Goal: Feedback & Contribution: Contribute content

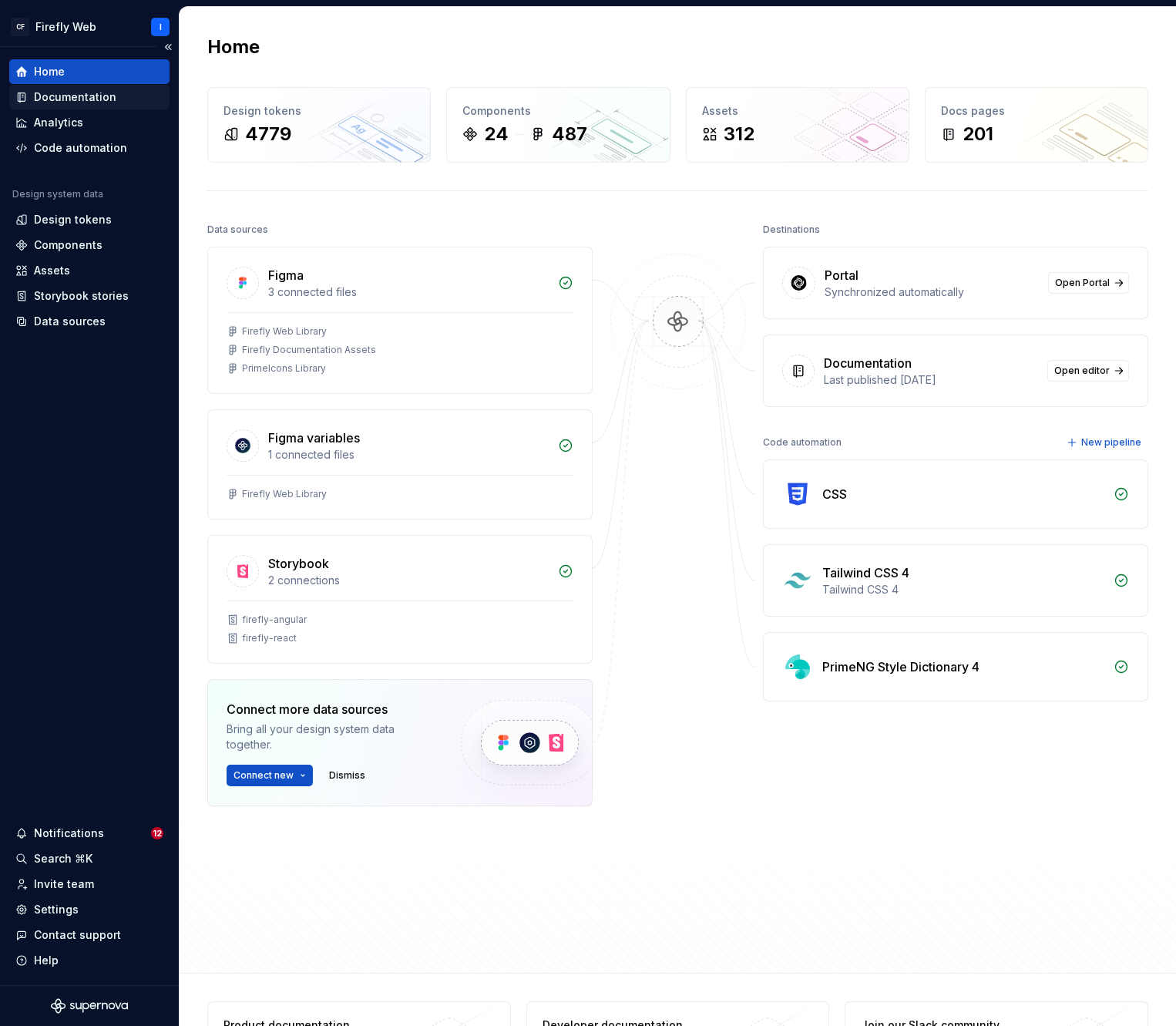
click at [75, 96] on div "Documentation" at bounding box center [75, 98] width 83 height 16
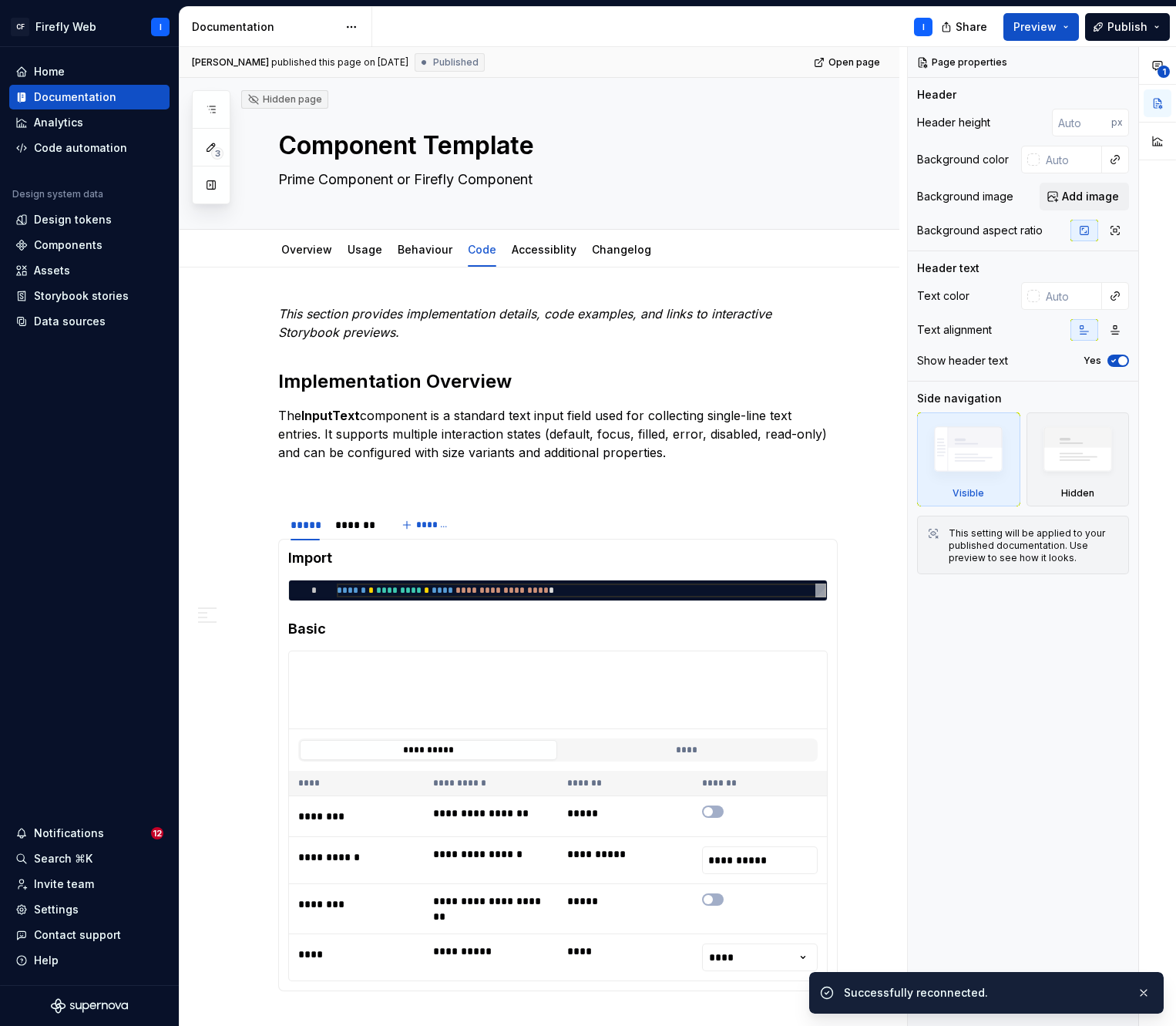
type textarea "*"
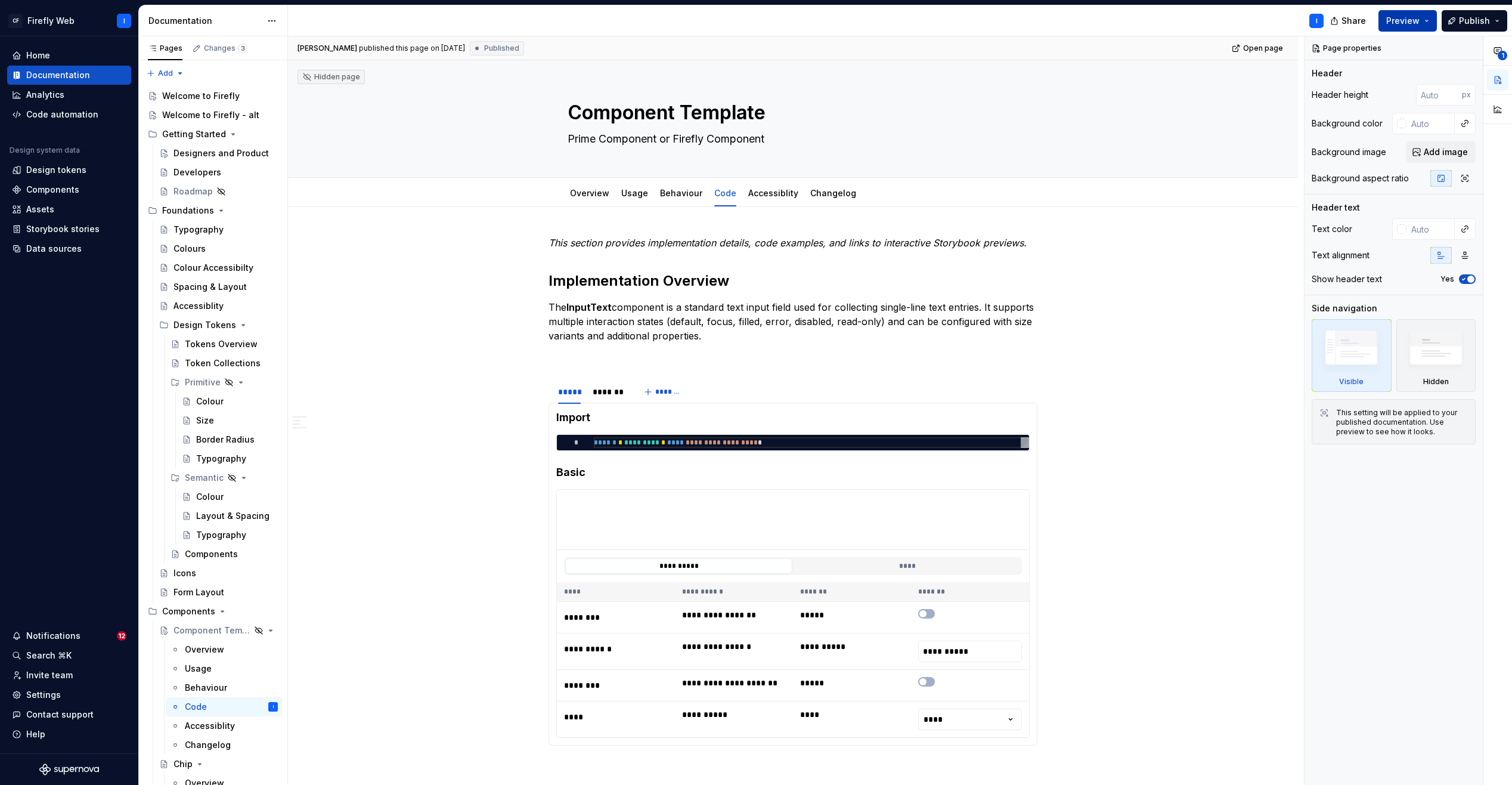
click at [910, 21] on button "Preview" at bounding box center [1408, 21] width 59 height 21
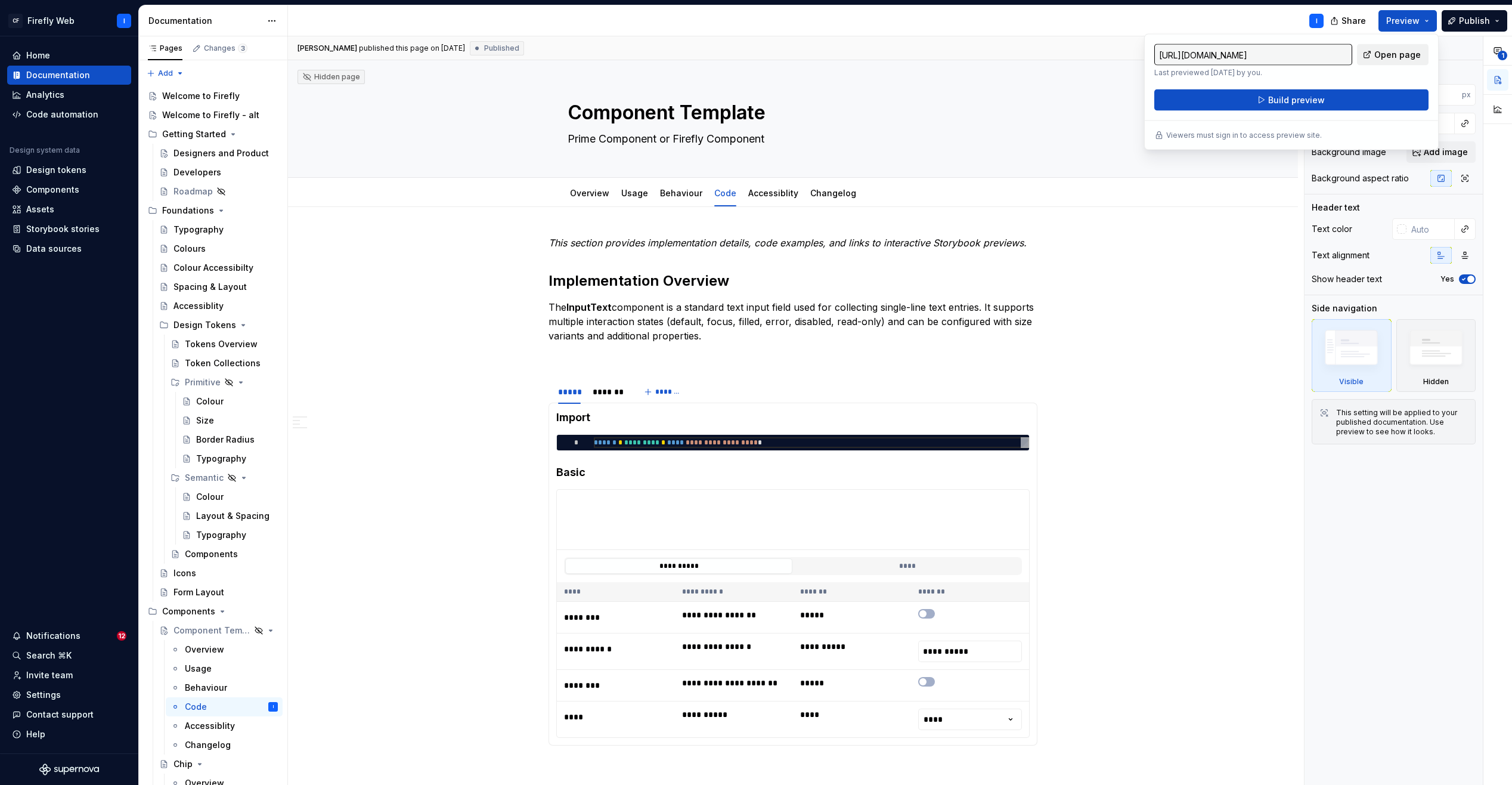
click at [910, 57] on span "Open page" at bounding box center [1398, 55] width 47 height 12
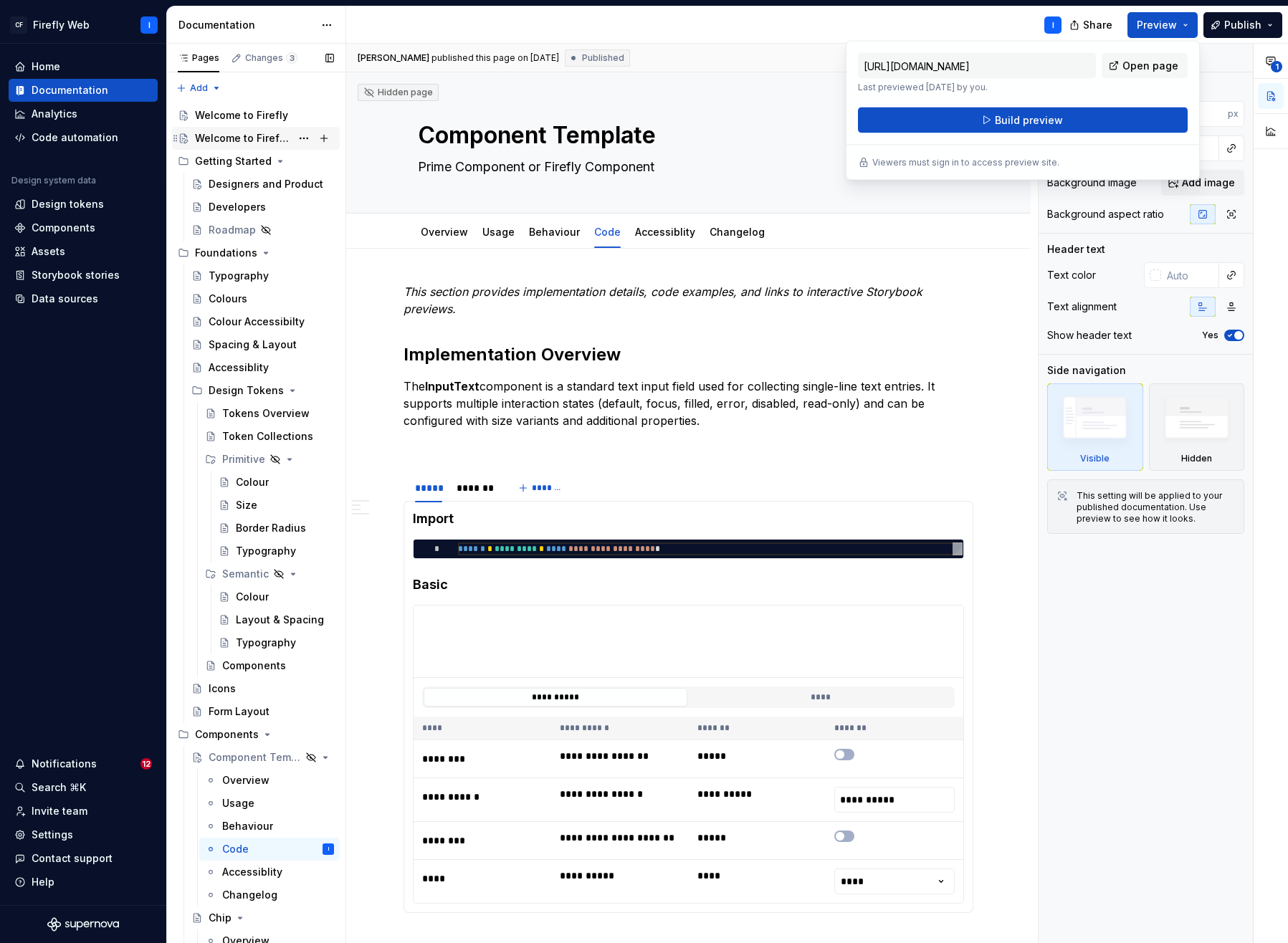
click at [233, 140] on div "Welcome to Firefly - alt" at bounding box center [243, 138] width 96 height 15
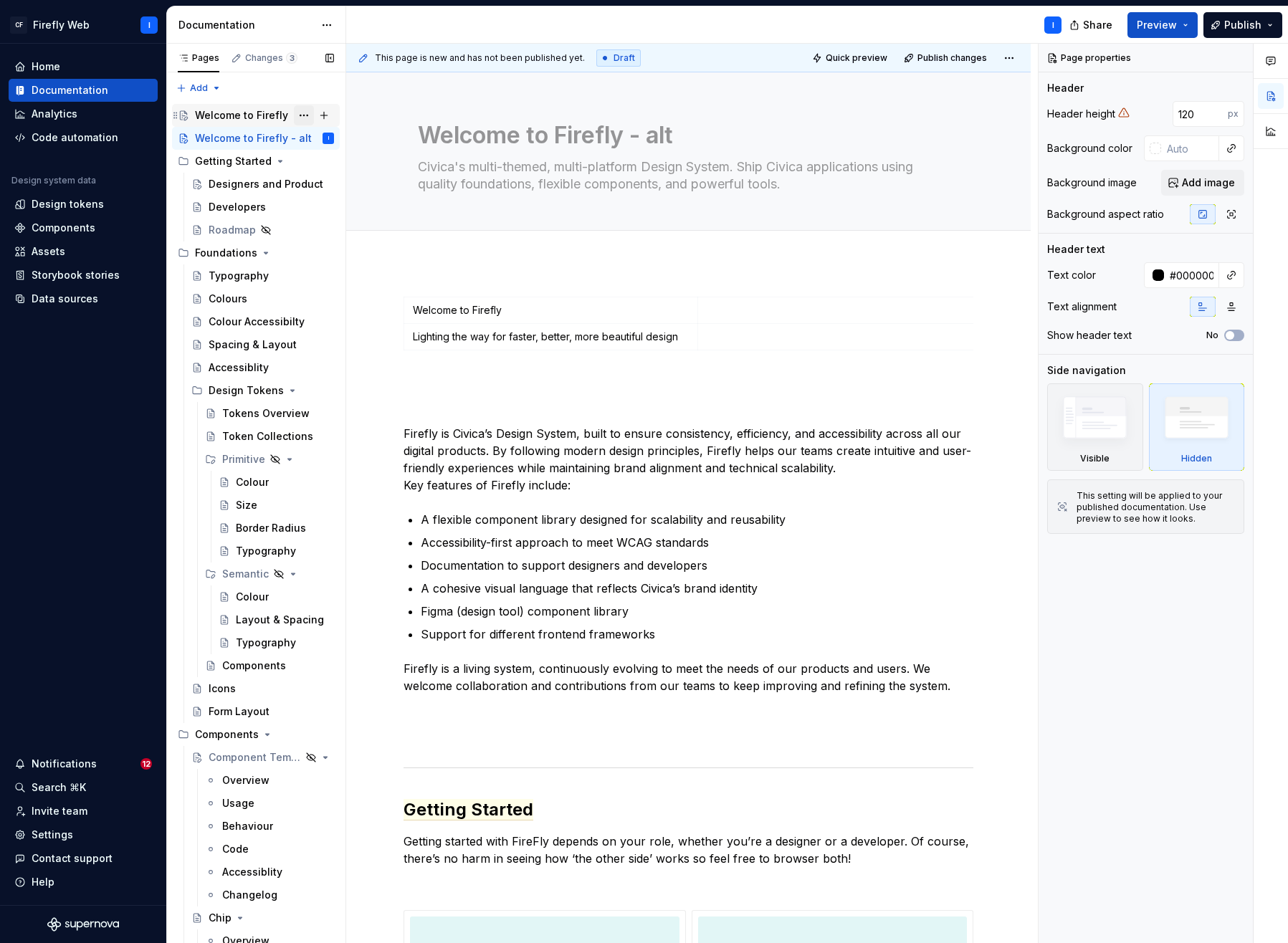
click at [294, 116] on button "Page tree" at bounding box center [304, 115] width 20 height 20
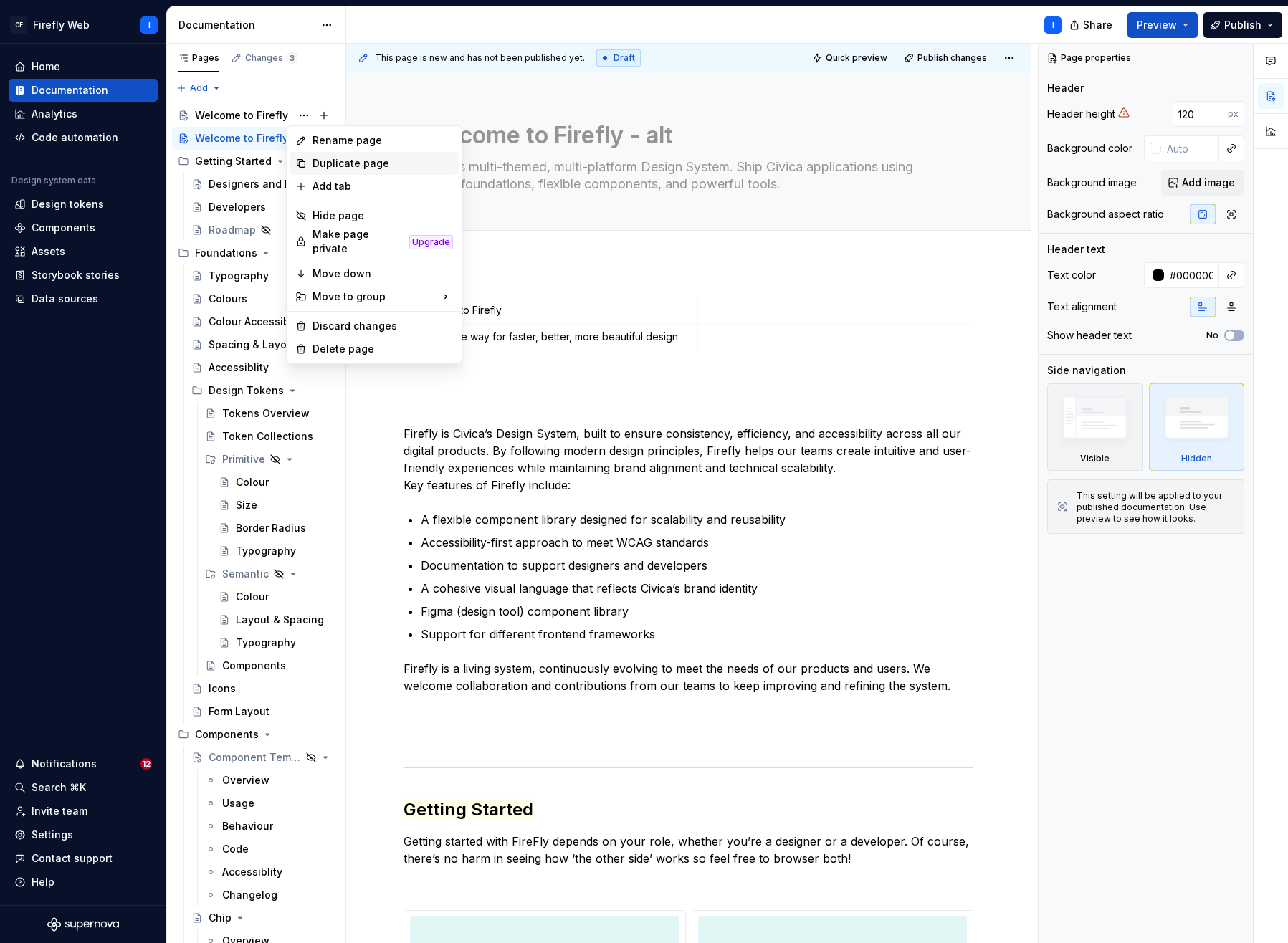
click at [340, 161] on div "Duplicate page" at bounding box center [382, 163] width 140 height 15
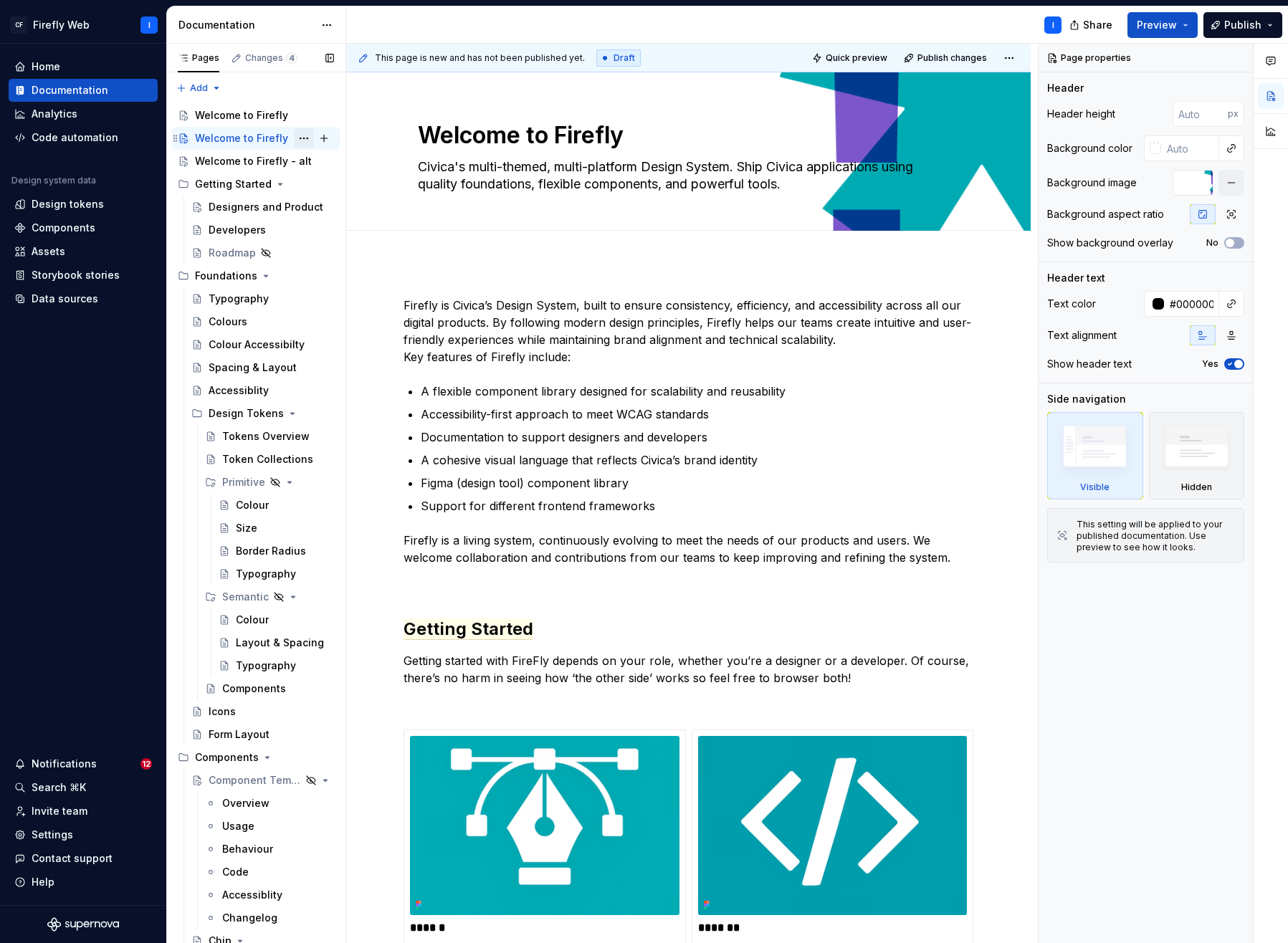
click at [297, 140] on button "Page tree" at bounding box center [304, 138] width 20 height 20
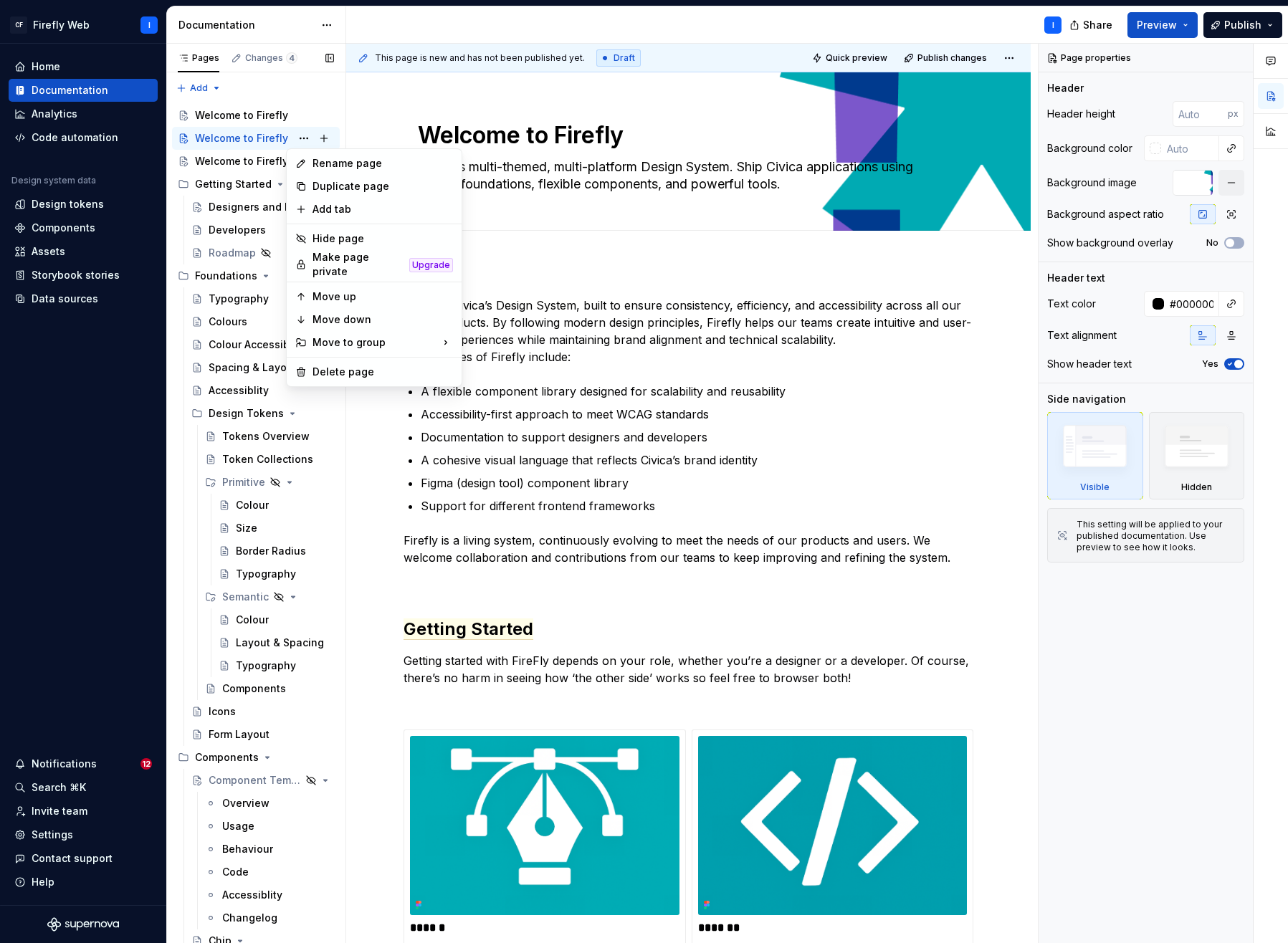
type textarea "*"
click at [336, 166] on div "Rename page" at bounding box center [382, 163] width 140 height 15
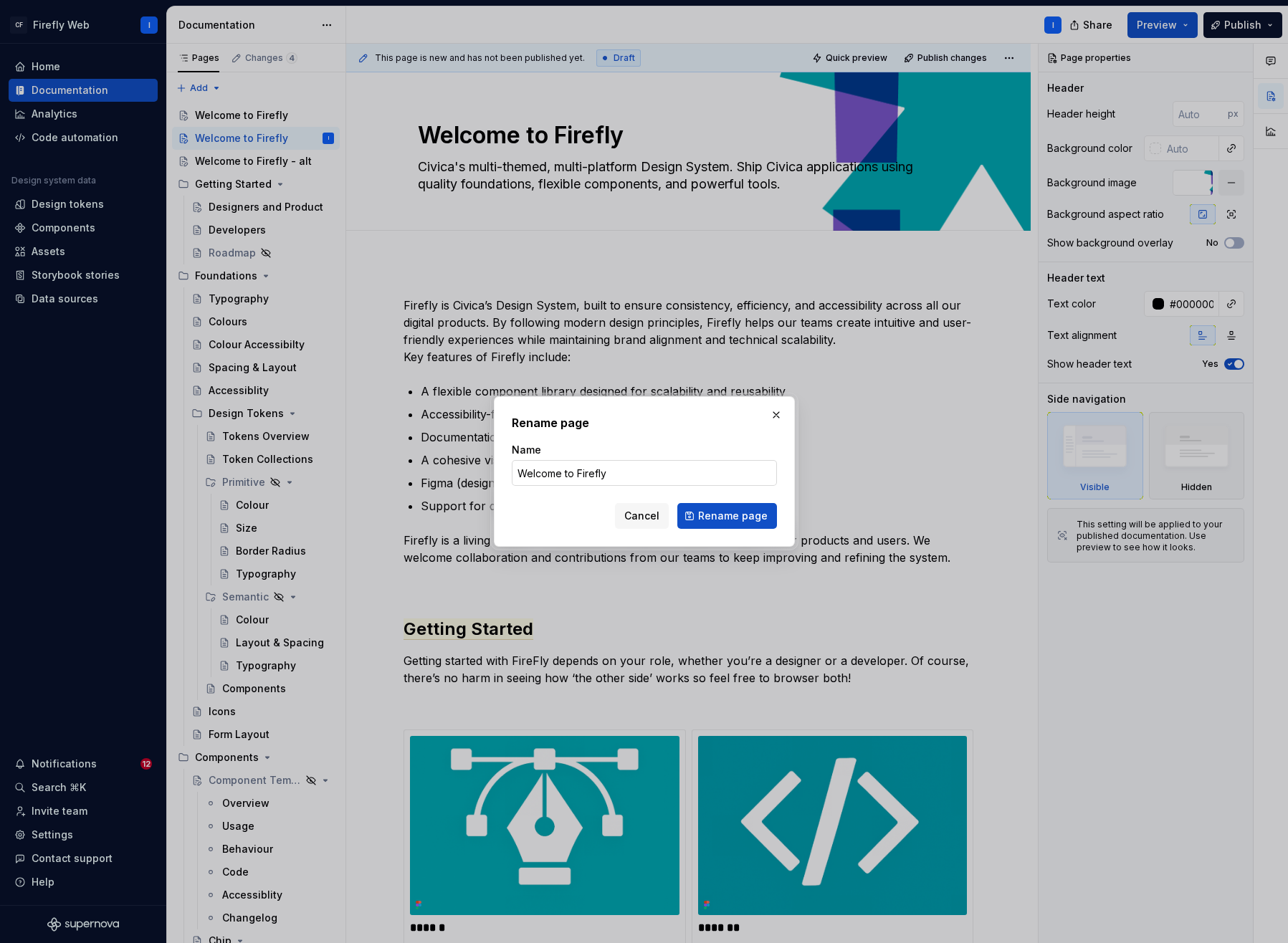
click at [620, 468] on input "Welcome to Firefly" at bounding box center [644, 473] width 265 height 26
click at [615, 476] on input "Welcome to Firefly 0 alt2" at bounding box center [644, 473] width 265 height 26
type input "Welcome to Firefly - alt2"
click at [724, 521] on span "Rename page" at bounding box center [733, 516] width 70 height 15
type textarea "*"
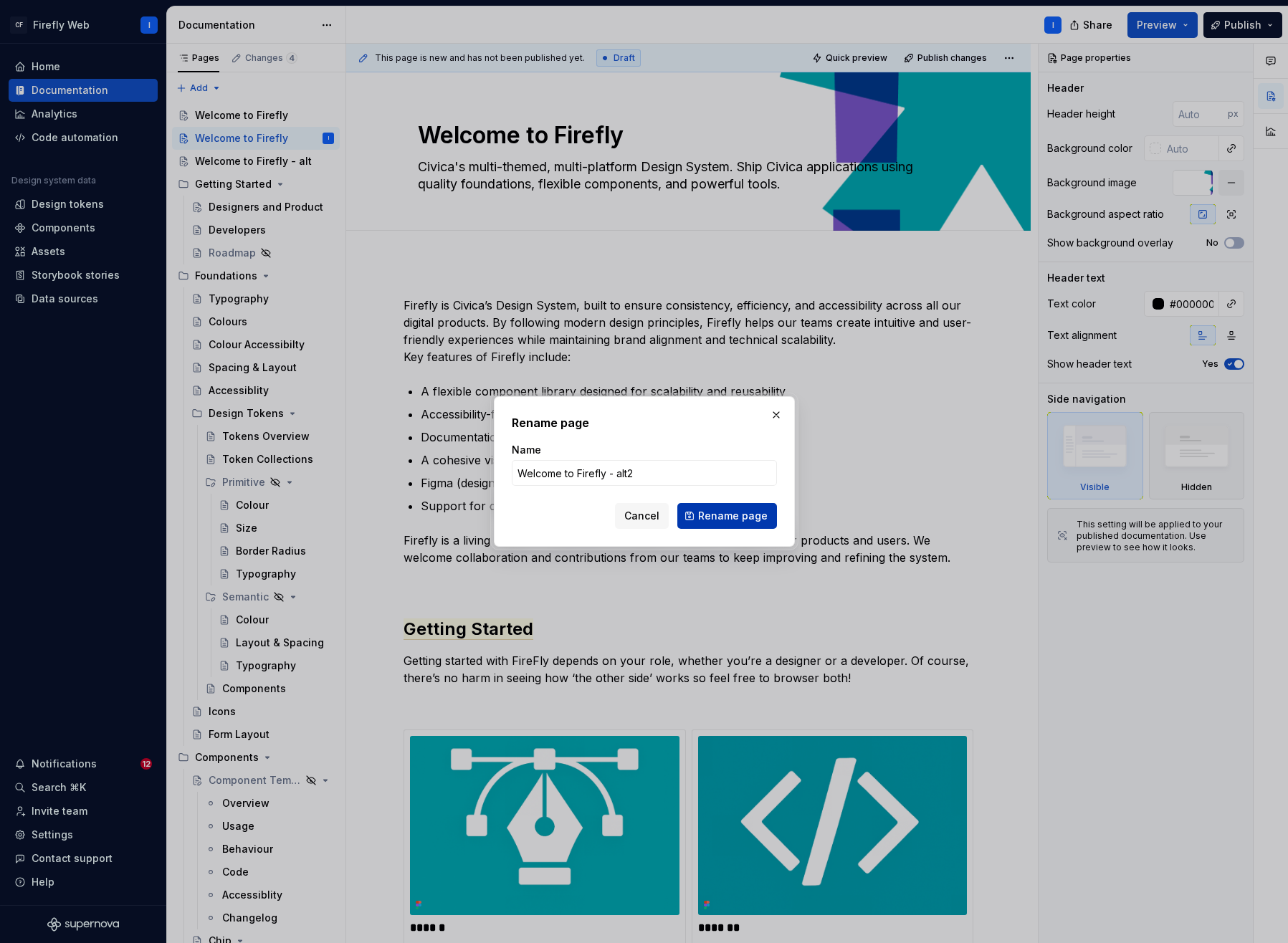
type textarea "Welcome to Firefly - alt2"
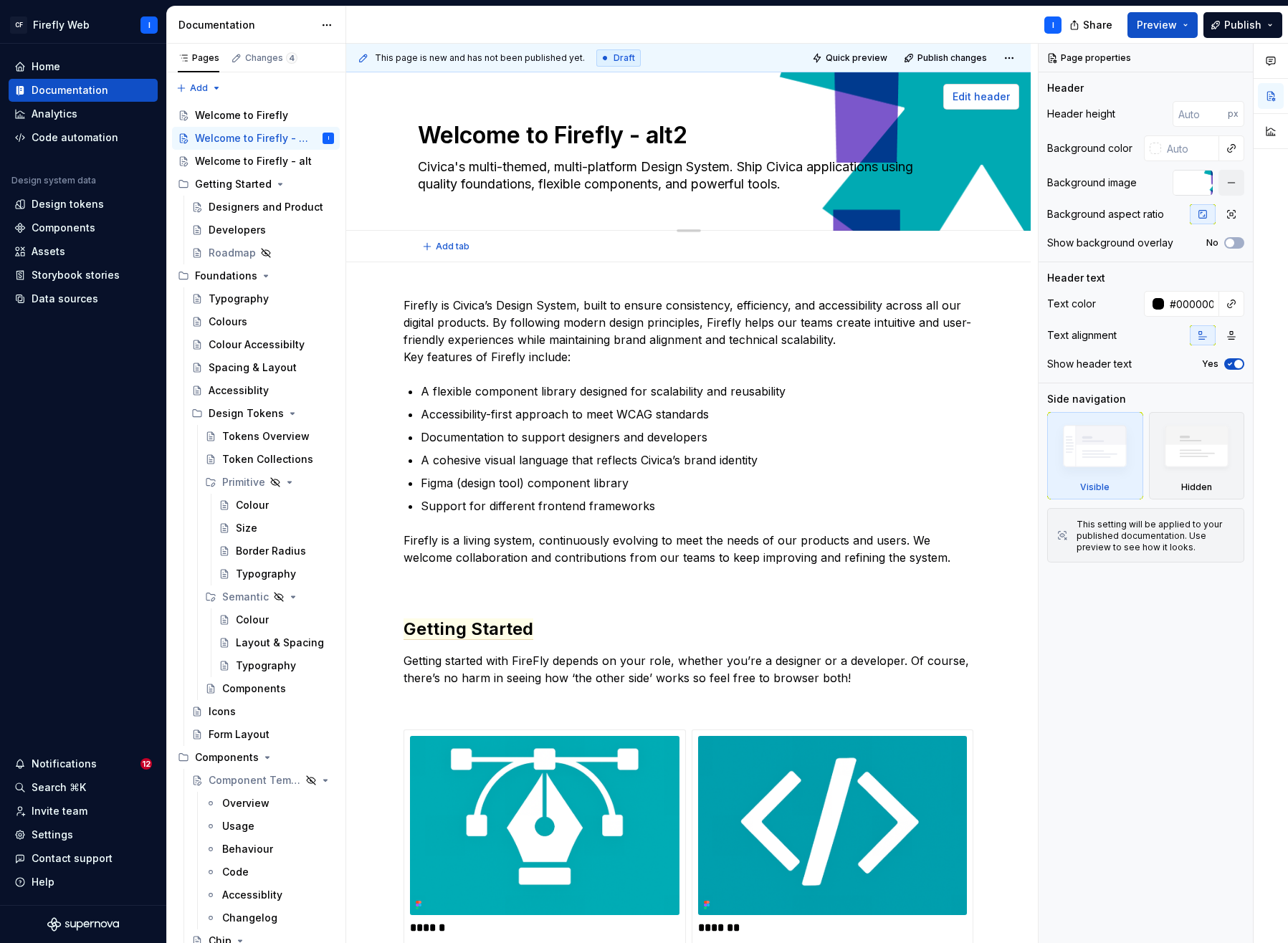
click at [966, 96] on span "Edit header" at bounding box center [981, 97] width 58 height 15
click at [594, 218] on div "Welcome to Firefly - alt2 Civica's multi-themed, multi-platform Design System. …" at bounding box center [688, 151] width 542 height 158
click at [990, 95] on span "Edit header" at bounding box center [981, 97] width 58 height 15
click at [686, 91] on div "Edit header" at bounding box center [683, 97] width 673 height 26
click at [1094, 245] on span "button" at bounding box center [1229, 242] width 8 height 8
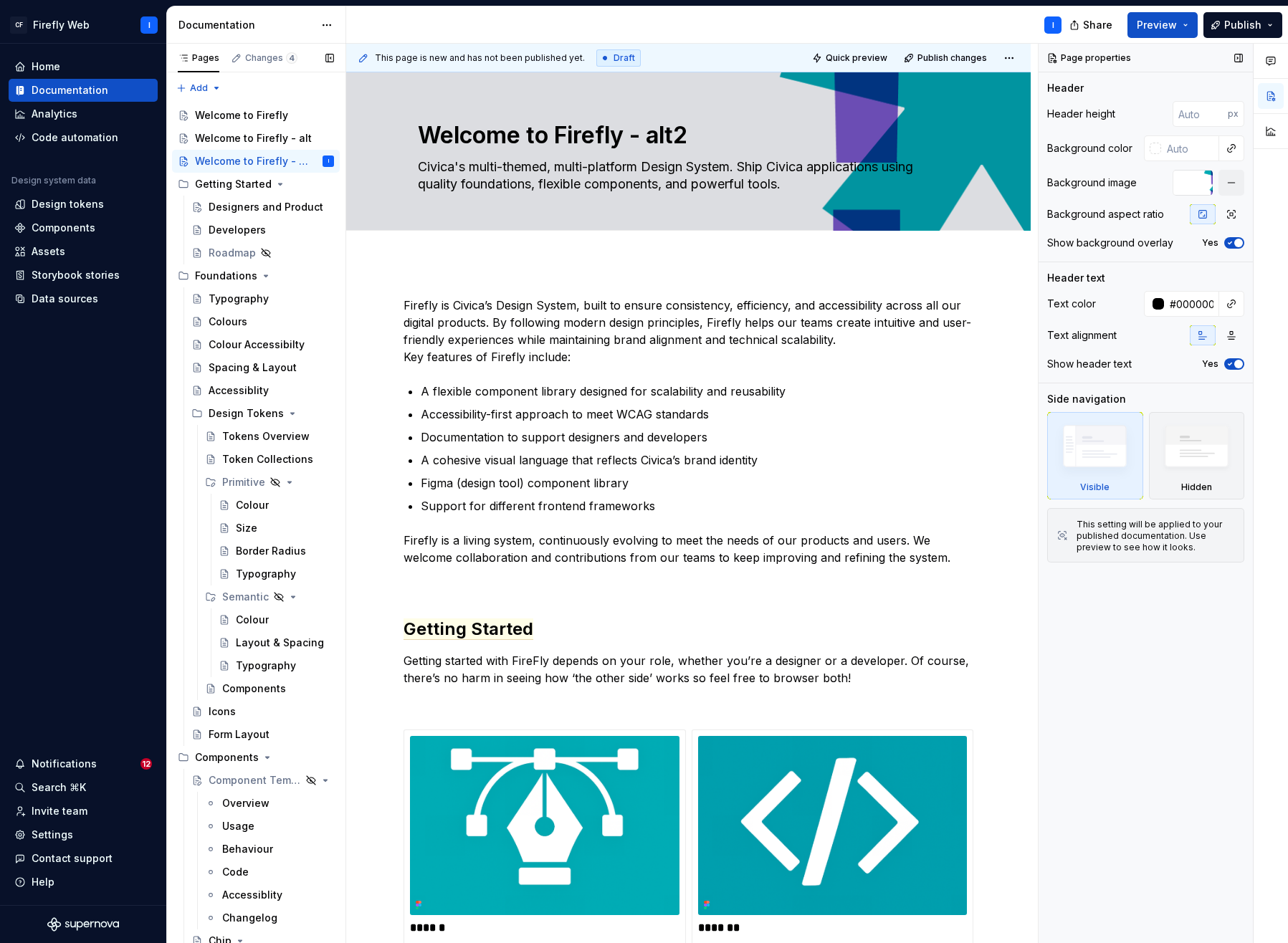
click at [1094, 245] on icon "button" at bounding box center [1230, 242] width 12 height 8
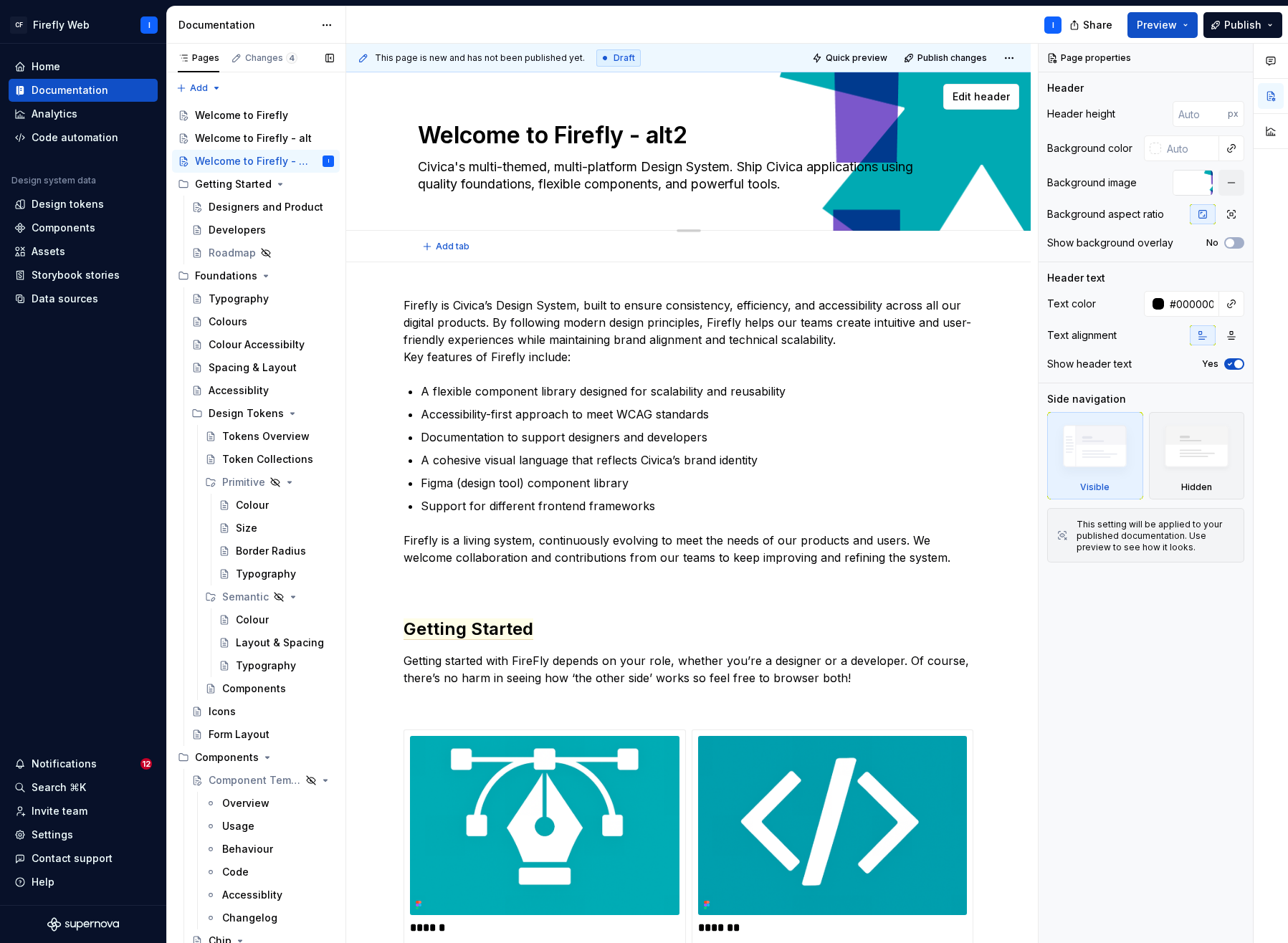
click at [597, 148] on textarea "Welcome to Firefly - alt2" at bounding box center [686, 136] width 542 height 35
click at [669, 143] on textarea "Welcome to Firefly - alt2" at bounding box center [686, 136] width 542 height 35
drag, startPoint x: 699, startPoint y: 137, endPoint x: 424, endPoint y: 131, distance: 275.1
click at [424, 130] on textarea "Welcome to Firefly - alt2" at bounding box center [686, 136] width 542 height 35
click at [535, 167] on textarea "Civica's multi-themed, multi-platform Design System. Ship Civica applications u…" at bounding box center [686, 176] width 542 height 40
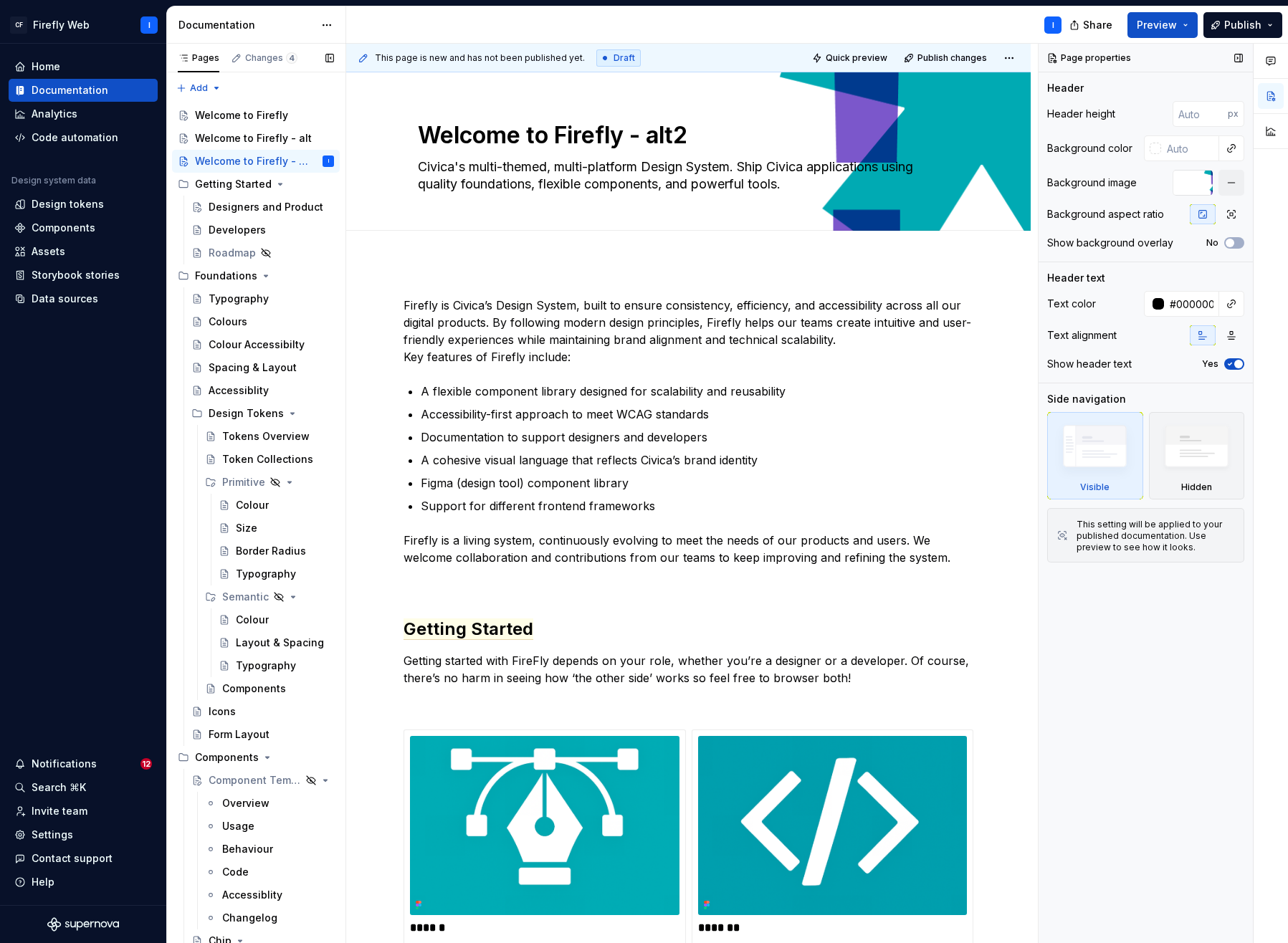
click at [1094, 671] on div "Page properties Header Header height px Background color Background image Backg…" at bounding box center [1146, 494] width 215 height 900
click at [845, 57] on span "Quick preview" at bounding box center [856, 58] width 61 height 12
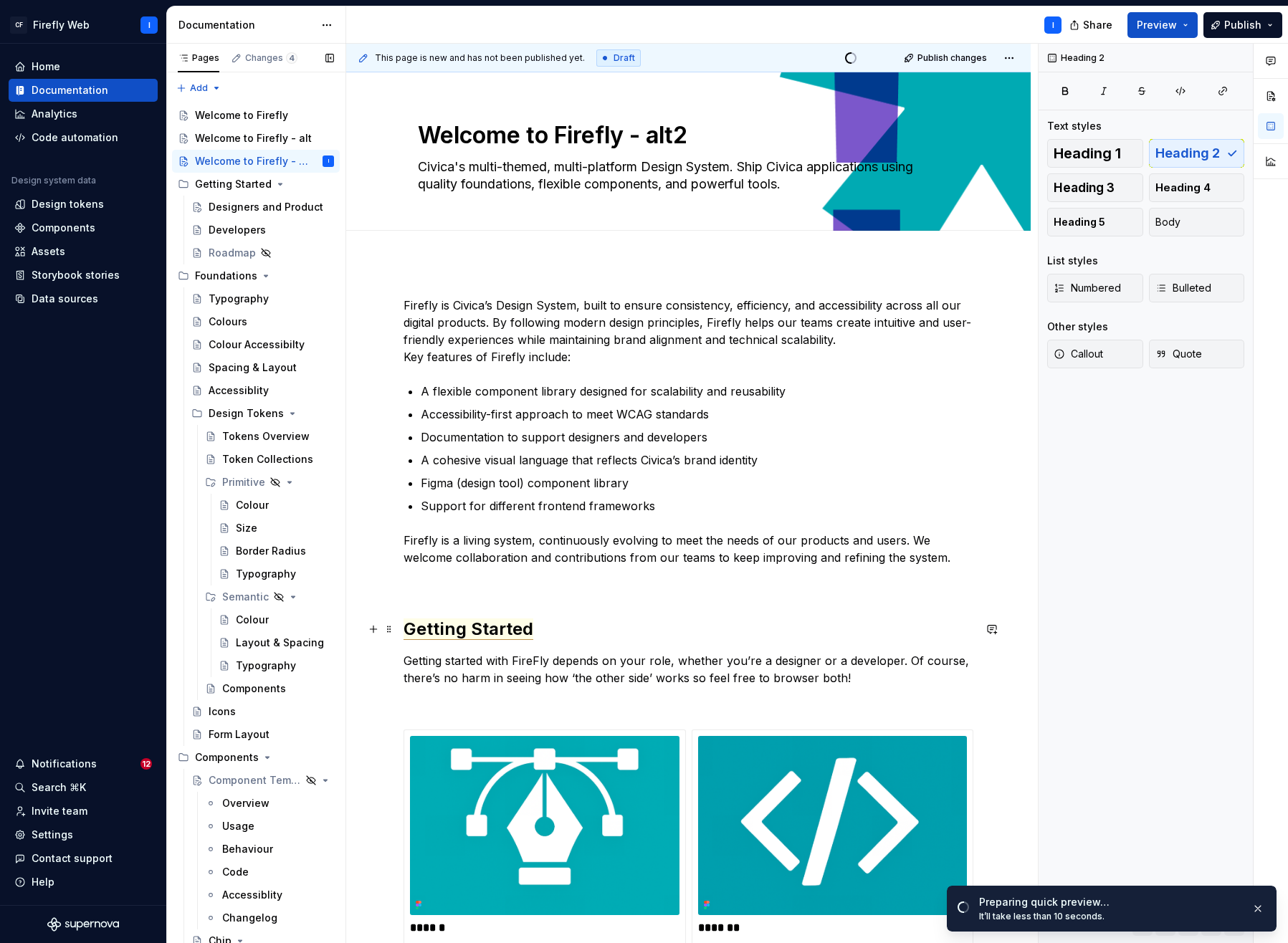
click at [452, 630] on span "Getting Started" at bounding box center [468, 629] width 130 height 21
click at [589, 528] on div "**********" at bounding box center [688, 652] width 570 height 712
click at [1094, 905] on span "Open page" at bounding box center [1213, 908] width 48 height 12
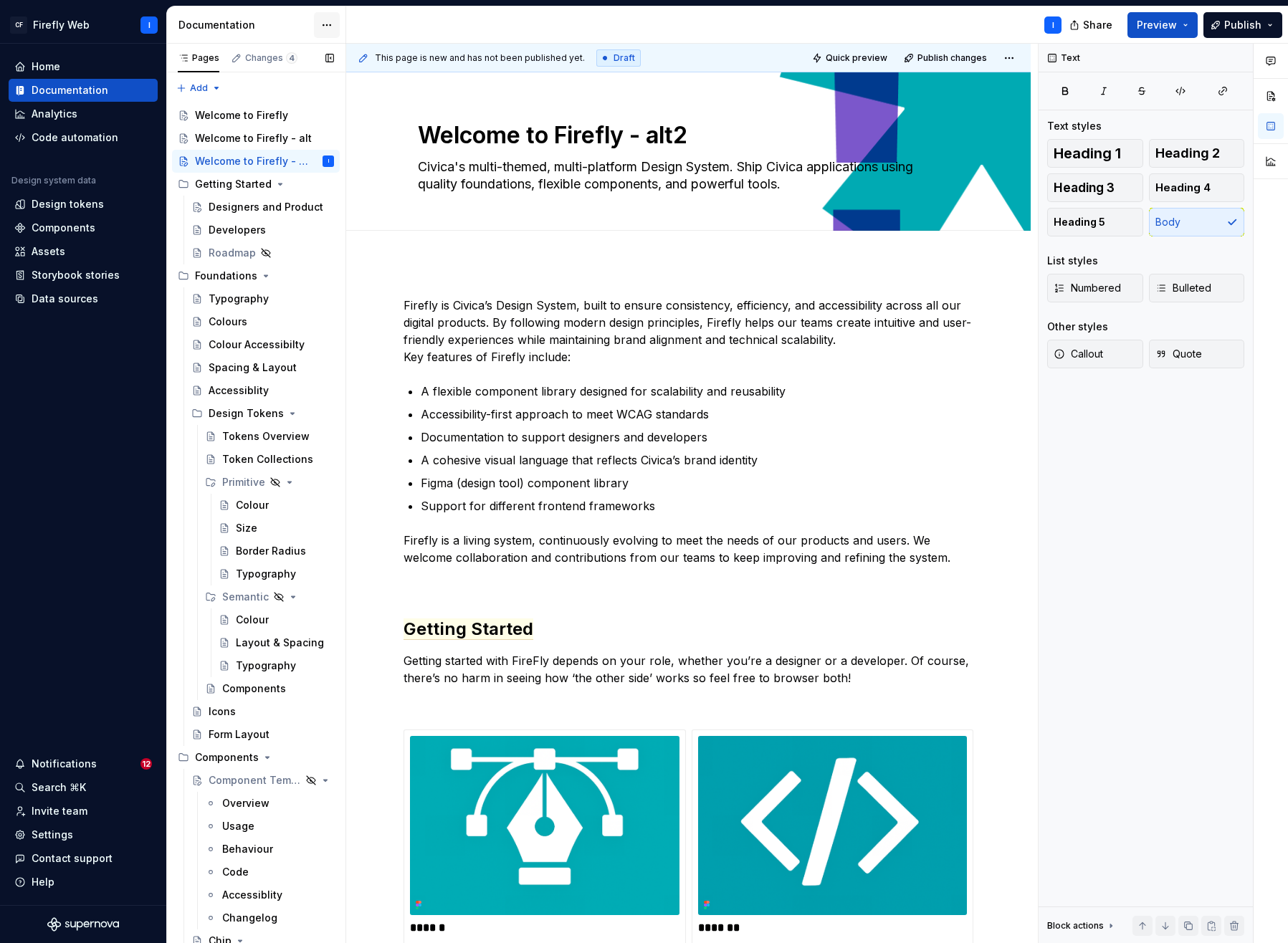
click at [330, 25] on html "CF Firefly Web I Home Documentation Analytics Code automation Design system dat…" at bounding box center [644, 471] width 1288 height 943
click at [365, 147] on div "Documentation settings" at bounding box center [408, 149] width 137 height 15
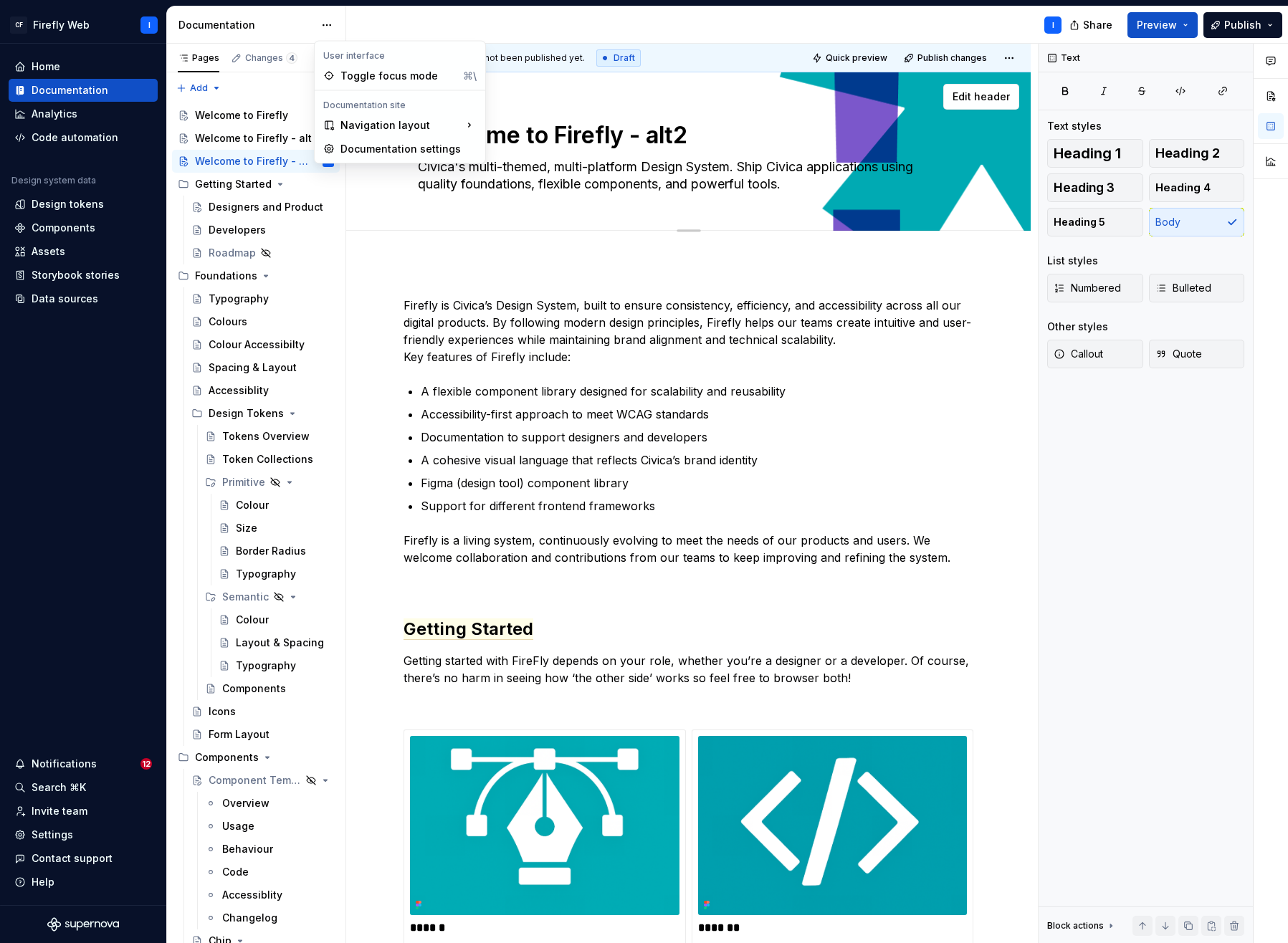
type textarea "*"
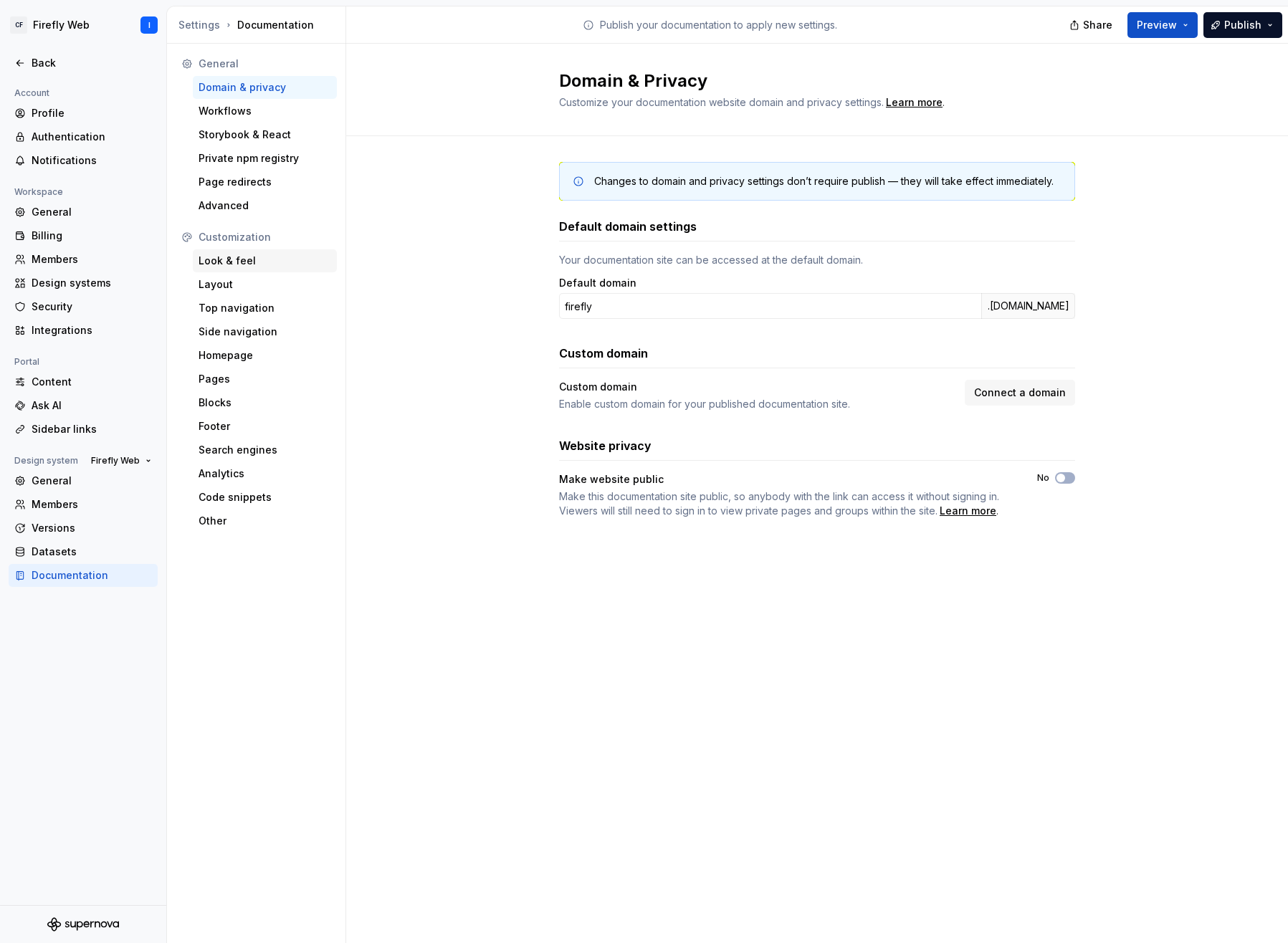
click at [226, 261] on div "Look & feel" at bounding box center [265, 261] width 133 height 15
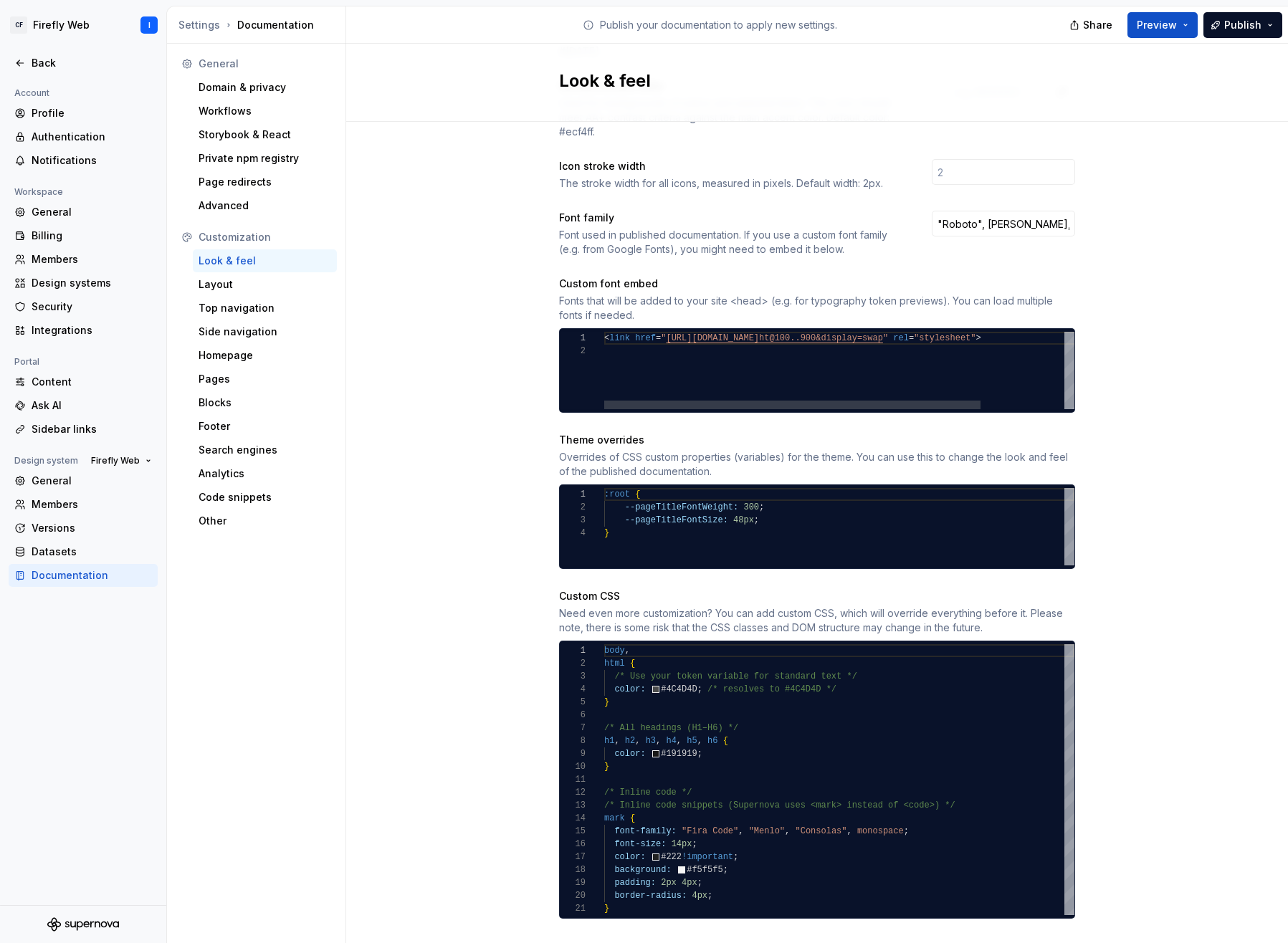
scroll to position [459, 0]
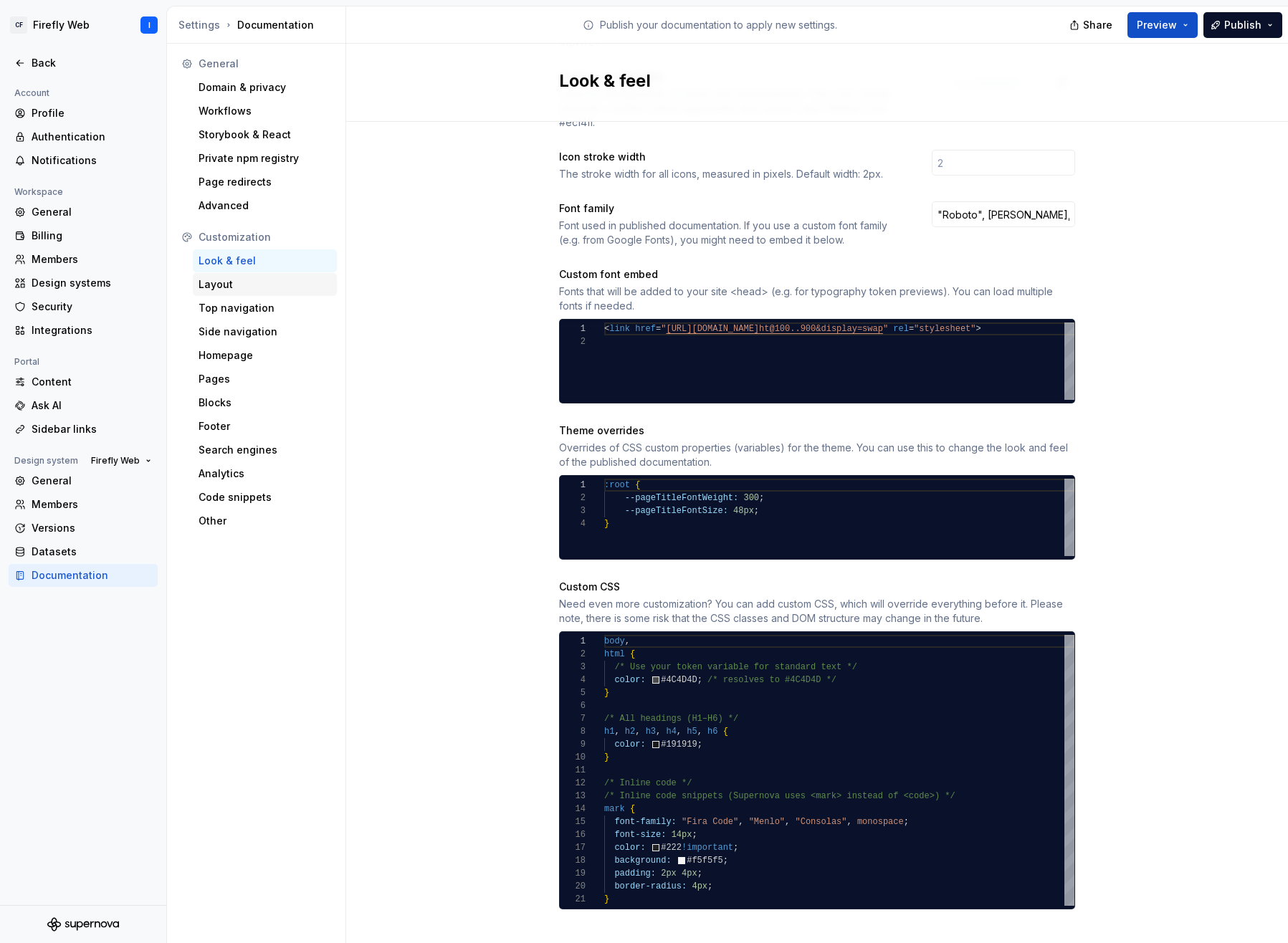
click at [210, 289] on div "Layout" at bounding box center [265, 285] width 133 height 15
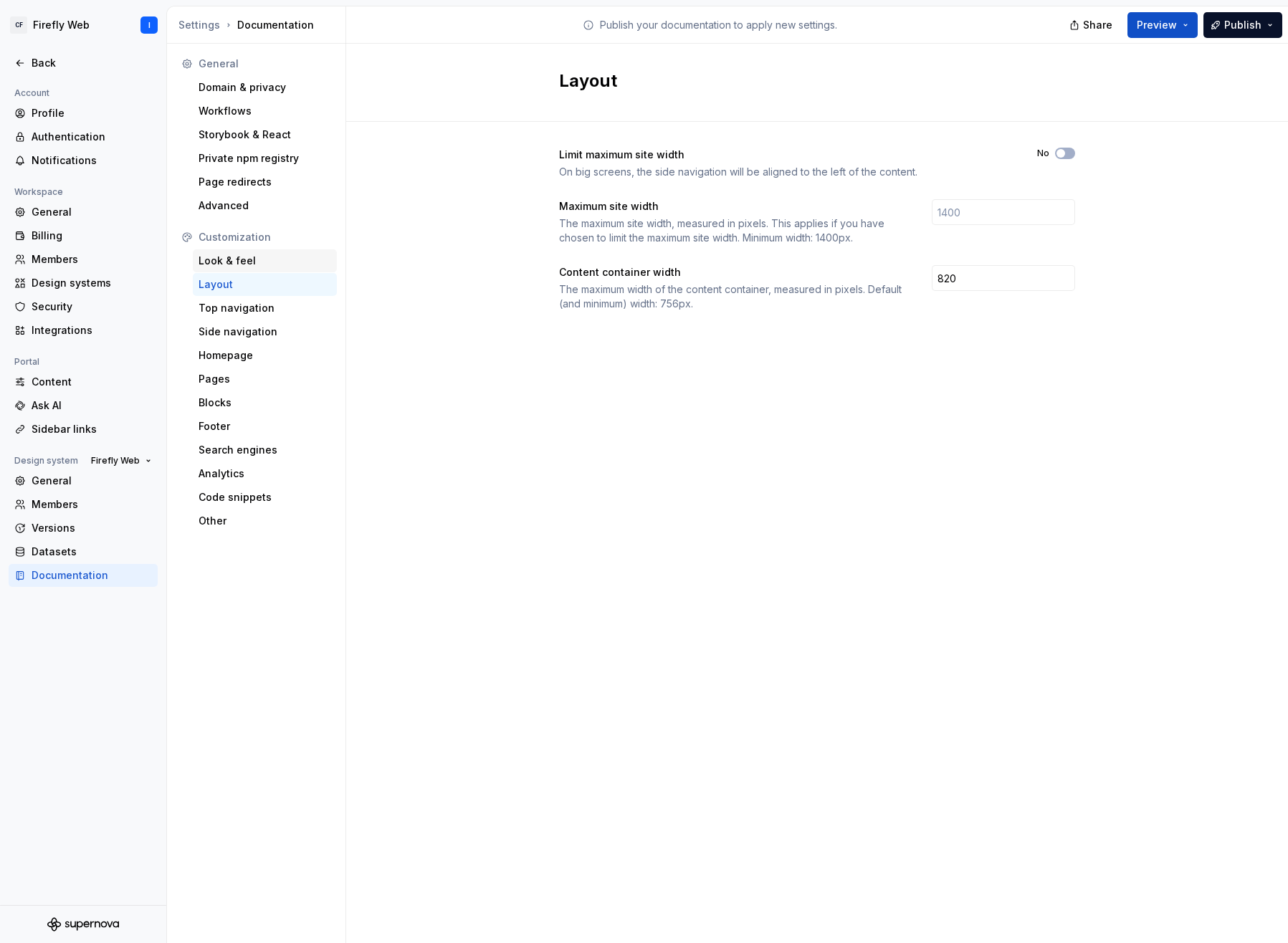
click at [219, 264] on div "Look & feel" at bounding box center [265, 261] width 133 height 15
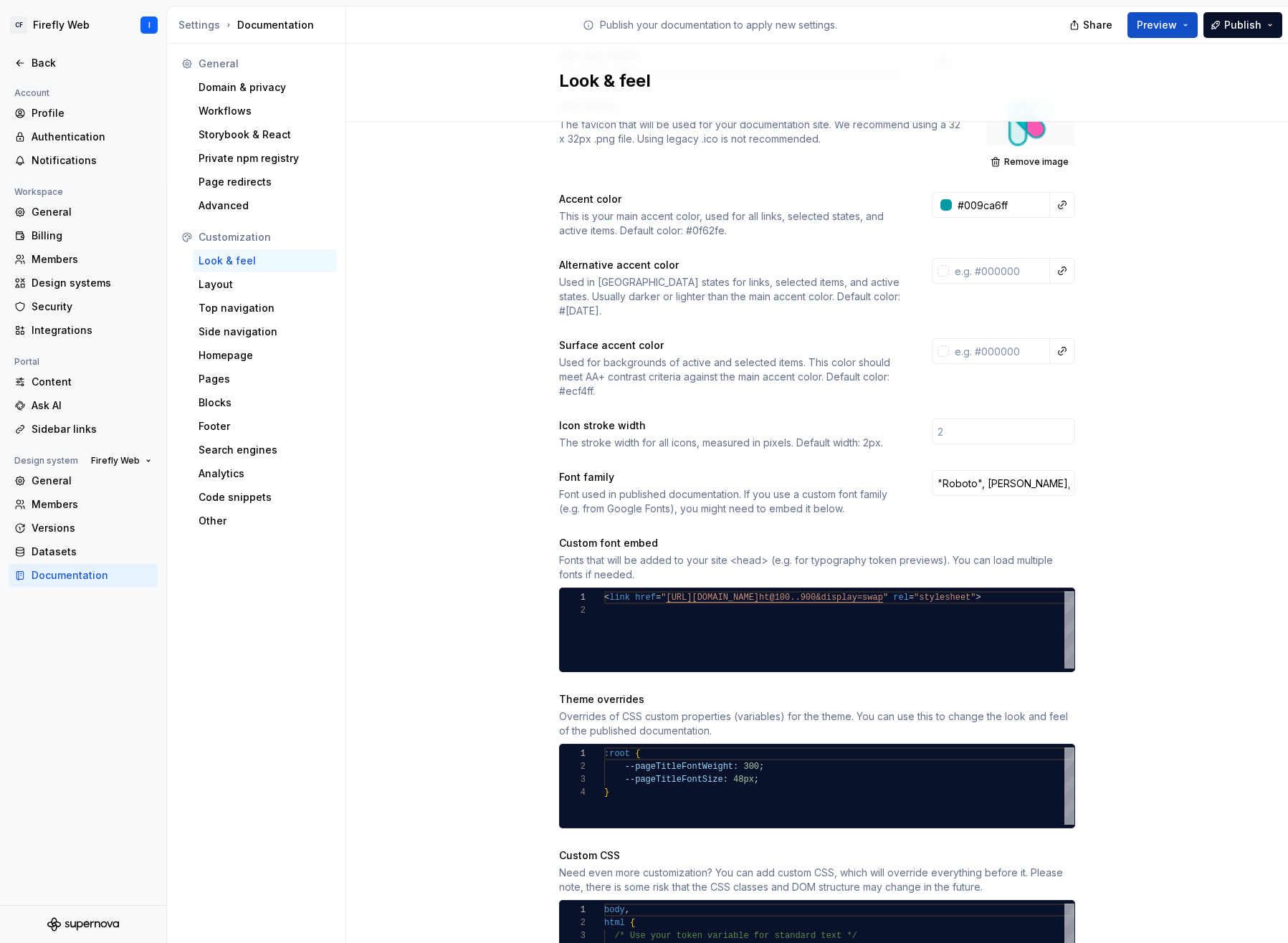
scroll to position [192, 0]
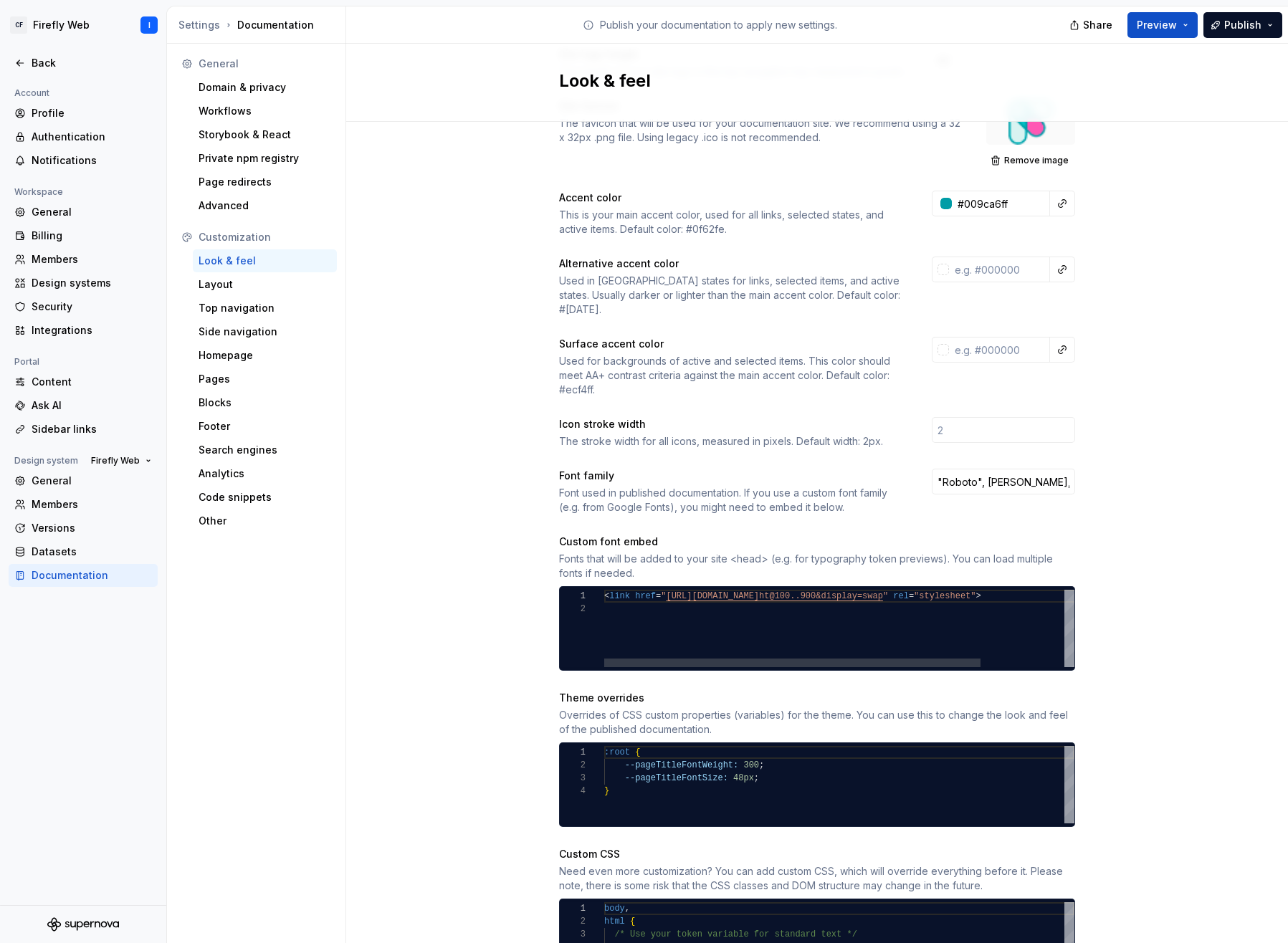
type textarea "**********"
click at [870, 618] on div "< link href = " https://fonts.googleapis.com/css2?family=Roboto:wg ht@100..900&…" at bounding box center [891, 629] width 574 height 77
click at [768, 659] on div at bounding box center [792, 663] width 377 height 8
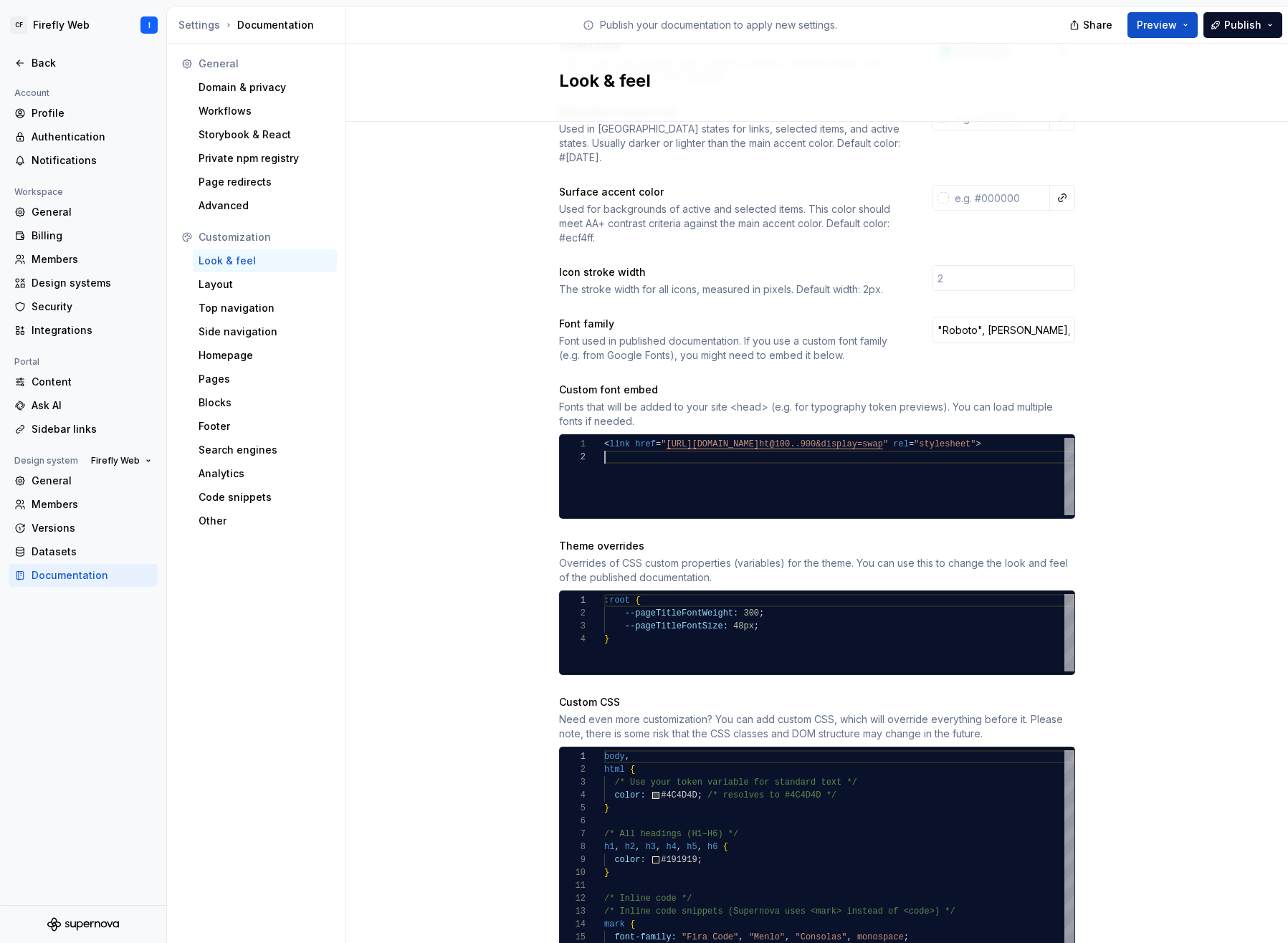
scroll to position [347, 0]
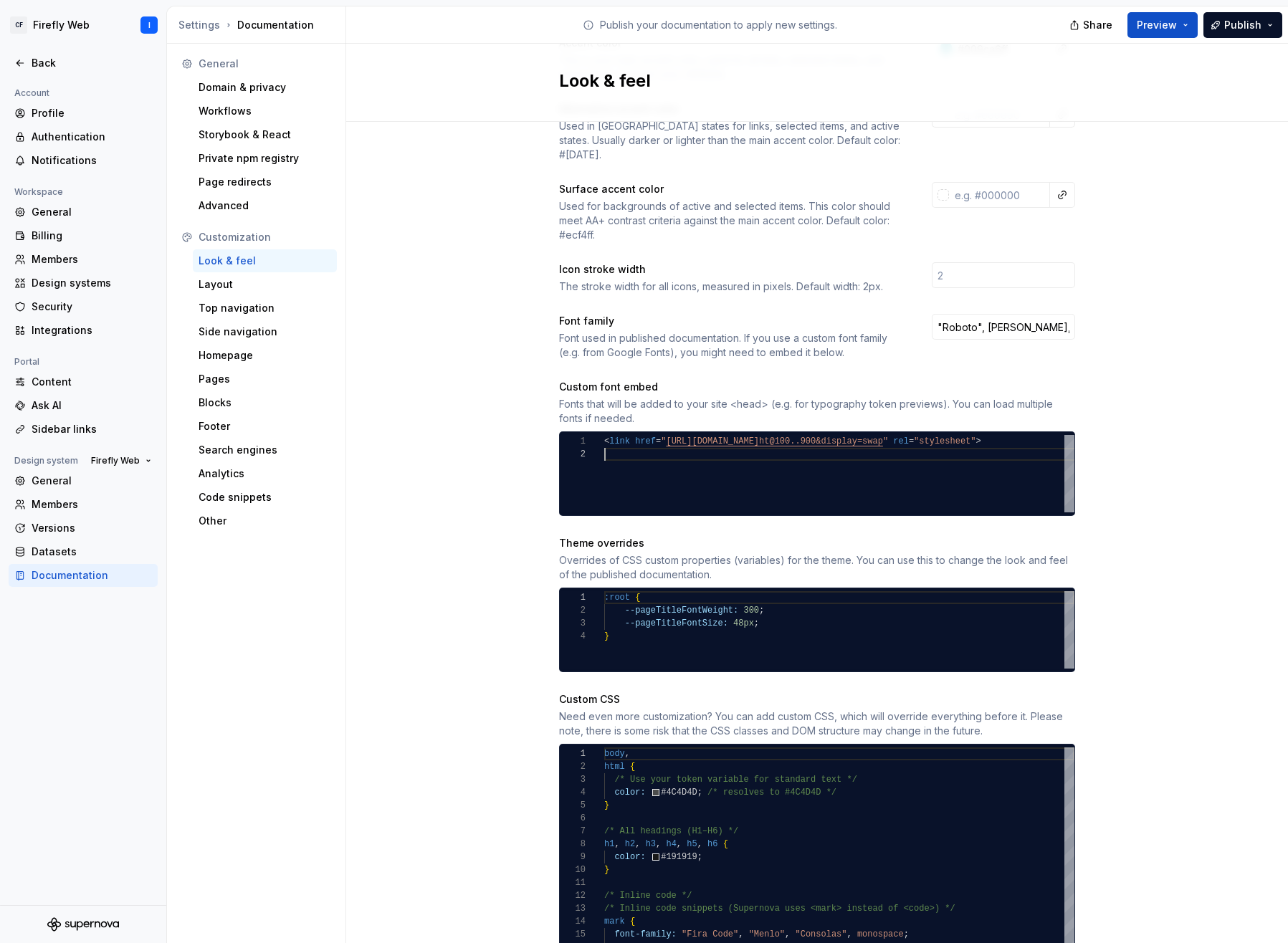
click at [742, 596] on div ":root { --pageTitleFontWeight: 300 ; --pageTitleFontSize: 48px ; }" at bounding box center [839, 630] width 470 height 77
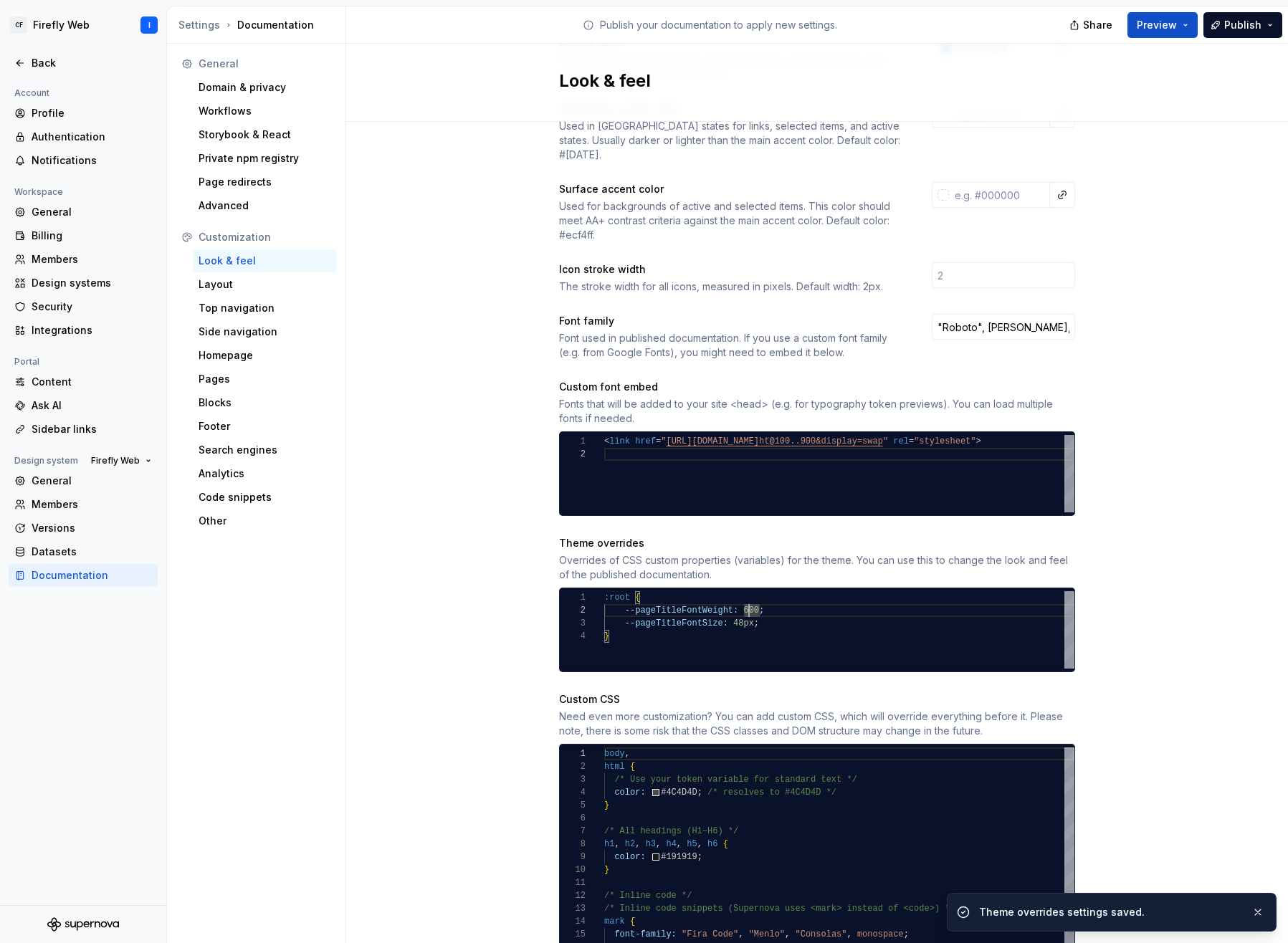
click at [735, 607] on div ":root { --pageTitleFontWeight: 600 ; --pageTitleFontSize: 48px ; }" at bounding box center [839, 630] width 470 height 77
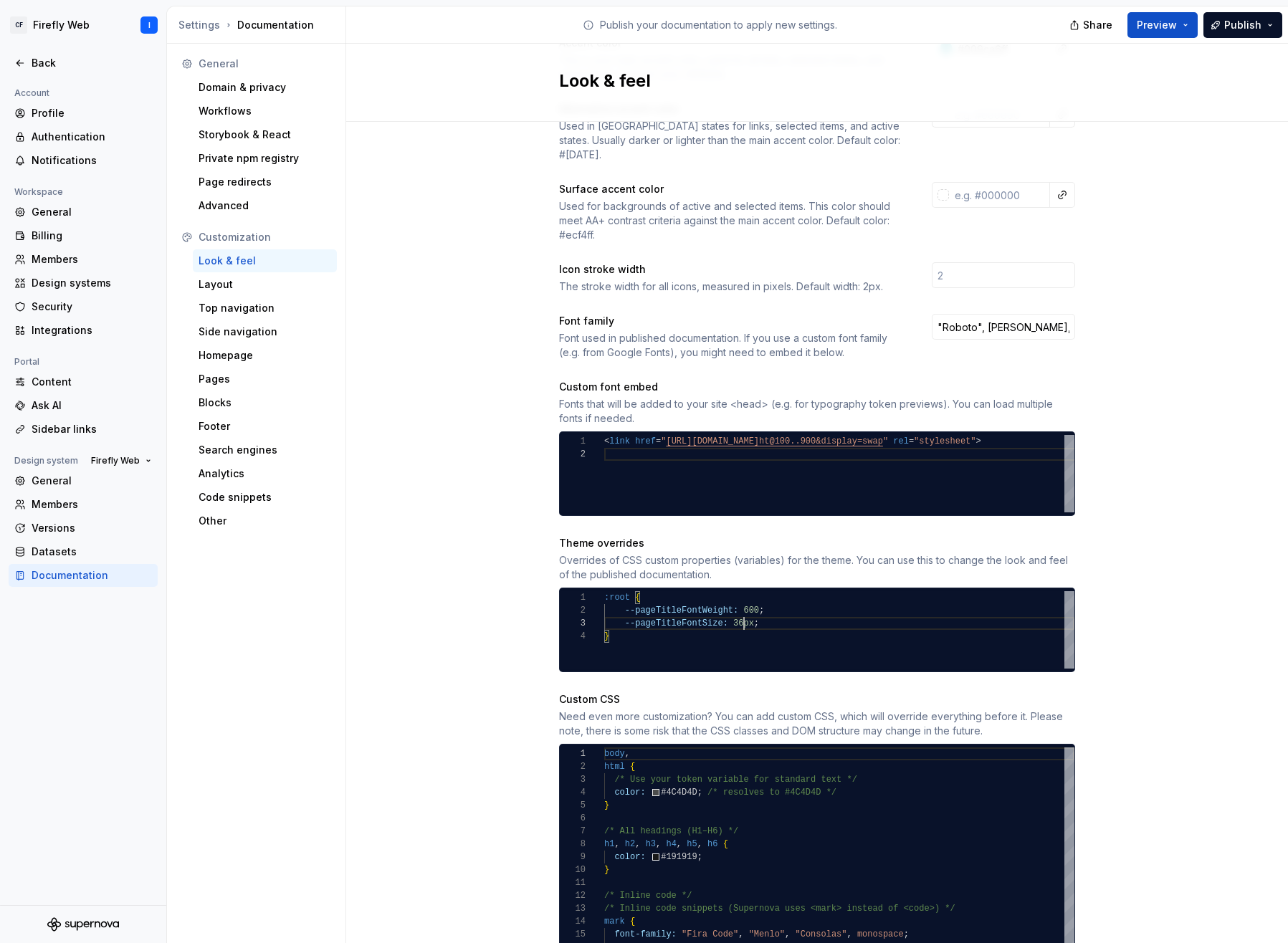
scroll to position [26, 140]
type textarea "**********"
click at [761, 807] on div "body , html { /* Use your token variable for standard text */ color: #4C4D4D ; …" at bounding box center [839, 883] width 470 height 271
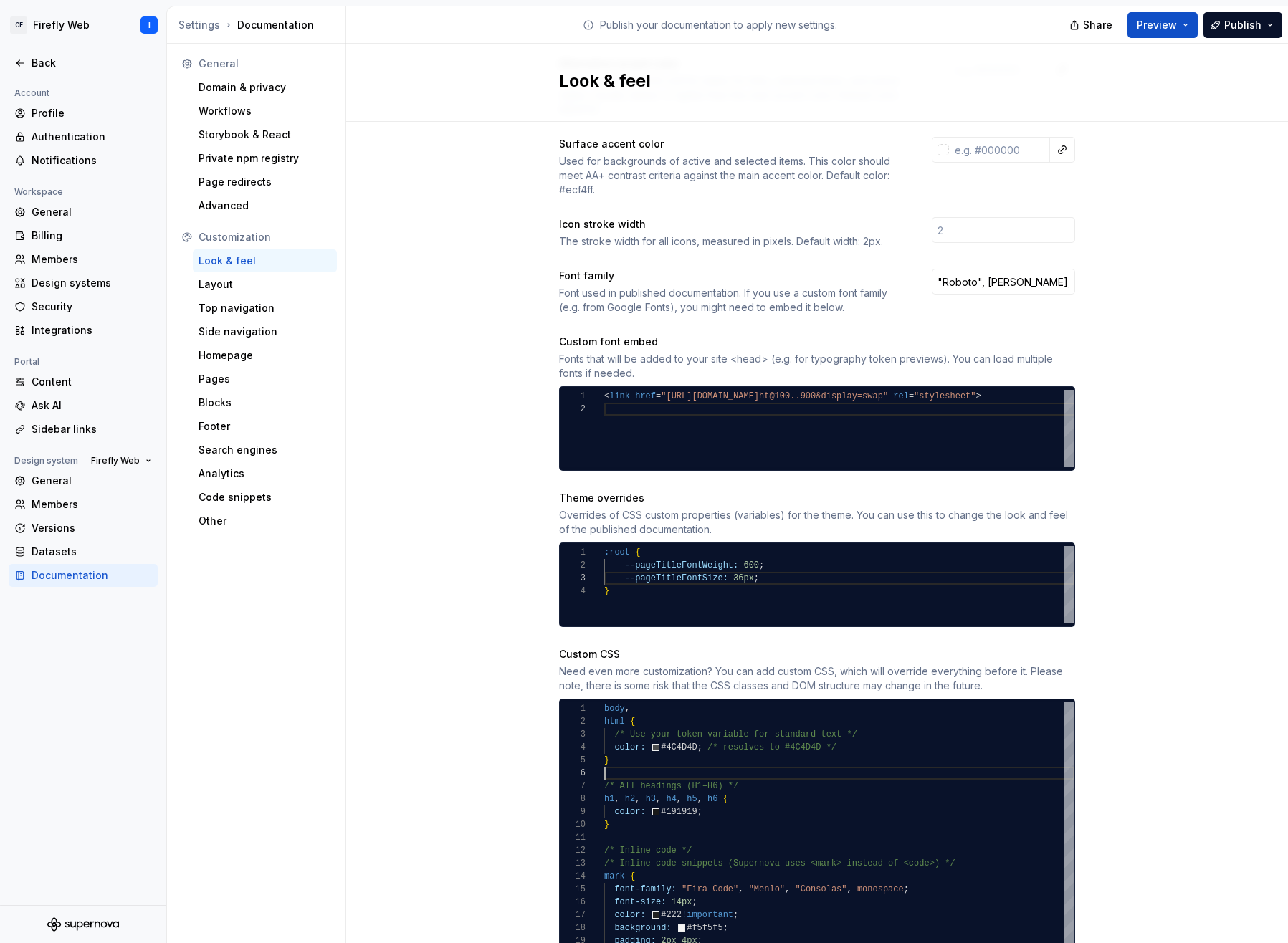
scroll to position [459, 0]
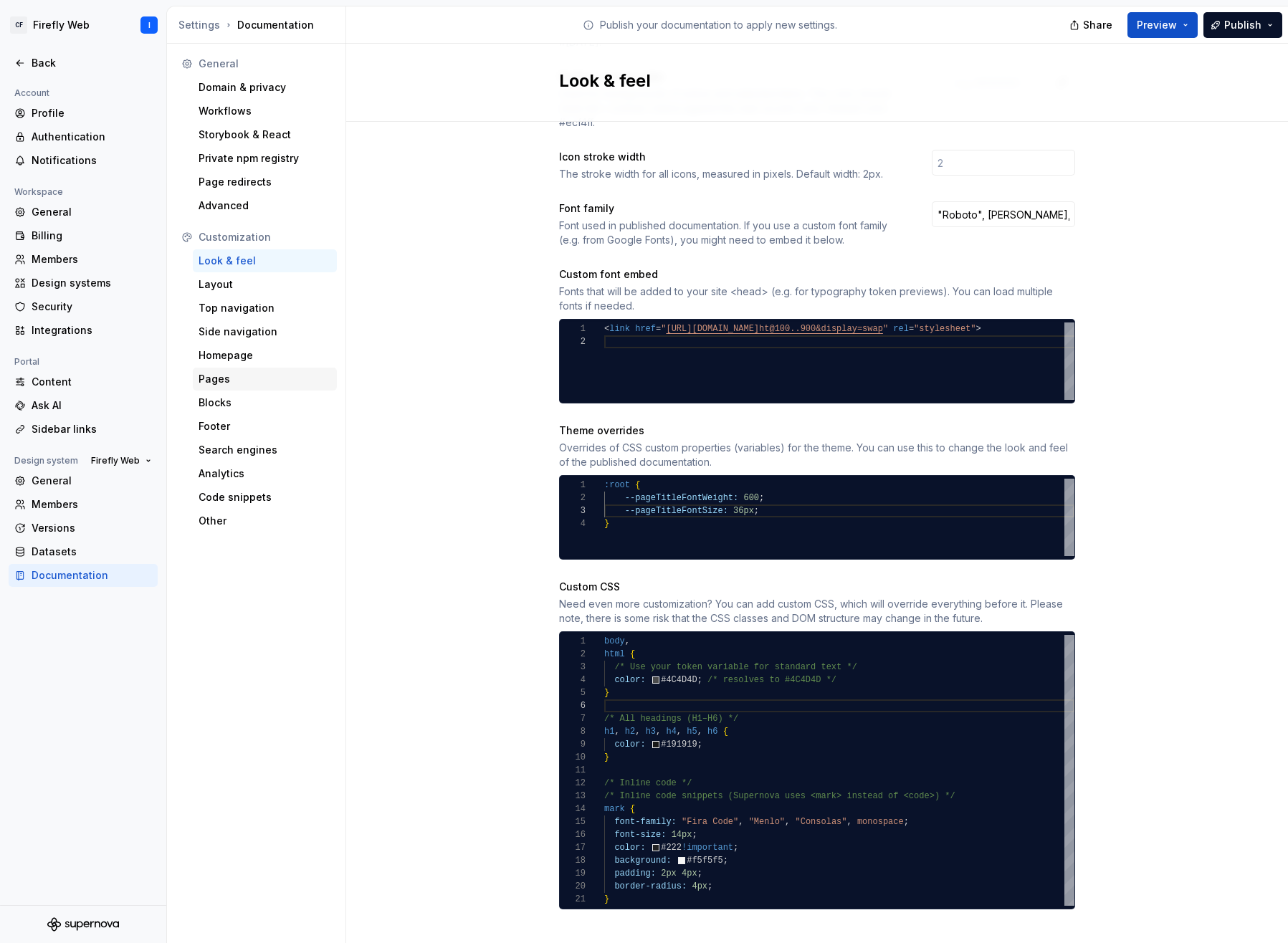
click at [217, 381] on div "Pages" at bounding box center [265, 379] width 133 height 15
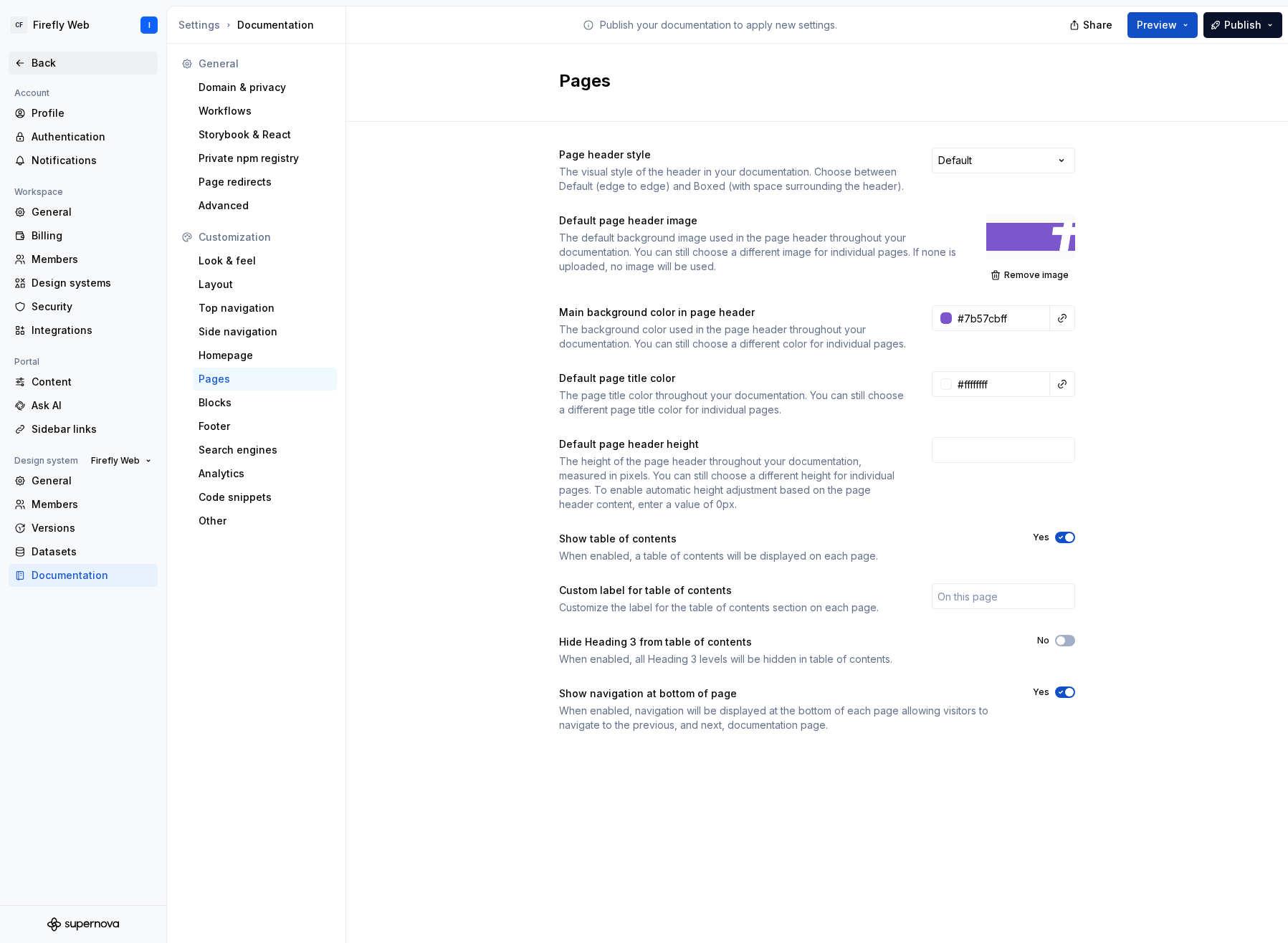
click at [36, 63] on div "Back" at bounding box center [91, 63] width 120 height 15
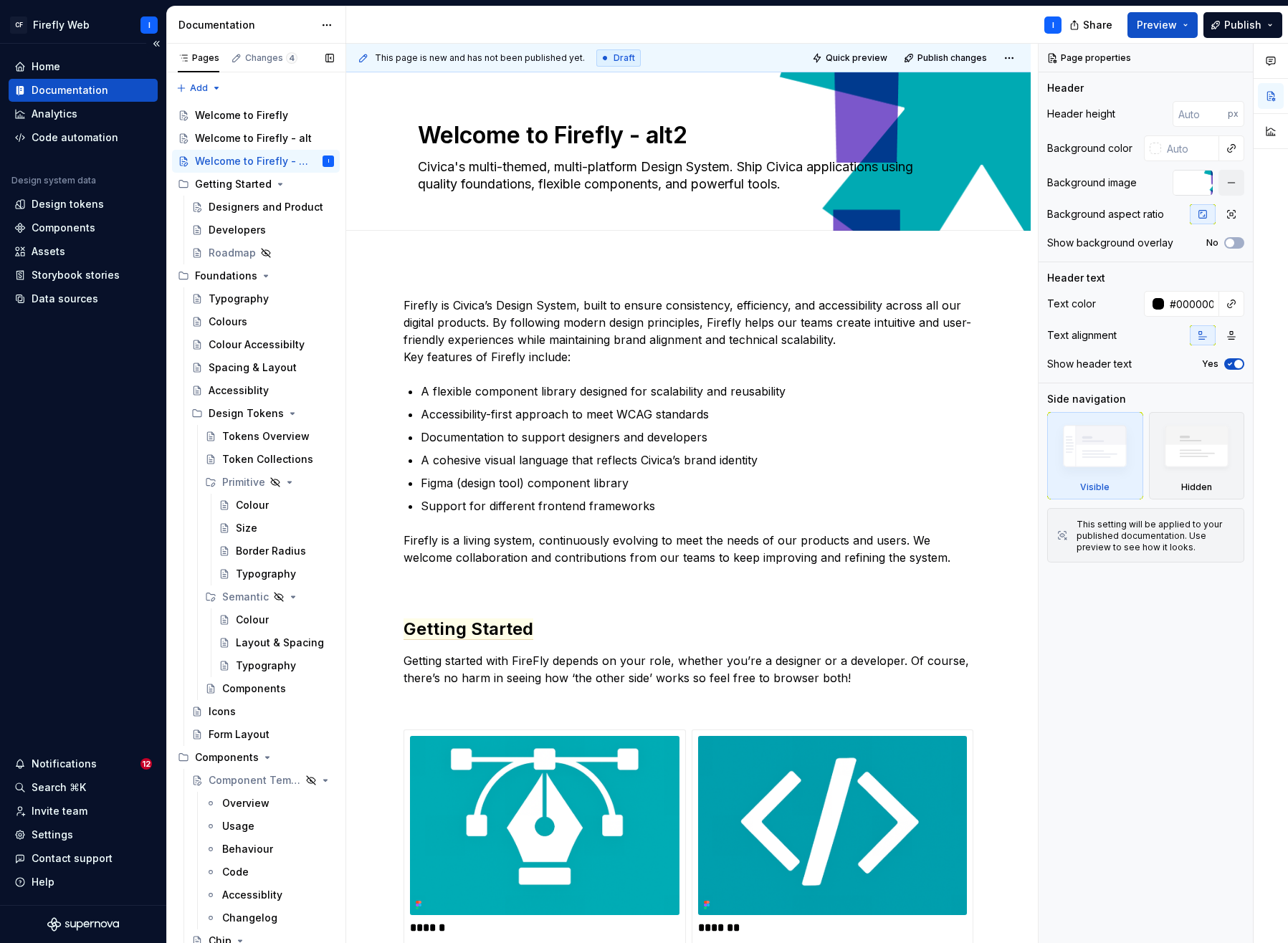
click at [64, 86] on div "Documentation" at bounding box center [70, 91] width 77 height 15
click at [976, 97] on span "Edit header" at bounding box center [981, 97] width 58 height 15
click at [538, 133] on textarea "Welcome to Firefly - alt2" at bounding box center [686, 136] width 542 height 35
click at [664, 135] on textarea "Welcome to Firefly - alt2" at bounding box center [686, 136] width 542 height 35
click at [1094, 185] on button "button" at bounding box center [1232, 182] width 26 height 26
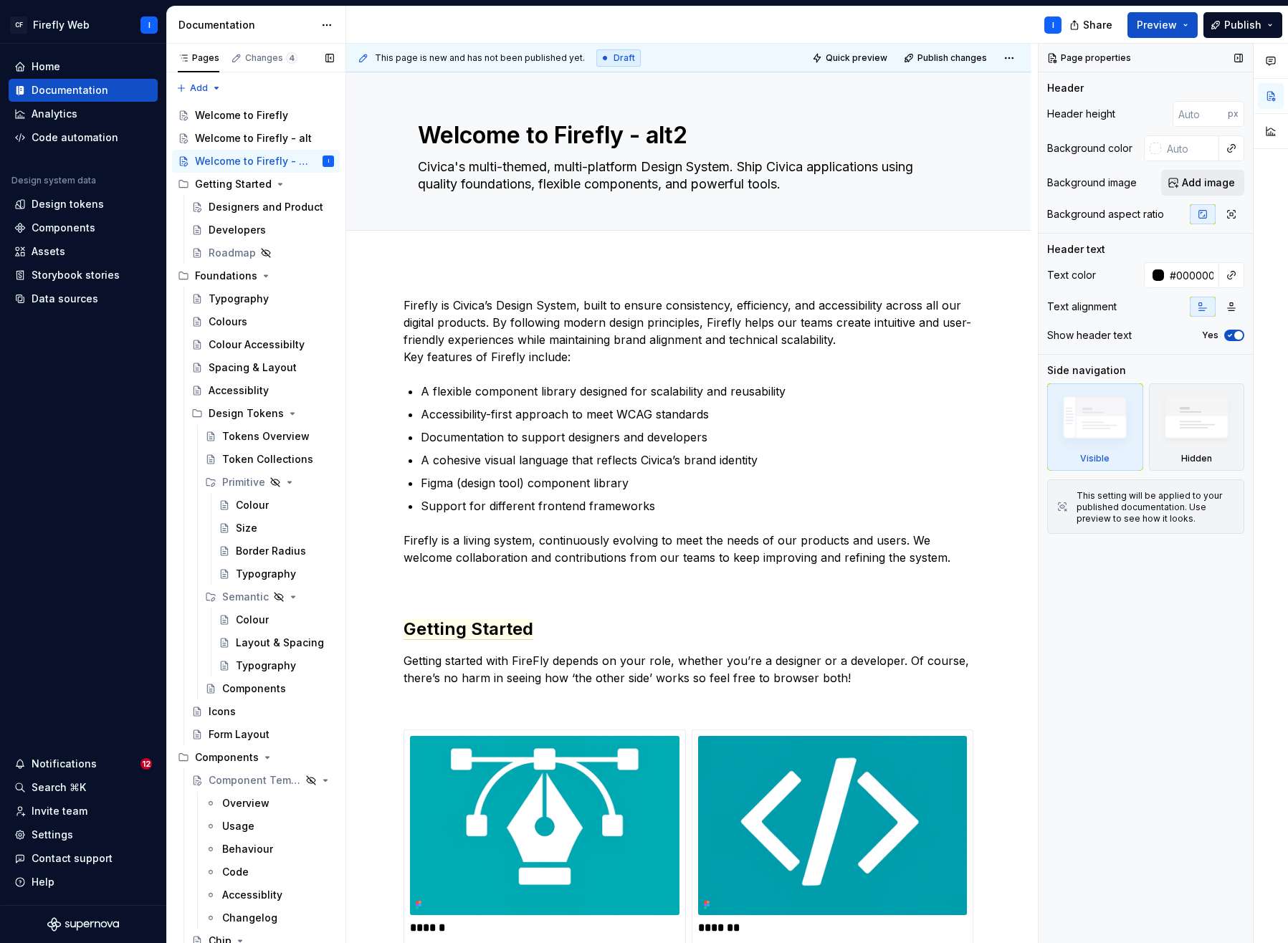
type textarea "*"
click at [1094, 148] on button "button" at bounding box center [1232, 148] width 20 height 20
click at [1094, 150] on div "Comments Open comments No comments yet Select ‘Comment’ from the block context …" at bounding box center [1163, 494] width 249 height 900
click at [1094, 150] on div at bounding box center [1155, 148] width 12 height 12
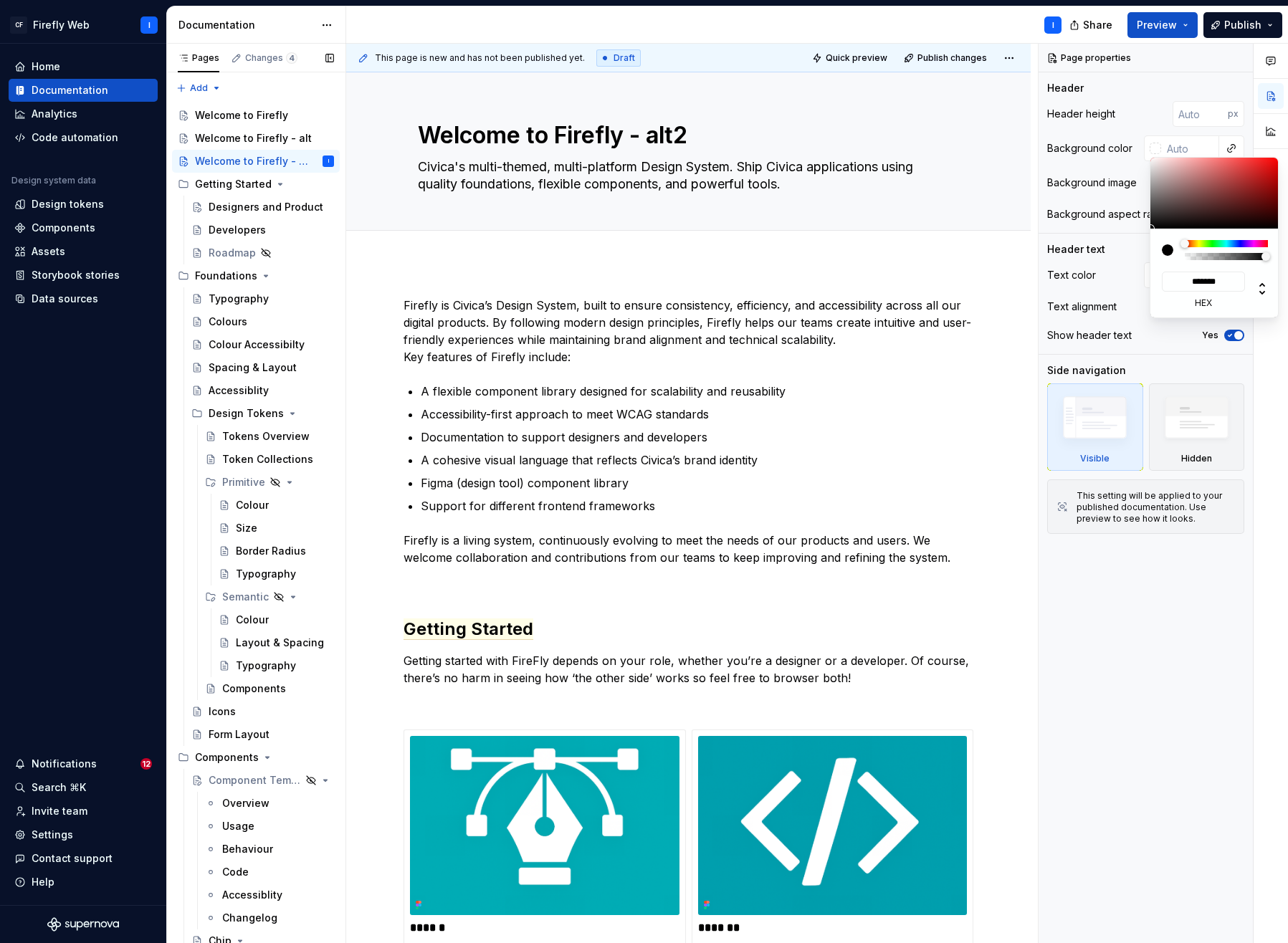
type input "#000000"
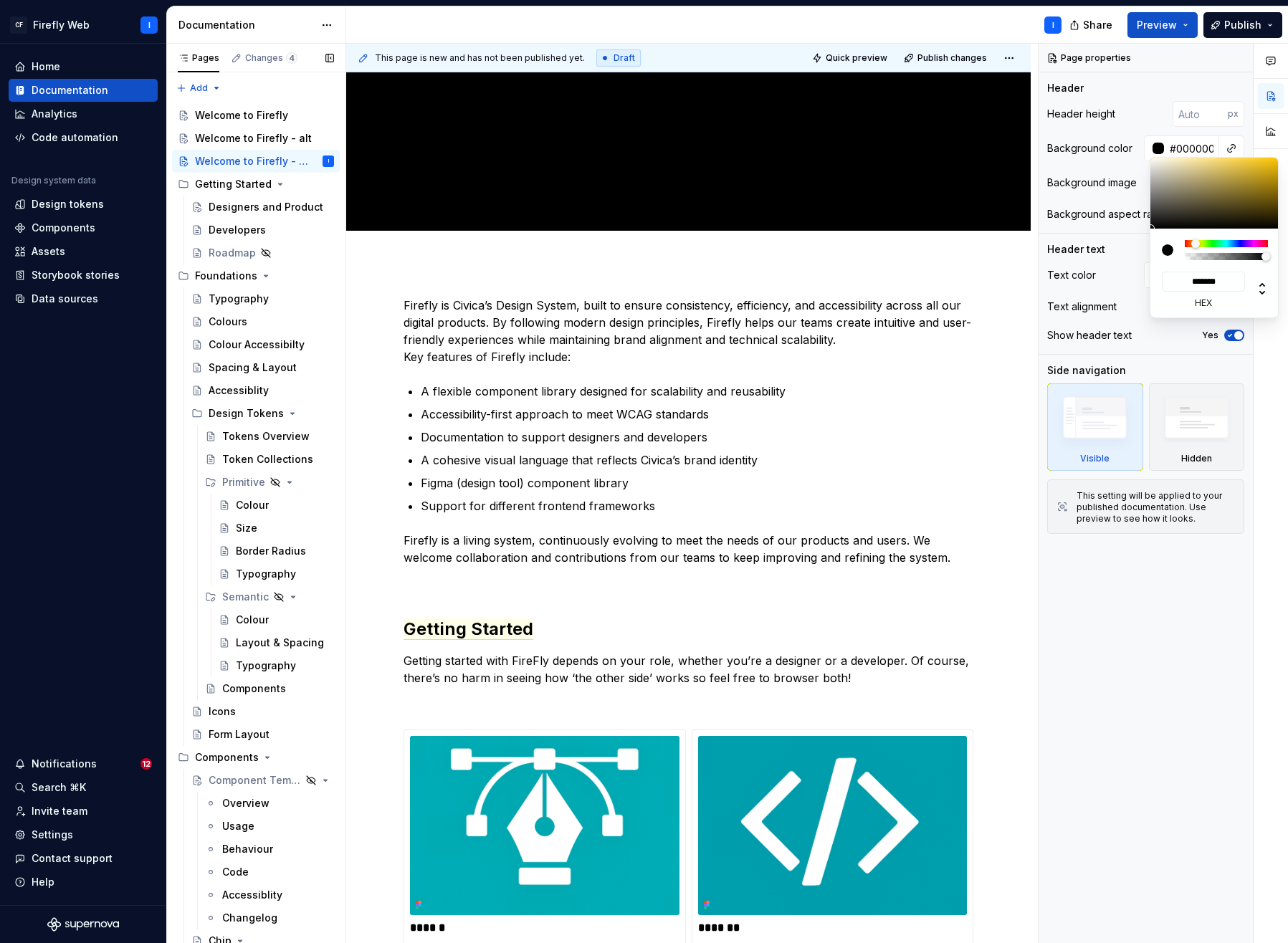
drag, startPoint x: 1184, startPoint y: 244, endPoint x: 1195, endPoint y: 247, distance: 11.4
click at [1094, 247] on div at bounding box center [1195, 243] width 8 height 8
type textarea "*"
type input "#F5CE49"
type input "*******"
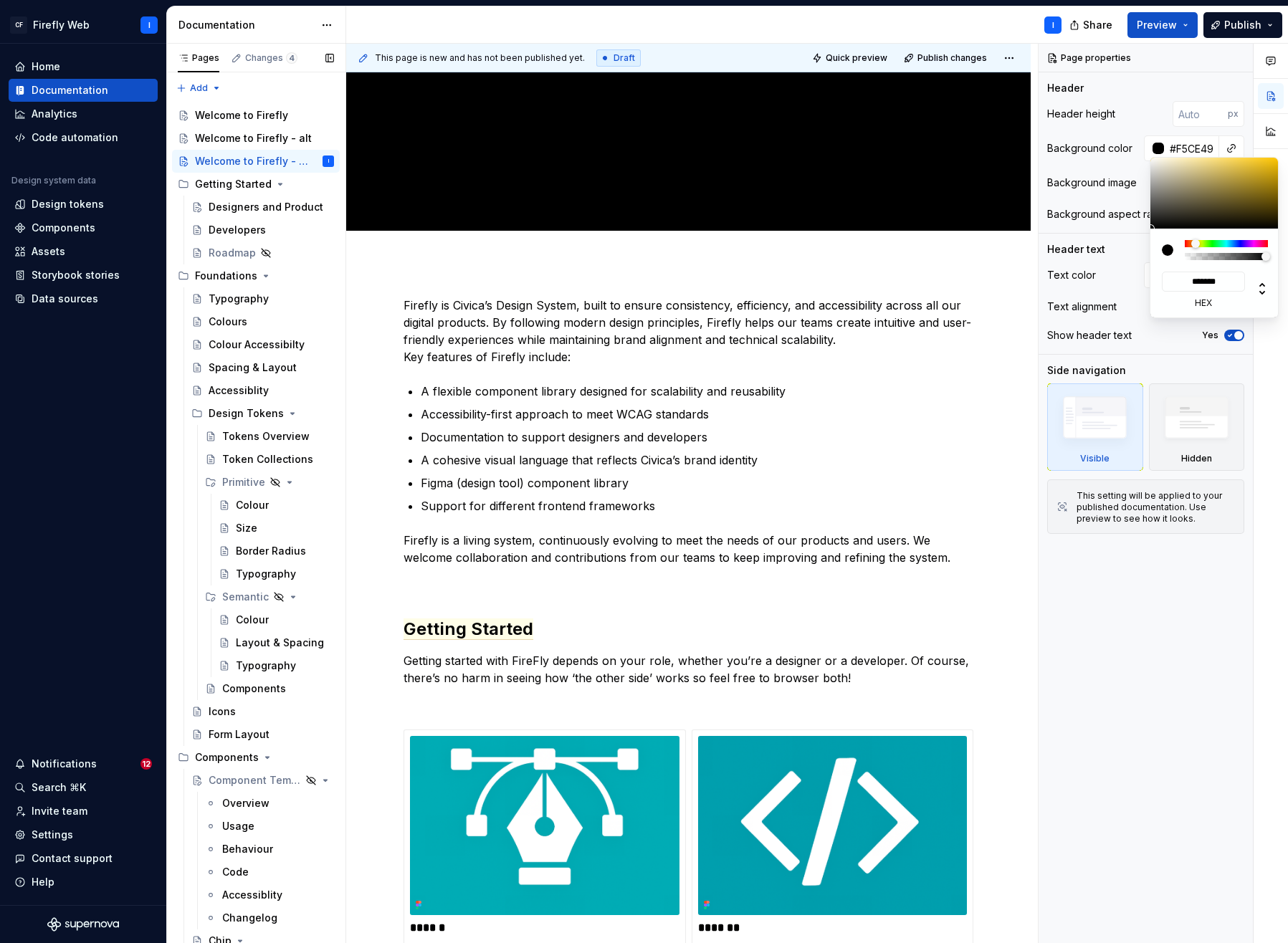
click at [1094, 160] on div at bounding box center [1215, 192] width 129 height 71
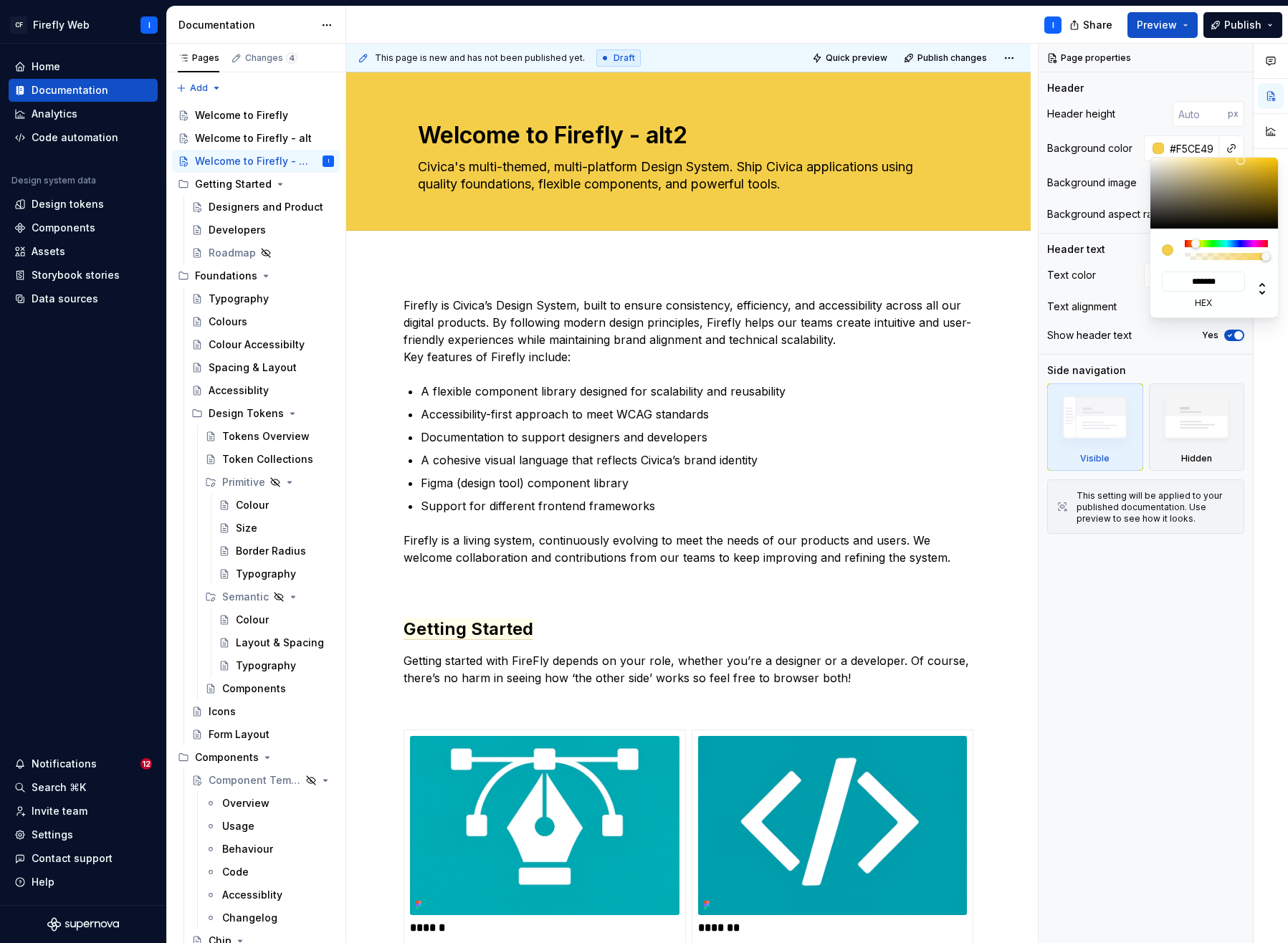
click at [844, 60] on html "CF Firefly Web I Home Documentation Analytics Code automation Design system dat…" at bounding box center [644, 471] width 1288 height 943
click at [845, 28] on html "CF Firefly Web I Home Documentation Analytics Code automation Design system dat…" at bounding box center [644, 471] width 1288 height 943
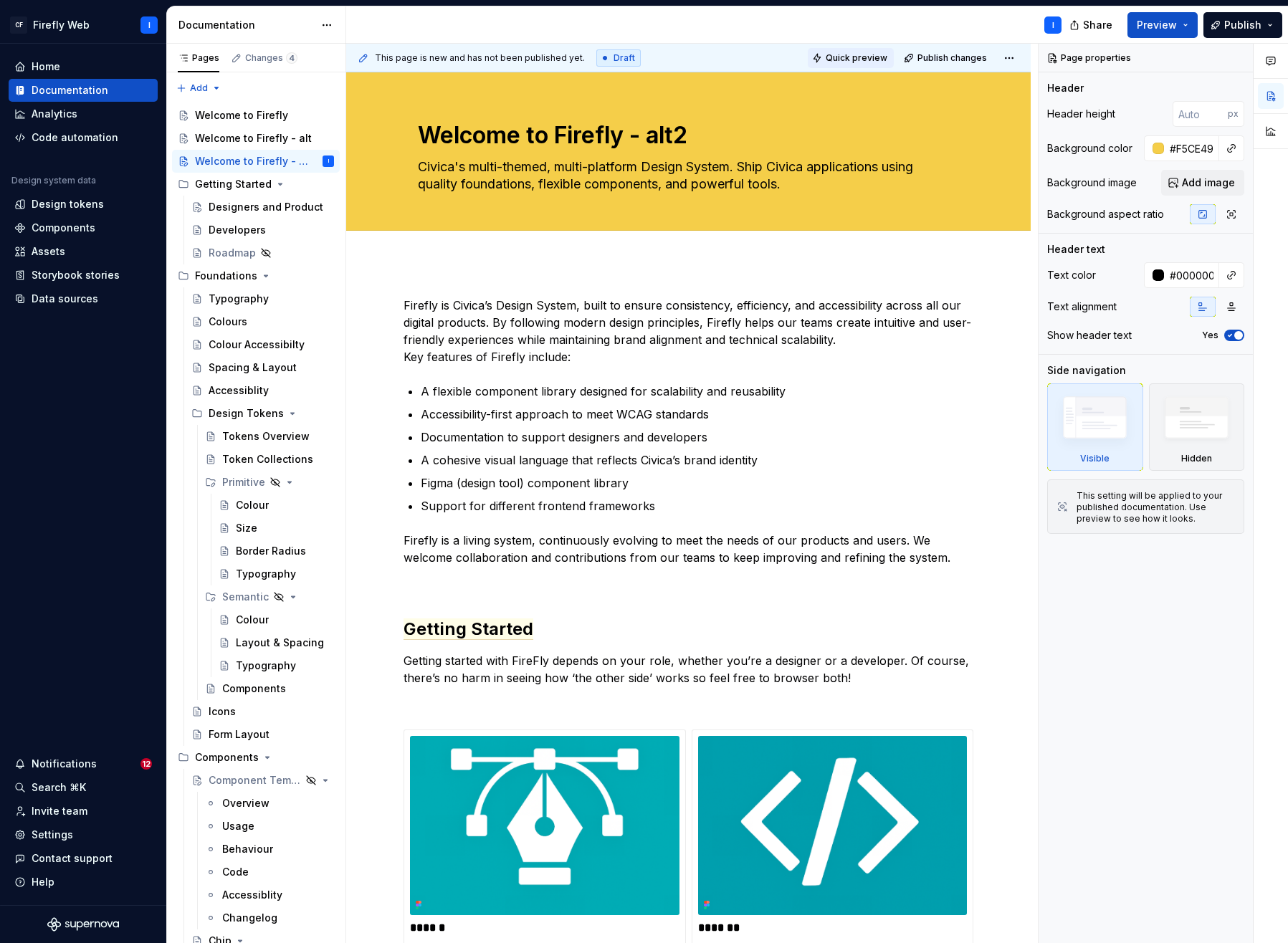
click at [847, 56] on span "Quick preview" at bounding box center [856, 58] width 61 height 12
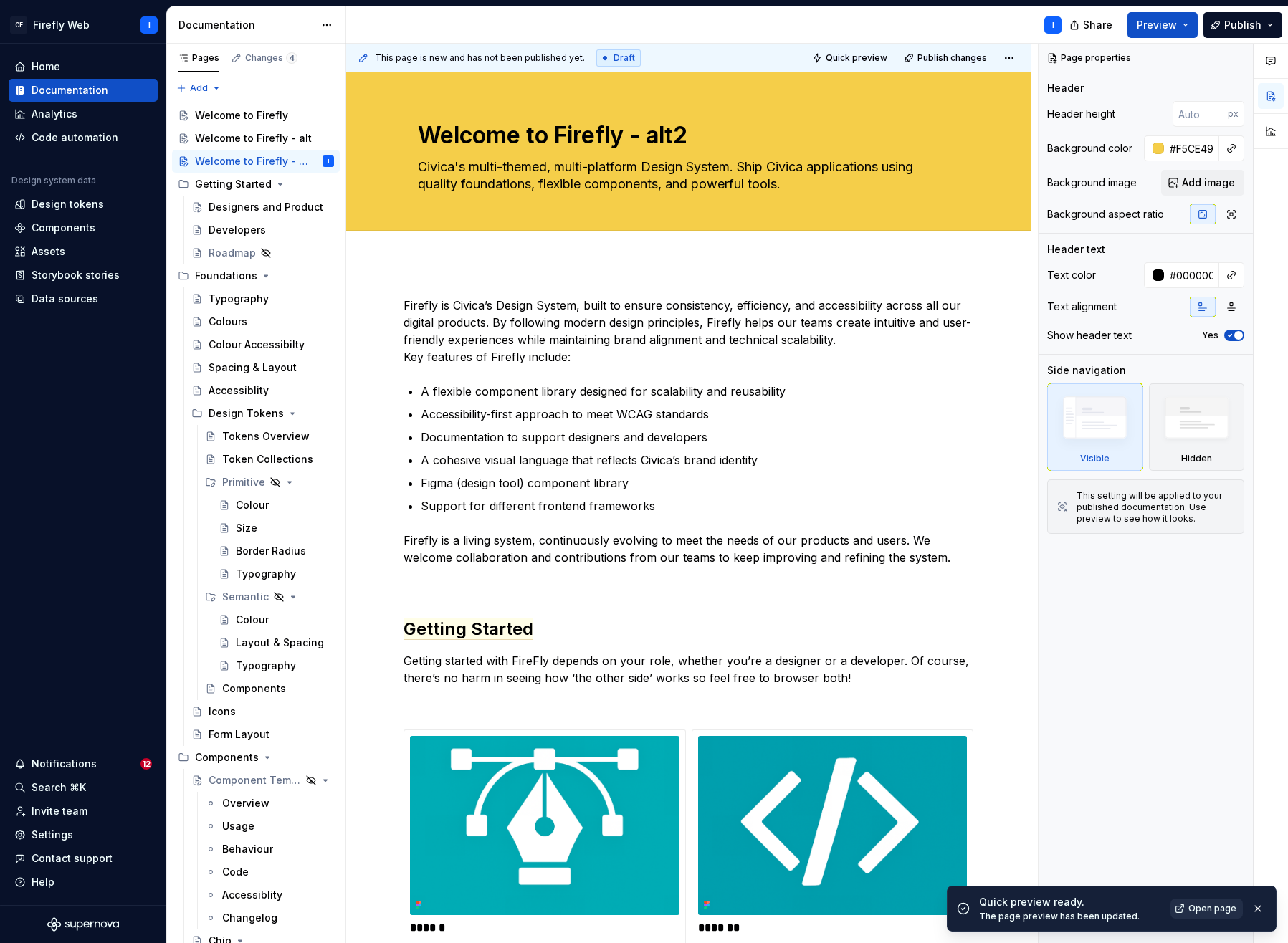
click at [1094, 911] on span "Open page" at bounding box center [1213, 908] width 48 height 12
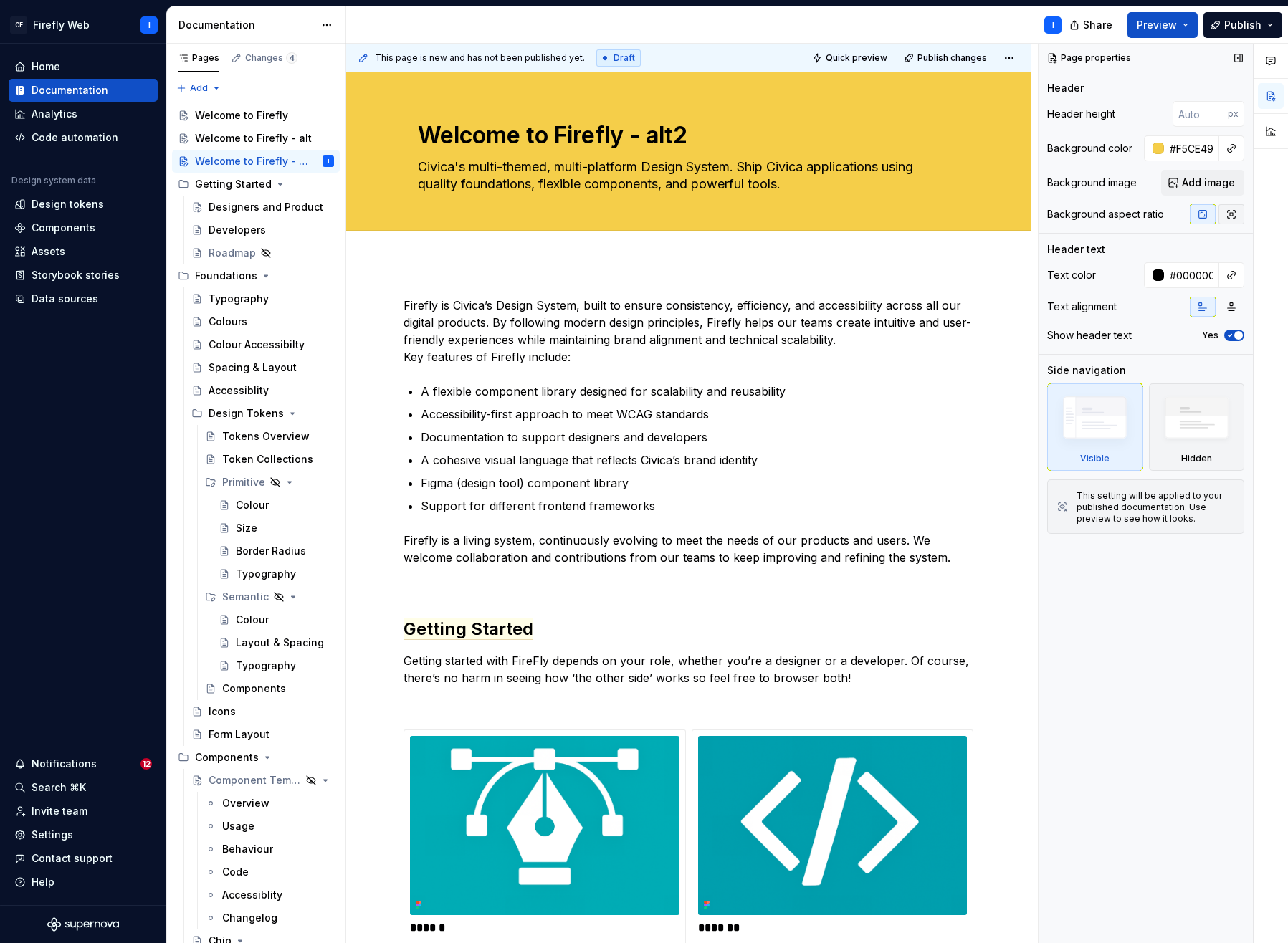
click at [1094, 215] on icon "button" at bounding box center [1231, 214] width 12 height 12
click at [1094, 217] on icon "button" at bounding box center [1203, 214] width 8 height 8
click at [490, 342] on p "Firefly is Civica’s Design System, built to ensure consistency, efficiency, and…" at bounding box center [688, 331] width 570 height 69
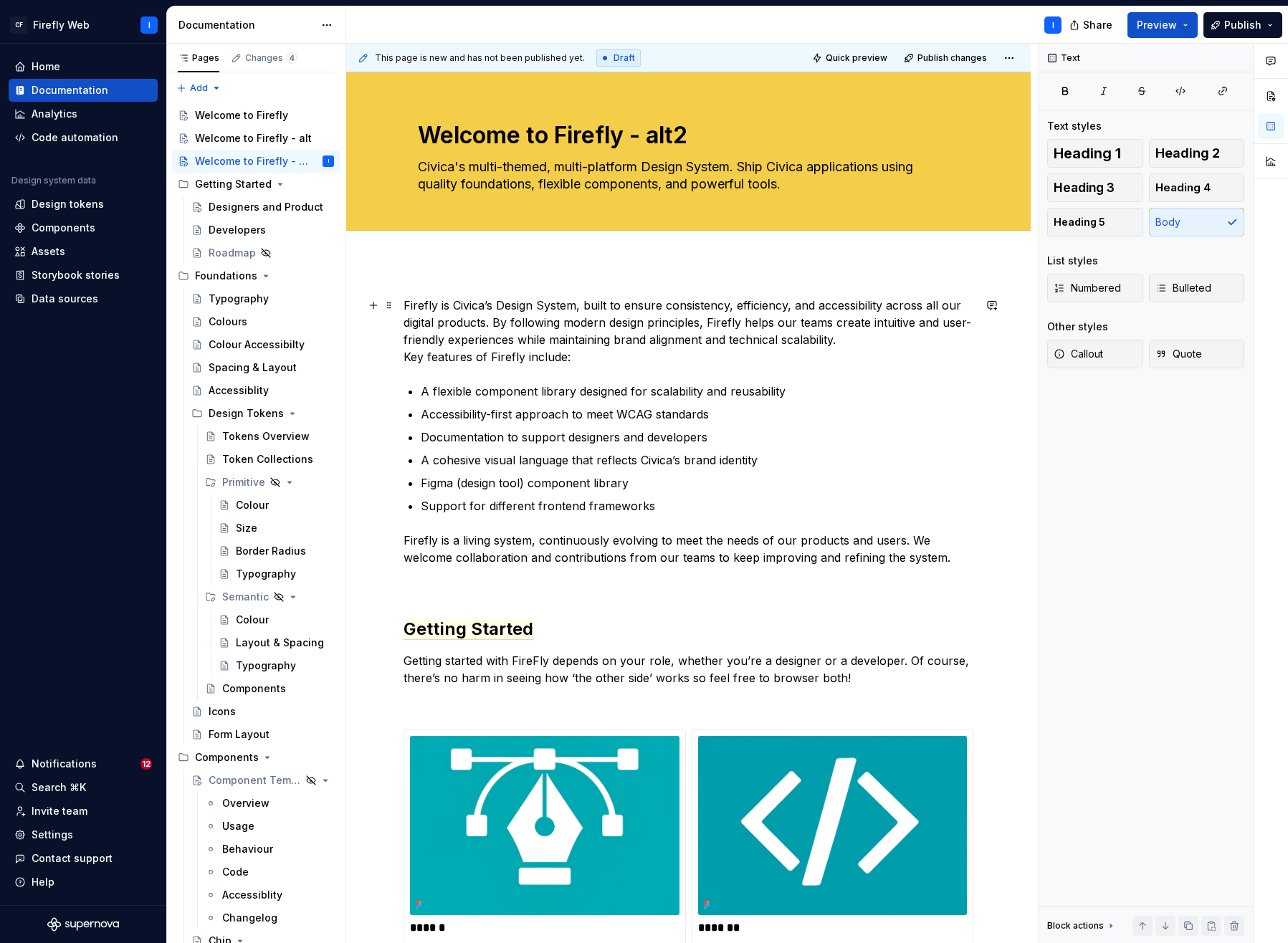
click at [407, 302] on p "Firefly is Civica’s Design System, built to ensure consistency, efficiency, and…" at bounding box center [688, 331] width 570 height 69
click at [974, 101] on span "Edit header" at bounding box center [981, 97] width 58 height 15
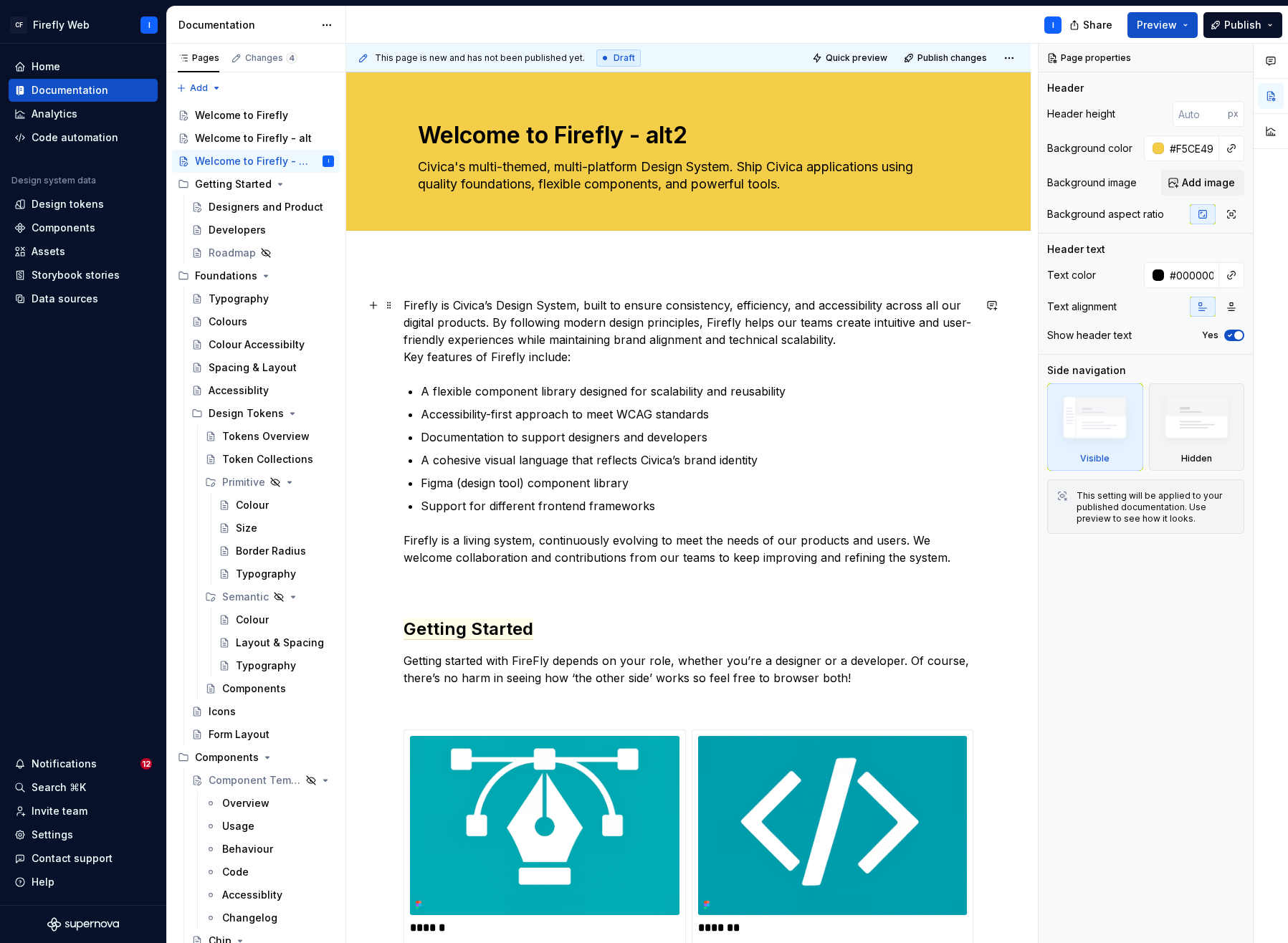
click at [683, 354] on p "Firefly is Civica’s Design System, built to ensure consistency, efficiency, and…" at bounding box center [688, 331] width 570 height 69
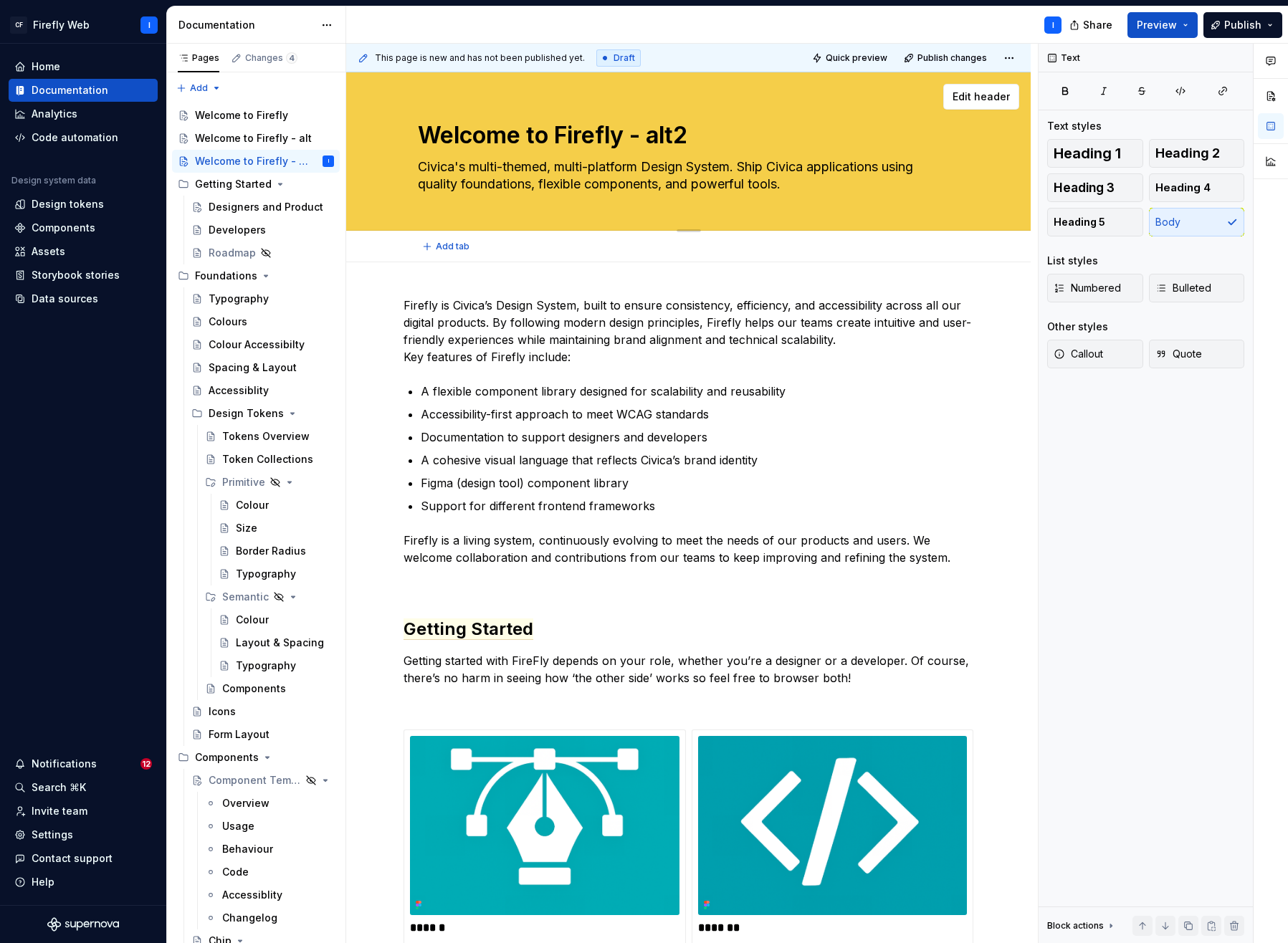
drag, startPoint x: 644, startPoint y: 132, endPoint x: 533, endPoint y: 133, distance: 111.0
click at [533, 133] on textarea "Welcome to Firefly - alt2" at bounding box center [686, 136] width 542 height 35
drag, startPoint x: 800, startPoint y: 399, endPoint x: 804, endPoint y: 389, distance: 10.8
click at [800, 398] on p "A flexible component library designed for scalability and reusability" at bounding box center [697, 391] width 553 height 17
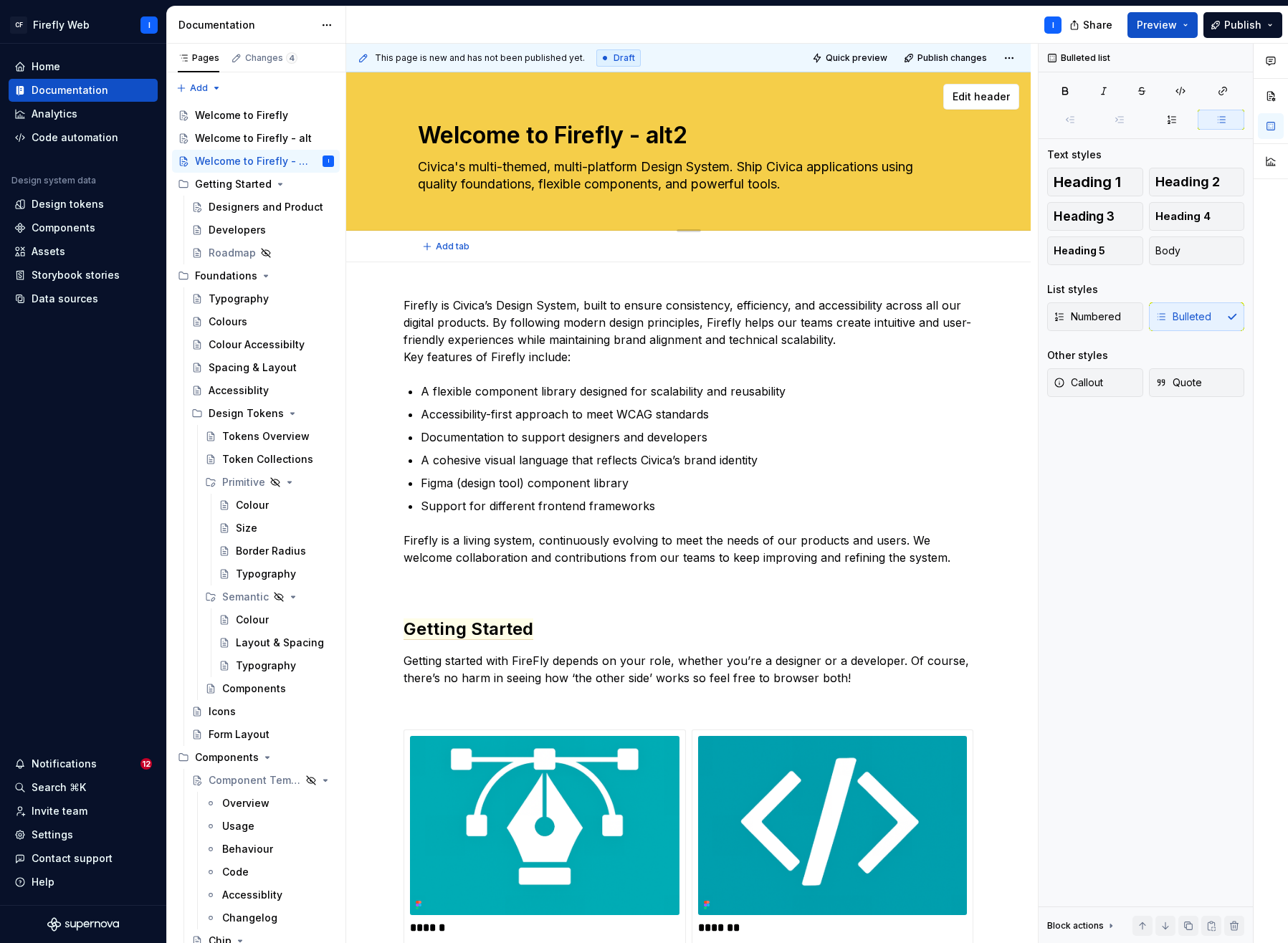
click at [628, 137] on textarea "Welcome to Firefly - alt2" at bounding box center [686, 136] width 542 height 35
click at [685, 137] on textarea "Welcome to Firefly - alt2" at bounding box center [686, 136] width 542 height 35
click at [807, 186] on textarea "Civica's multi-themed, multi-platform Design System. Ship Civica applications u…" at bounding box center [686, 176] width 542 height 40
type textarea "*"
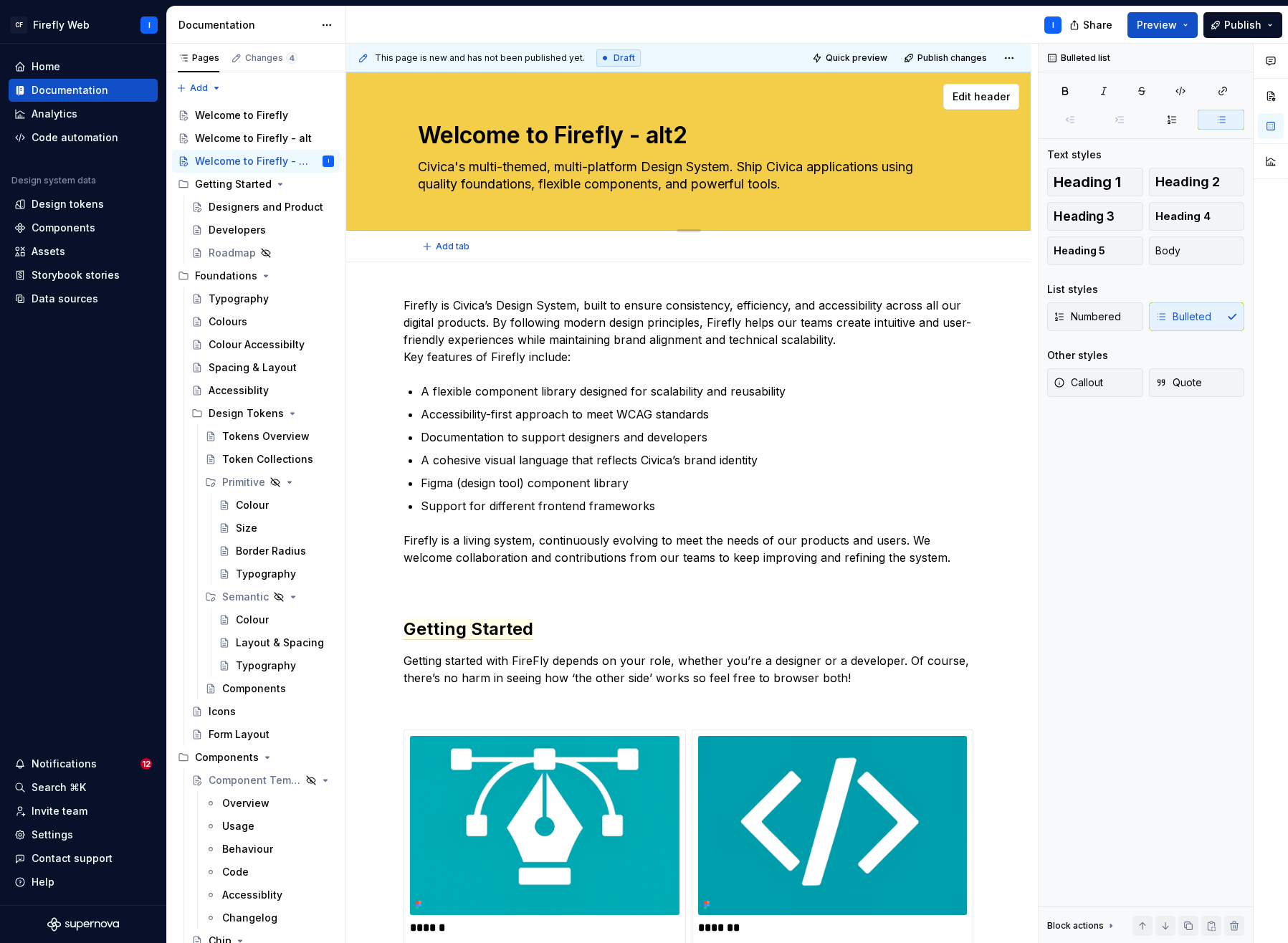
type textarea "Civica's multi-themed, multi-platform Design System. Ship Civica applications u…"
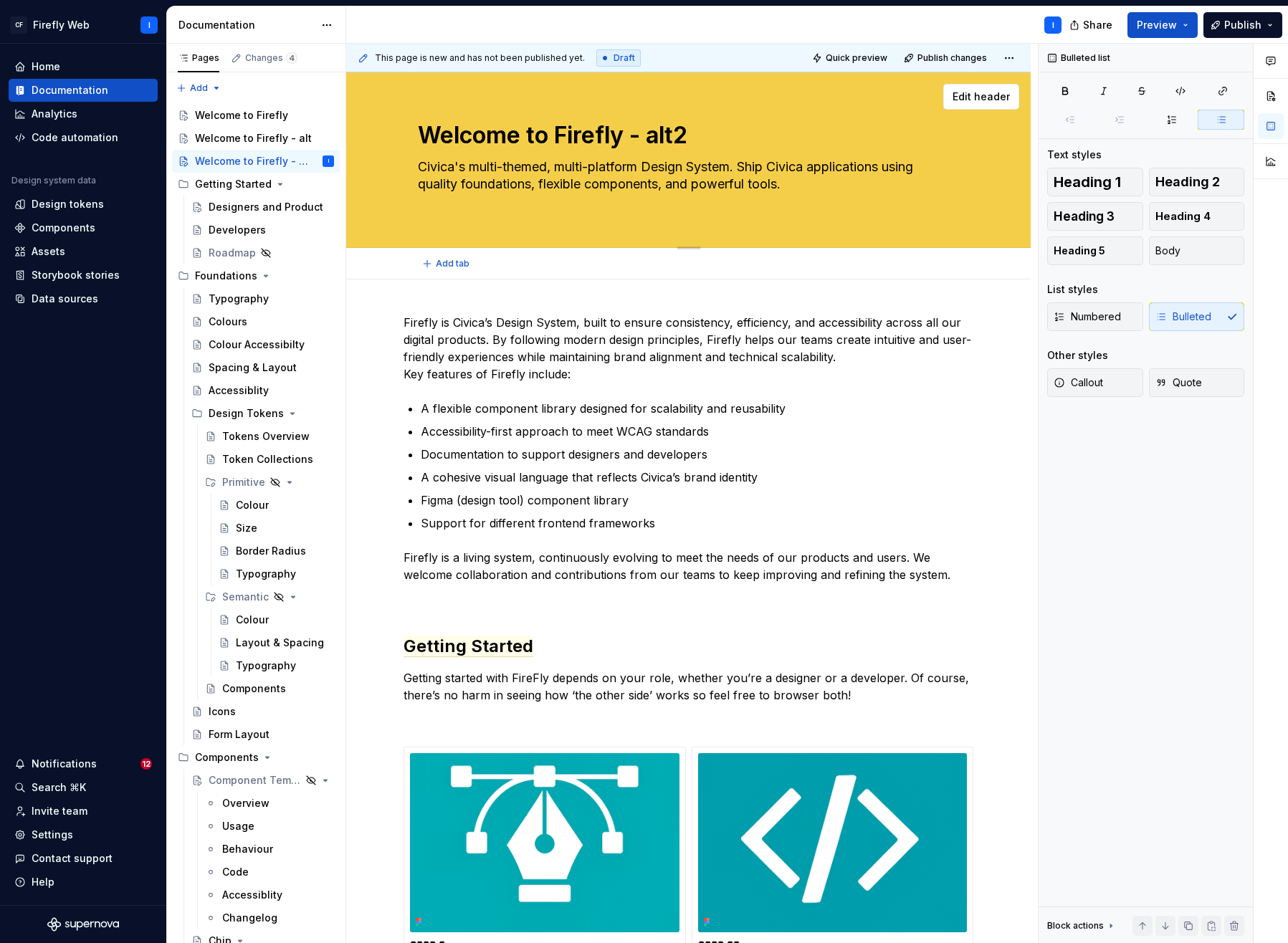
type textarea "*"
type textarea "Civica's multi-themed, multi-platform Design System. Ship Civica applications u…"
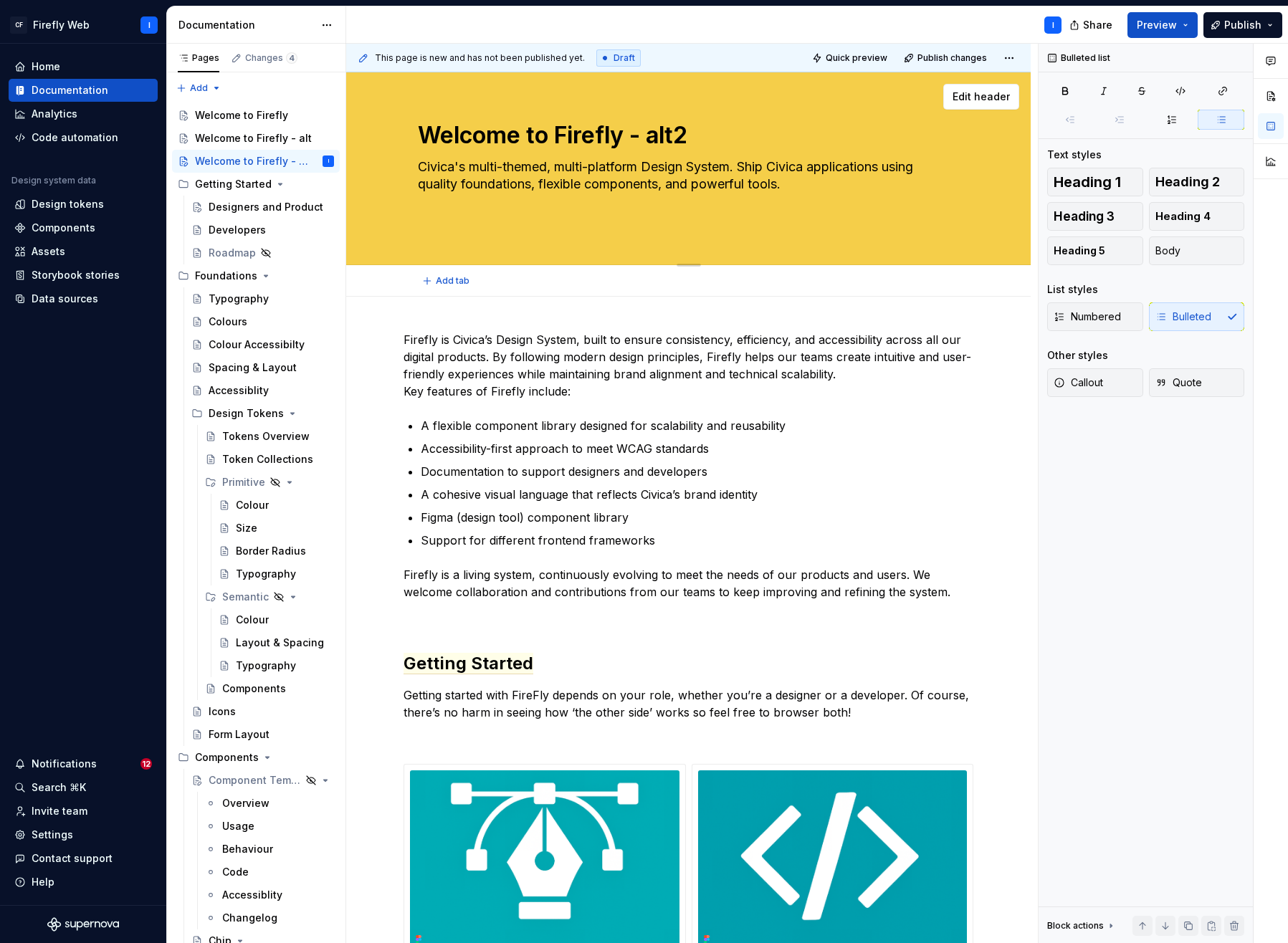
type textarea "*"
type textarea "Civica's multi-themed, multi-platform Design System. Ship Civica applications u…"
type textarea "*"
type textarea "Civica's multi-themed, multi-platform Design System. Ship Civica applications u…"
type textarea "*"
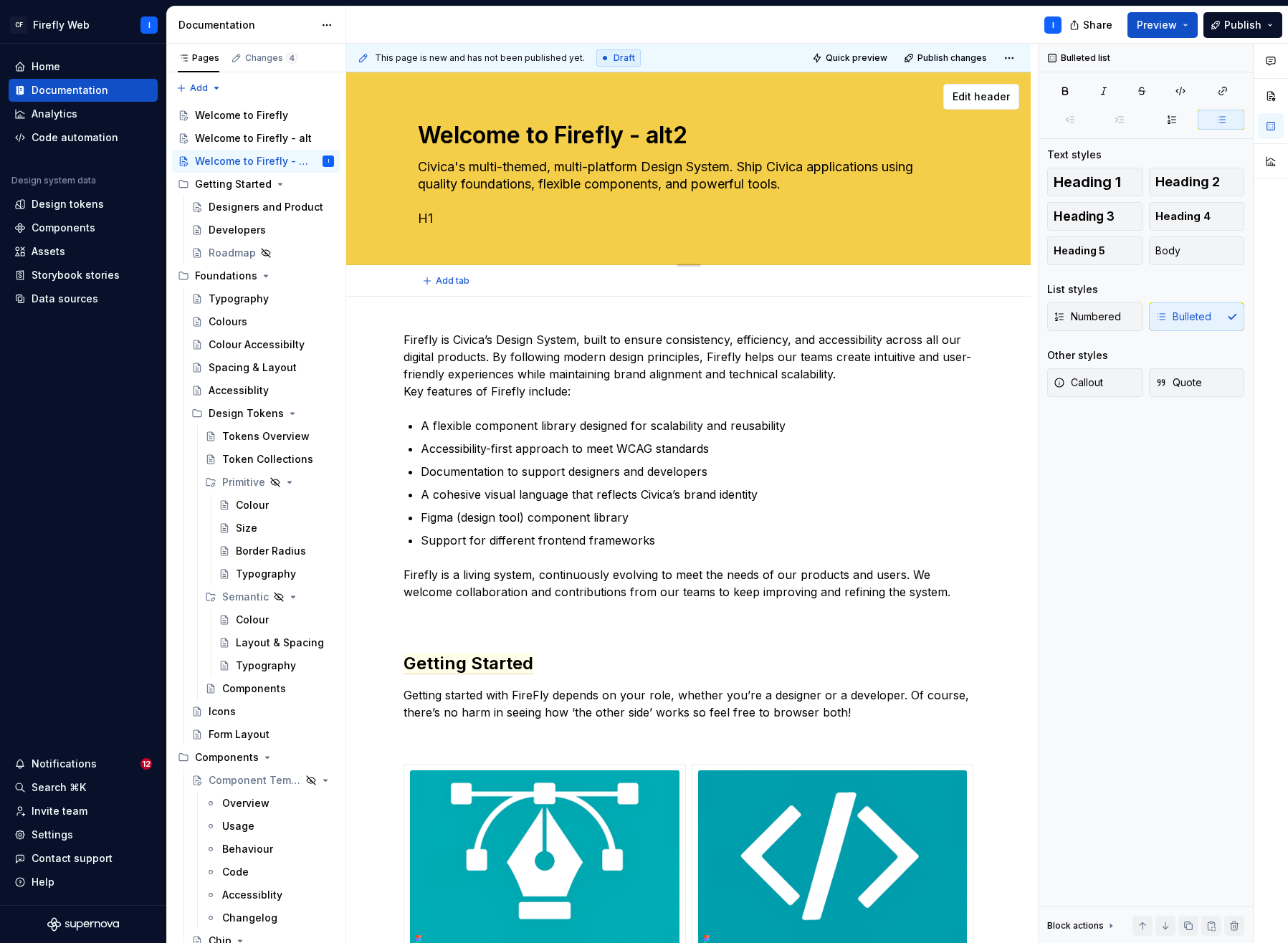
type textarea "Civica's multi-themed, multi-platform Design System. Ship Civica applications u…"
type textarea "*"
type textarea "Civica's multi-themed, multi-platform Design System. Ship Civica applications u…"
type textarea "*"
type textarea "Civica's multi-themed, multi-platform Design System. Ship Civica applications u…"
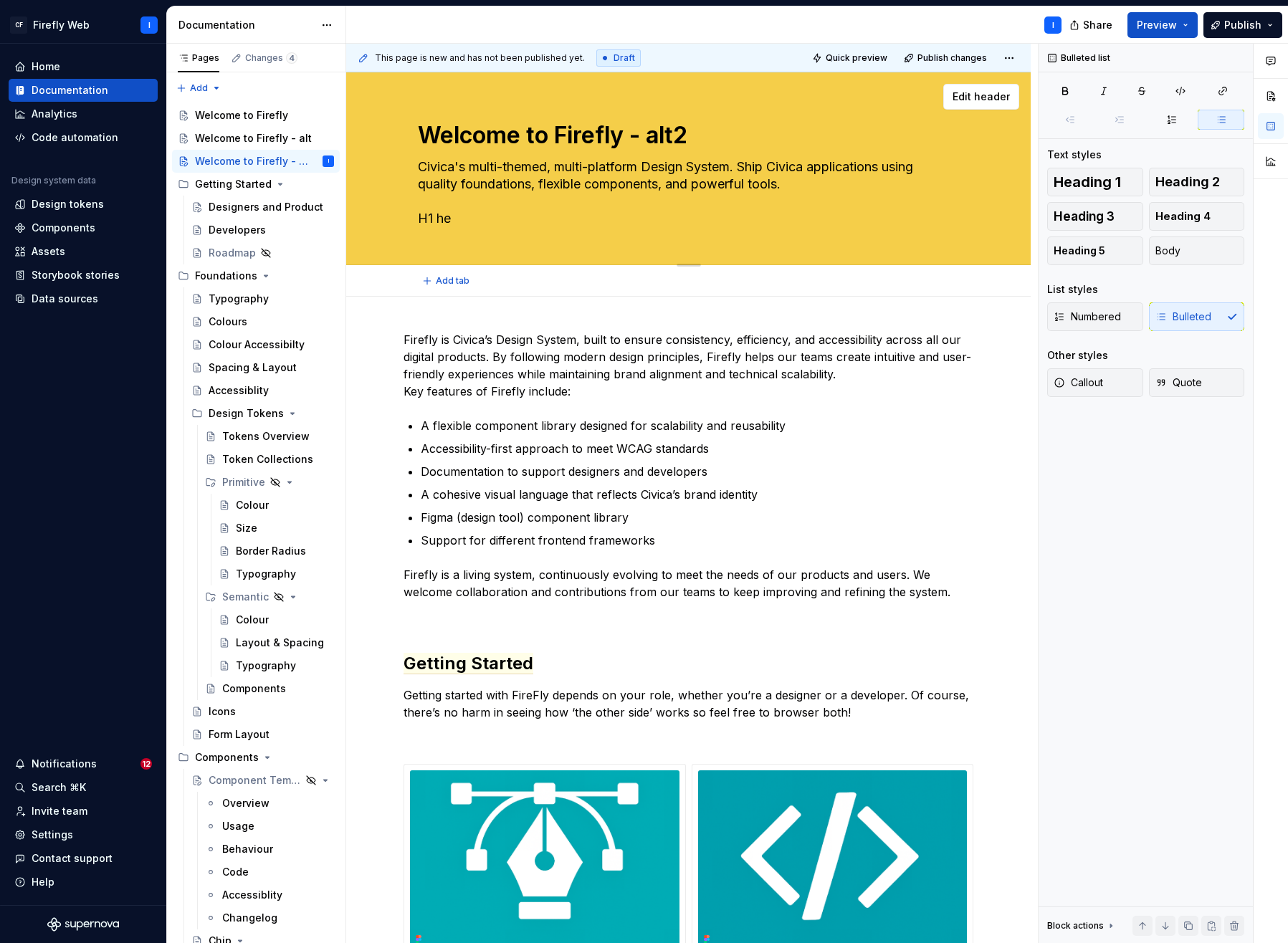
type textarea "*"
type textarea "Civica's multi-themed, multi-platform Design System. Ship Civica applications u…"
type textarea "*"
type textarea "Civica's multi-themed, multi-platform Design System. Ship Civica applications u…"
type textarea "*"
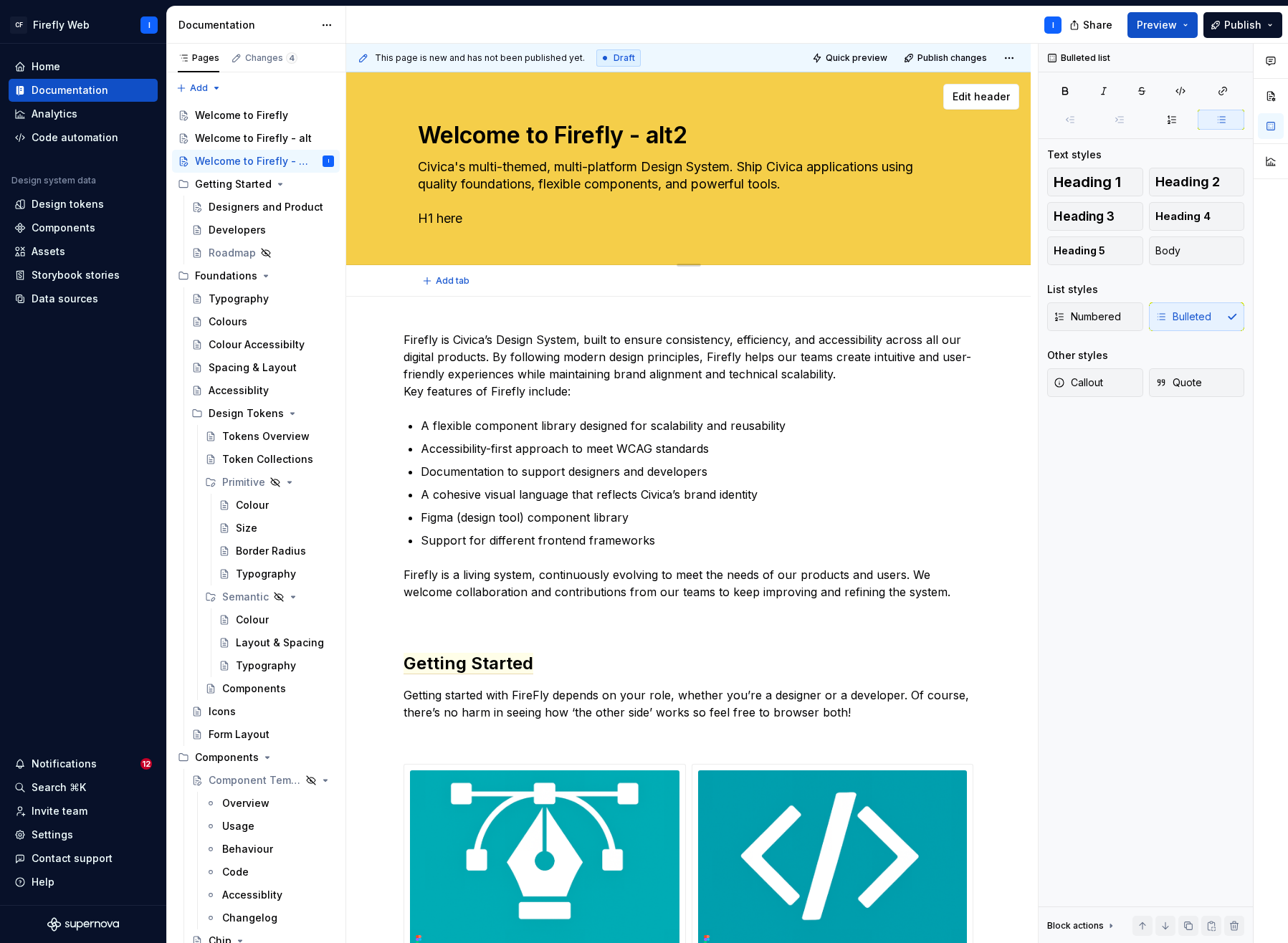
type textarea "Civica's multi-themed, multi-platform Design System. Ship Civica applications u…"
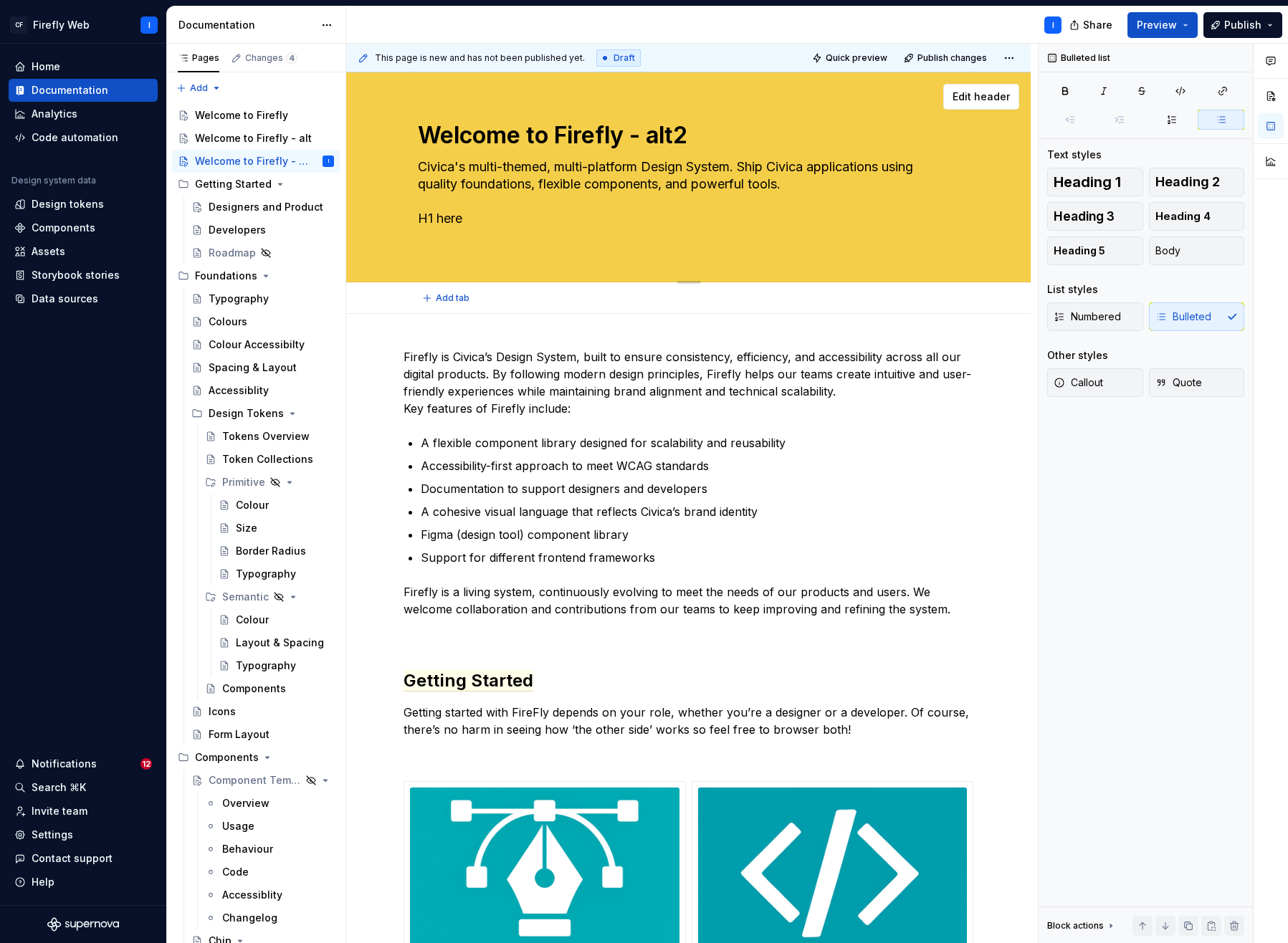
type textarea "*"
type textarea "Civica's multi-themed, multi-platform Design System. Ship Civica applications u…"
type textarea "*"
type textarea "Civica's multi-themed, multi-platform Design System. Ship Civica applications u…"
type textarea "*"
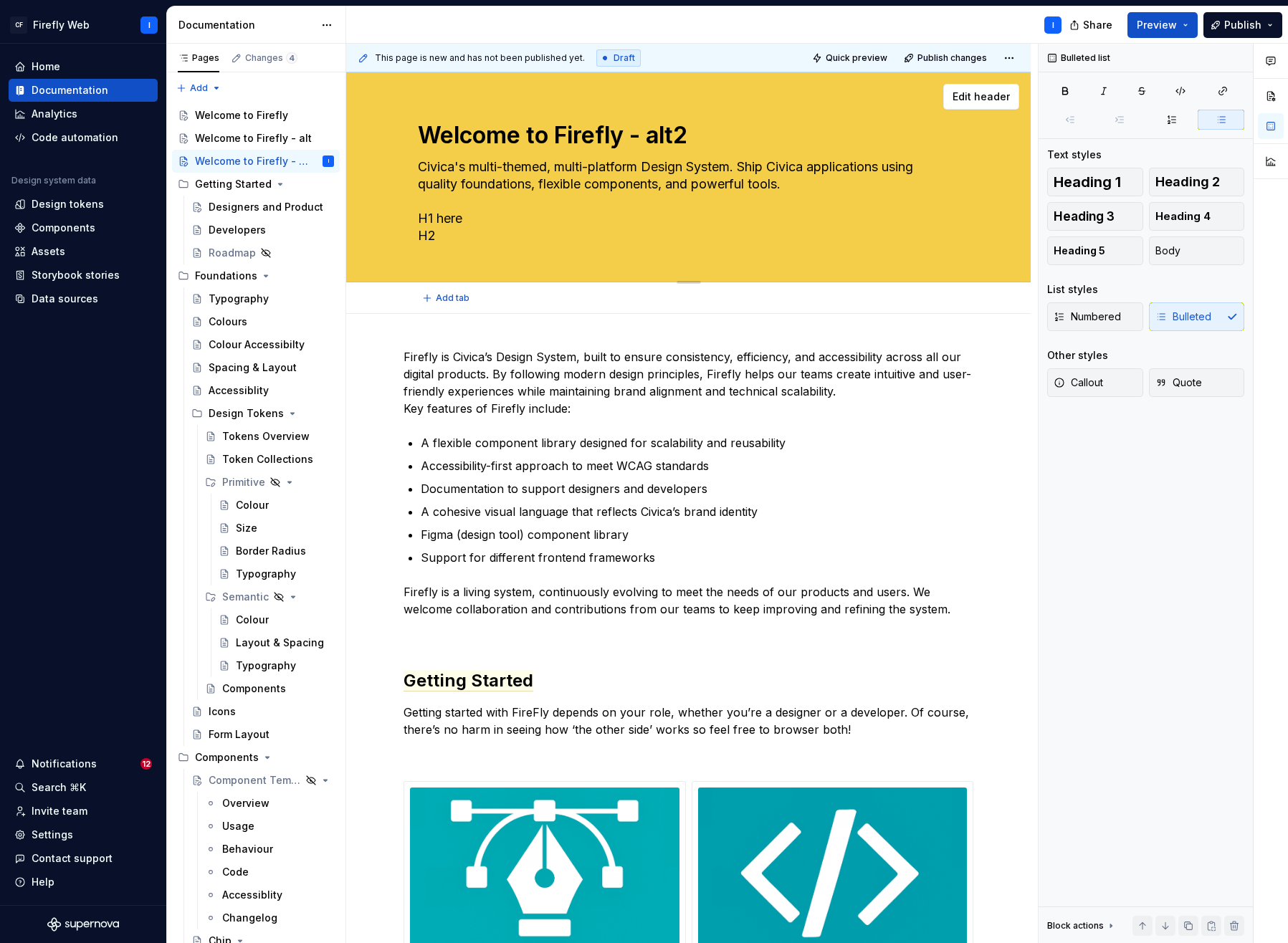
type textarea "Civica's multi-themed, multi-platform Design System. Ship Civica applications u…"
type textarea "*"
type textarea "Civica's multi-themed, multi-platform Design System. Ship Civica applications u…"
type textarea "*"
type textarea "Civica's multi-themed, multi-platform Design System. Ship Civica applications u…"
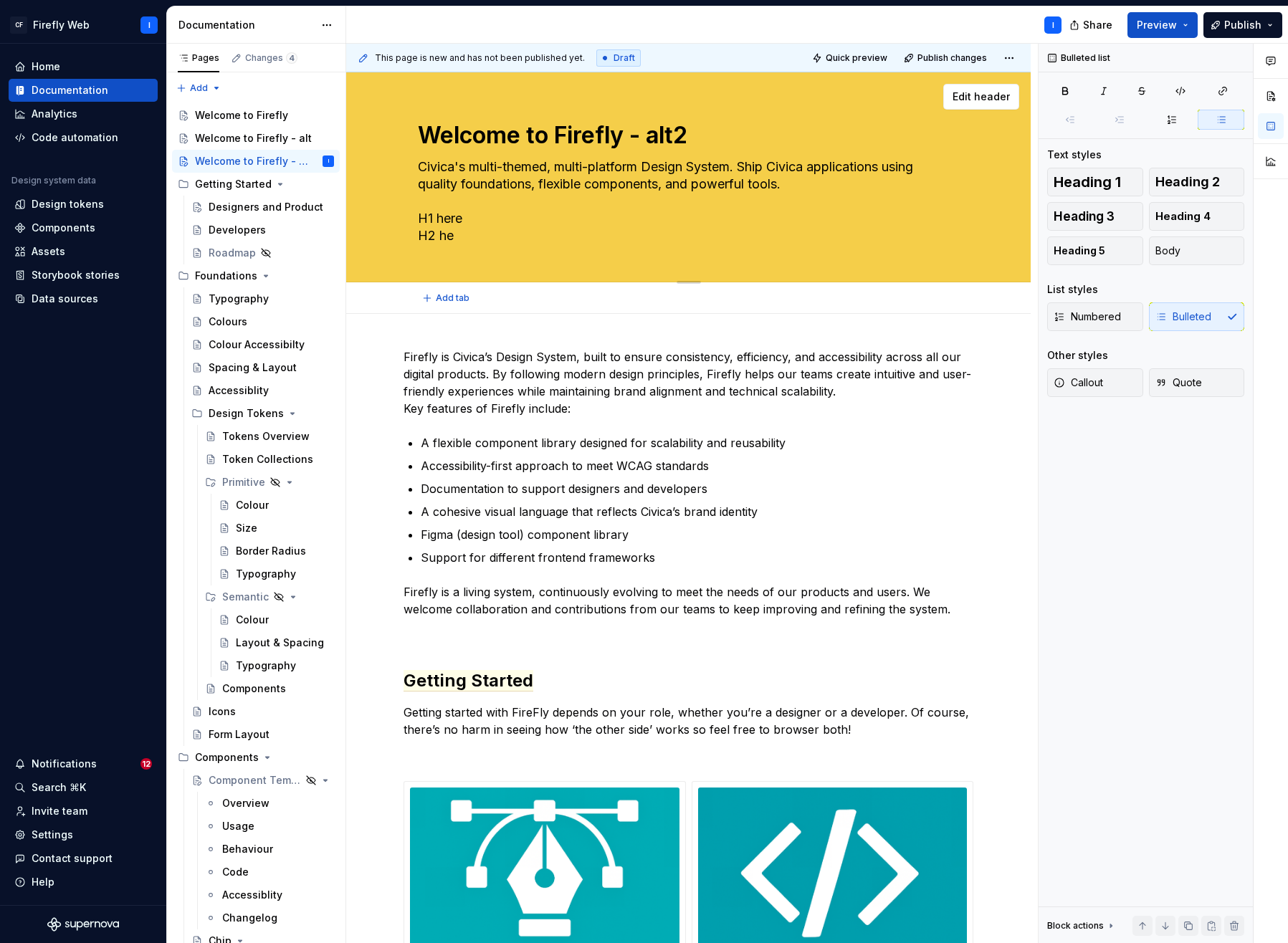
type textarea "*"
type textarea "Civica's multi-themed, multi-platform Design System. Ship Civica applications u…"
type textarea "*"
type textarea "Civica's multi-themed, multi-platform Design System. Ship Civica applications u…"
type textarea "*"
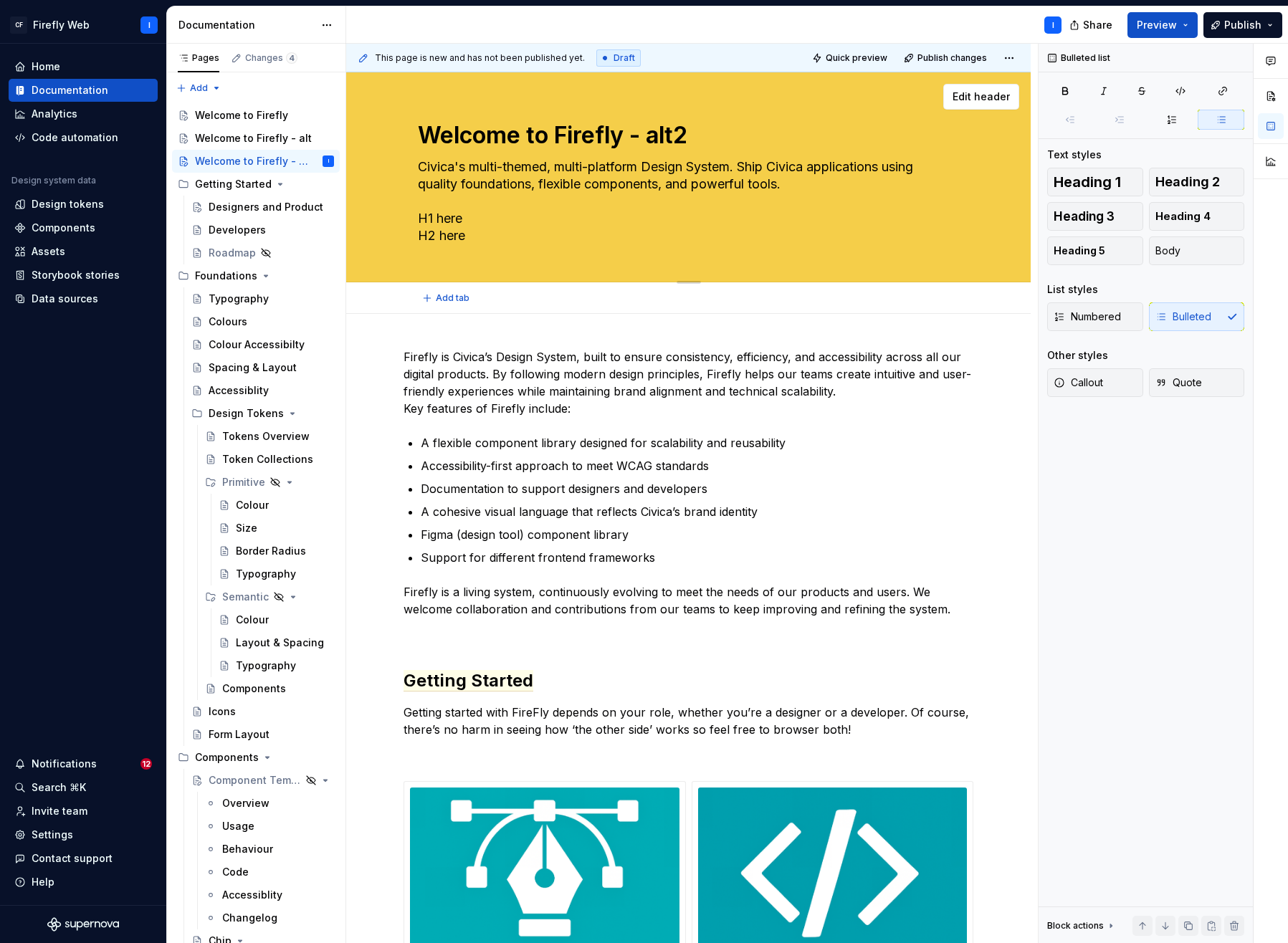
type textarea "Civica's multi-themed, multi-platform Design System. Ship Civica applications u…"
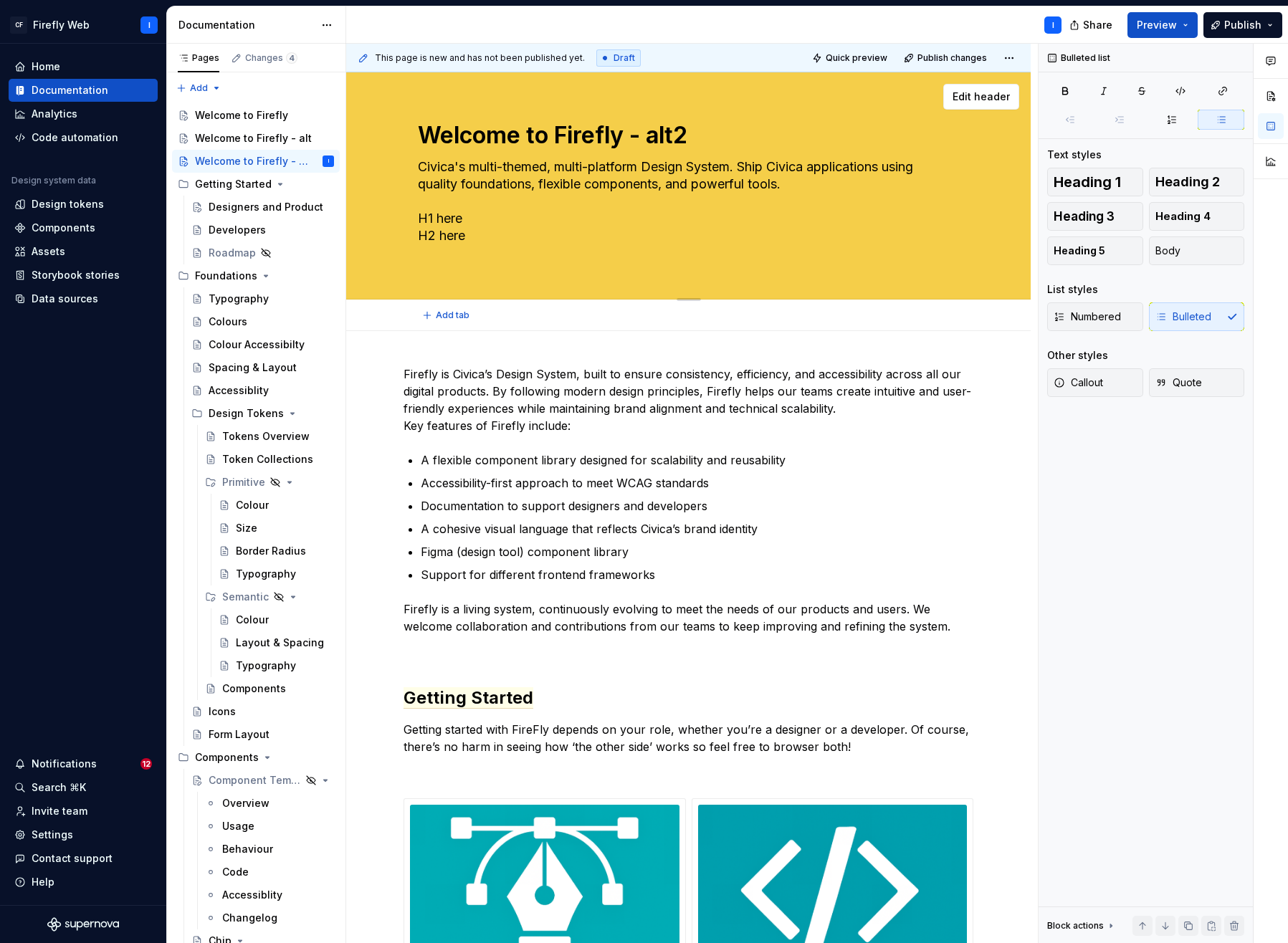
type textarea "*"
type textarea "Civica's multi-themed, multi-platform Design System. Ship Civica applications u…"
type textarea "*"
type textarea "Civica's multi-themed, multi-platform Design System. Ship Civica applications u…"
type textarea "*"
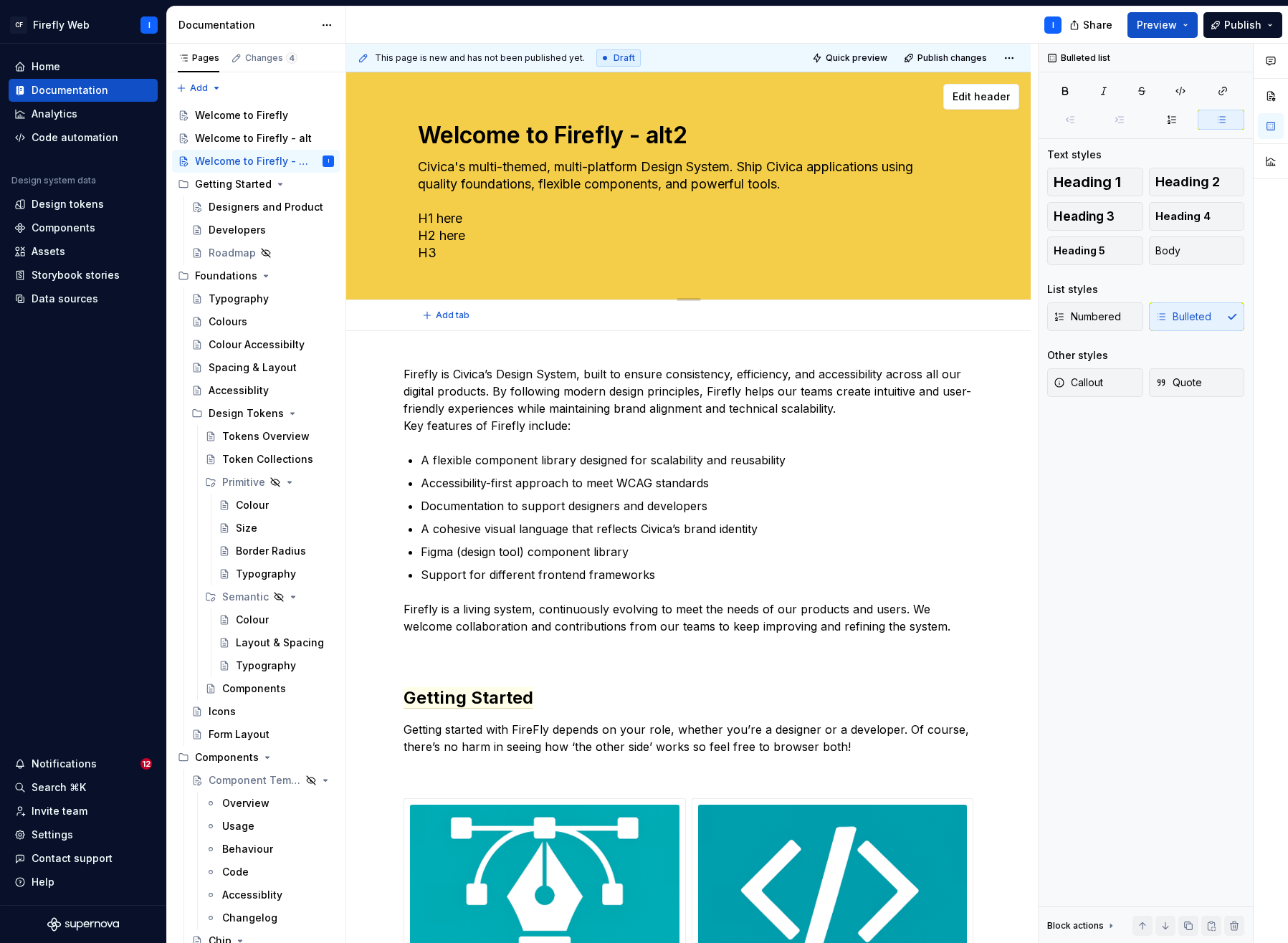
type textarea "Civica's multi-themed, multi-platform Design System. Ship Civica applications u…"
type textarea "*"
type textarea "Civica's multi-themed, multi-platform Design System. Ship Civica applications u…"
type textarea "*"
type textarea "Civica's multi-themed, multi-platform Design System. Ship Civica applications u…"
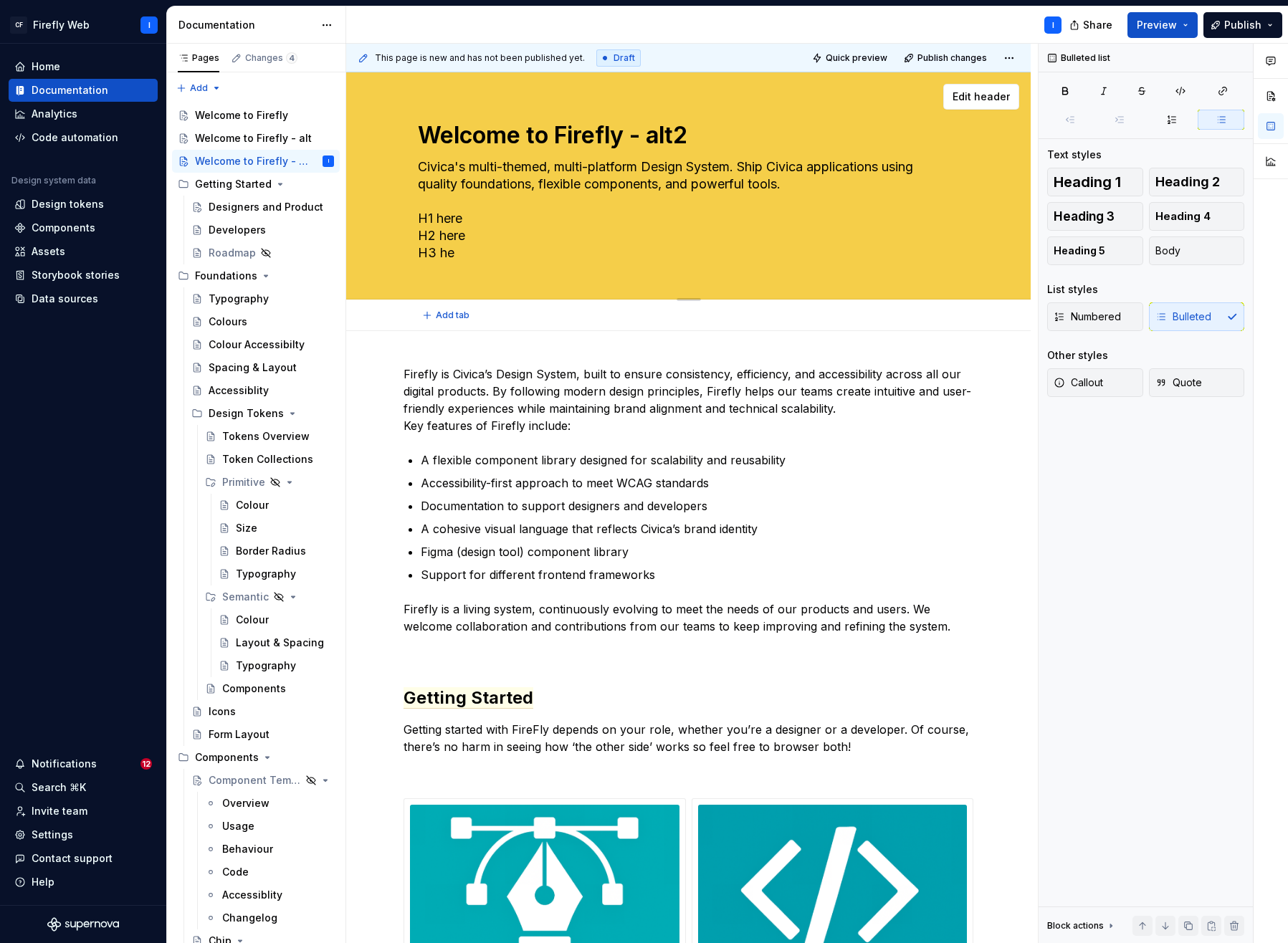
type textarea "*"
type textarea "Civica's multi-themed, multi-platform Design System. Ship Civica applications u…"
drag, startPoint x: 461, startPoint y: 219, endPoint x: 413, endPoint y: 219, distance: 48.0
click at [413, 219] on div "Welcome to Firefly - alt2 Civica's multi-themed, multi-platform Design System. …" at bounding box center [688, 185] width 570 height 226
type textarea "*"
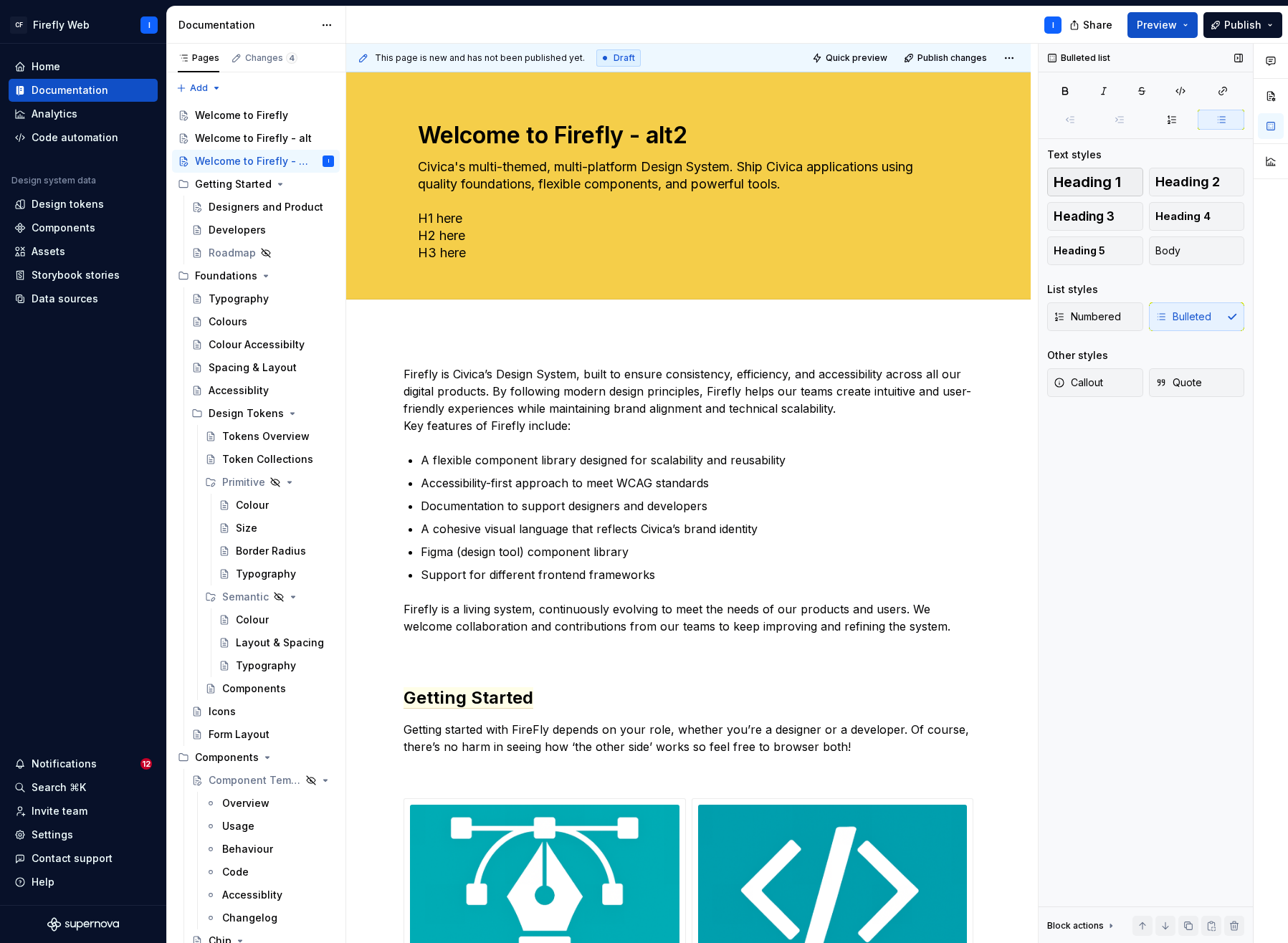
type textarea "Civica's multi-themed, multi-platform Design System. Ship Civica applications u…"
click at [1088, 180] on span "Heading 1" at bounding box center [1088, 182] width 68 height 15
type textarea "*"
click at [490, 230] on textarea "Civica's multi-themed, multi-platform Design System. Ship Civica applications u…" at bounding box center [686, 210] width 542 height 109
click at [447, 255] on textarea "Civica's multi-themed, multi-platform Design System. Ship Civica applications u…" at bounding box center [686, 210] width 542 height 109
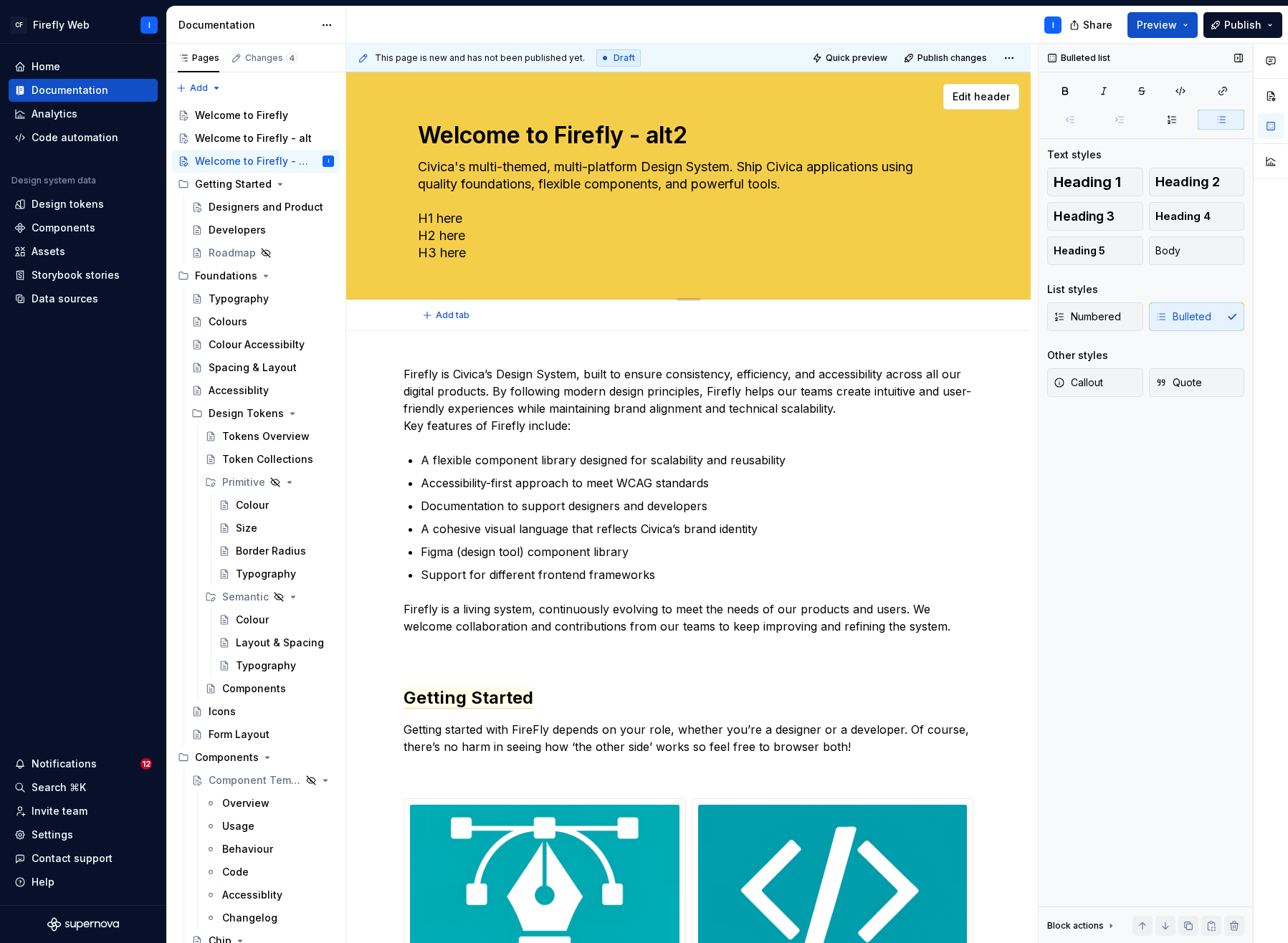
click at [470, 250] on textarea "Civica's multi-themed, multi-platform Design System. Ship Civica applications u…" at bounding box center [686, 210] width 542 height 109
drag, startPoint x: 474, startPoint y: 255, endPoint x: 414, endPoint y: 218, distance: 70.5
click at [415, 218] on textarea "Civica's multi-themed, multi-platform Design System. Ship Civica applications u…" at bounding box center [686, 210] width 542 height 109
type textarea "Civica's multi-themed, multi-platform Design System. Ship Civica applications u…"
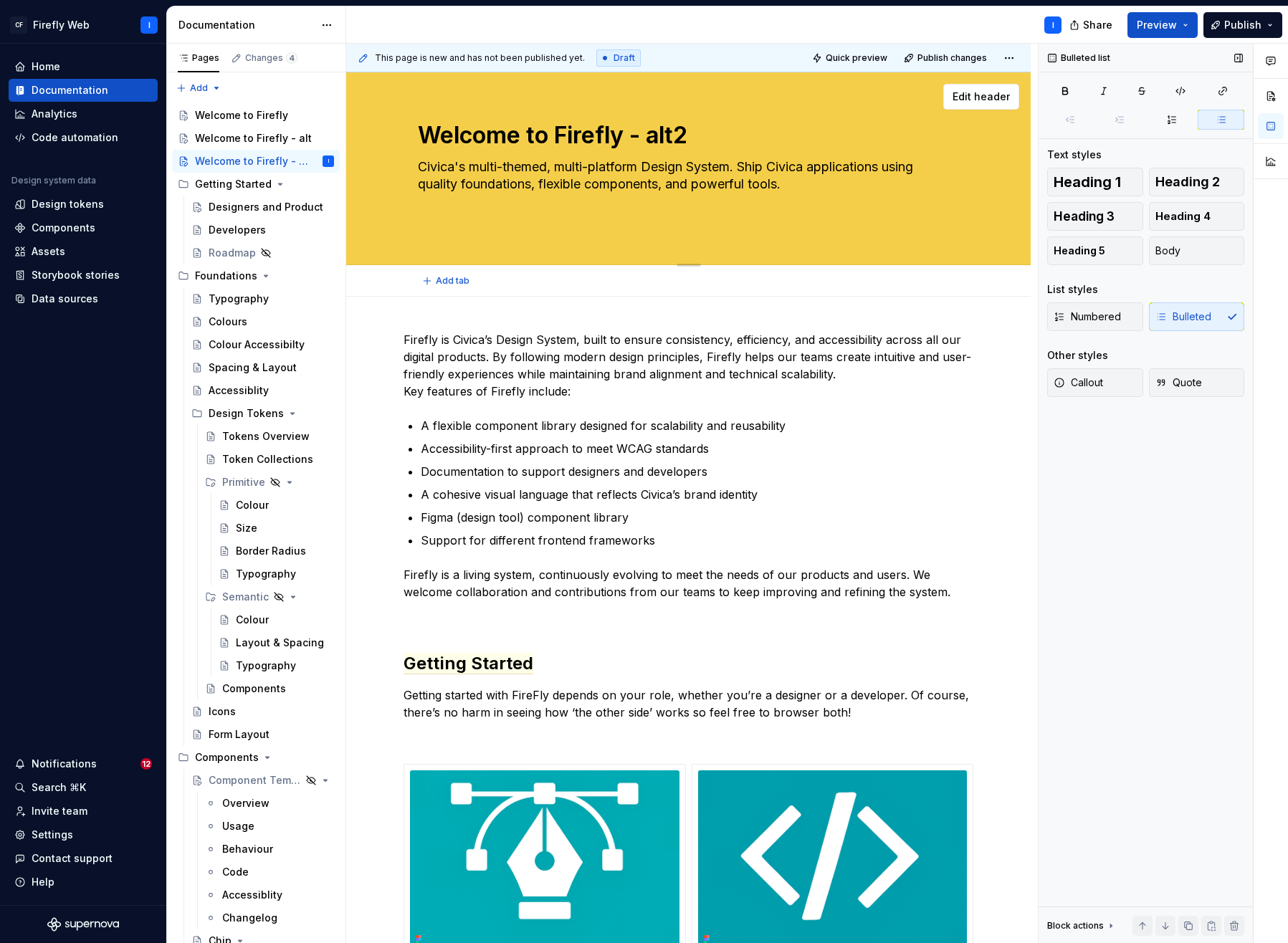
type textarea "*"
type textarea "Civica's multi-themed, multi-platform Design System. Ship Civica applications u…"
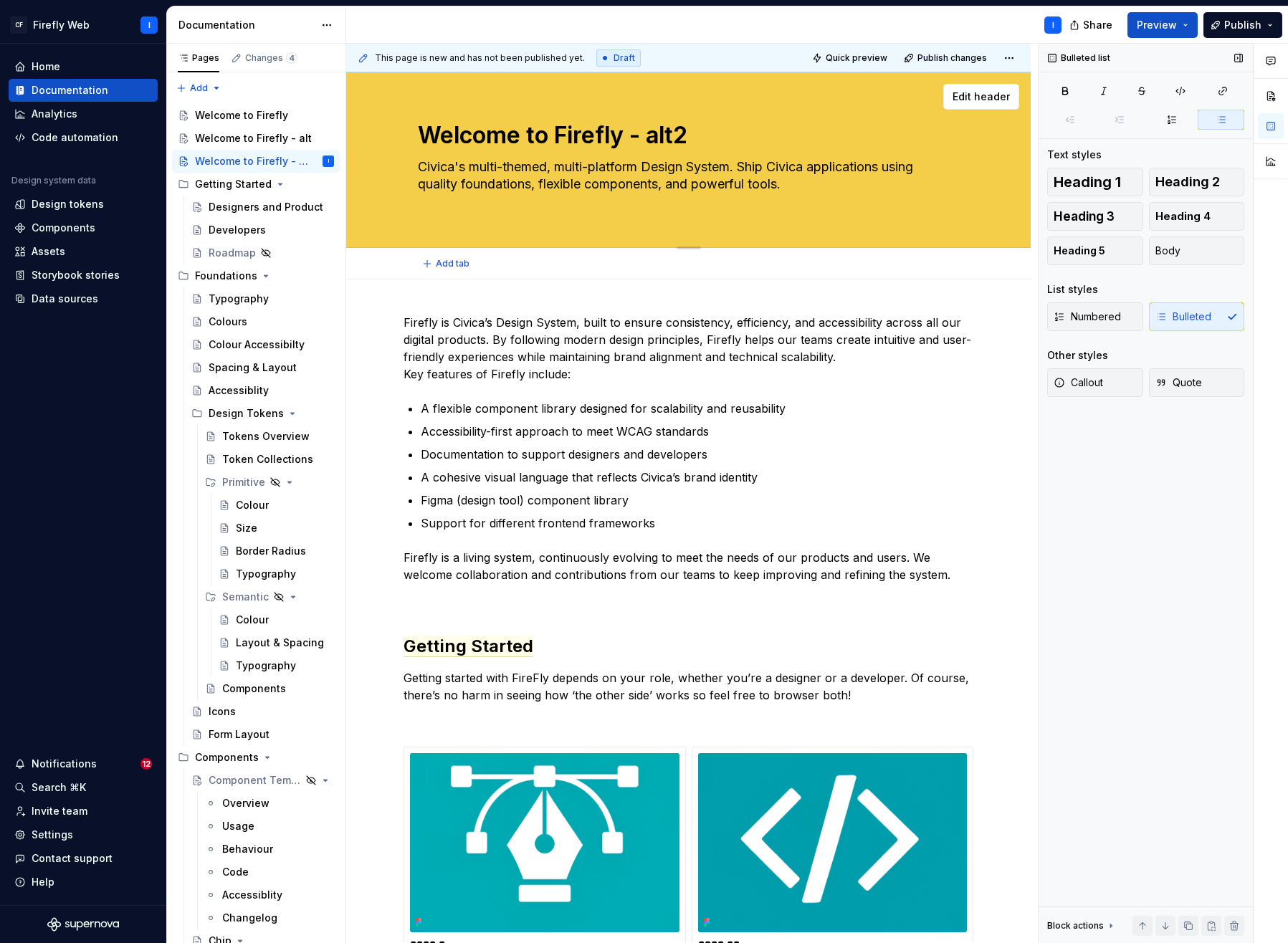
type textarea "*"
type textarea "Civica's multi-themed, multi-platform Design System. Ship Civica applications u…"
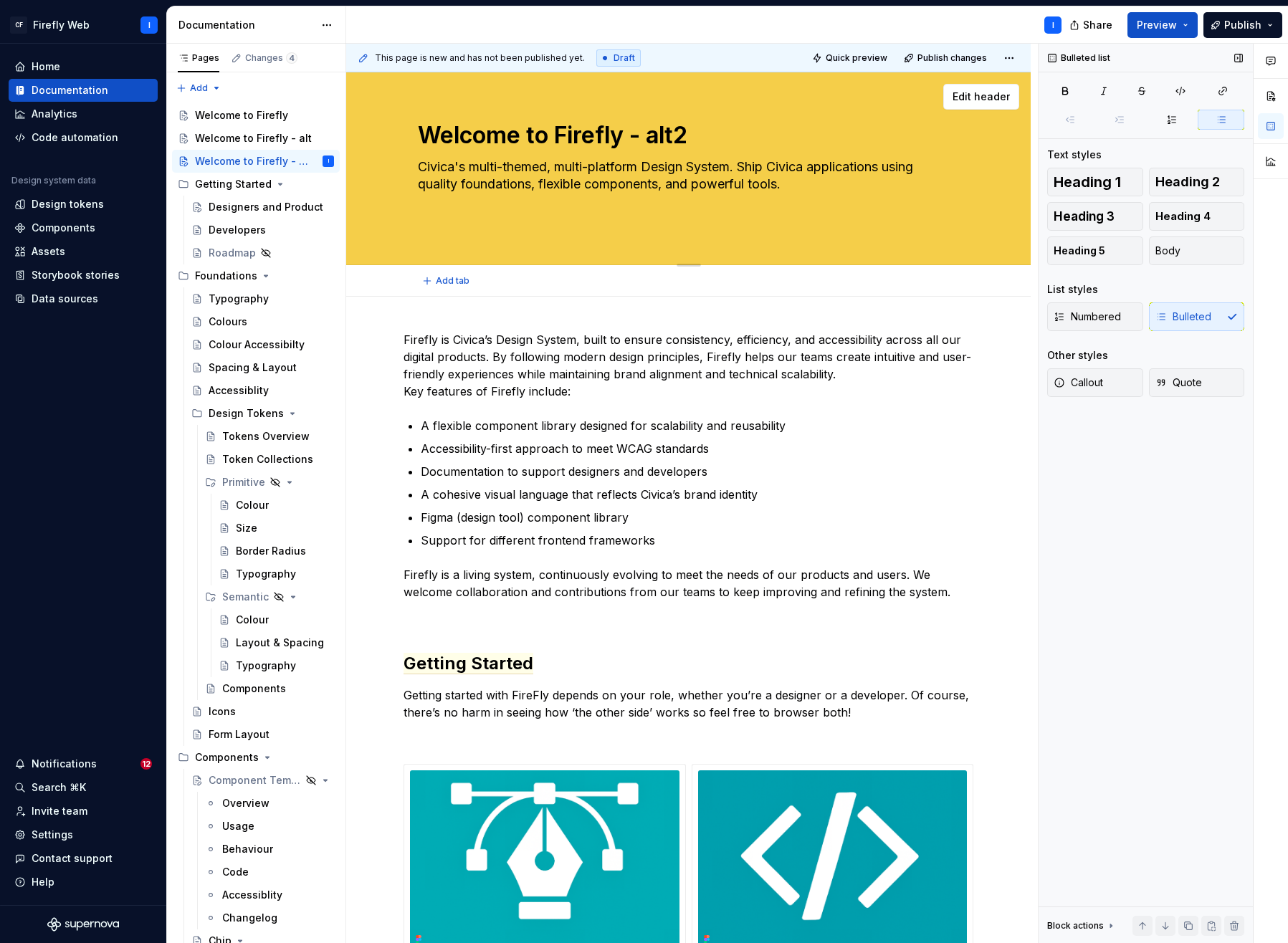
type textarea "*"
type textarea "Civica's multi-themed, multi-platform Design System. Ship Civica applications u…"
type textarea "*"
type textarea "Civica's multi-themed, multi-platform Design System. Ship Civica applications u…"
type textarea "*"
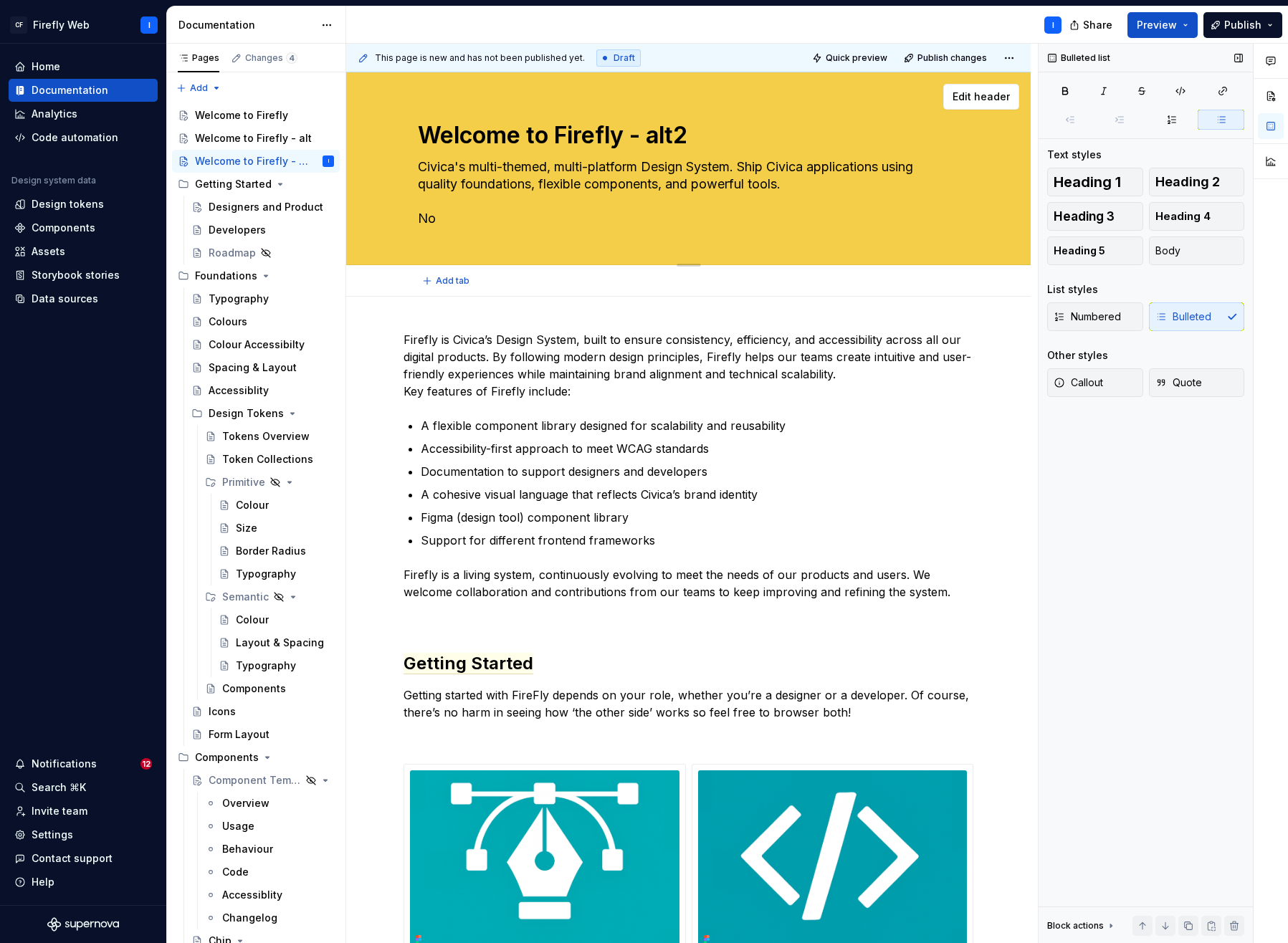
type textarea "Civica's multi-themed, multi-platform Design System. Ship Civica applications u…"
type textarea "*"
type textarea "Civica's multi-themed, multi-platform Design System. Ship Civica applications u…"
type textarea "*"
type textarea "Civica's multi-themed, multi-platform Design System. Ship Civica applications u…"
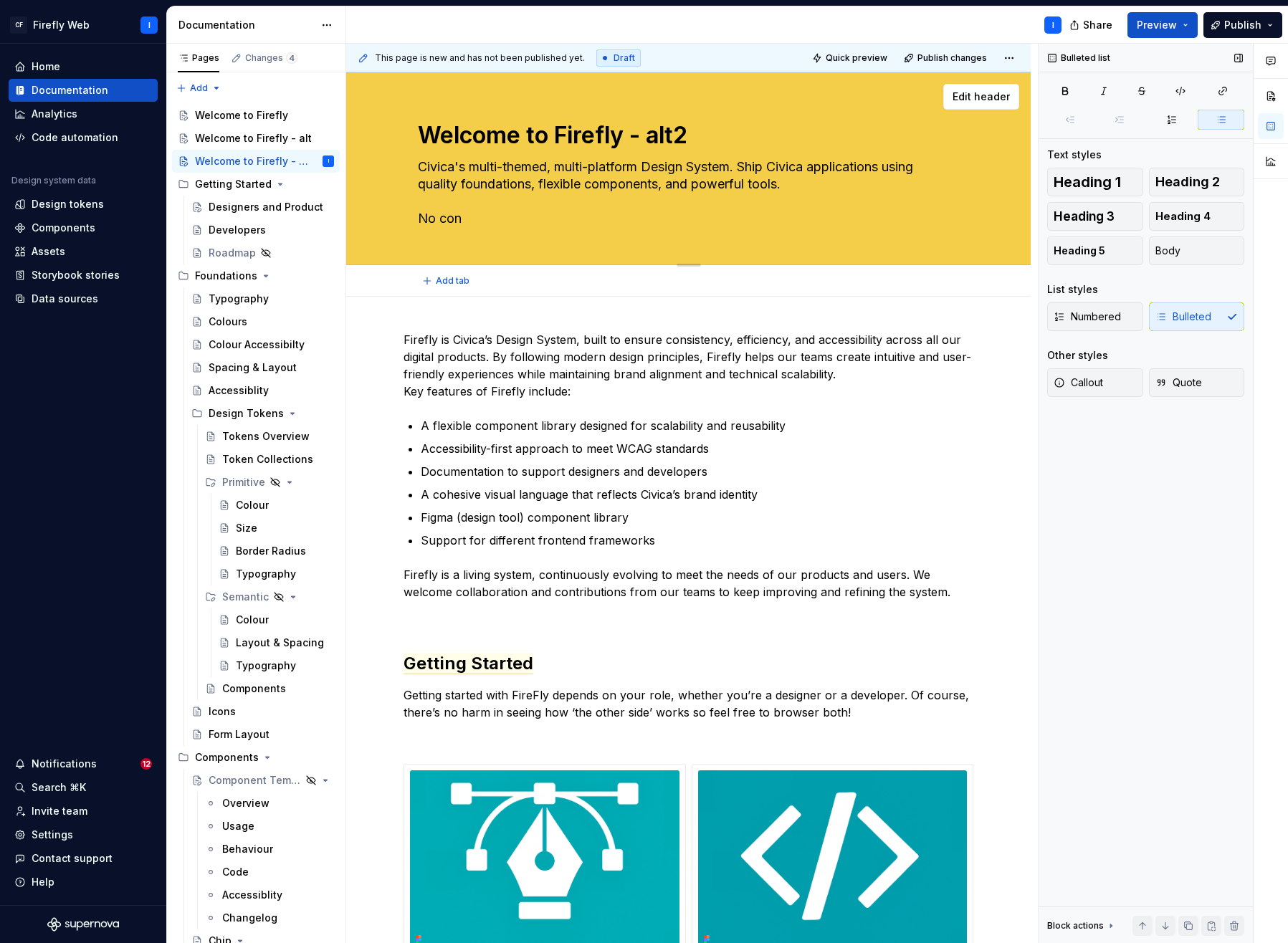
type textarea "*"
type textarea "Civica's multi-themed, multi-platform Design System. Ship Civica applications u…"
type textarea "*"
type textarea "Civica's multi-themed, multi-platform Design System. Ship Civica applications u…"
type textarea "*"
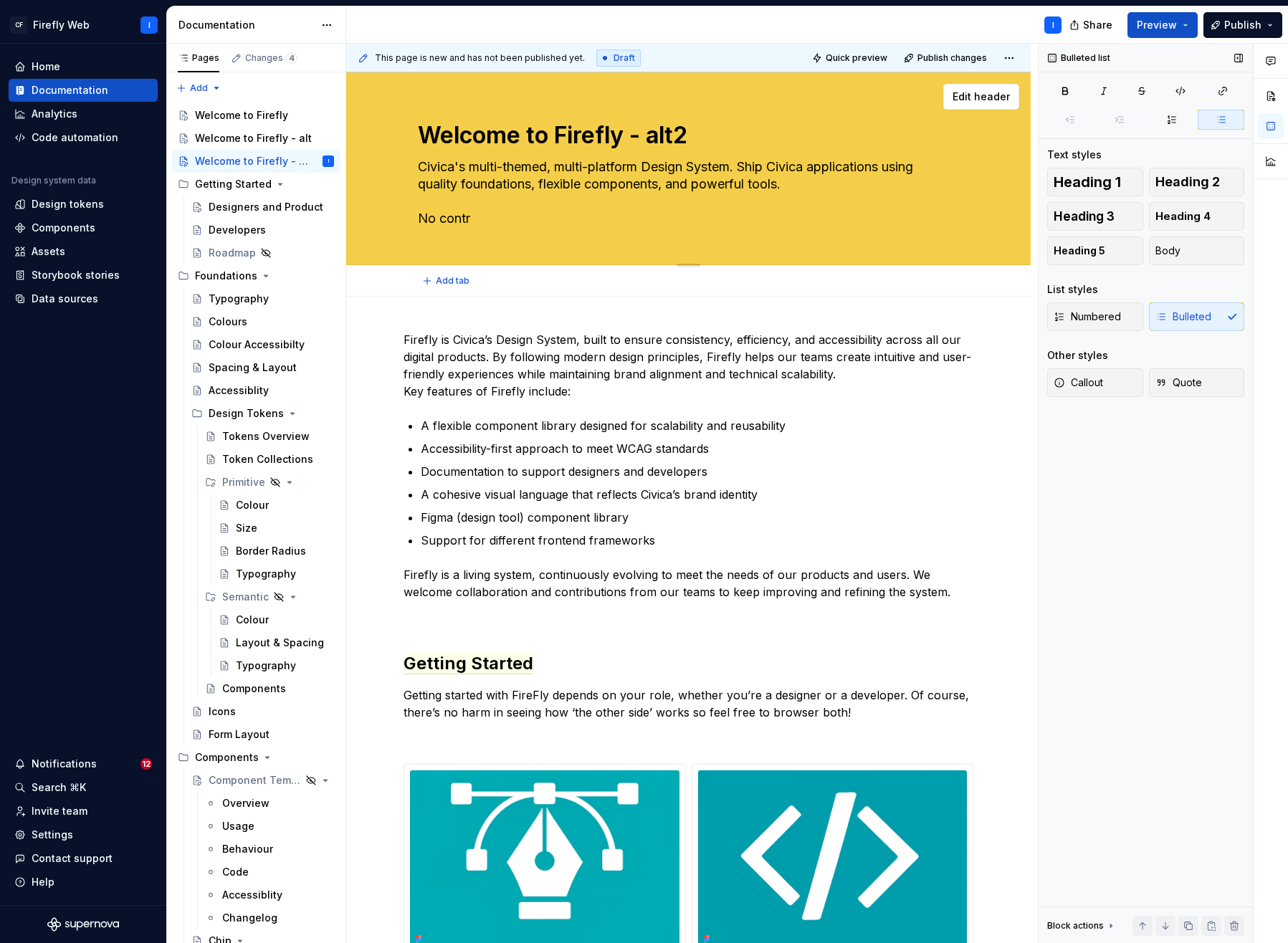
type textarea "Civica's multi-themed, multi-platform Design System. Ship Civica applications u…"
type textarea "*"
type textarea "Civica's multi-themed, multi-platform Design System. Ship Civica applications u…"
type textarea "*"
type textarea "Civica's multi-themed, multi-platform Design System. Ship Civica applications u…"
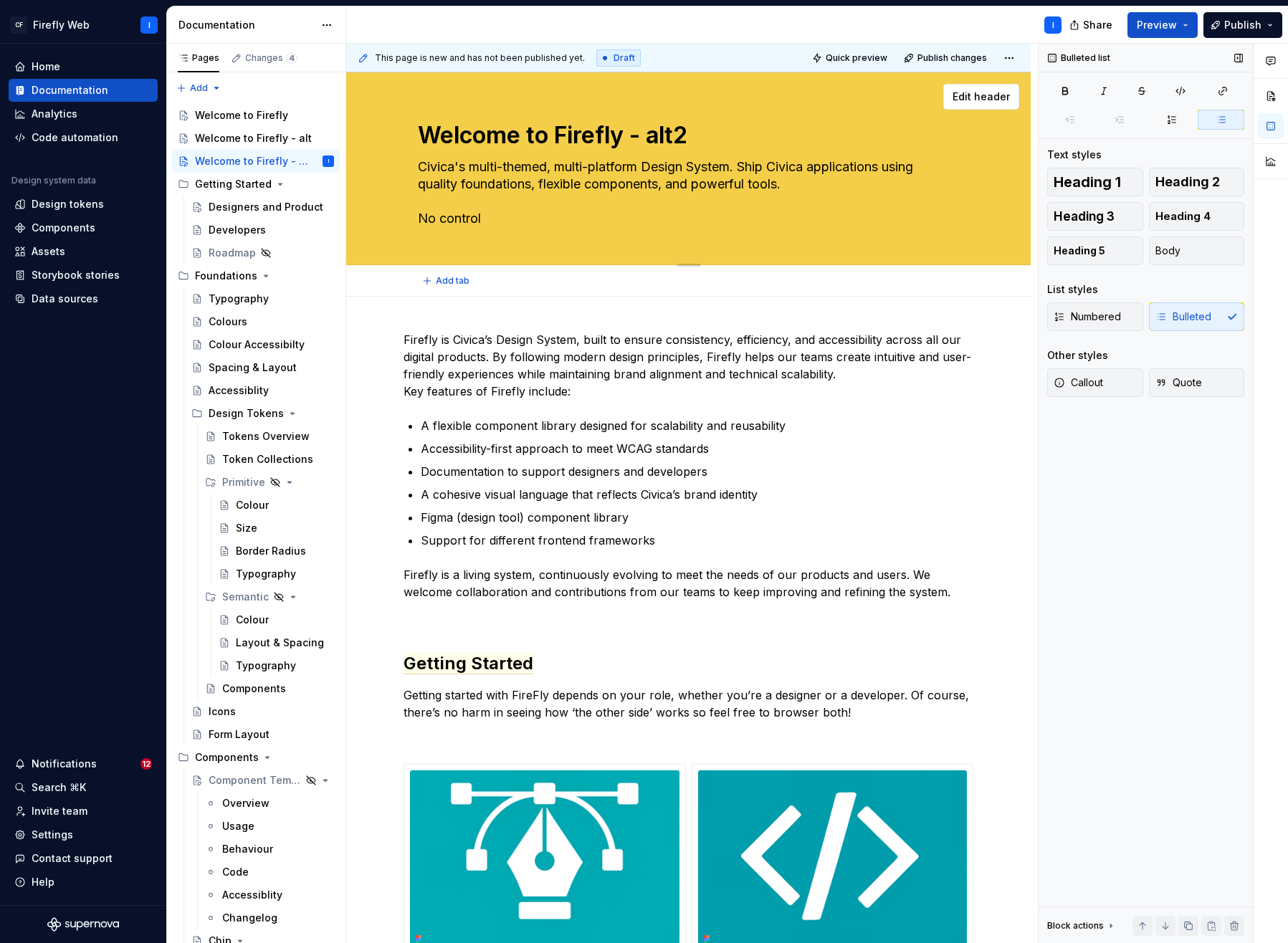
type textarea "*"
type textarea "Civica's multi-themed, multi-platform Design System. Ship Civica applications u…"
type textarea "*"
type textarea "Civica's multi-themed, multi-platform Design System. Ship Civica applications u…"
type textarea "*"
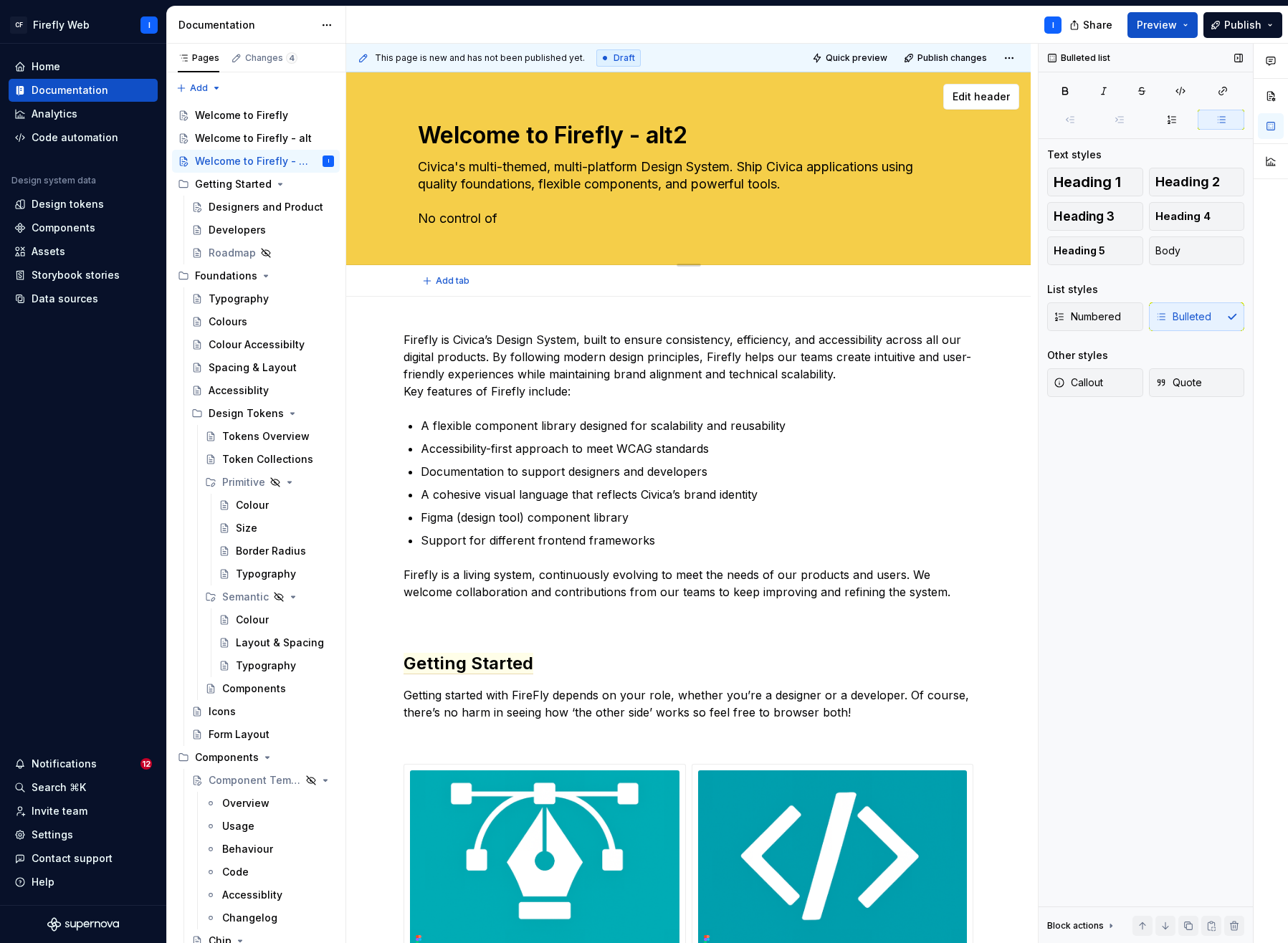
type textarea "Civica's multi-themed, multi-platform Design System. Ship Civica applications u…"
type textarea "*"
type textarea "Civica's multi-themed, multi-platform Design System. Ship Civica applications u…"
type textarea "*"
type textarea "Civica's multi-themed, multi-platform Design System. Ship Civica applications u…"
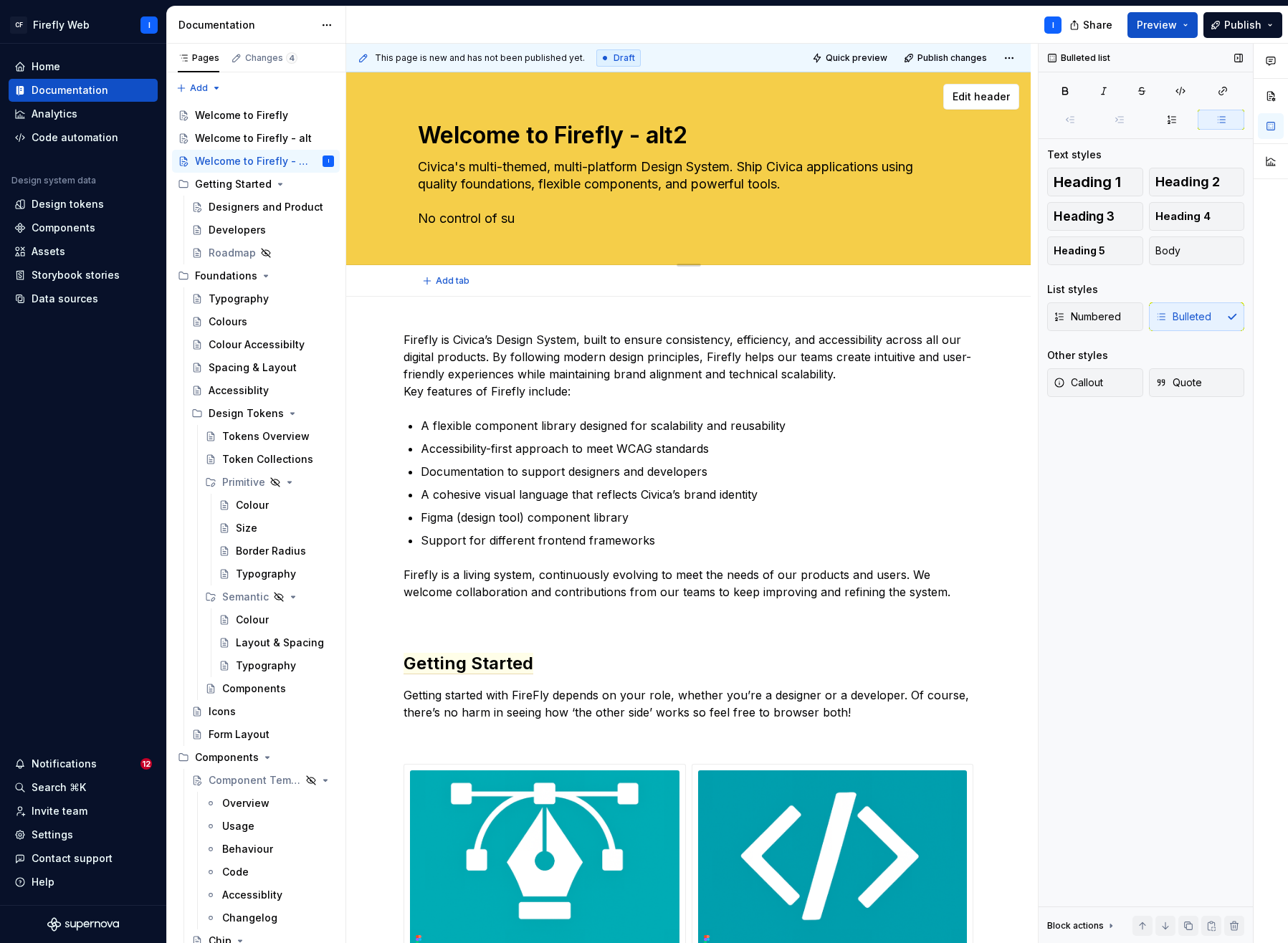
type textarea "*"
type textarea "Civica's multi-themed, multi-platform Design System. Ship Civica applications u…"
type textarea "*"
type textarea "Civica's multi-themed, multi-platform Design System. Ship Civica applications u…"
type textarea "*"
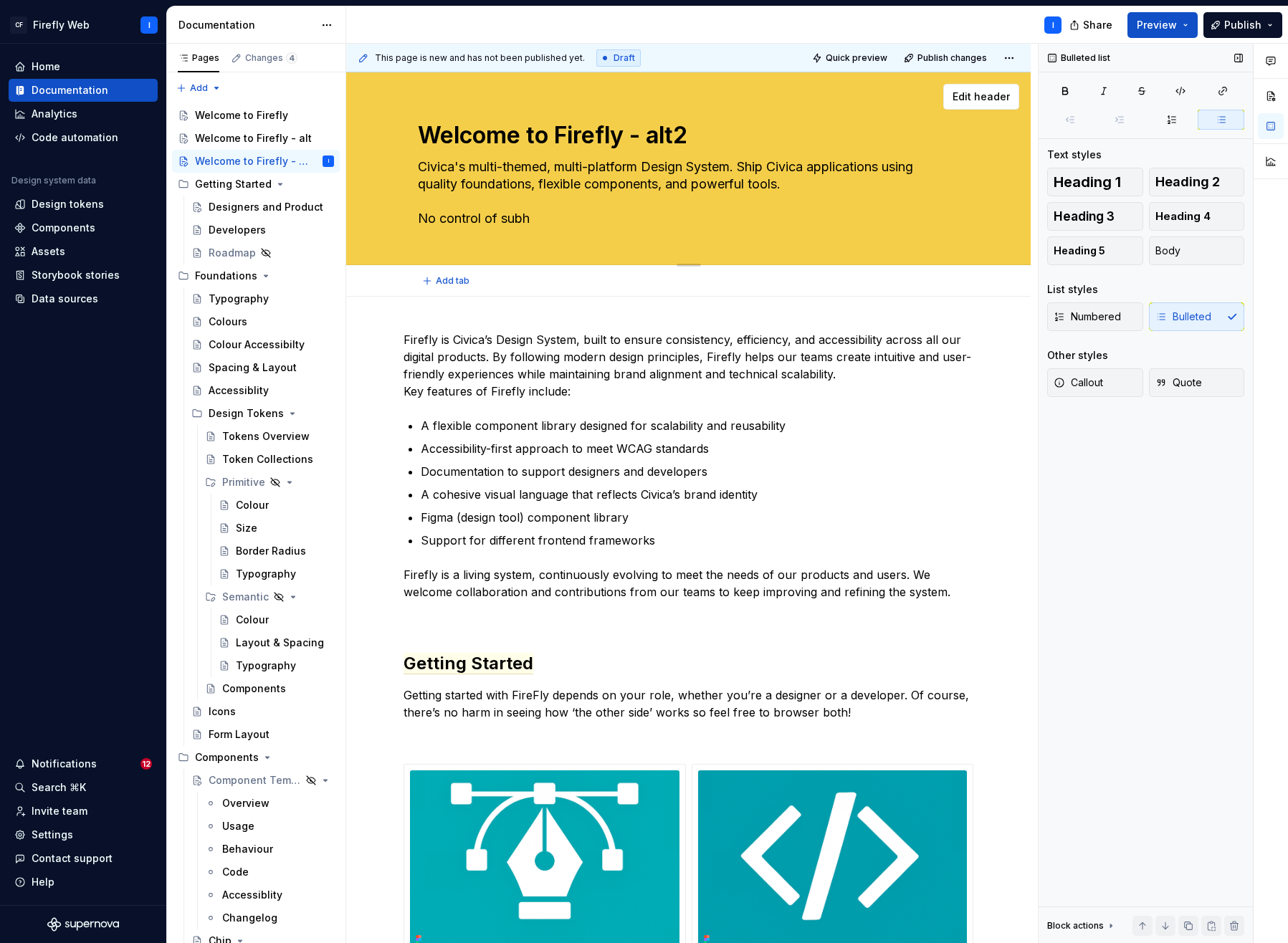
type textarea "Civica's multi-themed, multi-platform Design System. Ship Civica applications u…"
type textarea "*"
type textarea "Civica's multi-themed, multi-platform Design System. Ship Civica applications u…"
type textarea "*"
type textarea "Civica's multi-themed, multi-platform Design System. Ship Civica applications u…"
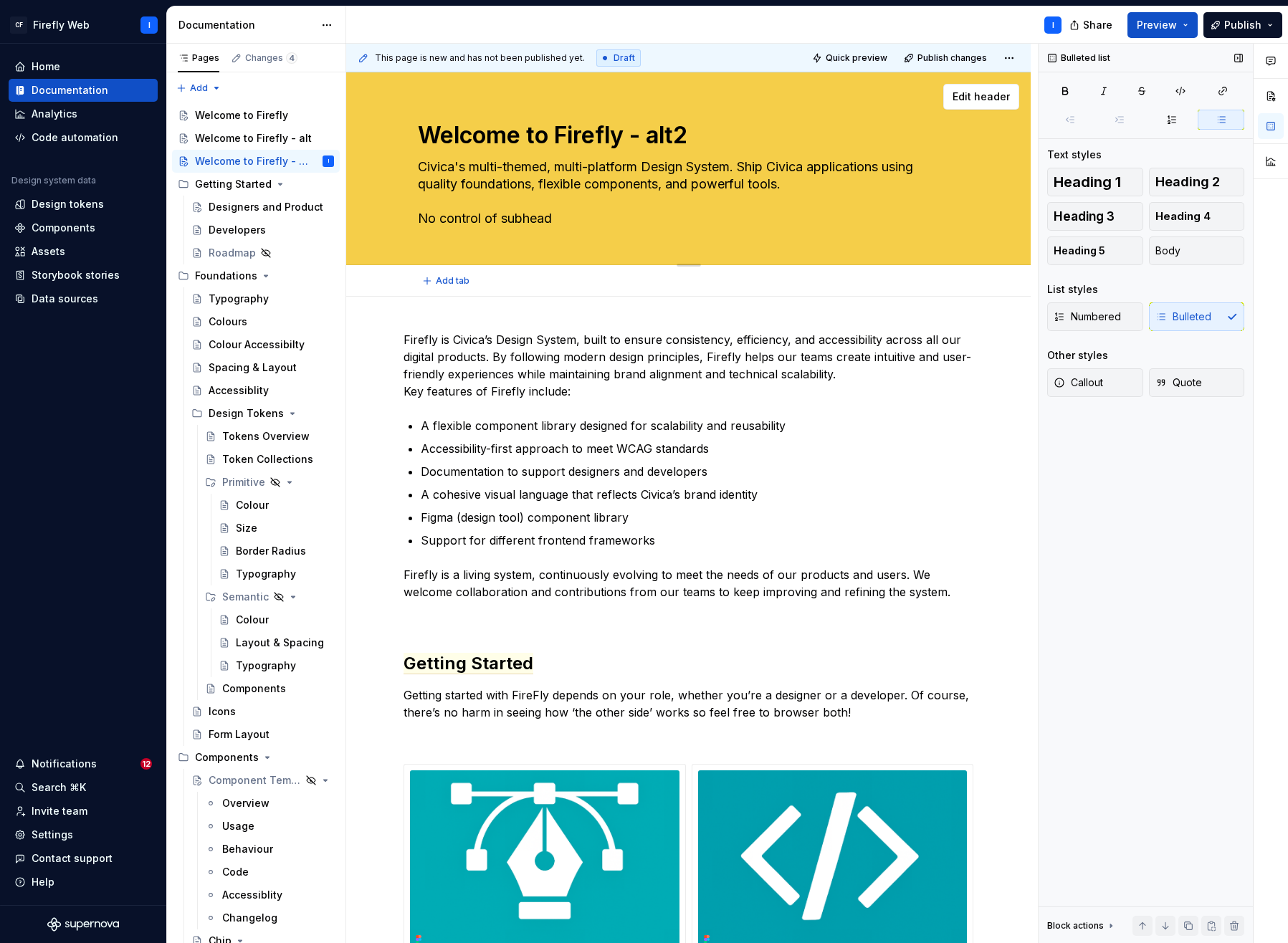
type textarea "*"
type textarea "Civica's multi-themed, multi-platform Design System. Ship Civica applications u…"
type textarea "*"
type textarea "Civica's multi-themed, multi-platform Design System. Ship Civica applications u…"
type textarea "*"
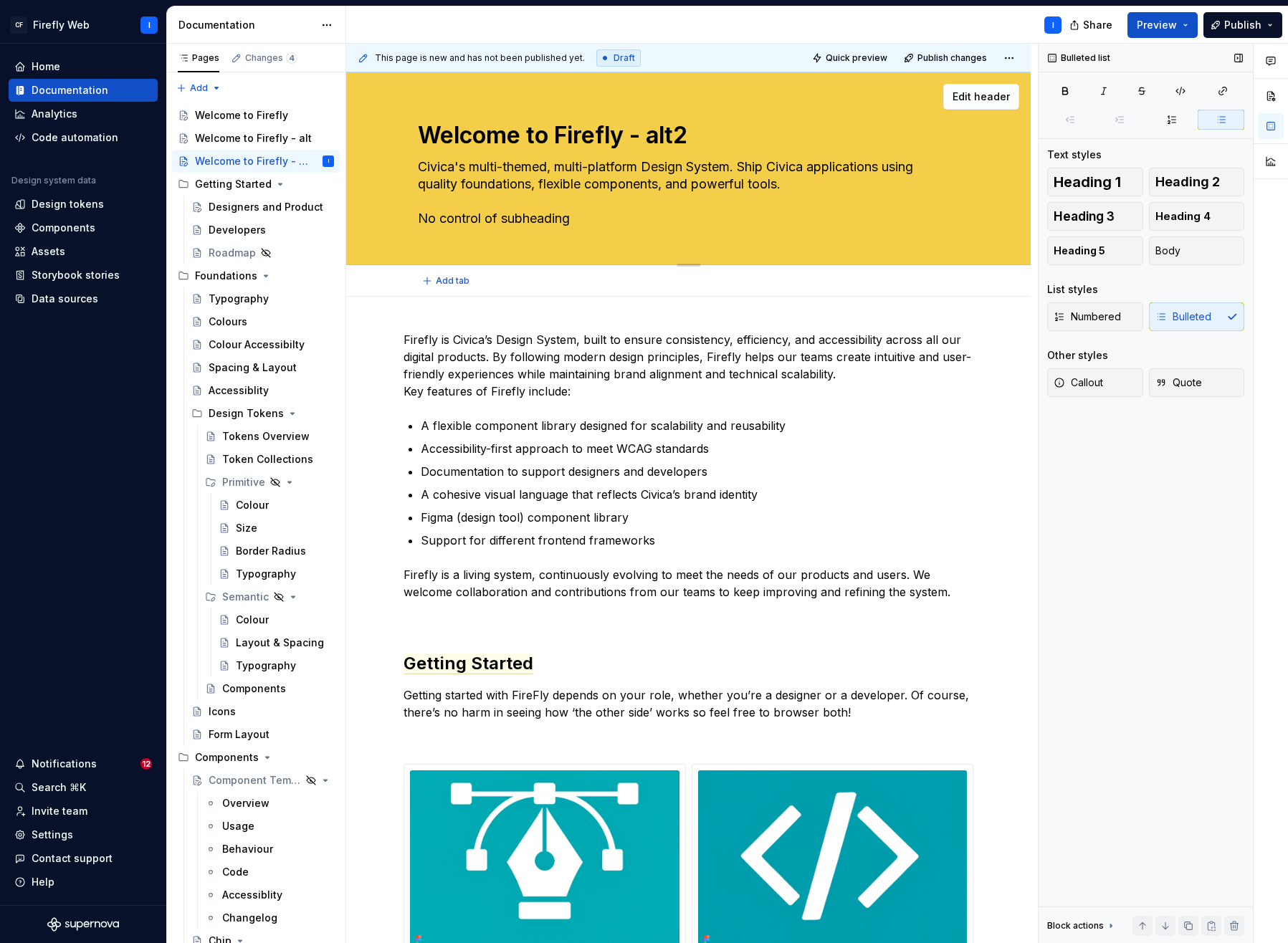
type textarea "Civica's multi-themed, multi-platform Design System. Ship Civica applications u…"
type textarea "*"
type textarea "Civica's multi-themed, multi-platform Design System. Ship Civica applications u…"
type textarea "*"
type textarea "Civica's multi-themed, multi-platform Design System. Ship Civica applications u…"
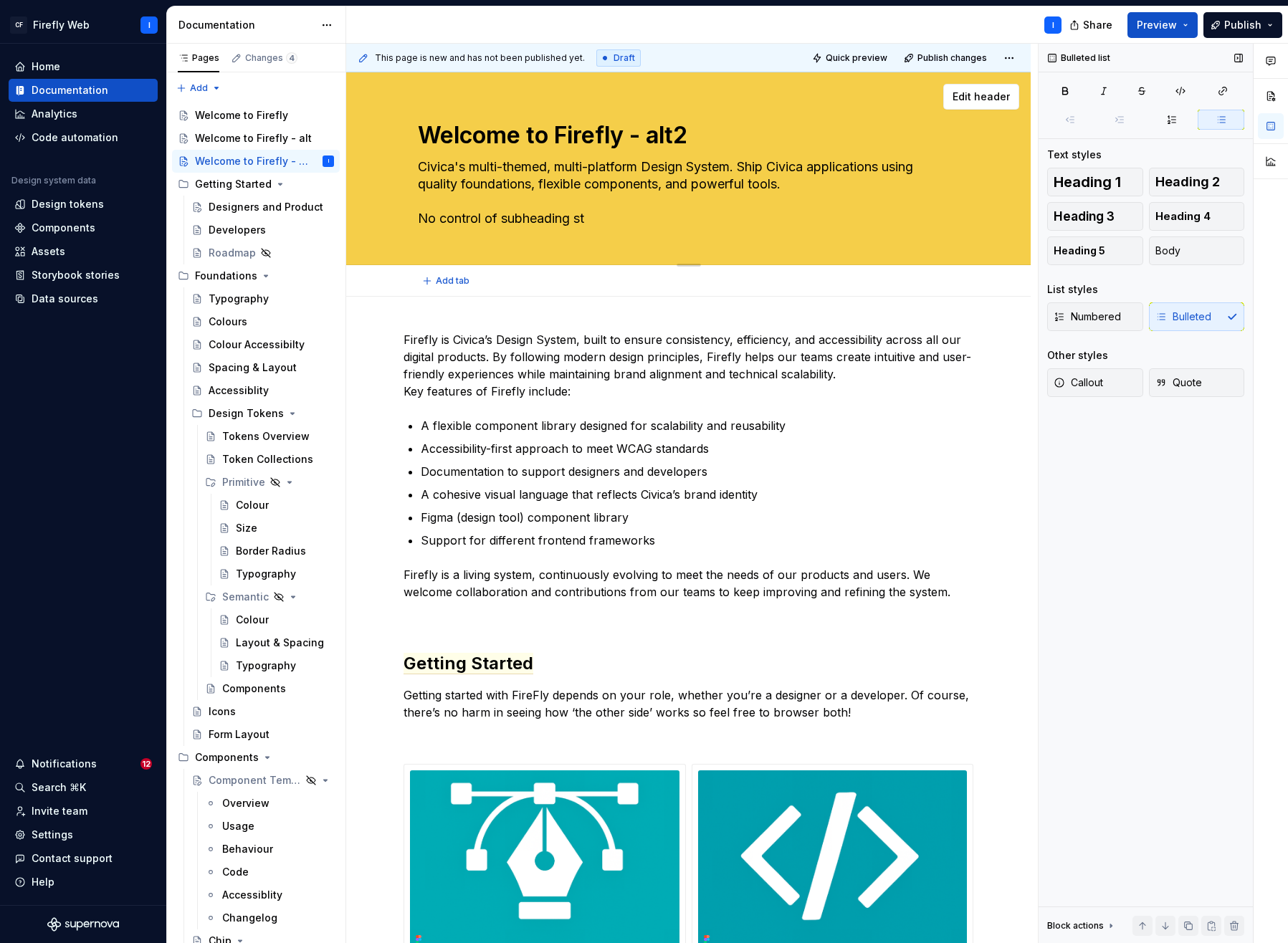
type textarea "*"
type textarea "Civica's multi-themed, multi-platform Design System. Ship Civica applications u…"
type textarea "*"
type textarea "Civica's multi-themed, multi-platform Design System. Ship Civica applications u…"
type textarea "*"
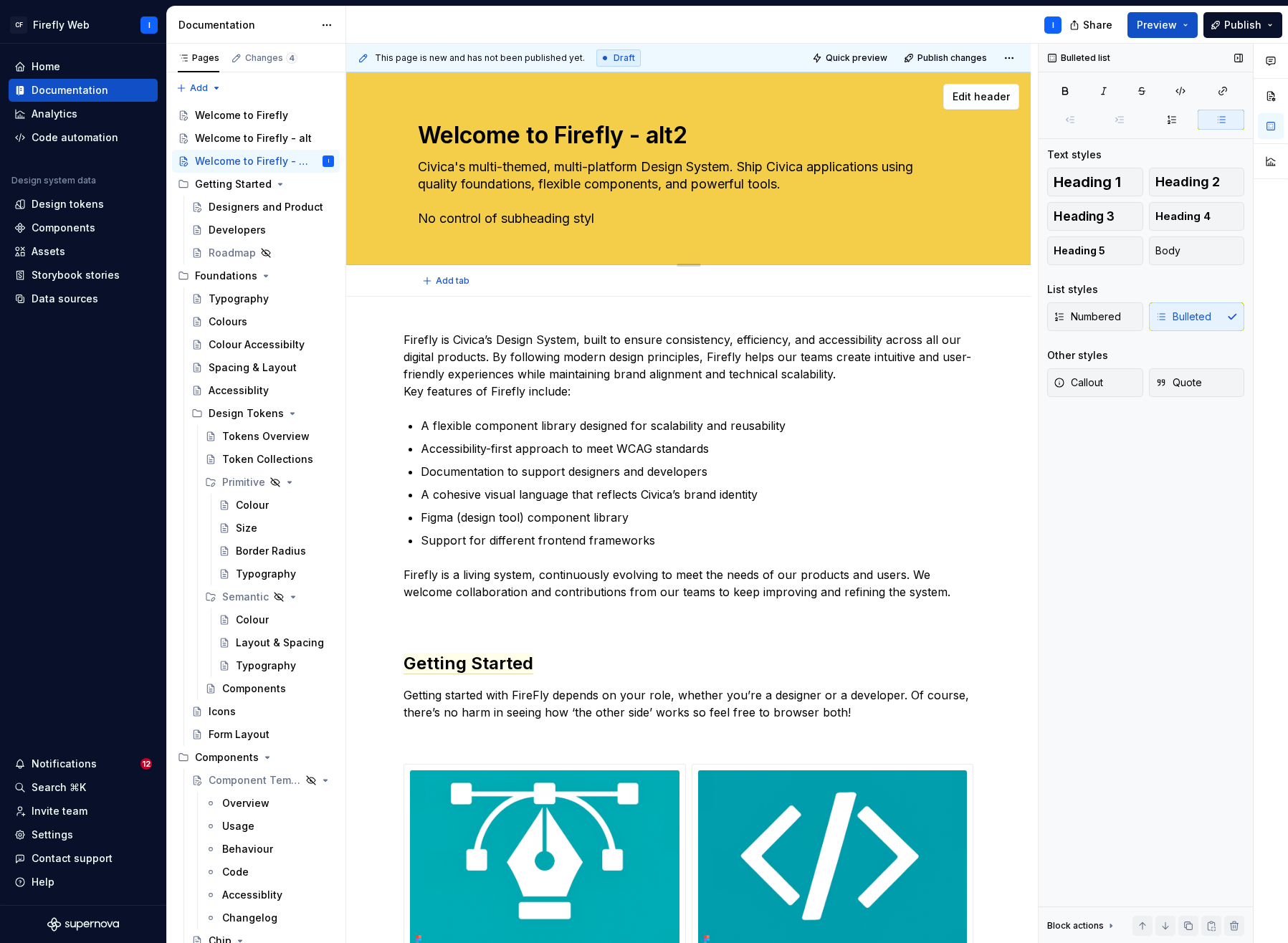
type textarea "Civica's multi-themed, multi-platform Design System. Ship Civica applications u…"
type textarea "*"
type textarea "Civica's multi-themed, multi-platform Design System. Ship Civica applications u…"
click at [1094, 564] on div "Bulleted list Text styles Heading 1 Heading 2 Heading 3 Heading 4 Heading 5 Bod…" at bounding box center [1146, 494] width 215 height 900
click at [984, 103] on span "Edit header" at bounding box center [981, 97] width 58 height 15
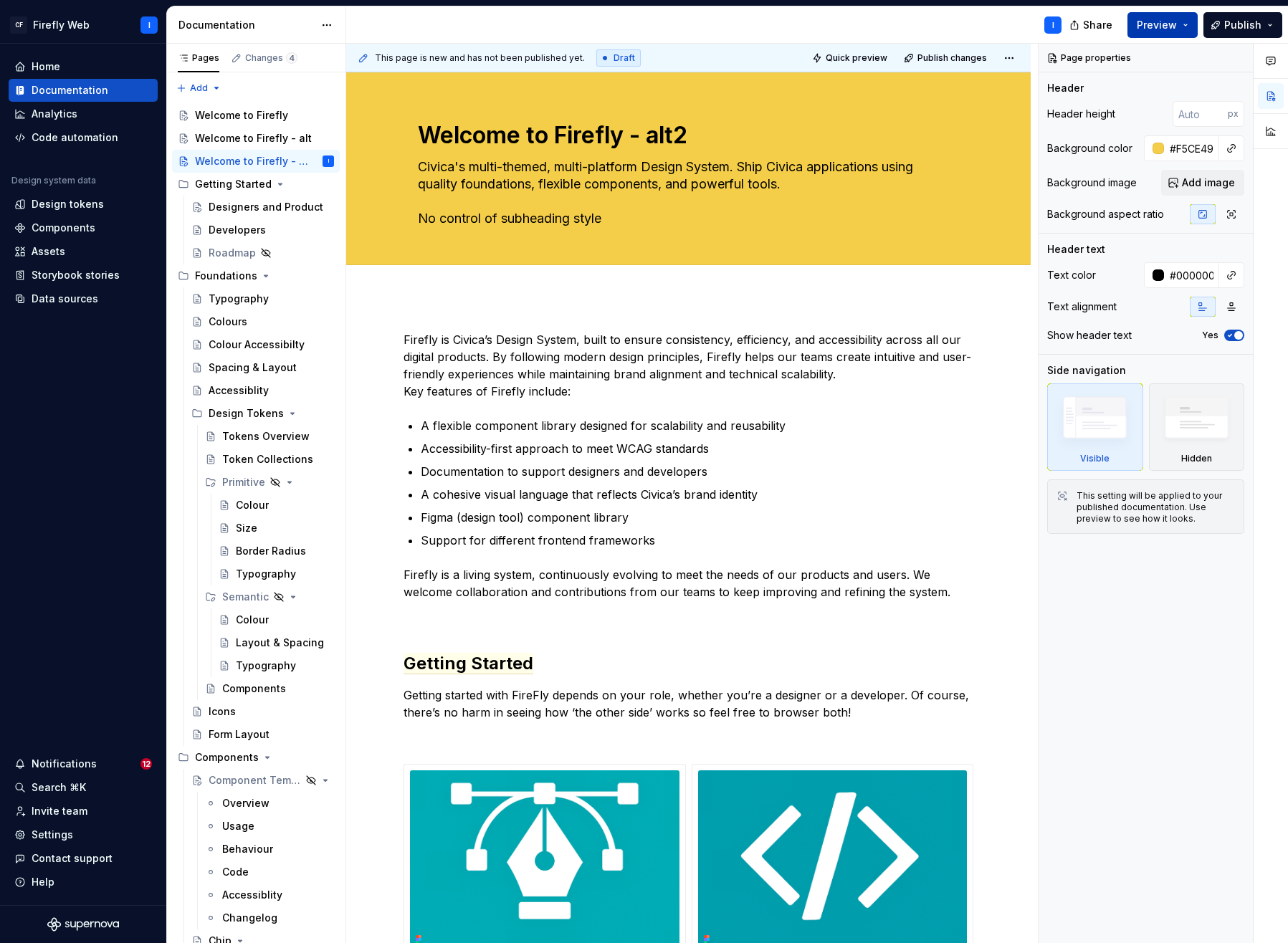
click at [1094, 24] on button "Preview" at bounding box center [1162, 25] width 71 height 26
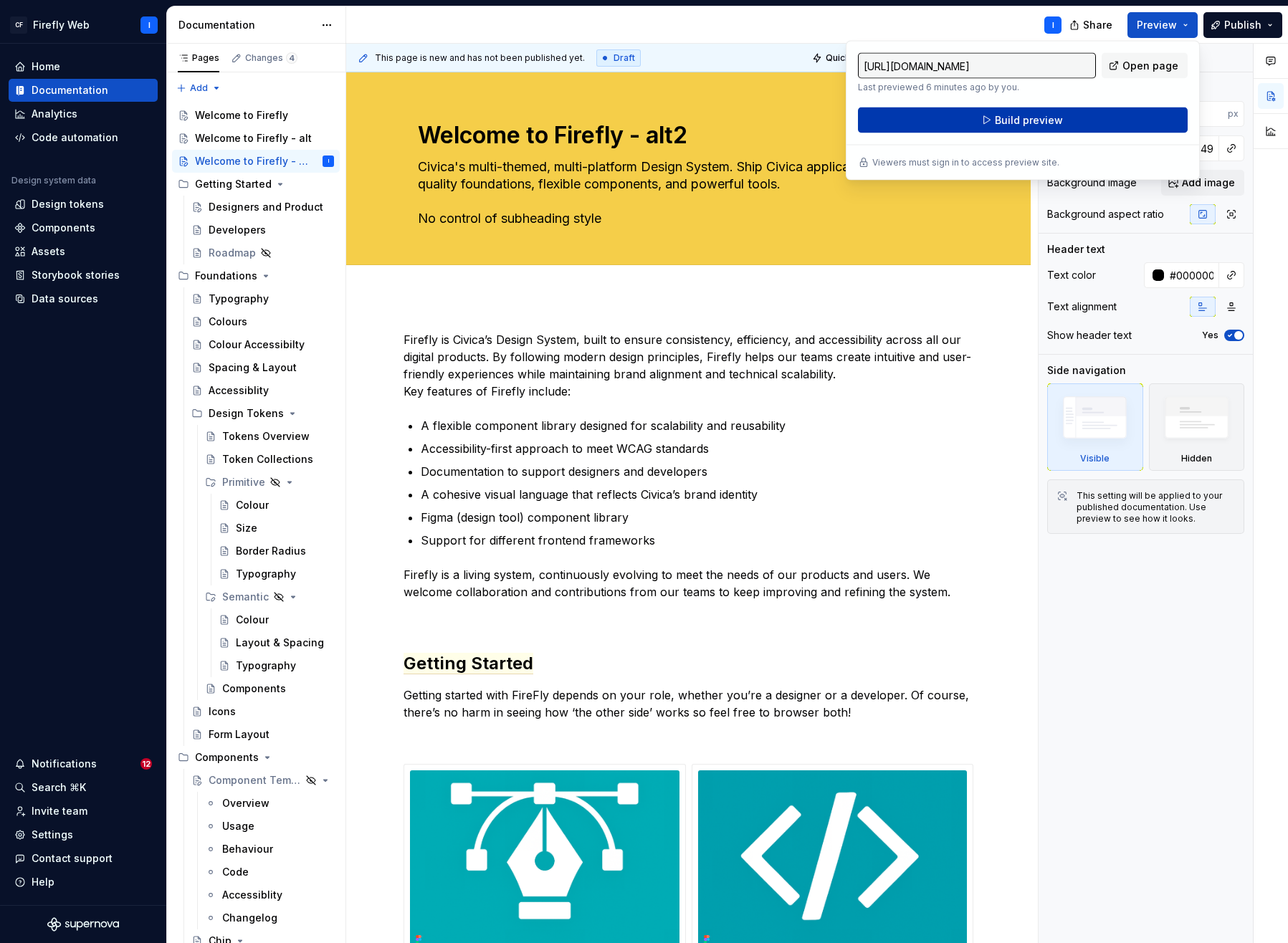
click at [1012, 118] on span "Build preview" at bounding box center [1029, 121] width 68 height 15
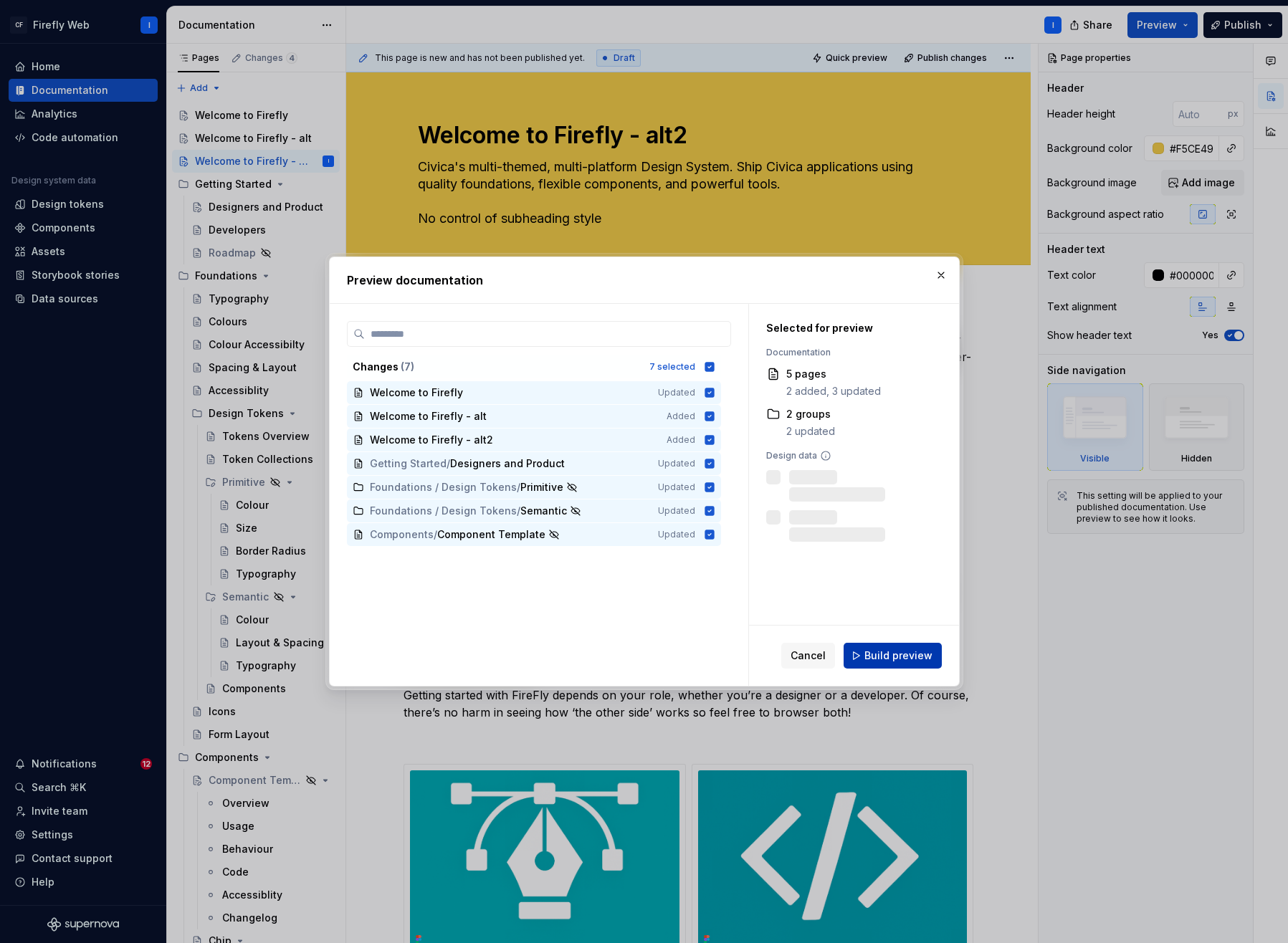
click at [886, 652] on span "Build preview" at bounding box center [898, 656] width 68 height 15
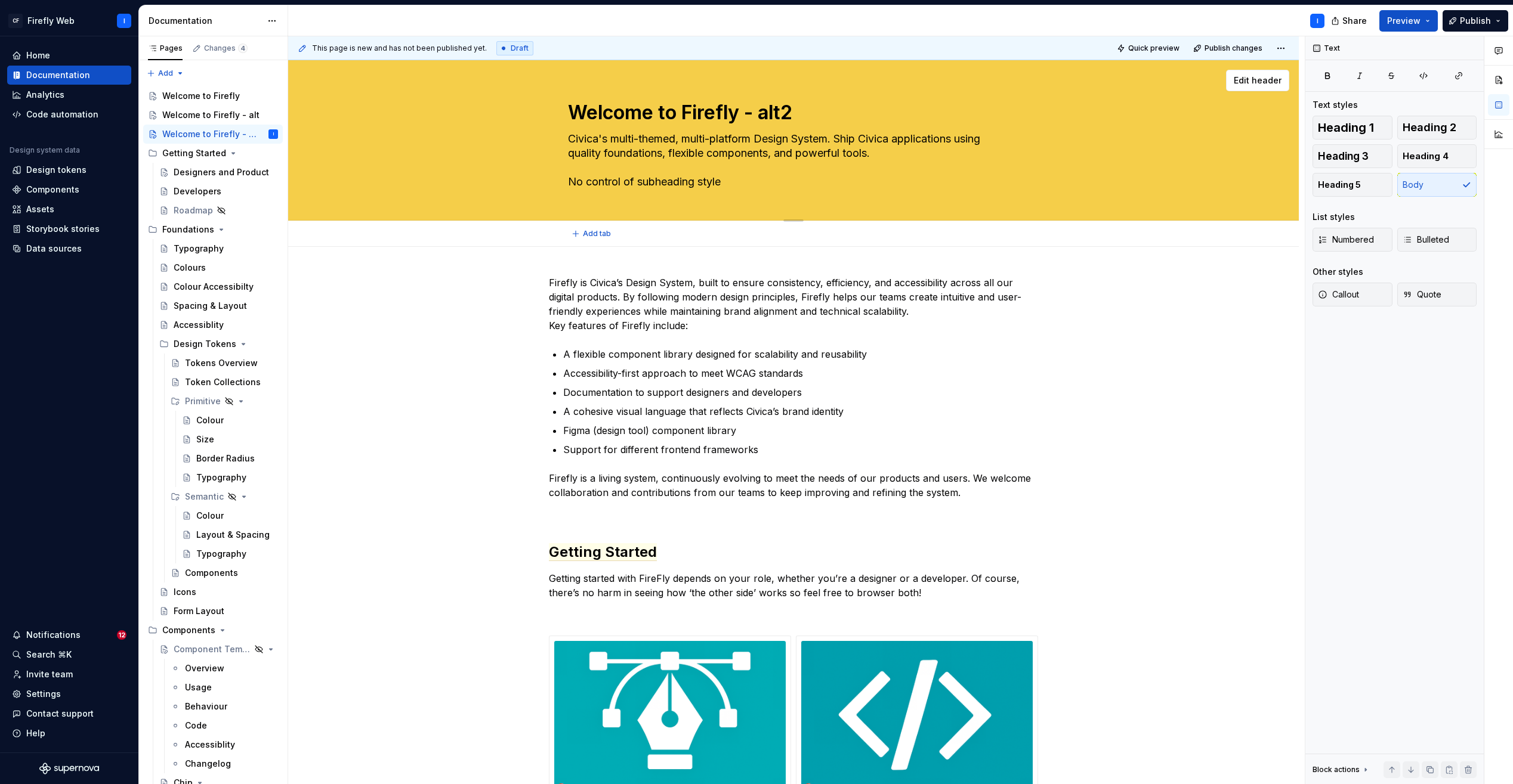
type textarea "*"
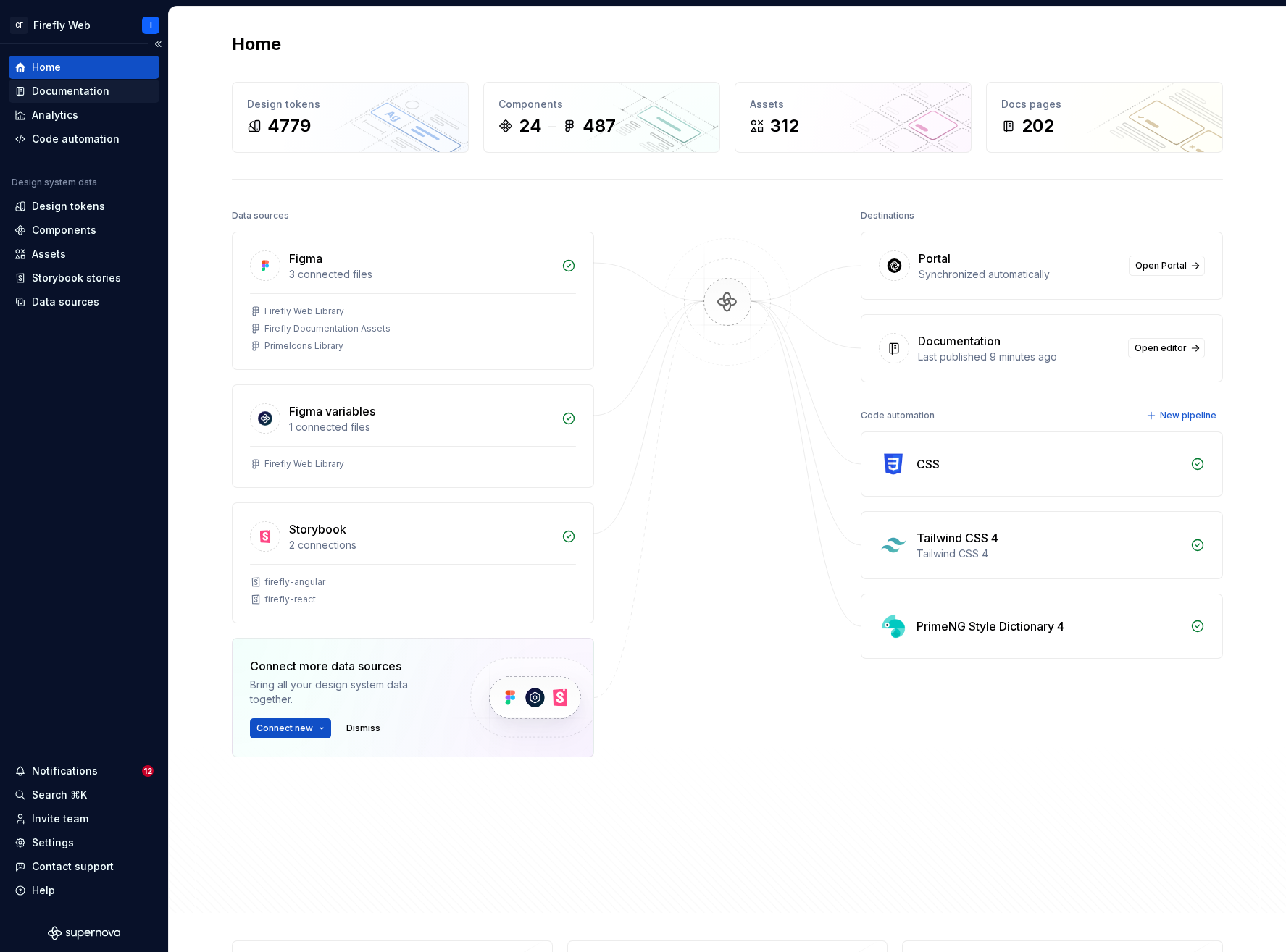
click at [80, 92] on div "Documentation" at bounding box center [70, 92] width 78 height 15
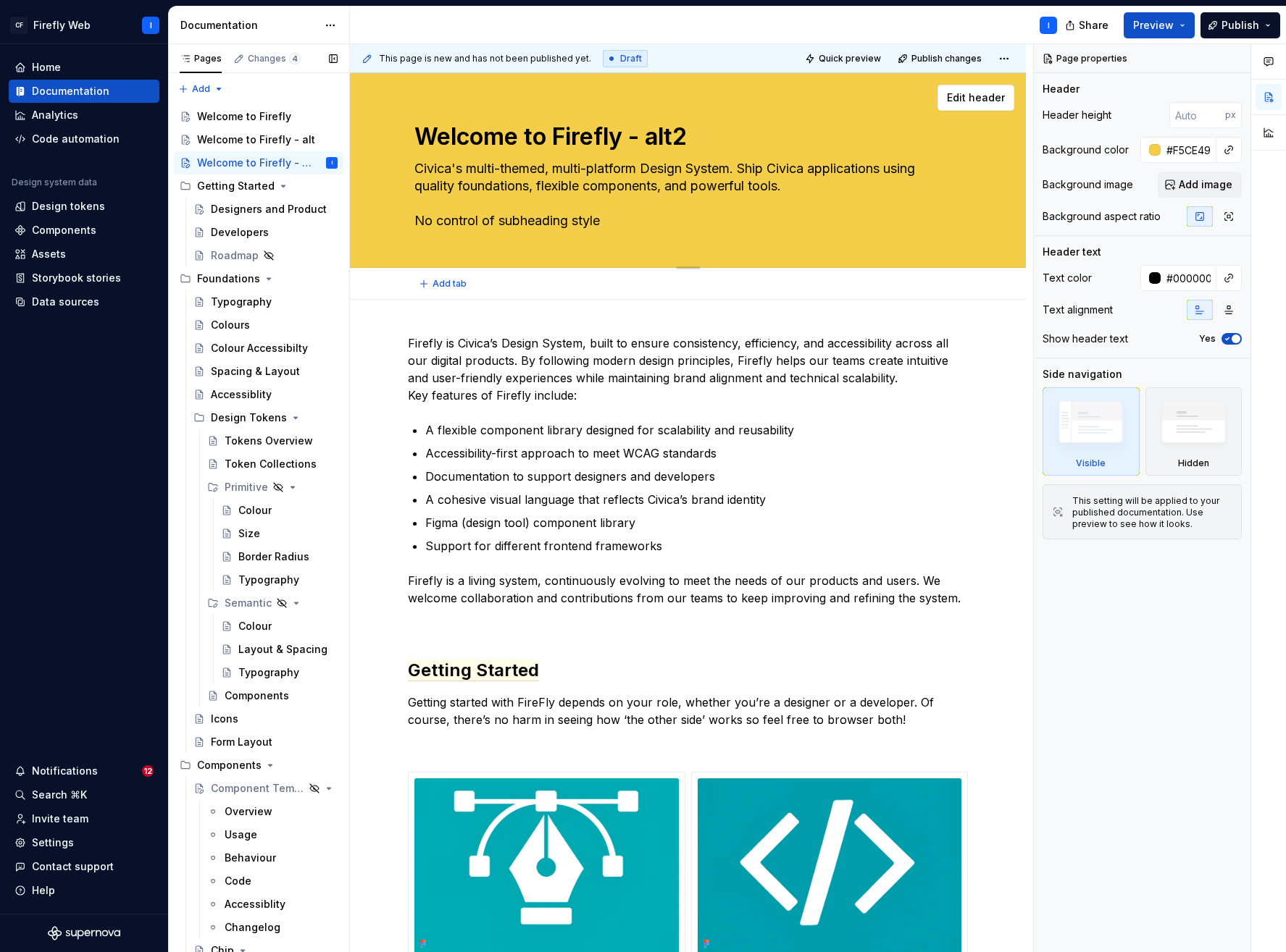
click at [687, 138] on textarea "Welcome to Firefly - alt2" at bounding box center [685, 137] width 548 height 35
click at [431, 349] on p "Firefly is Civica’s Design System, built to ensure consistency, efficiency, and…" at bounding box center [687, 369] width 561 height 69
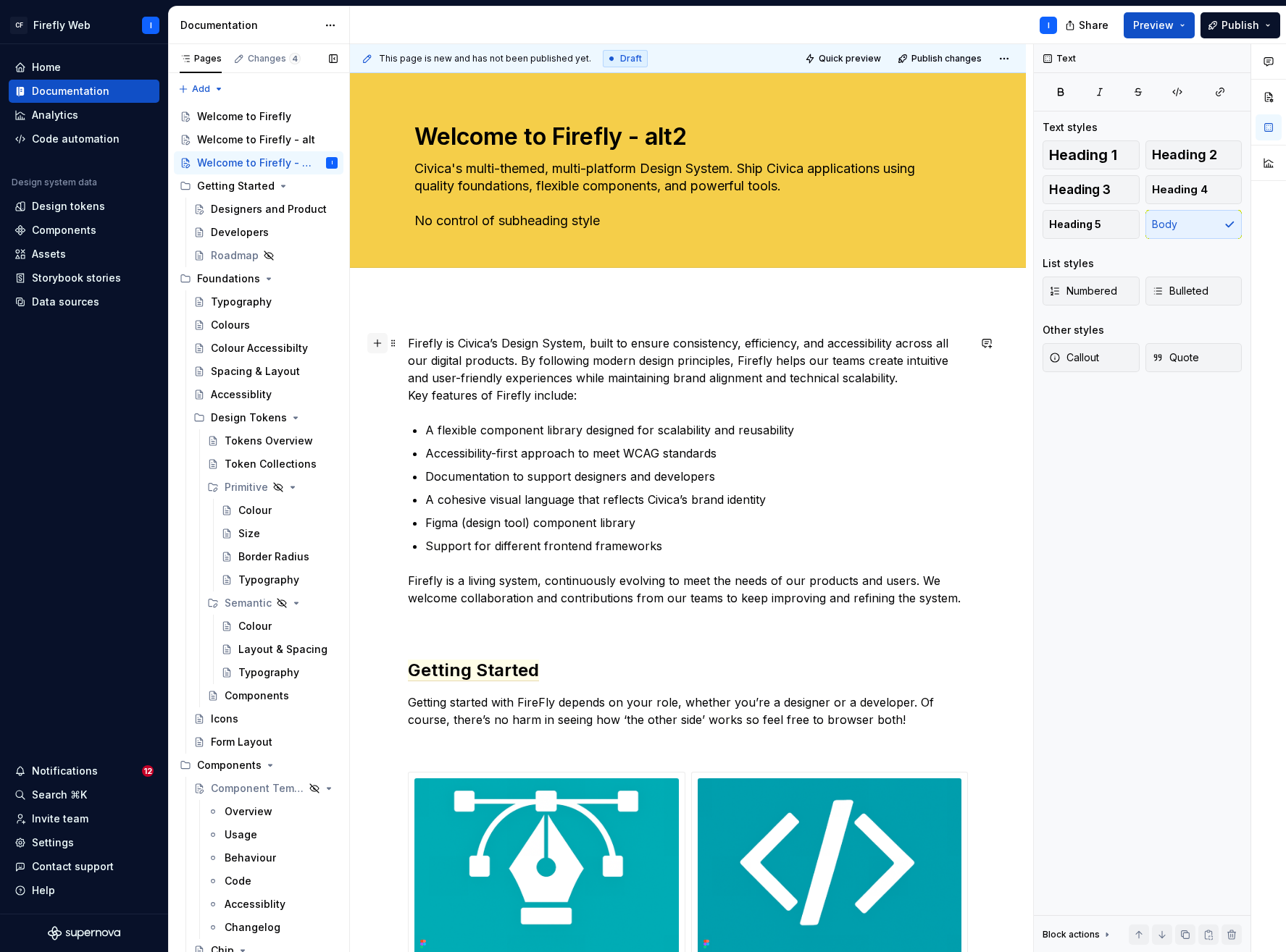
click at [377, 344] on button "button" at bounding box center [378, 344] width 20 height 20
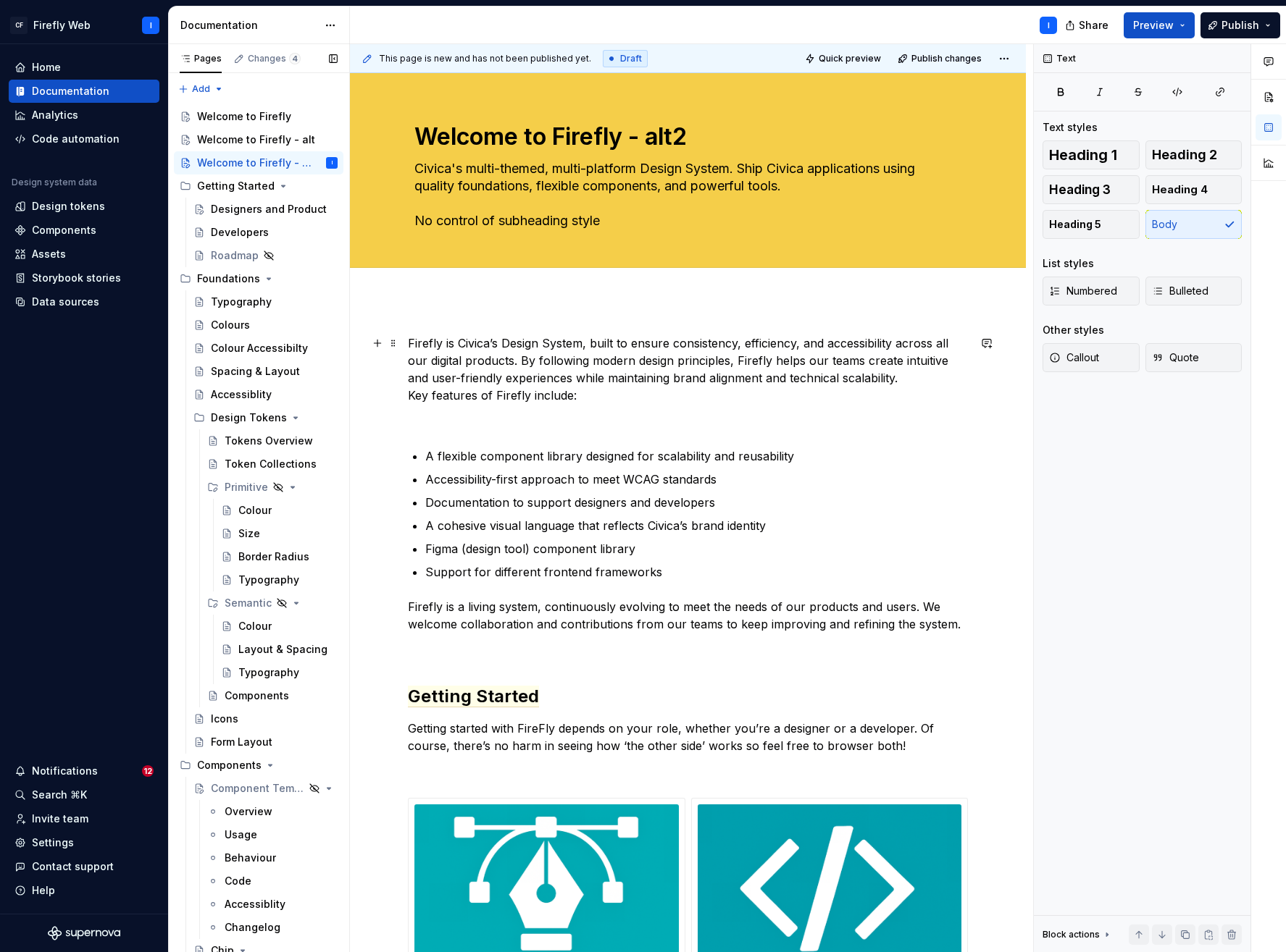
click at [550, 351] on p "Firefly is Civica’s Design System, built to ensure consistency, efficiency, and…" at bounding box center [687, 369] width 561 height 69
click at [531, 364] on p "Firefly is Civica’s Design System, built to ensure consistency, efficiency, and…" at bounding box center [687, 369] width 561 height 69
click at [496, 420] on p at bounding box center [687, 421] width 561 height 18
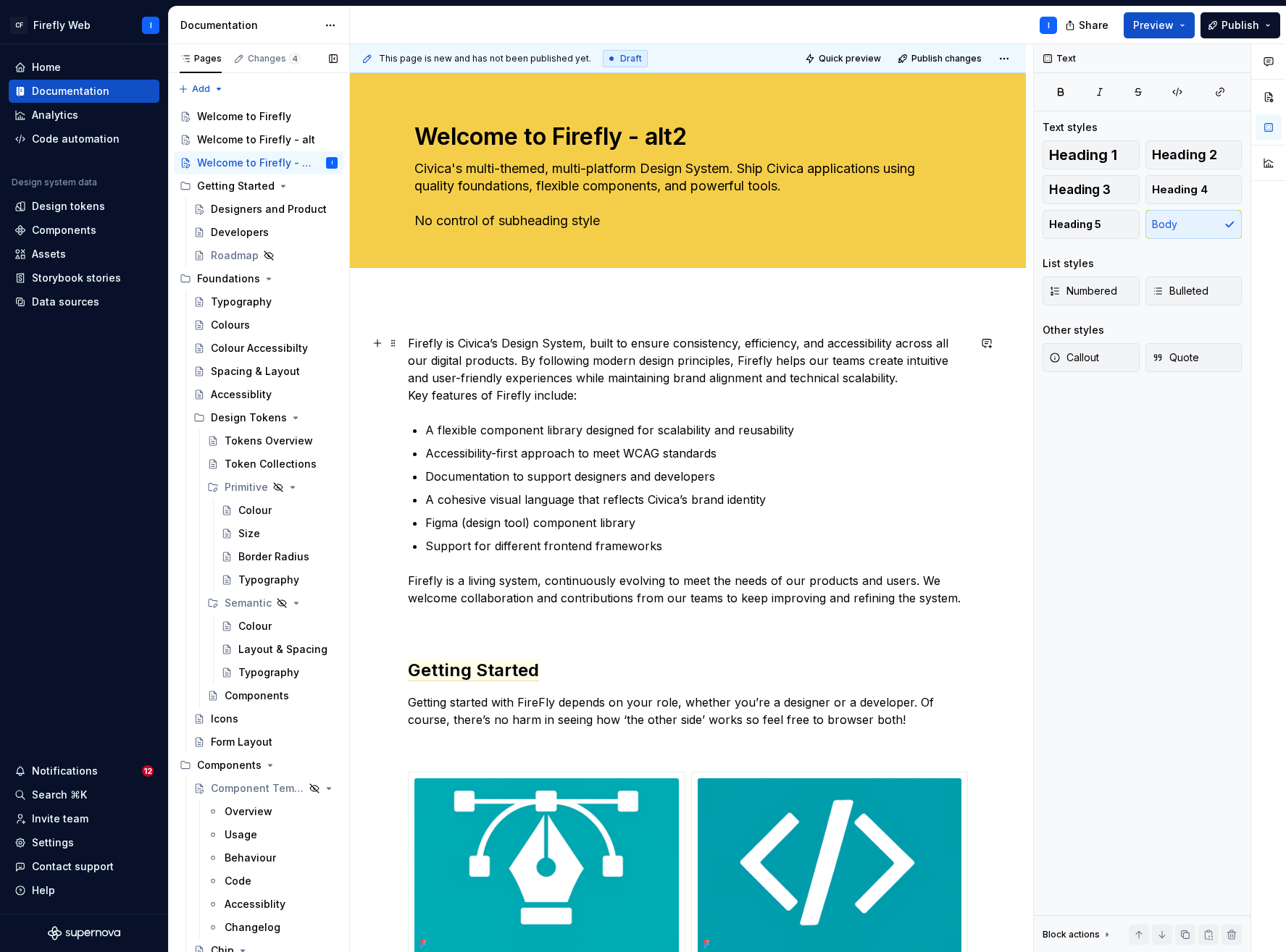
click at [410, 344] on p "Firefly is Civica’s Design System, built to ensure consistency, efficiency, and…" at bounding box center [687, 369] width 561 height 69
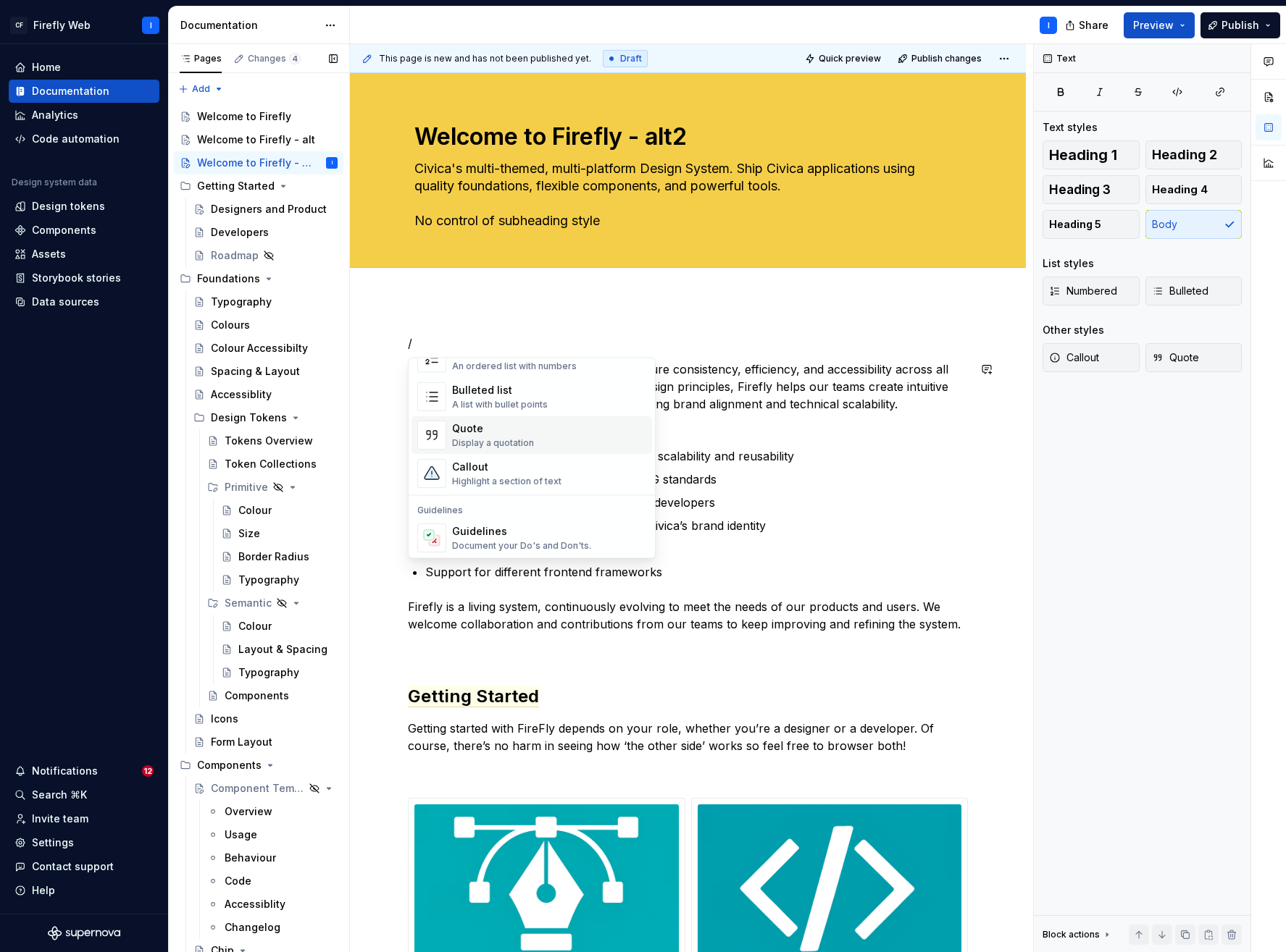
scroll to position [257, 0]
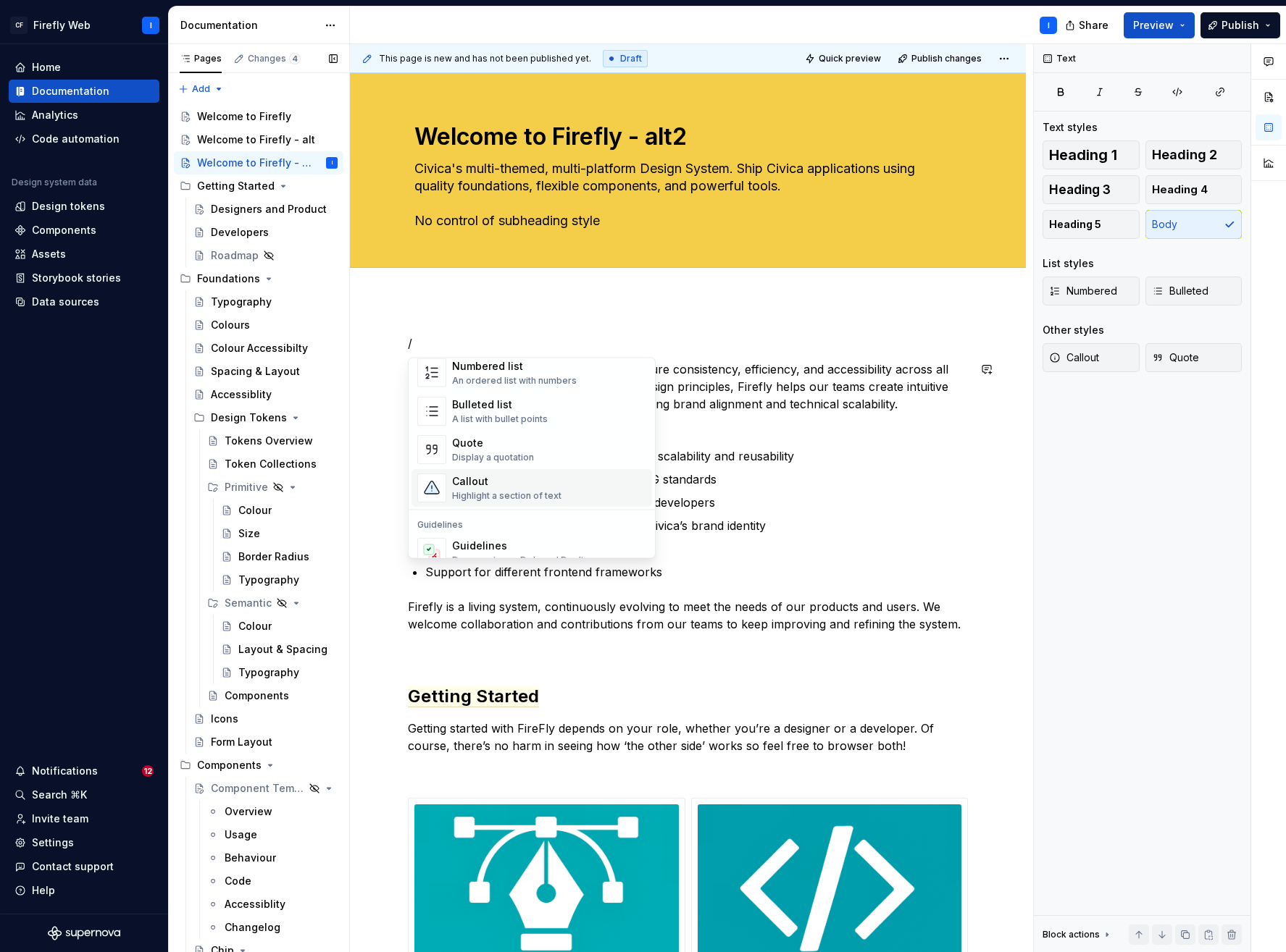
click at [537, 488] on div "Callout Highlight a section of text" at bounding box center [507, 488] width 109 height 28
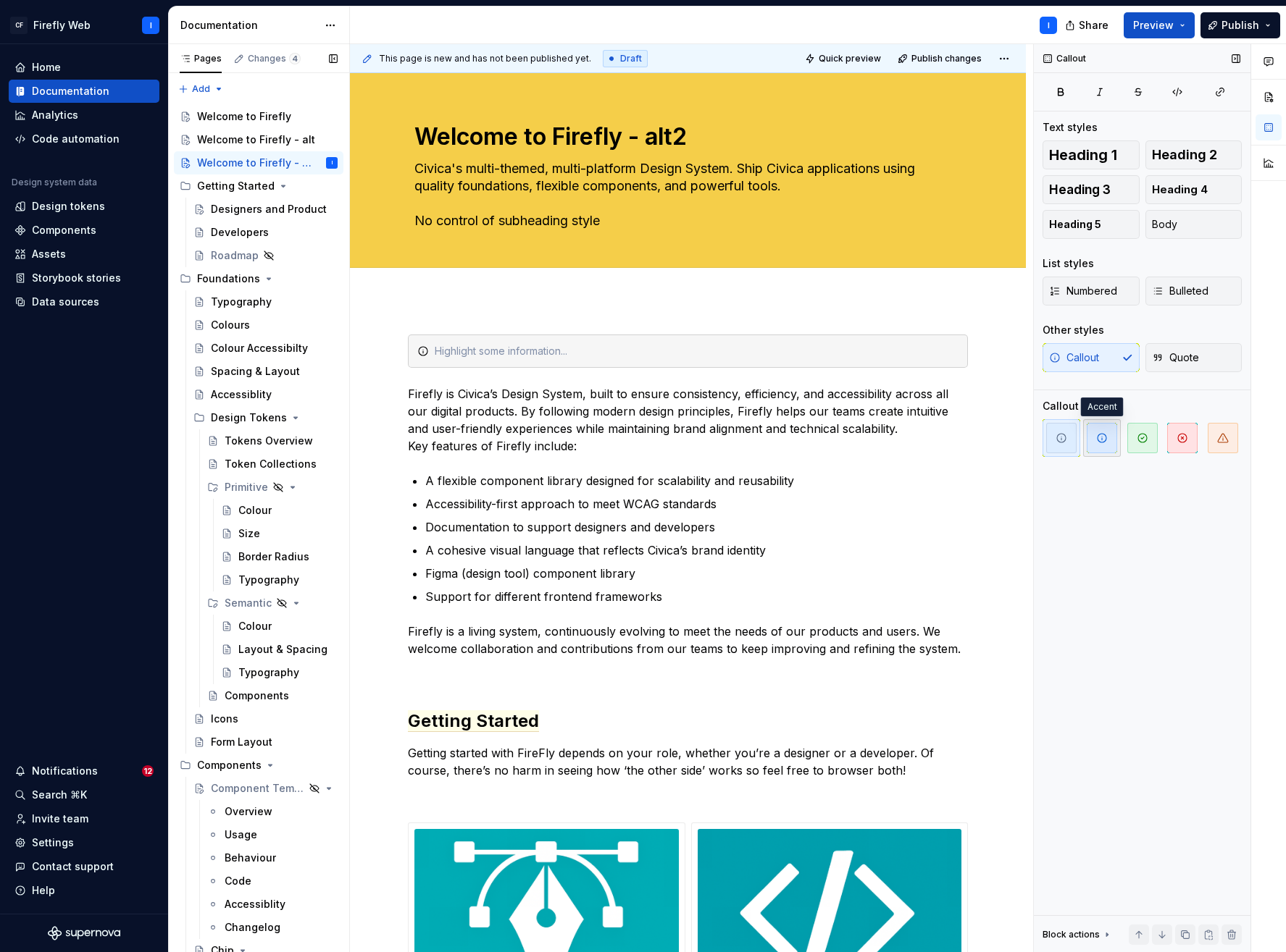
click at [1105, 441] on icon "button" at bounding box center [1102, 438] width 12 height 12
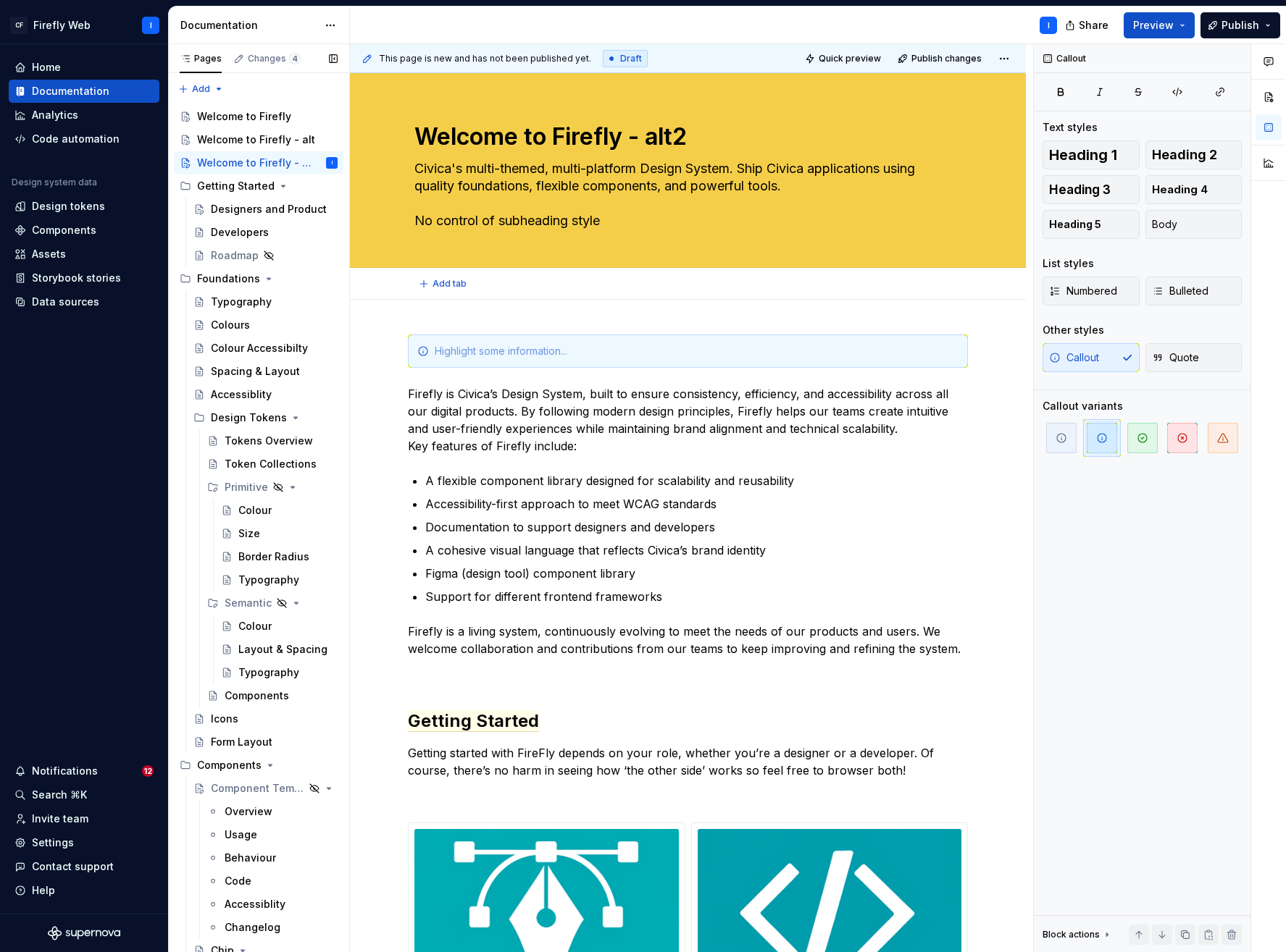
type textarea "*"
click at [498, 351] on div at bounding box center [696, 351] width 523 height 15
type textarea "*"
click at [607, 216] on textarea "Civica's multi-themed, multi-platform Design System. Ship Civica applications u…" at bounding box center [685, 194] width 548 height 75
click at [611, 220] on textarea "Civica's multi-themed, multi-platform Design System. Ship Civica applications u…" at bounding box center [685, 194] width 548 height 75
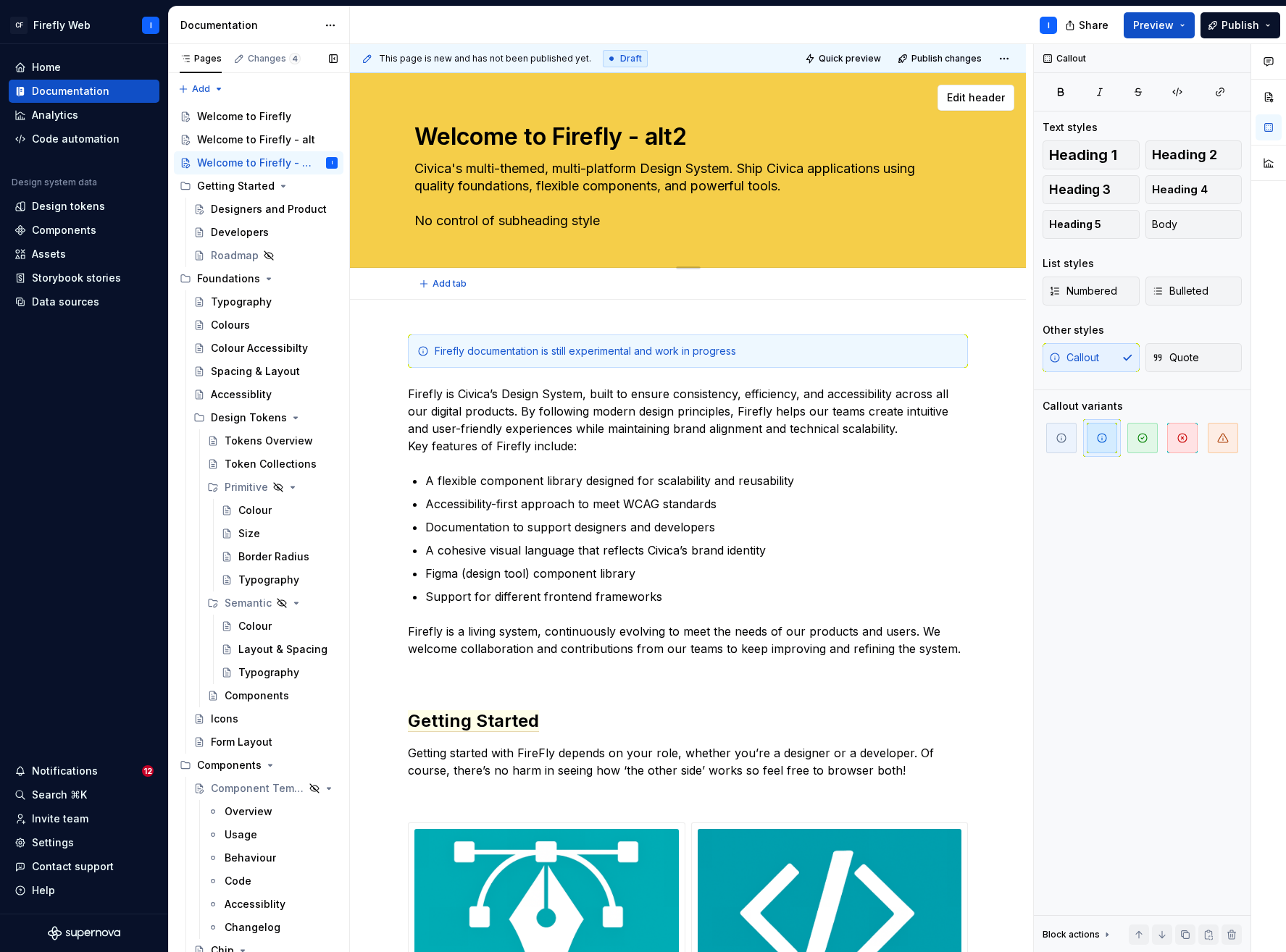
drag, startPoint x: 608, startPoint y: 219, endPoint x: 417, endPoint y: 218, distance: 191.0
click at [417, 218] on textarea "Civica's multi-themed, multi-platform Design System. Ship Civica applications u…" at bounding box center [685, 194] width 548 height 75
type textarea "Civica's multi-themed, multi-platform Design System. Ship Civica applications u…"
type textarea "*"
type textarea "Civica's multi-themed, multi-platform Design System. Ship Civica applications u…"
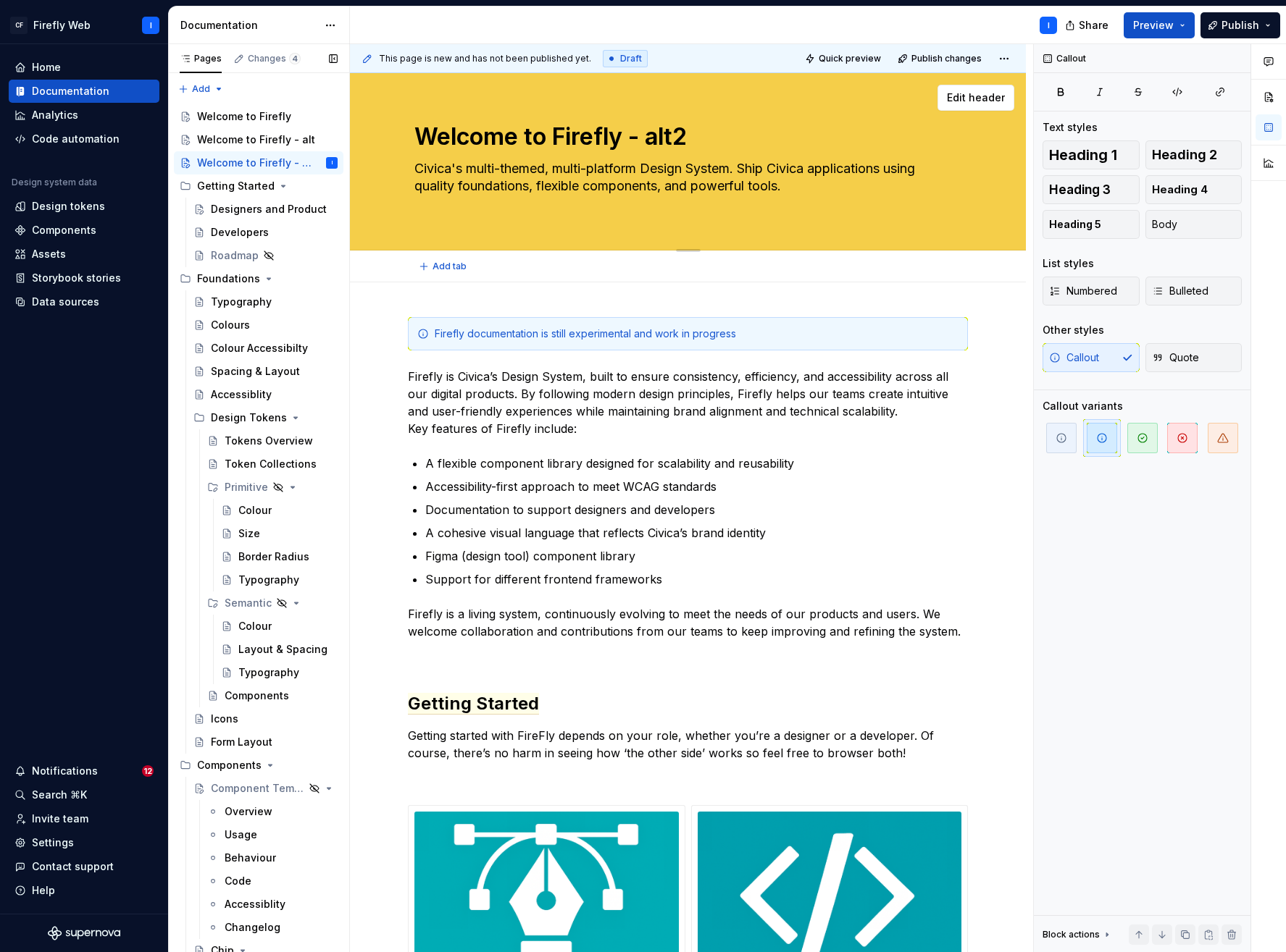
type textarea "*"
type textarea "Civica's multi-themed, multi-platform Design System. Ship Civica applications u…"
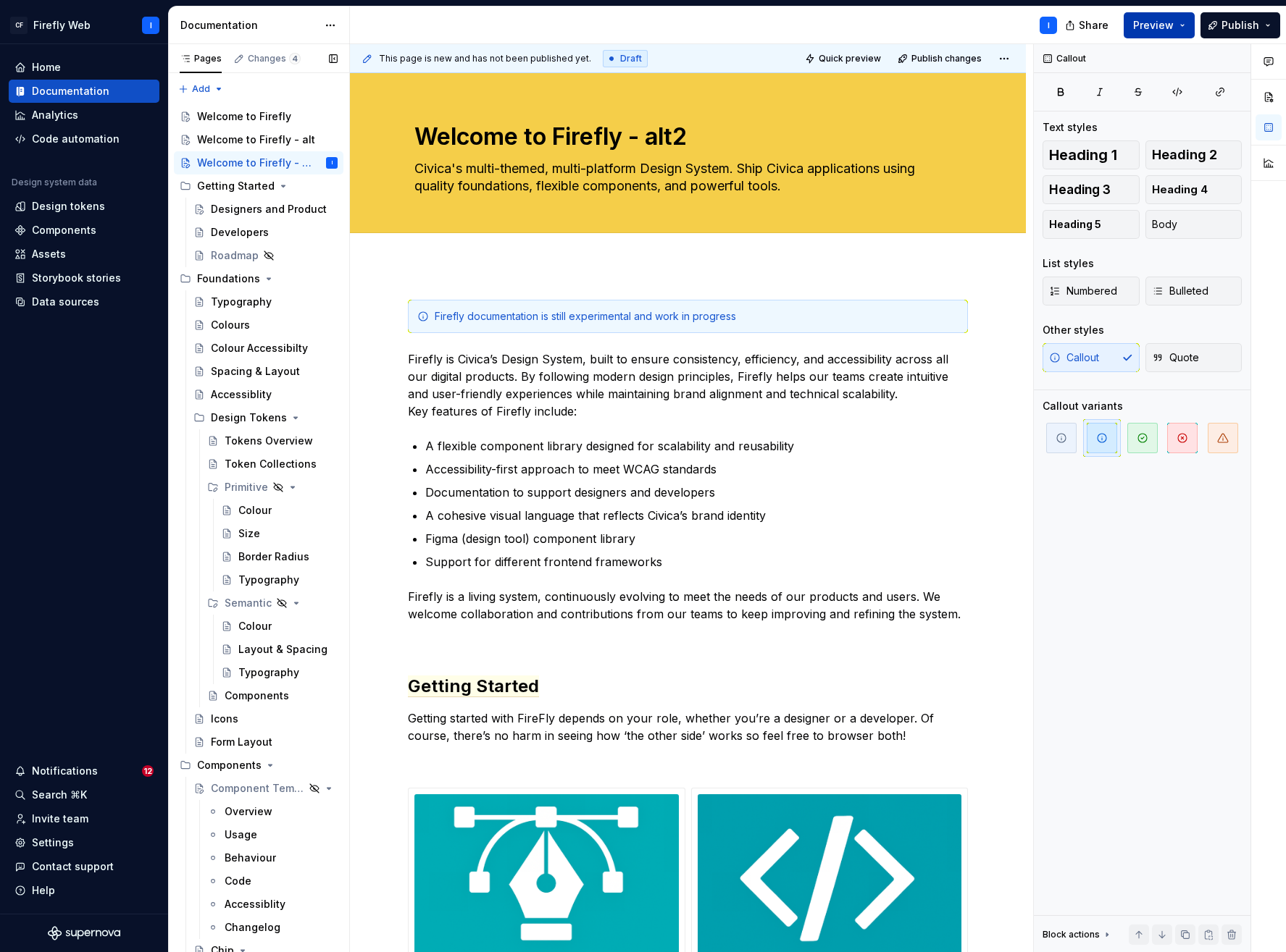
type textarea "*"
type textarea "Civica's multi-themed, multi-platform Design System. Ship Civica applications u…"
click at [543, 315] on div "Firefly documentation is still experimental and work in progress" at bounding box center [696, 317] width 523 height 15
drag, startPoint x: 538, startPoint y: 315, endPoint x: 434, endPoint y: 315, distance: 104.0
click at [435, 315] on div "Firefly documentation is still experimental and work in progress" at bounding box center [696, 317] width 523 height 15
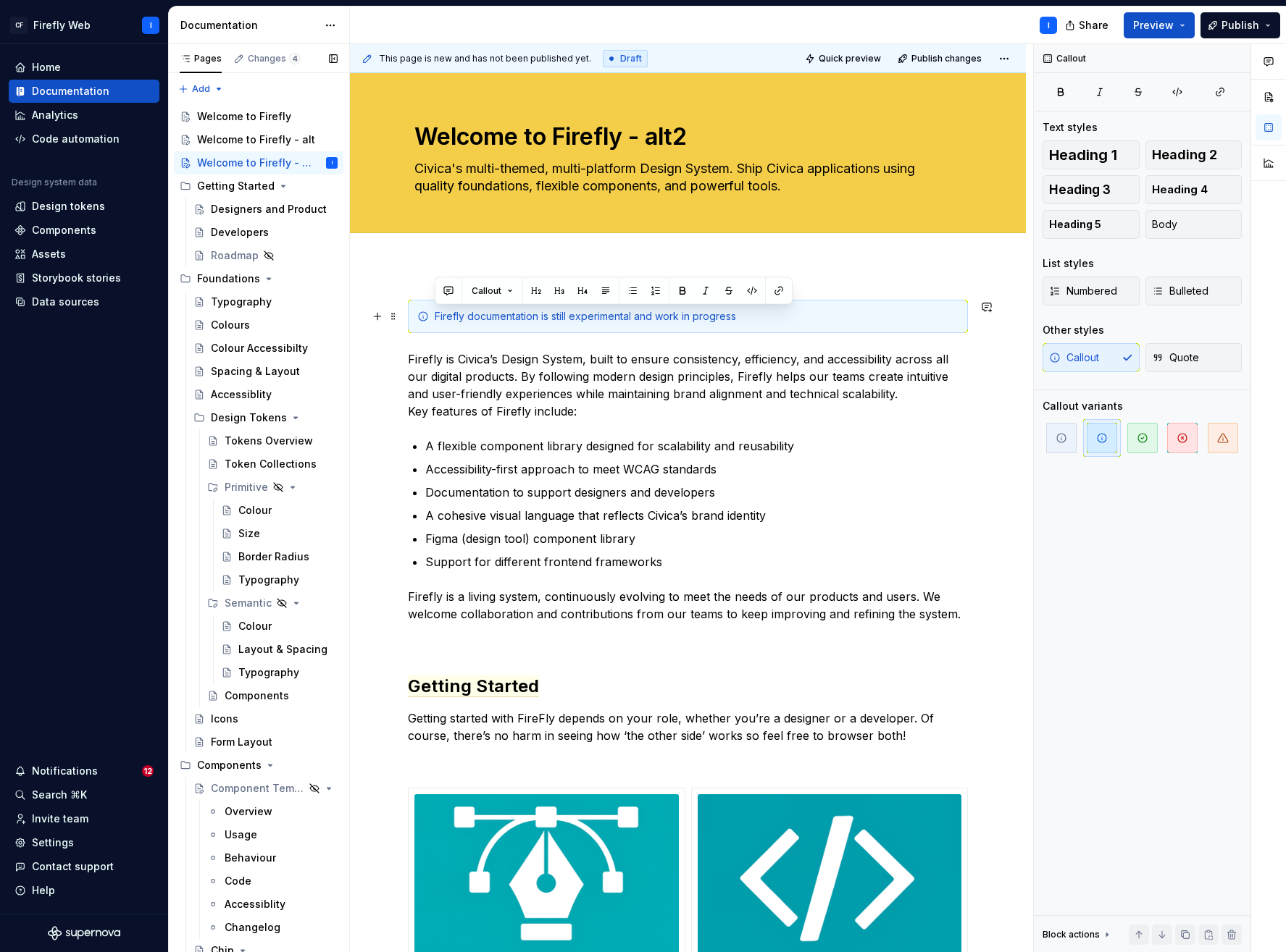
click at [597, 318] on div "Firefly documentation is still experimental and work in progress" at bounding box center [696, 317] width 523 height 15
drag, startPoint x: 574, startPoint y: 314, endPoint x: 740, endPoint y: 318, distance: 166.0
click at [740, 318] on div "Firefly documentation is still experimental and work in progress" at bounding box center [696, 317] width 523 height 15
click at [757, 318] on div "Firefly documentation is still experimental and work in progress" at bounding box center [696, 317] width 523 height 15
click at [594, 311] on div "Firefly documentation is still experimental and work in progress" at bounding box center [696, 317] width 523 height 15
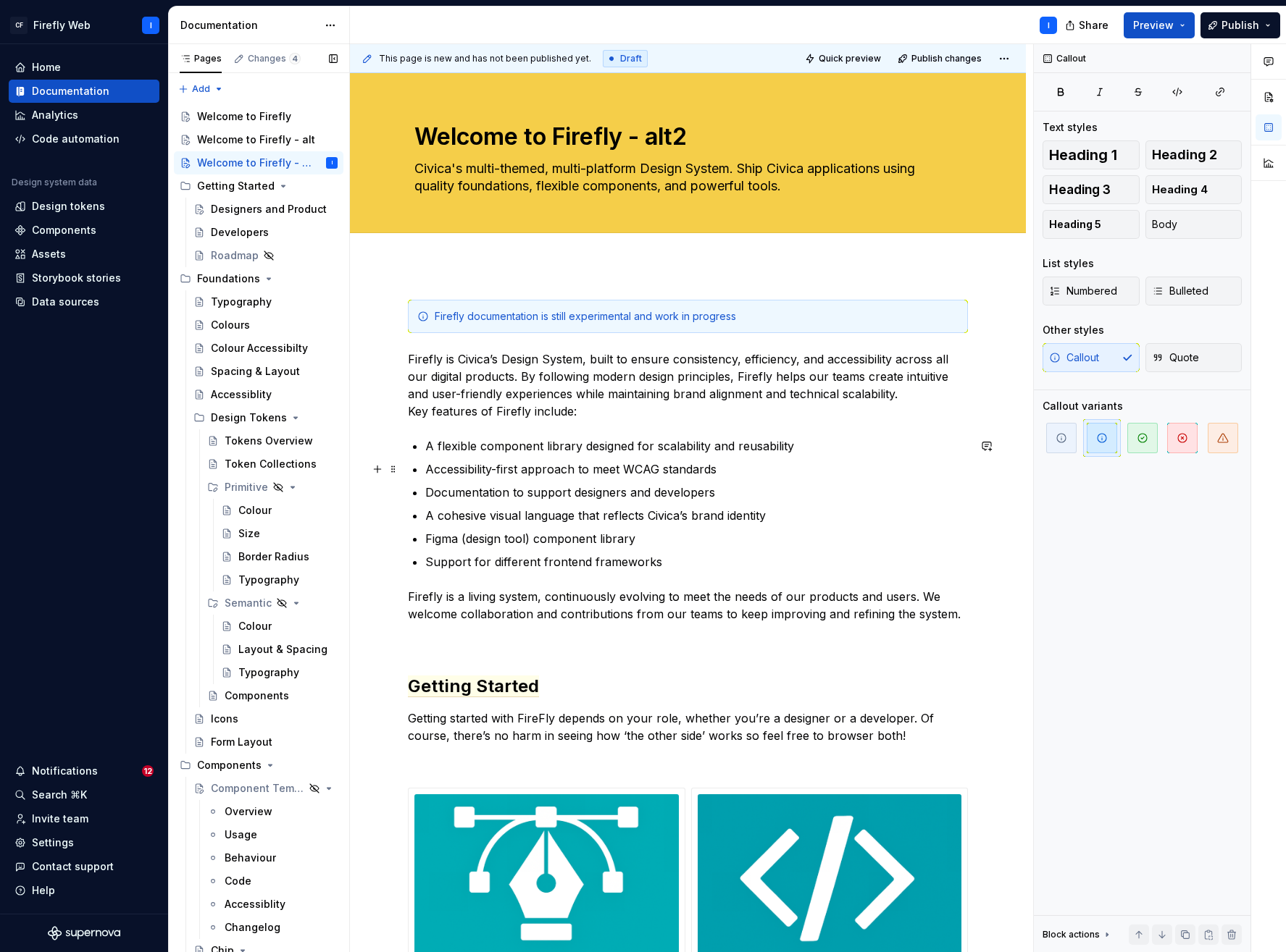
click at [652, 461] on p "Accessibility-first approach to meet WCAG standards" at bounding box center [697, 469] width 543 height 18
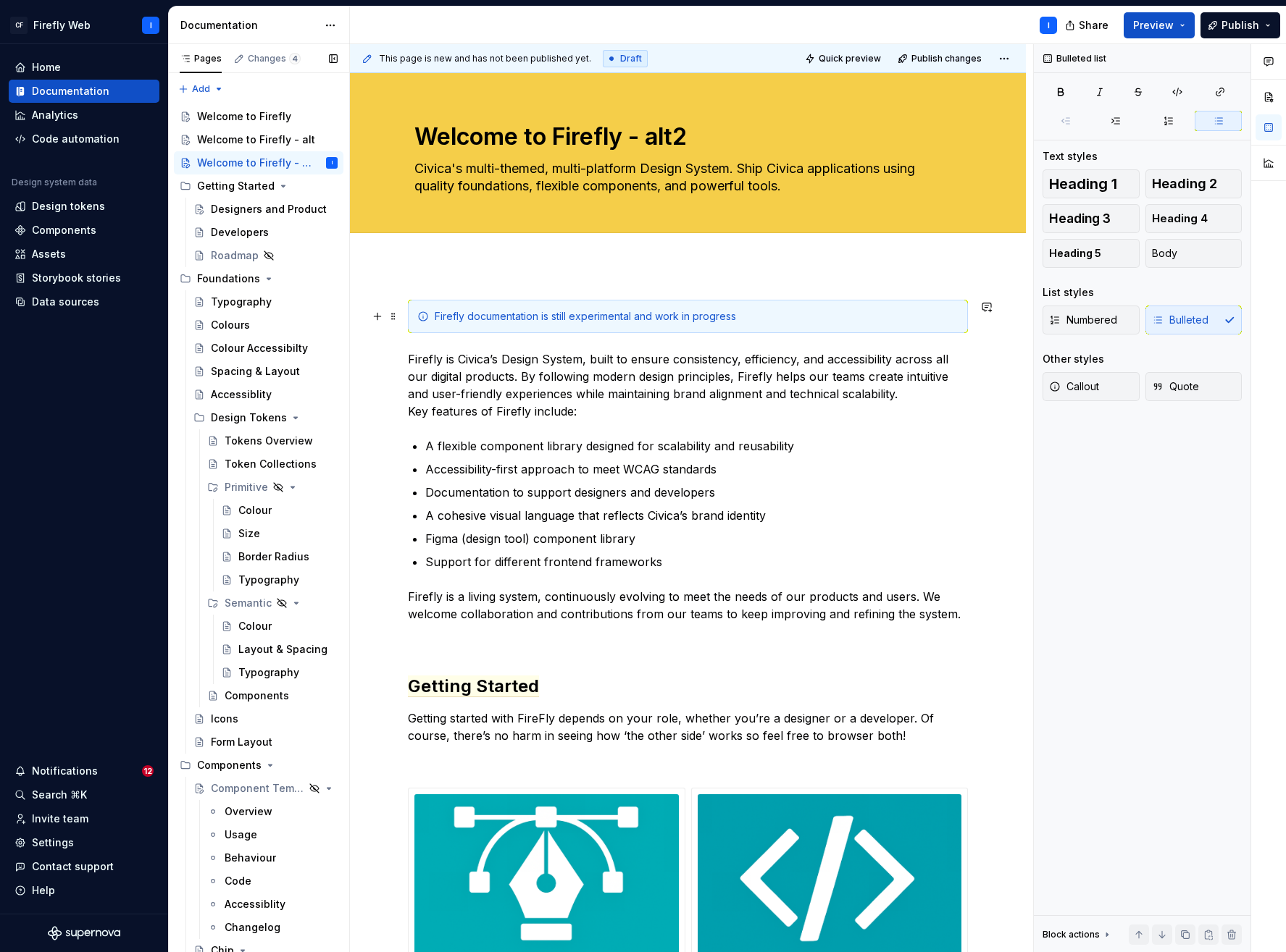
drag, startPoint x: 468, startPoint y: 315, endPoint x: 460, endPoint y: 318, distance: 8.5
click at [468, 315] on div "Firefly documentation is still experimental and work in progress" at bounding box center [696, 317] width 523 height 15
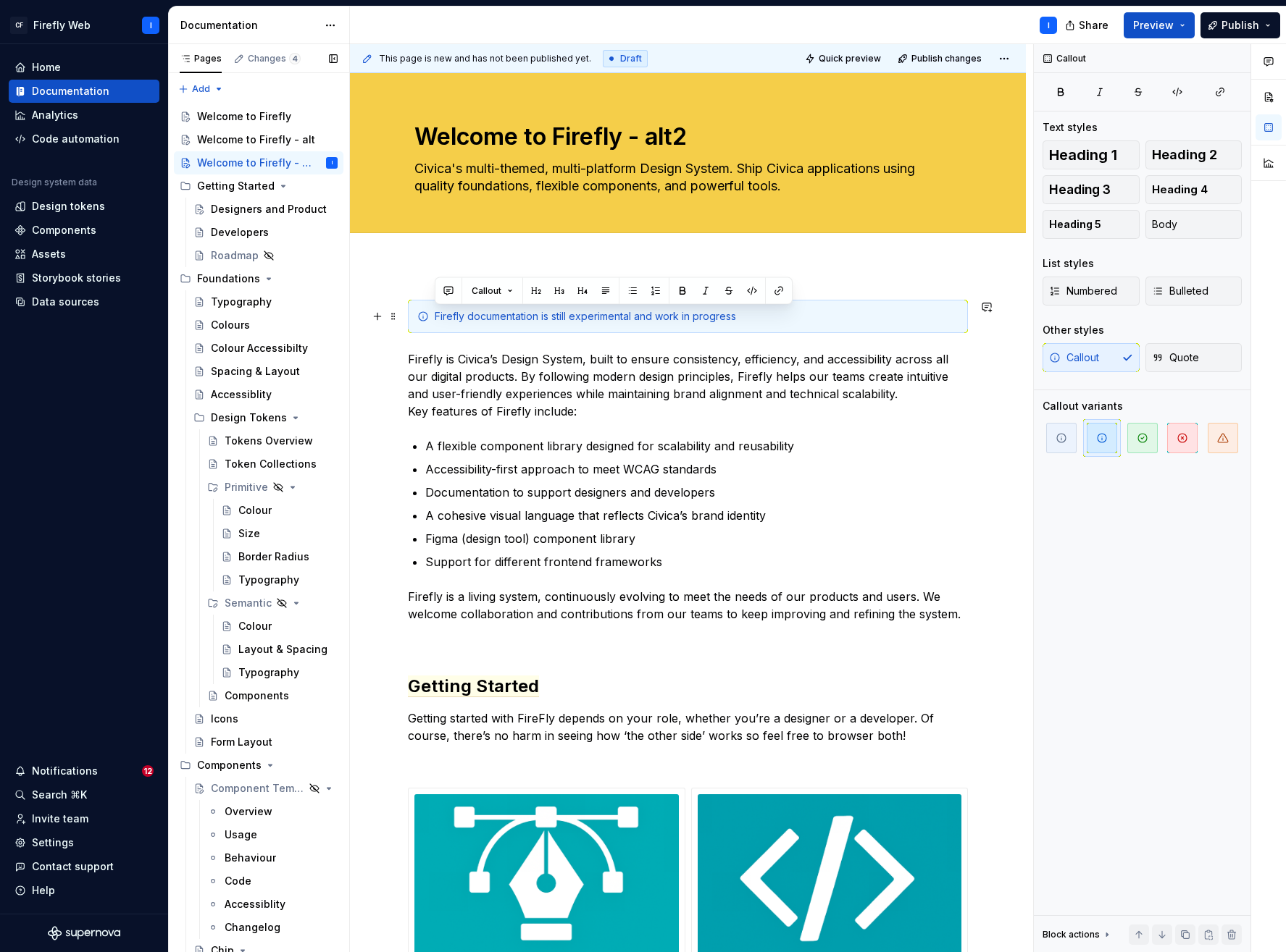
drag, startPoint x: 435, startPoint y: 315, endPoint x: 712, endPoint y: 328, distance: 277.3
click at [712, 328] on div "Firefly documentation is still experimental and work in progress" at bounding box center [687, 317] width 561 height 33
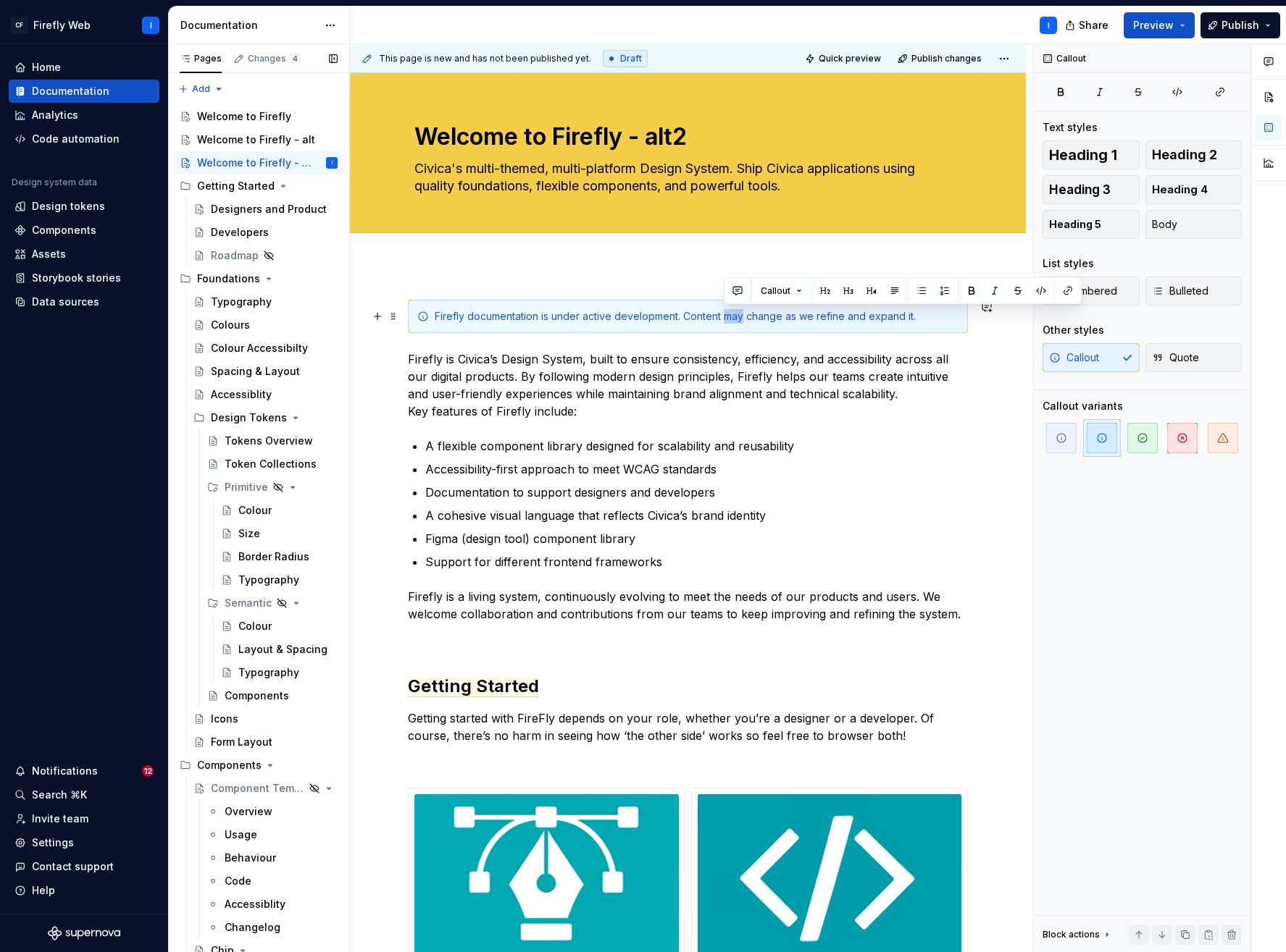
drag, startPoint x: 743, startPoint y: 315, endPoint x: 724, endPoint y: 314, distance: 19.0
click at [724, 314] on div "Firefly documentation is under active development. Content may change as we ref…" at bounding box center [696, 317] width 523 height 15
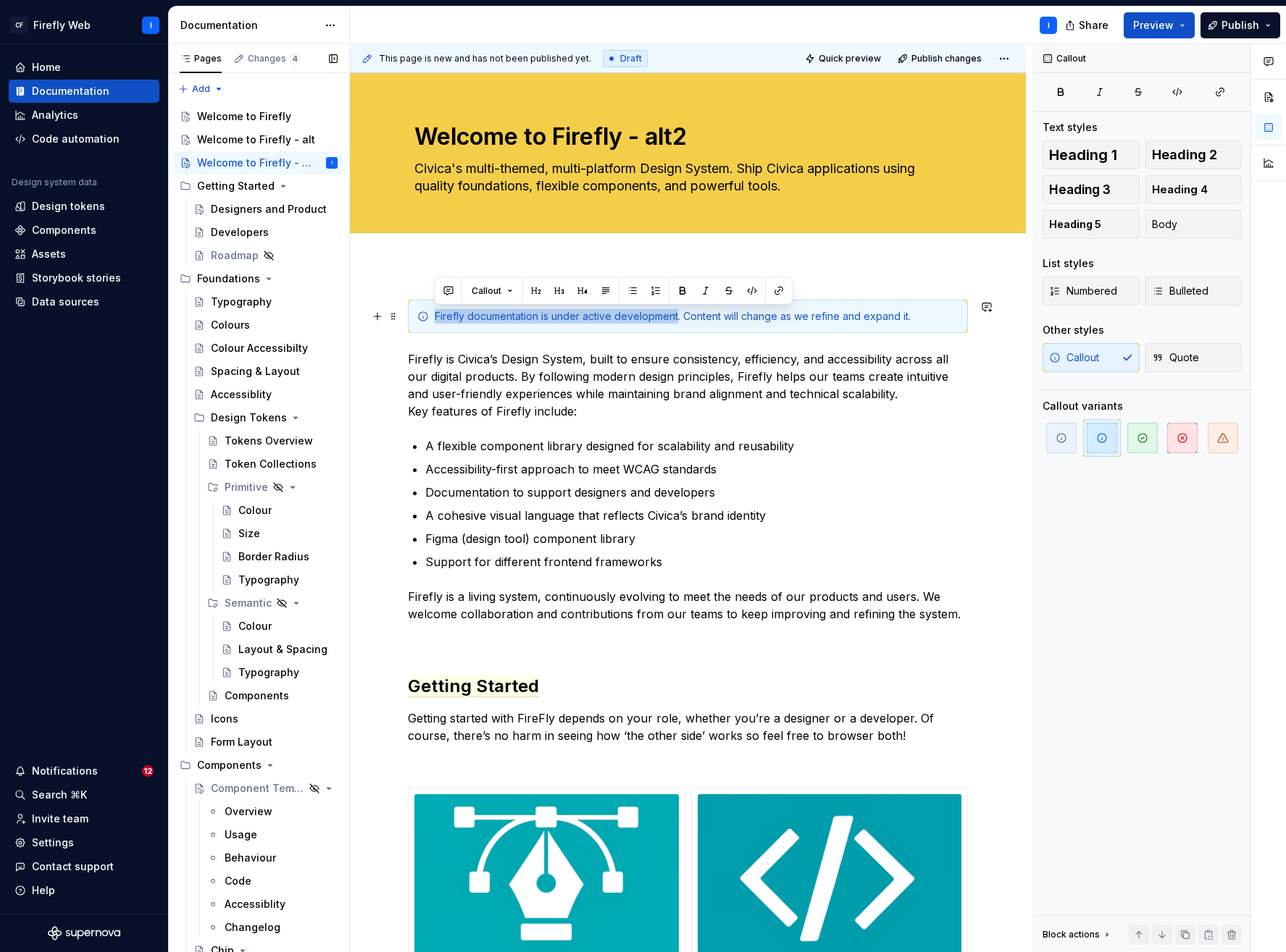
drag, startPoint x: 676, startPoint y: 318, endPoint x: 433, endPoint y: 311, distance: 243.1
click at [433, 311] on div "Firefly documentation is under active development. Content will change as we re…" at bounding box center [687, 317] width 561 height 33
click at [674, 314] on div "Firefly documentation is under active development. Content will change as we re…" at bounding box center [696, 317] width 523 height 15
click at [680, 318] on div "Firefly documentation is under active development. Content will change as we re…" at bounding box center [696, 317] width 523 height 15
drag, startPoint x: 681, startPoint y: 319, endPoint x: 436, endPoint y: 318, distance: 245.0
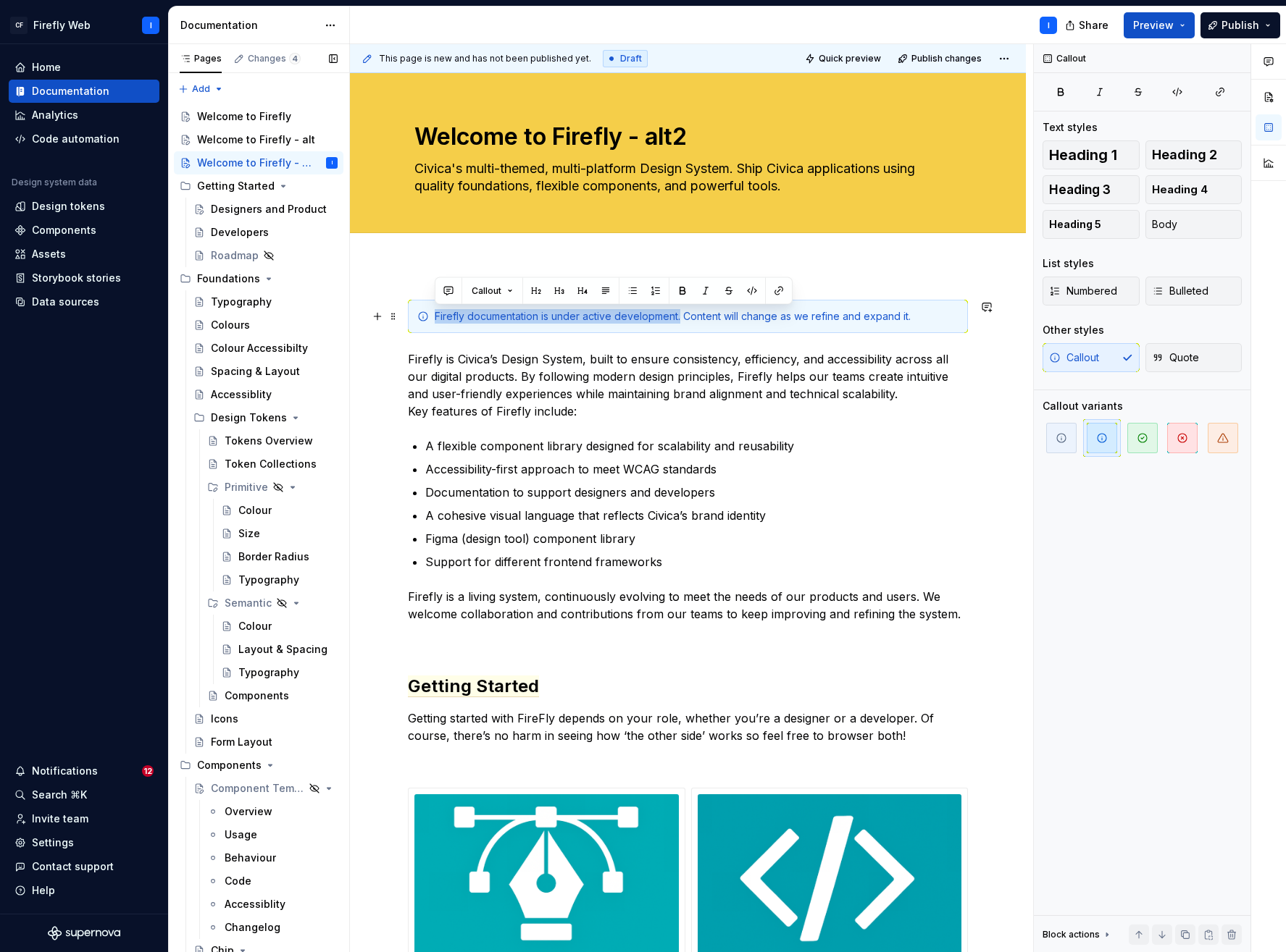
click at [436, 318] on div "Firefly documentation is under active development. Content will change as we re…" at bounding box center [696, 317] width 523 height 15
click at [682, 292] on button "button" at bounding box center [683, 291] width 20 height 20
click at [719, 318] on div "Firefly documentation is under active development. Content will change as we re…" at bounding box center [696, 317] width 523 height 15
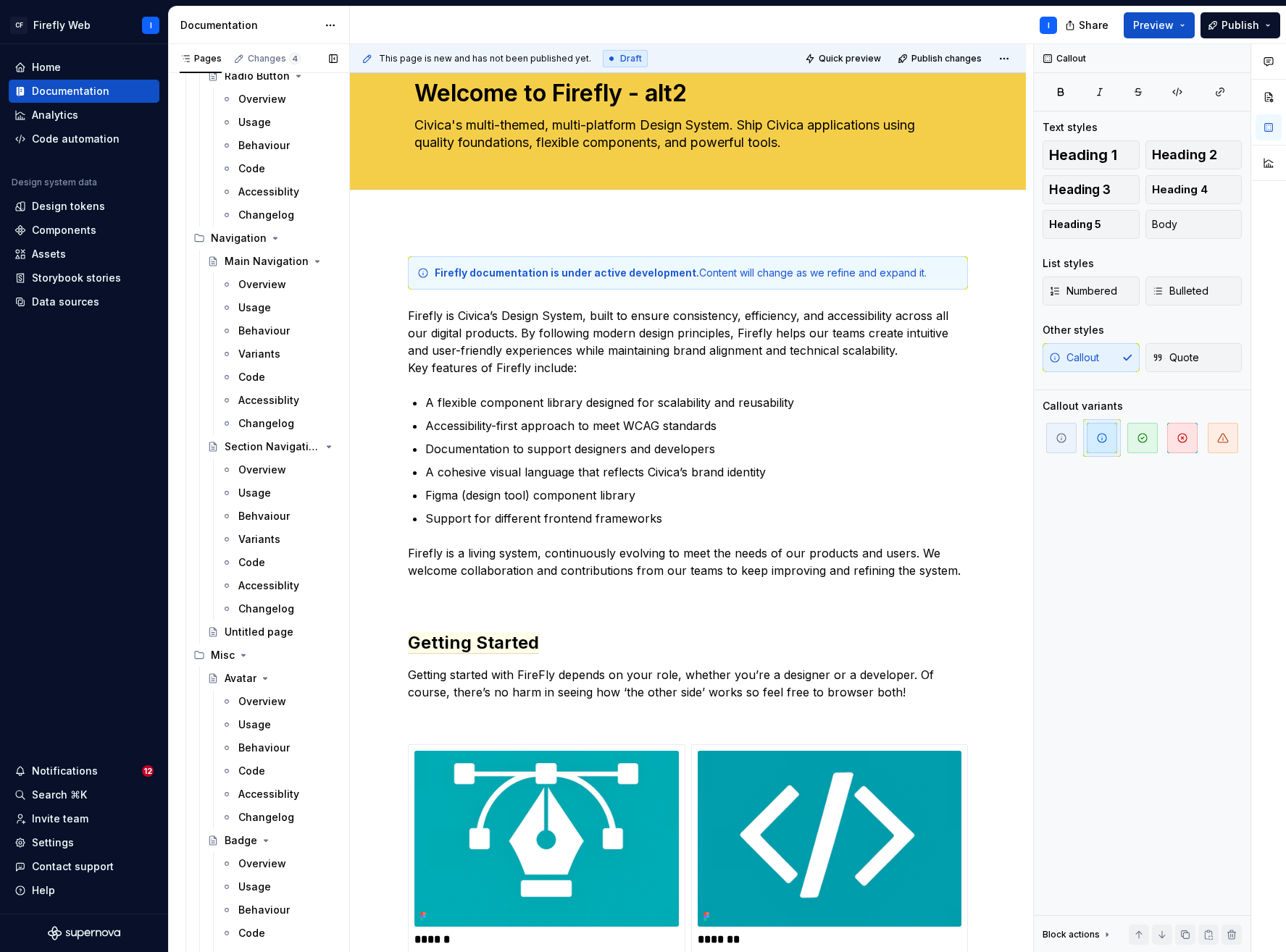
scroll to position [0, 0]
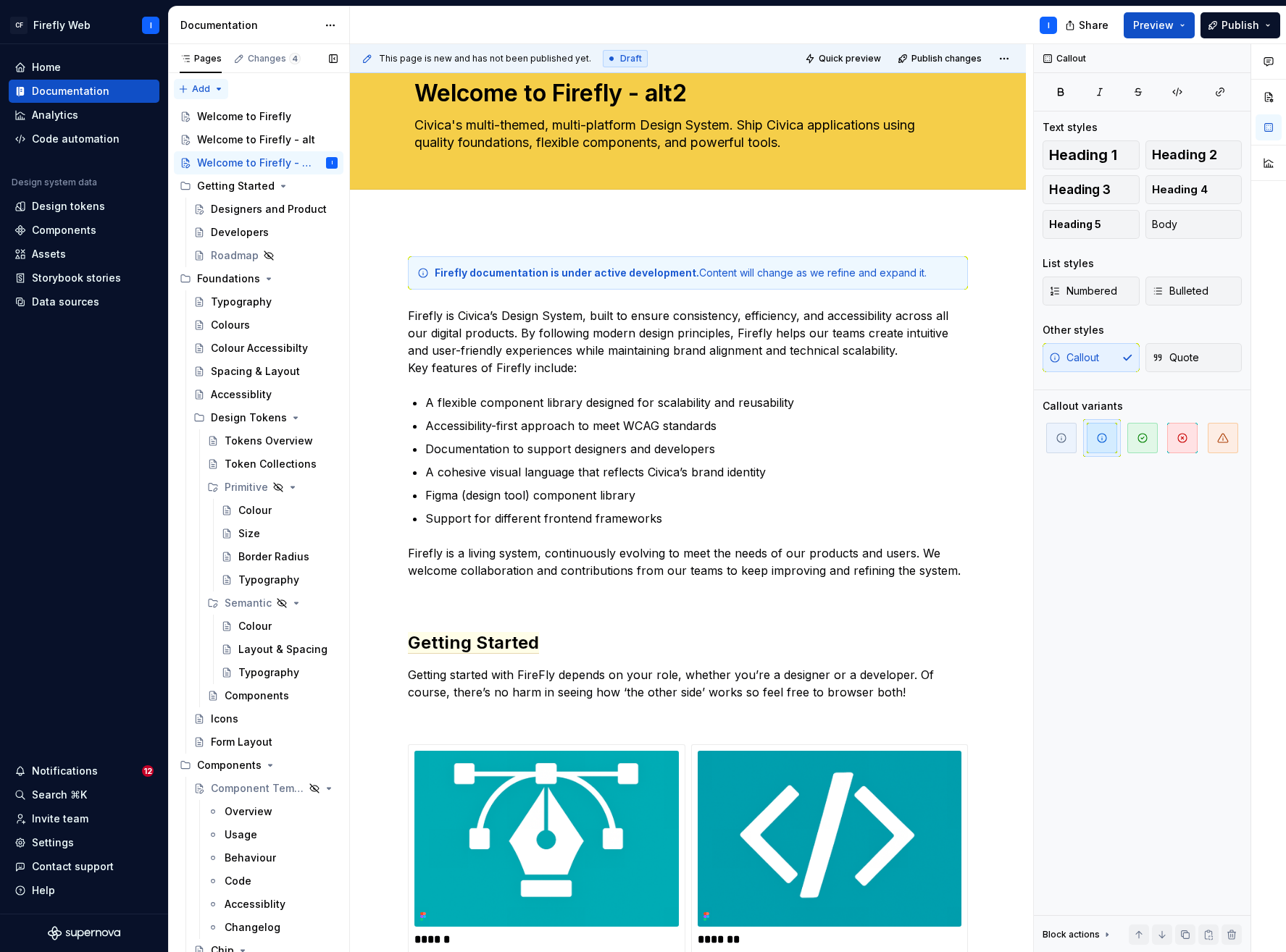
click at [211, 89] on div "Pages Changes 4 Add Accessibility guide for tree Page tree. Navigate the tree w…" at bounding box center [258, 502] width 182 height 915
click at [214, 114] on div "New page" at bounding box center [248, 118] width 95 height 15
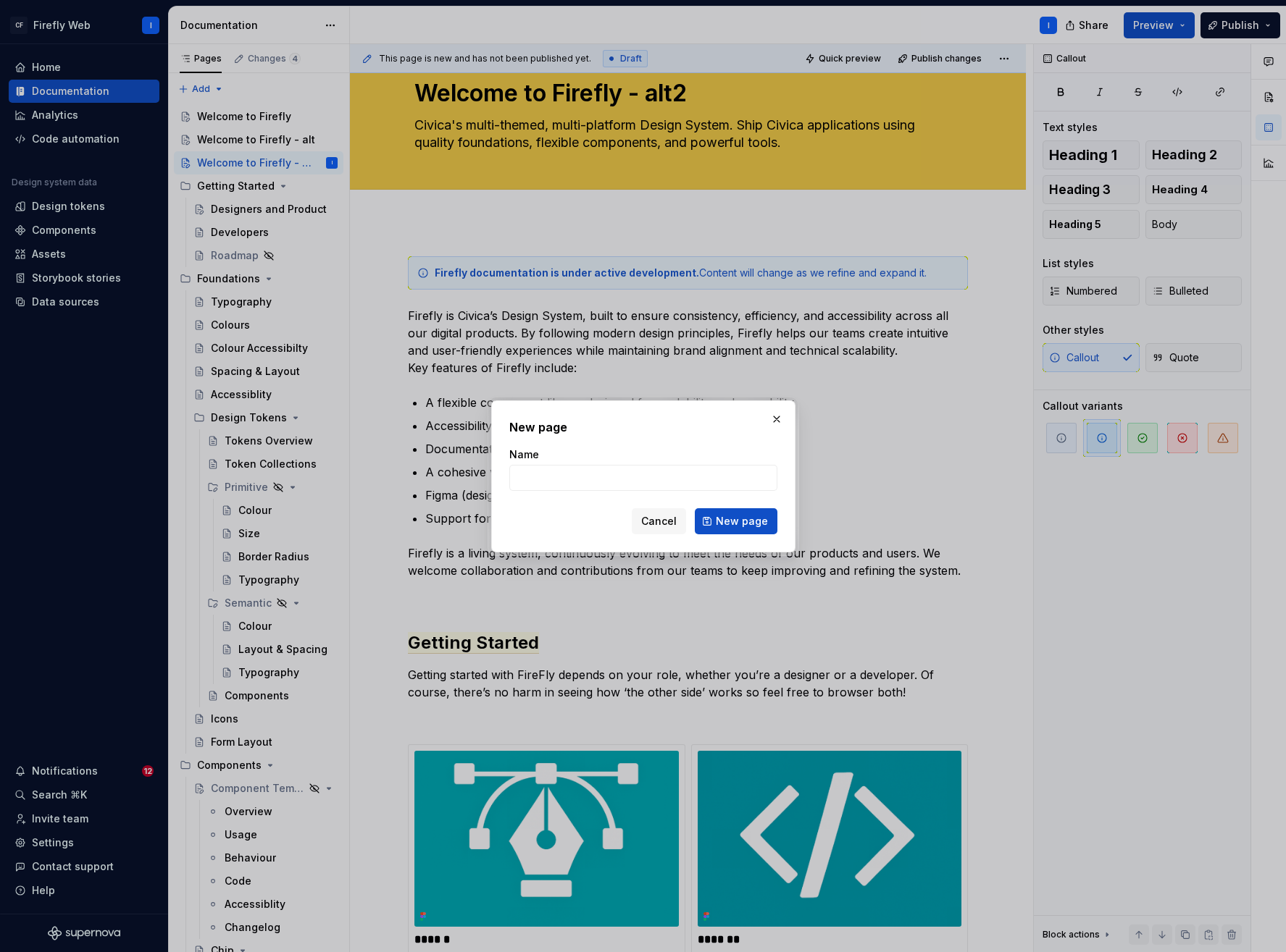
type textarea "*"
type input "About Firefly"
click at [736, 520] on span "New page" at bounding box center [742, 521] width 52 height 15
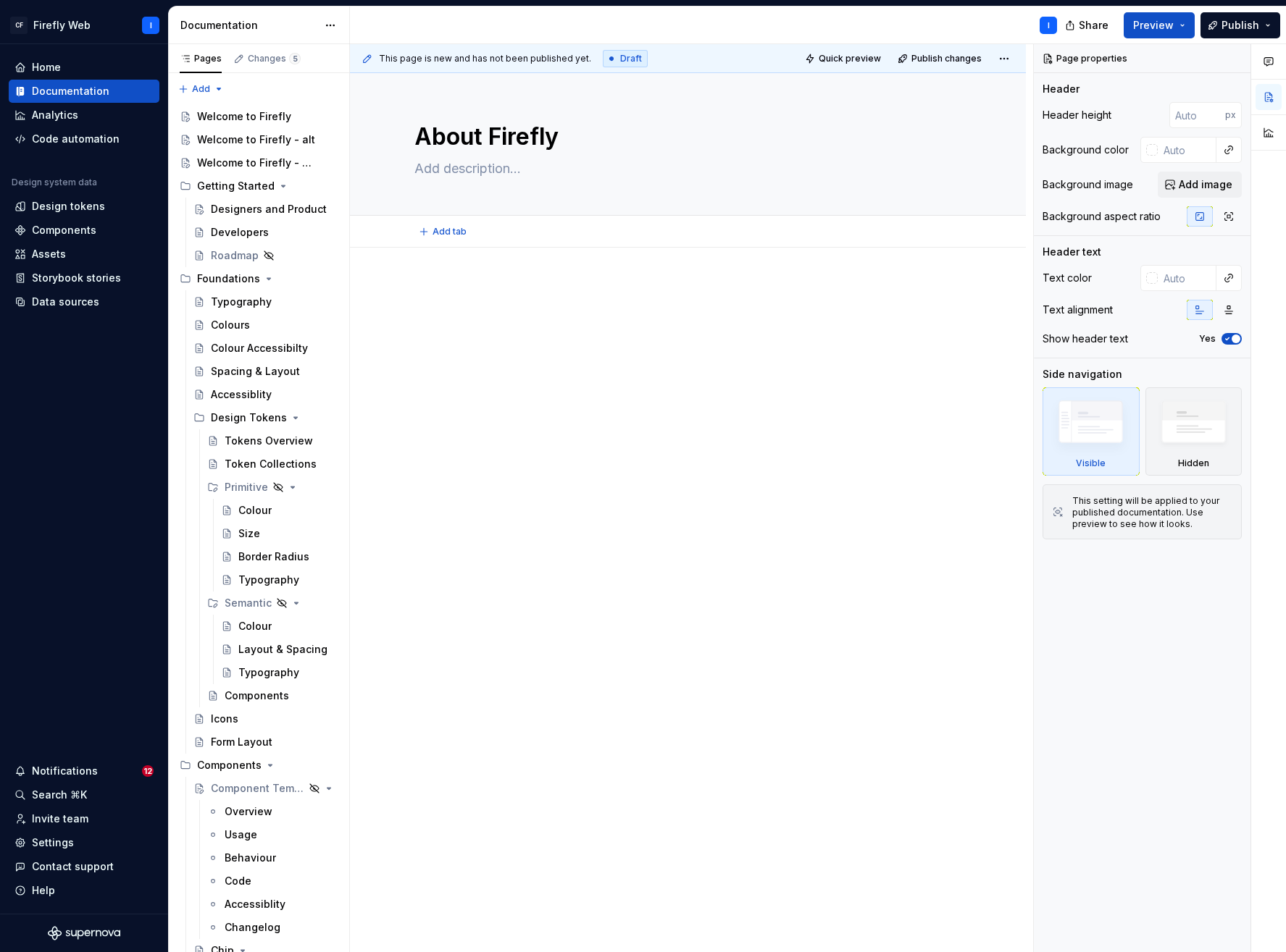
type textarea "*"
click at [611, 344] on div at bounding box center [687, 319] width 561 height 72
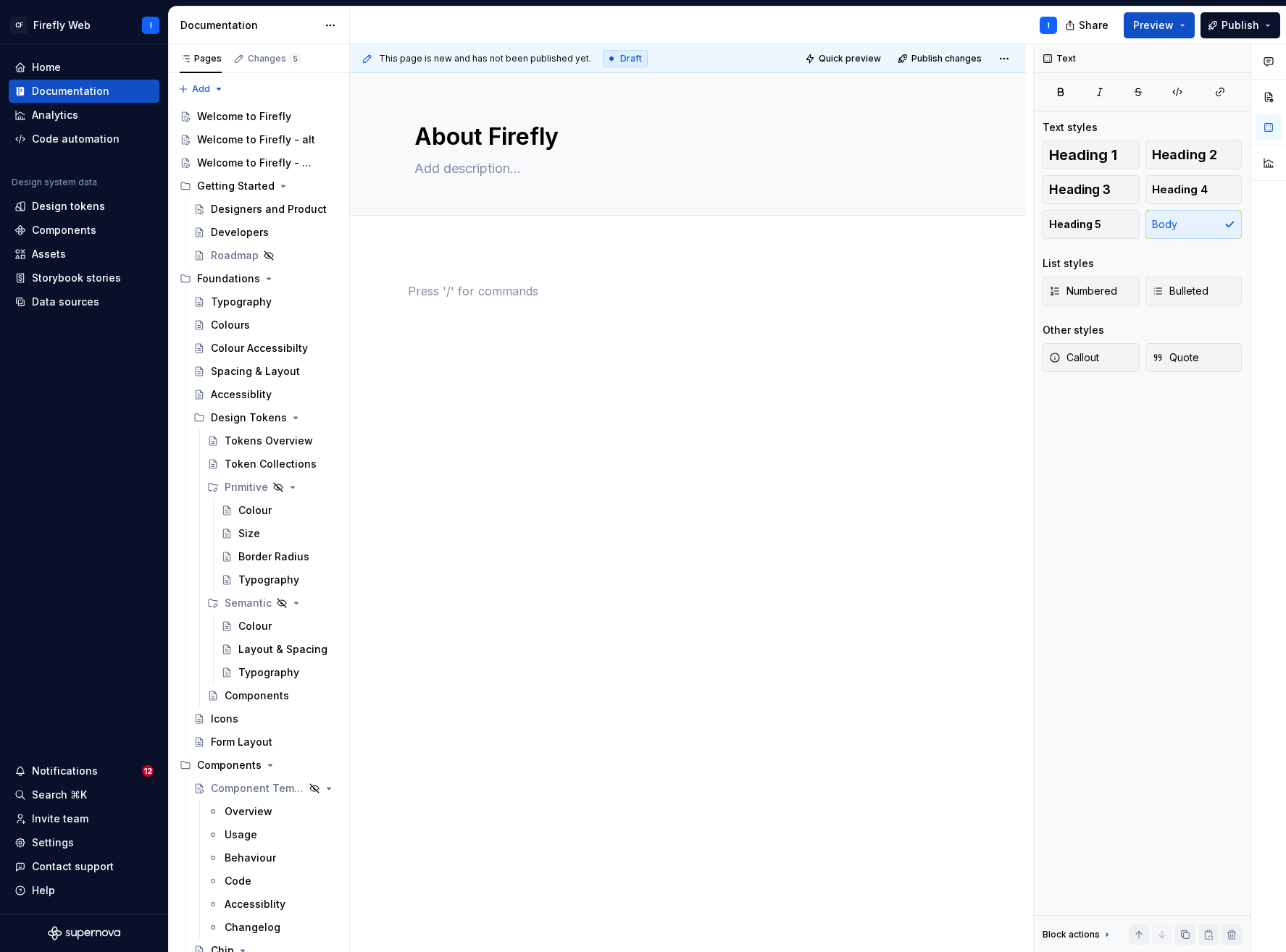
click at [638, 544] on div at bounding box center [688, 444] width 676 height 394
click at [218, 87] on div "Pages Changes 5 Add Accessibility guide for tree Page tree. Navigate the tree w…" at bounding box center [258, 502] width 182 height 915
click at [277, 86] on div "Pages Changes 5 Add Accessibility guide for tree Page tree. Navigate the tree w…" at bounding box center [258, 502] width 182 height 915
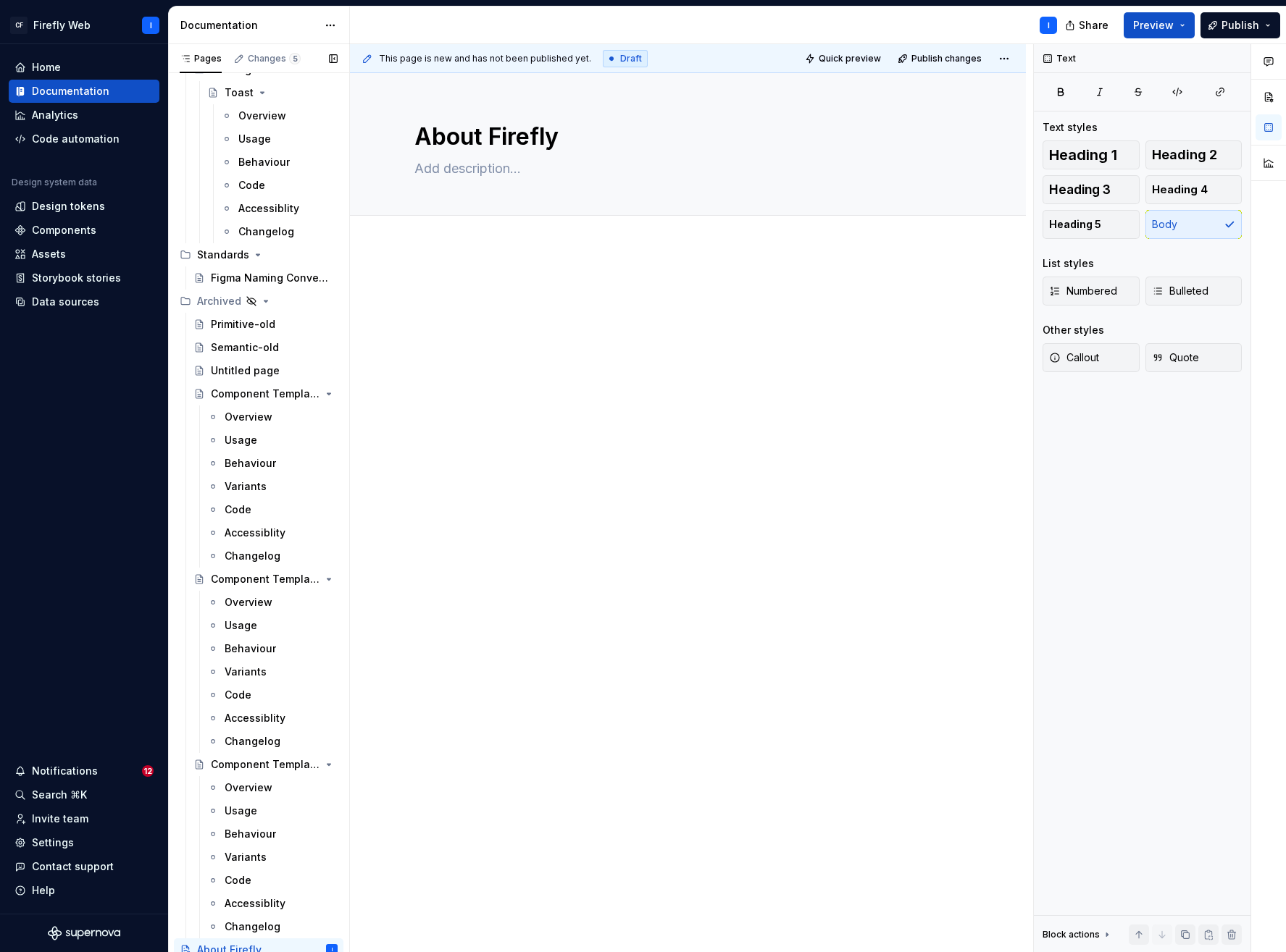
scroll to position [4897, 0]
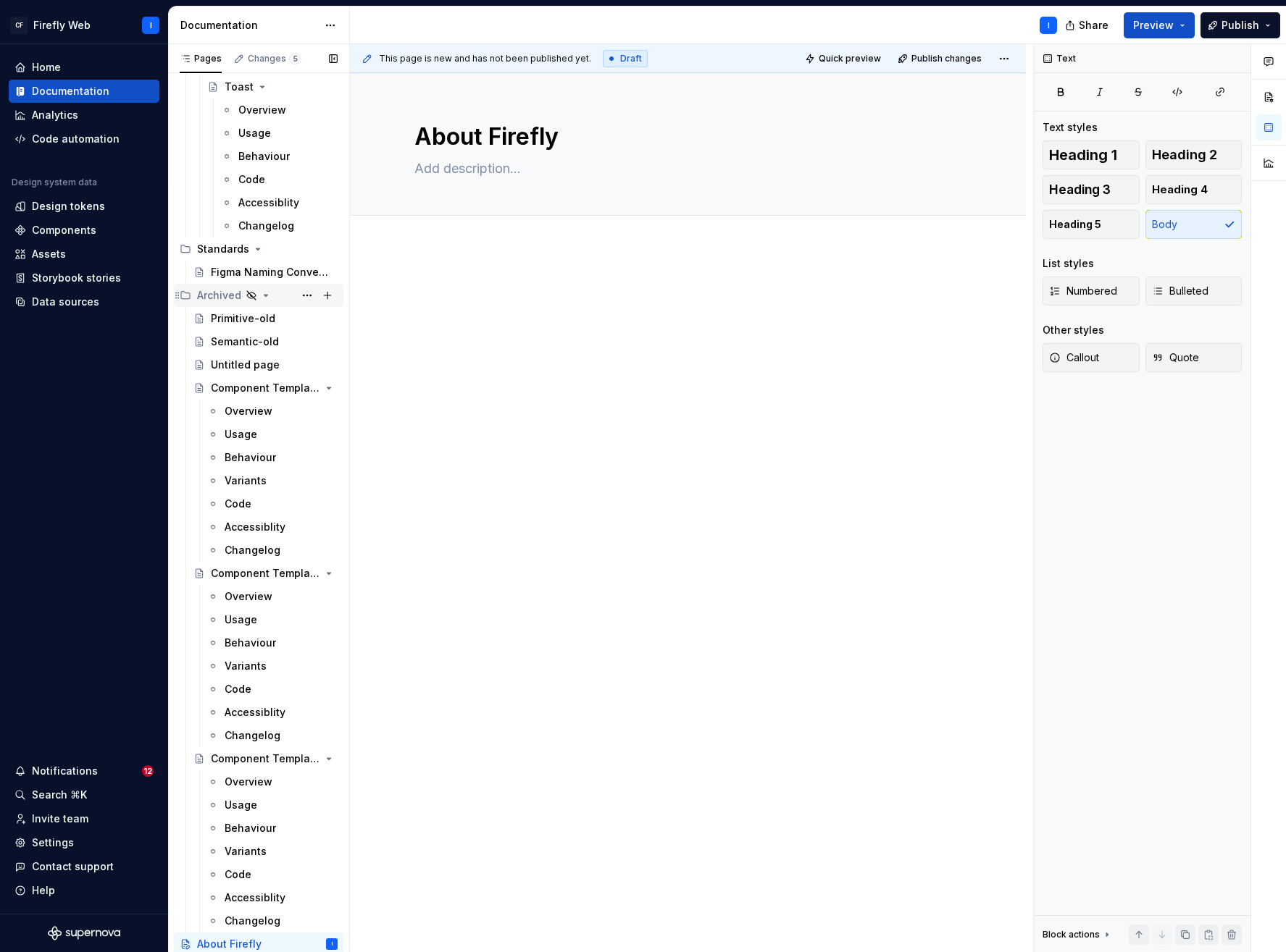
click at [265, 294] on icon "Page tree" at bounding box center [266, 295] width 4 height 2
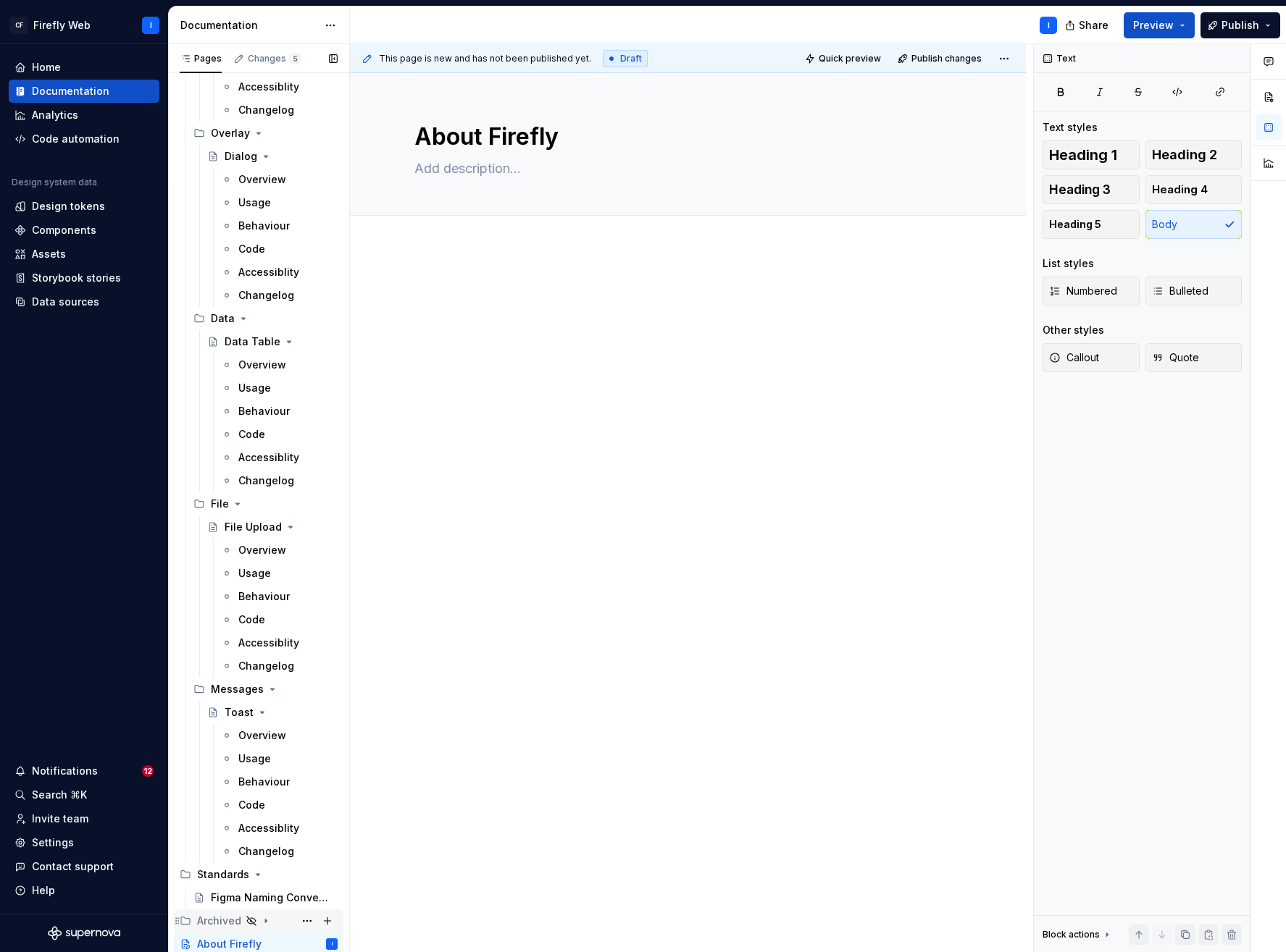
scroll to position [4271, 0]
click at [679, 424] on div at bounding box center [688, 444] width 676 height 394
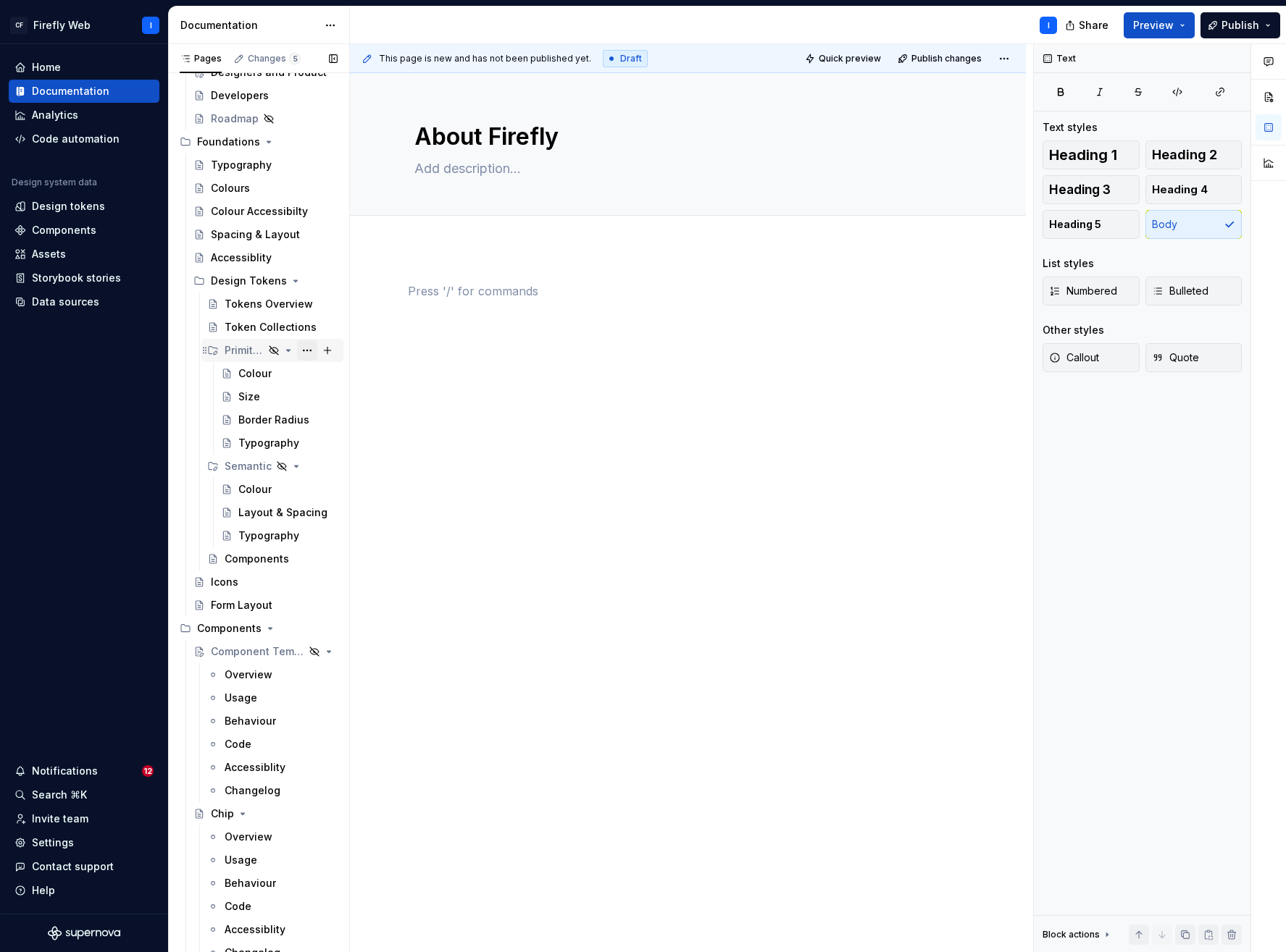
scroll to position [140, 0]
click at [270, 626] on icon "Page tree" at bounding box center [270, 625] width 12 height 12
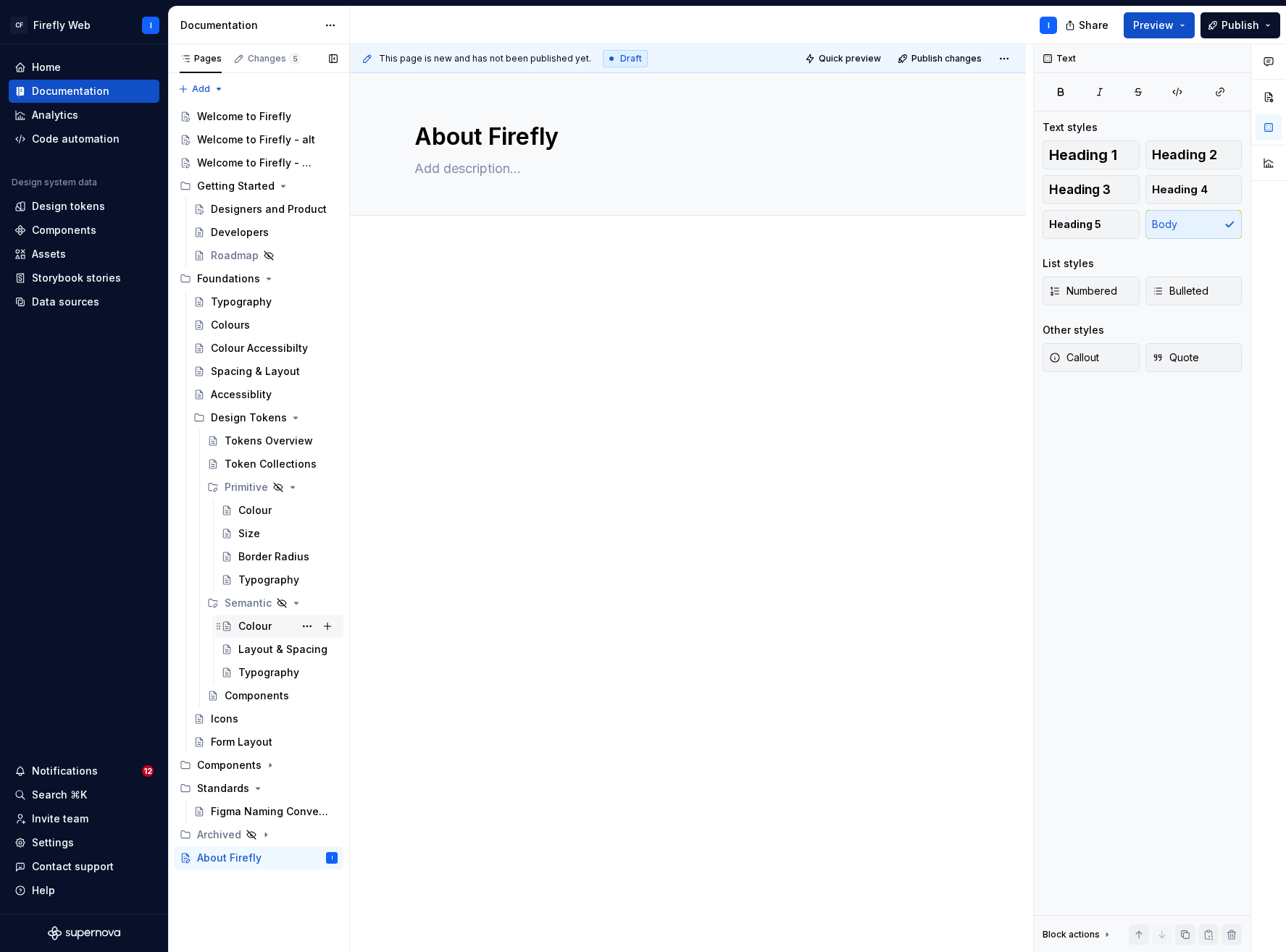
scroll to position [0, 0]
click at [287, 418] on icon "Page tree" at bounding box center [289, 418] width 4 height 2
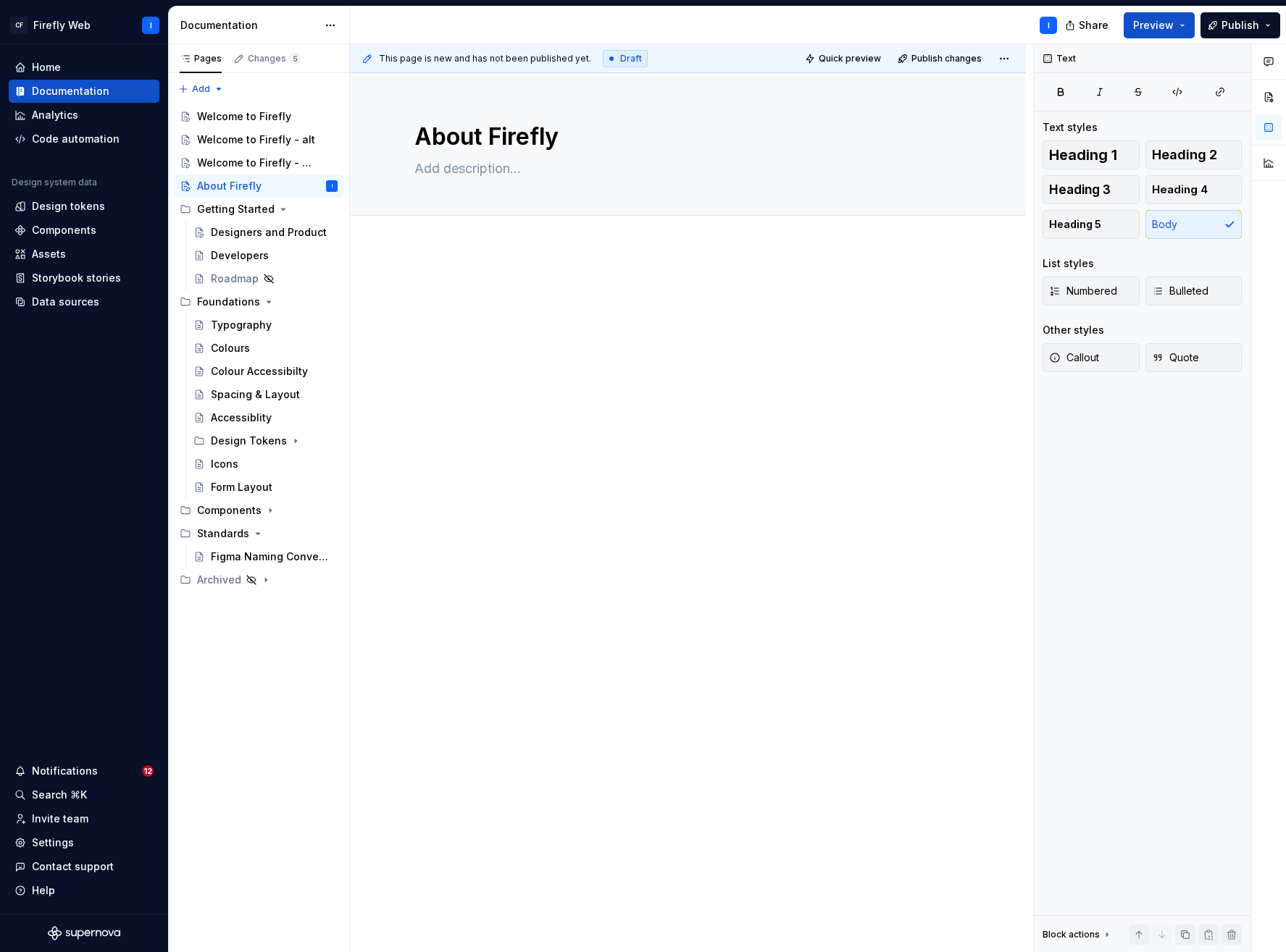
click at [506, 529] on div at bounding box center [688, 444] width 676 height 394
click at [263, 164] on div "Welcome to Firefly - alt2" at bounding box center [246, 163] width 97 height 15
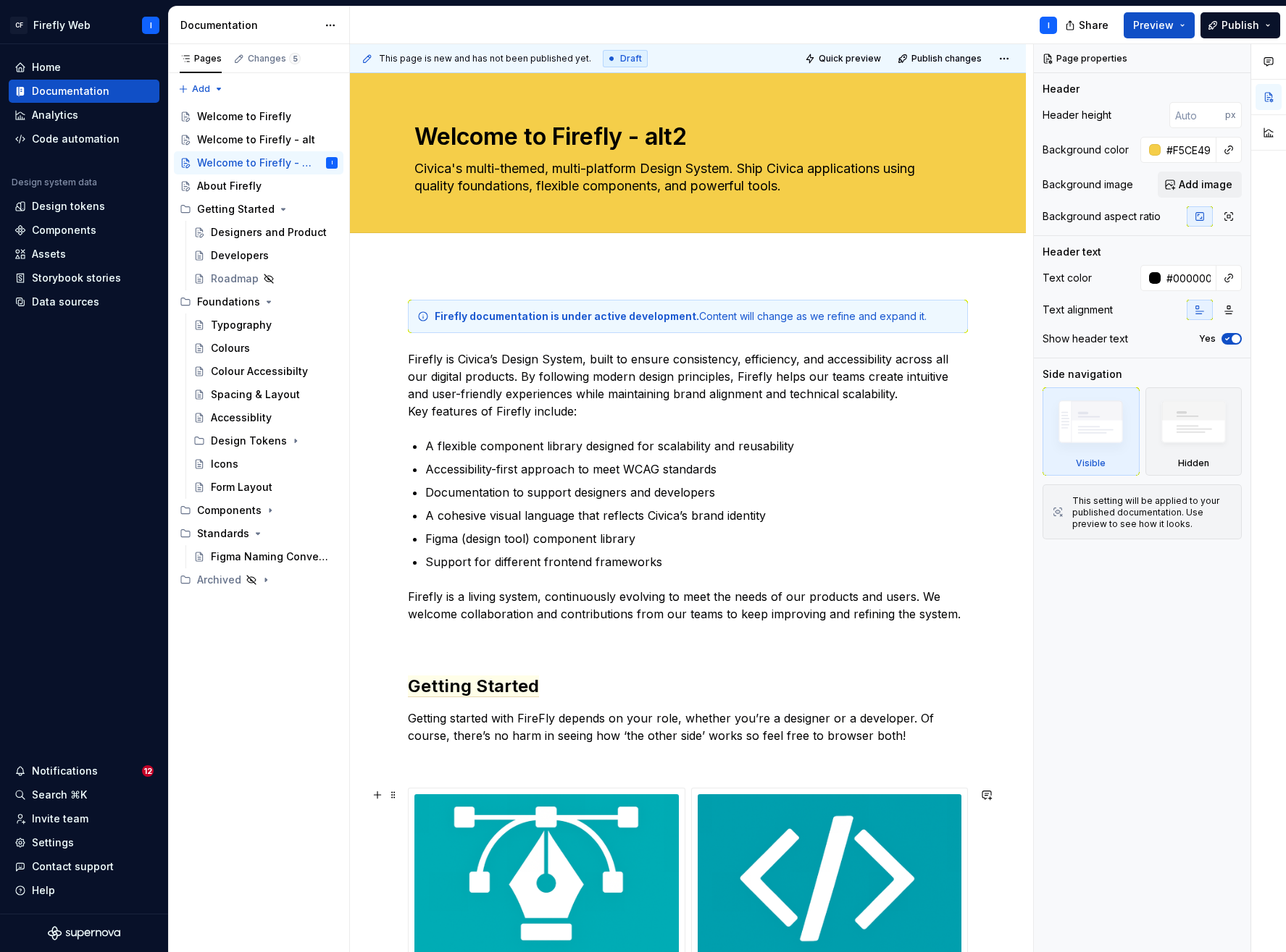
type textarea "*"
click at [530, 788] on div "**********" at bounding box center [687, 927] width 561 height 278
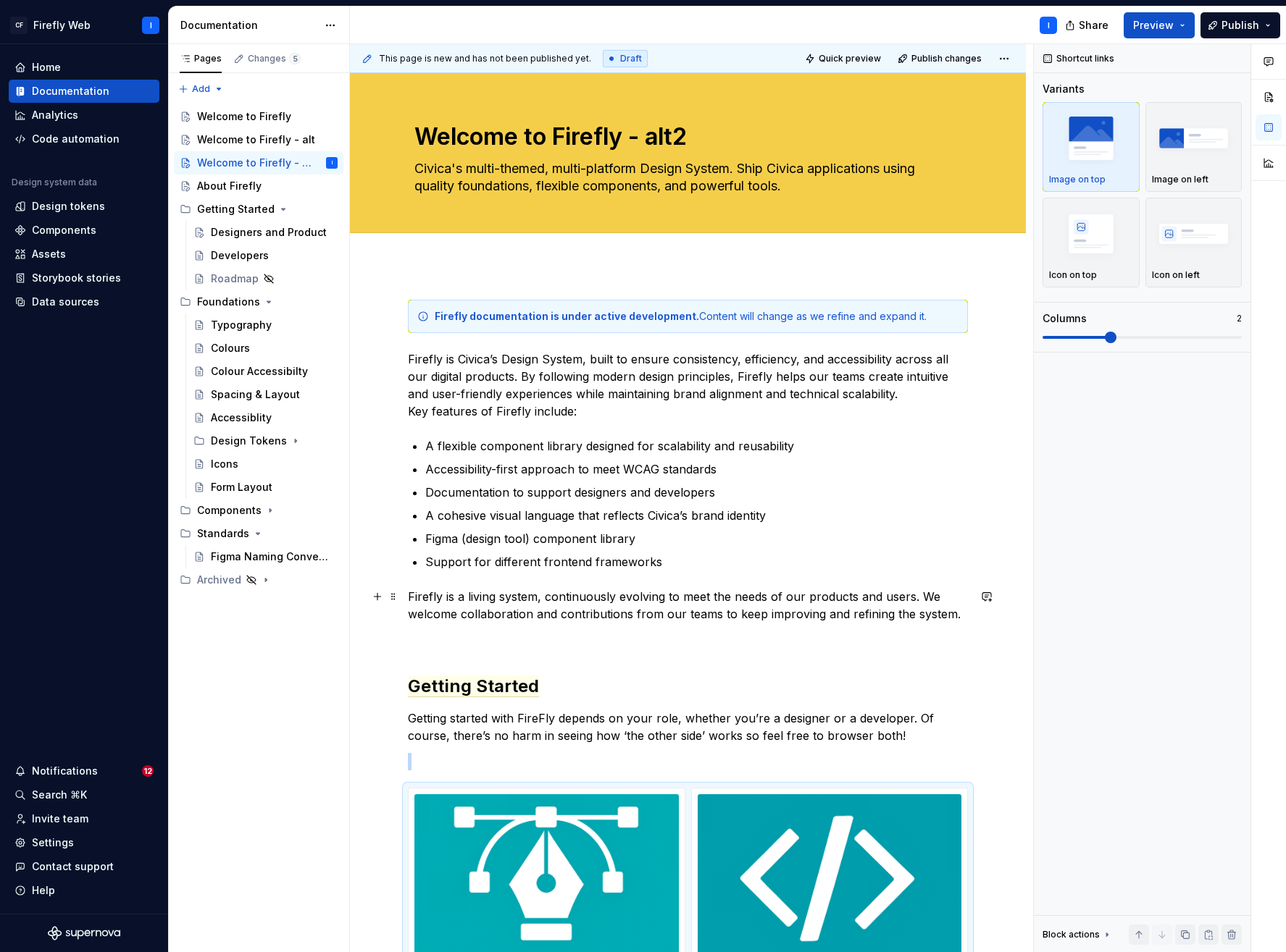
click at [959, 614] on p "Firefly is a living system, continuously evolving to meet the needs of our prod…" at bounding box center [687, 606] width 561 height 35
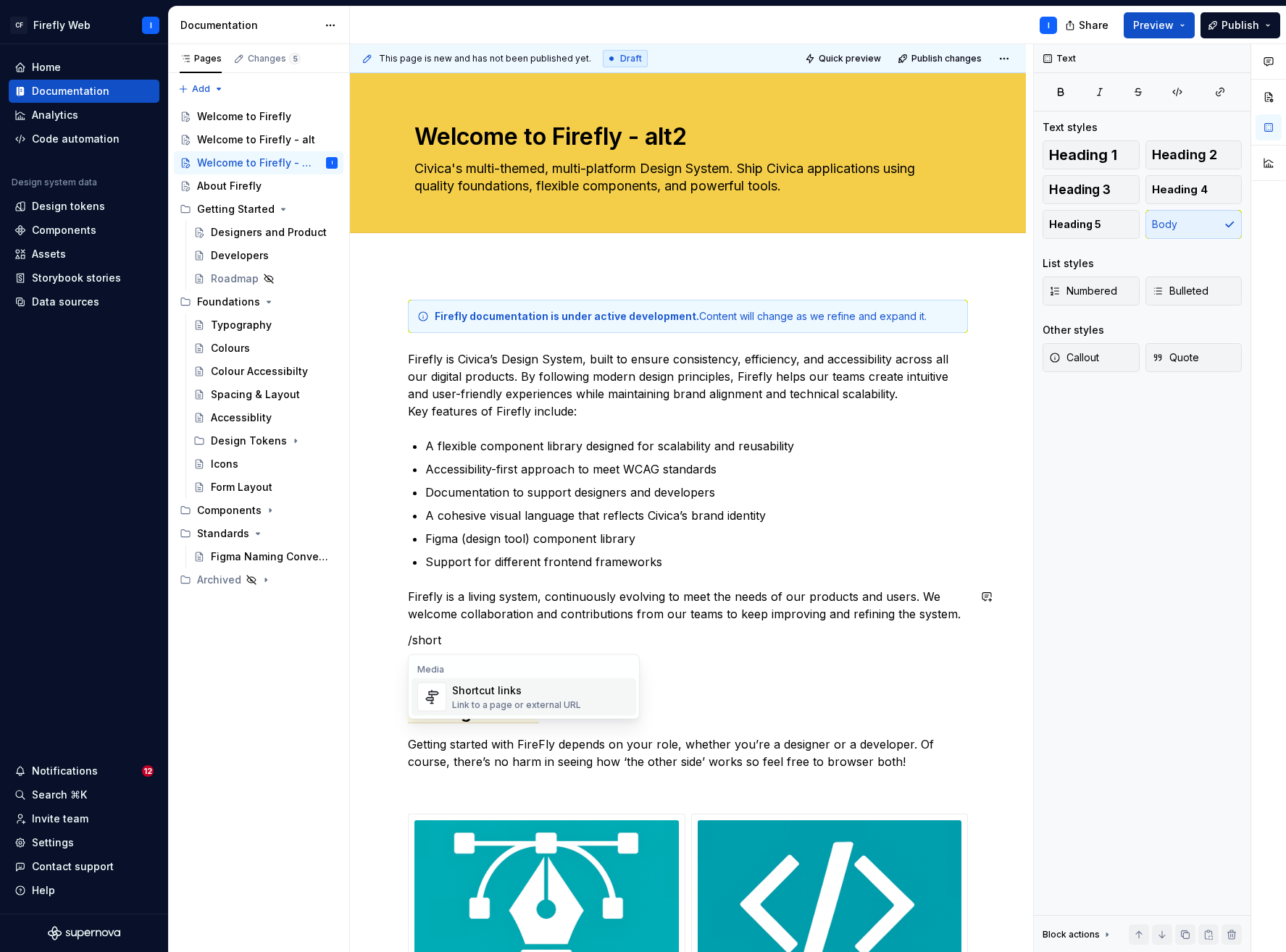
click at [544, 695] on div "Shortcut links" at bounding box center [516, 691] width 129 height 15
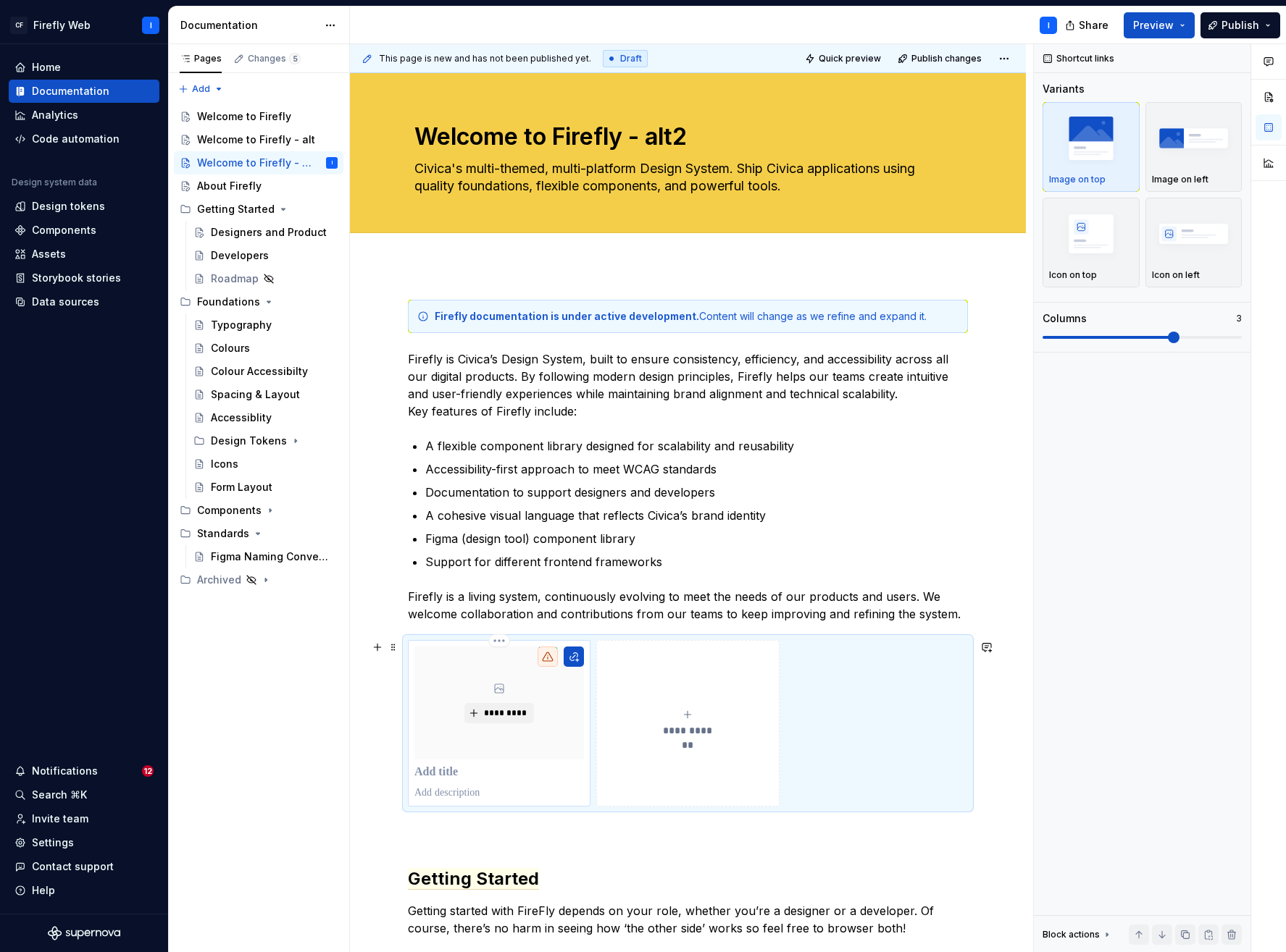
click at [459, 774] on p at bounding box center [498, 773] width 170 height 15
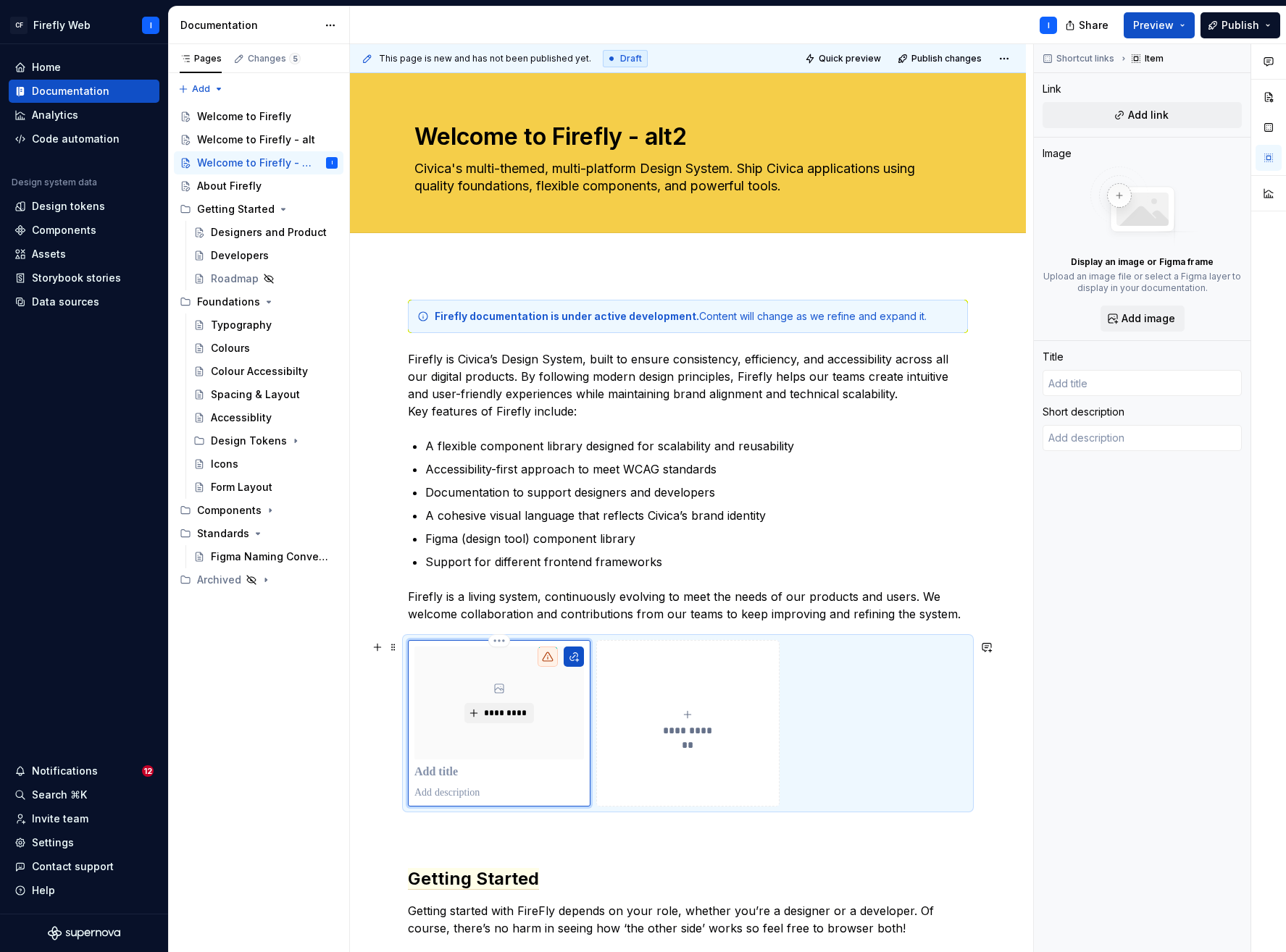
paste div
click at [448, 772] on p at bounding box center [498, 773] width 170 height 15
type textarea "*"
type input "F"
type textarea "*"
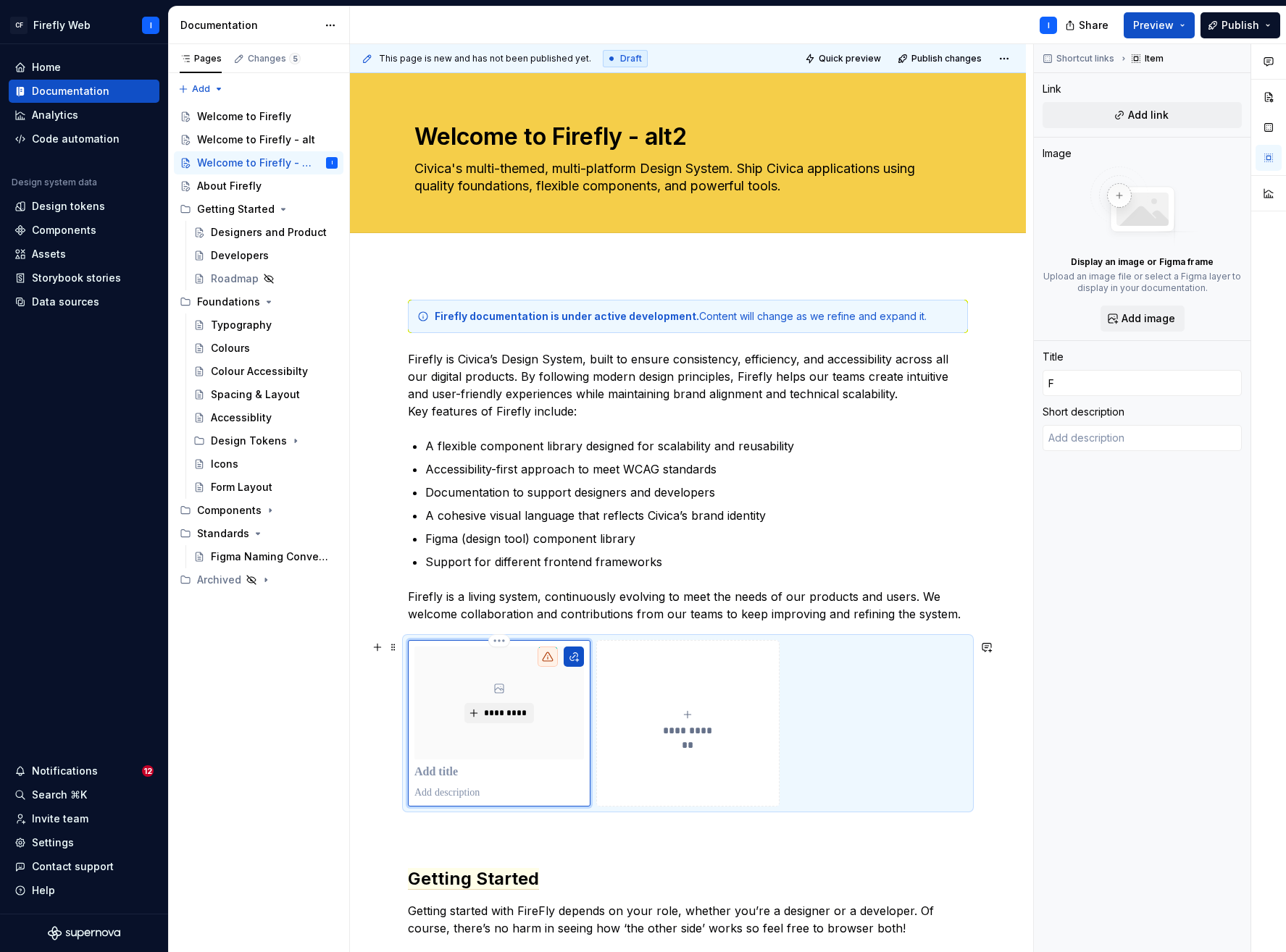
type input "Fo"
type textarea "*"
type input "Fou"
type textarea "*"
type input "Foun"
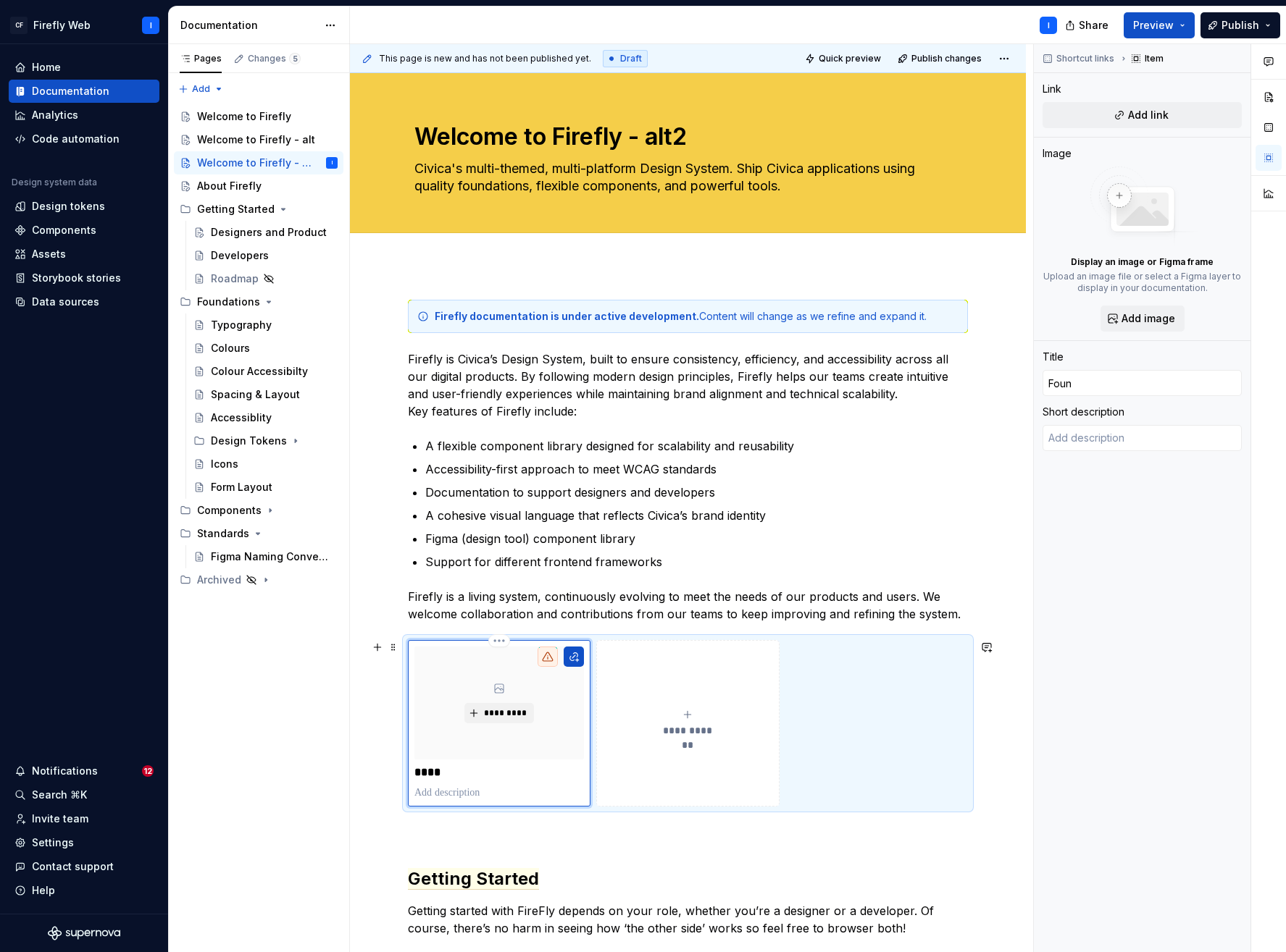
type textarea "*"
type input "Found"
type textarea "*"
type input "Founda"
type textarea "*"
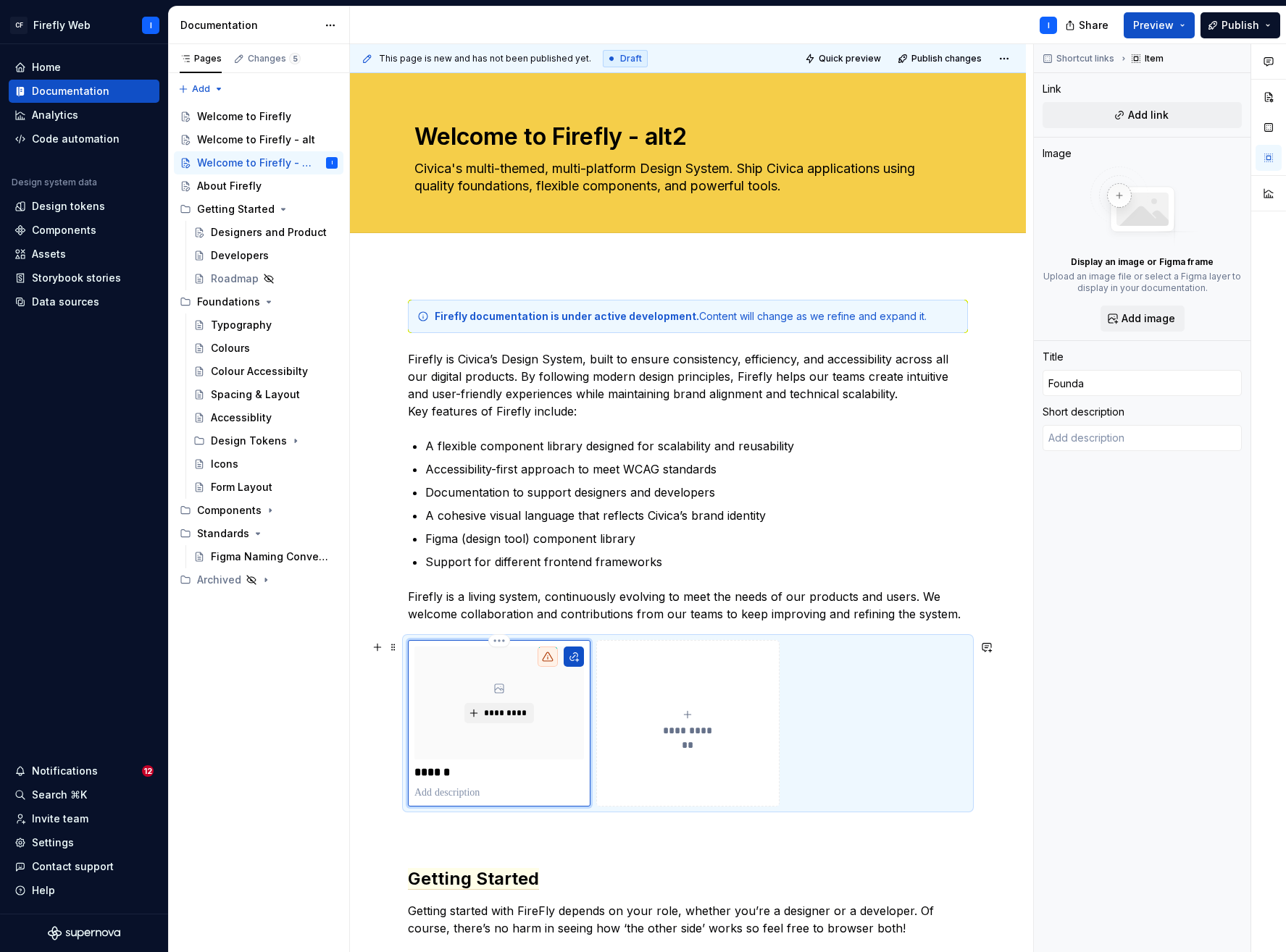
type input "Foundat"
type textarea "*"
type input "Foundati"
type textarea "*"
type input "Foundatio"
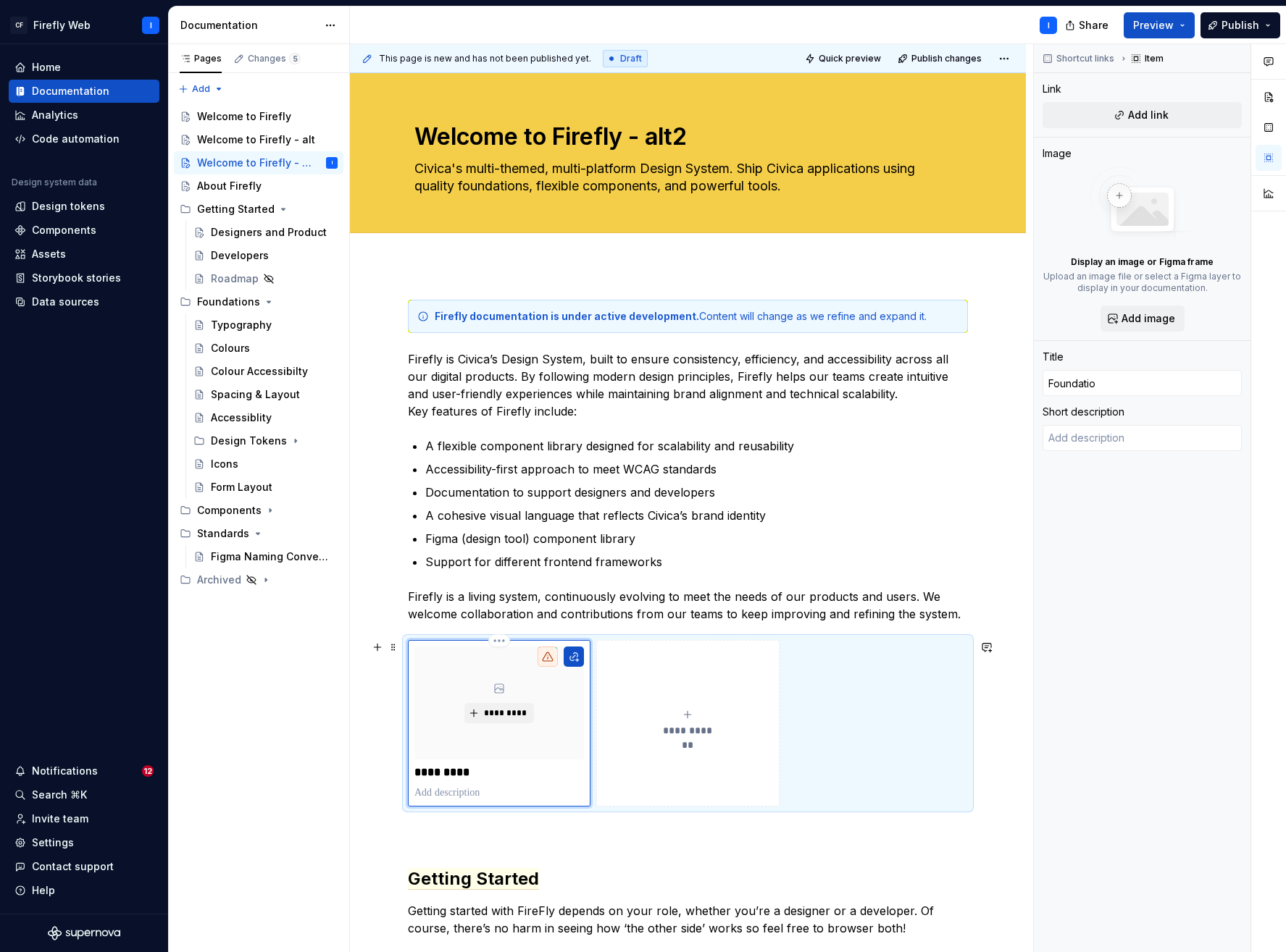
type textarea "*"
type input "Foundation"
type textarea "*"
type input "Foundations"
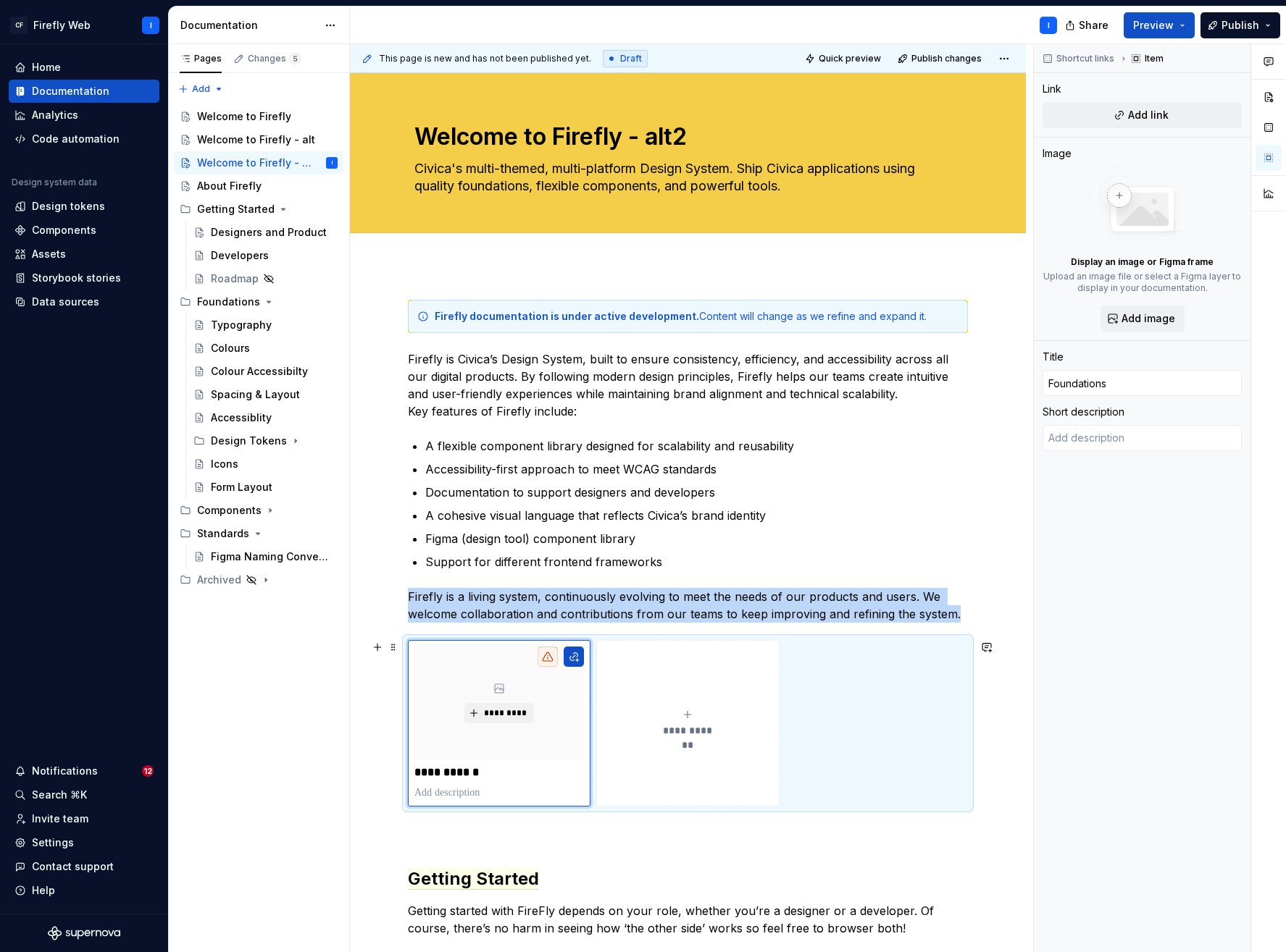
click at [689, 713] on icon "submit" at bounding box center [687, 715] width 12 height 12
type textarea "*"
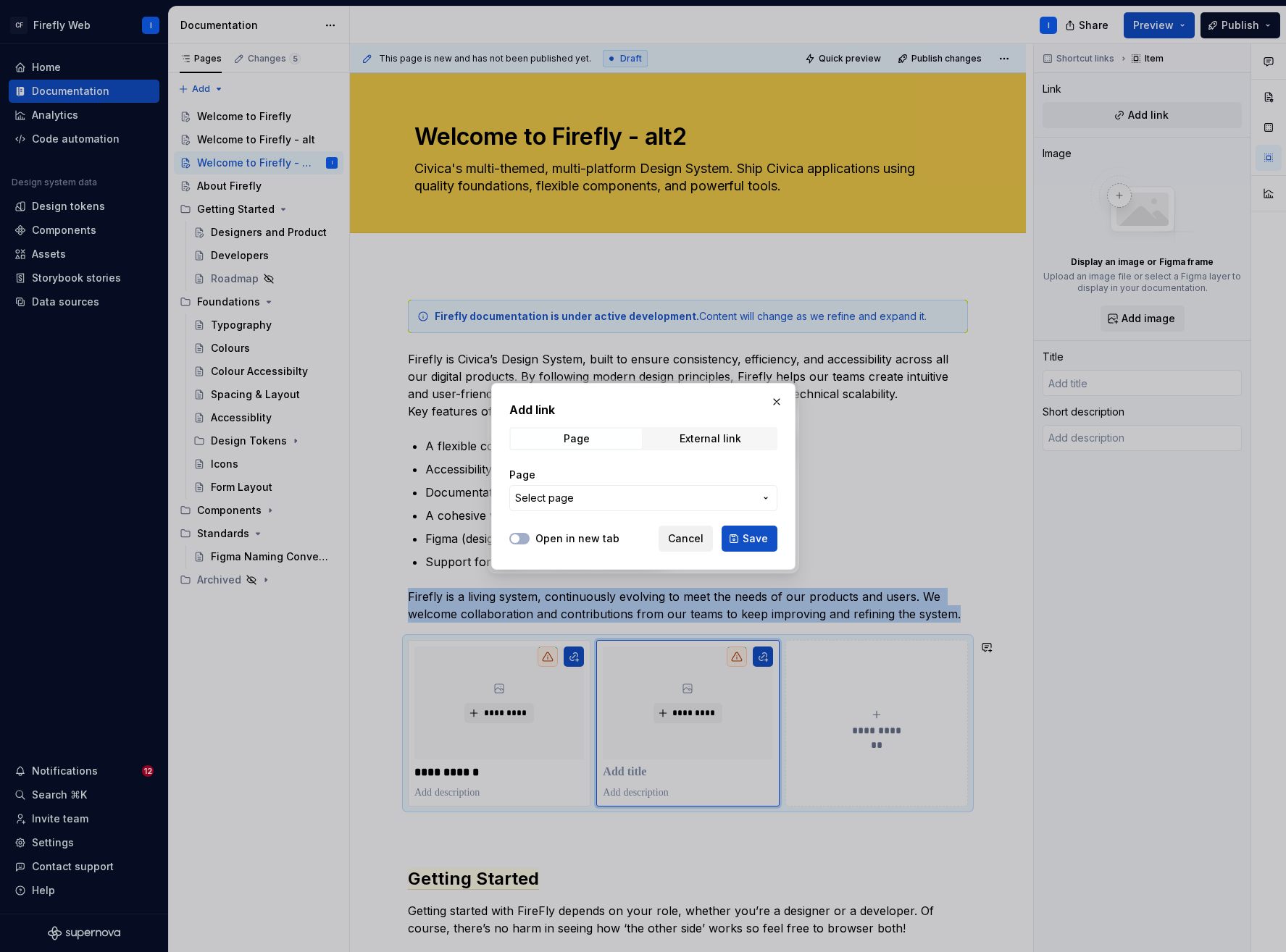
click at [688, 536] on span "Cancel" at bounding box center [686, 539] width 35 height 15
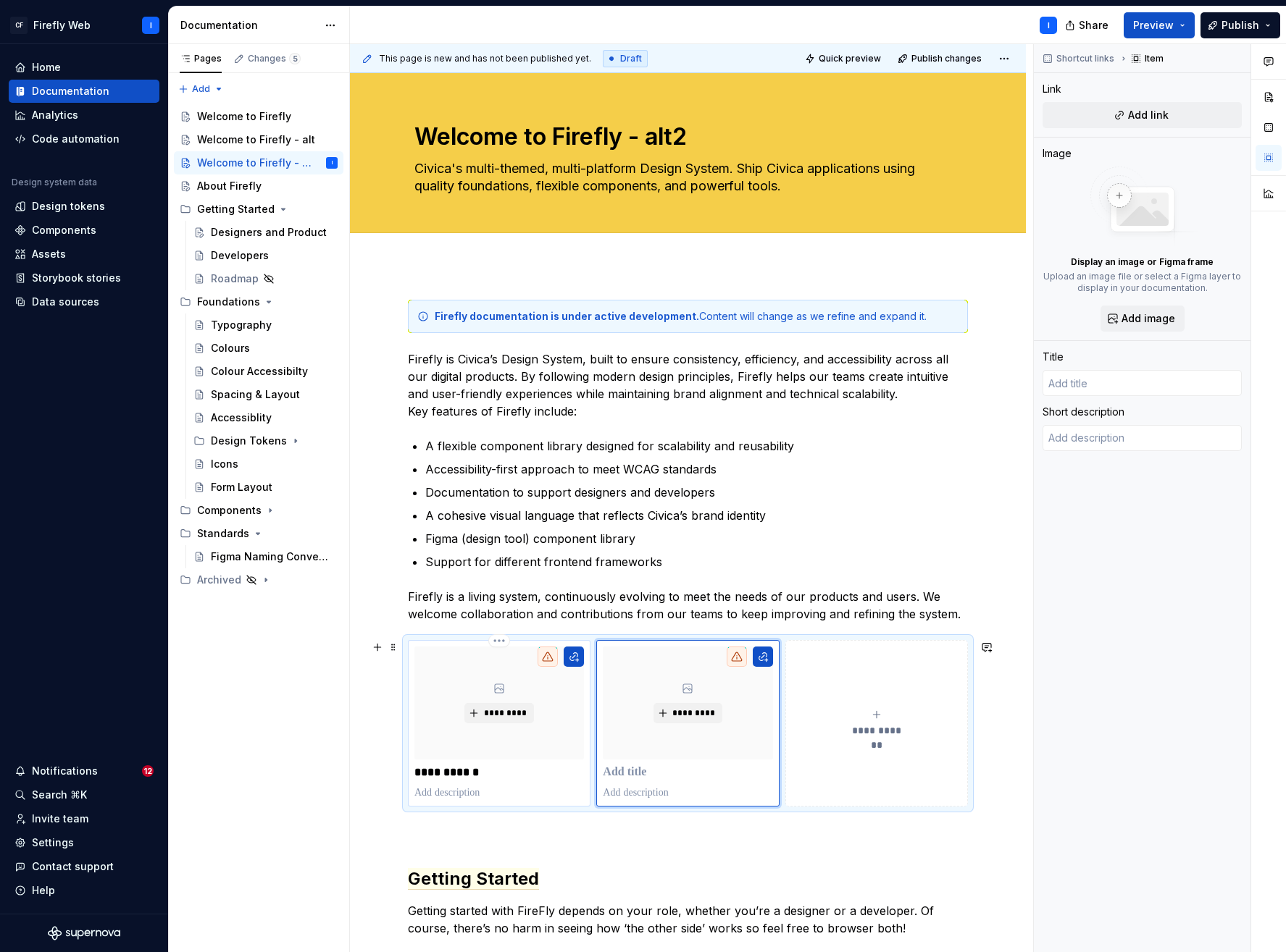
click at [557, 775] on p "**********" at bounding box center [498, 773] width 170 height 15
type textarea "*"
type input "Foundations"
click at [653, 773] on p at bounding box center [687, 773] width 170 height 15
type textarea "*"
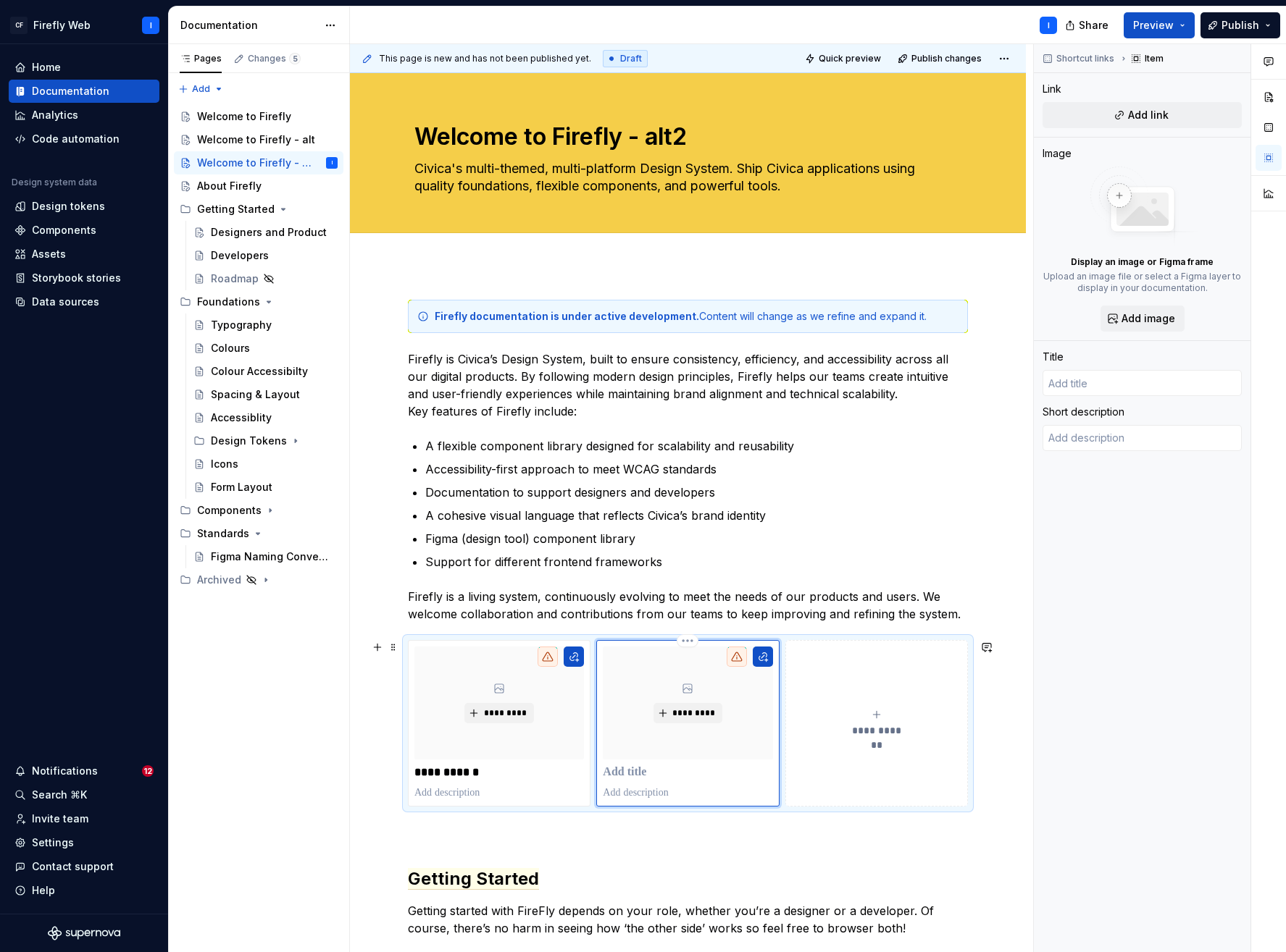
type textarea "*"
type input "C"
type textarea "*"
type input "Co"
type textarea "*"
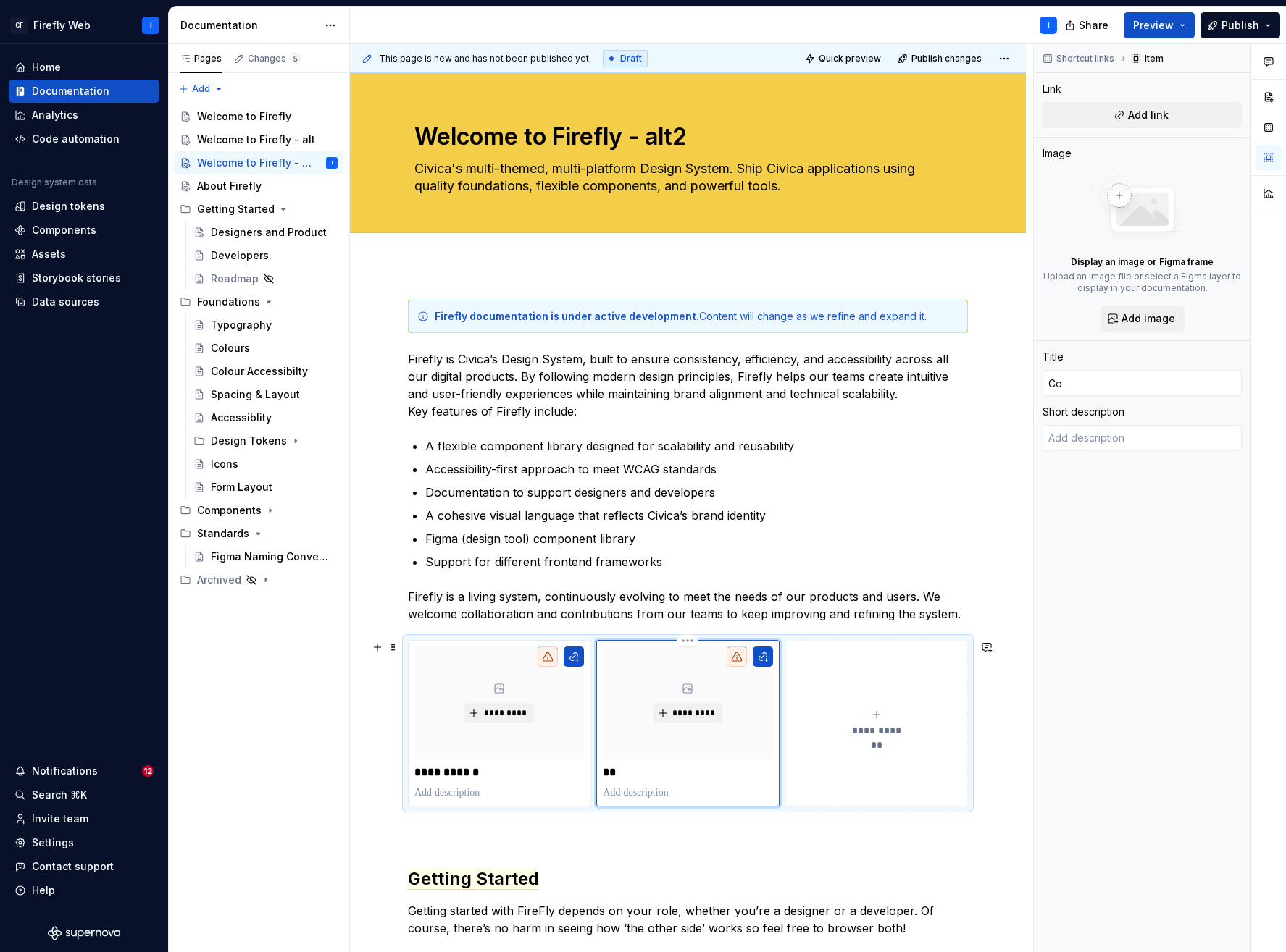
type input "Com"
type textarea "*"
type input "Comp"
type textarea "*"
type input "Compo"
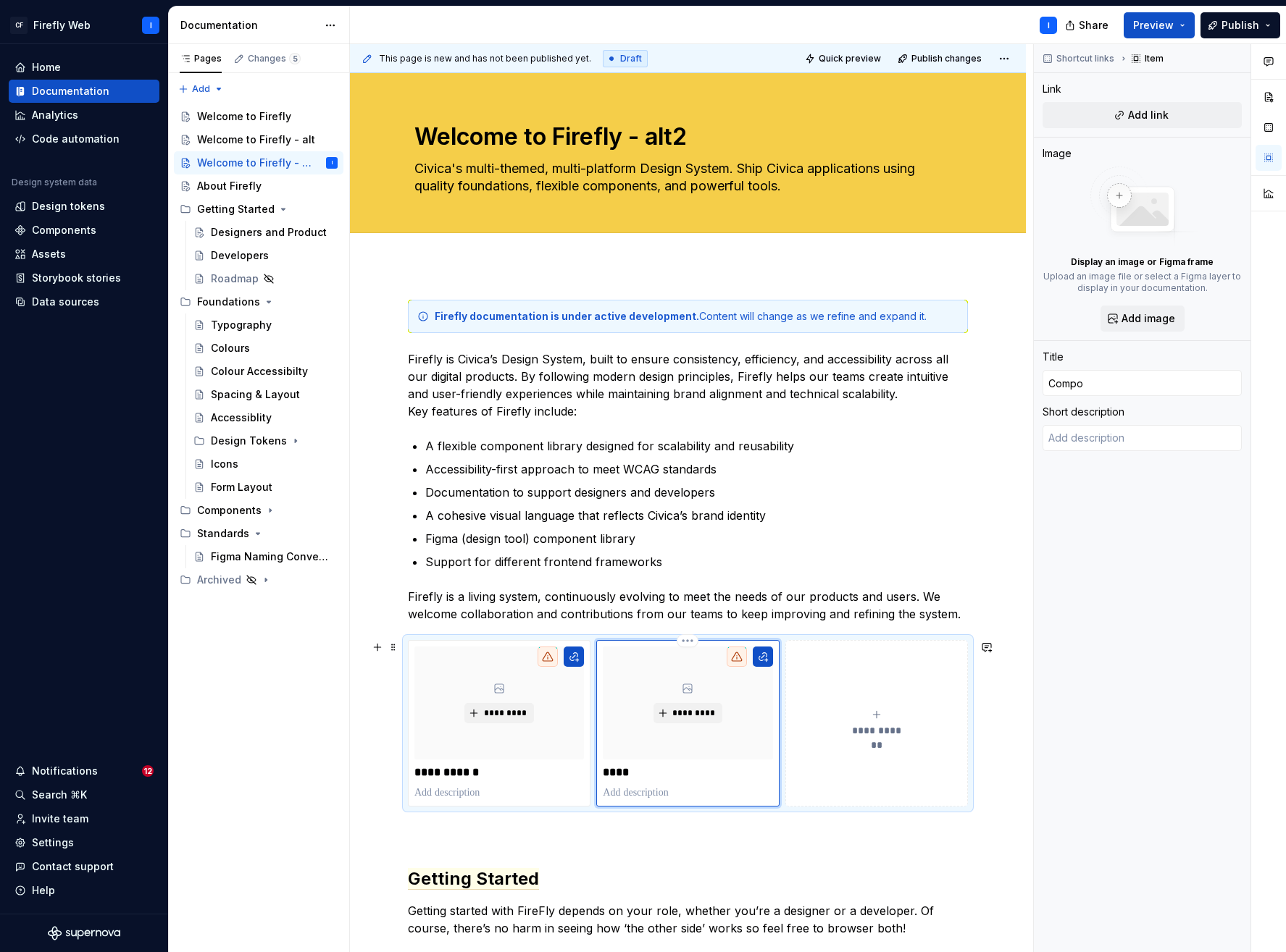
type textarea "*"
type input "Compon"
type textarea "*"
type input "Compone"
type textarea "*"
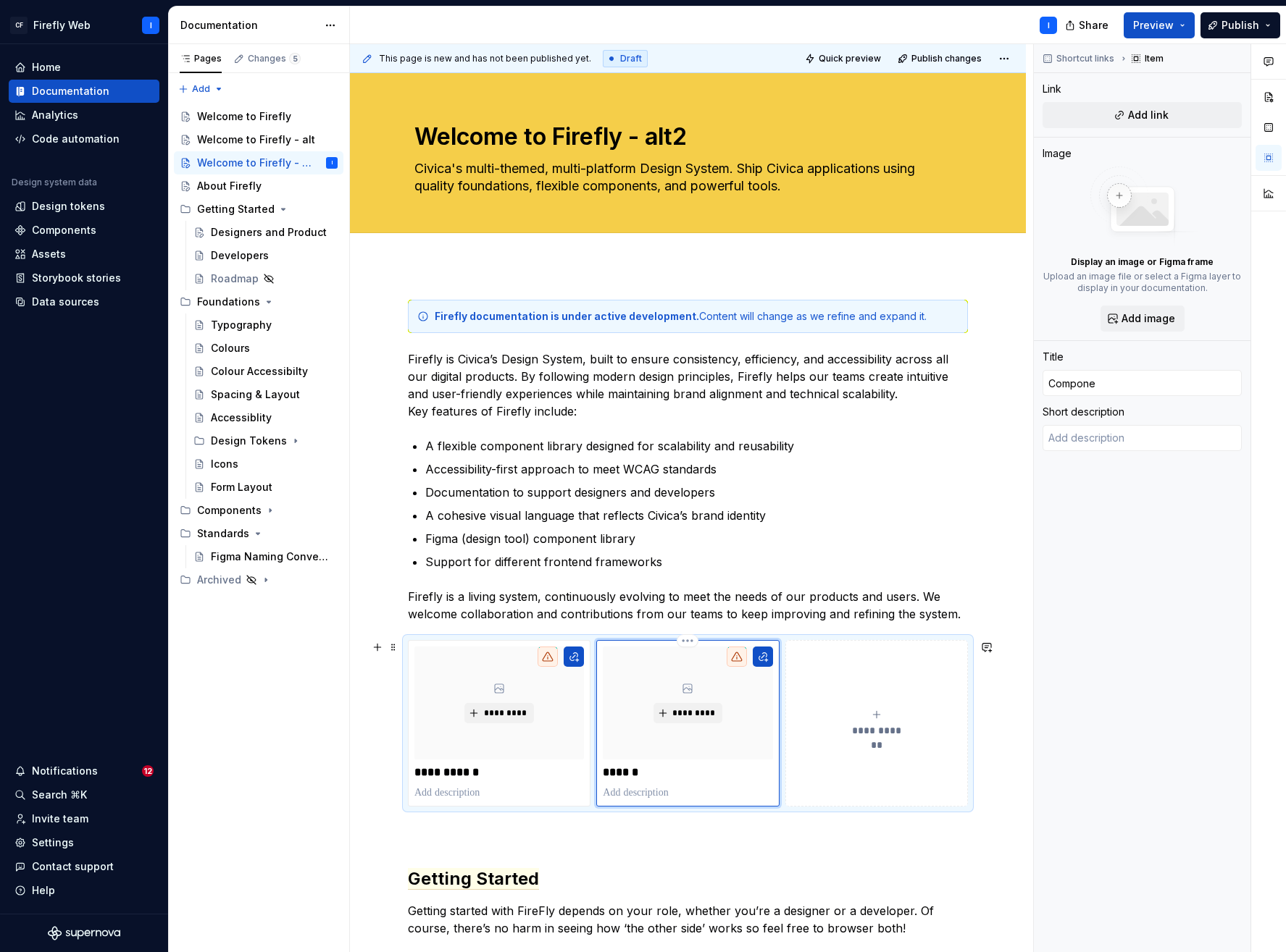
type input "Componen"
type textarea "*"
type input "Component"
type textarea "*"
type input "Components"
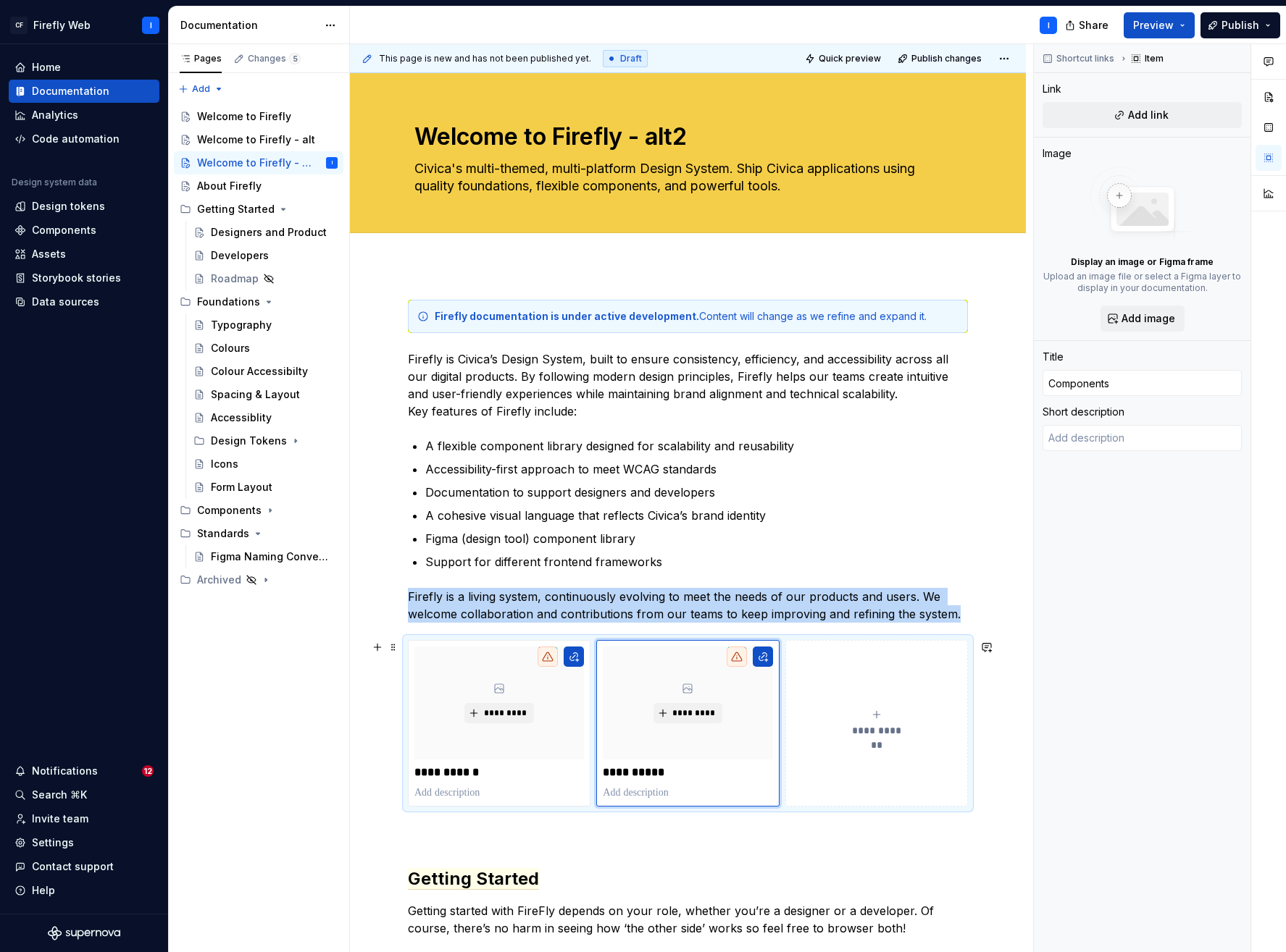
click at [877, 720] on div "**********" at bounding box center [876, 723] width 170 height 29
type textarea "*"
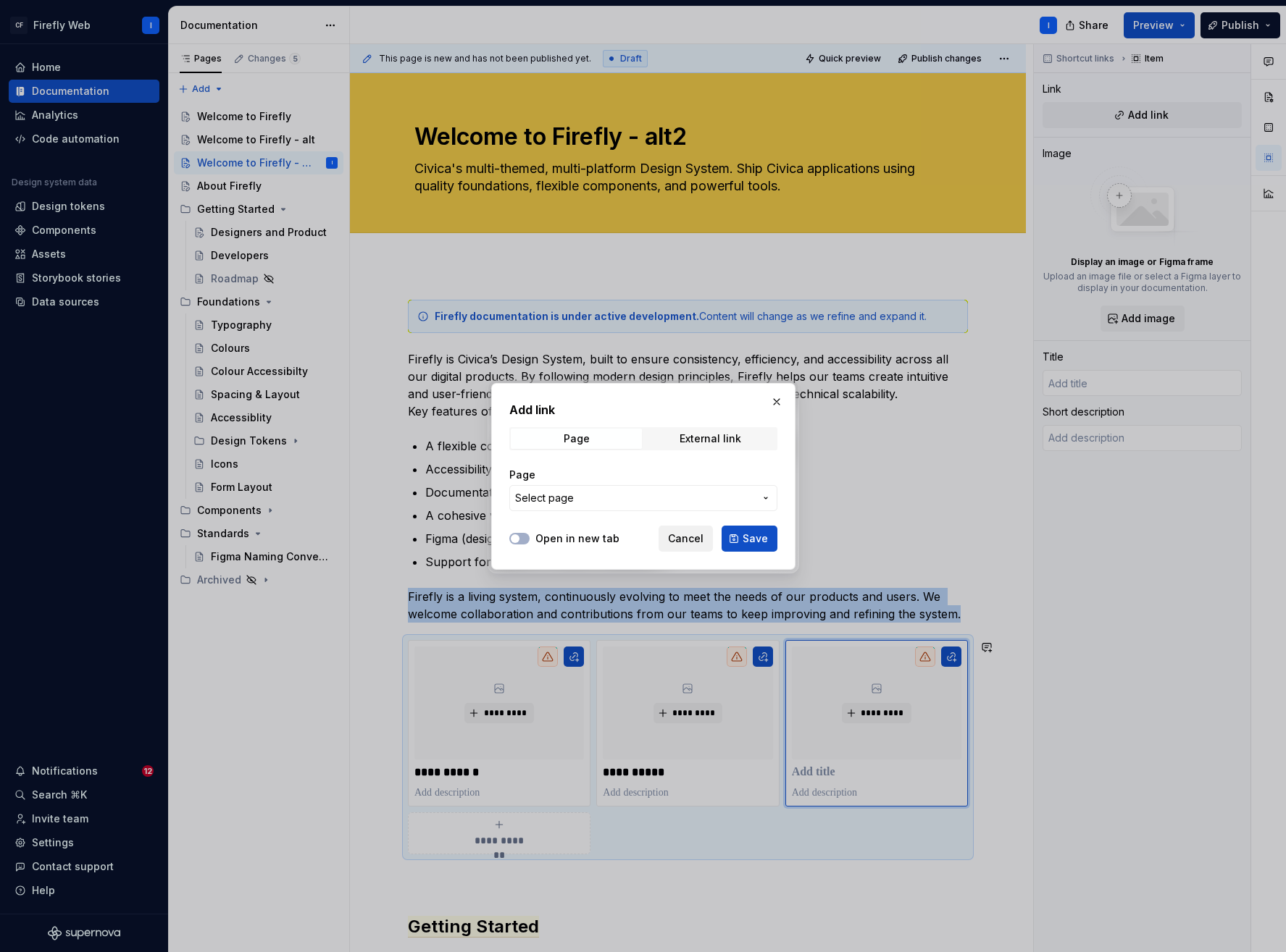
click at [687, 542] on span "Cancel" at bounding box center [686, 539] width 35 height 15
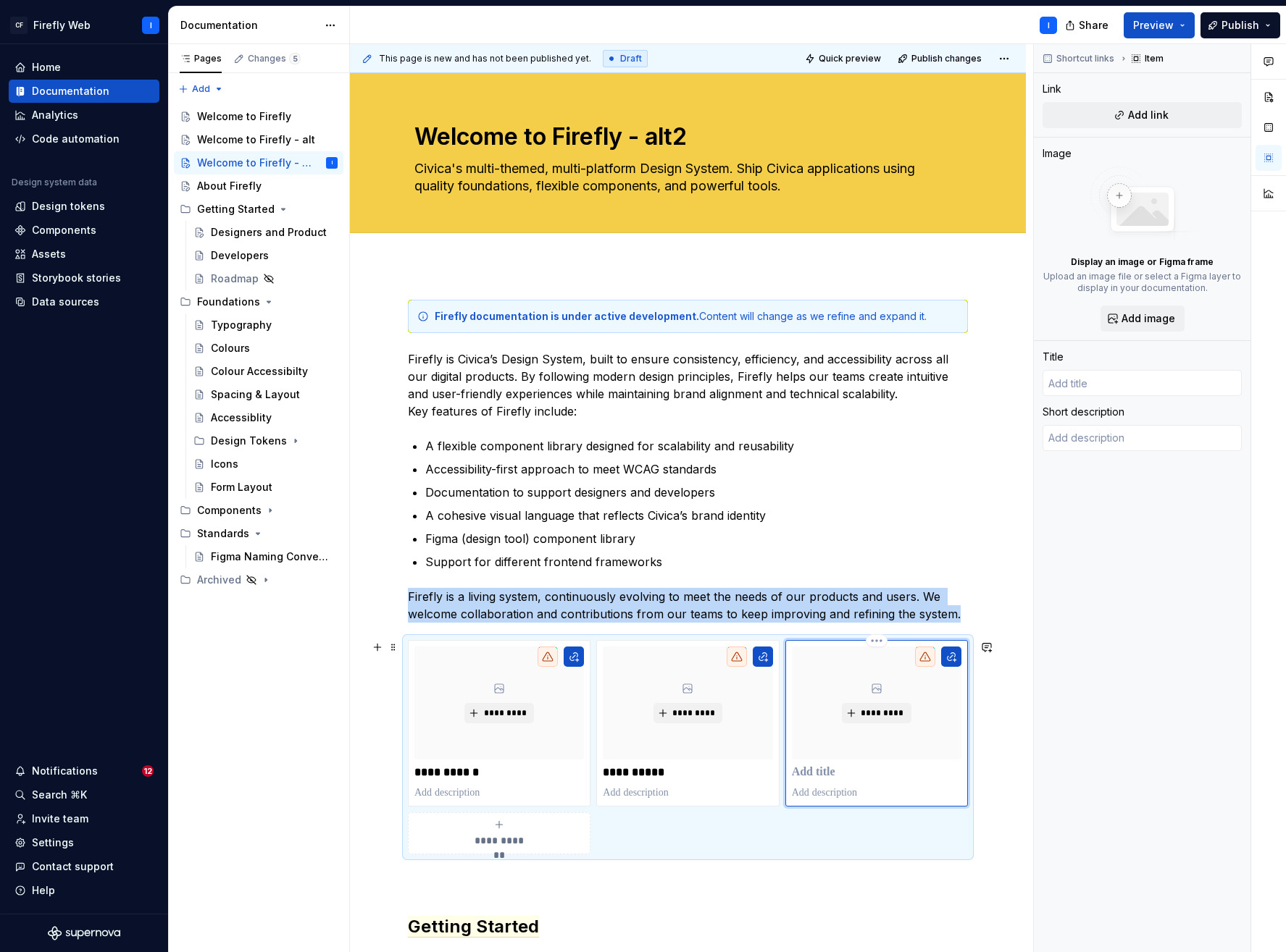
click at [823, 767] on p at bounding box center [876, 773] width 170 height 15
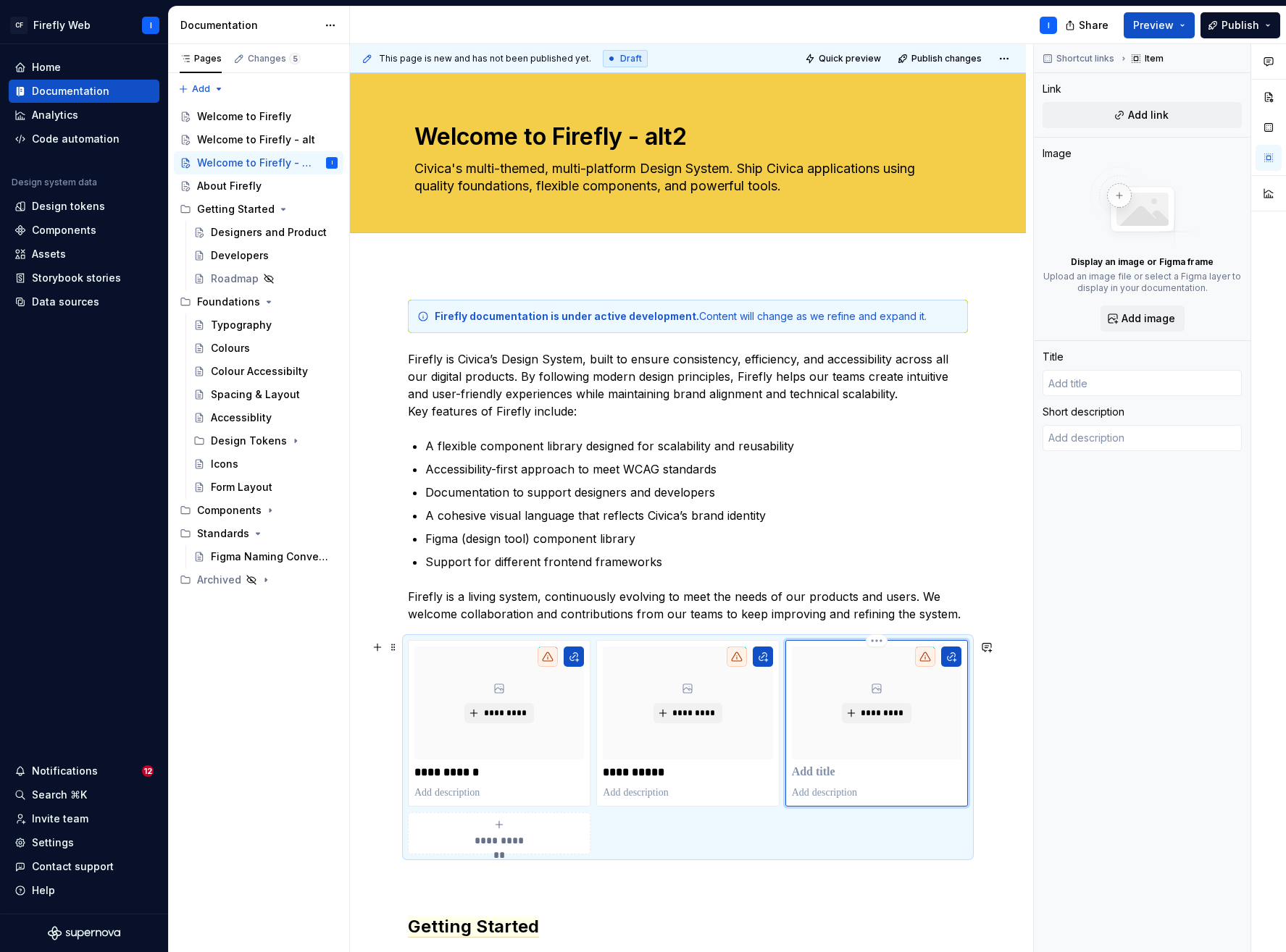
type textarea "*"
type input "A"
type textarea "*"
type input "Ac"
type textarea "*"
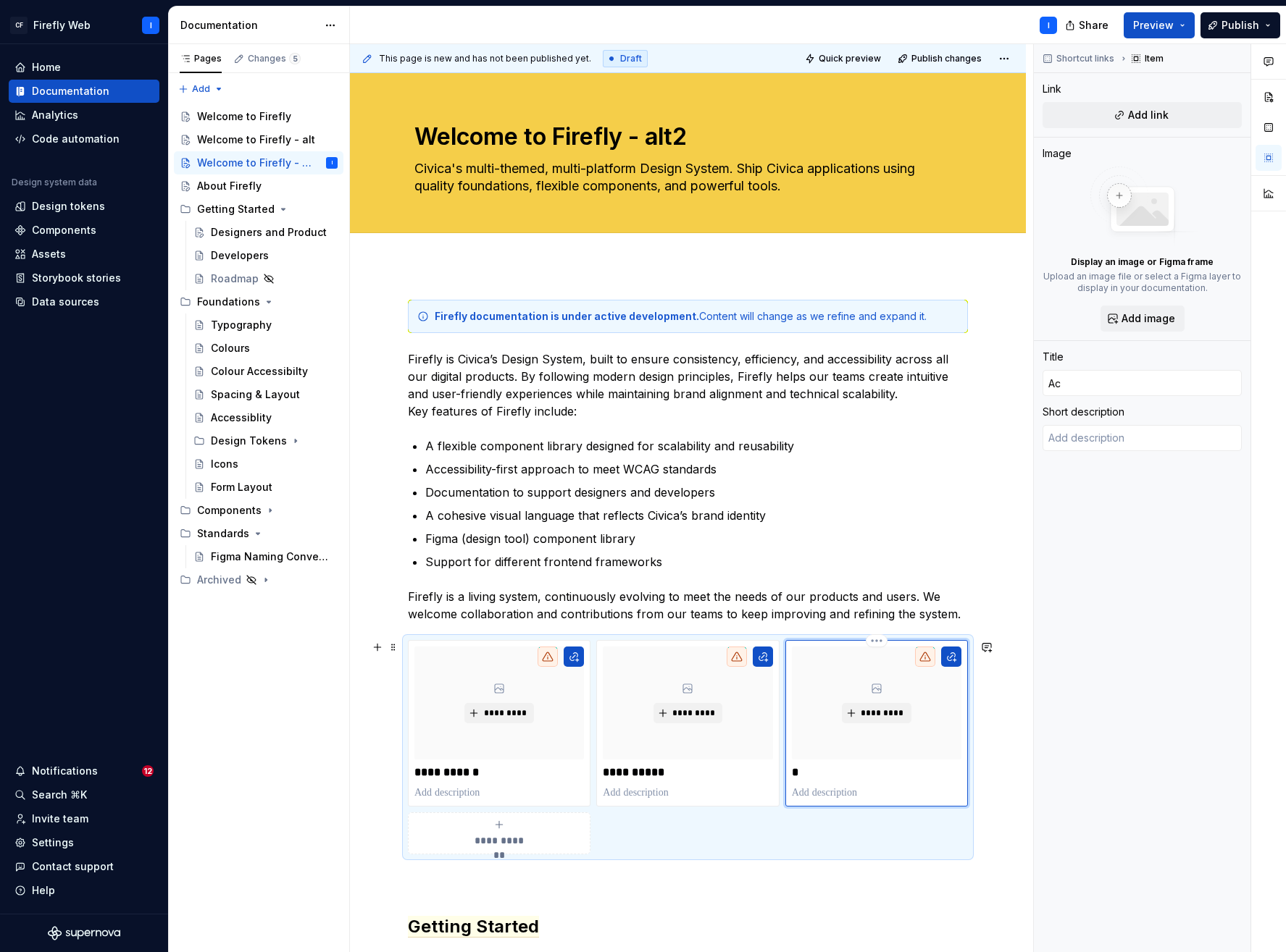
type input "Acc"
type textarea "*"
type input "Acce"
type textarea "*"
type input "Acces"
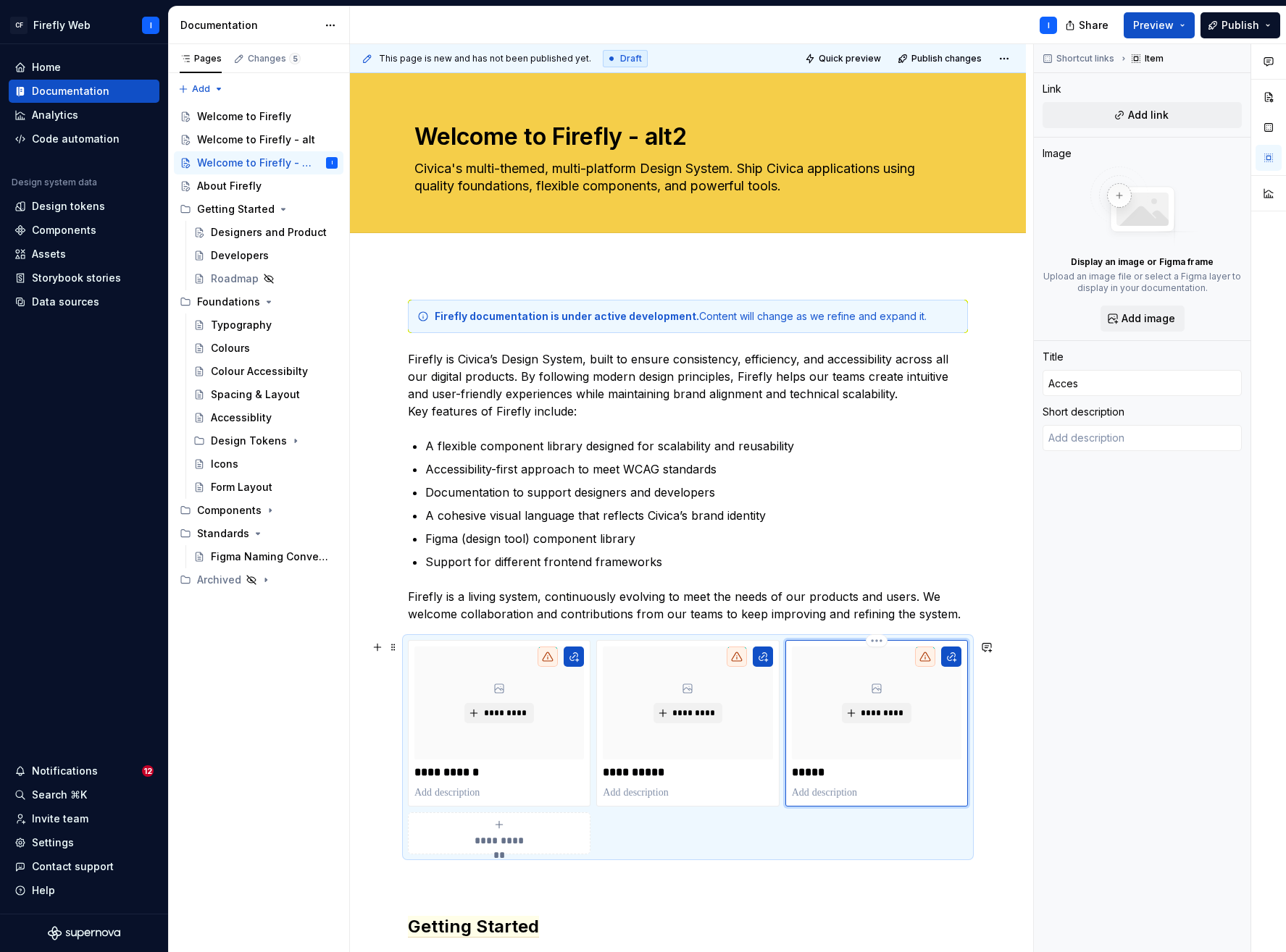
type textarea "*"
type input "Access"
type textarea "*"
type input "Accessi"
type textarea "*"
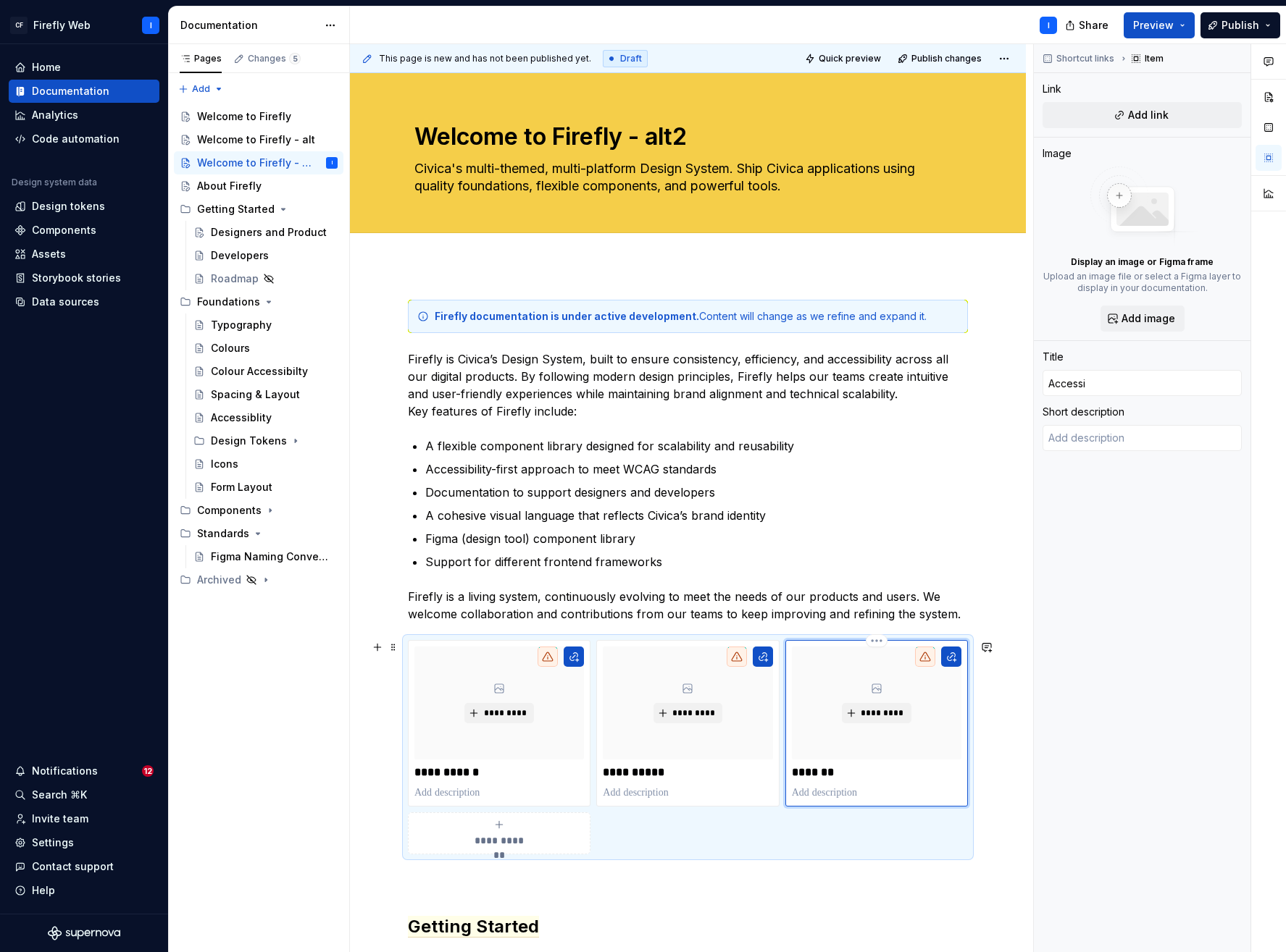
type input "Accessib"
type textarea "*"
type input "Accessibi"
type textarea "*"
type input "Accessibil"
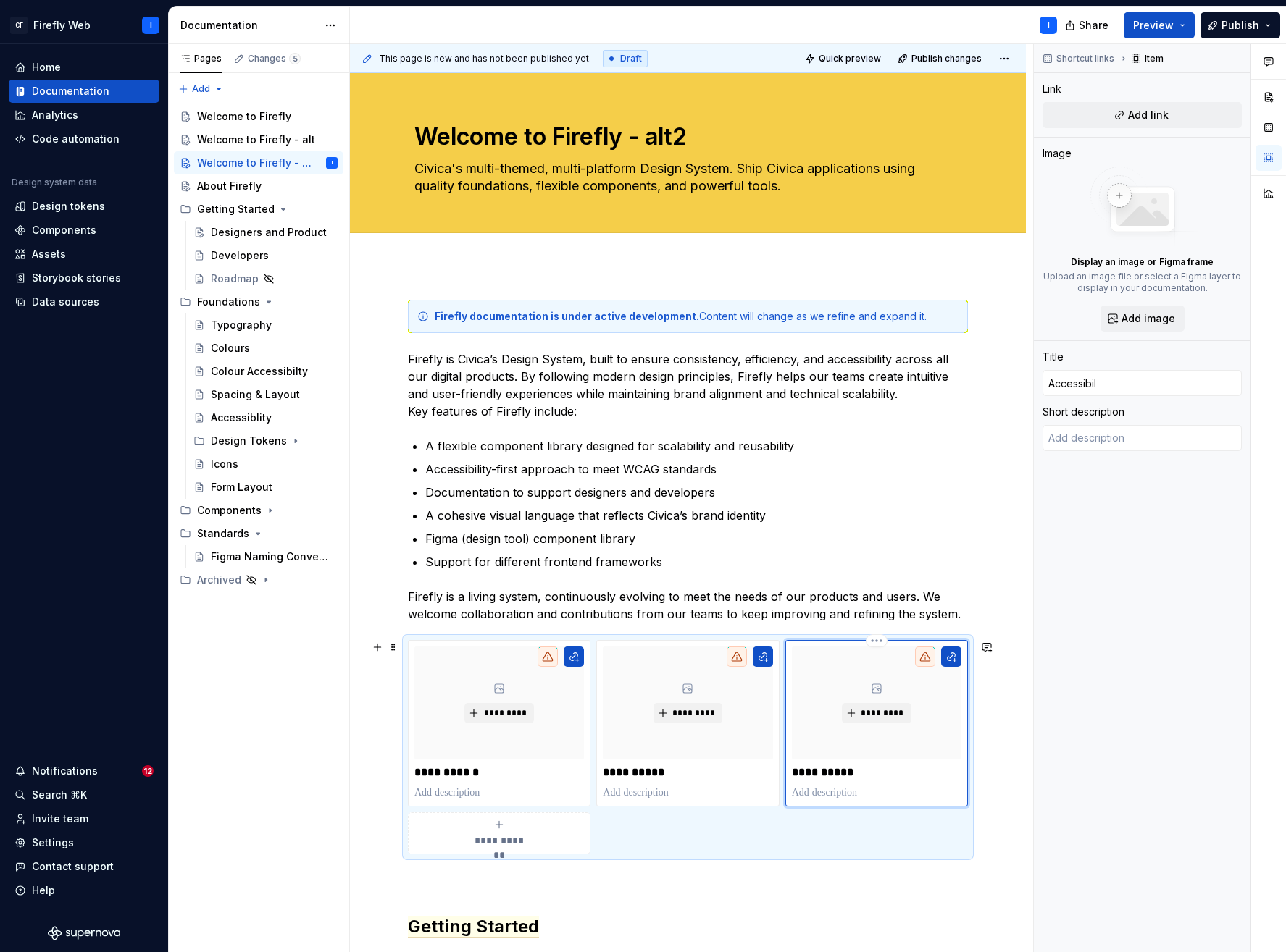
type textarea "*"
type input "Accessibili"
type textarea "*"
type input "Accessibilit"
type textarea "*"
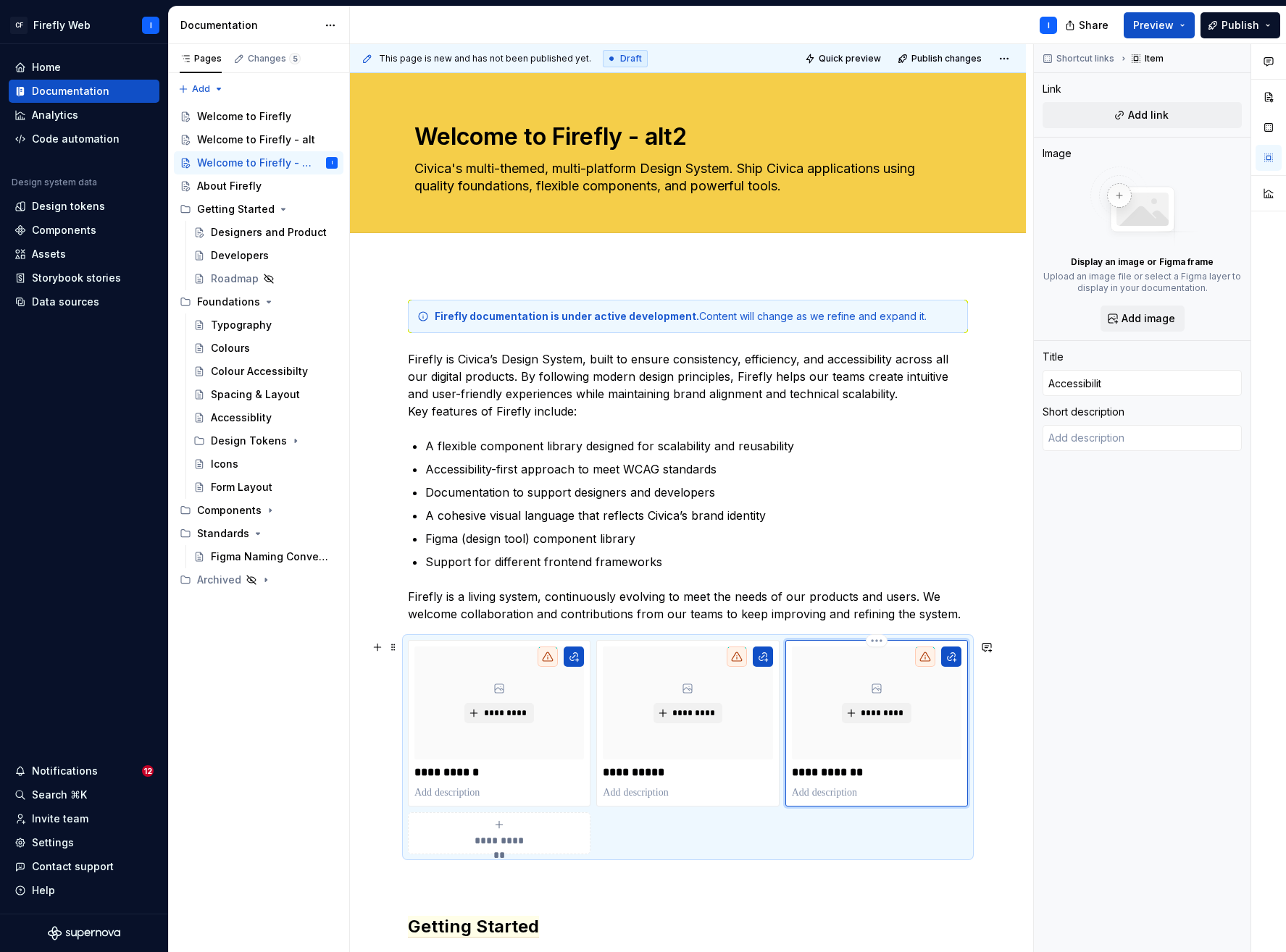
type input "Accessibilitty"
type textarea "*"
type input "Accessibilitt"
type textarea "*"
type input "Accessibilit"
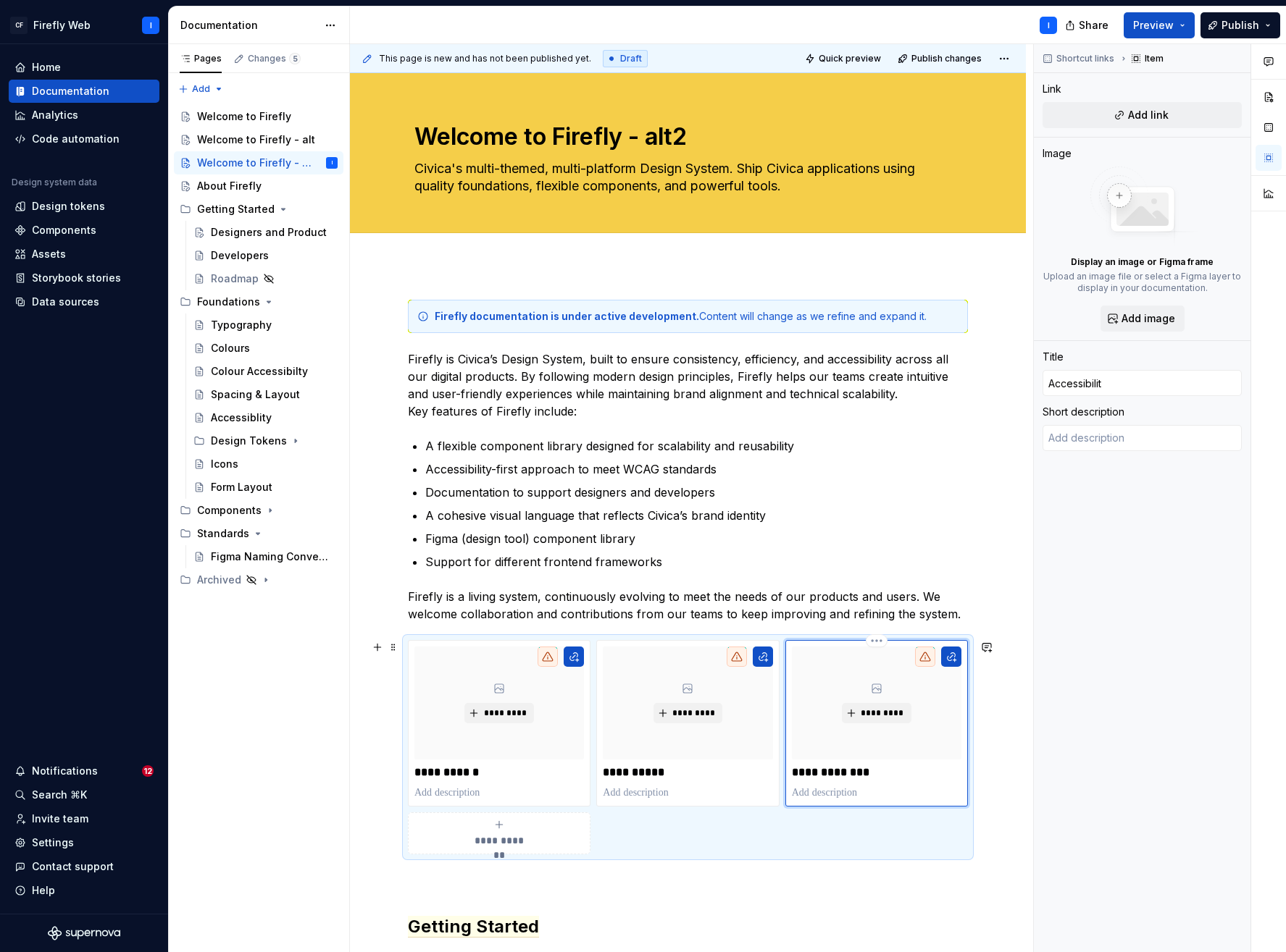
type textarea "*"
type input "Accessibili"
type textarea "*"
type input "Accessibilit"
type textarea "*"
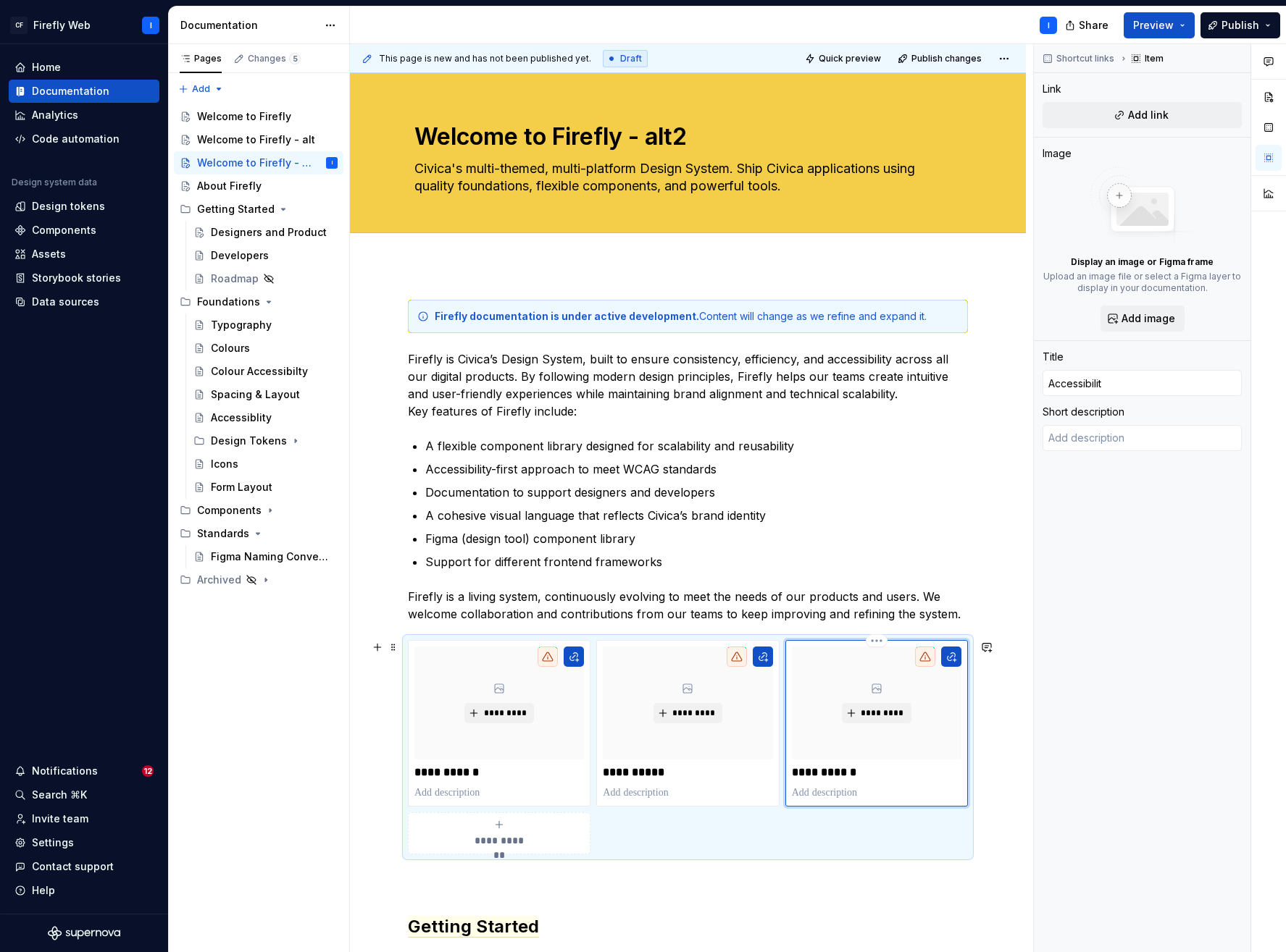
type input "Accessibility"
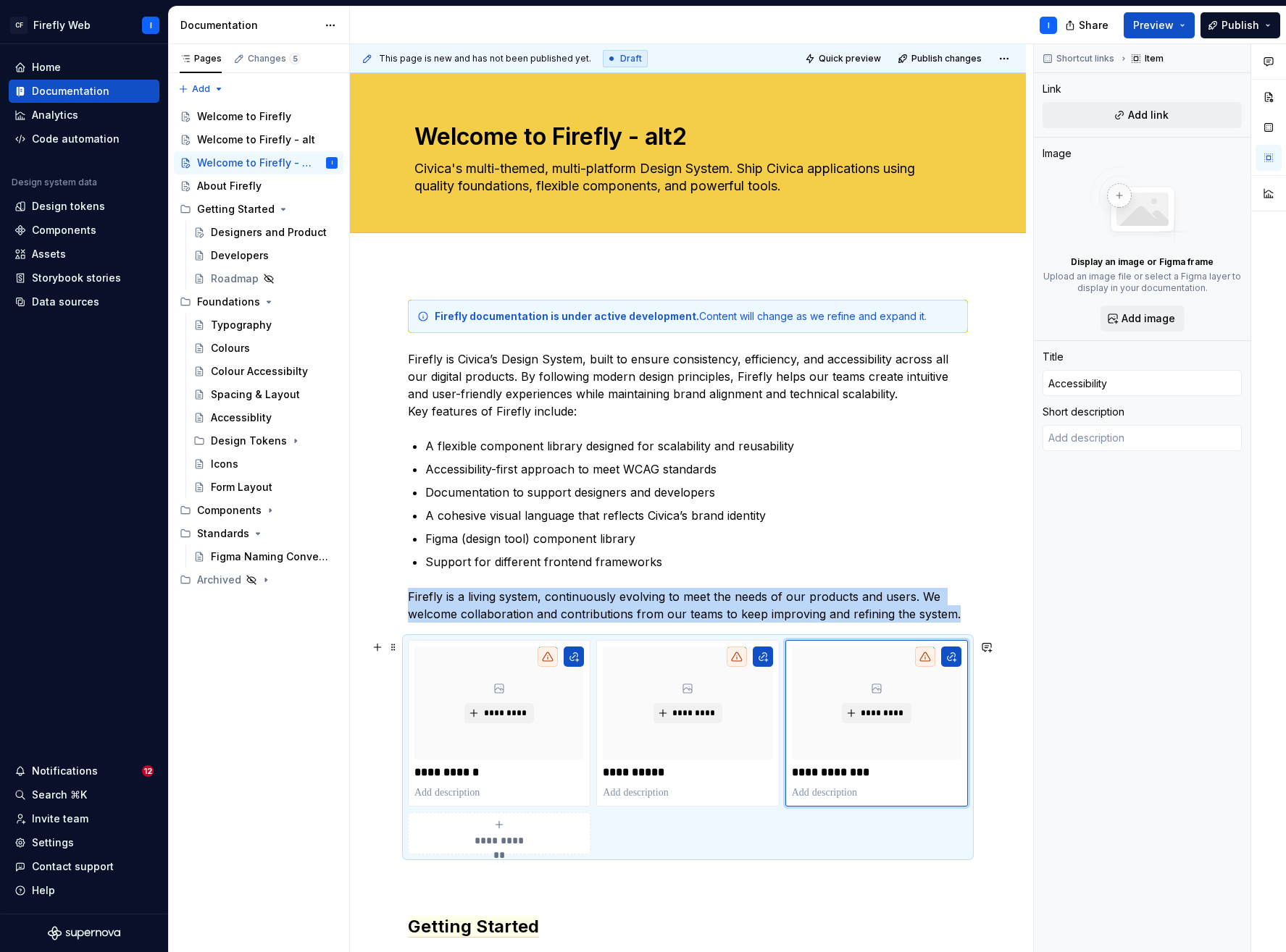
click at [493, 832] on div "**********" at bounding box center [498, 833] width 170 height 29
type textarea "*"
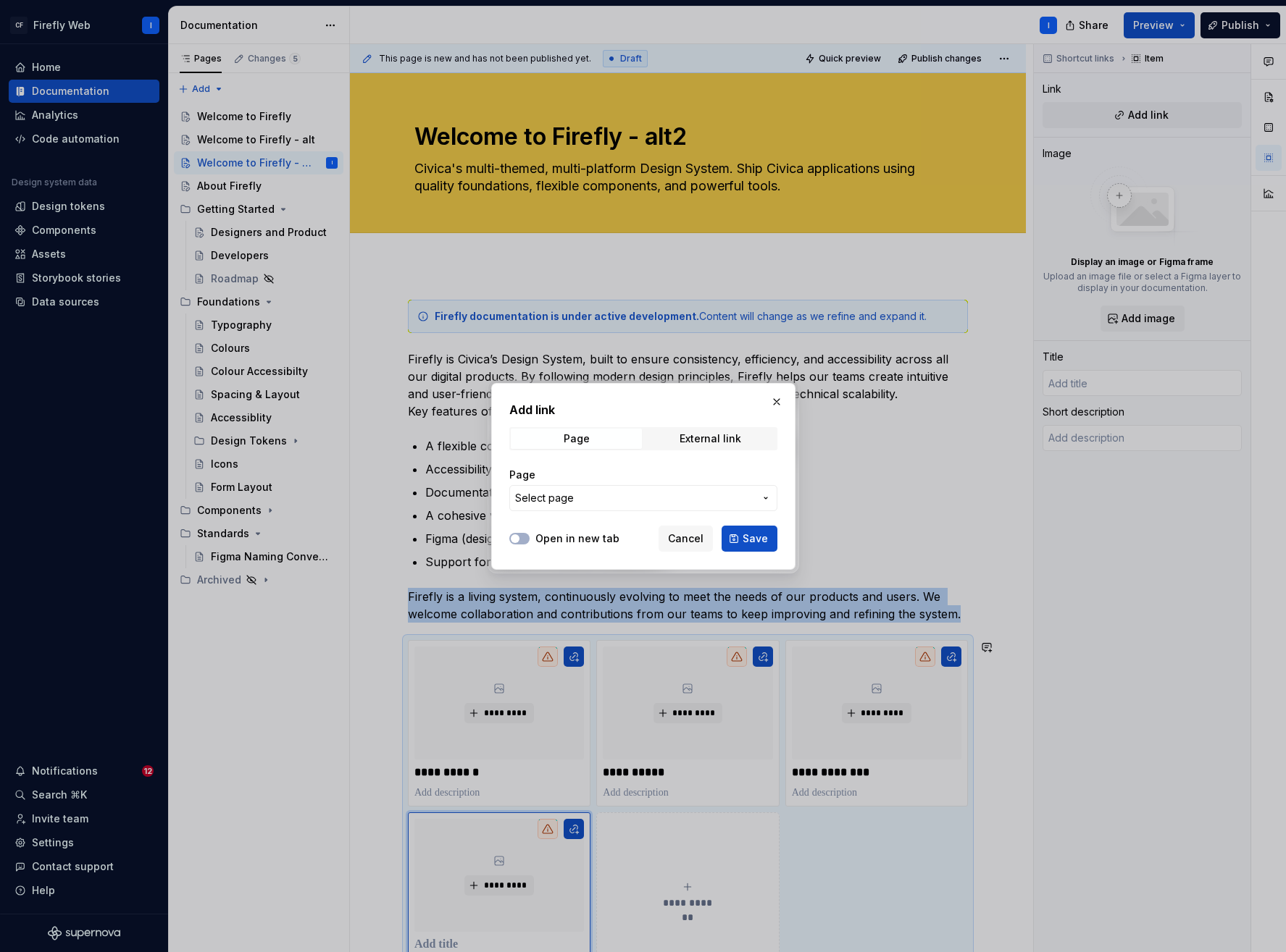
drag, startPoint x: 681, startPoint y: 537, endPoint x: 676, endPoint y: 544, distance: 8.6
click at [681, 537] on span "Cancel" at bounding box center [686, 539] width 35 height 15
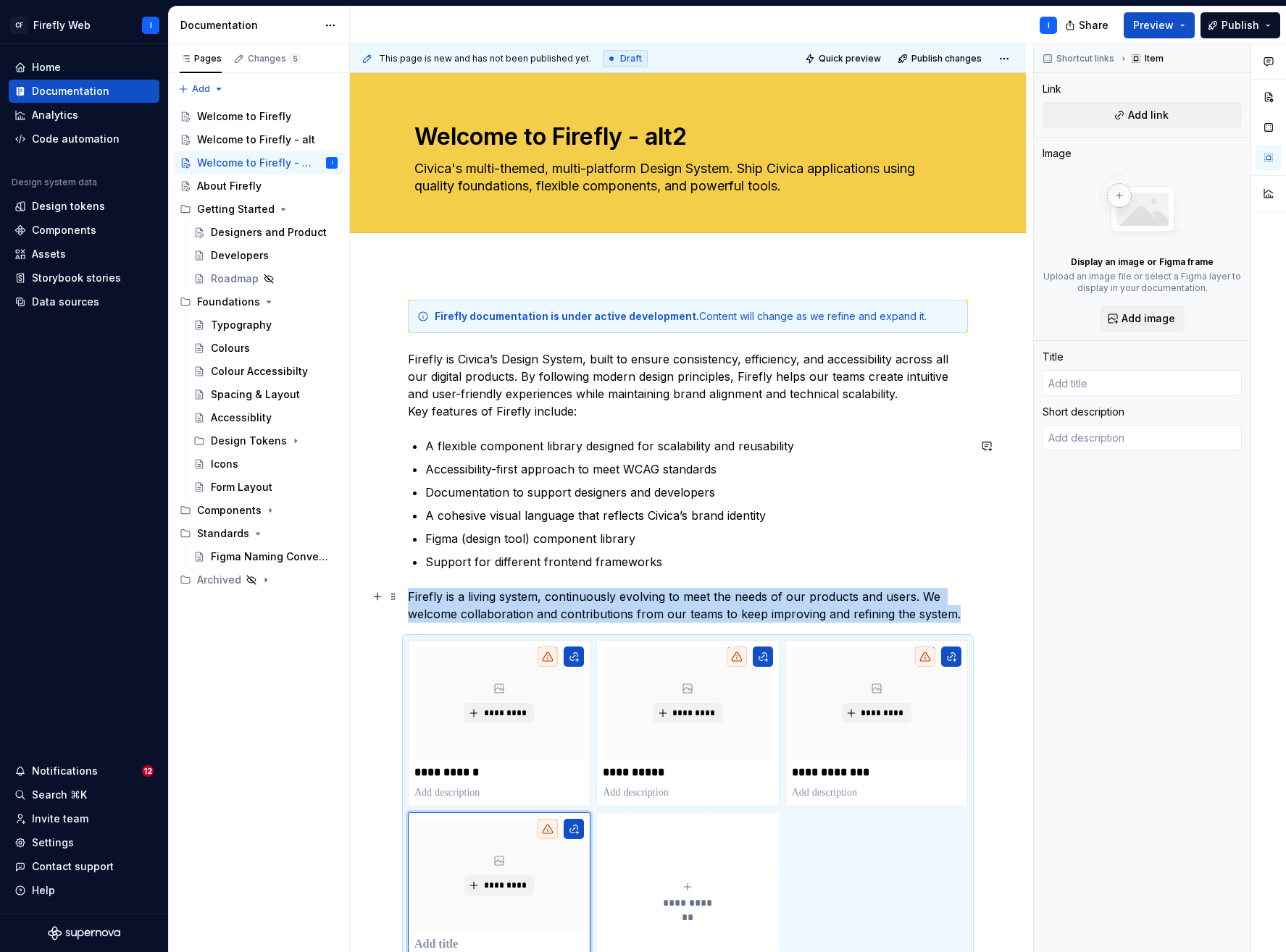
scroll to position [47, 0]
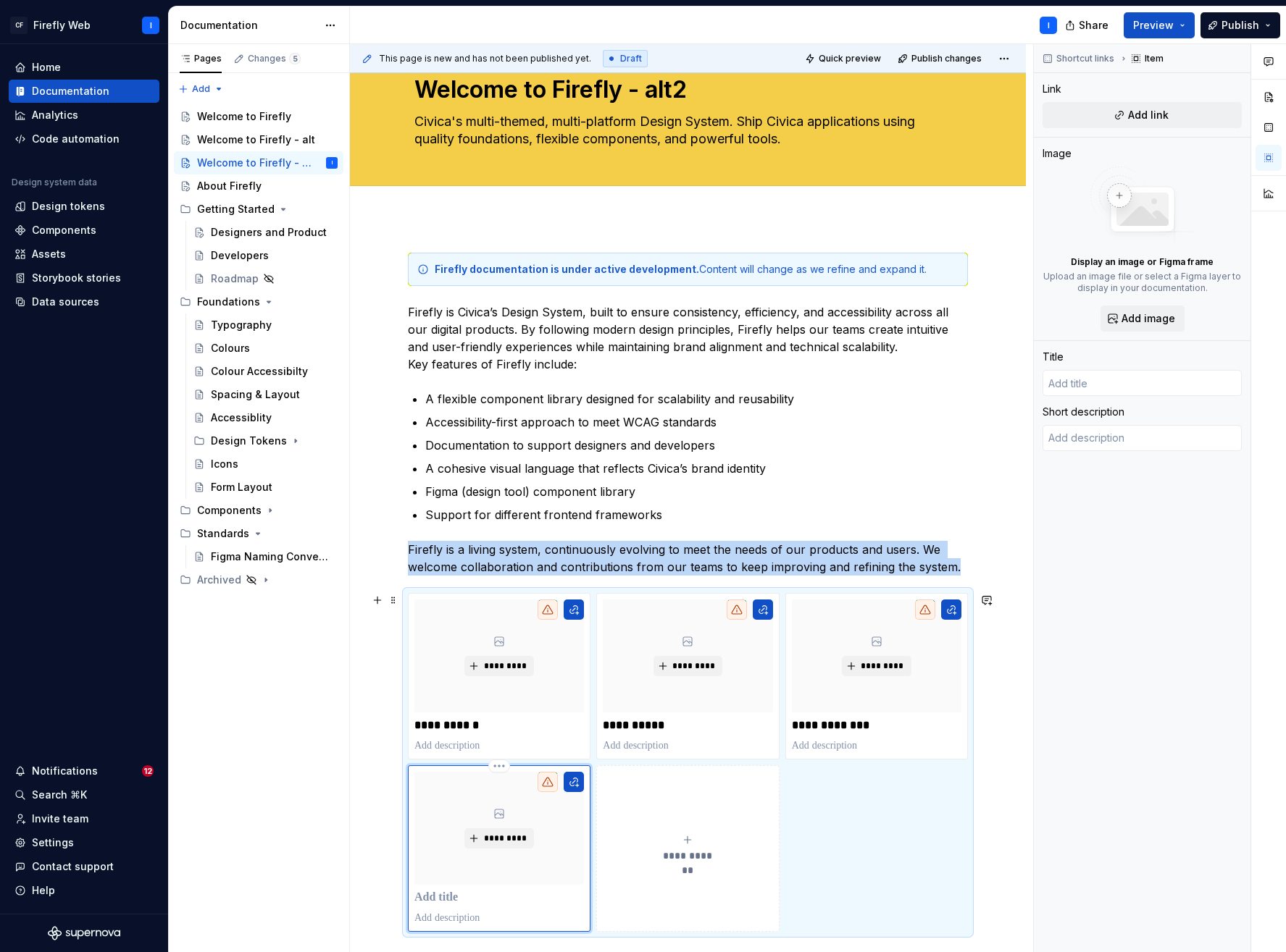
click at [457, 896] on p at bounding box center [498, 898] width 170 height 15
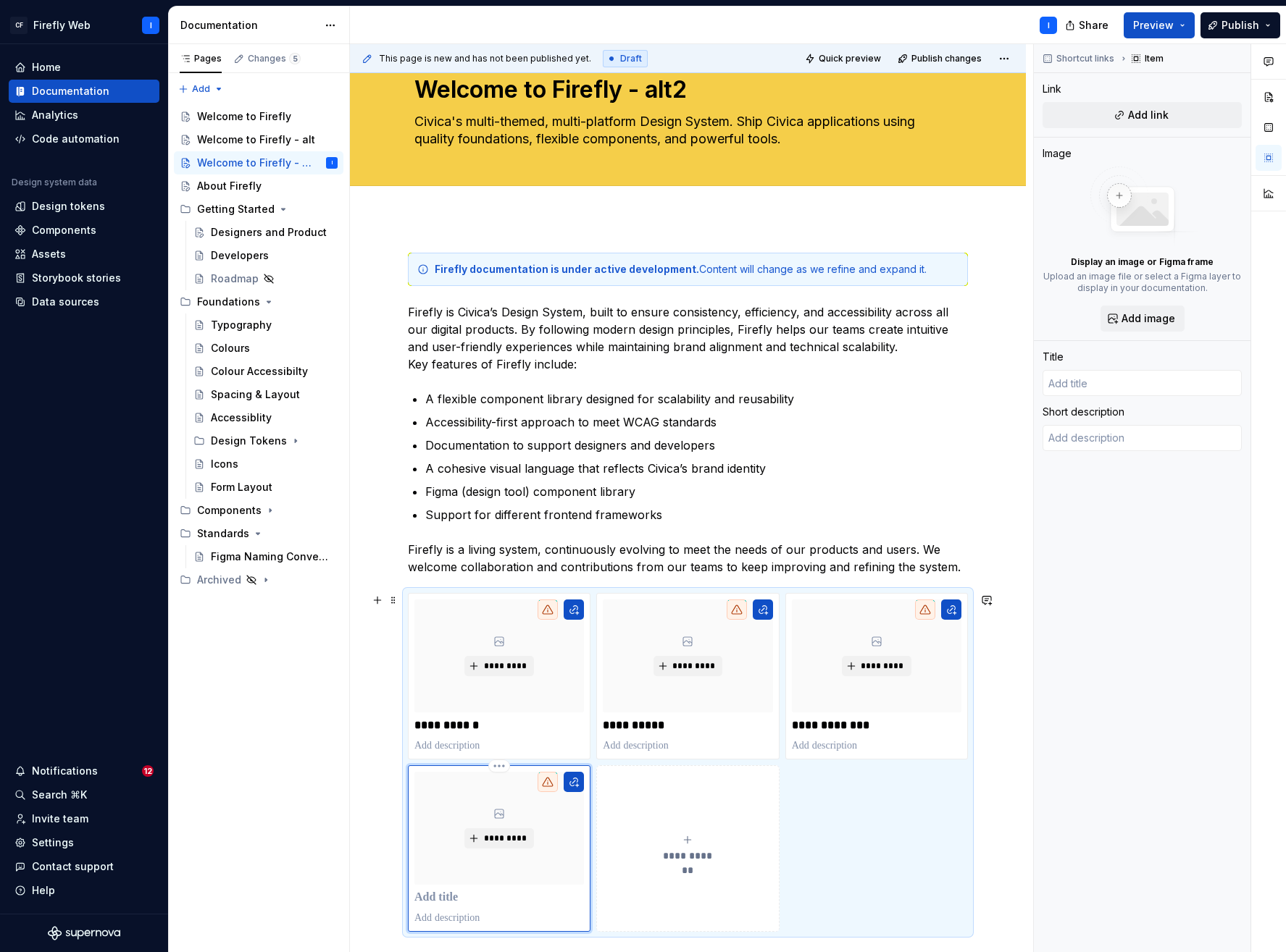
type textarea "*"
type input "T"
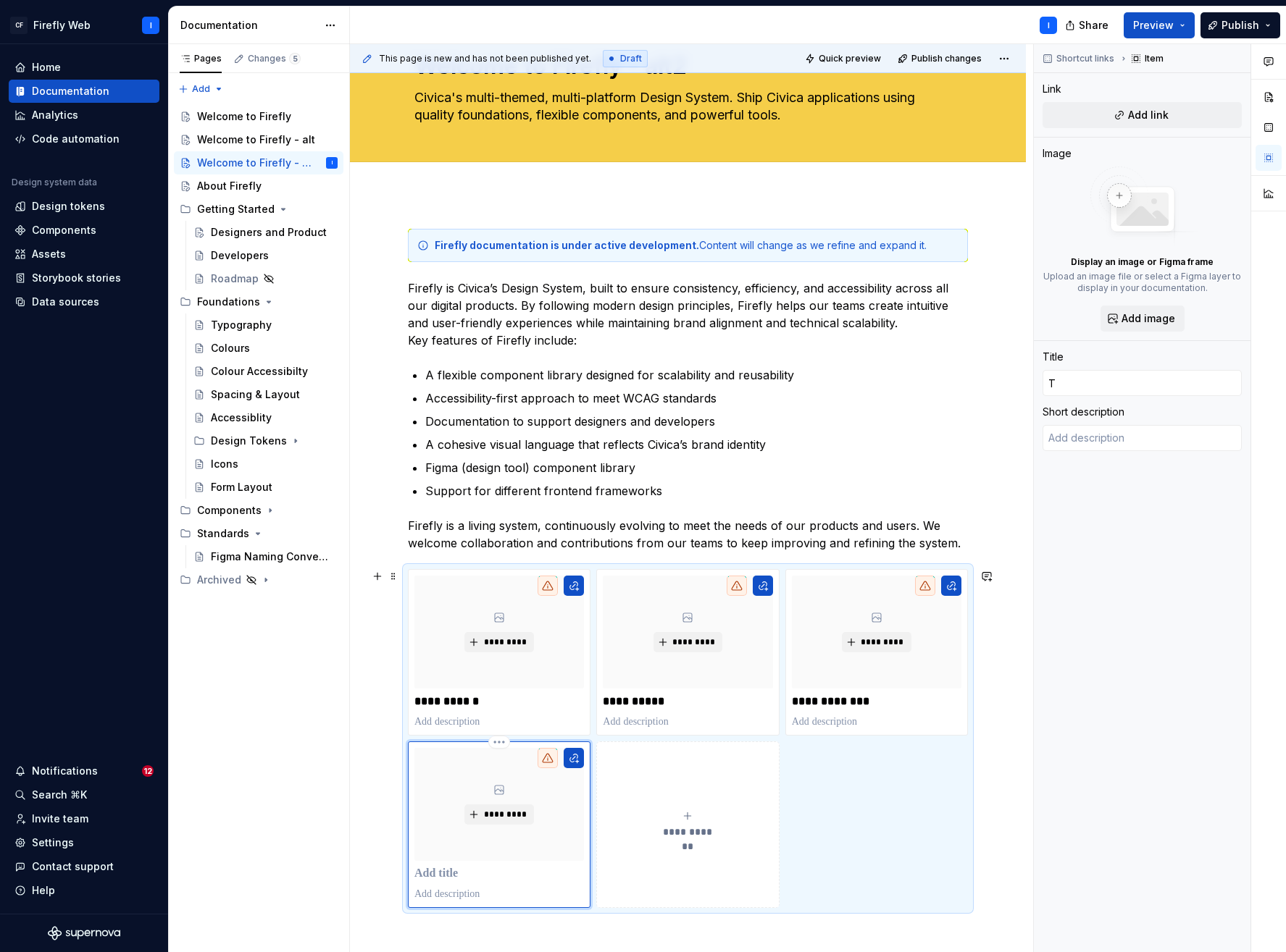
type textarea "*"
type input "To"
type textarea "*"
type input "Too"
type textarea "*"
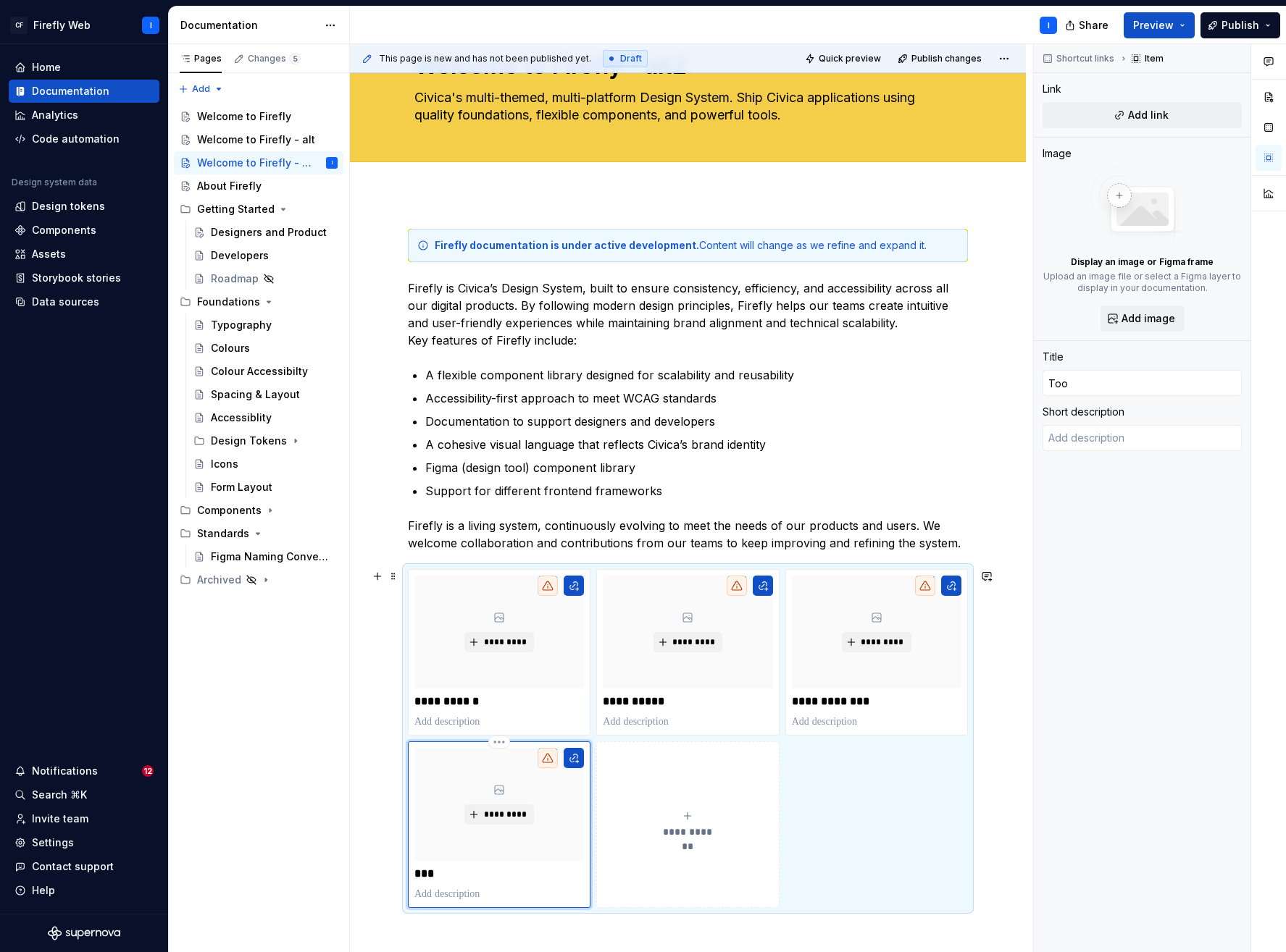
type input "Tool"
type textarea "*"
type input "Tools"
click at [1122, 722] on div "Shortcut links Item Link Add link Image Display an image or Figma frame Upload …" at bounding box center [1142, 498] width 217 height 908
click at [813, 786] on div "**********" at bounding box center [687, 739] width 561 height 339
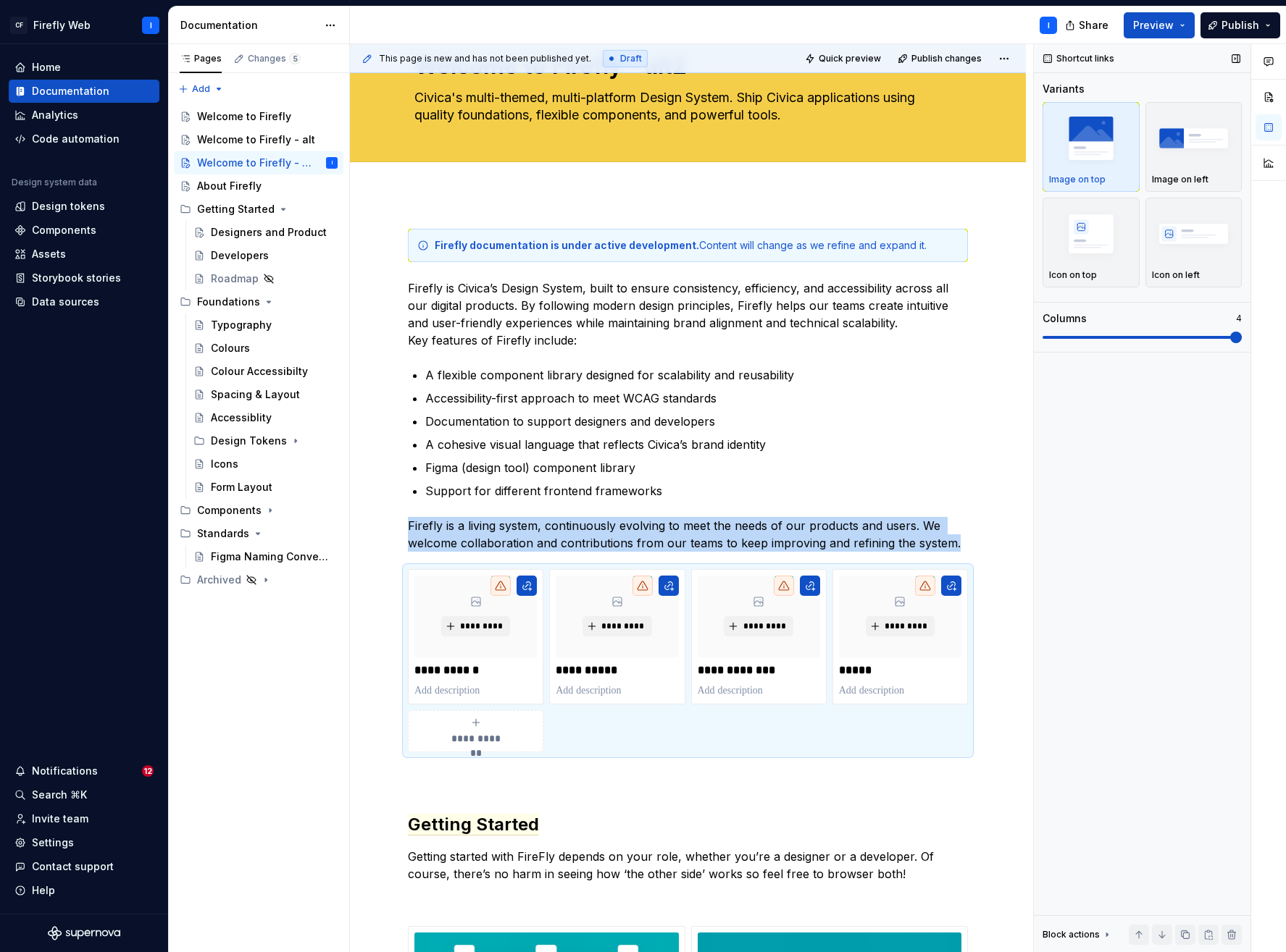
click at [1230, 341] on span at bounding box center [1236, 337] width 12 height 12
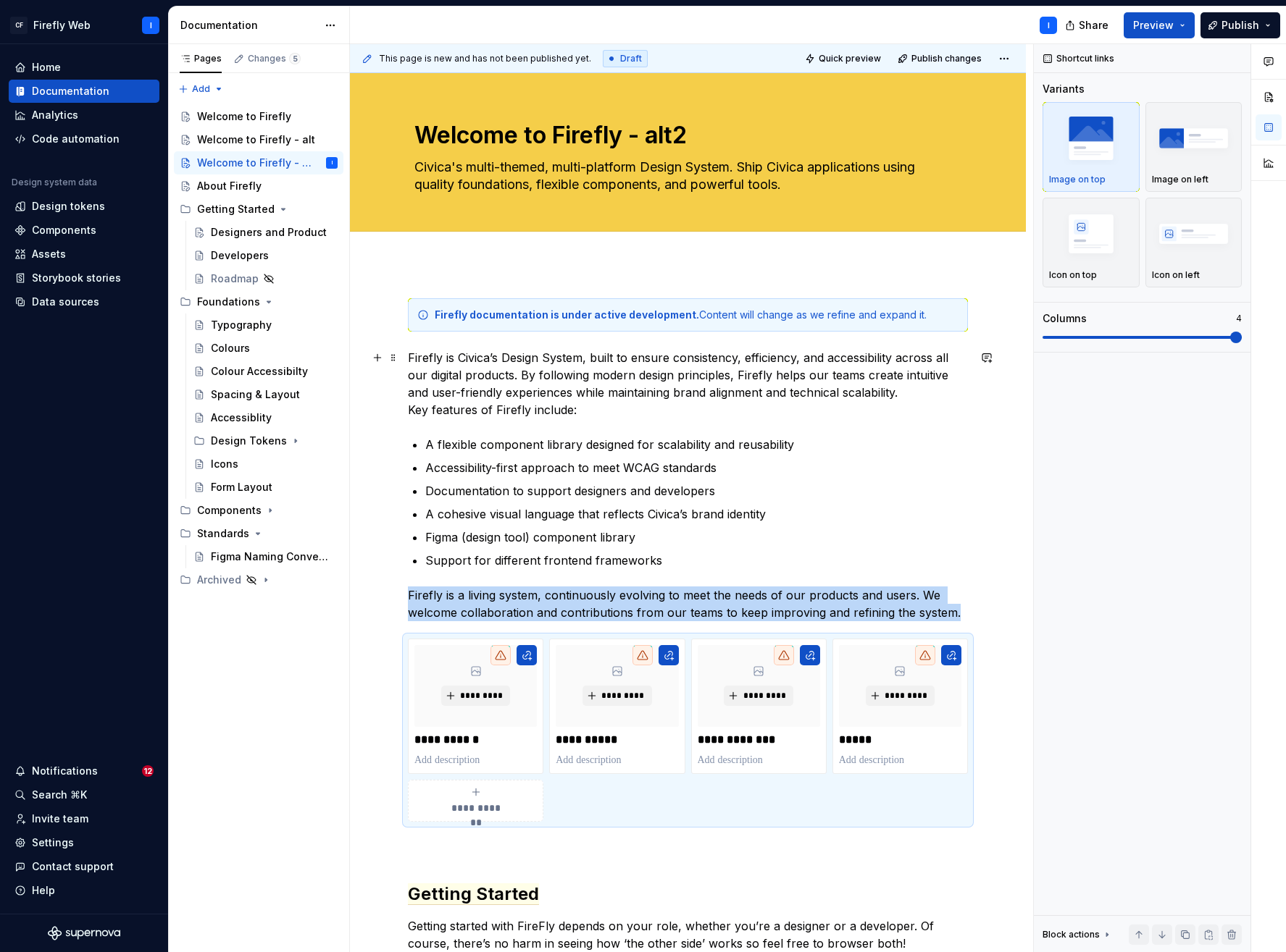
scroll to position [0, 0]
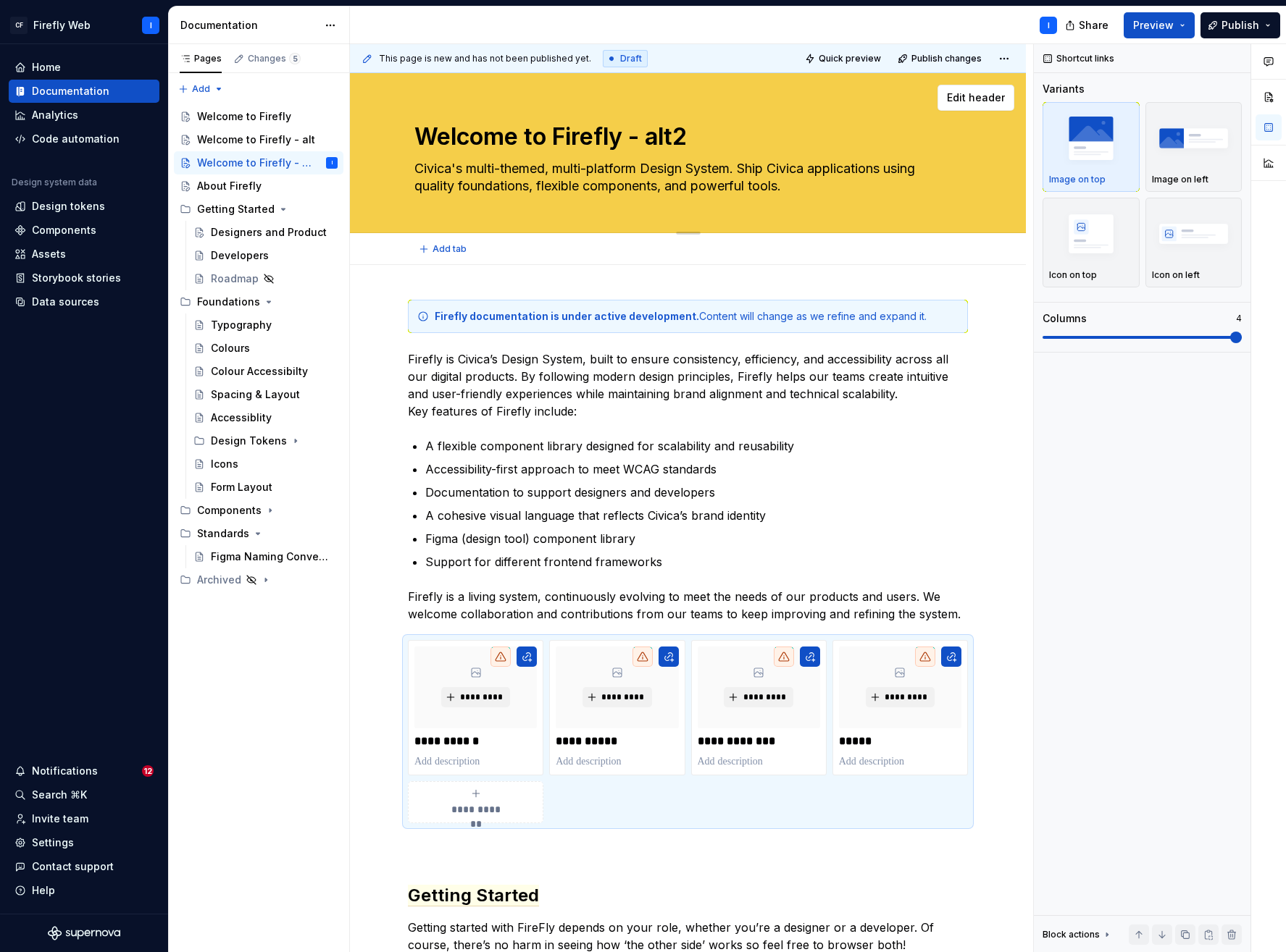
click at [618, 134] on textarea "Welcome to Firefly - alt2" at bounding box center [685, 137] width 548 height 35
click at [693, 139] on textarea "Welcome to Firefly - alt2" at bounding box center [685, 137] width 548 height 35
drag, startPoint x: 606, startPoint y: 138, endPoint x: 396, endPoint y: 144, distance: 210.1
click at [396, 144] on div "Welcome to Firefly - alt2 Civica's multi-themed, multi-platform Design System. …" at bounding box center [688, 153] width 676 height 160
type textarea "*"
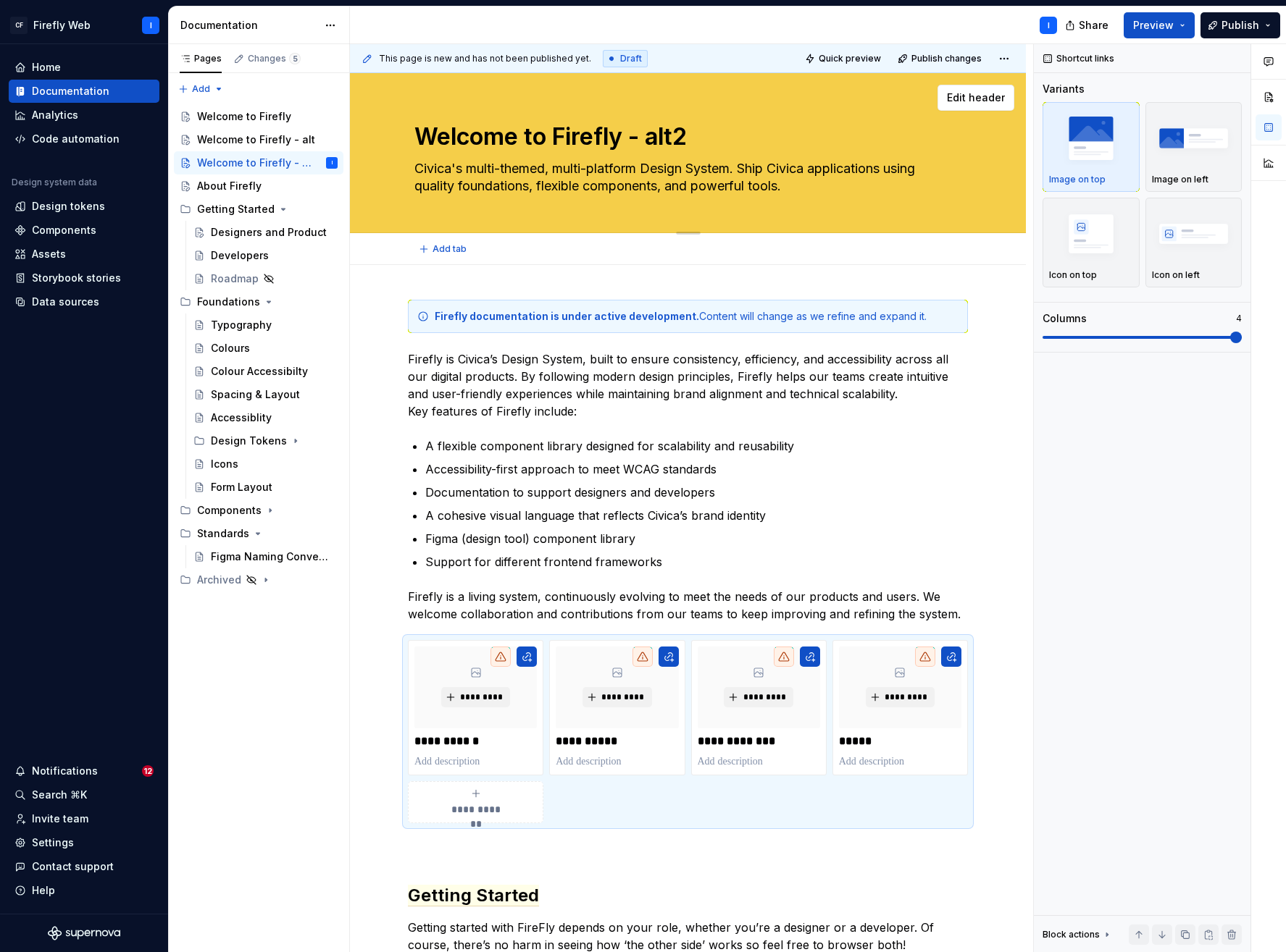
type textarea "B"
type textarea "*"
type textarea "Bu"
type textarea "*"
type textarea "Bui"
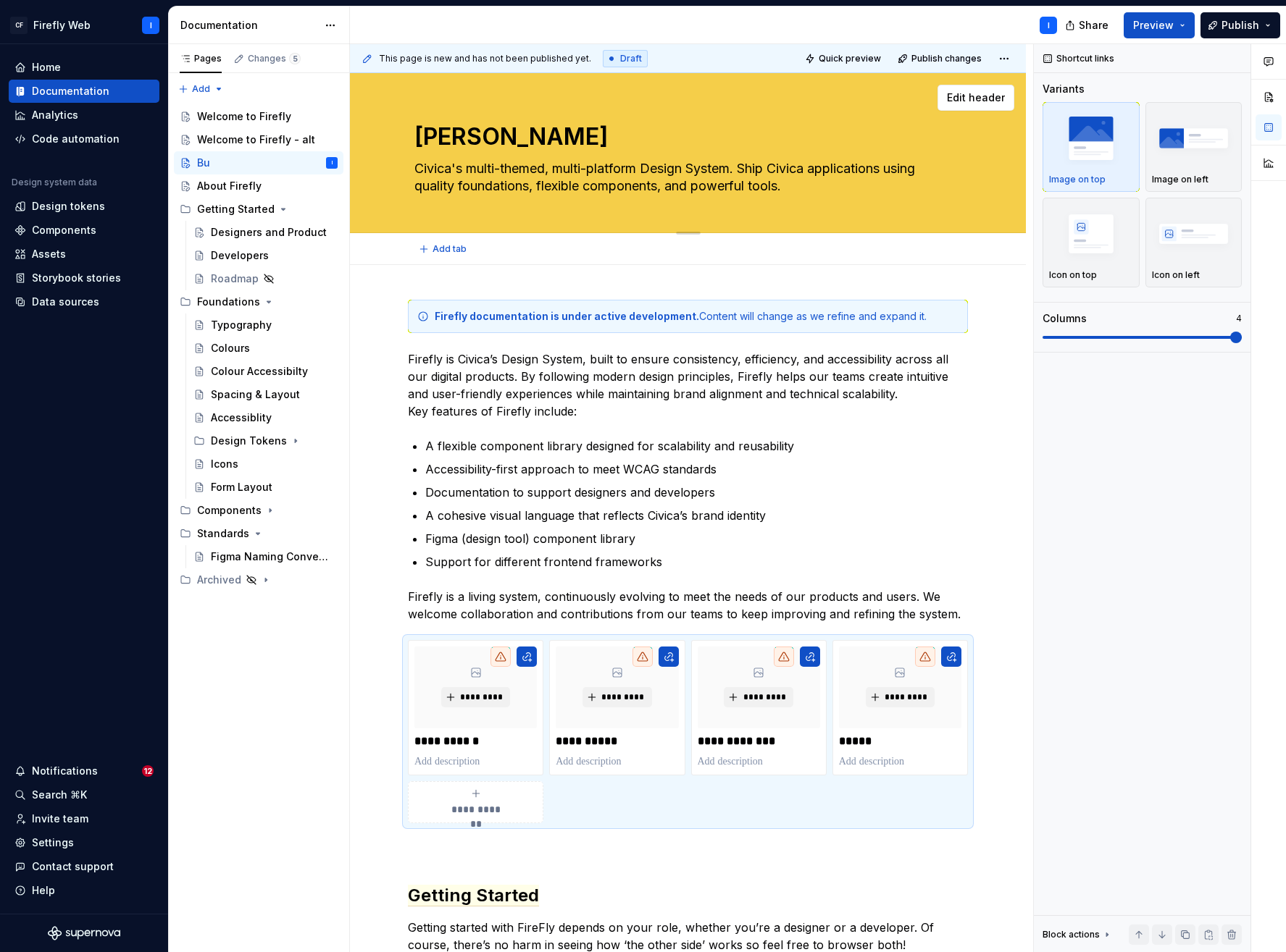
type textarea "*"
type textarea "Buil"
type textarea "*"
type textarea "Build"
type textarea "*"
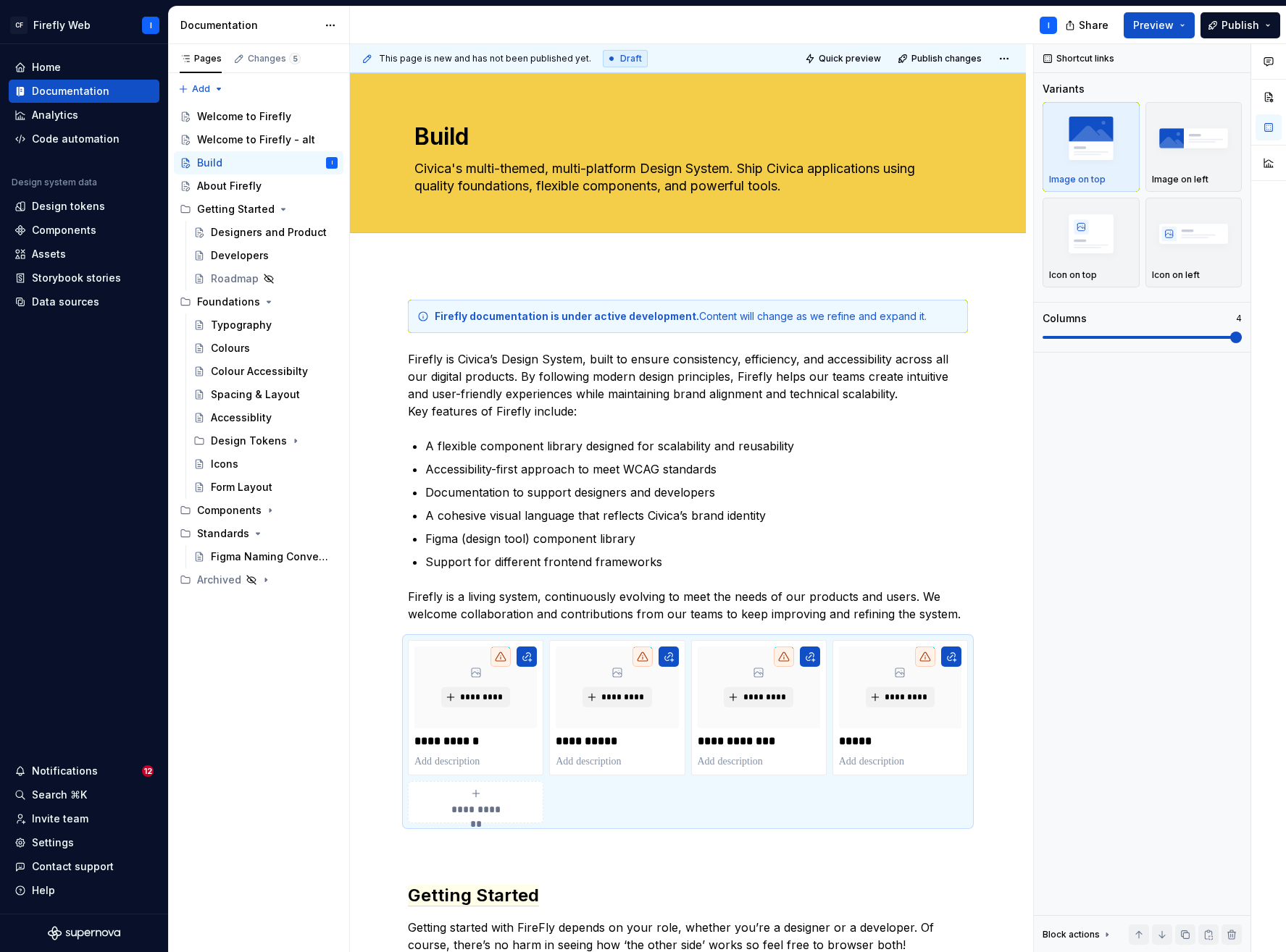
type textarea "Build"
click at [487, 141] on textarea "Build" at bounding box center [685, 137] width 548 height 35
type textarea "*"
type textarea "Build."
type textarea "*"
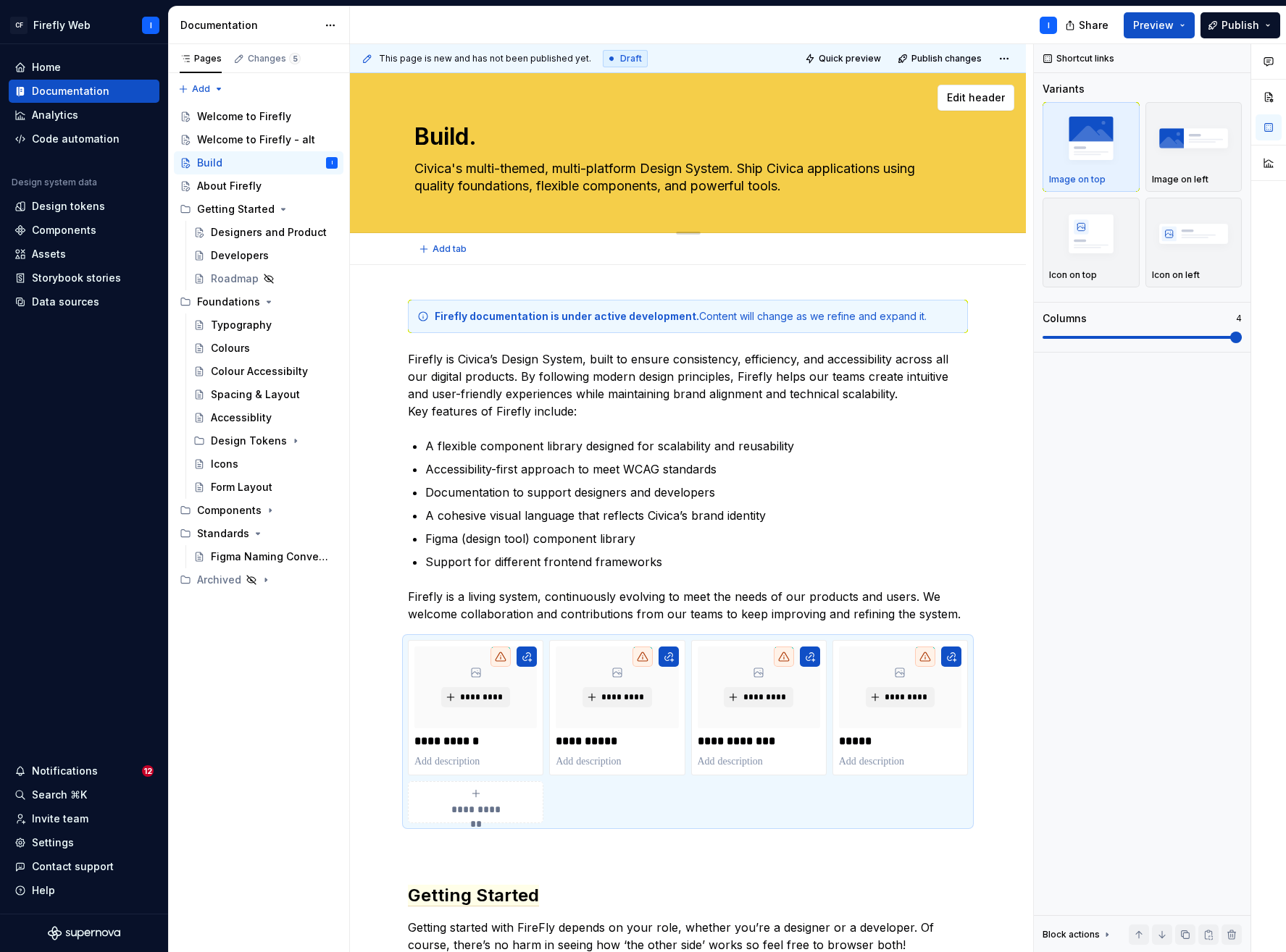
type textarea "Build."
type textarea "*"
type textarea "Build. S"
type textarea "*"
type textarea "Build. Sc"
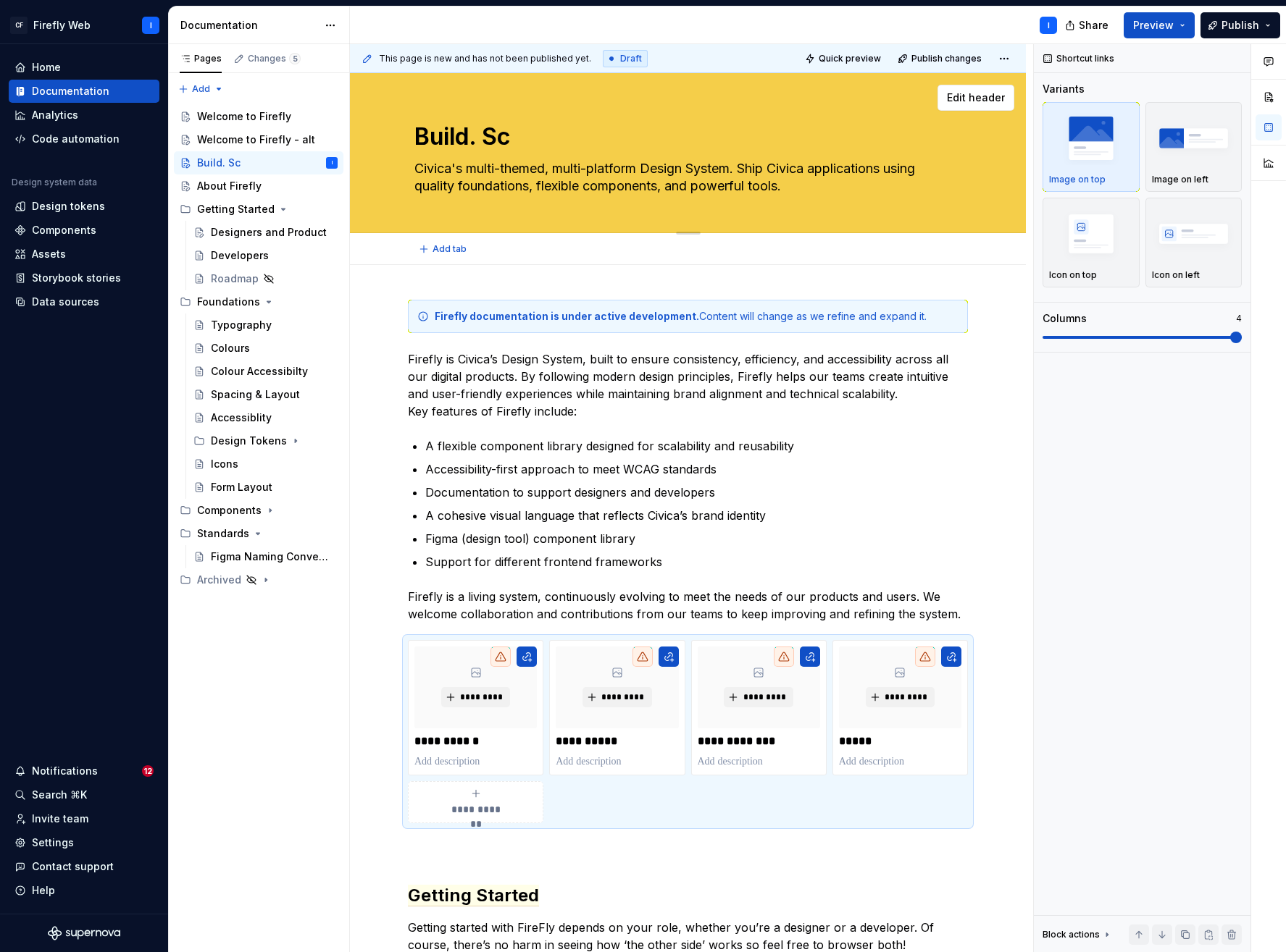
type textarea "*"
type textarea "Build. Sca"
type textarea "*"
type textarea "Build. Scal"
type textarea "*"
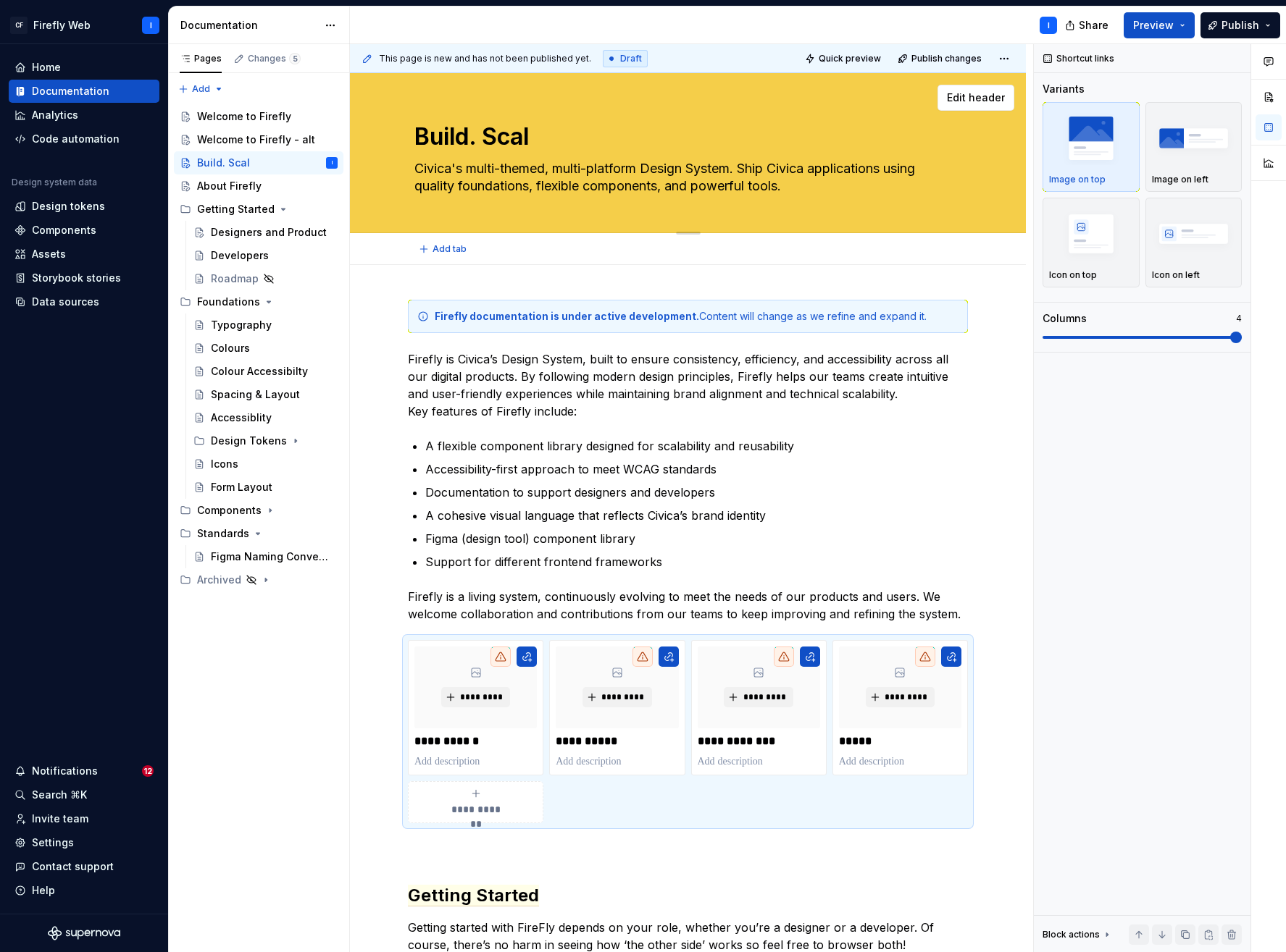
type textarea "Build. Scale"
type textarea "*"
type textarea "Build. Scale."
type textarea "*"
type textarea "Build. Scale."
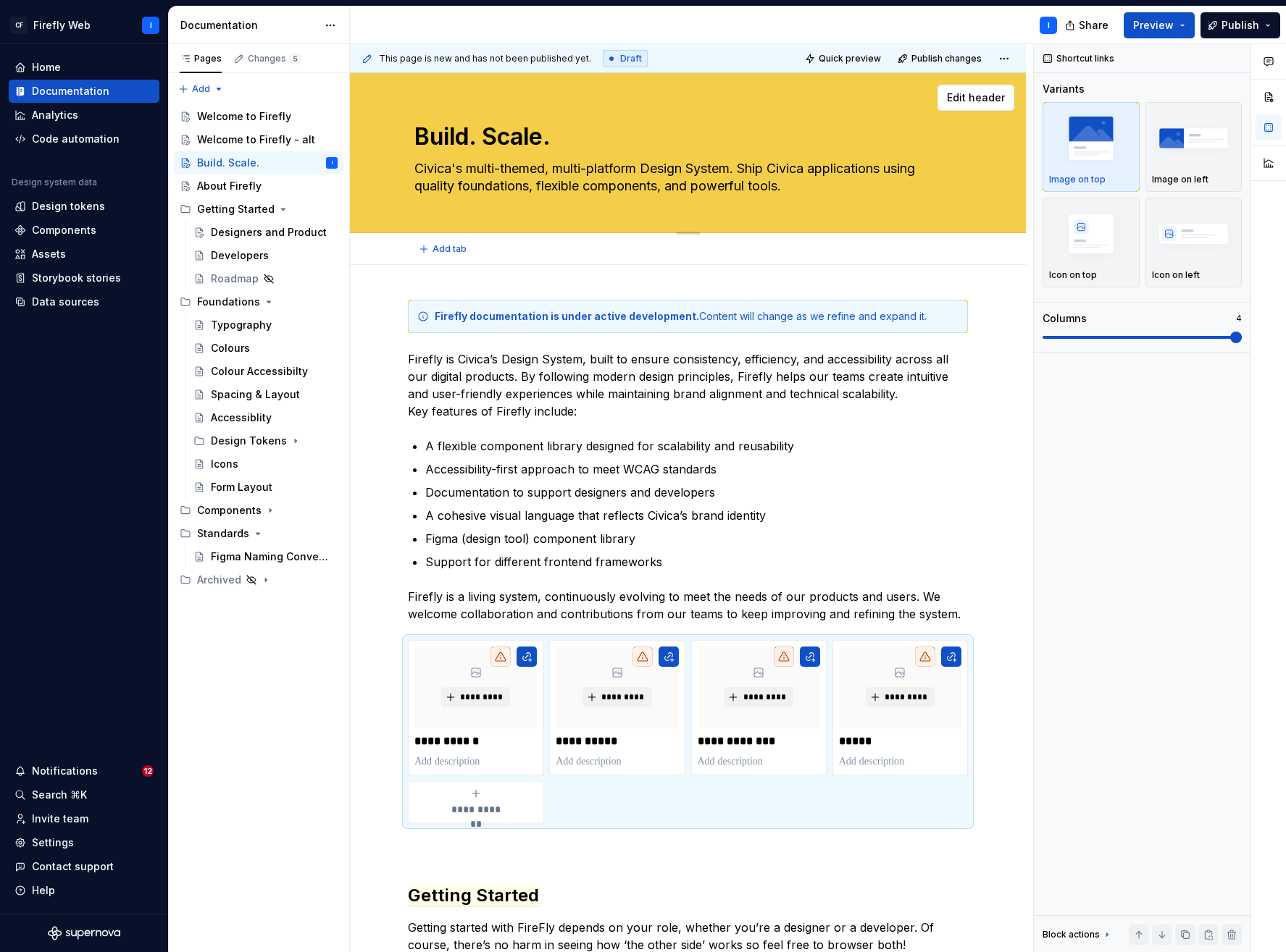
type textarea "*"
type textarea "Build. Scale. S"
type textarea "*"
type textarea "Build. Scale. Si"
type textarea "*"
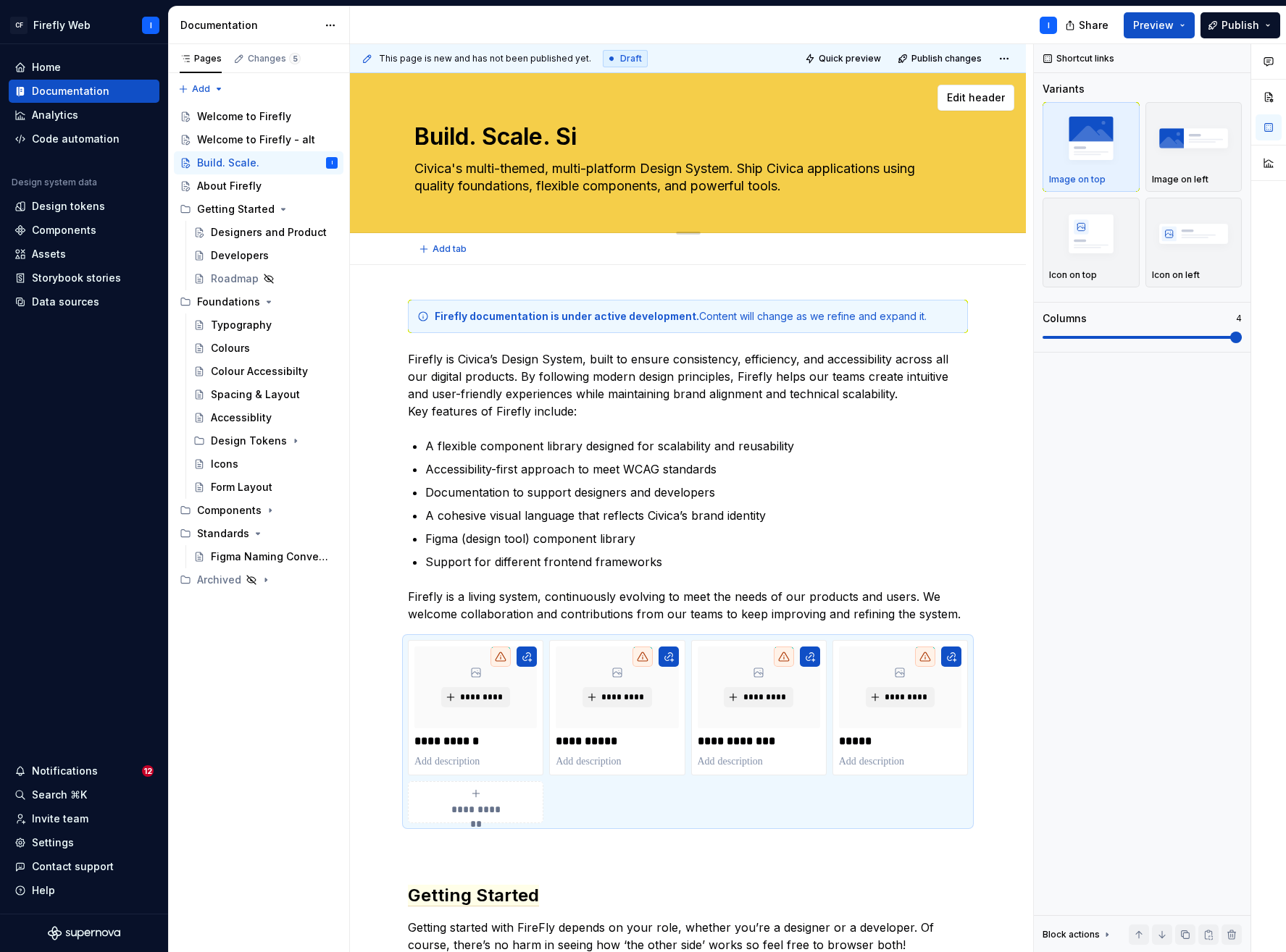
type textarea "Build. Scale. Sim"
type textarea "*"
type textarea "Build. Scale. Simp"
type textarea "*"
type textarea "Build. Scale. Simpl"
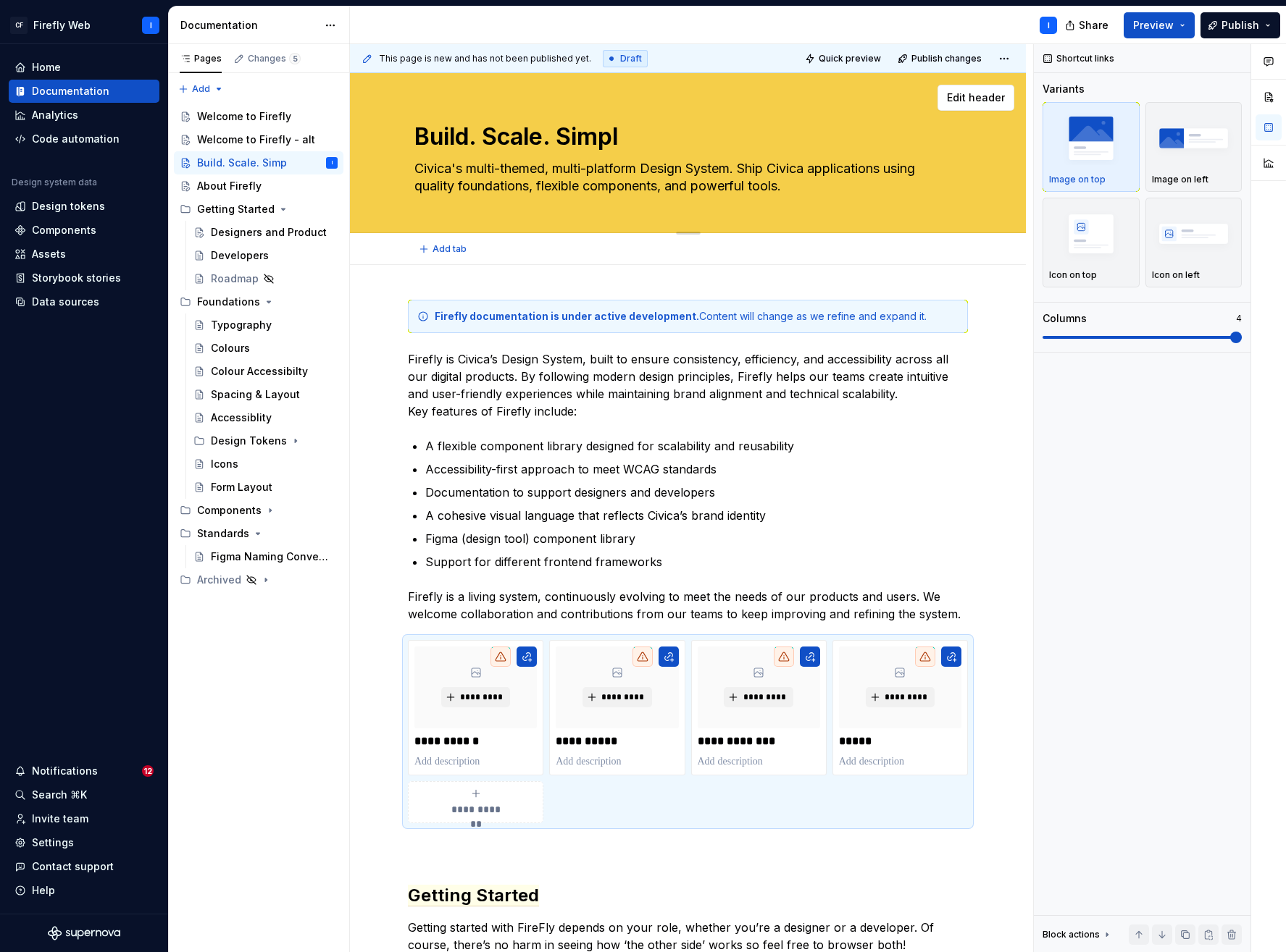
type textarea "*"
type textarea "Build. Scale. Simpli"
type textarea "*"
type textarea "Build. Scale. Simplif"
type textarea "*"
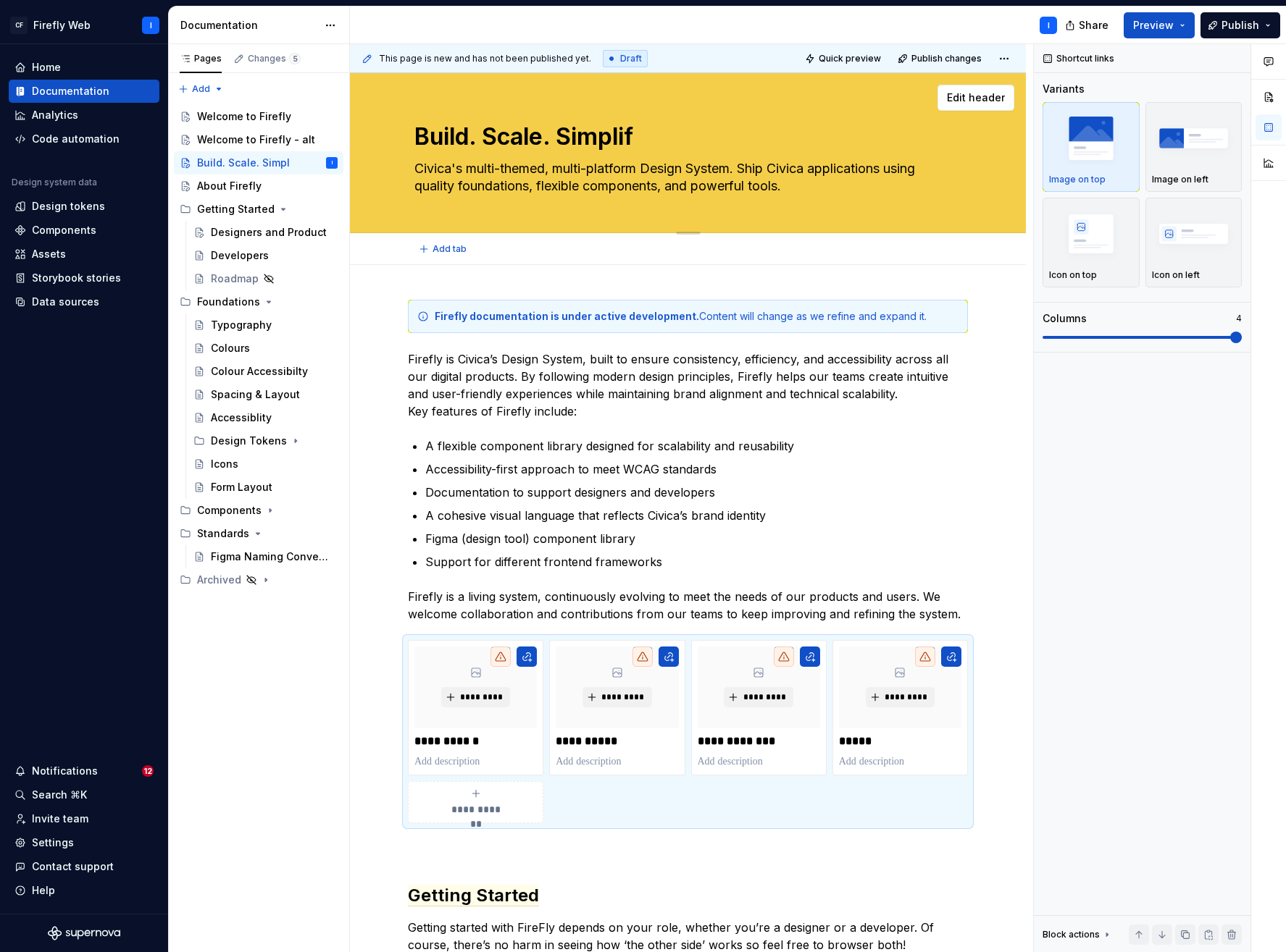
type textarea "Build. Scale. Simplify"
type textarea "*"
type textarea "Build. Scale. Simplify"
click at [643, 144] on textarea "Build. Scale. Simplify" at bounding box center [685, 137] width 548 height 35
type textarea "*"
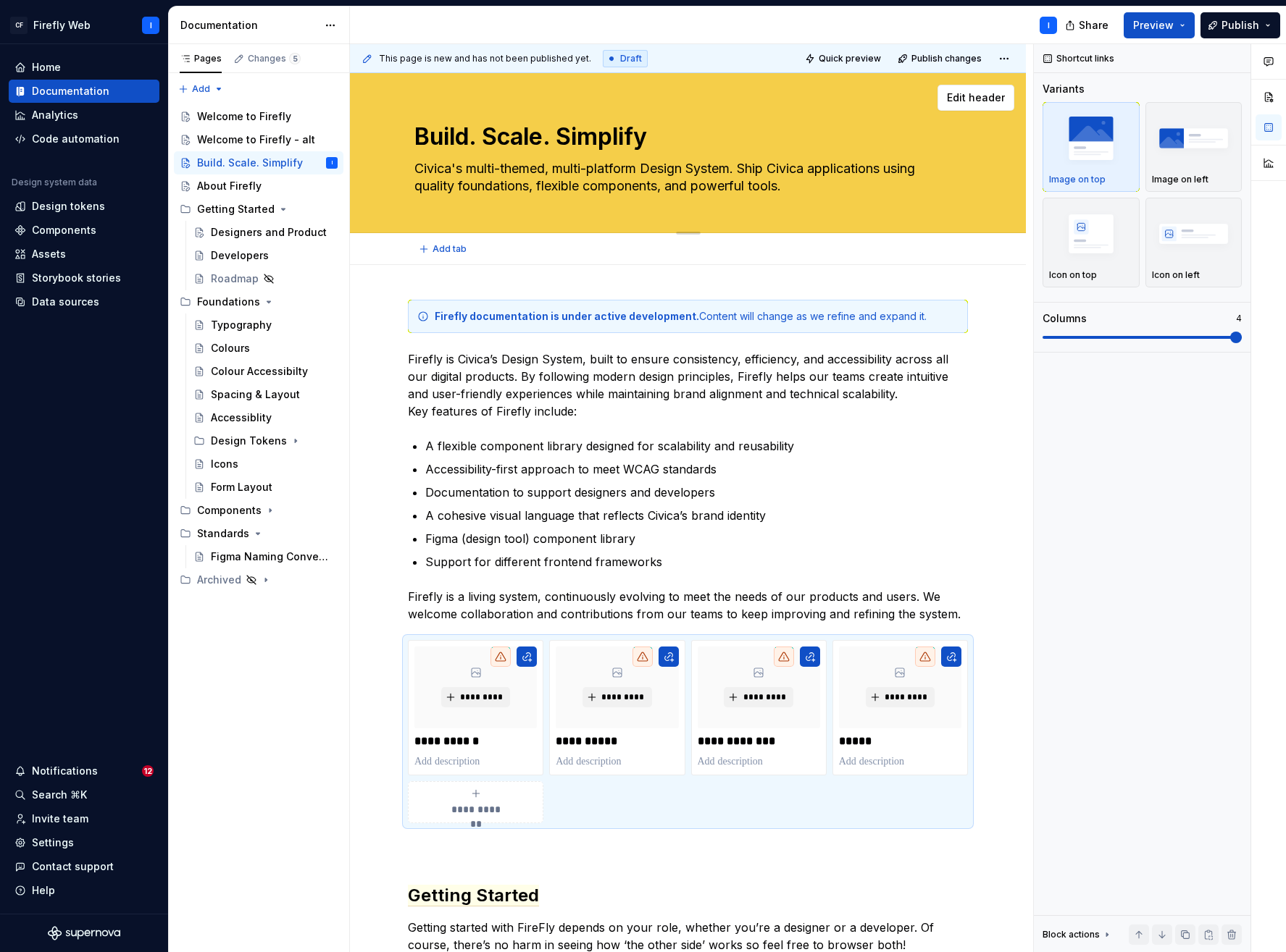
type textarea "Build. Scale. Simplify."
type textarea "*"
type textarea "Build. Scale. Simplify."
click at [429, 763] on p at bounding box center [475, 762] width 122 height 15
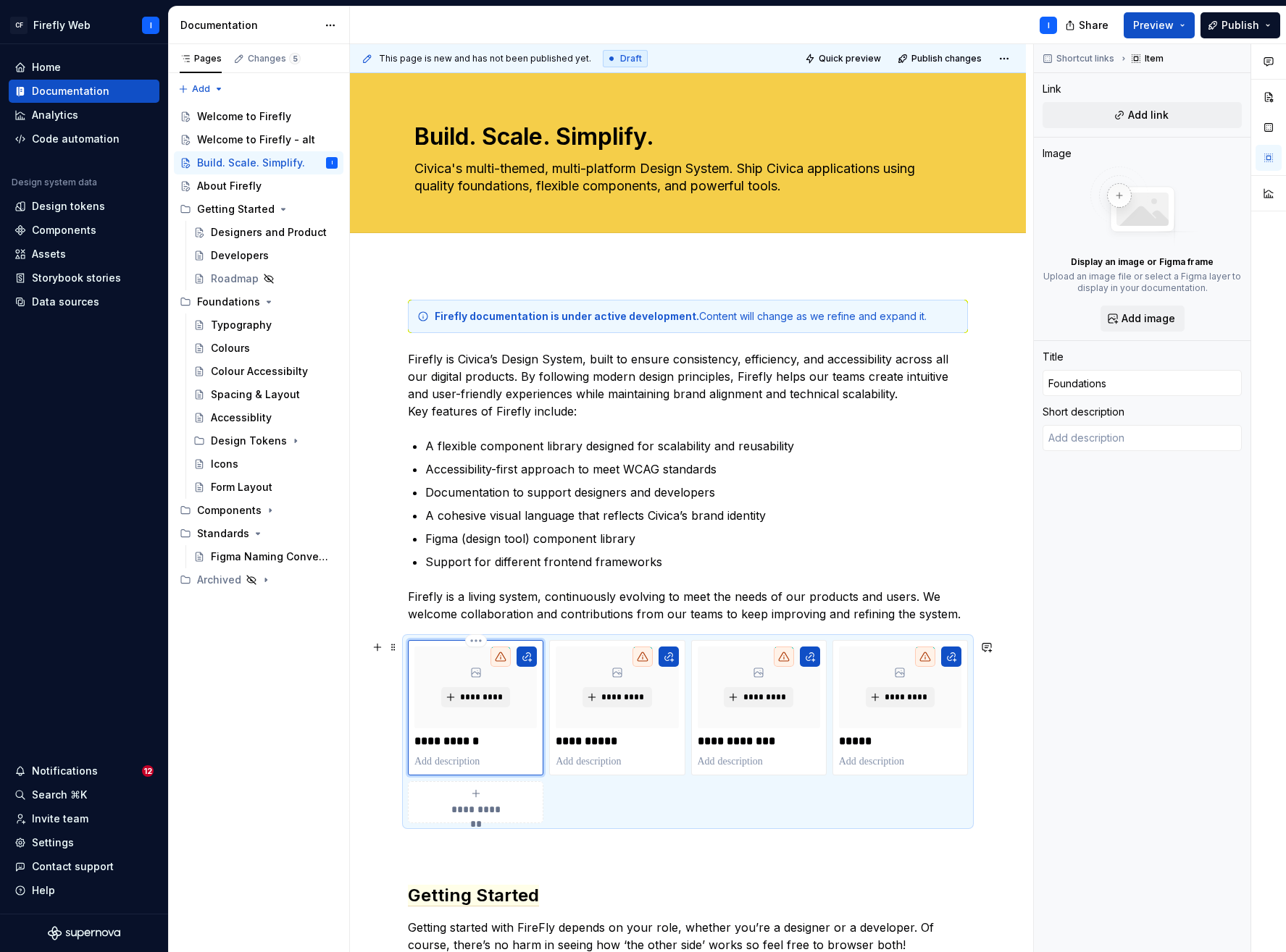
type textarea "*"
type textarea "T"
type textarea "*"
type textarea "To"
type textarea "*"
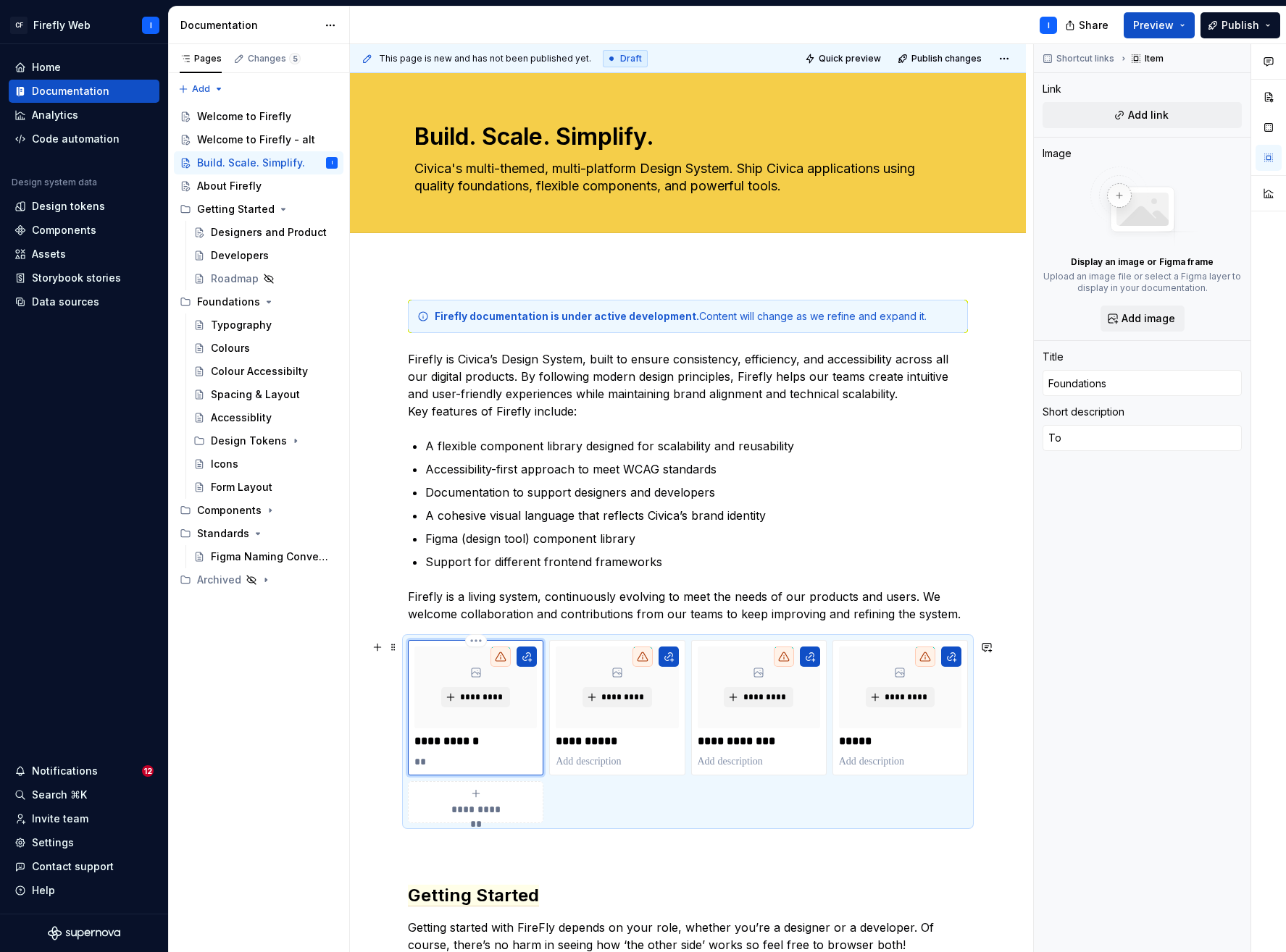
type textarea "Tok"
type textarea "*"
type textarea "Toke"
type textarea "*"
type textarea "Token"
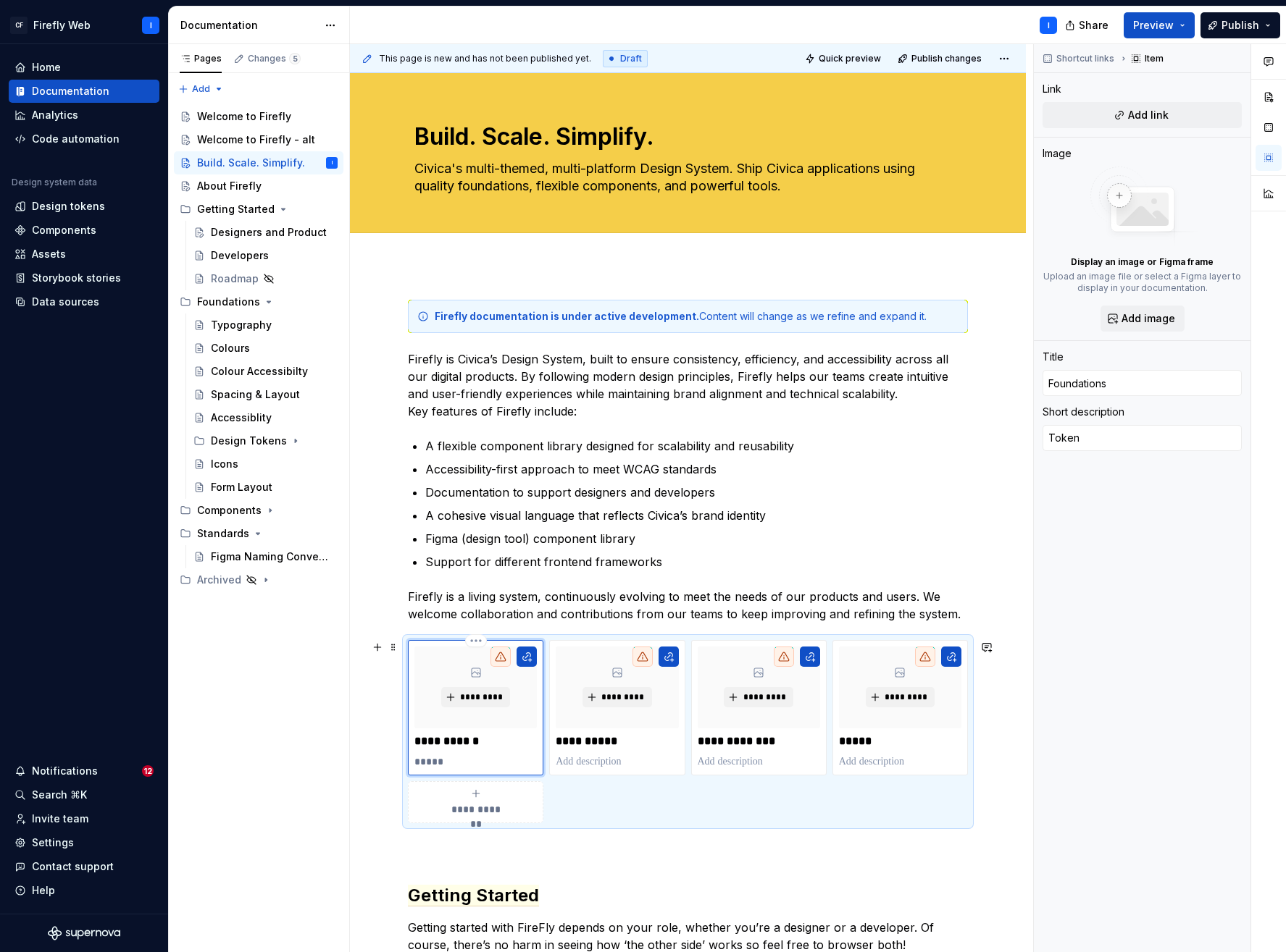
type textarea "*"
type textarea "Tokens"
type textarea "*"
type textarea "Tokens,"
type textarea "*"
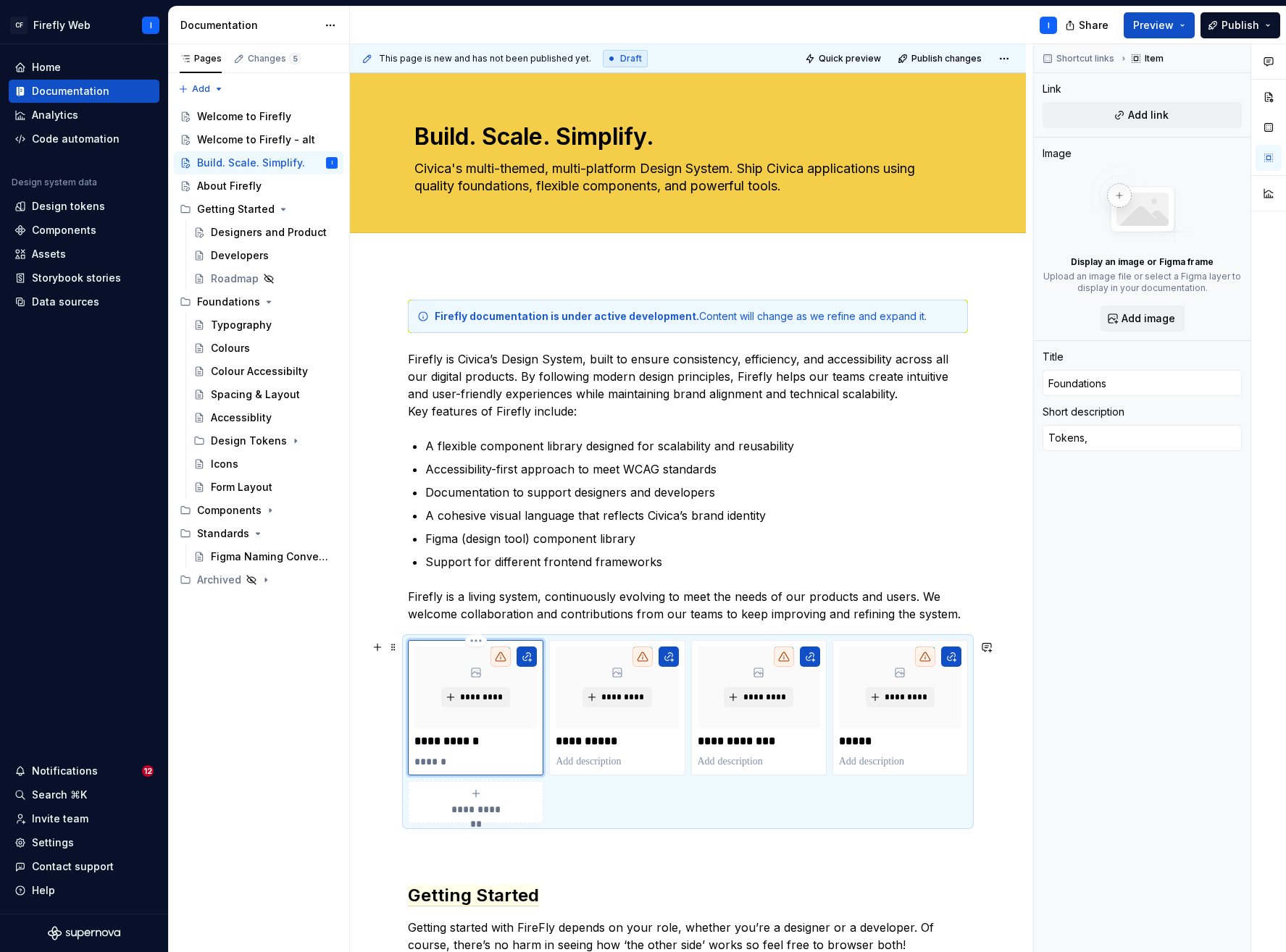
type textarea "Tokens,"
type textarea "*"
type textarea "Tokens, c"
type textarea "*"
type textarea "Tokens, co"
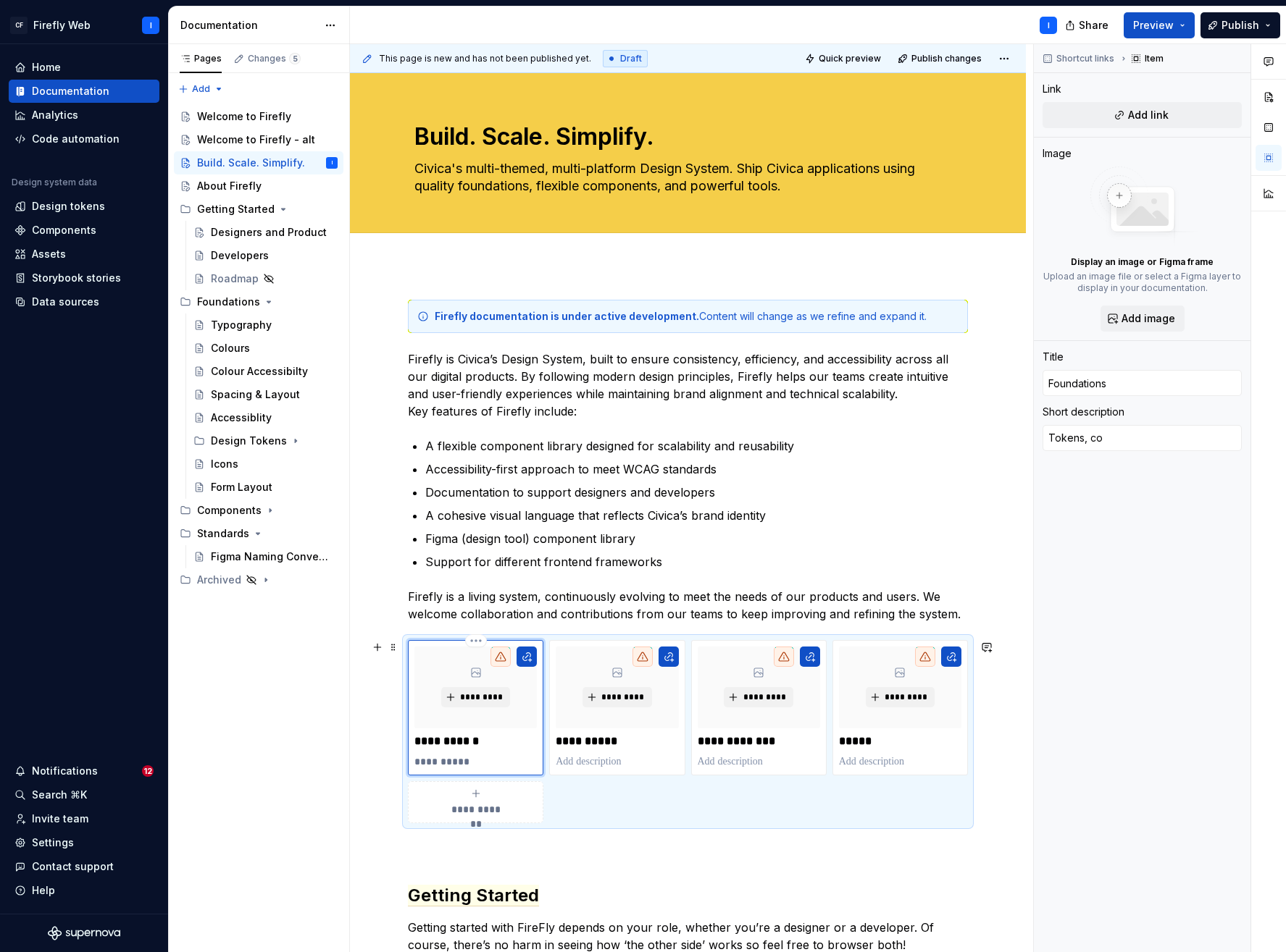
type textarea "*"
type textarea "Tokens, col"
type textarea "*"
type textarea "Tokens, colo"
type textarea "*"
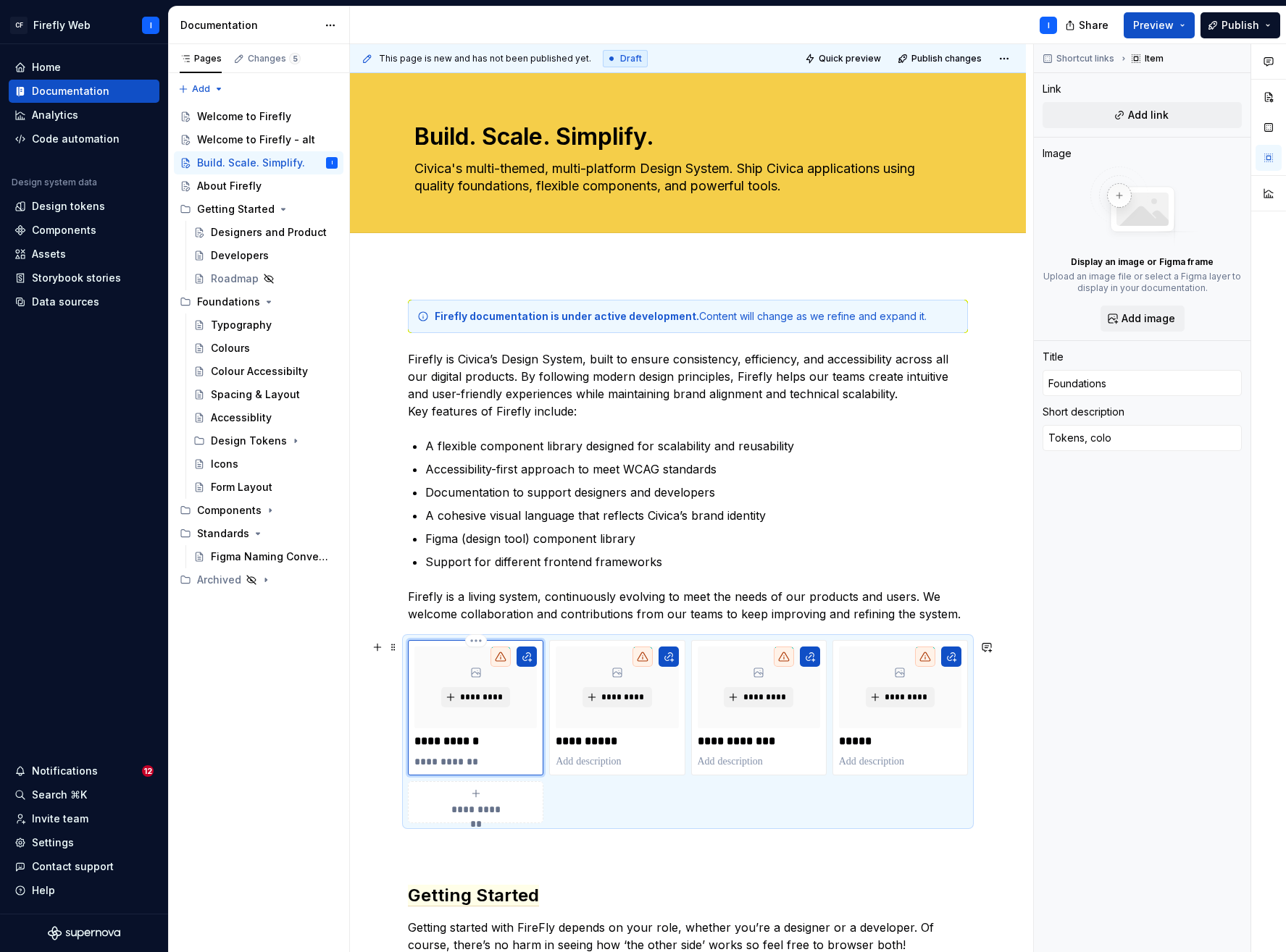
type textarea "Tokens, colou"
type textarea "*"
type textarea "Tokens, colour"
type textarea "*"
click at [1159, 439] on textarea "Tokens, colours and" at bounding box center [1141, 438] width 199 height 26
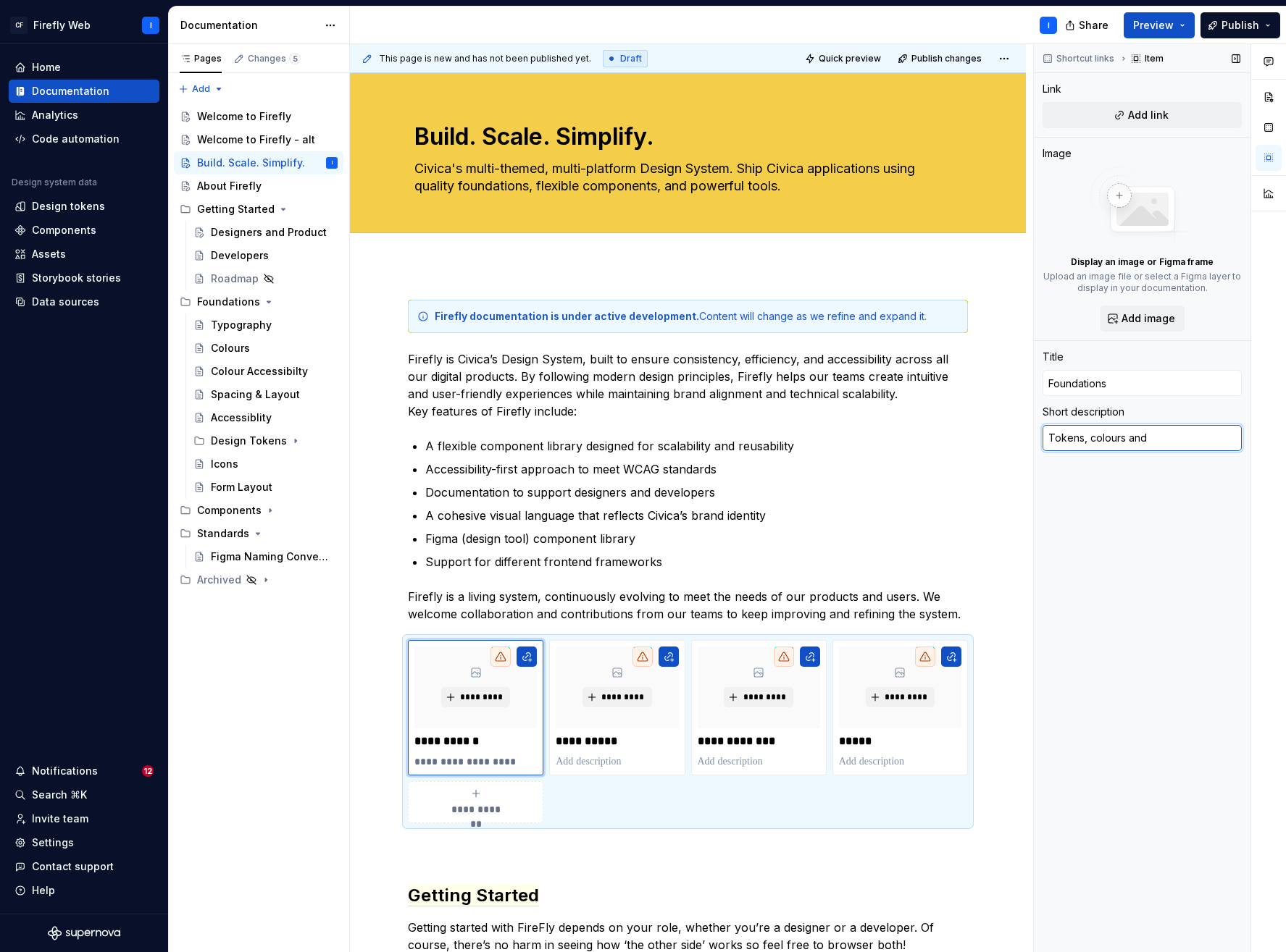
click at [1162, 439] on textarea "Tokens, colours and" at bounding box center [1141, 438] width 199 height 26
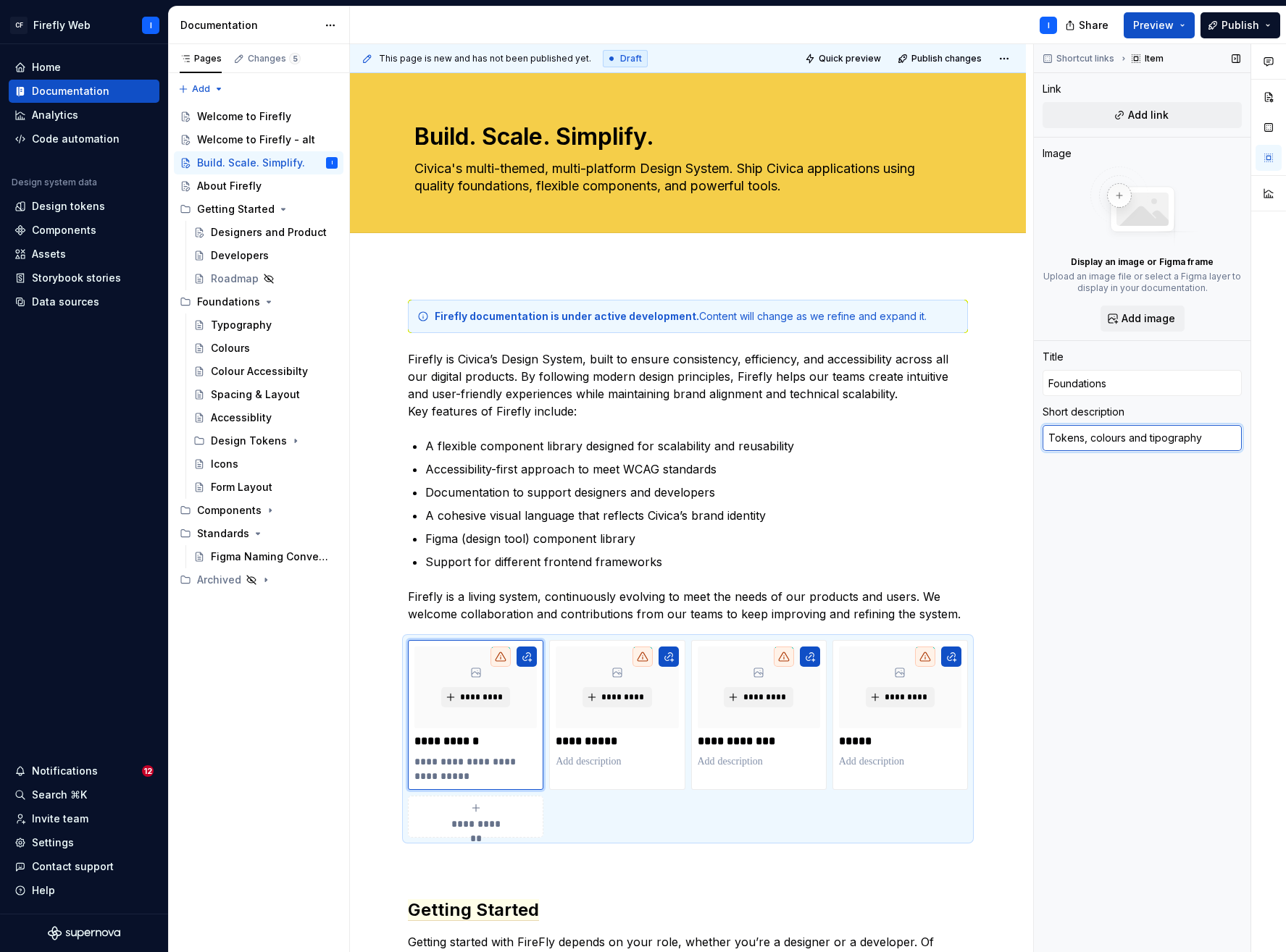
drag, startPoint x: 1153, startPoint y: 439, endPoint x: 1180, endPoint y: 433, distance: 27.7
click at [1153, 439] on textarea "Tokens, colours and tipography" at bounding box center [1141, 438] width 199 height 26
click at [1225, 437] on textarea "Tokens, colours and typography" at bounding box center [1141, 438] width 199 height 26
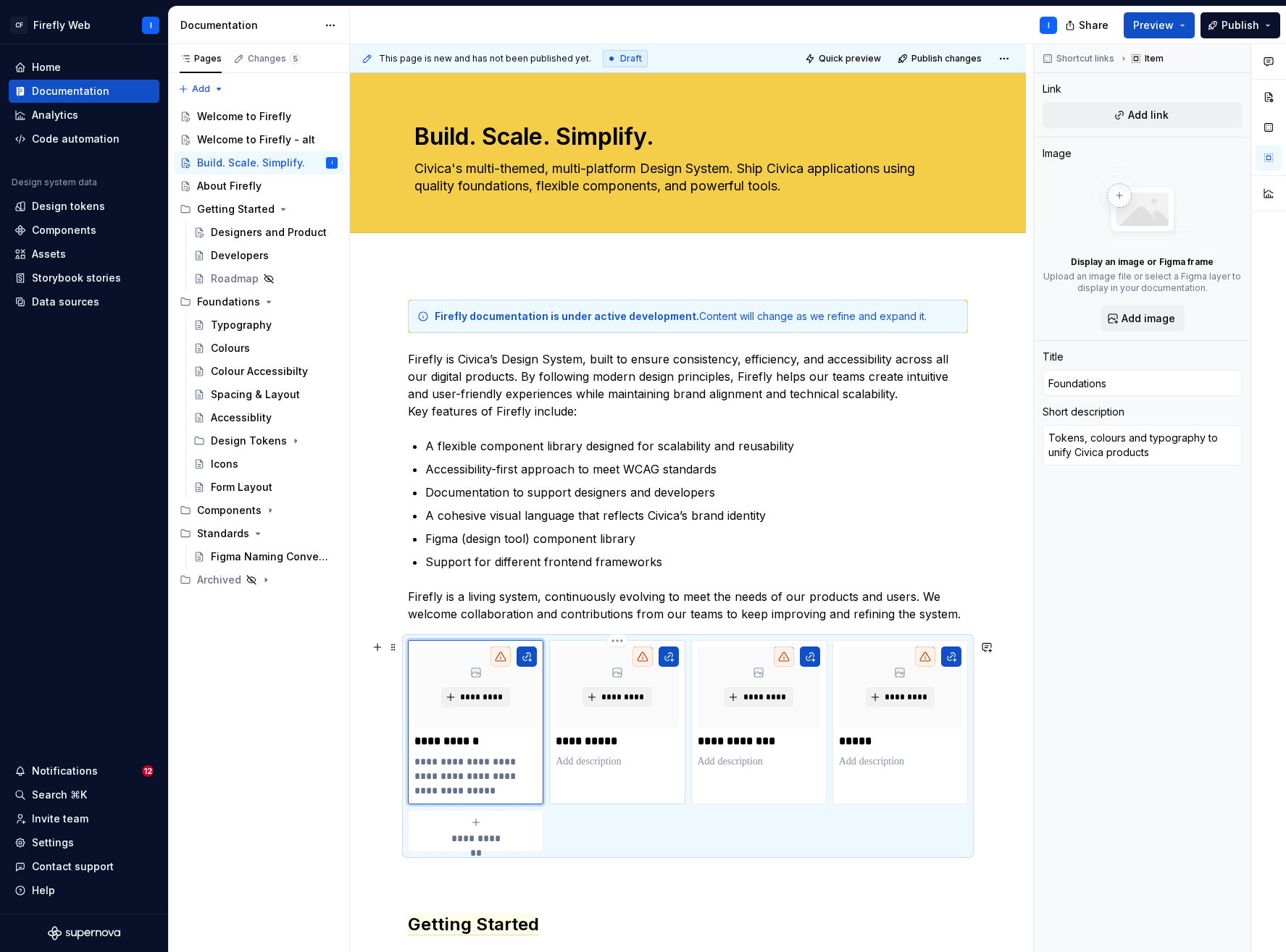
click at [647, 755] on p at bounding box center [617, 762] width 122 height 15
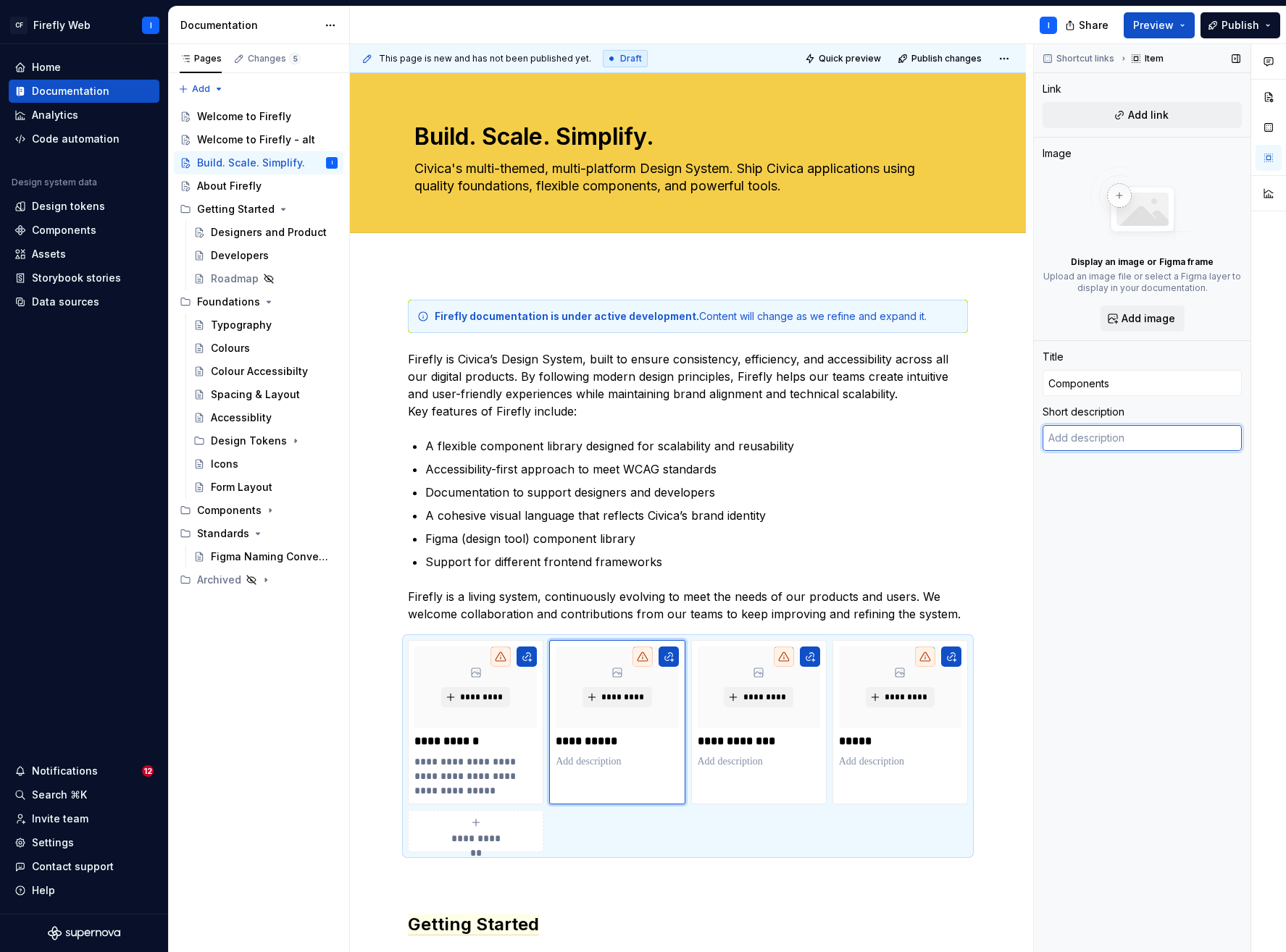
click at [1073, 439] on textarea at bounding box center [1141, 438] width 199 height 26
click at [1078, 457] on textarea "Scalable, accessible building blocks for" at bounding box center [1141, 445] width 199 height 41
click at [1160, 455] on textarea "Scalable, accessible building blocks for faster deliverable" at bounding box center [1141, 445] width 199 height 41
click at [1129, 113] on span "Add link" at bounding box center [1149, 116] width 41 height 15
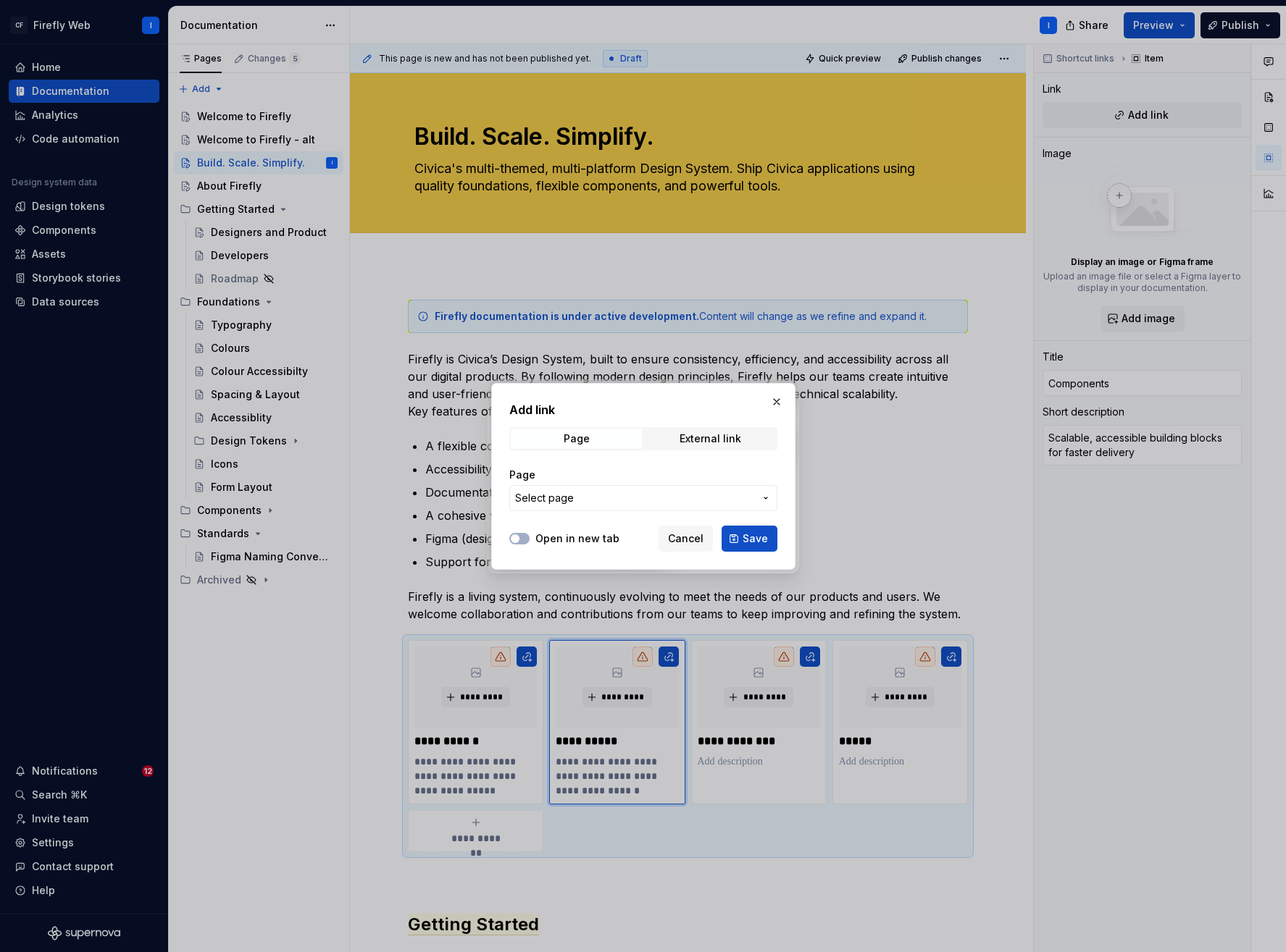
click at [633, 501] on span "Select page" at bounding box center [635, 498] width 239 height 15
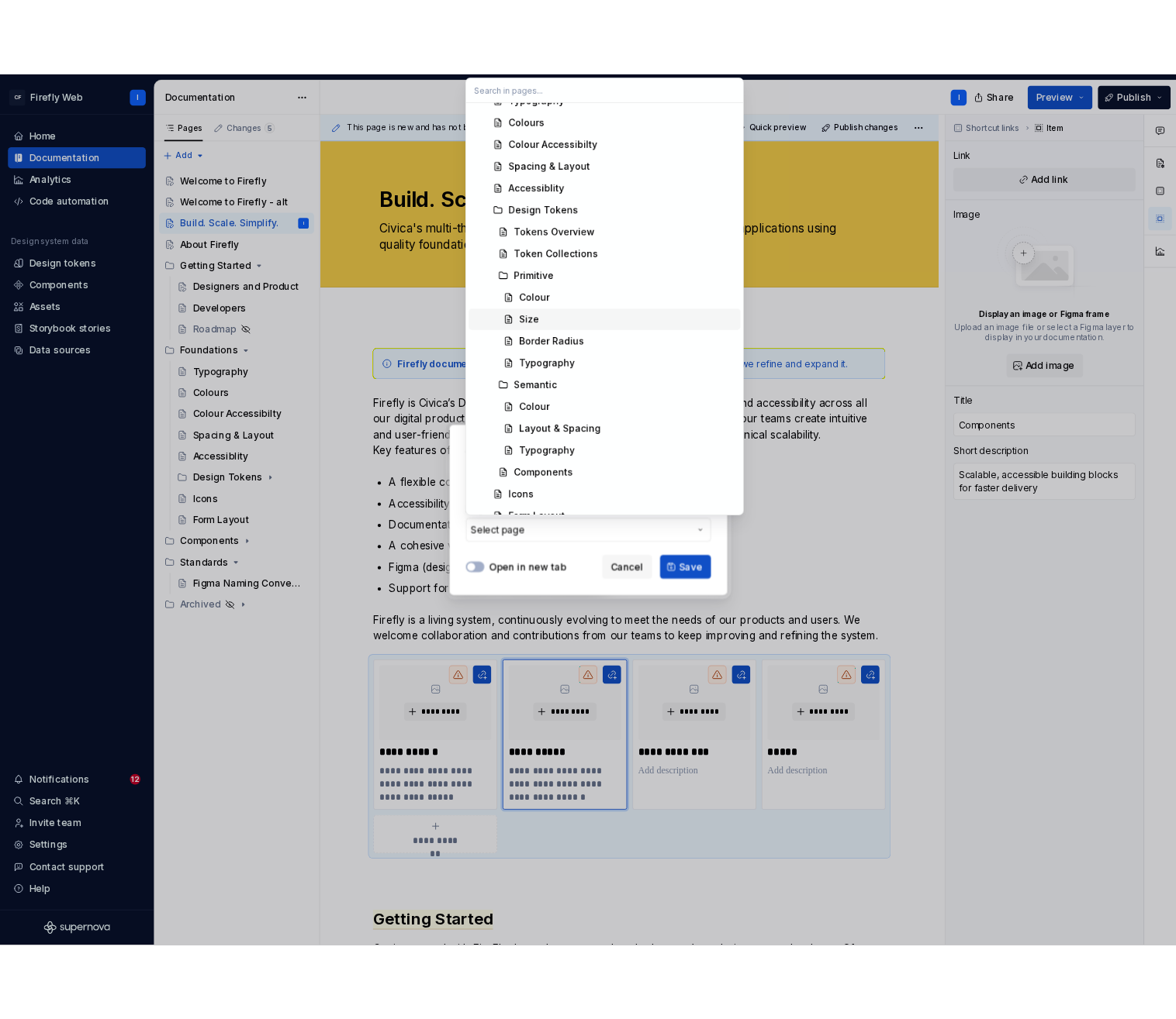
scroll to position [365, 0]
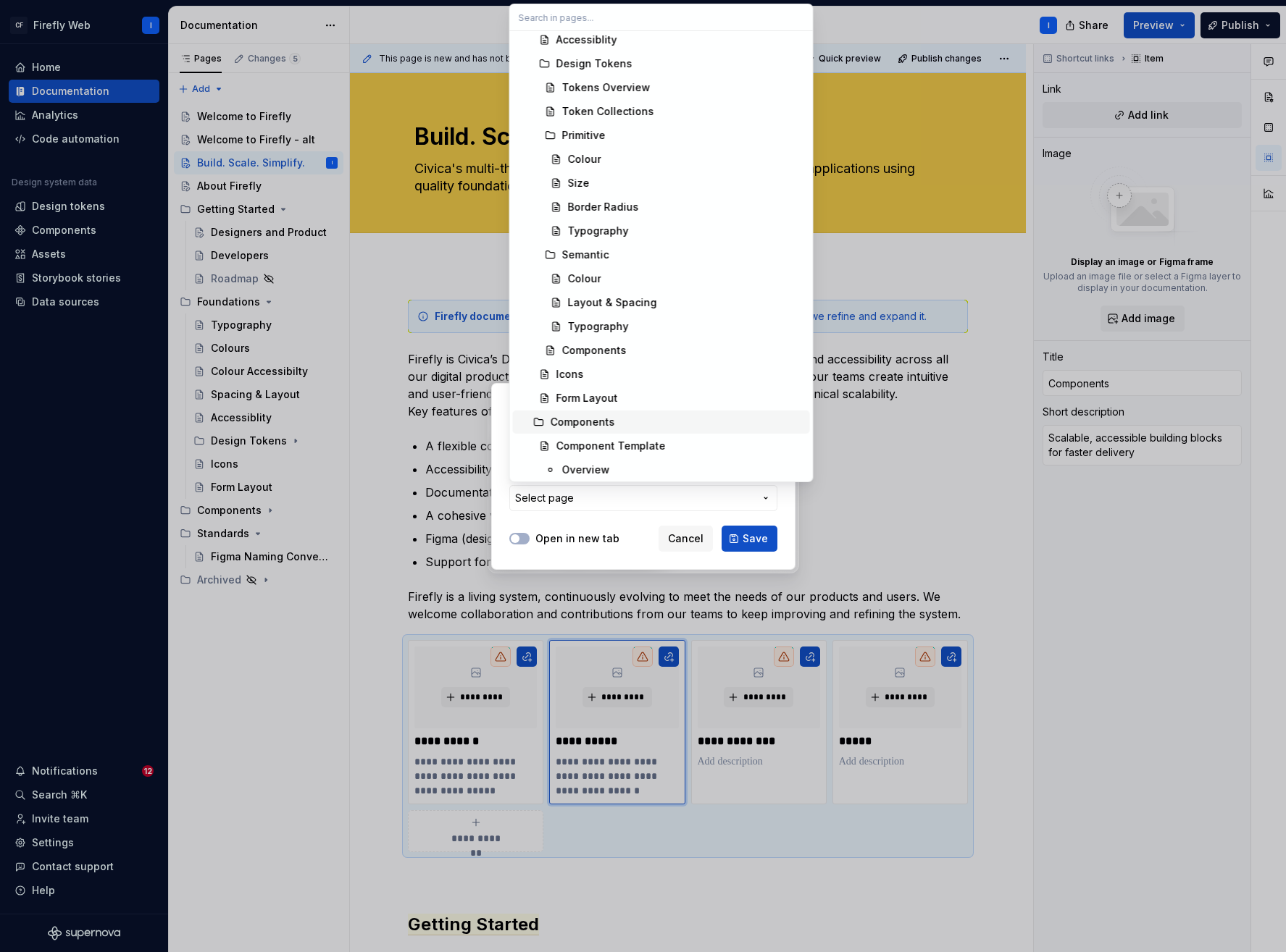
click at [594, 420] on div "Components" at bounding box center [583, 422] width 65 height 15
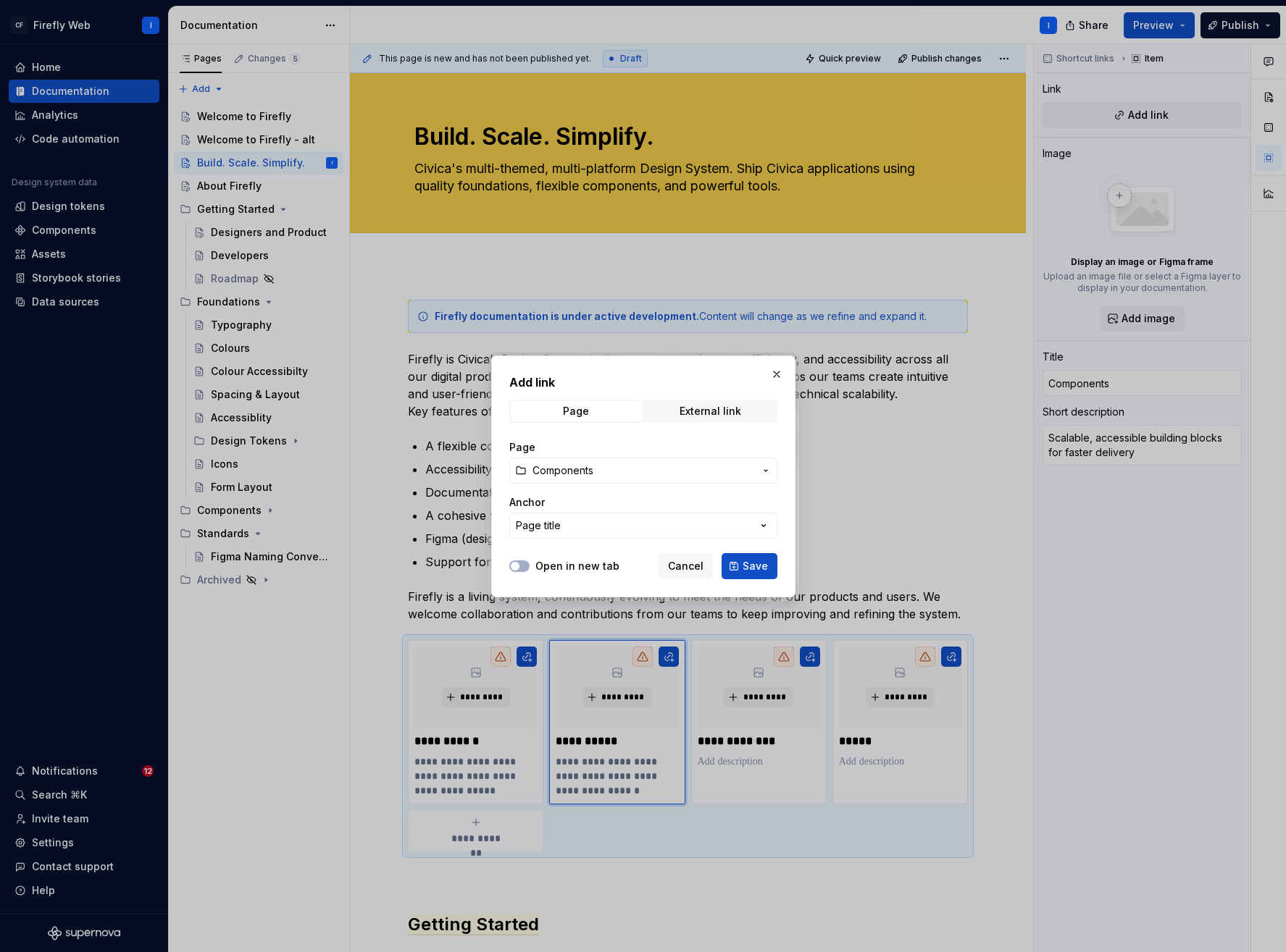
click at [747, 570] on span "Save" at bounding box center [755, 567] width 25 height 15
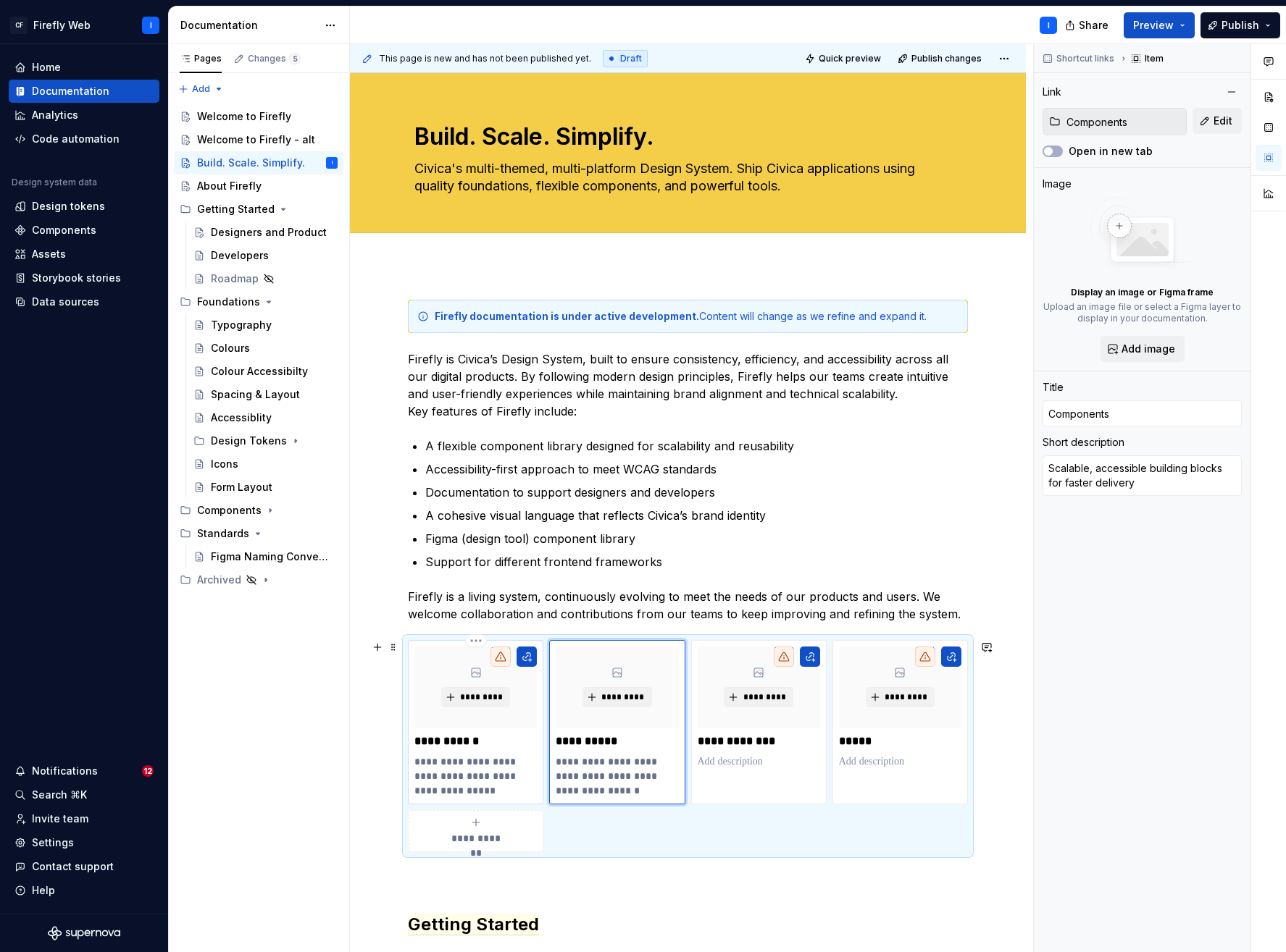
click at [512, 745] on p "**********" at bounding box center [475, 742] width 122 height 15
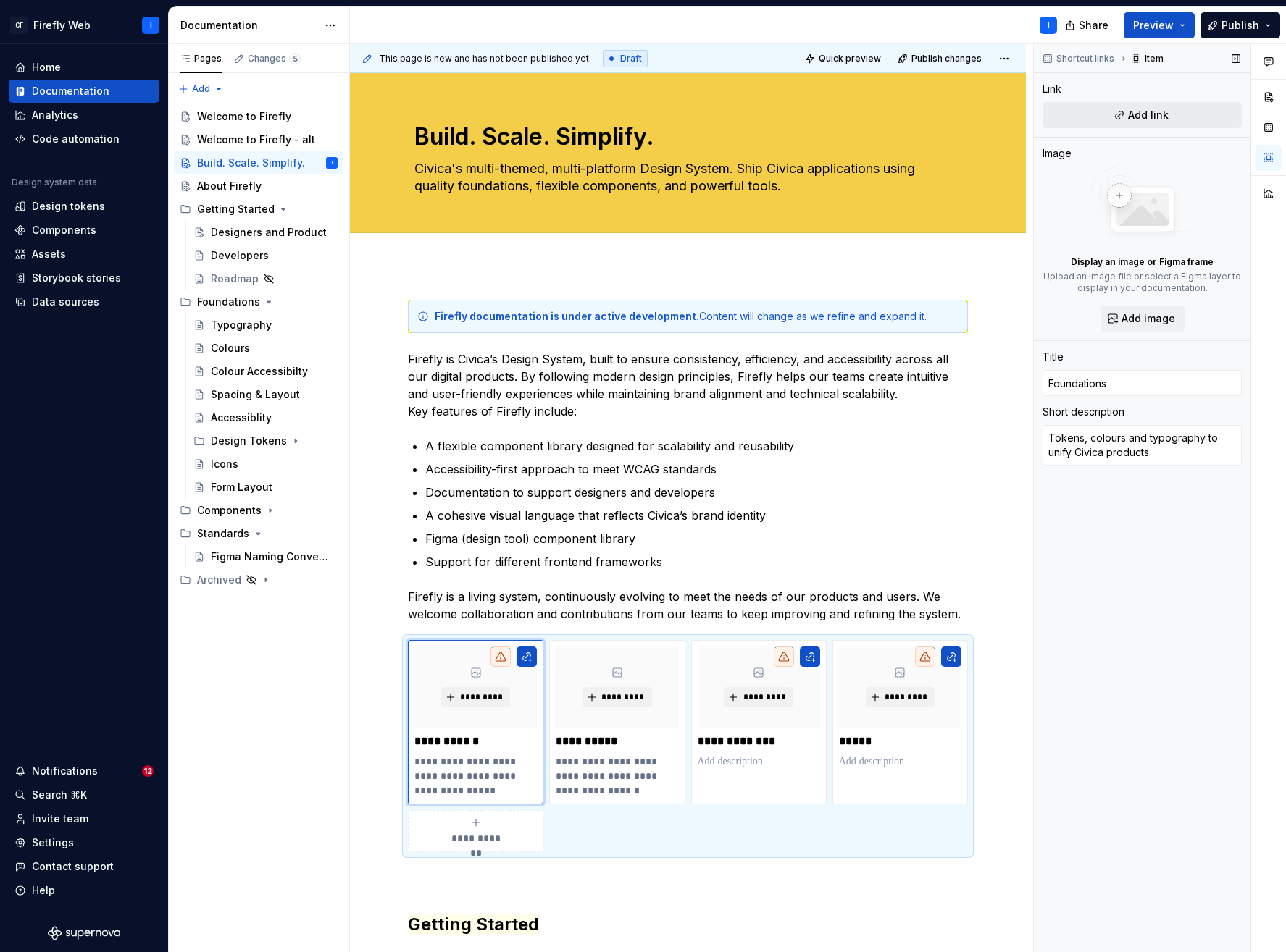
click at [1146, 115] on span "Add link" at bounding box center [1149, 116] width 41 height 15
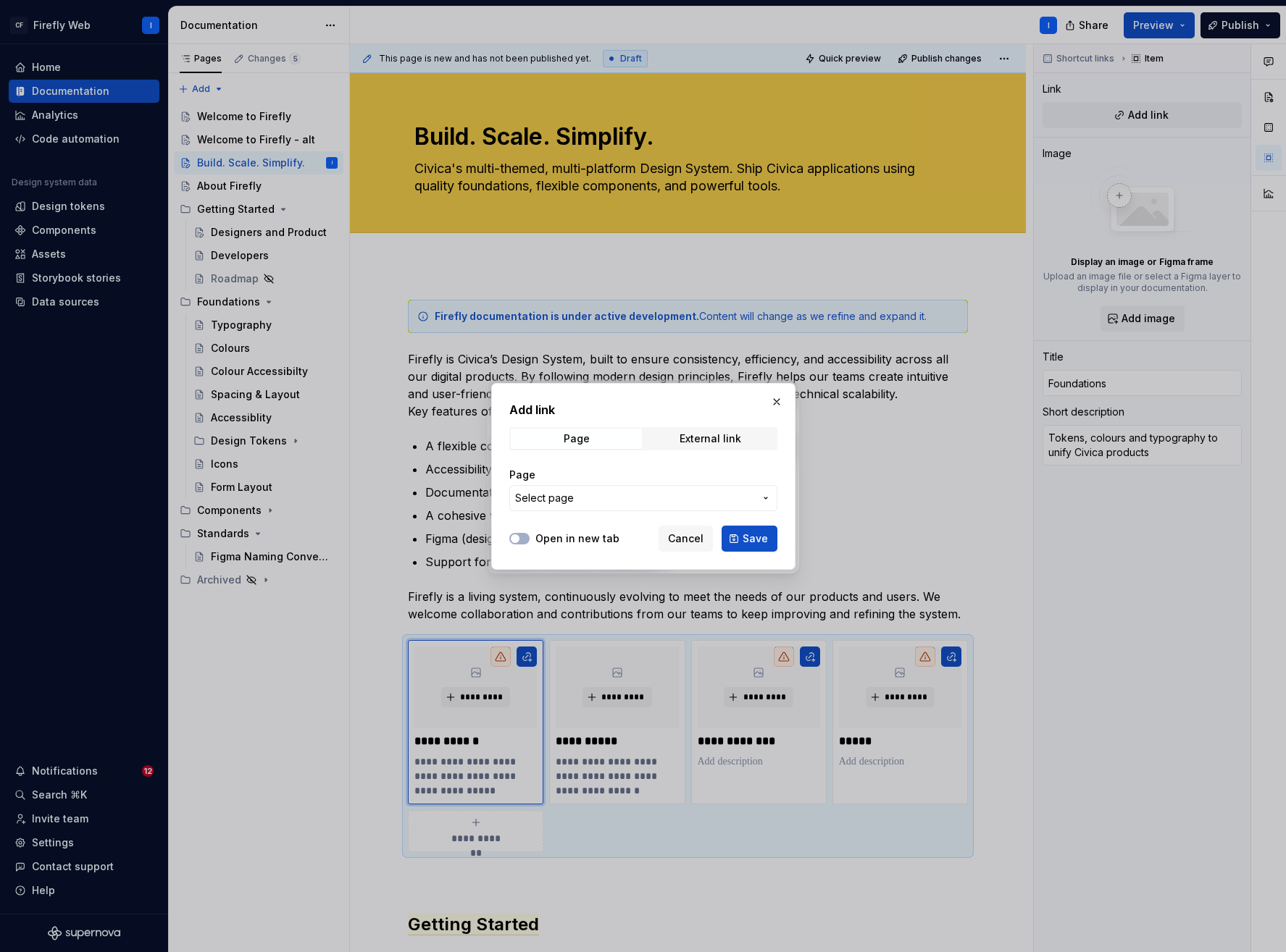
click at [632, 497] on span "Select page" at bounding box center [635, 498] width 239 height 15
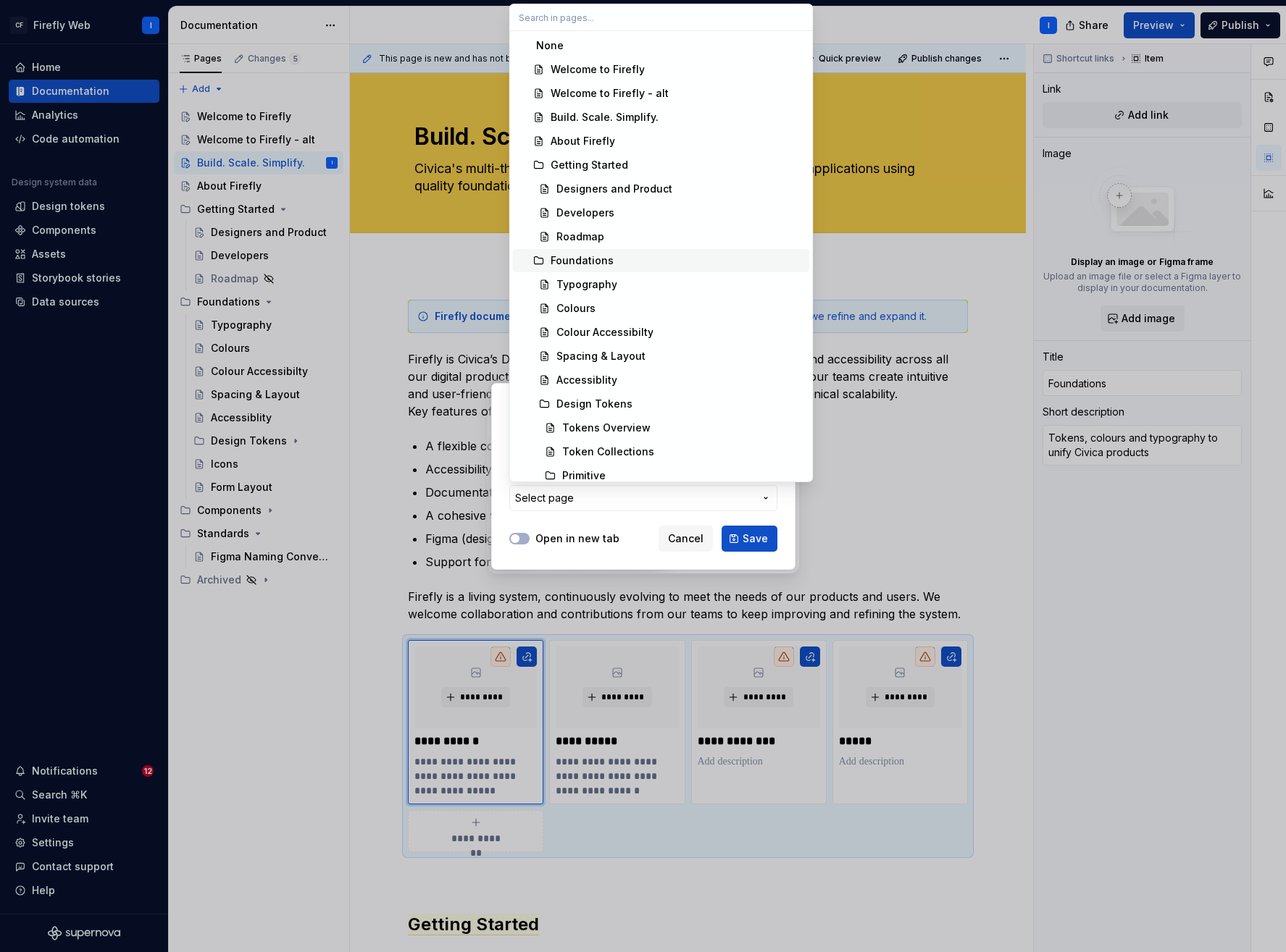
click at [611, 261] on div "Foundations" at bounding box center [677, 261] width 254 height 15
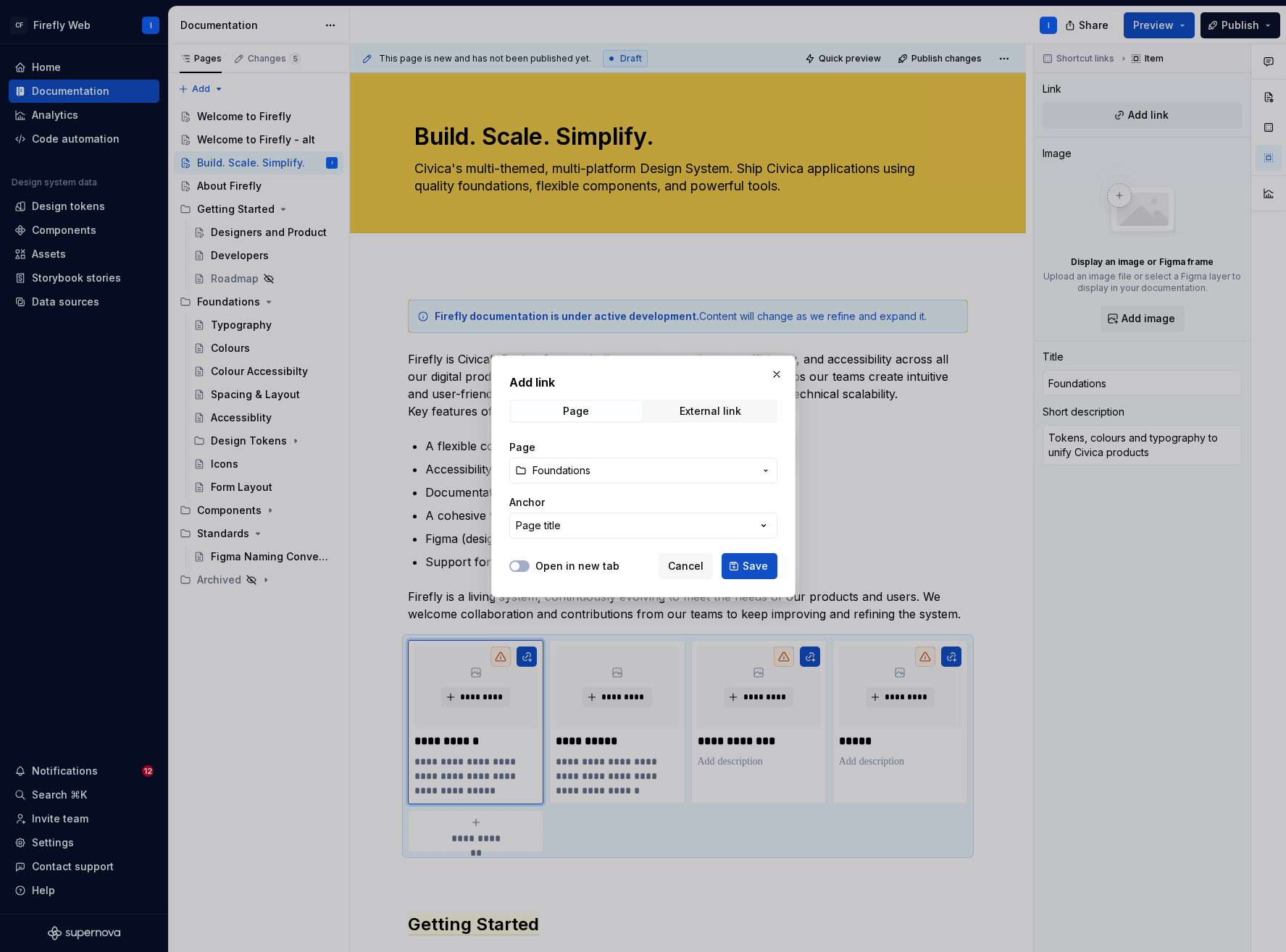
click at [751, 566] on span "Save" at bounding box center [755, 567] width 25 height 15
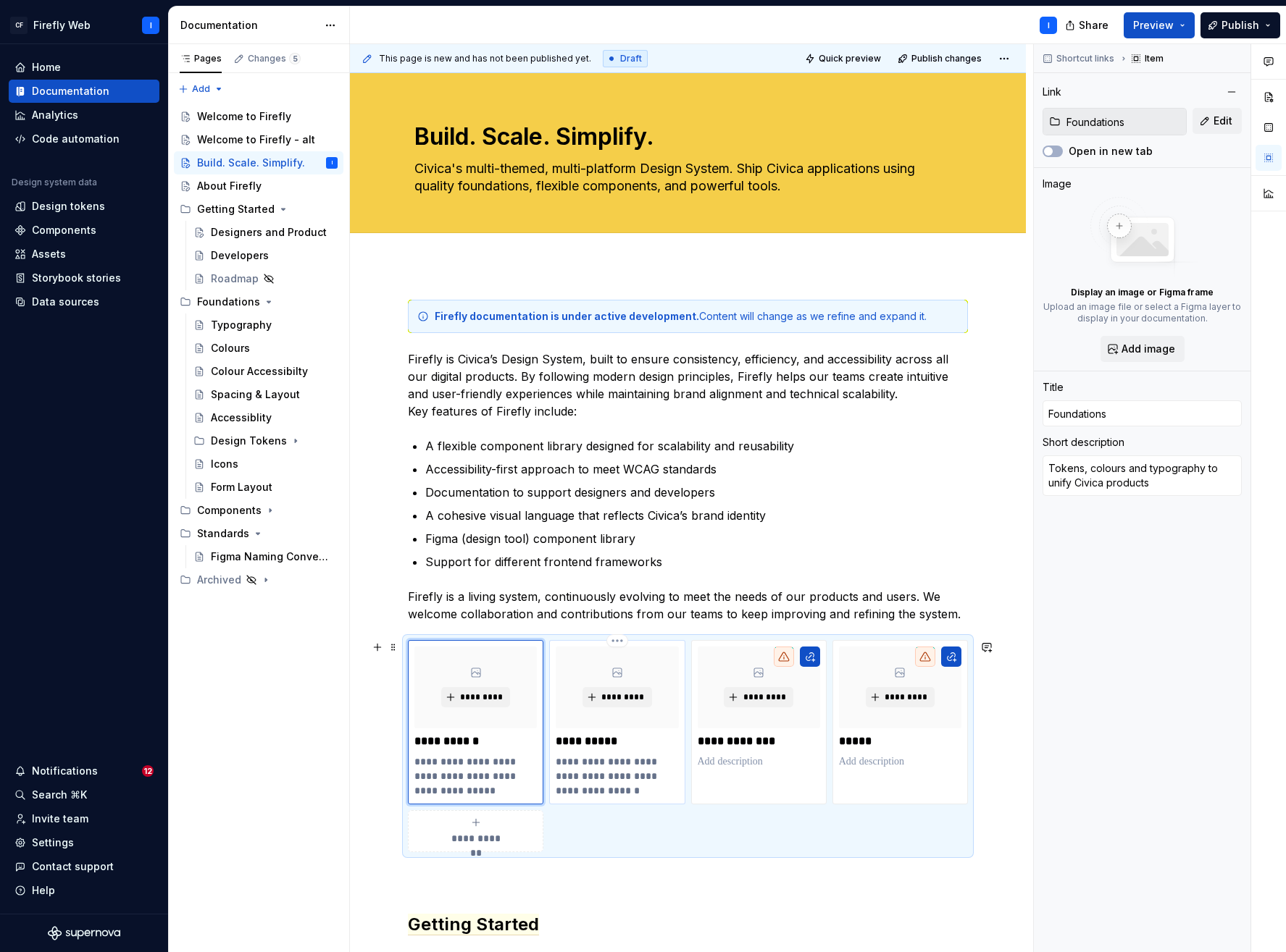
click at [658, 746] on p "**********" at bounding box center [617, 742] width 122 height 15
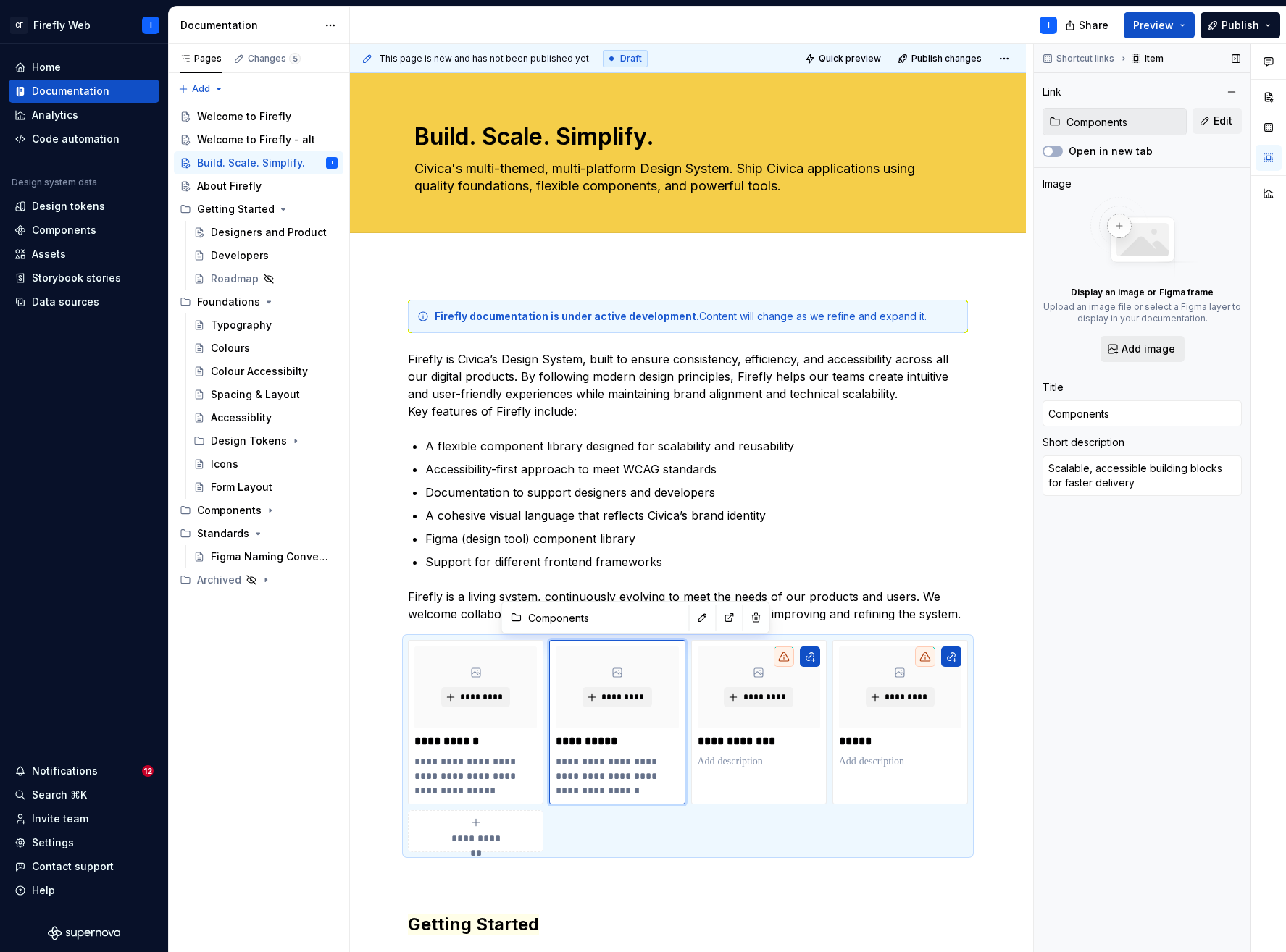
click at [1139, 345] on span "Add image" at bounding box center [1149, 349] width 54 height 15
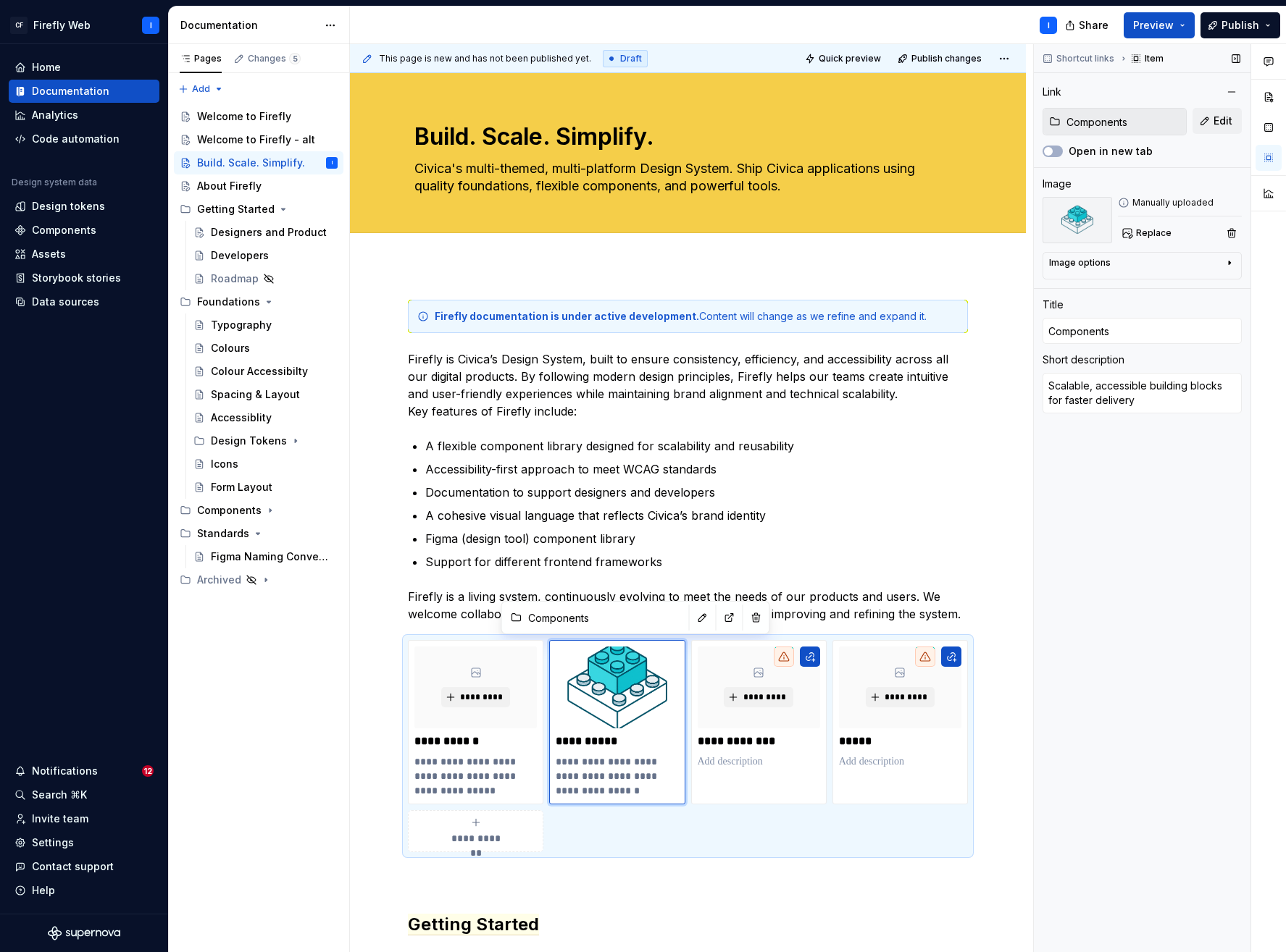
click at [1122, 726] on div "Shortcut links Item Link Components Edit Open in new tab Image Manually uploade…" at bounding box center [1142, 498] width 217 height 908
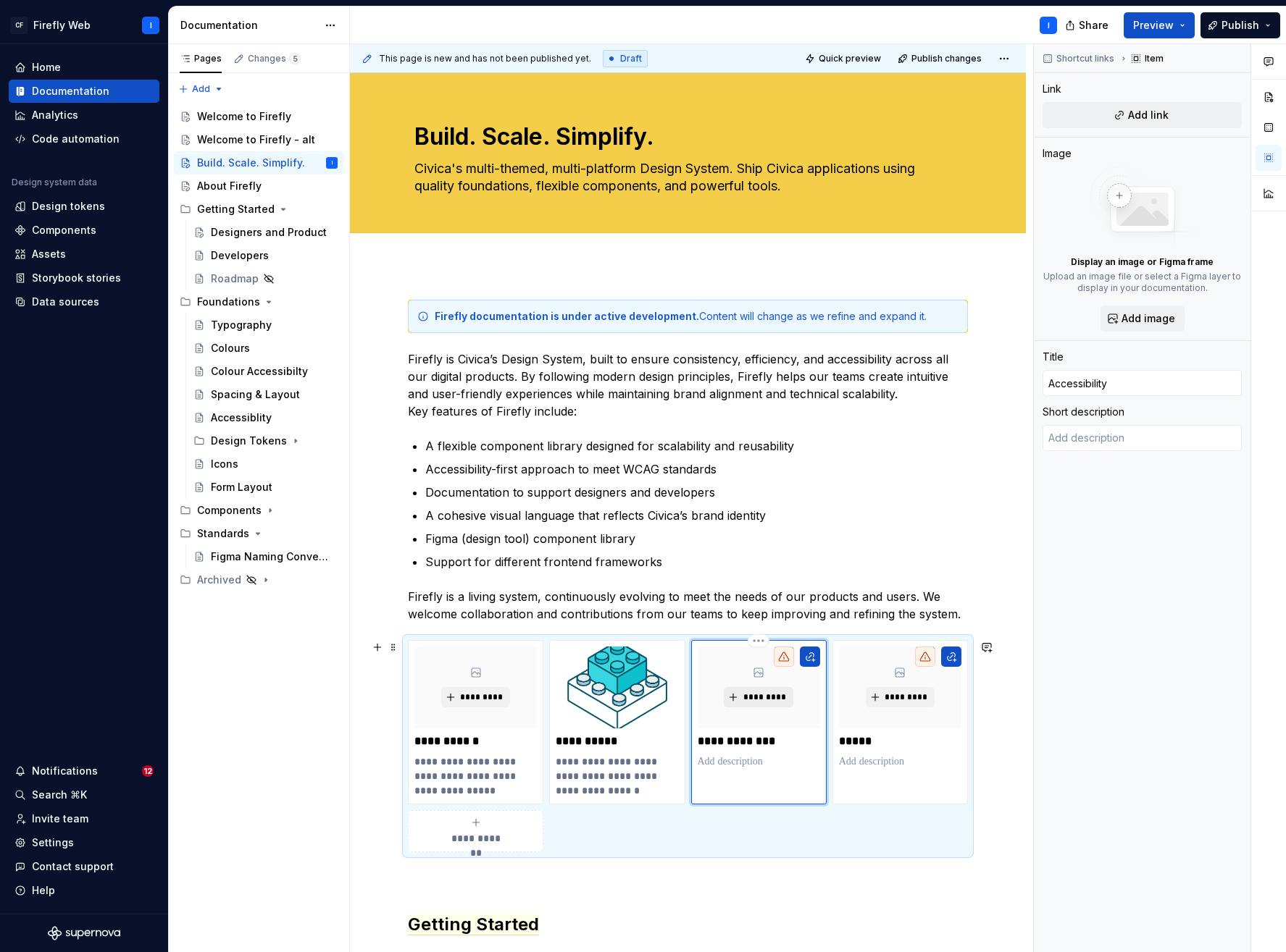
click at [759, 703] on button "*********" at bounding box center [758, 697] width 69 height 20
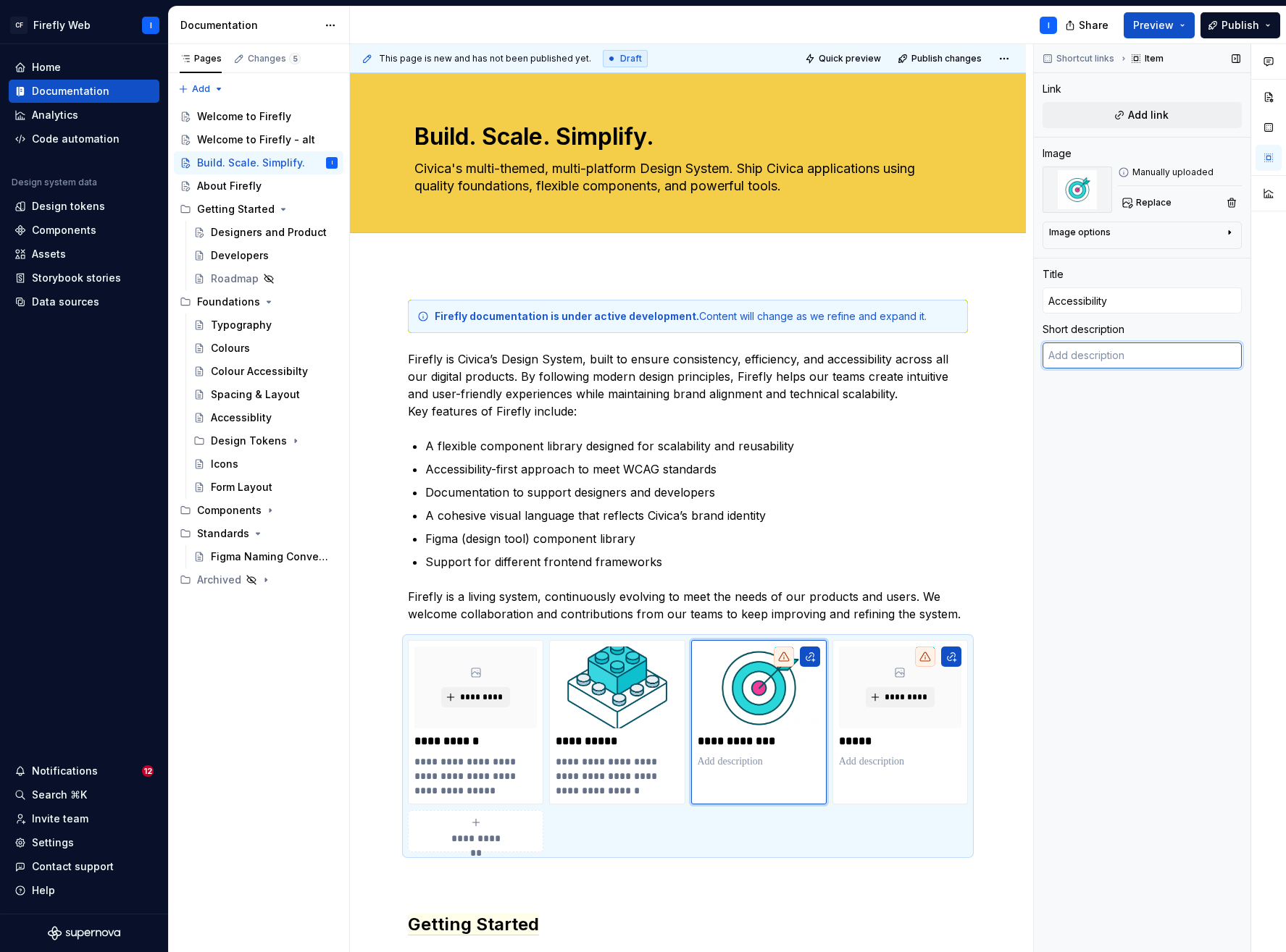
click at [1095, 352] on textarea at bounding box center [1141, 356] width 199 height 26
click at [1133, 487] on div "Shortcut links Item Link Add link Image Manually uploaded Replace Image options…" at bounding box center [1142, 498] width 217 height 908
click at [1141, 111] on span "Add link" at bounding box center [1149, 116] width 41 height 15
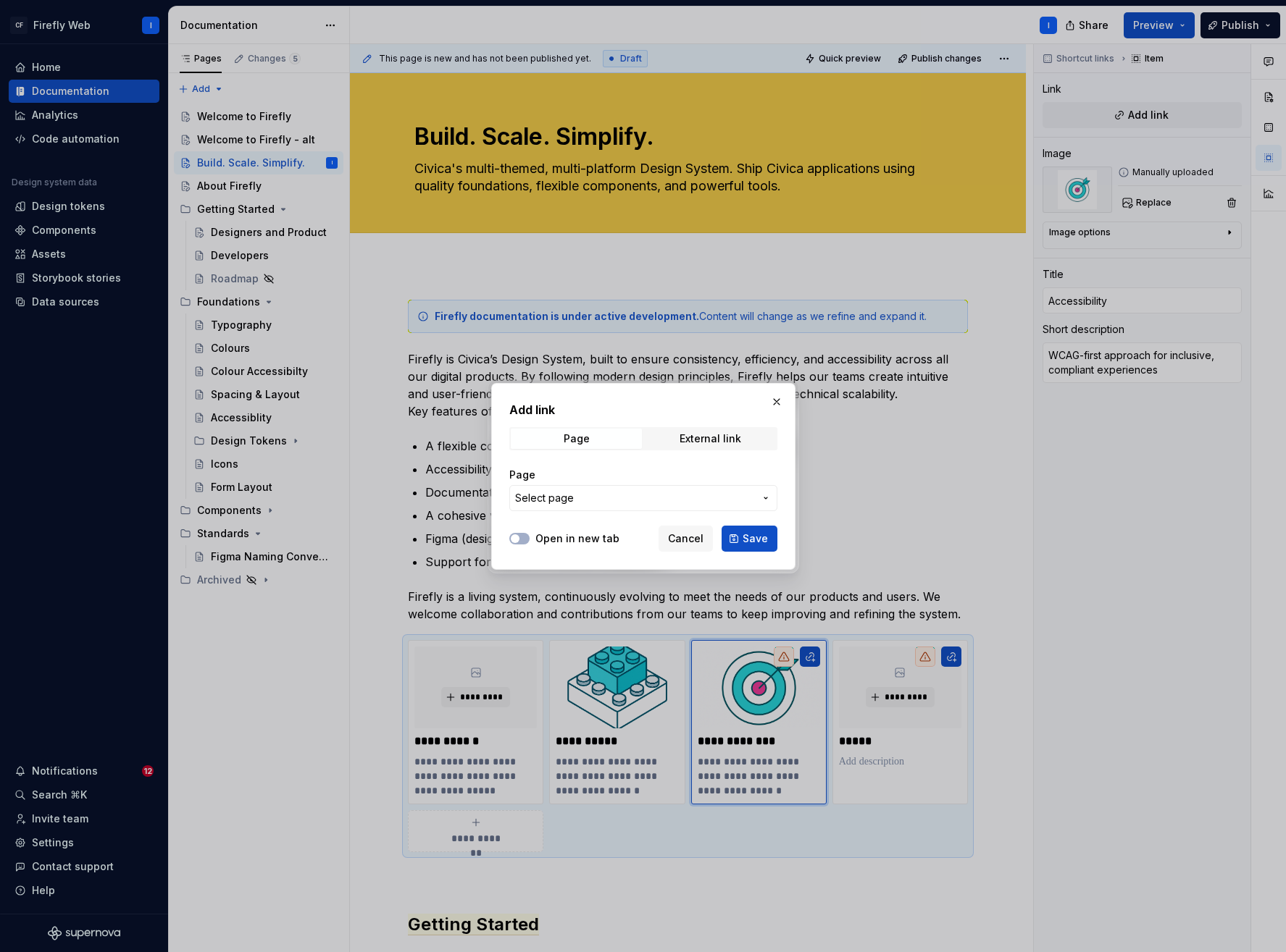
click at [600, 493] on span "Select page" at bounding box center [635, 498] width 239 height 15
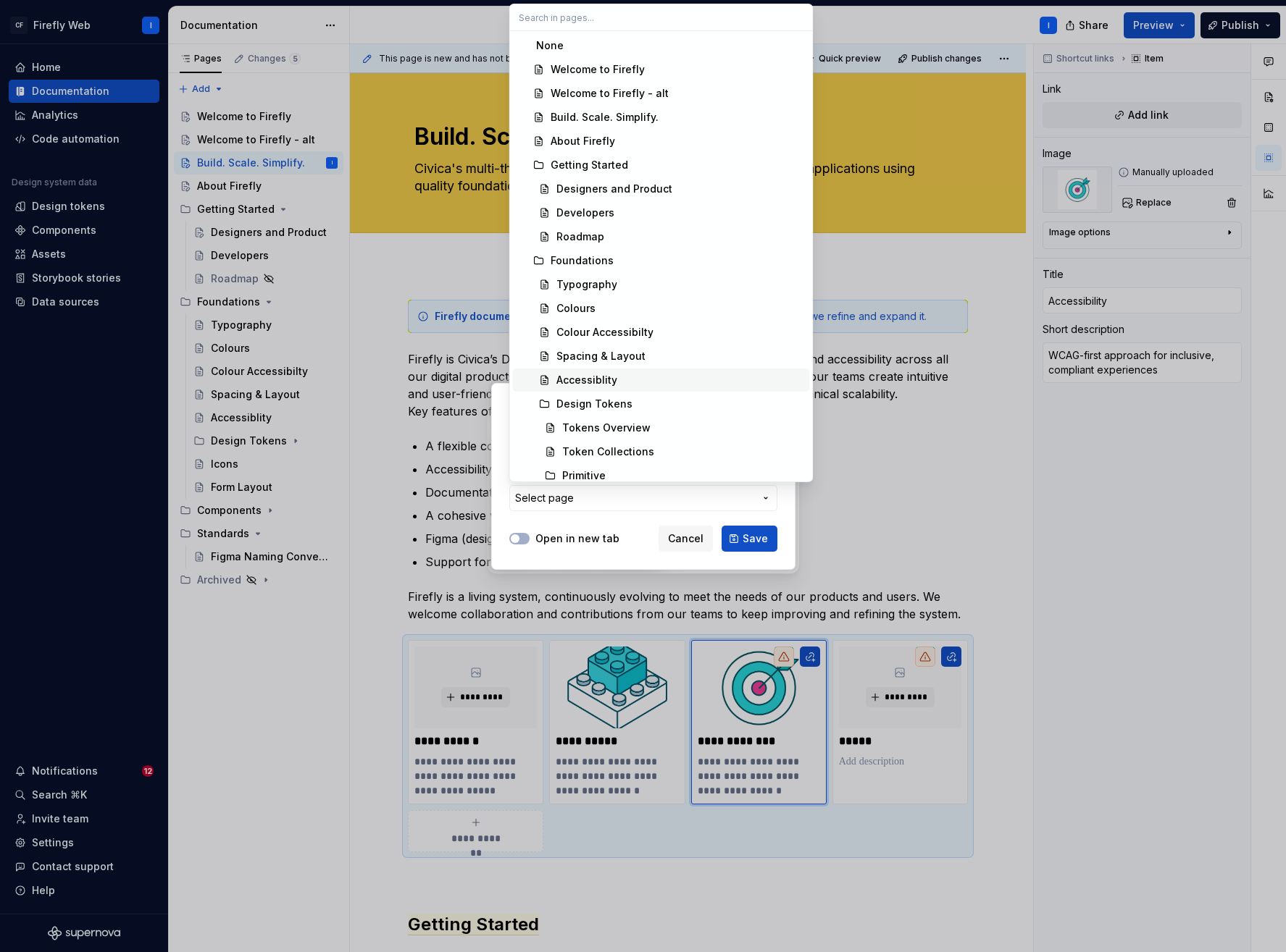
click at [574, 383] on div "Accessiblity" at bounding box center [587, 381] width 61 height 15
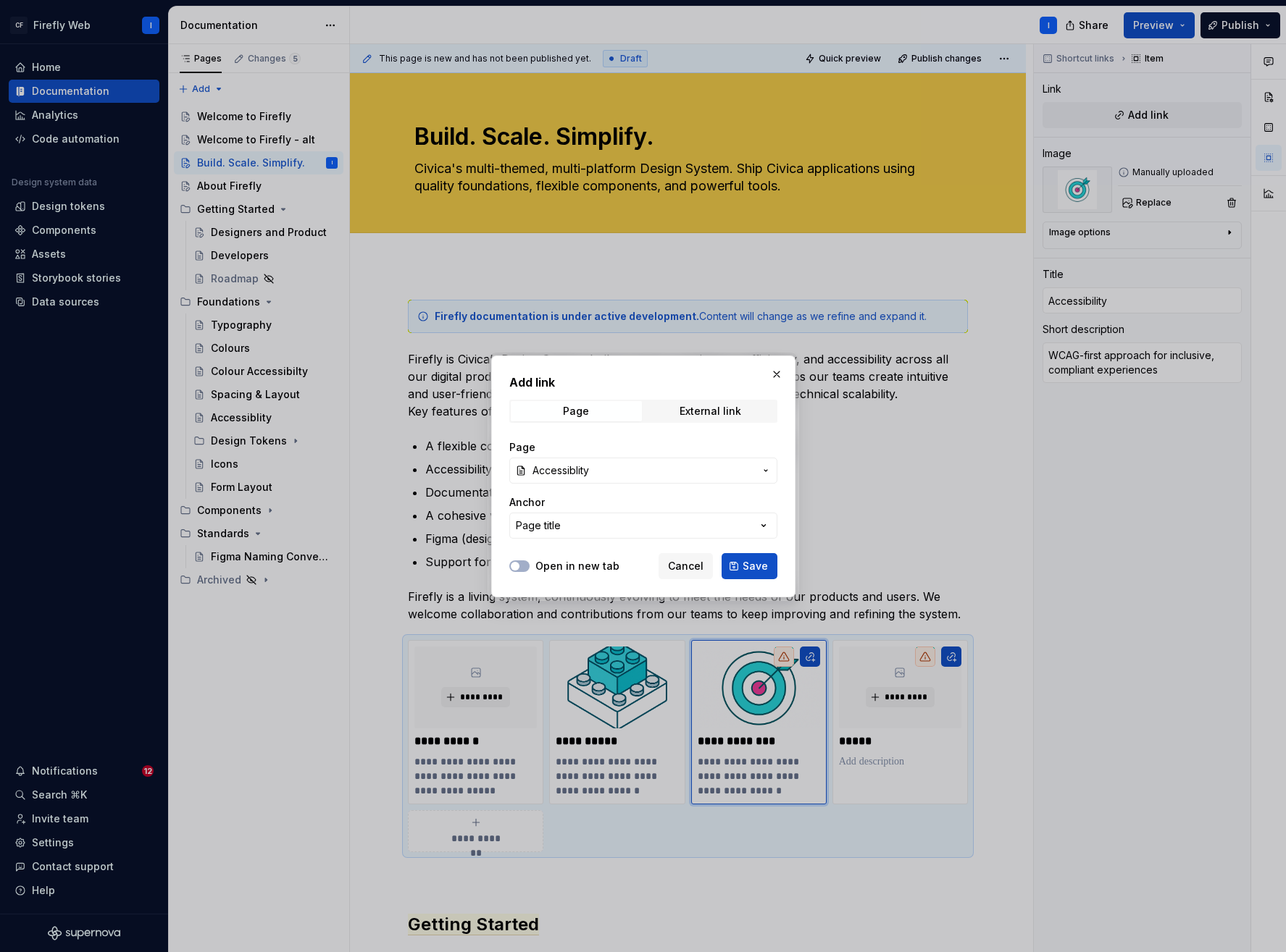
click at [742, 567] on button "Save" at bounding box center [750, 567] width 56 height 26
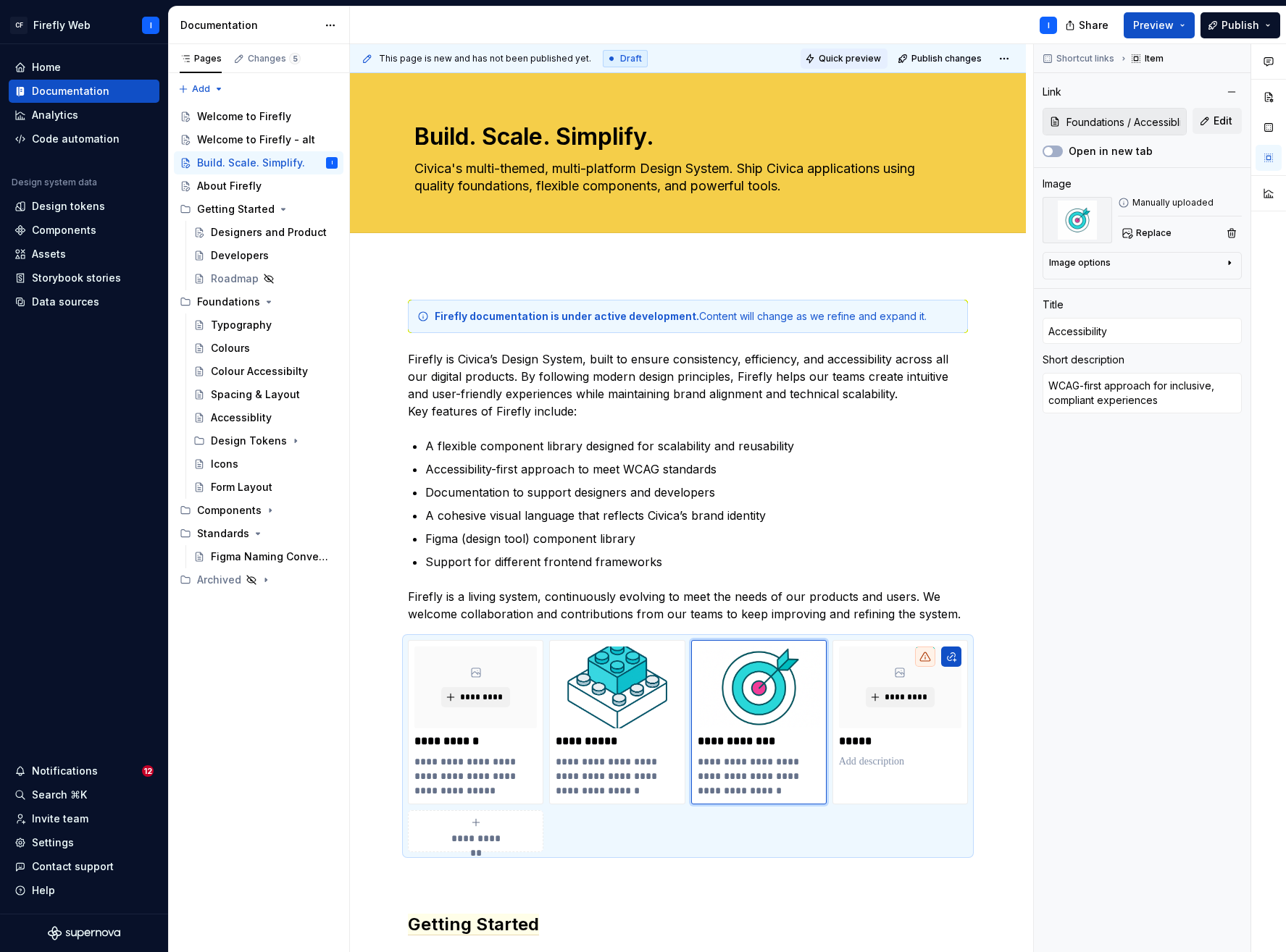
click at [832, 56] on span "Quick preview" at bounding box center [850, 58] width 62 height 12
click at [1185, 25] on button "Preview" at bounding box center [1159, 25] width 71 height 26
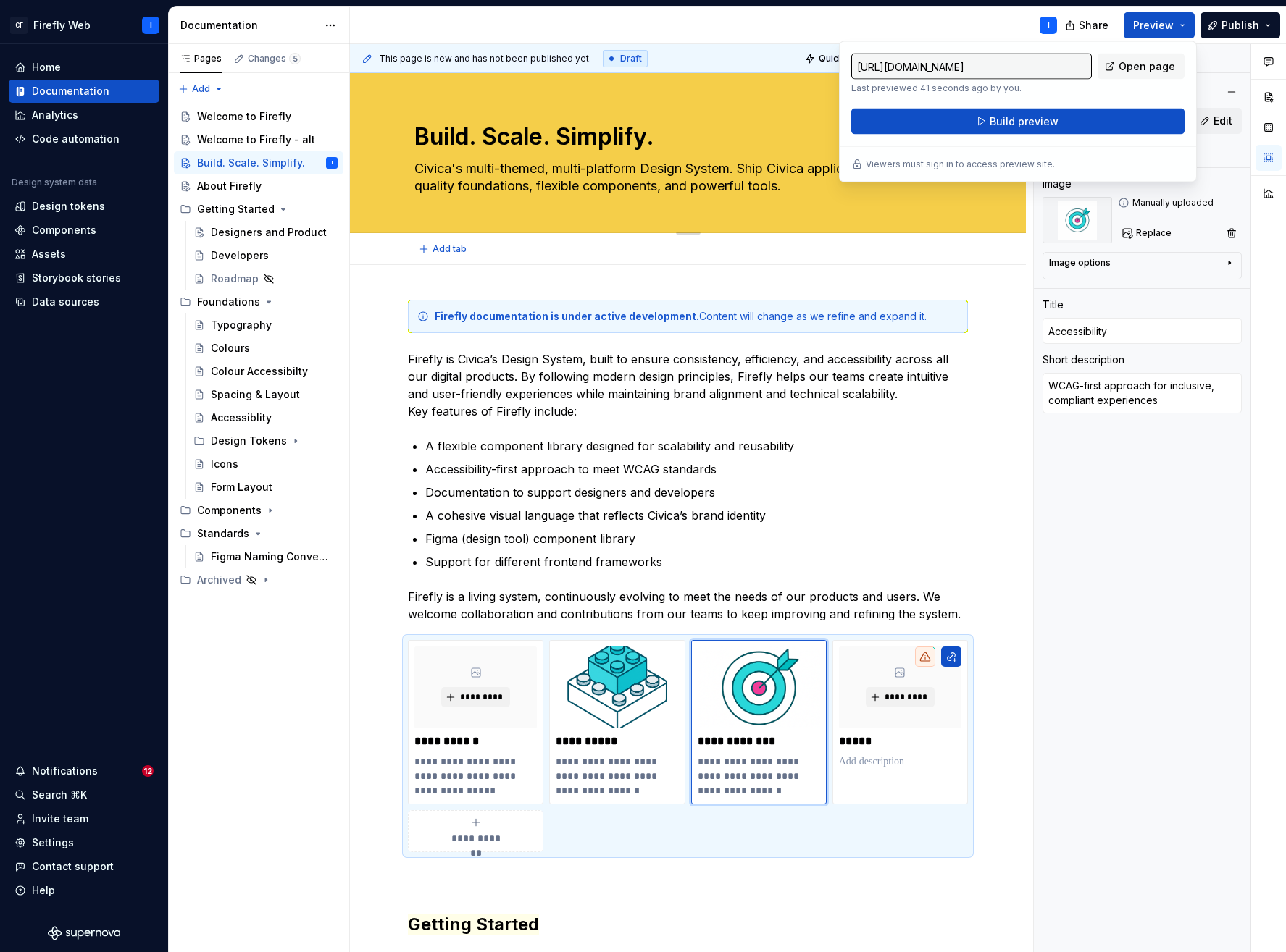
click at [775, 97] on div "Edit header" at bounding box center [682, 98] width 664 height 26
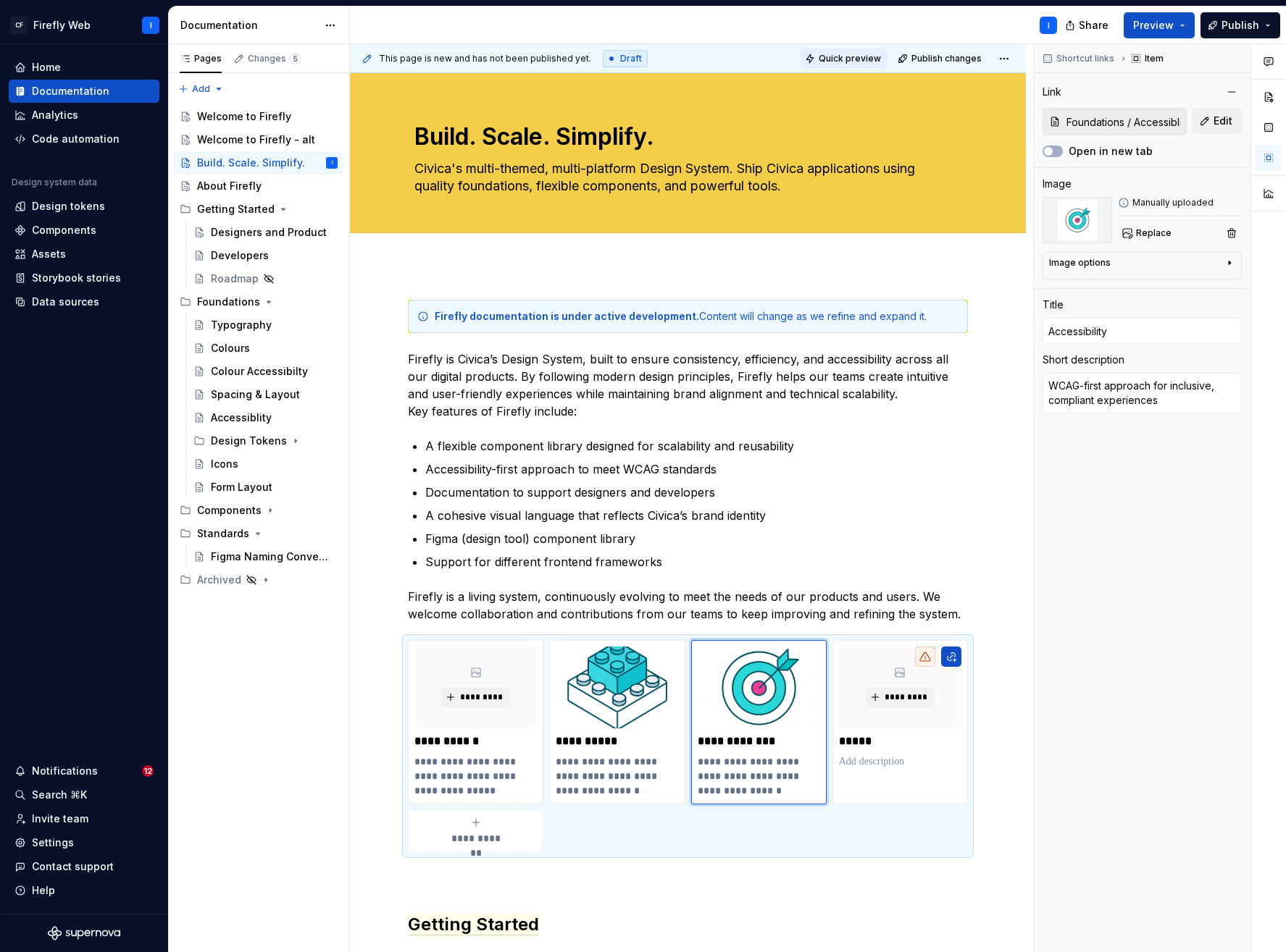
click at [846, 55] on span "Quick preview" at bounding box center [850, 58] width 62 height 12
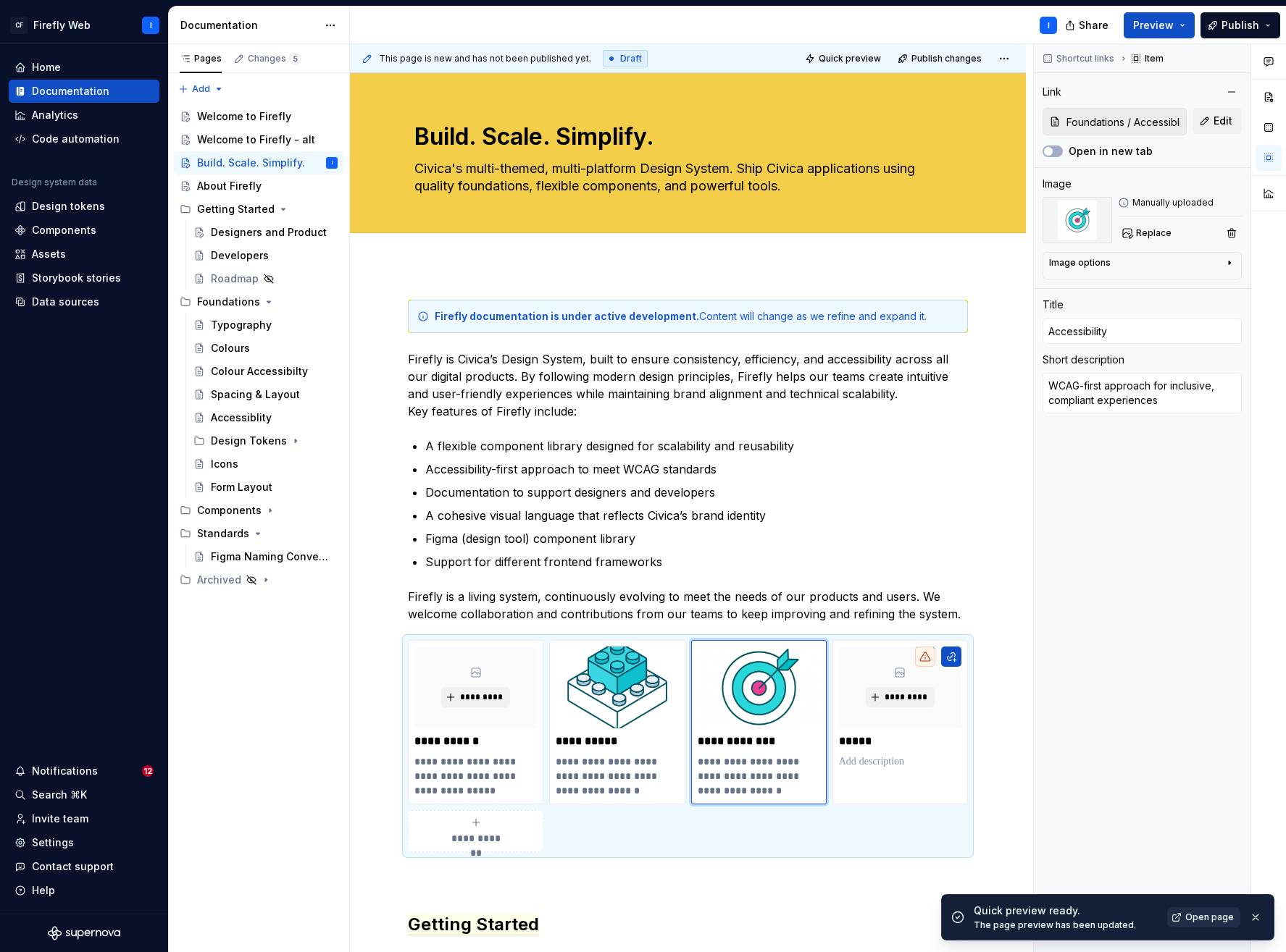
click at [1190, 921] on span "Open page" at bounding box center [1209, 918] width 48 height 12
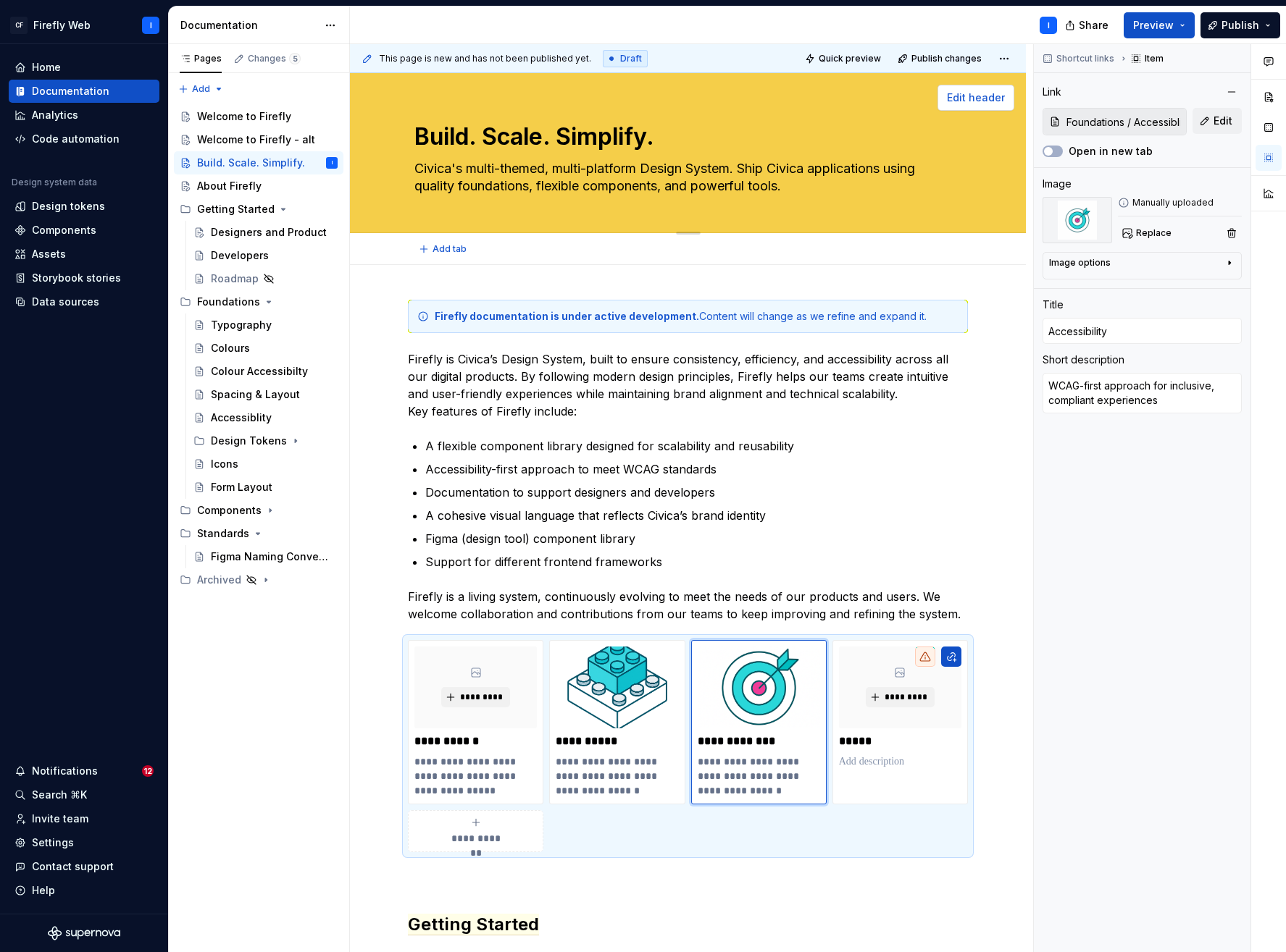
click at [975, 99] on span "Edit header" at bounding box center [976, 98] width 58 height 15
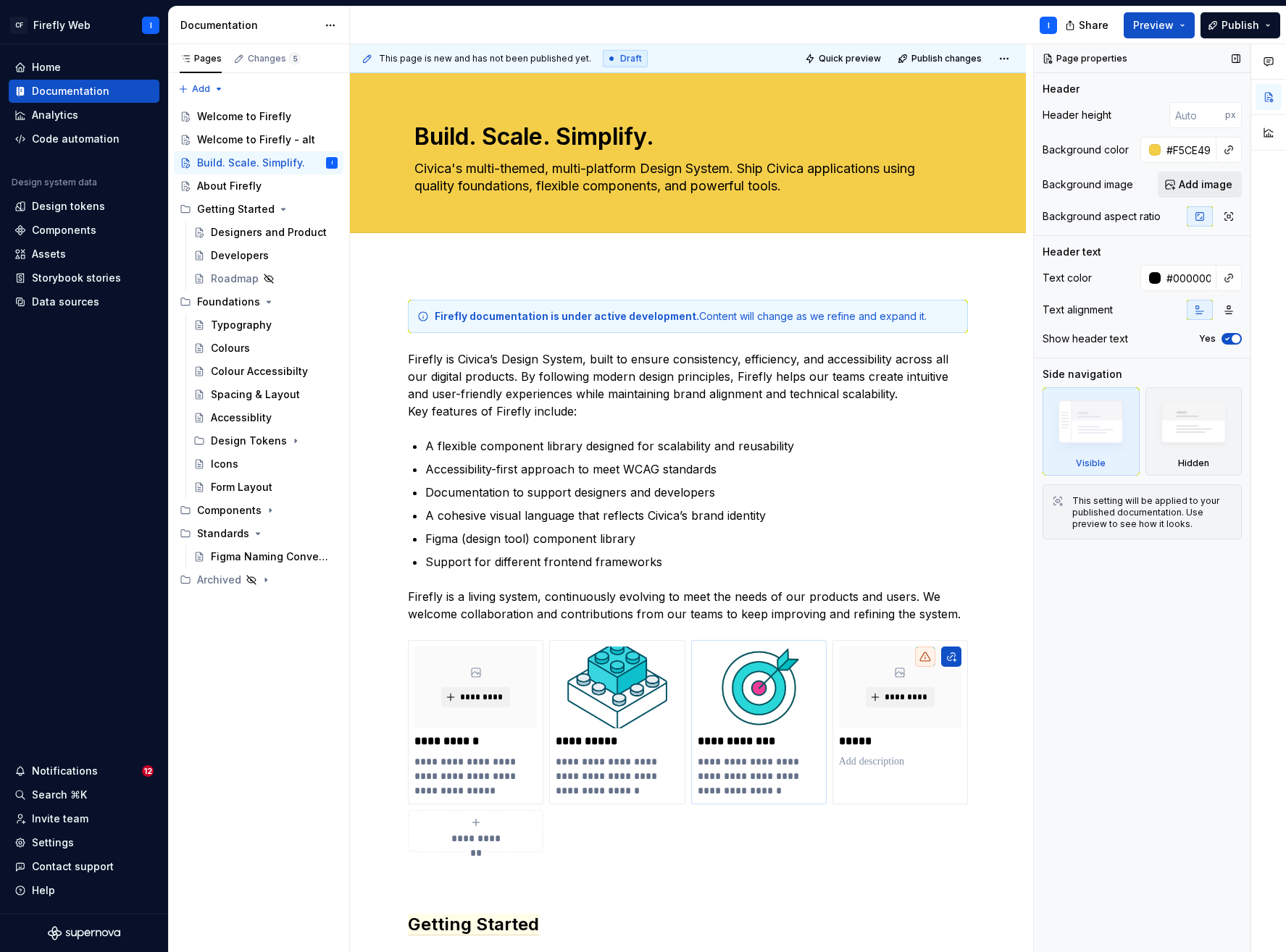
click at [1191, 182] on span "Add image" at bounding box center [1205, 185] width 54 height 15
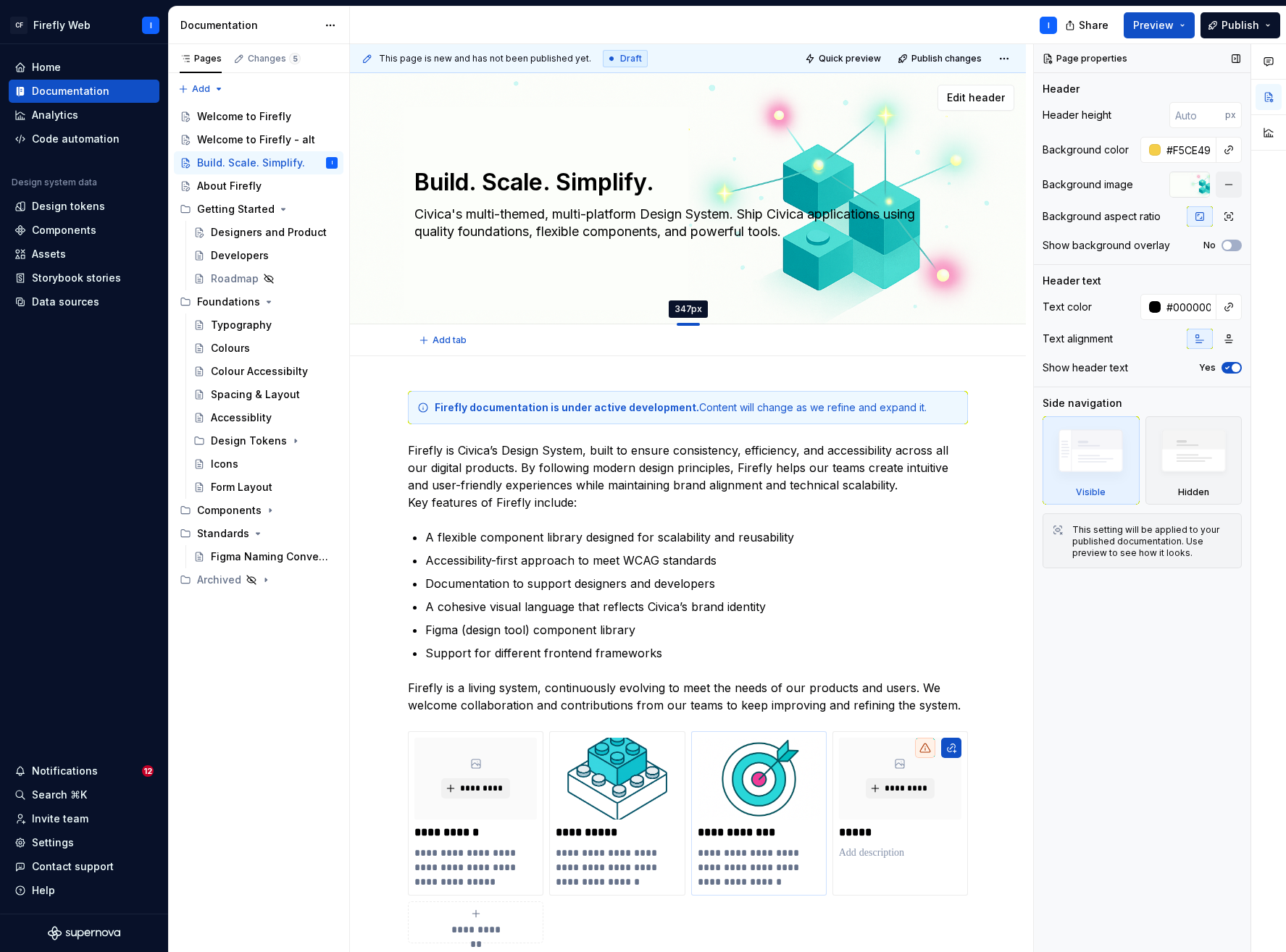
drag, startPoint x: 684, startPoint y: 233, endPoint x: 686, endPoint y: 324, distance: 91.0
click at [686, 324] on div at bounding box center [687, 324] width 23 height 3
click at [1201, 151] on input "#F5CE49" at bounding box center [1189, 150] width 56 height 26
click at [1136, 737] on div "Page properties Header Header height 347 px Background color Background image B…" at bounding box center [1142, 498] width 217 height 908
click at [1155, 115] on button "button" at bounding box center [1154, 115] width 20 height 20
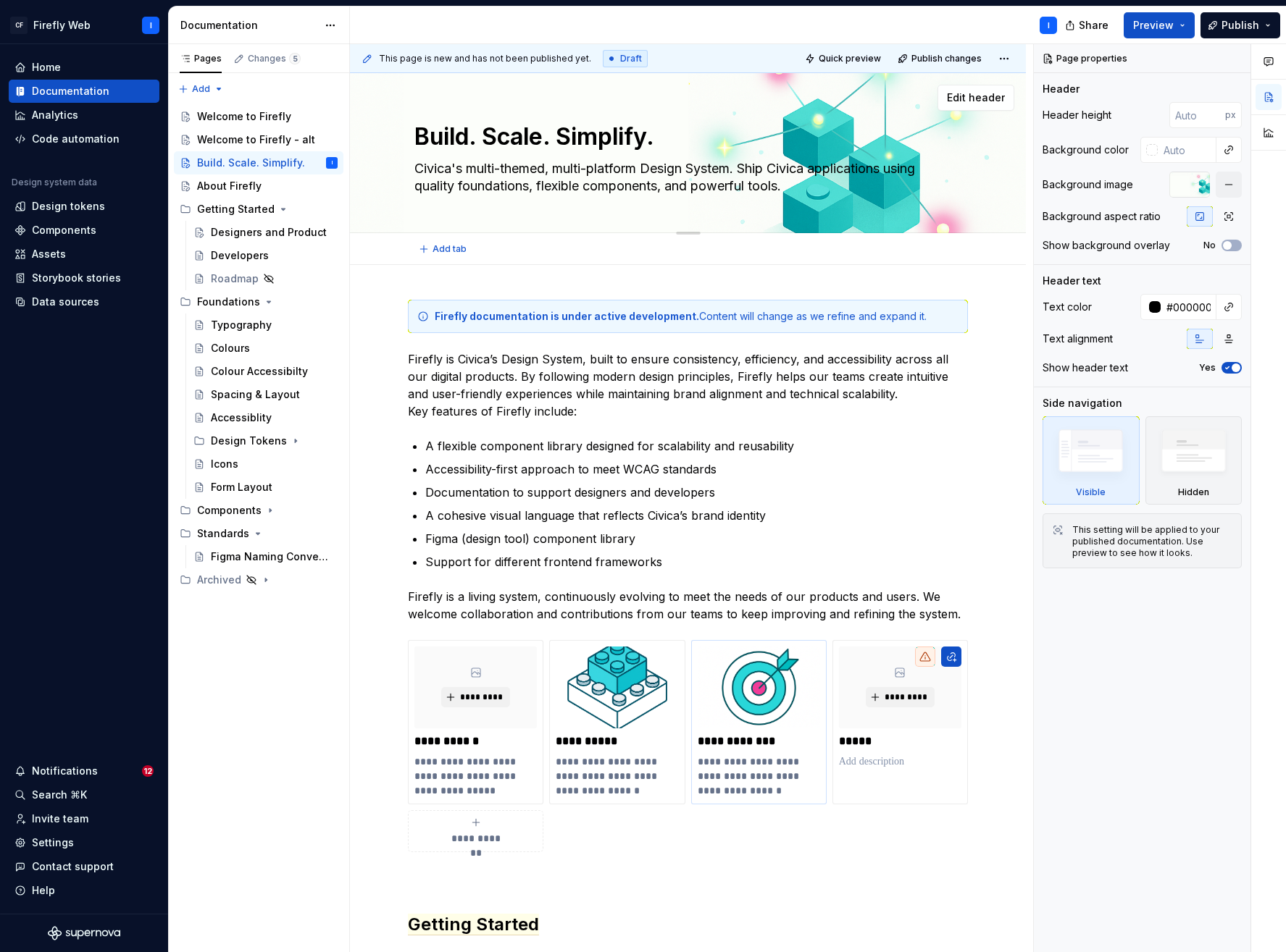
click at [654, 174] on textarea "Civica's multi-themed, multi-platform Design System. Ship Civica applications u…" at bounding box center [685, 178] width 548 height 41
click at [710, 182] on textarea "Civica's multi-themed, multi-platform Design System. Ship Civica applications u…" at bounding box center [685, 178] width 548 height 41
click at [749, 168] on textarea "Civica's multi-themed, multi-platform Design System. Ship Civica applications u…" at bounding box center [685, 178] width 548 height 41
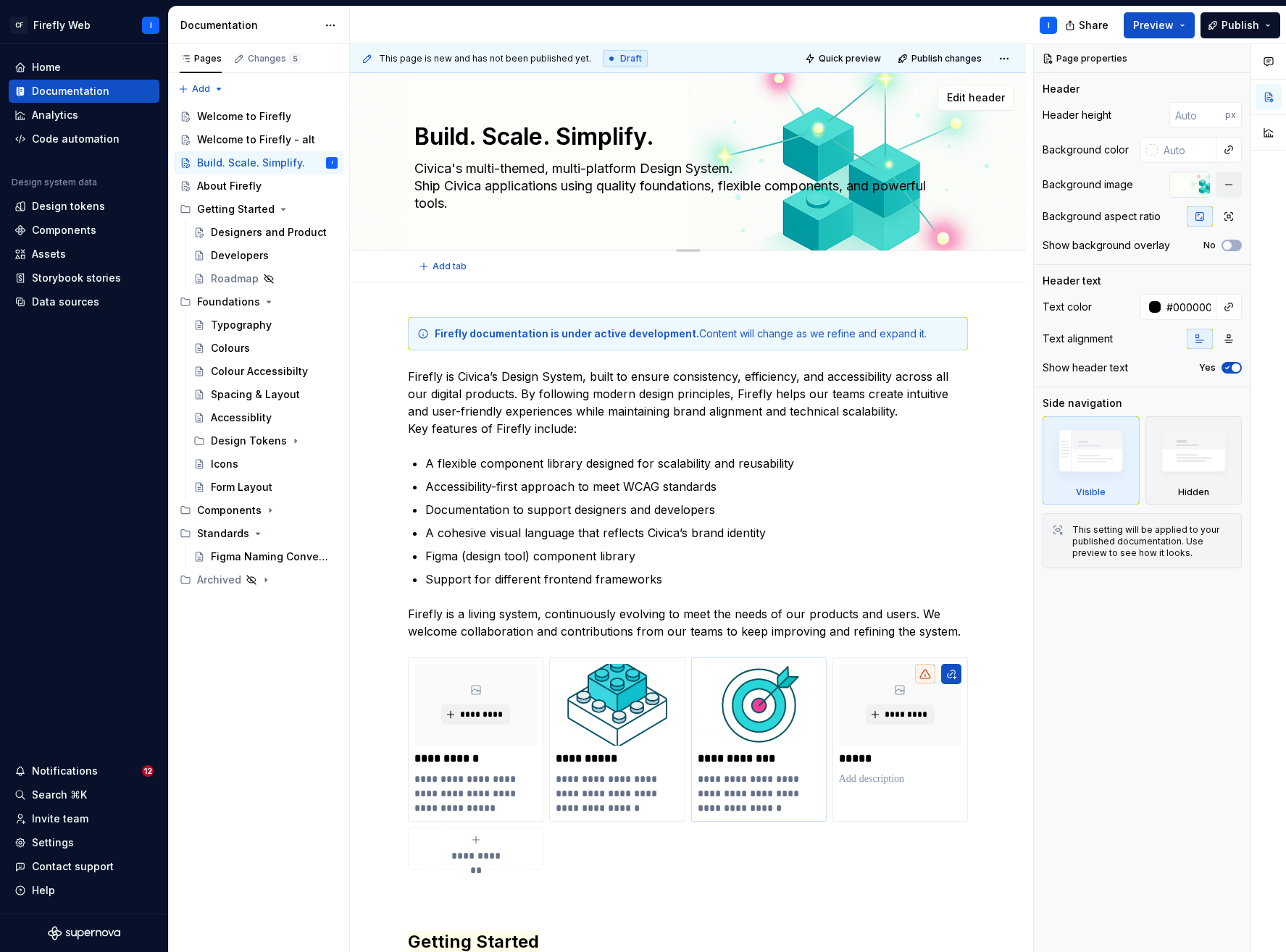
click at [726, 185] on textarea "Civica's multi-themed, multi-platform Design System. Ship Civica applications u…" at bounding box center [685, 186] width 548 height 58
drag, startPoint x: 816, startPoint y: 497, endPoint x: 861, endPoint y: 494, distance: 45.1
click at [816, 497] on ul "A flexible component library designed for scalability and reusability Accessibi…" at bounding box center [697, 521] width 543 height 133
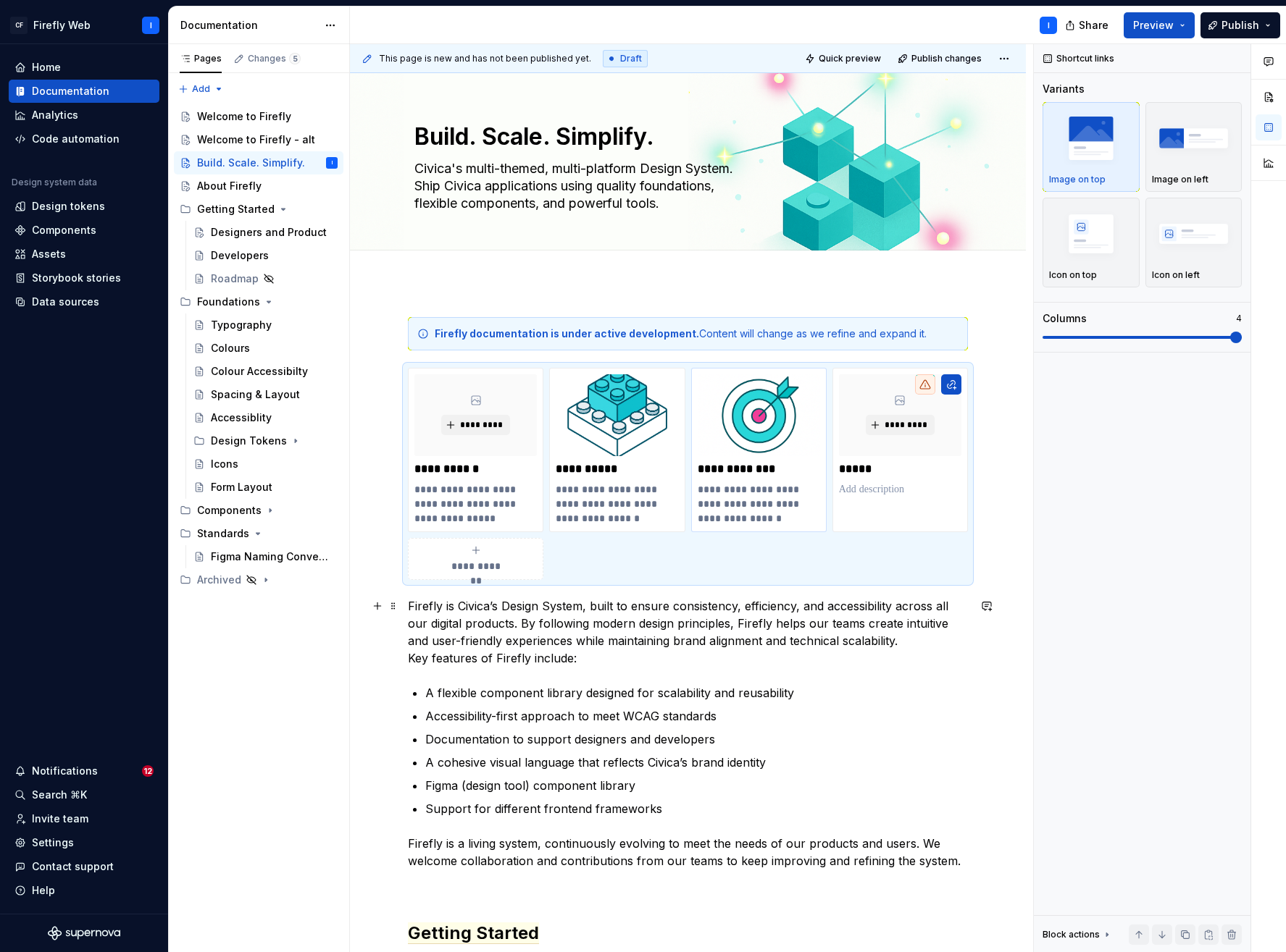
click at [851, 637] on p "Firefly is Civica’s Design System, built to ensure consistency, efficiency, and…" at bounding box center [687, 632] width 561 height 69
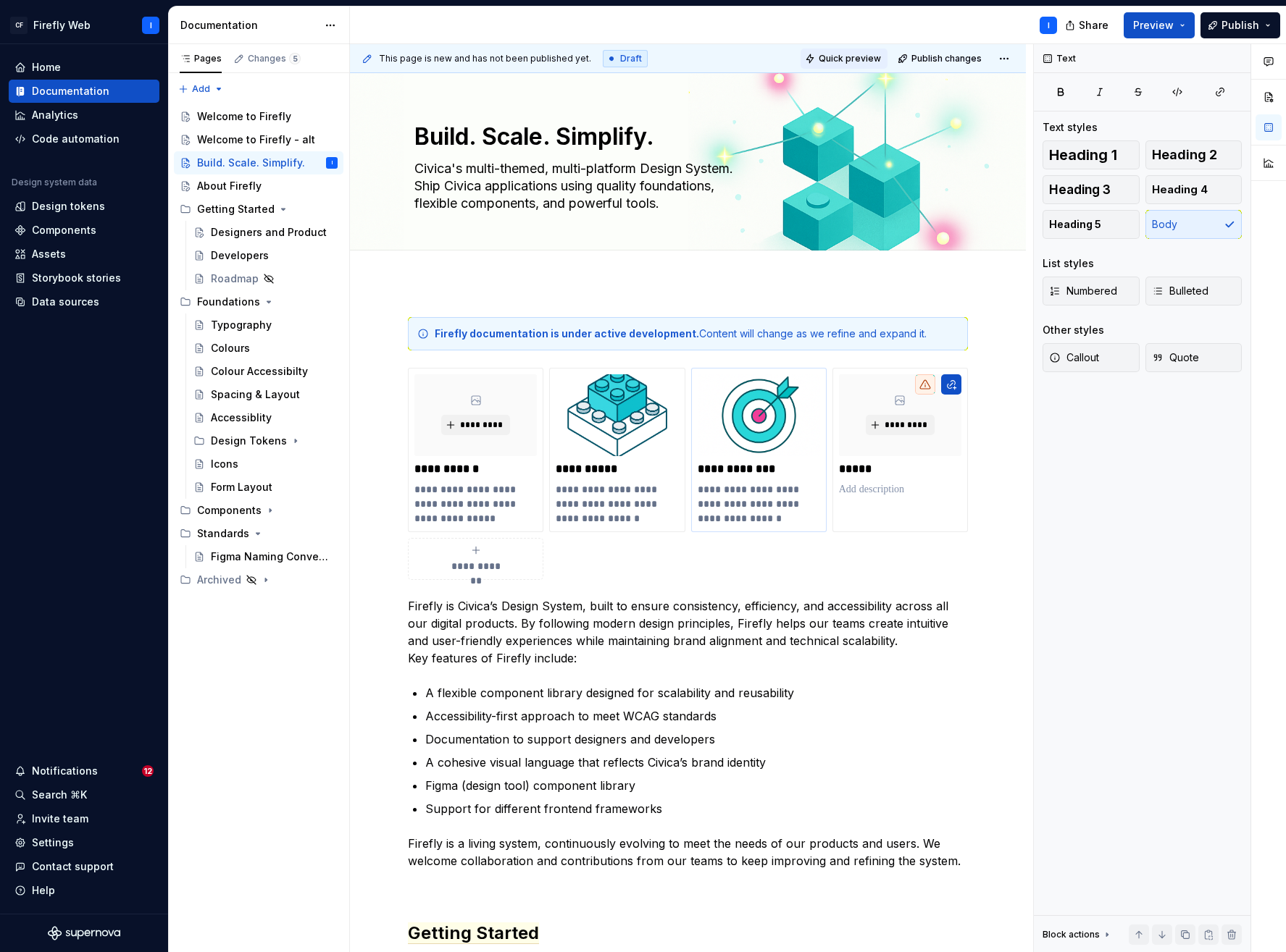
click at [849, 56] on span "Quick preview" at bounding box center [850, 58] width 62 height 12
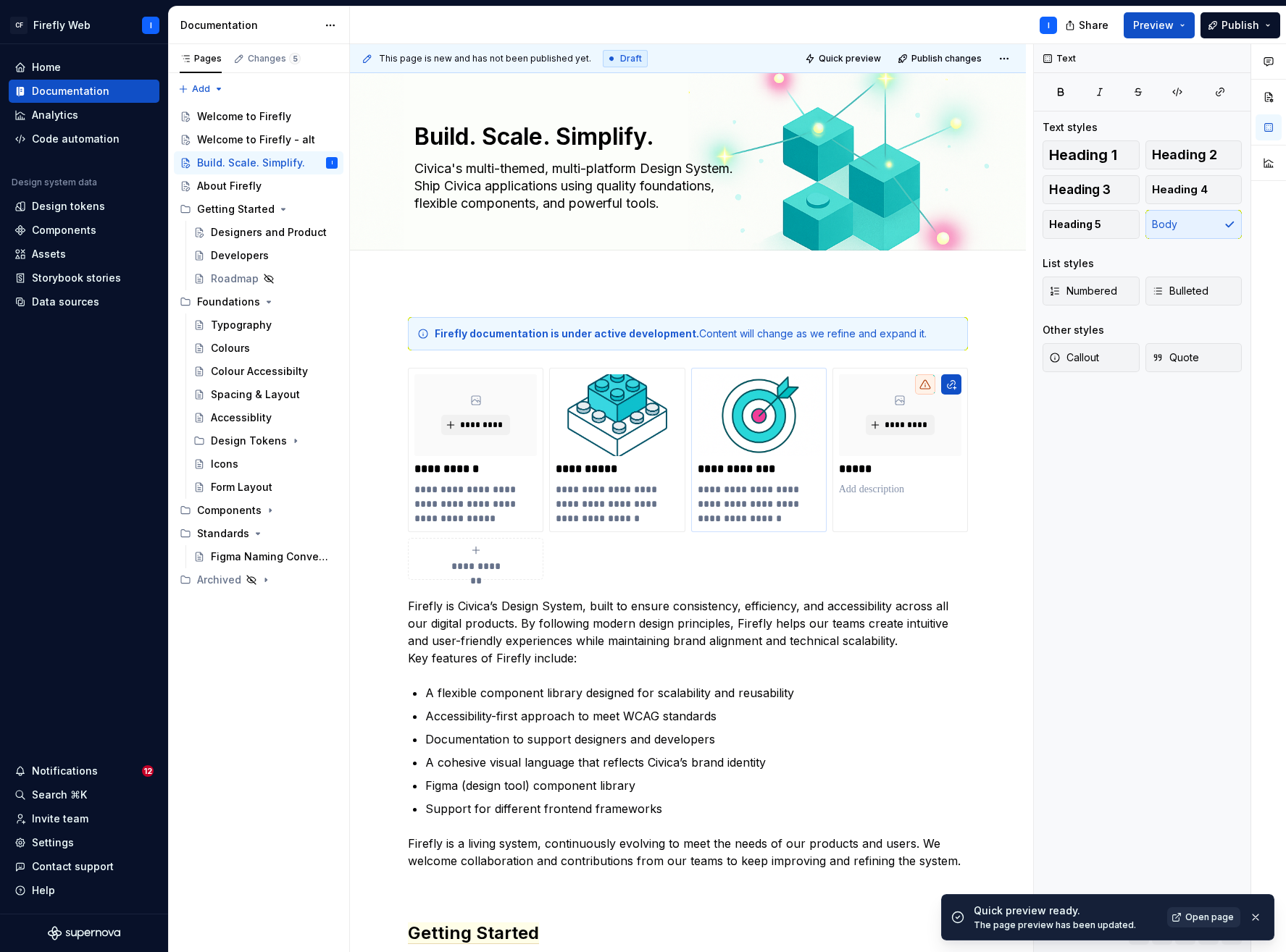
click at [1201, 919] on span "Open page" at bounding box center [1209, 918] width 48 height 12
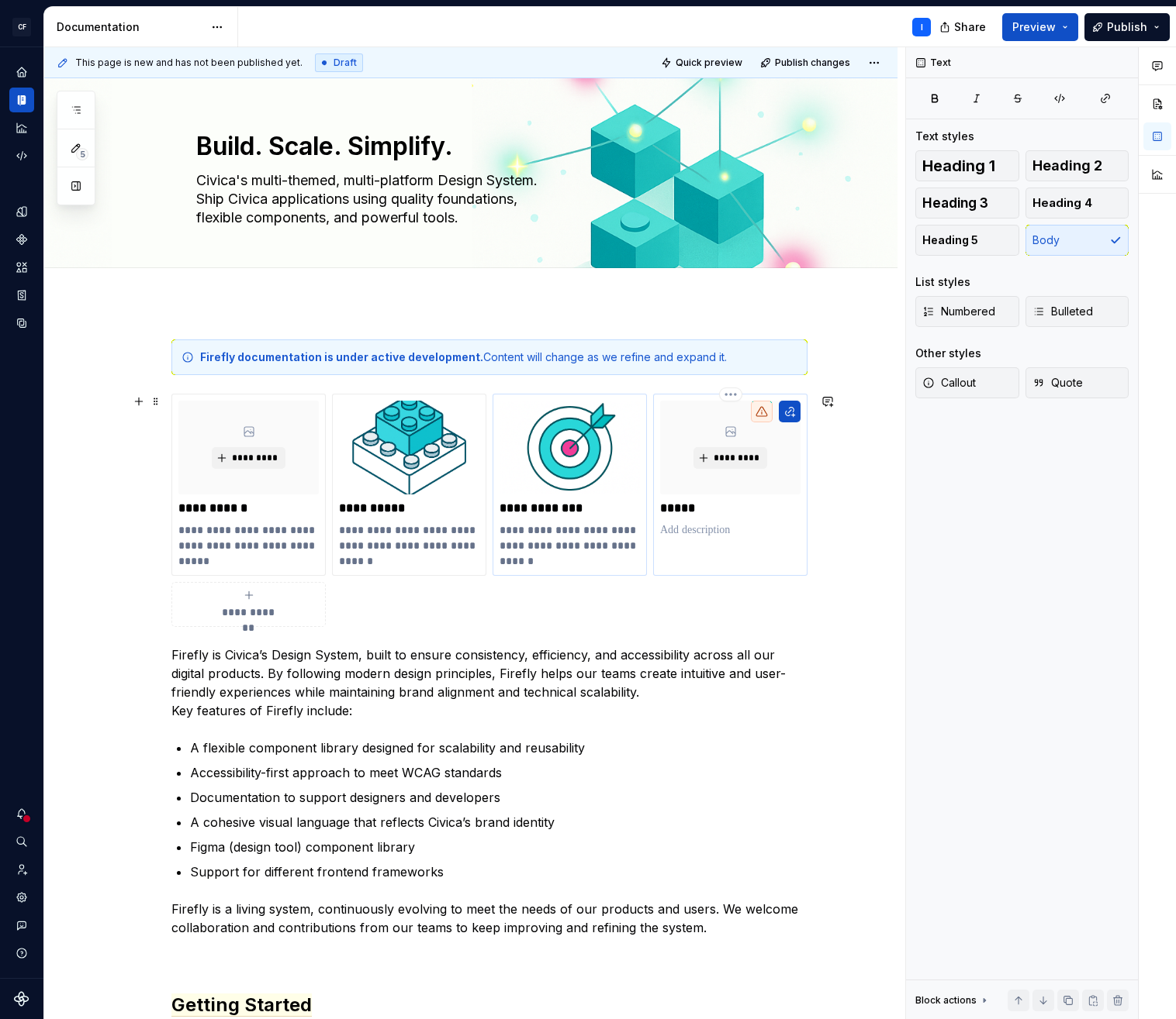
click at [700, 532] on p at bounding box center [731, 530] width 141 height 16
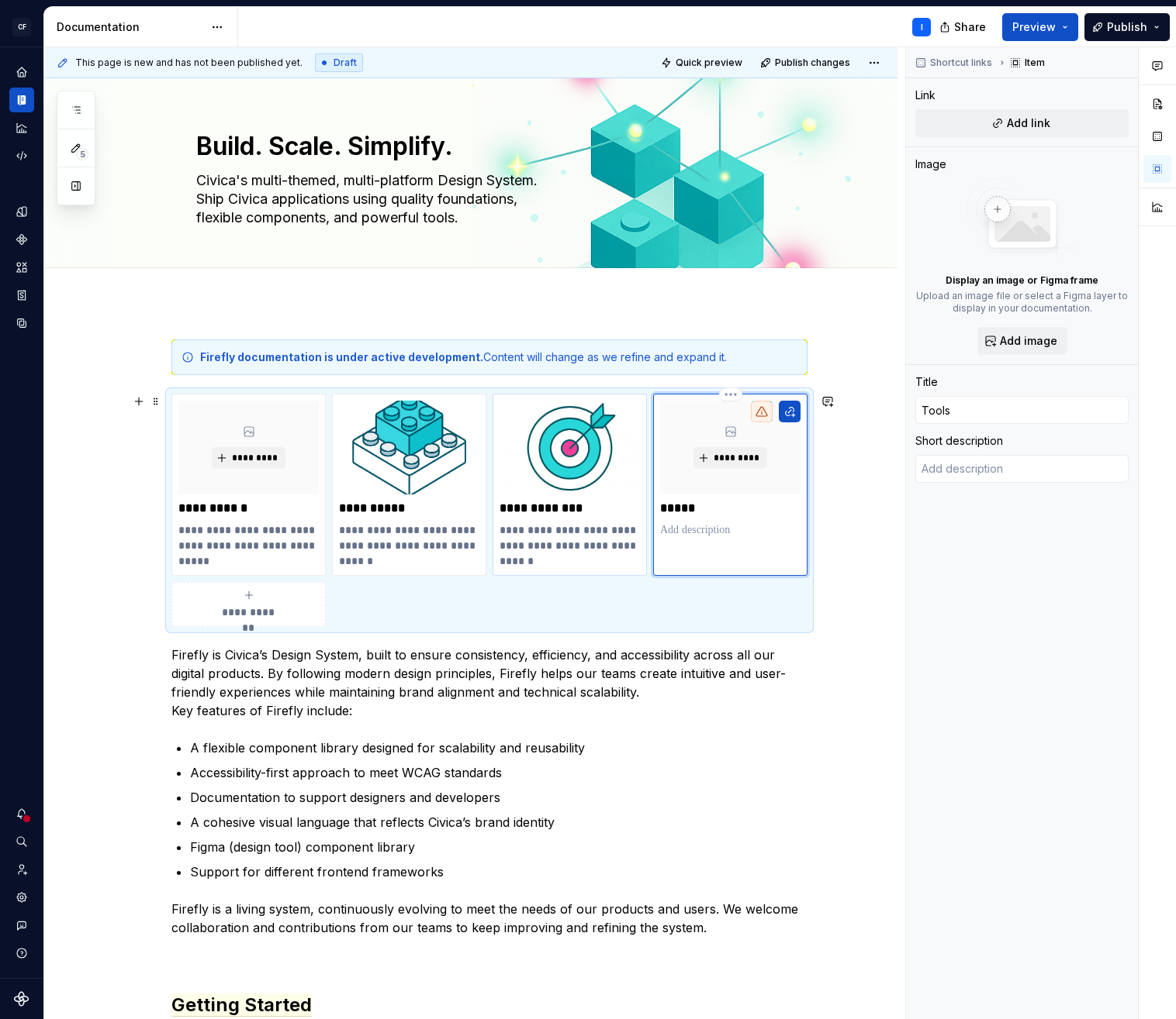
click at [791, 507] on p "*****" at bounding box center [731, 509] width 141 height 16
click at [679, 534] on p at bounding box center [731, 530] width 141 height 16
click at [551, 781] on ul "A flexible component library designed for scalability and reusability Accessibi…" at bounding box center [499, 810] width 618 height 143
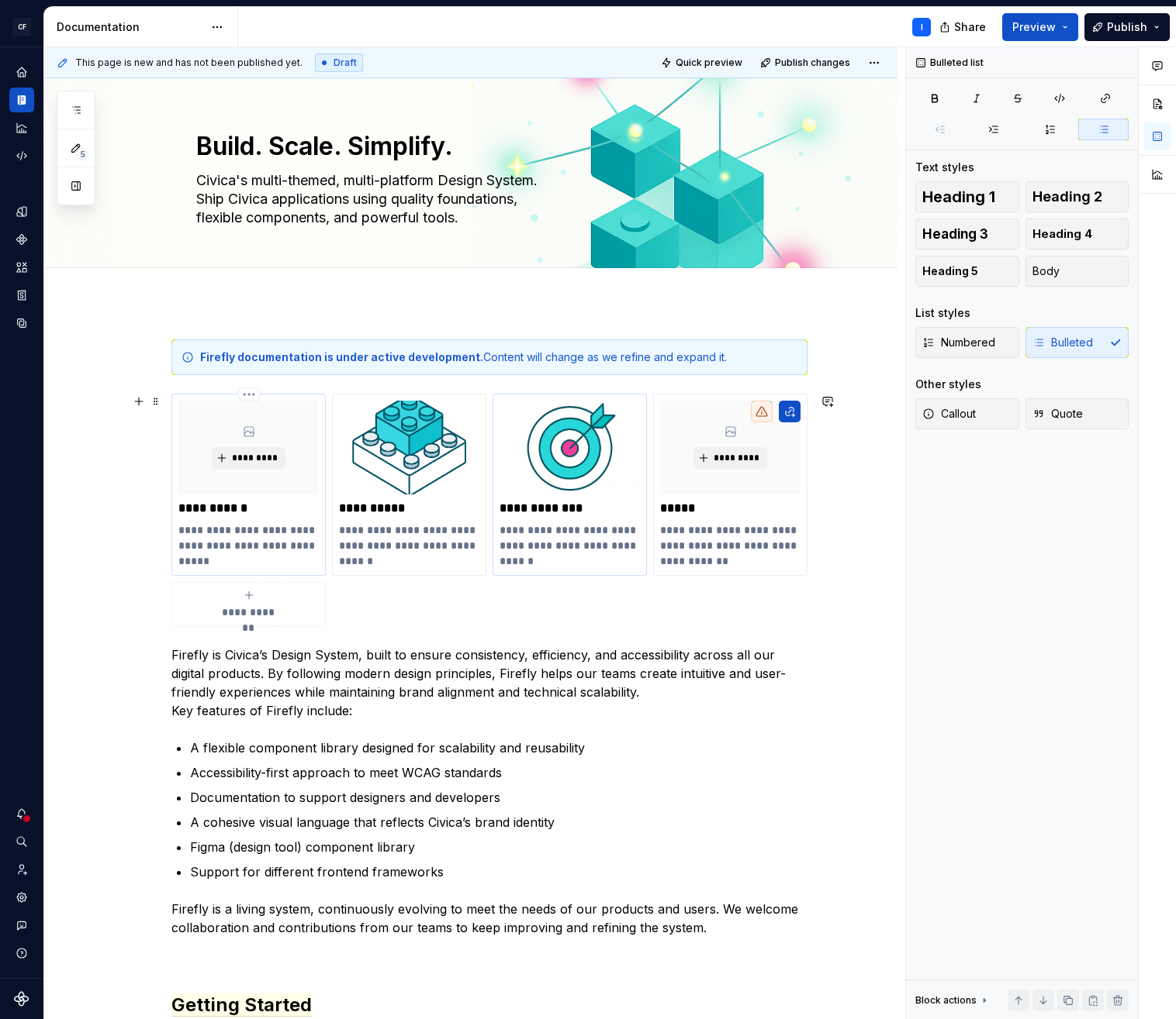
click at [296, 514] on p "**********" at bounding box center [249, 509] width 141 height 16
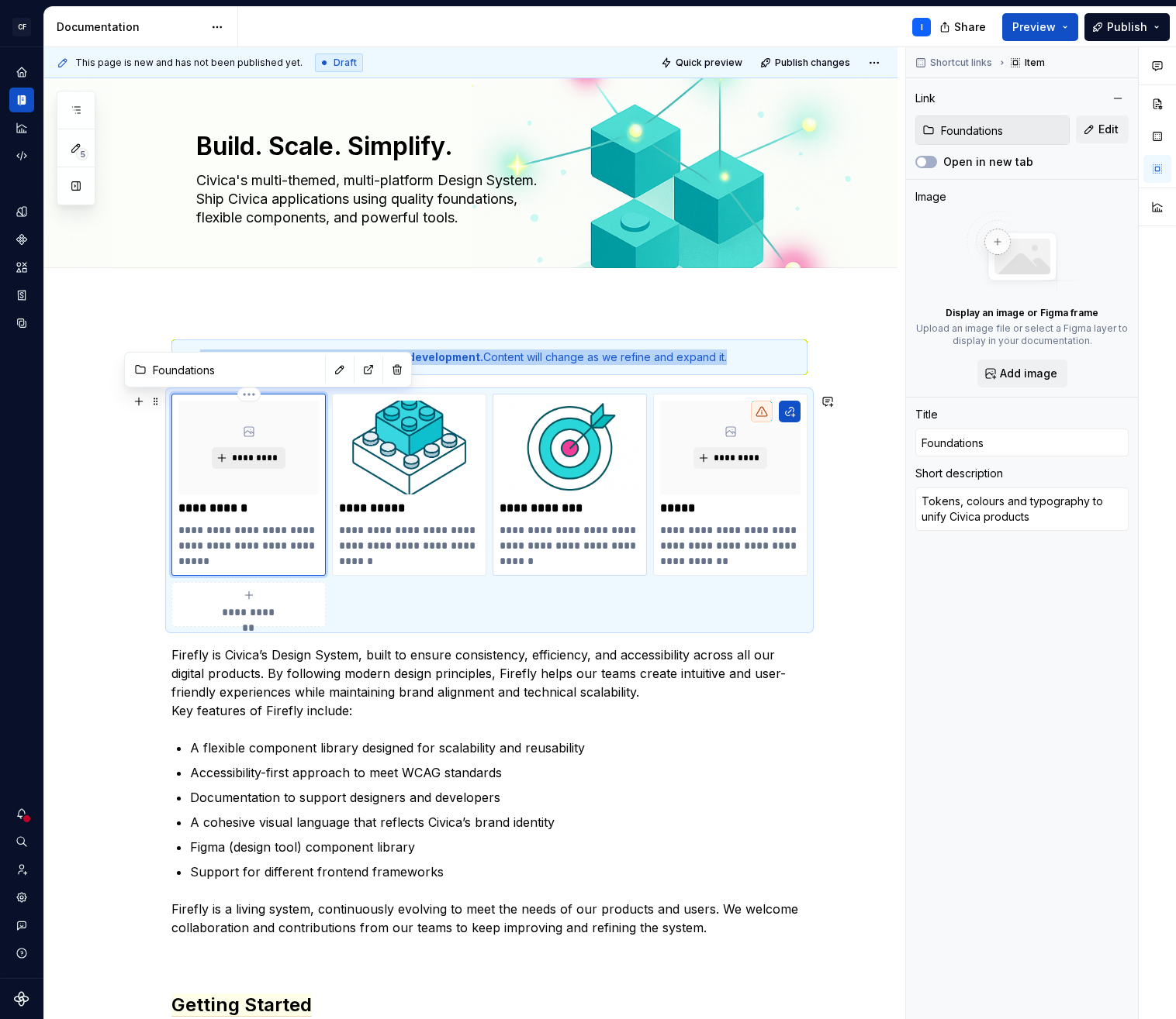
click at [253, 458] on span "*********" at bounding box center [255, 458] width 48 height 13
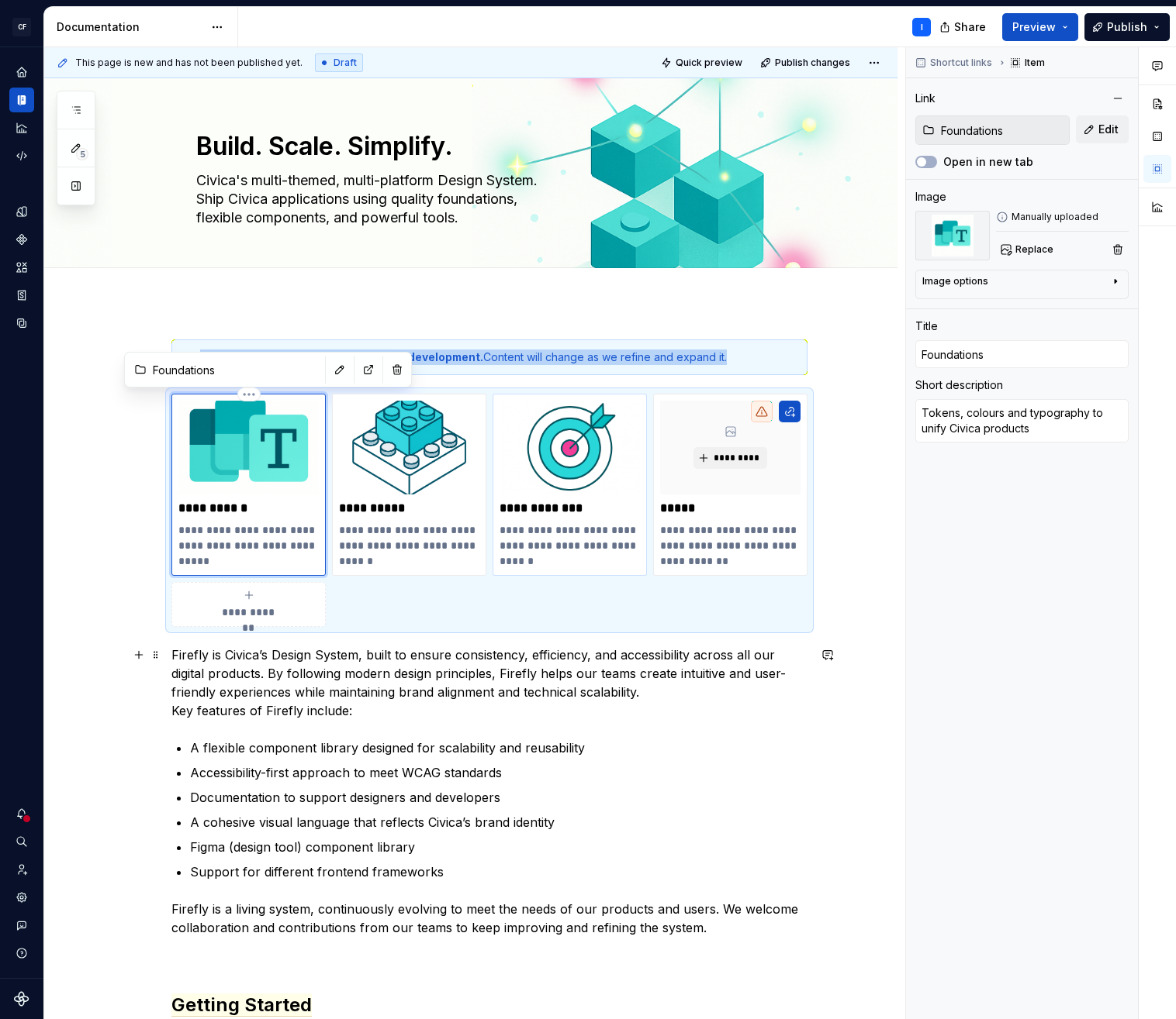
click at [469, 685] on p "Firefly is Civica’s Design System, built to ensure consistency, efficiency, and…" at bounding box center [489, 682] width 636 height 74
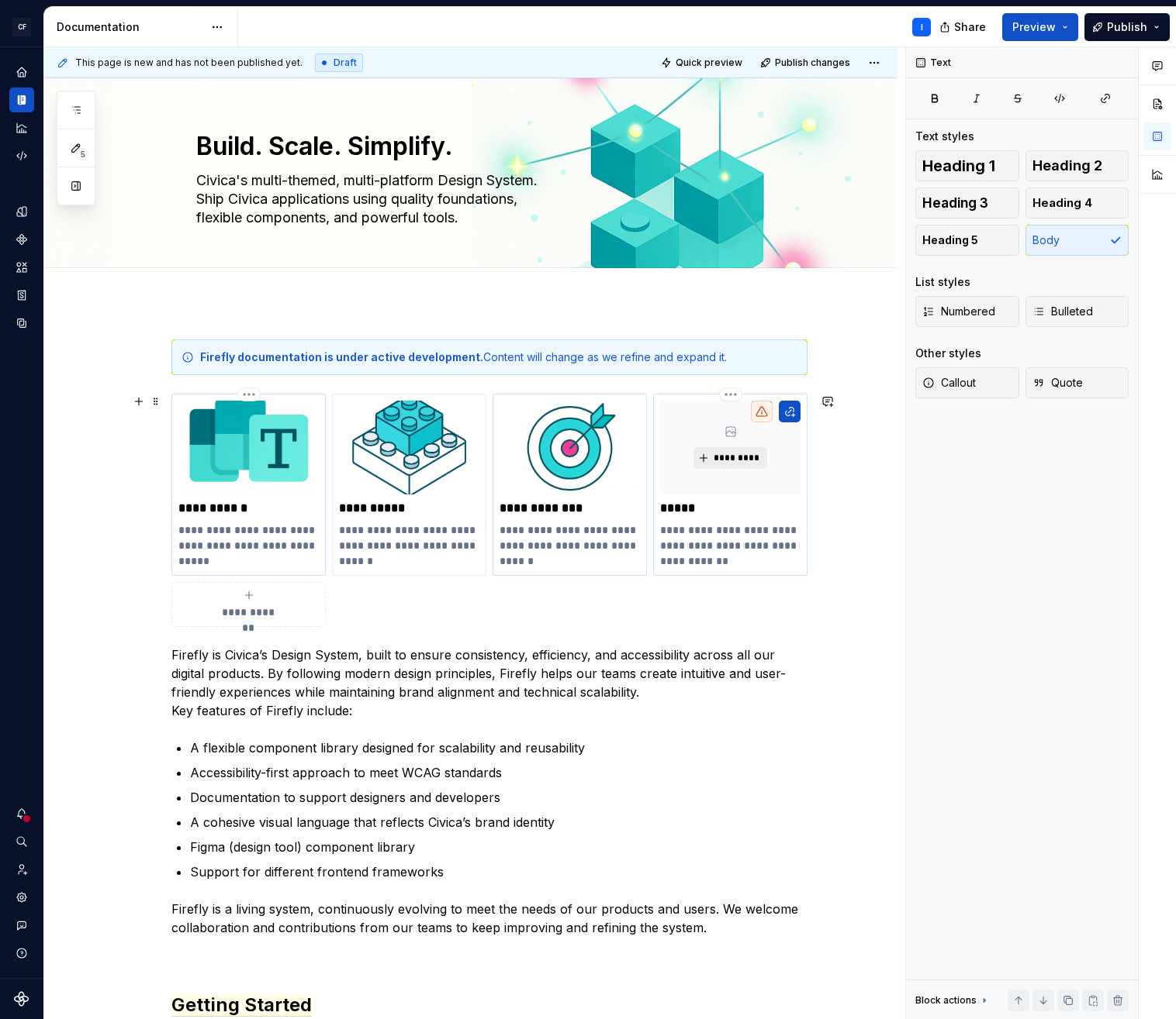
click at [724, 461] on span "*********" at bounding box center [737, 458] width 48 height 13
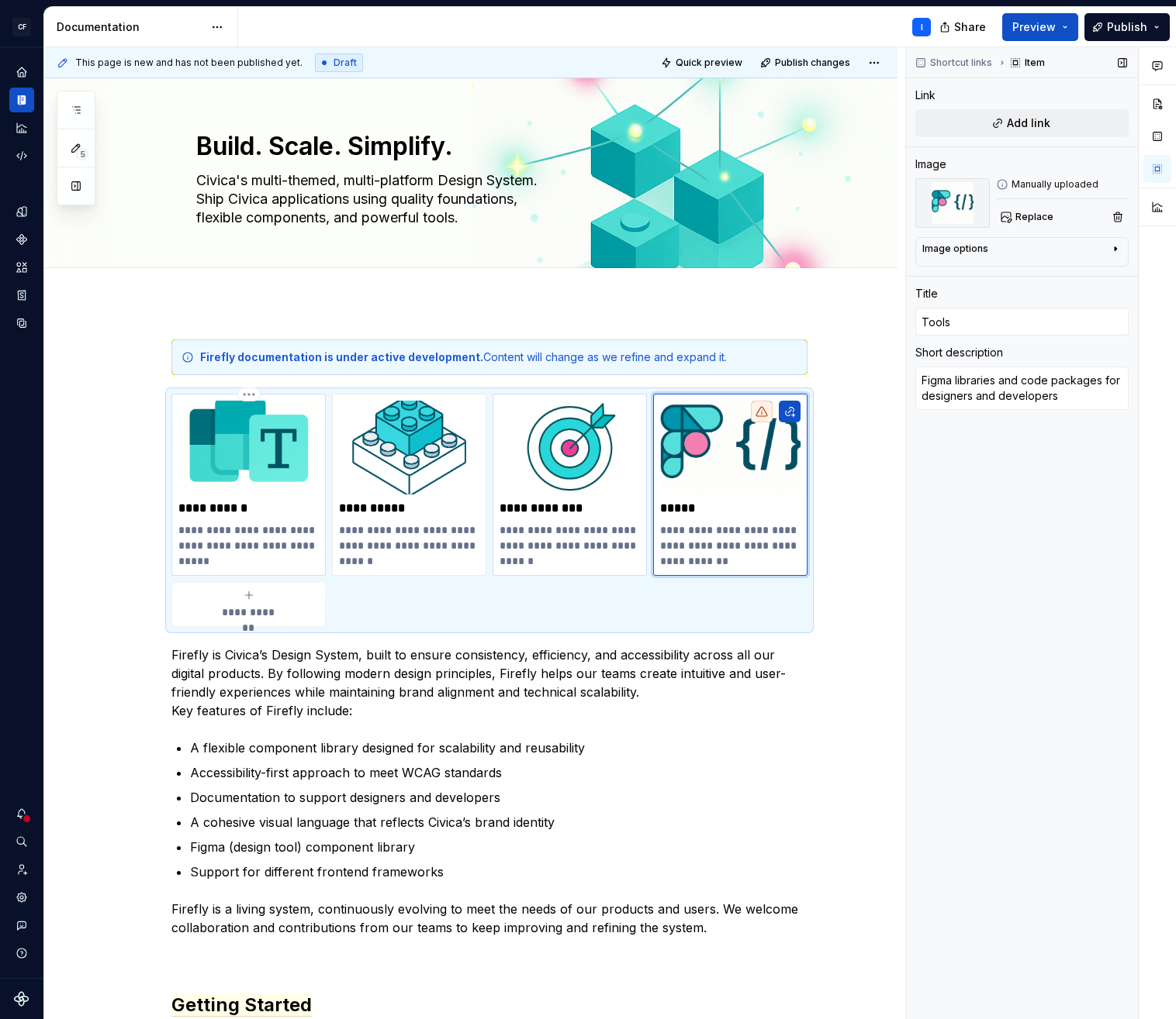
click at [965, 552] on div "Shortcut links Item Link Add link Image Manually uploaded Replace Image options…" at bounding box center [1021, 533] width 232 height 972
click at [864, 460] on div "**********" at bounding box center [471, 1025] width 853 height 1445
click at [1048, 113] on button "Add link" at bounding box center [1021, 123] width 213 height 28
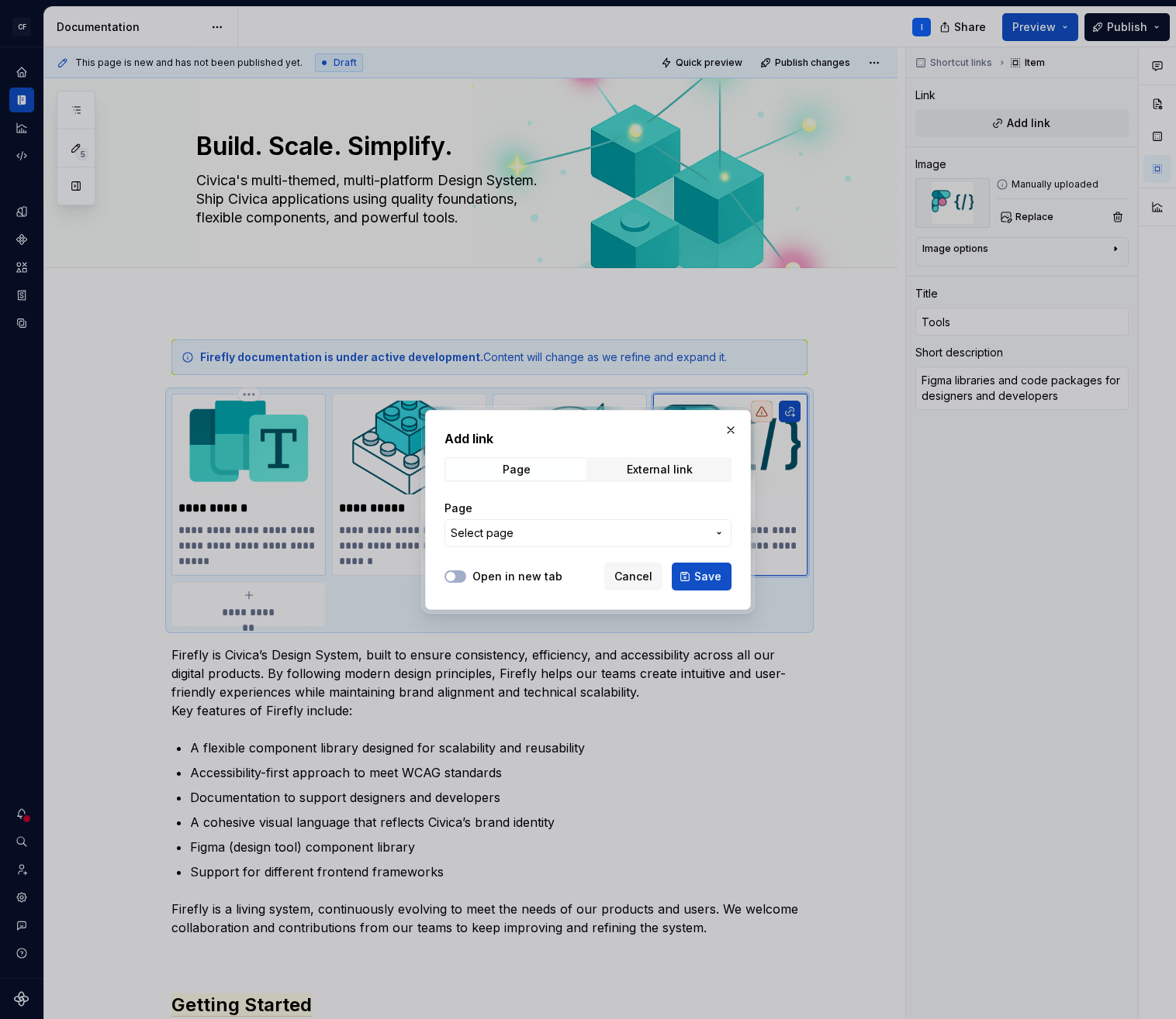
click at [565, 532] on span "Select page" at bounding box center [578, 533] width 256 height 16
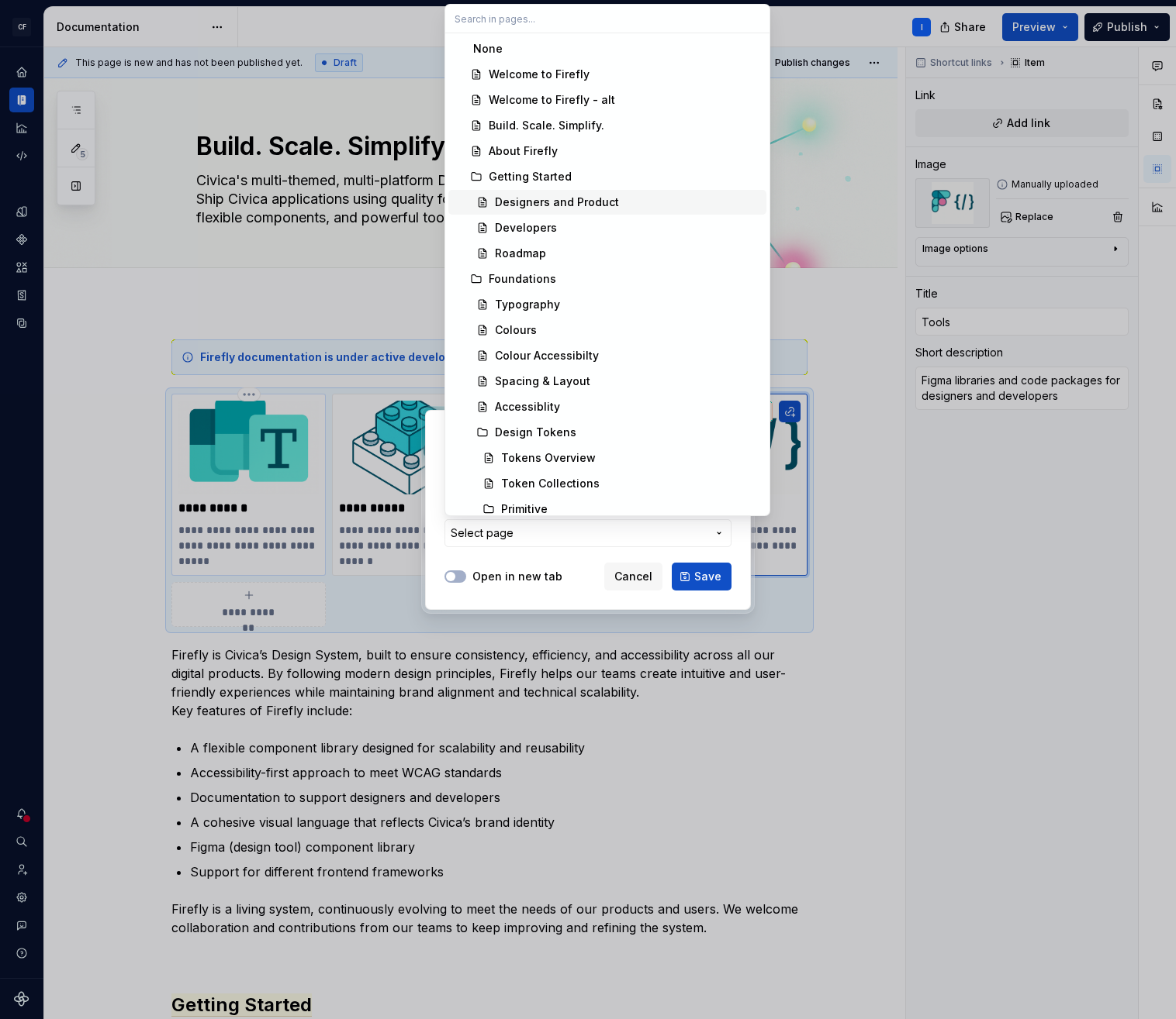
click at [545, 197] on div "Designers and Product" at bounding box center [556, 202] width 124 height 16
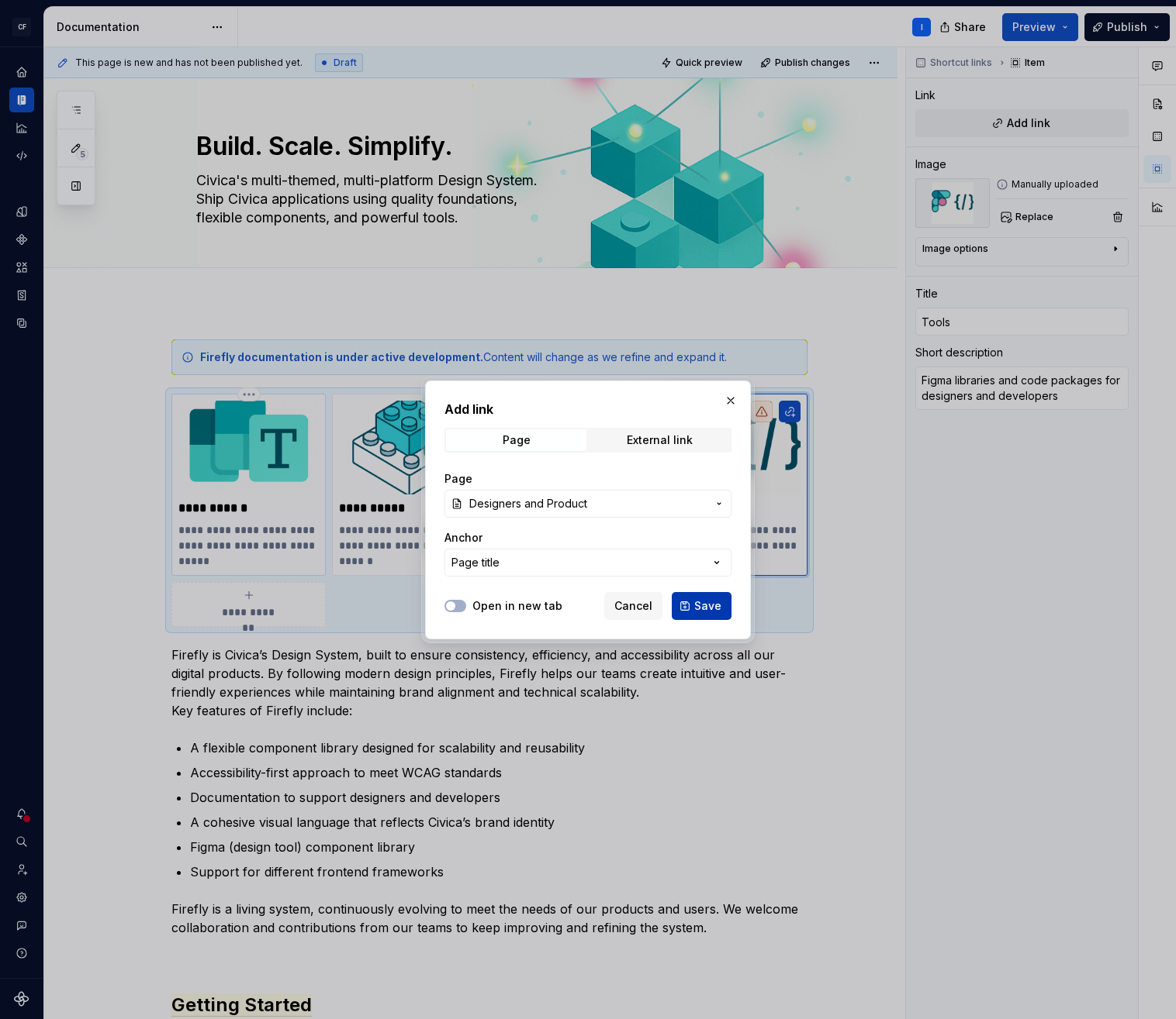
click at [703, 604] on span "Save" at bounding box center [707, 607] width 27 height 16
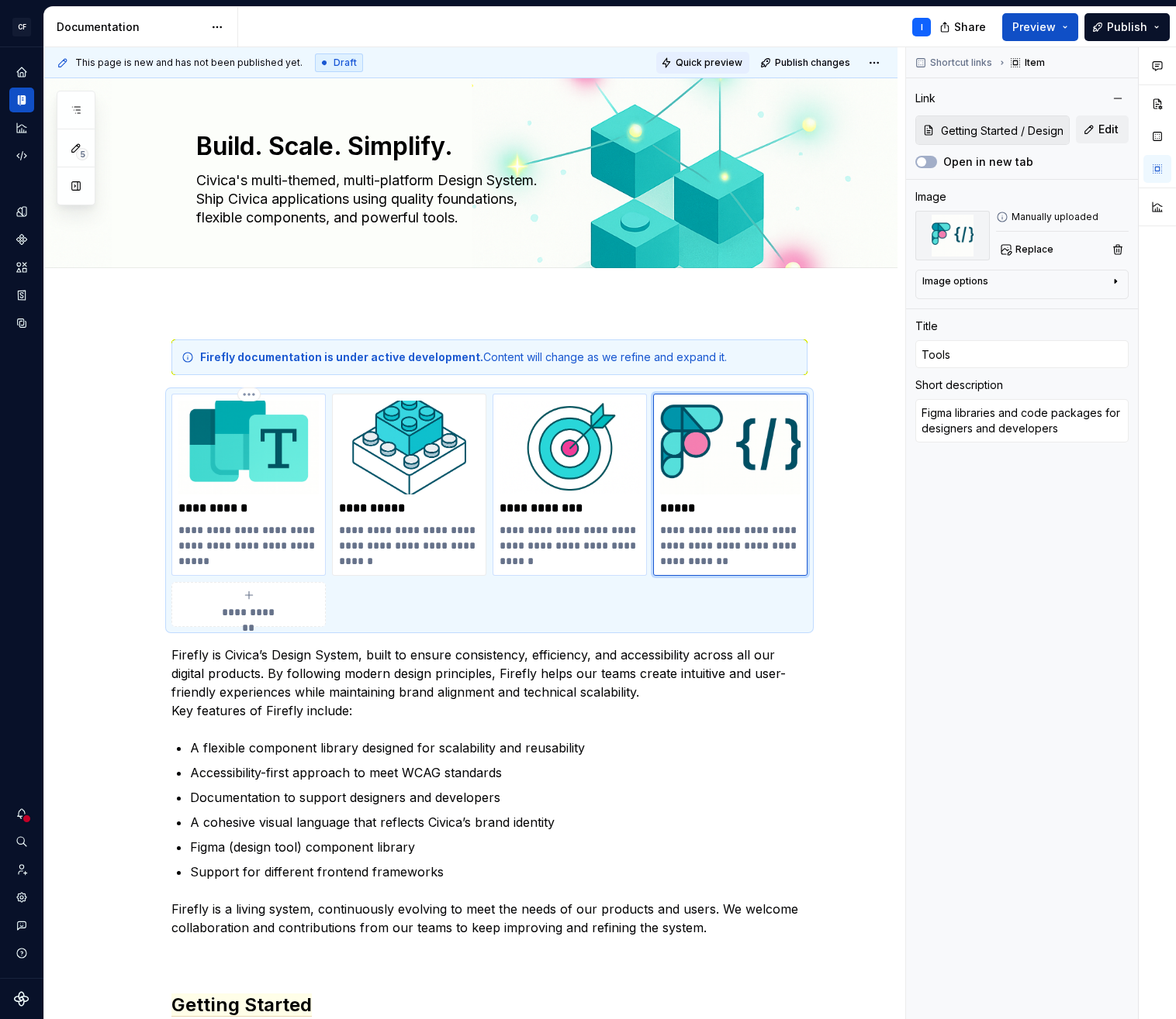
click at [696, 65] on span "Quick preview" at bounding box center [708, 62] width 66 height 13
click at [354, 207] on textarea "Civica's multi-themed, multi-platform Design System. Ship Civica applications u…" at bounding box center [486, 199] width 586 height 62
paste textarea "Firefly is Civica’s multi-platform Design System, designed for consistency, acc…"
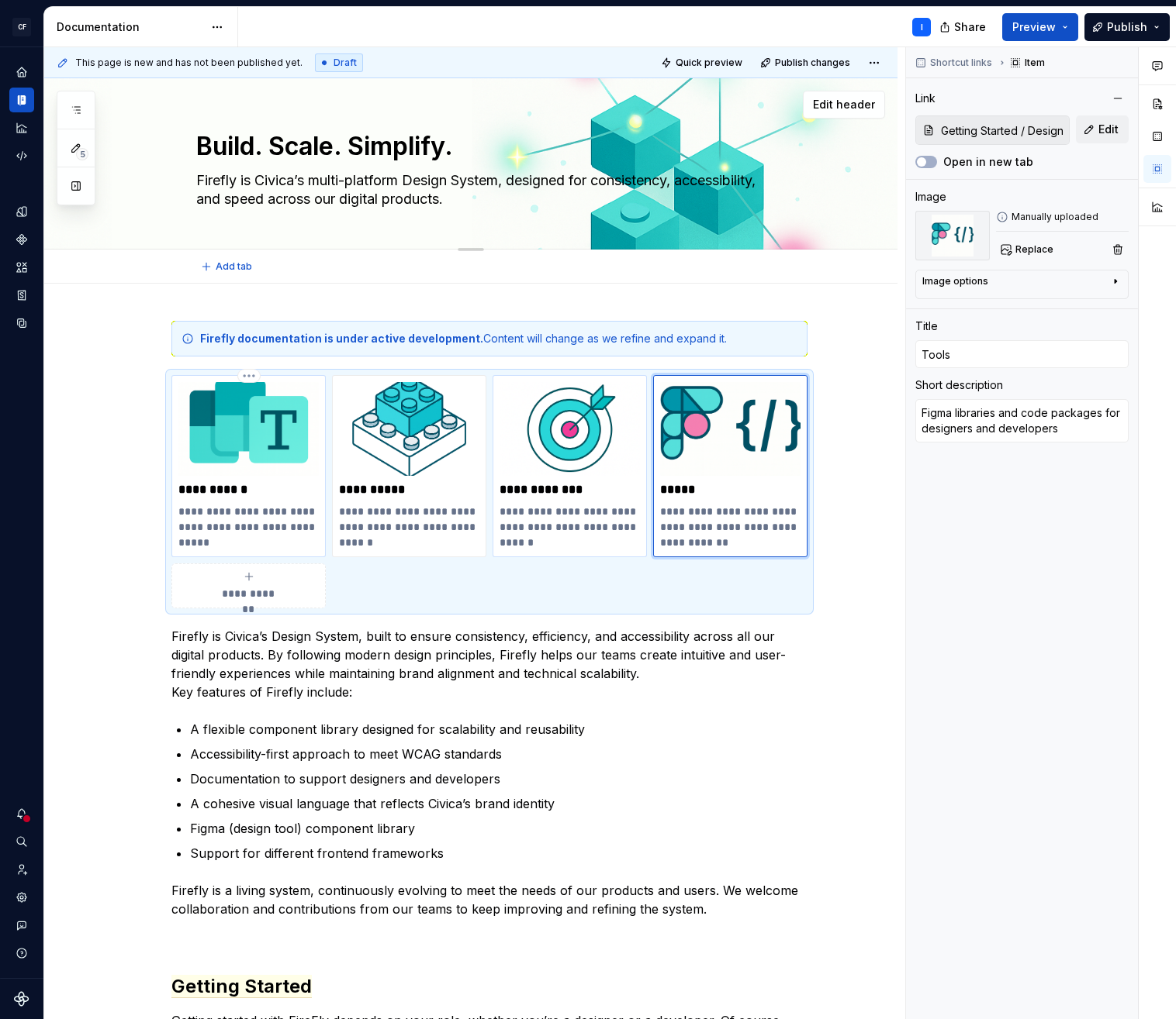
click at [515, 180] on textarea "Firefly is Civica’s multi-platform Design System, designed for consistency, acc…" at bounding box center [486, 190] width 586 height 44
click at [460, 200] on textarea "Firefly is Civica’s multi-platform Design System, designed for consistency, acc…" at bounding box center [486, 190] width 586 height 44
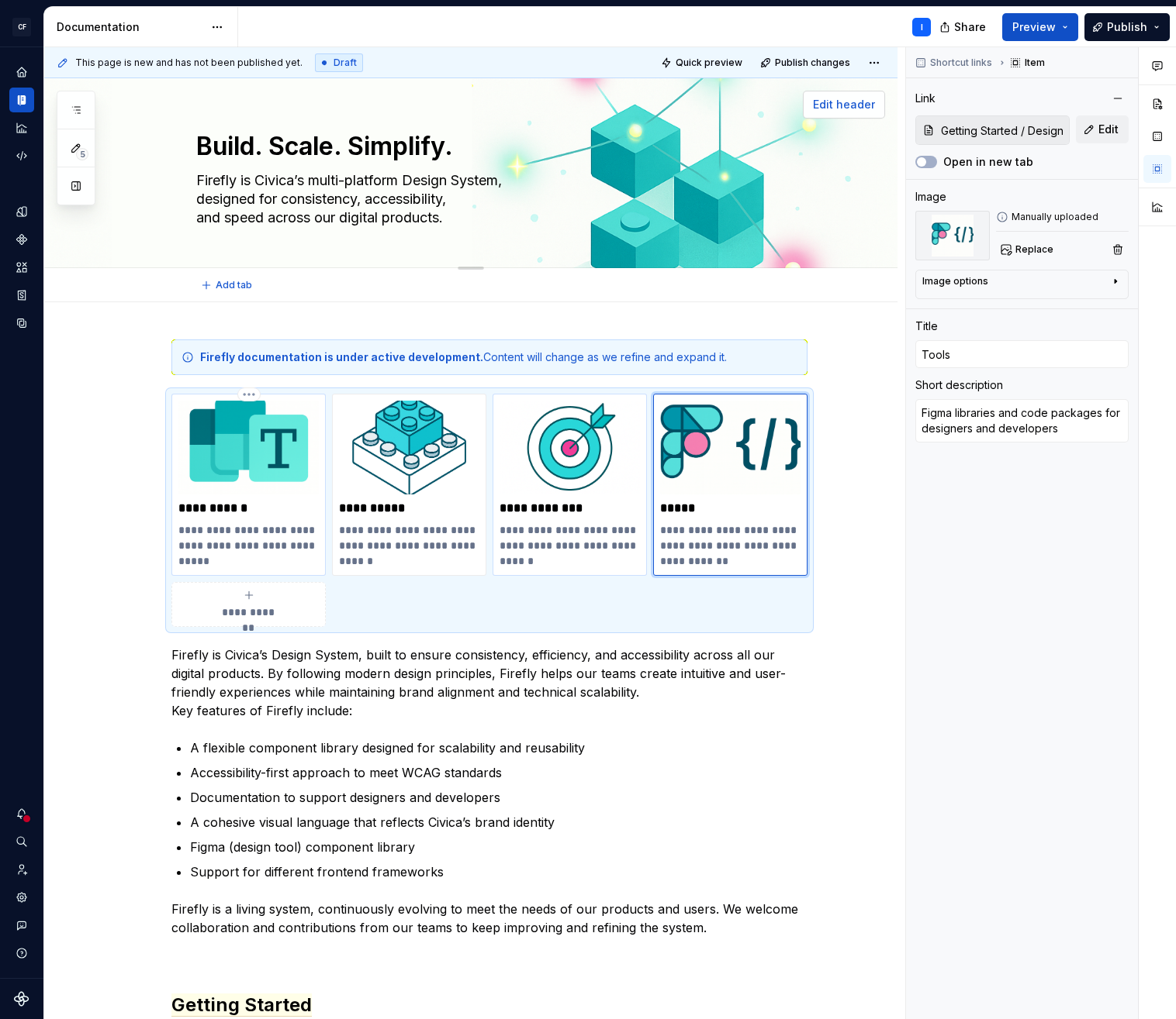
click at [846, 105] on span "Edit header" at bounding box center [844, 105] width 62 height 16
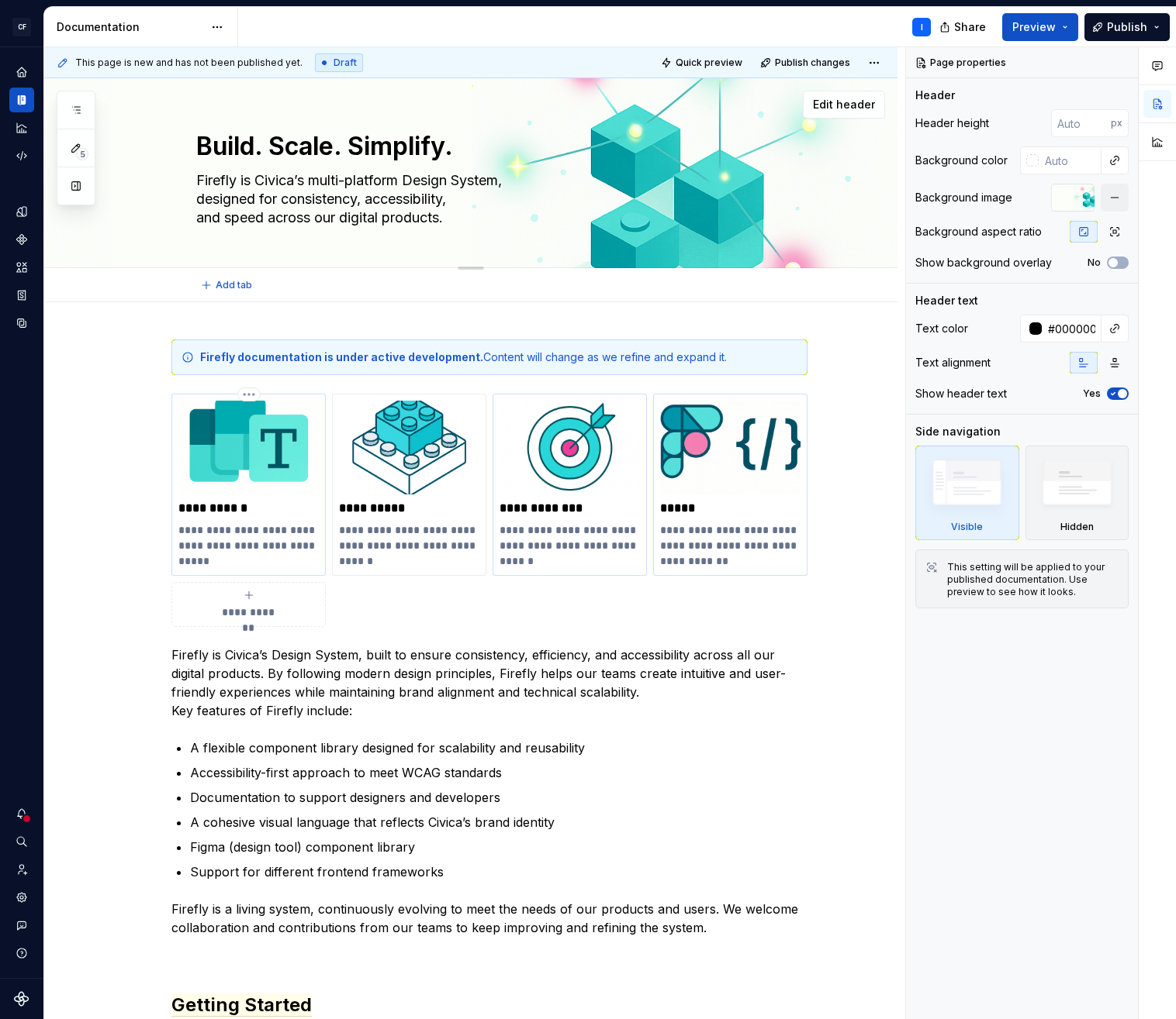
click at [543, 243] on div "Build. Scale. Simplify. Firefly is Civica’s multi-platform Design System, desig…" at bounding box center [489, 172] width 586 height 189
click at [283, 145] on textarea "Build. Scale. Simplify." at bounding box center [486, 147] width 586 height 38
click at [322, 195] on textarea "Firefly is Civica’s multi-platform Design System, designed for consistency, acc…" at bounding box center [486, 199] width 586 height 62
click at [729, 355] on div "Firefly documentation is under active development. Content will change as we re…" at bounding box center [499, 358] width 597 height 16
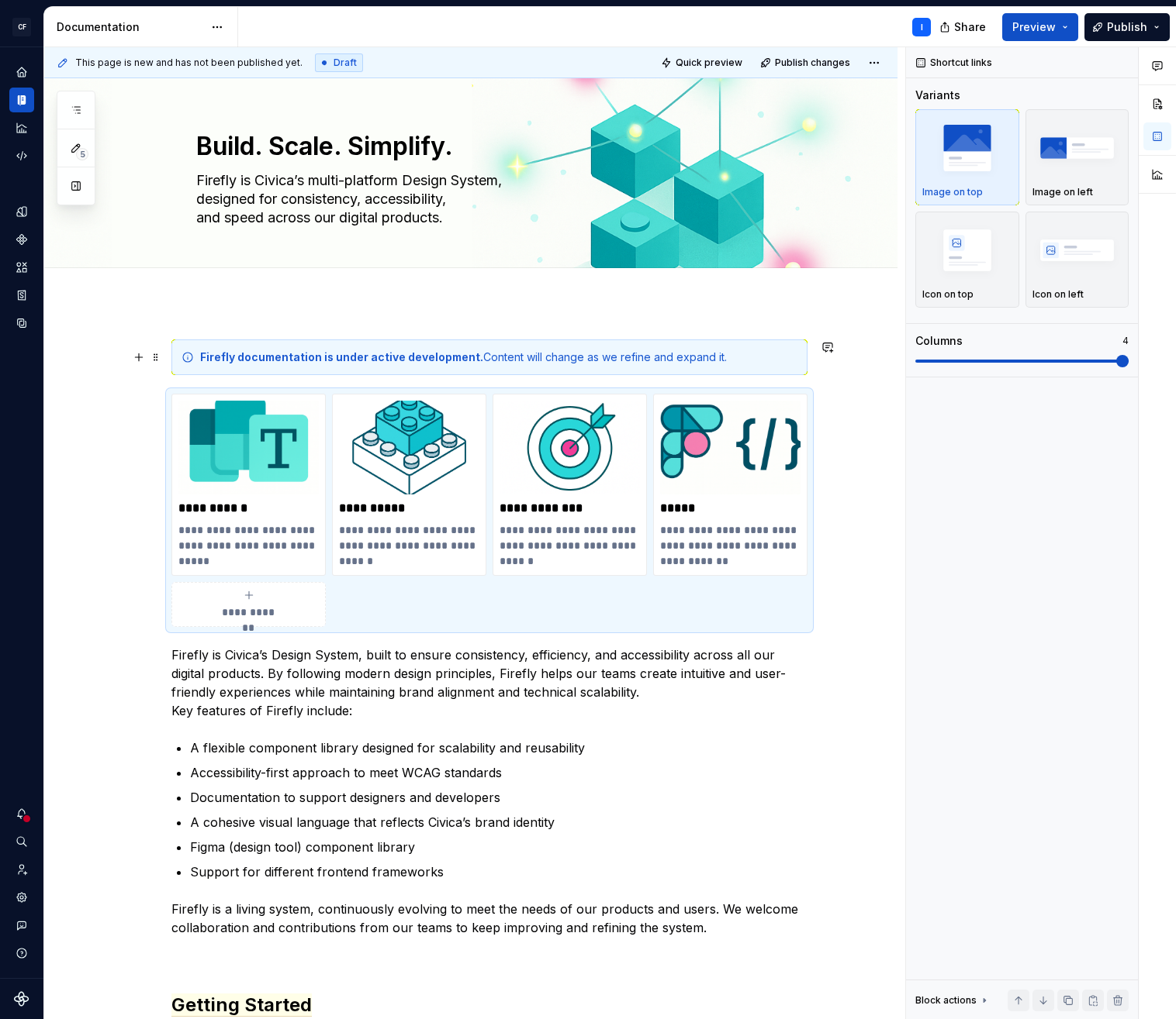
click at [272, 360] on strong "Firefly documentation is under active development." at bounding box center [341, 356] width 283 height 13
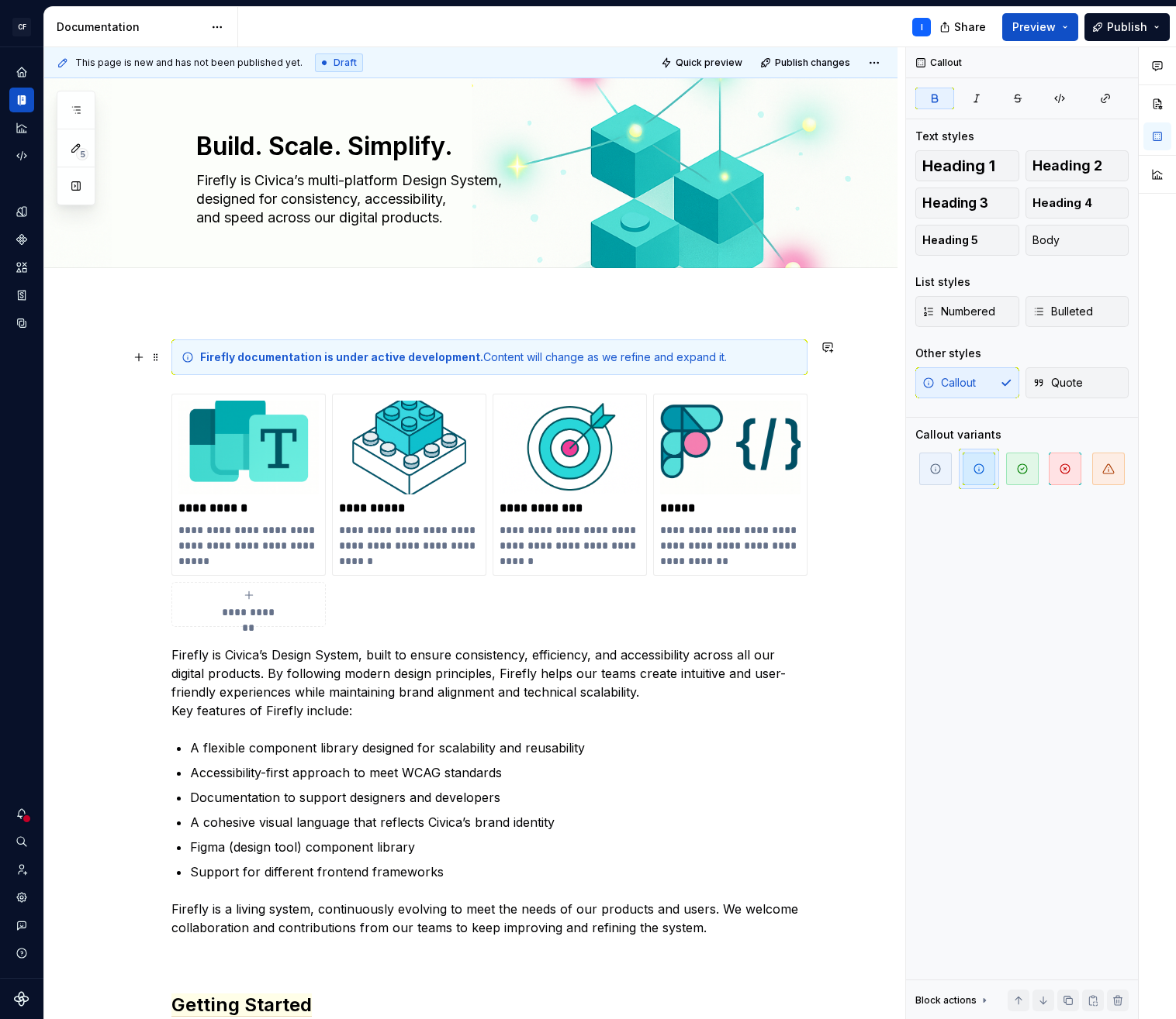
click at [724, 358] on div "Firefly documentation is under active development. Content will change as we re…" at bounding box center [499, 358] width 597 height 16
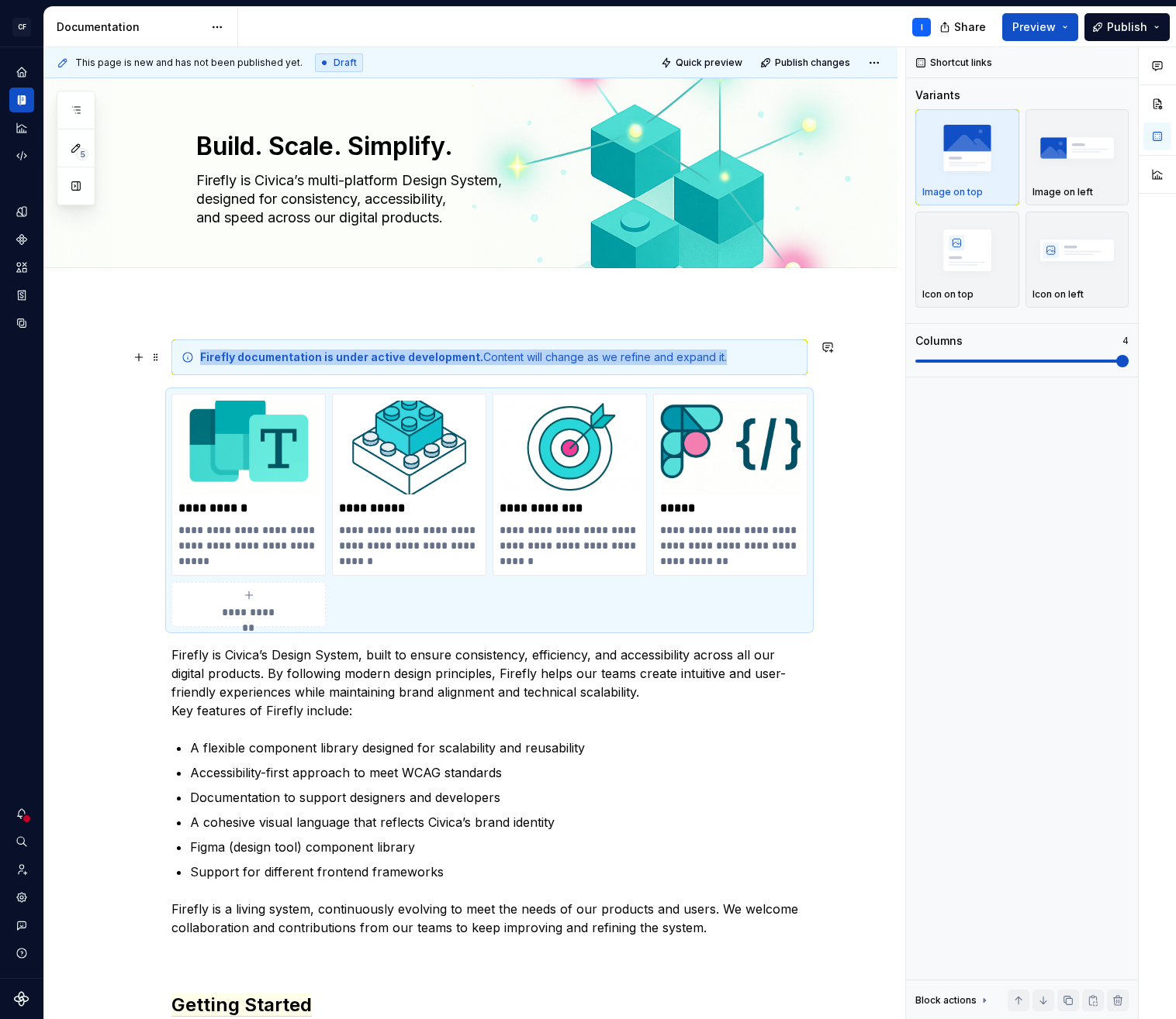
click at [734, 357] on div "Firefly documentation is under active development. Content will change as we re…" at bounding box center [499, 358] width 597 height 16
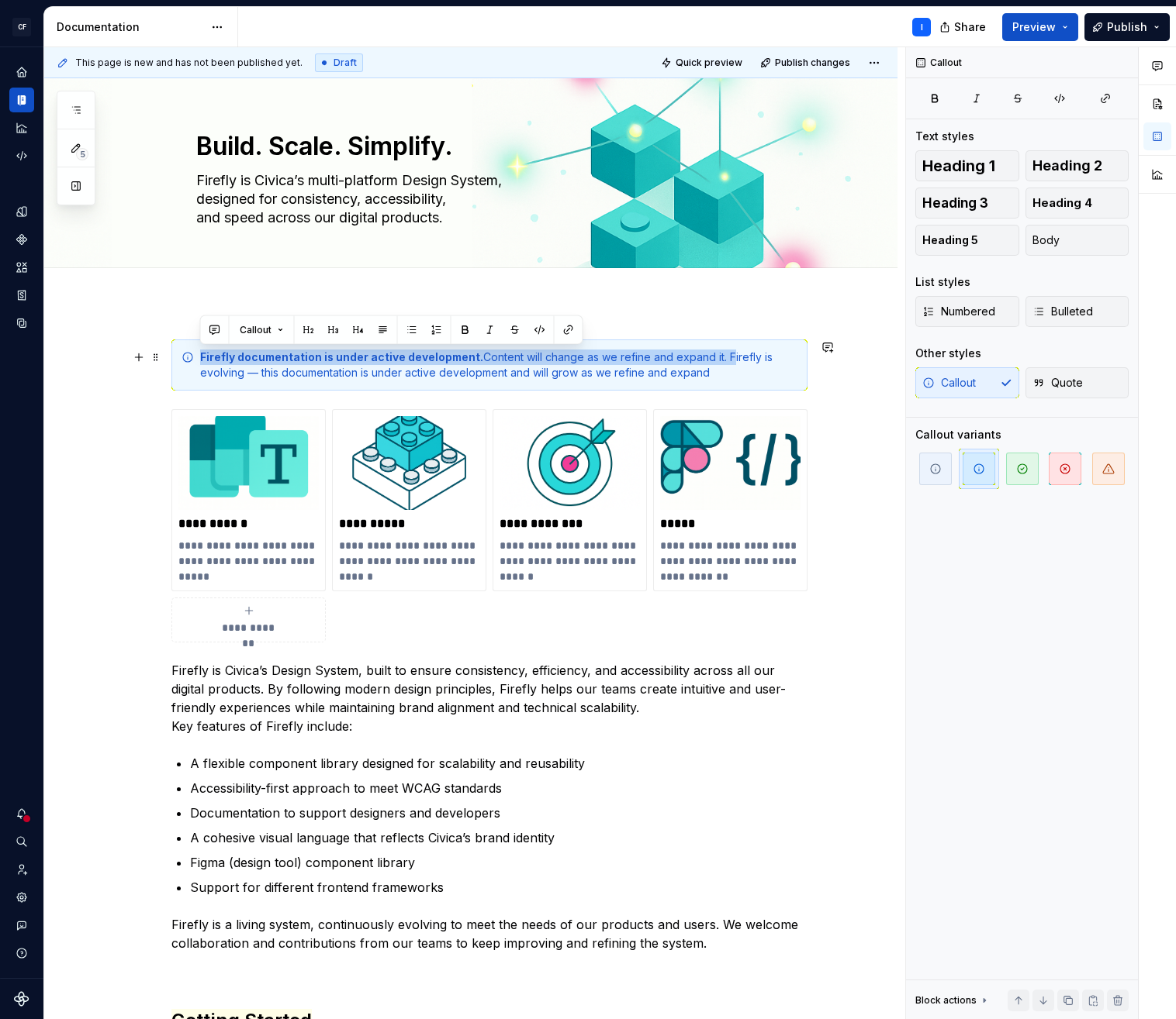
drag, startPoint x: 721, startPoint y: 357, endPoint x: 200, endPoint y: 356, distance: 521.0
click at [200, 356] on div "Firefly documentation is under active development. Content will change as we re…" at bounding box center [499, 365] width 597 height 31
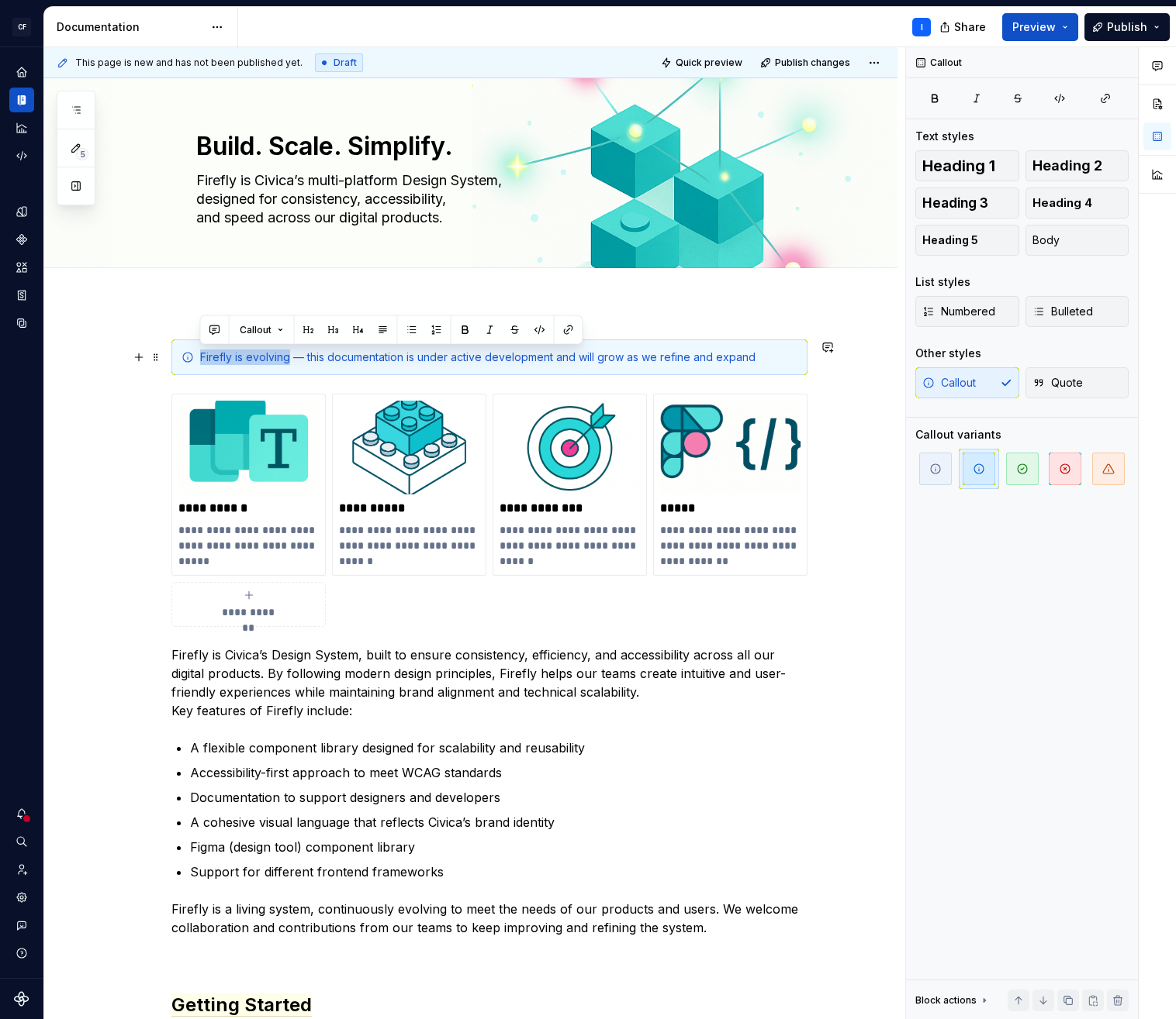
drag, startPoint x: 290, startPoint y: 358, endPoint x: 200, endPoint y: 357, distance: 90.0
click at [200, 357] on div "Firefly is evolving — this documentation is under active development and will g…" at bounding box center [499, 358] width 597 height 16
click at [827, 301] on div "**********" at bounding box center [471, 913] width 853 height 1669
click at [1105, 472] on icon "button" at bounding box center [1108, 469] width 13 height 13
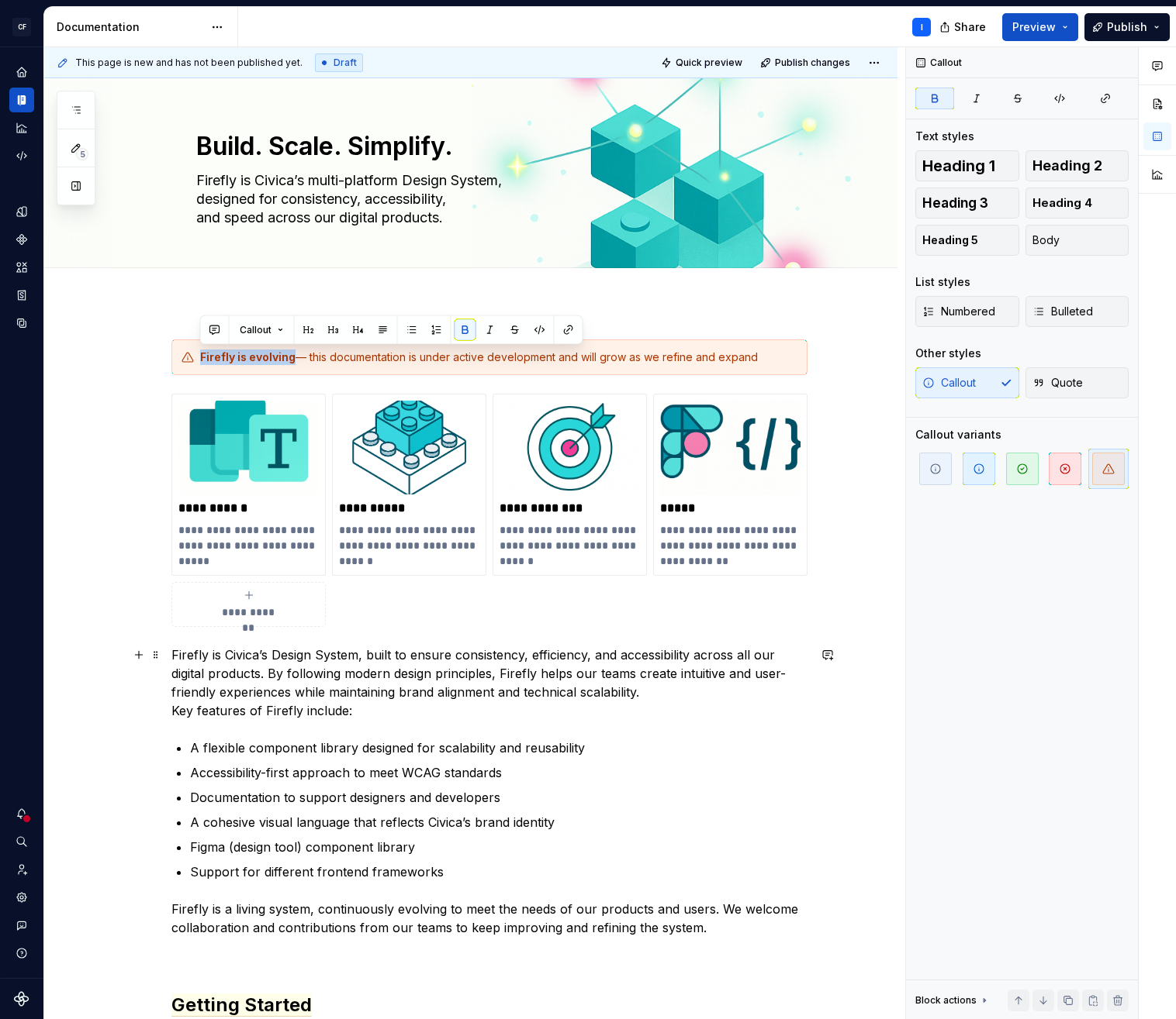
drag, startPoint x: 546, startPoint y: 656, endPoint x: 558, endPoint y: 656, distance: 12.0
click at [546, 656] on p "Firefly is Civica’s Design System, built to ensure consistency, efficiency, and…" at bounding box center [489, 682] width 636 height 74
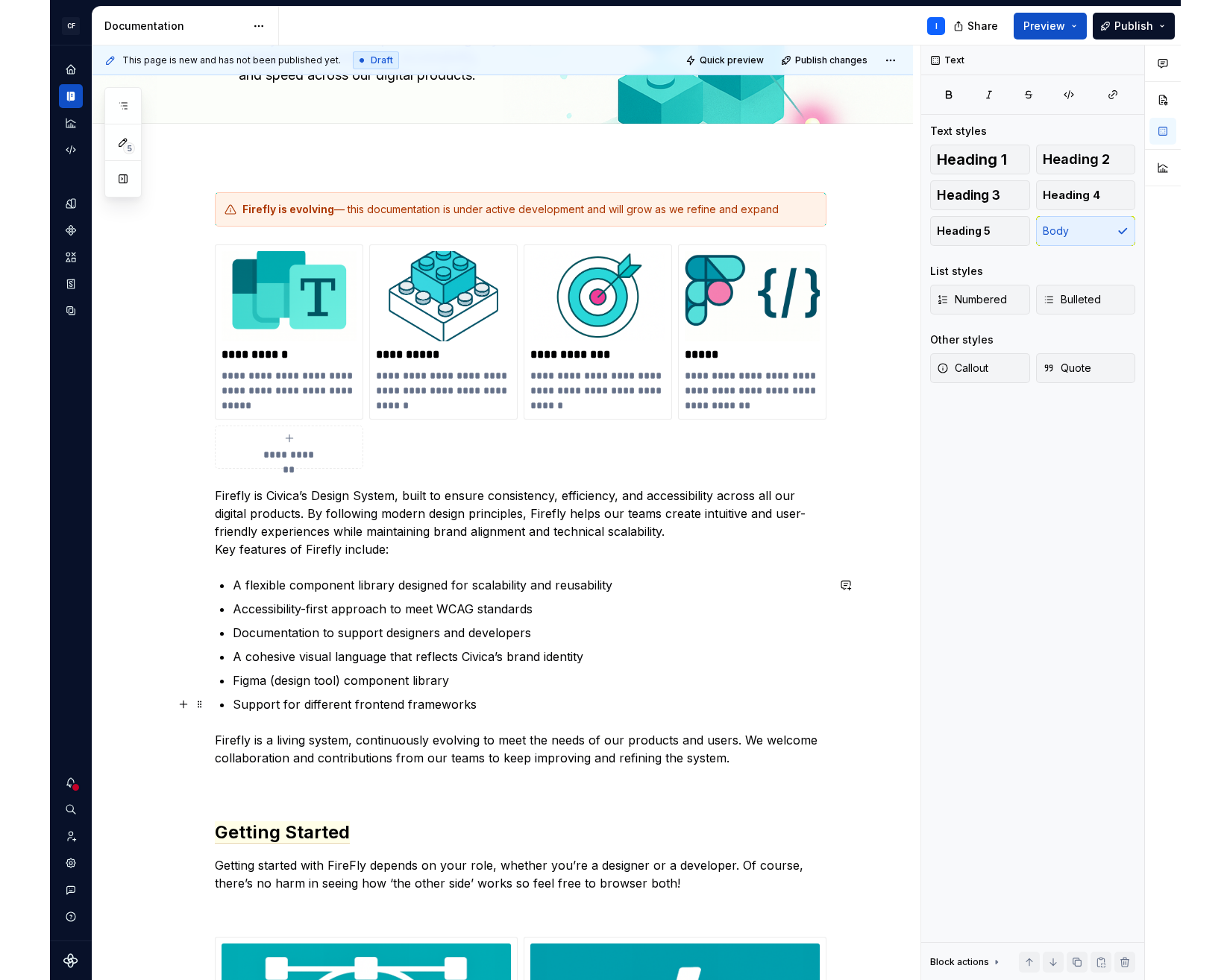
scroll to position [133, 0]
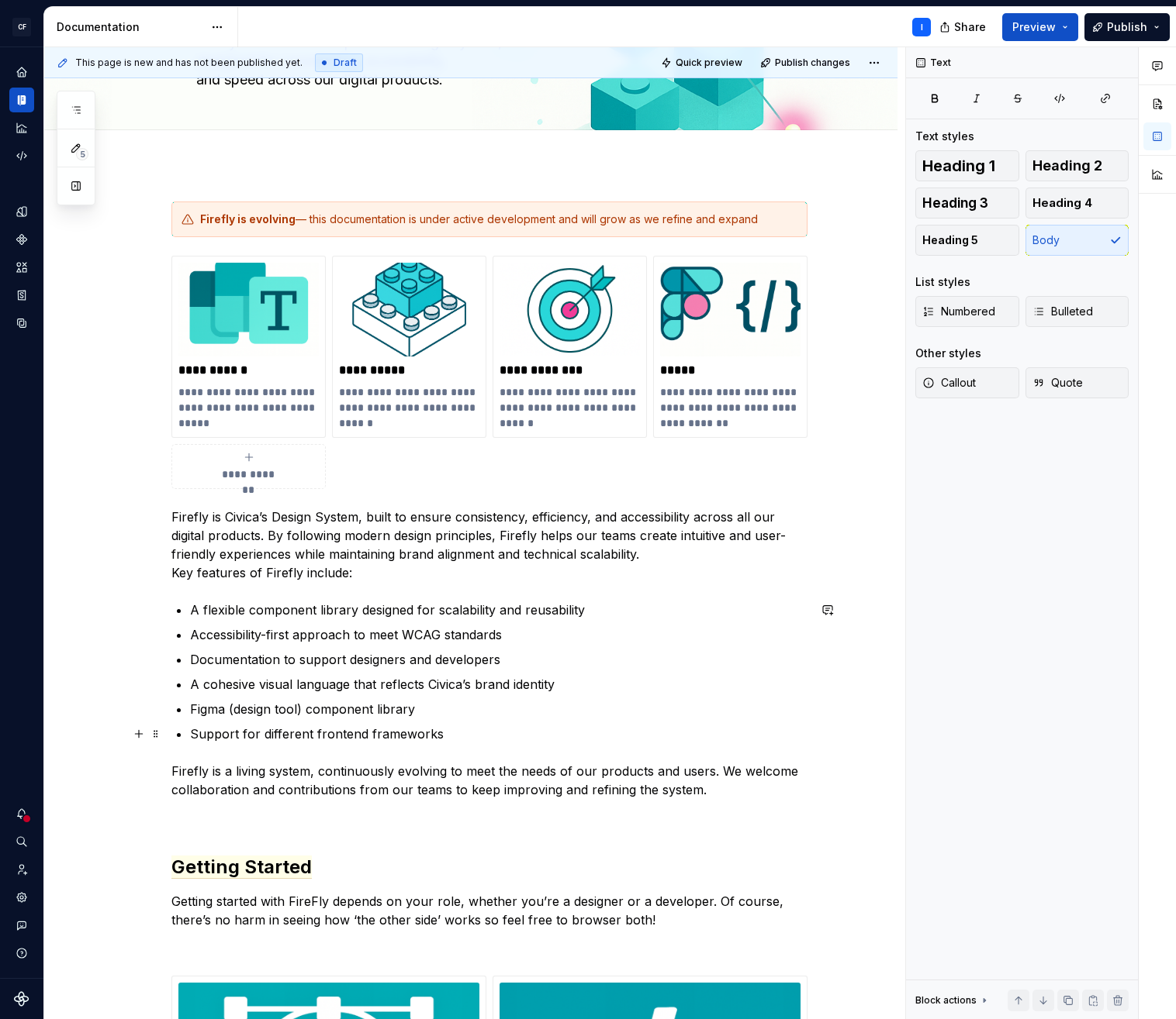
click at [509, 725] on p "Support for different frontend frameworks" at bounding box center [499, 734] width 618 height 19
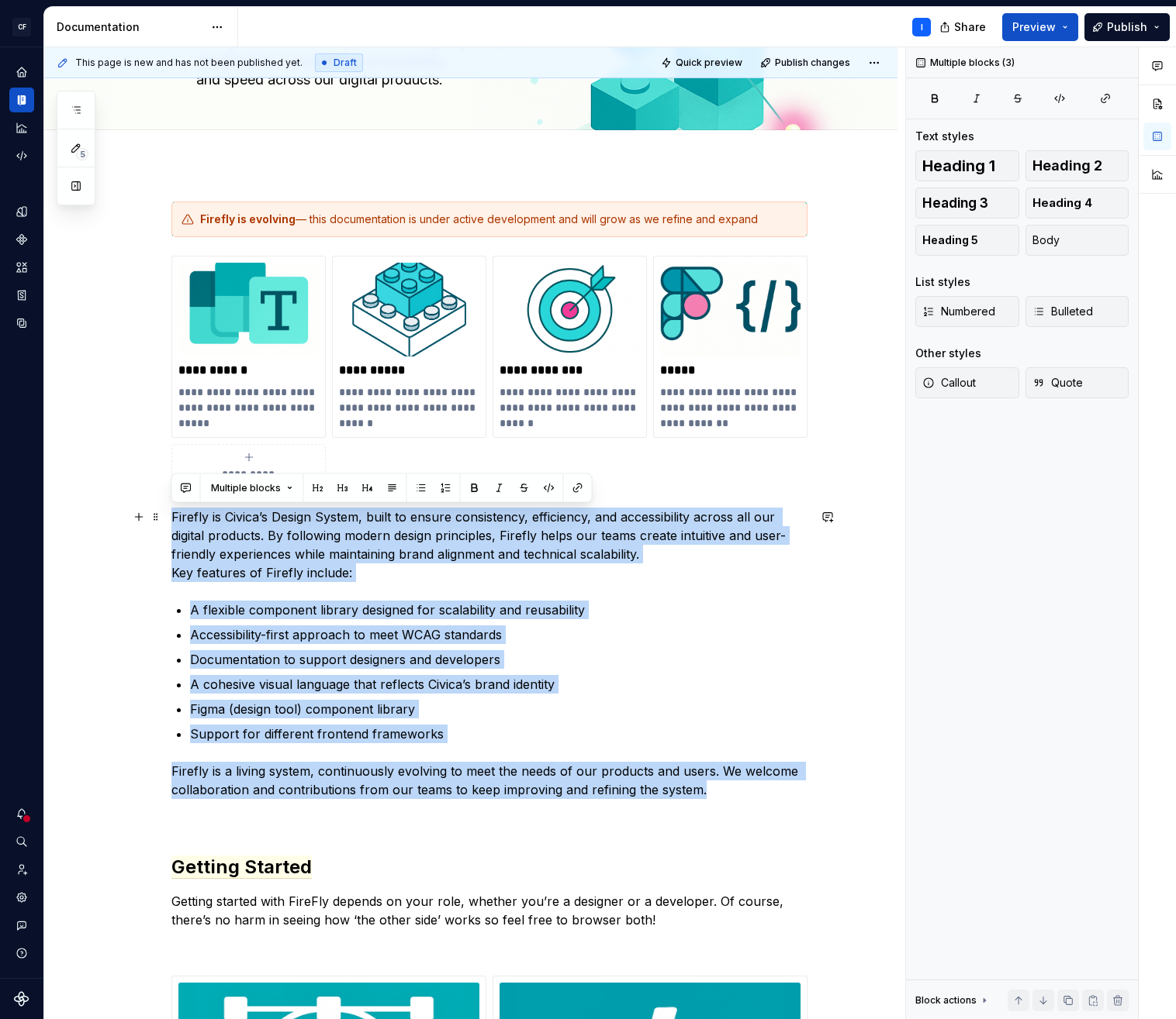
drag, startPoint x: 713, startPoint y: 791, endPoint x: 171, endPoint y: 510, distance: 610.5
click at [172, 510] on div "**********" at bounding box center [489, 742] width 636 height 1083
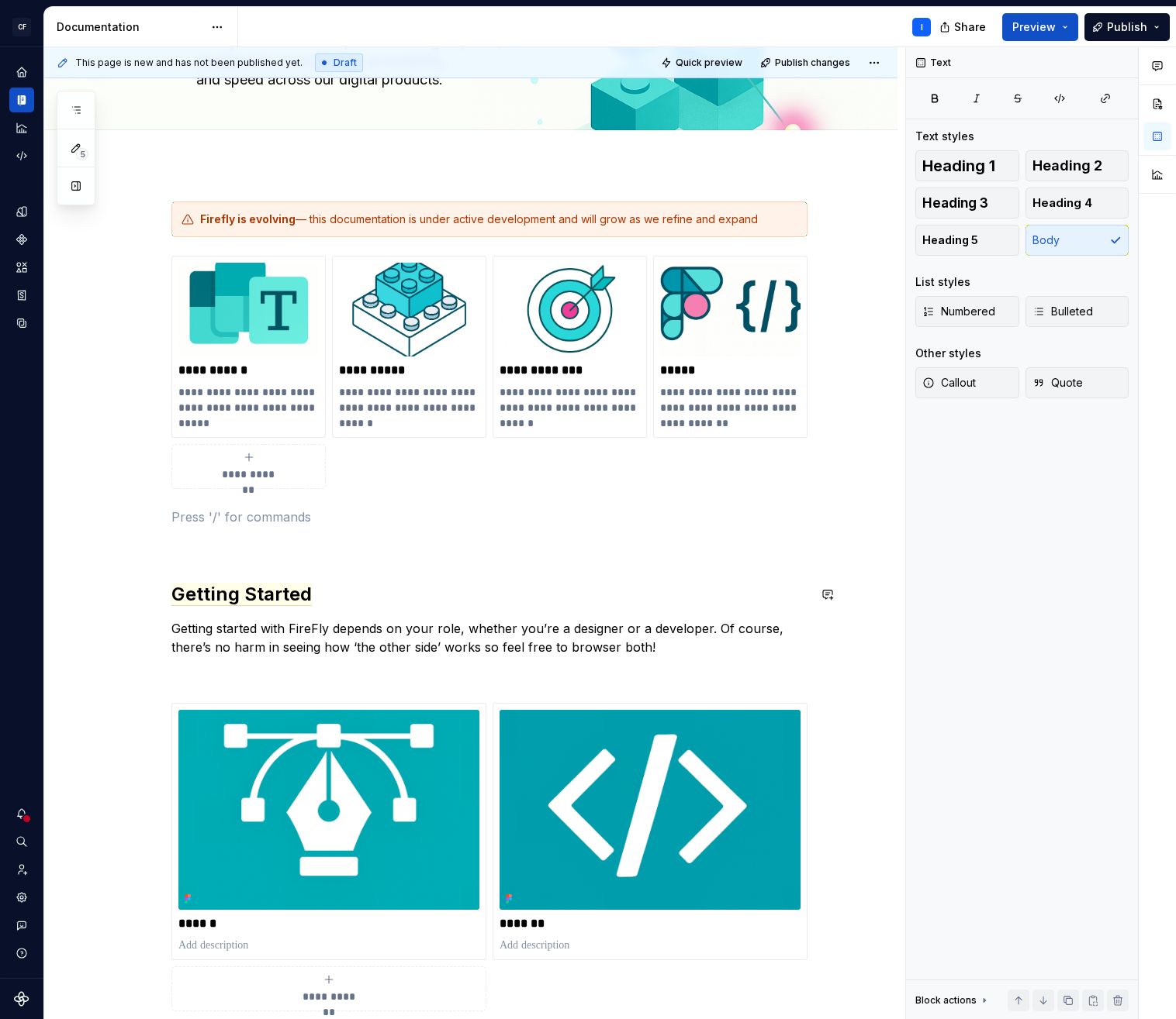
click at [202, 560] on div "**********" at bounding box center [489, 606] width 636 height 810
click at [197, 538] on p at bounding box center [489, 544] width 636 height 19
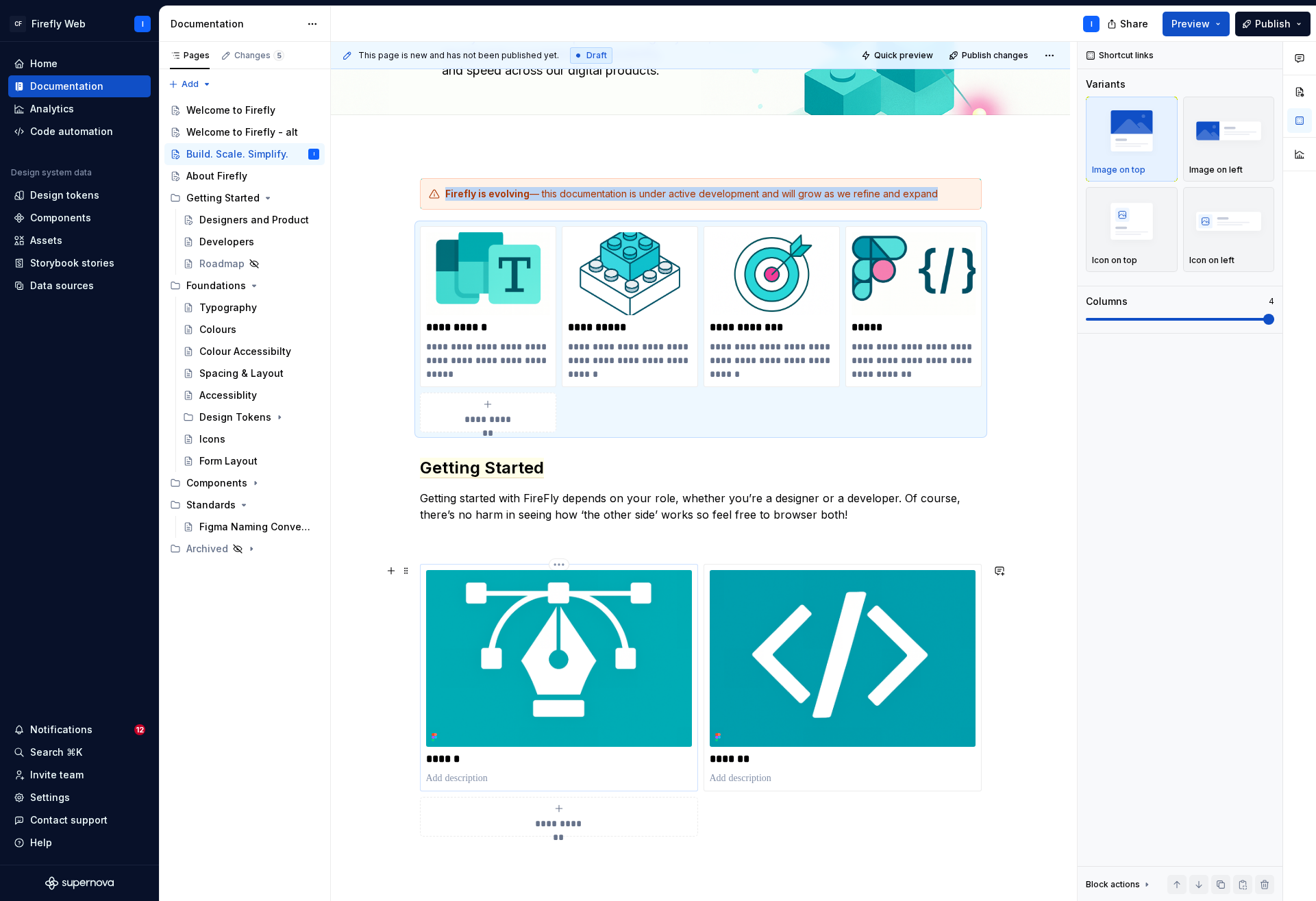
click at [482, 564] on div "******" at bounding box center [559, 678] width 279 height 228
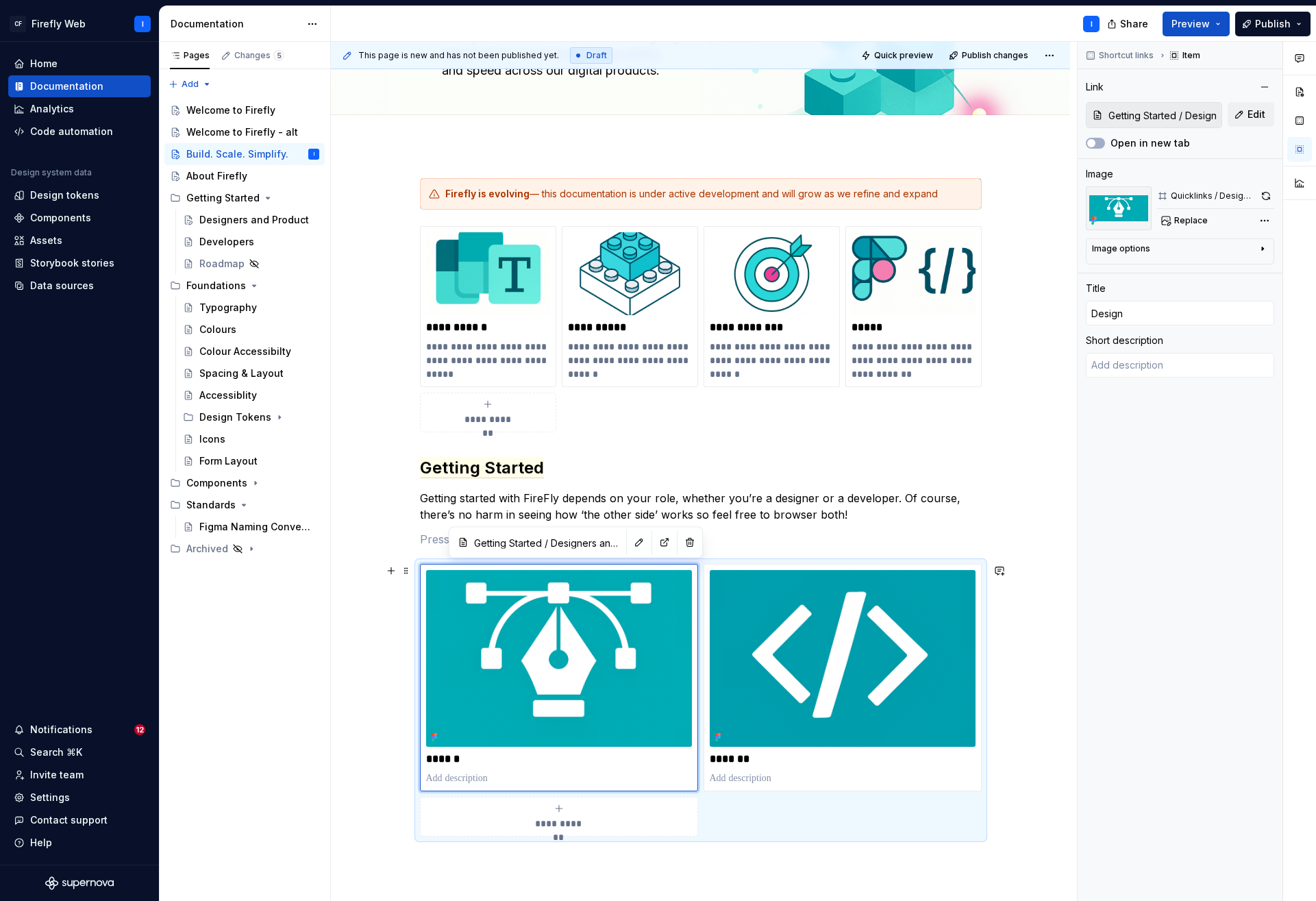
click at [904, 814] on div "**********" at bounding box center [700, 701] width 562 height 273
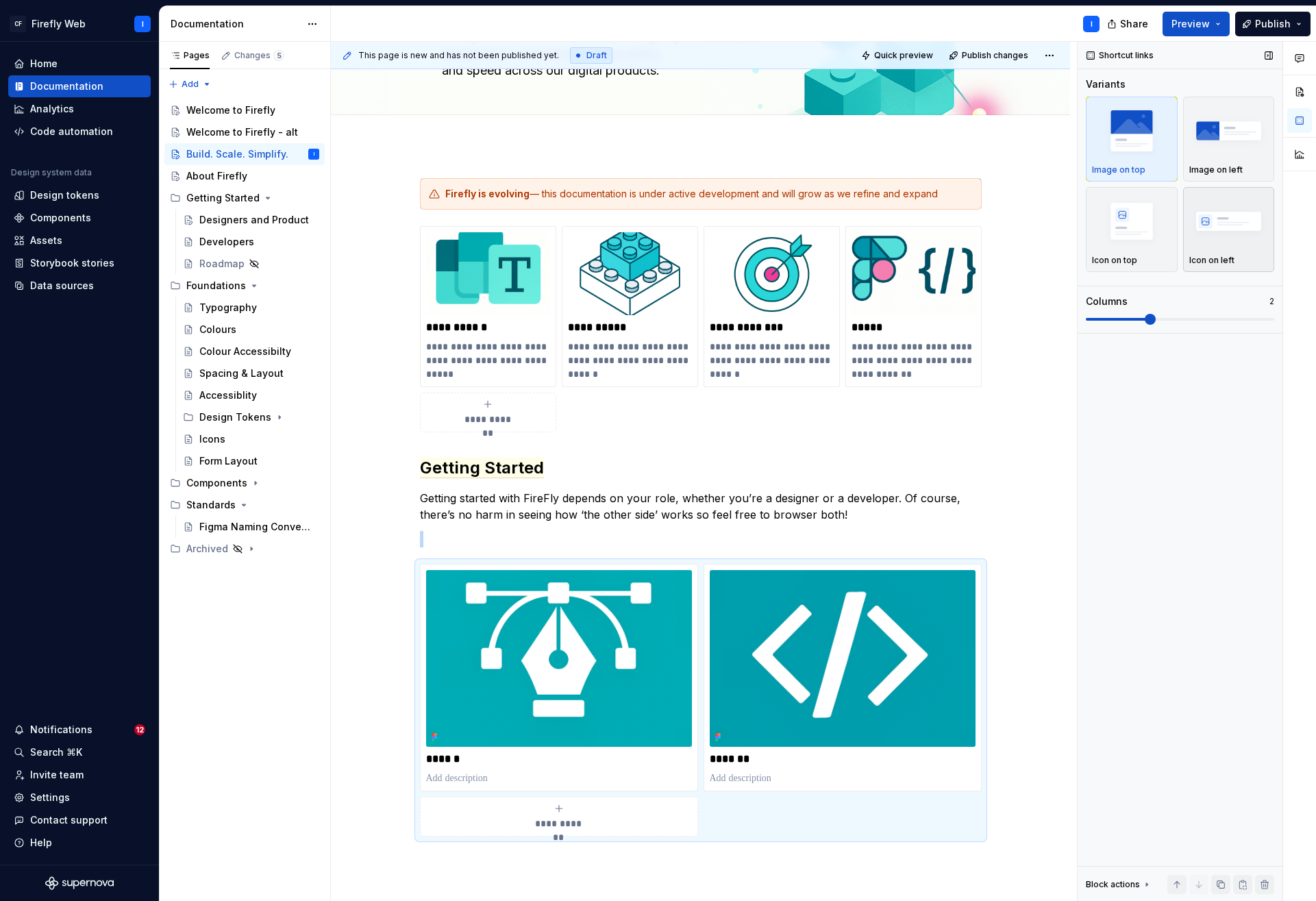
click at [1221, 225] on img "button" at bounding box center [1229, 221] width 80 height 50
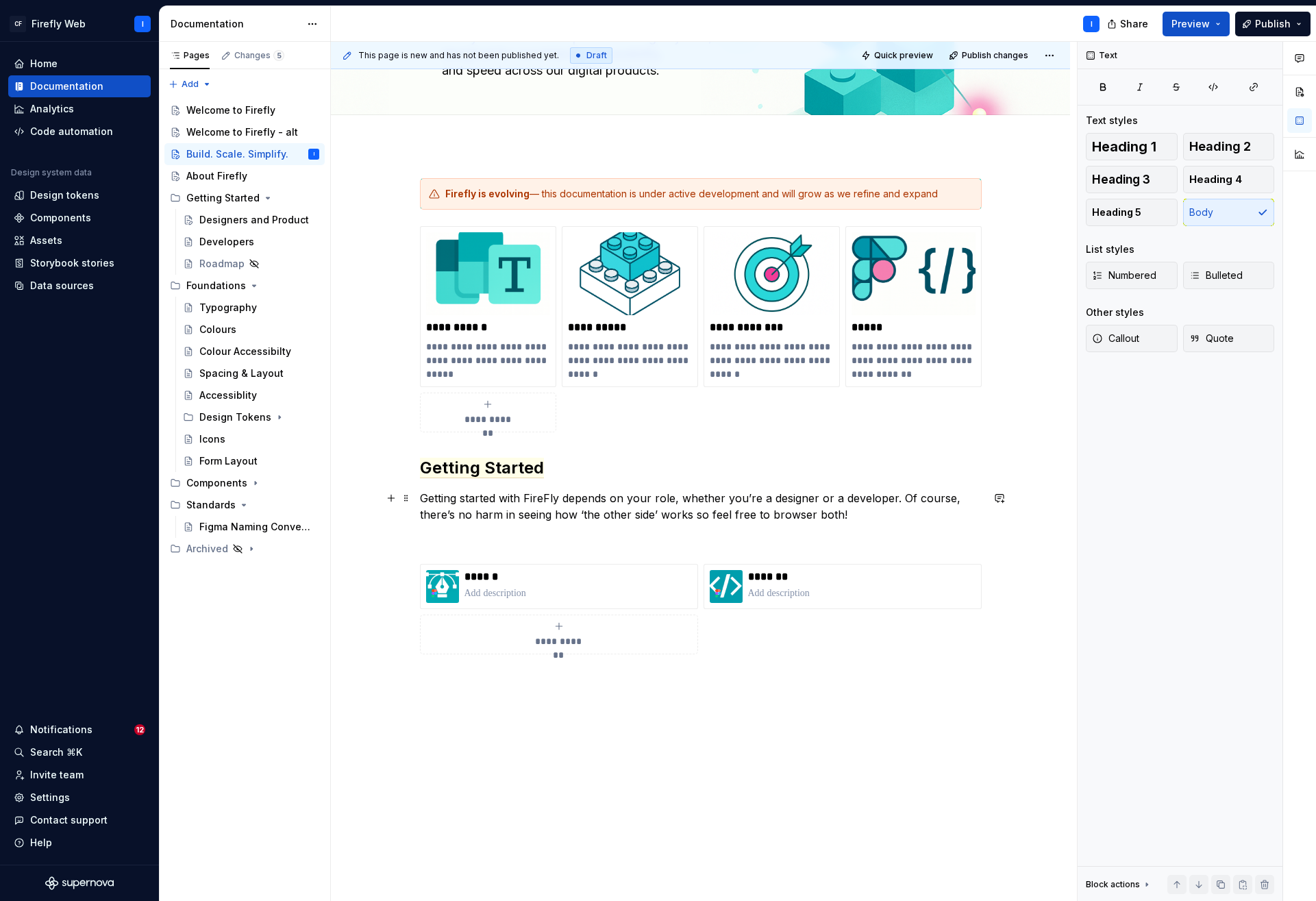
click at [568, 496] on p "Getting started with FireFly depends on your role, whether you’re a designer or…" at bounding box center [700, 507] width 562 height 33
click at [550, 538] on p at bounding box center [700, 539] width 562 height 17
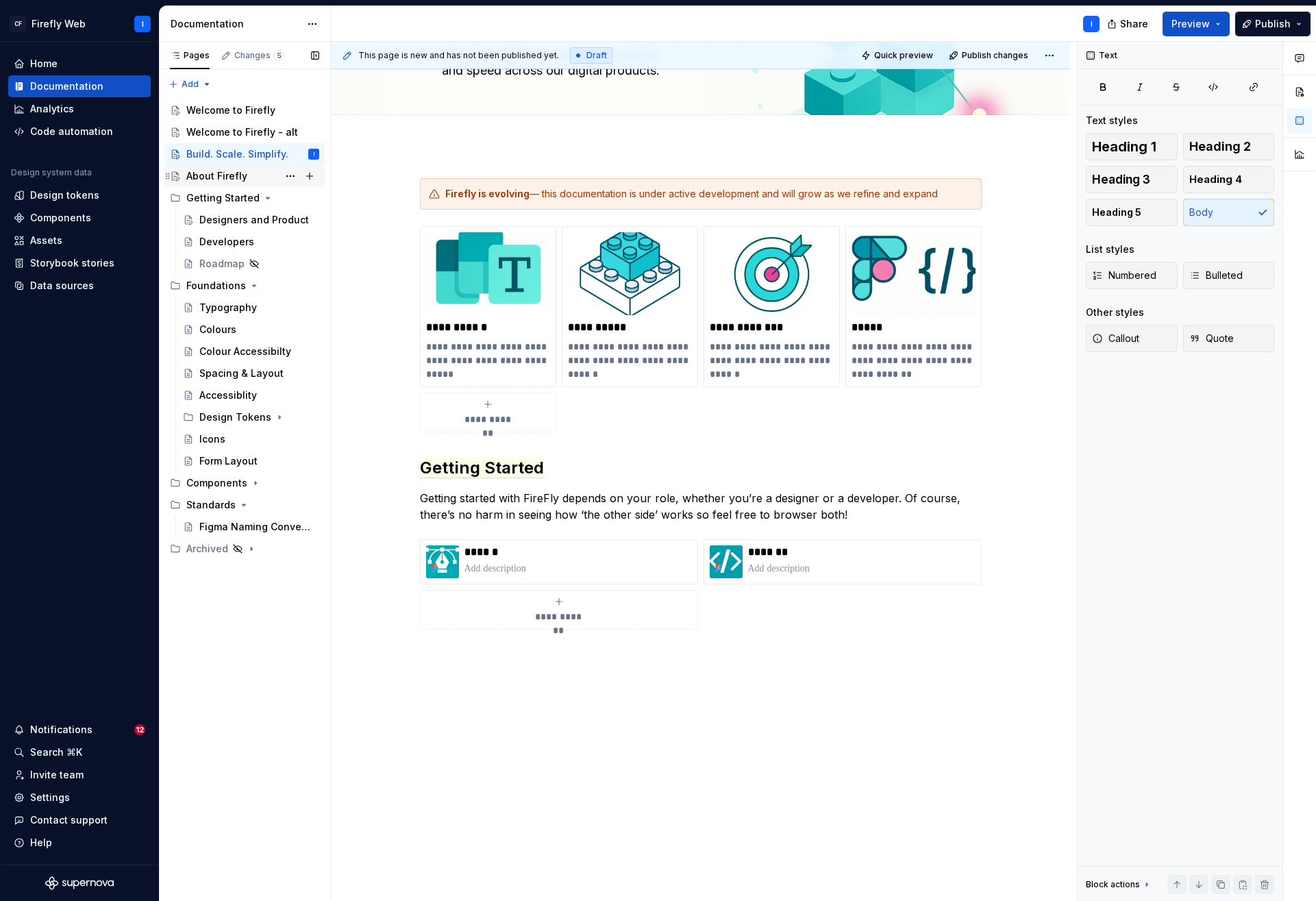
click at [216, 183] on div "About Firefly" at bounding box center [253, 176] width 133 height 19
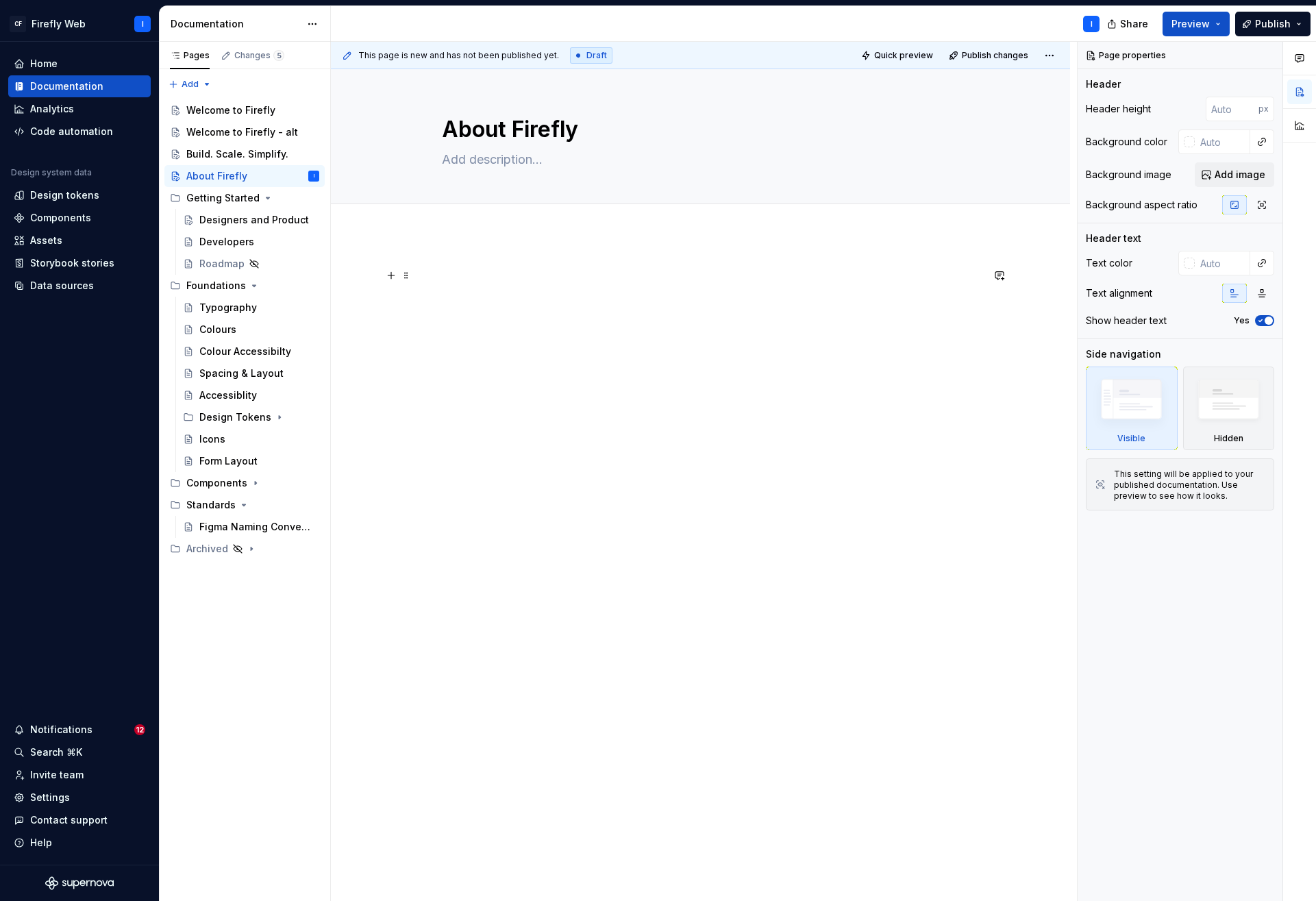
click at [511, 275] on p at bounding box center [700, 275] width 562 height 17
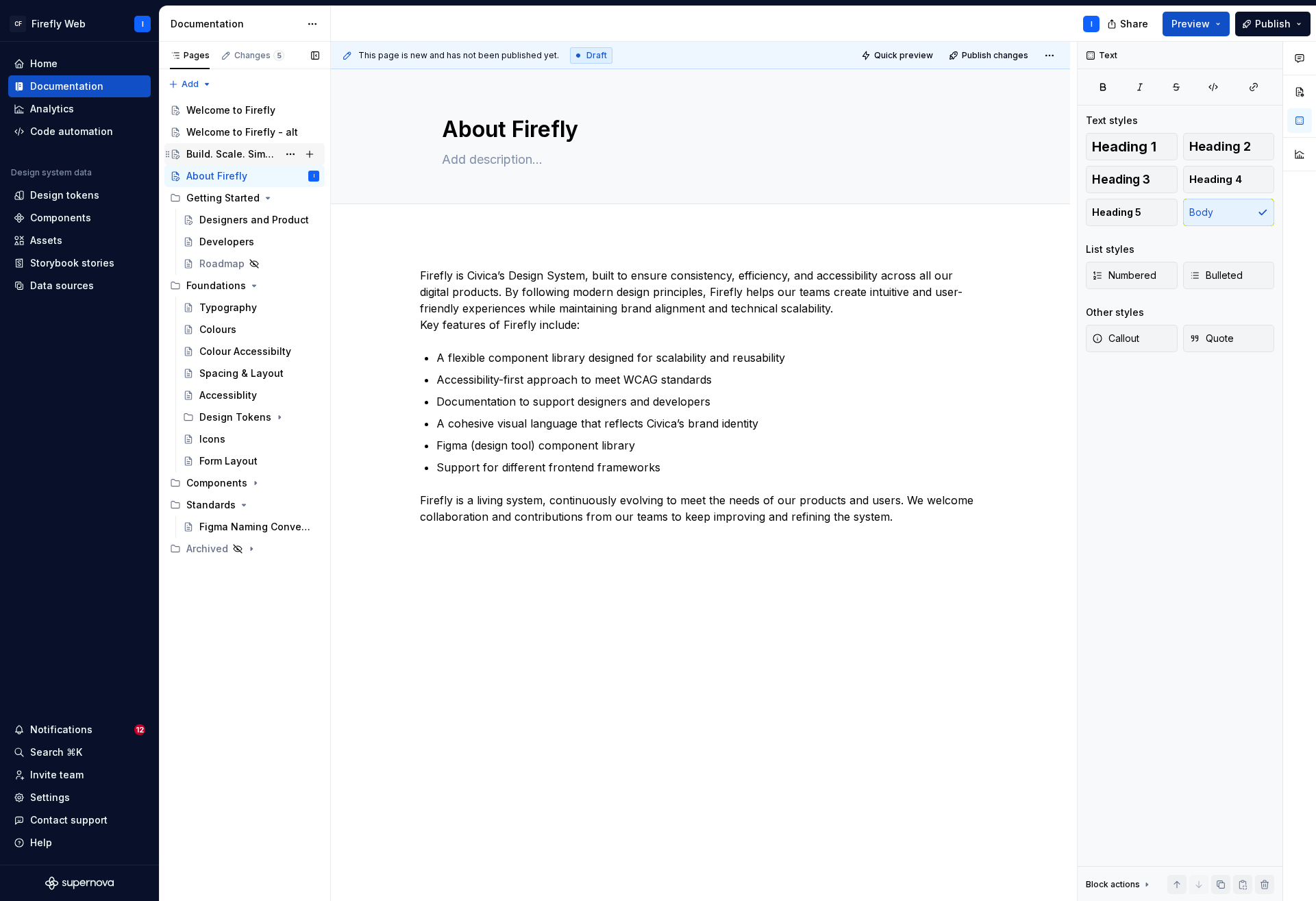
click at [249, 151] on div "Build. Scale. Simplify." at bounding box center [232, 154] width 92 height 14
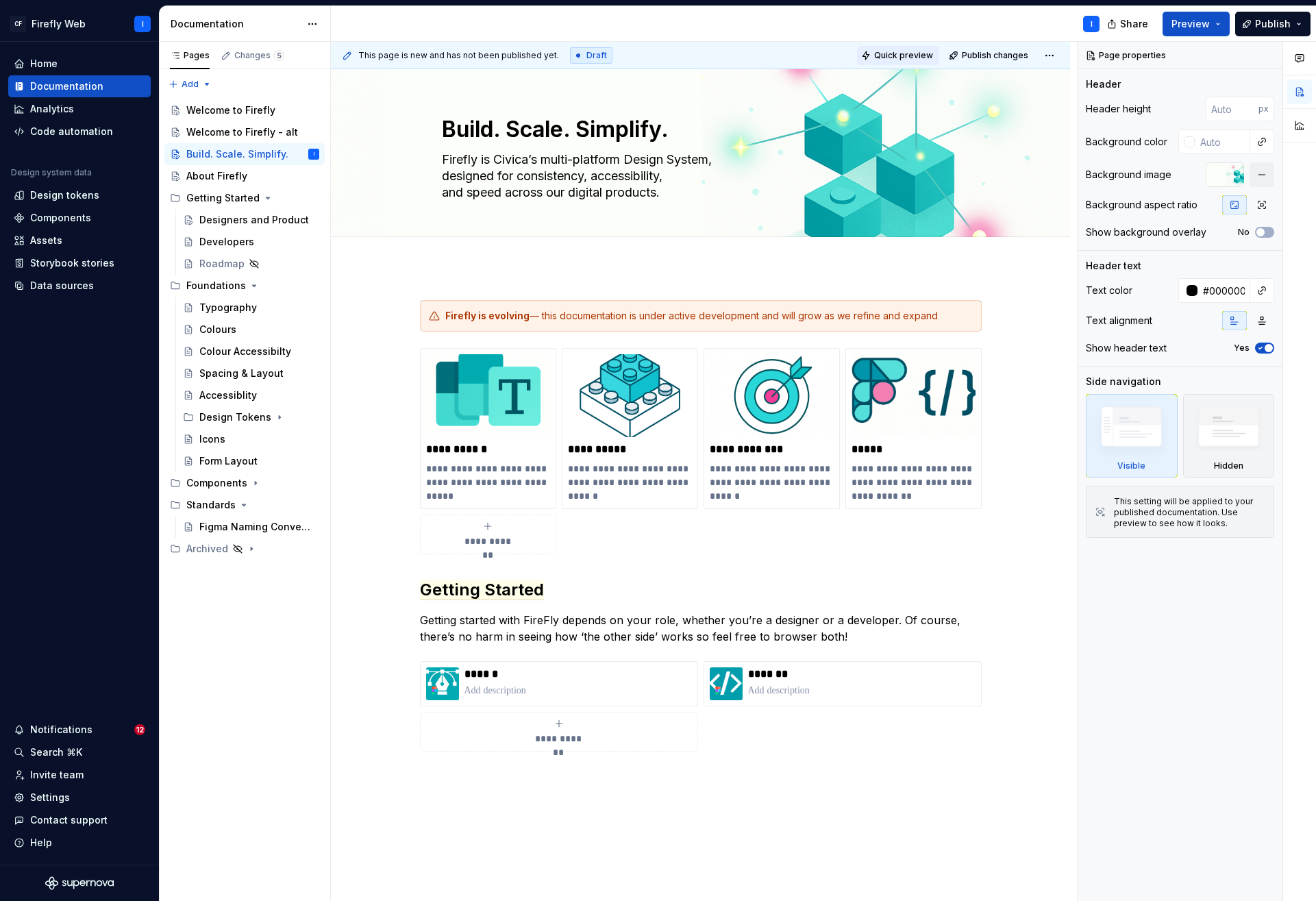
click at [902, 53] on span "Quick preview" at bounding box center [903, 55] width 59 height 11
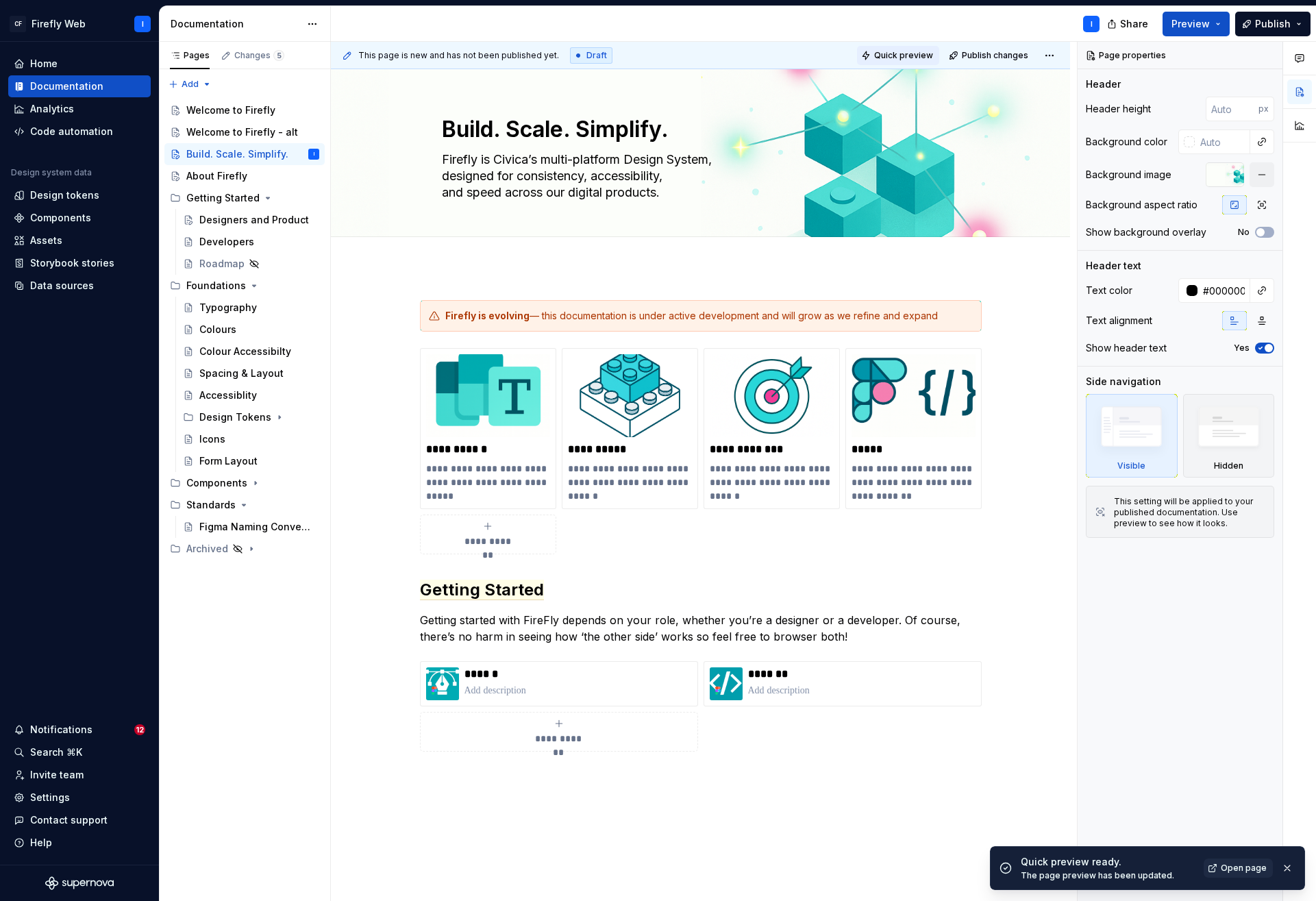
click at [893, 55] on span "Quick preview" at bounding box center [903, 55] width 59 height 11
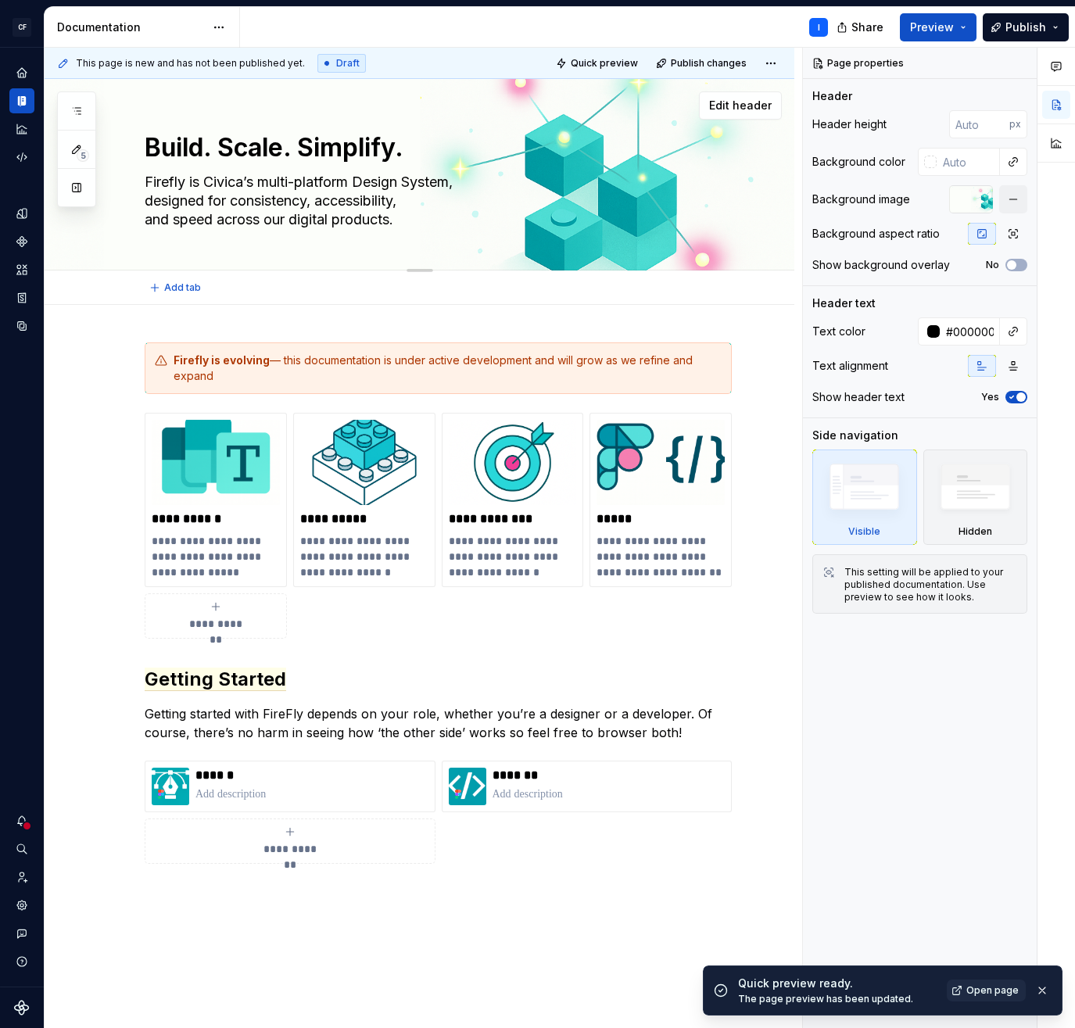
click at [315, 153] on textarea "Build. Scale. Simplify." at bounding box center [435, 148] width 587 height 38
click at [397, 145] on textarea "Build. Scale. Simplify." at bounding box center [435, 148] width 587 height 38
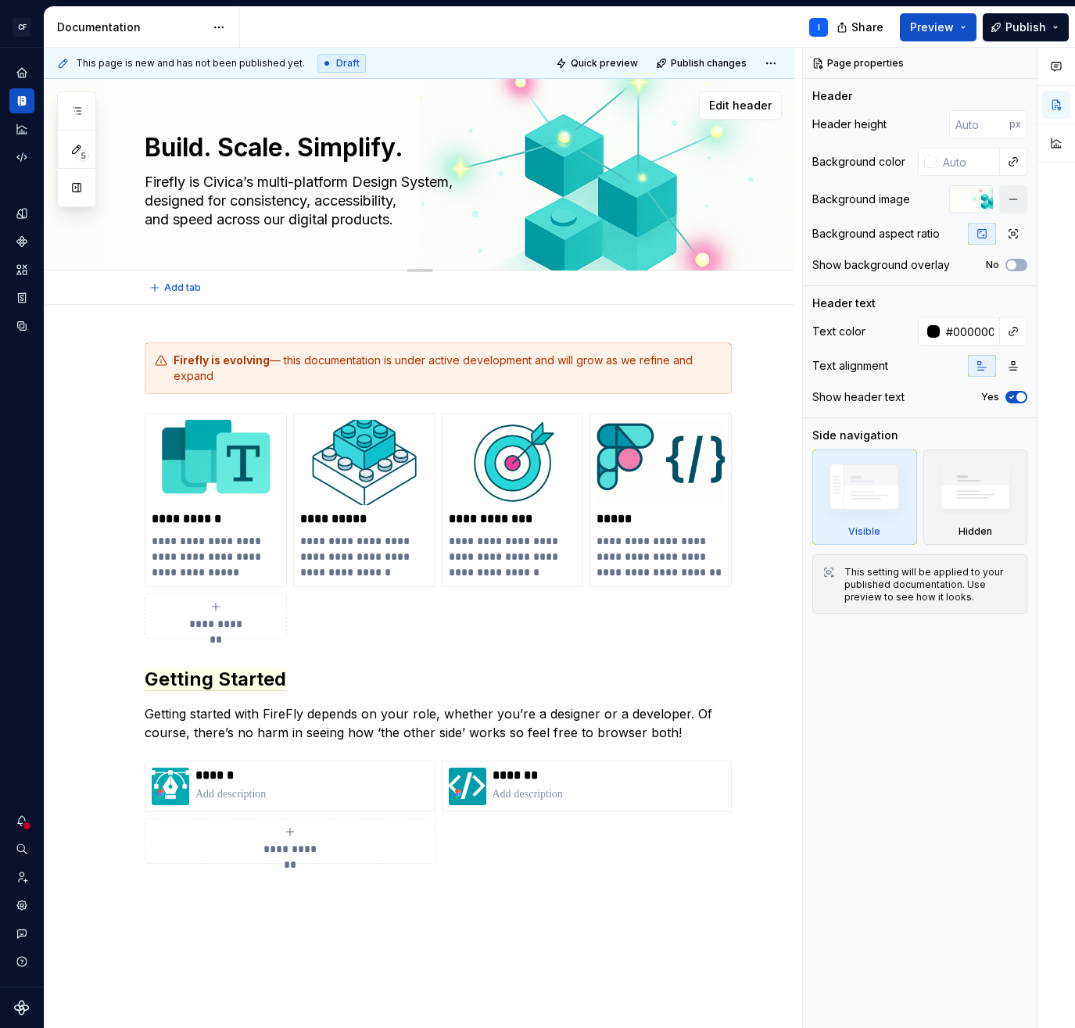
drag, startPoint x: 400, startPoint y: 150, endPoint x: 137, endPoint y: 147, distance: 263.6
click at [137, 147] on div "Build. Scale. Simplify. Firefly is Civica’s multi-platform Design System, desig…" at bounding box center [420, 175] width 750 height 192
click at [1018, 64] on button "button" at bounding box center [1021, 63] width 22 height 22
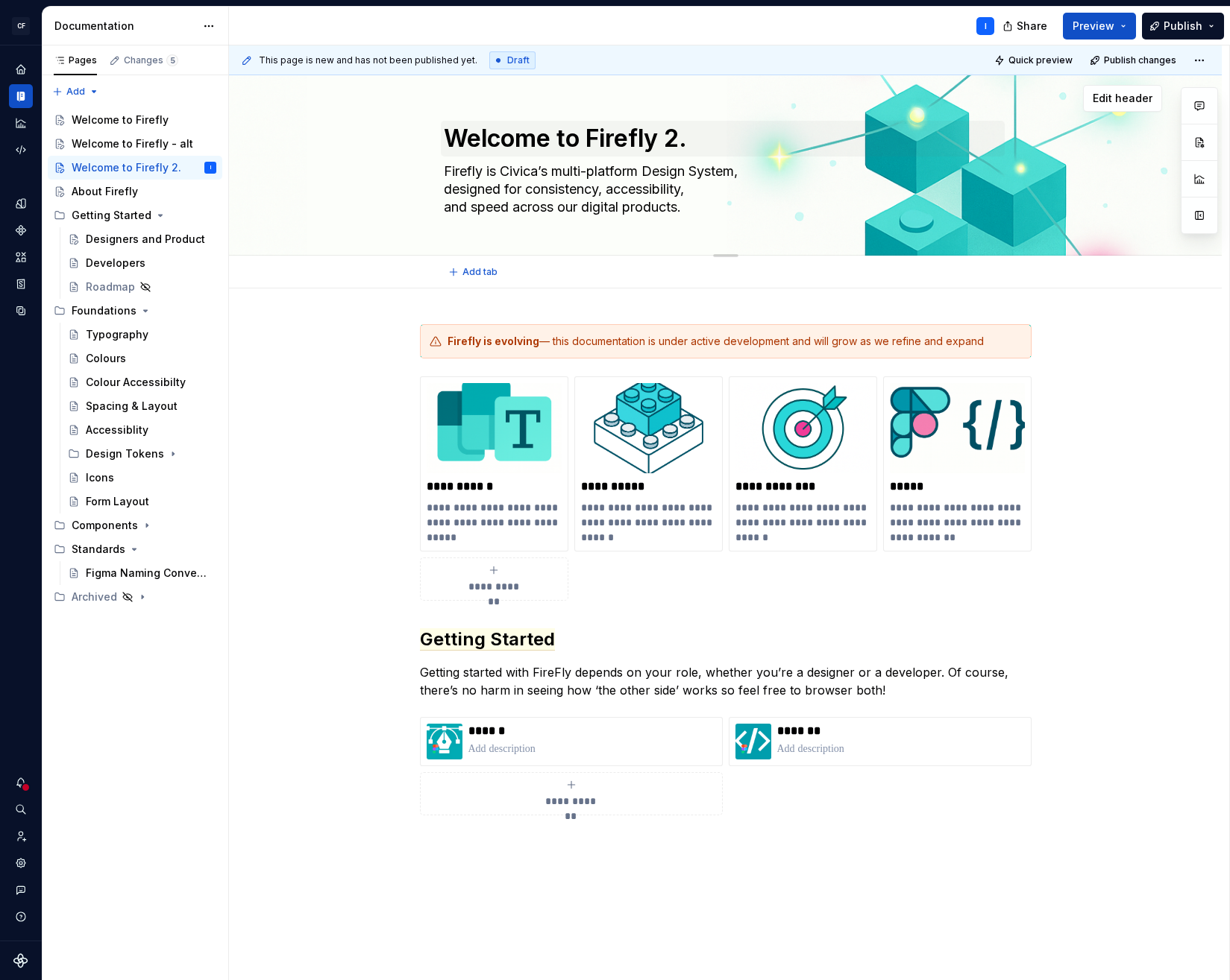
scroll to position [3, 0]
click at [687, 139] on textarea "Welcome to Firefly 2." at bounding box center [722, 138] width 564 height 36
click at [685, 141] on textarea "Welcome to Firefly 2." at bounding box center [722, 138] width 564 height 36
click at [484, 170] on textarea "Firefly is Civica’s multi-platform Design System, designed for consistency, acc…" at bounding box center [722, 189] width 564 height 60
click at [482, 168] on textarea "Firefly is Civica’s multi-platform Design System, designed for consistency, acc…" at bounding box center [722, 189] width 564 height 60
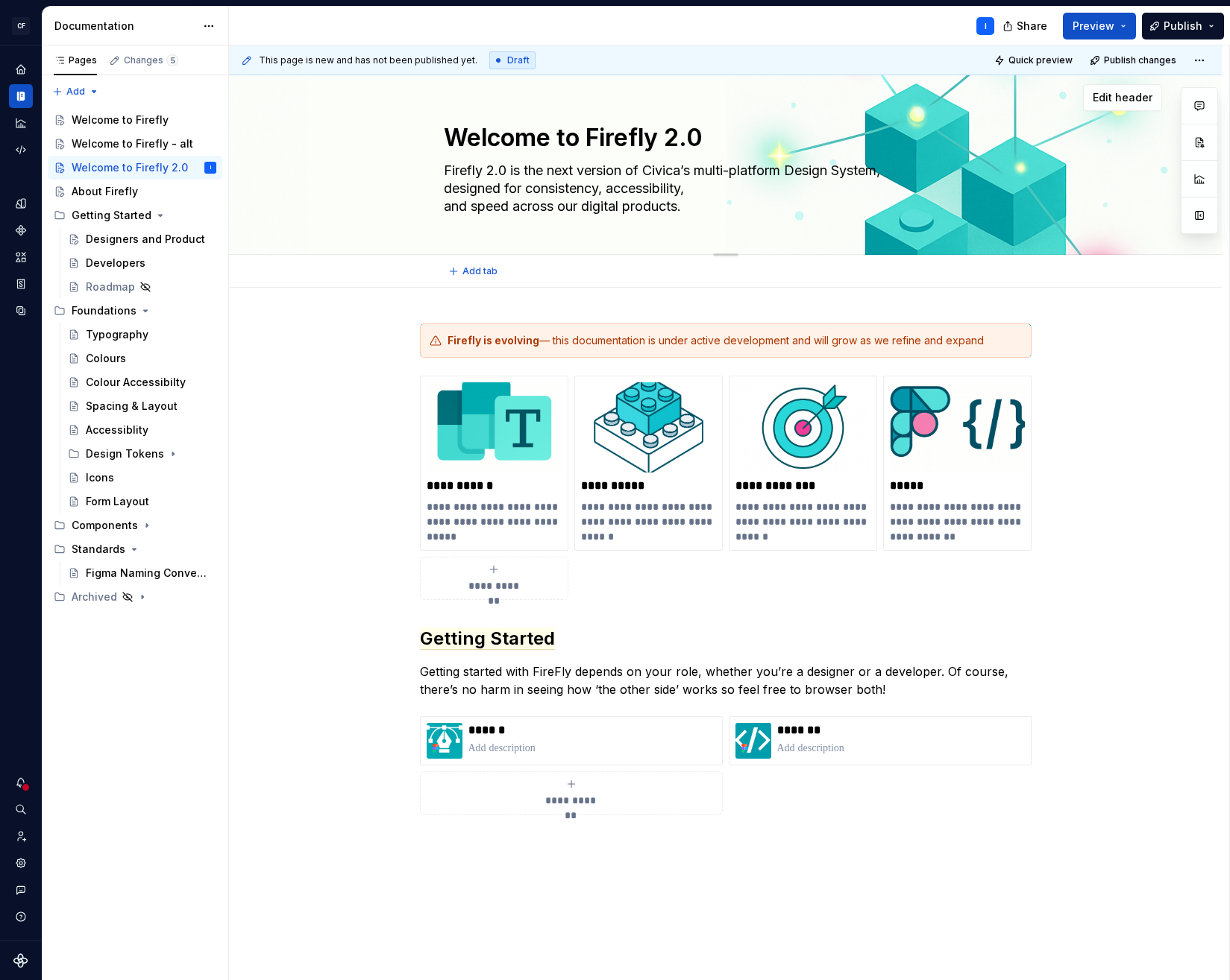
click at [700, 171] on textarea "Firefly 2.0 is the next version of Civica’s multi-platform Design System, desig…" at bounding box center [722, 189] width 564 height 60
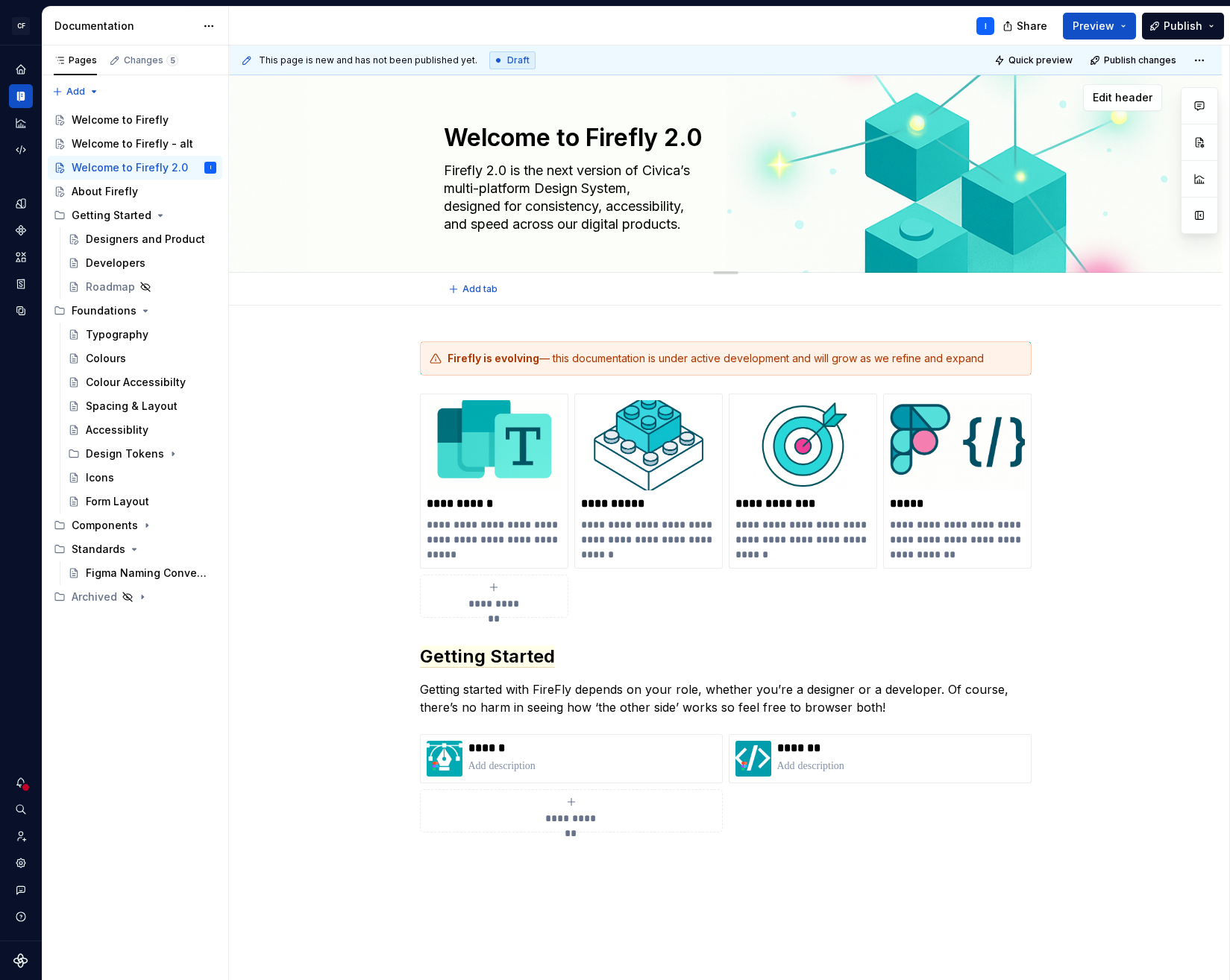
click at [444, 205] on textarea "Firefly 2.0 is the next version of Civica’s multi-platform Design System, desig…" at bounding box center [722, 197] width 564 height 77
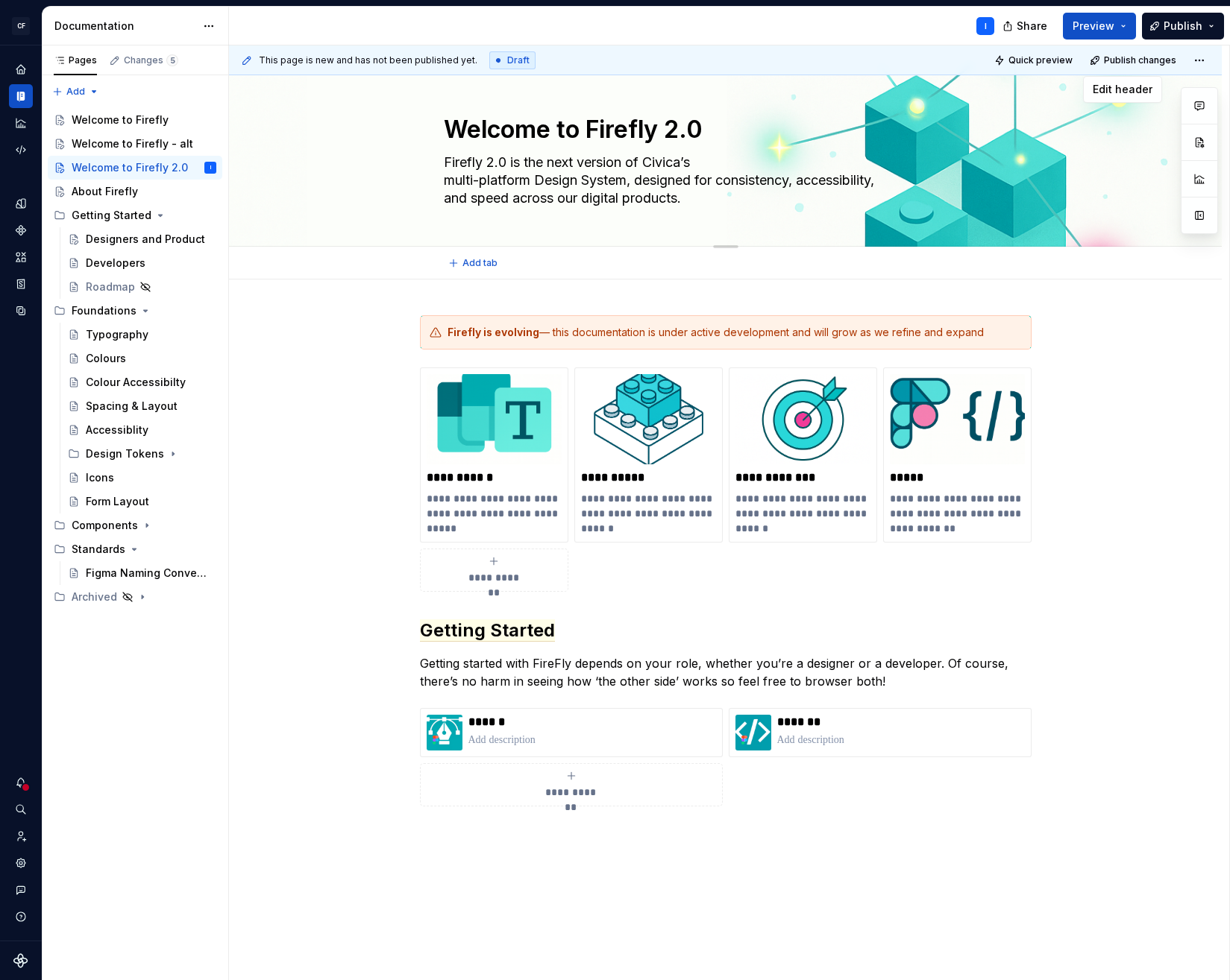
click at [722, 180] on textarea "Firefly 2.0 is the next version of Civica’s multi-platform Design System, desig…" at bounding box center [722, 180] width 564 height 60
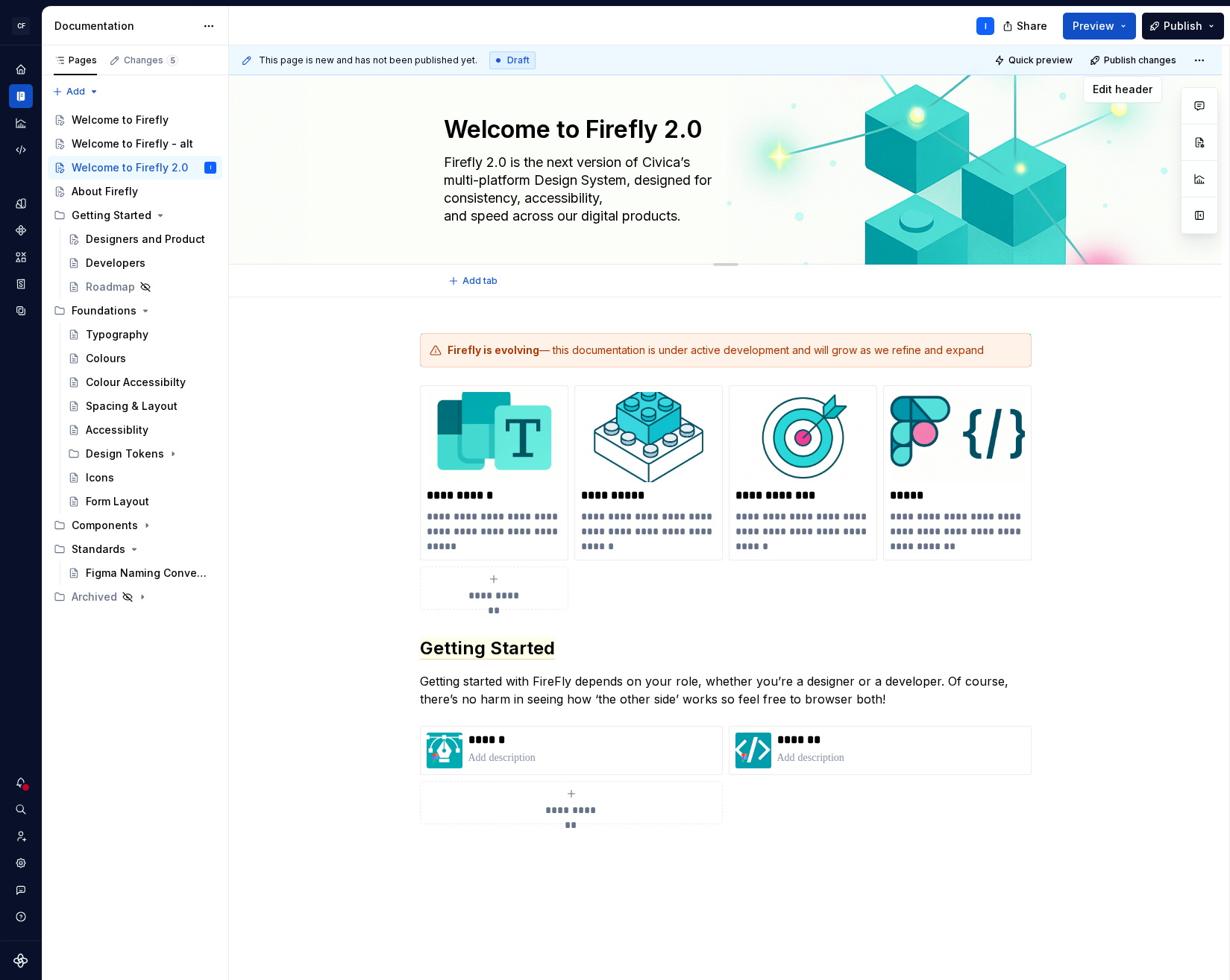
click at [443, 217] on textarea "Firefly 2.0 is the next version of Civica’s multi-platform Design System, desig…" at bounding box center [722, 189] width 564 height 77
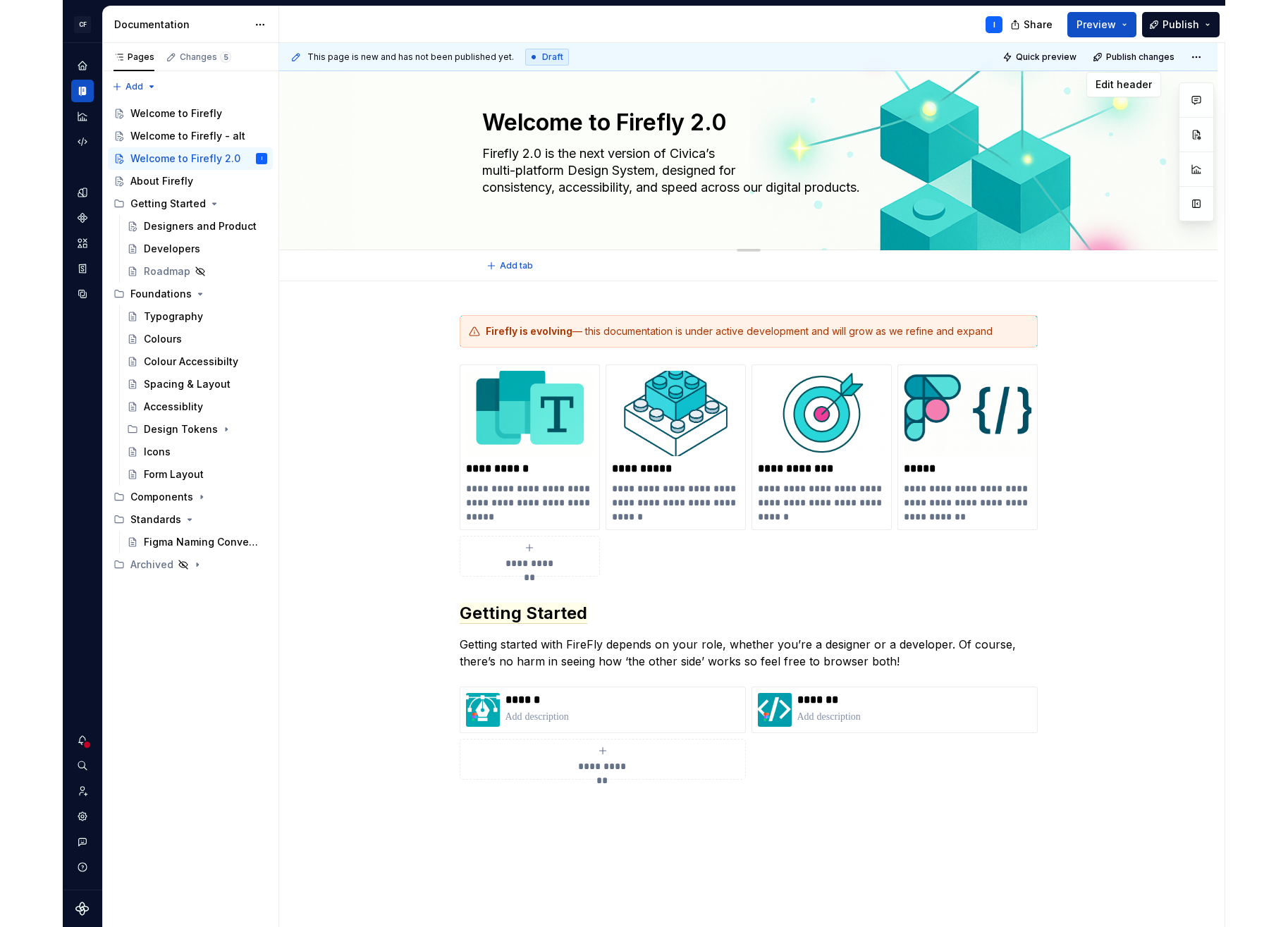
scroll to position [19, 0]
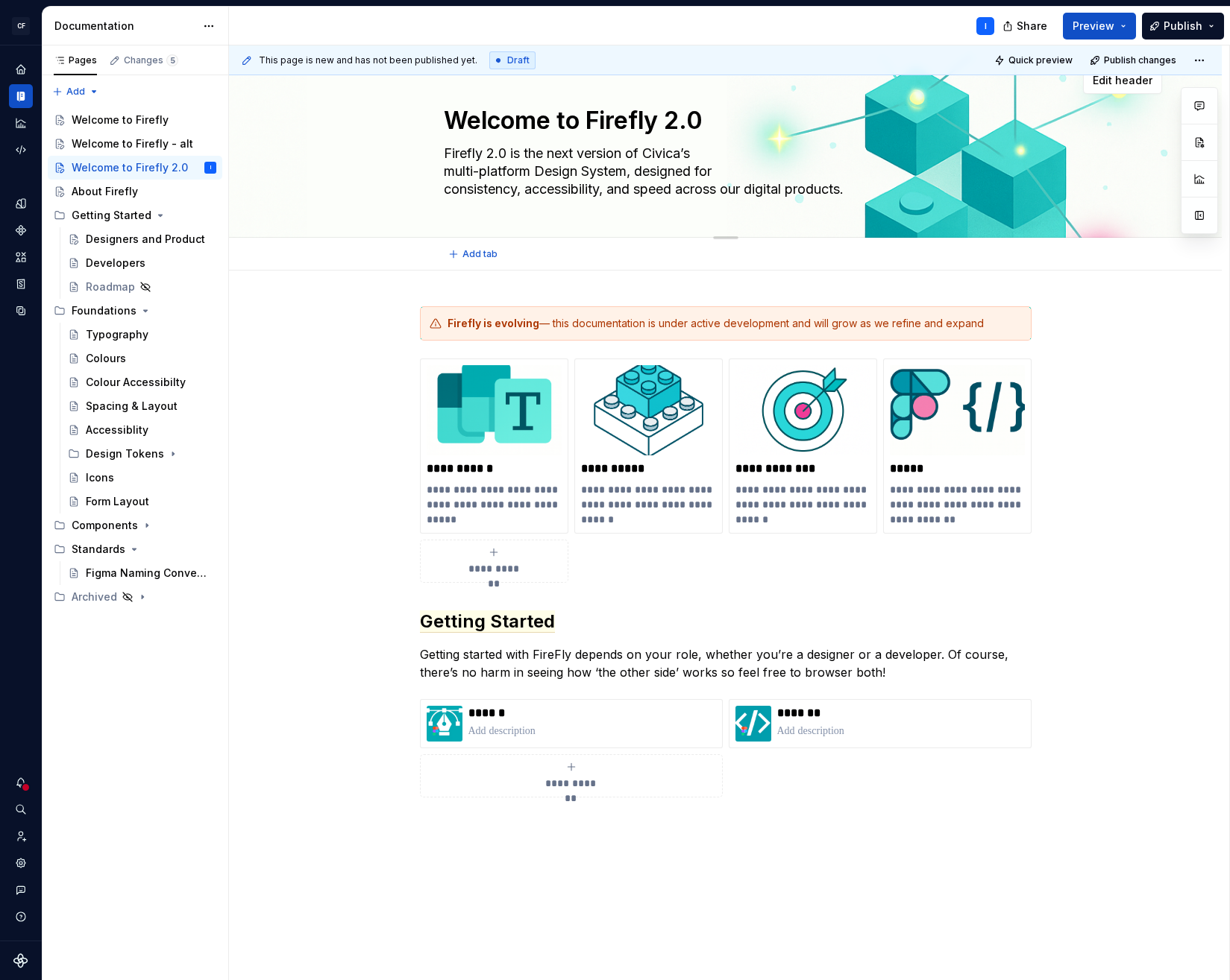
click at [730, 189] on textarea "Firefly 2.0 is the next version of Civica’s multi-platform Design System, desig…" at bounding box center [722, 172] width 564 height 60
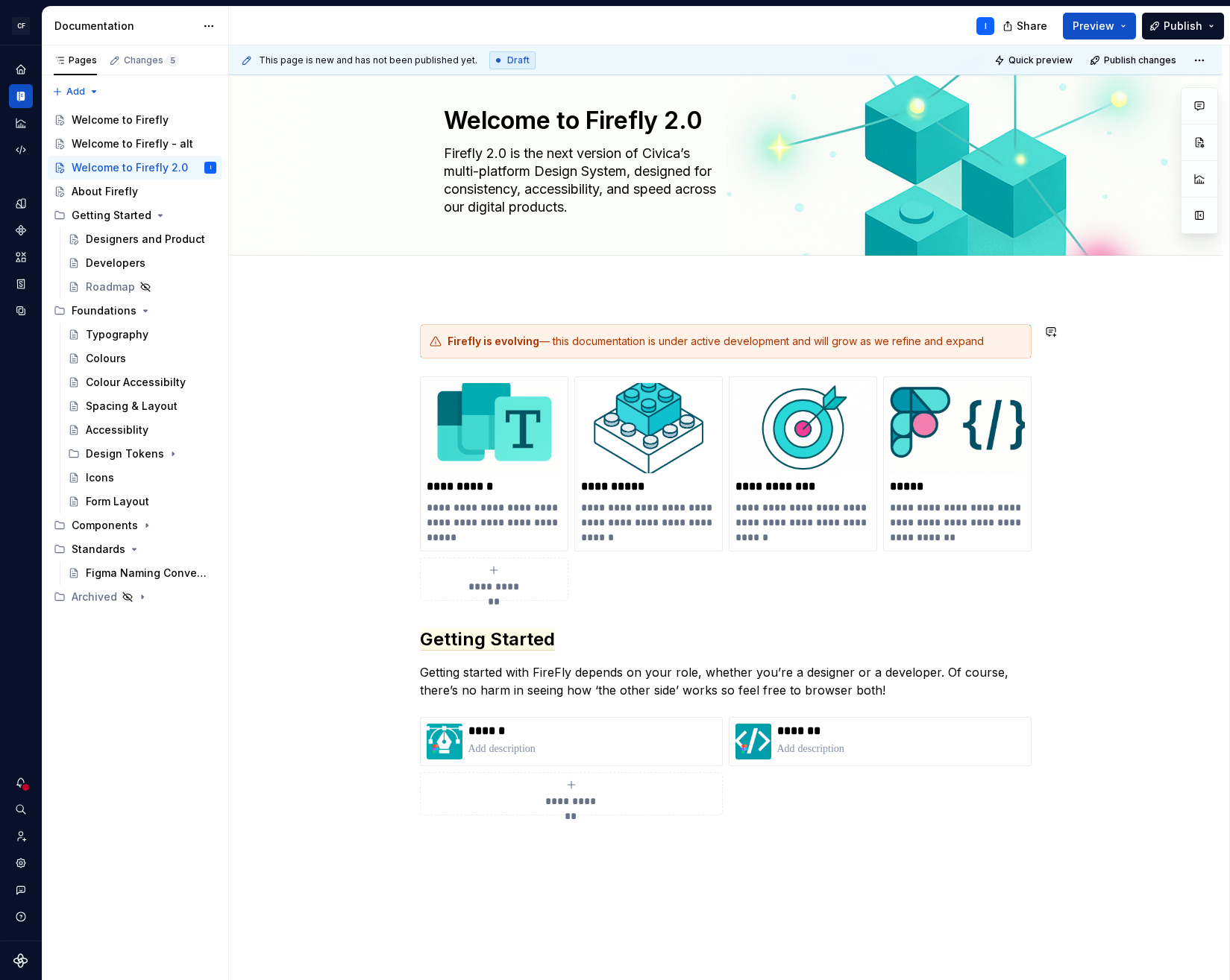
click at [433, 311] on div "**********" at bounding box center [725, 708] width 993 height 839
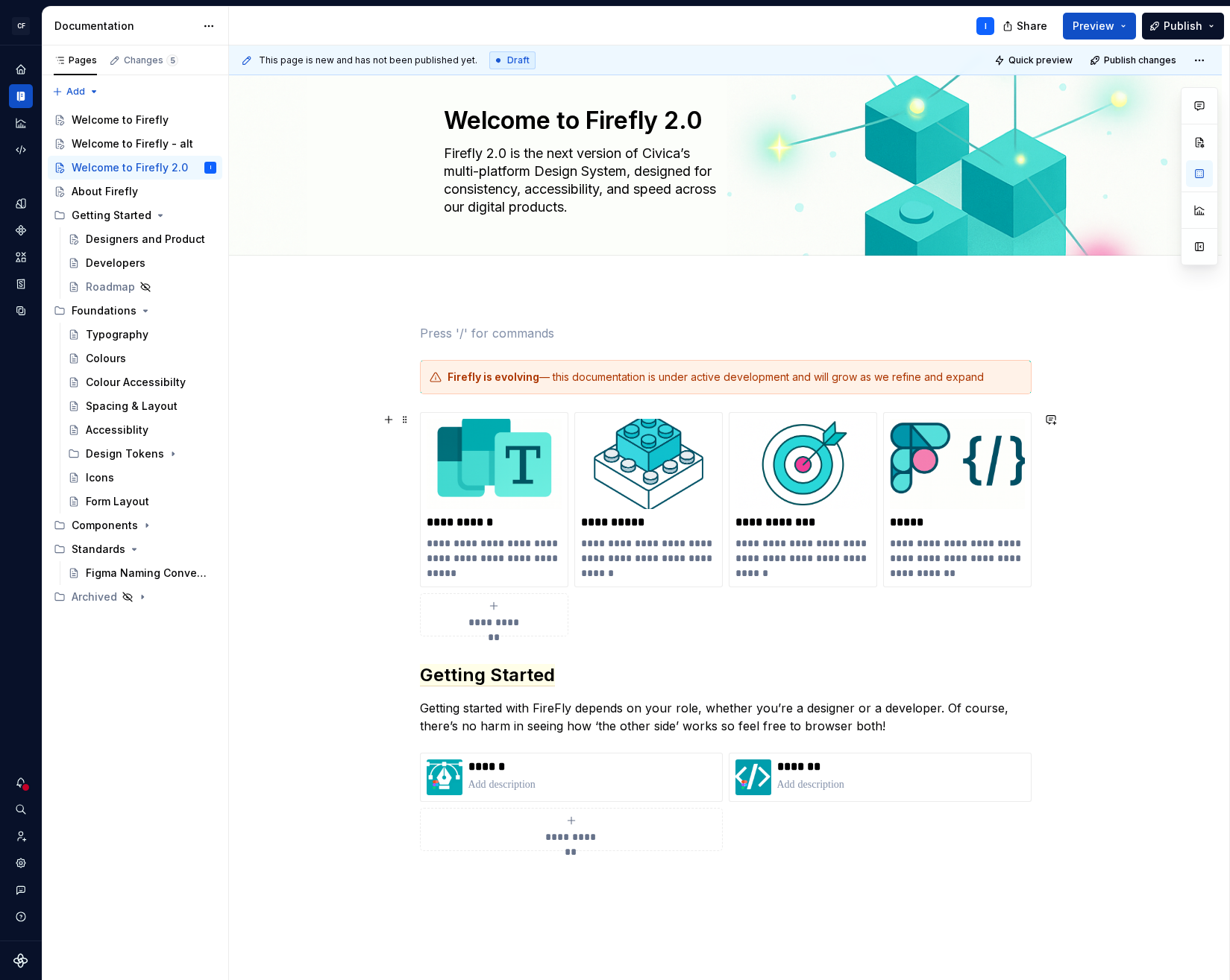
click at [344, 470] on div "**********" at bounding box center [725, 725] width 993 height 874
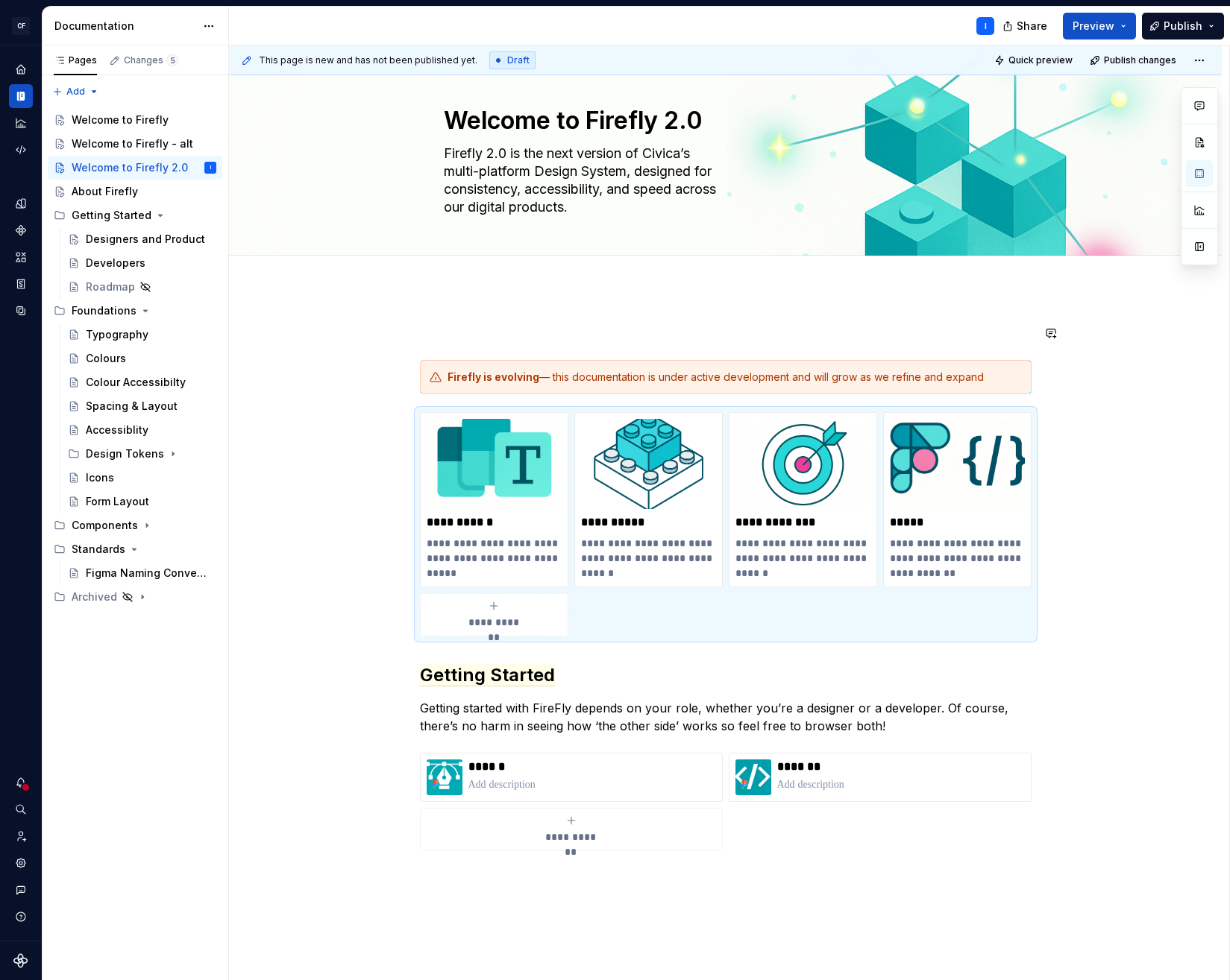
click at [457, 346] on div "**********" at bounding box center [725, 587] width 611 height 527
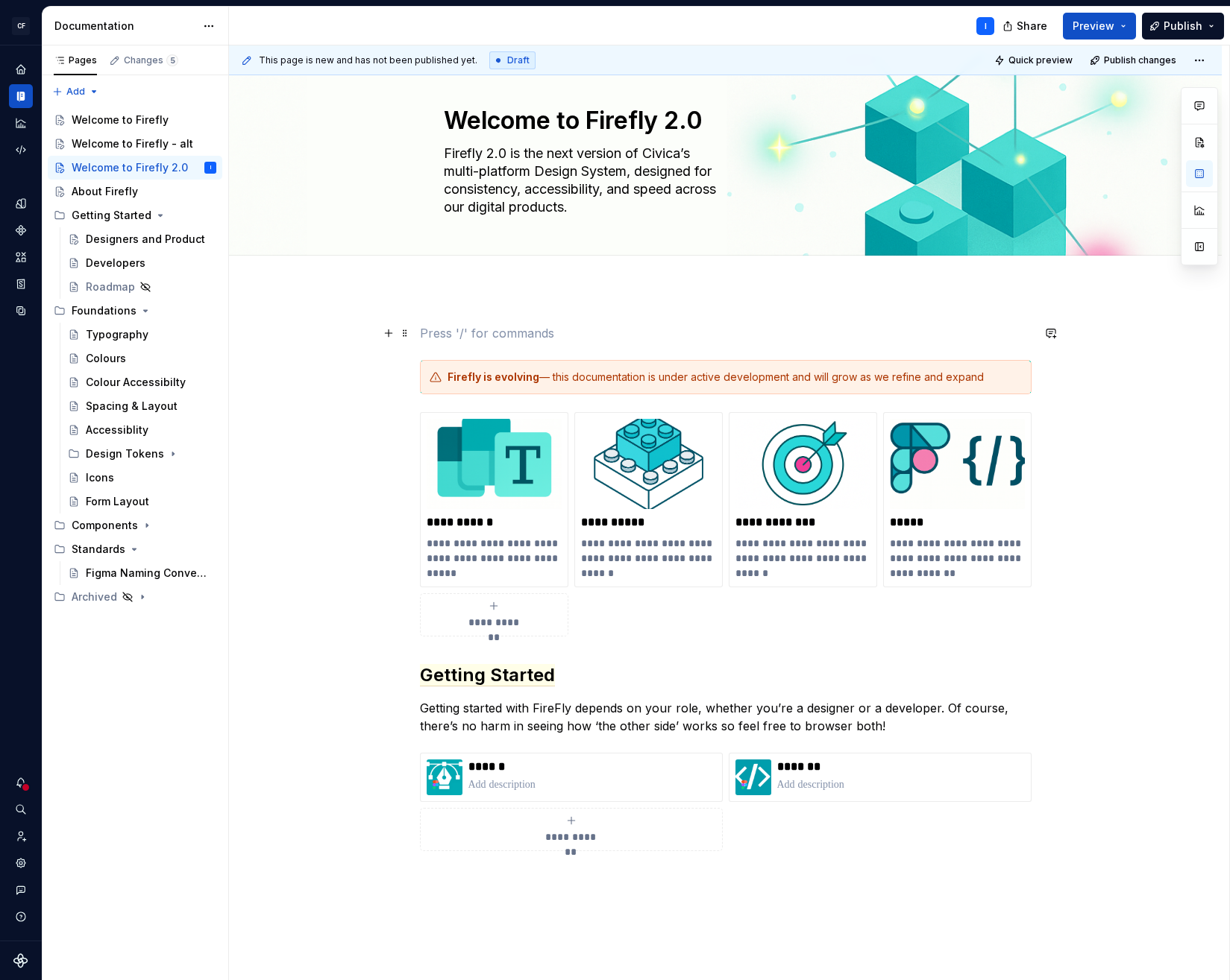
click at [450, 333] on p at bounding box center [725, 333] width 611 height 18
click at [408, 334] on span at bounding box center [404, 334] width 12 height 21
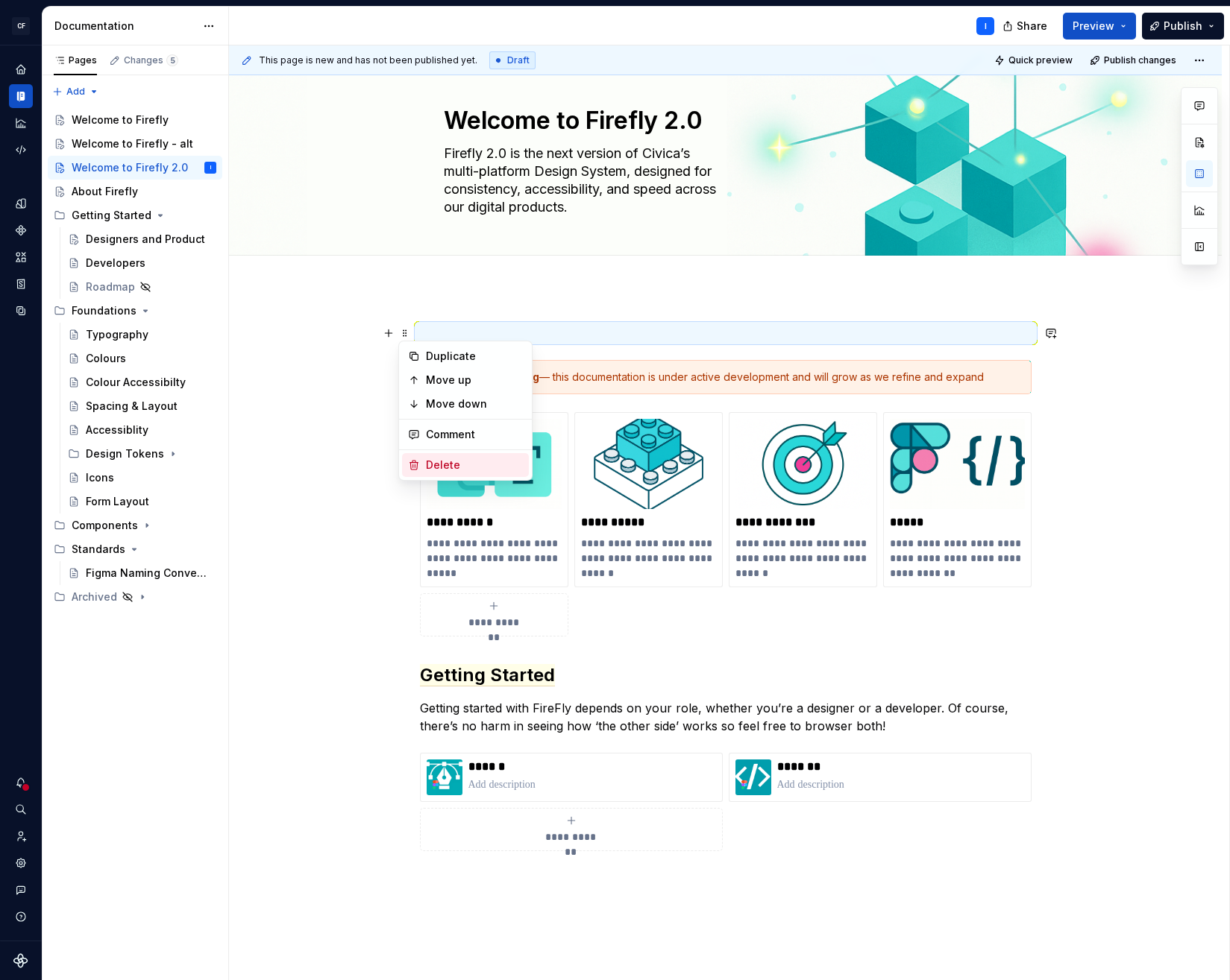
click at [460, 460] on div "Delete" at bounding box center [475, 465] width 97 height 15
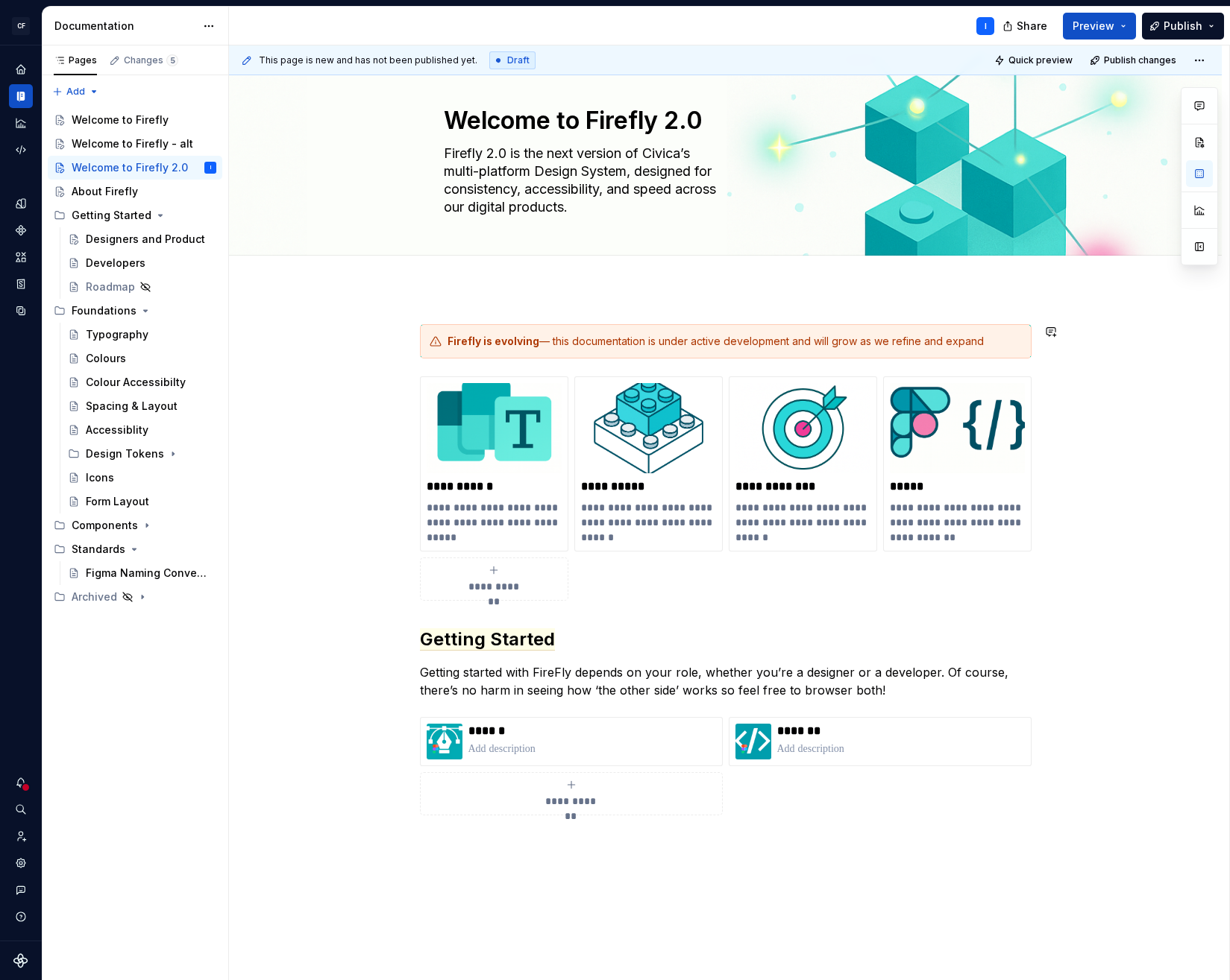
click at [457, 289] on div "**********" at bounding box center [725, 708] width 993 height 839
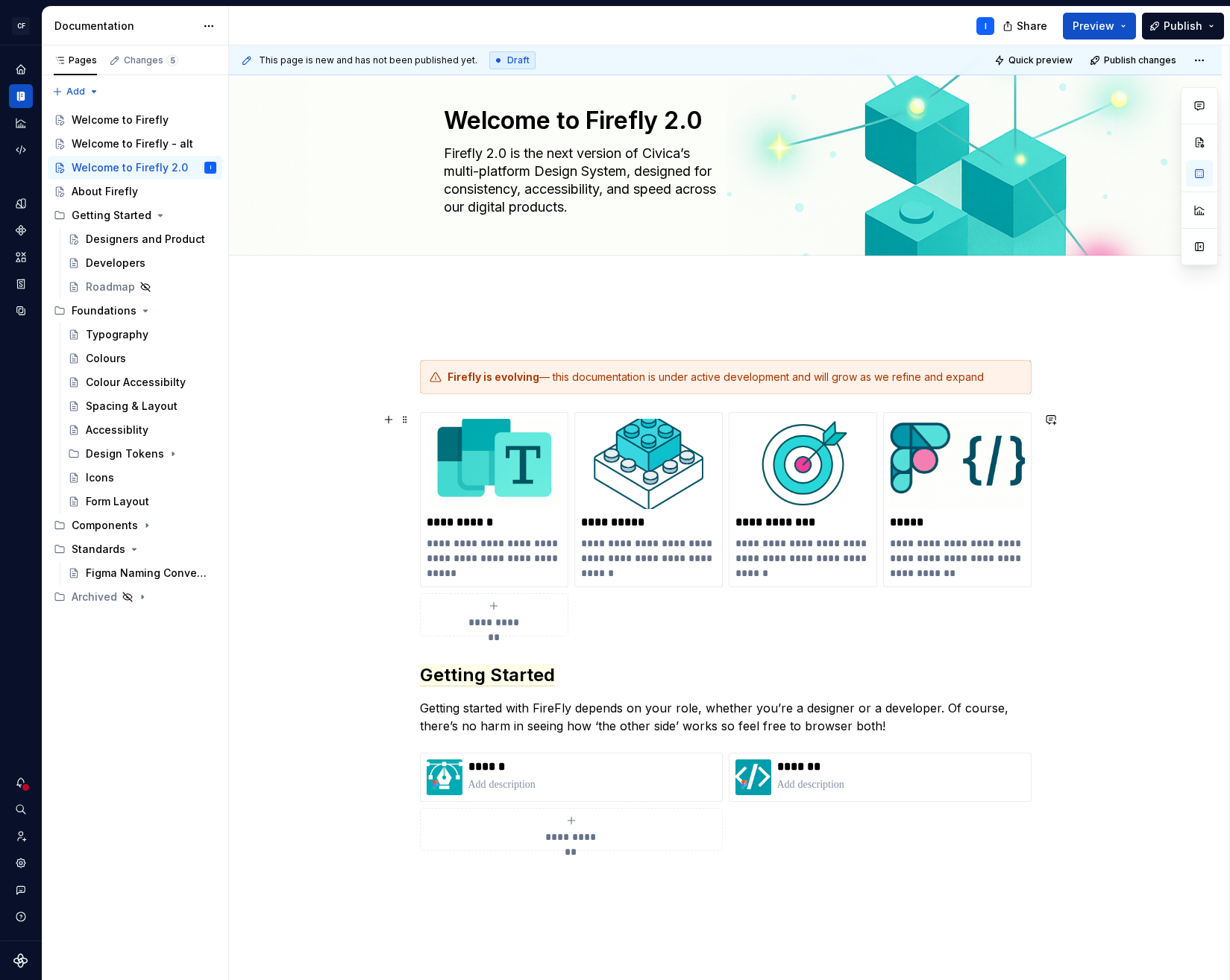
click at [356, 426] on div "**********" at bounding box center [725, 725] width 993 height 874
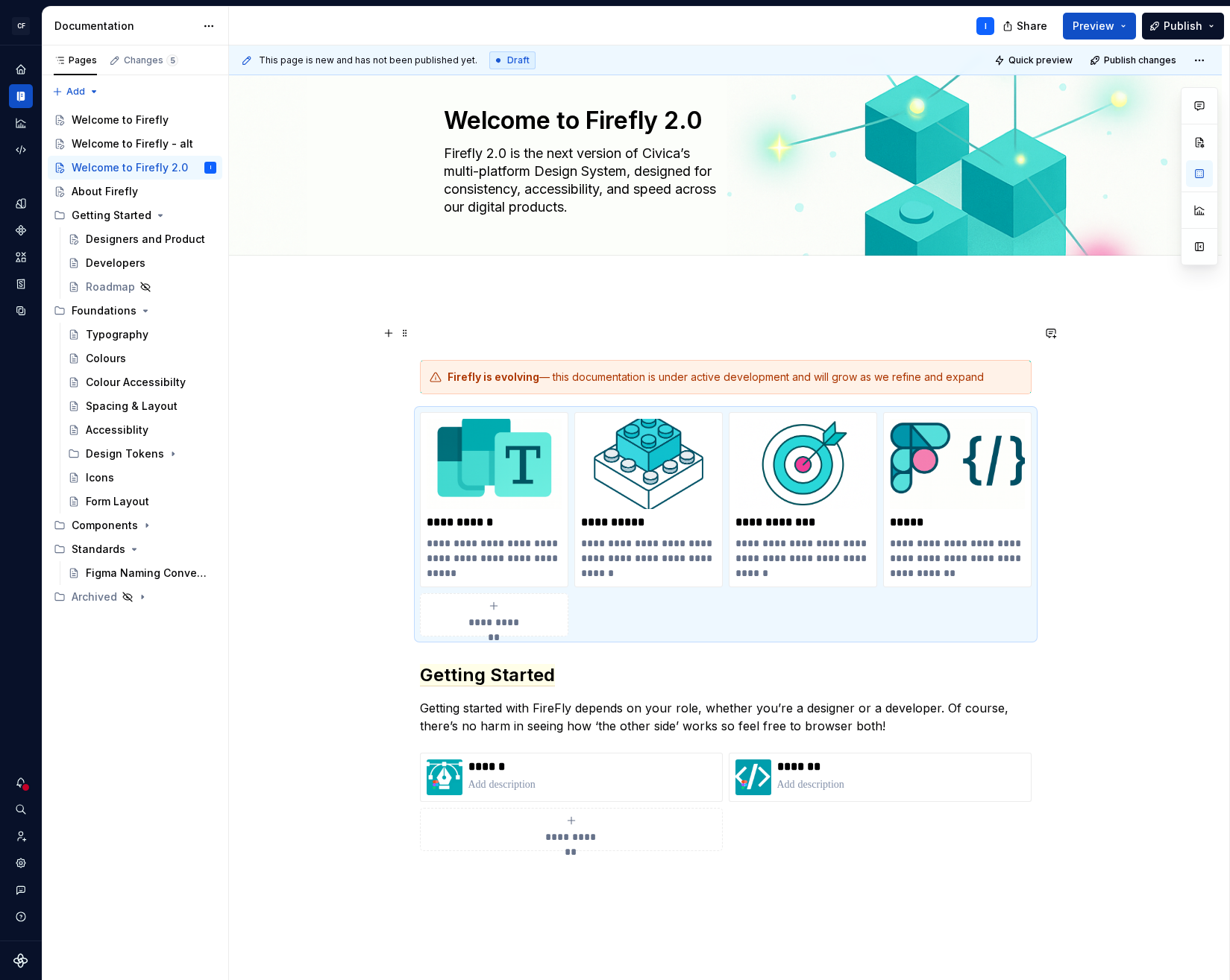
drag, startPoint x: 428, startPoint y: 329, endPoint x: 415, endPoint y: 337, distance: 15.3
click at [428, 329] on p at bounding box center [725, 333] width 611 height 18
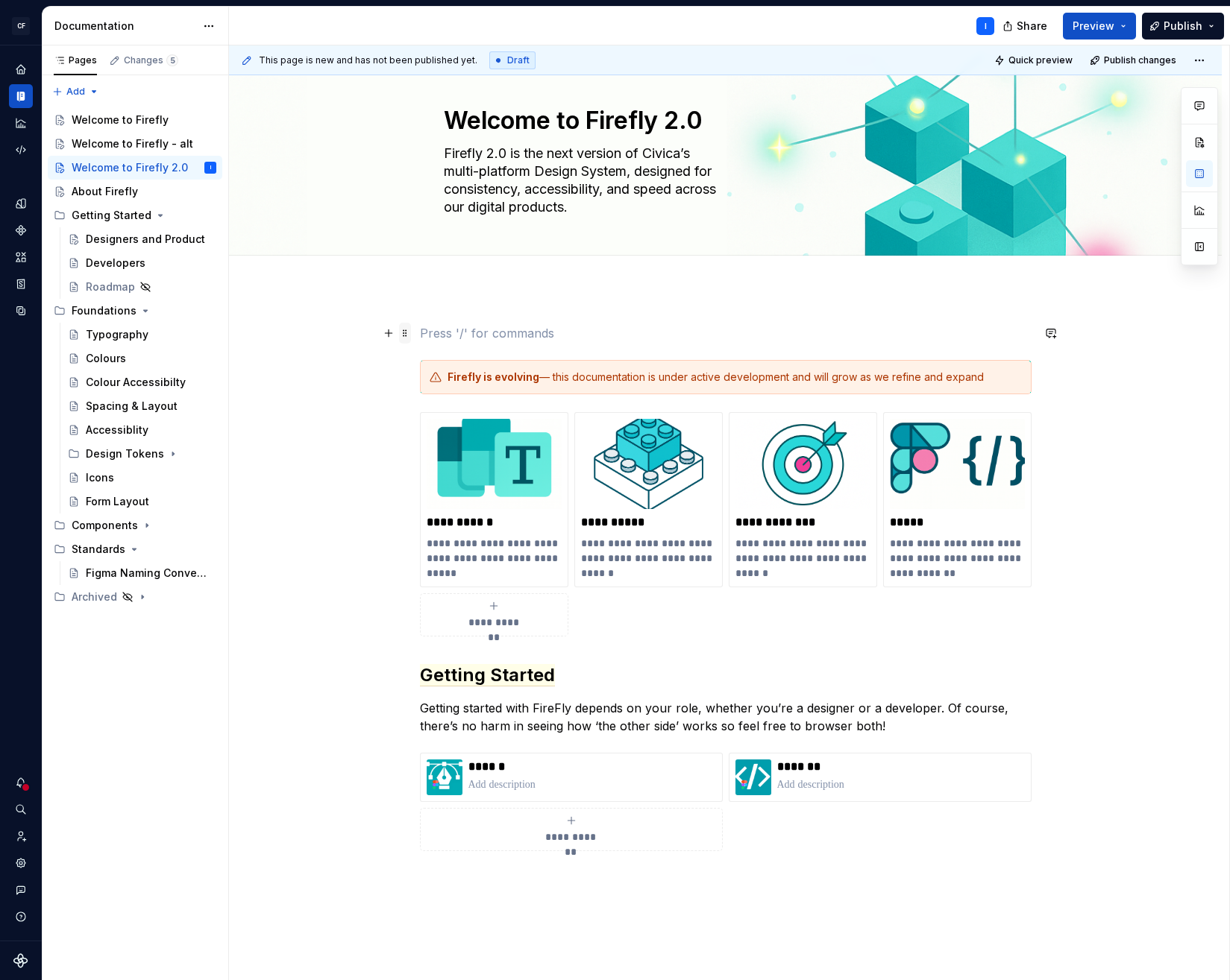
click at [403, 337] on span at bounding box center [404, 334] width 12 height 21
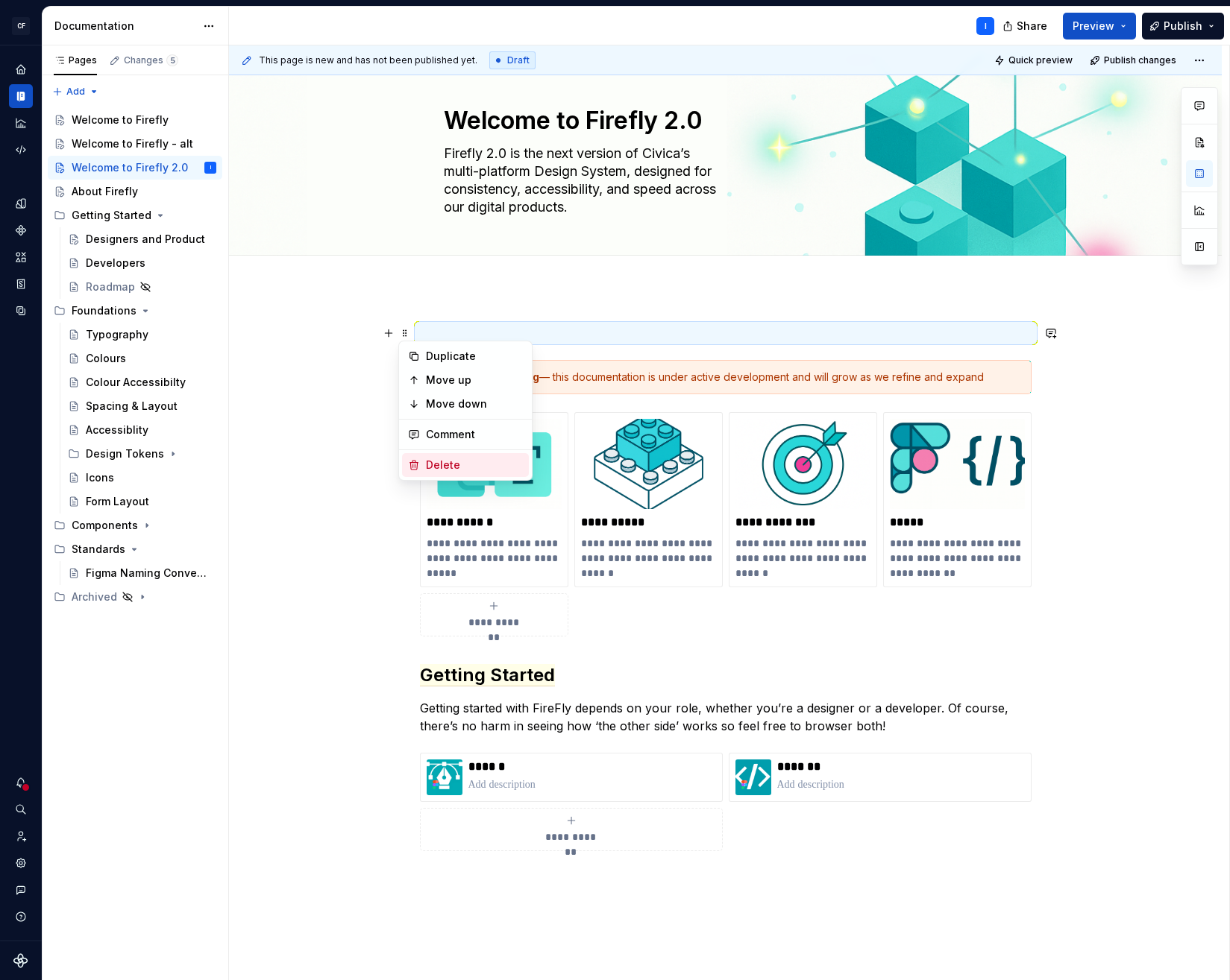
click at [448, 465] on div "Delete" at bounding box center [475, 465] width 97 height 15
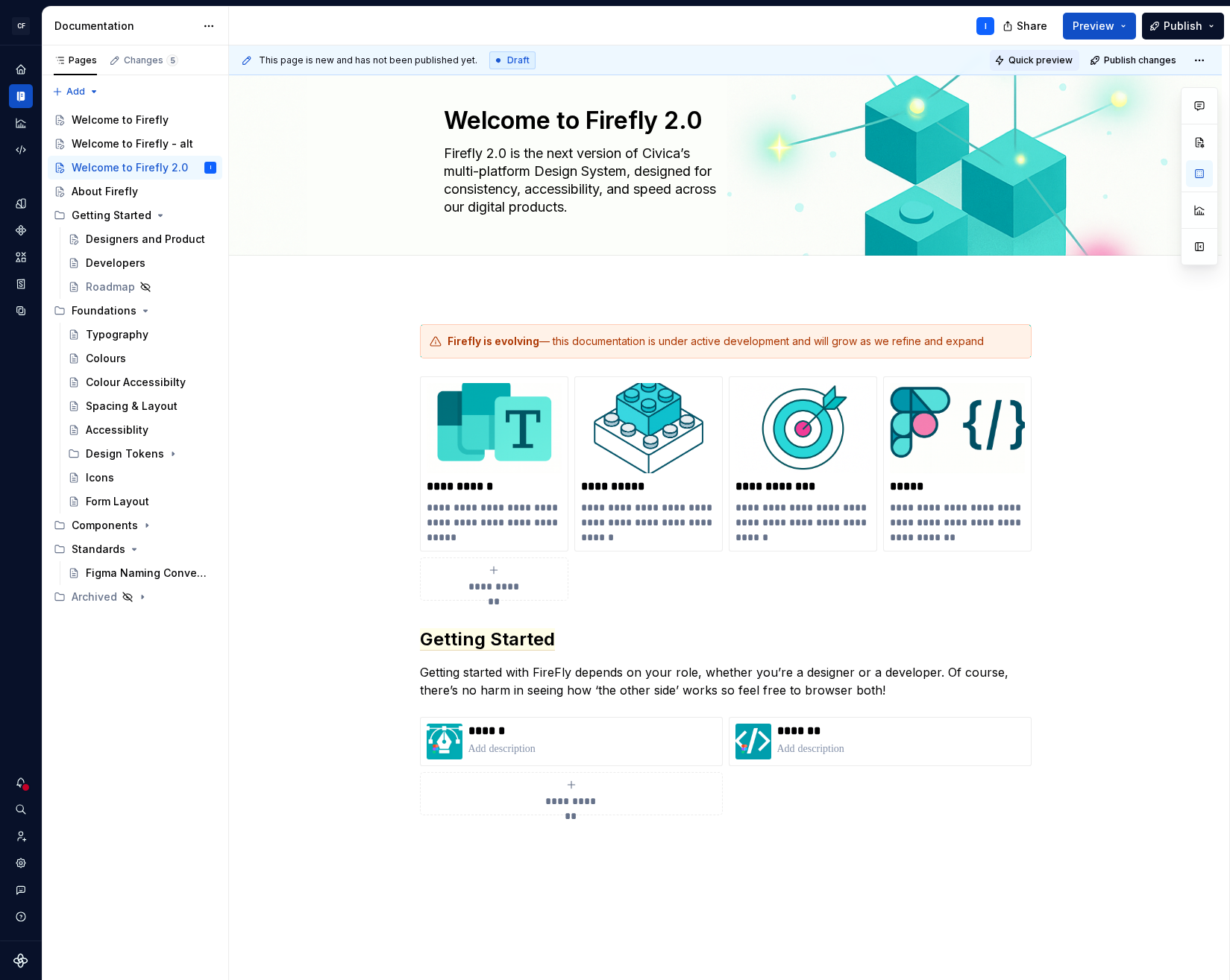
click at [1049, 64] on span "Quick preview" at bounding box center [1039, 60] width 64 height 12
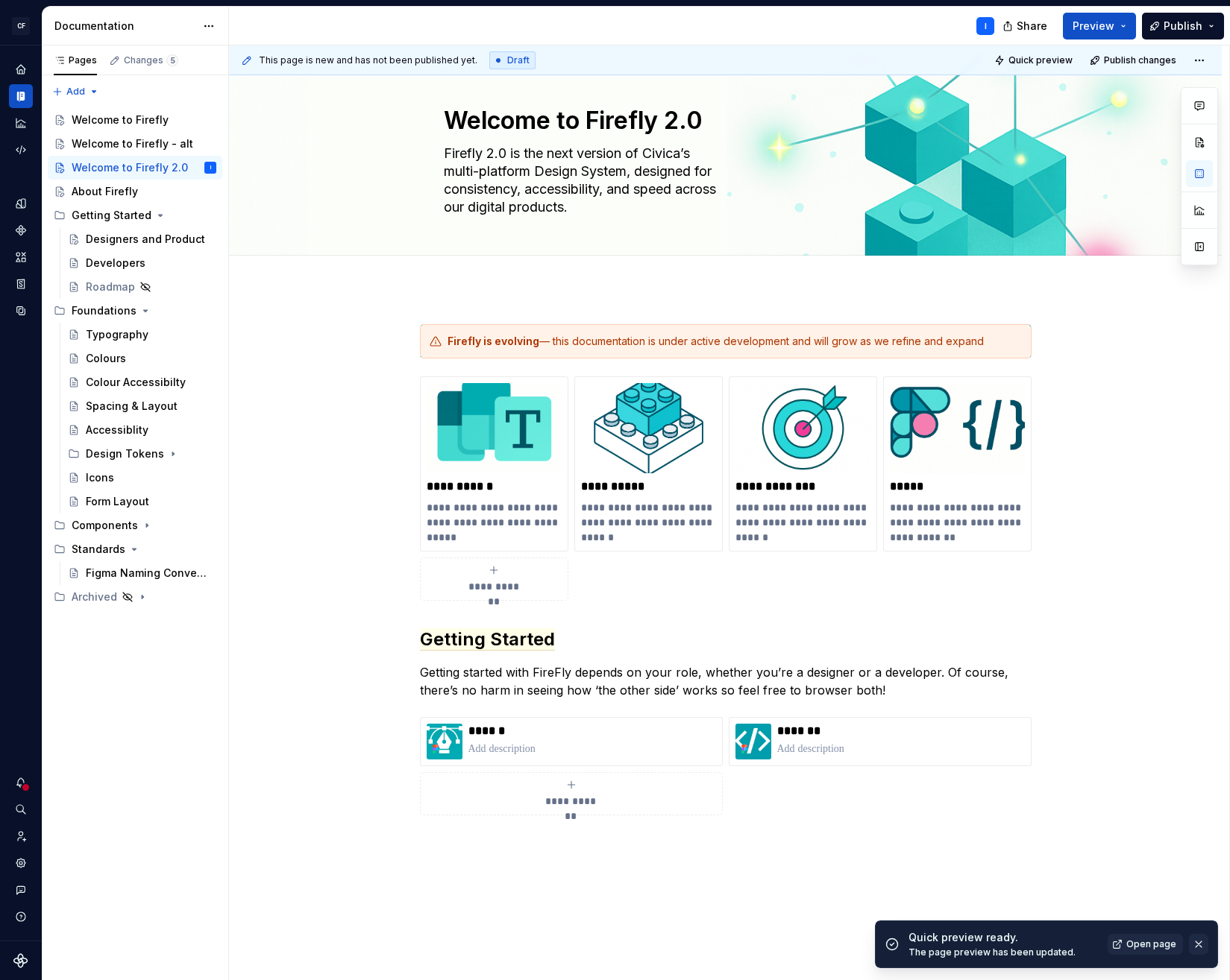
click at [1202, 946] on button "button" at bounding box center [1199, 945] width 19 height 21
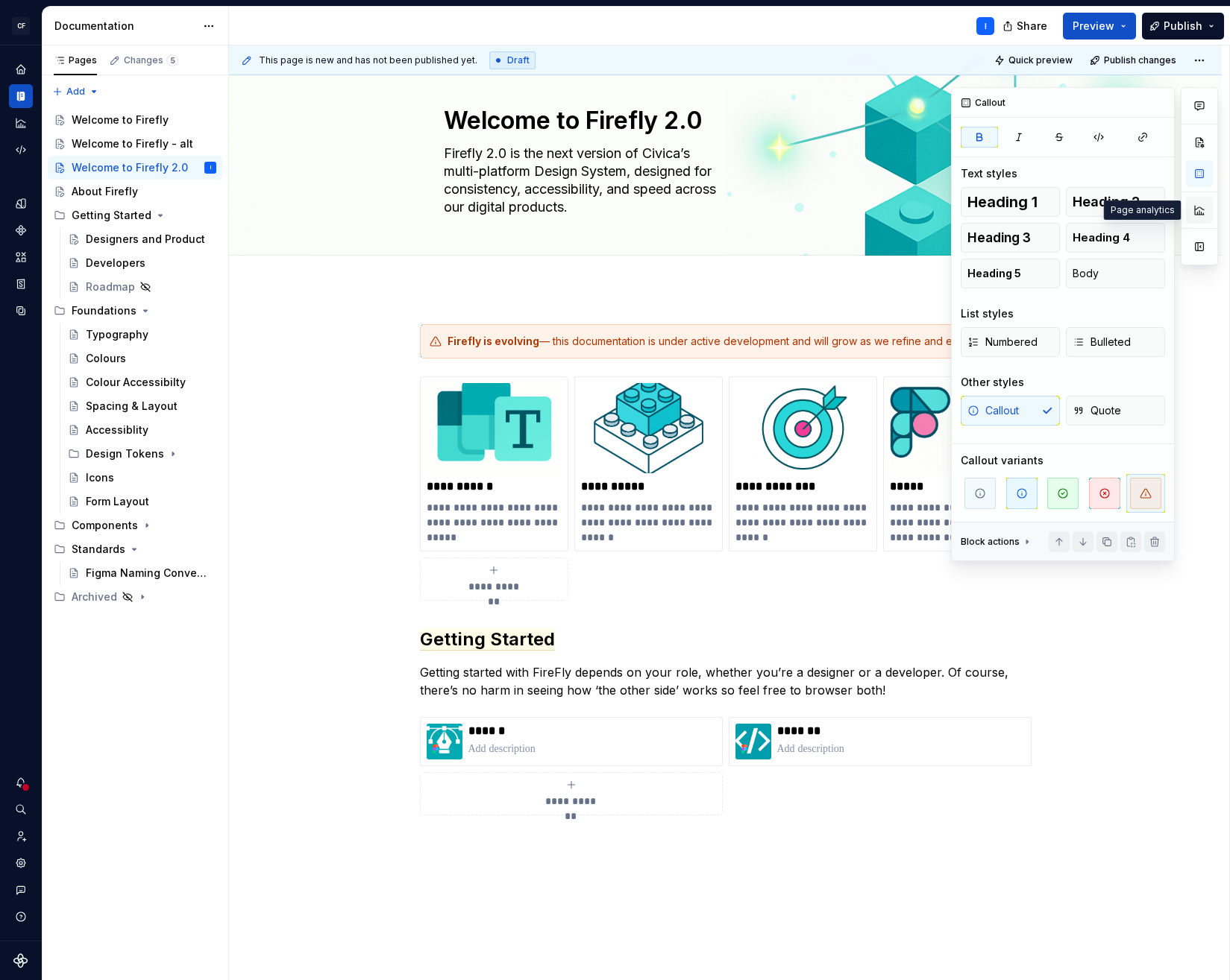
click at [1199, 210] on button "button" at bounding box center [1199, 210] width 27 height 27
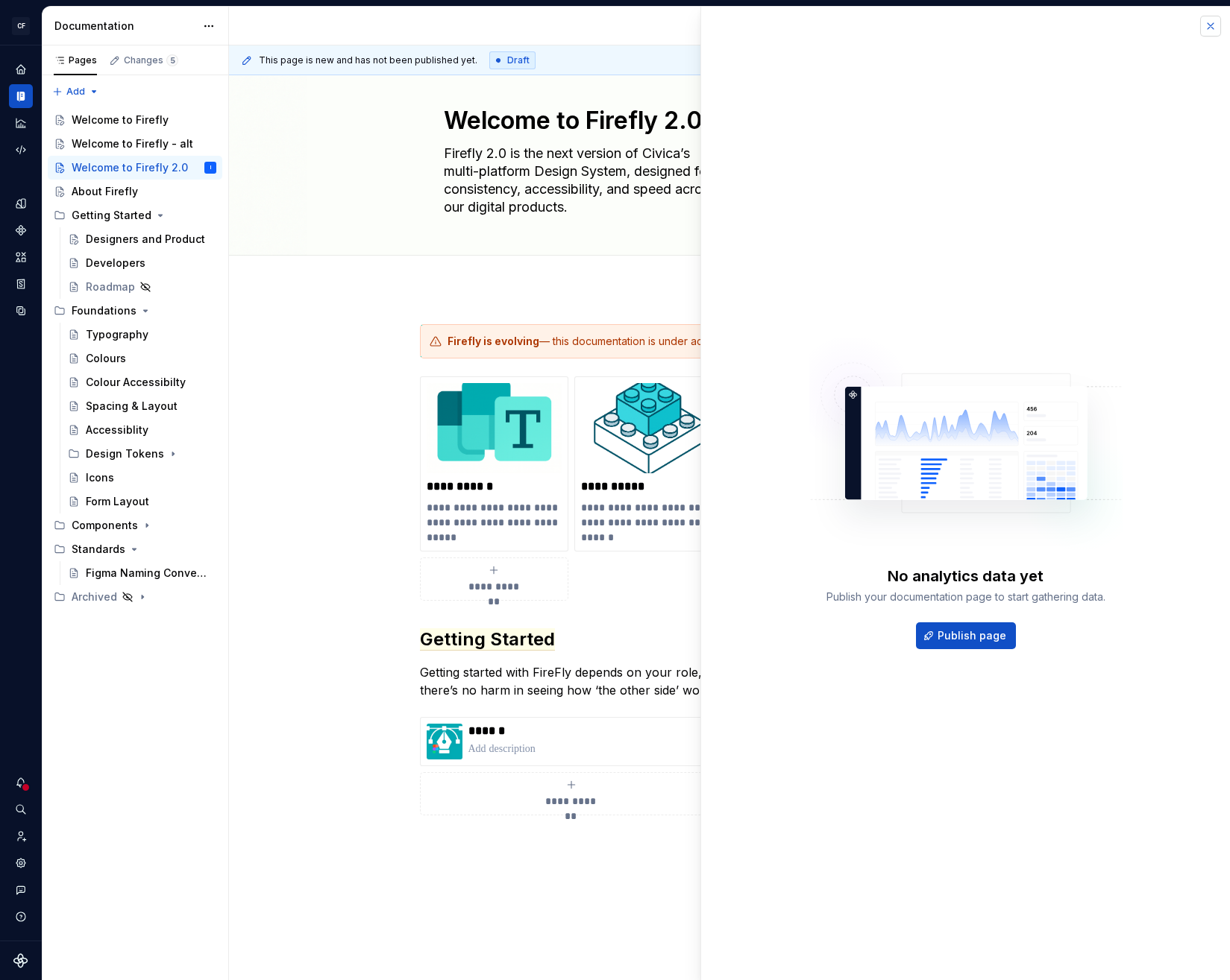
click at [1213, 30] on button "button" at bounding box center [1210, 26] width 21 height 21
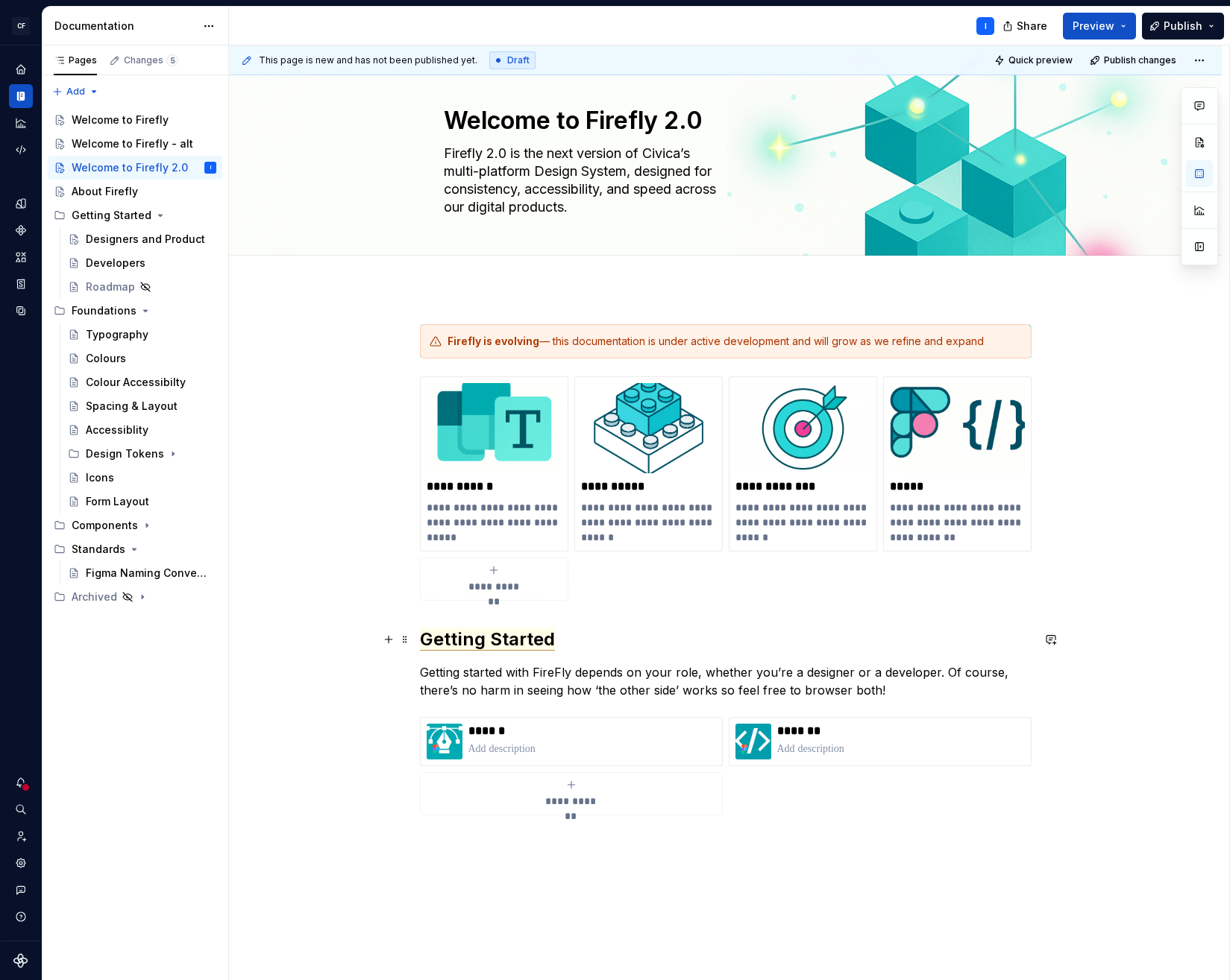
click at [499, 644] on span "Getting Started" at bounding box center [487, 639] width 135 height 22
click at [473, 638] on span "Getting Started" at bounding box center [487, 639] width 135 height 22
click at [482, 845] on div "**********" at bounding box center [728, 513] width 1000 height 935
click at [515, 835] on div "**********" at bounding box center [725, 708] width 993 height 839
click at [761, 827] on div "**********" at bounding box center [725, 587] width 611 height 527
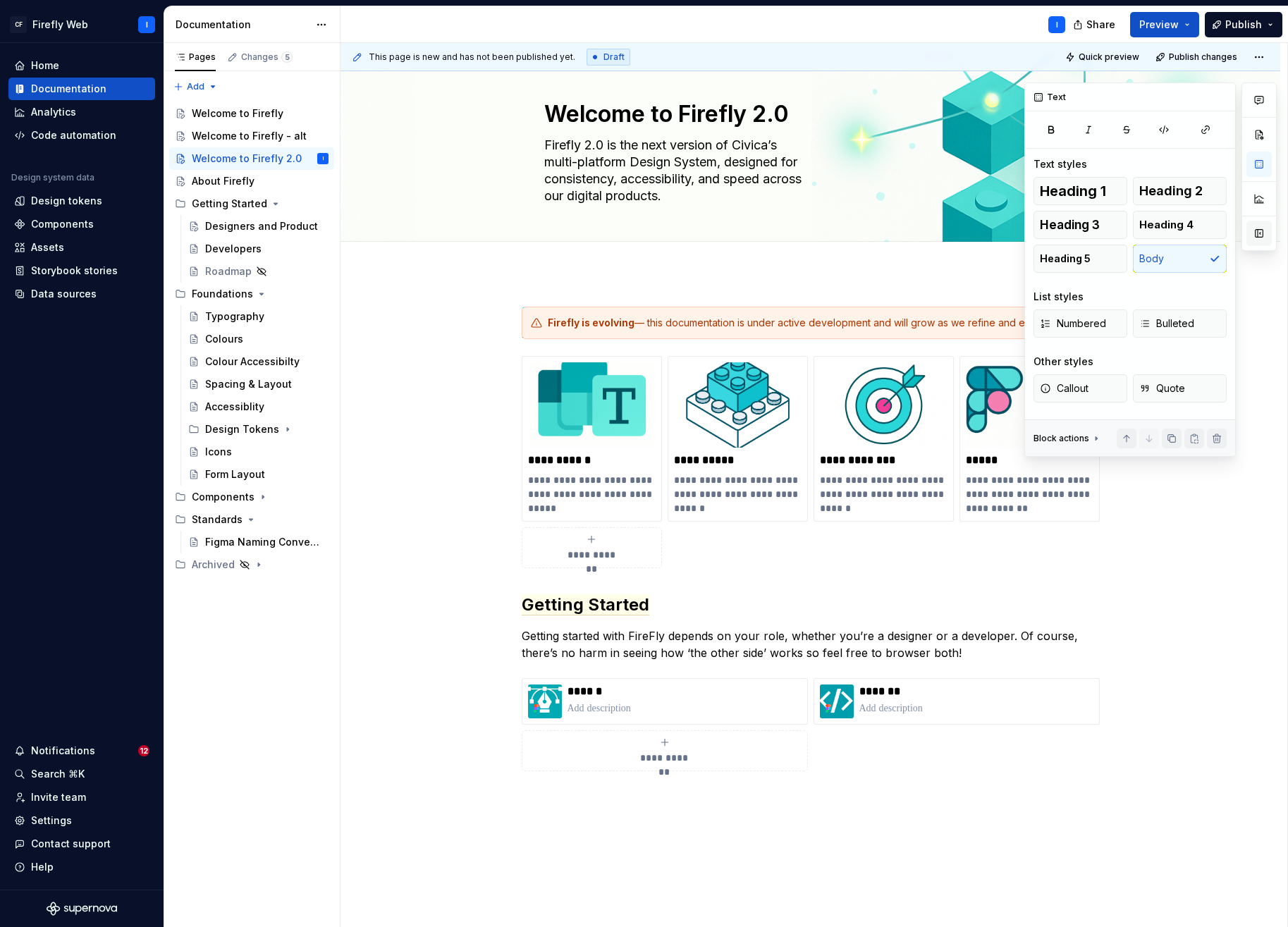
click at [1260, 229] on button "button" at bounding box center [1259, 234] width 25 height 25
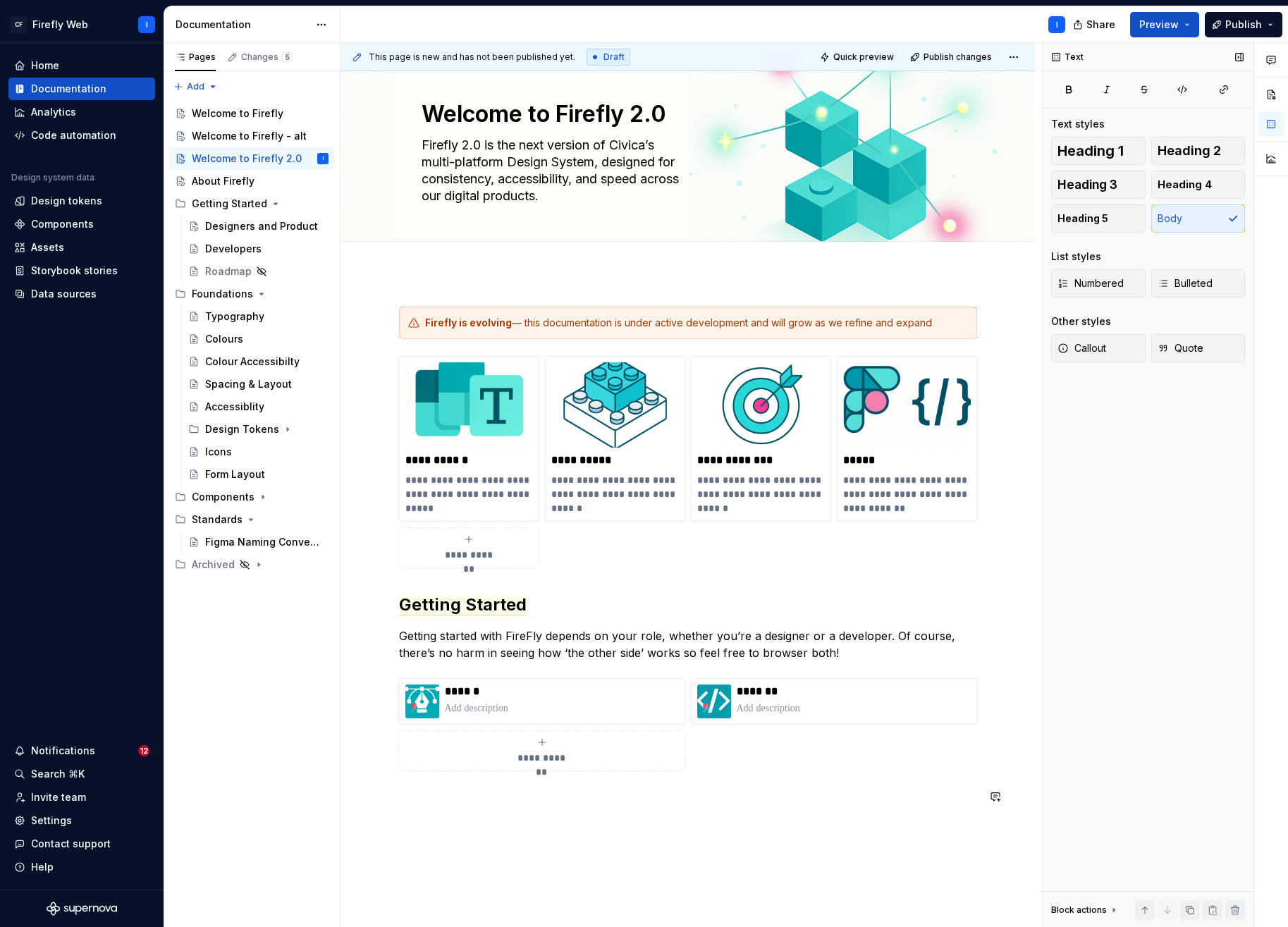
click at [437, 808] on div "**********" at bounding box center [688, 564] width 578 height 516
click at [422, 793] on p at bounding box center [688, 796] width 578 height 17
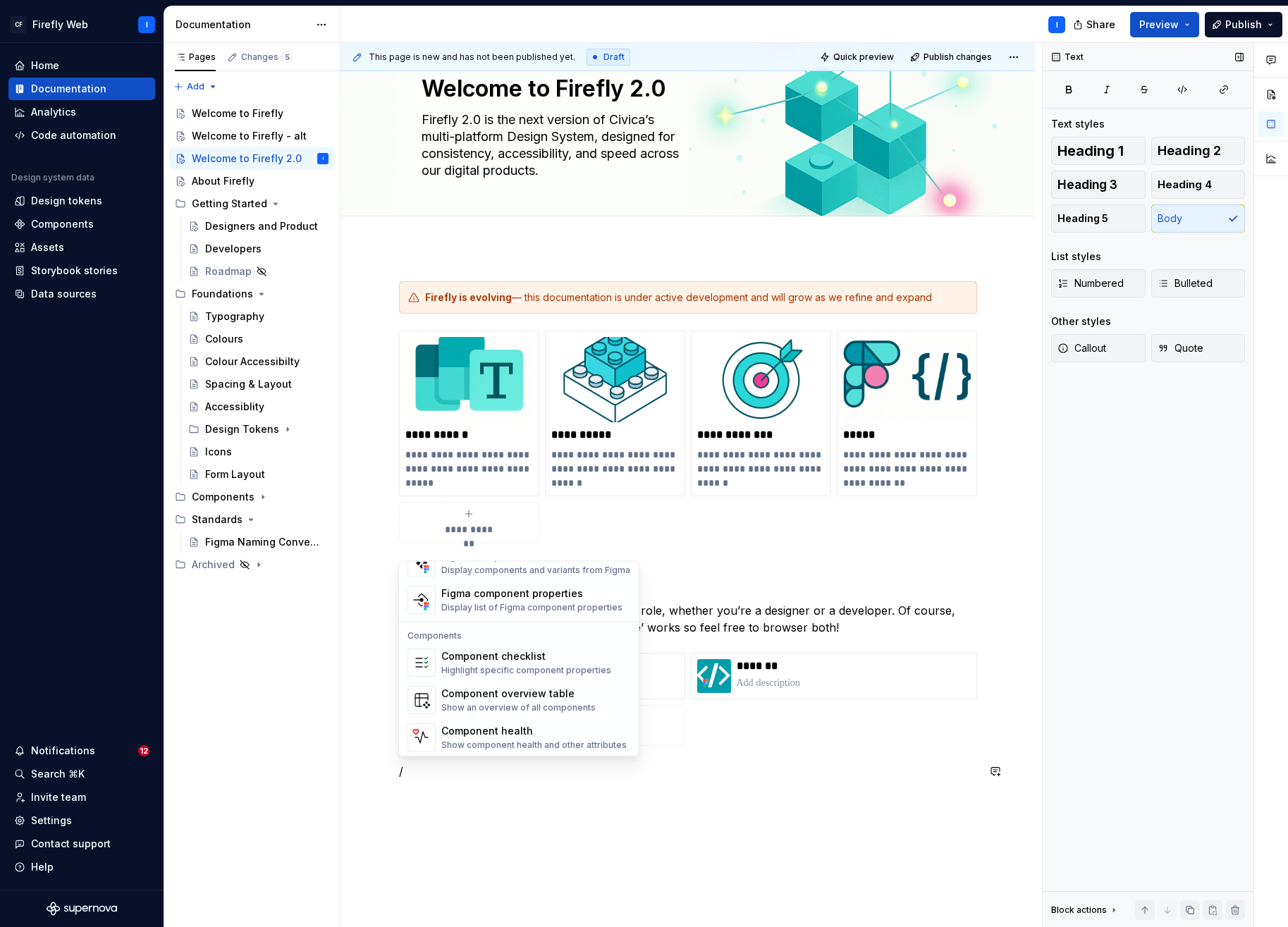
scroll to position [1404, 0]
click at [443, 775] on p "/" at bounding box center [688, 771] width 578 height 17
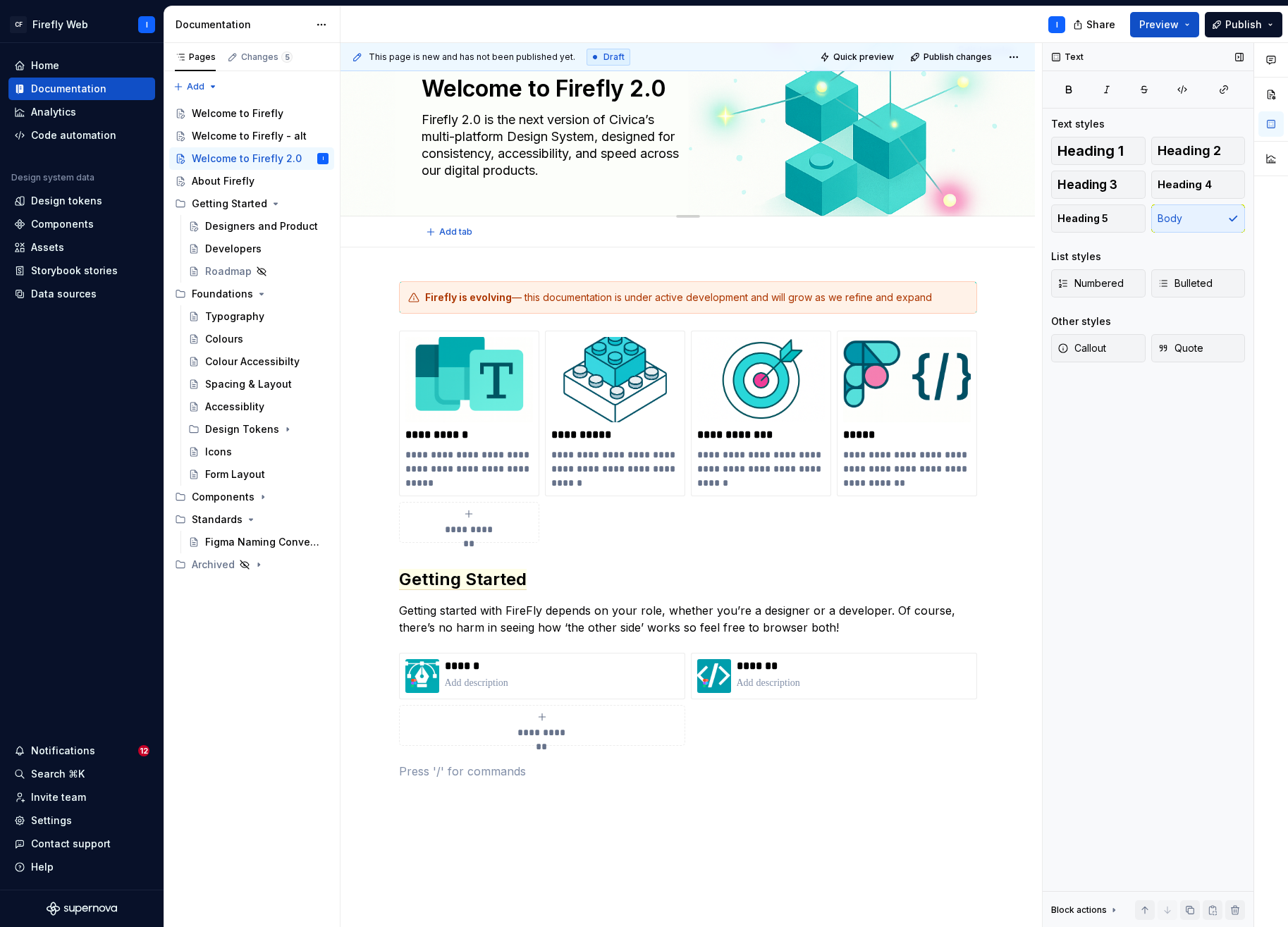
click at [493, 122] on textarea "Firefly 2.0 is the next version of Civica’s multi-platform Design System, desig…" at bounding box center [685, 144] width 533 height 73
click at [503, 119] on textarea "Firefly 2.0 is the next version of Civica’s multi-platform Design System, desig…" at bounding box center [685, 144] width 533 height 73
drag, startPoint x: 500, startPoint y: 119, endPoint x: 418, endPoint y: 118, distance: 82.0
click at [419, 118] on textarea "Firefly 2.0 is the next version of Civica’s multi-platform Design System, desig…" at bounding box center [685, 144] width 533 height 73
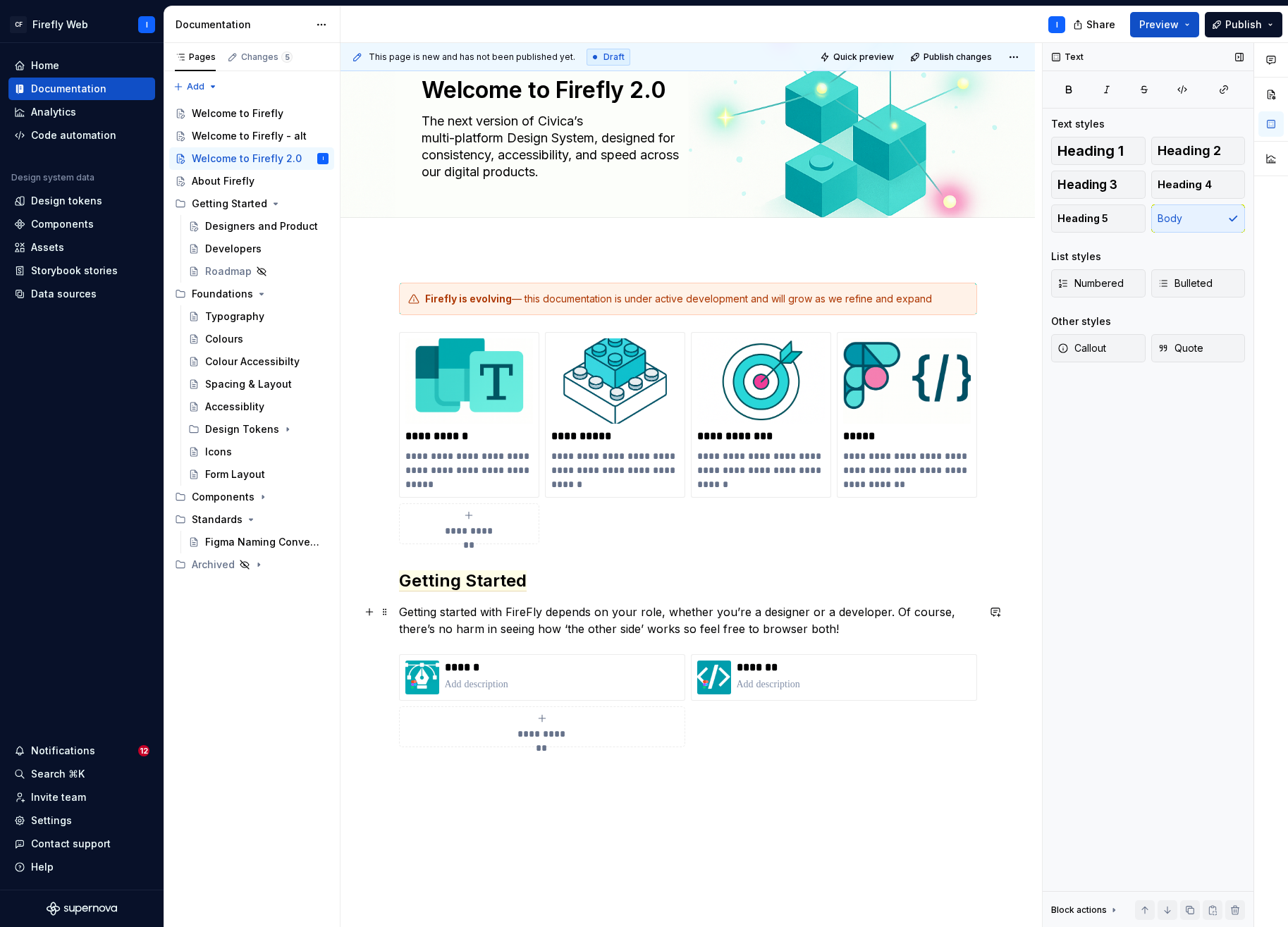
click at [803, 611] on p "Getting started with FireFly depends on your role, whether you’re a designer or…" at bounding box center [688, 620] width 578 height 34
click at [799, 629] on p "Getting started with FireFly depends on your role, whether you’re a designer or…" at bounding box center [688, 620] width 578 height 34
click at [666, 816] on div "**********" at bounding box center [688, 662] width 694 height 827
click at [491, 615] on p "Getting started with FireFly depends on your role, whether you’re a designer or…" at bounding box center [688, 620] width 578 height 34
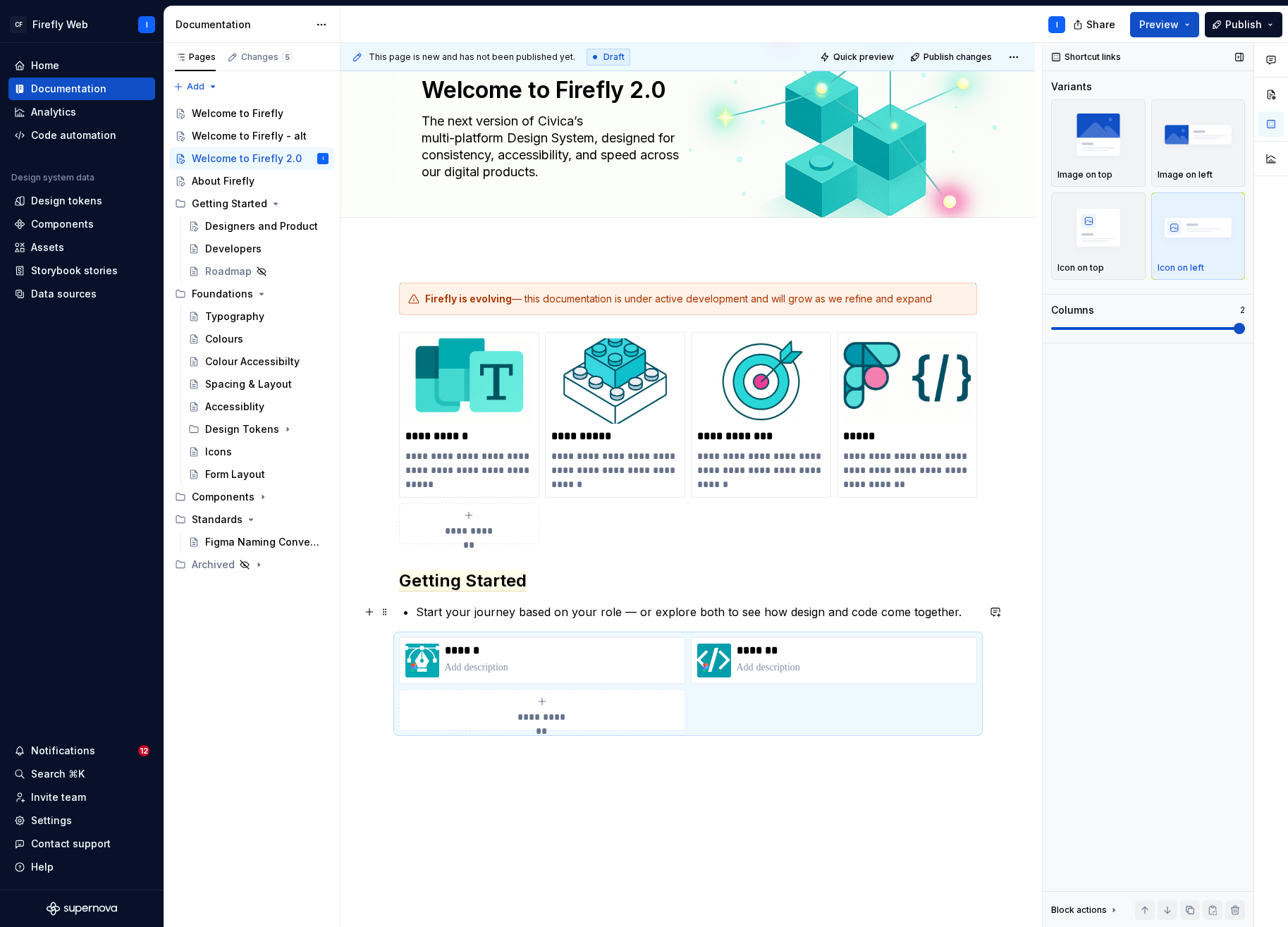
drag, startPoint x: 416, startPoint y: 610, endPoint x: 435, endPoint y: 607, distance: 19.2
click at [416, 610] on p "Start your journey based on your role — or explore both to see how design and c…" at bounding box center [696, 611] width 562 height 17
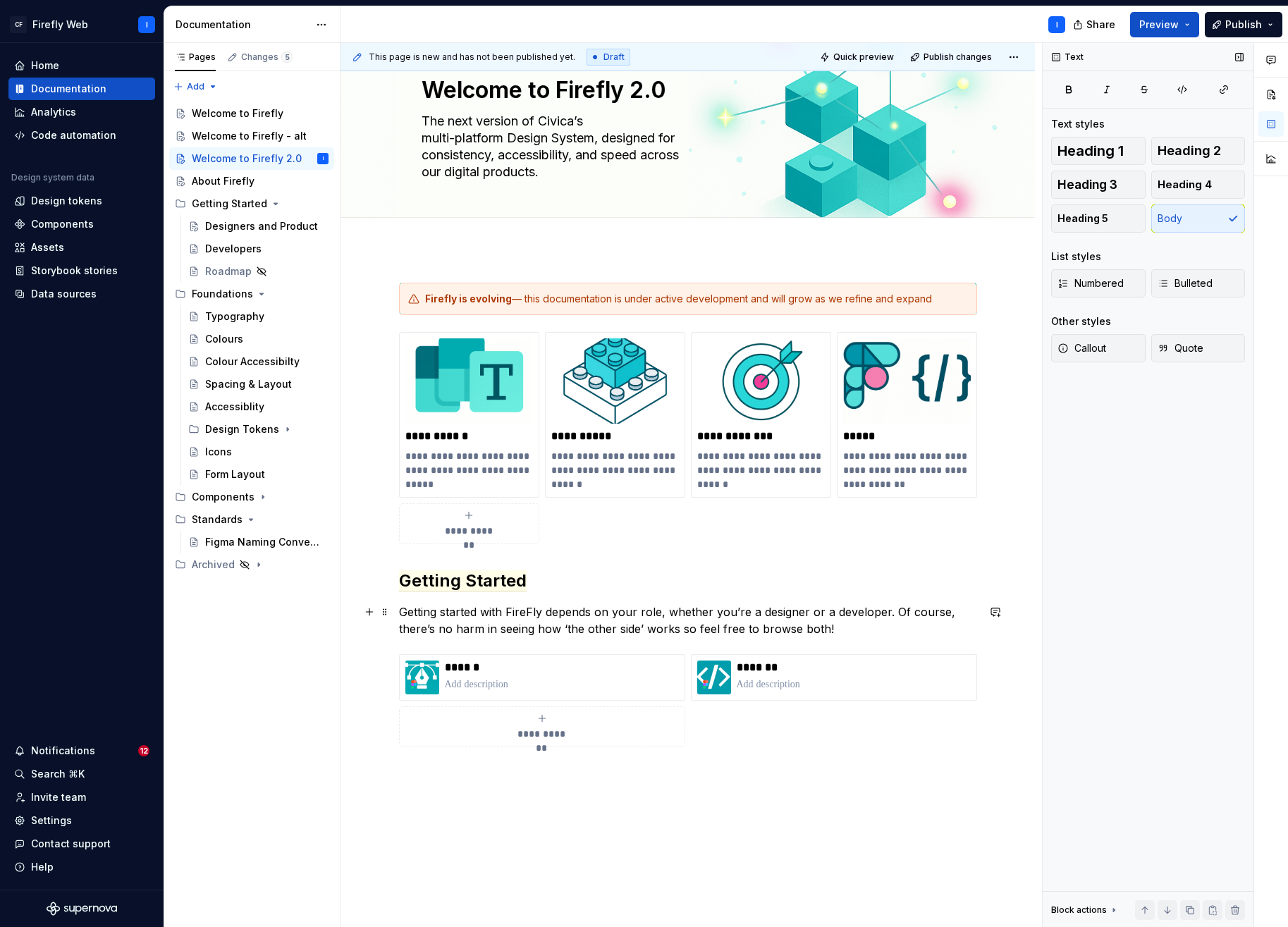
click at [631, 610] on p "Getting started with FireFly depends on your role, whether you’re a designer or…" at bounding box center [688, 620] width 578 height 34
click at [833, 629] on p "Getting started with FireFly depends on your role, whether you’re a designer or…" at bounding box center [688, 620] width 578 height 34
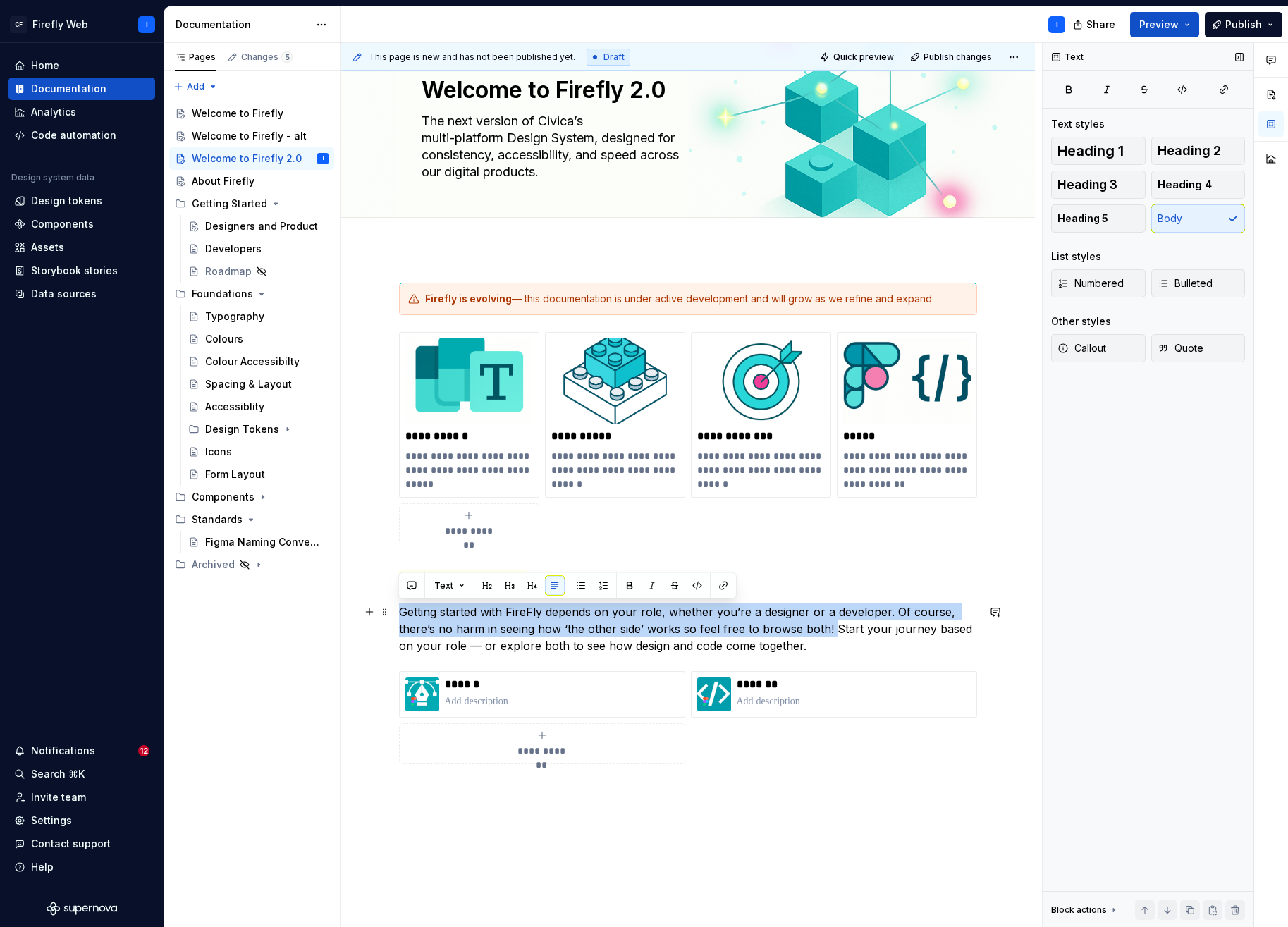
drag, startPoint x: 828, startPoint y: 629, endPoint x: 397, endPoint y: 610, distance: 431.4
click at [399, 610] on p "Getting started with FireFly depends on your role, whether you’re a designer or…" at bounding box center [688, 629] width 578 height 50
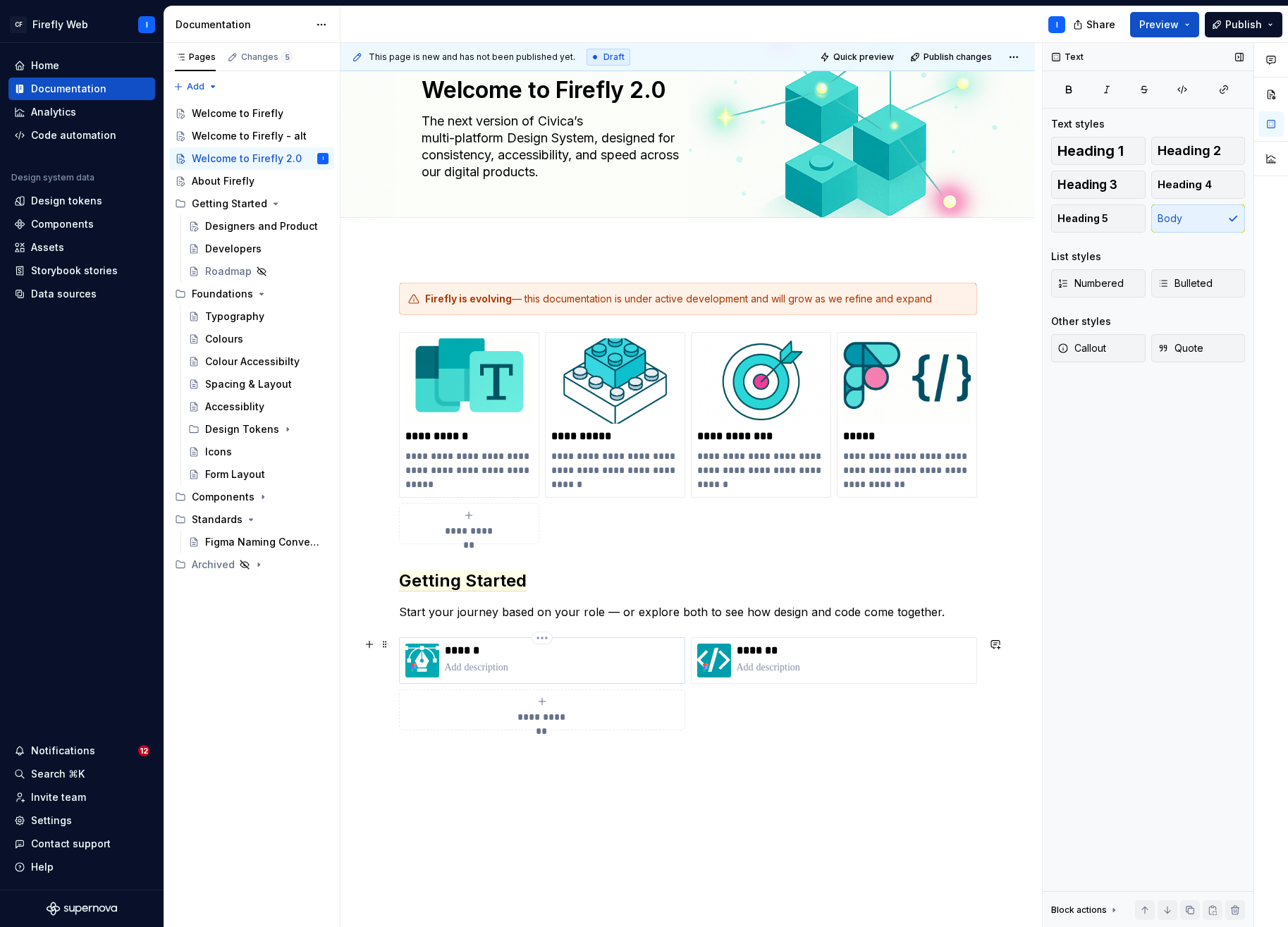
click at [480, 666] on p at bounding box center [562, 668] width 234 height 14
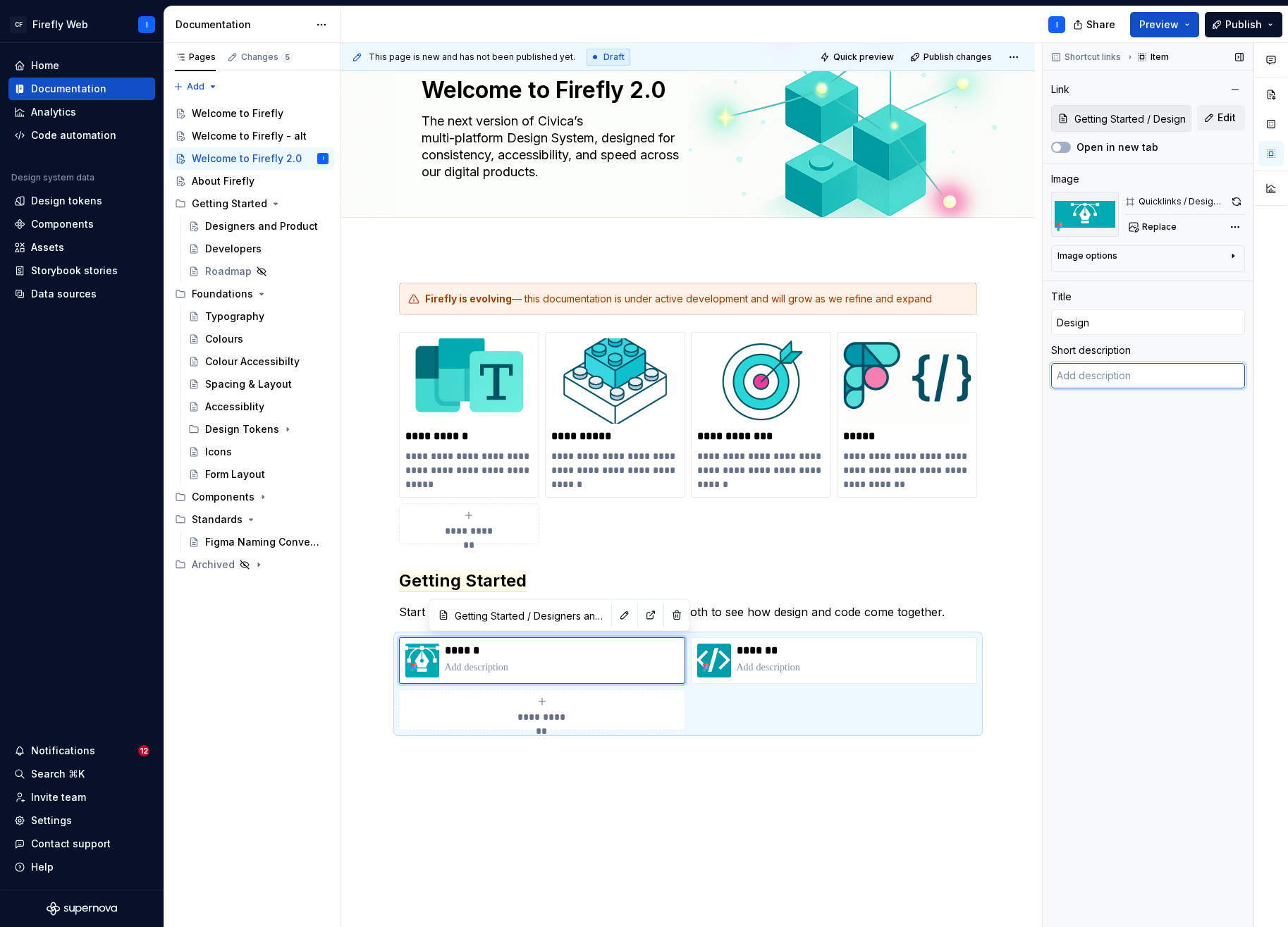
click at [1108, 384] on textarea at bounding box center [1147, 376] width 194 height 25
paste textarea "Explore Figma kits, tokens, and guidelines to create consistent, accessible int…"
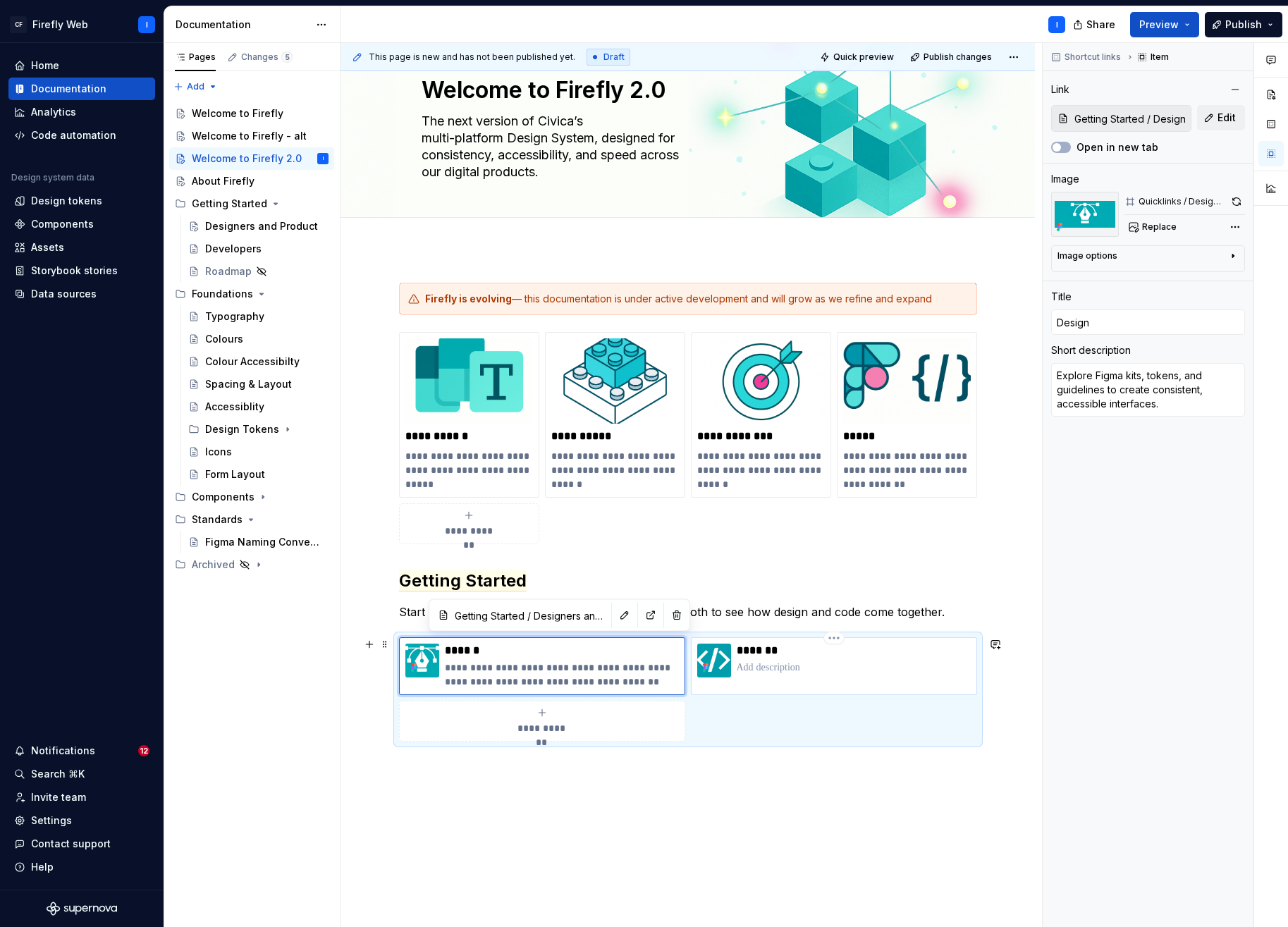
click at [776, 665] on p at bounding box center [854, 668] width 234 height 14
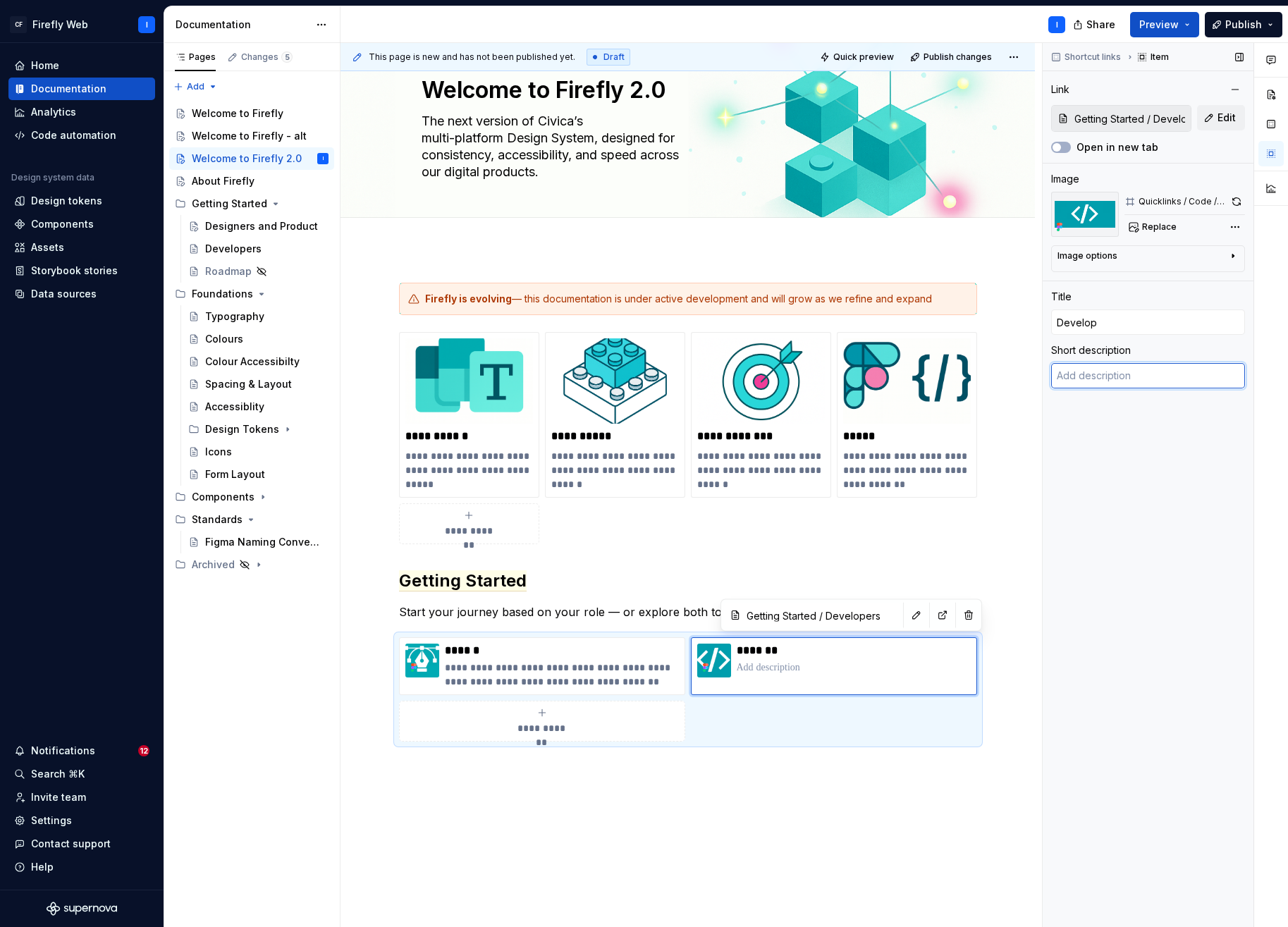
click at [1111, 377] on textarea at bounding box center [1147, 376] width 194 height 25
paste textarea "Use ready-made components, code snippets, and frameworks to build faster with c…"
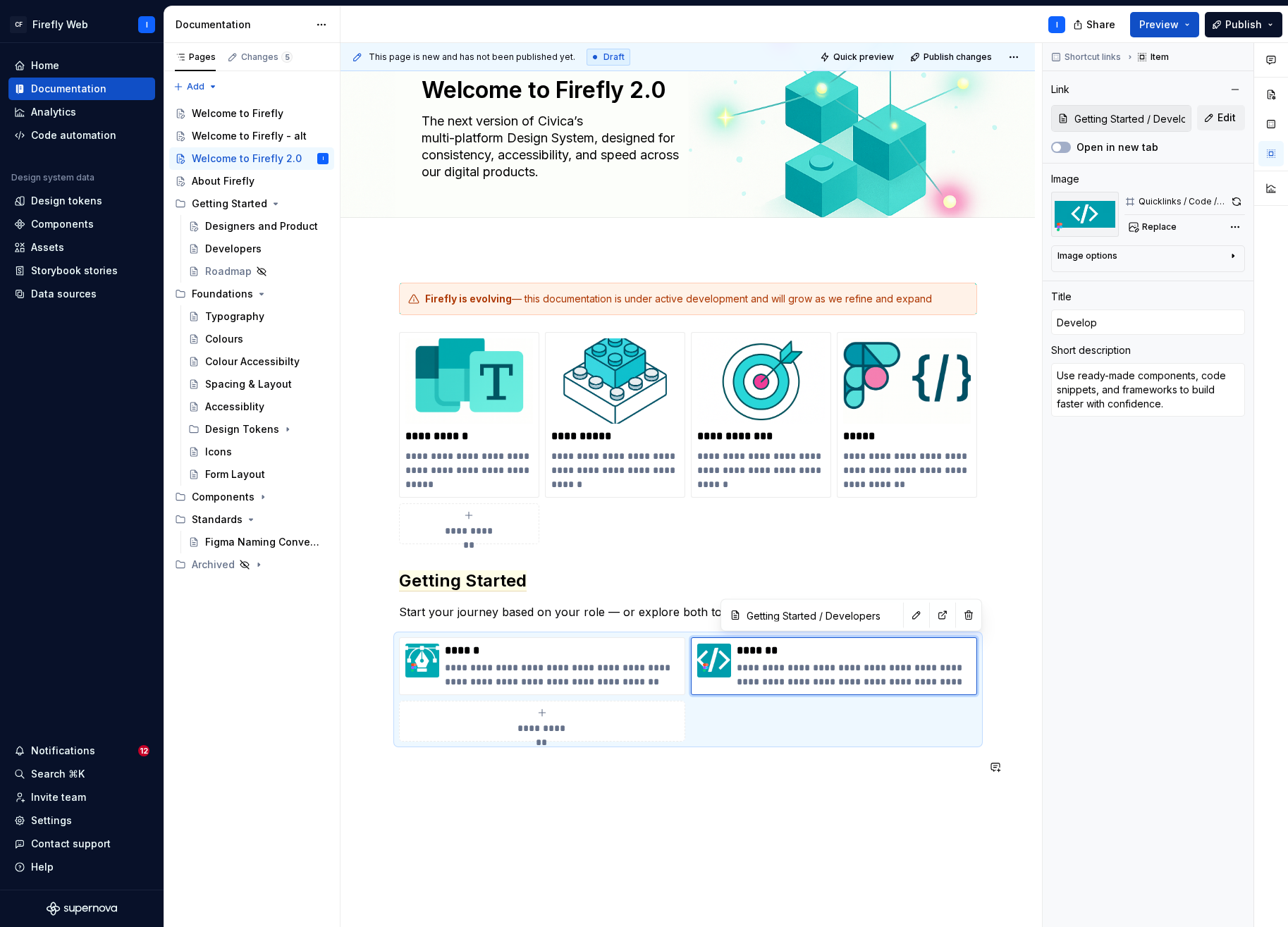
click at [862, 807] on div "**********" at bounding box center [688, 659] width 694 height 821
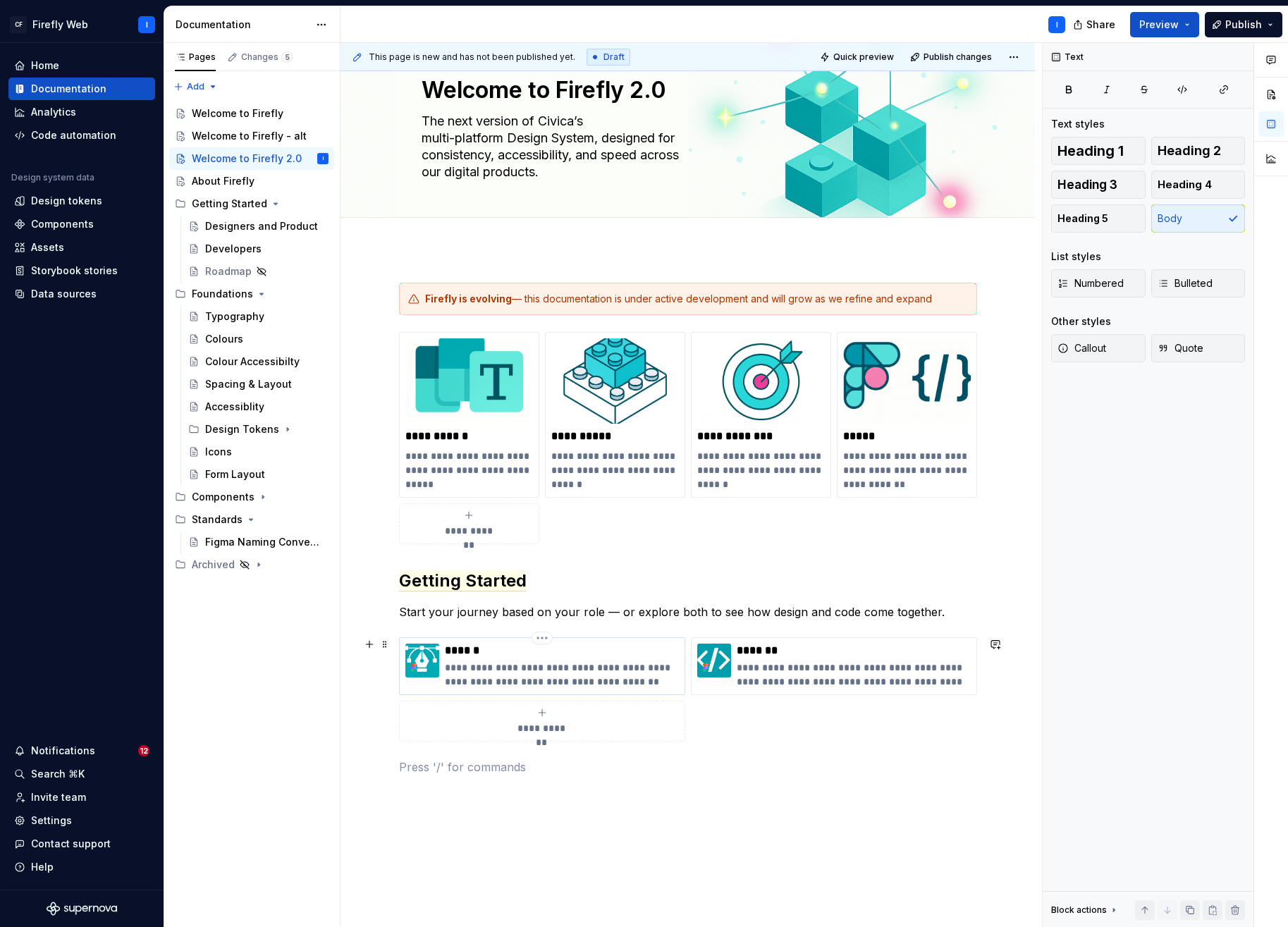
click at [566, 658] on div "**********" at bounding box center [562, 666] width 234 height 45
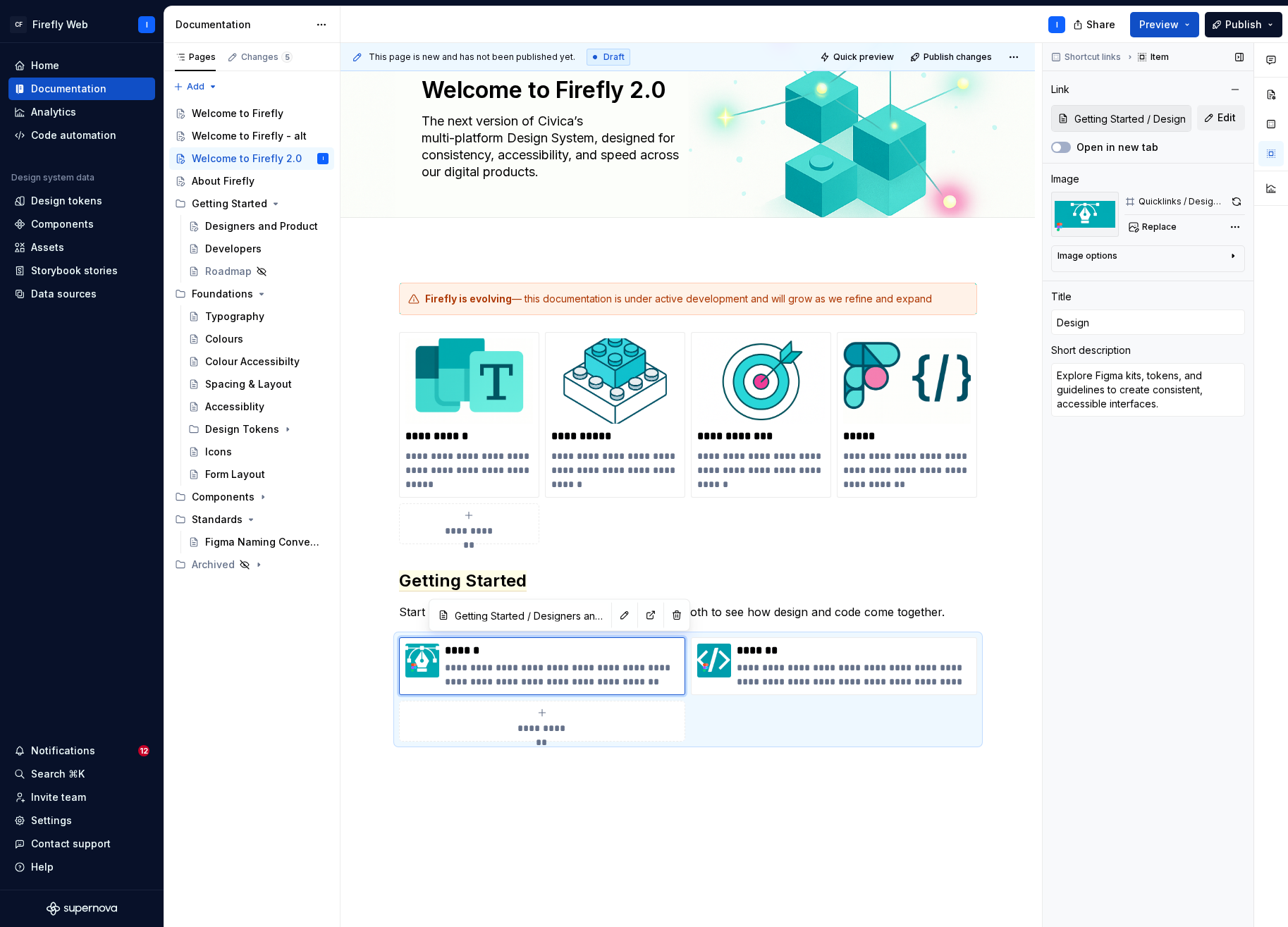
click at [1231, 257] on icon "button" at bounding box center [1233, 256] width 12 height 12
click at [576, 822] on div "**********" at bounding box center [691, 485] width 701 height 885
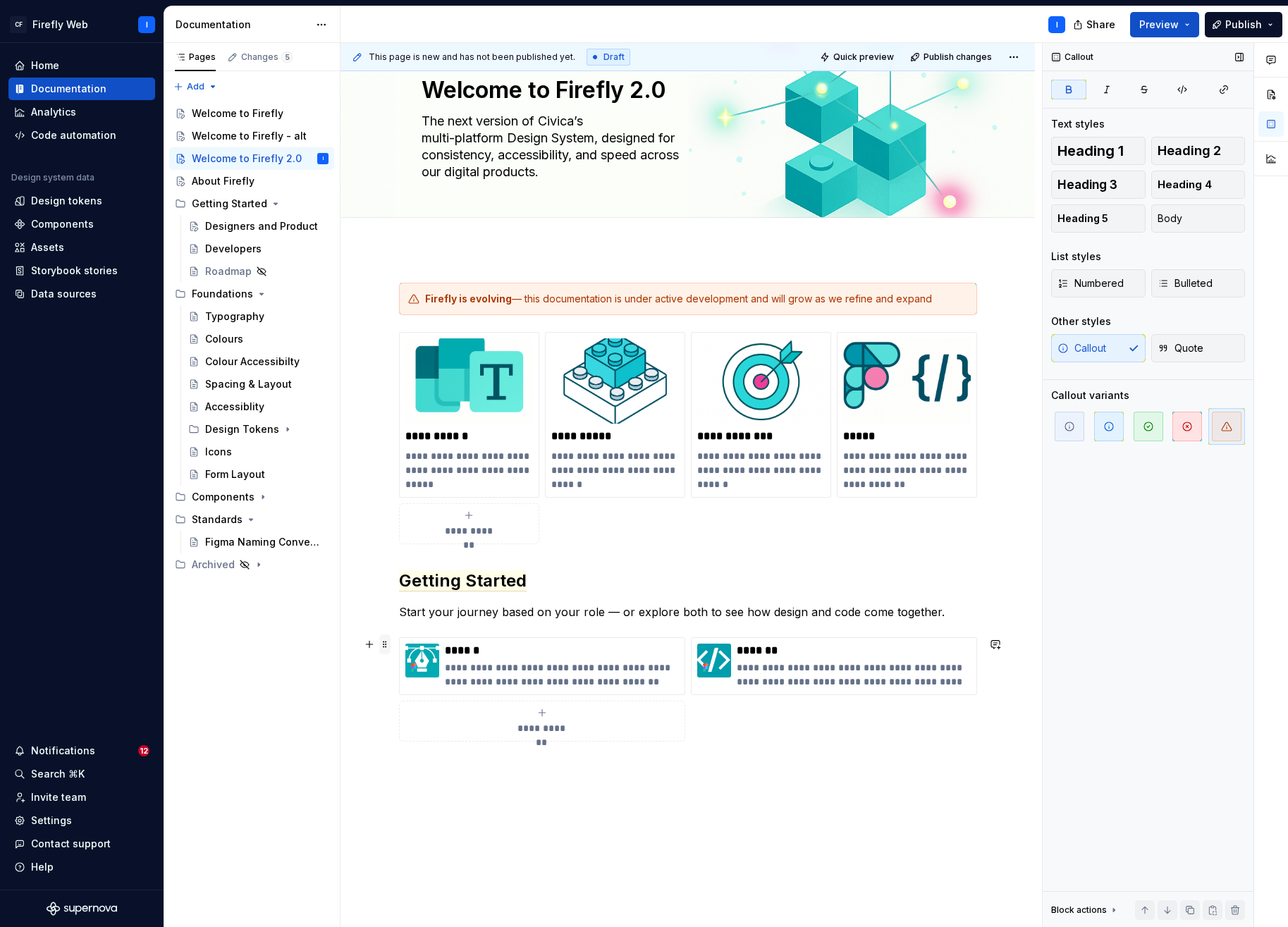
click at [382, 647] on span at bounding box center [385, 645] width 12 height 20
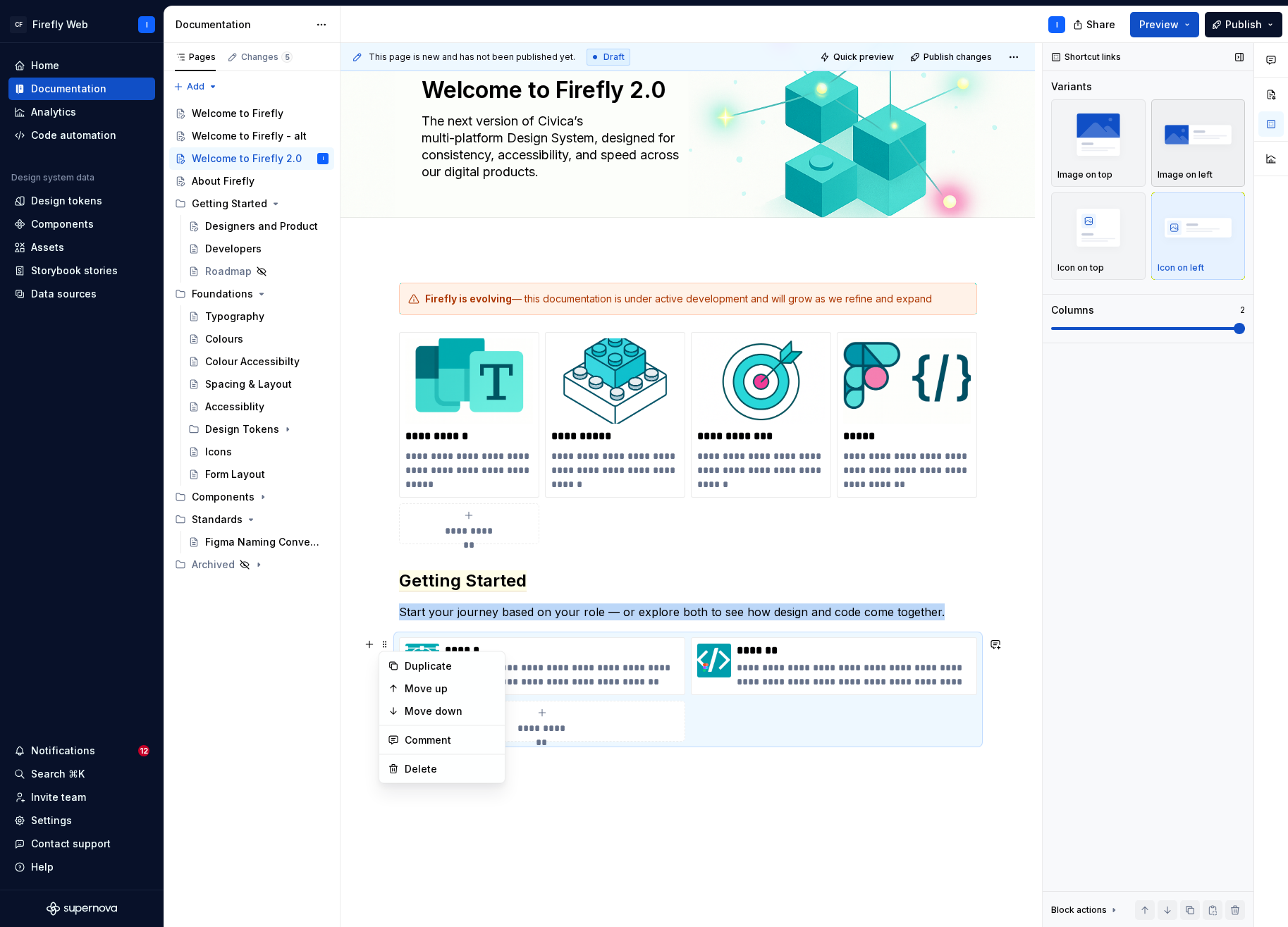
click at [1197, 156] on img "button" at bounding box center [1198, 133] width 82 height 51
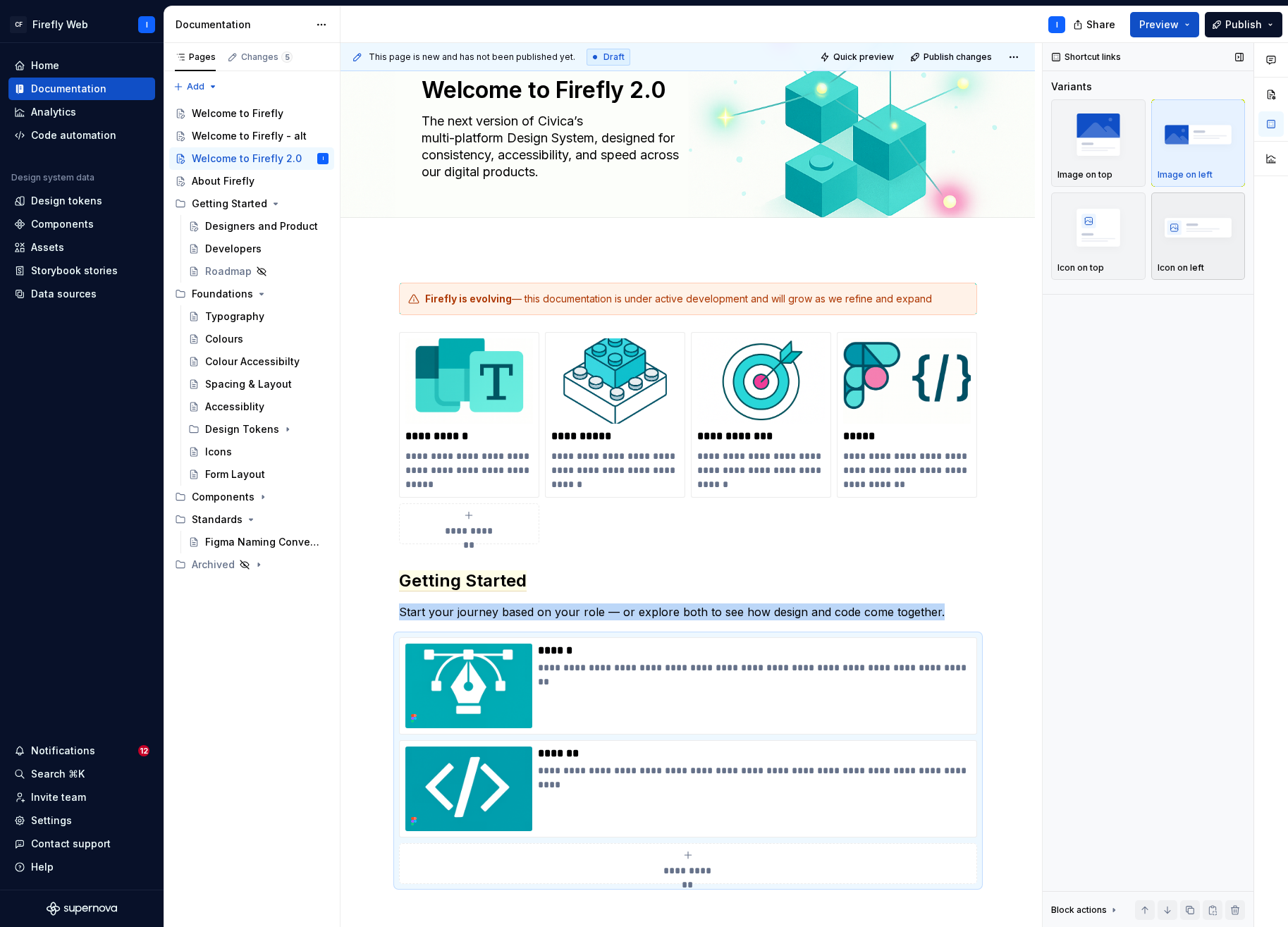
click at [1201, 246] on img "button" at bounding box center [1198, 227] width 82 height 51
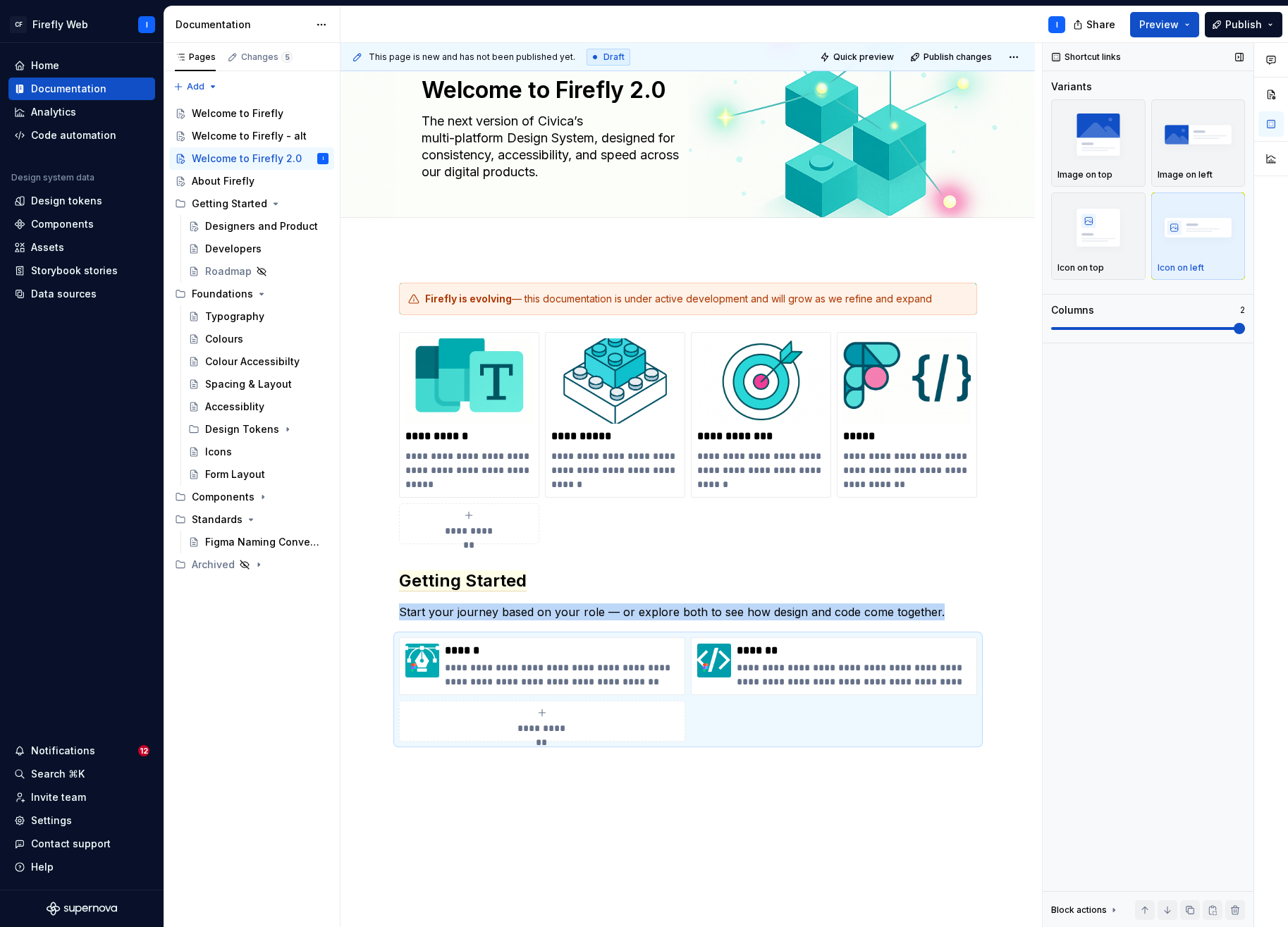
click at [1234, 329] on span at bounding box center [1239, 328] width 12 height 12
click at [1193, 151] on img "button" at bounding box center [1198, 133] width 82 height 51
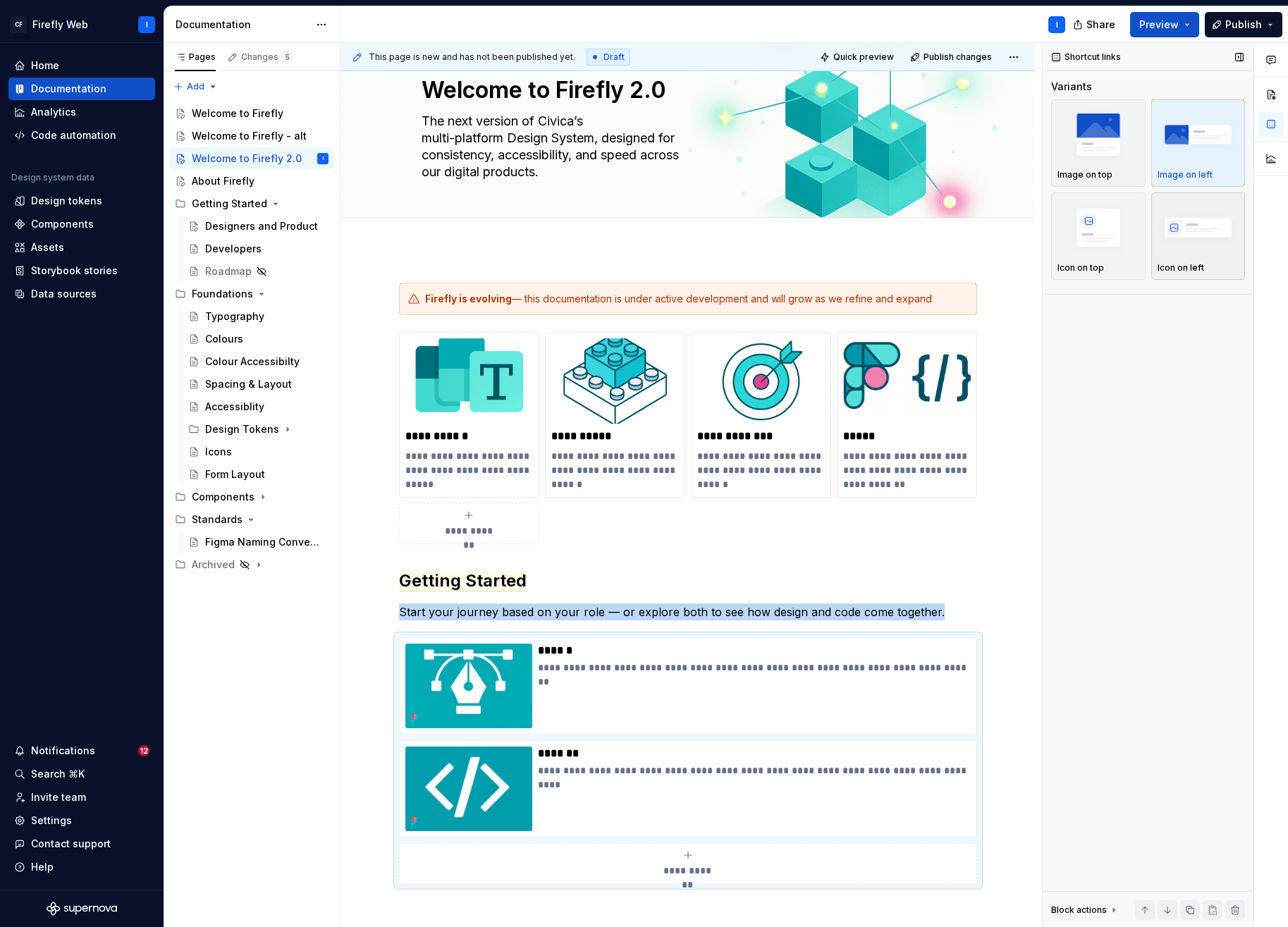
click at [1205, 241] on img "button" at bounding box center [1198, 227] width 82 height 51
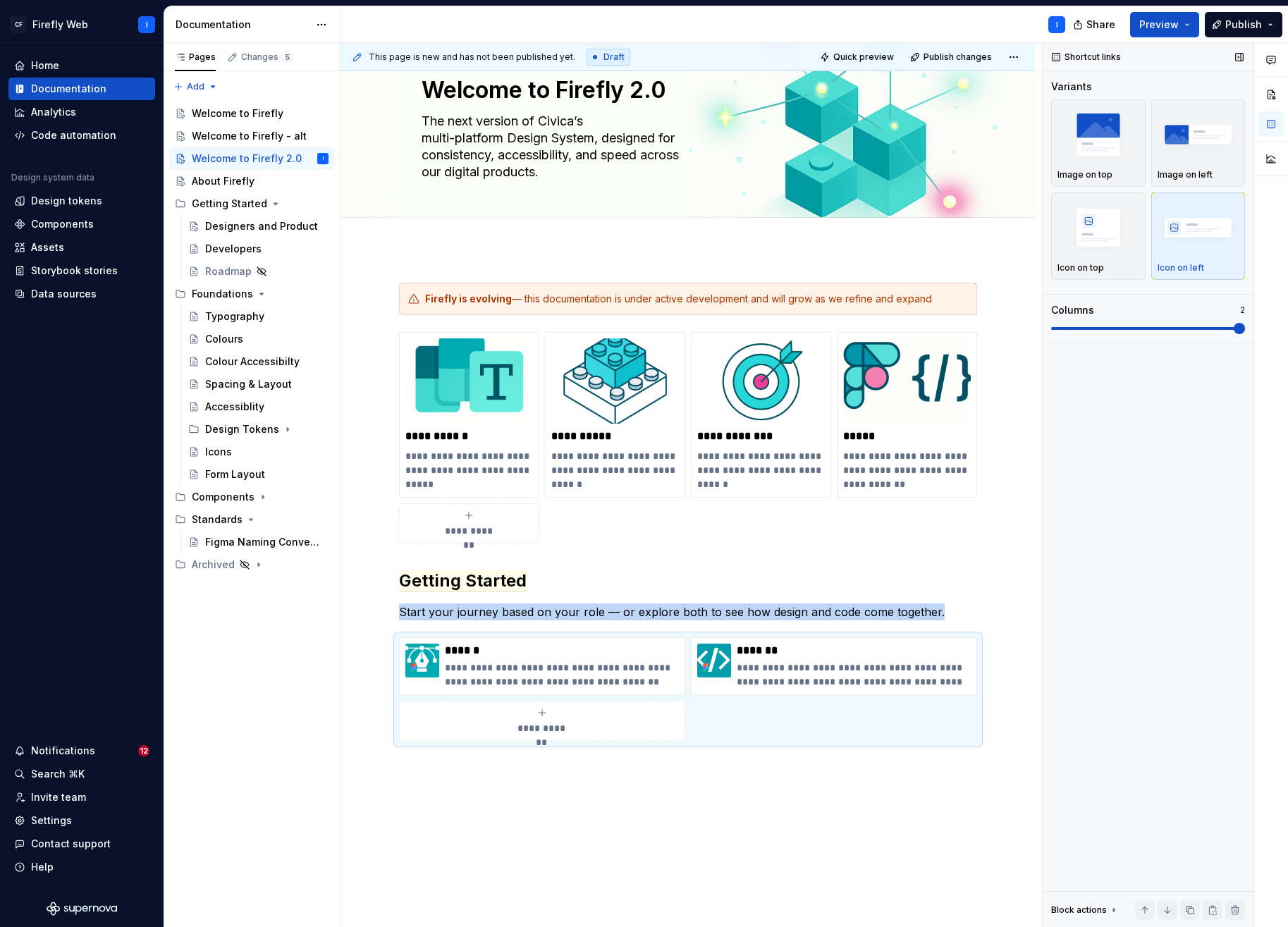
click at [1245, 335] on span at bounding box center [1239, 328] width 12 height 12
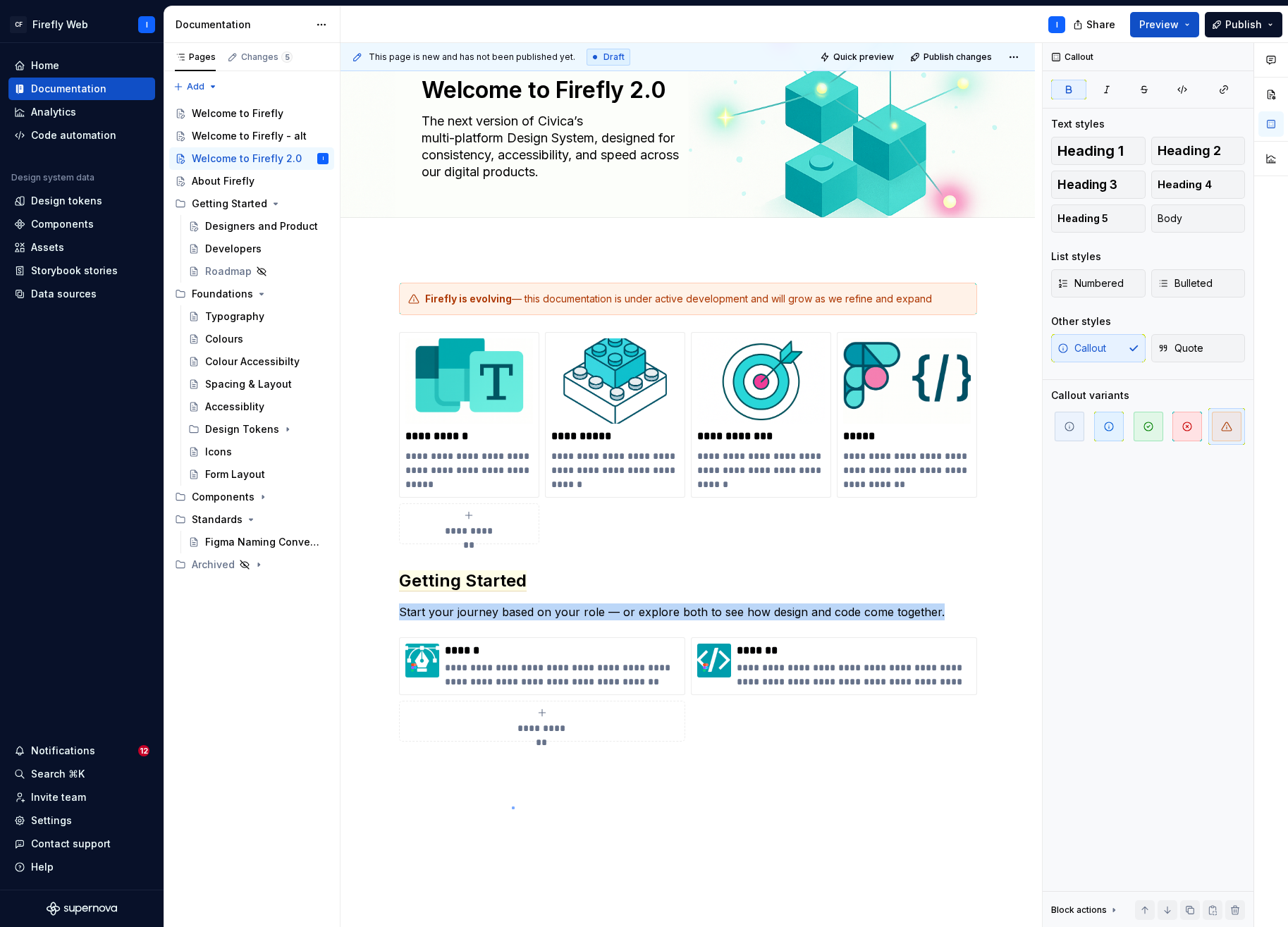
click at [512, 807] on div "**********" at bounding box center [691, 485] width 701 height 885
click at [451, 796] on div "**********" at bounding box center [688, 659] width 694 height 821
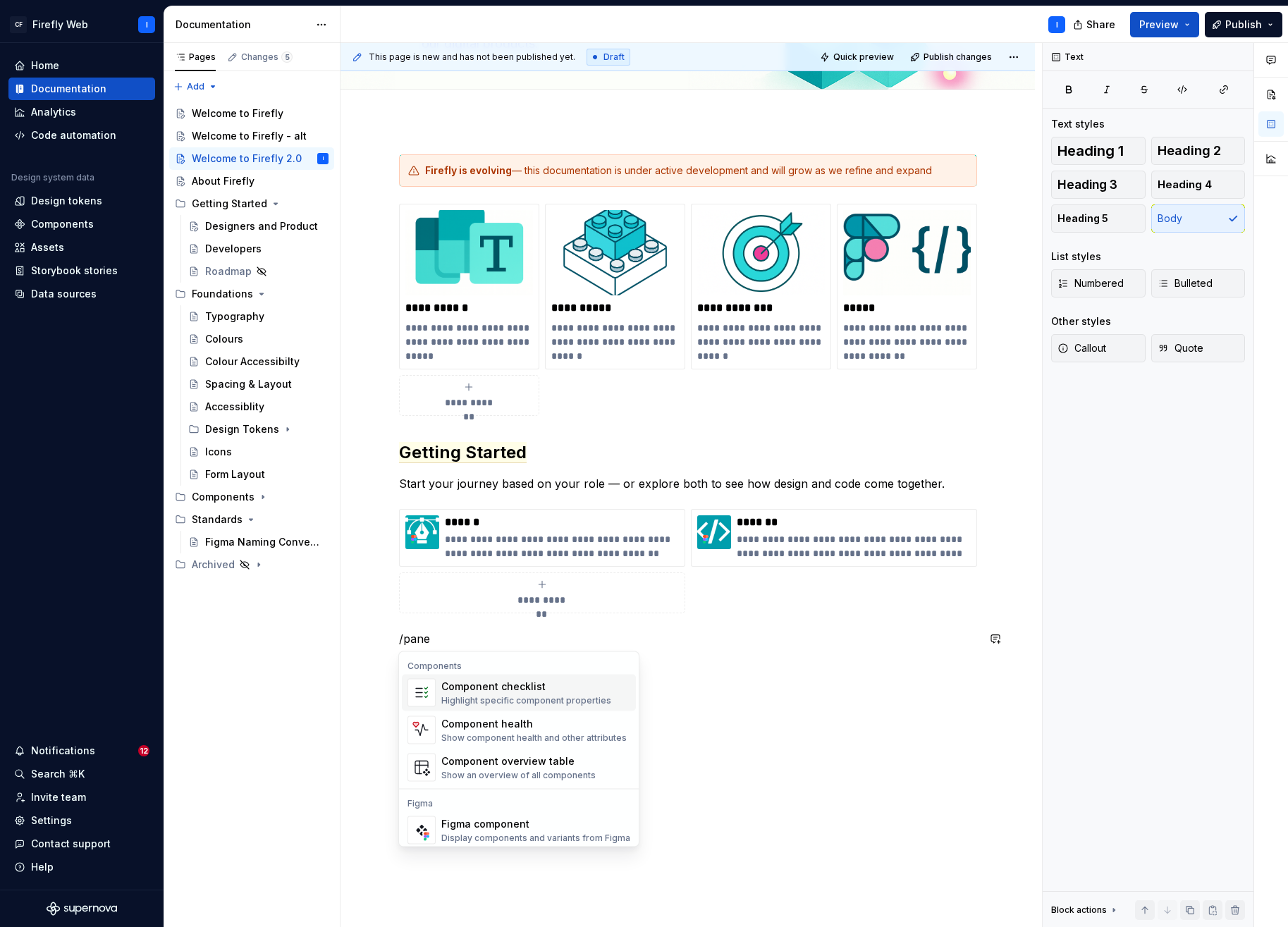
scroll to position [172, 0]
click at [716, 736] on div "**********" at bounding box center [688, 530] width 694 height 821
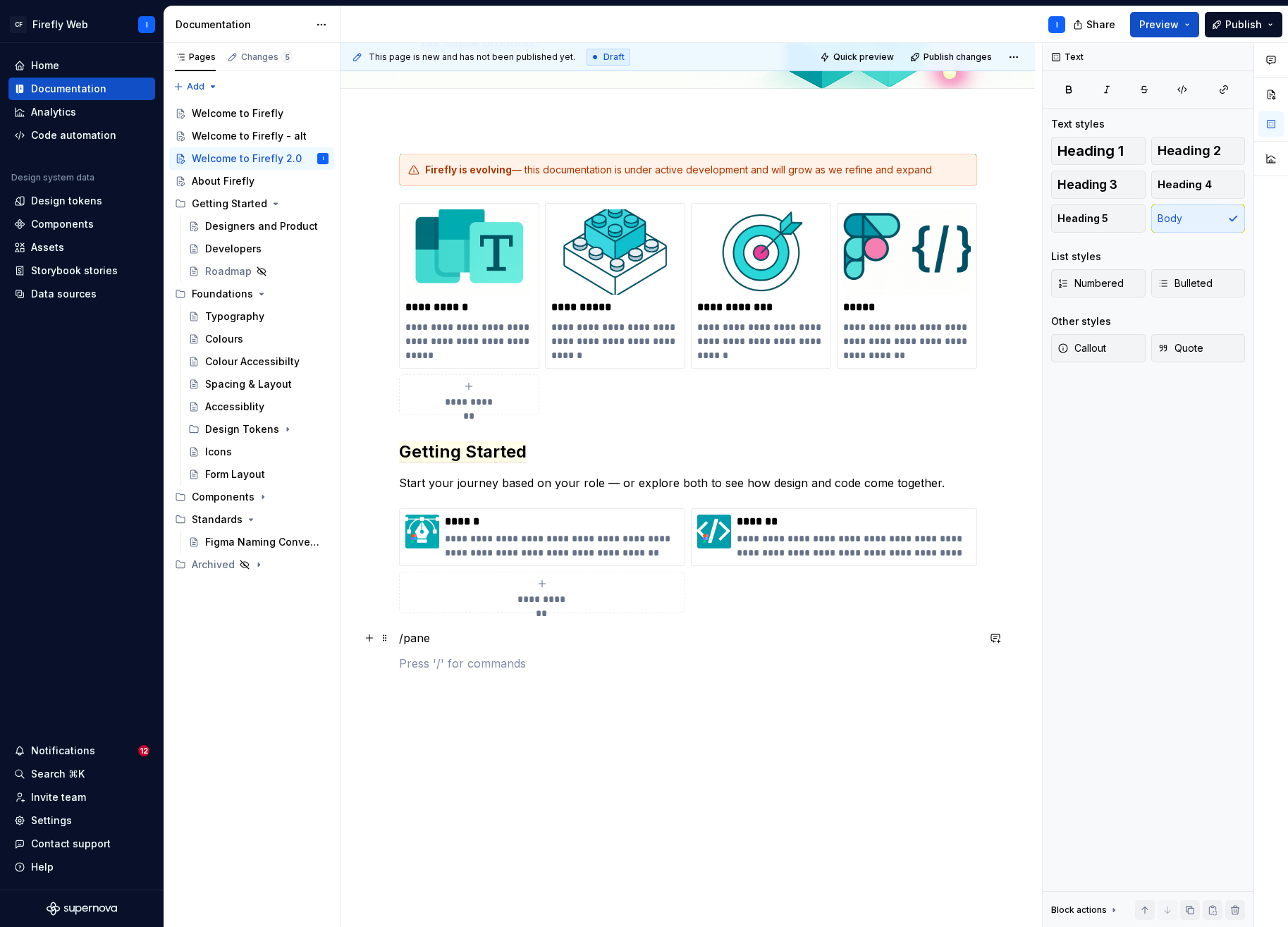
click at [432, 636] on p "/pane" at bounding box center [688, 638] width 578 height 17
drag, startPoint x: 437, startPoint y: 636, endPoint x: 371, endPoint y: 633, distance: 66.1
click at [399, 633] on div "**********" at bounding box center [688, 421] width 578 height 536
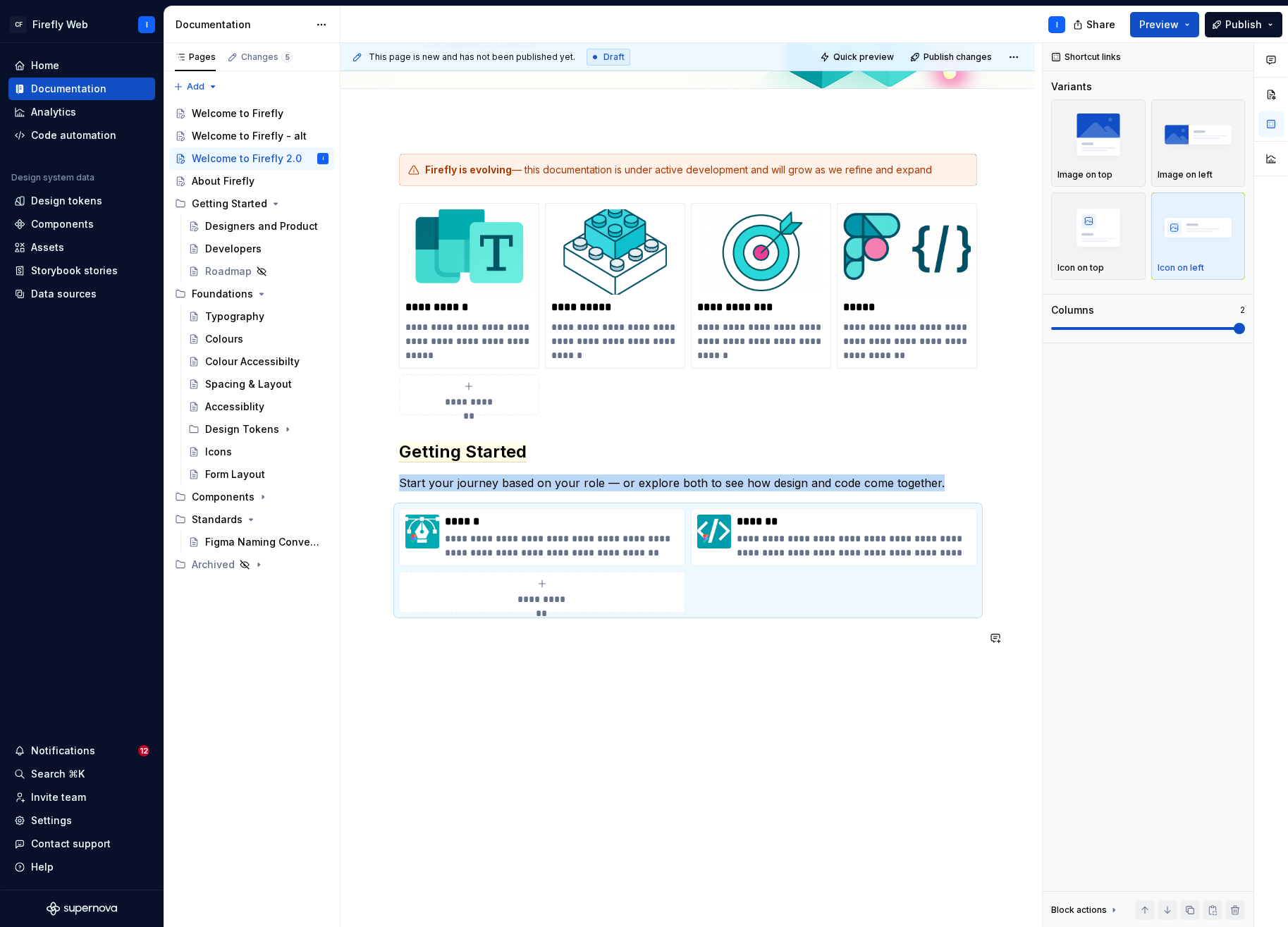
click at [659, 758] on div "**********" at bounding box center [688, 530] width 694 height 821
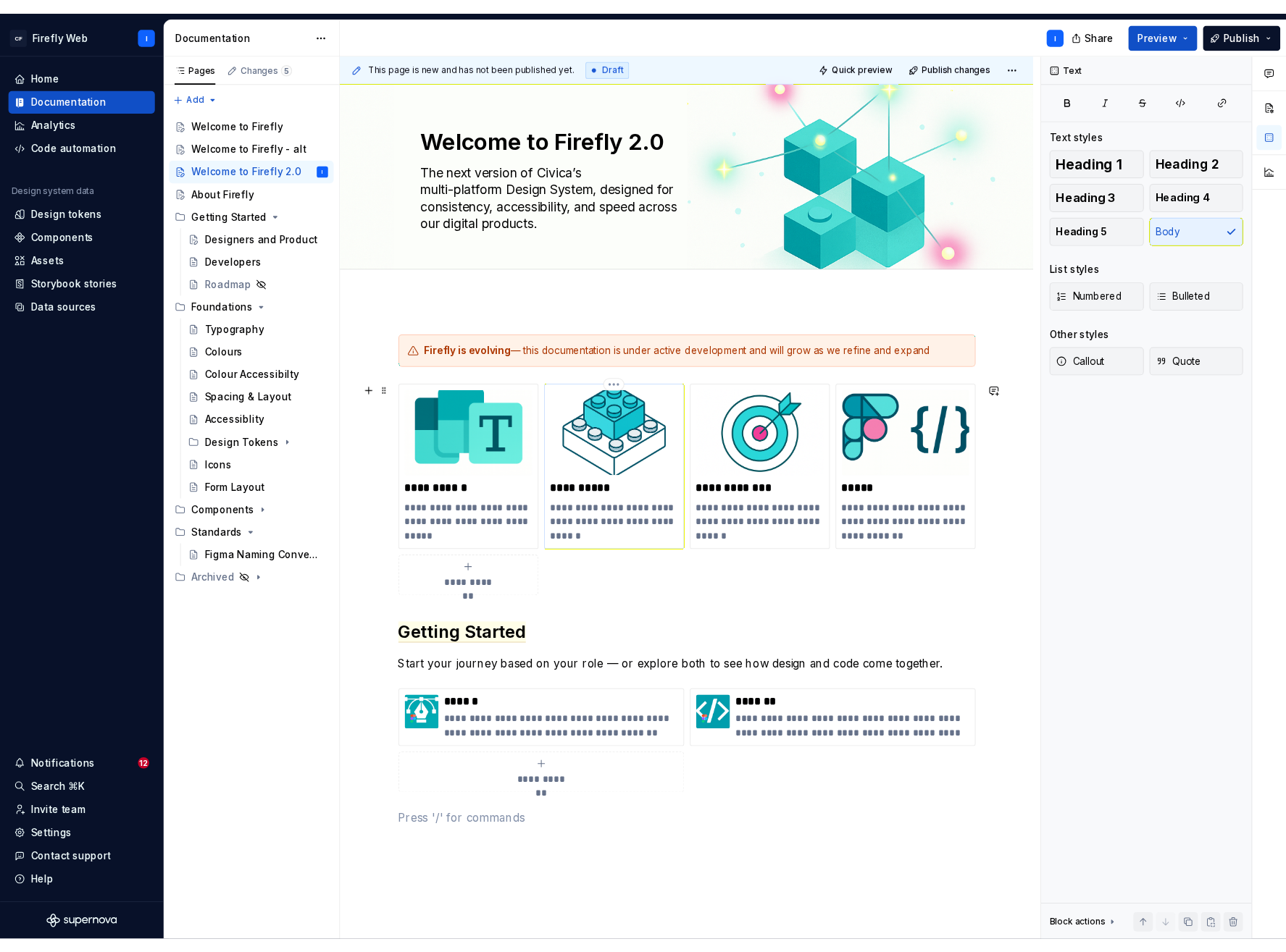
scroll to position [0, 0]
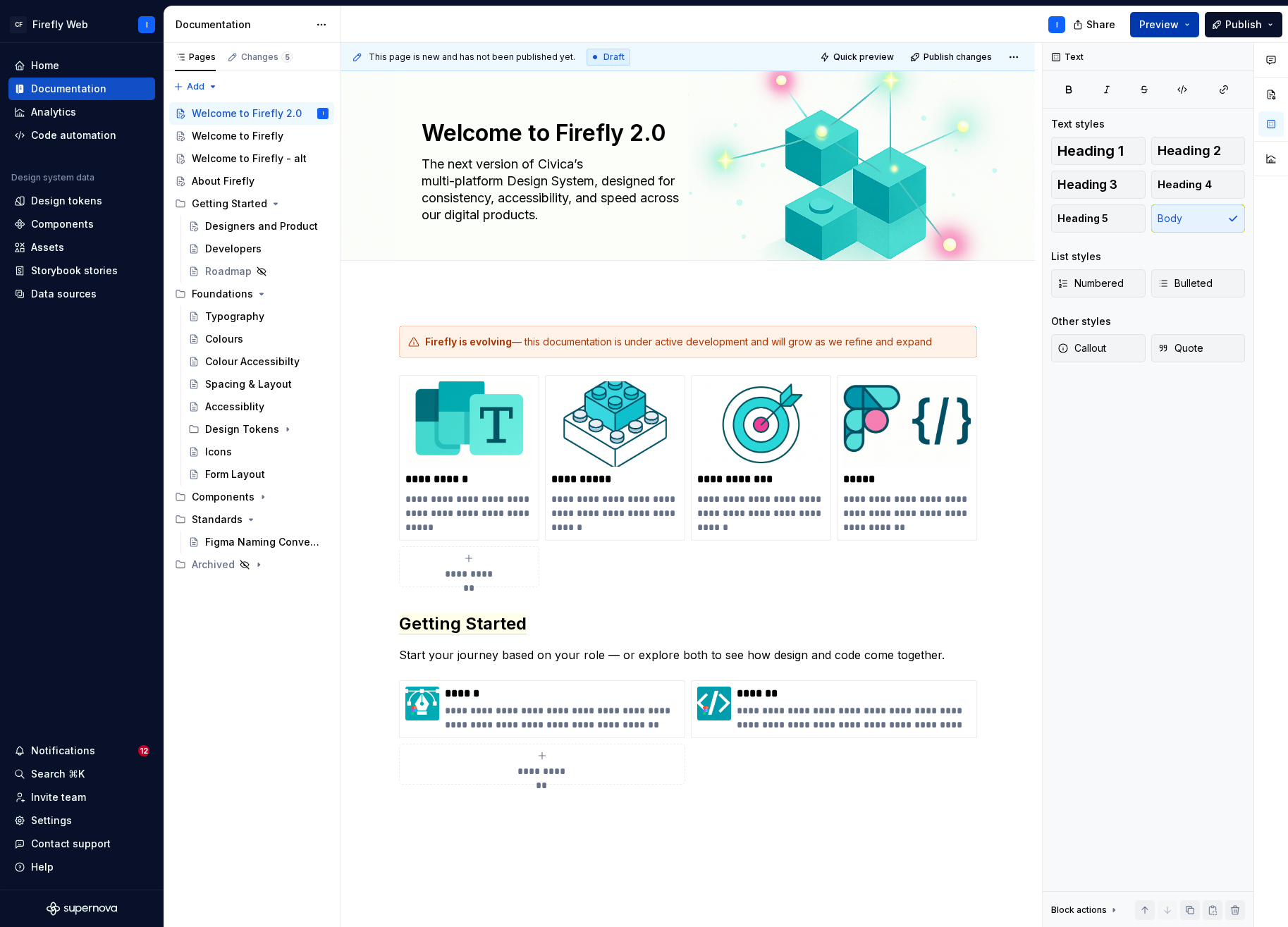
click at [1172, 26] on span "Preview" at bounding box center [1159, 25] width 40 height 14
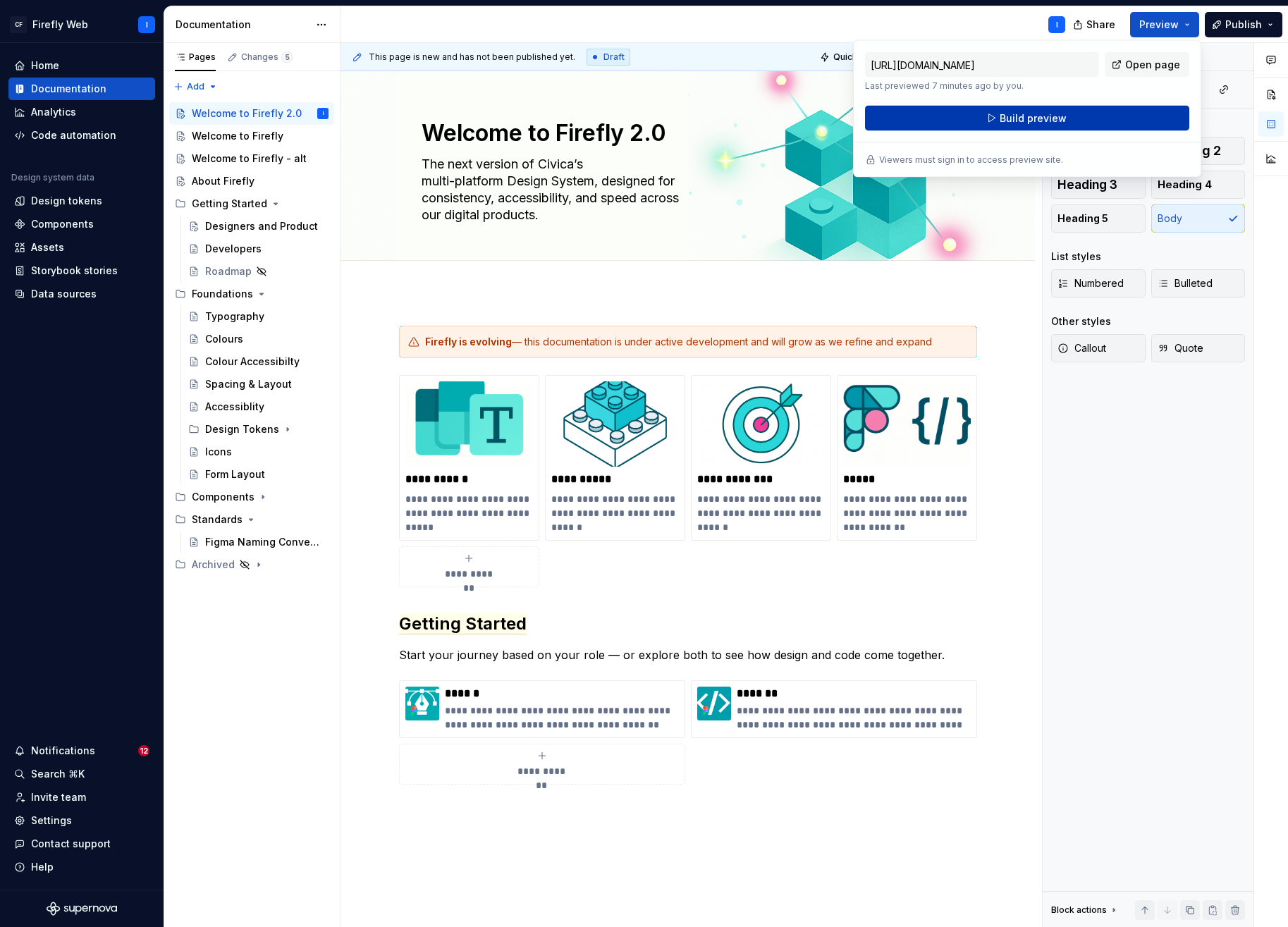
click at [1027, 118] on span "Build preview" at bounding box center [1033, 119] width 67 height 14
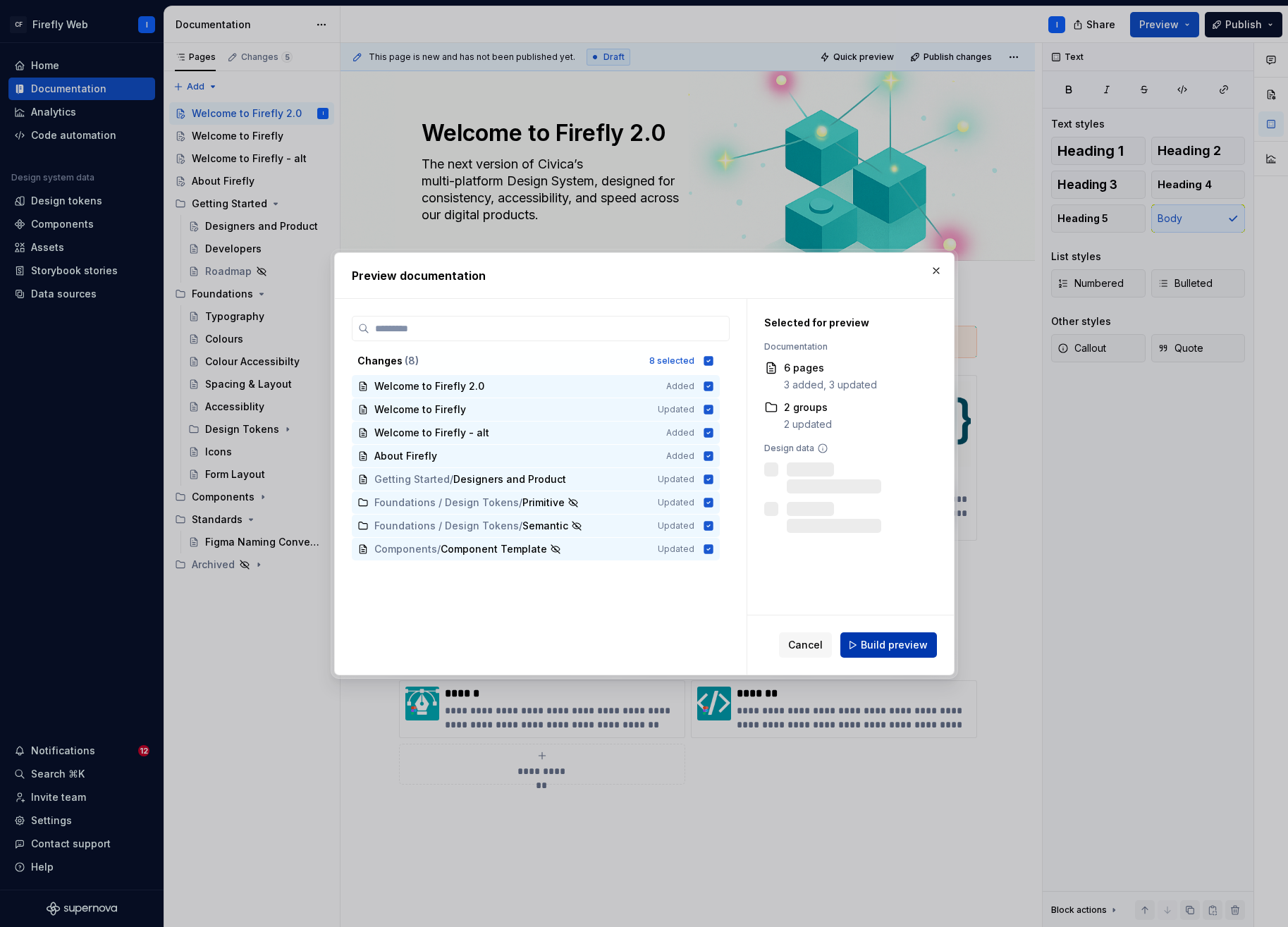
click at [882, 647] on span "Build preview" at bounding box center [894, 646] width 67 height 14
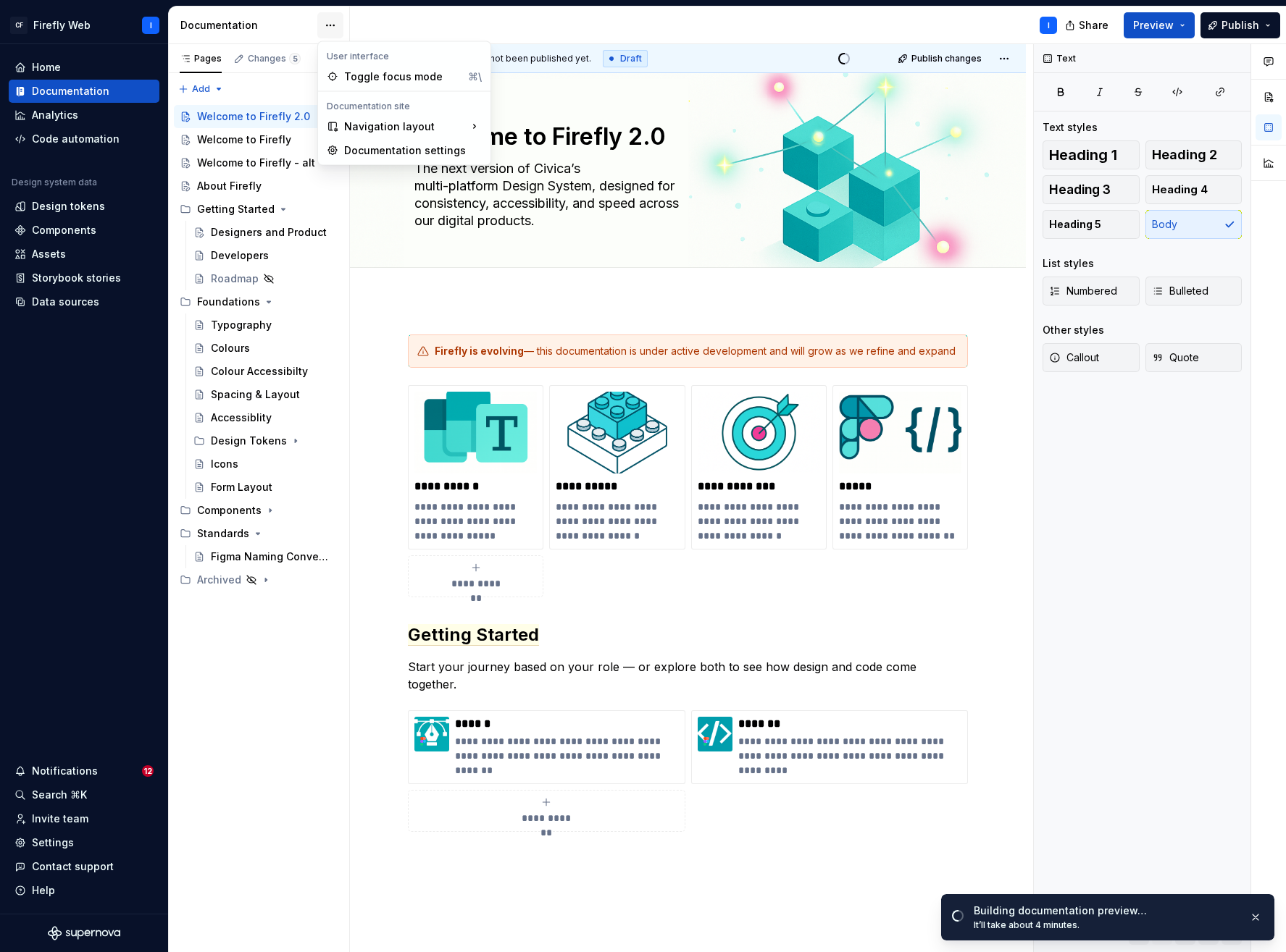
click at [327, 22] on html "CF Firefly Web I Home Documentation Analytics Code automation Design system dat…" at bounding box center [643, 476] width 1286 height 952
drag, startPoint x: 404, startPoint y: 151, endPoint x: 413, endPoint y: 151, distance: 9.0
click at [405, 151] on div "Documentation settings" at bounding box center [412, 151] width 138 height 15
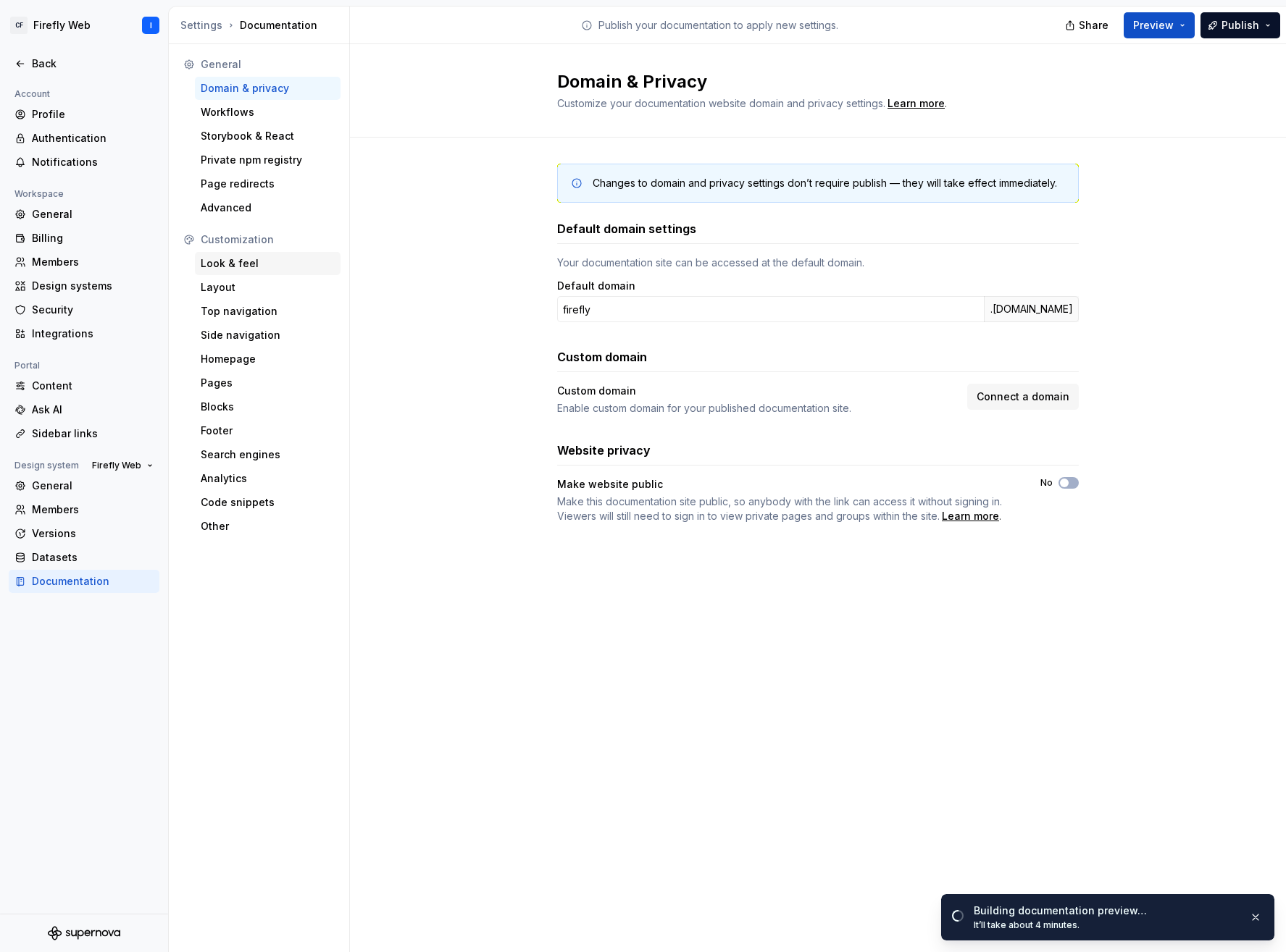
click at [234, 263] on div "Look & feel" at bounding box center [268, 264] width 134 height 15
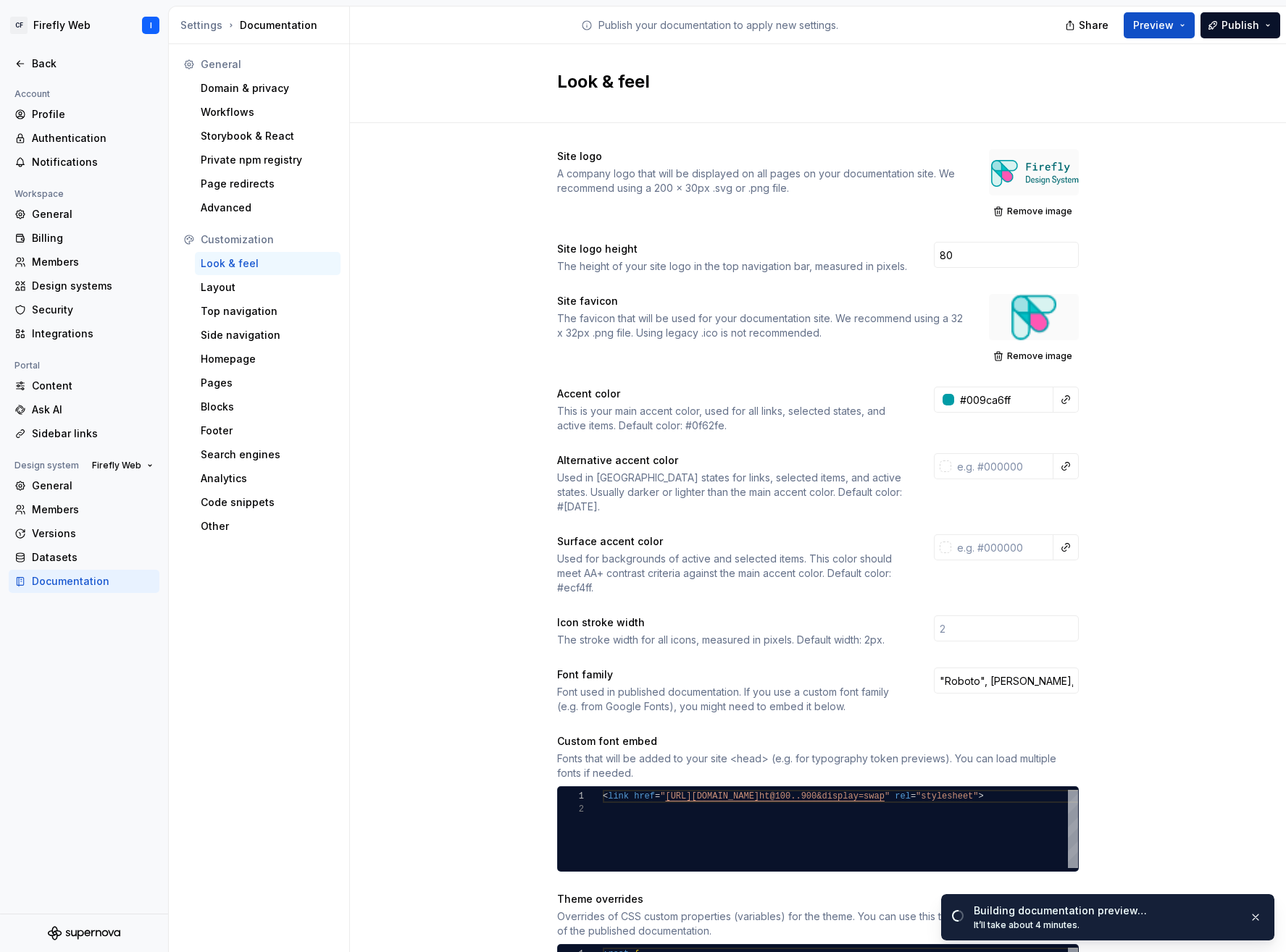
click at [1029, 165] on div at bounding box center [1034, 172] width 90 height 46
click at [1028, 211] on span "Remove image" at bounding box center [1040, 211] width 65 height 12
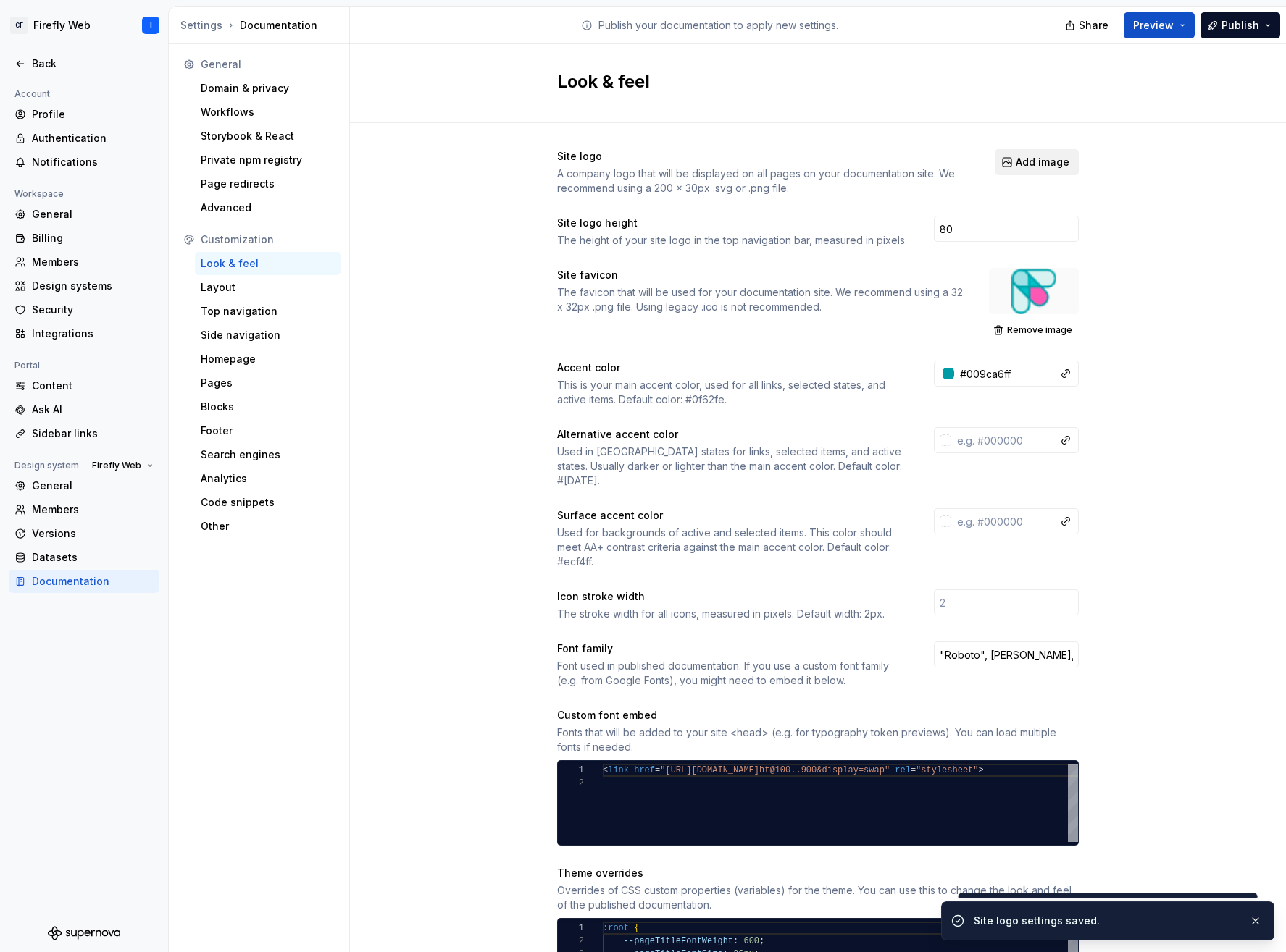
click at [1025, 161] on span "Add image" at bounding box center [1042, 162] width 54 height 15
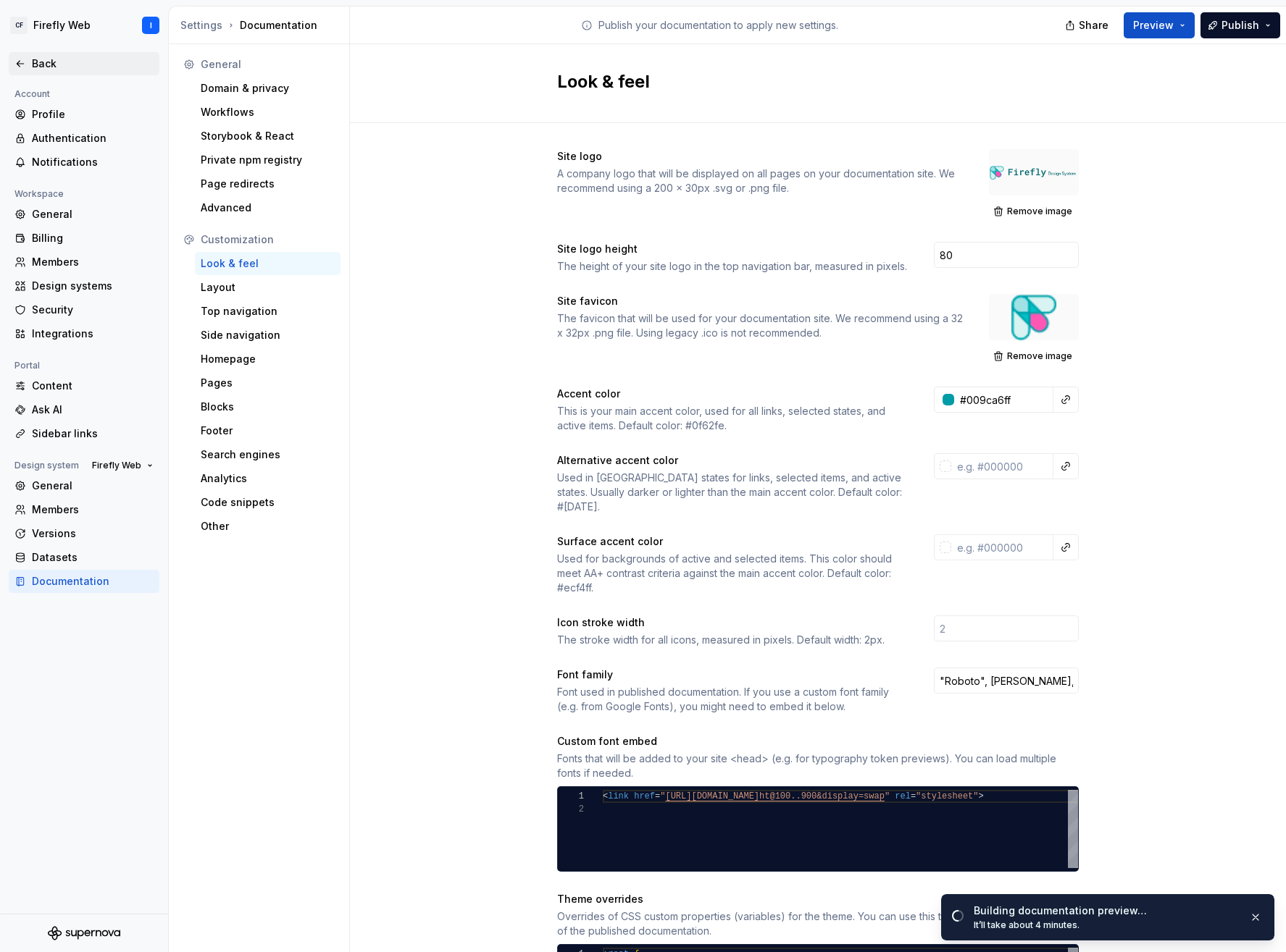
click at [46, 67] on div "Back" at bounding box center [92, 64] width 121 height 15
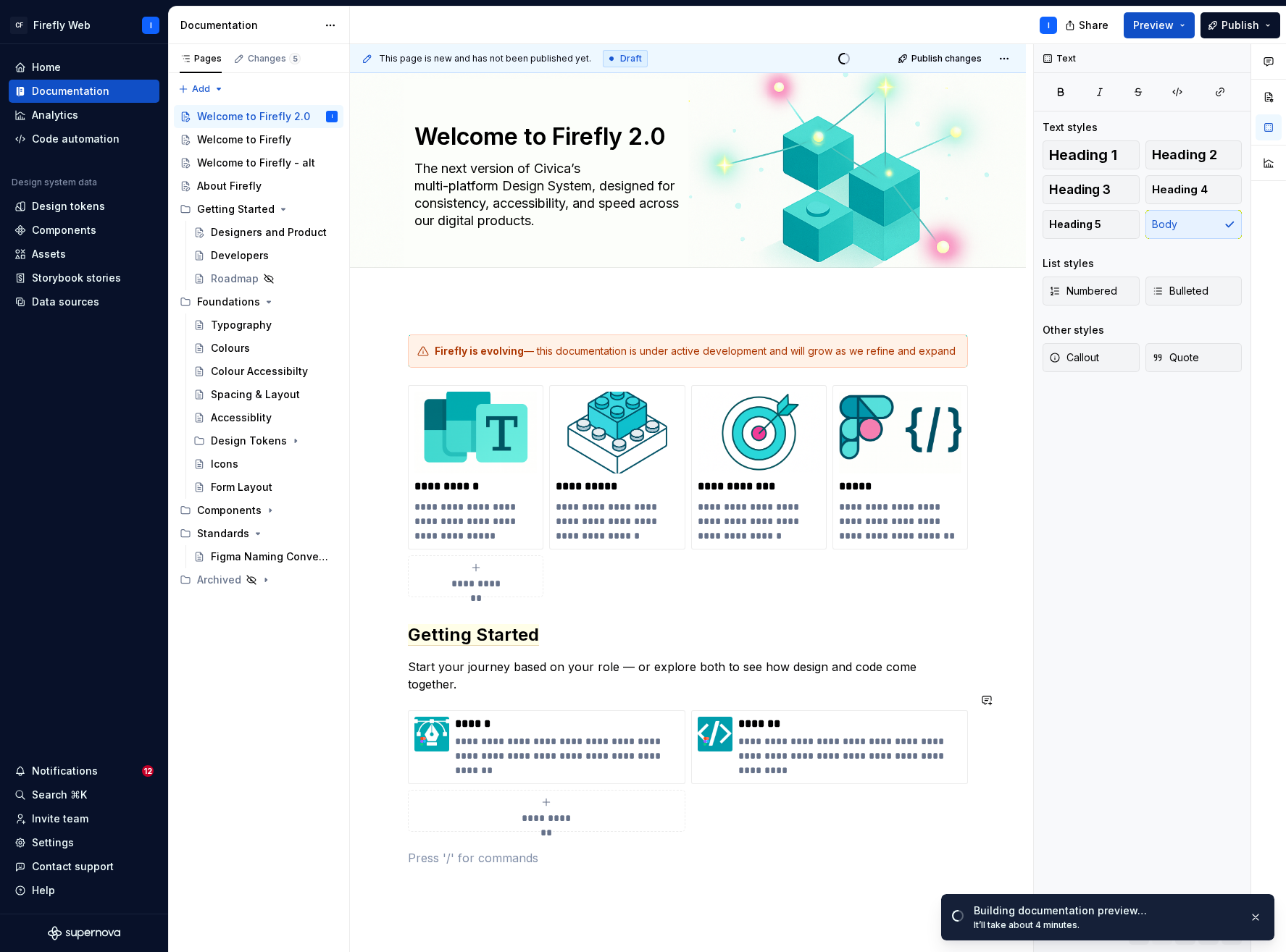
click at [793, 849] on p at bounding box center [687, 858] width 561 height 18
click at [1268, 98] on button "button" at bounding box center [1268, 97] width 26 height 26
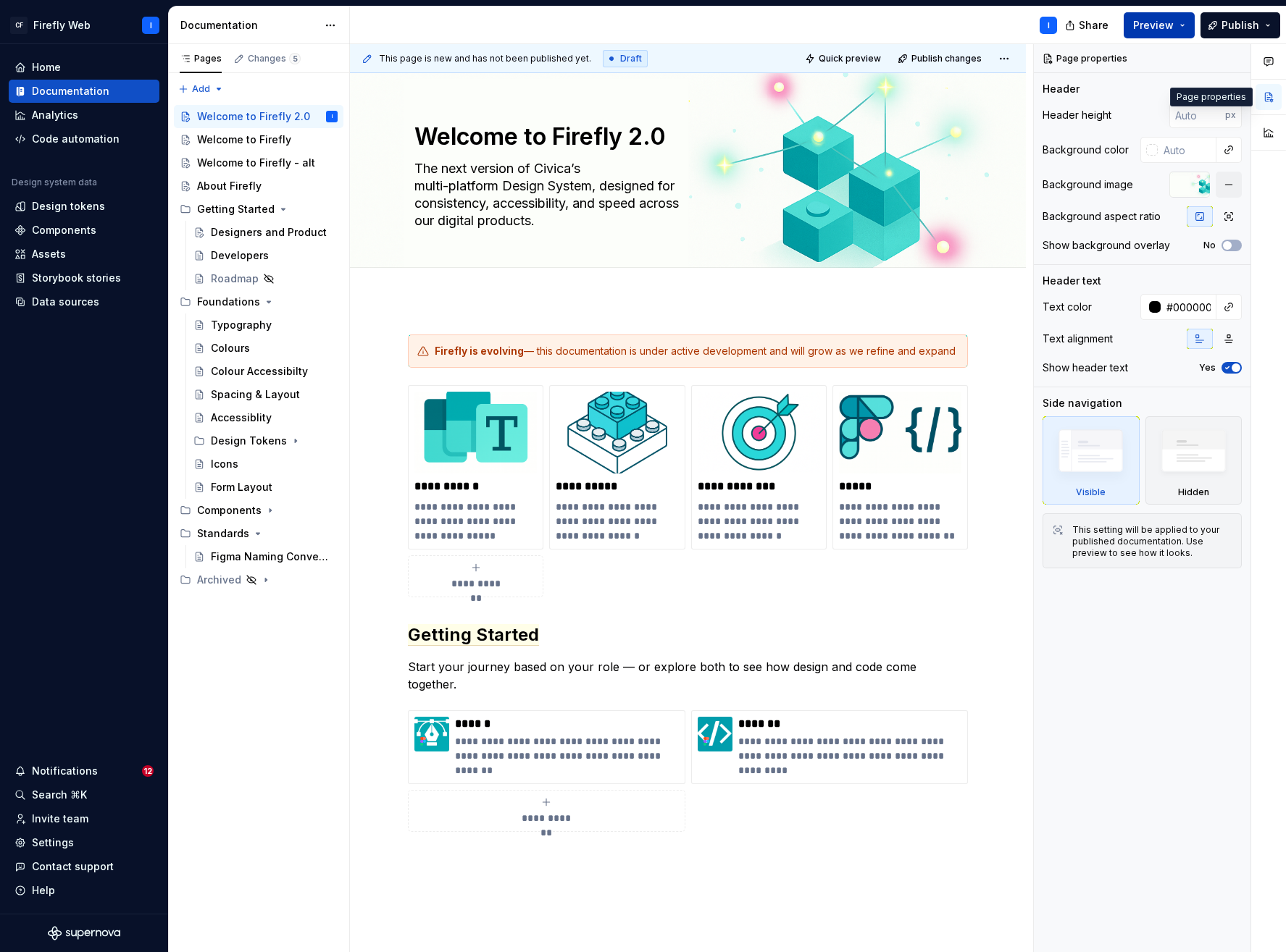
click at [1164, 26] on span "Preview" at bounding box center [1154, 26] width 41 height 15
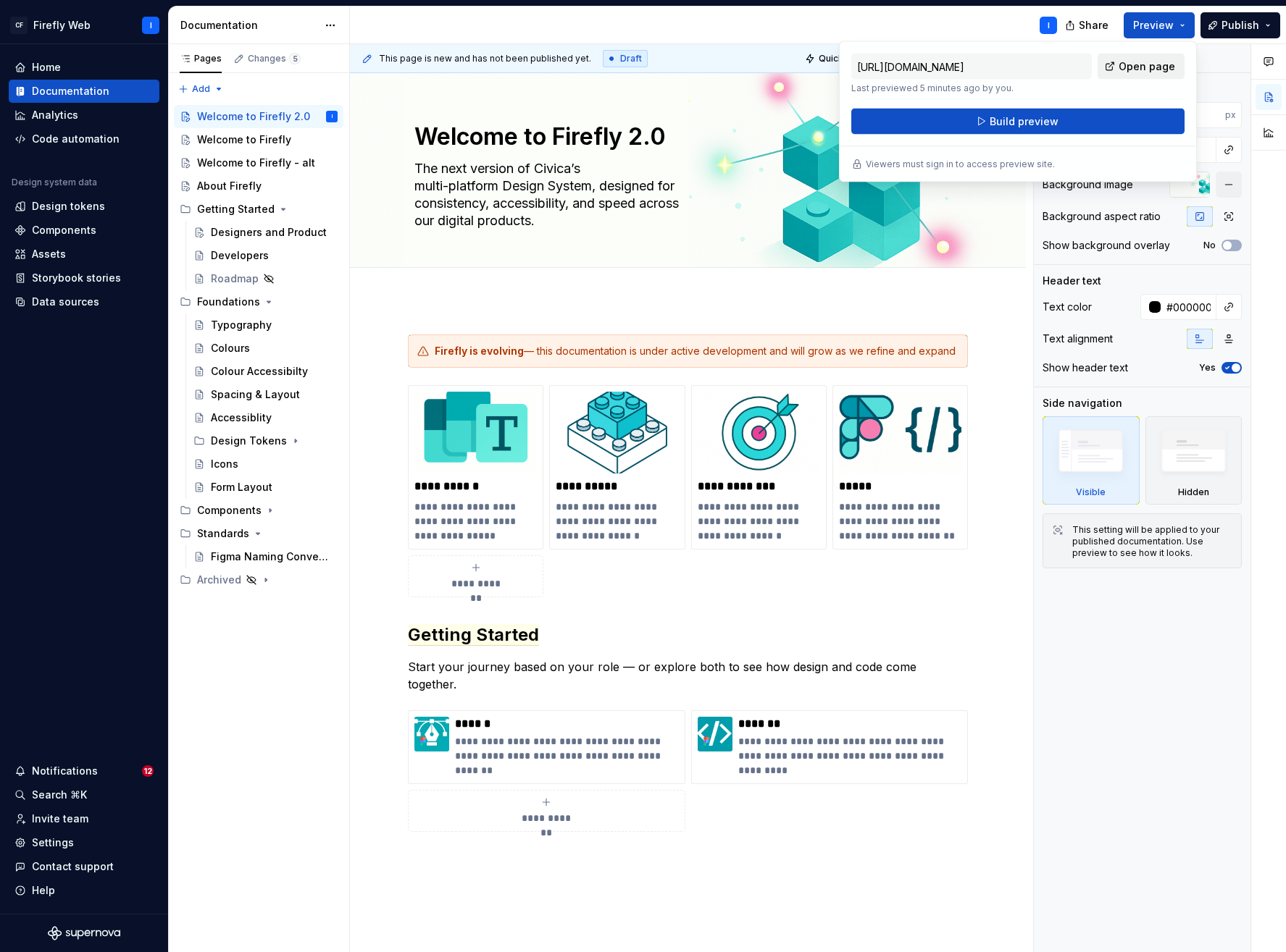
click at [1142, 67] on span "Open page" at bounding box center [1147, 67] width 57 height 15
click at [1006, 118] on span "Build preview" at bounding box center [1024, 122] width 69 height 15
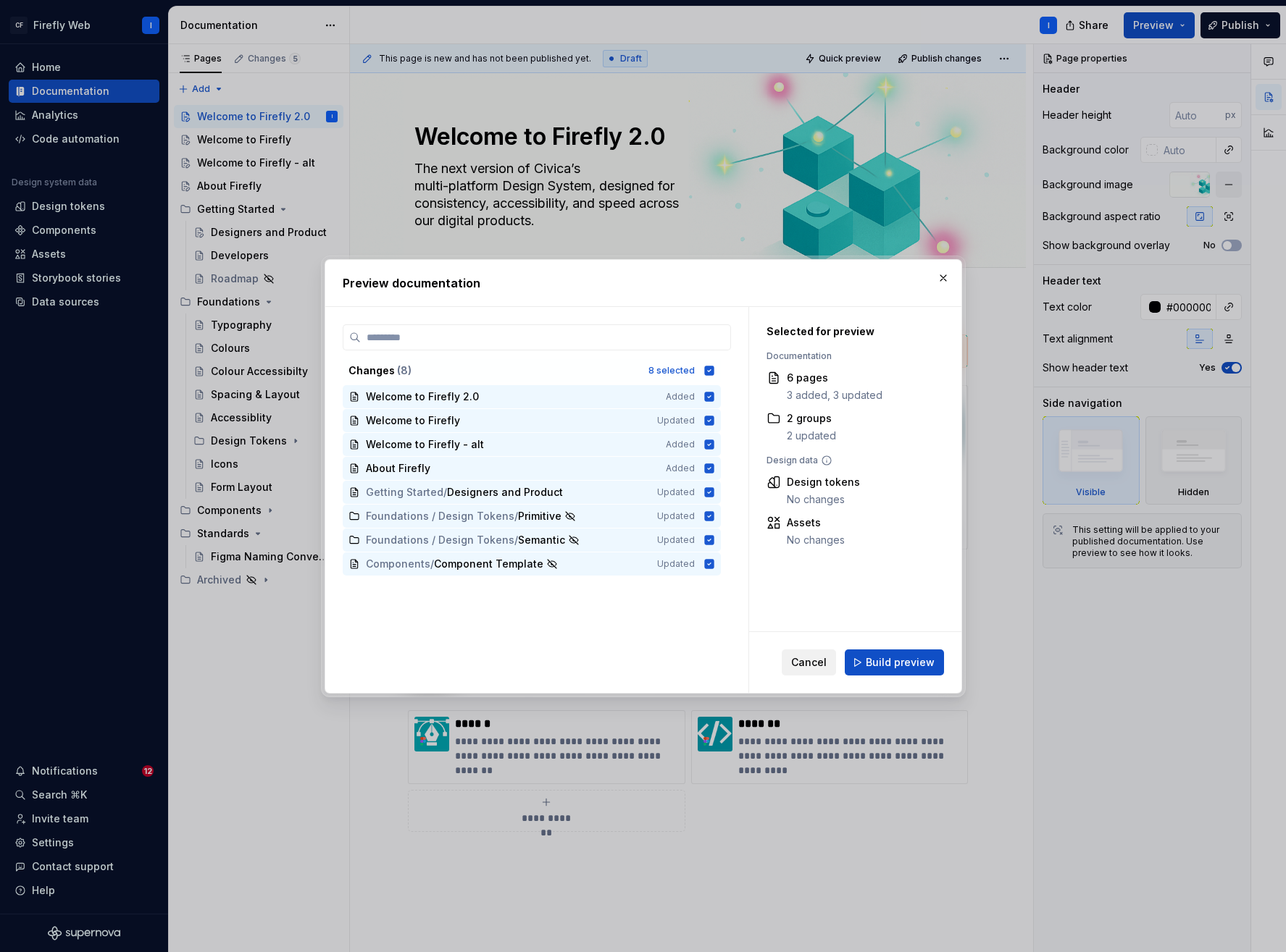
click at [806, 658] on span "Cancel" at bounding box center [809, 663] width 35 height 15
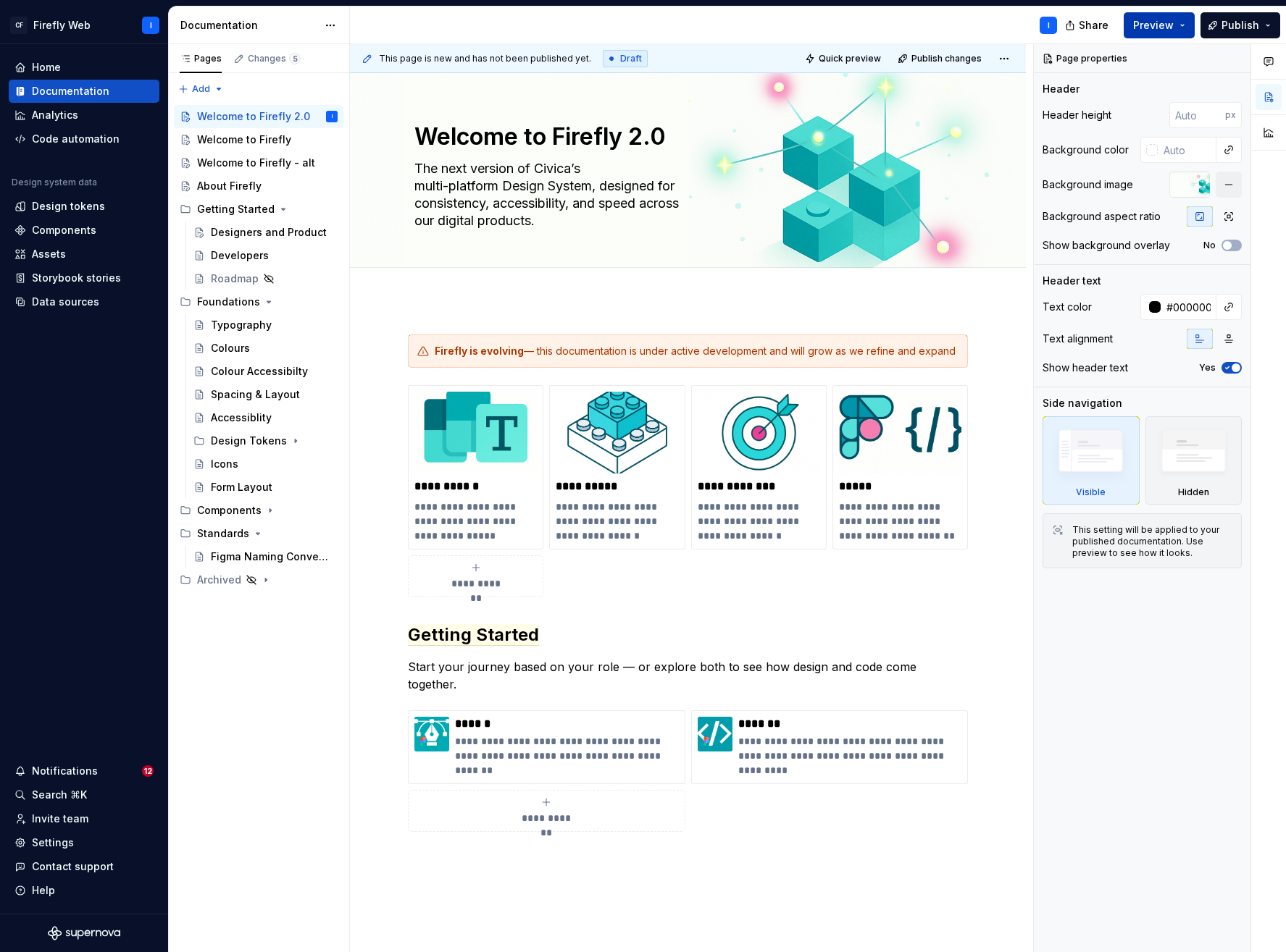
click at [1164, 20] on span "Preview" at bounding box center [1154, 26] width 41 height 15
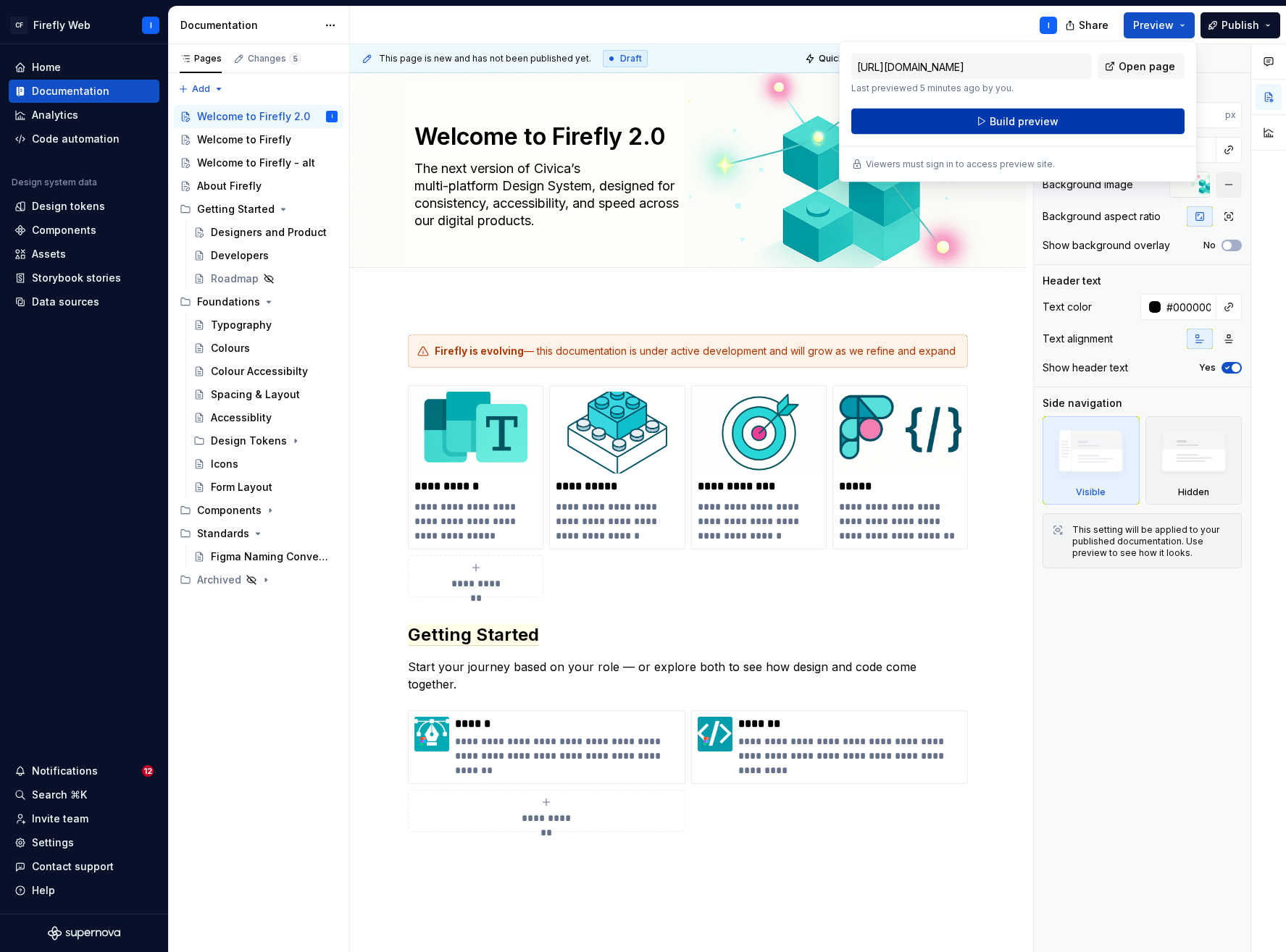
click at [1024, 120] on span "Build preview" at bounding box center [1024, 122] width 69 height 15
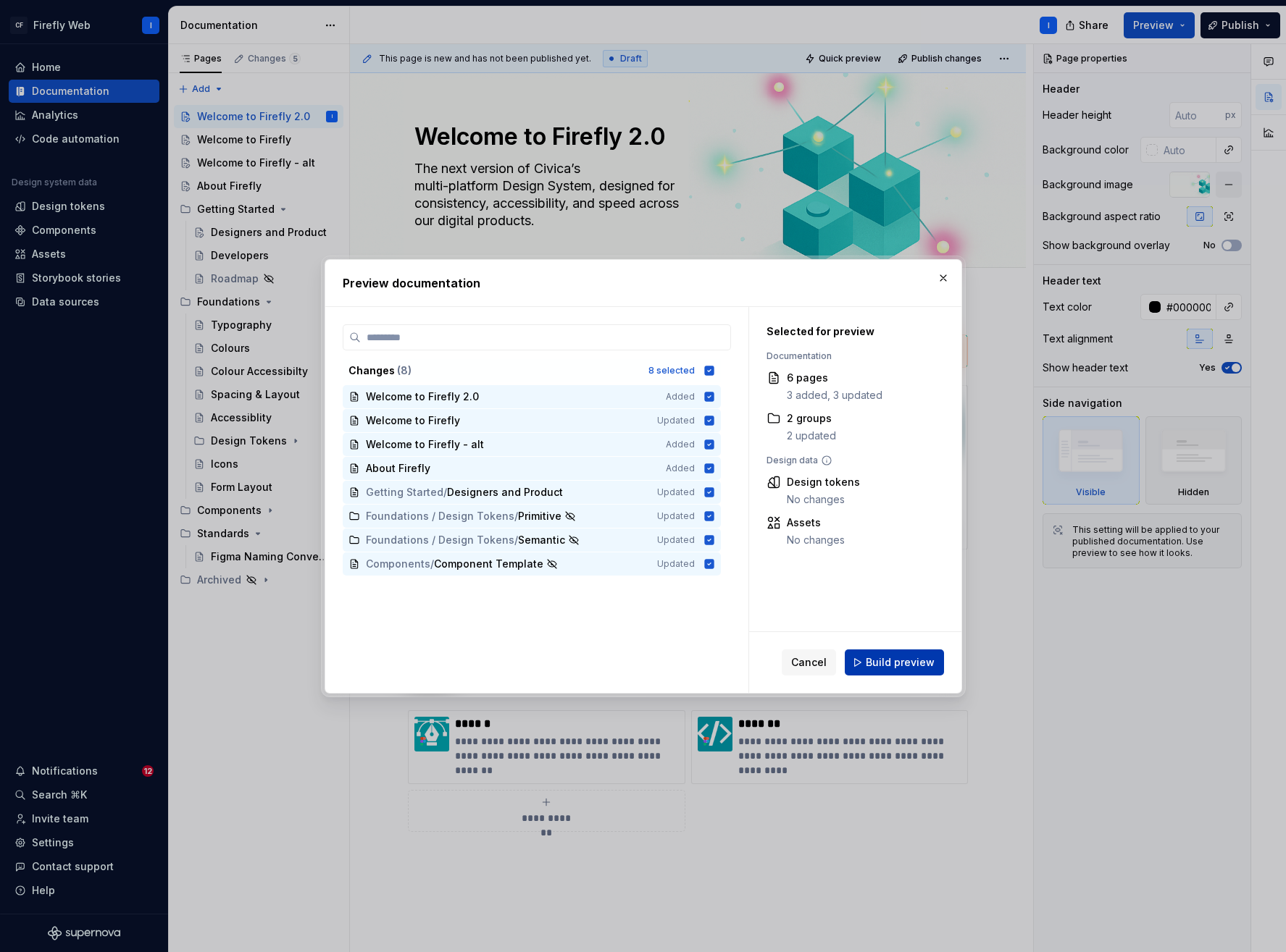
click at [902, 667] on span "Build preview" at bounding box center [901, 663] width 69 height 15
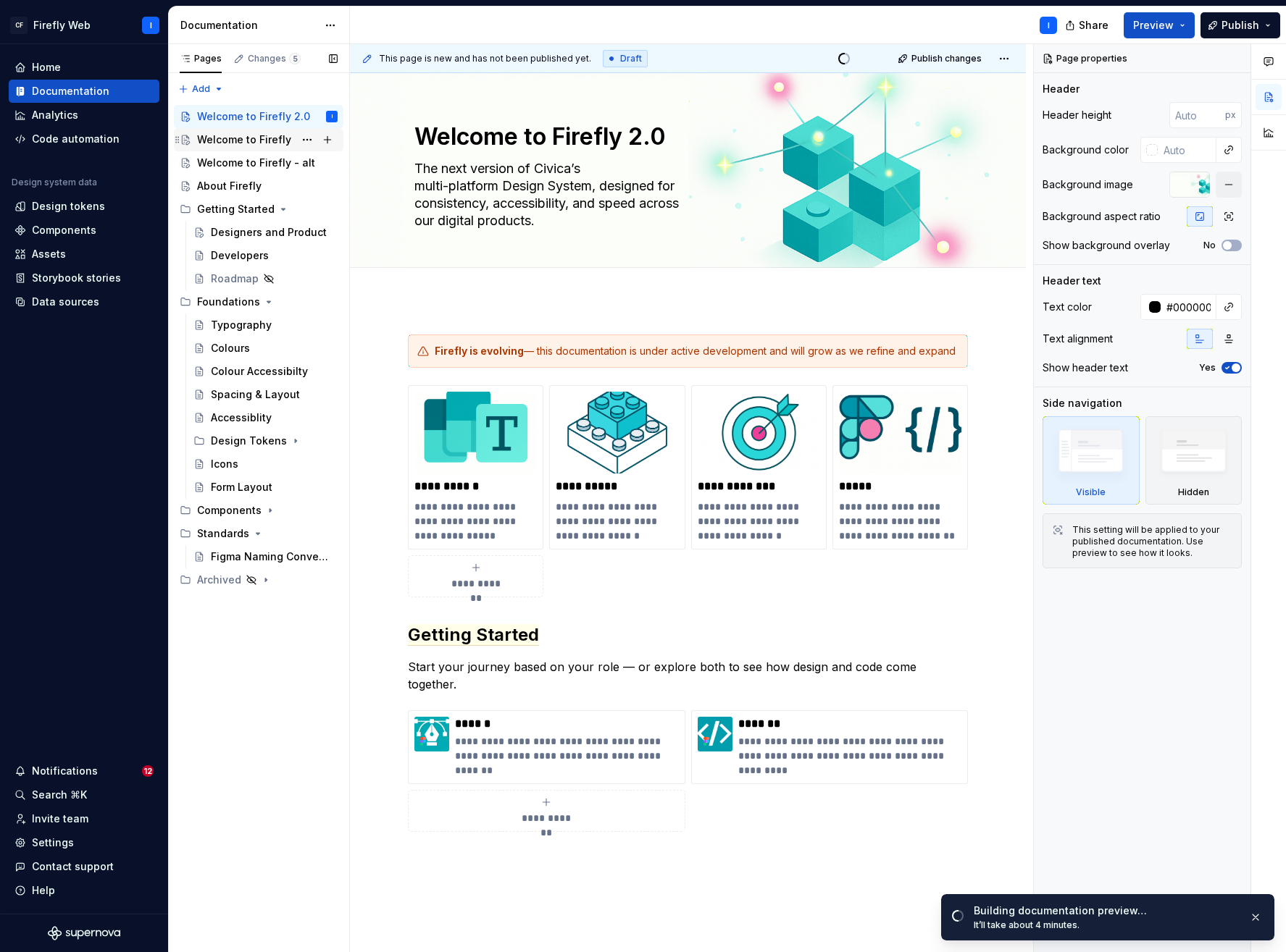
click at [233, 138] on div "Welcome to Firefly" at bounding box center [245, 140] width 95 height 15
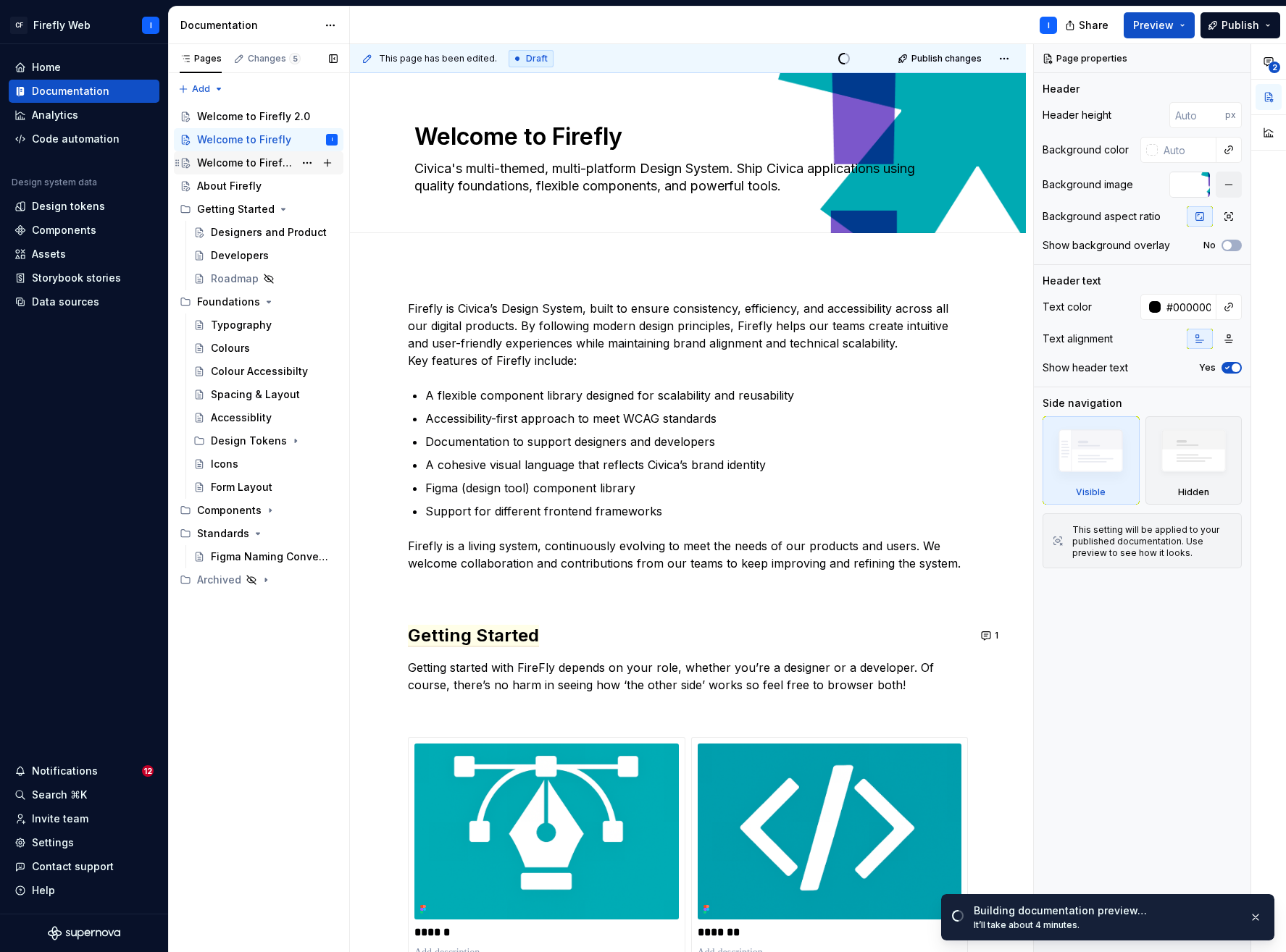
click at [252, 163] on div "Welcome to Firefly - alt" at bounding box center [246, 163] width 97 height 15
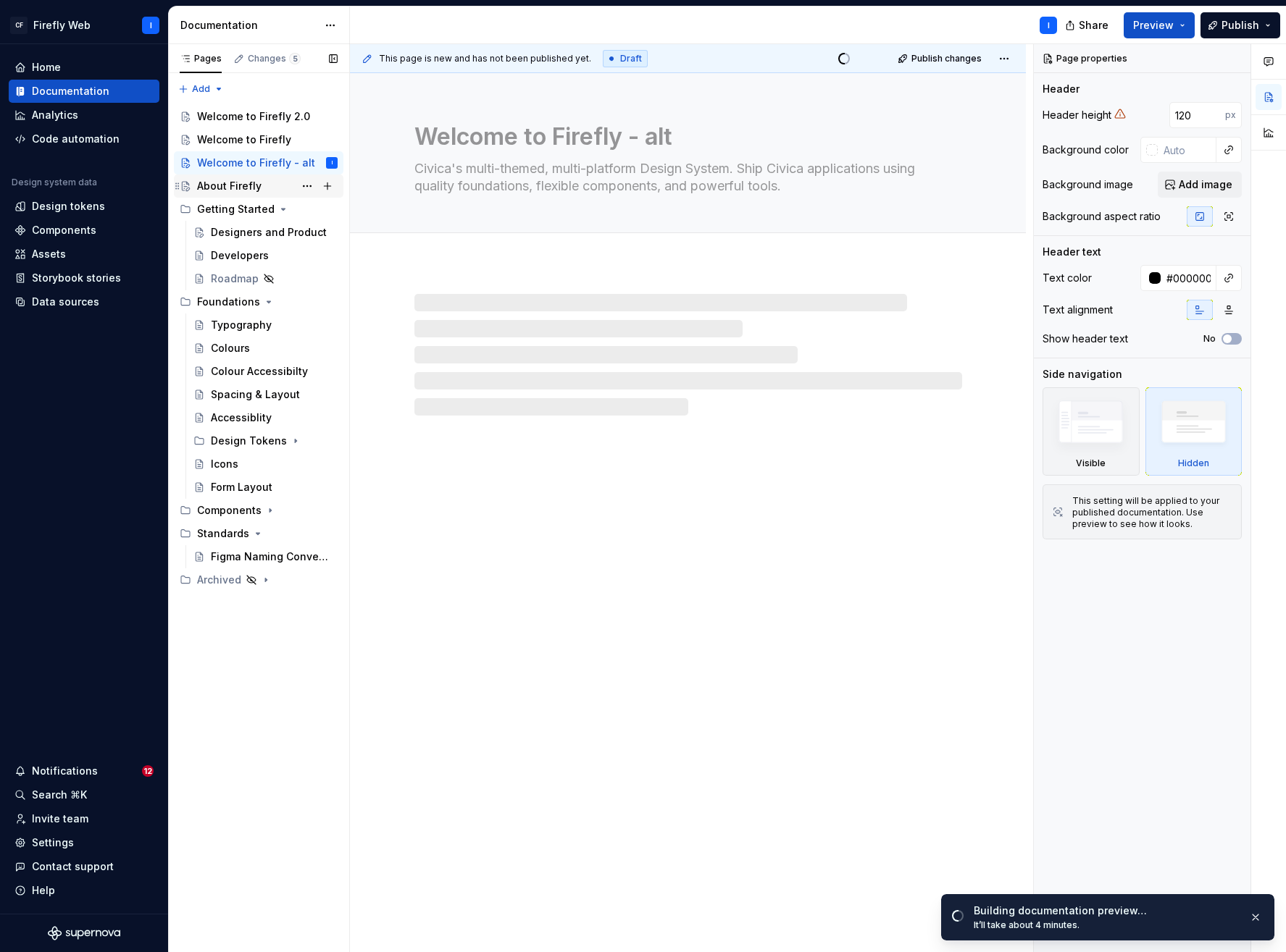
click at [225, 188] on div "About Firefly" at bounding box center [230, 186] width 65 height 15
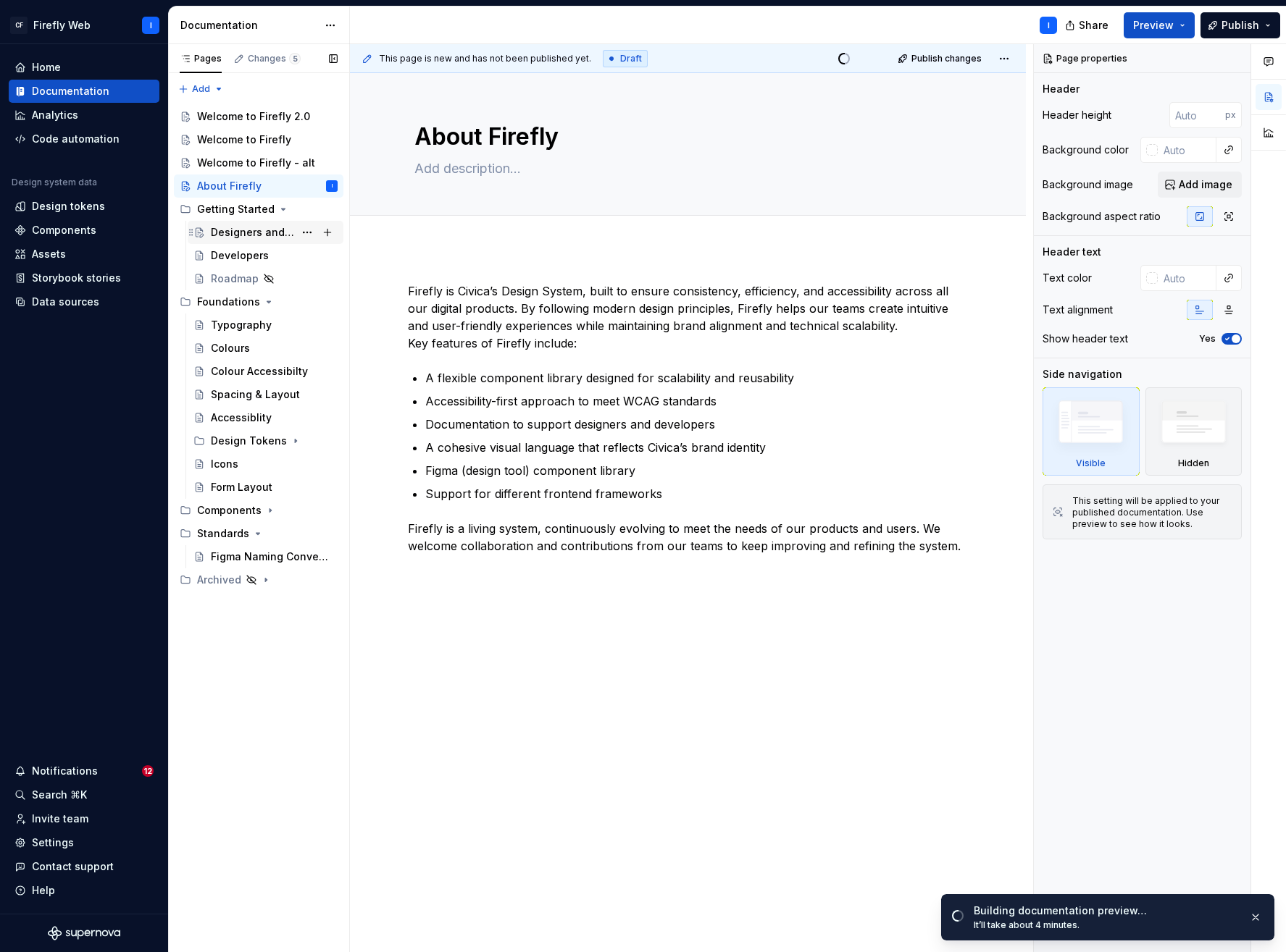
click at [238, 229] on div "Designers and Product" at bounding box center [253, 232] width 83 height 15
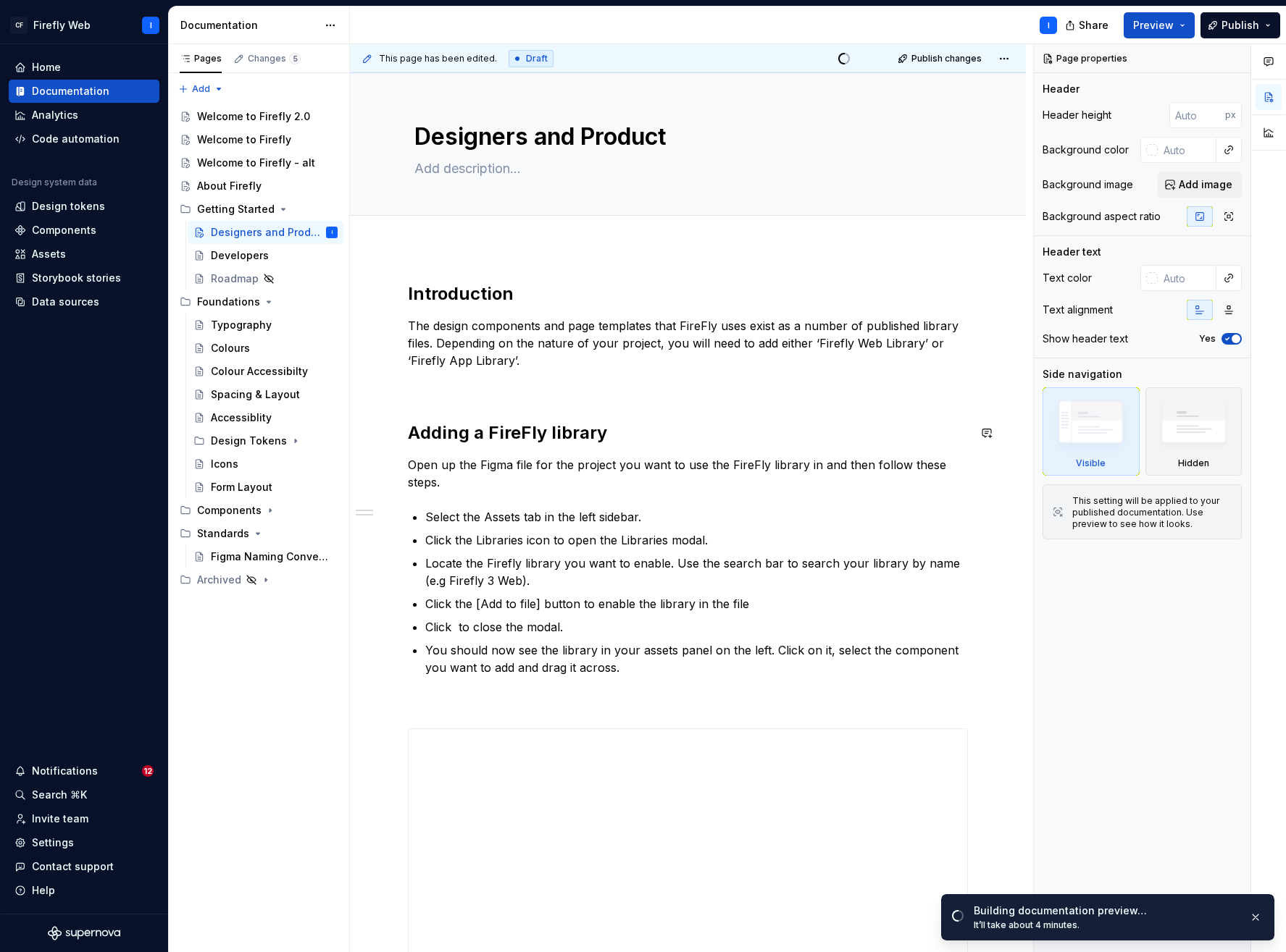
click at [450, 400] on div "**********" at bounding box center [687, 708] width 561 height 850
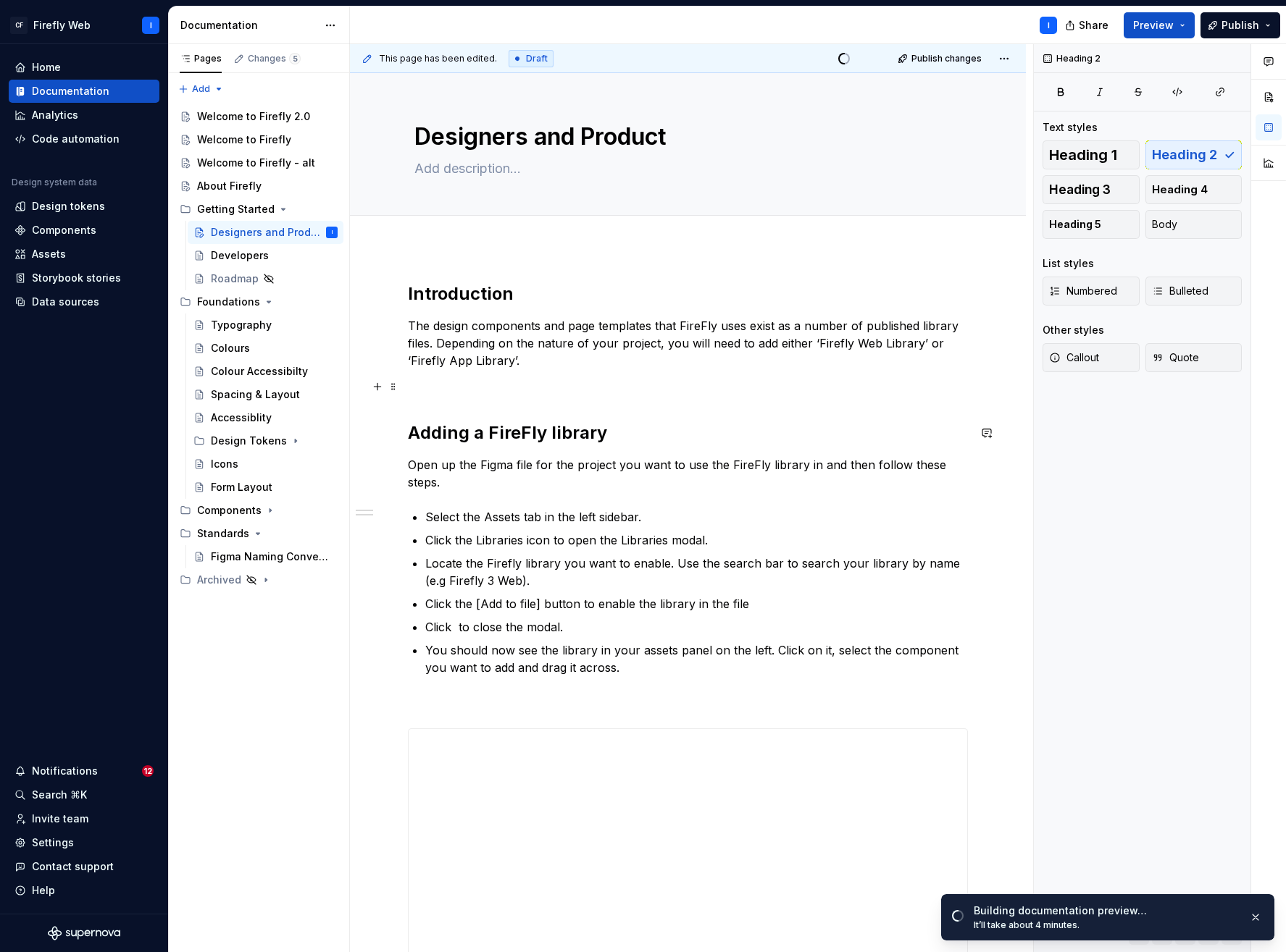
click at [427, 389] on p at bounding box center [687, 386] width 561 height 18
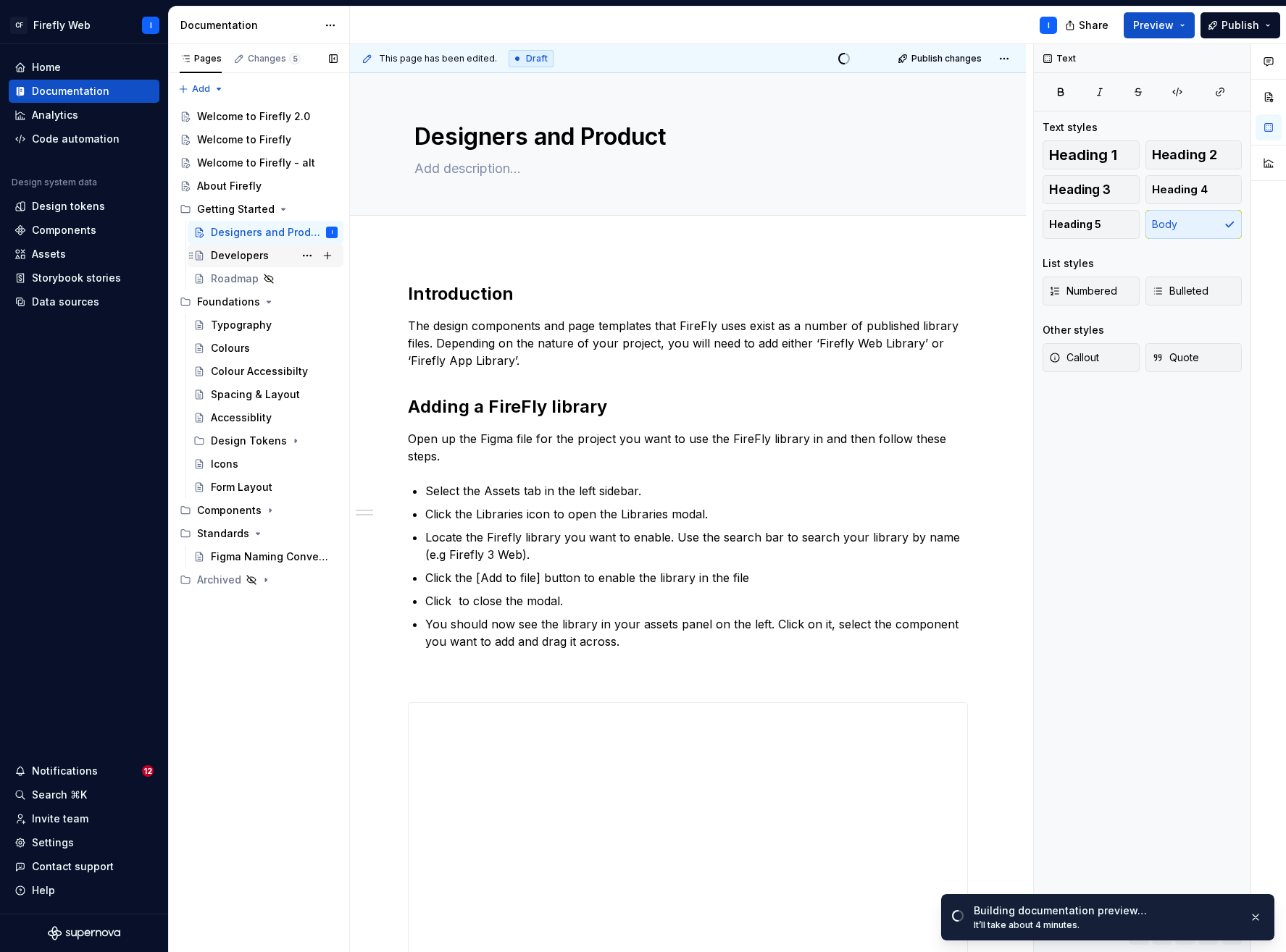
click at [246, 257] on div "Developers" at bounding box center [240, 256] width 58 height 15
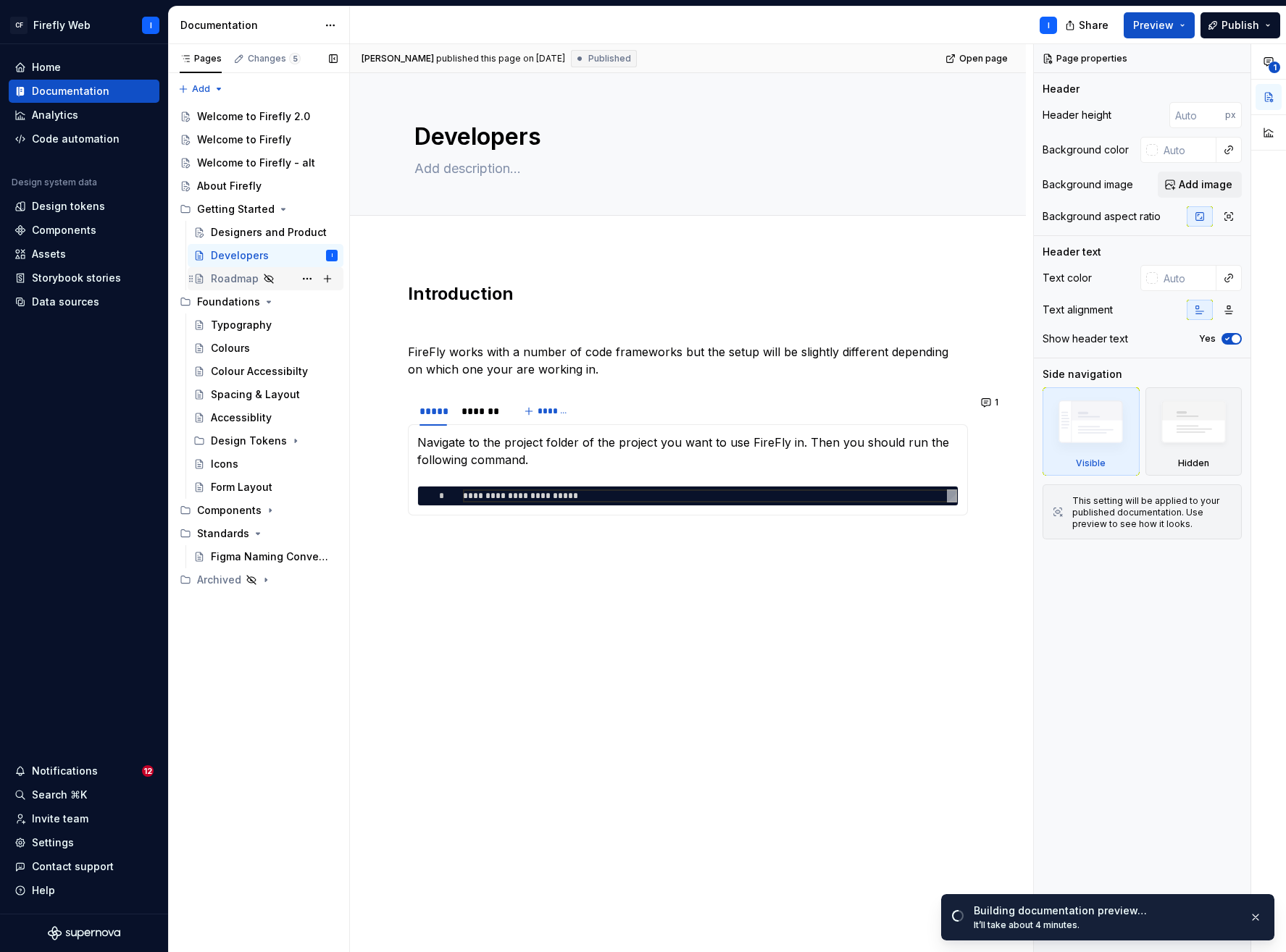
click at [230, 280] on div "Roadmap" at bounding box center [235, 279] width 48 height 15
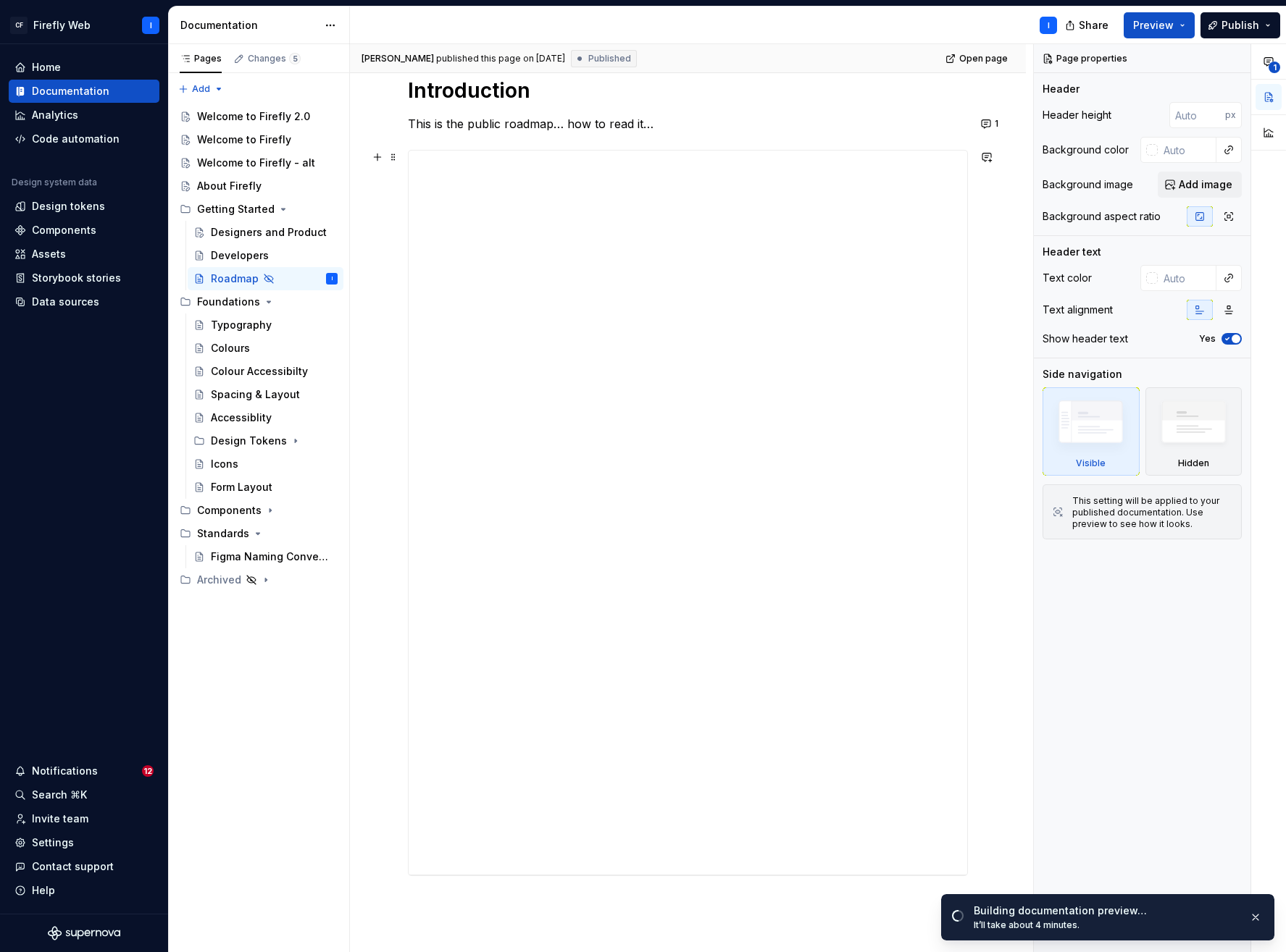
scroll to position [21, 0]
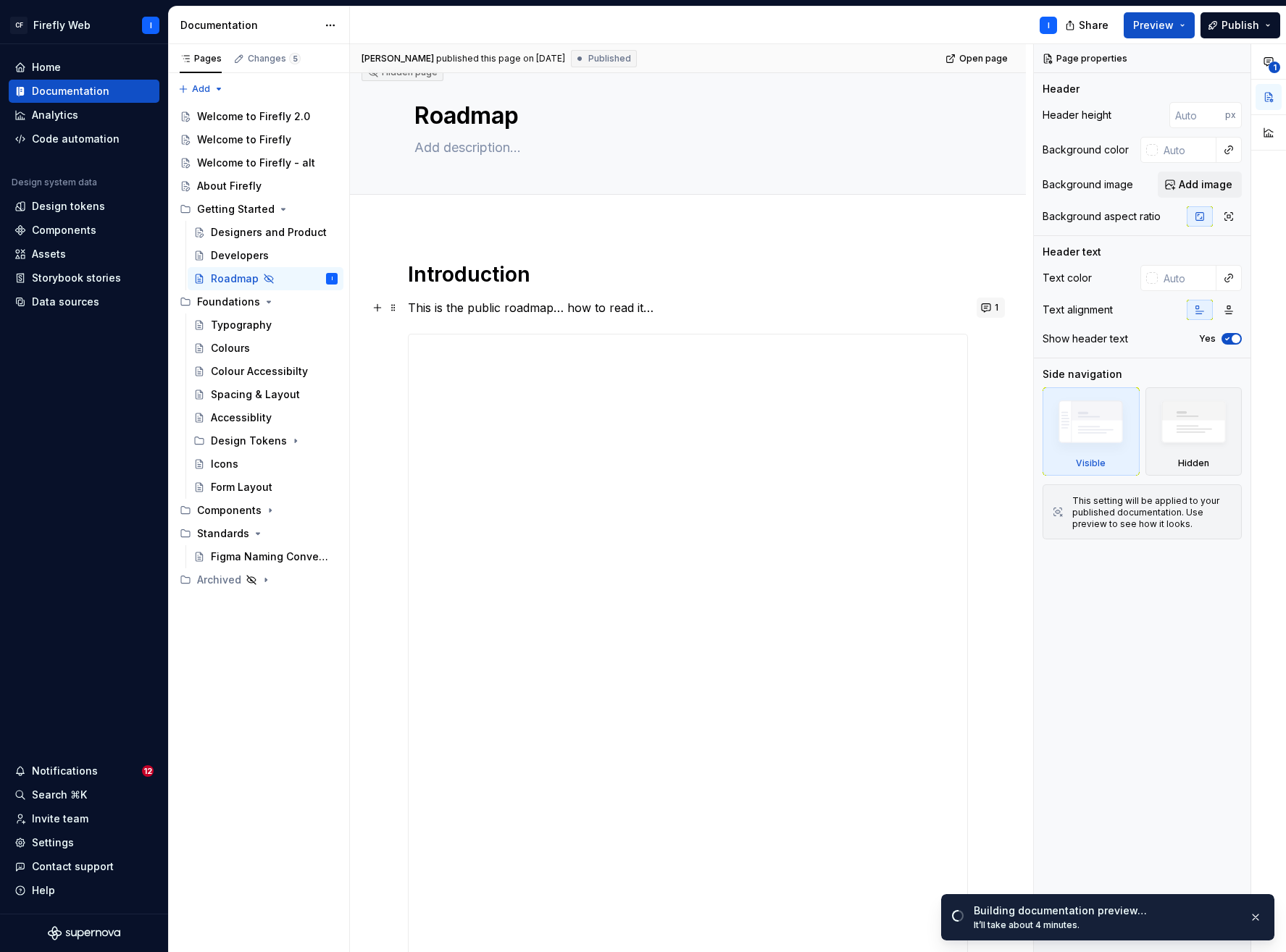
click at [990, 307] on button "1" at bounding box center [990, 307] width 29 height 20
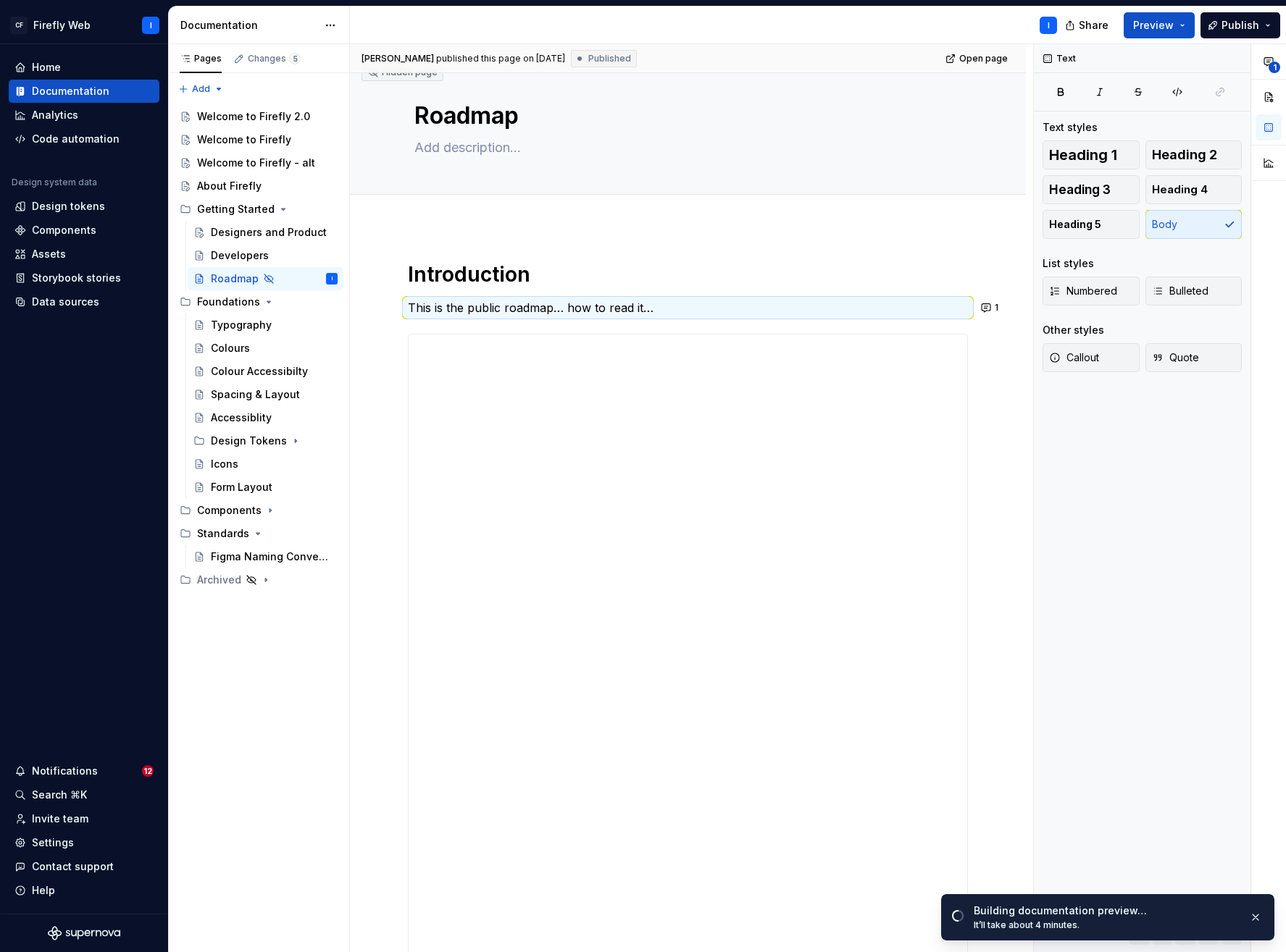
click at [774, 247] on div "**********" at bounding box center [688, 795] width 676 height 1137
click at [755, 270] on h1 "Introduction" at bounding box center [687, 274] width 561 height 26
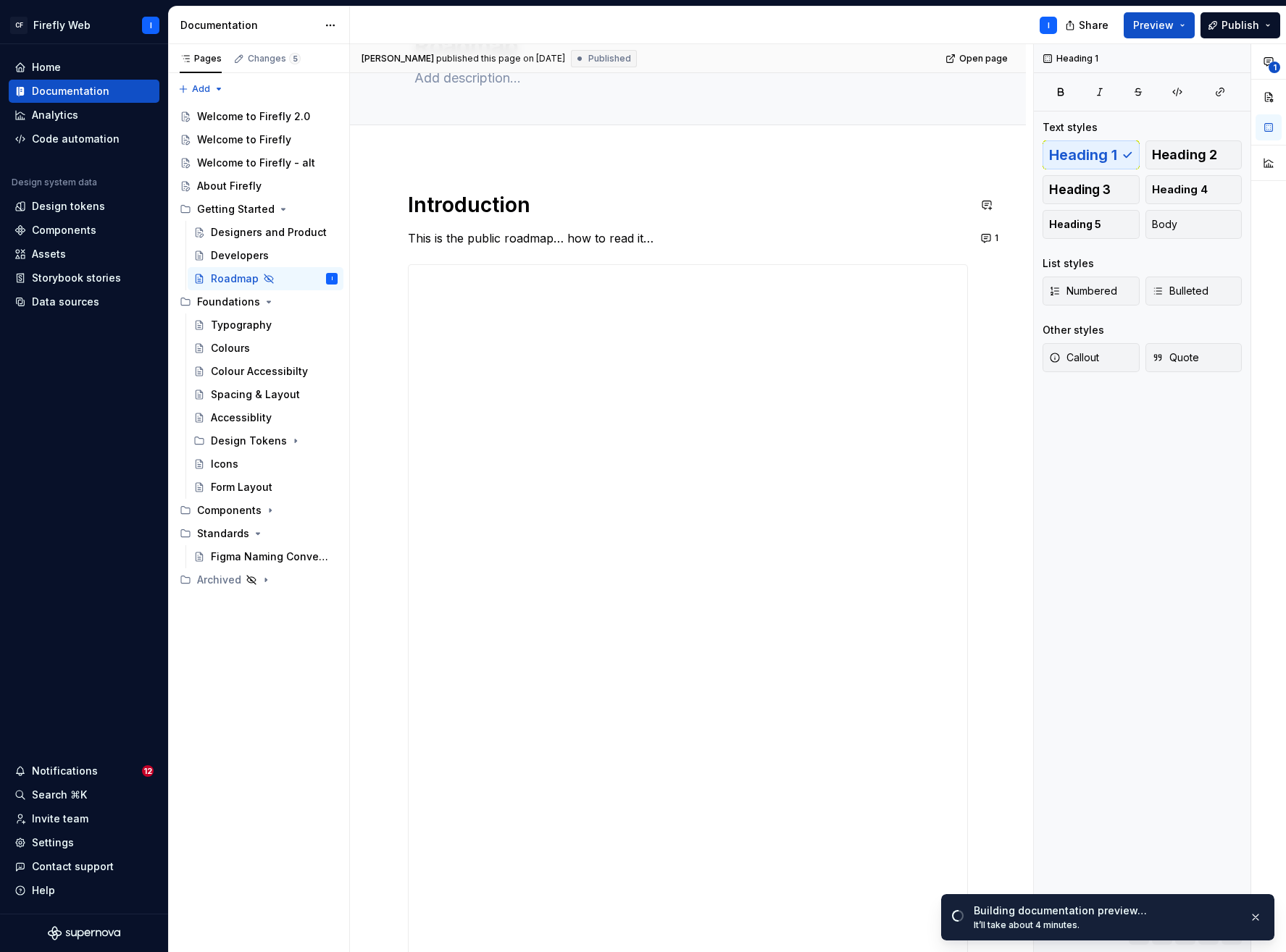
scroll to position [142, 0]
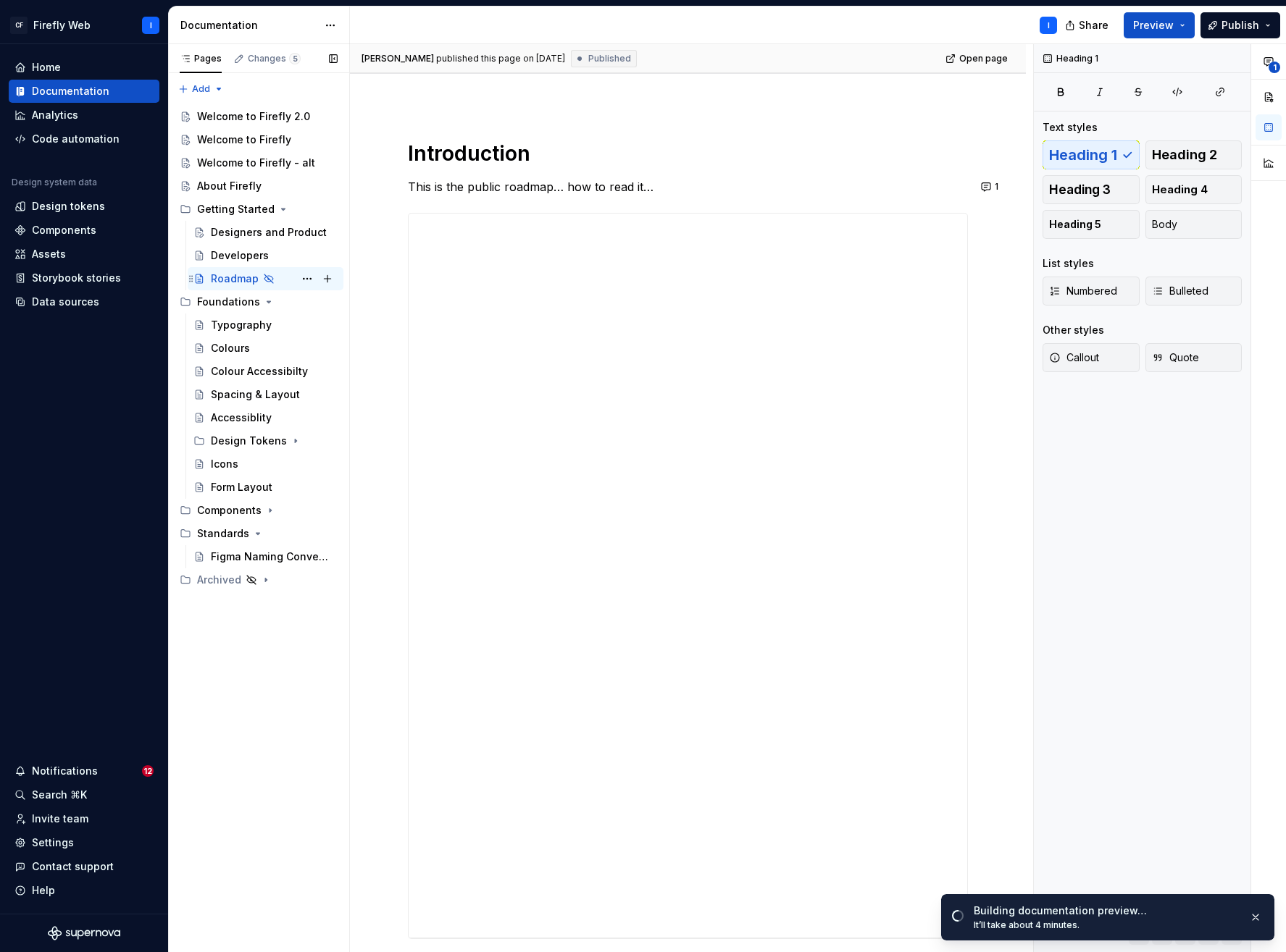
click at [269, 280] on icon "Page tree" at bounding box center [269, 279] width 12 height 12
click at [307, 277] on button "Page tree" at bounding box center [308, 279] width 20 height 20
click at [308, 278] on div "Pages Changes 5 Add Accessibility guide for tree Page tree. Navigate the tree w…" at bounding box center [258, 498] width 182 height 908
click at [234, 463] on div "Icons" at bounding box center [225, 464] width 28 height 15
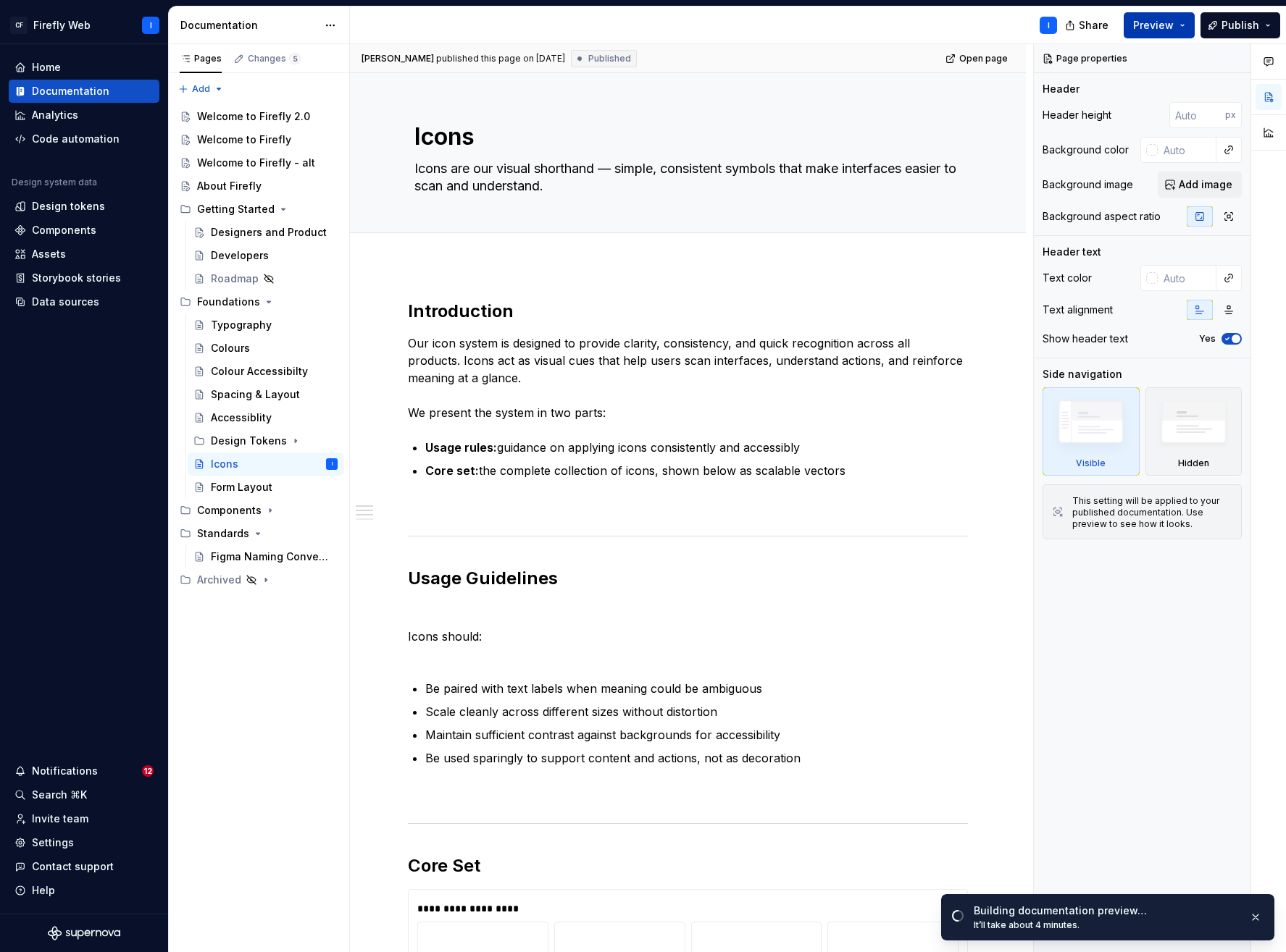
click at [1185, 21] on button "Preview" at bounding box center [1159, 25] width 71 height 26
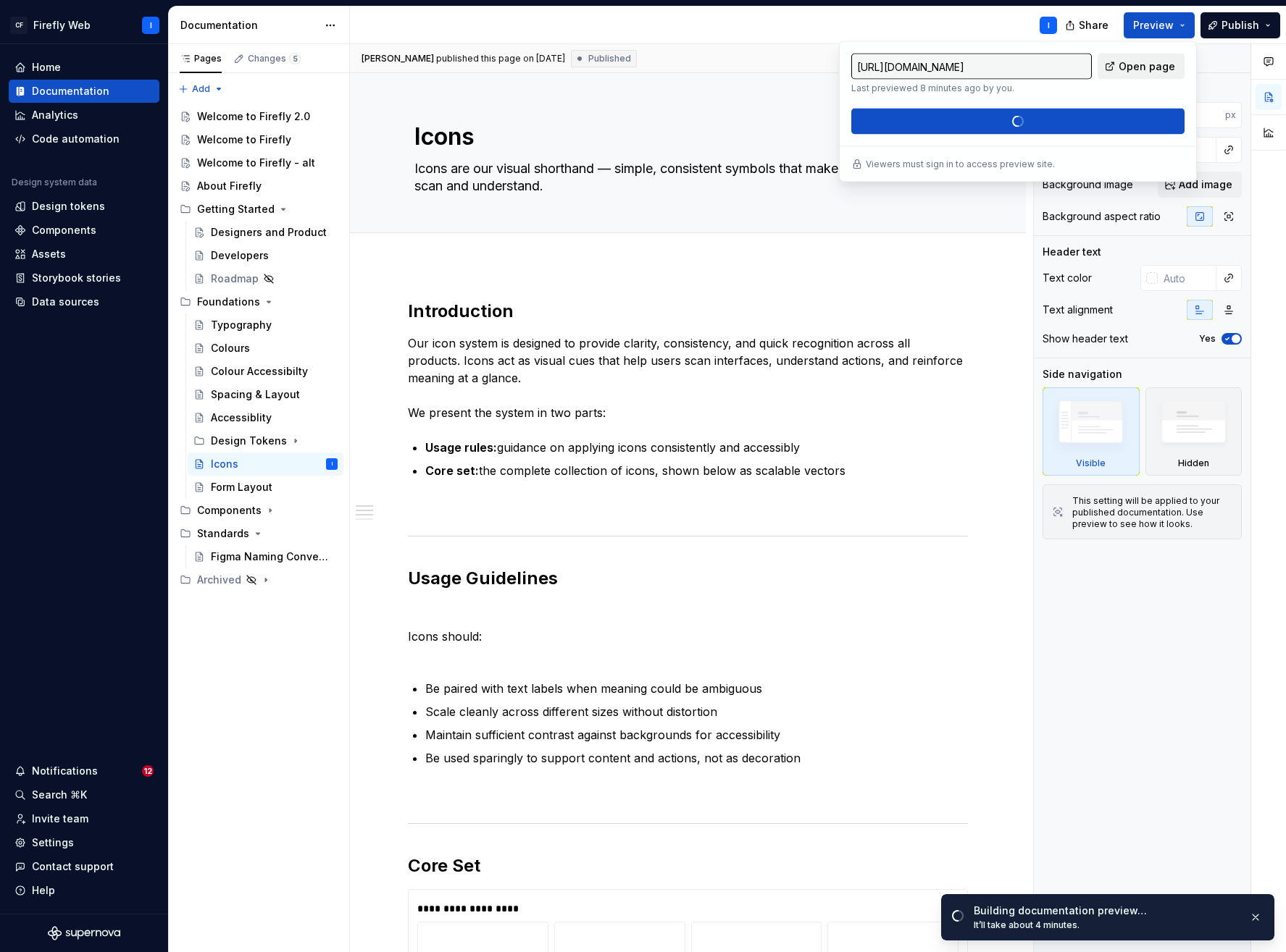
click at [1128, 65] on span "Open page" at bounding box center [1147, 67] width 57 height 15
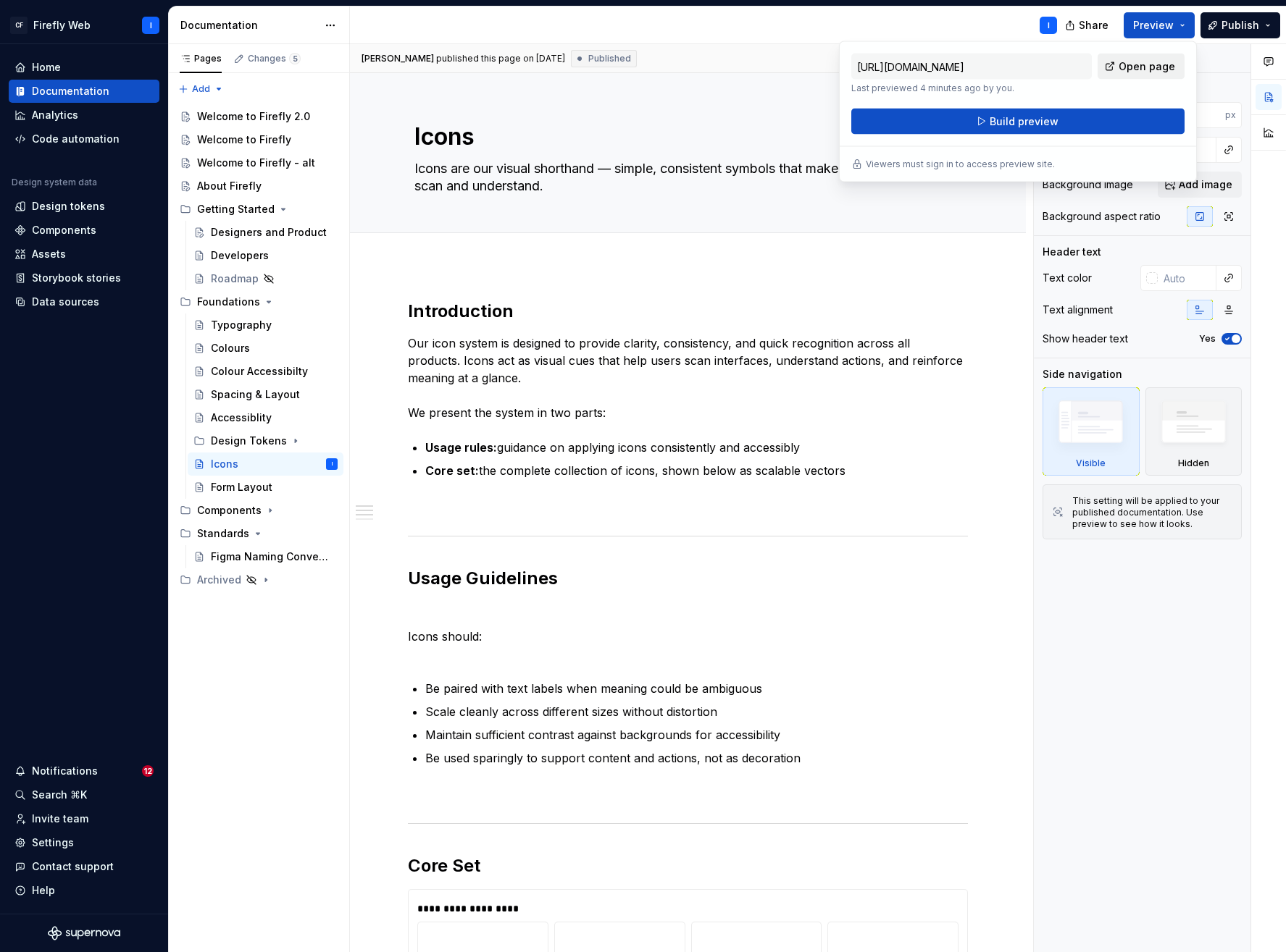
click at [1139, 62] on span "Open page" at bounding box center [1147, 67] width 57 height 15
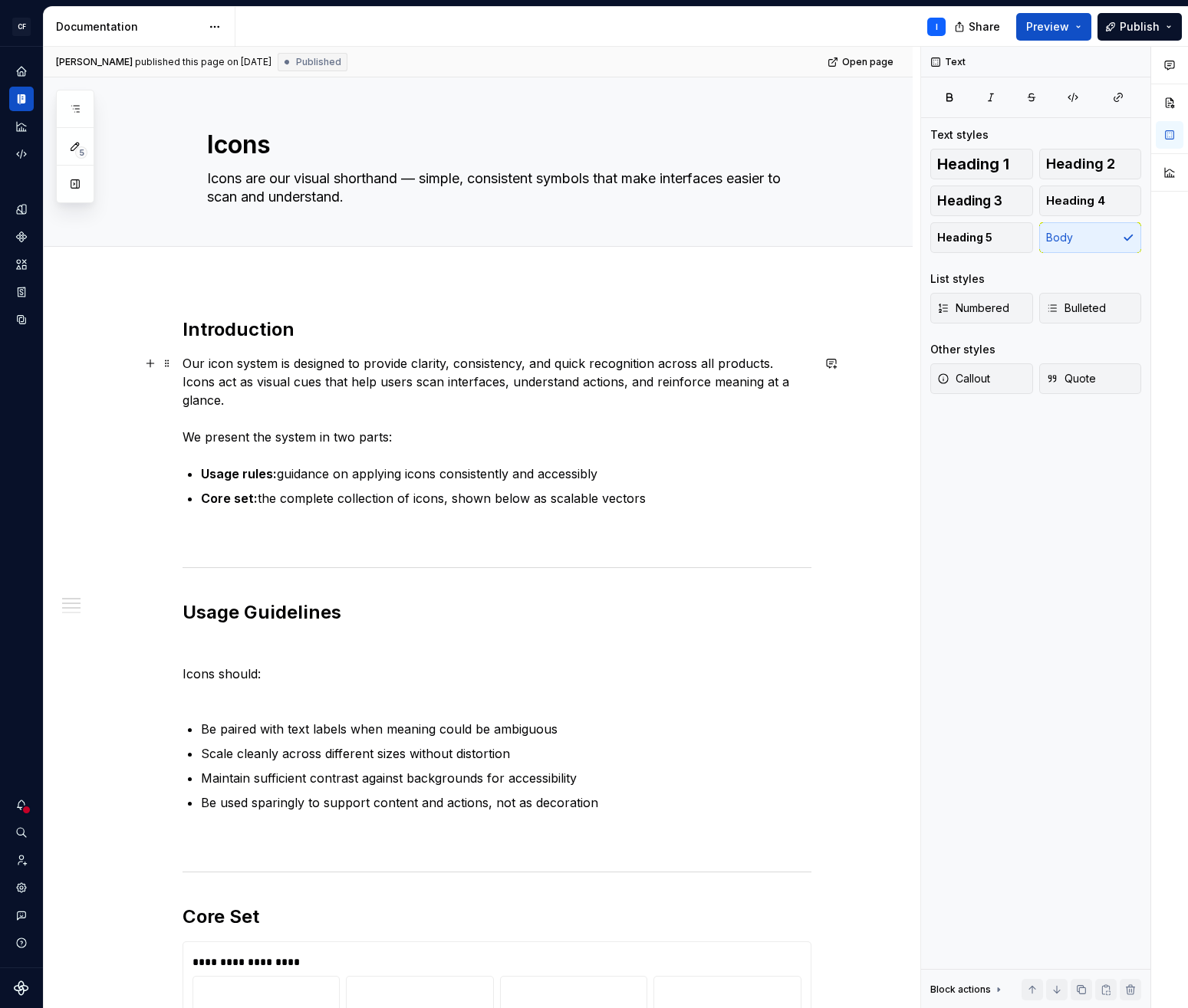
click at [794, 399] on p "Our icon system is designed to provide clarity, consistency, and quick recognit…" at bounding box center [496, 400] width 629 height 92
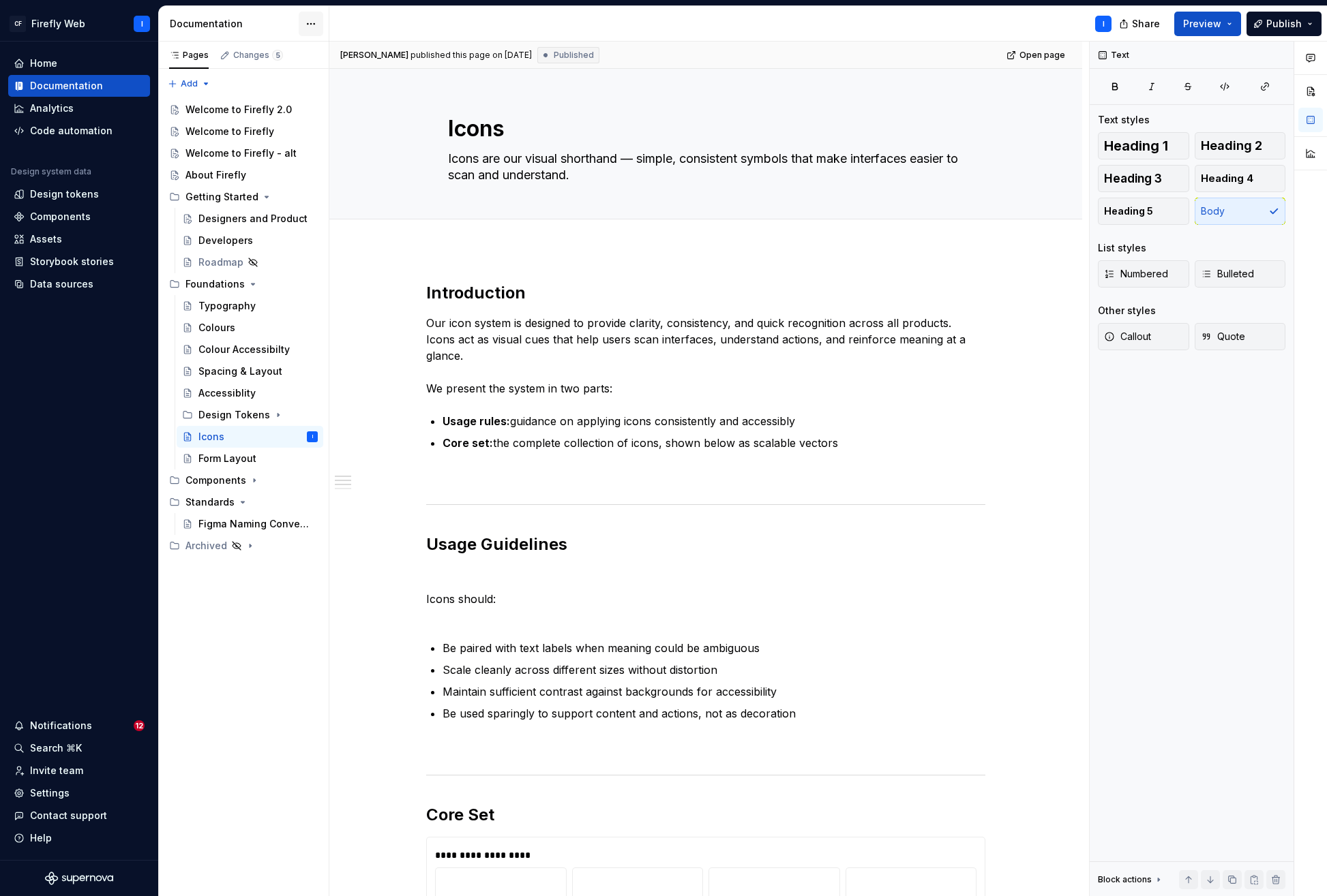
click at [314, 24] on html "CF Firefly Web I Home Documentation Analytics Code automation Design system dat…" at bounding box center [664, 448] width 1327 height 896
click at [369, 145] on div "Documentation settings" at bounding box center [388, 142] width 130 height 14
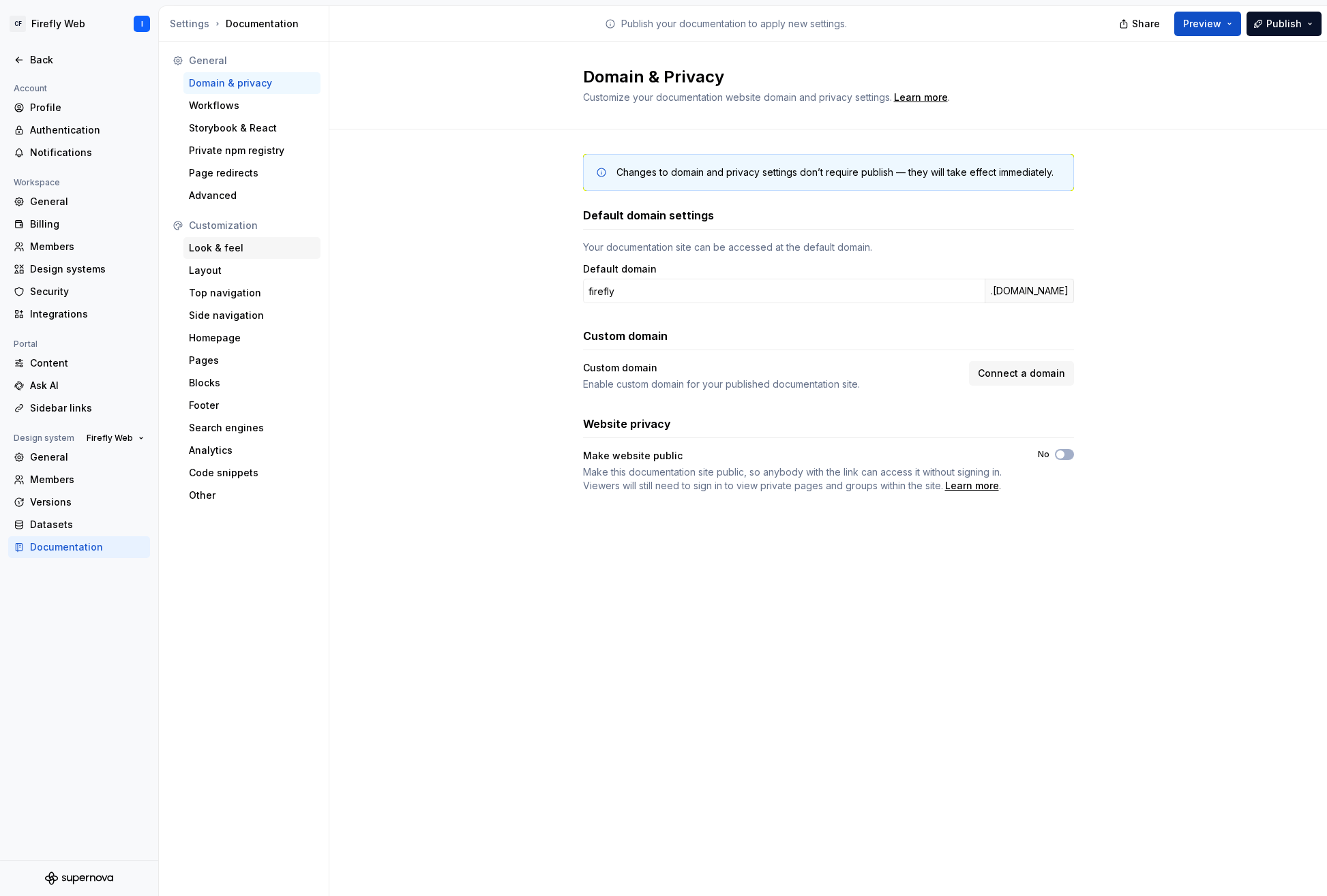
click at [214, 250] on div "Look & feel" at bounding box center [252, 248] width 126 height 14
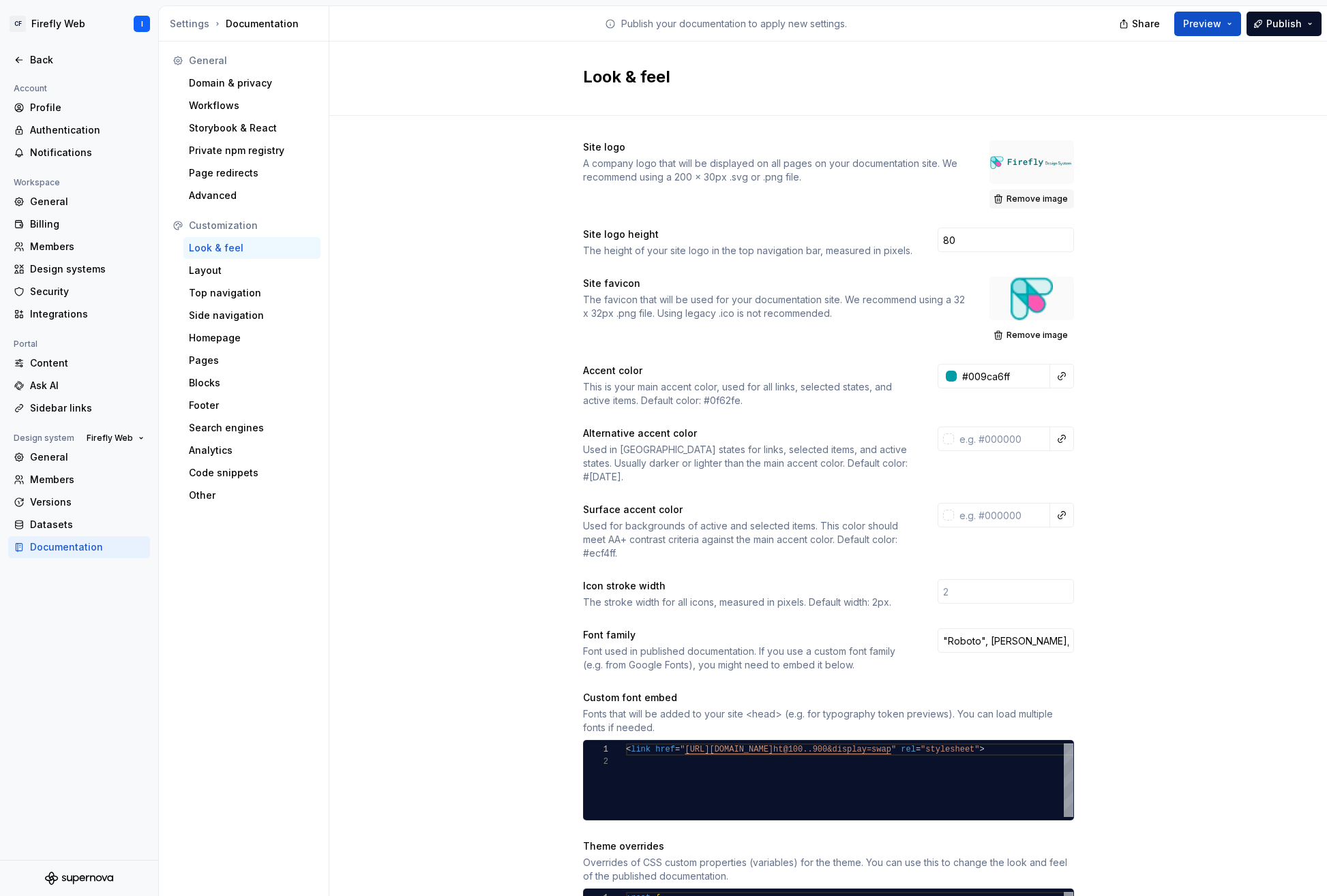
click at [1029, 199] on span "Remove image" at bounding box center [1037, 199] width 61 height 11
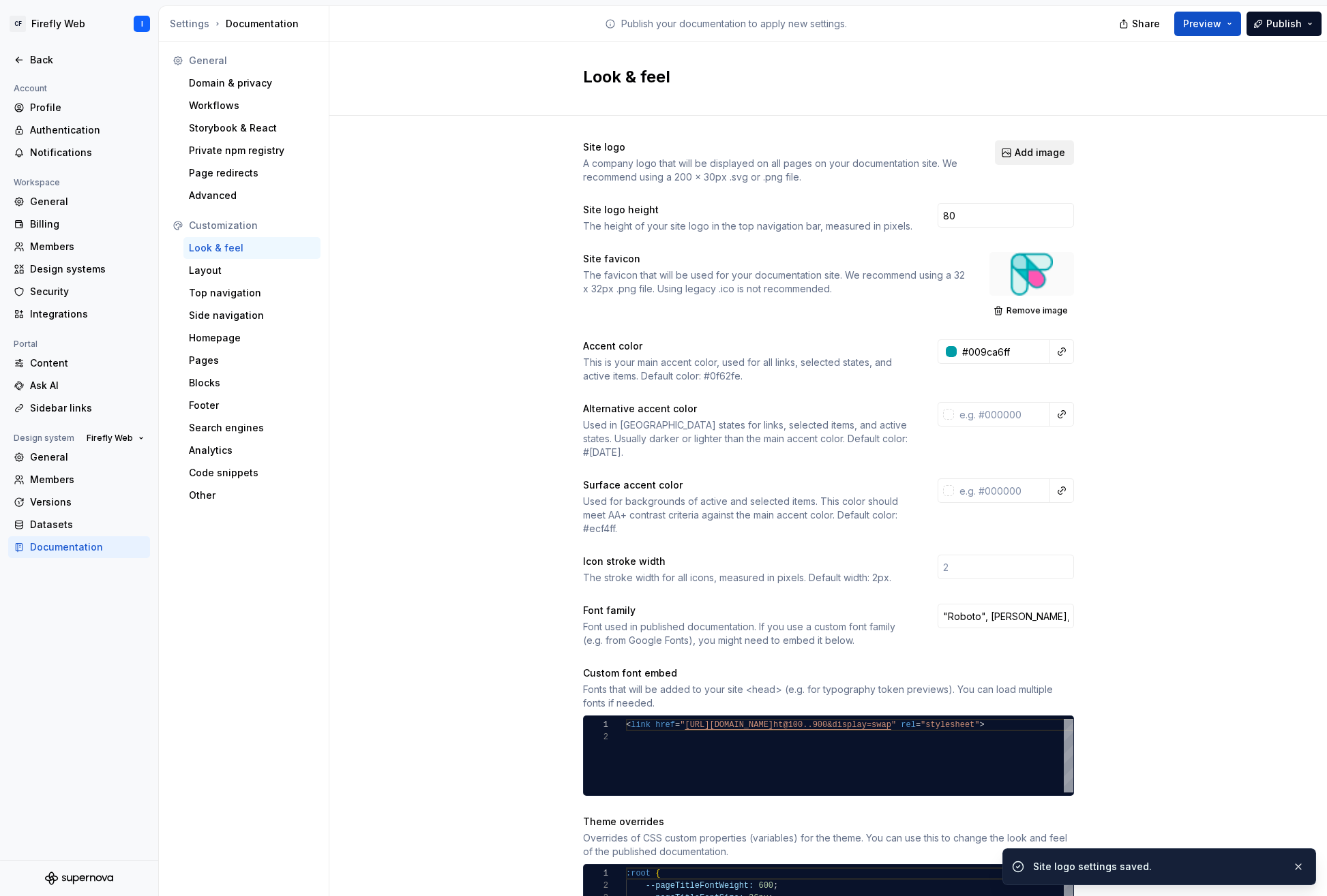
click at [1022, 153] on span "Add image" at bounding box center [1040, 153] width 51 height 14
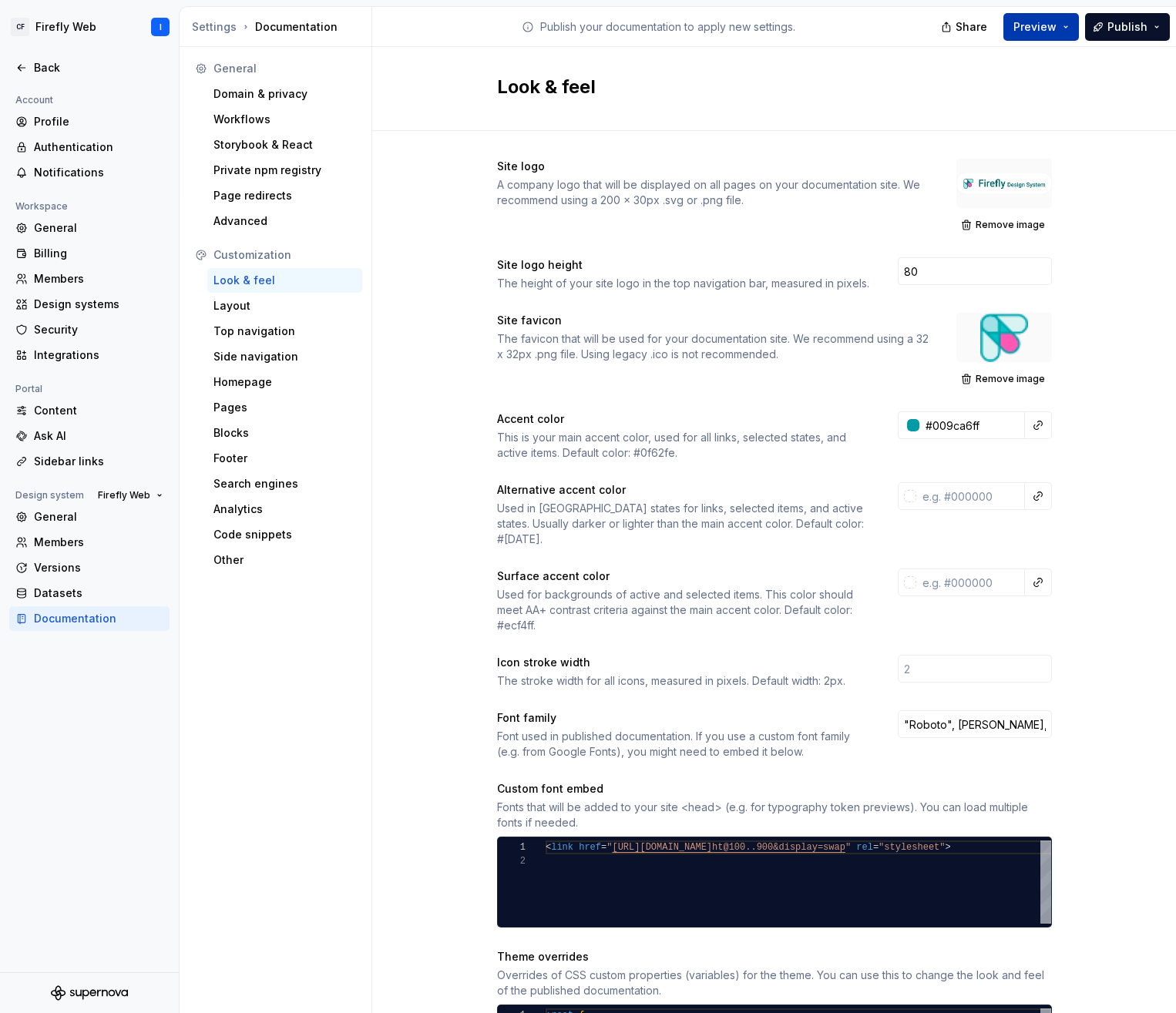
click at [1069, 25] on button "Preview" at bounding box center [1041, 27] width 76 height 28
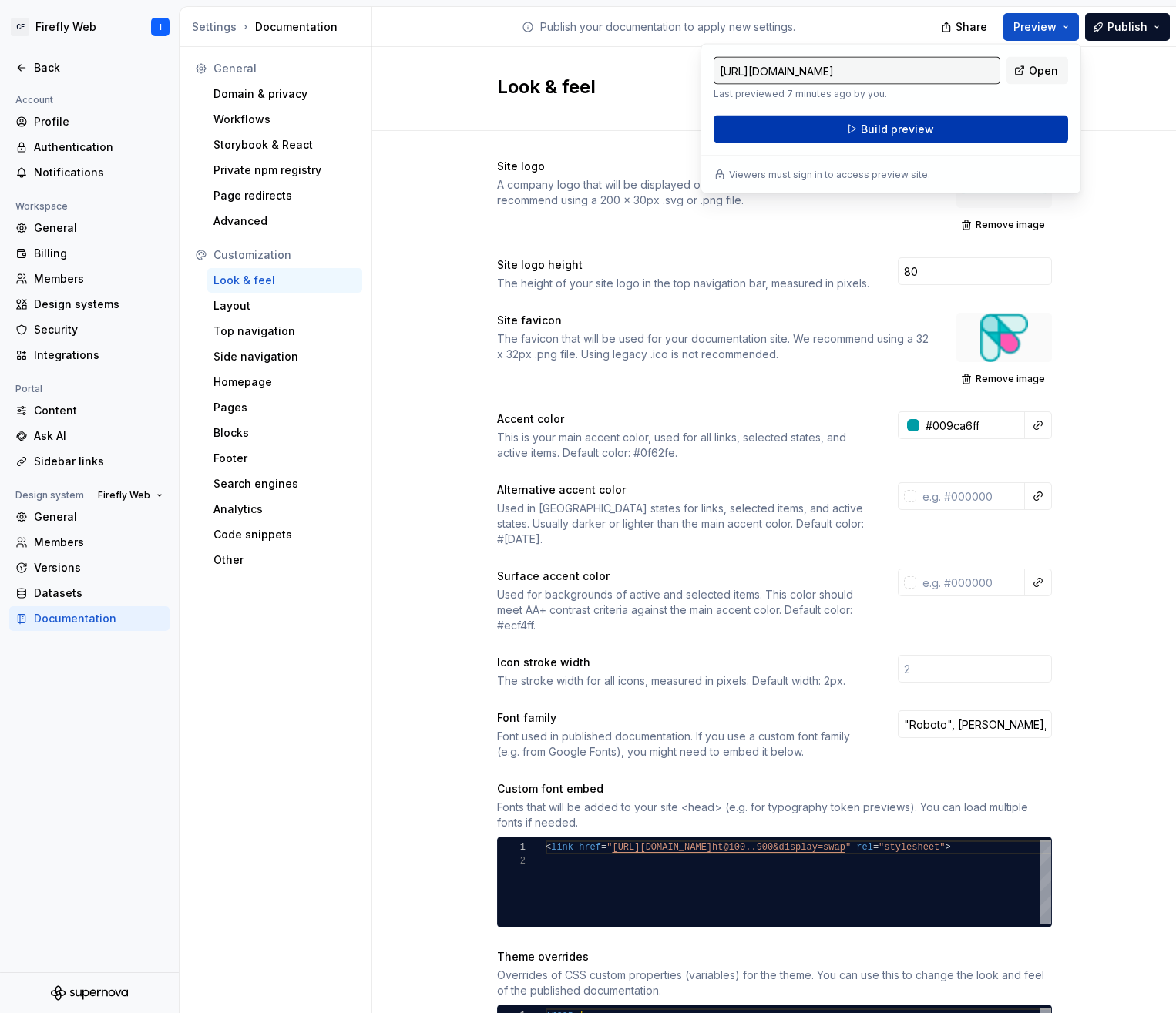
click at [920, 133] on span "Build preview" at bounding box center [898, 130] width 73 height 16
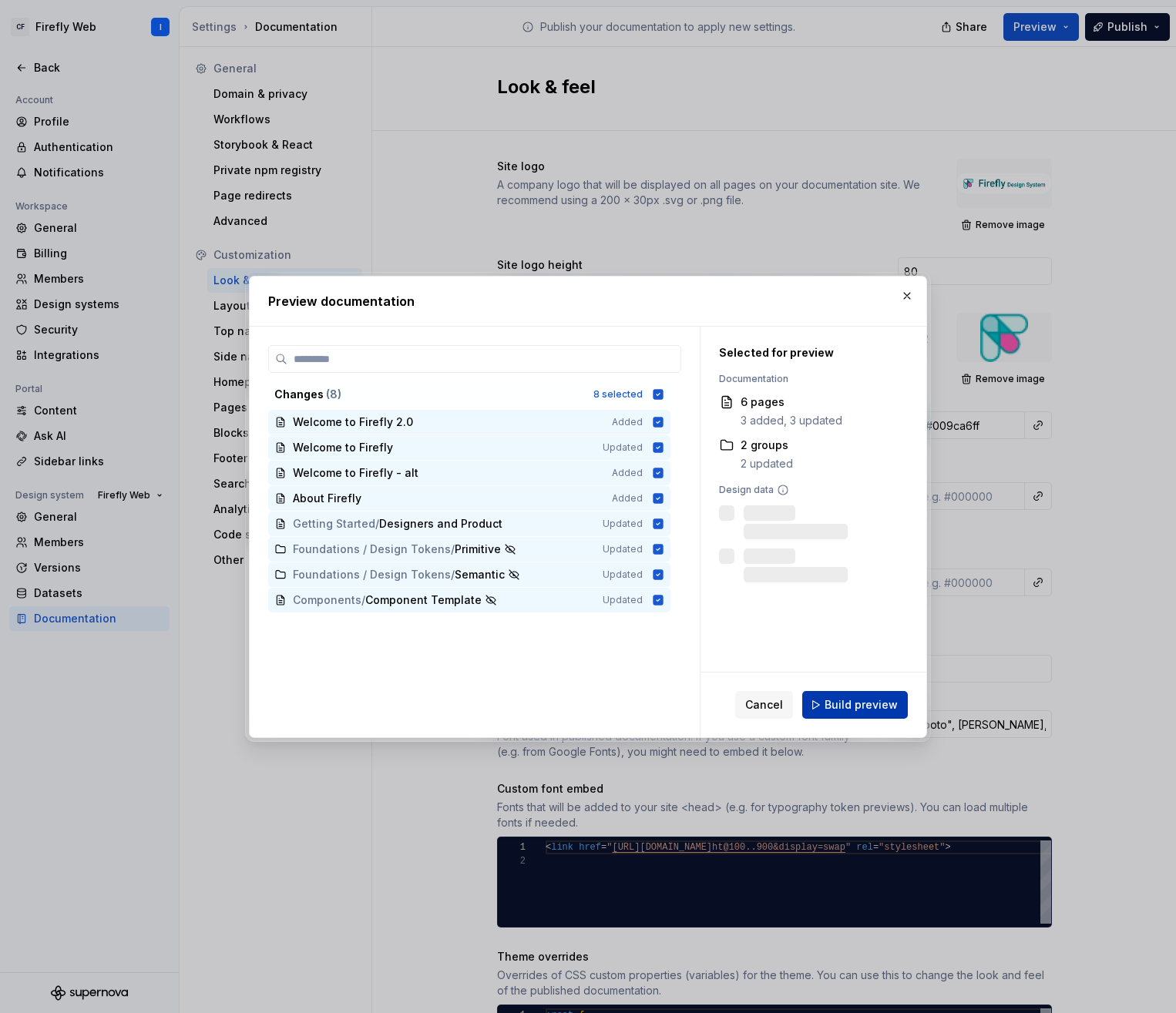
click at [865, 709] on span "Build preview" at bounding box center [862, 706] width 73 height 16
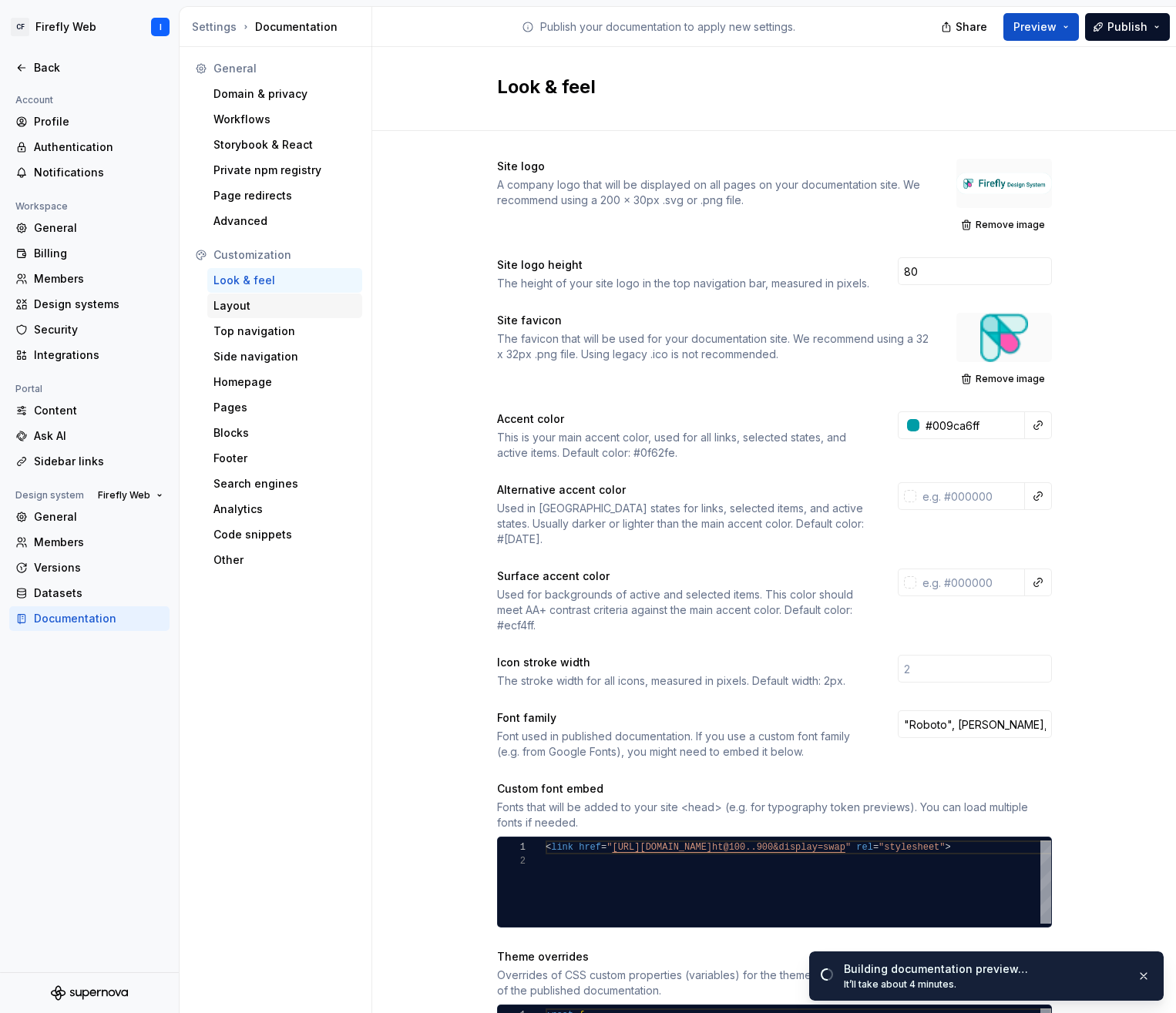
click at [239, 312] on div "Layout" at bounding box center [285, 306] width 143 height 16
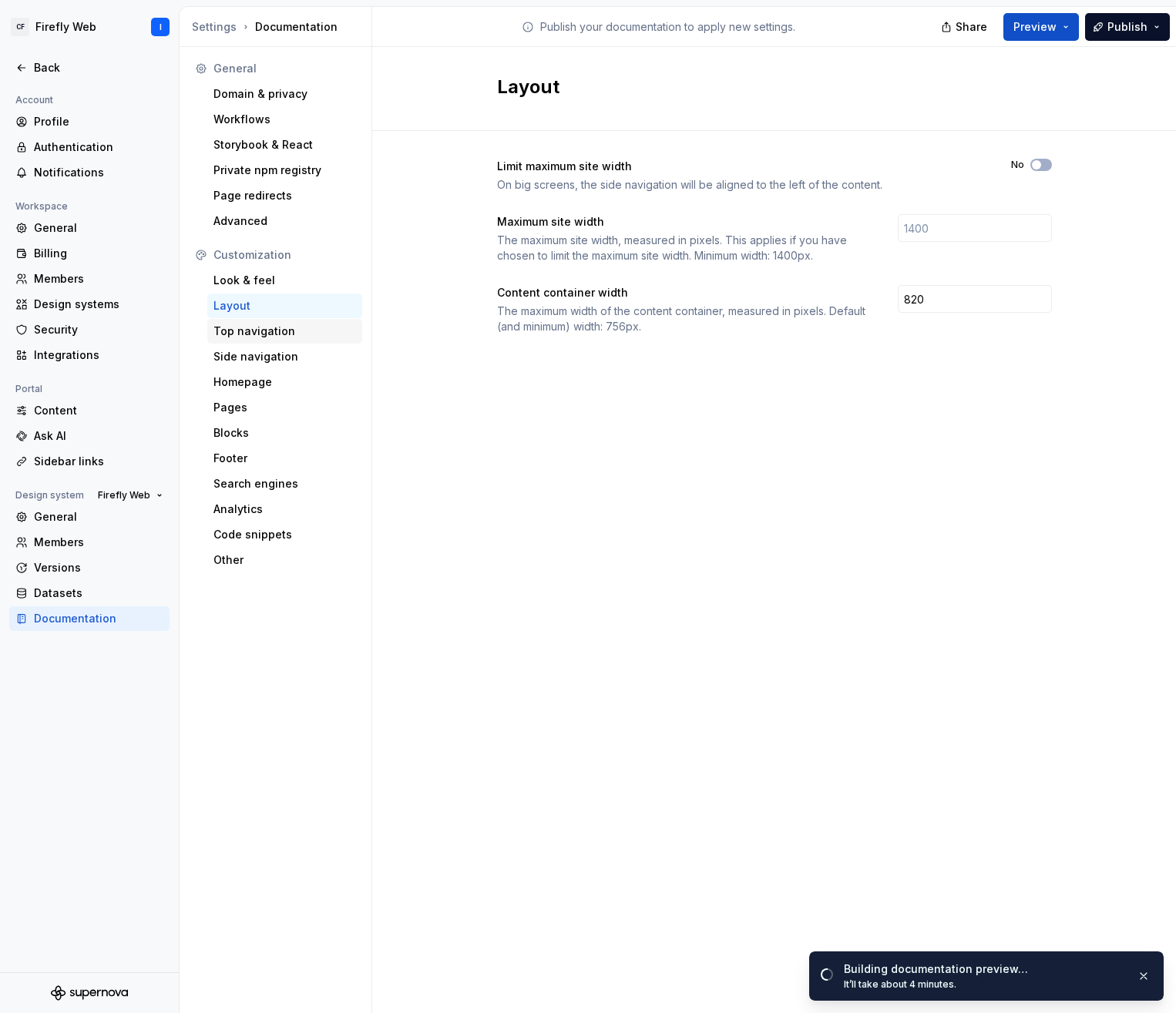
click at [263, 340] on div "Top navigation" at bounding box center [284, 331] width 155 height 25
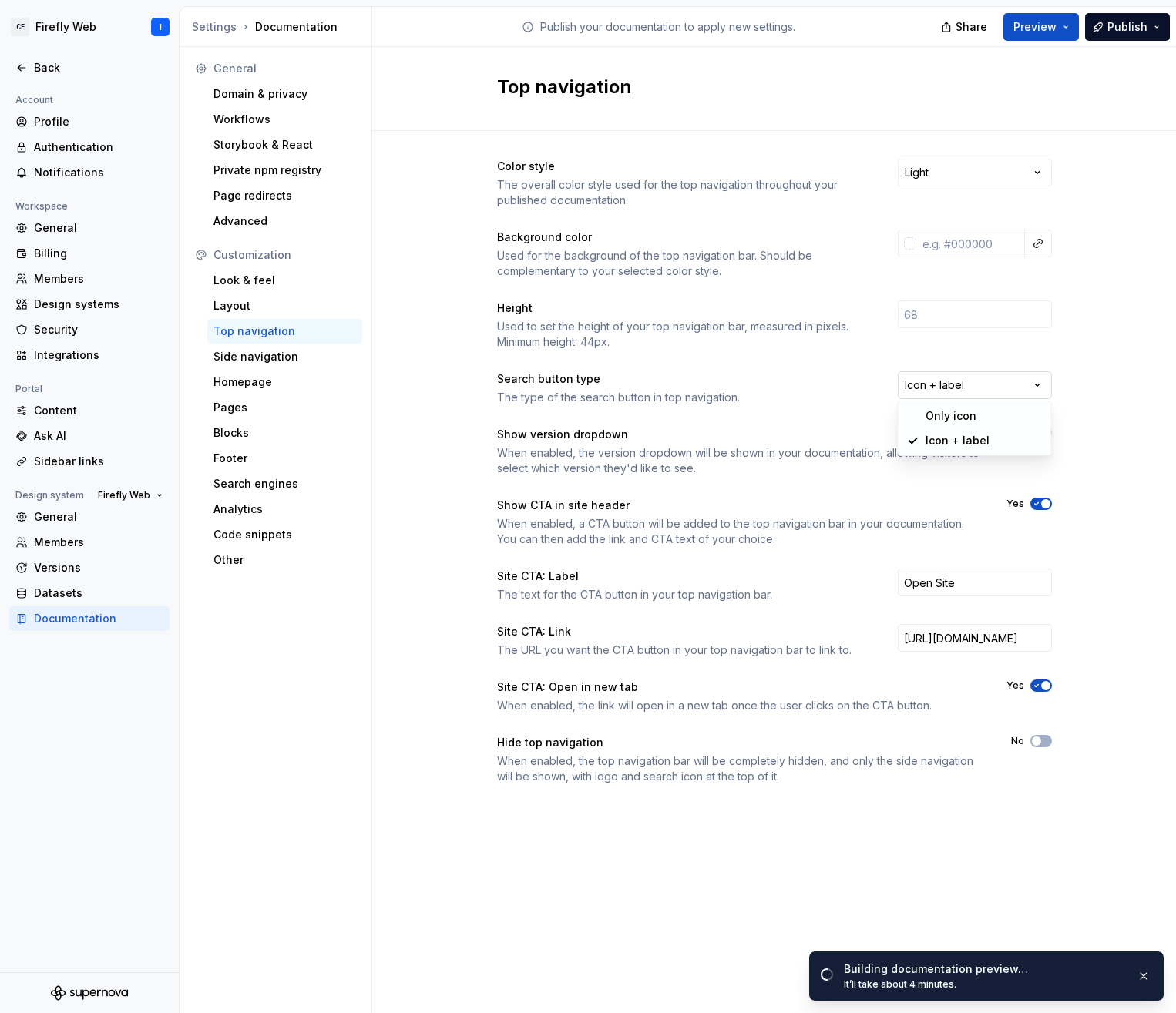
click at [999, 381] on html "CF Firefly Web I Back Account Profile Authentication Notifications Workspace Ge…" at bounding box center [588, 506] width 1176 height 1013
click at [1108, 366] on html "CF Firefly Web I Back Account Profile Authentication Notifications Workspace Ge…" at bounding box center [588, 506] width 1176 height 1013
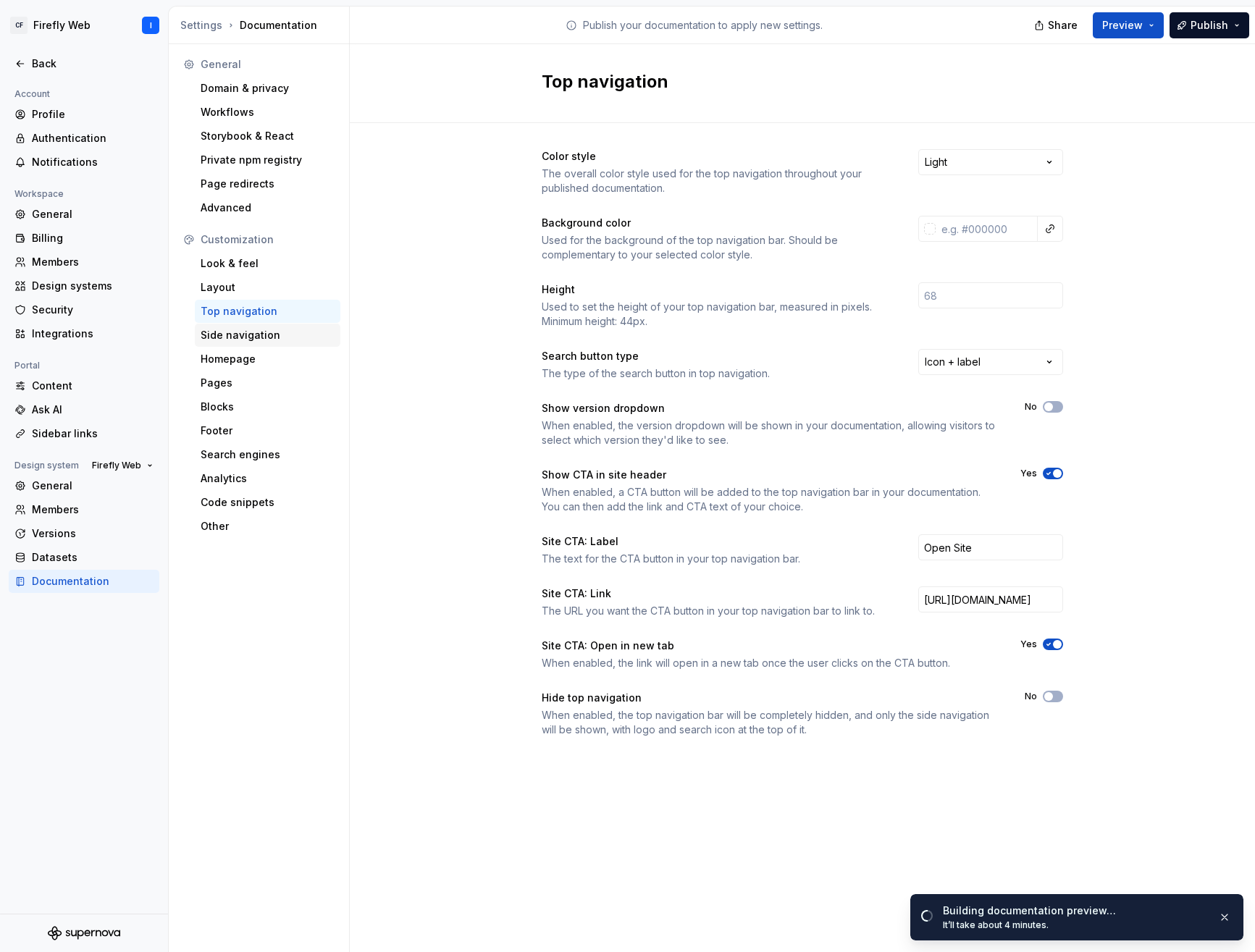
click at [241, 337] on div "Side navigation" at bounding box center [268, 335] width 134 height 15
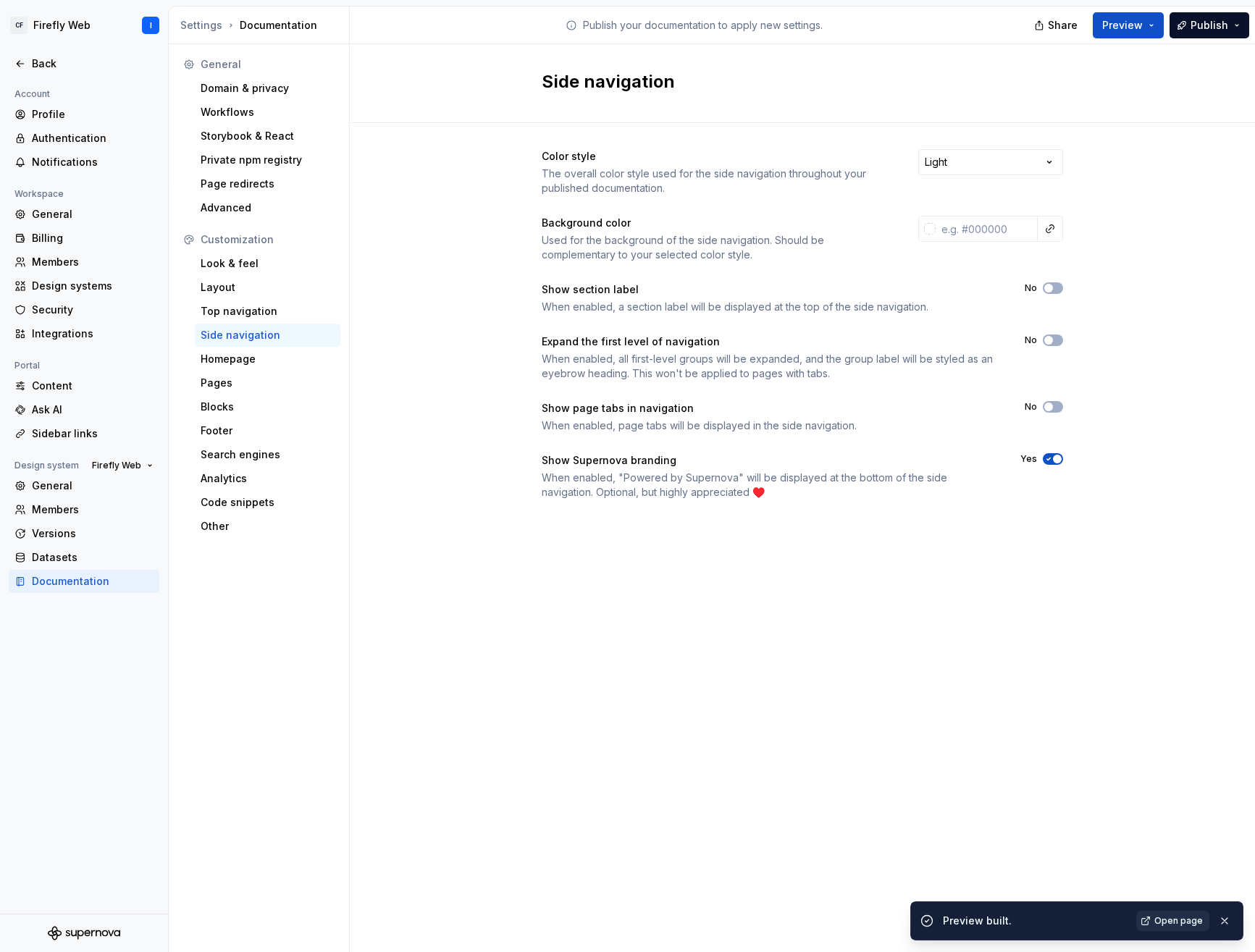
click at [1188, 922] on span "Open page" at bounding box center [1179, 921] width 48 height 12
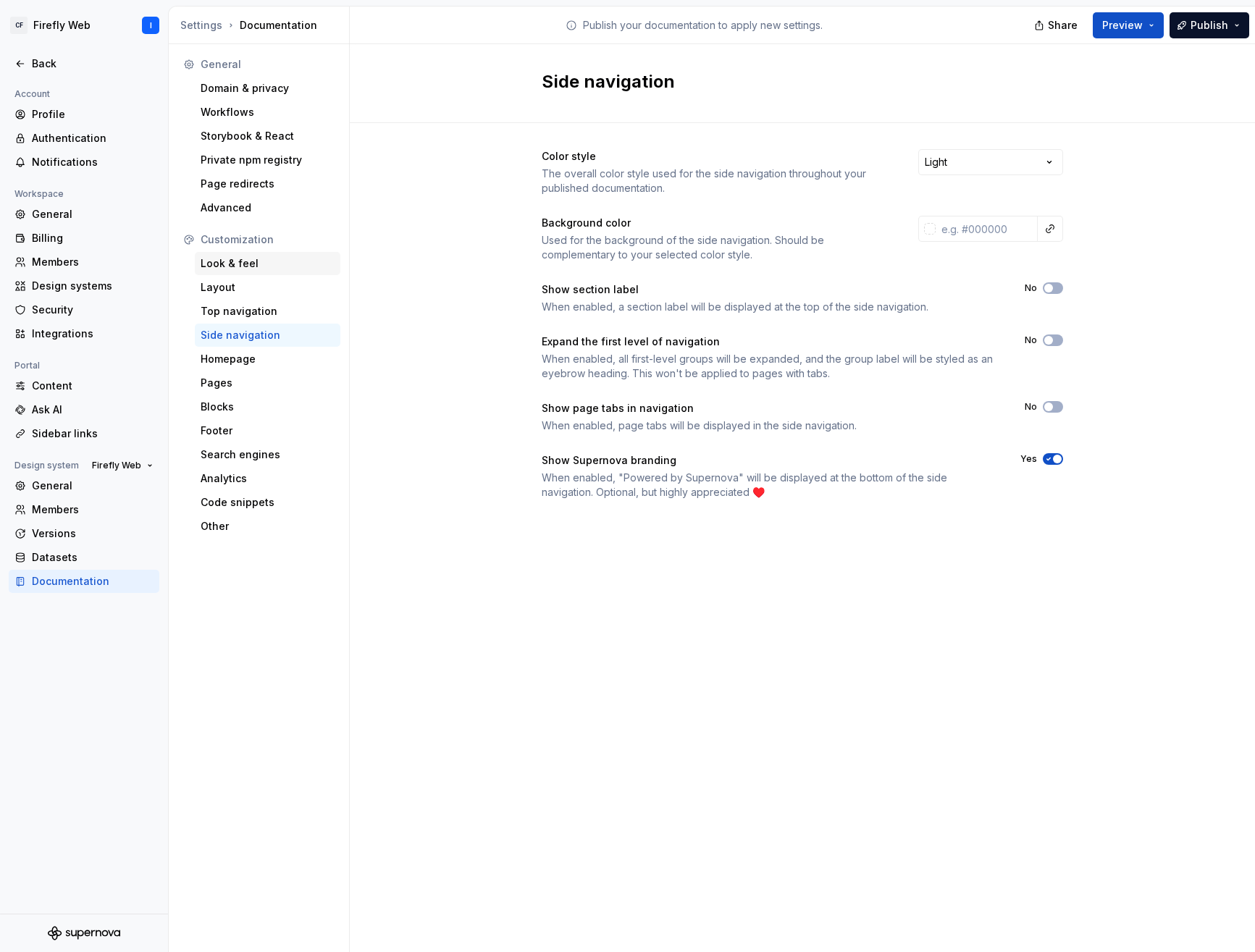
click at [241, 264] on div "Look & feel" at bounding box center [268, 264] width 134 height 15
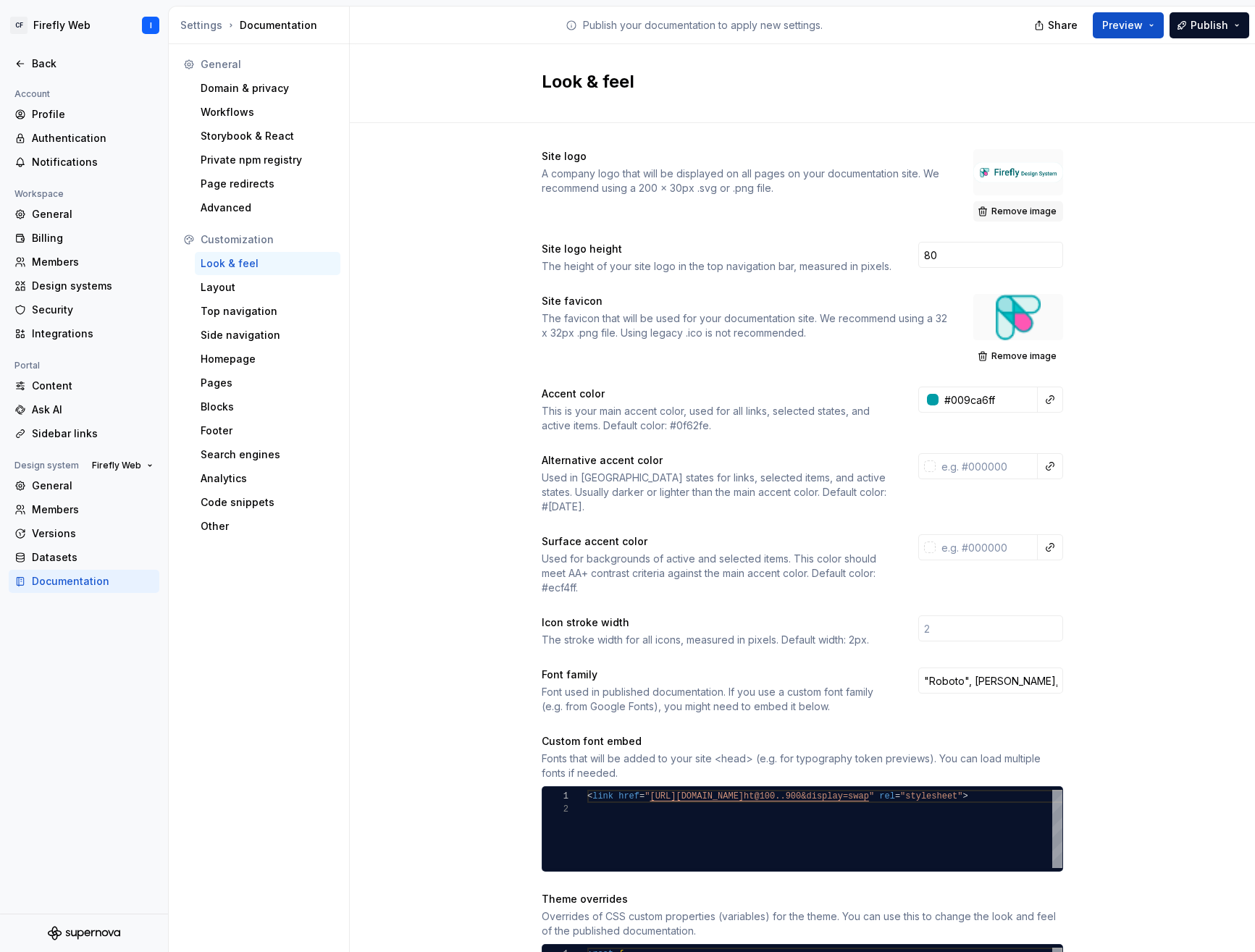
click at [1014, 218] on button "Remove image" at bounding box center [1018, 211] width 90 height 20
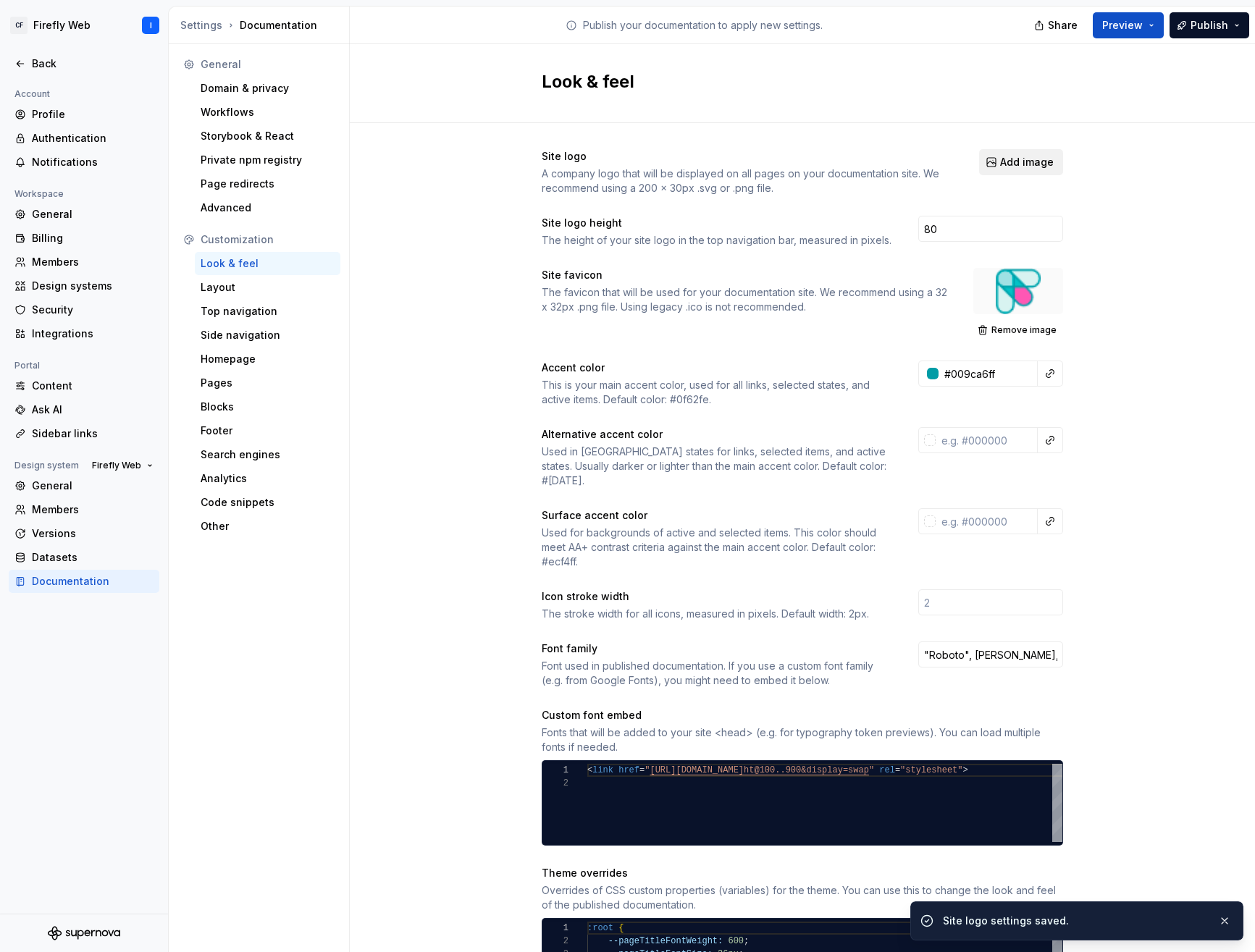
click at [1012, 168] on span "Add image" at bounding box center [1027, 162] width 54 height 15
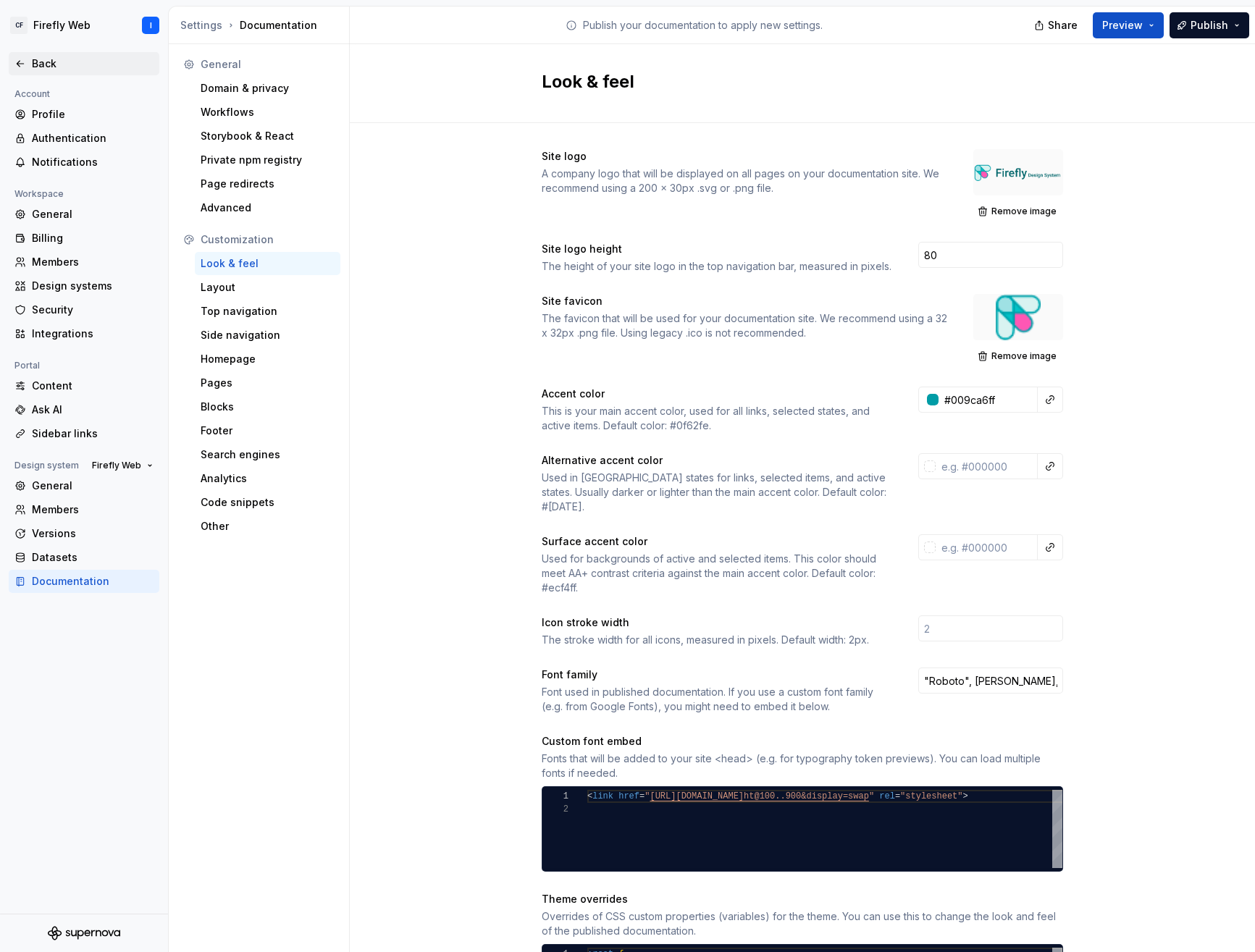
click at [44, 67] on div "Back" at bounding box center [92, 64] width 121 height 15
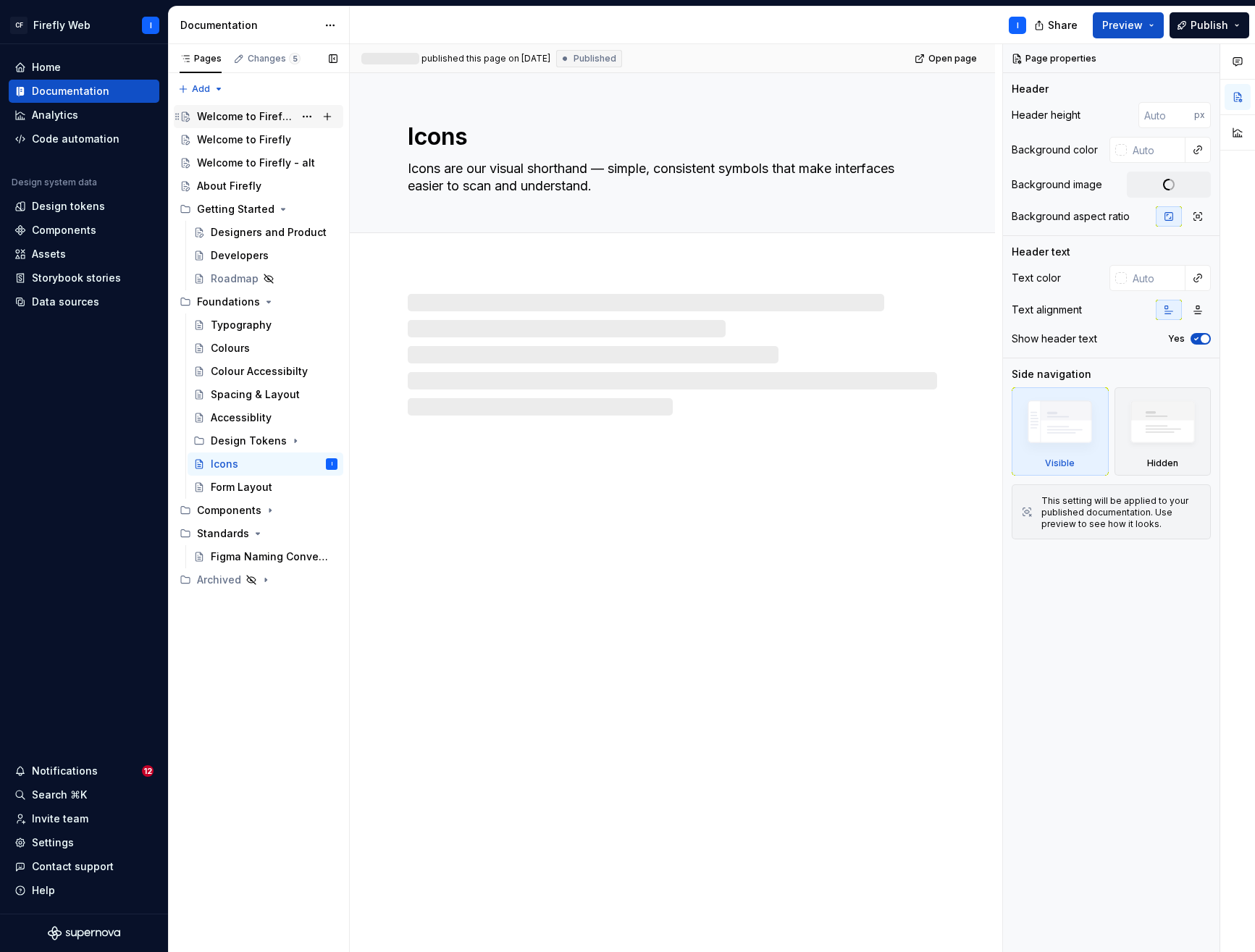
click at [269, 115] on div "Welcome to Firefly 2.0" at bounding box center [245, 117] width 97 height 15
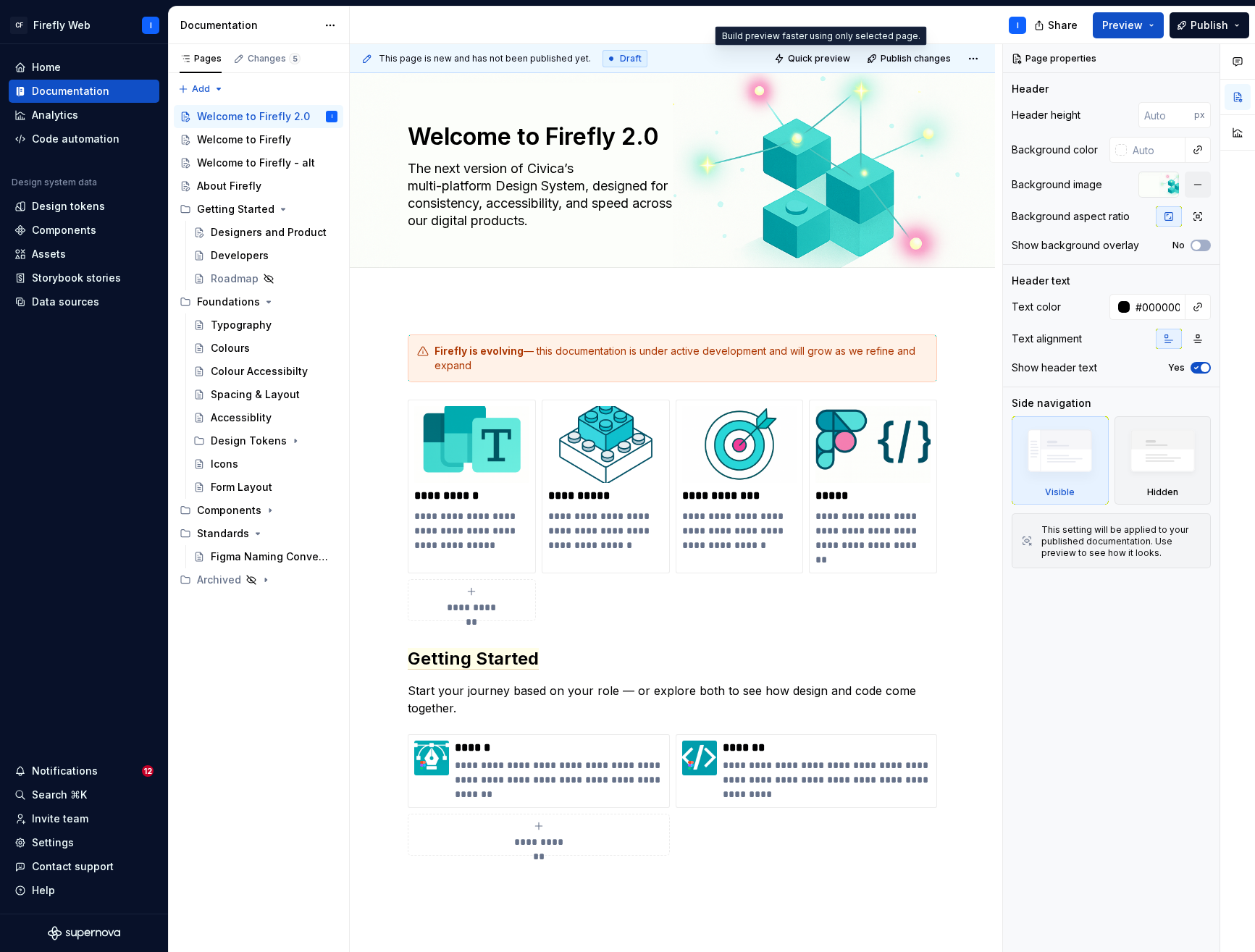
click at [824, 59] on span "Quick preview" at bounding box center [819, 58] width 62 height 12
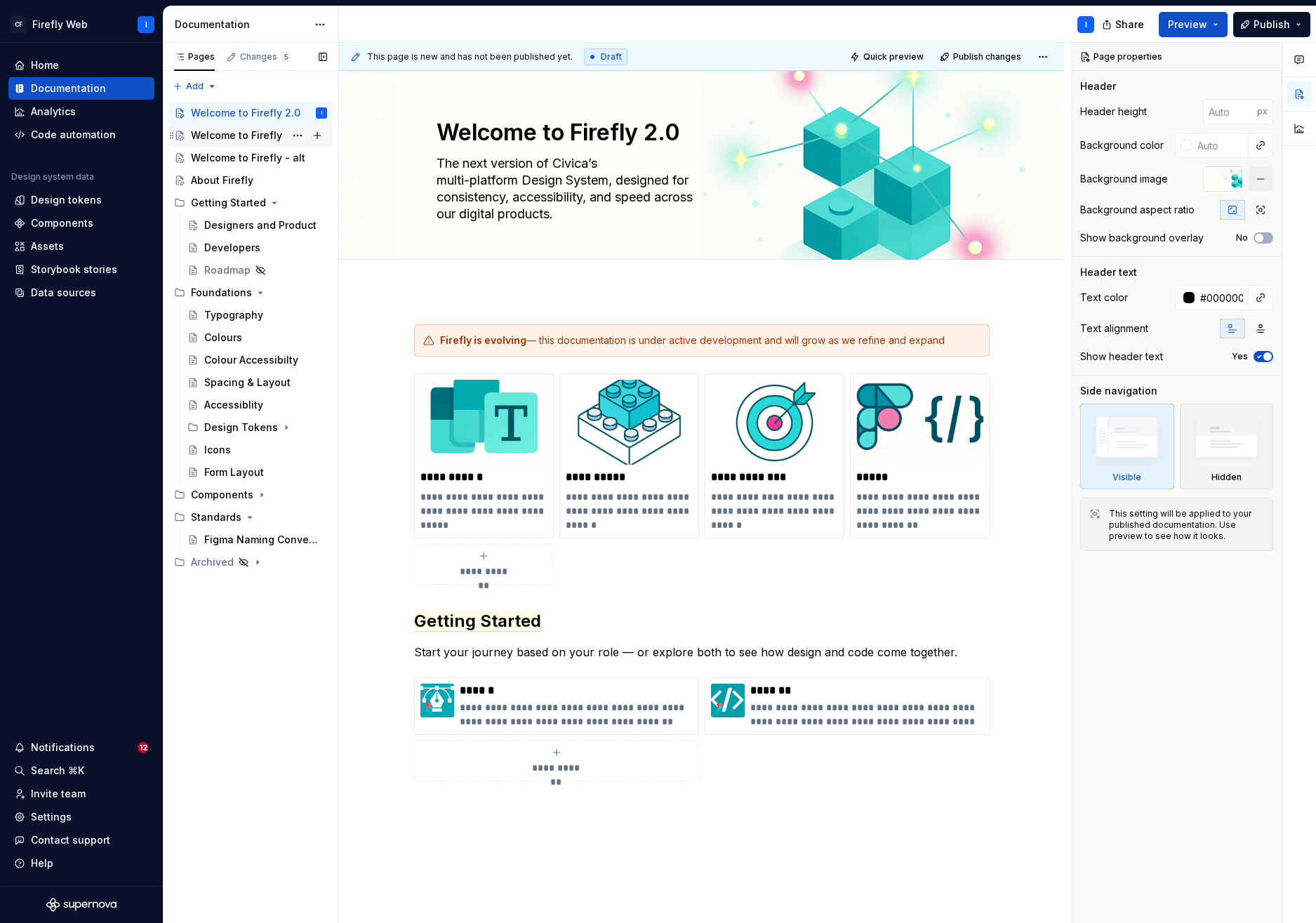
click at [223, 137] on div "Welcome to Firefly" at bounding box center [237, 136] width 92 height 14
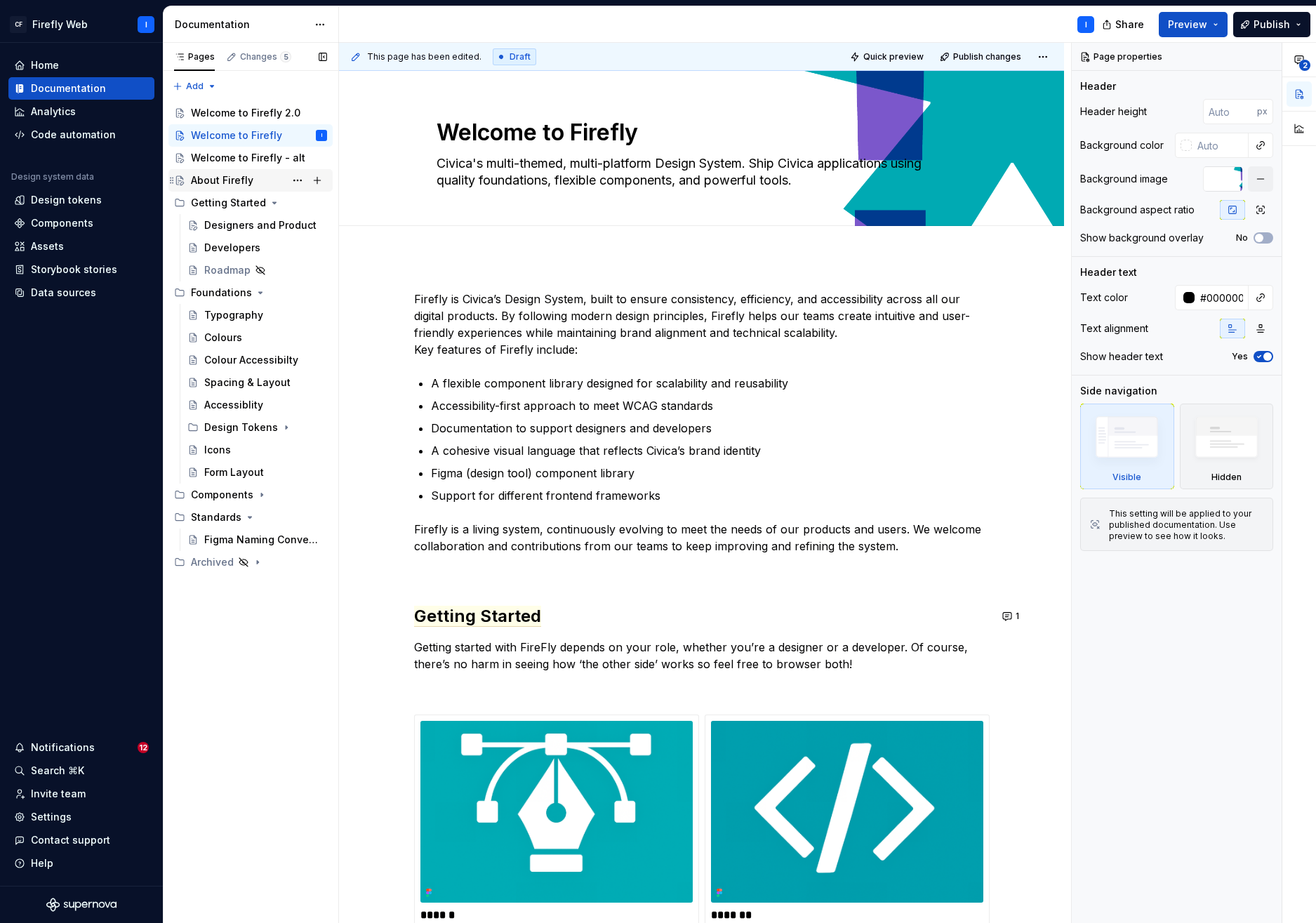
click at [215, 179] on div "About Firefly" at bounding box center [223, 180] width 63 height 14
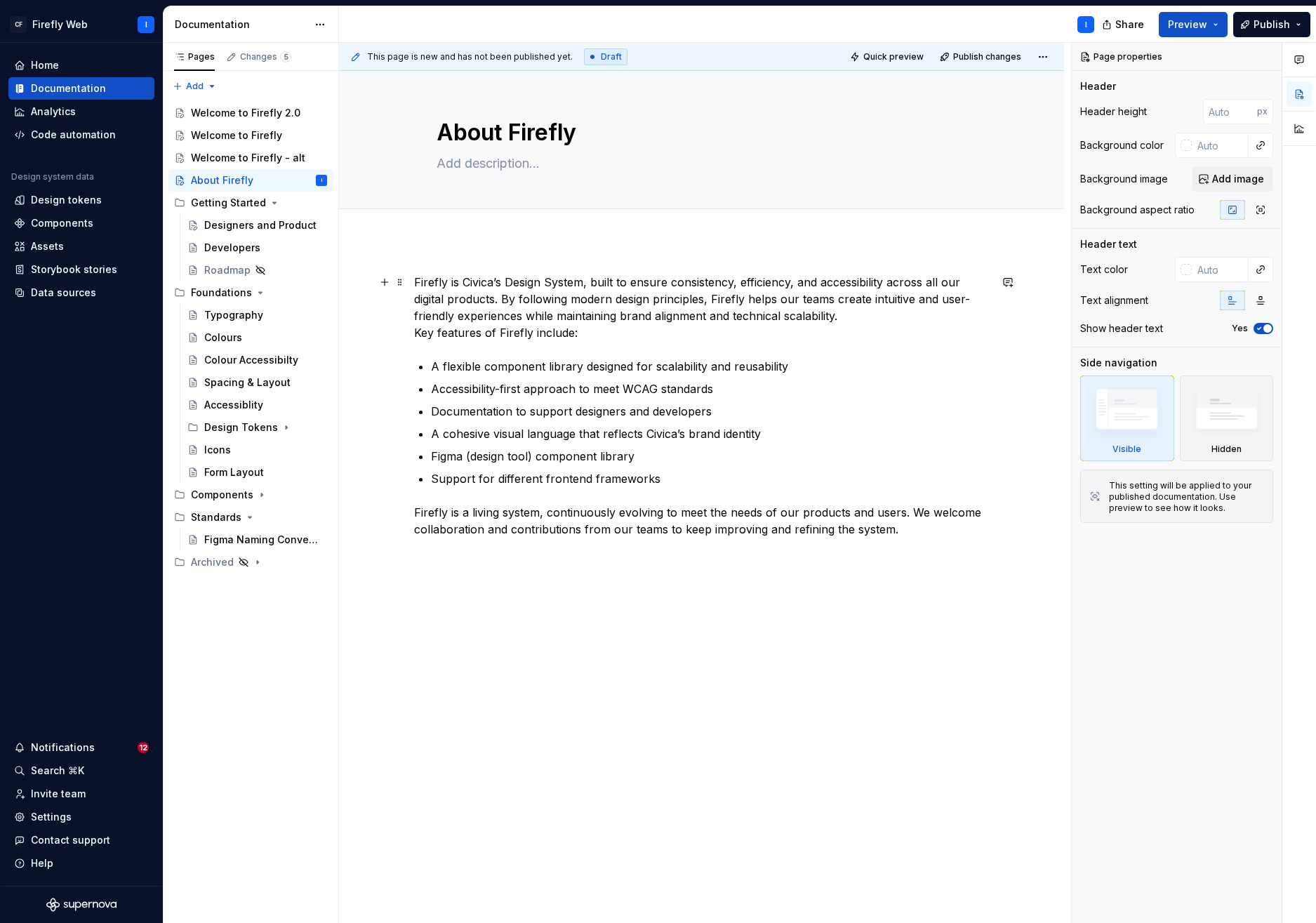
click at [737, 314] on p "Firefly is Civica’s Design System, built to ensure consistency, efficiency, and…" at bounding box center [701, 307] width 575 height 67
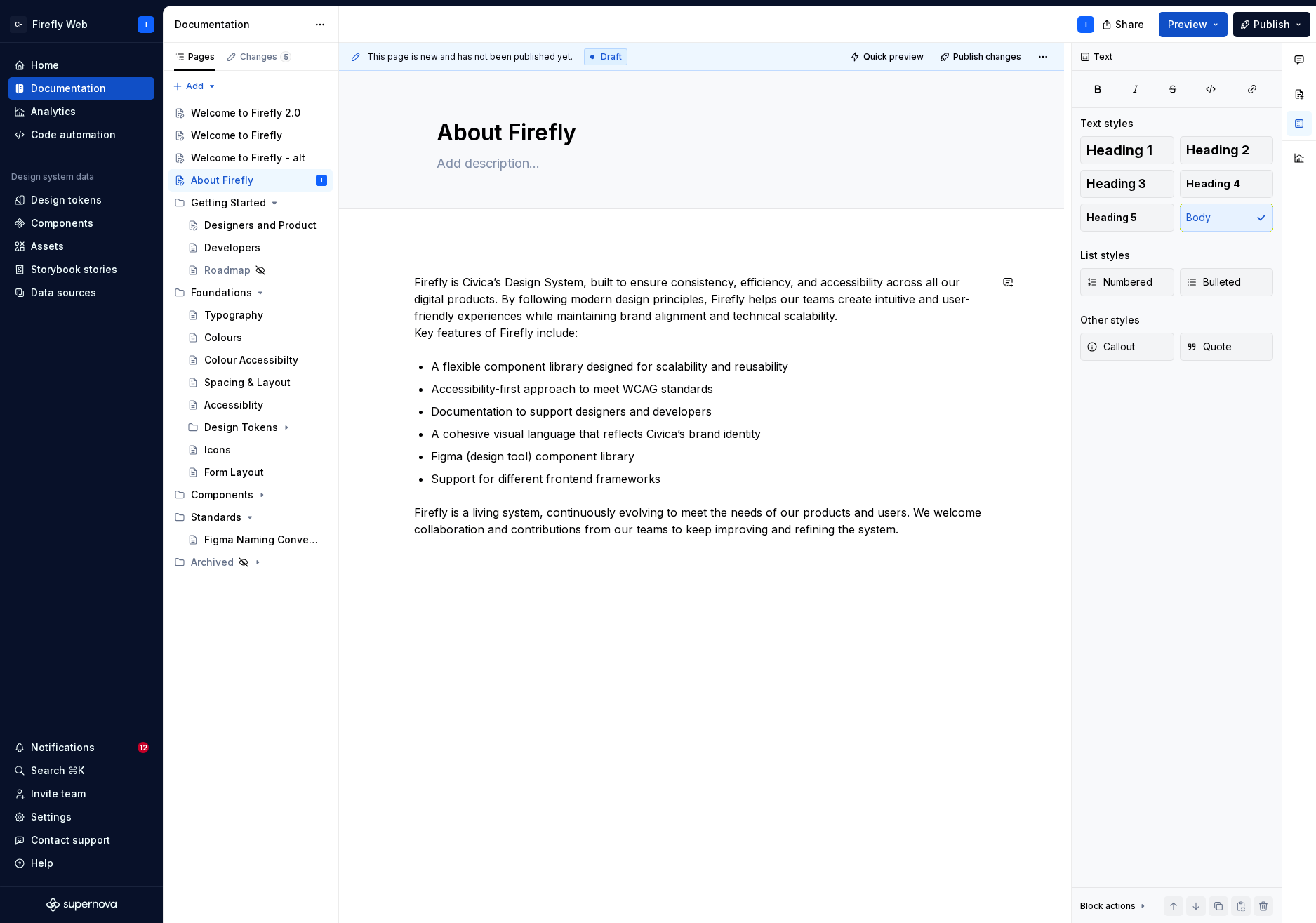
click at [575, 576] on div "Firefly is Civica’s Design System, built to ensure consistency, efficiency, and…" at bounding box center [702, 535] width 725 height 592
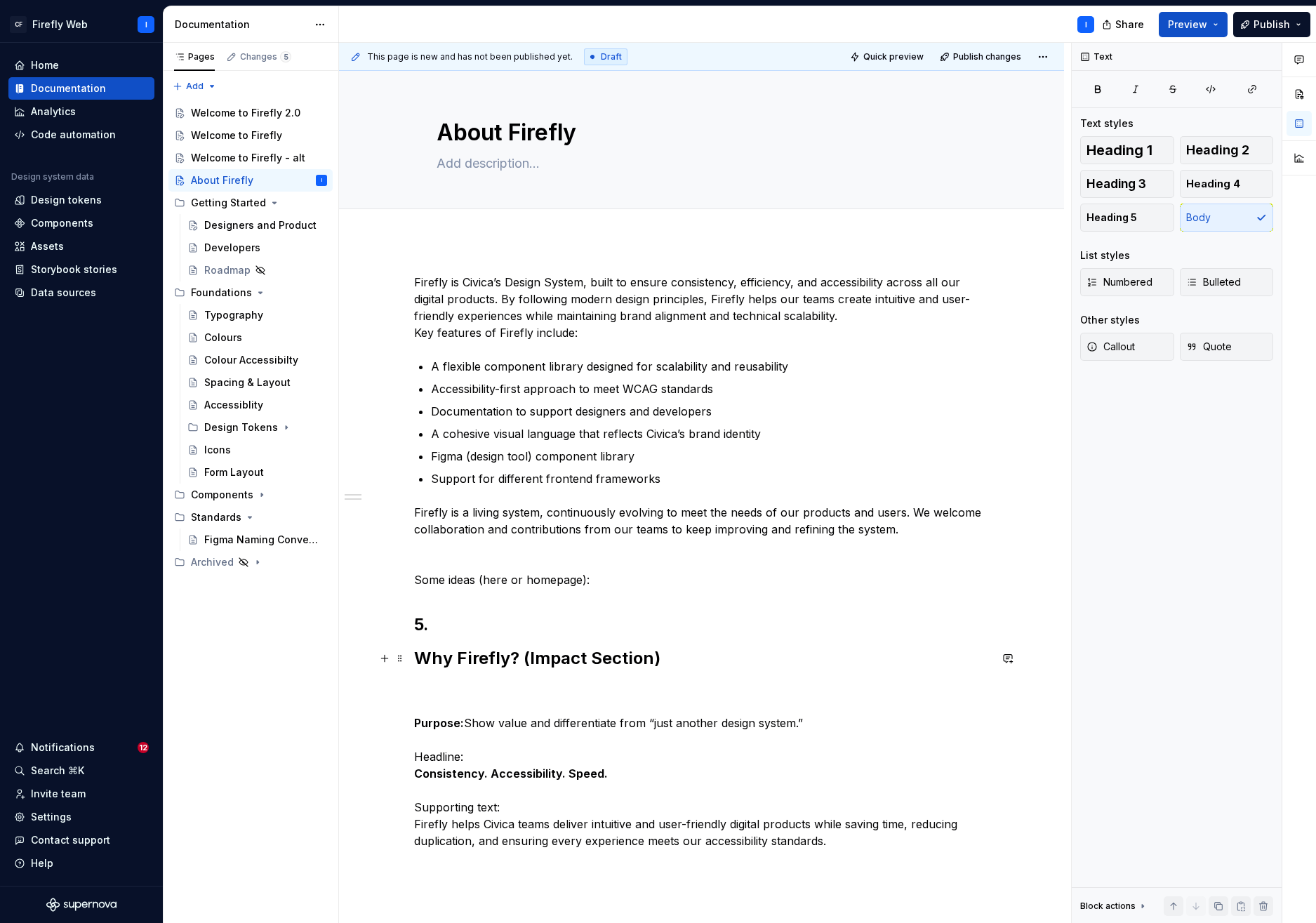
click at [418, 662] on strong "Why Firefly? (Impact Section)" at bounding box center [537, 658] width 247 height 21
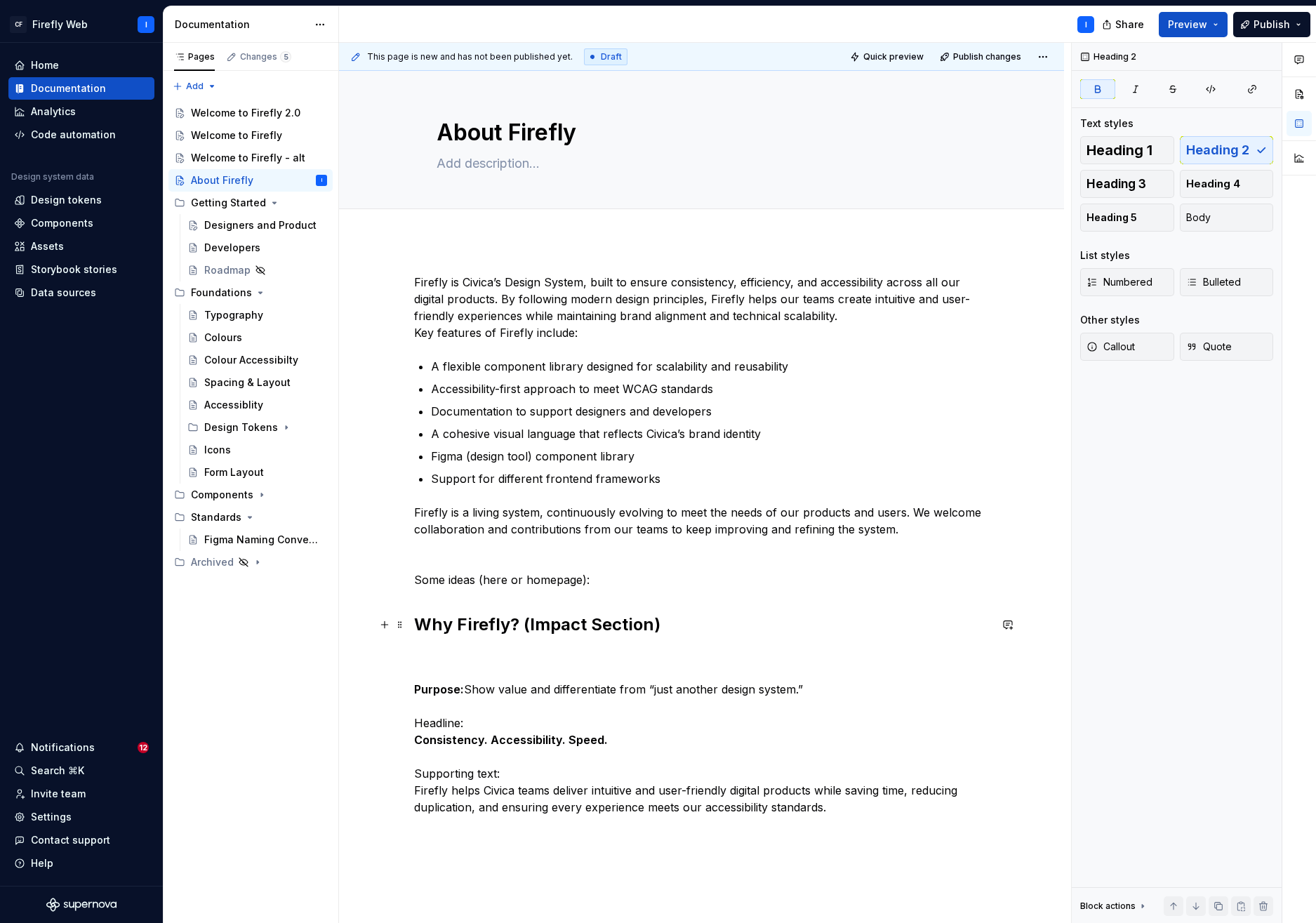
click at [666, 623] on h2 "Why Firefly? (Impact Section)" at bounding box center [701, 625] width 575 height 22
click at [496, 696] on p "Purpose: Show value and differentiate from “just another design system.” Headli…" at bounding box center [701, 732] width 575 height 169
click at [616, 682] on p "Purpose: Show value and differentiate from “just another design system.” Headli…" at bounding box center [701, 732] width 575 height 169
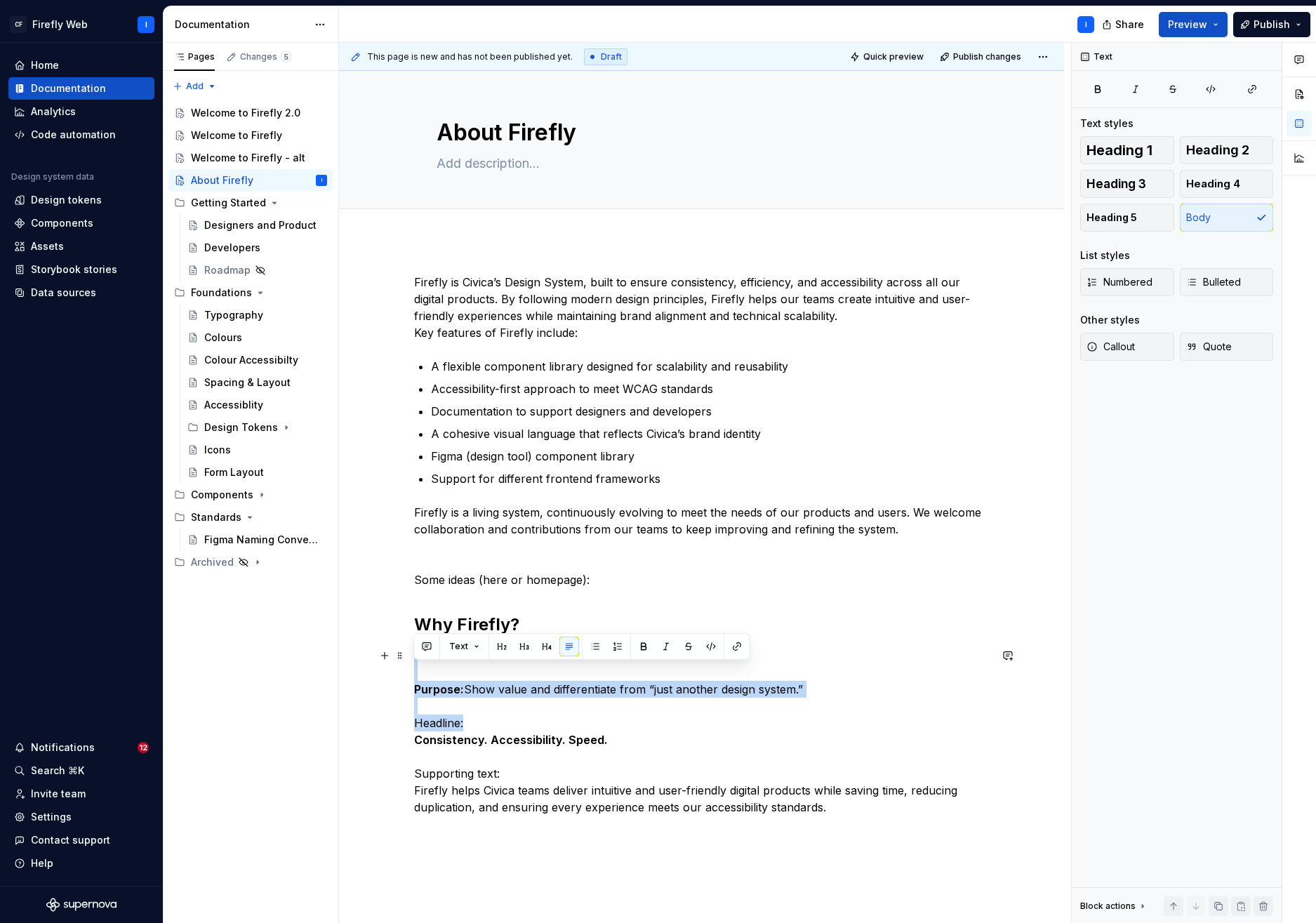
drag, startPoint x: 467, startPoint y: 722, endPoint x: 398, endPoint y: 681, distance: 80.3
click at [398, 681] on div "Firefly is Civica’s Design System, built to ensure consistency, efficiency, and…" at bounding box center [702, 674] width 725 height 870
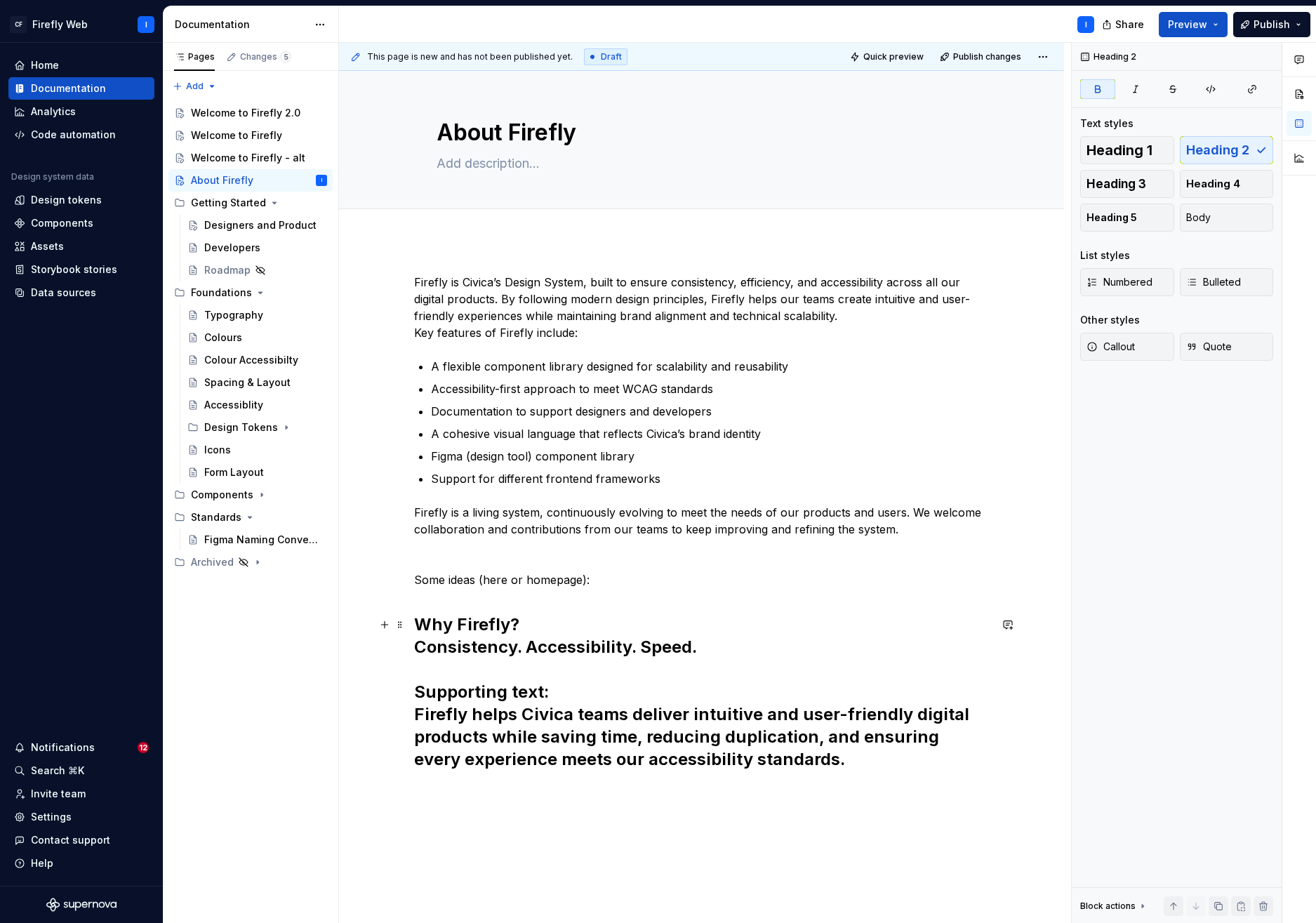
click at [520, 681] on h2 "Why Firefly? Consistency. Accessibility. Speed. Supporting text: Firefly helps …" at bounding box center [701, 692] width 575 height 157
drag, startPoint x: 548, startPoint y: 691, endPoint x: 407, endPoint y: 694, distance: 141.0
click at [407, 694] on div "Firefly is Civica’s Design System, built to ensure consistency, efficiency, and…" at bounding box center [702, 652] width 725 height 825
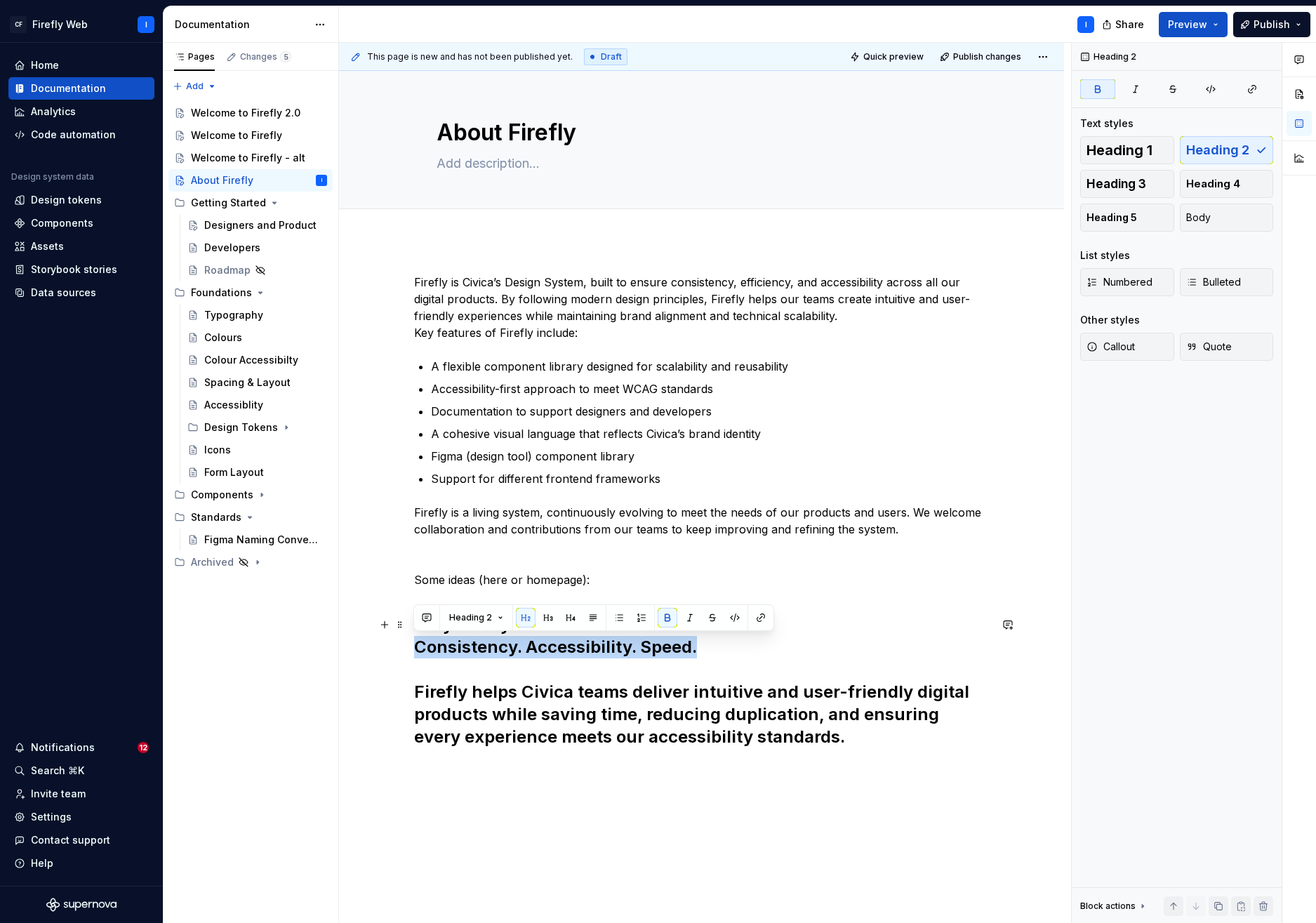
drag, startPoint x: 700, startPoint y: 645, endPoint x: 423, endPoint y: 653, distance: 277.1
click at [408, 652] on div "Firefly is Civica’s Design System, built to ensure consistency, efficiency, and…" at bounding box center [702, 641] width 725 height 803
click at [501, 617] on button "Heading 2" at bounding box center [476, 618] width 66 height 20
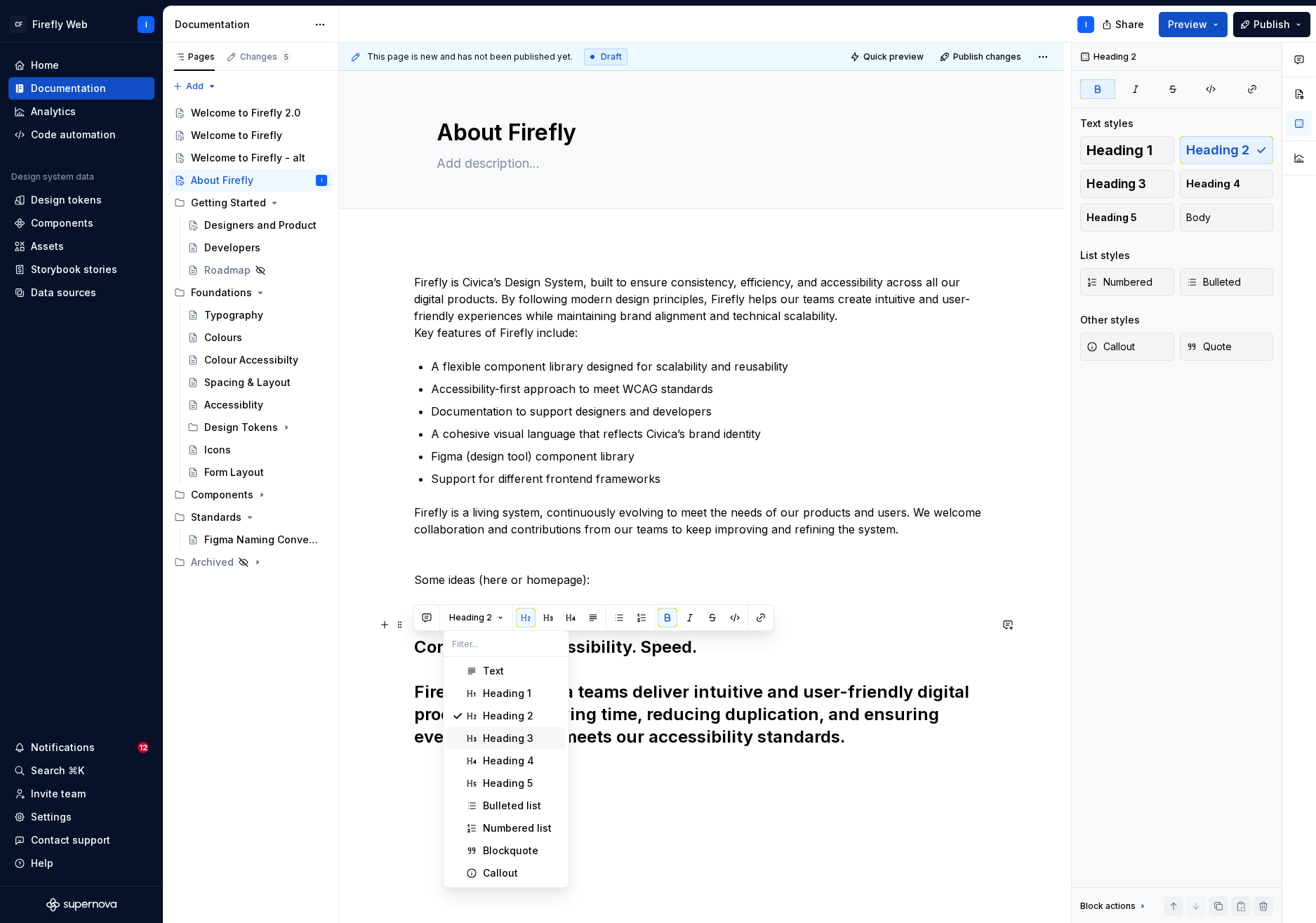
click at [525, 740] on div "Heading 3" at bounding box center [508, 739] width 50 height 14
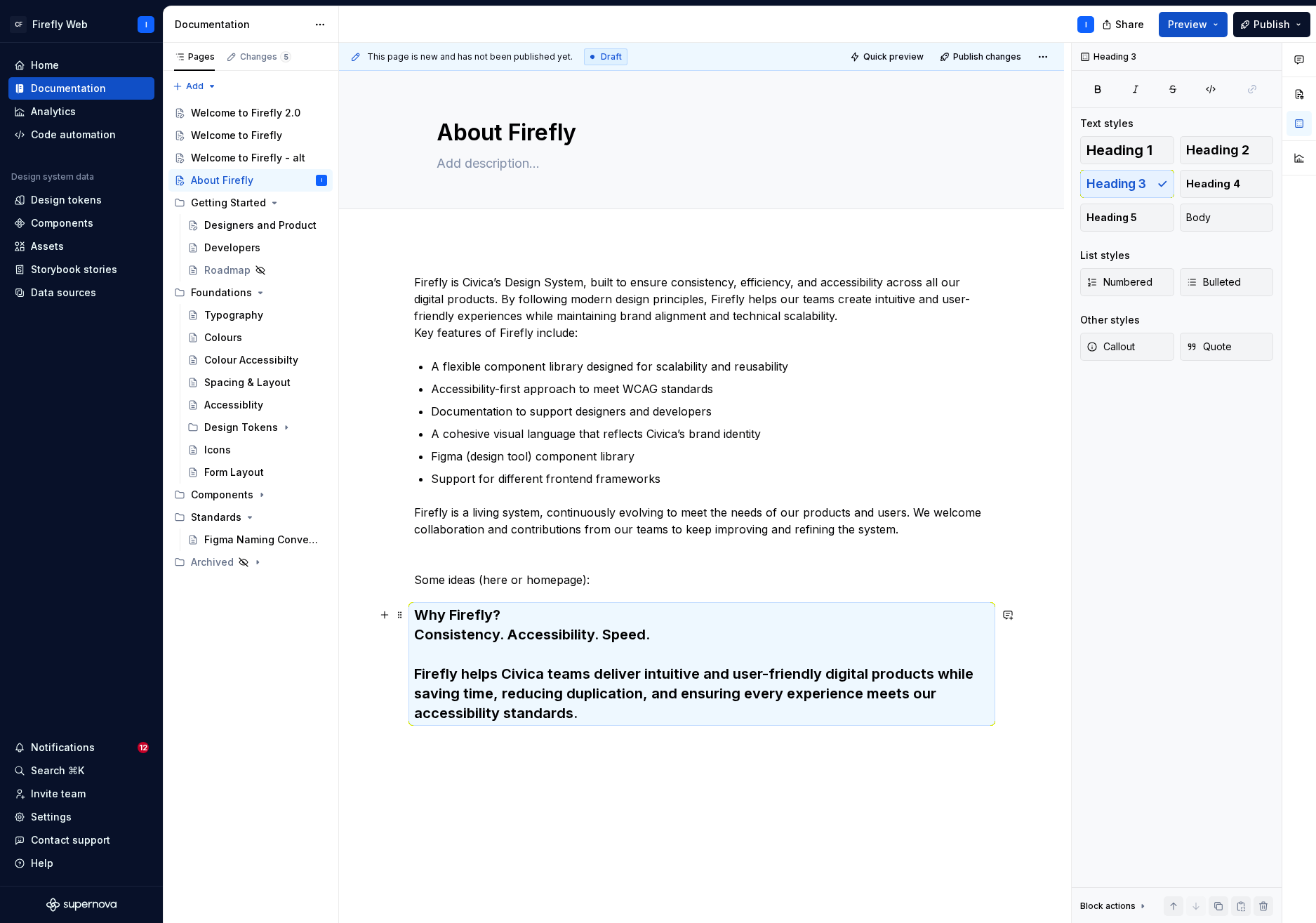
click at [488, 637] on strong "Consistency. Accessibility. Speed." at bounding box center [531, 635] width 236 height 17
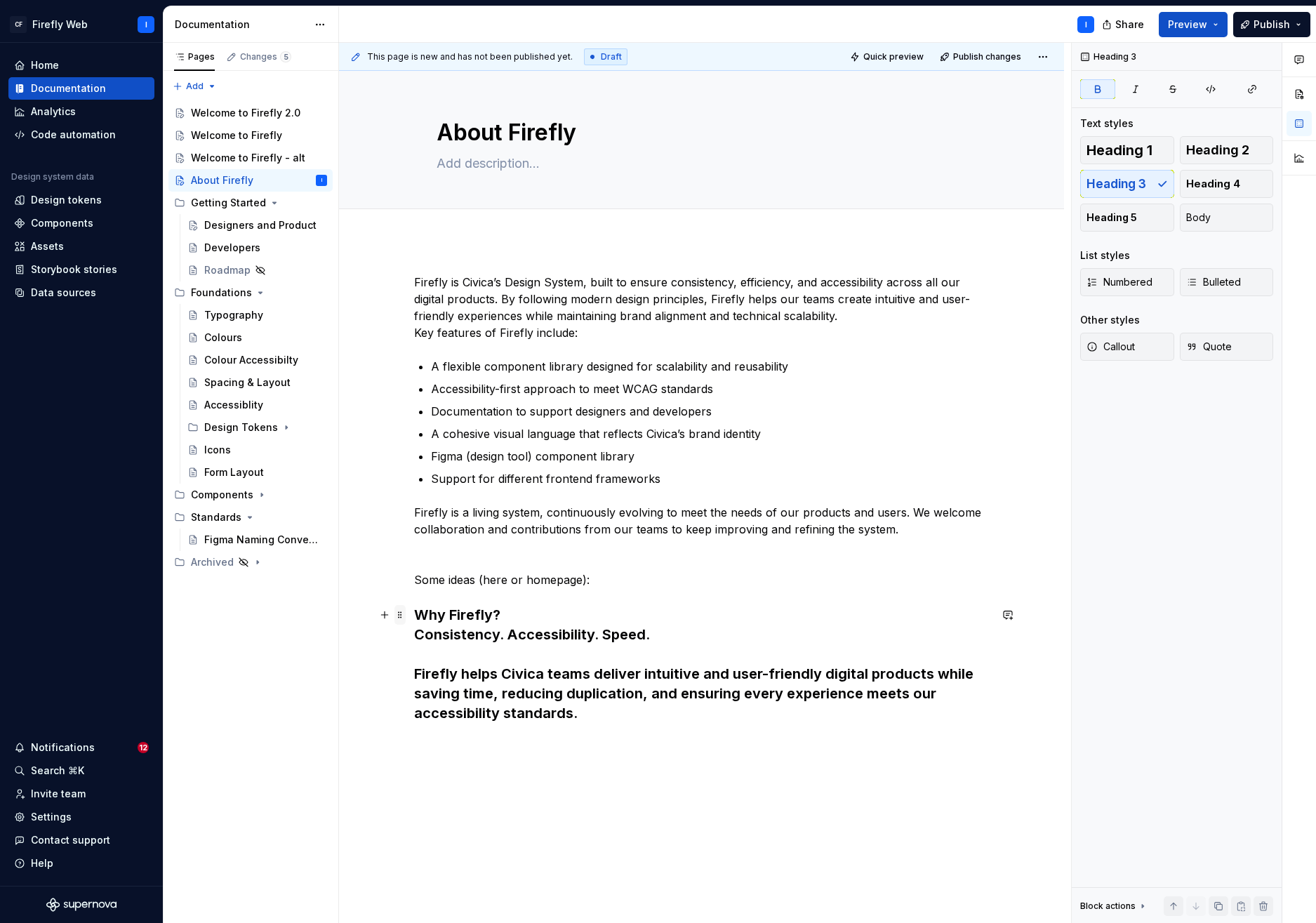
click at [398, 614] on span at bounding box center [400, 615] width 12 height 20
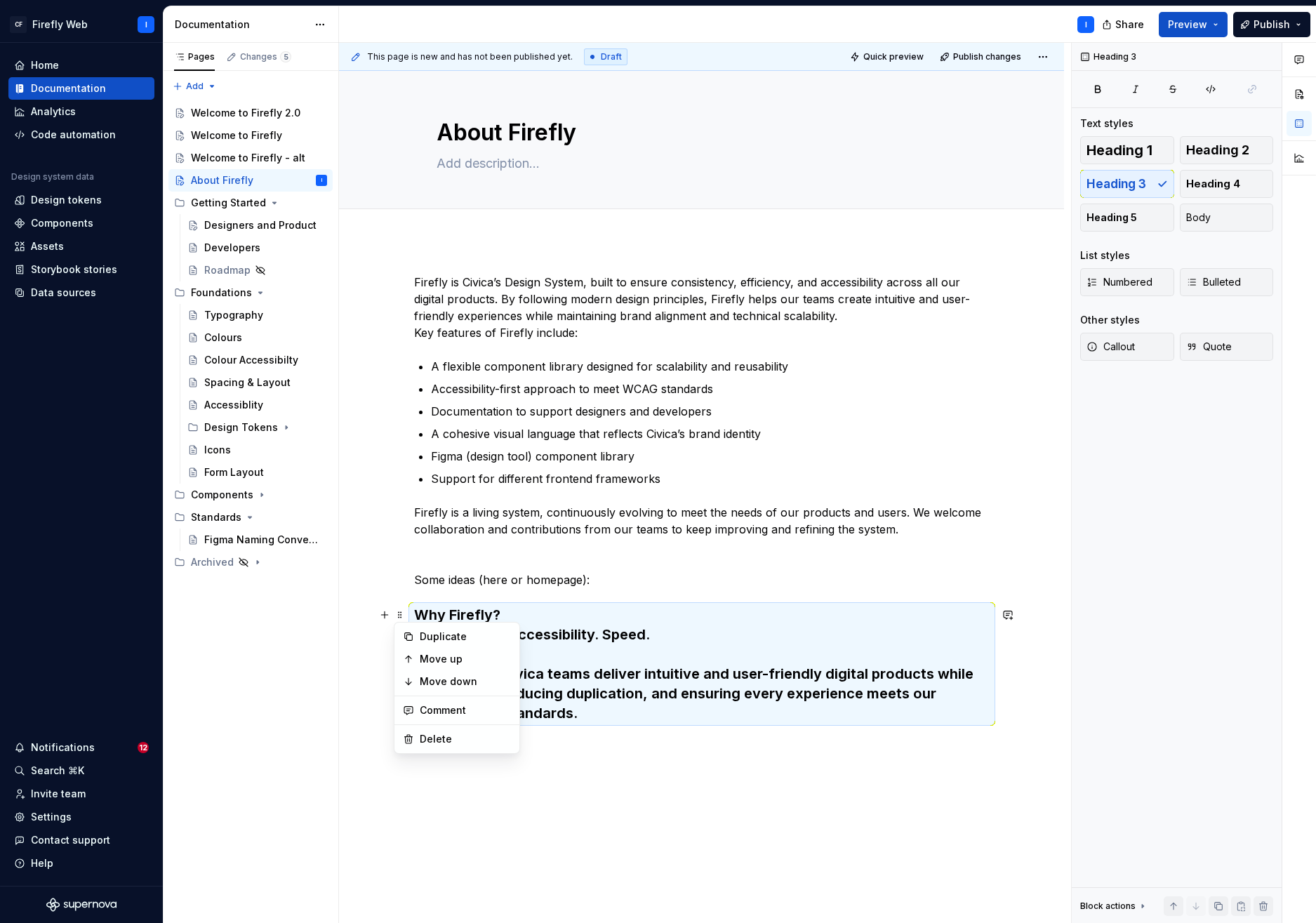
click at [546, 632] on strong "Consistency. Accessibility. Speed." at bounding box center [531, 635] width 236 height 17
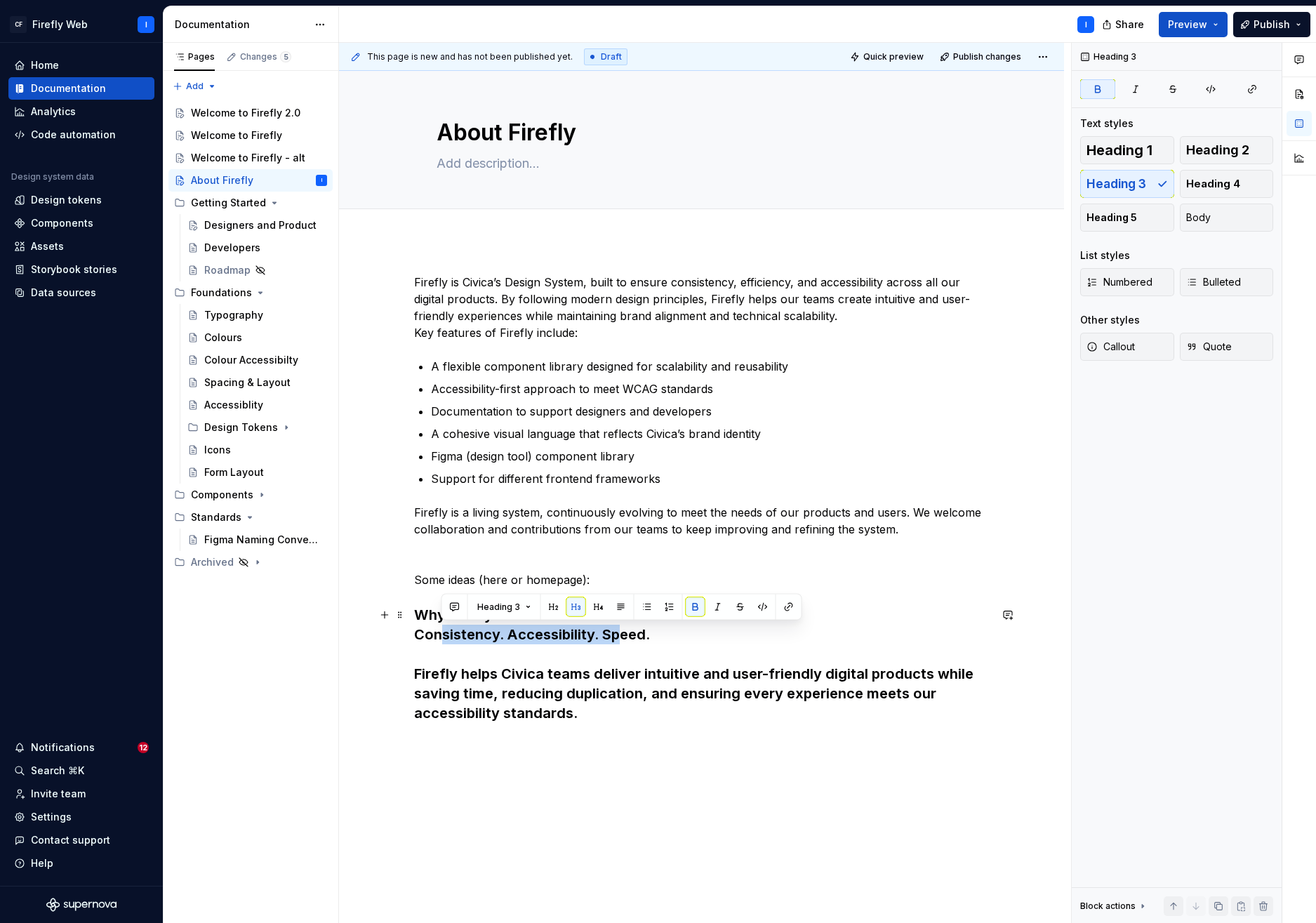
drag, startPoint x: 615, startPoint y: 634, endPoint x: 440, endPoint y: 634, distance: 175.0
click at [440, 634] on strong "Consistency. Accessibility. Speed." at bounding box center [531, 635] width 236 height 17
click at [527, 610] on button "Heading 3" at bounding box center [504, 608] width 66 height 20
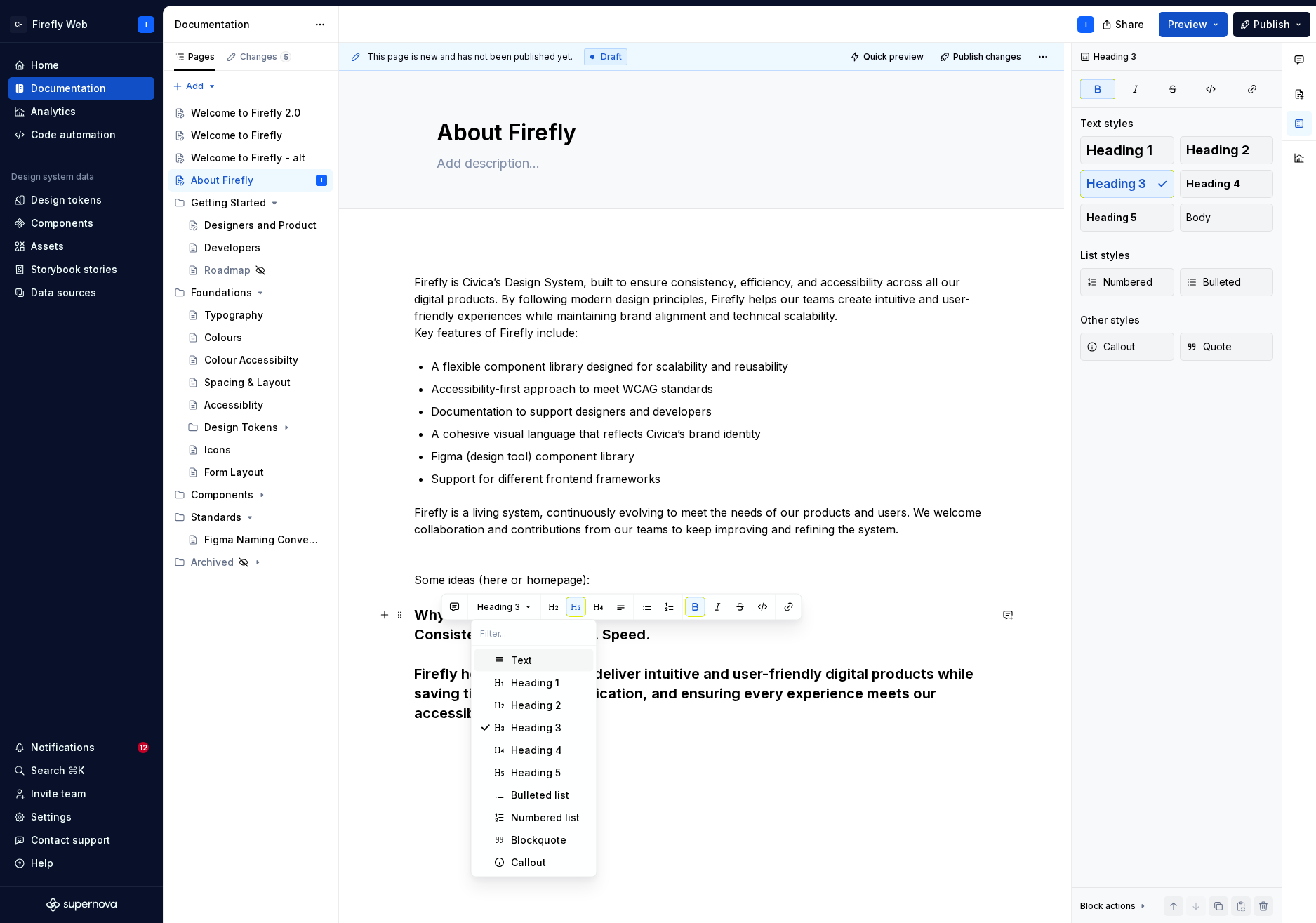
click at [529, 660] on div "Text" at bounding box center [521, 661] width 21 height 14
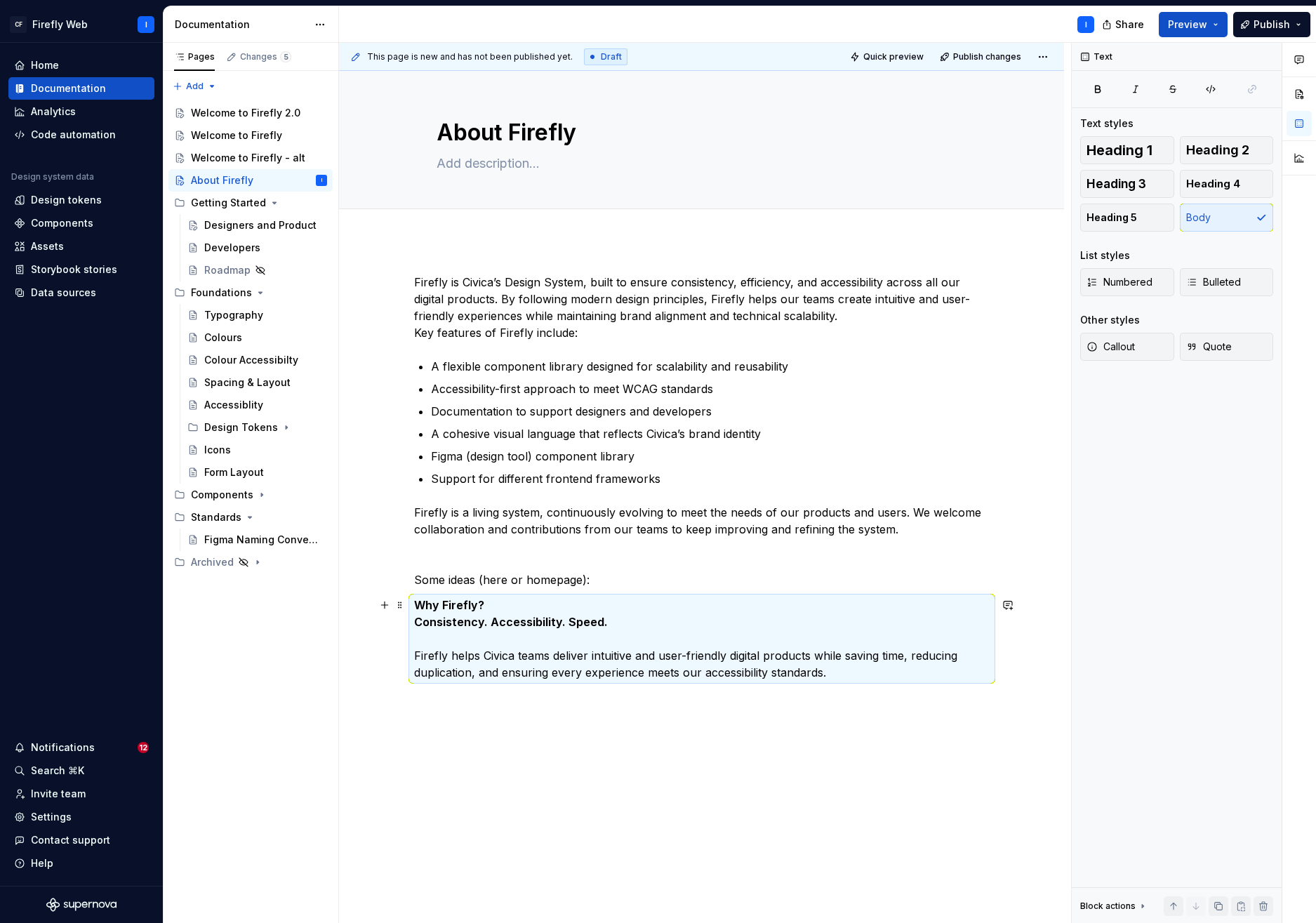
drag, startPoint x: 501, startPoint y: 633, endPoint x: 521, endPoint y: 640, distance: 21.2
click at [501, 633] on p "Why Firefly? Consistency. Accessibility. Speed. Firefly helps Civica teams deli…" at bounding box center [701, 639] width 575 height 84
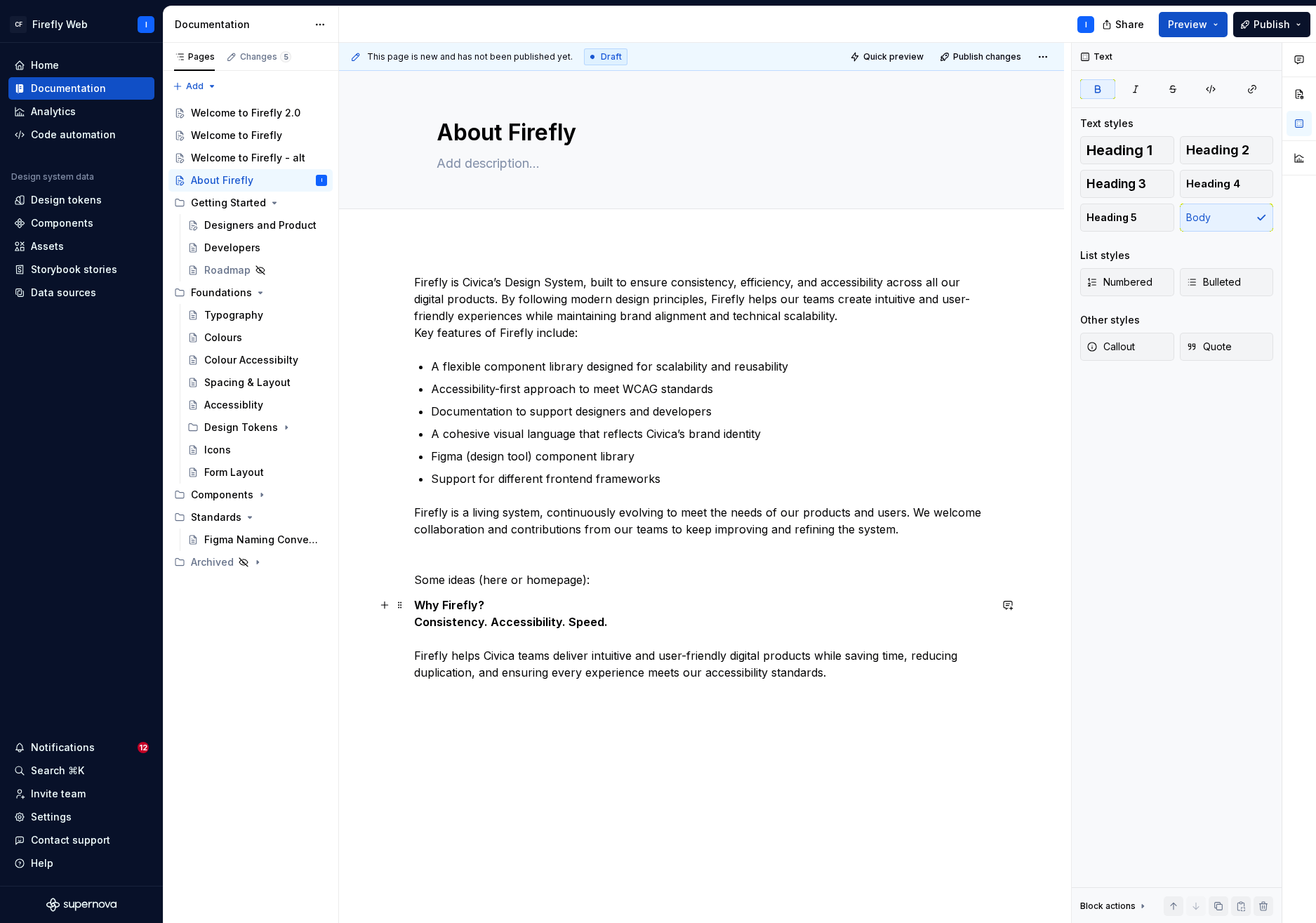
click at [862, 675] on p "Why Firefly? Consistency. Accessibility. Speed. Firefly helps Civica teams deli…" at bounding box center [701, 639] width 575 height 84
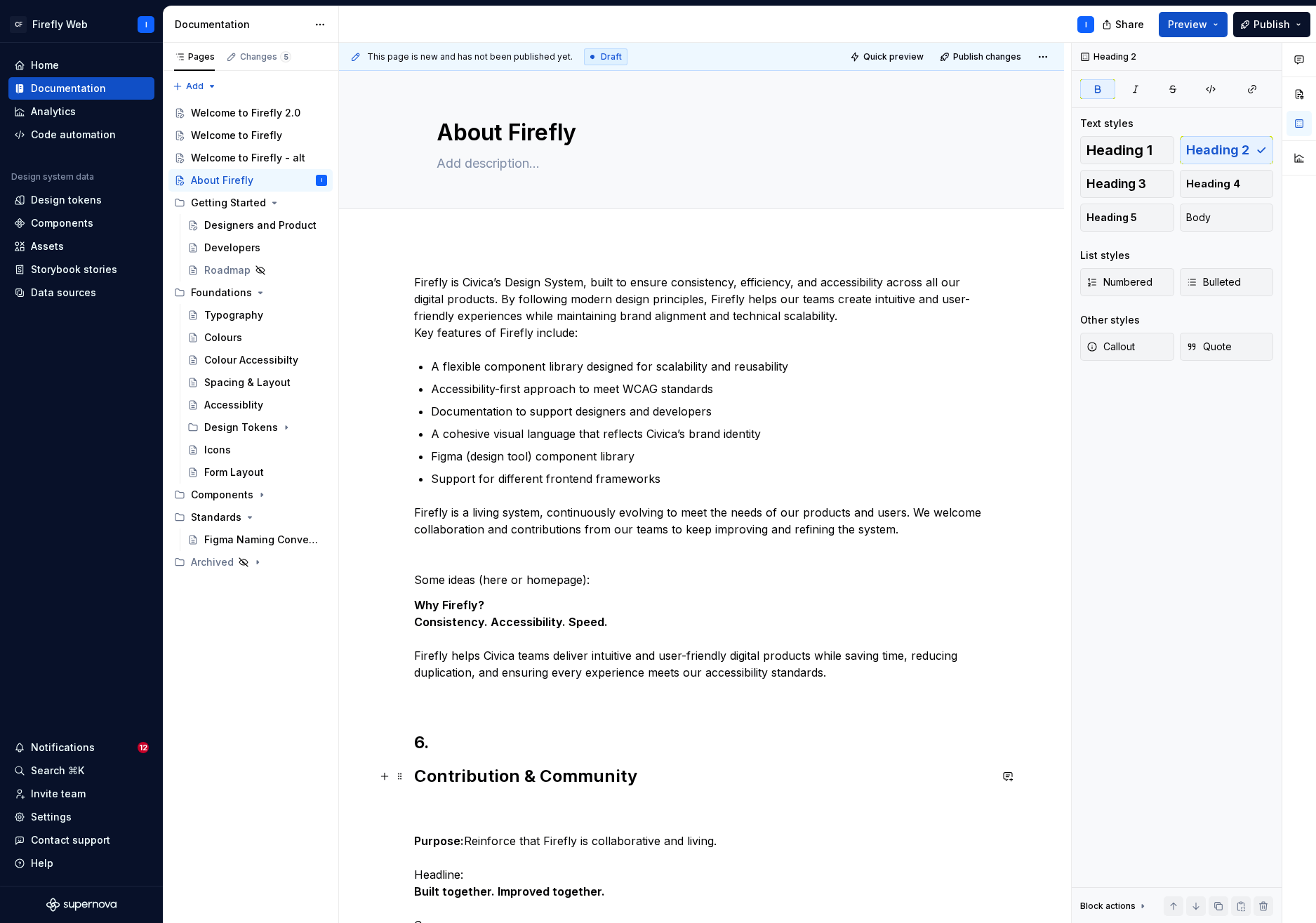
click at [418, 774] on strong "Contribution & Community" at bounding box center [525, 776] width 224 height 21
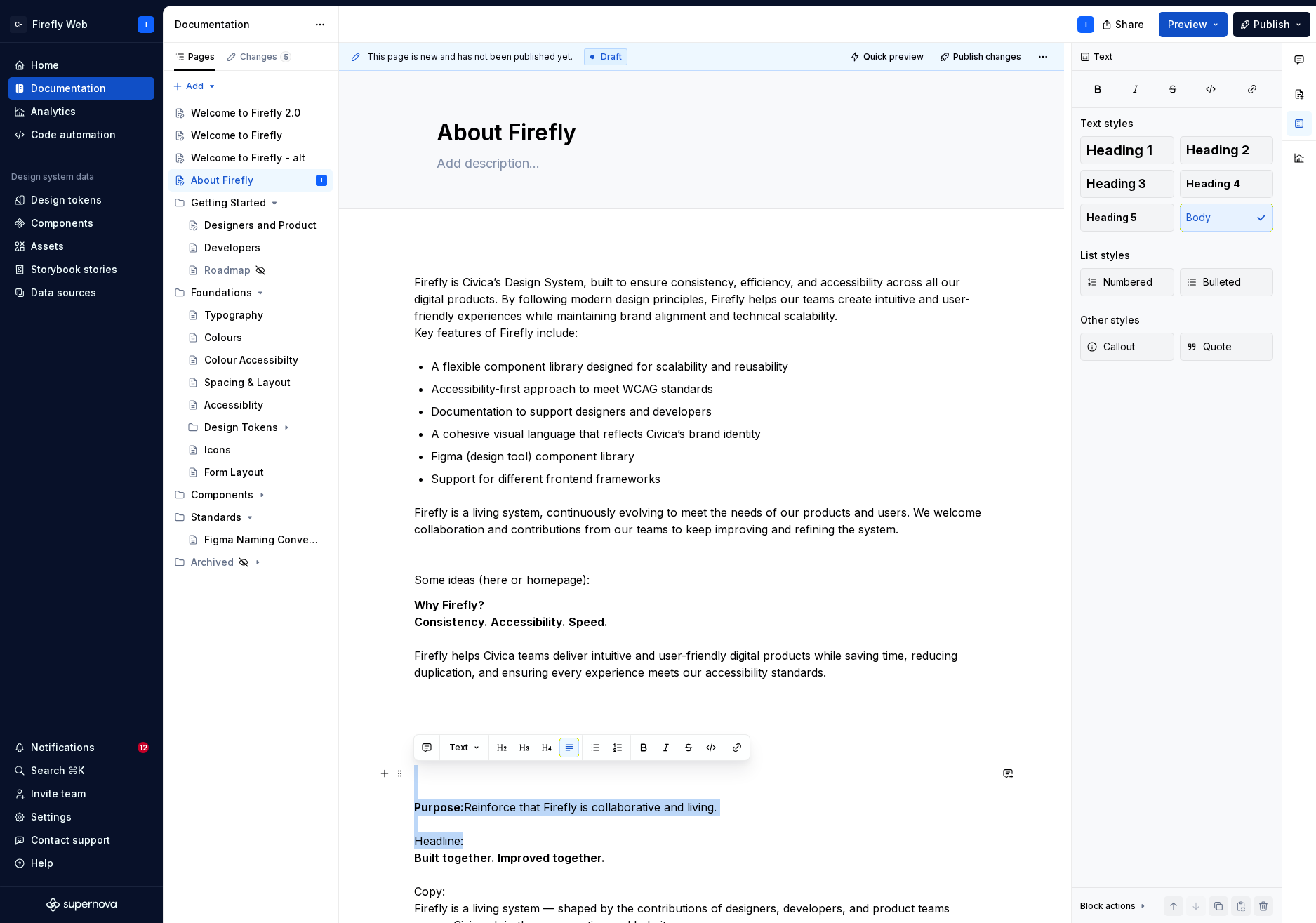
drag, startPoint x: 469, startPoint y: 839, endPoint x: 417, endPoint y: 774, distance: 83.2
click at [417, 774] on p "Purpose: Reinforce that Firefly is collaborative and living. Headline: Built to…" at bounding box center [701, 849] width 575 height 169
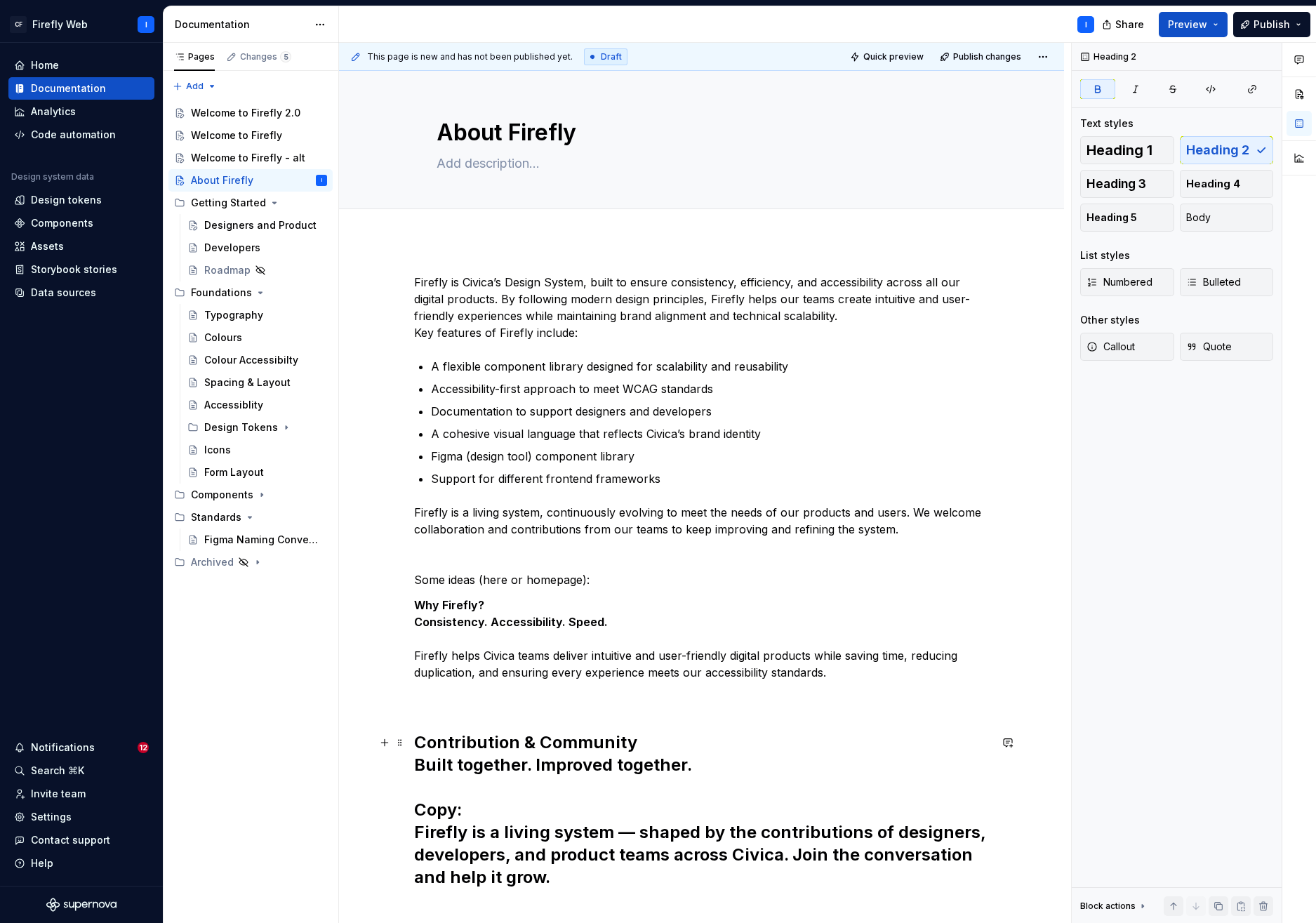
scroll to position [259, 0]
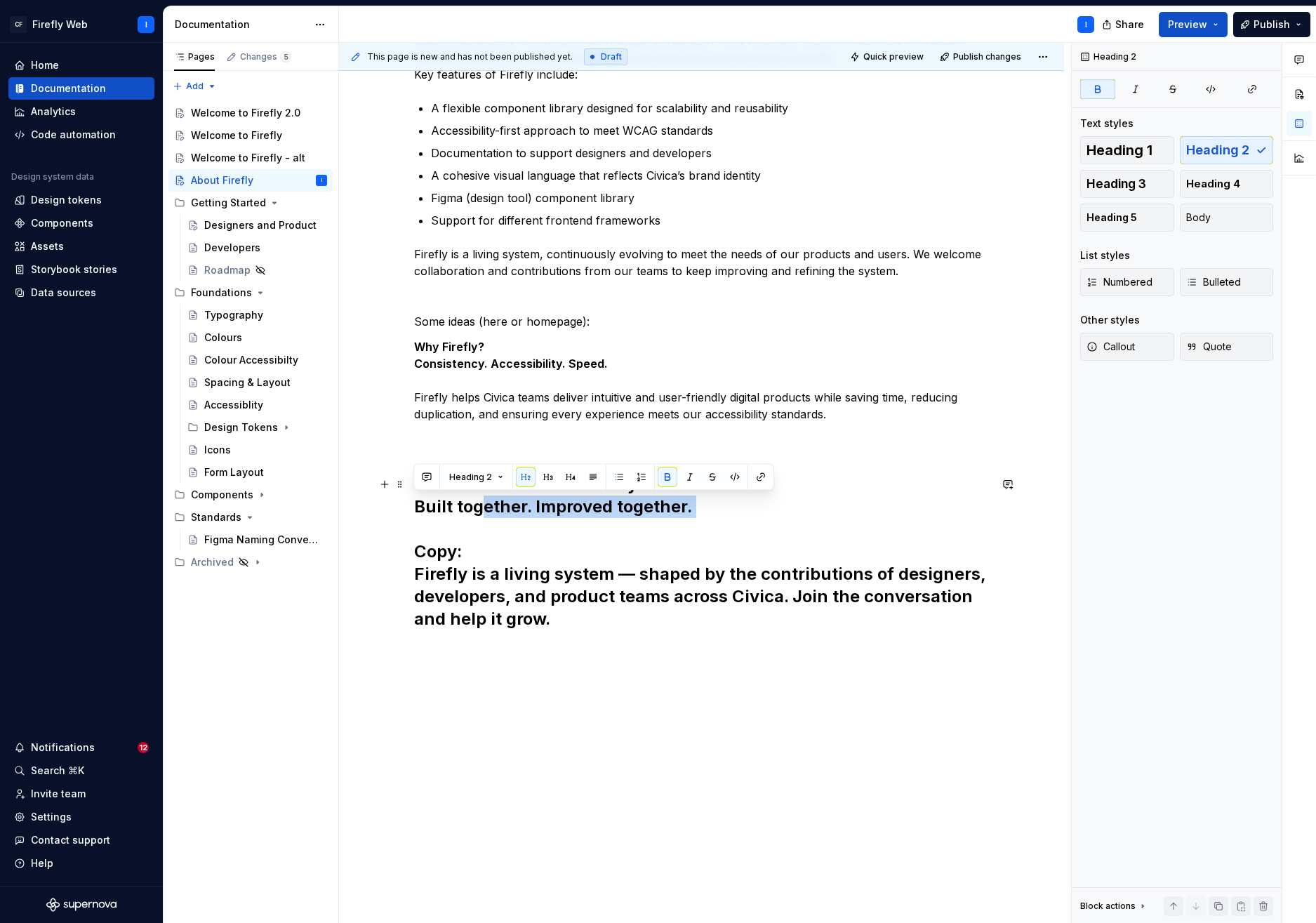
drag, startPoint x: 479, startPoint y: 501, endPoint x: 586, endPoint y: 523, distance: 109.2
click at [586, 523] on h2 "Contribution & Community Built together. Improved together. Copy: Firefly is a …" at bounding box center [701, 551] width 575 height 157
click at [485, 476] on span "Heading 2" at bounding box center [471, 478] width 43 height 12
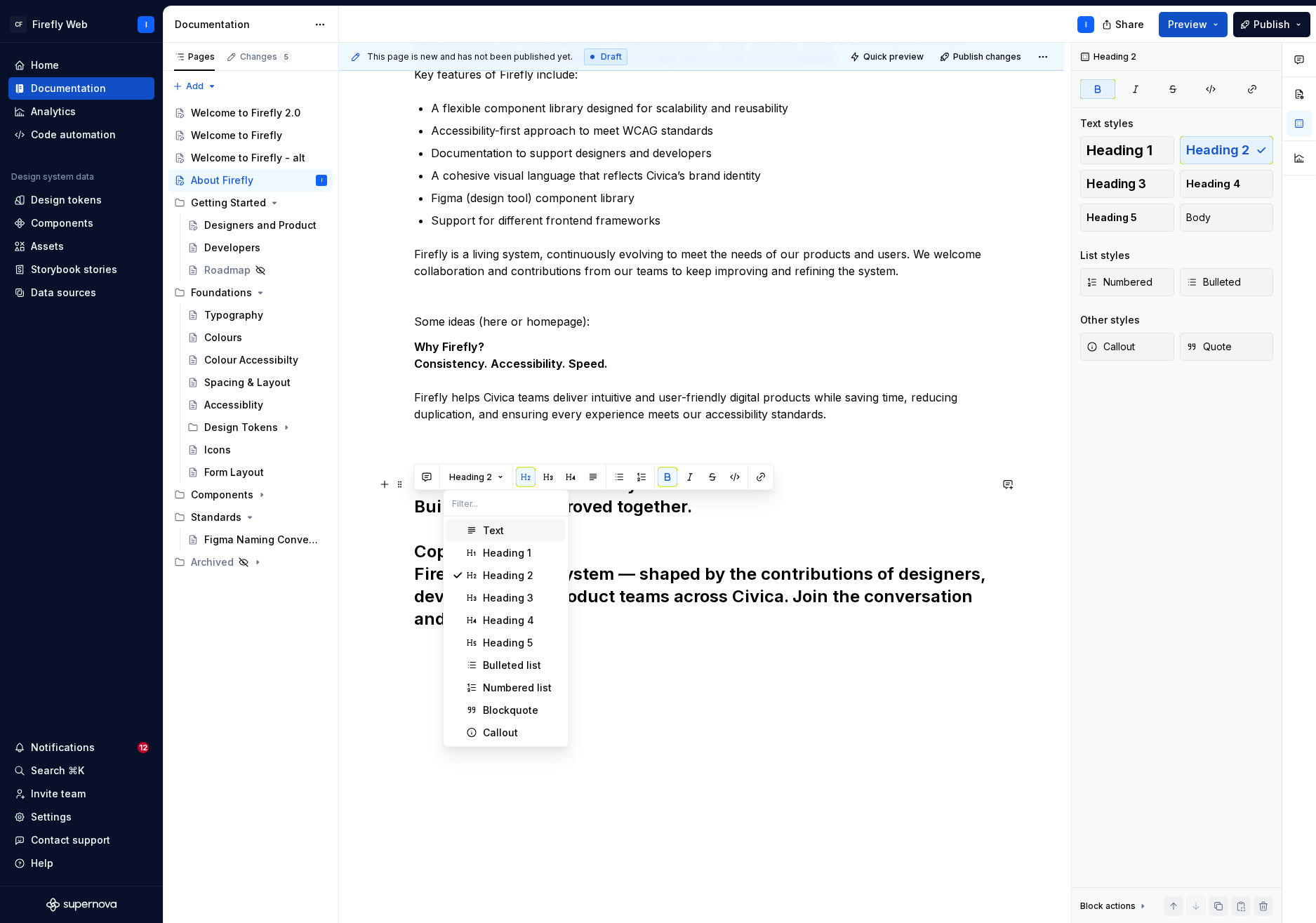
click at [501, 532] on div "Text" at bounding box center [493, 531] width 21 height 14
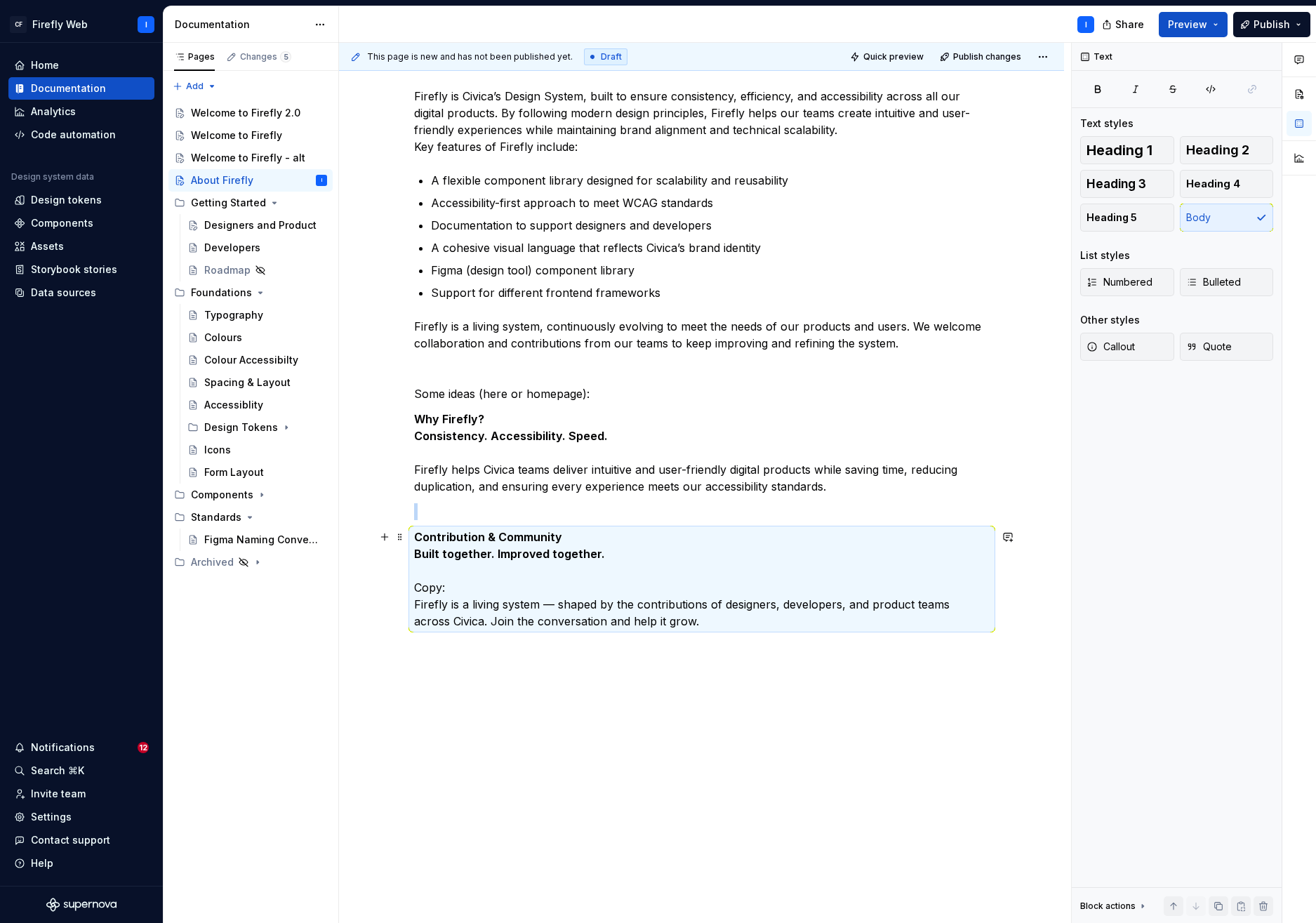
scroll to position [185, 0]
click at [547, 562] on p "Contribution & Community Built together. Improved together. Copy: Firefly is a …" at bounding box center [701, 580] width 575 height 101
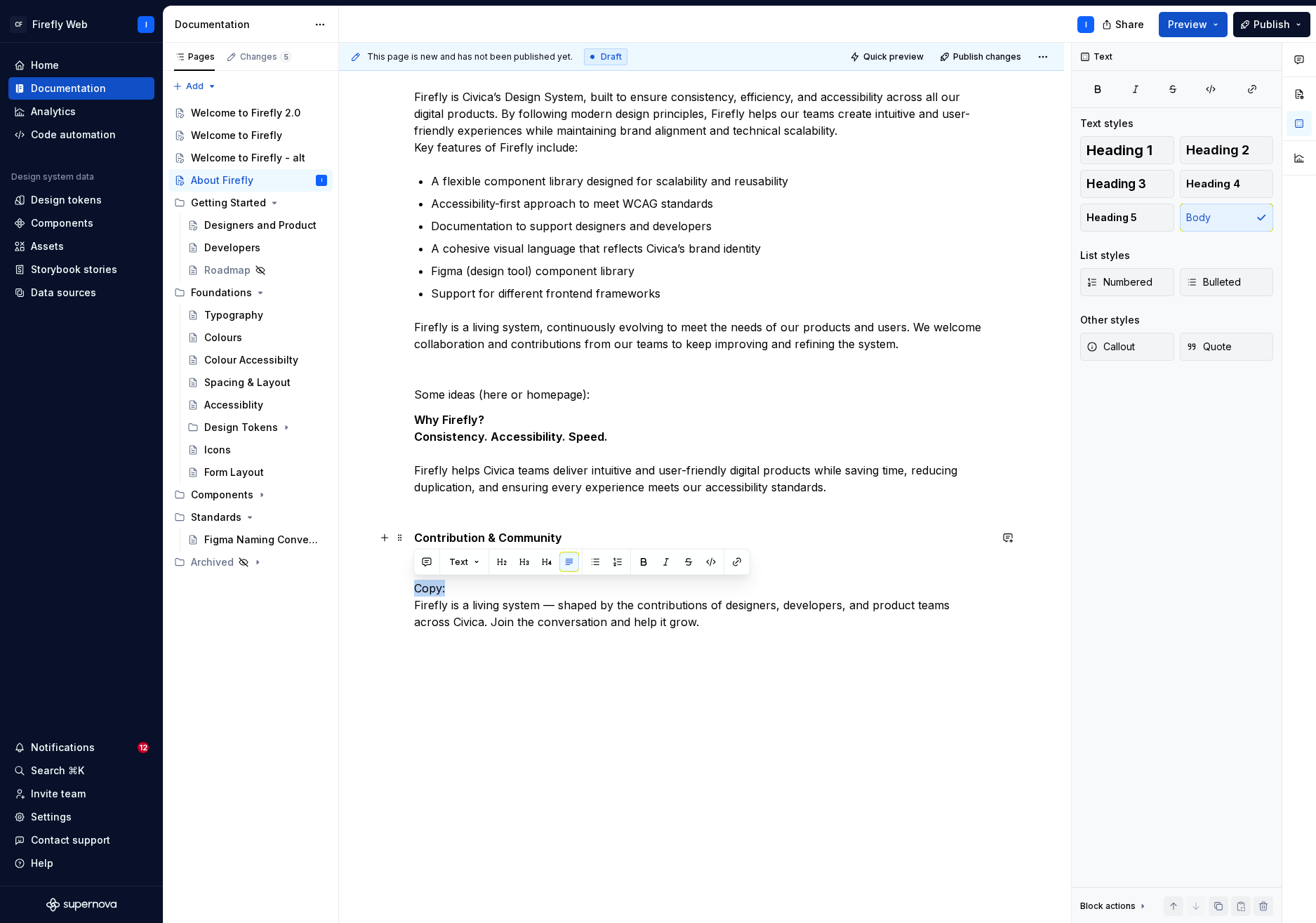
drag, startPoint x: 434, startPoint y: 588, endPoint x: 400, endPoint y: 587, distance: 34.0
click at [400, 587] on div "Firefly is Civica’s Design System, built to ensure consistency, efficiency, and…" at bounding box center [702, 489] width 725 height 870
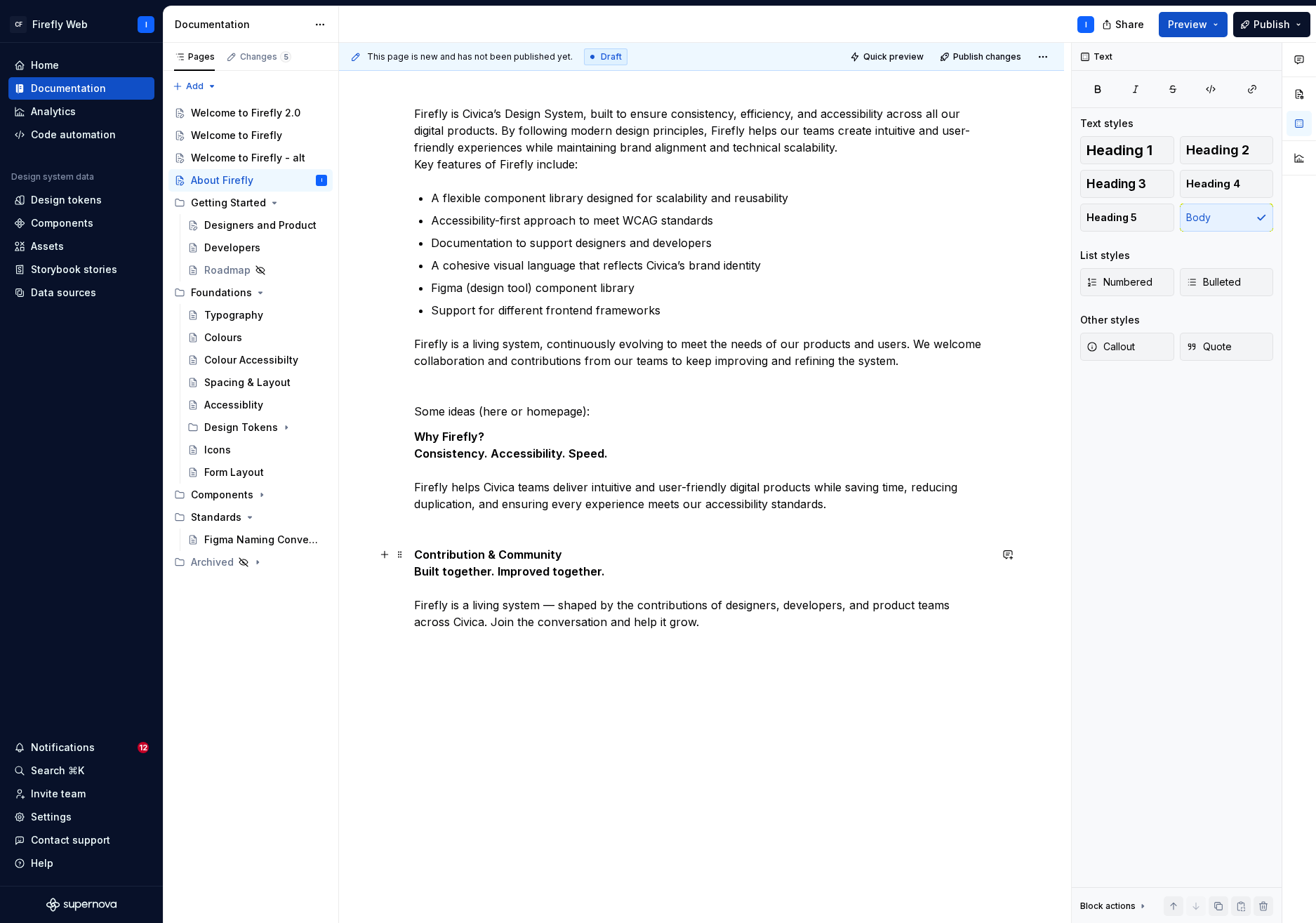
click at [675, 626] on p "Contribution & Community Built together. Improved together. Firefly is a living…" at bounding box center [701, 588] width 575 height 84
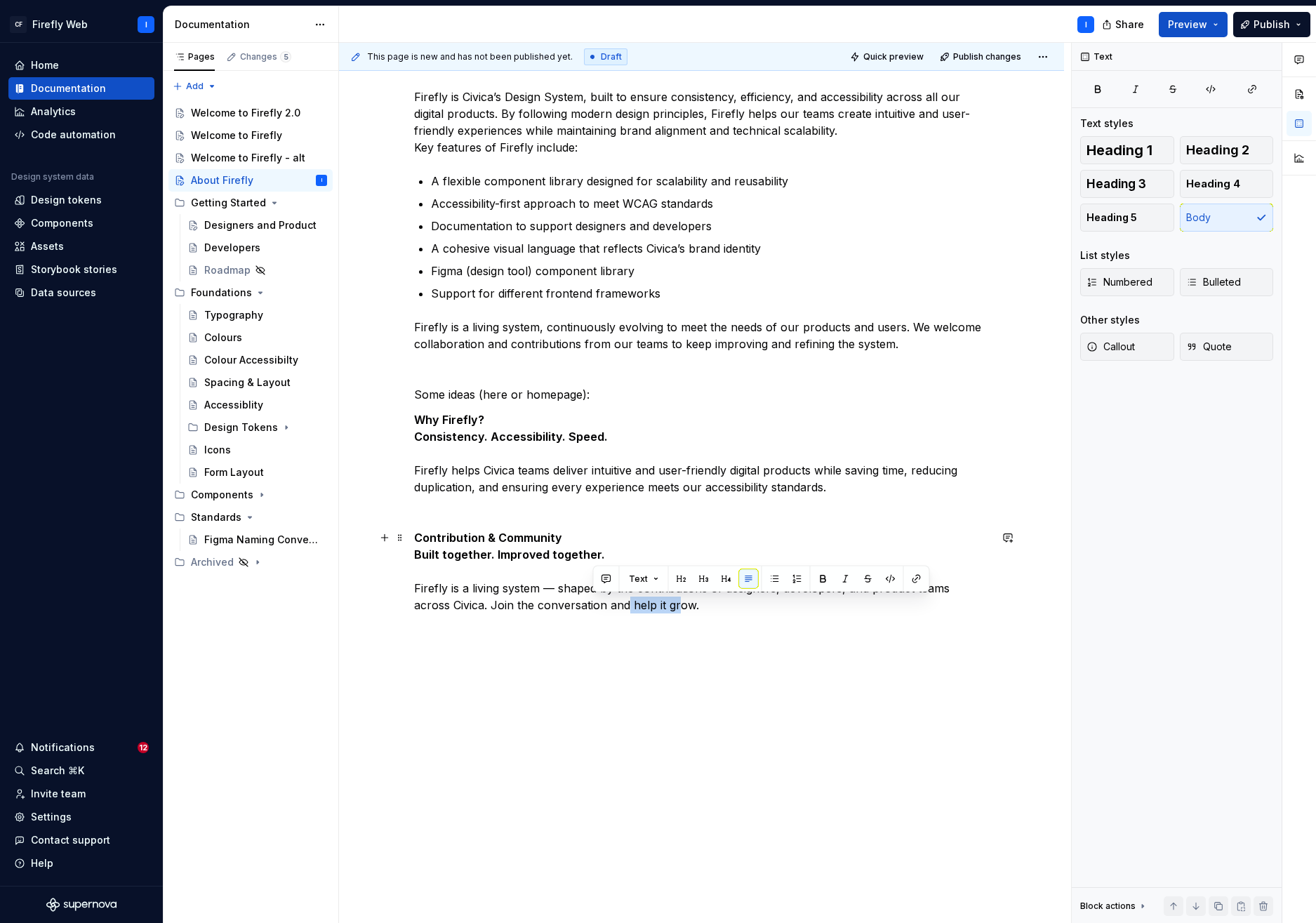
drag, startPoint x: 637, startPoint y: 611, endPoint x: 575, endPoint y: 602, distance: 62.6
click at [586, 601] on p "Contribution & Community Built together. Improved together. Firefly is a living…" at bounding box center [701, 572] width 575 height 84
click at [469, 627] on p at bounding box center [701, 630] width 575 height 17
click at [414, 628] on p "libnks to community, contact, etc" at bounding box center [701, 630] width 575 height 17
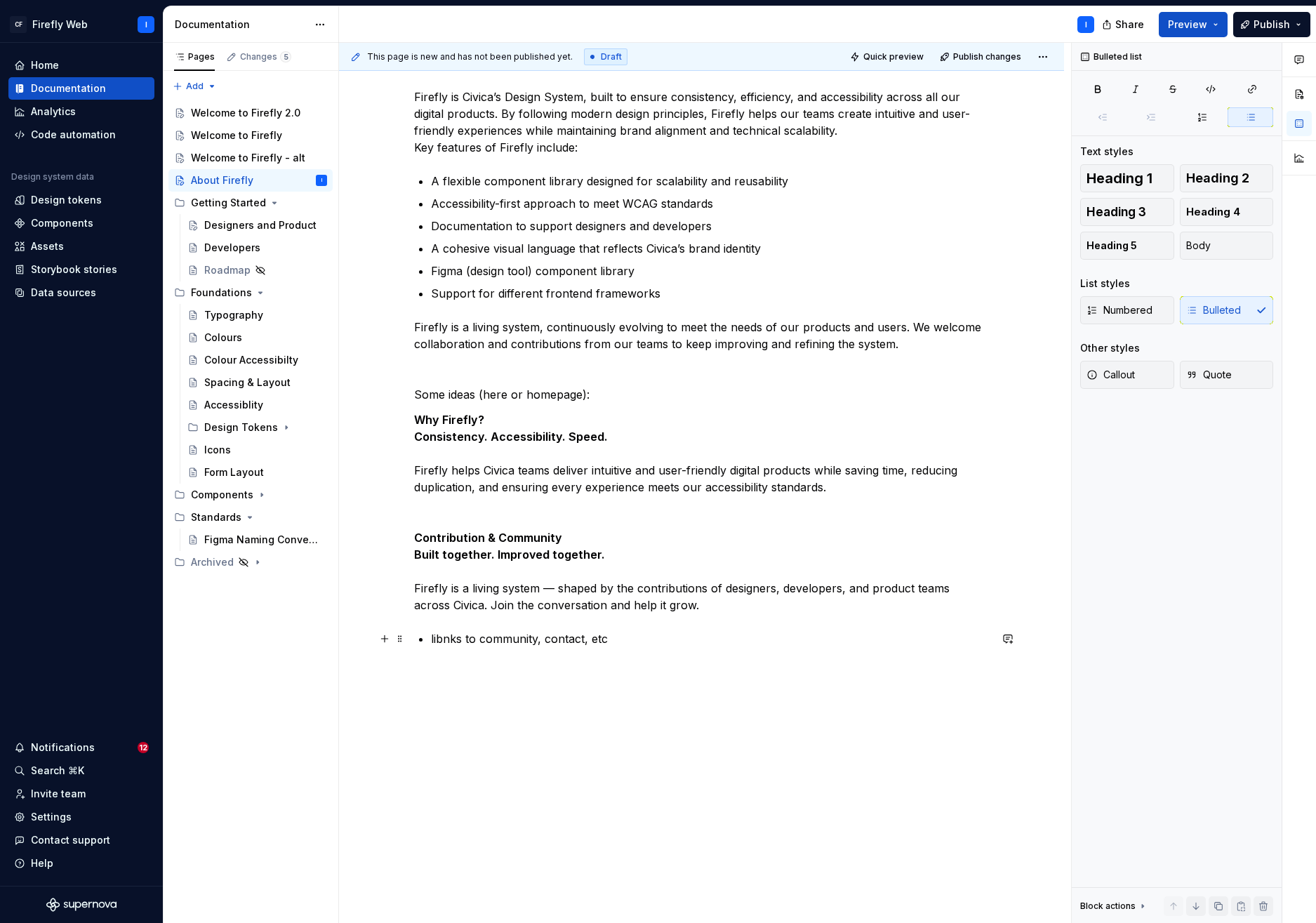
click at [431, 641] on p "libnks to community, contact, etc" at bounding box center [710, 638] width 559 height 17
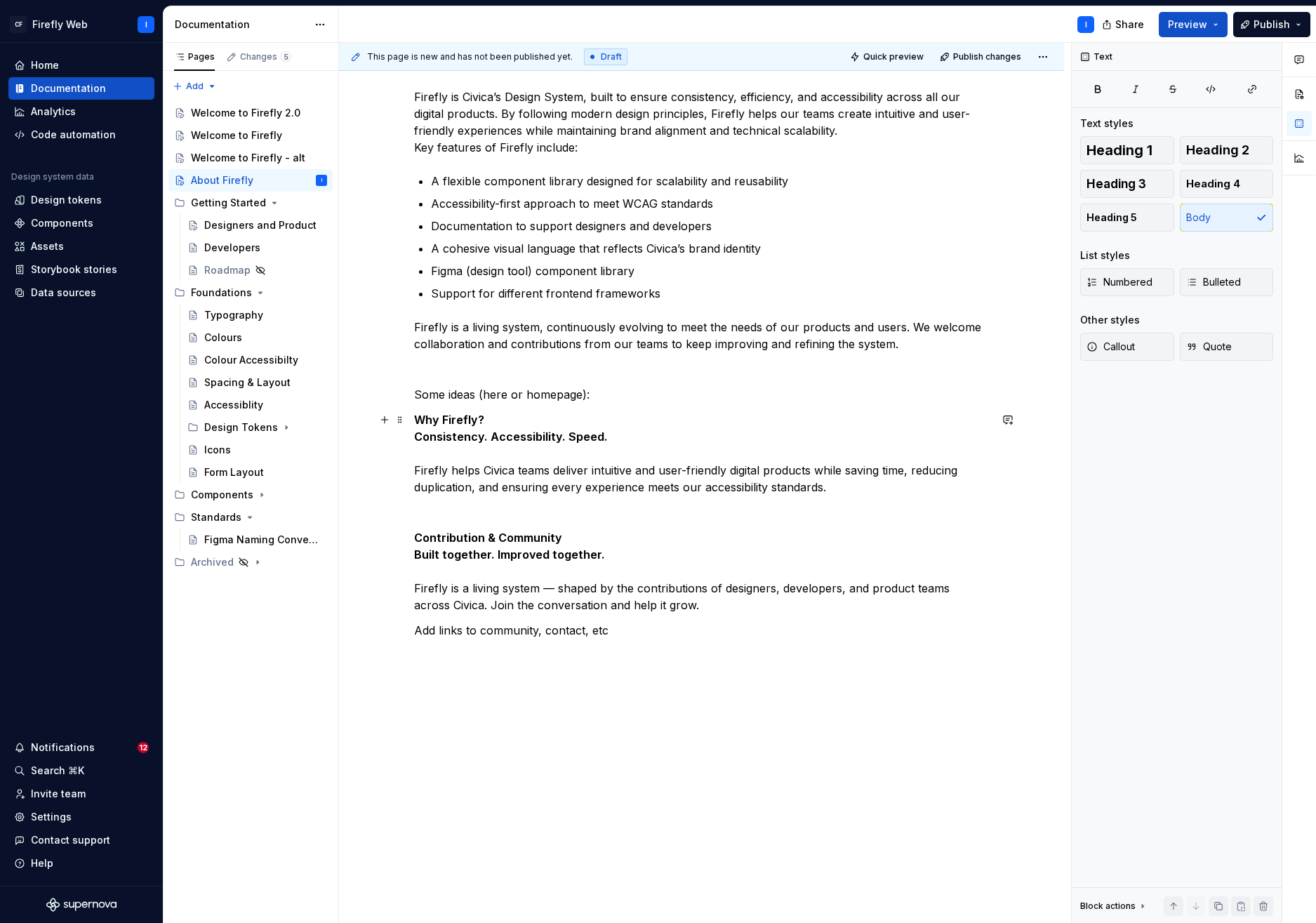
click at [568, 475] on p "Why Firefly? Consistency. Accessibility. Speed. Firefly helps Civica teams deli…" at bounding box center [701, 453] width 575 height 84
click at [219, 226] on div "Designers and Product" at bounding box center [245, 225] width 81 height 14
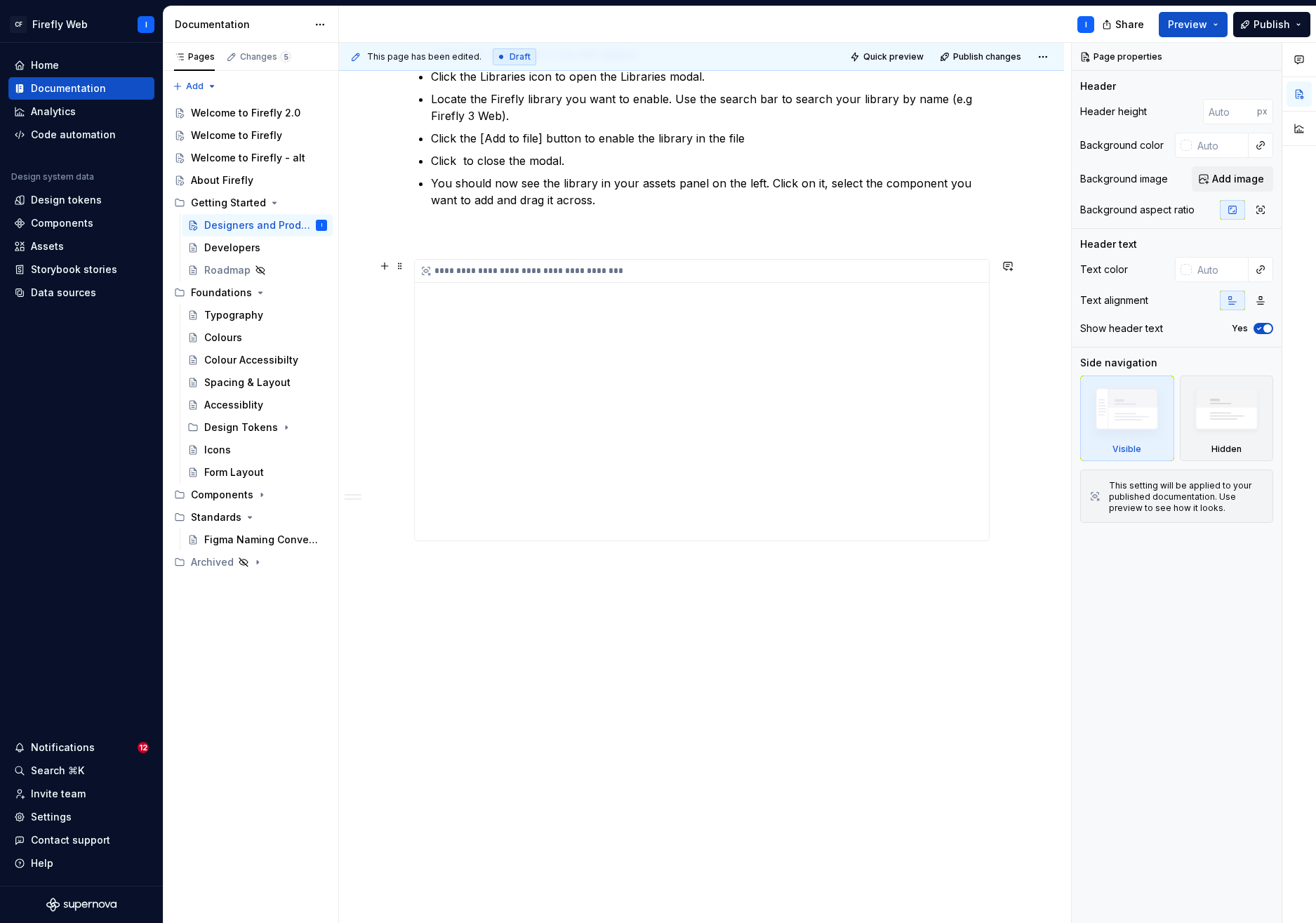
scroll to position [426, 0]
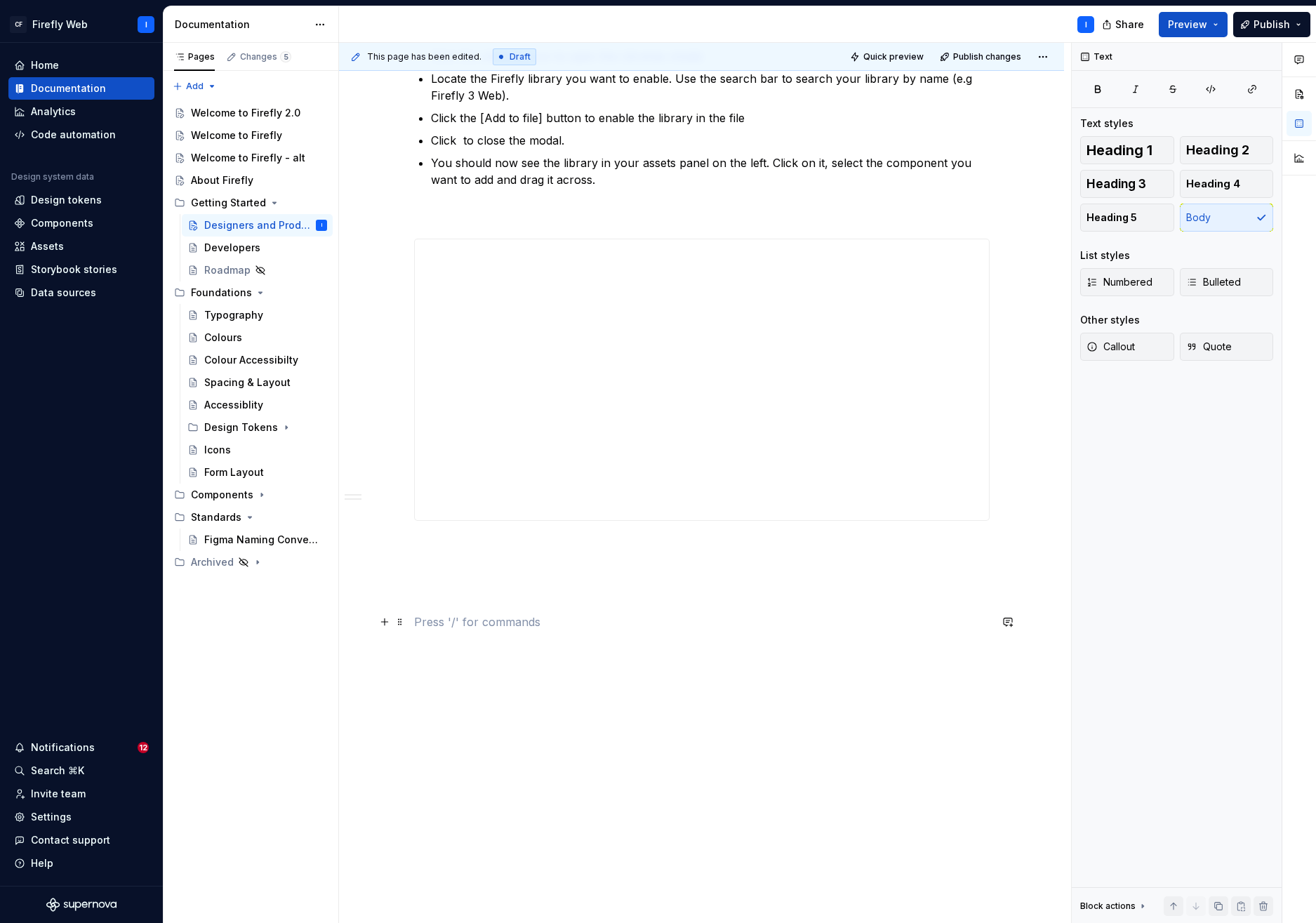
click at [536, 627] on p at bounding box center [701, 622] width 575 height 17
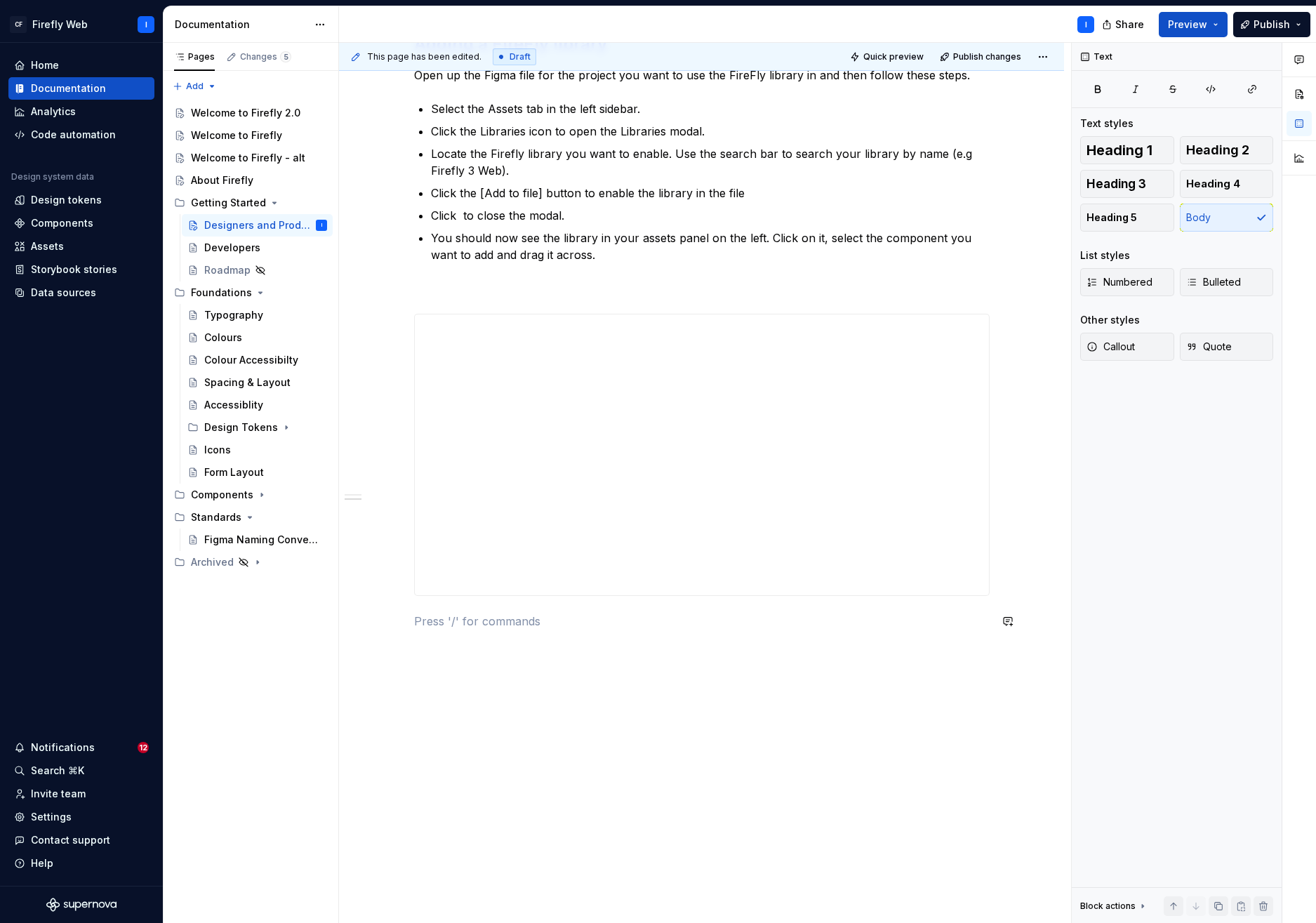
scroll to position [349, 0]
click at [224, 247] on div "Developers" at bounding box center [232, 248] width 57 height 14
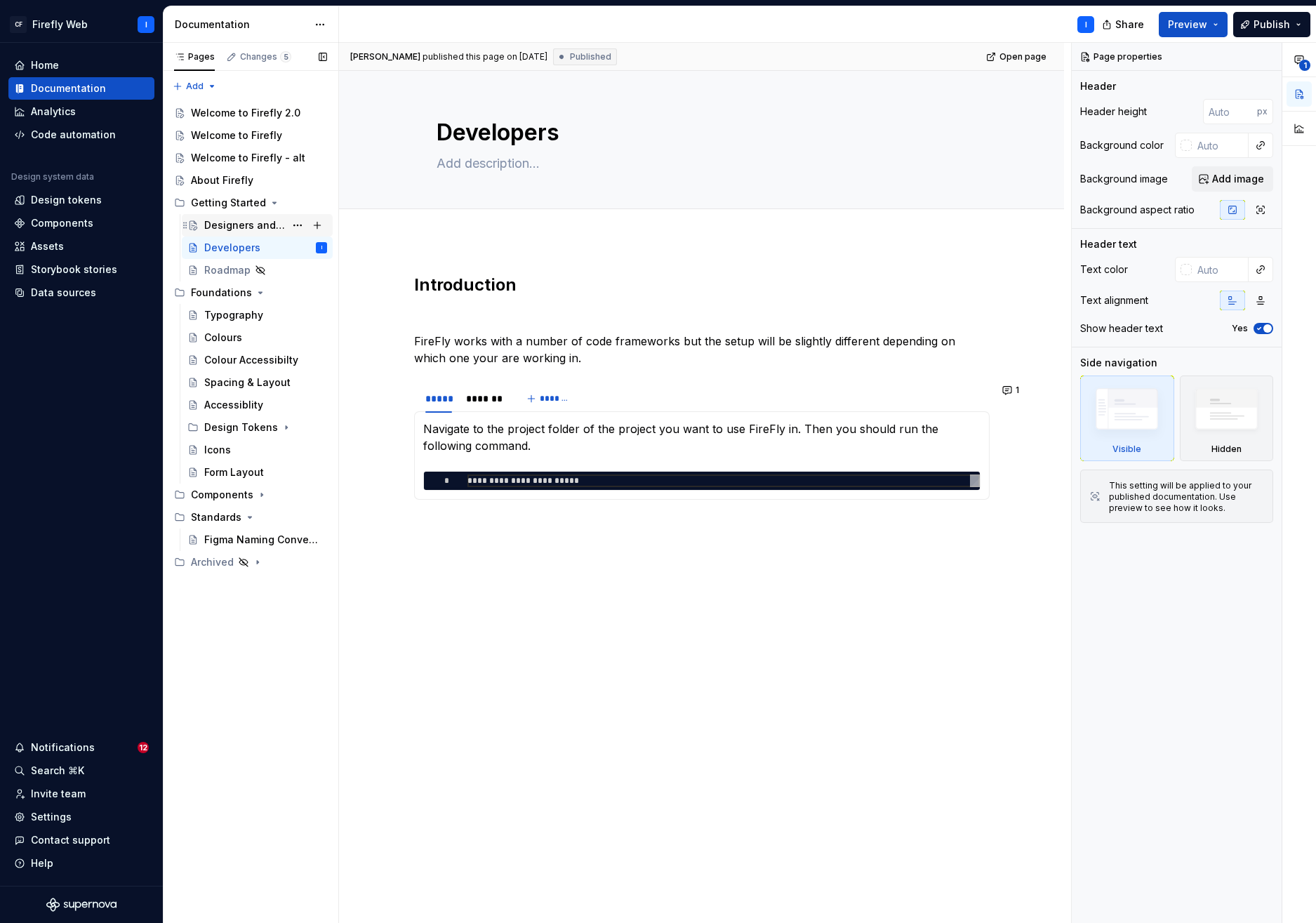
click at [225, 220] on div "Designers and Product" at bounding box center [245, 225] width 81 height 14
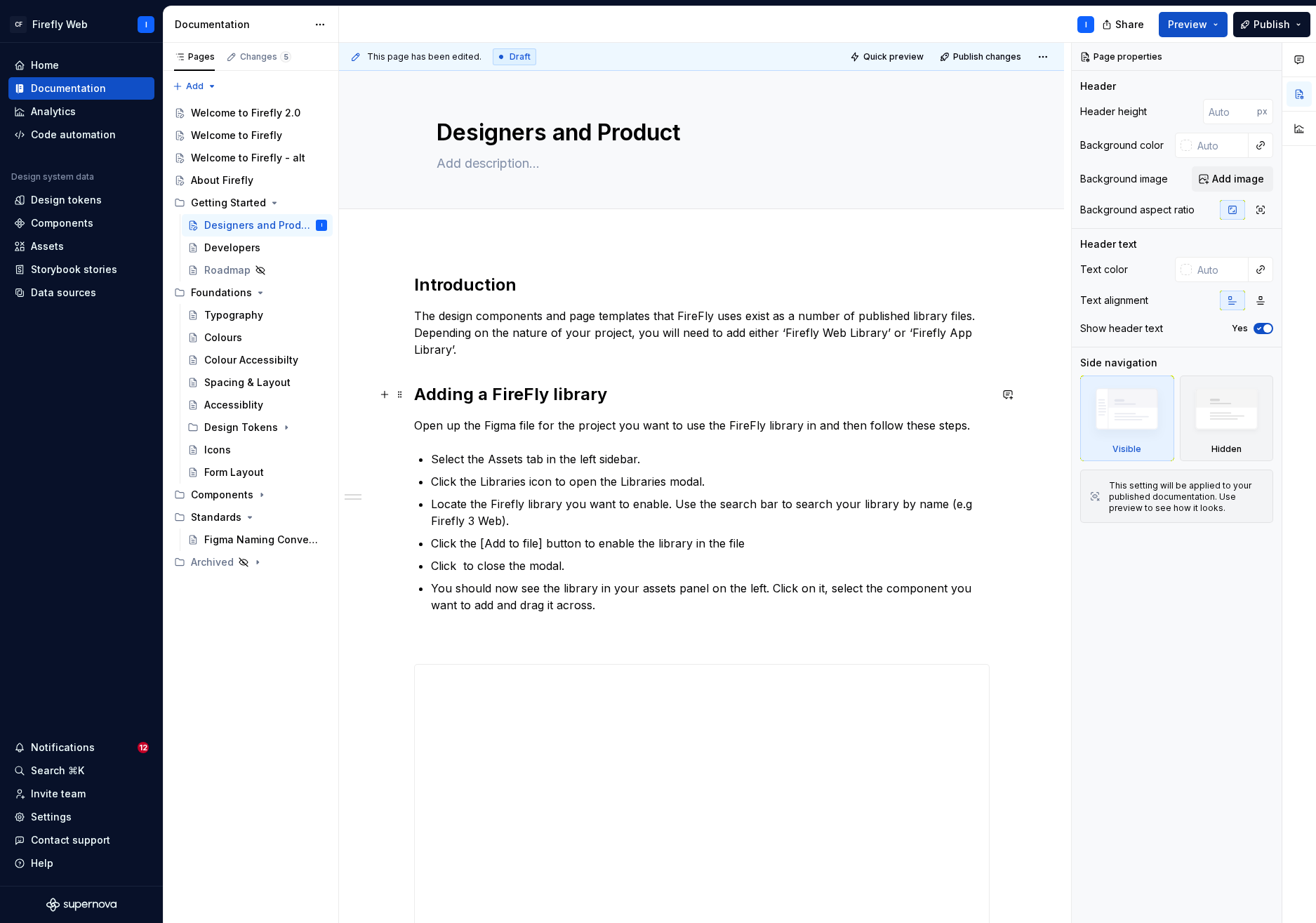
type textarea "*"
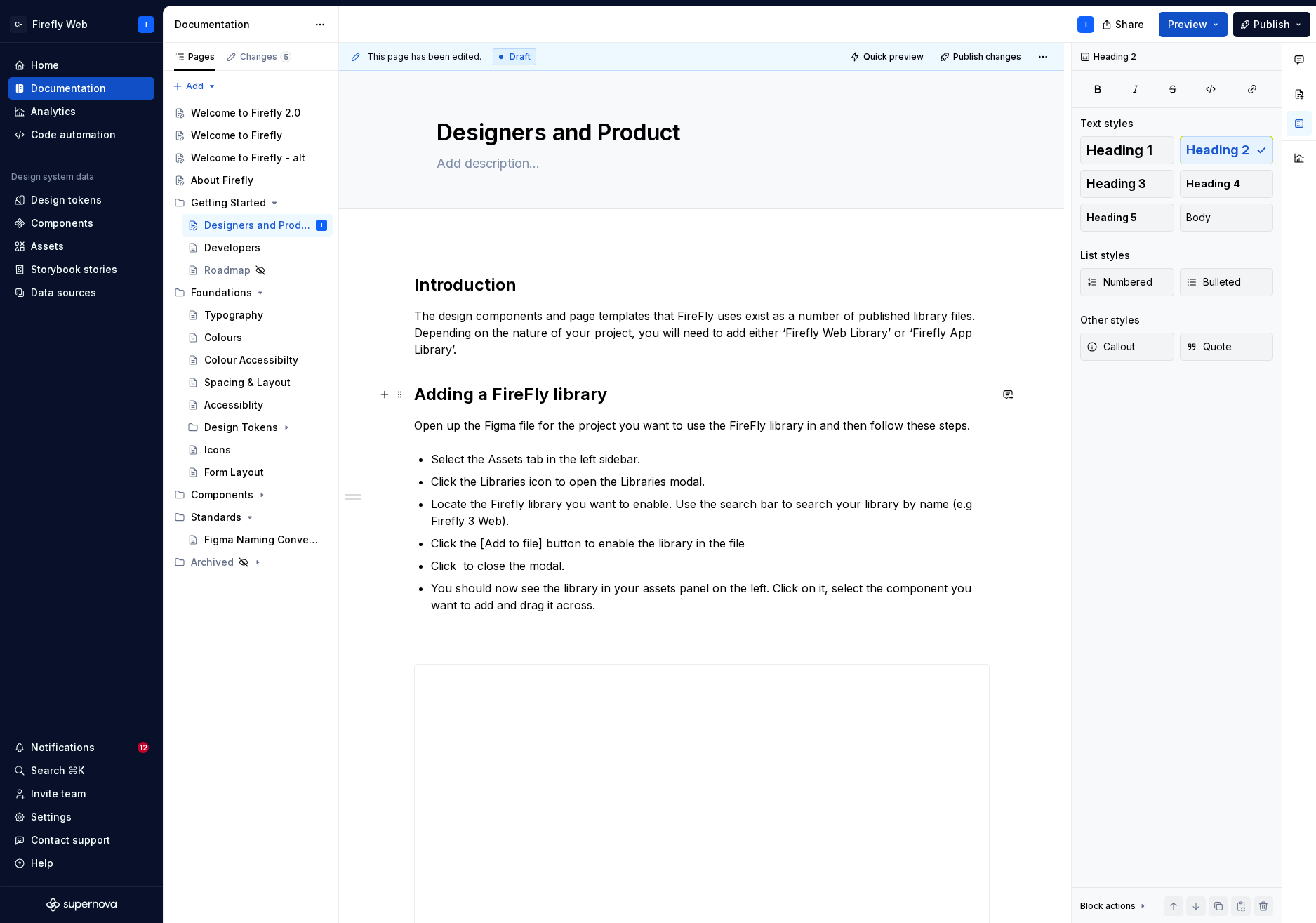
click at [530, 391] on h2 "Adding a FireFly library" at bounding box center [701, 394] width 575 height 22
click at [609, 392] on h2 "Adding a Firefly library" at bounding box center [701, 394] width 575 height 22
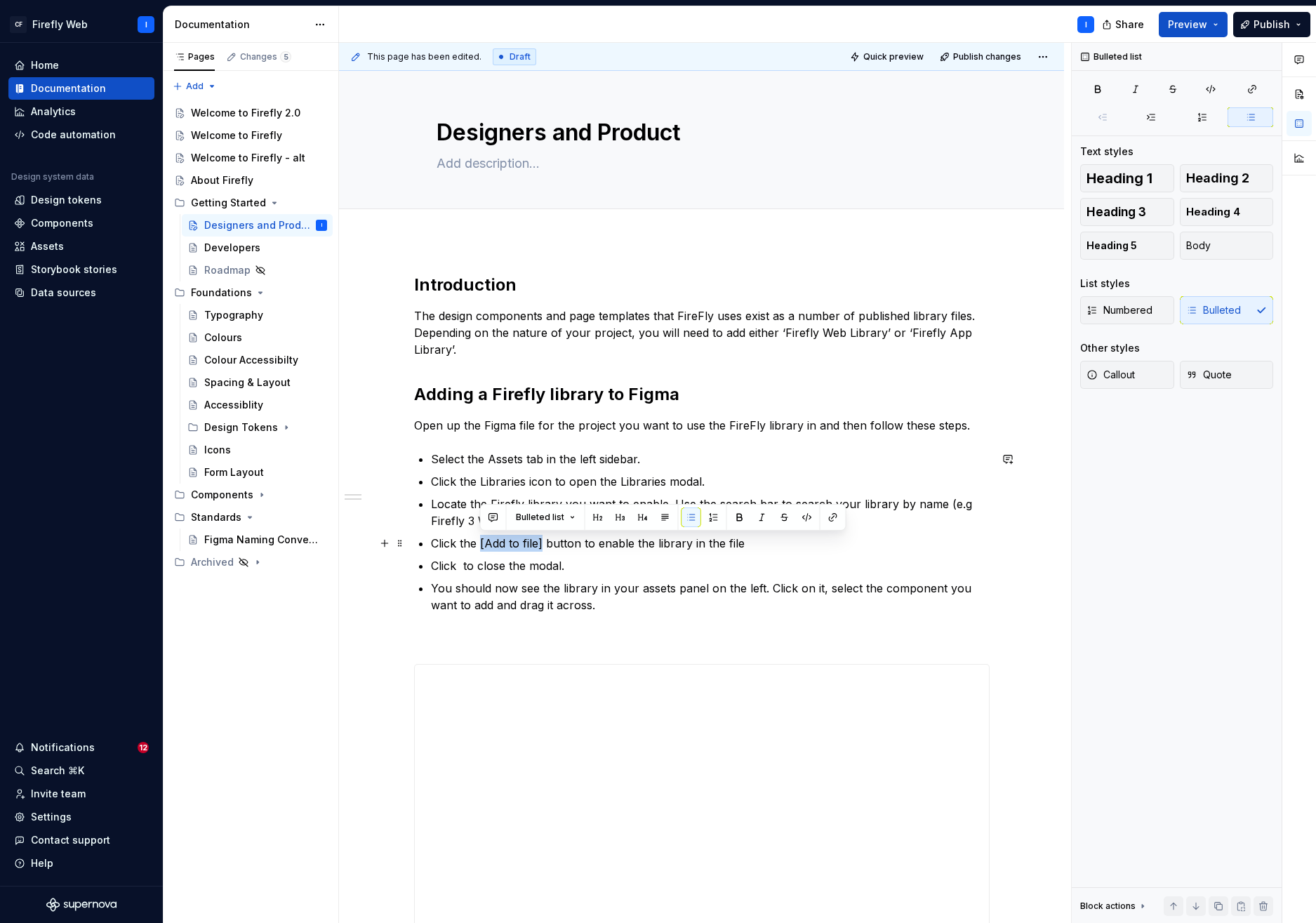
drag, startPoint x: 541, startPoint y: 543, endPoint x: 478, endPoint y: 543, distance: 63.0
click at [478, 543] on p "Click the [Add to file] button to enable the library in the file" at bounding box center [710, 543] width 559 height 17
click at [770, 574] on p "Click to close the modal." at bounding box center [710, 566] width 559 height 17
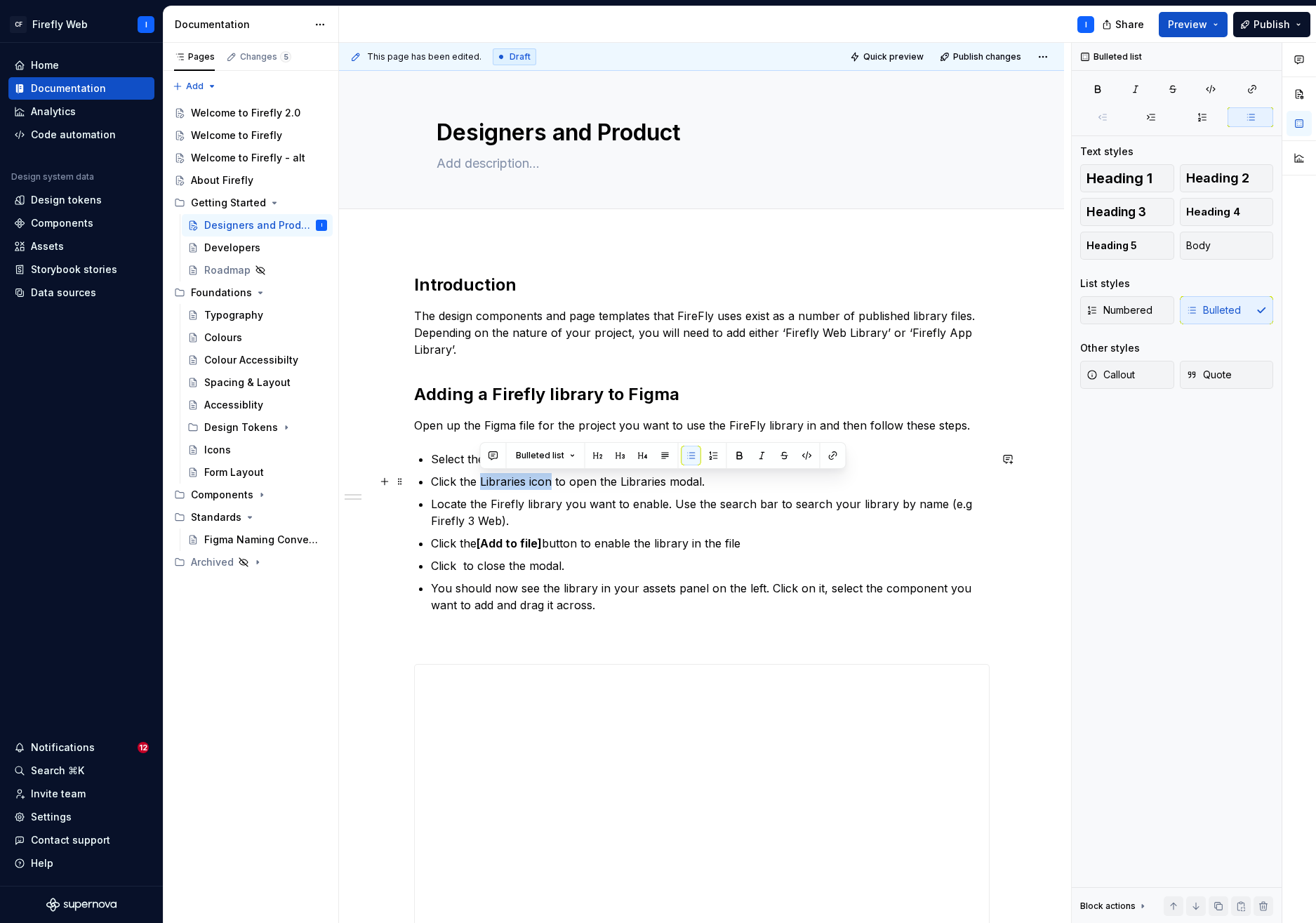
drag, startPoint x: 482, startPoint y: 480, endPoint x: 550, endPoint y: 479, distance: 68.0
click at [550, 479] on p "Click the Libraries icon to open the Libraries modal." at bounding box center [710, 481] width 559 height 17
click at [640, 517] on p "Locate the Firefly library you want to enable. Use the search bar to search you…" at bounding box center [710, 513] width 559 height 34
click at [228, 251] on div "Developers" at bounding box center [232, 248] width 57 height 14
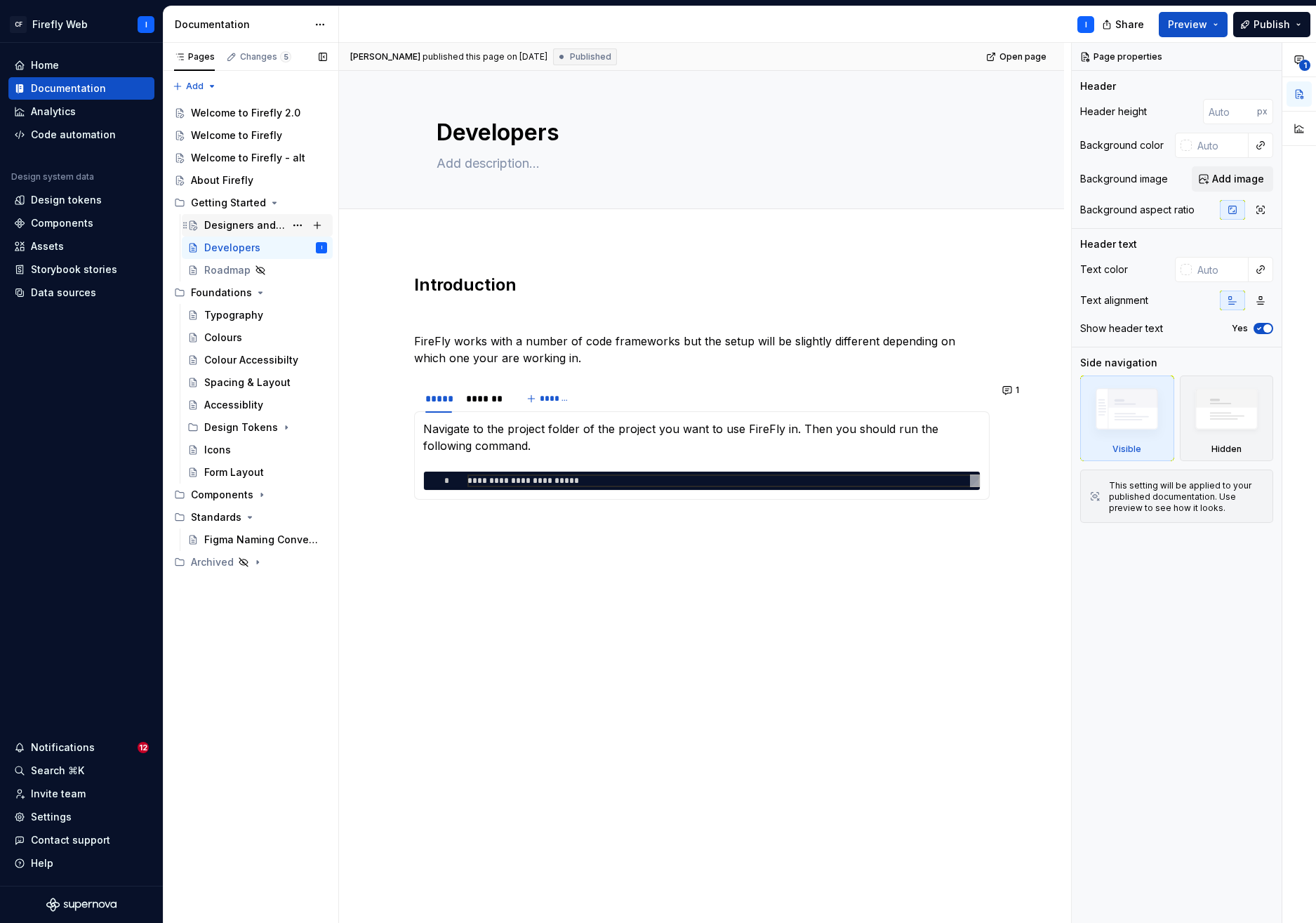
click at [219, 226] on div "Designers and Product" at bounding box center [245, 225] width 81 height 14
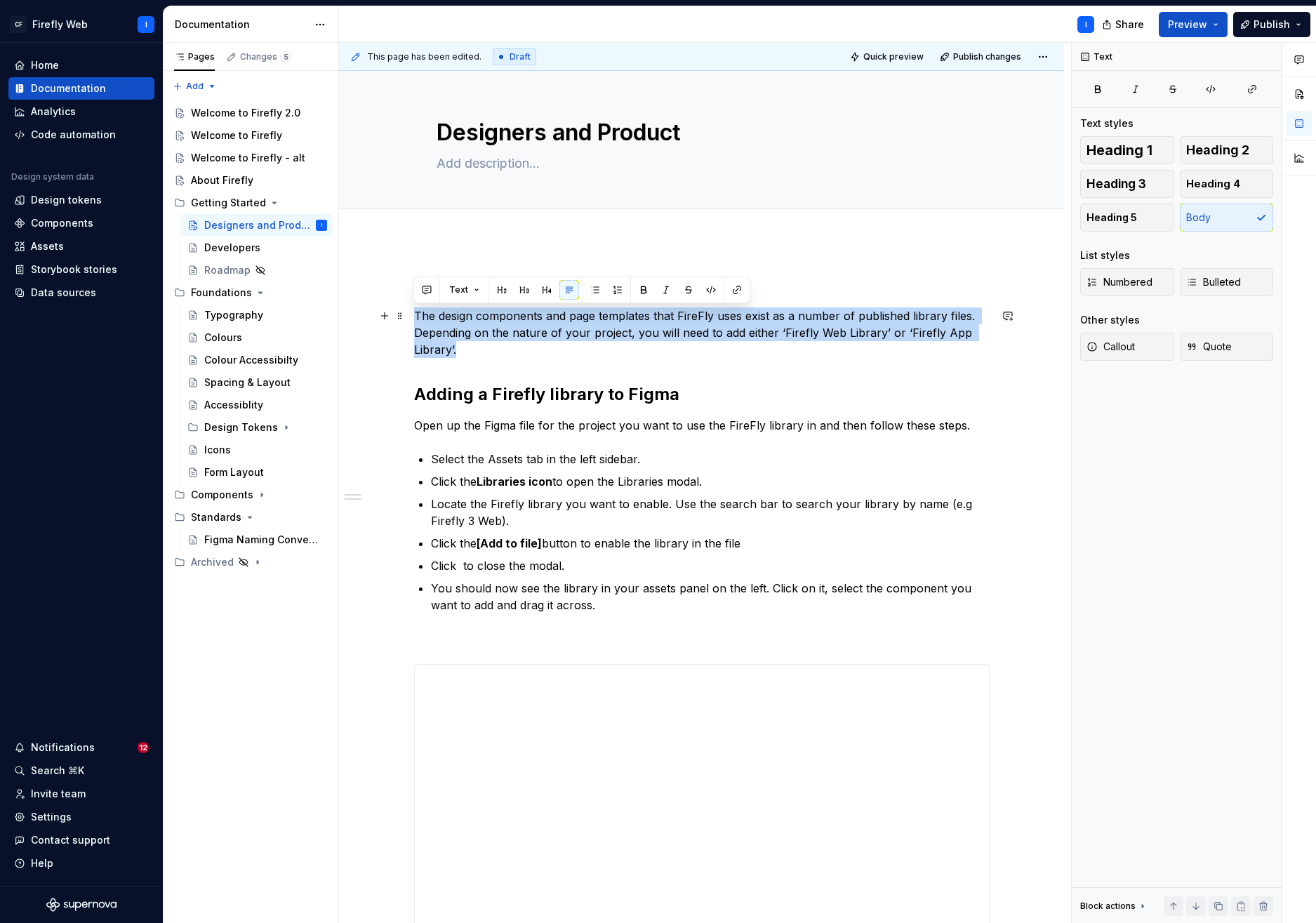
drag, startPoint x: 464, startPoint y: 349, endPoint x: 414, endPoint y: 311, distance: 62.8
click at [414, 311] on p "The design components and page templates that FireFly uses exist as a number of…" at bounding box center [701, 333] width 575 height 50
copy p "The design components and page templates that FireFly uses exist as a number of…"
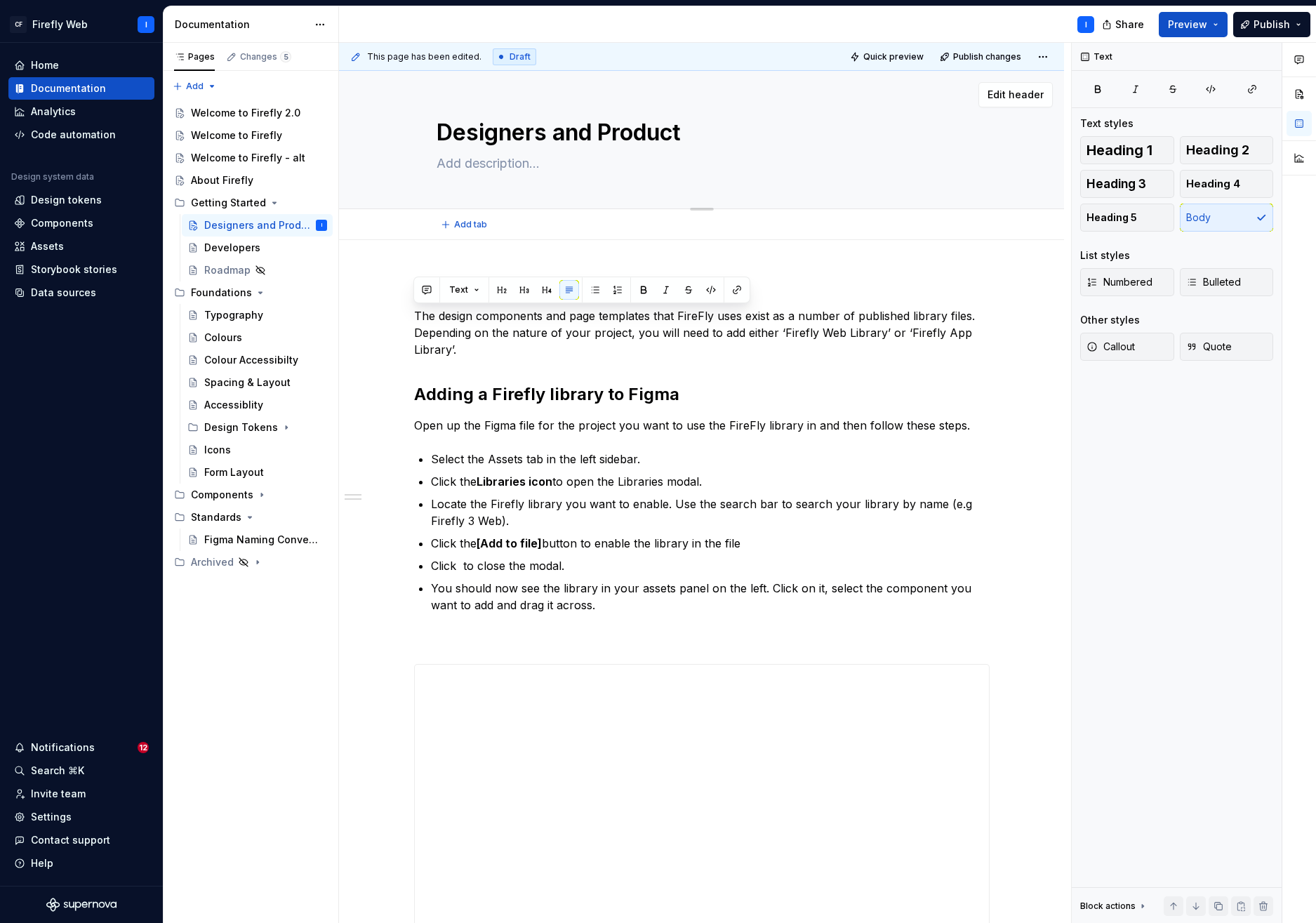
click at [504, 162] on textarea at bounding box center [698, 163] width 531 height 22
paste textarea "The design components and page templates that FireFly uses exist as a number of…"
type textarea "*"
type textarea "The design components and page templates that FireFly uses exist as a number of…"
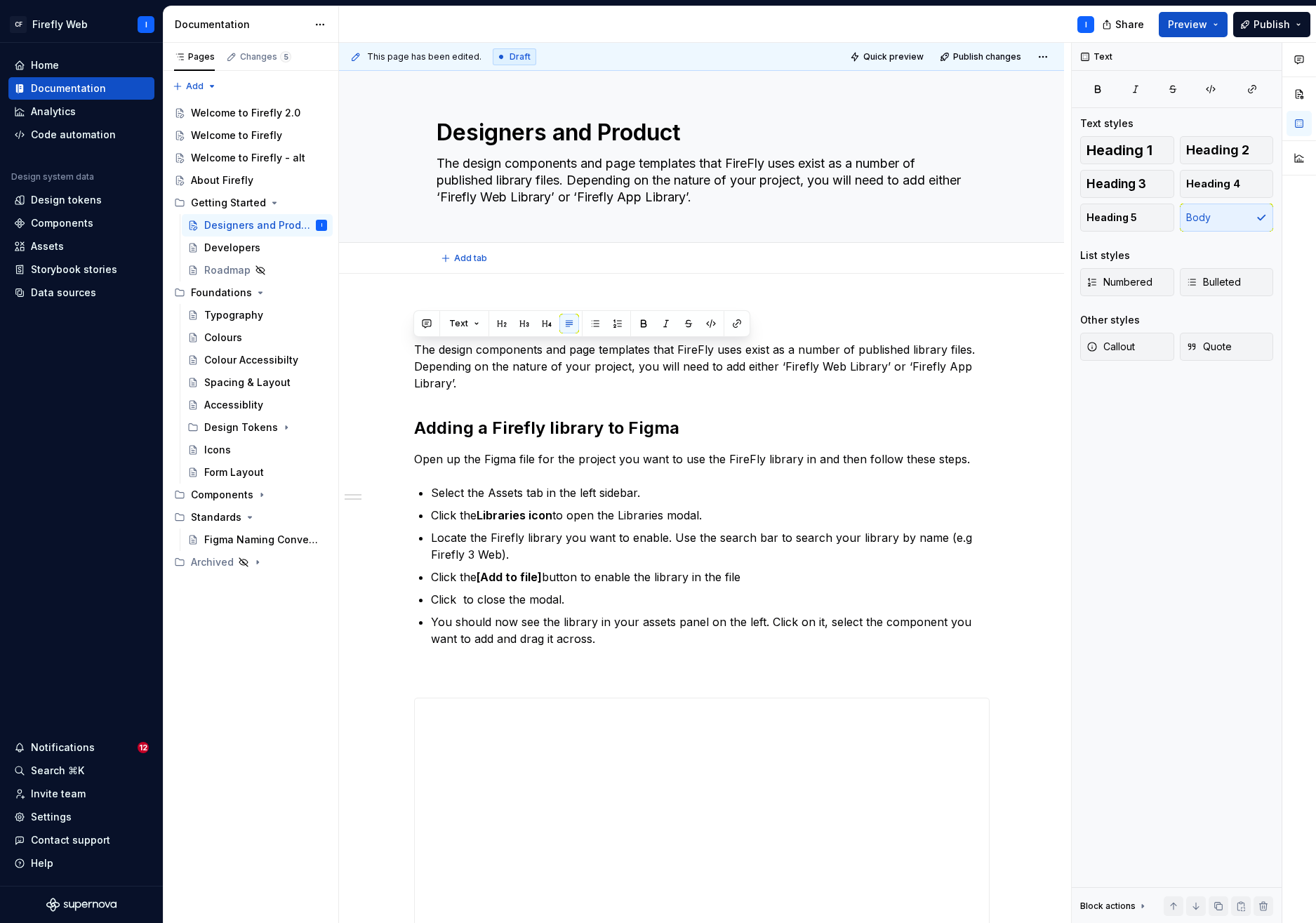
type textarea "*"
type textarea "The design components and page templates that FireFly uses exist as a number of…"
click at [762, 411] on div "**********" at bounding box center [701, 661] width 575 height 707
click at [453, 375] on p "The design components and page templates that FireFly uses exist as a number of…" at bounding box center [701, 366] width 575 height 50
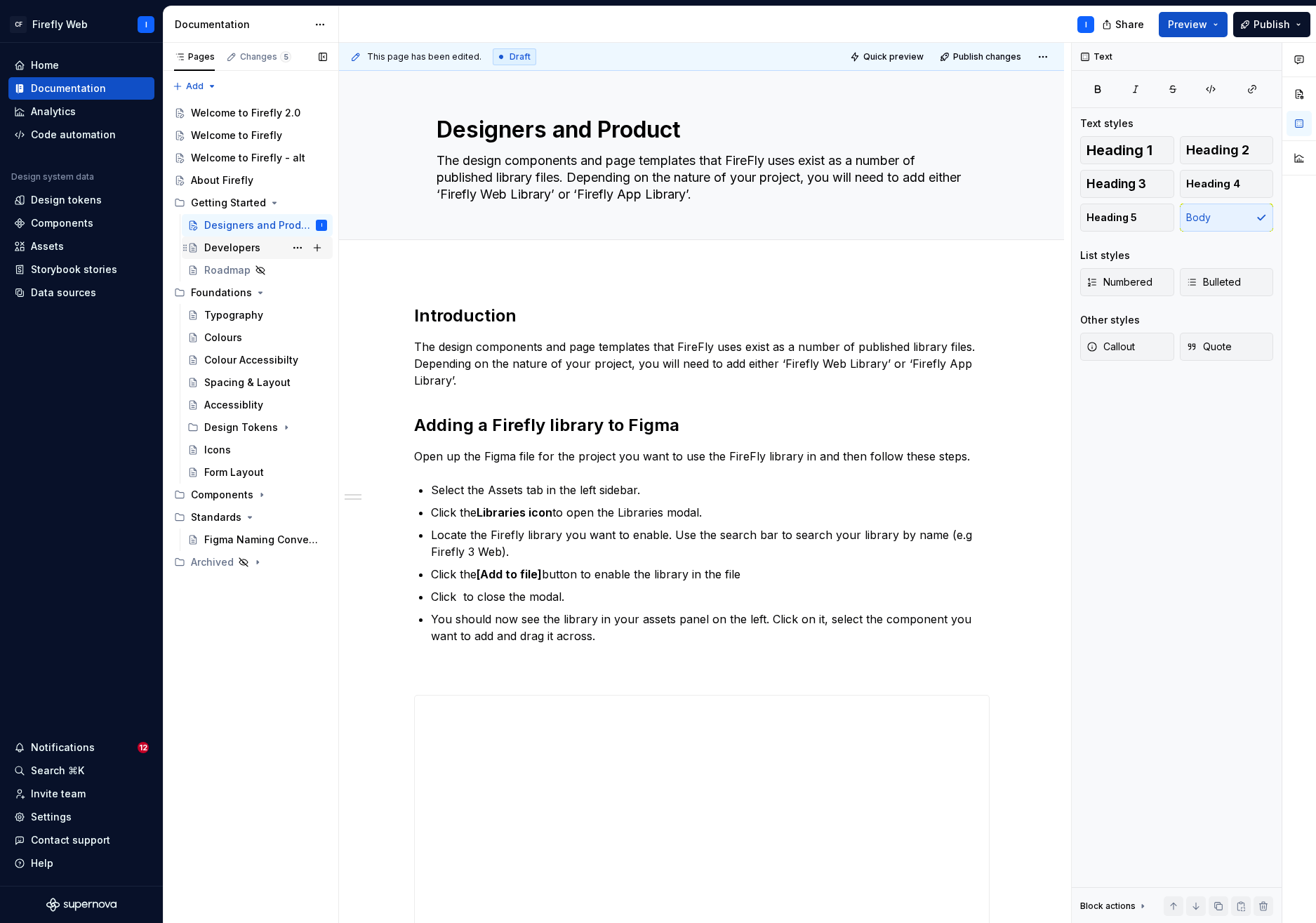
click at [223, 246] on div "Developers" at bounding box center [232, 248] width 57 height 14
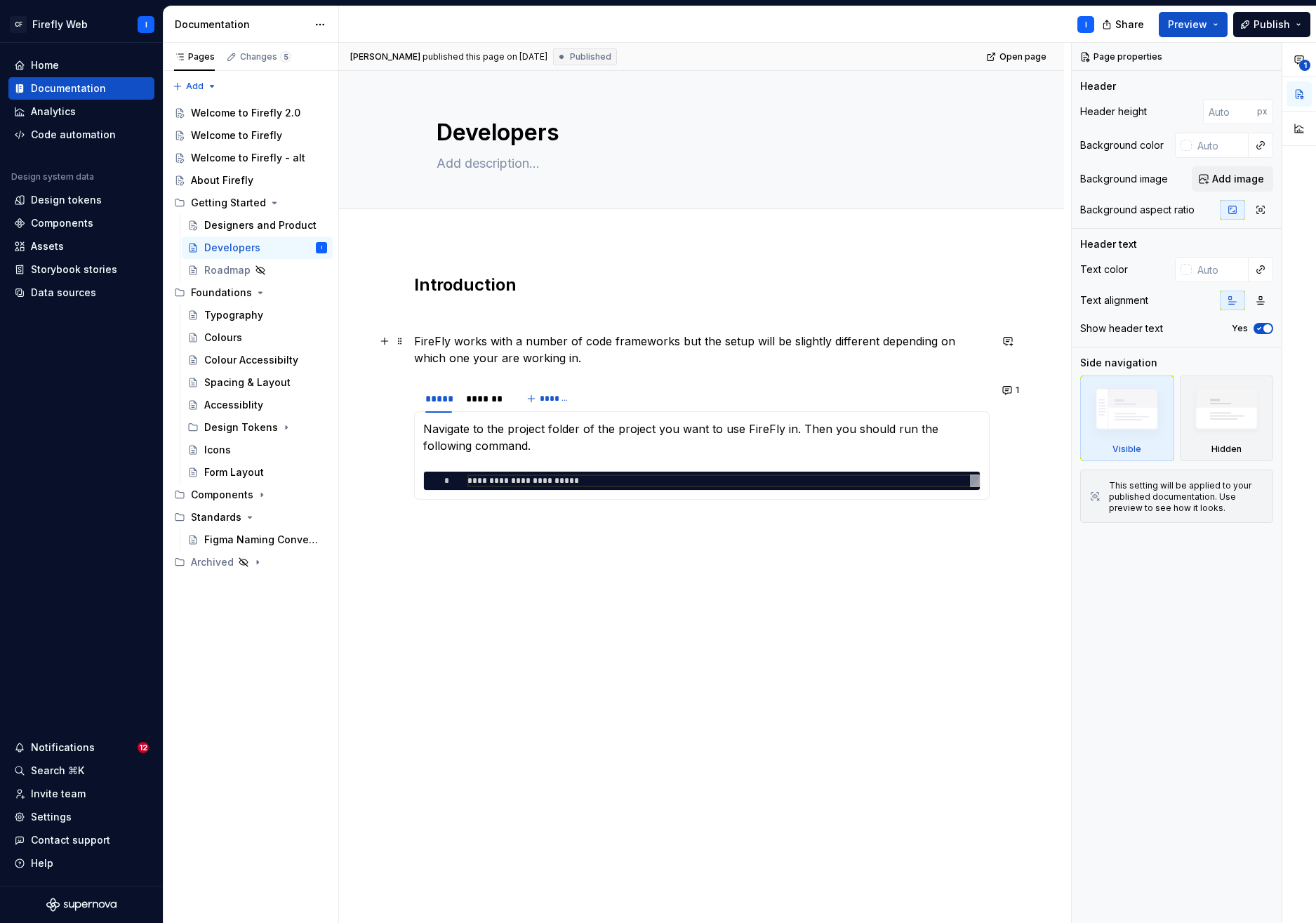
type textarea "*"
drag, startPoint x: 440, startPoint y: 342, endPoint x: 452, endPoint y: 339, distance: 12.4
click at [440, 341] on p "FireFly works with a number of code frameworks but the setup will be slightly d…" at bounding box center [701, 350] width 575 height 34
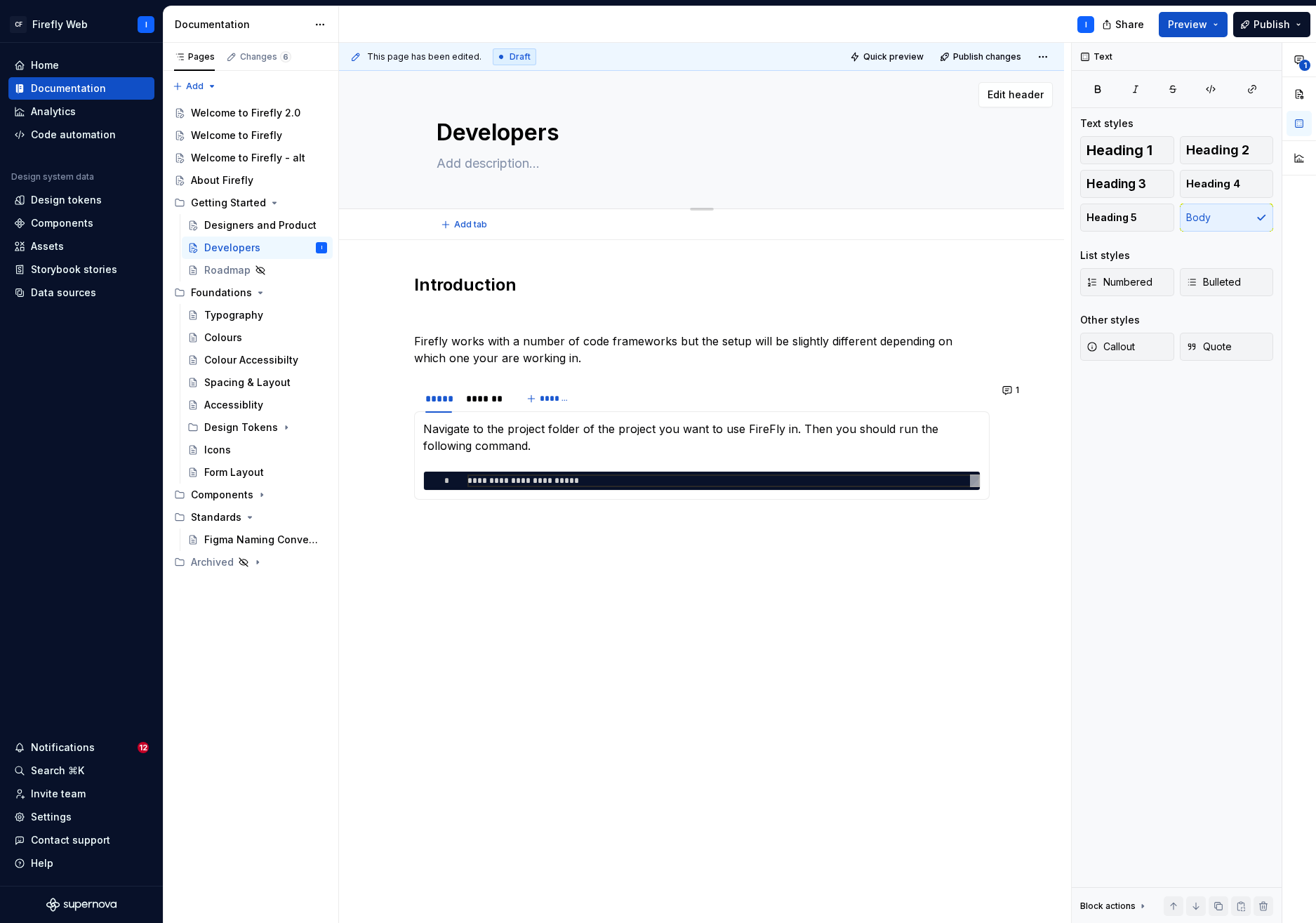
click at [468, 163] on textarea at bounding box center [698, 163] width 531 height 22
paste textarea "Firefly works with multiple frameworks. Setup may vary depending on your stack,…"
type textarea "*"
type textarea "Firefly works with multiple frameworks. Setup may vary depending on your stack,…"
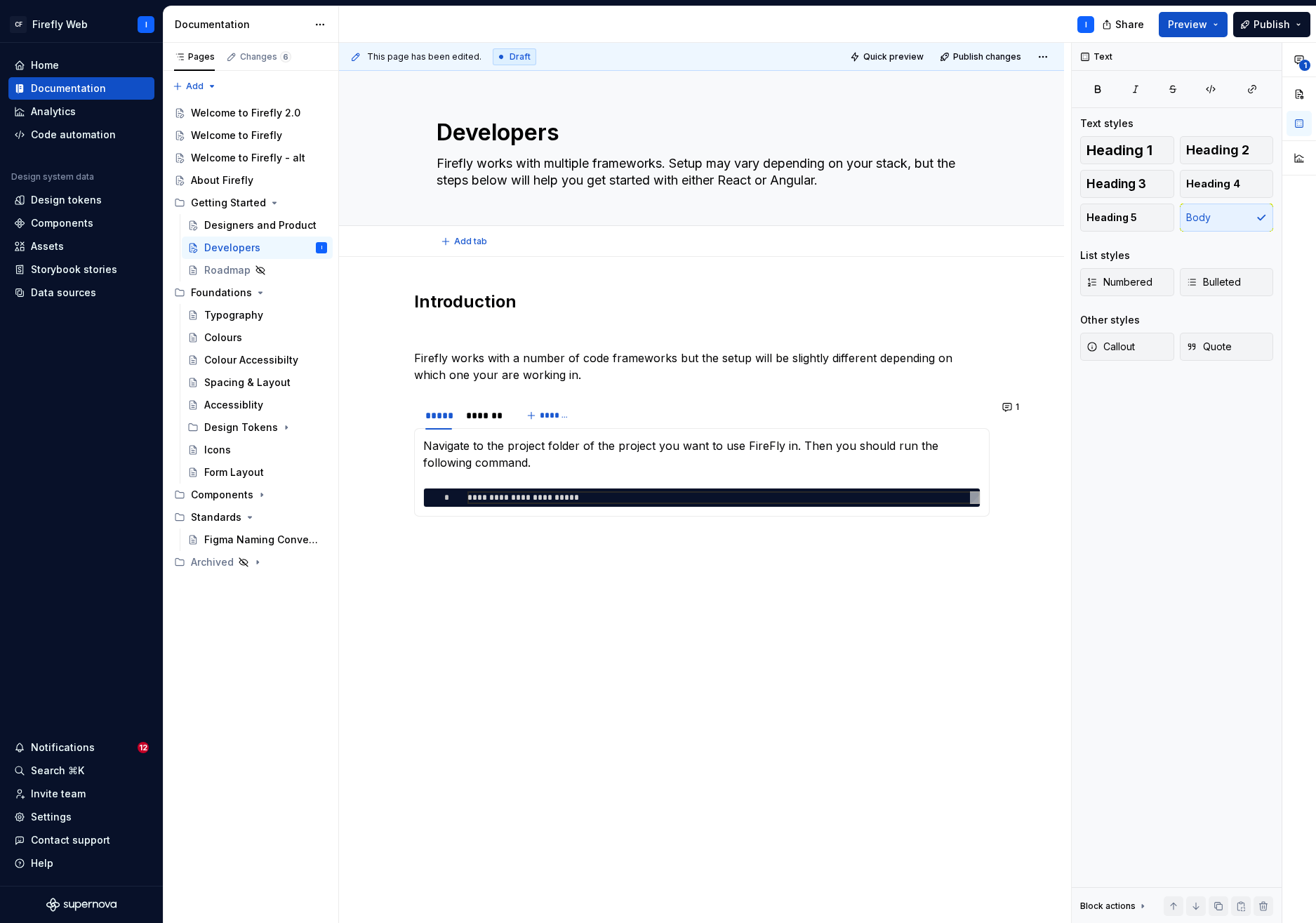
type textarea "*"
type textarea "Firefly works with multiple frameworks. Setup may vary depending on your stack,…"
click at [434, 259] on div "**********" at bounding box center [702, 550] width 725 height 588
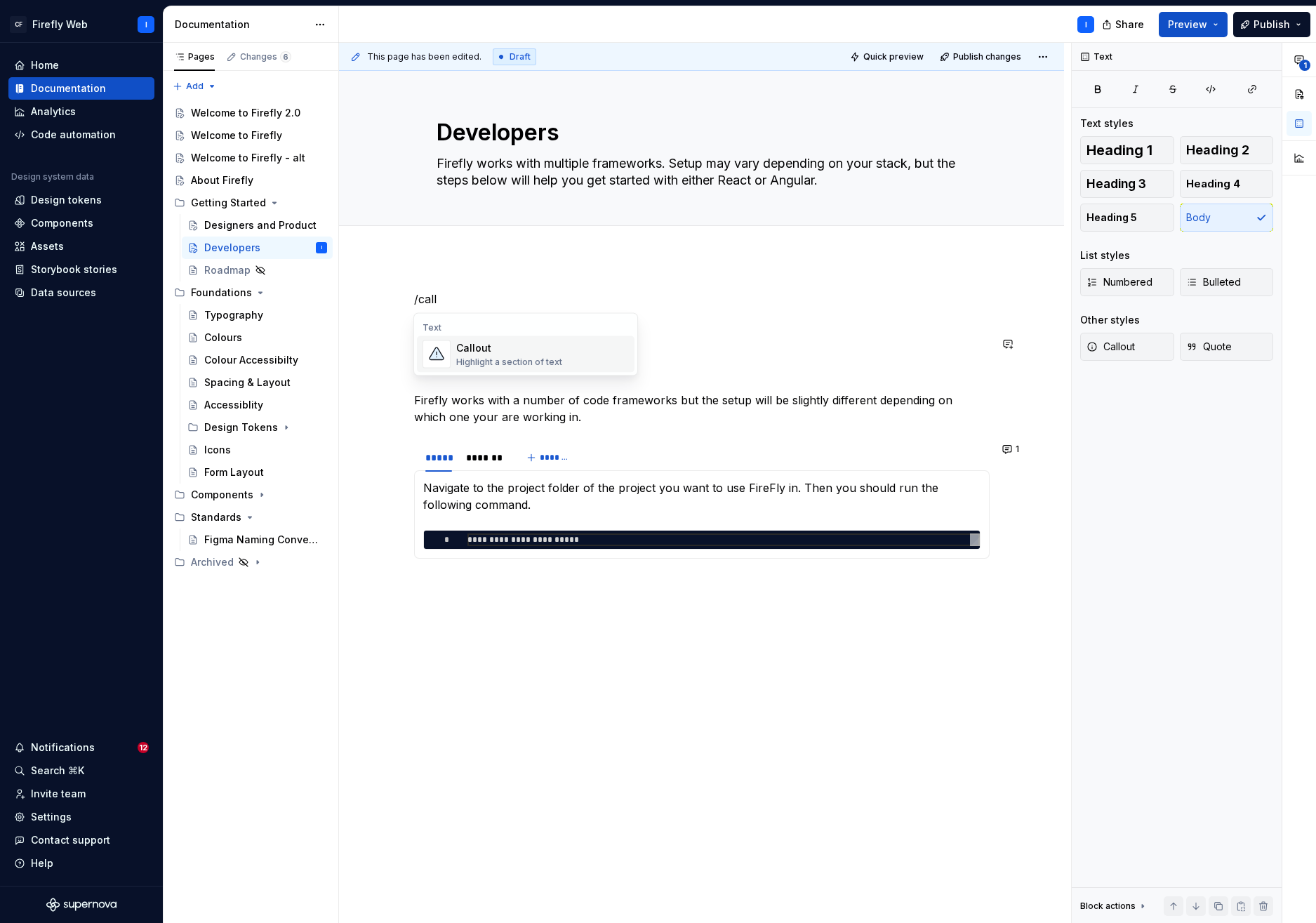
click at [473, 356] on div "Highlight a section of text" at bounding box center [509, 362] width 106 height 12
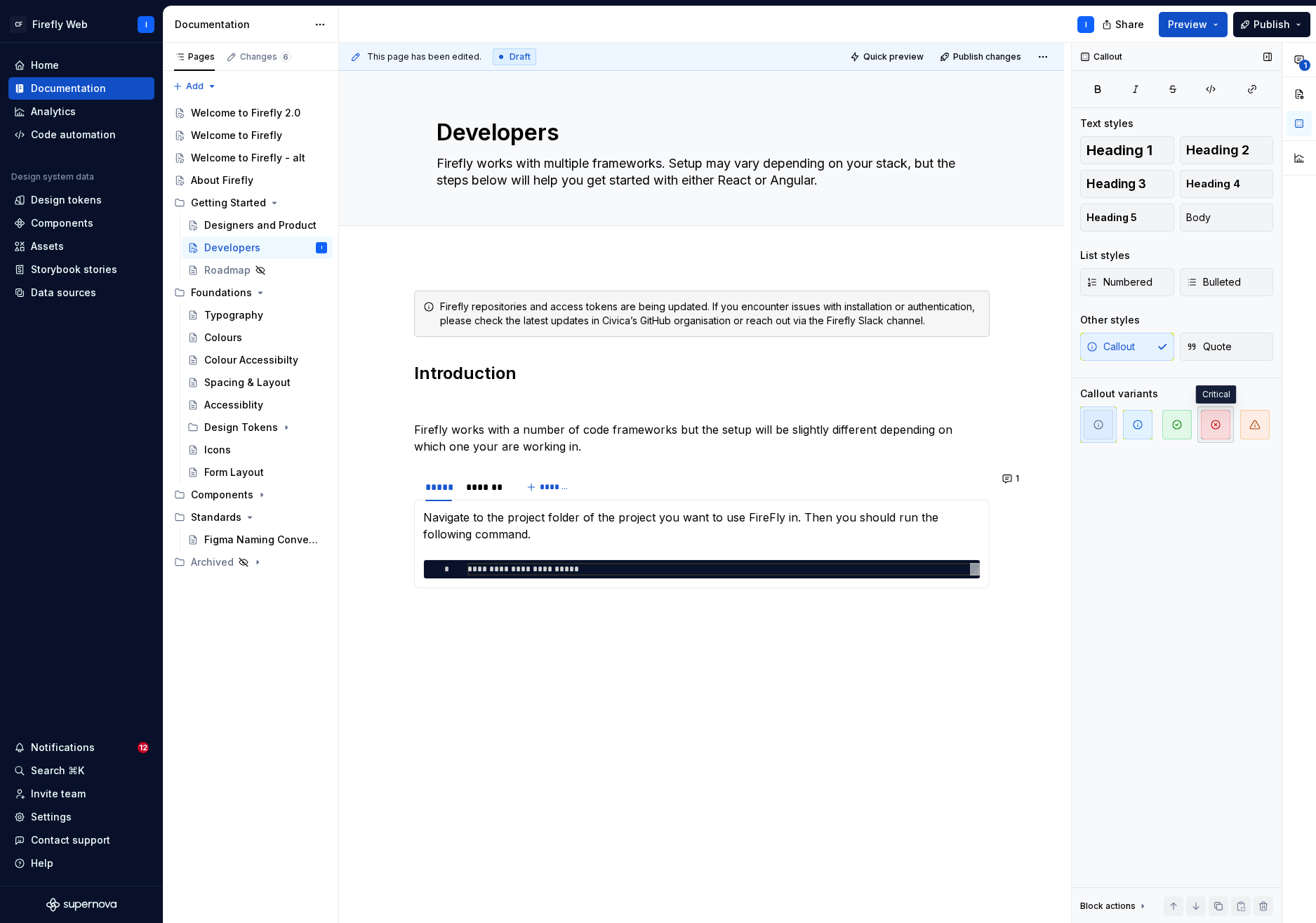
click at [1223, 431] on span "button" at bounding box center [1215, 425] width 30 height 30
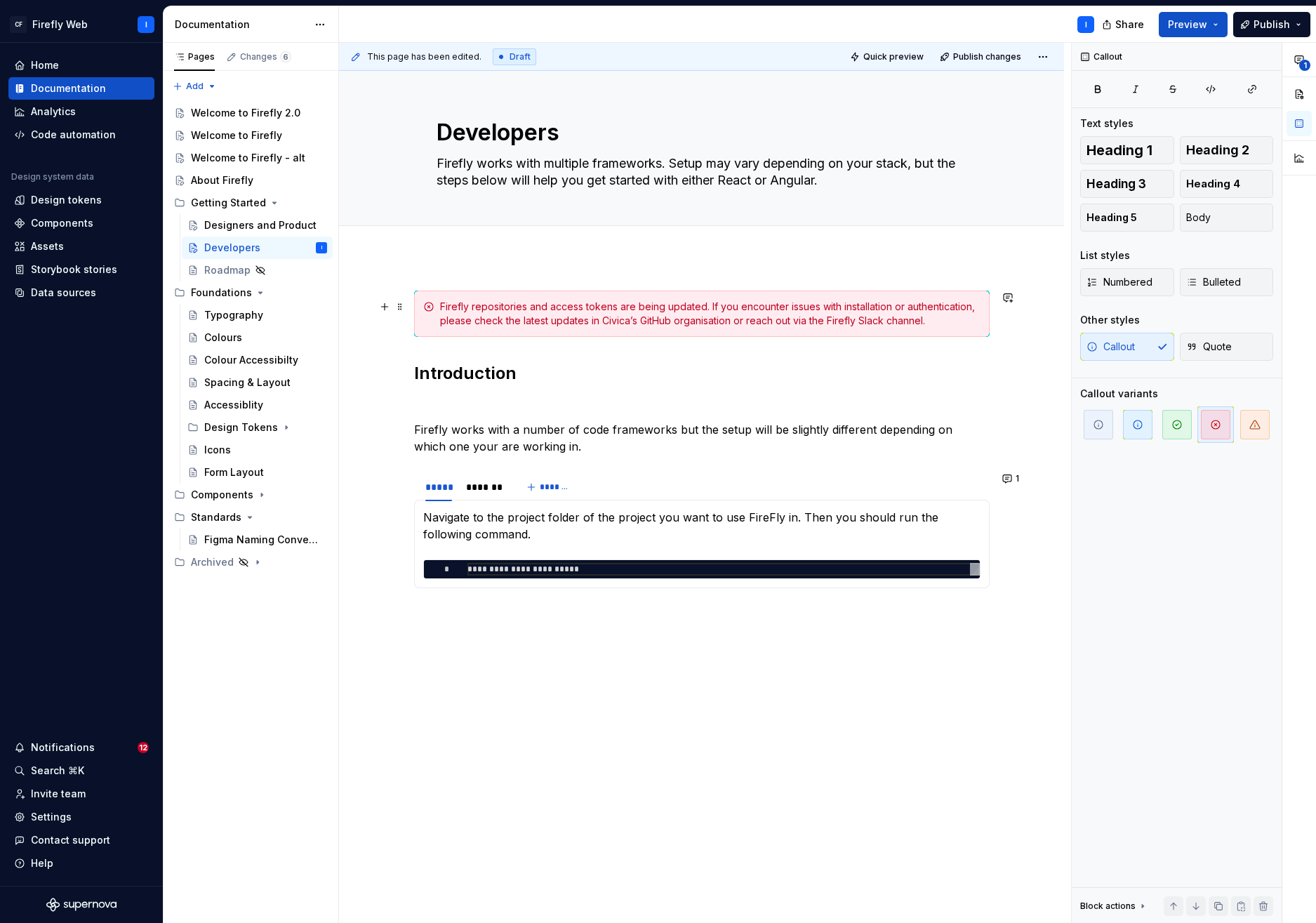
click at [604, 308] on div "Firefly repositories and access tokens are being updated. If you encounter issu…" at bounding box center [710, 313] width 540 height 28
drag, startPoint x: 583, startPoint y: 308, endPoint x: 551, endPoint y: 305, distance: 32.1
click at [551, 305] on div "Firefly repositories and access tokens are being updated. If you encounter issu…" at bounding box center [710, 313] width 540 height 28
drag, startPoint x: 546, startPoint y: 445, endPoint x: 555, endPoint y: 446, distance: 9.1
click at [546, 445] on p "Firefly works with a number of code frameworks but the setup will be slightly d…" at bounding box center [701, 438] width 575 height 34
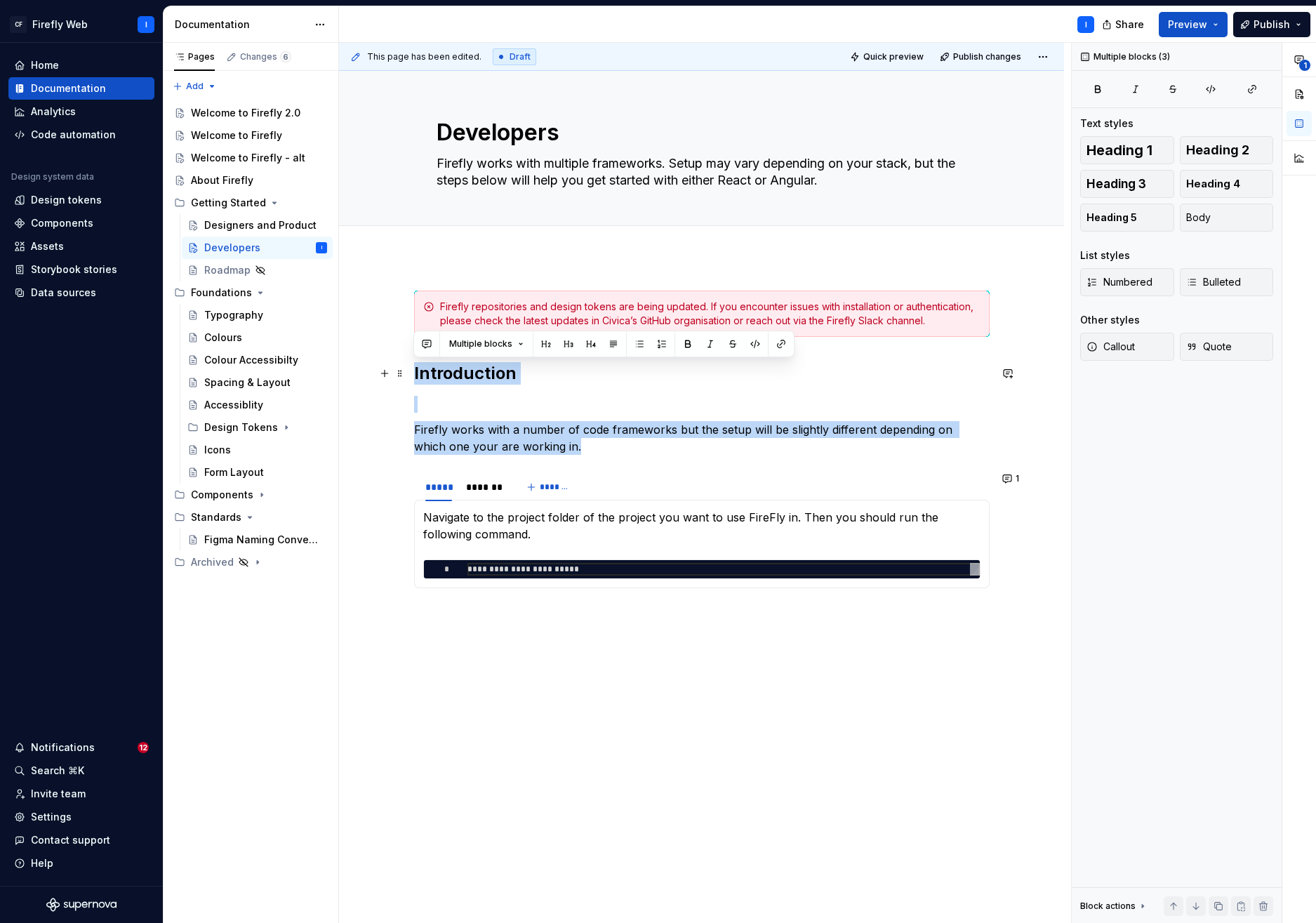
drag, startPoint x: 465, startPoint y: 422, endPoint x: 412, endPoint y: 374, distance: 71.5
click at [412, 374] on div "**********" at bounding box center [702, 586] width 725 height 659
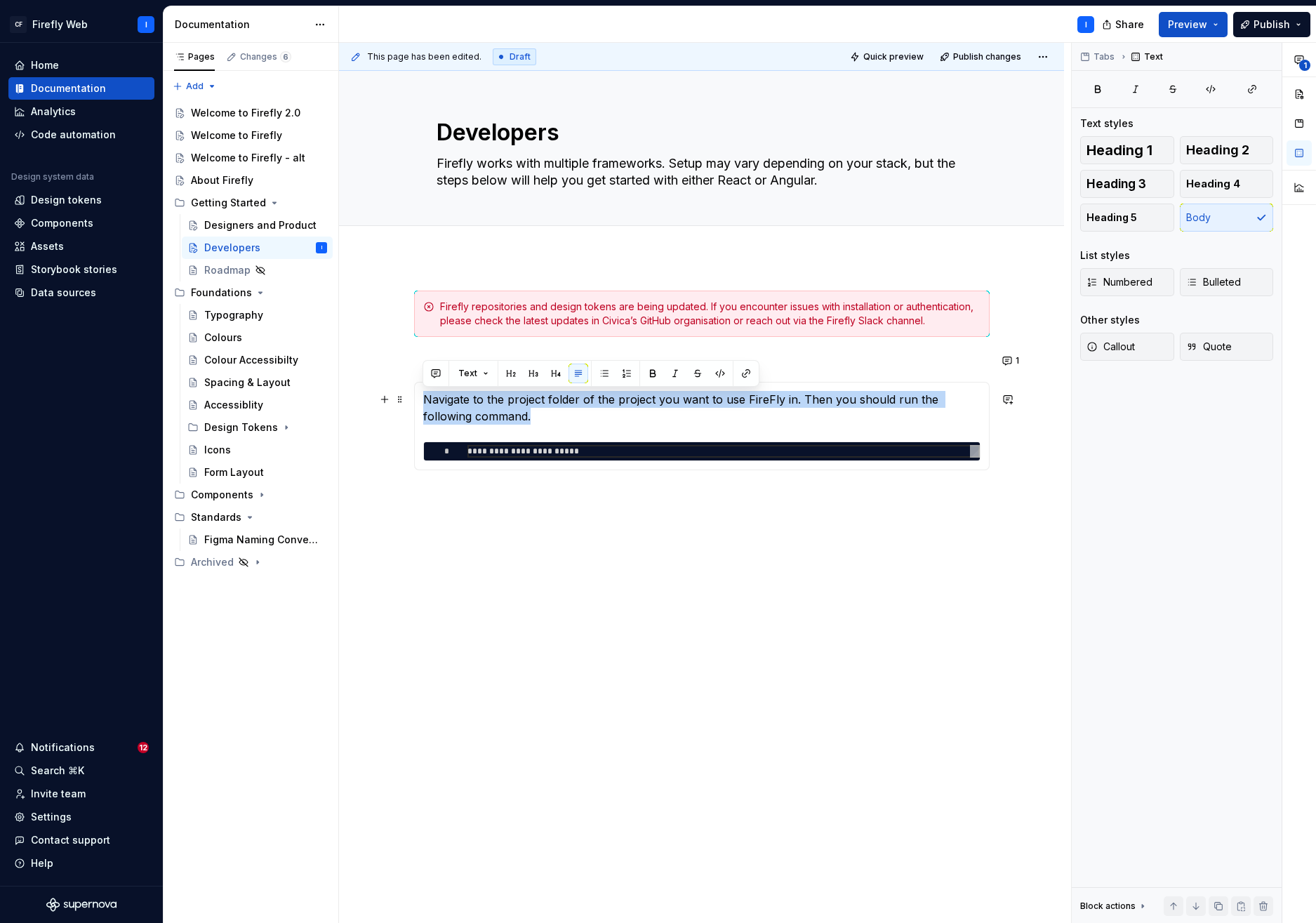
drag, startPoint x: 463, startPoint y: 411, endPoint x: 421, endPoint y: 398, distance: 44.0
click at [421, 398] on div "**********" at bounding box center [701, 426] width 575 height 89
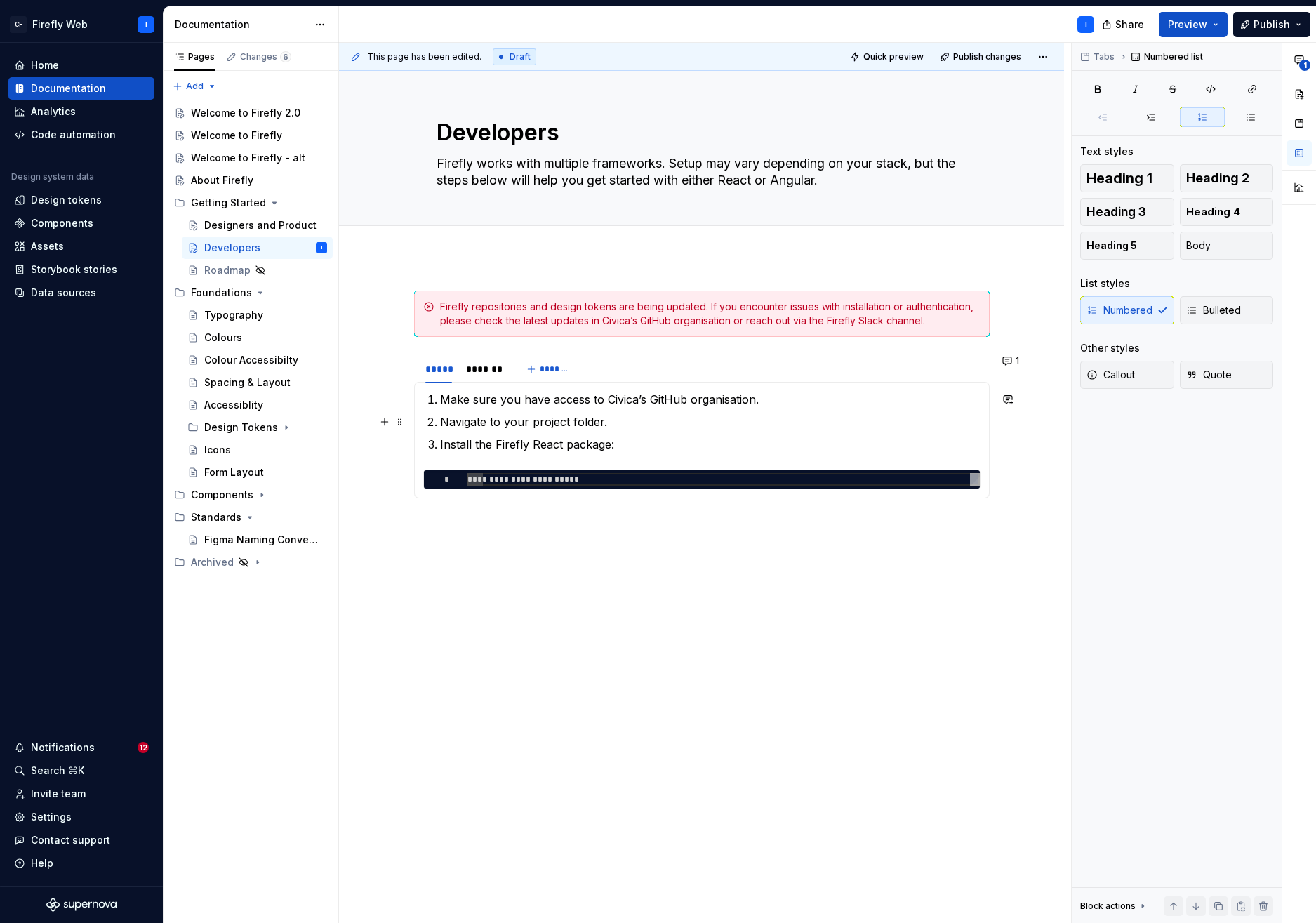
click at [592, 428] on p "Navigate to your project folder." at bounding box center [710, 422] width 540 height 17
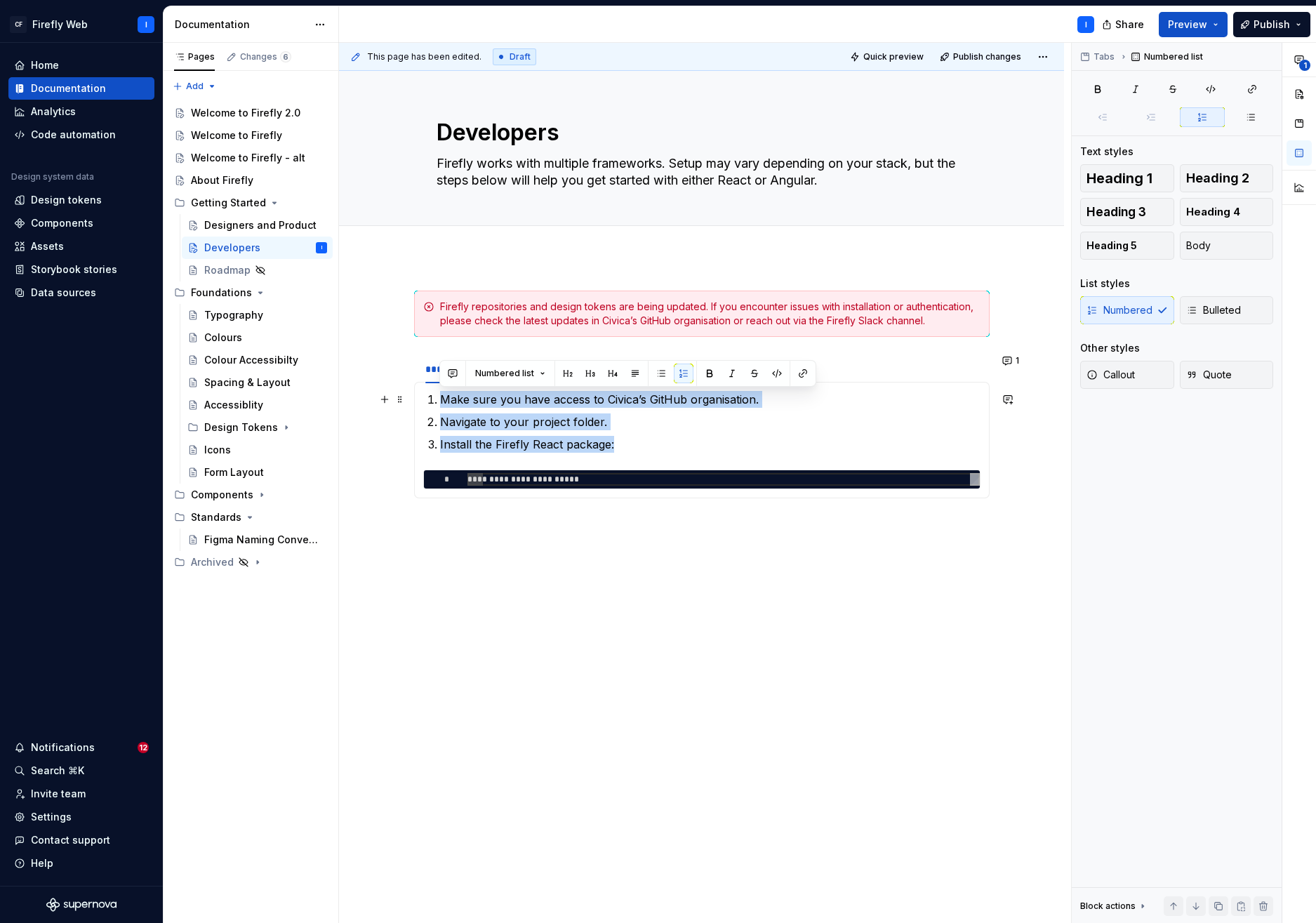
drag, startPoint x: 522, startPoint y: 429, endPoint x: 415, endPoint y: 404, distance: 109.9
click at [415, 404] on div "**********" at bounding box center [701, 440] width 575 height 117
drag, startPoint x: 588, startPoint y: 438, endPoint x: 604, endPoint y: 444, distance: 17.1
click at [588, 438] on p "Install the Firefly React package:" at bounding box center [710, 444] width 540 height 17
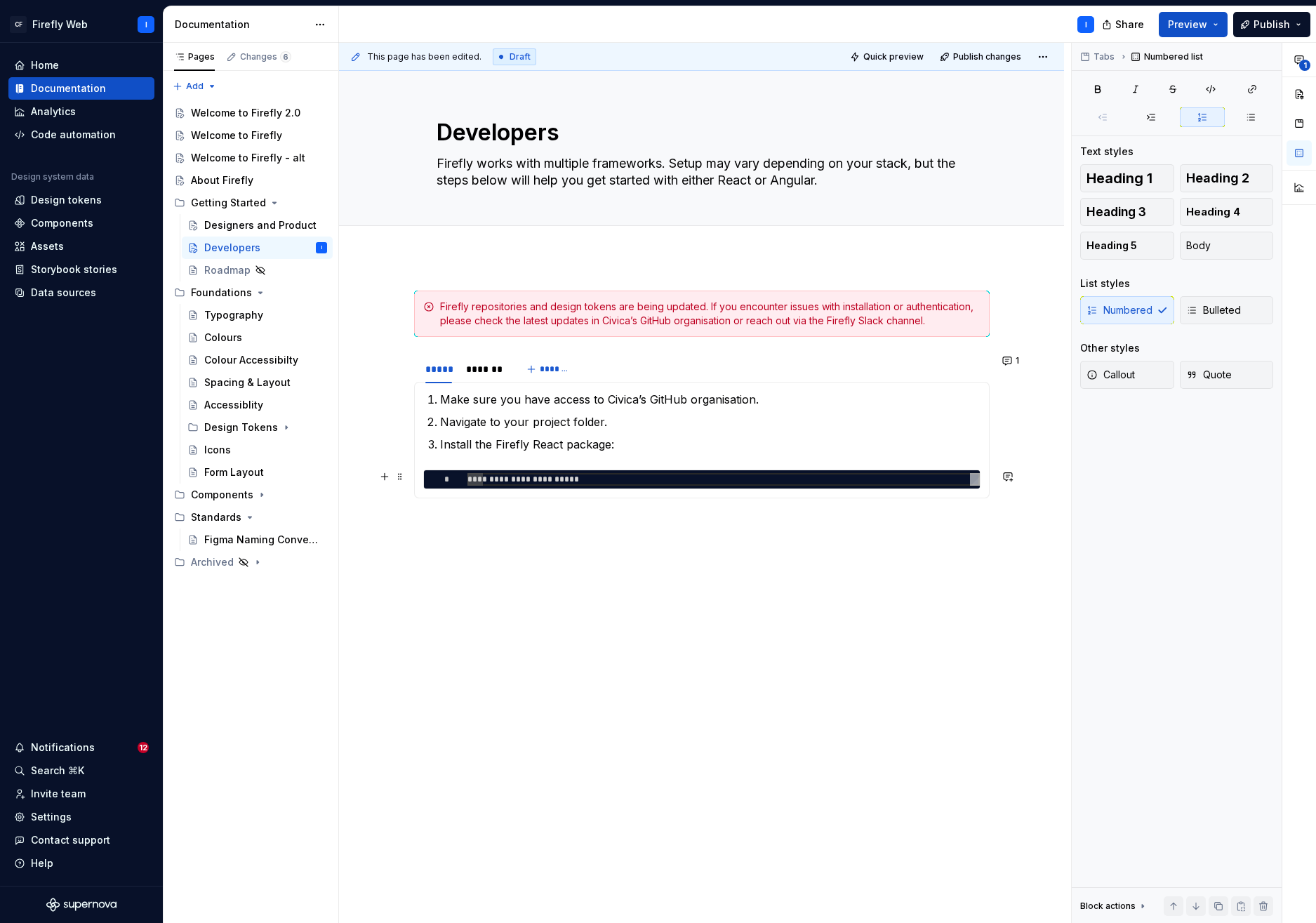
click at [981, 479] on div "**********" at bounding box center [702, 479] width 557 height 20
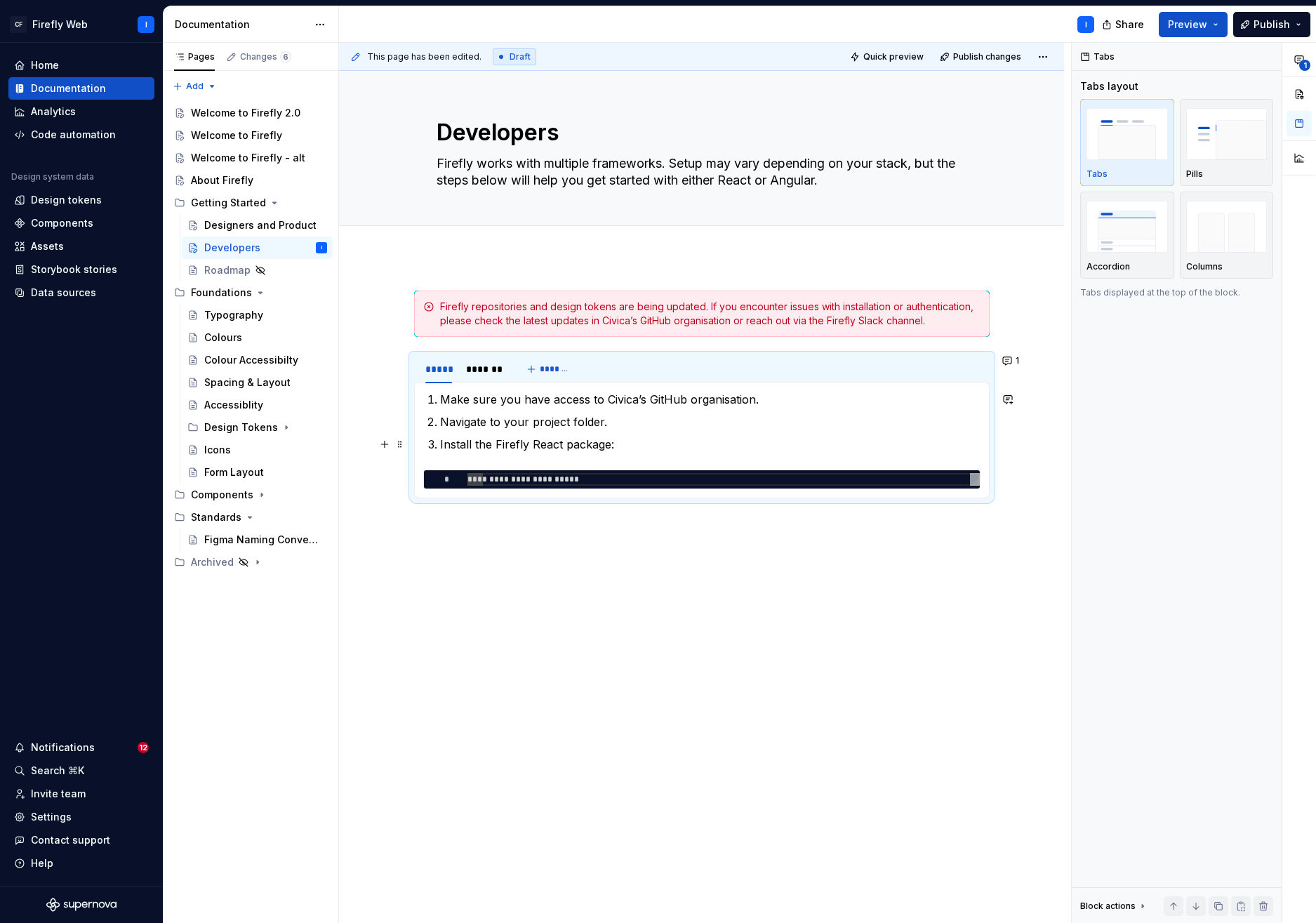
click at [651, 444] on p "Install the Firefly React package:" at bounding box center [710, 444] width 540 height 17
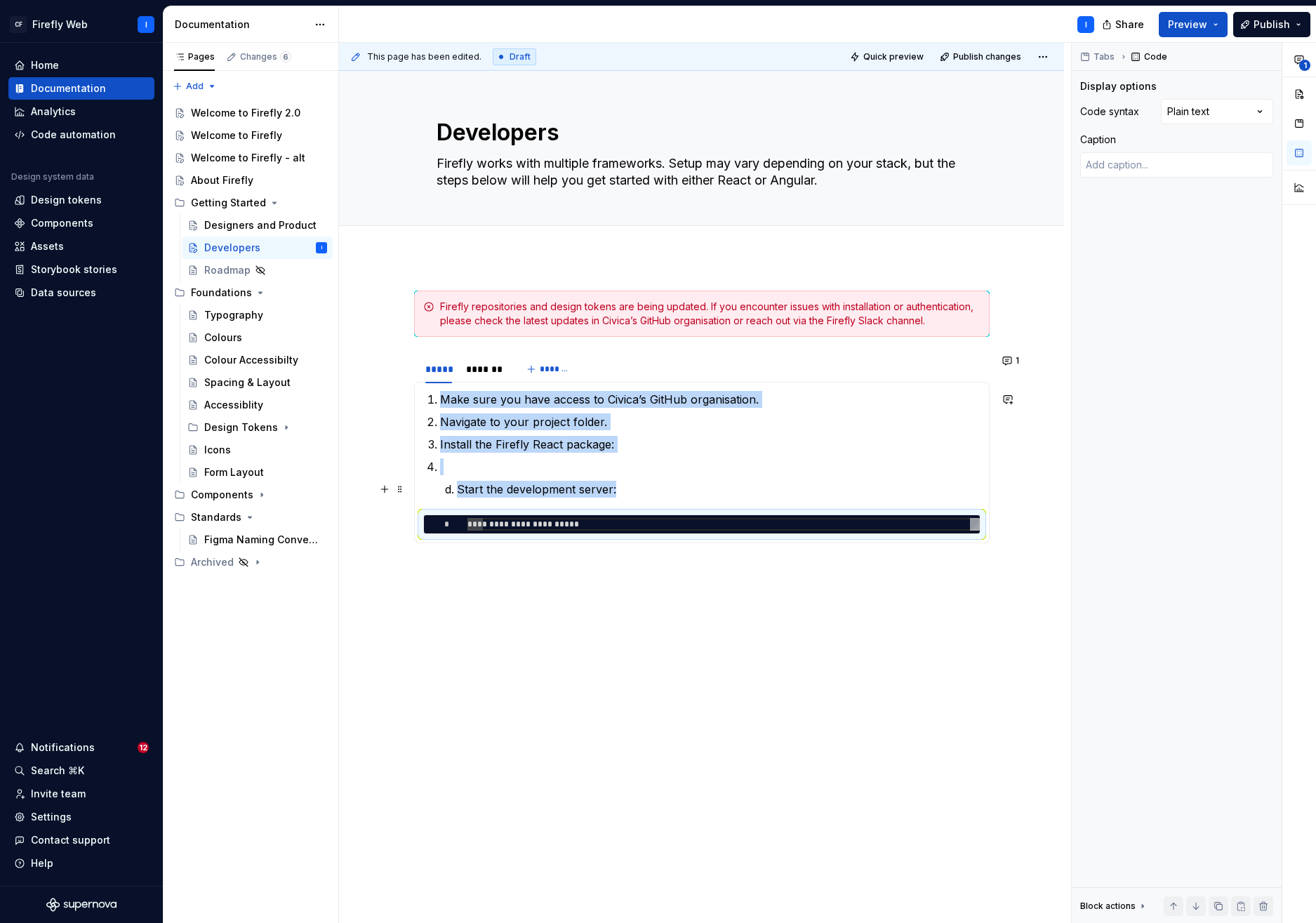
click at [457, 488] on li "Start the development server:" at bounding box center [718, 489] width 523 height 17
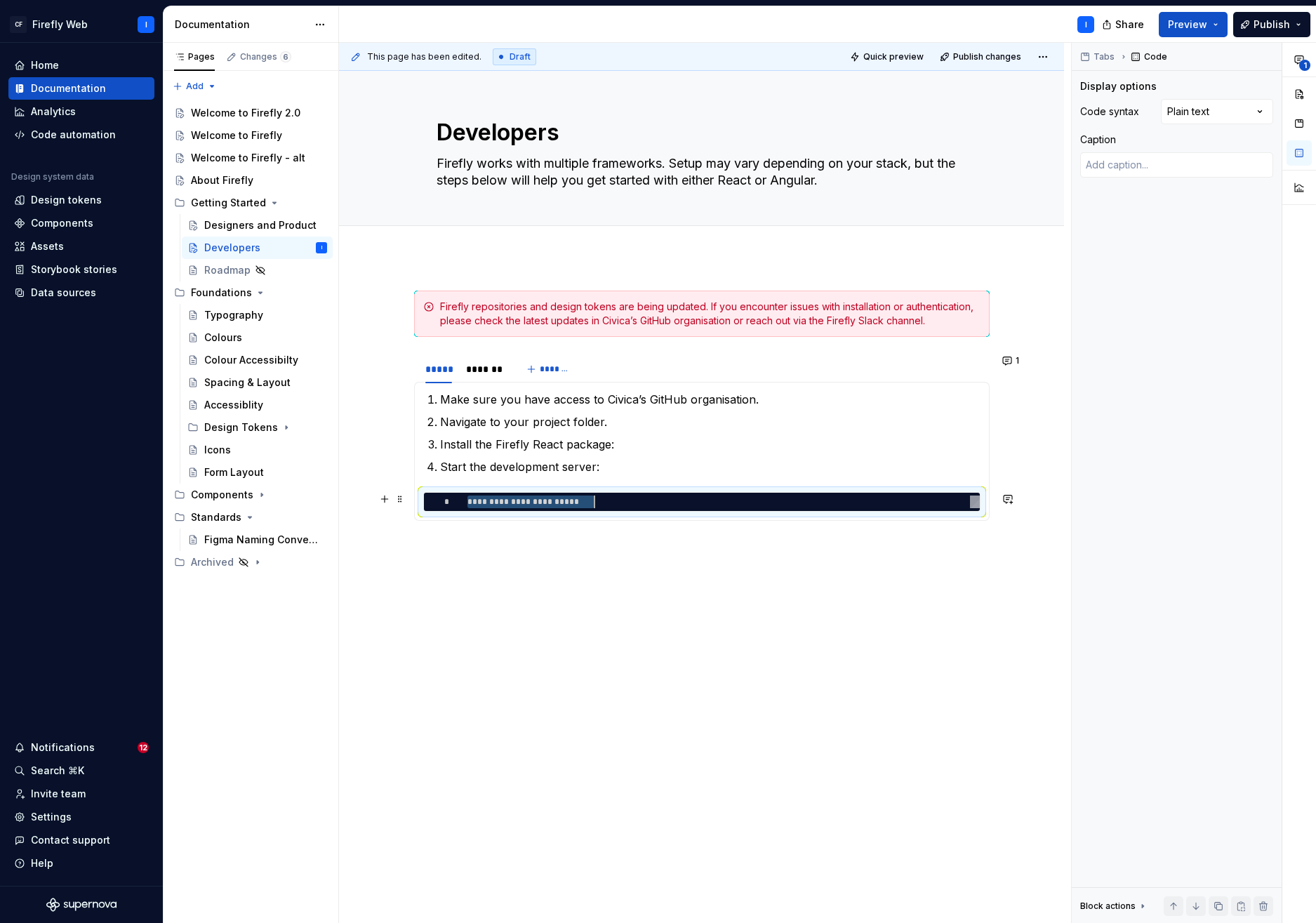
scroll to position [0, 126]
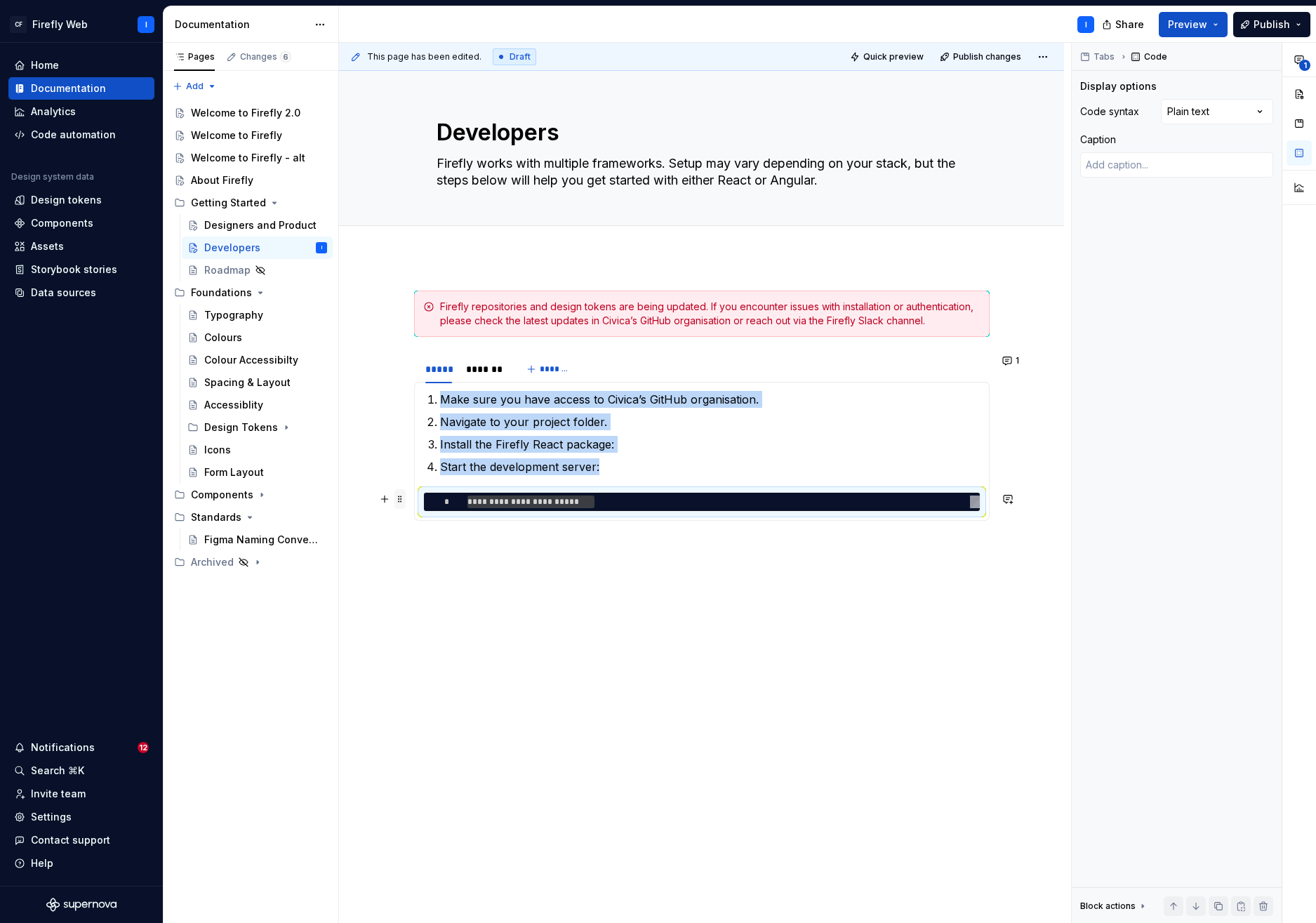
click at [398, 499] on span at bounding box center [400, 499] width 12 height 20
click at [432, 519] on div "Duplicate" at bounding box center [466, 521] width 92 height 14
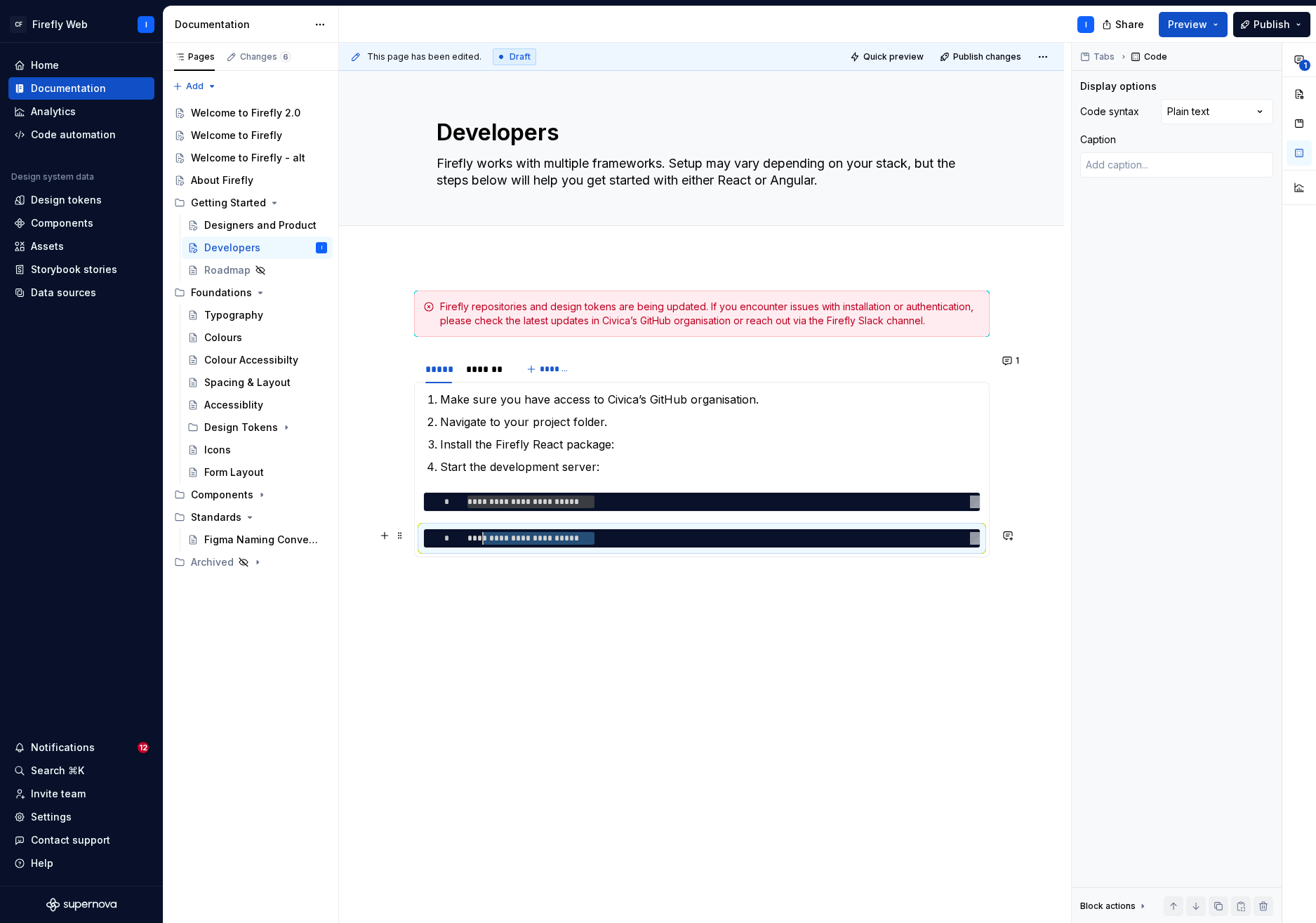
scroll to position [0, 0]
drag, startPoint x: 599, startPoint y: 537, endPoint x: 468, endPoint y: 537, distance: 131.0
click at [468, 537] on div "**********" at bounding box center [724, 539] width 513 height 13
type textarea "*"
type textarea "**********"
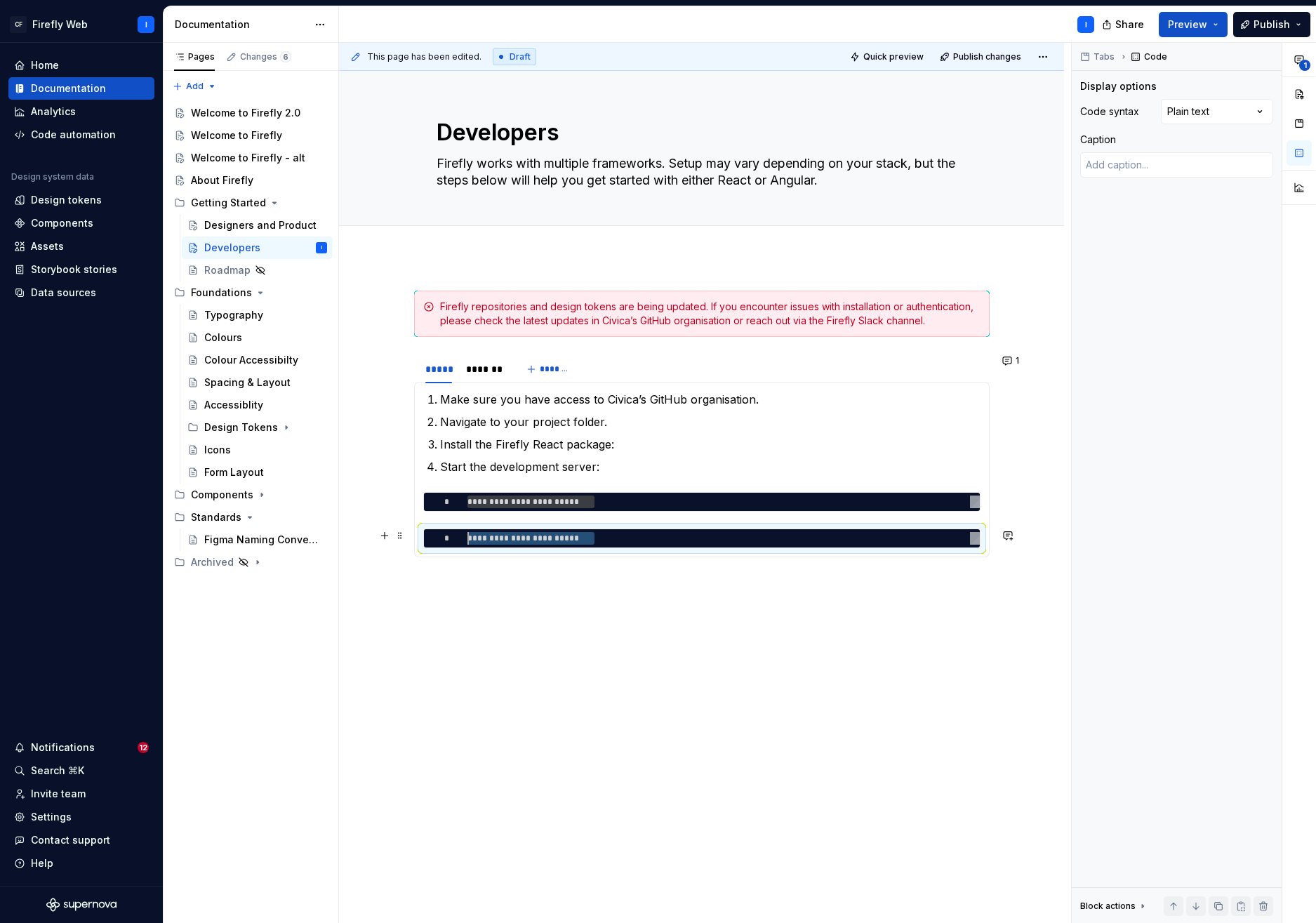
scroll to position [0, 55]
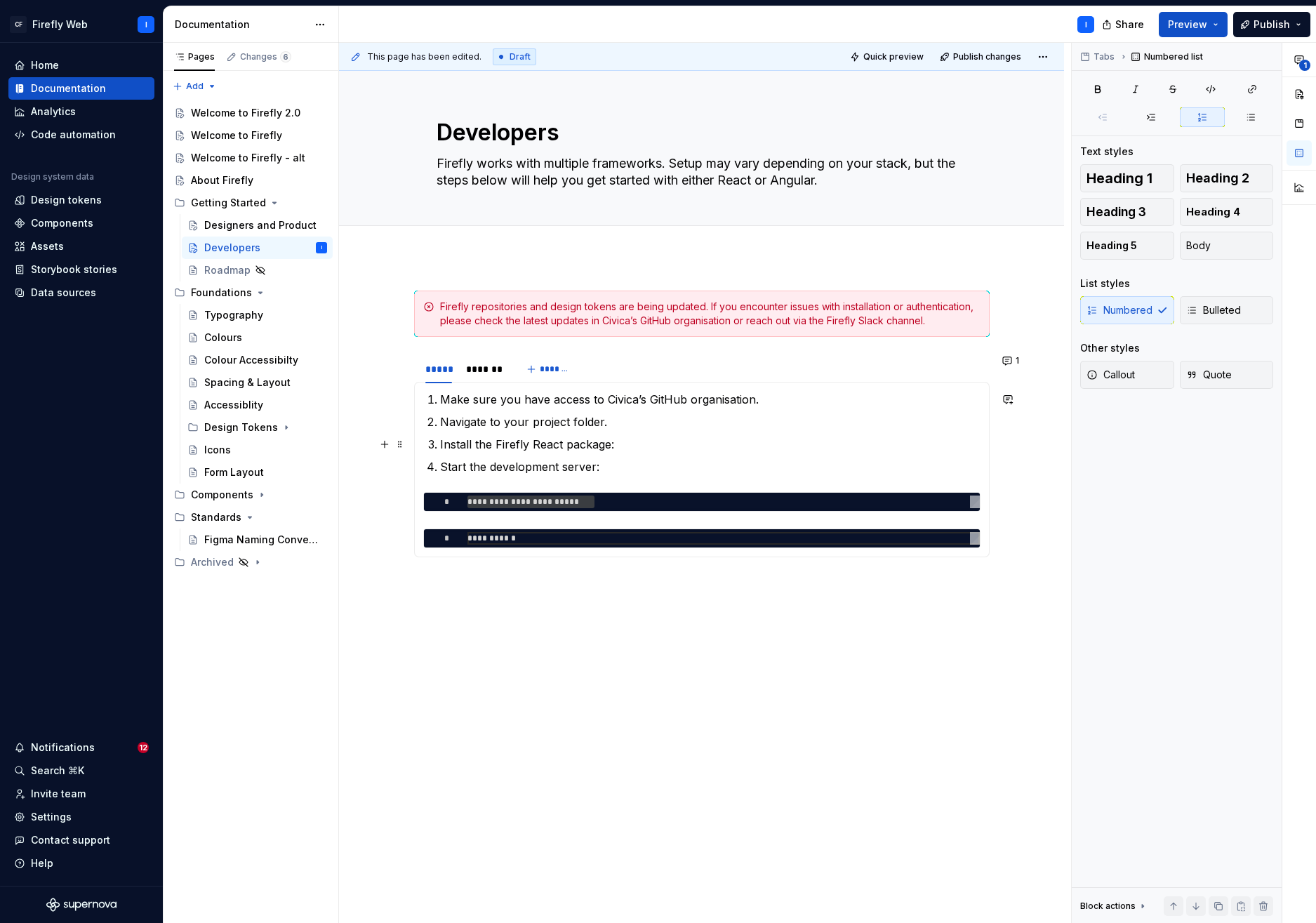
click at [556, 444] on p "Install the Firefly React package:" at bounding box center [710, 444] width 540 height 17
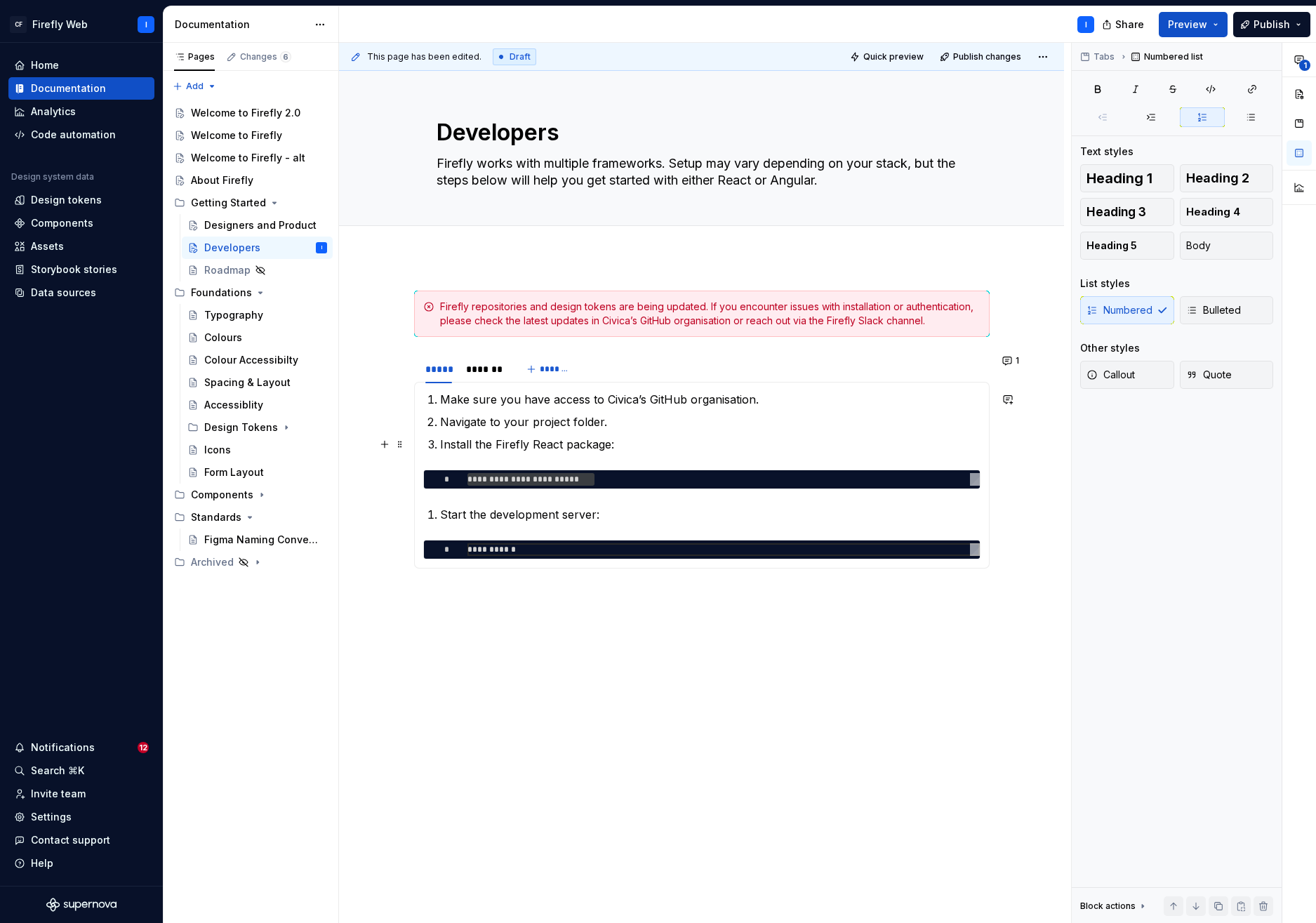
click at [631, 440] on p "Install the Firefly React package:" at bounding box center [710, 444] width 540 height 17
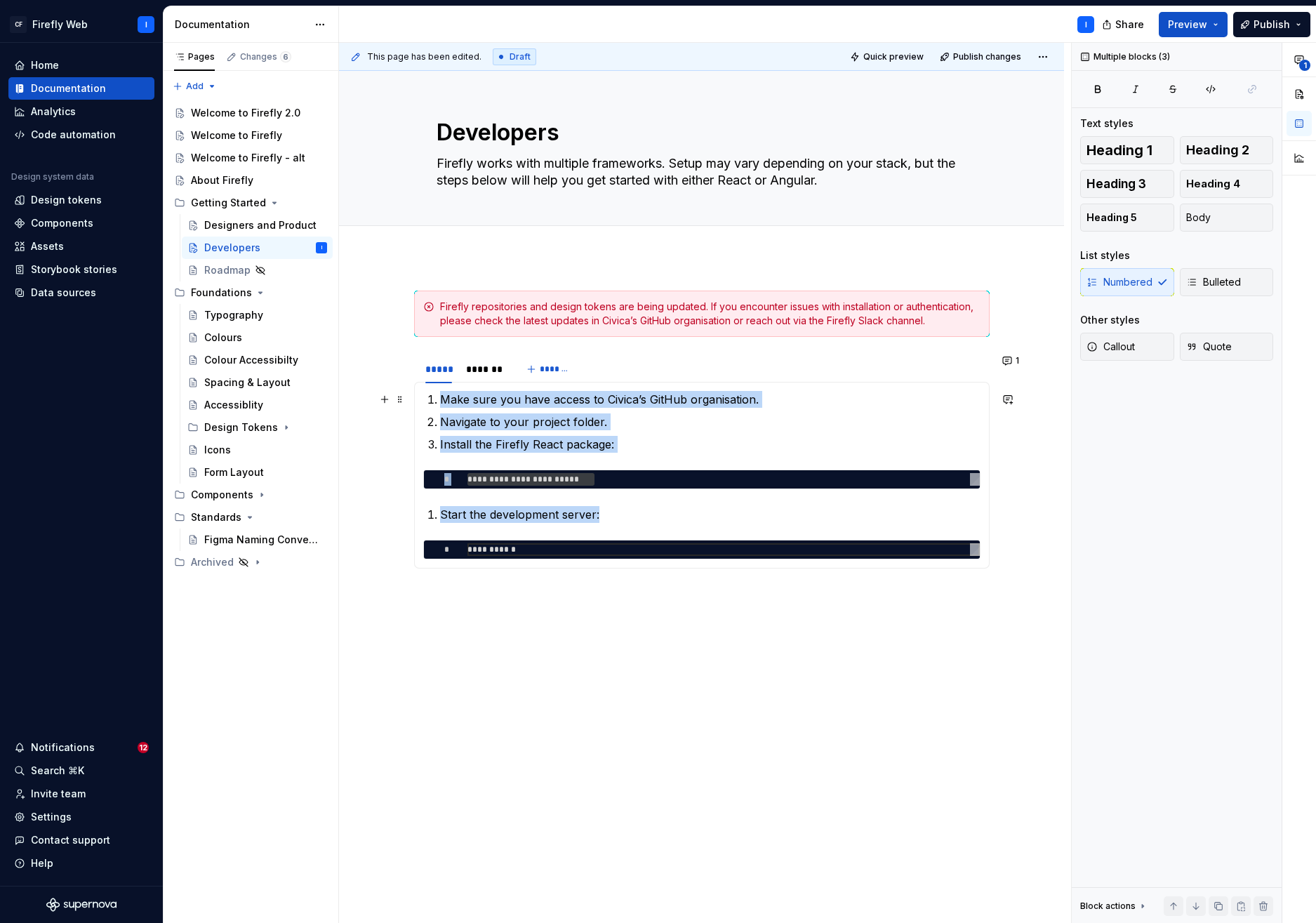
drag, startPoint x: 610, startPoint y: 517, endPoint x: 431, endPoint y: 401, distance: 213.3
click at [431, 401] on section-item-column "**********" at bounding box center [702, 476] width 557 height 169
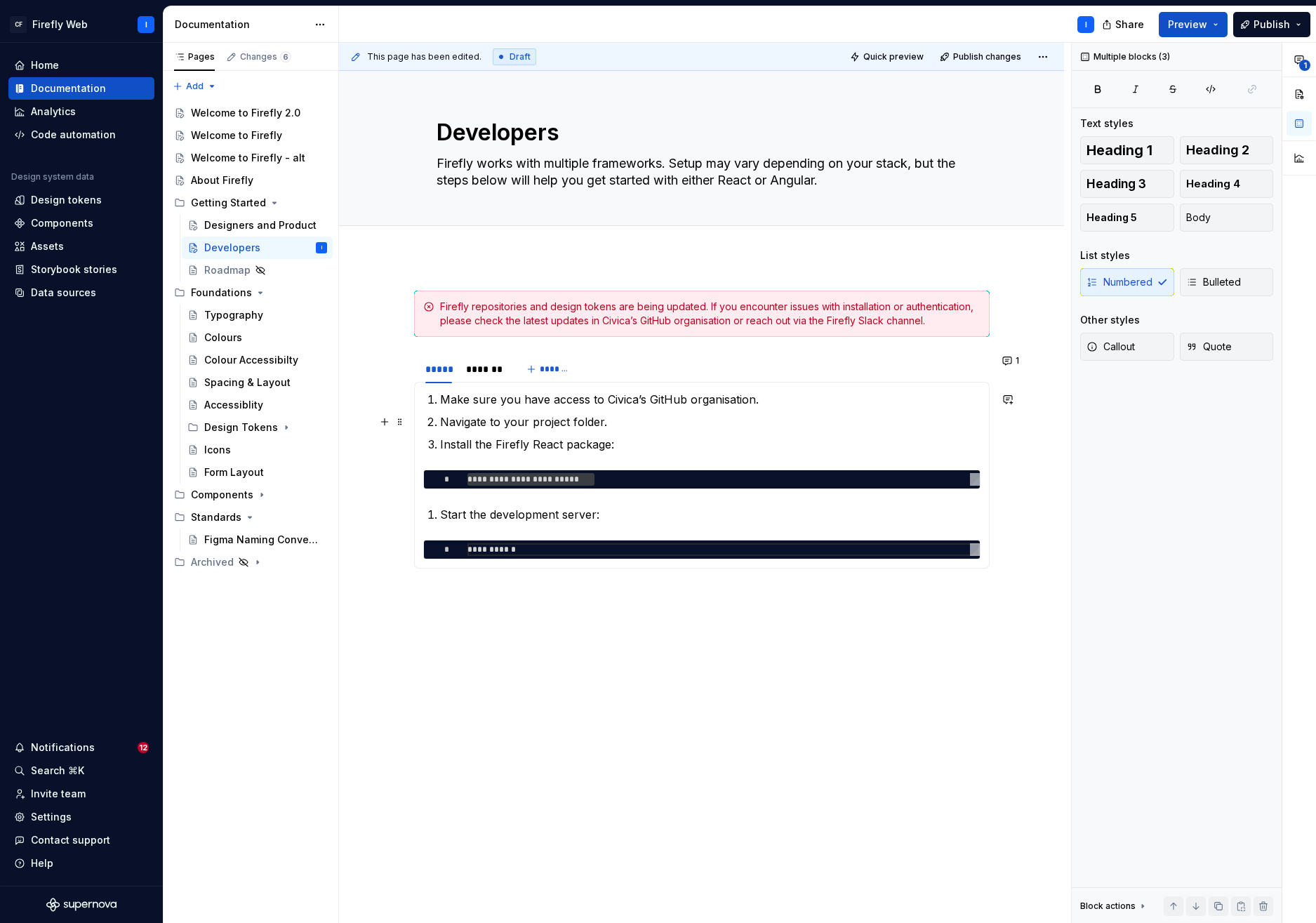
click at [515, 409] on ol "Make sure you have access to Civica’s GitHub organisation. Navigate to your pro…" at bounding box center [710, 422] width 540 height 62
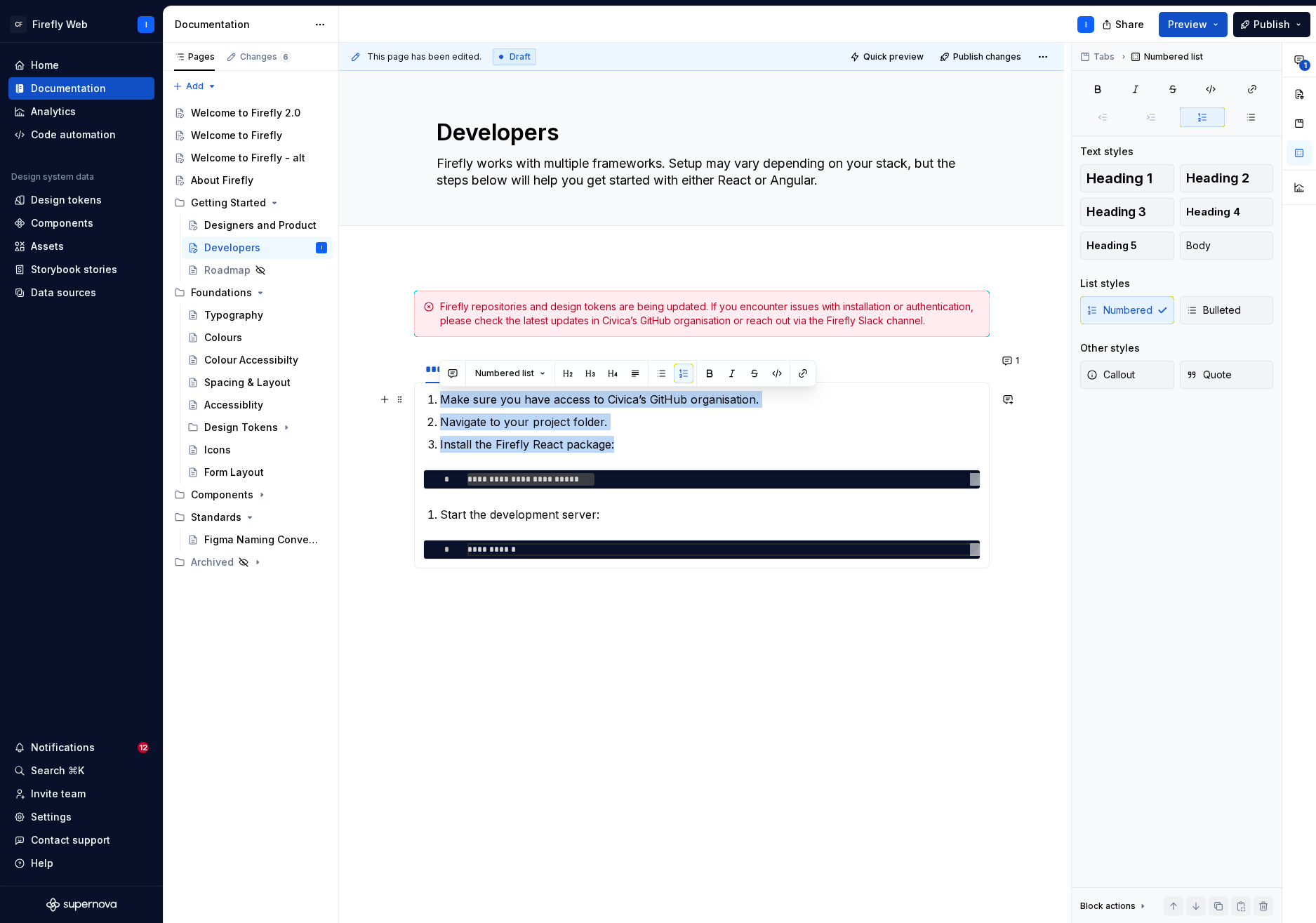
drag, startPoint x: 557, startPoint y: 427, endPoint x: 434, endPoint y: 397, distance: 126.6
click at [440, 397] on ol "Make sure you have access to Civica’s GitHub organisation. Navigate to your pro…" at bounding box center [710, 422] width 540 height 62
click at [538, 374] on button "Numbered list" at bounding box center [510, 374] width 83 height 20
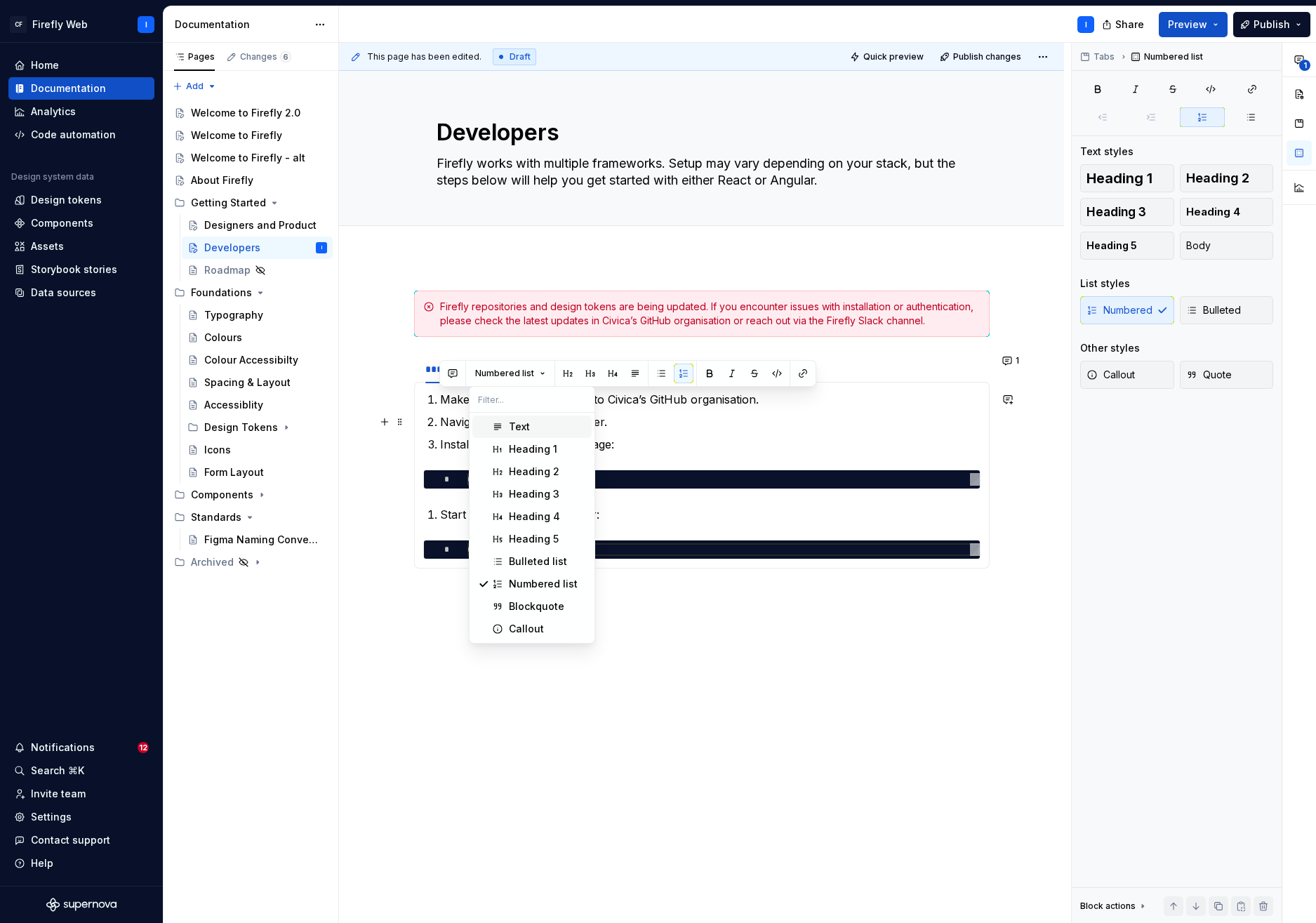
click at [536, 427] on div "Text" at bounding box center [548, 427] width 77 height 14
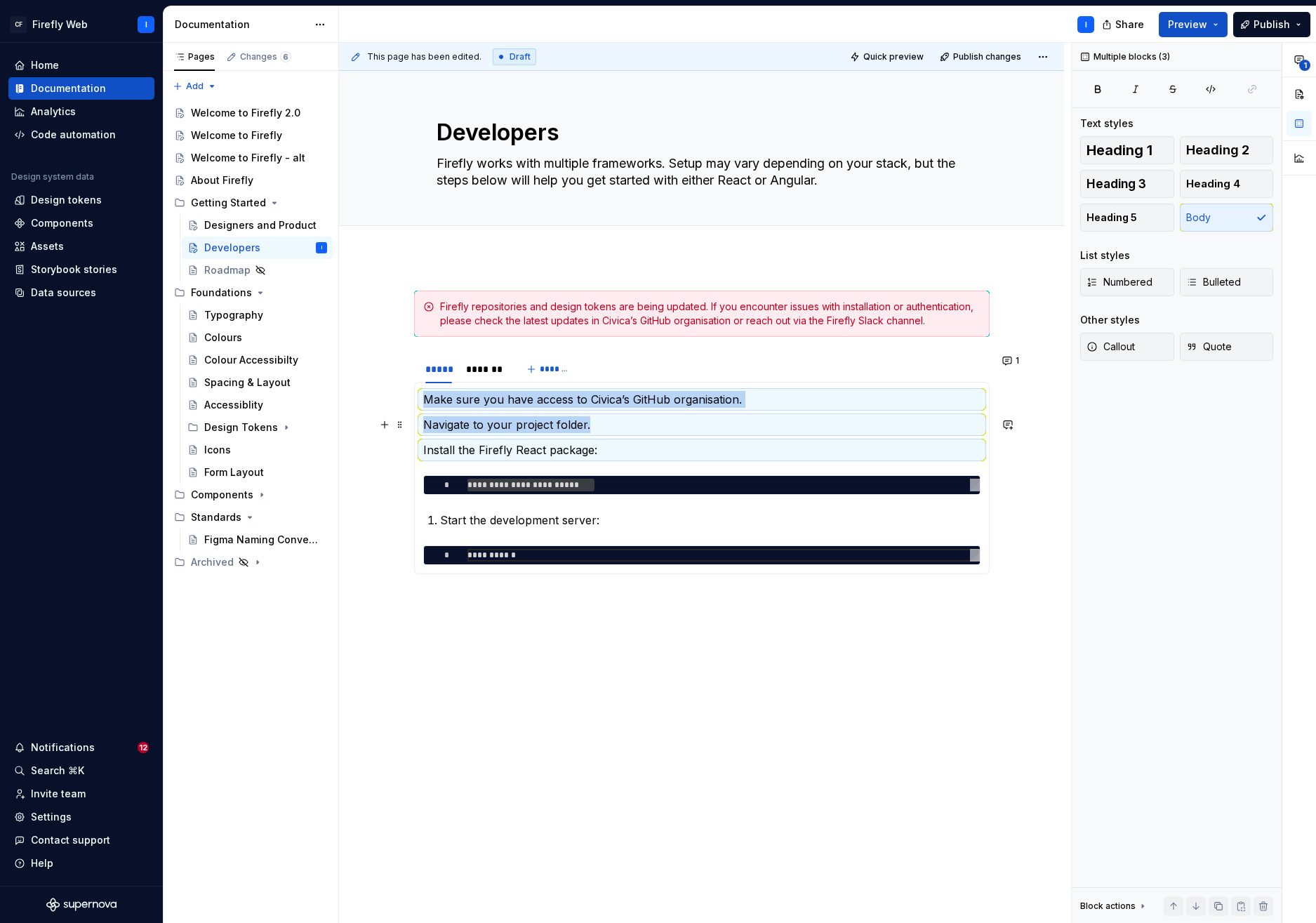
click at [639, 434] on section-item-column "**********" at bounding box center [702, 479] width 557 height 174
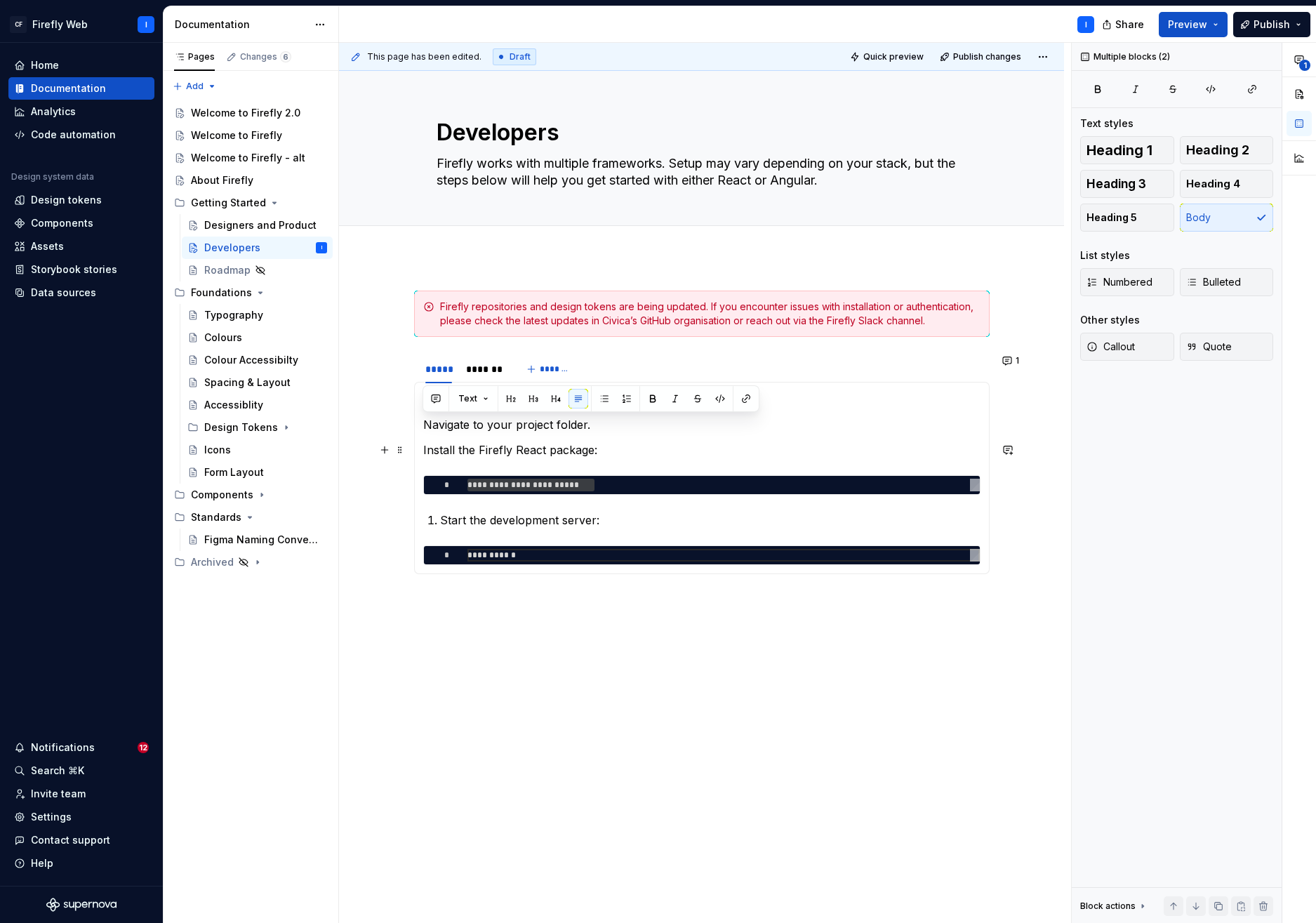
click at [639, 445] on p "Install the Firefly React package:" at bounding box center [702, 450] width 557 height 17
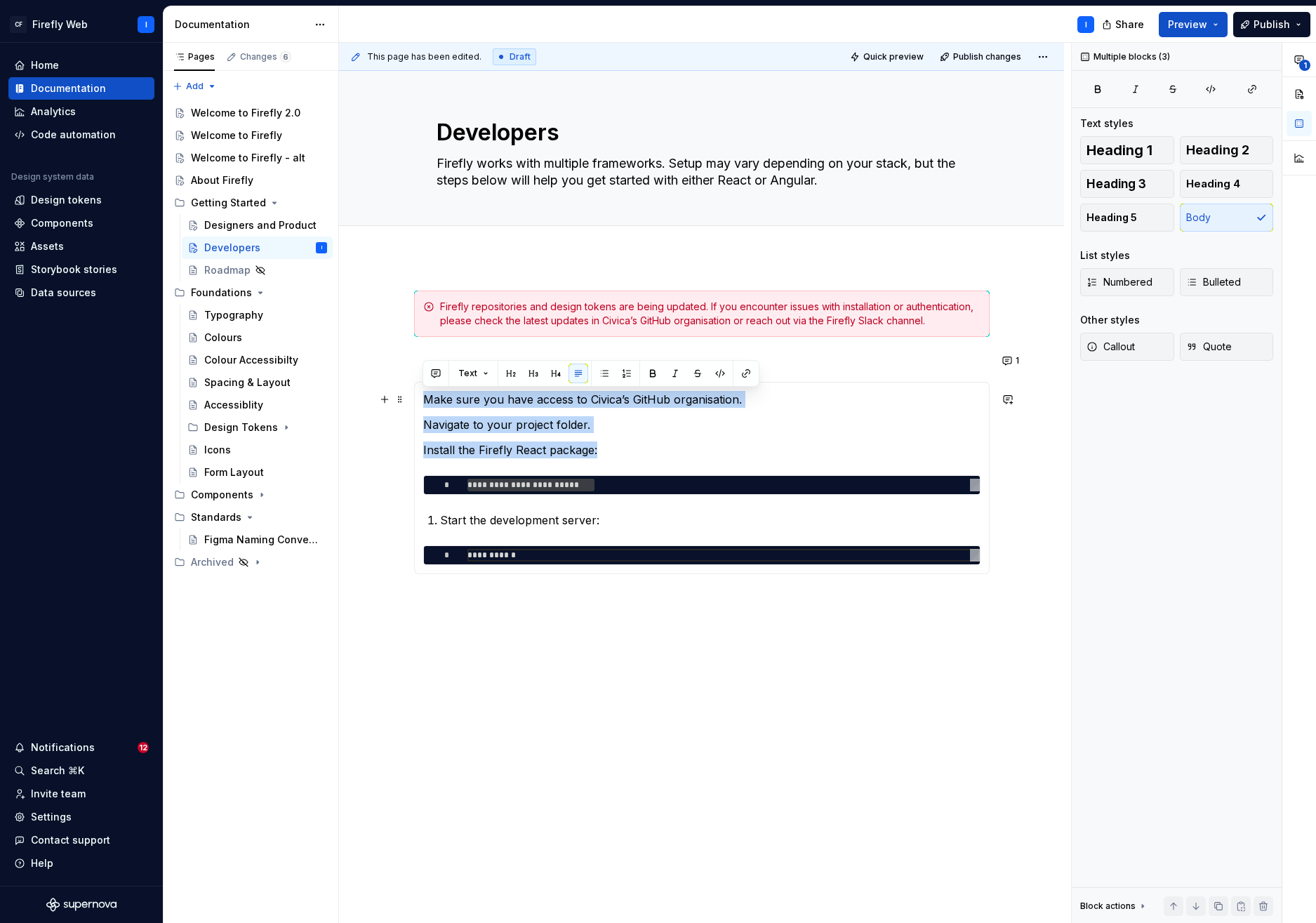
drag, startPoint x: 611, startPoint y: 453, endPoint x: 426, endPoint y: 399, distance: 192.7
click at [426, 399] on section-item-column "**********" at bounding box center [702, 479] width 557 height 174
click at [605, 372] on button "button" at bounding box center [604, 374] width 20 height 20
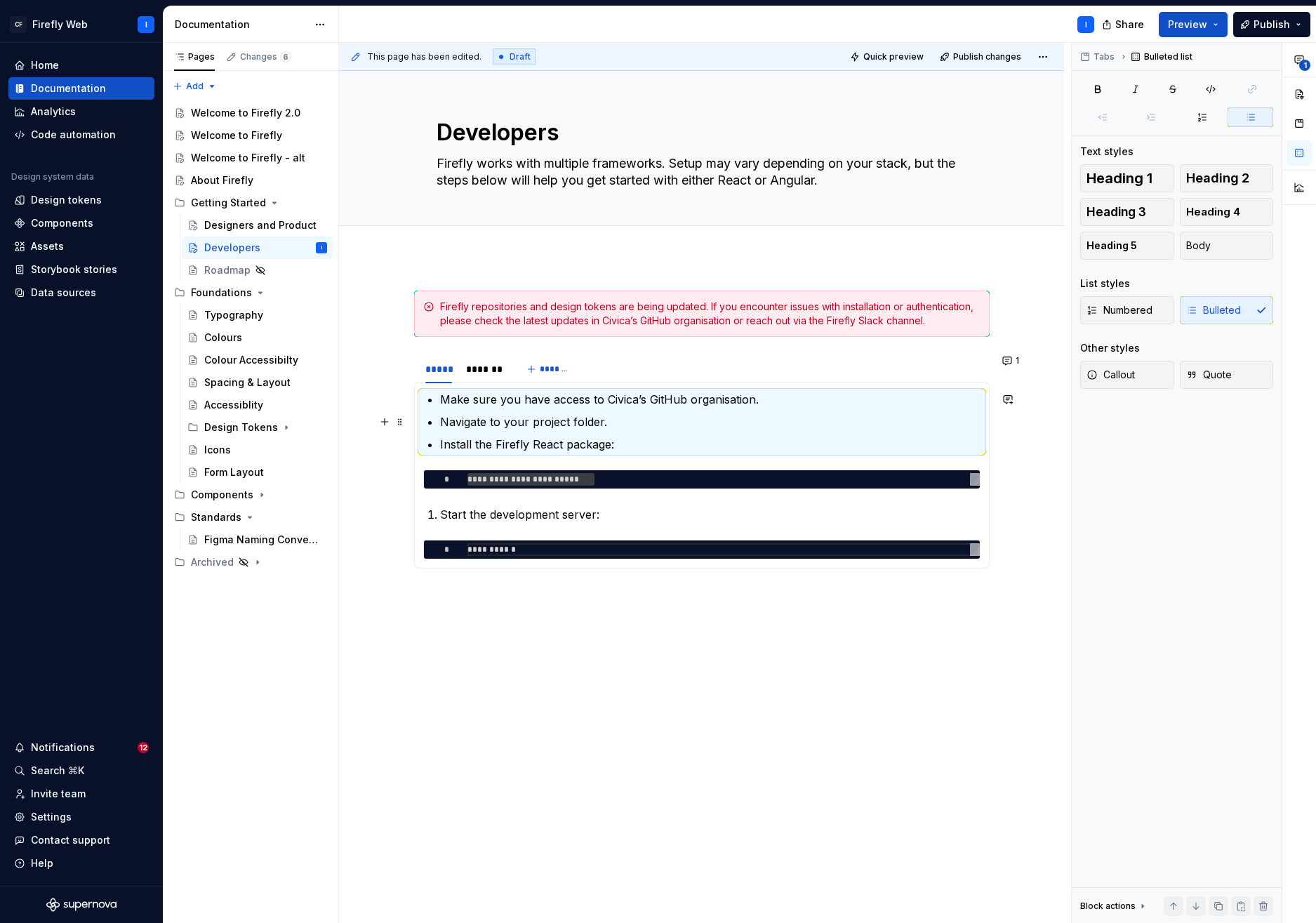
click at [583, 423] on p "Navigate to your project folder." at bounding box center [710, 422] width 540 height 17
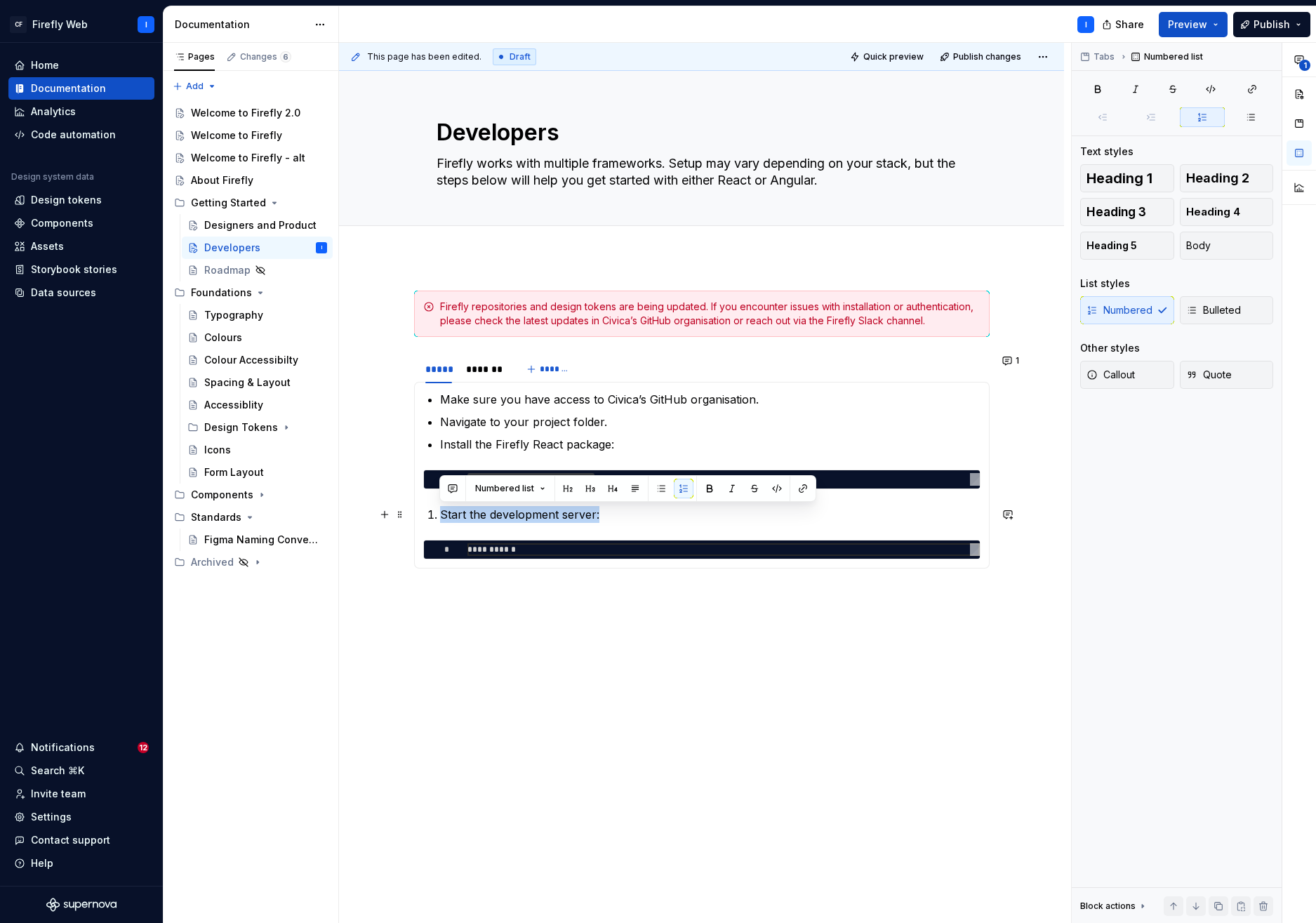
drag, startPoint x: 629, startPoint y: 514, endPoint x: 438, endPoint y: 513, distance: 191.0
click at [440, 513] on li "Start the development server:" at bounding box center [710, 514] width 540 height 17
click at [662, 490] on button "button" at bounding box center [662, 488] width 20 height 20
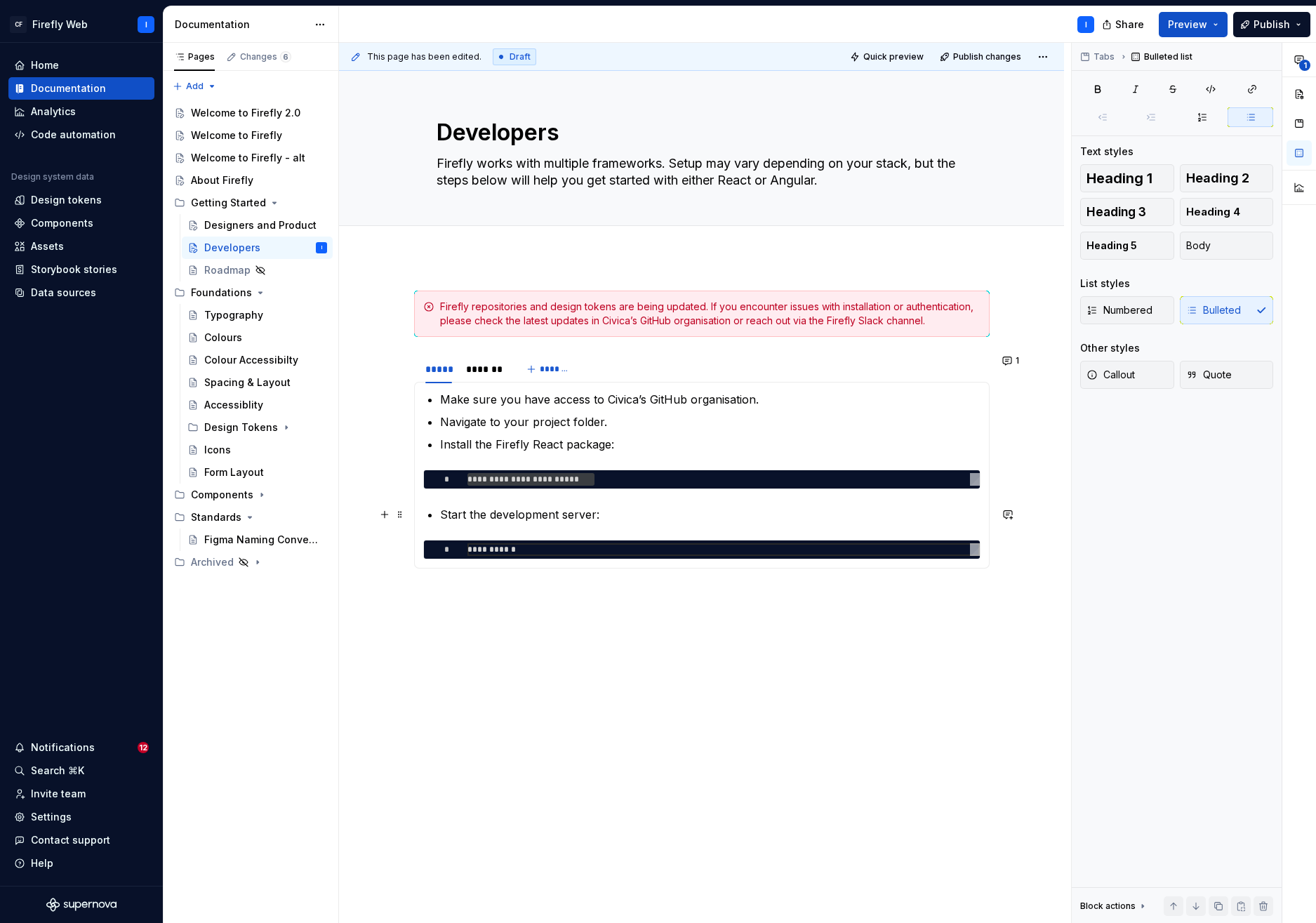
click at [636, 514] on p "Start the development server:" at bounding box center [710, 514] width 540 height 17
click at [399, 515] on span at bounding box center [400, 514] width 12 height 20
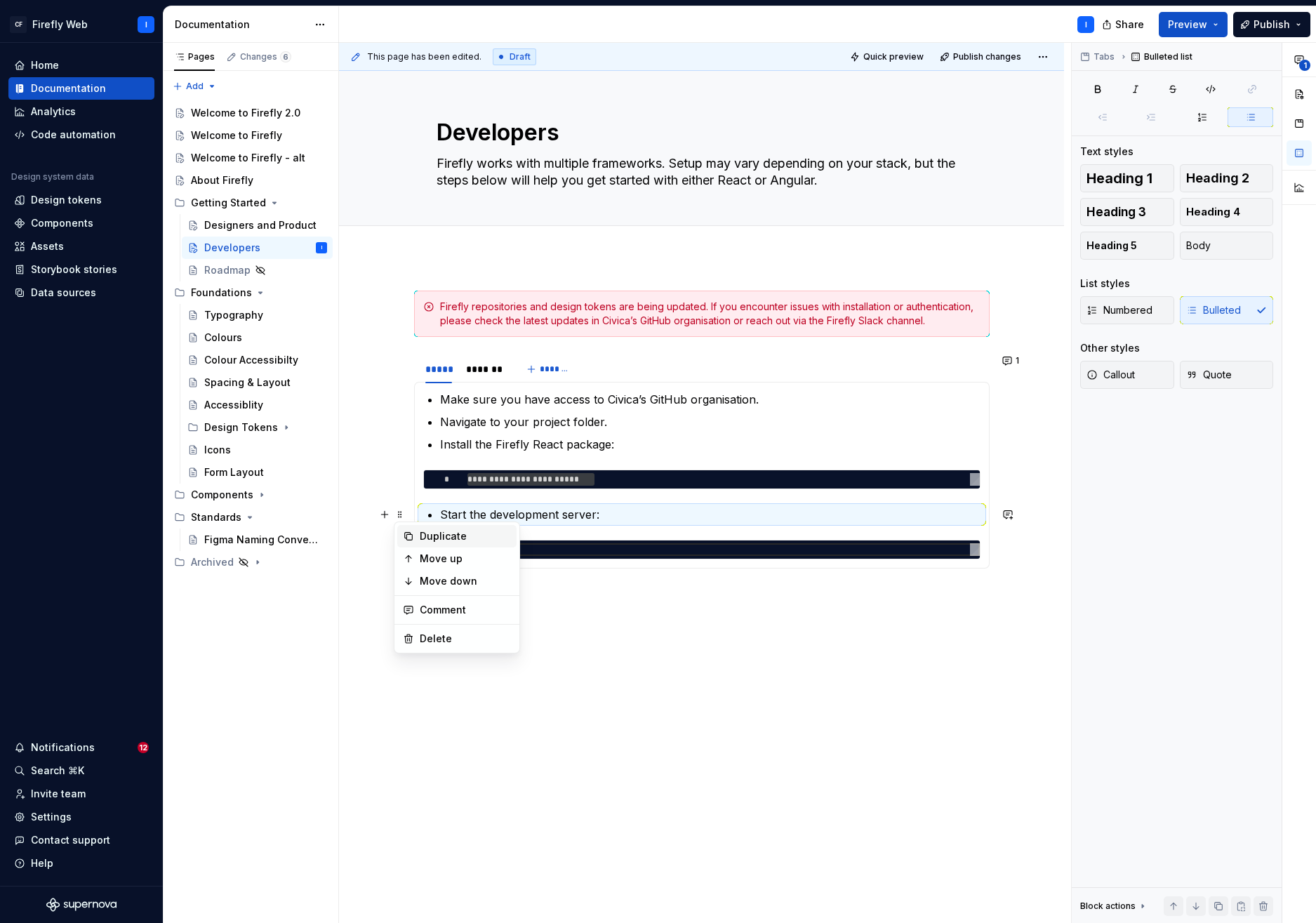
click at [423, 540] on div "Duplicate" at bounding box center [466, 537] width 92 height 14
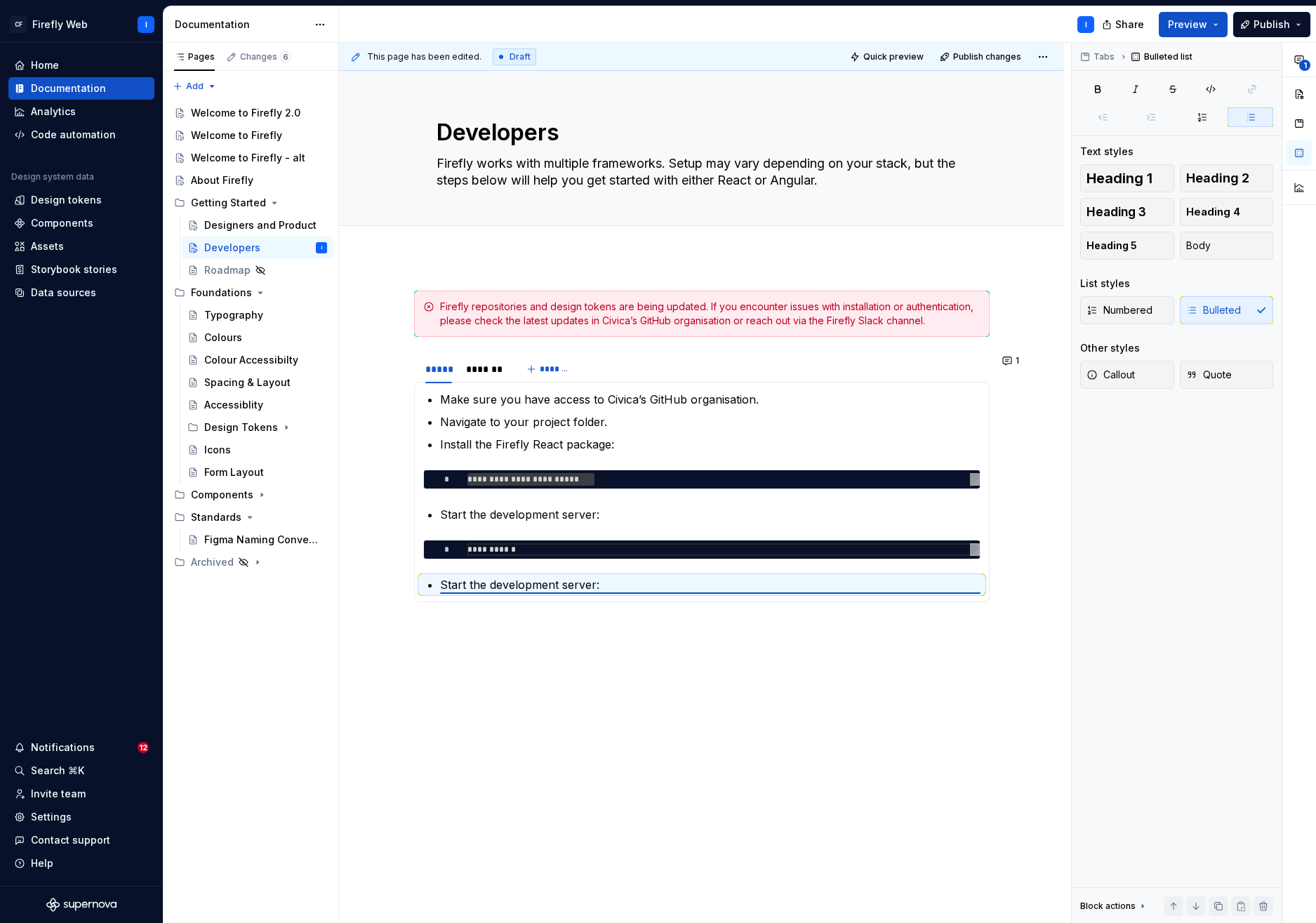
scroll to position [0, 31]
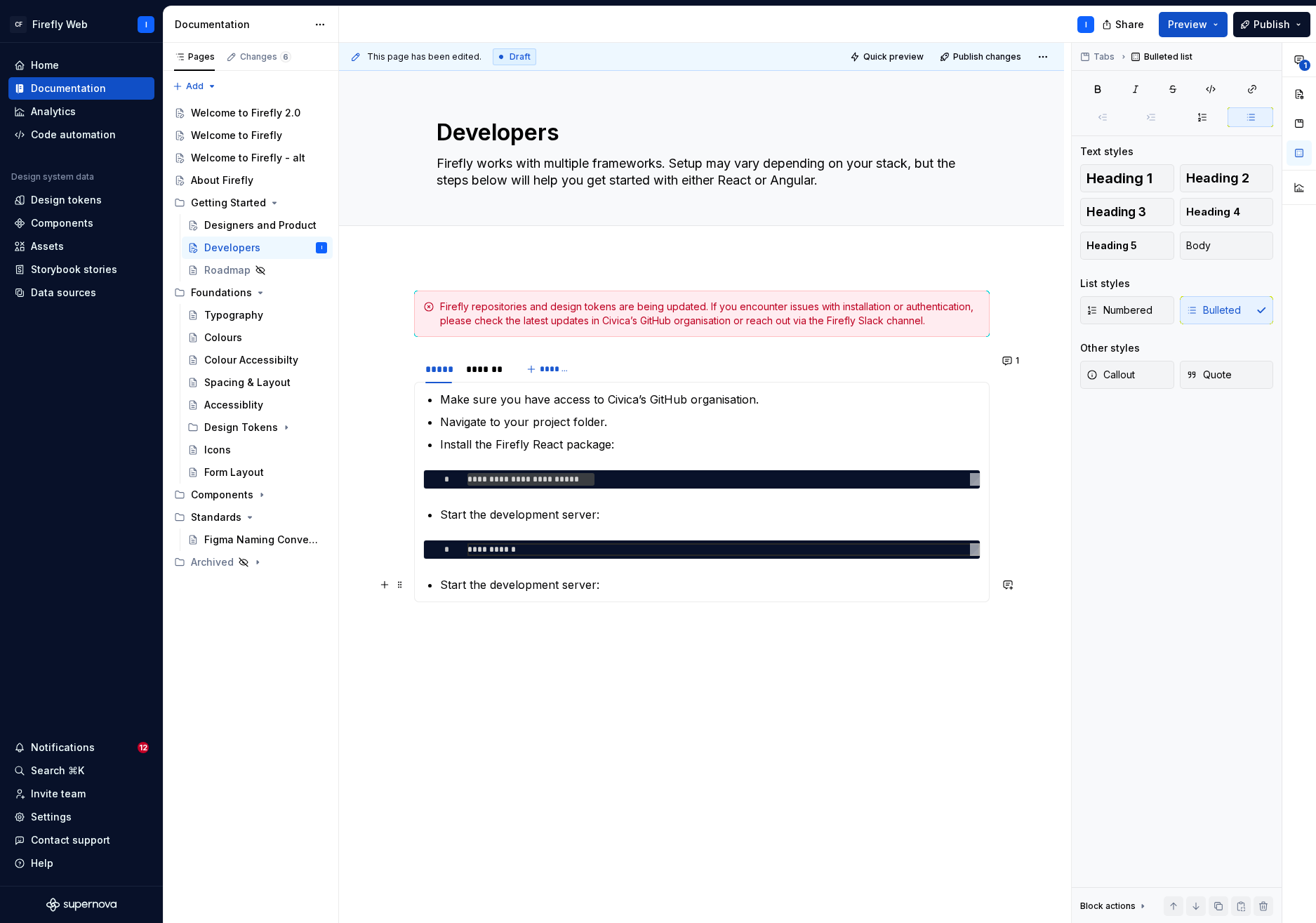
click at [513, 583] on p "Start the development server:" at bounding box center [710, 585] width 540 height 17
drag, startPoint x: 568, startPoint y: 584, endPoint x: 417, endPoint y: 583, distance: 151.0
click at [417, 583] on div "**********" at bounding box center [701, 492] width 575 height 221
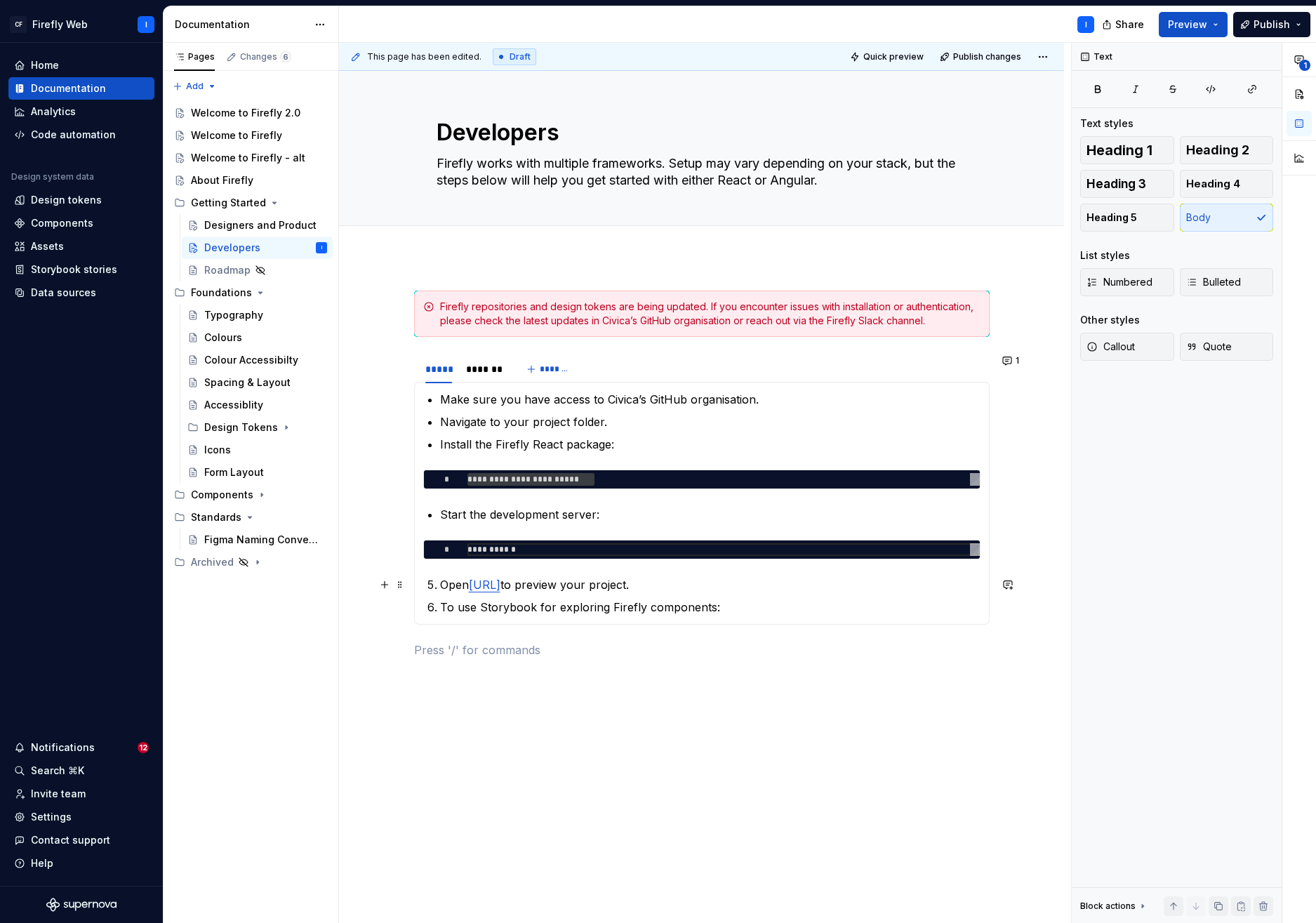
click at [440, 580] on p "Open [URL] to preview your project." at bounding box center [710, 585] width 540 height 17
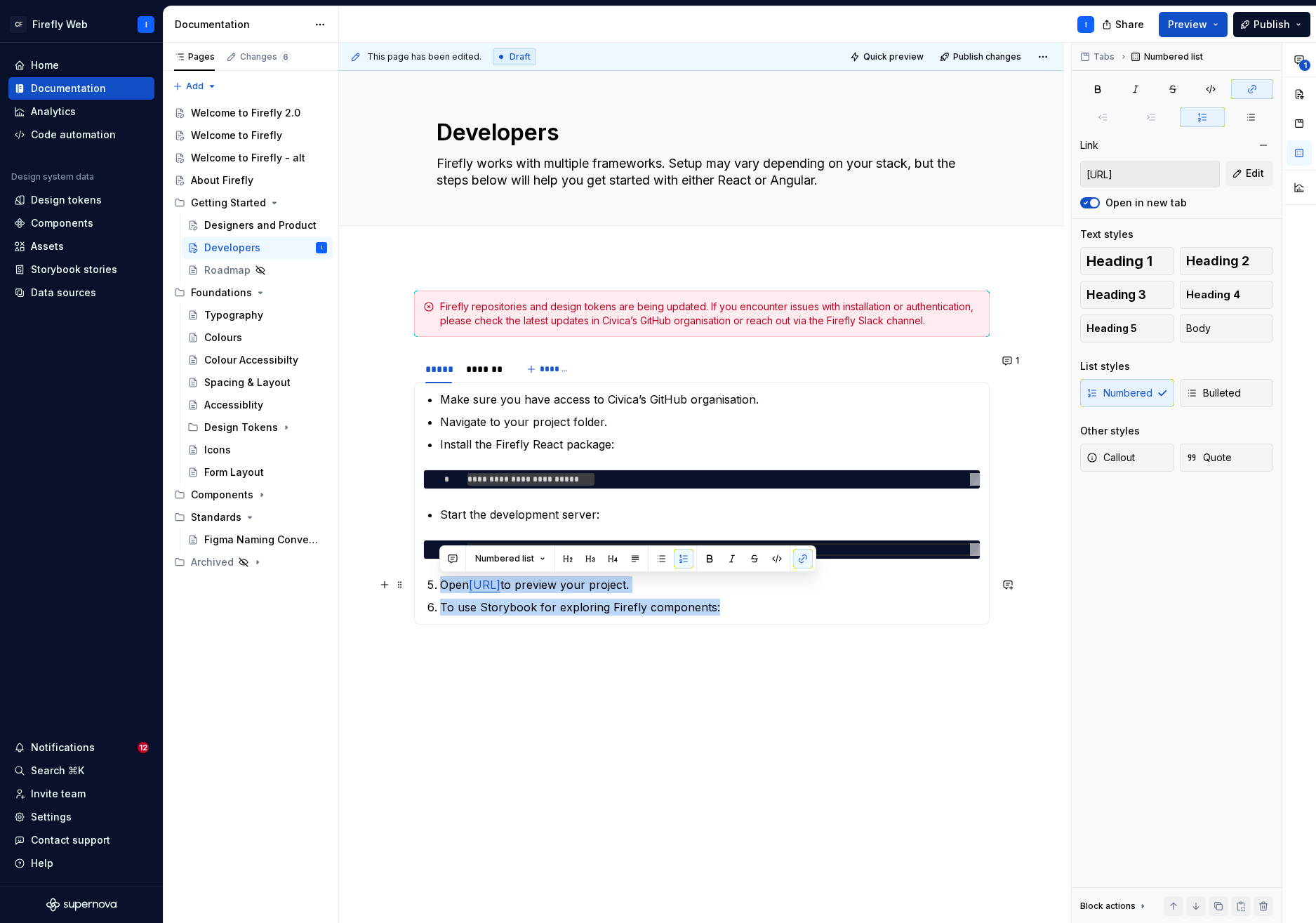
drag, startPoint x: 669, startPoint y: 604, endPoint x: 356, endPoint y: 585, distance: 313.6
click at [356, 585] on div "**********" at bounding box center [702, 604] width 725 height 696
click at [539, 556] on button "Numbered list" at bounding box center [510, 559] width 83 height 20
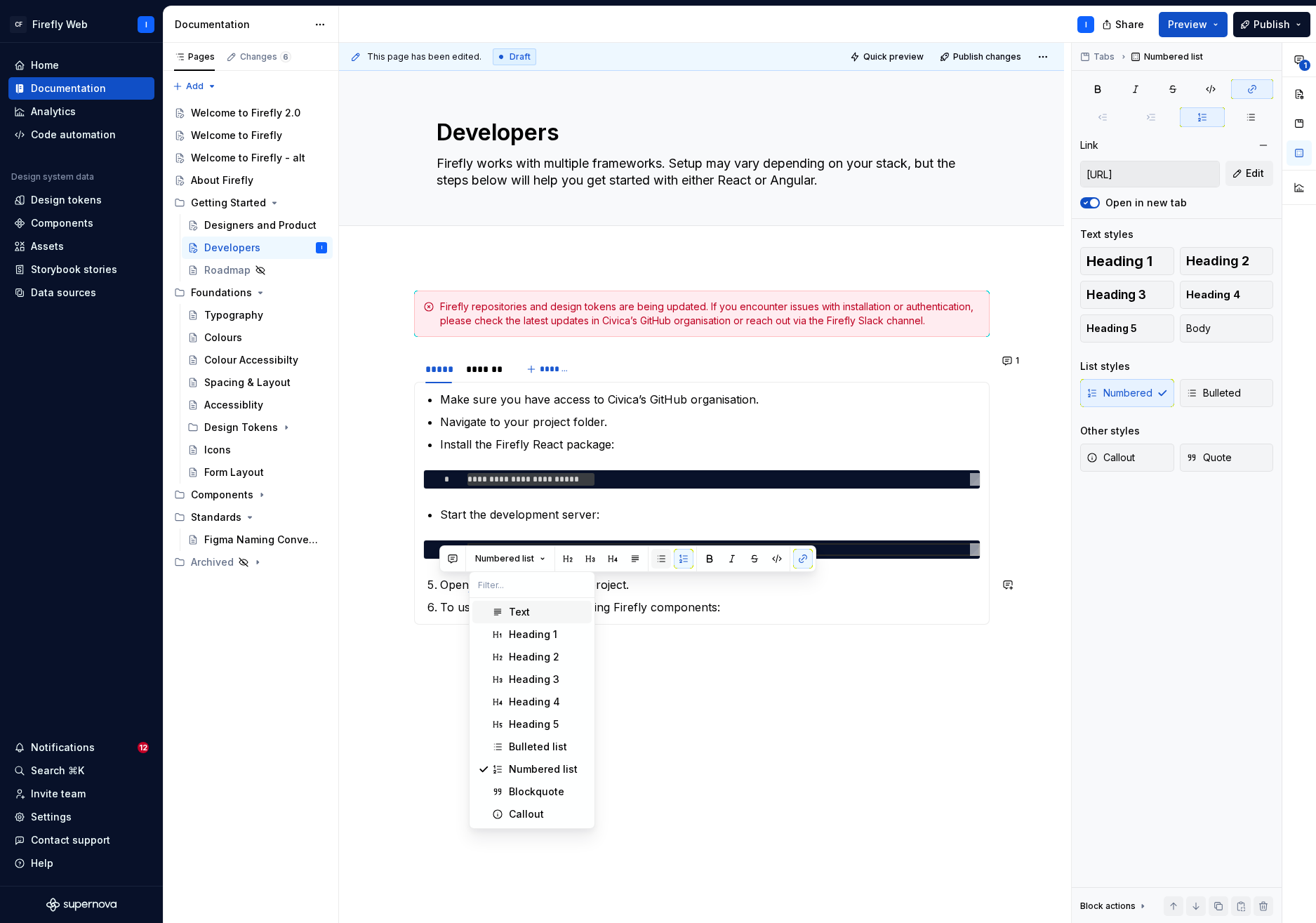
click at [660, 560] on button "button" at bounding box center [662, 559] width 20 height 20
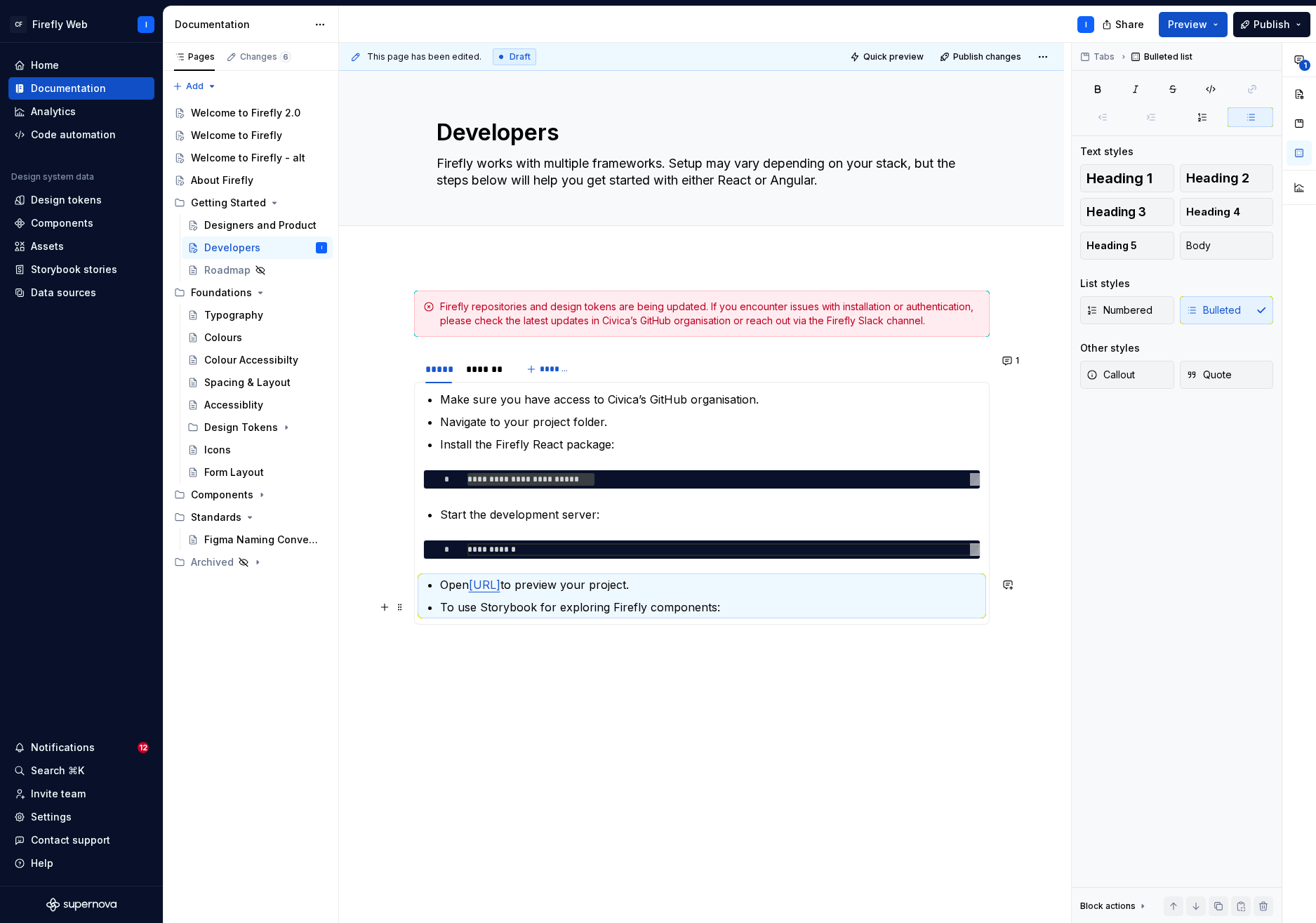
click at [717, 594] on ul "Open [URL] to preview your project. To use Storybook for exploring Firefly comp…" at bounding box center [710, 596] width 540 height 40
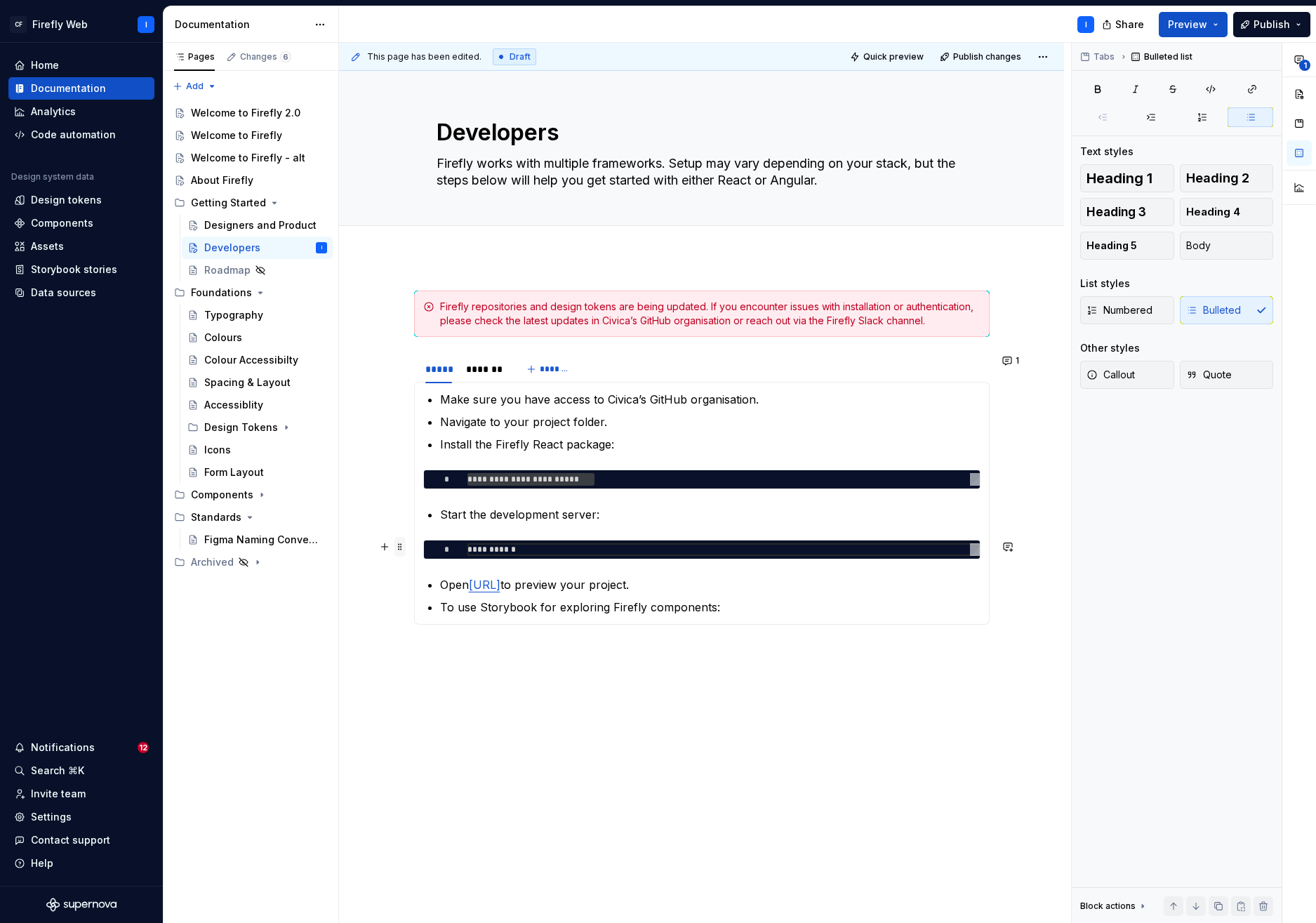
click at [401, 549] on span at bounding box center [400, 547] width 12 height 20
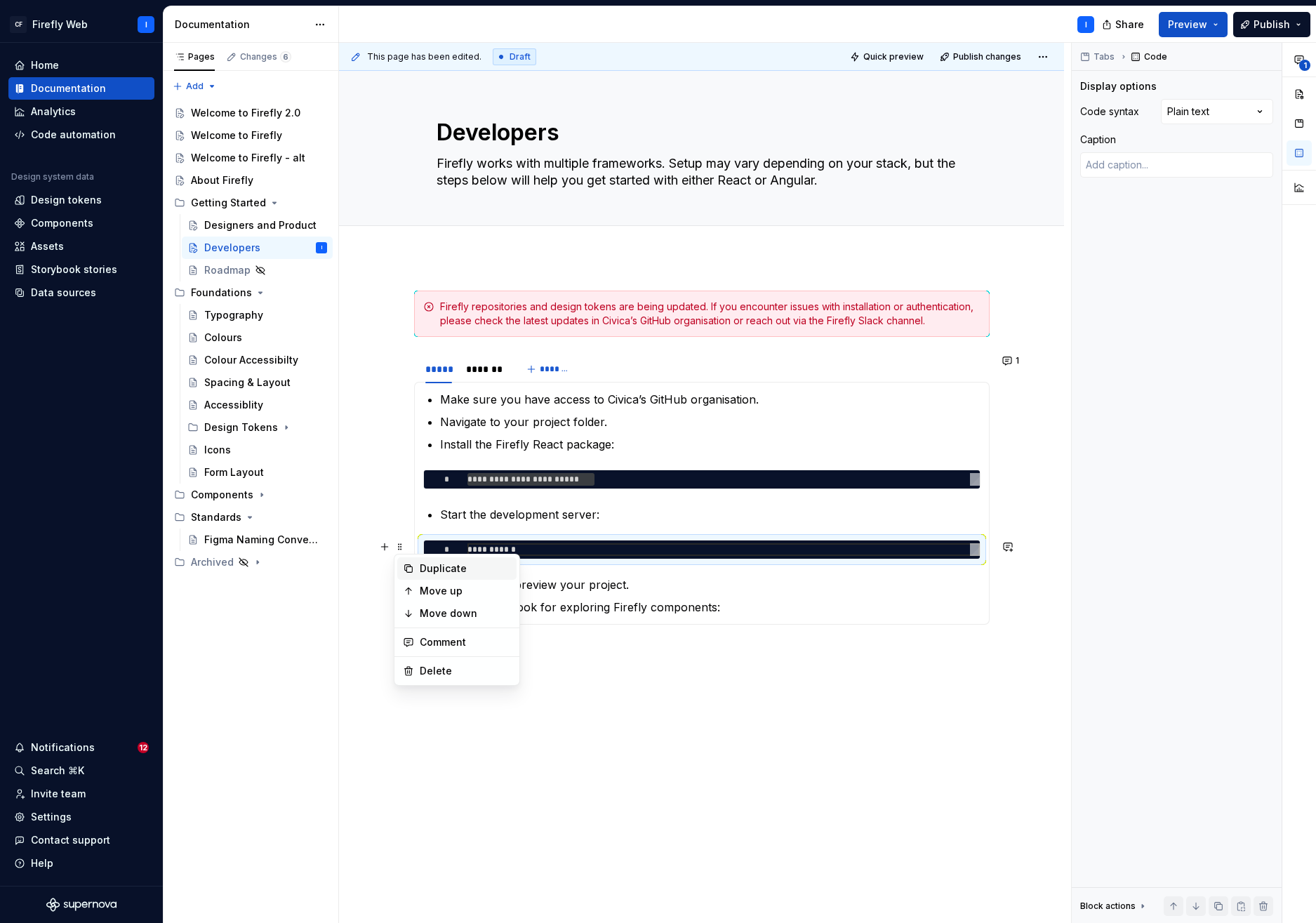
click at [444, 569] on div "Duplicate" at bounding box center [466, 569] width 92 height 14
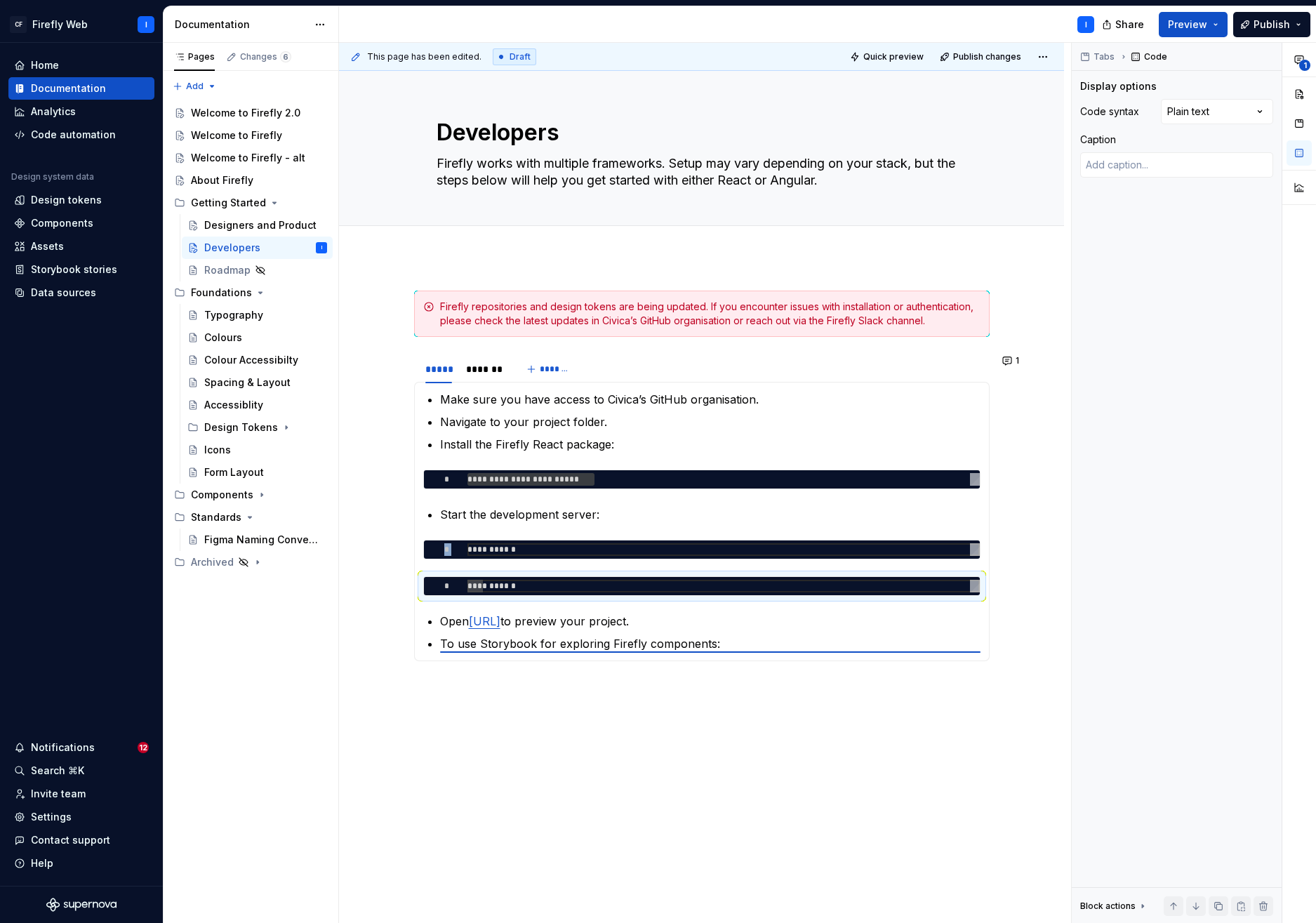
type textarea "*"
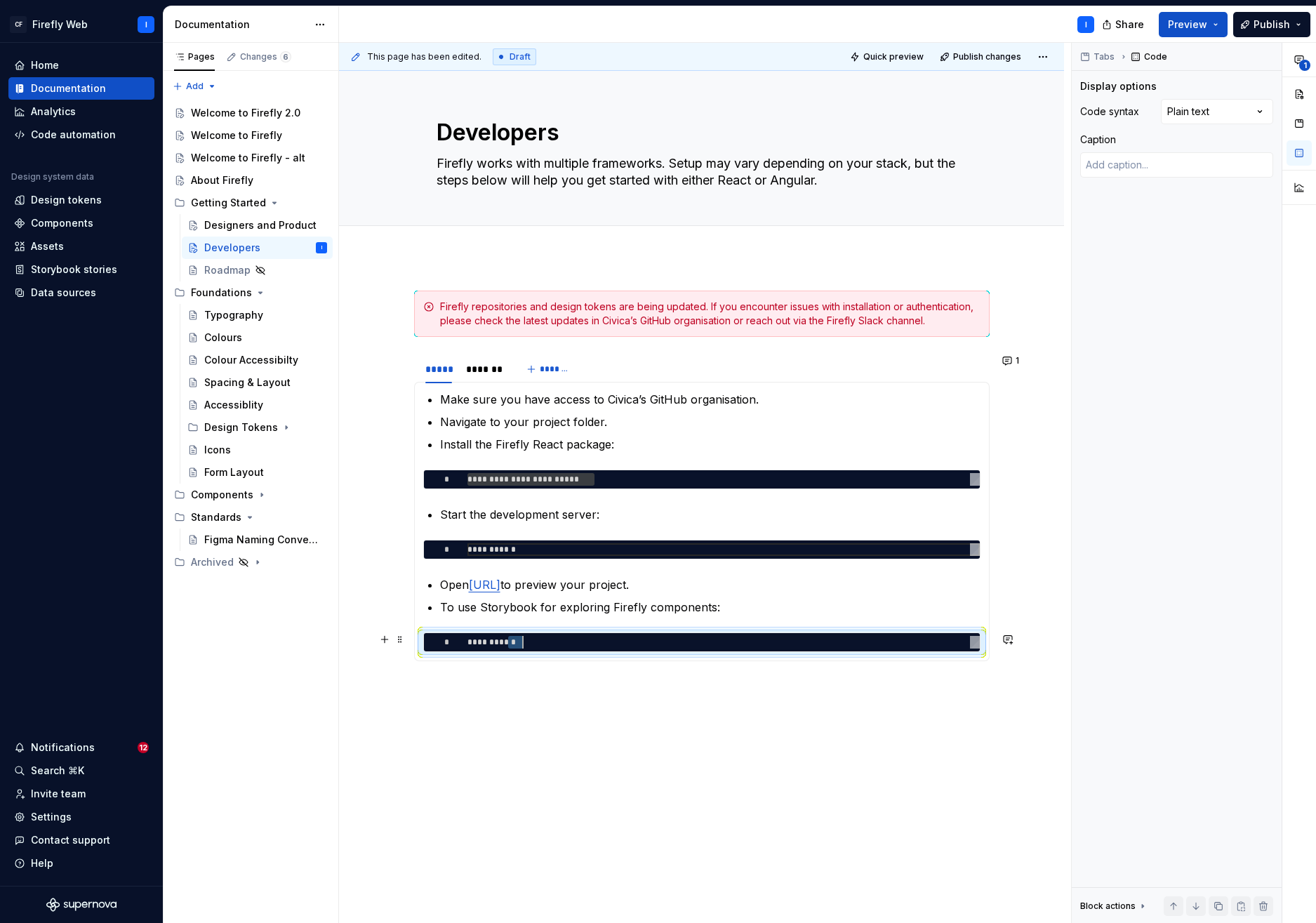
drag, startPoint x: 507, startPoint y: 643, endPoint x: 553, endPoint y: 645, distance: 46.0
click at [553, 645] on div "**********" at bounding box center [724, 643] width 513 height 13
type textarea "*********"
type textarea "*"
type textarea "**********"
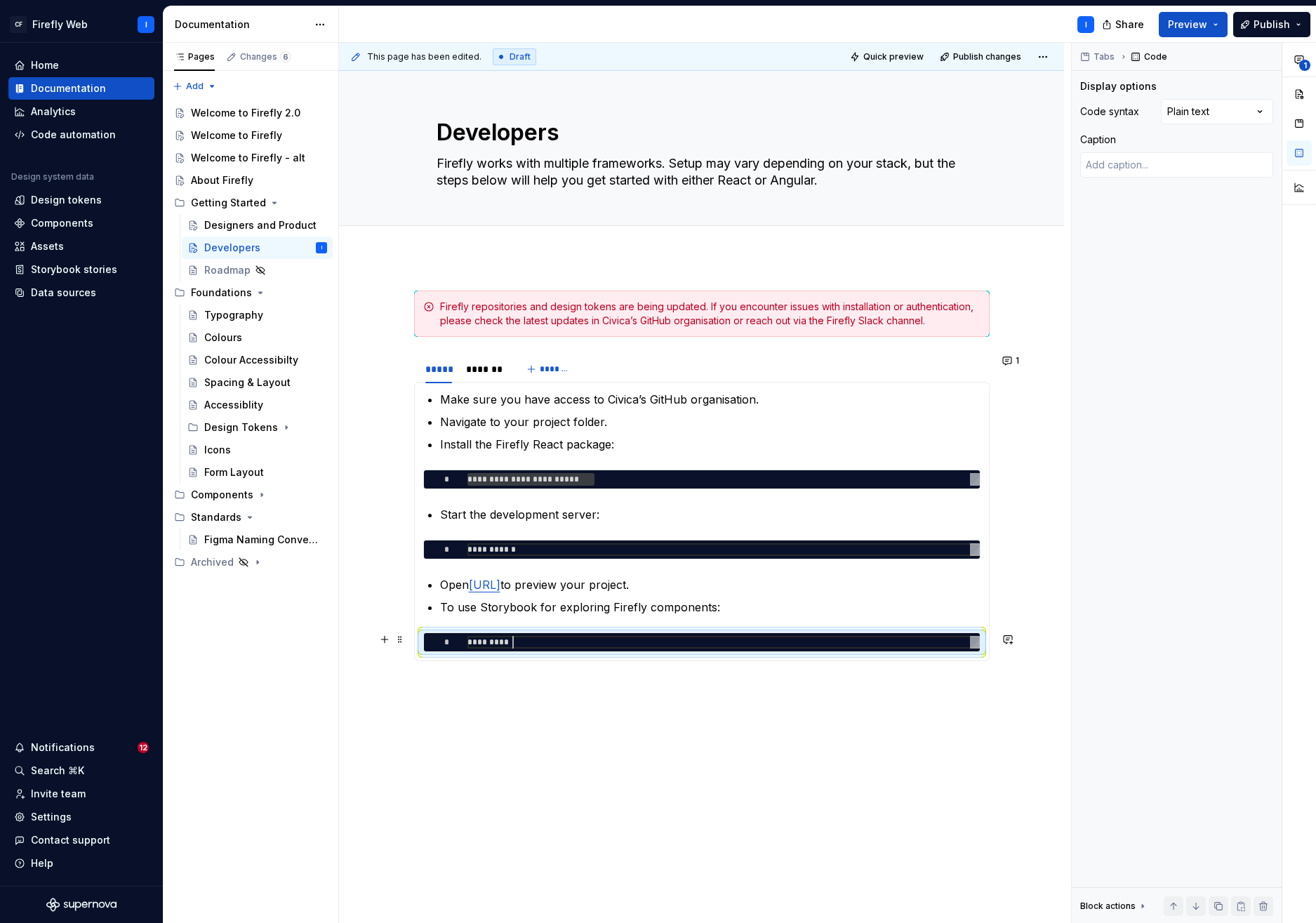
type textarea "*"
type textarea "**********"
type textarea "*"
type textarea "**********"
type textarea "*"
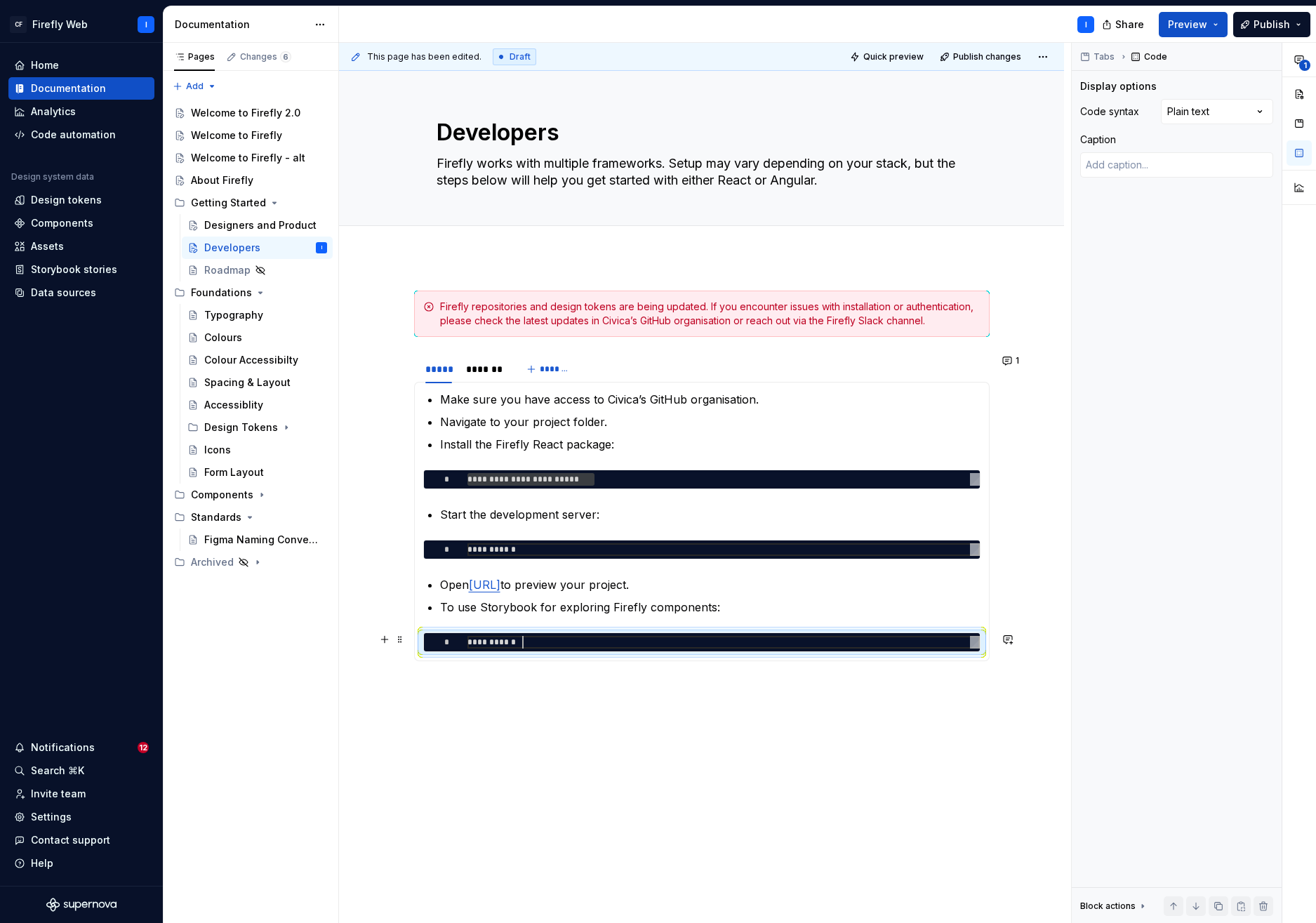
type textarea "**********"
type textarea "*"
type textarea "**********"
type textarea "*"
type textarea "**********"
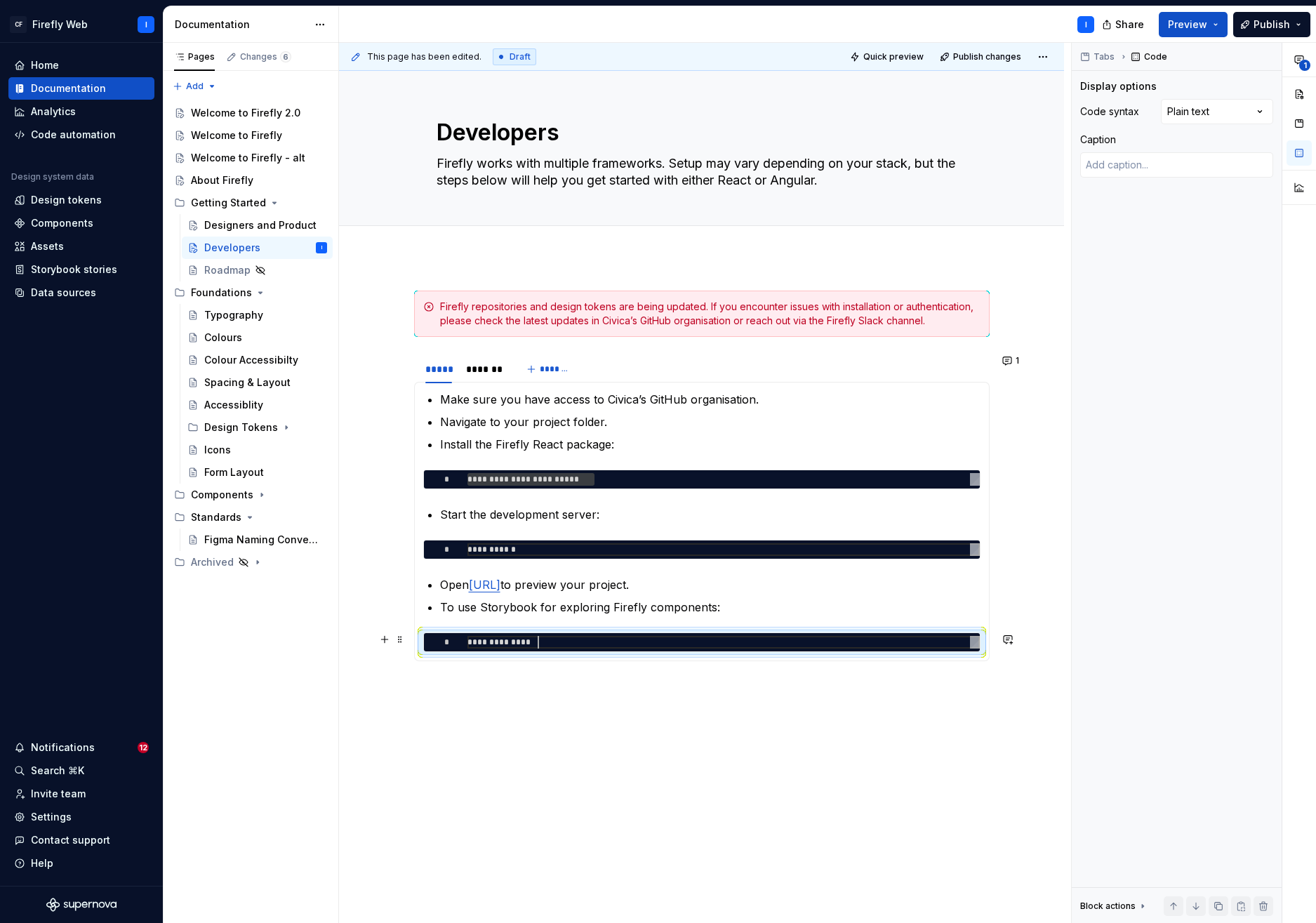
type textarea "*"
type textarea "**********"
type textarea "*"
type textarea "**********"
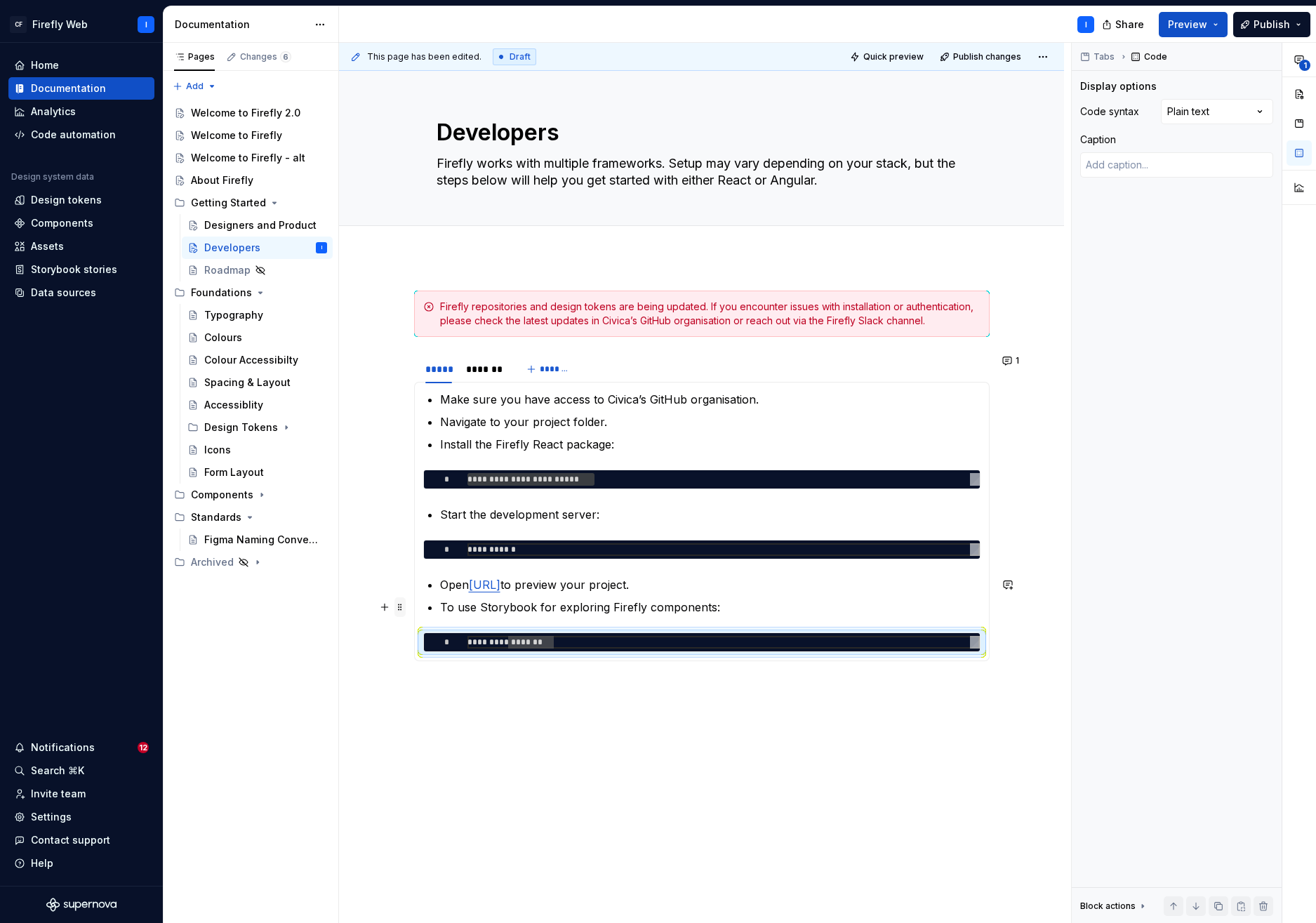
click at [401, 607] on span at bounding box center [400, 608] width 12 height 20
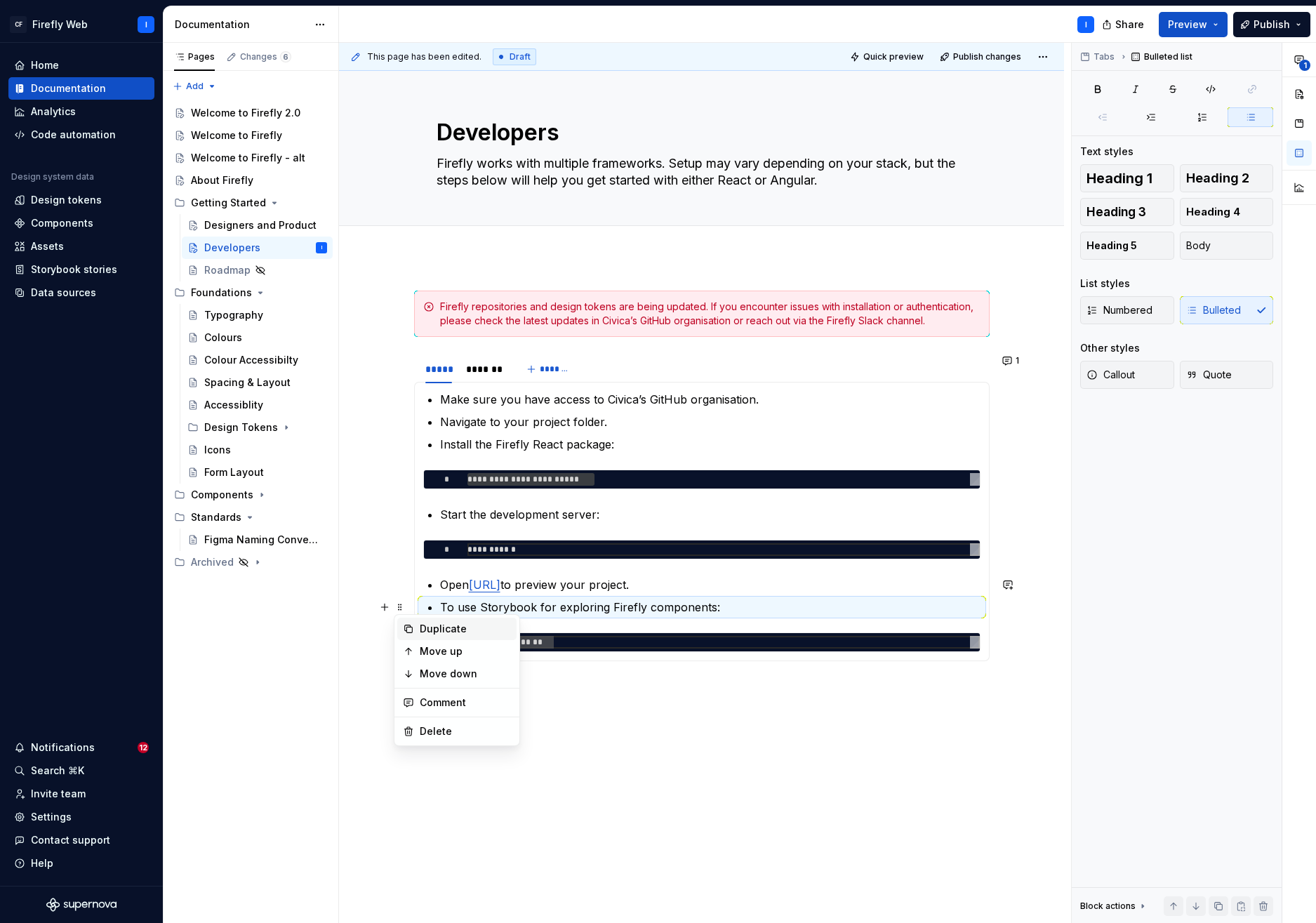
click at [438, 628] on div "Duplicate" at bounding box center [466, 629] width 92 height 14
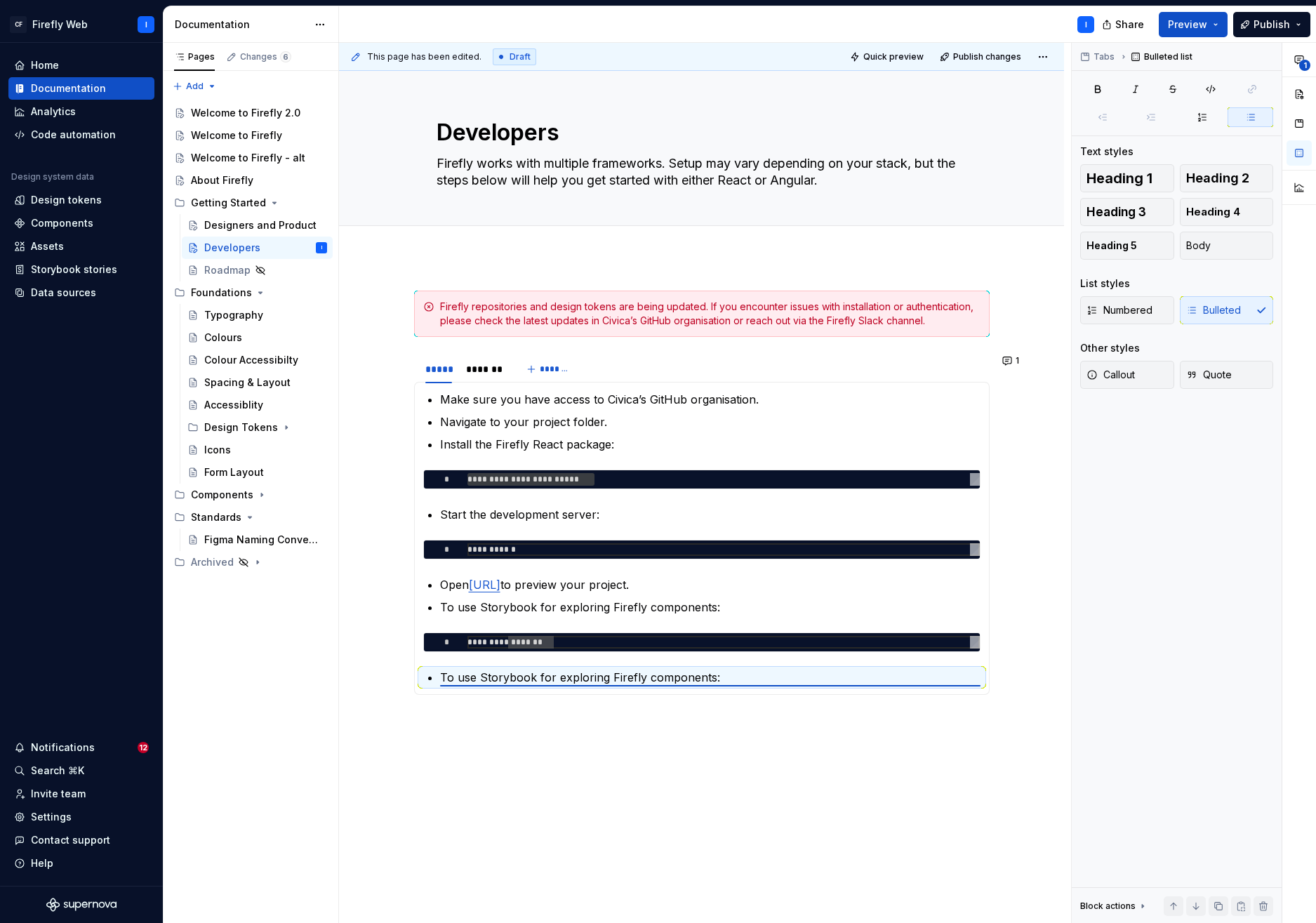
scroll to position [0, 0]
click at [510, 677] on p "To use Storybook for exploring Firefly components:" at bounding box center [710, 677] width 540 height 17
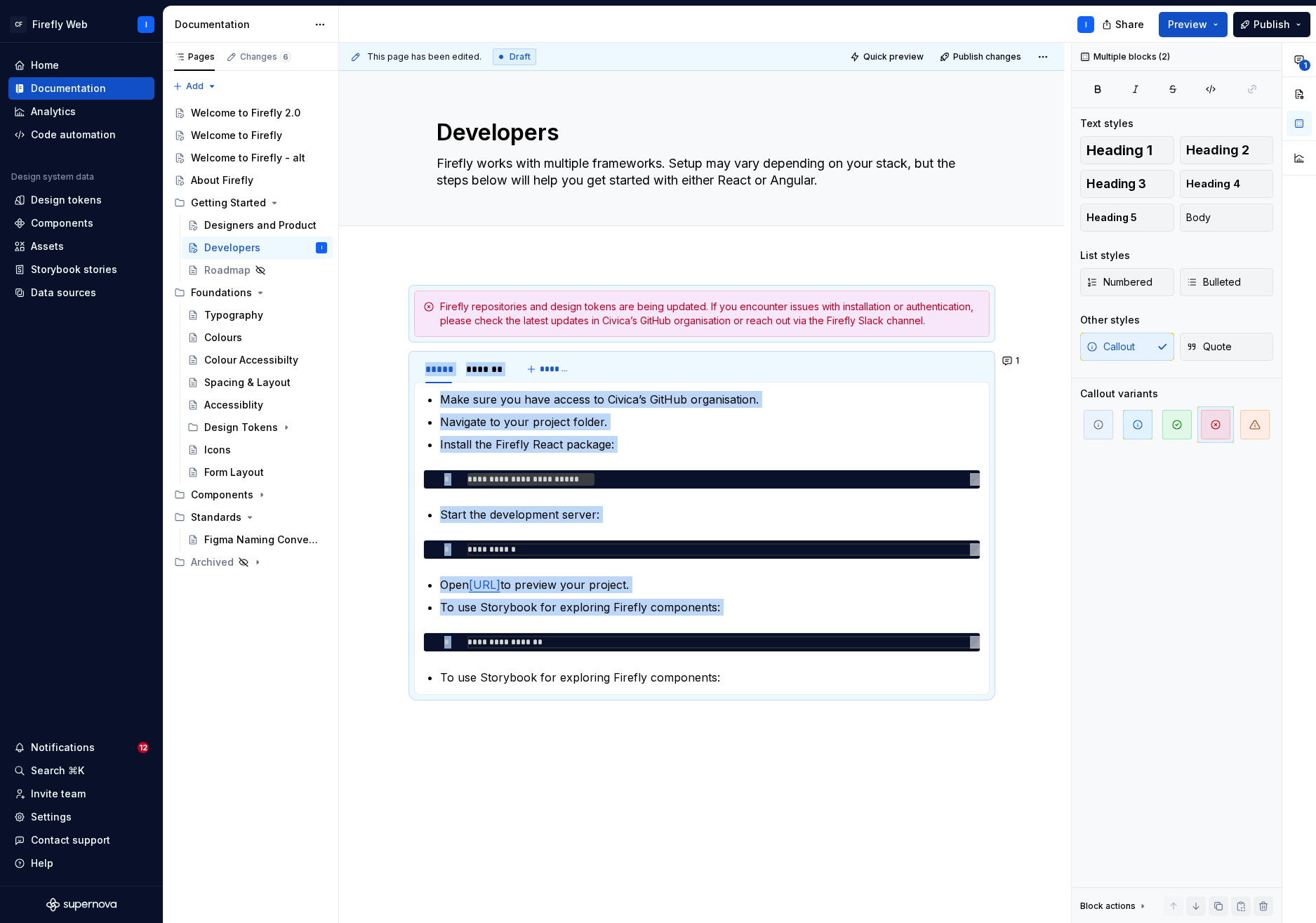
drag, startPoint x: 443, startPoint y: 675, endPoint x: 713, endPoint y: 695, distance: 270.7
click at [713, 695] on section "**********" at bounding box center [701, 524] width 575 height 341
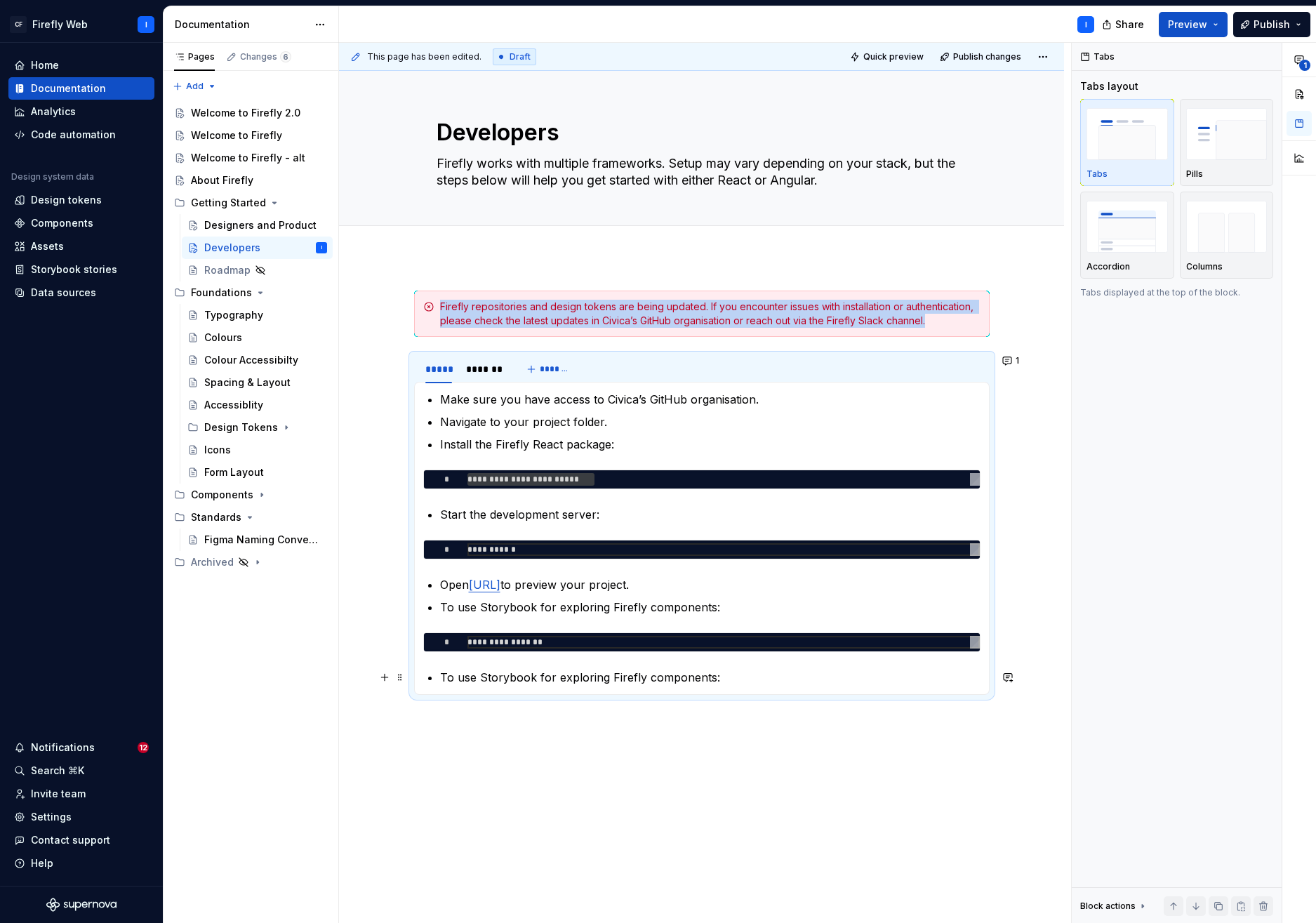
click at [719, 681] on p "To use Storybook for exploring Firefly components:" at bounding box center [710, 677] width 540 height 17
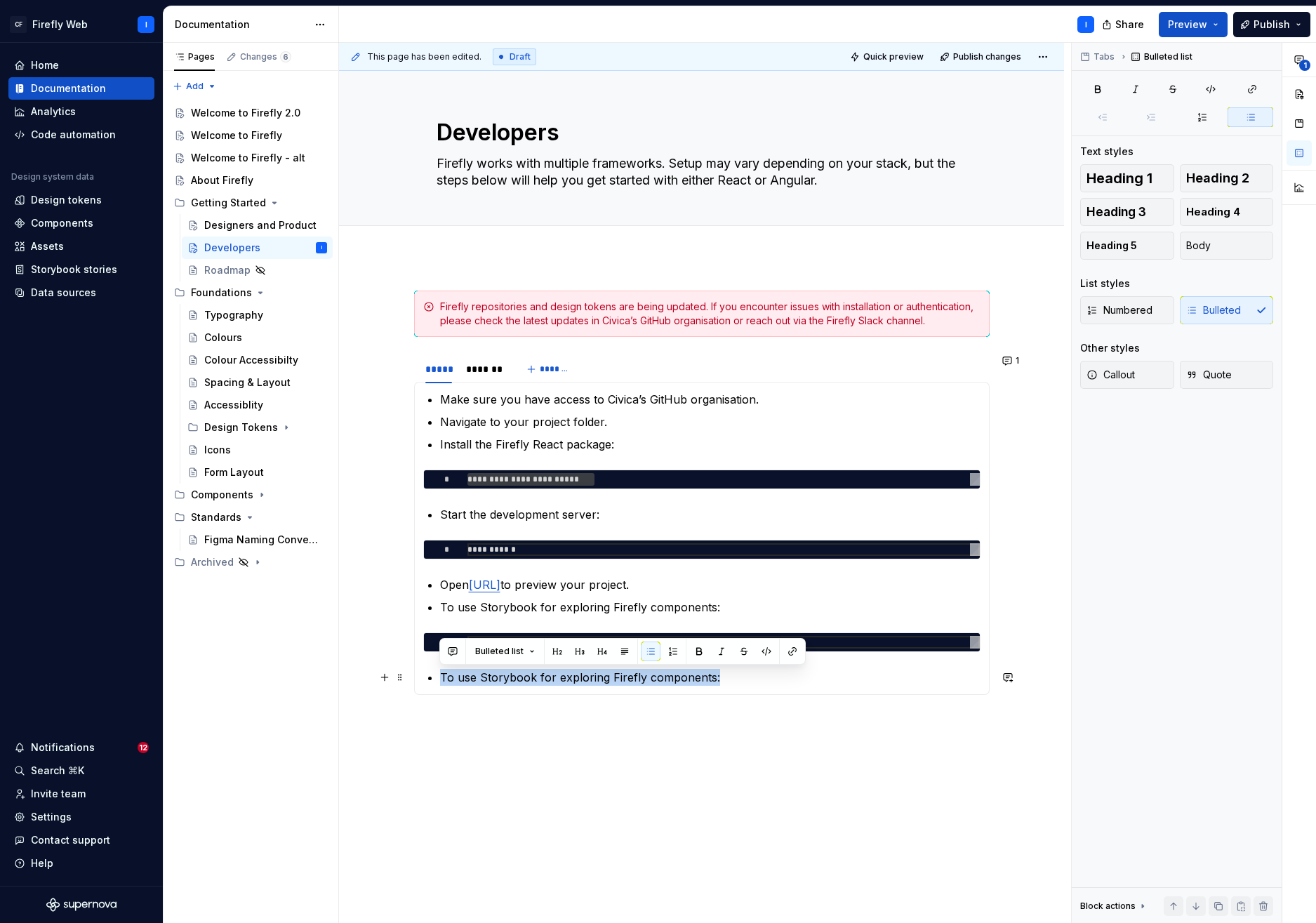
drag, startPoint x: 722, startPoint y: 678, endPoint x: 443, endPoint y: 672, distance: 279.1
click at [443, 672] on p "To use Storybook for exploring Firefly components:" at bounding box center [710, 677] width 540 height 17
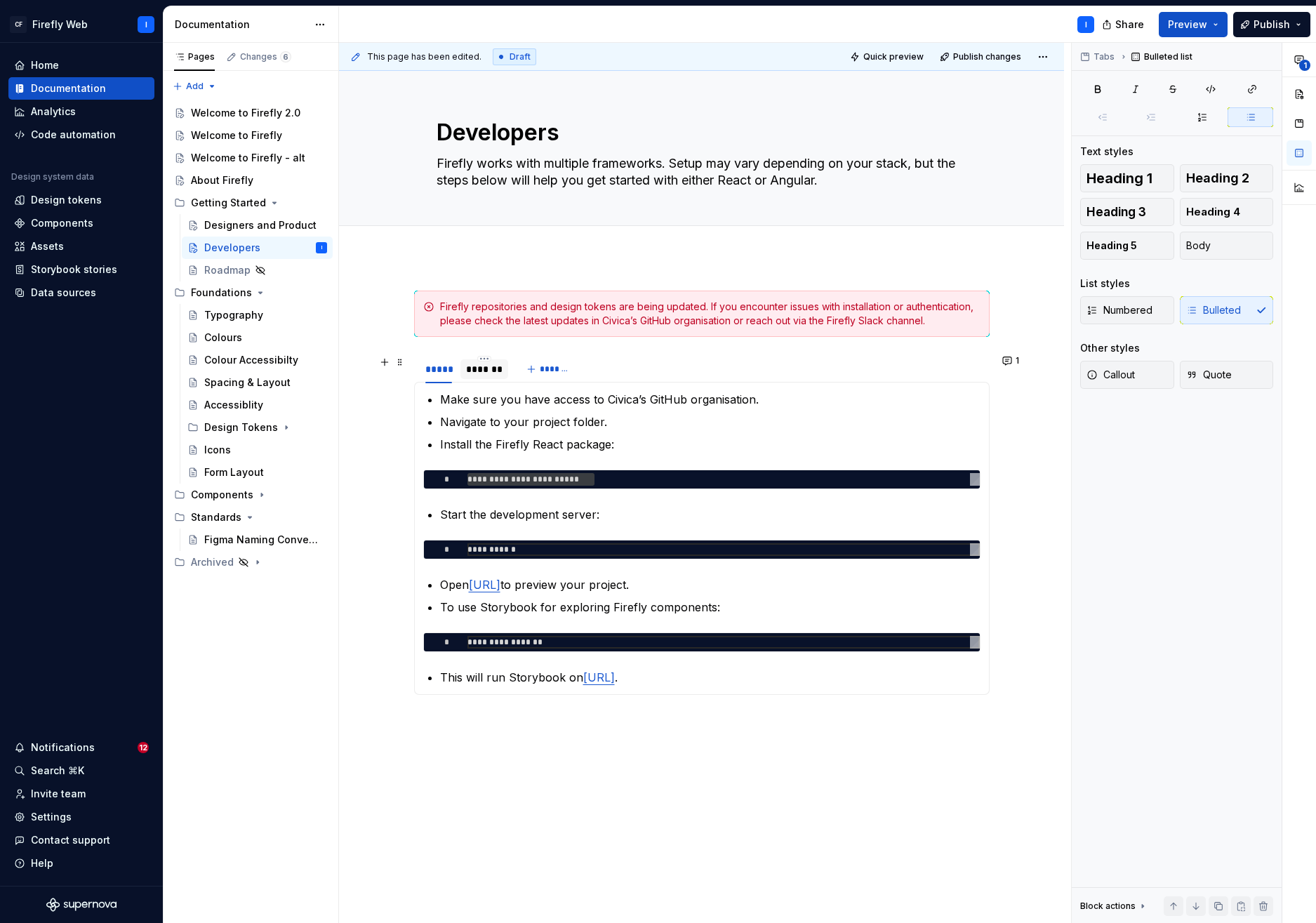
click at [472, 373] on div "*******" at bounding box center [484, 370] width 37 height 14
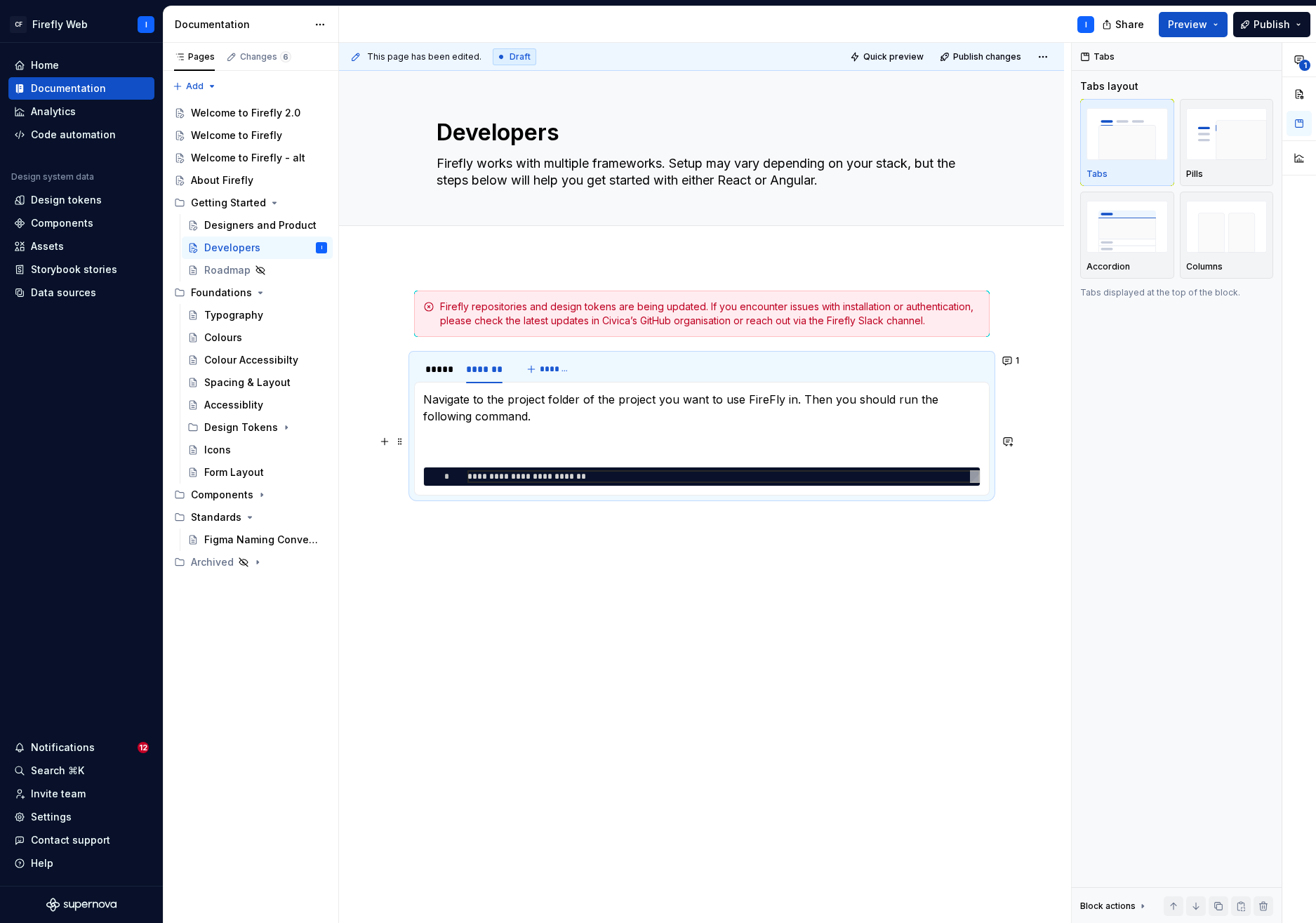
click at [444, 442] on p at bounding box center [702, 442] width 557 height 17
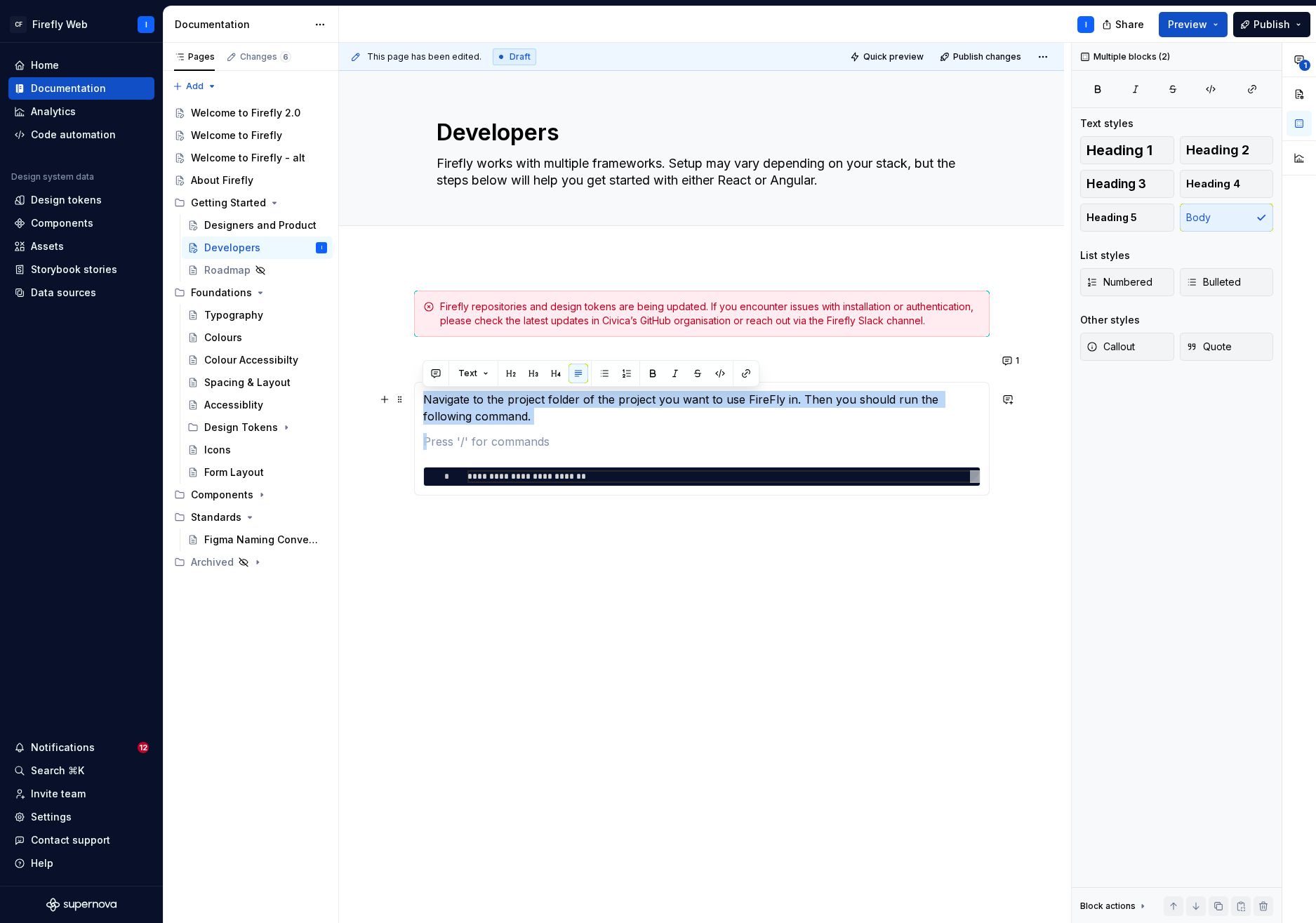
drag, startPoint x: 436, startPoint y: 443, endPoint x: 422, endPoint y: 401, distance: 44.3
click at [422, 401] on div "**********" at bounding box center [701, 438] width 575 height 114
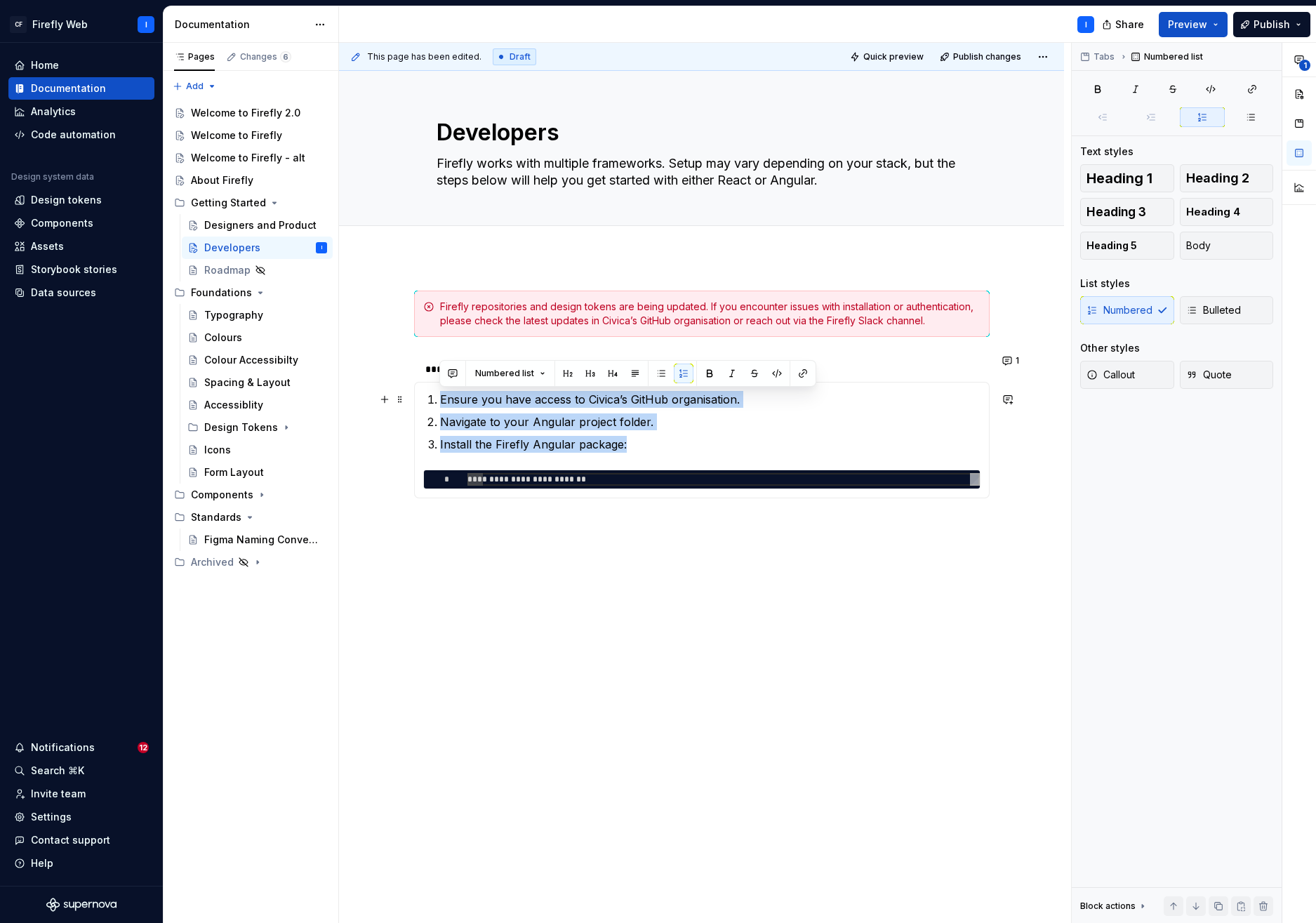
drag, startPoint x: 578, startPoint y: 439, endPoint x: 437, endPoint y: 405, distance: 145.0
click at [440, 405] on ol "Ensure you have access to Civica’s GitHub organisation. Navigate to your Angula…" at bounding box center [710, 422] width 540 height 62
click at [657, 375] on button "button" at bounding box center [662, 374] width 20 height 20
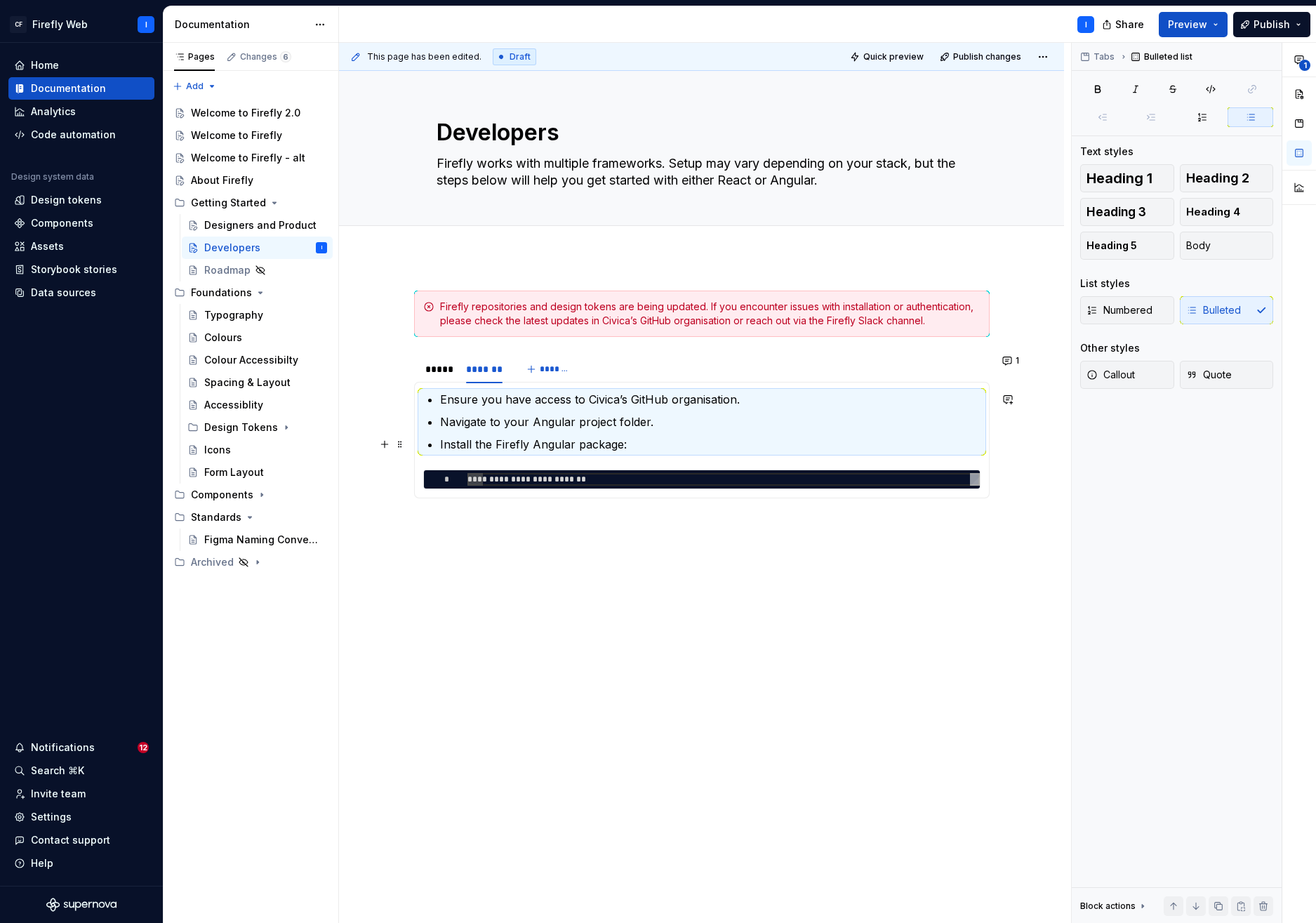
click at [636, 441] on p "Install the Firefly Angular package:" at bounding box center [710, 444] width 540 height 17
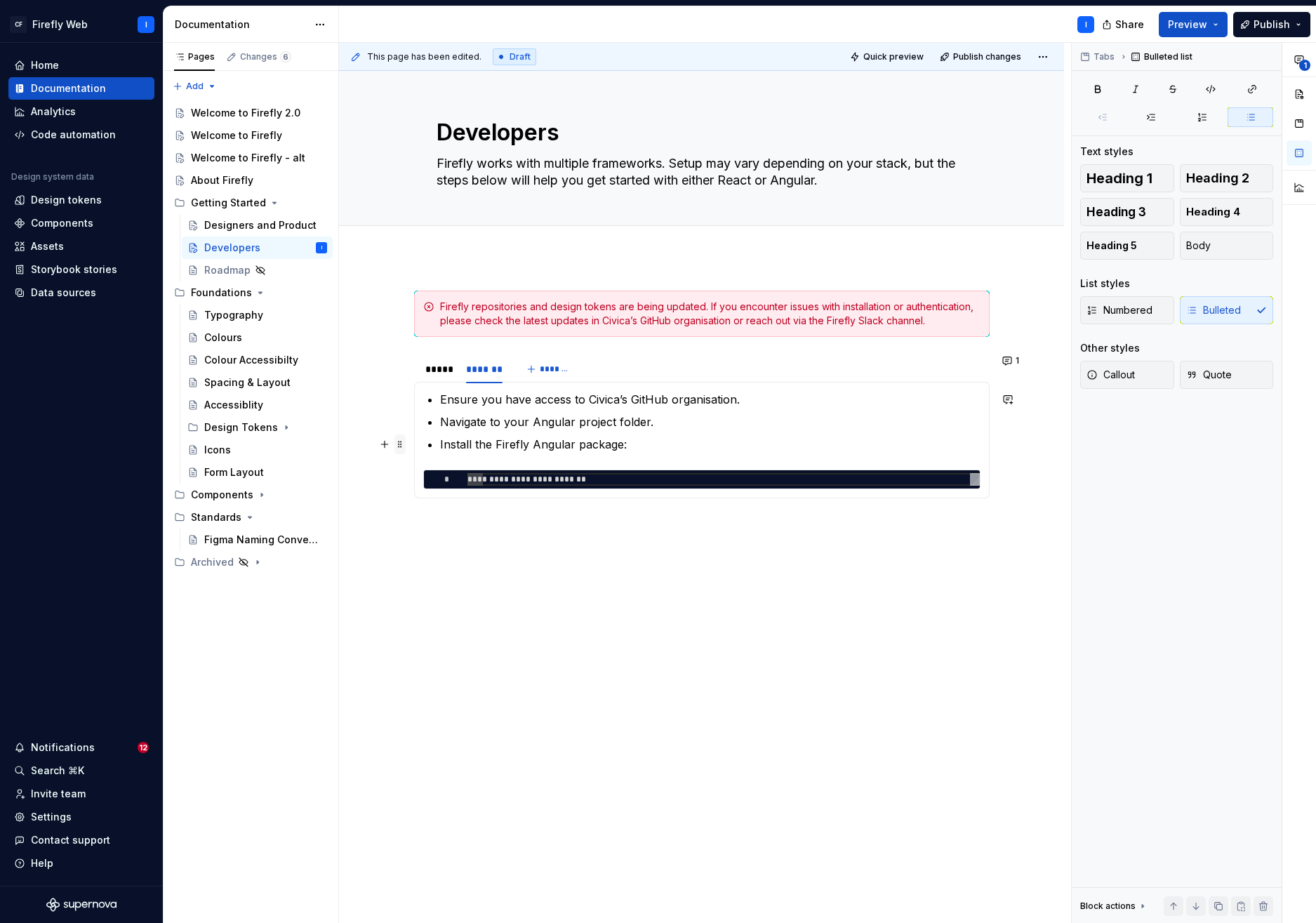
click at [401, 447] on span at bounding box center [400, 444] width 12 height 20
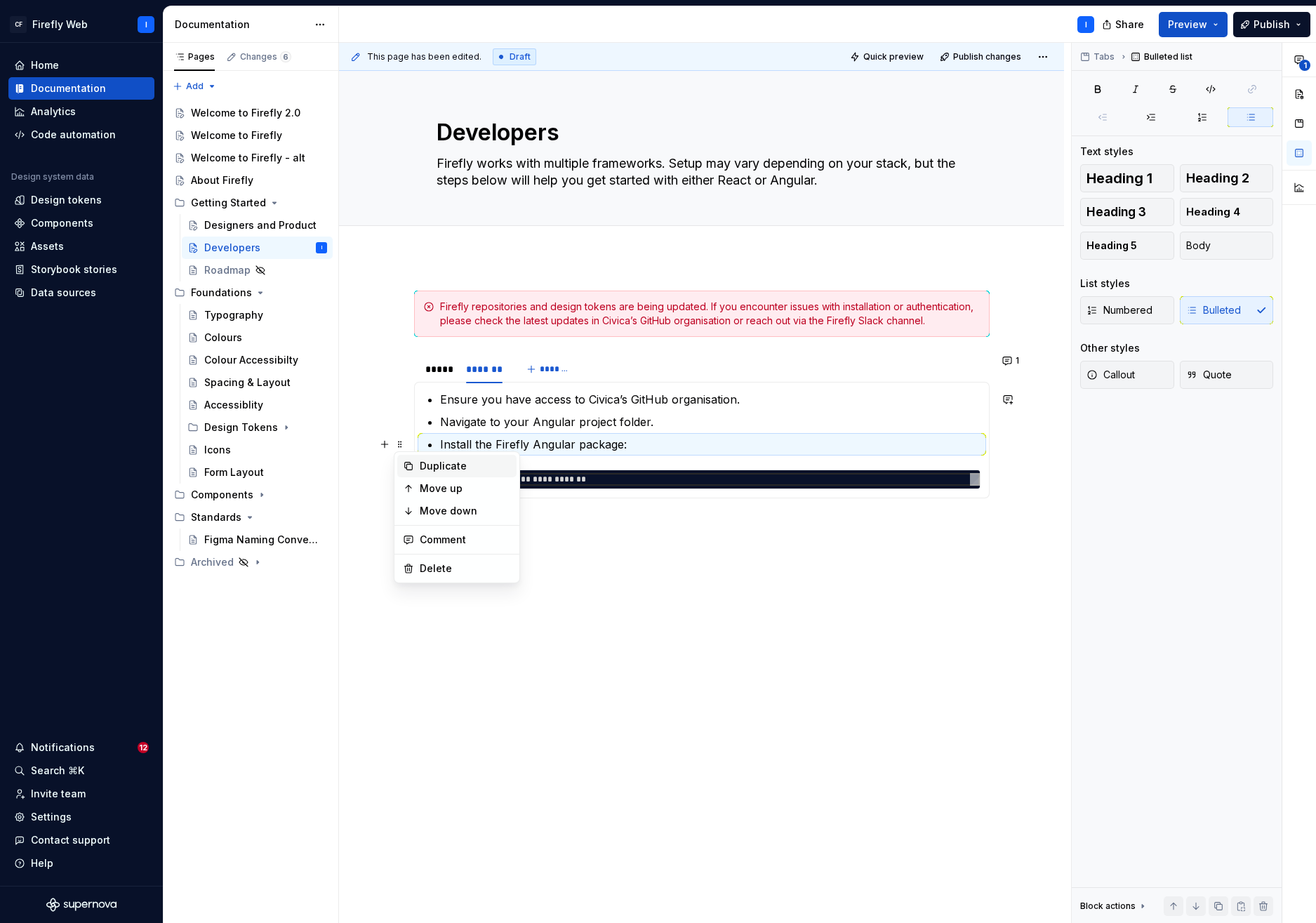
click at [436, 467] on div "Duplicate" at bounding box center [466, 466] width 92 height 14
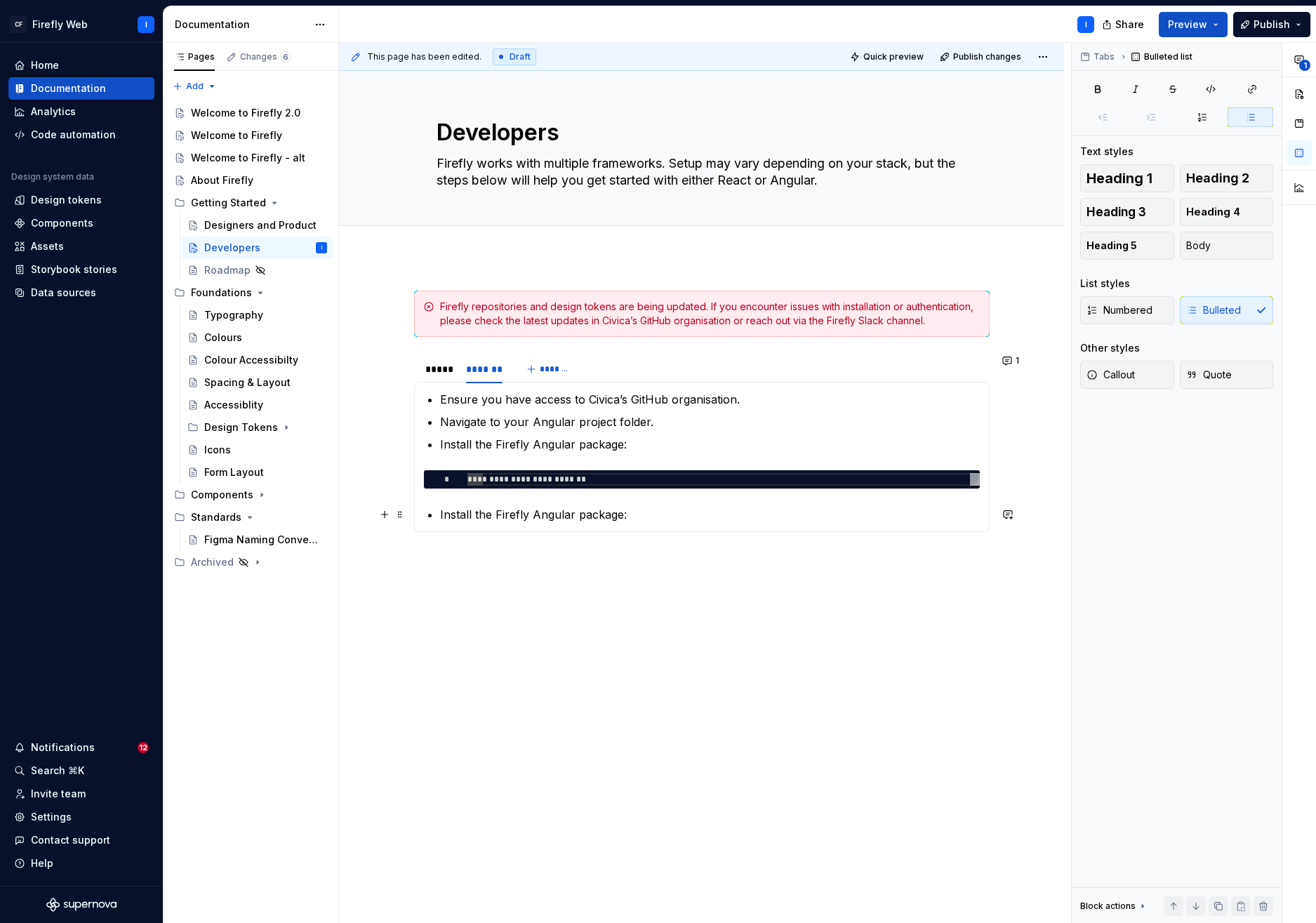
click at [544, 520] on p "Install the Firefly Angular package:" at bounding box center [710, 514] width 540 height 17
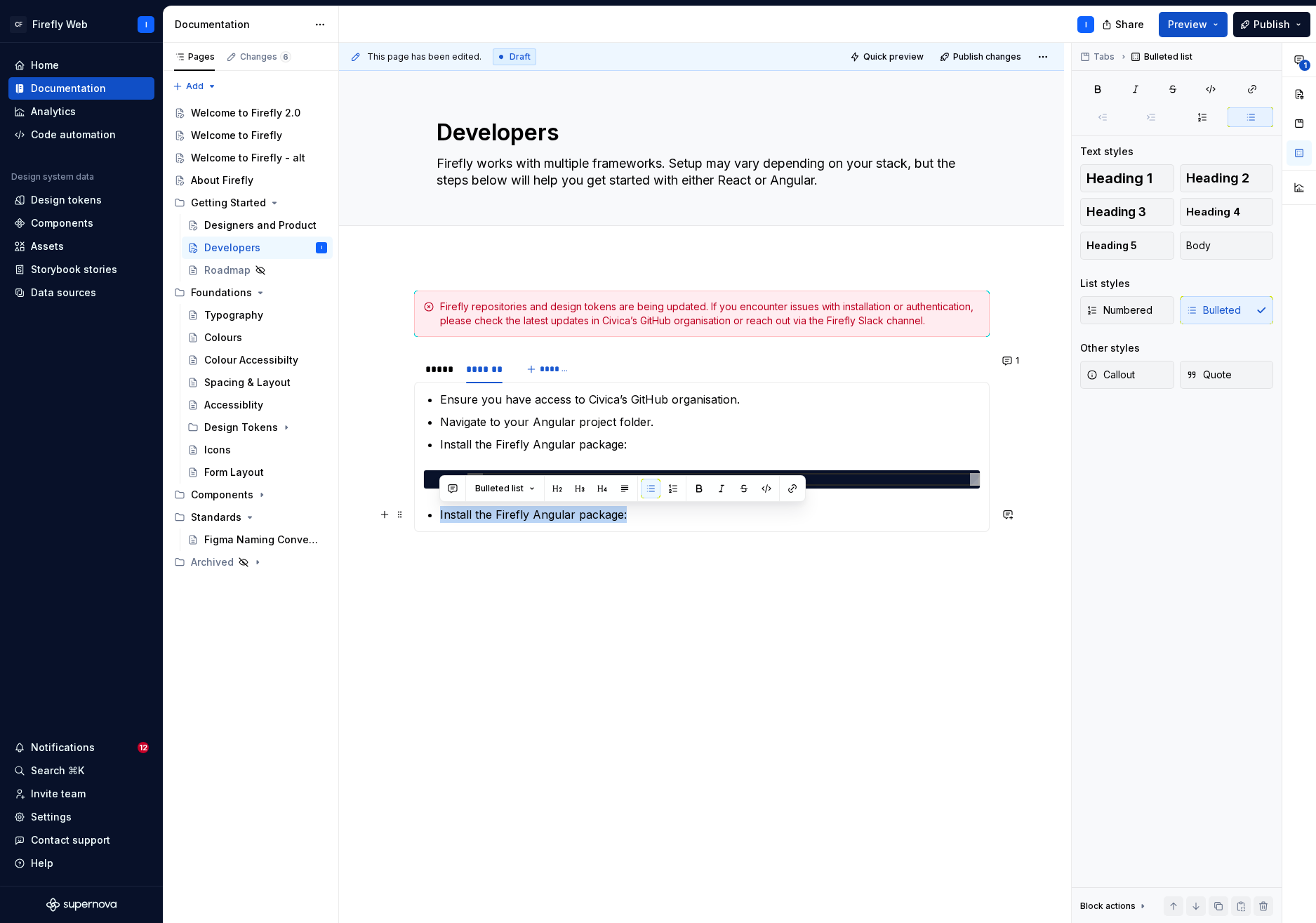
drag, startPoint x: 440, startPoint y: 514, endPoint x: 627, endPoint y: 517, distance: 187.0
click at [627, 517] on p "Install the Firefly Angular package:" at bounding box center [710, 514] width 540 height 17
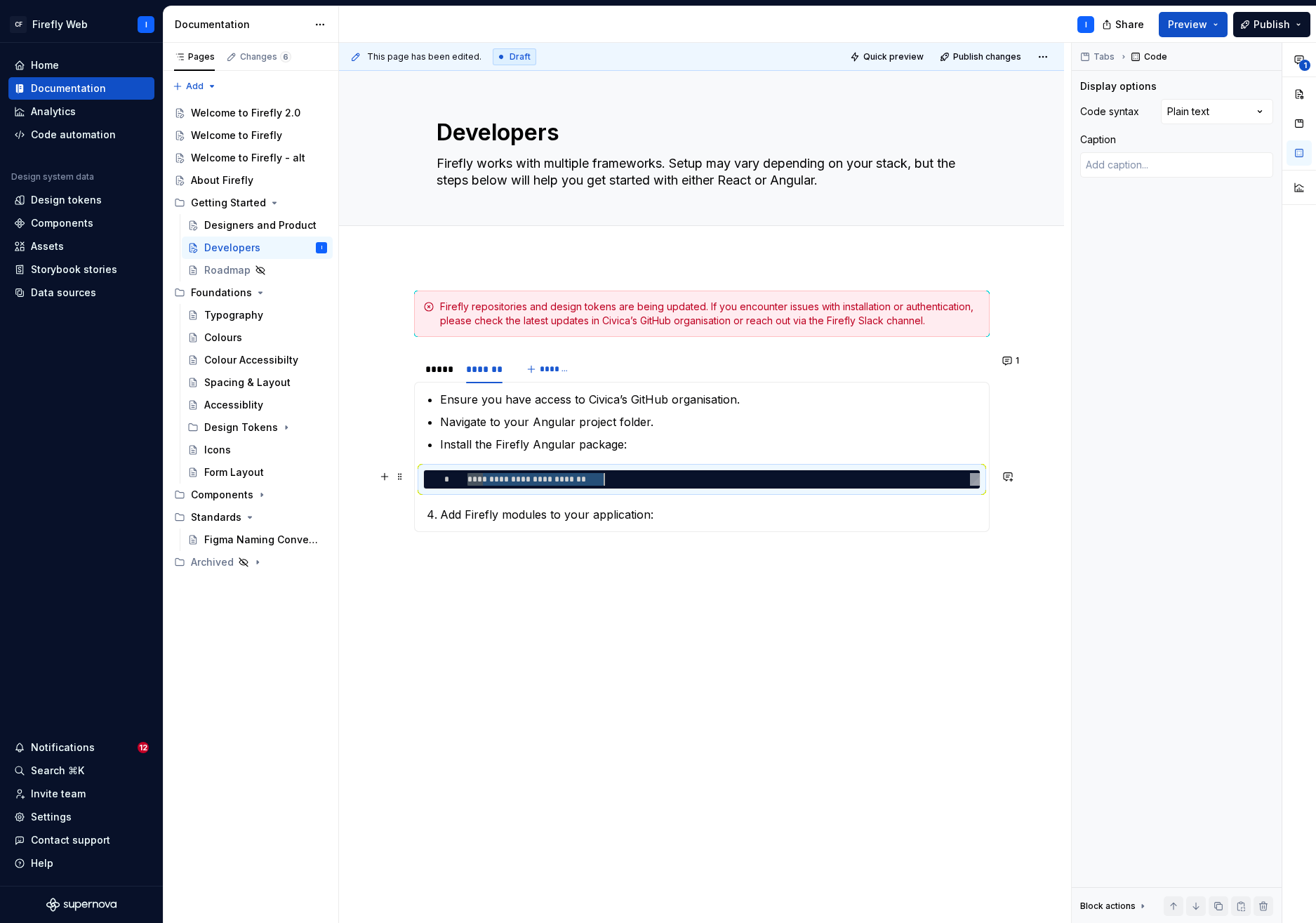
scroll to position [0, 136]
click at [401, 479] on span at bounding box center [400, 477] width 12 height 20
click at [449, 501] on div "Duplicate" at bounding box center [466, 498] width 92 height 14
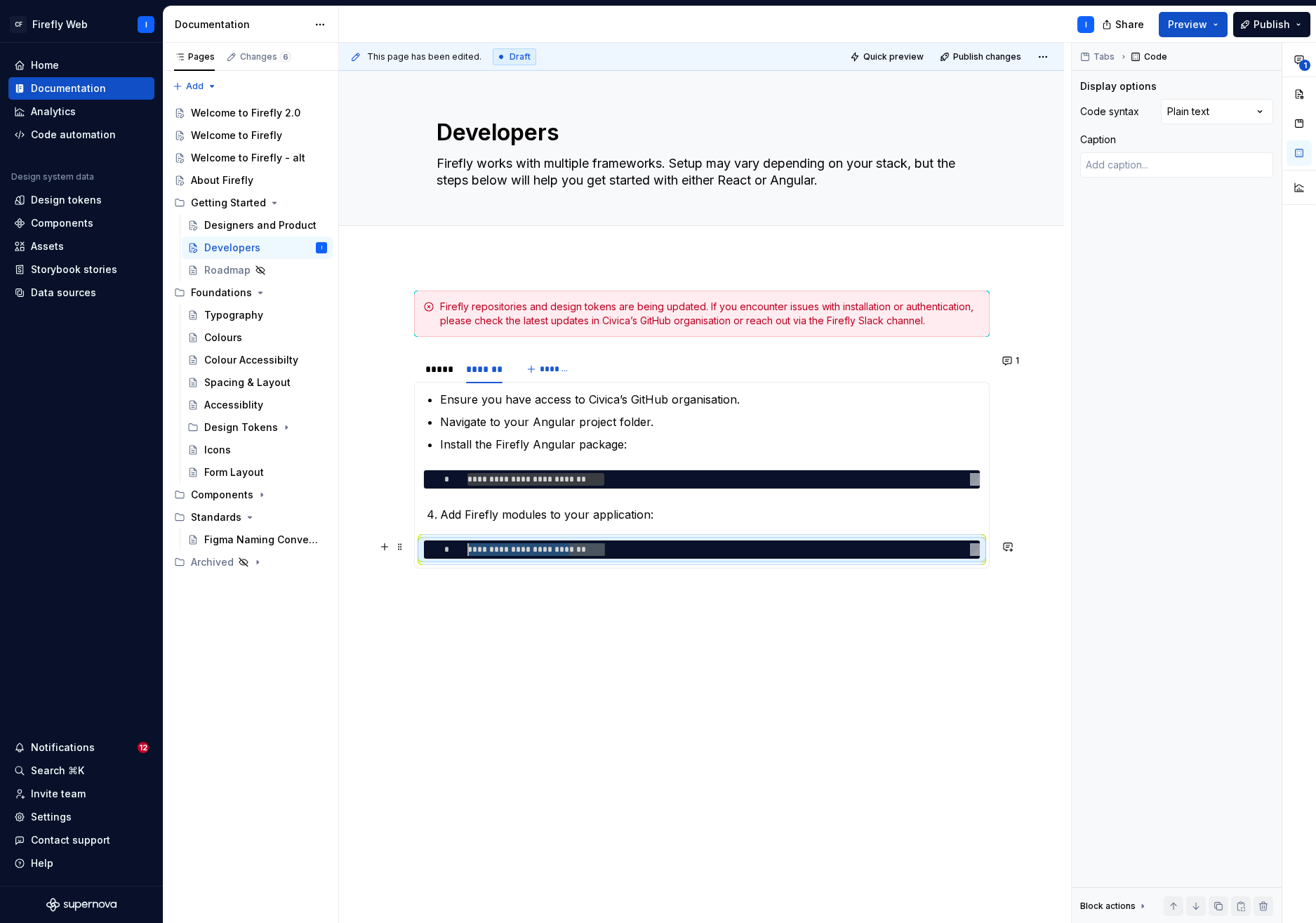
scroll to position [0, 0]
drag, startPoint x: 607, startPoint y: 550, endPoint x: 463, endPoint y: 544, distance: 144.1
click at [468, 544] on div "**********" at bounding box center [724, 549] width 513 height 13
type textarea "*"
type textarea "**********"
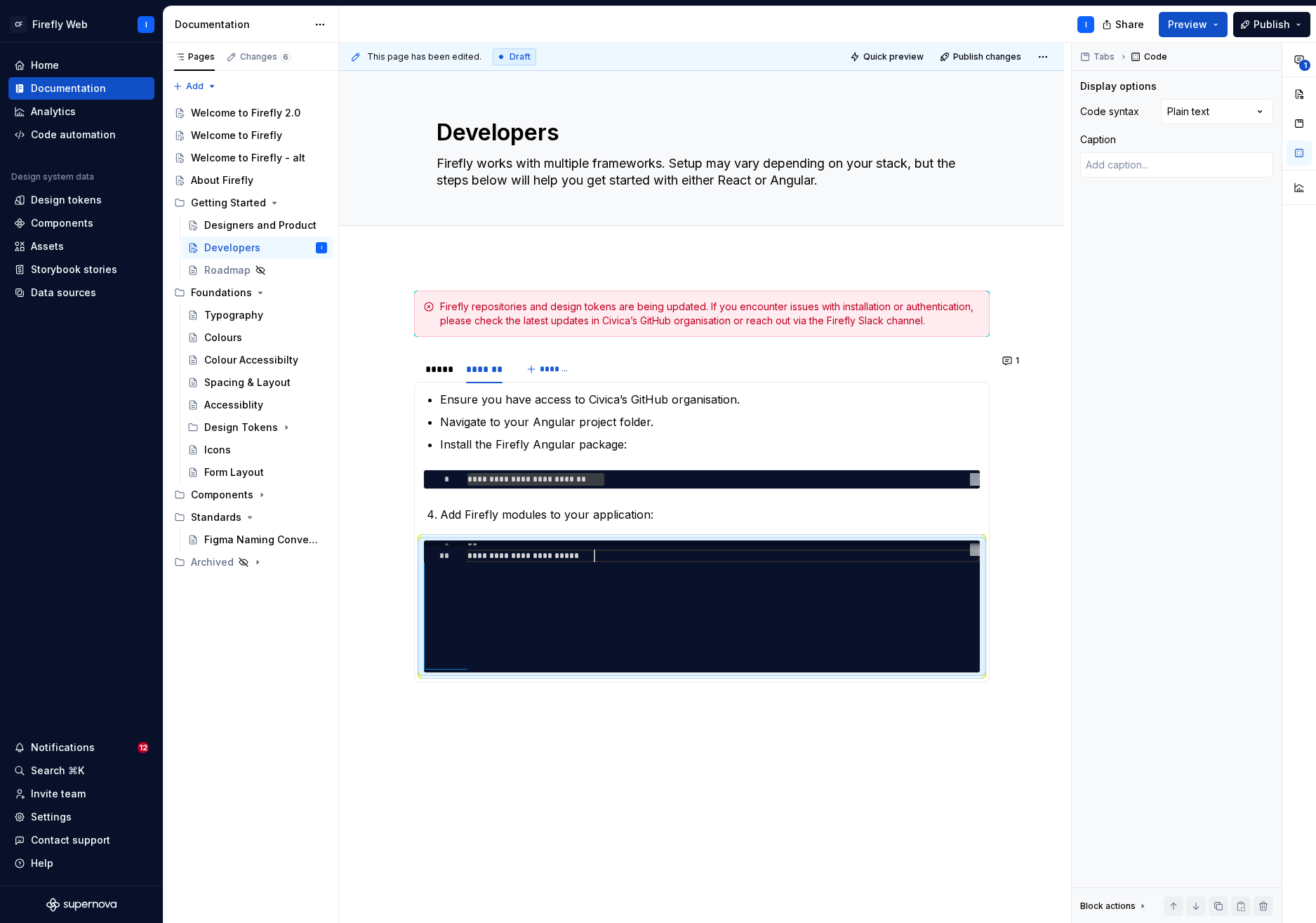
scroll to position [114, 127]
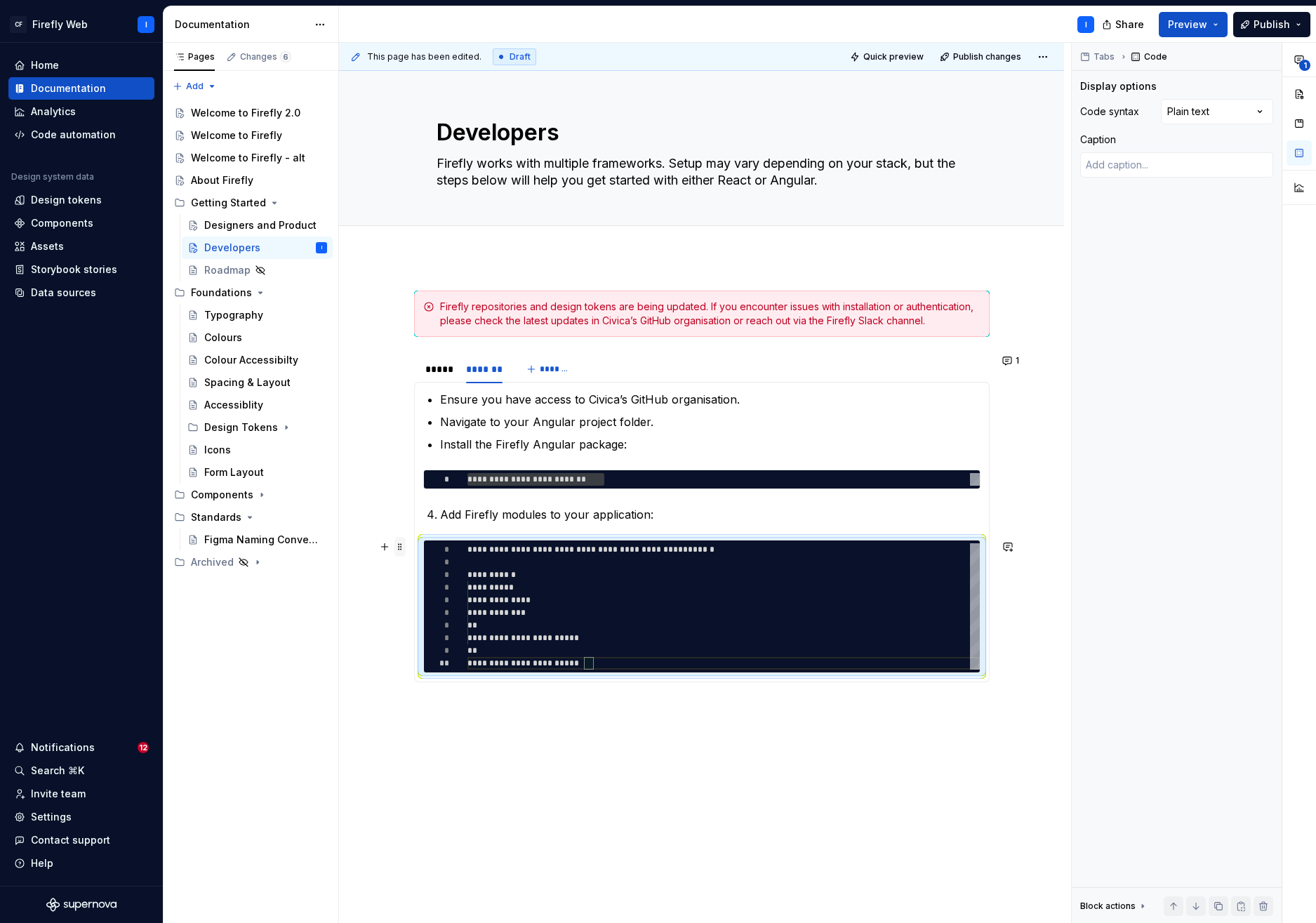
click at [399, 549] on span at bounding box center [400, 547] width 12 height 20
click at [650, 564] on div "**********" at bounding box center [724, 606] width 513 height 127
click at [1243, 112] on div "**********" at bounding box center [1194, 483] width 244 height 881
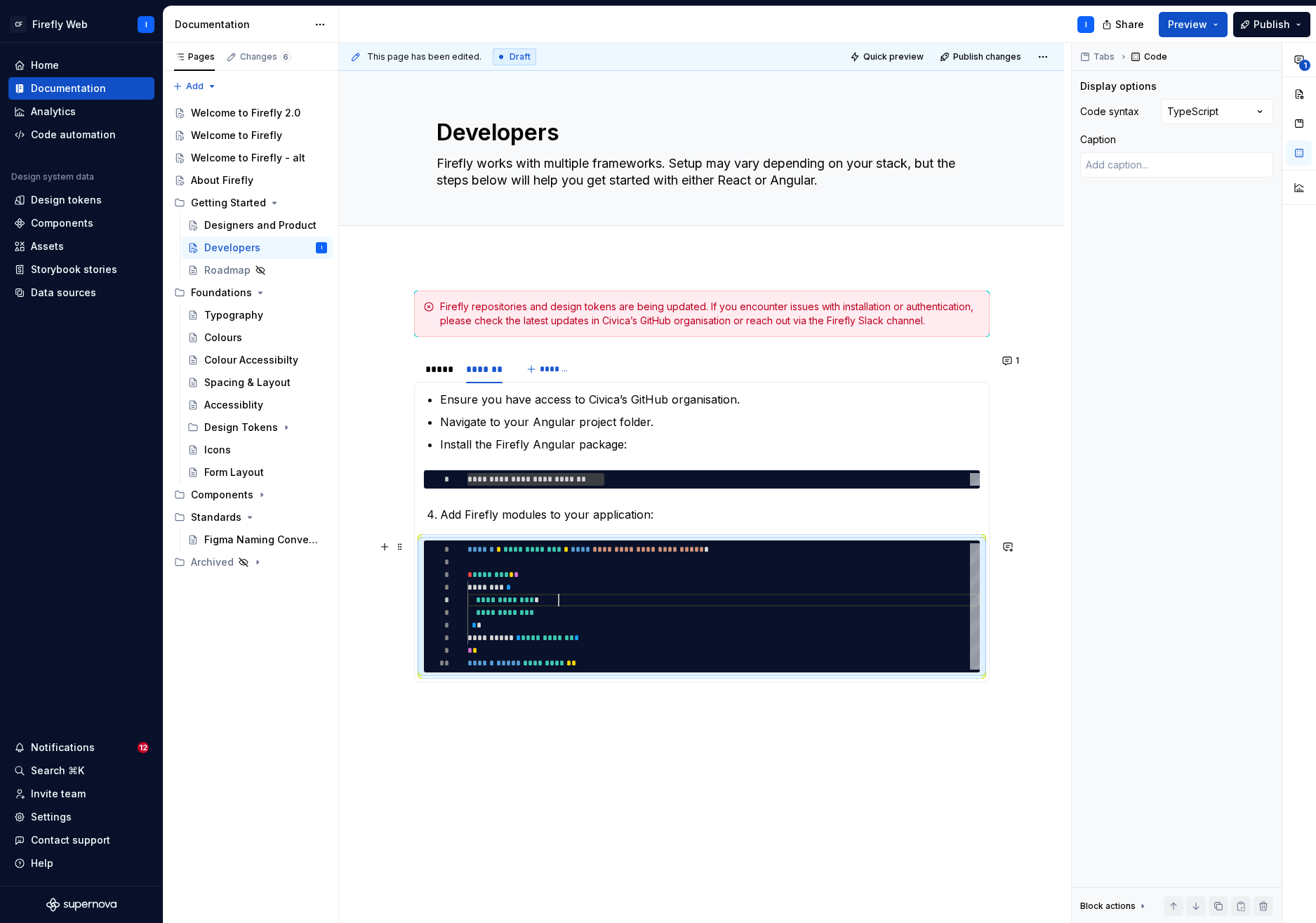
click at [702, 604] on div "**********" at bounding box center [724, 606] width 513 height 127
click at [402, 479] on span at bounding box center [400, 477] width 12 height 20
click at [1208, 111] on div "**********" at bounding box center [1194, 483] width 244 height 881
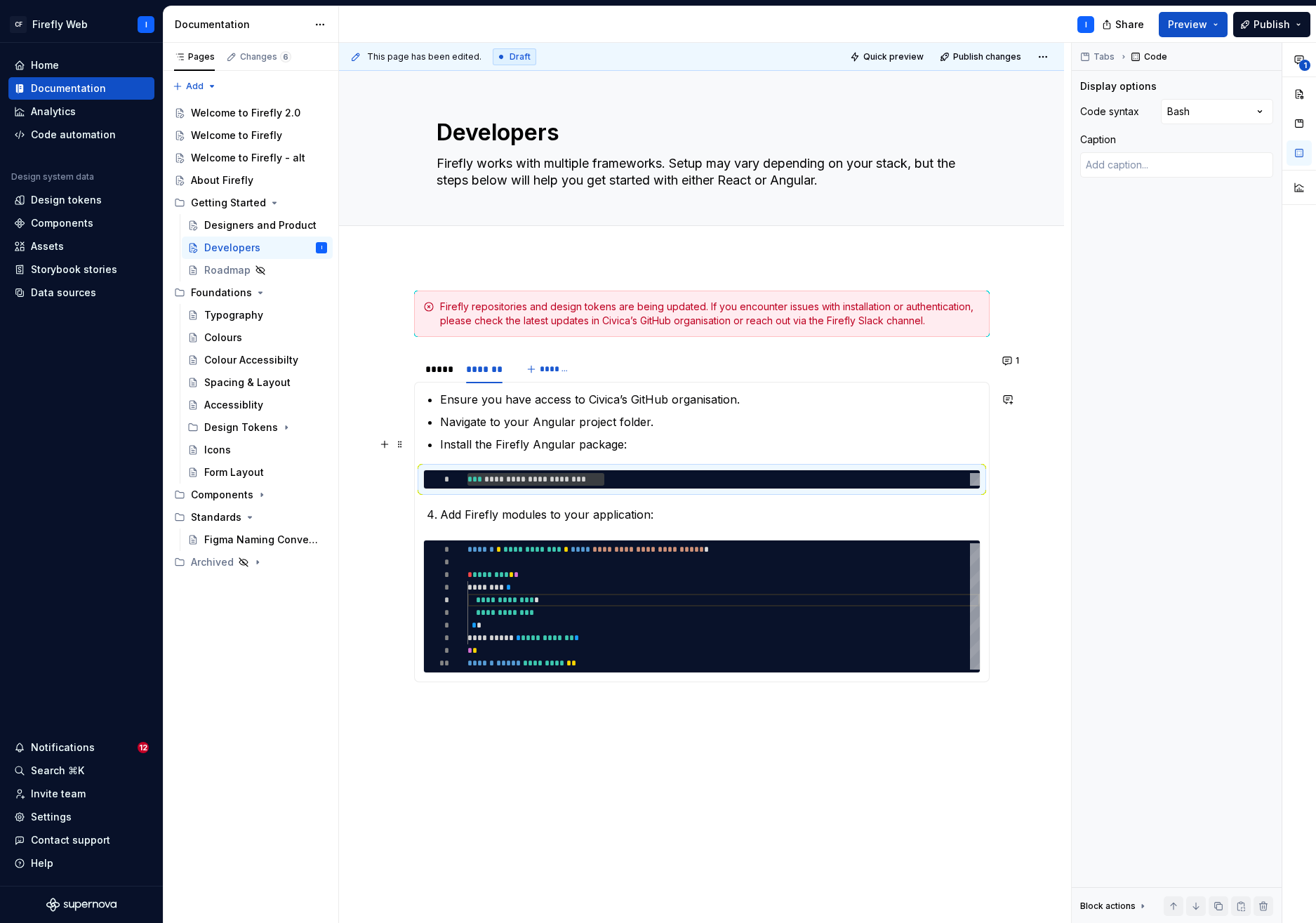
click at [671, 436] on p "Install the Firefly Angular package:" at bounding box center [710, 444] width 540 height 17
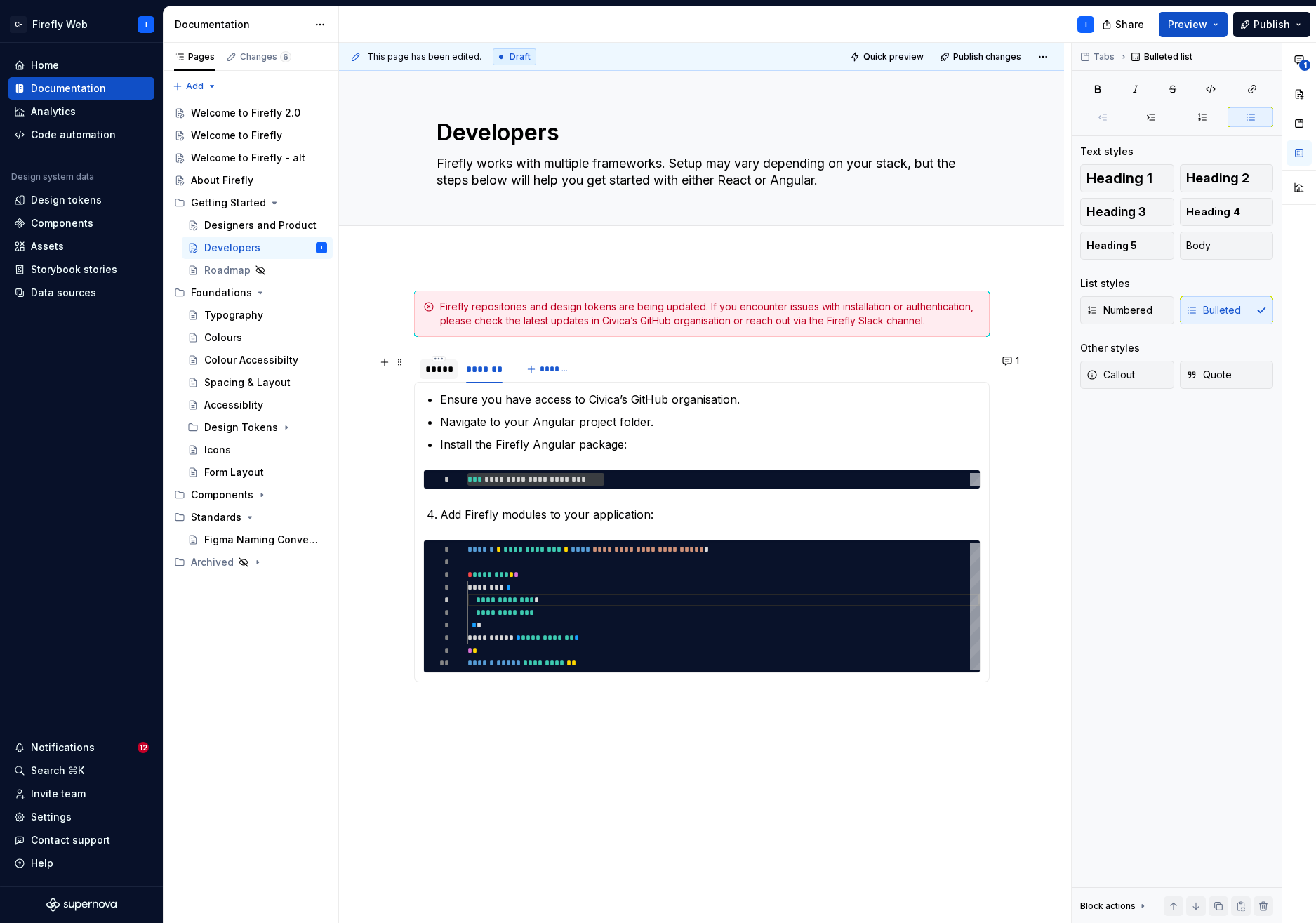
click at [440, 369] on div "*****" at bounding box center [439, 370] width 27 height 14
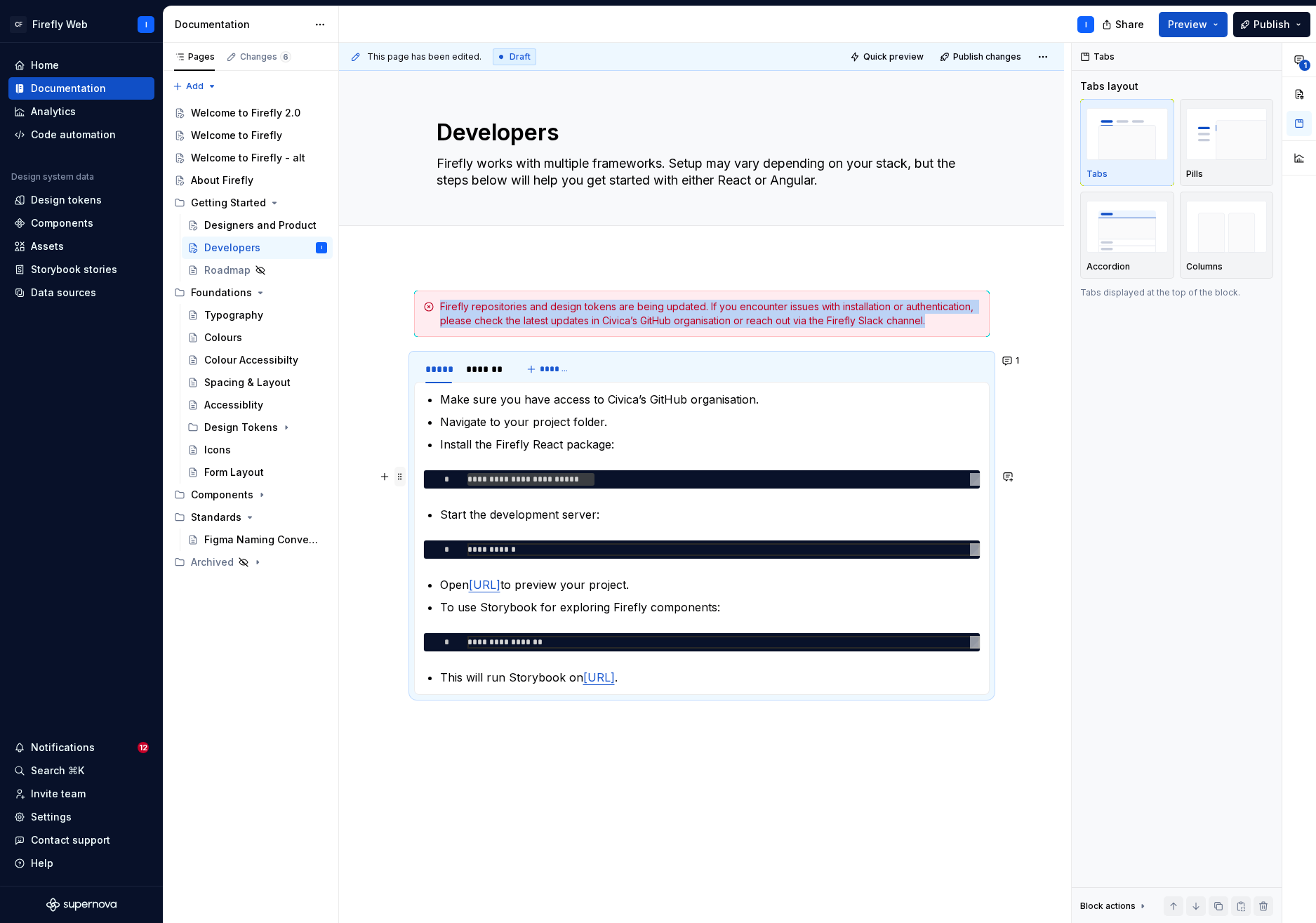
click at [401, 479] on span at bounding box center [400, 477] width 12 height 20
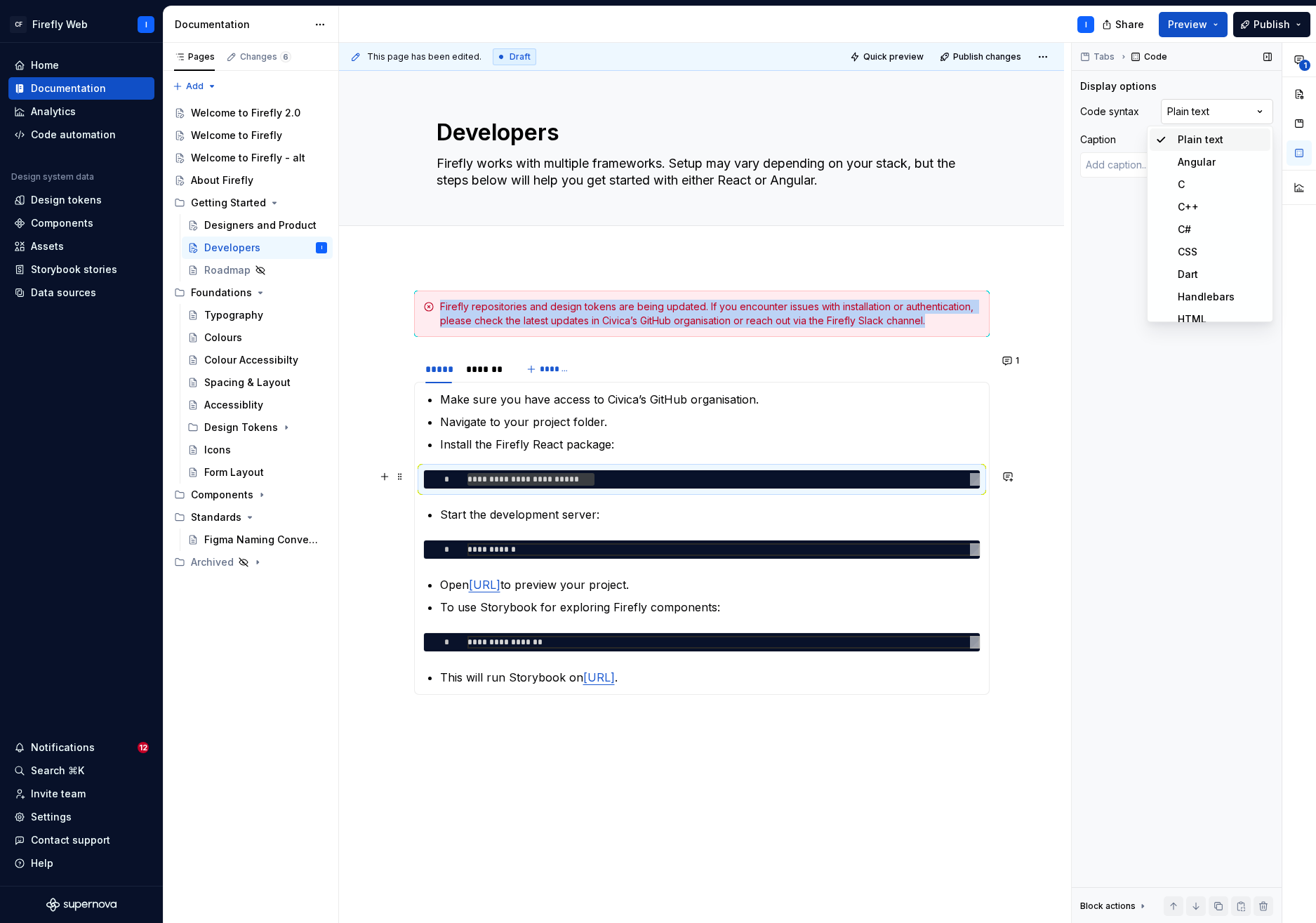
click at [1222, 113] on div "**********" at bounding box center [1194, 483] width 244 height 881
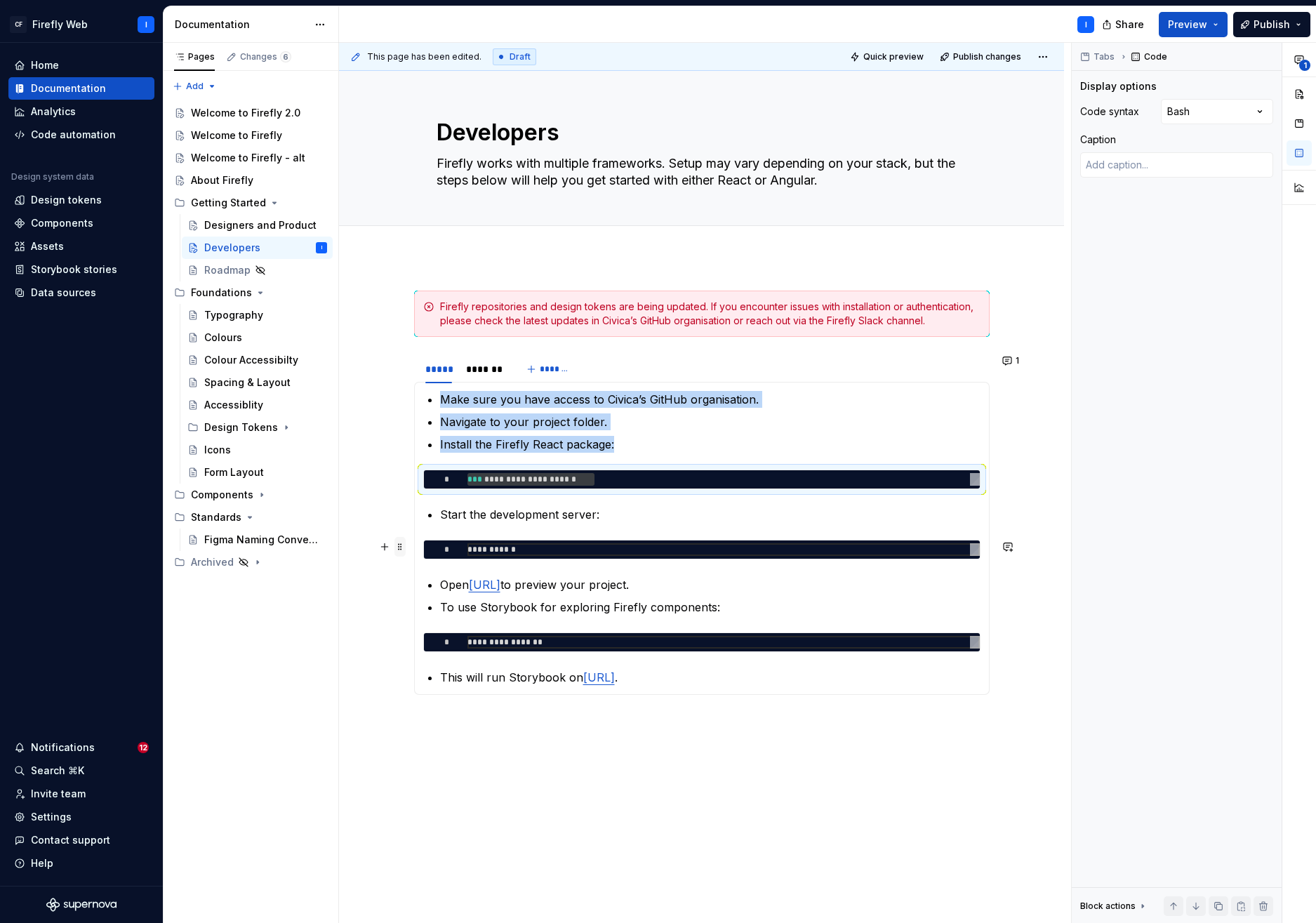
click at [402, 549] on span at bounding box center [400, 547] width 12 height 20
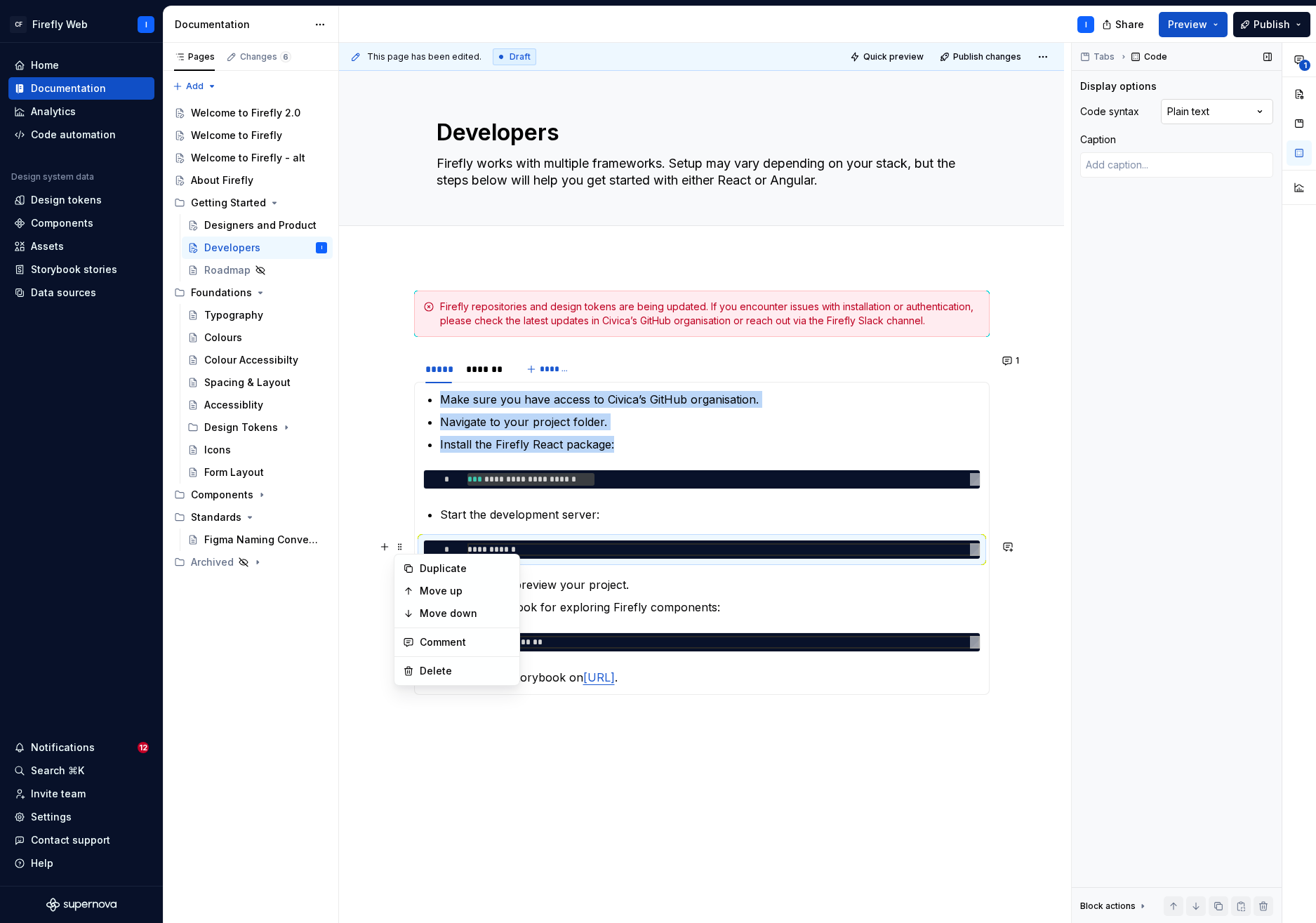
click at [1251, 111] on div "**********" at bounding box center [1194, 483] width 244 height 881
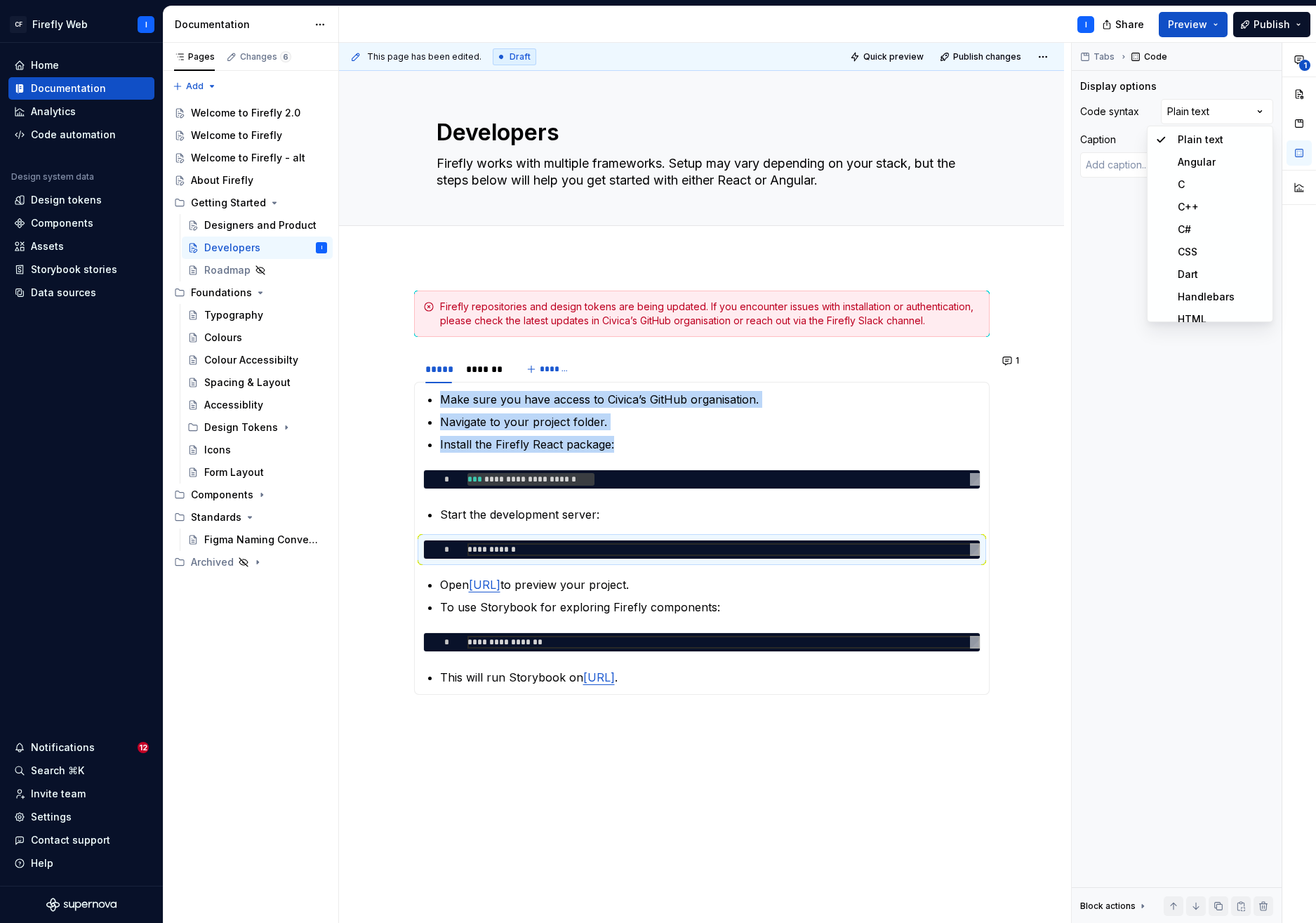
scroll to position [528, 0]
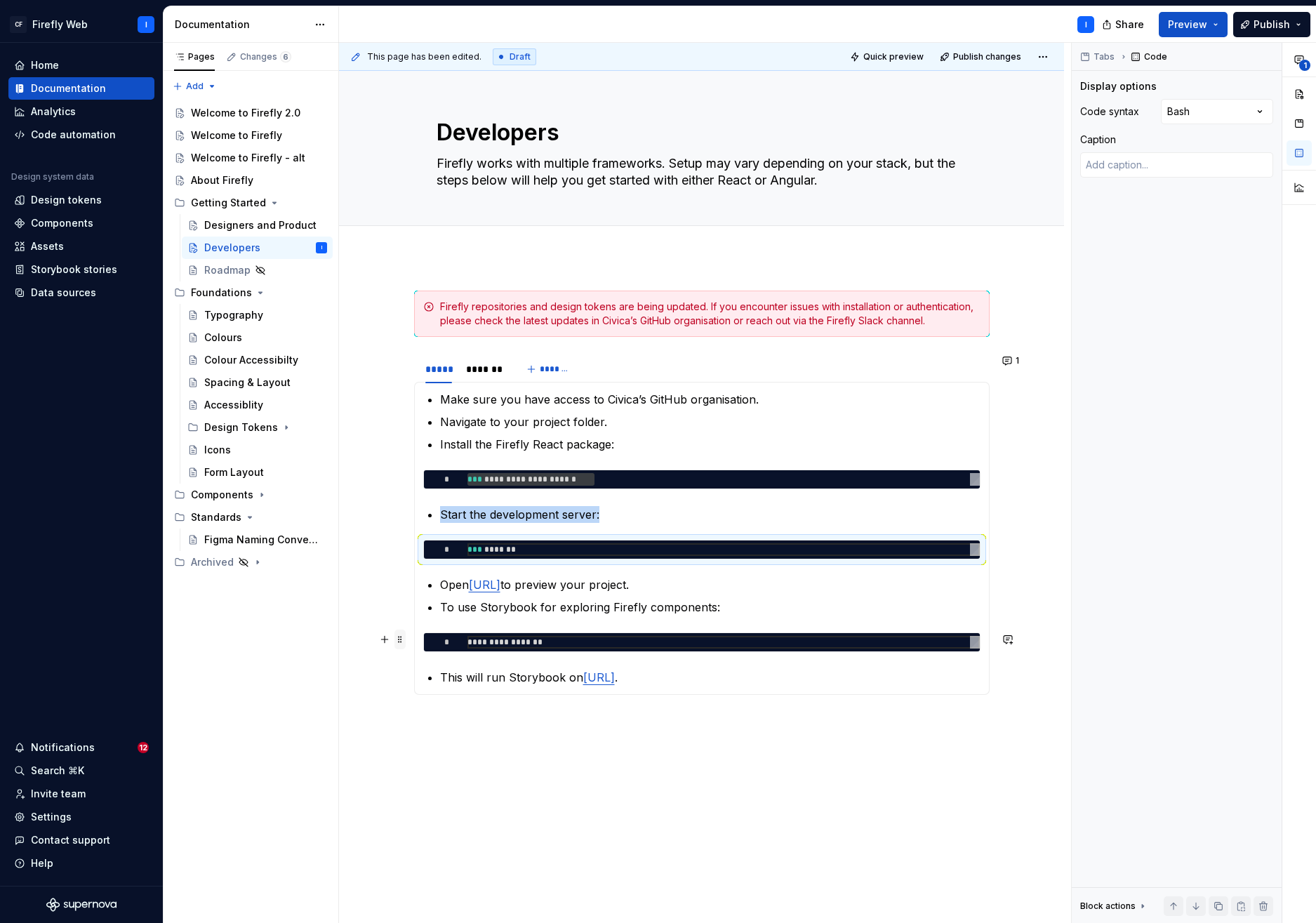
click at [400, 643] on span at bounding box center [400, 640] width 12 height 20
click at [1242, 108] on div "**********" at bounding box center [1194, 483] width 244 height 881
click at [491, 372] on div "*******" at bounding box center [484, 370] width 37 height 14
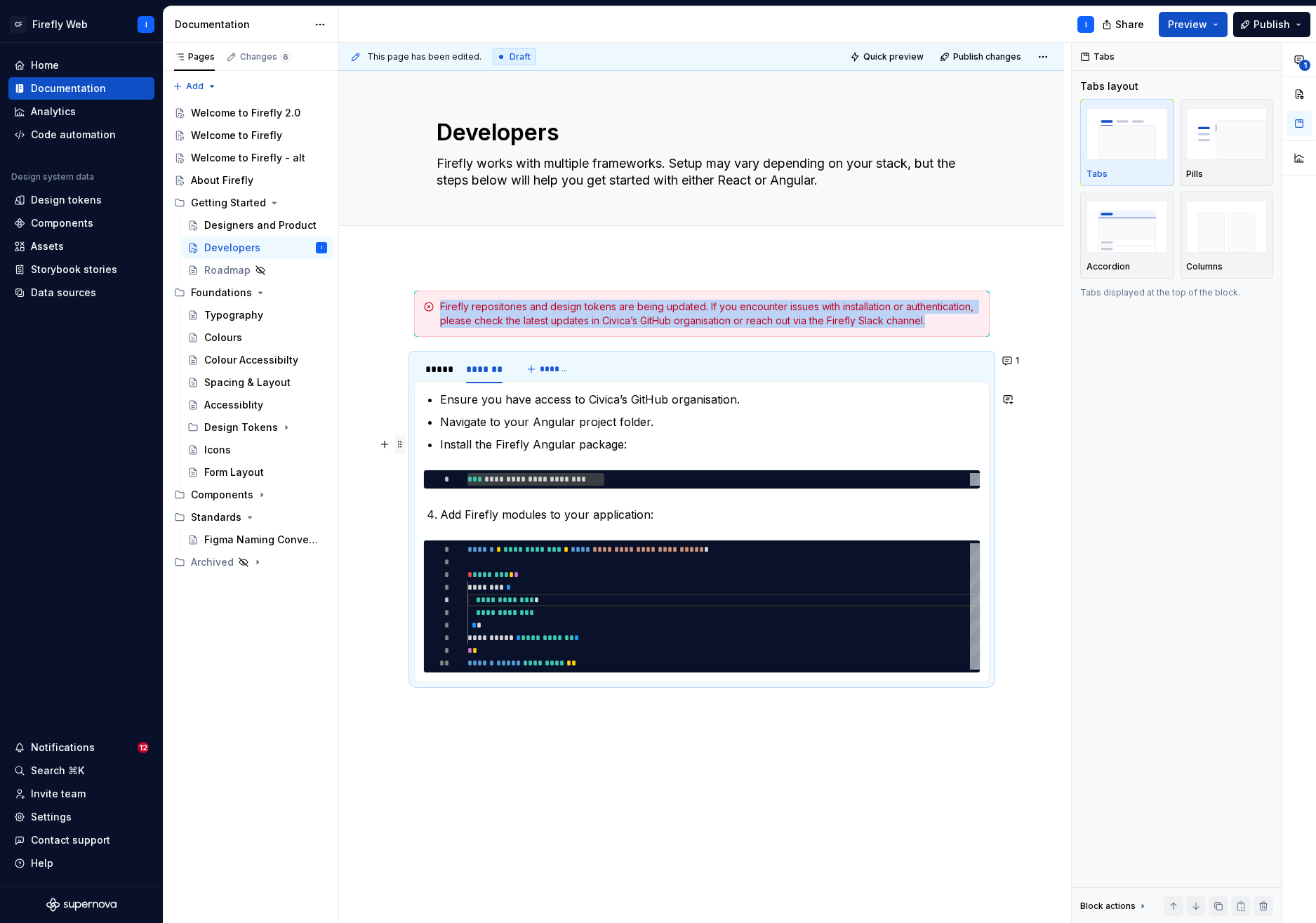
click at [398, 445] on span at bounding box center [400, 444] width 12 height 20
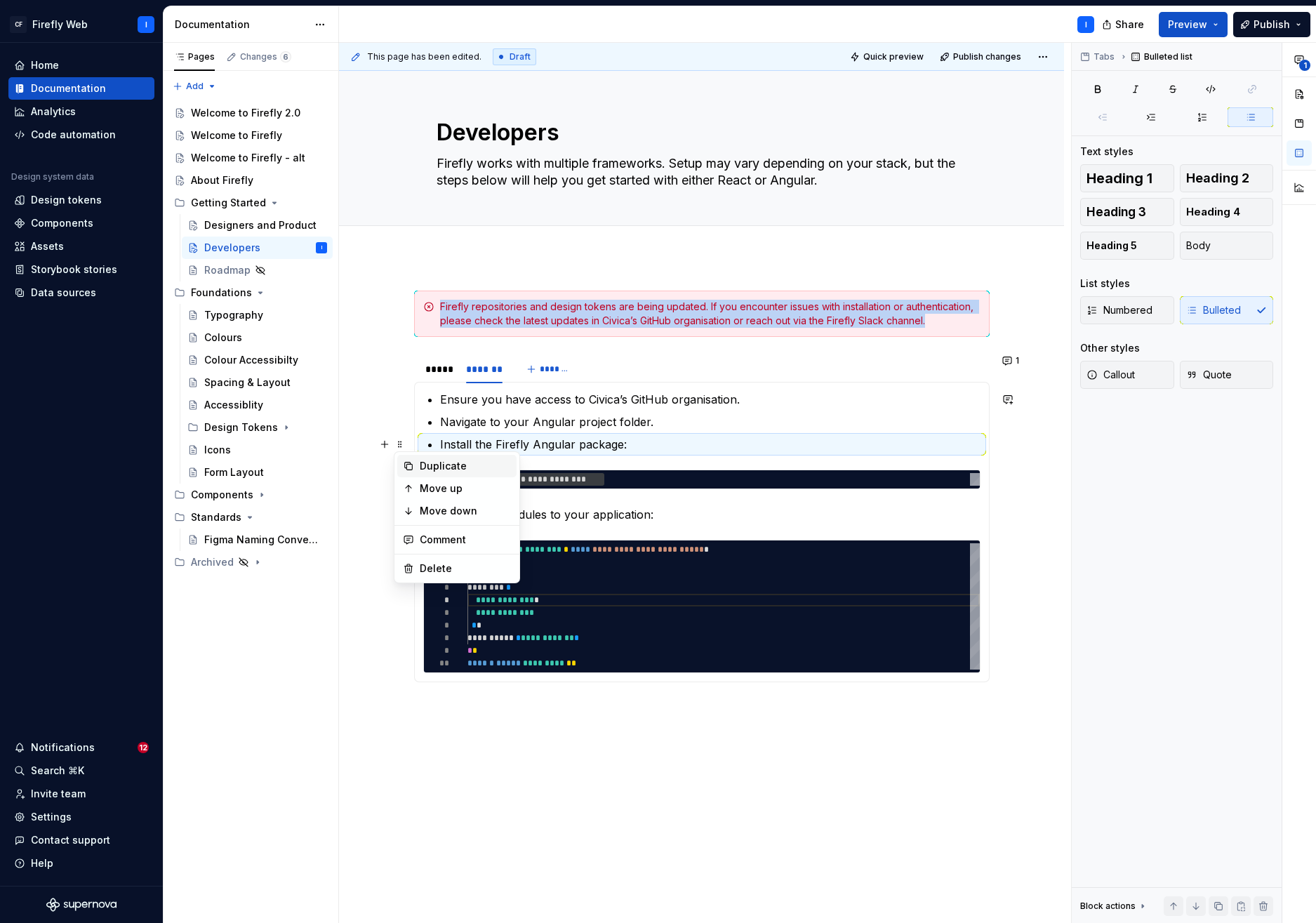
click at [461, 469] on div "Duplicate" at bounding box center [466, 466] width 92 height 14
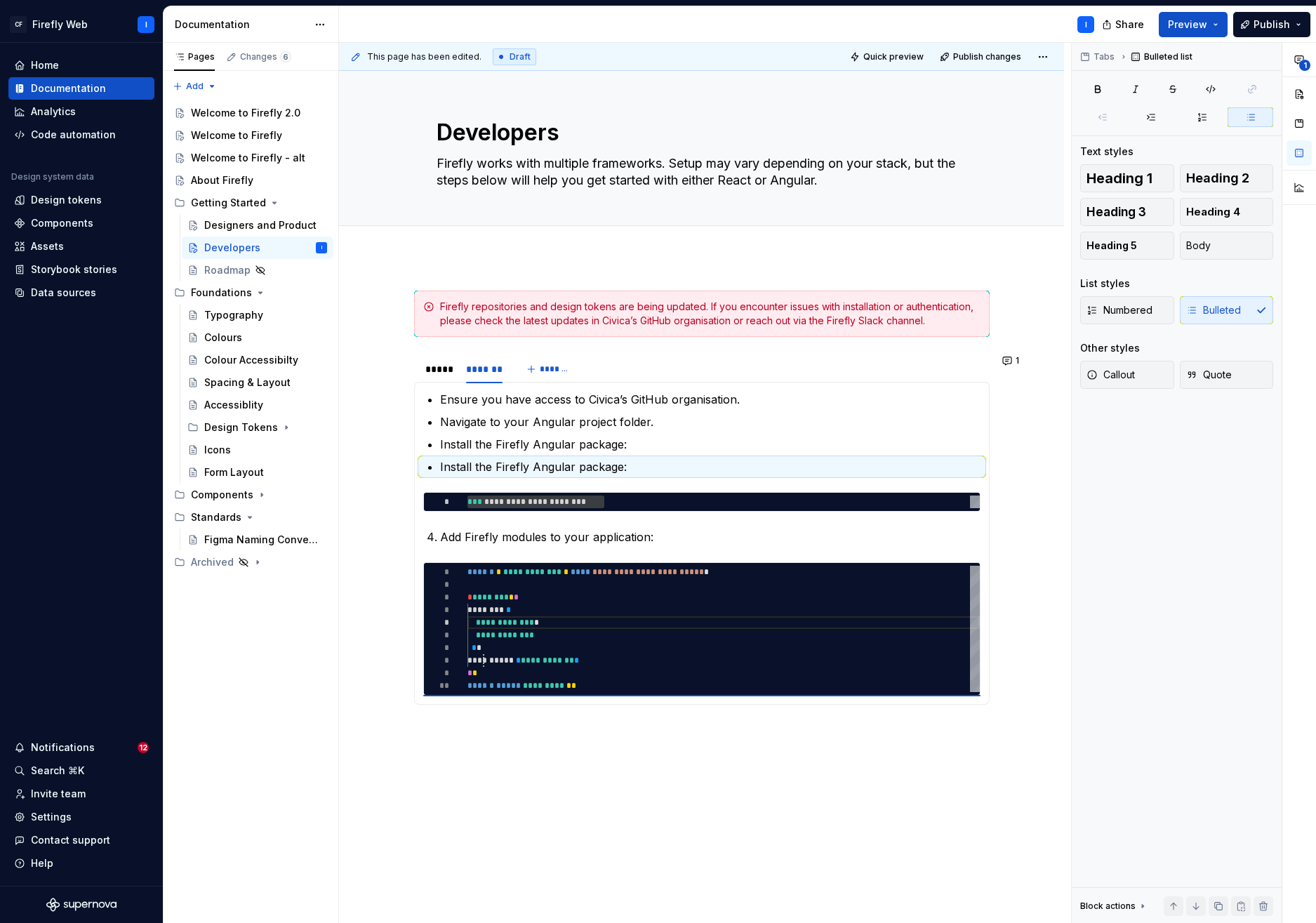
scroll to position [89, 15]
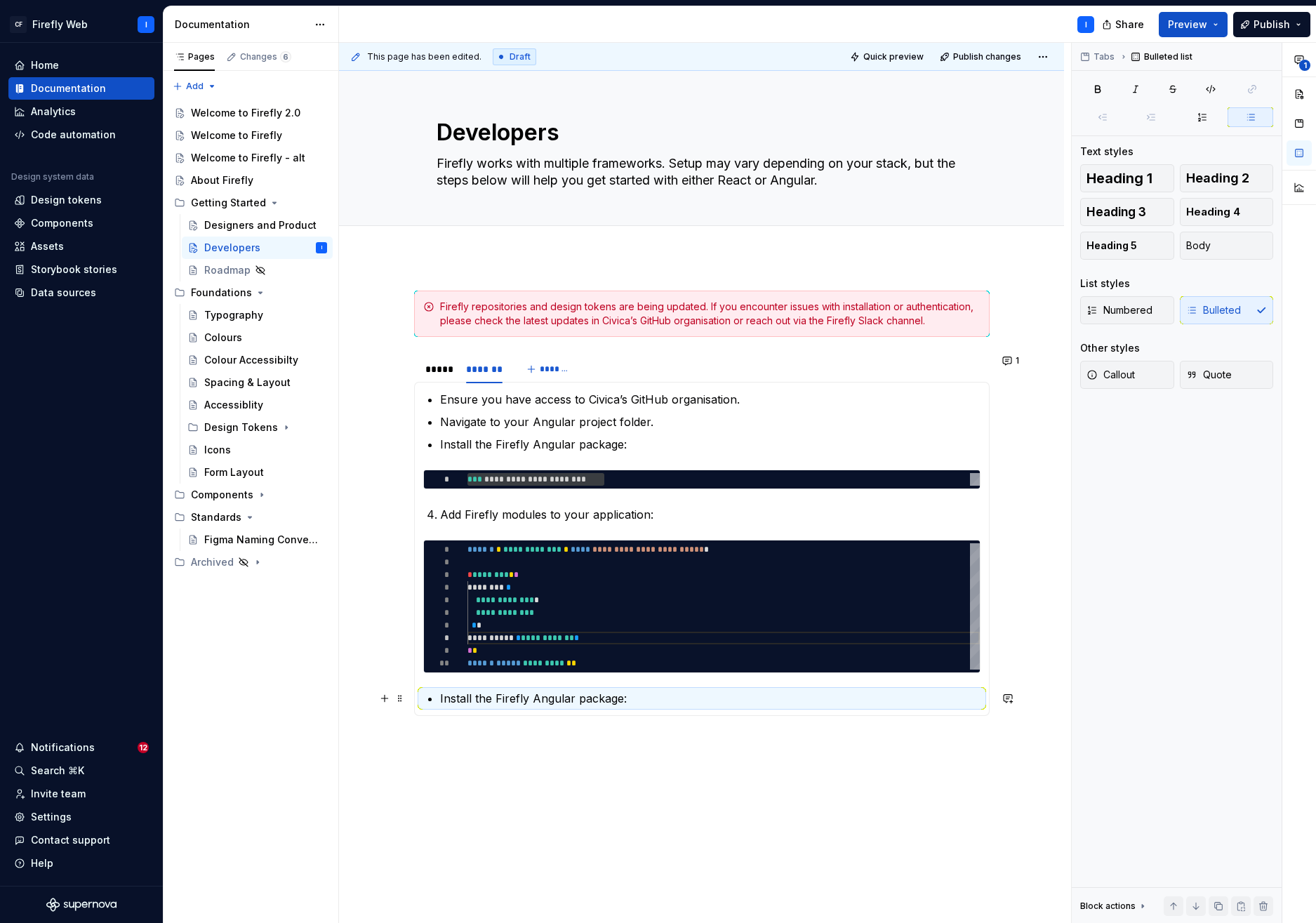
click at [630, 699] on p "Install the Firefly Angular package:" at bounding box center [710, 699] width 540 height 17
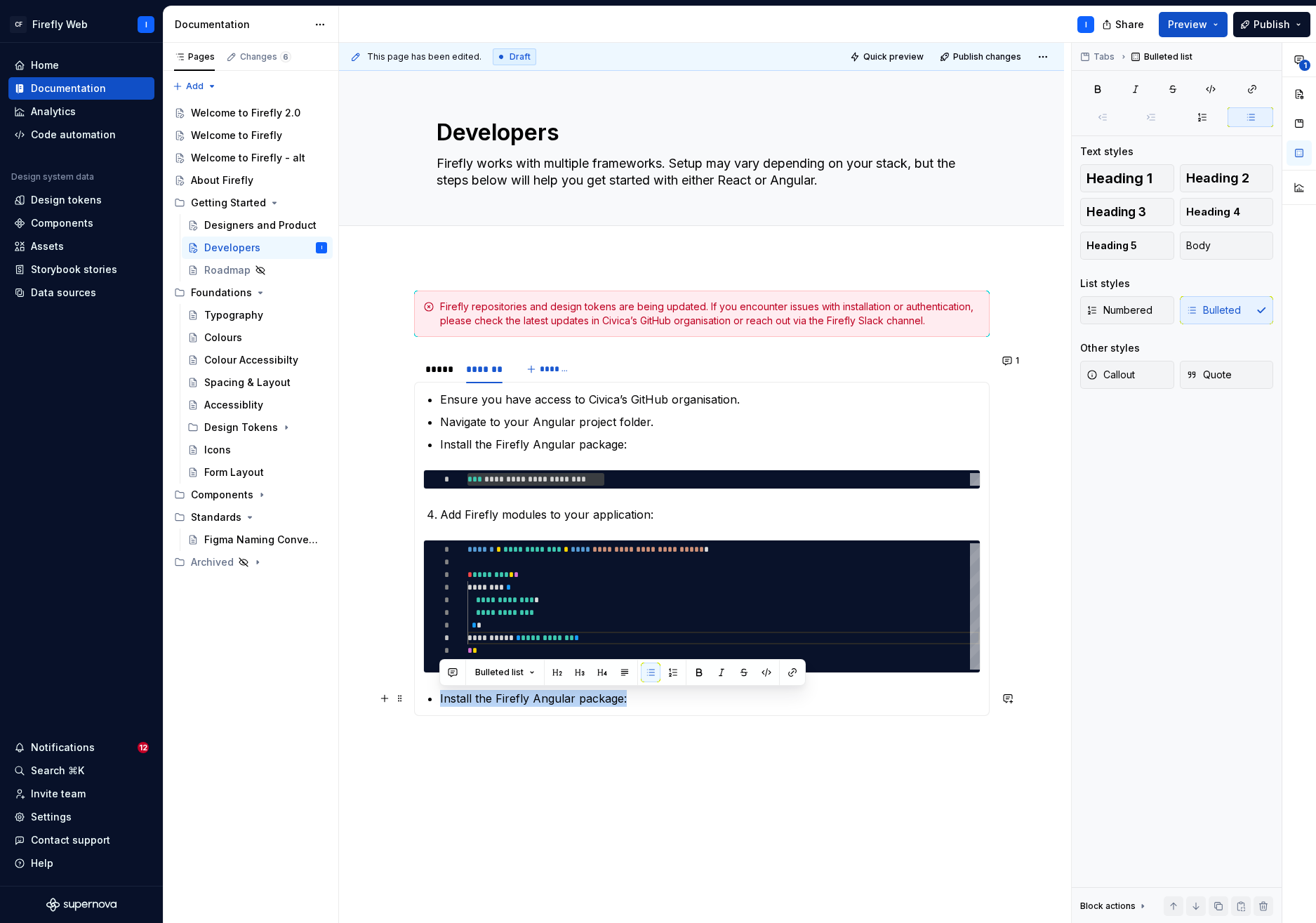
drag, startPoint x: 623, startPoint y: 701, endPoint x: 439, endPoint y: 704, distance: 184.0
click at [439, 704] on section-item-column "**********" at bounding box center [702, 549] width 557 height 316
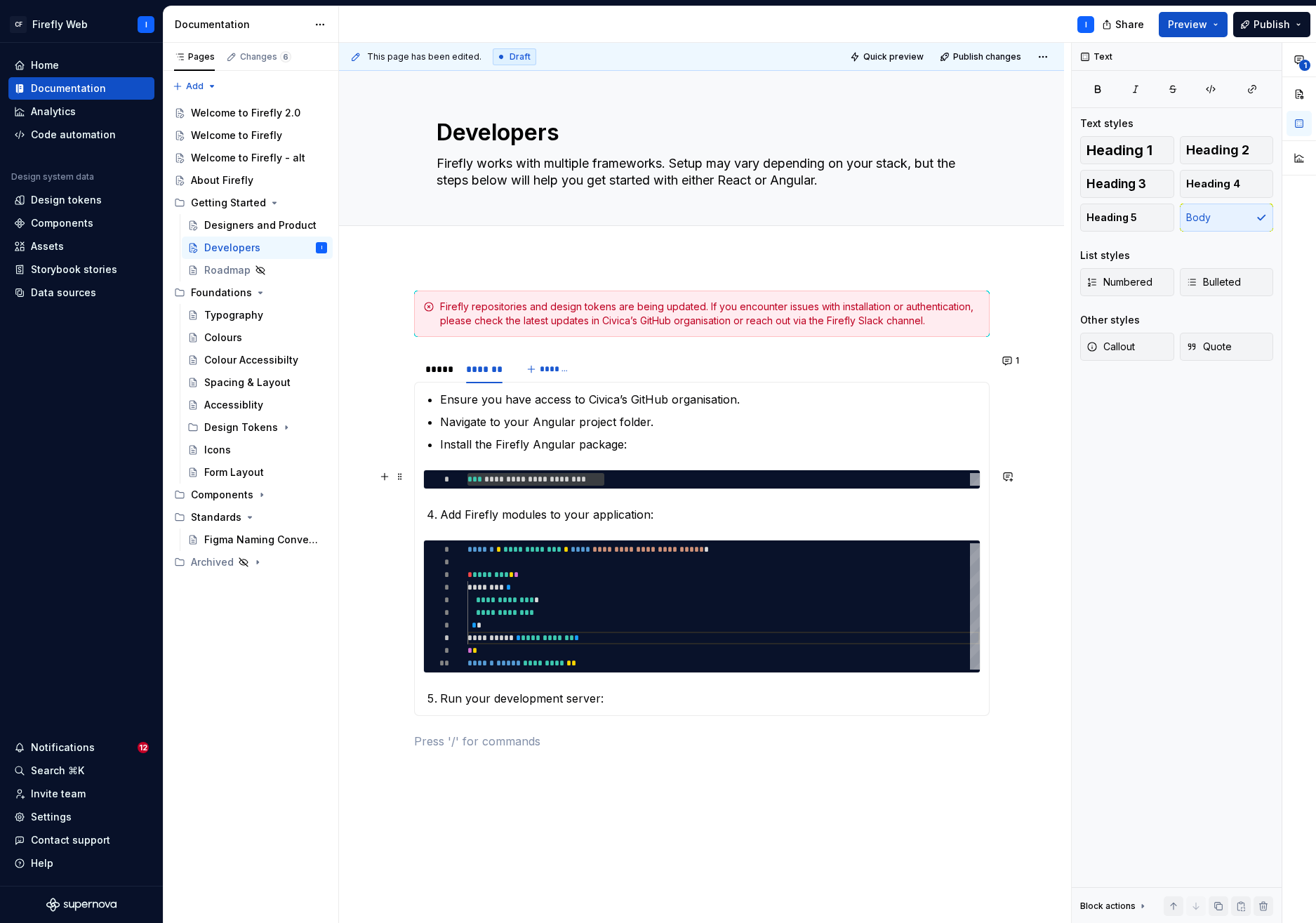
click at [468, 476] on div "**********" at bounding box center [724, 479] width 513 height 13
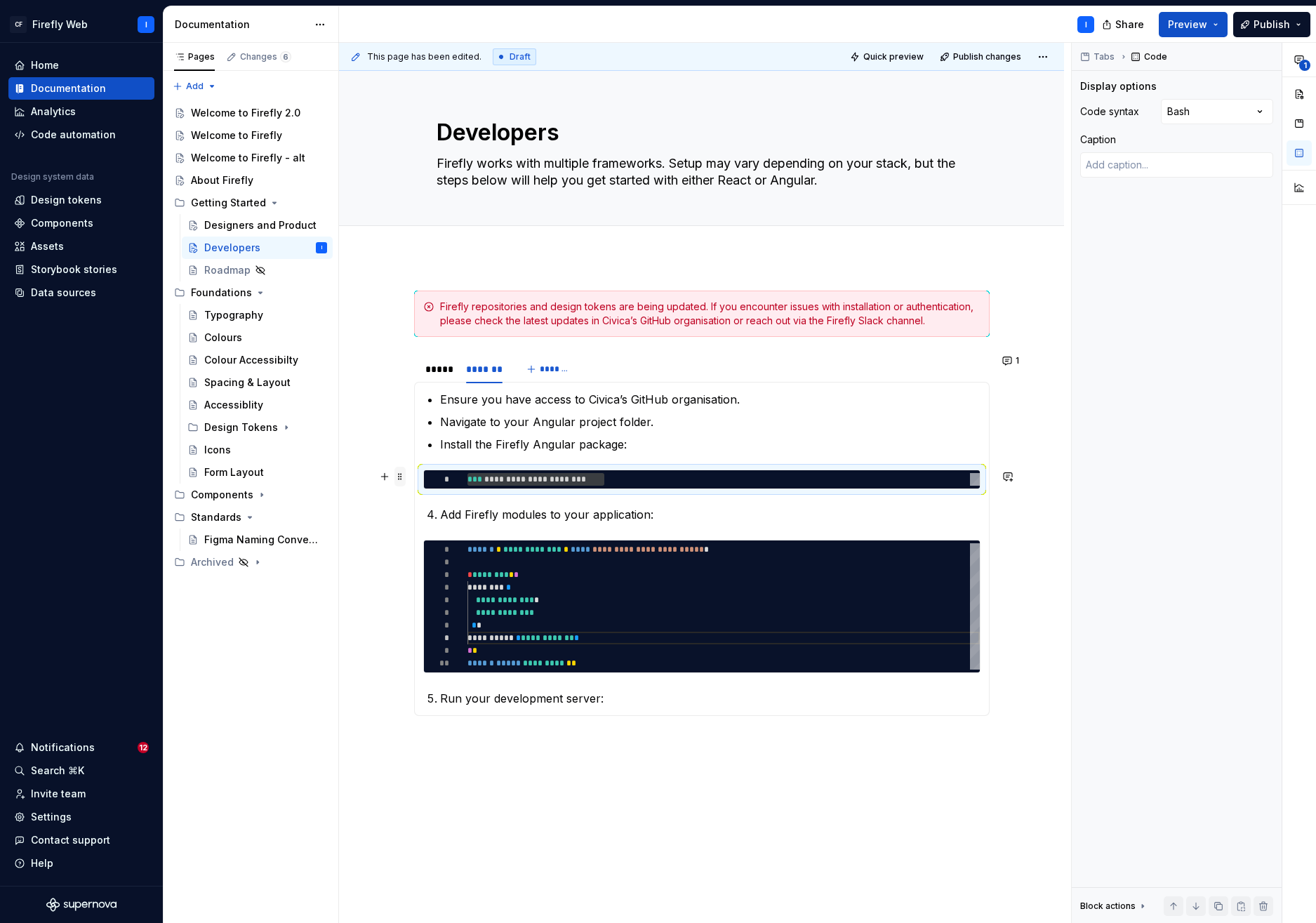
click at [398, 477] on span at bounding box center [400, 477] width 12 height 20
click at [432, 504] on div "Duplicate" at bounding box center [466, 498] width 92 height 14
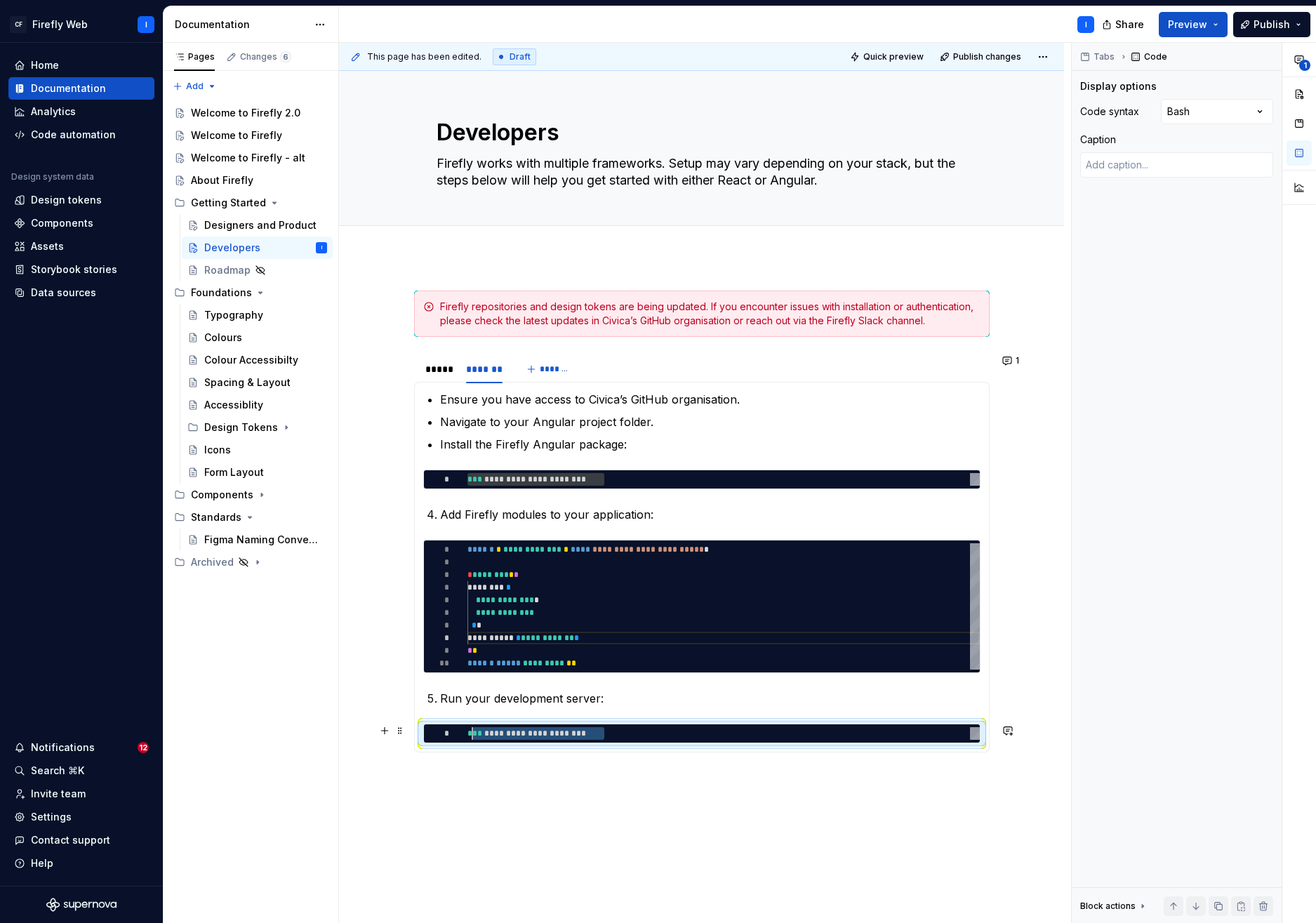
scroll to position [0, 0]
drag, startPoint x: 614, startPoint y: 734, endPoint x: 464, endPoint y: 733, distance: 150.0
click at [468, 733] on div "**********" at bounding box center [724, 734] width 513 height 13
type textarea "*"
type textarea "********"
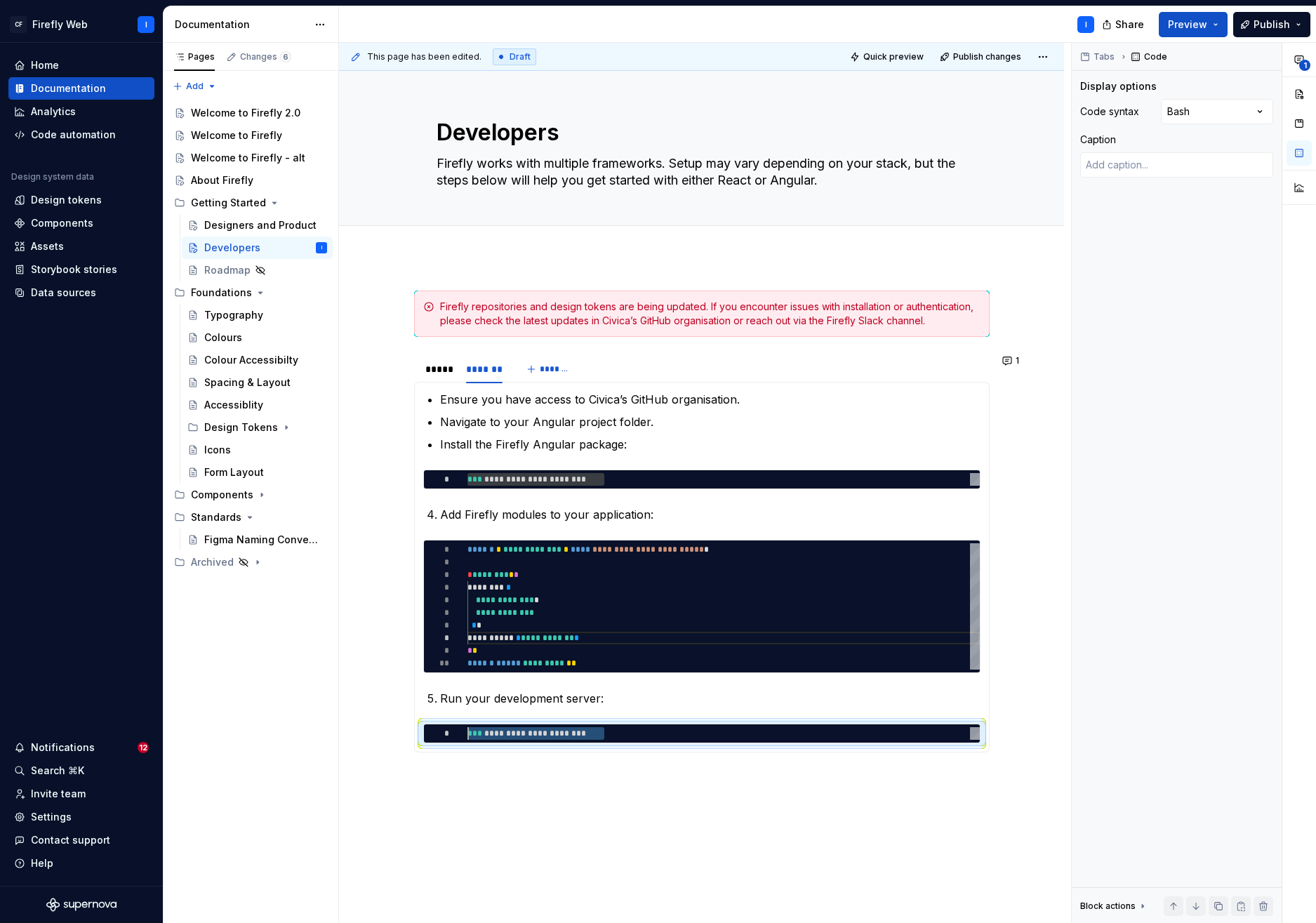
scroll to position [0, 40]
click at [478, 701] on p "Run your development server:" at bounding box center [710, 699] width 540 height 17
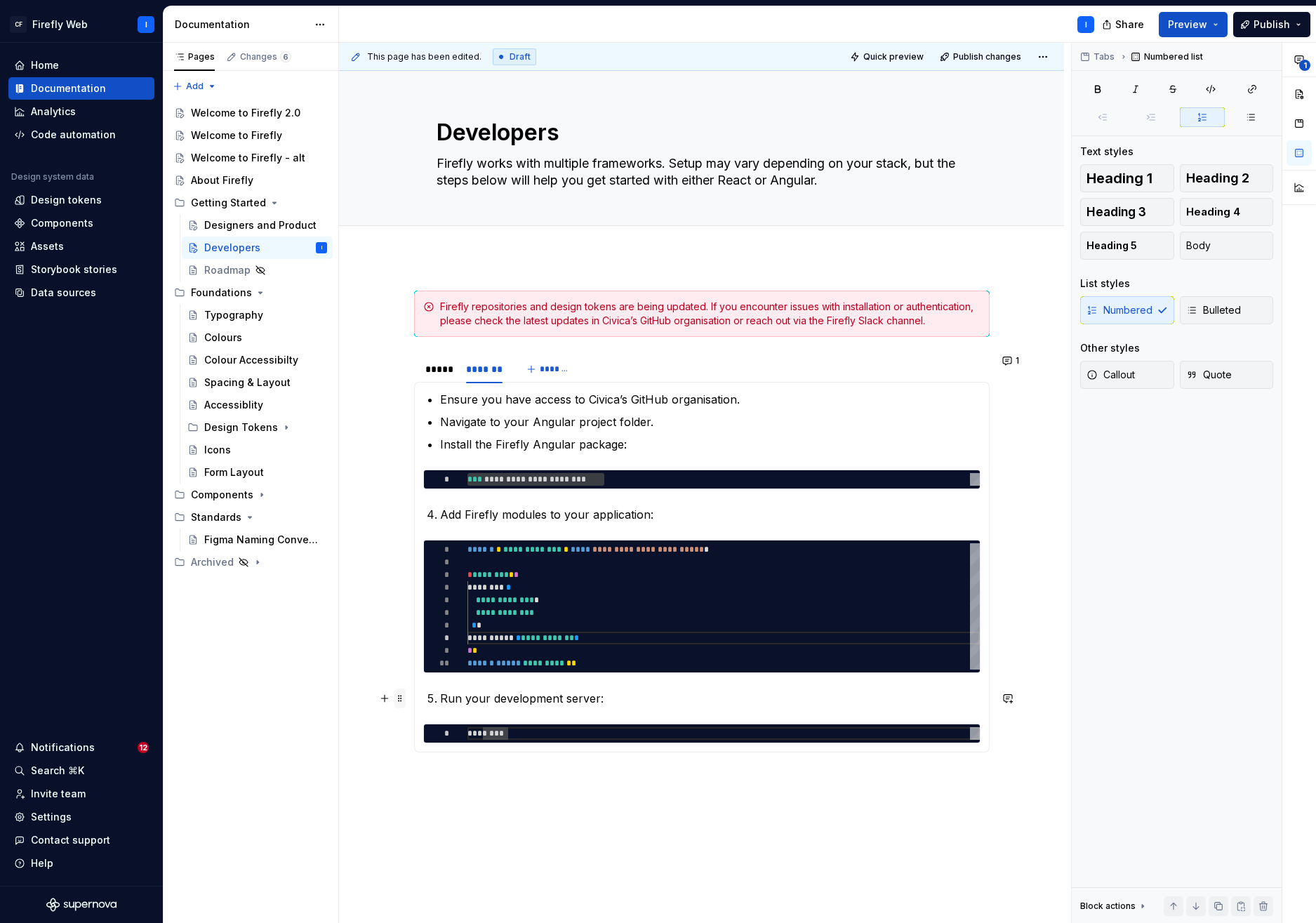
click at [401, 701] on span at bounding box center [400, 699] width 12 height 20
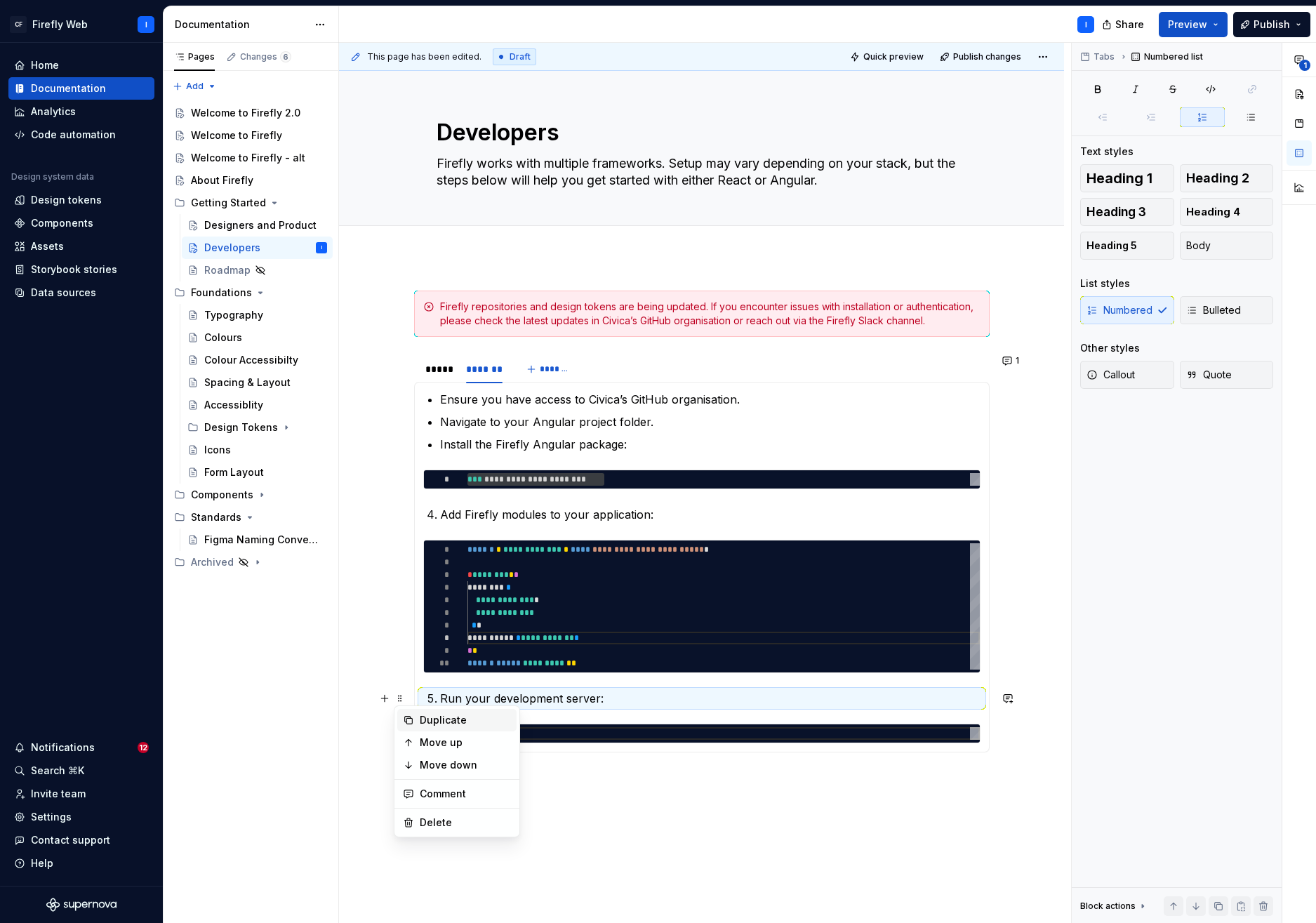
click at [434, 718] on div "Duplicate" at bounding box center [466, 721] width 92 height 14
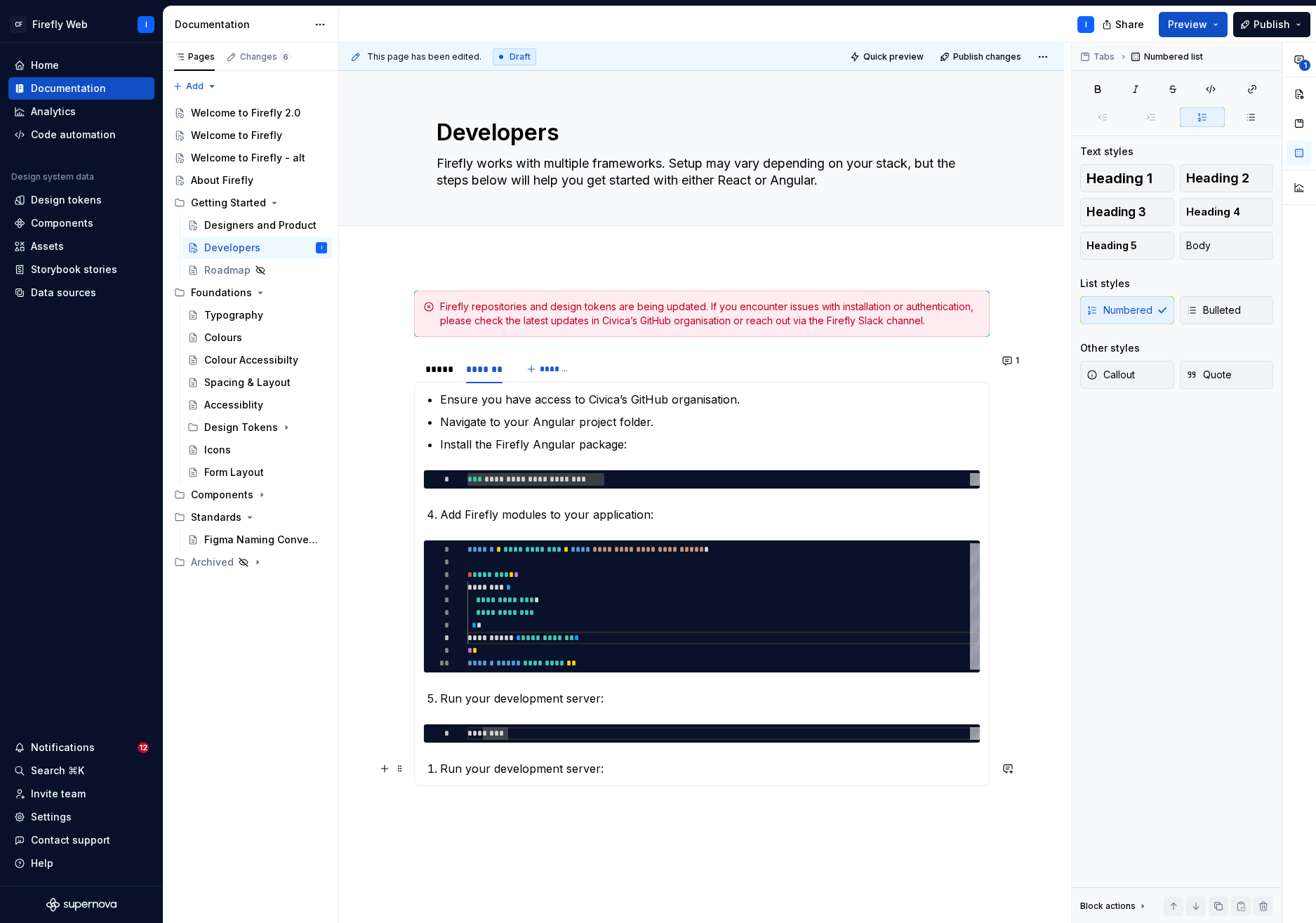
click at [517, 768] on p "Run your development server:" at bounding box center [710, 769] width 540 height 17
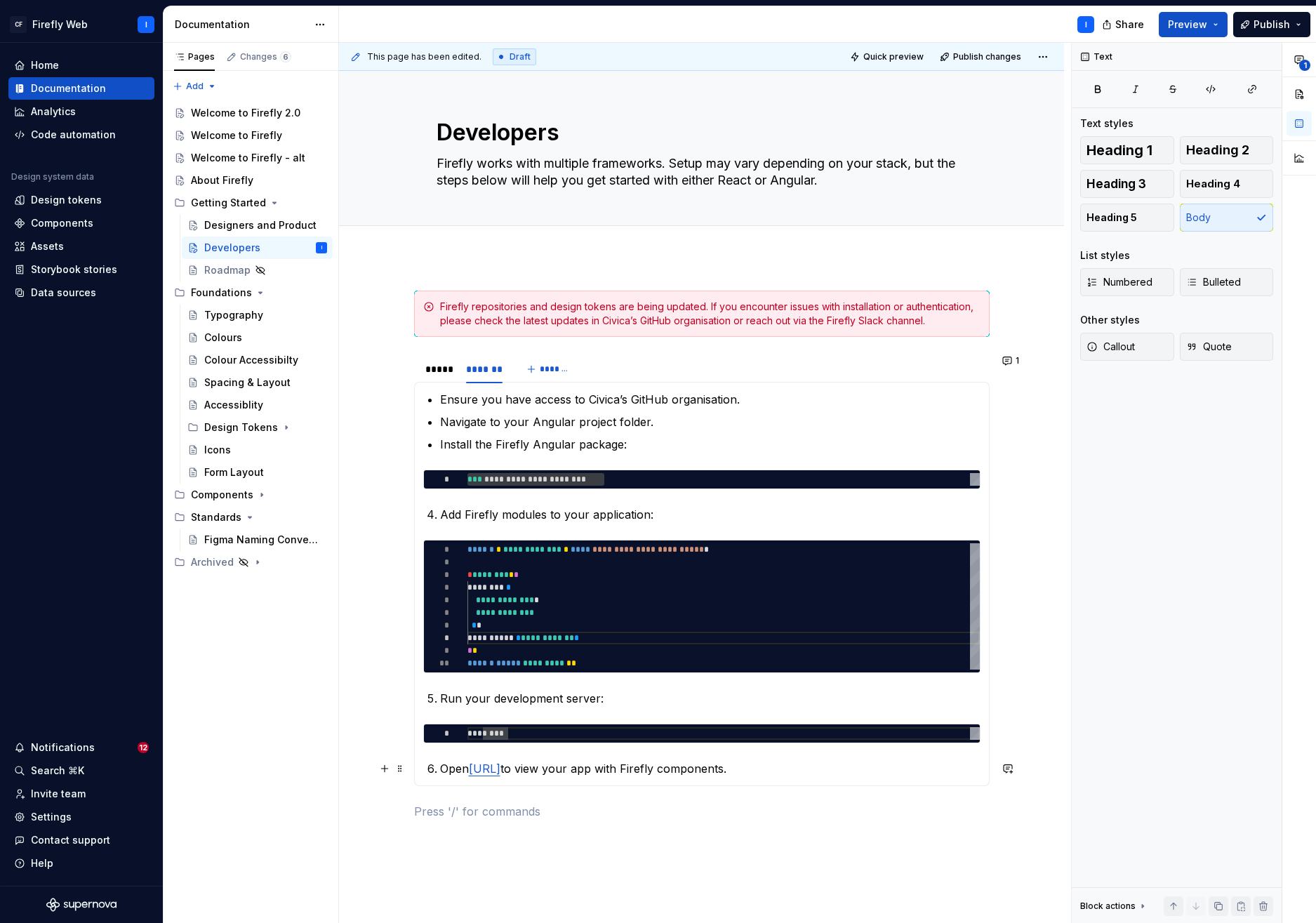
click at [818, 769] on p "Open [URL] to view your app with Firefly components." at bounding box center [710, 769] width 540 height 17
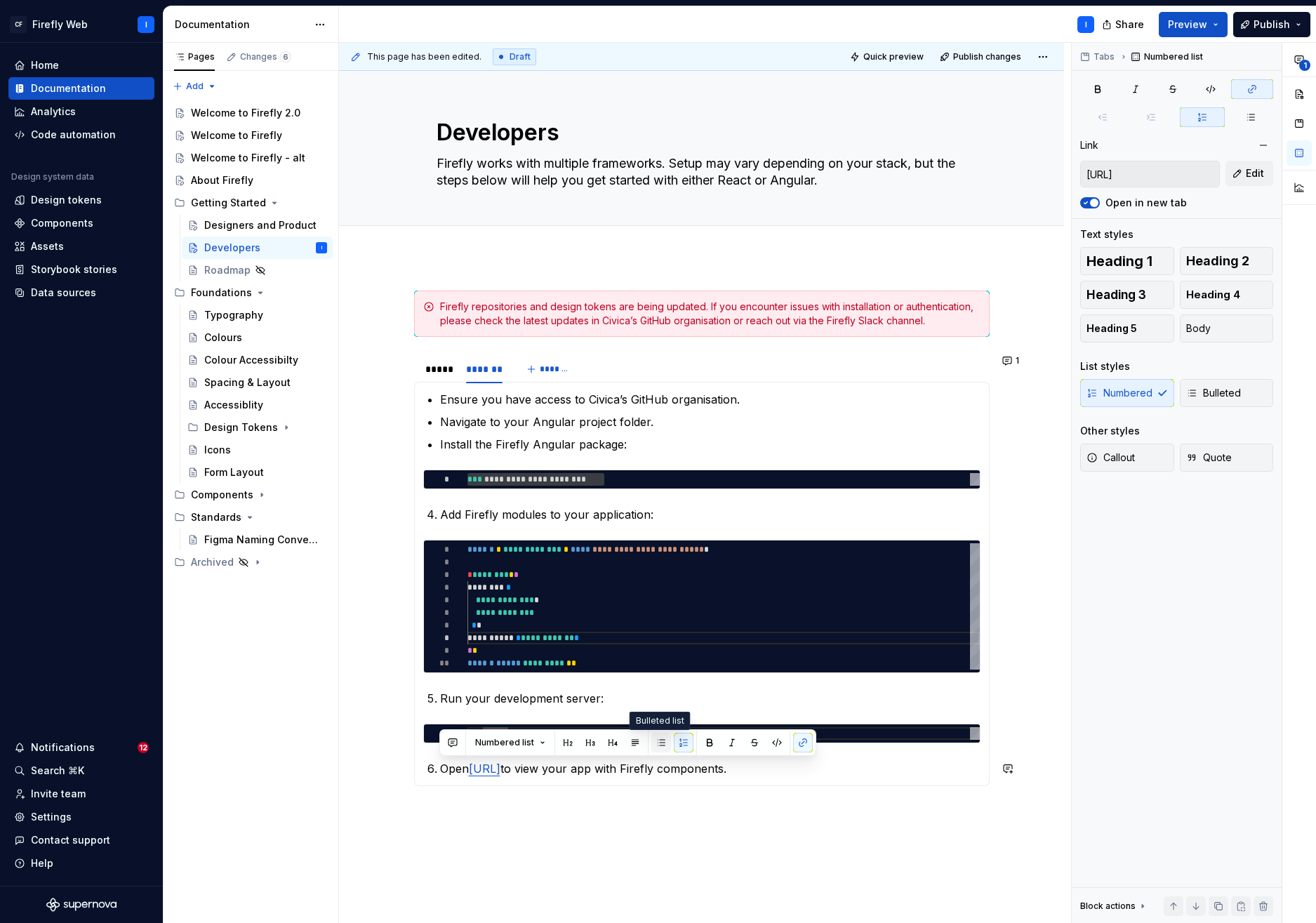
click at [658, 743] on button "button" at bounding box center [662, 743] width 20 height 20
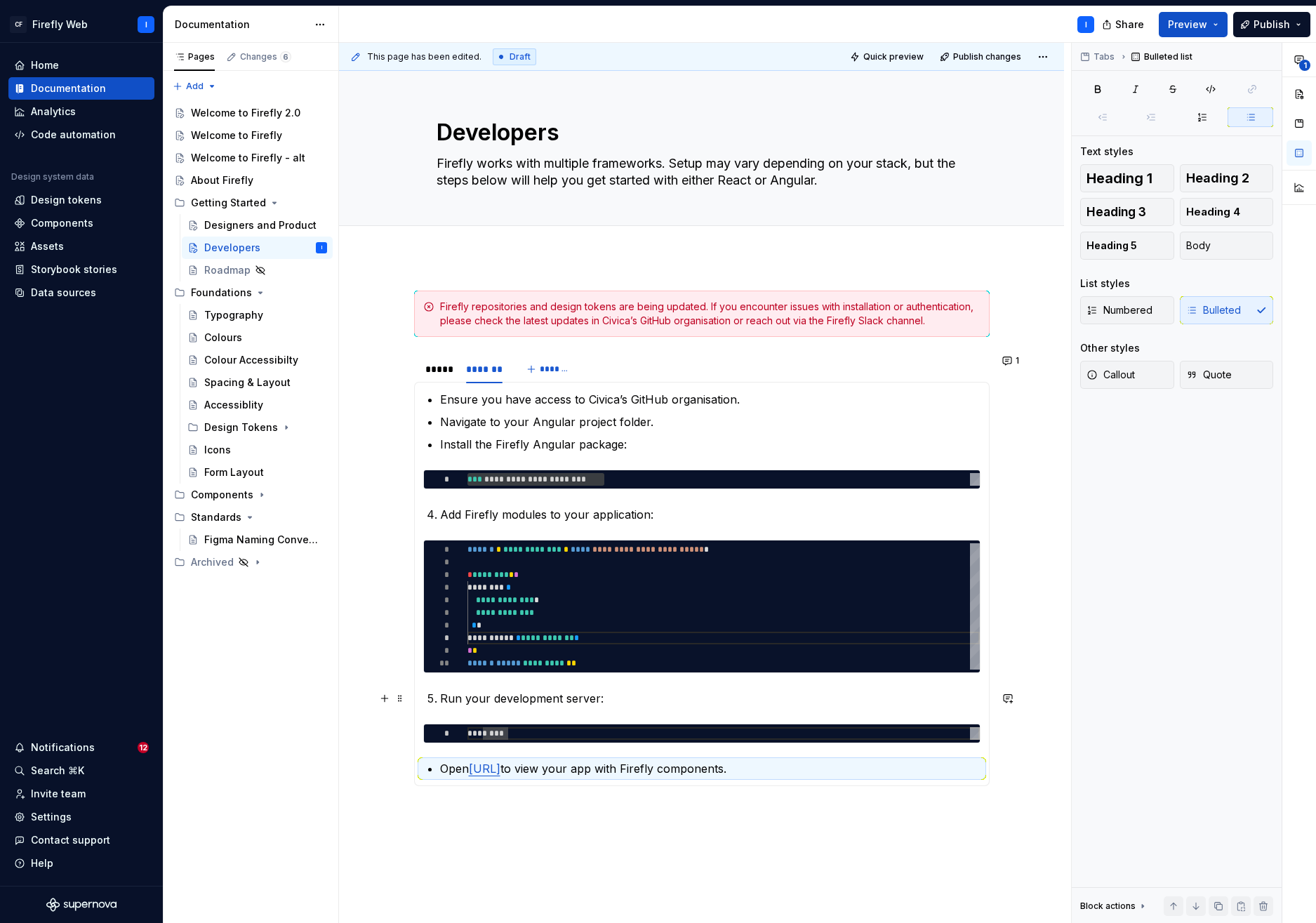
click at [548, 697] on p "Run your development server:" at bounding box center [710, 699] width 540 height 17
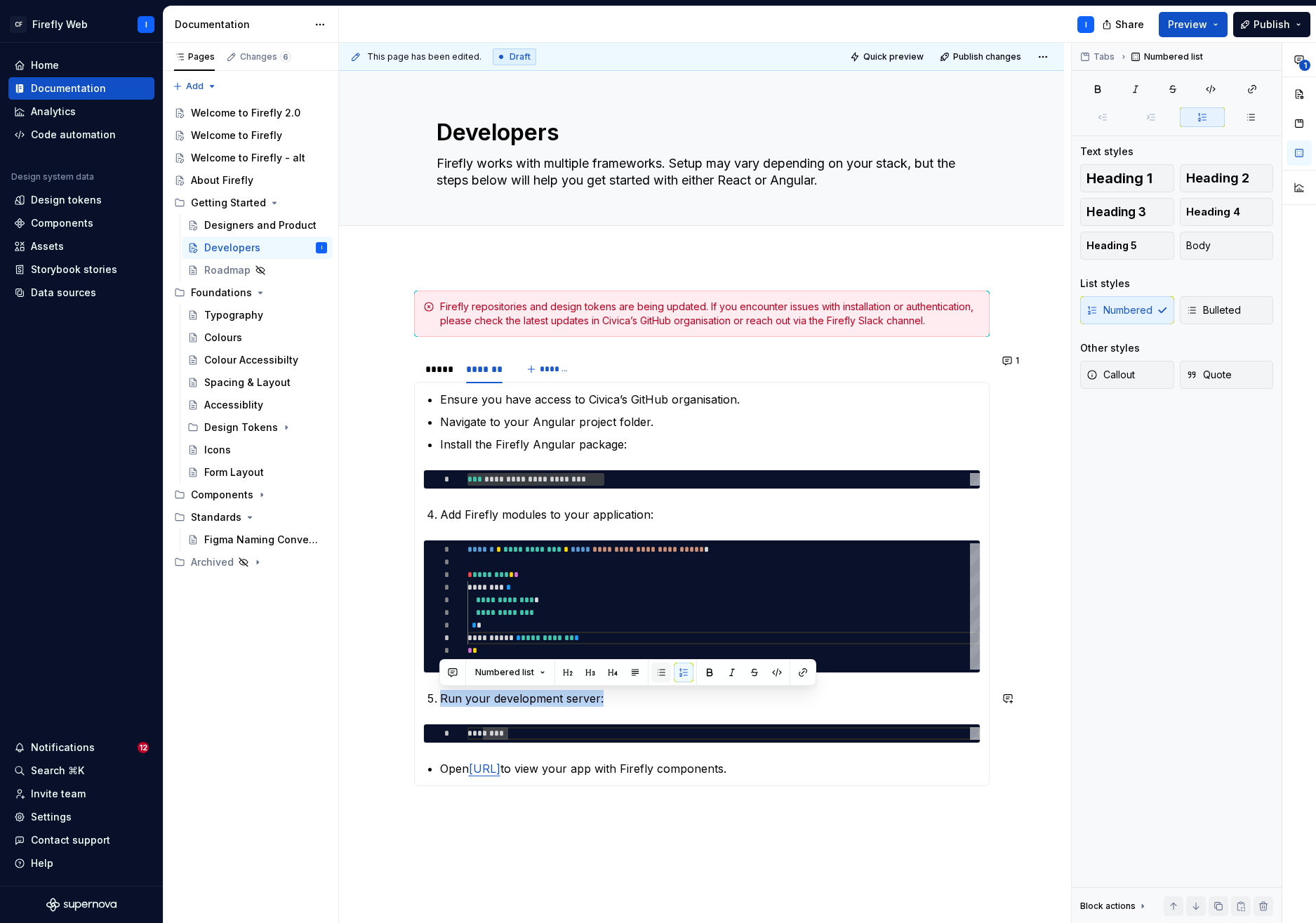
click at [657, 672] on button "button" at bounding box center [662, 672] width 20 height 20
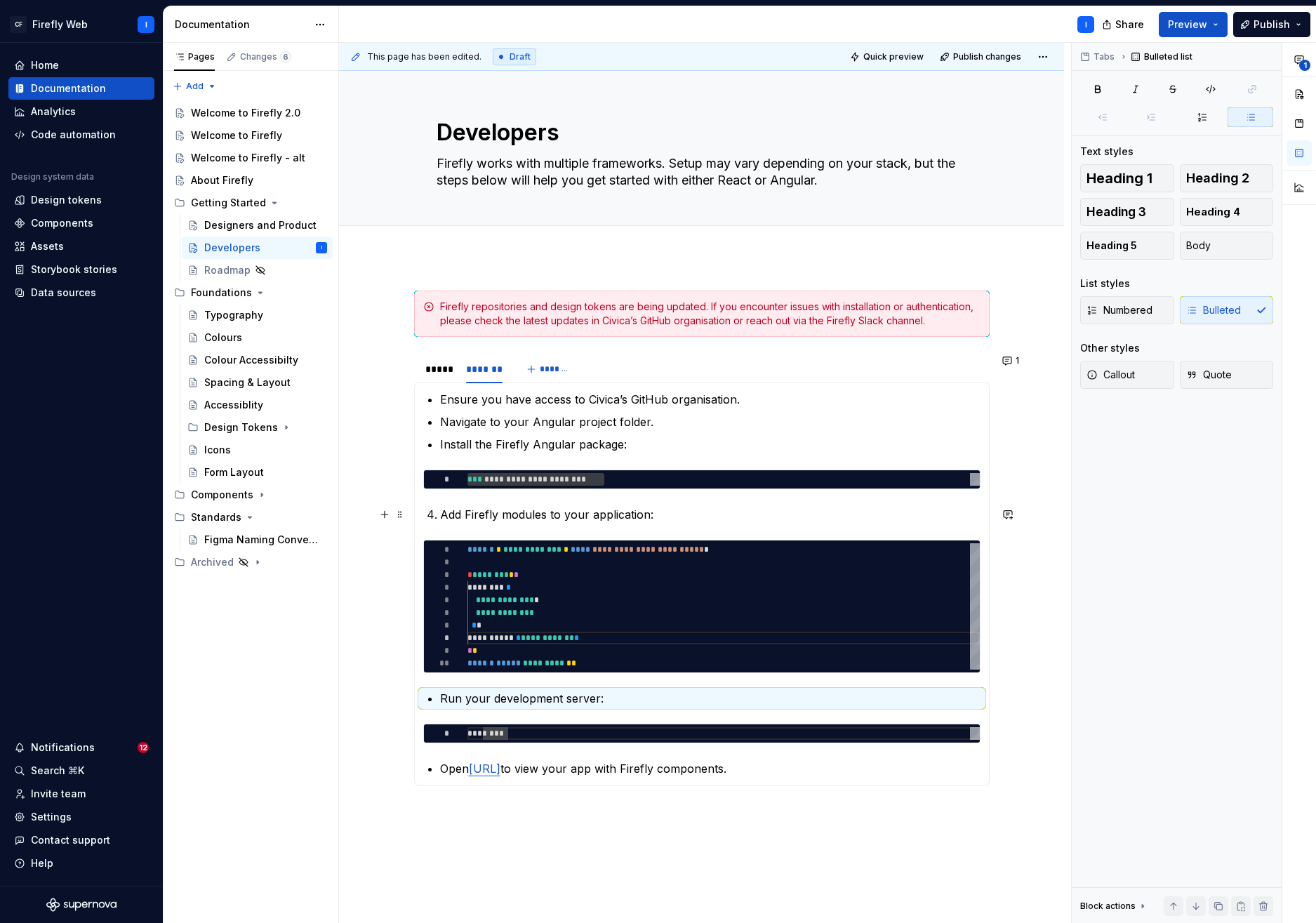
click at [527, 512] on p "Add Firefly modules to your application:" at bounding box center [710, 514] width 540 height 17
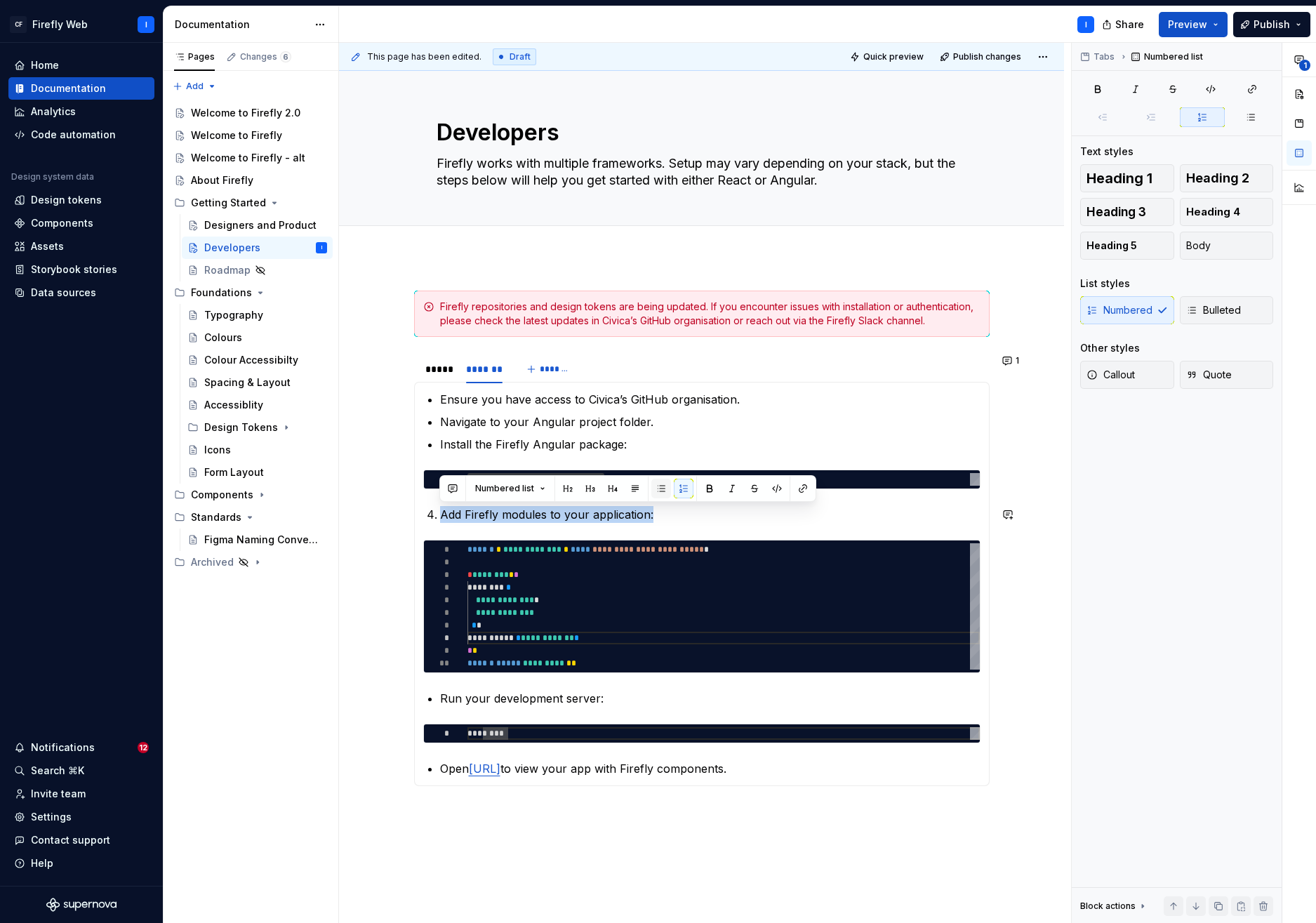
click at [656, 487] on button "button" at bounding box center [662, 488] width 20 height 20
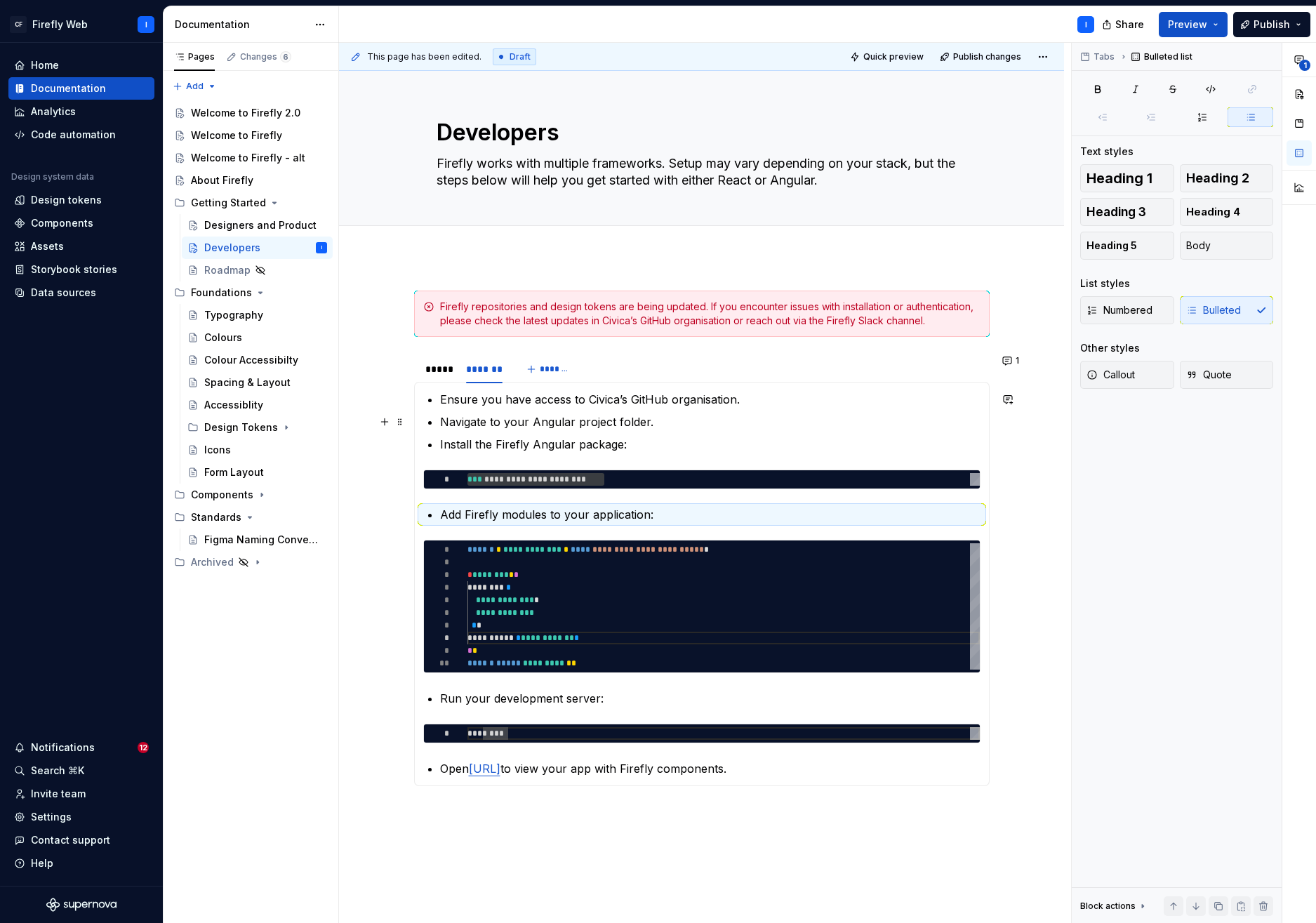
click at [639, 423] on p "Navigate to your Angular project folder." at bounding box center [710, 422] width 540 height 17
click at [226, 222] on div "Designers and Product" at bounding box center [245, 225] width 81 height 14
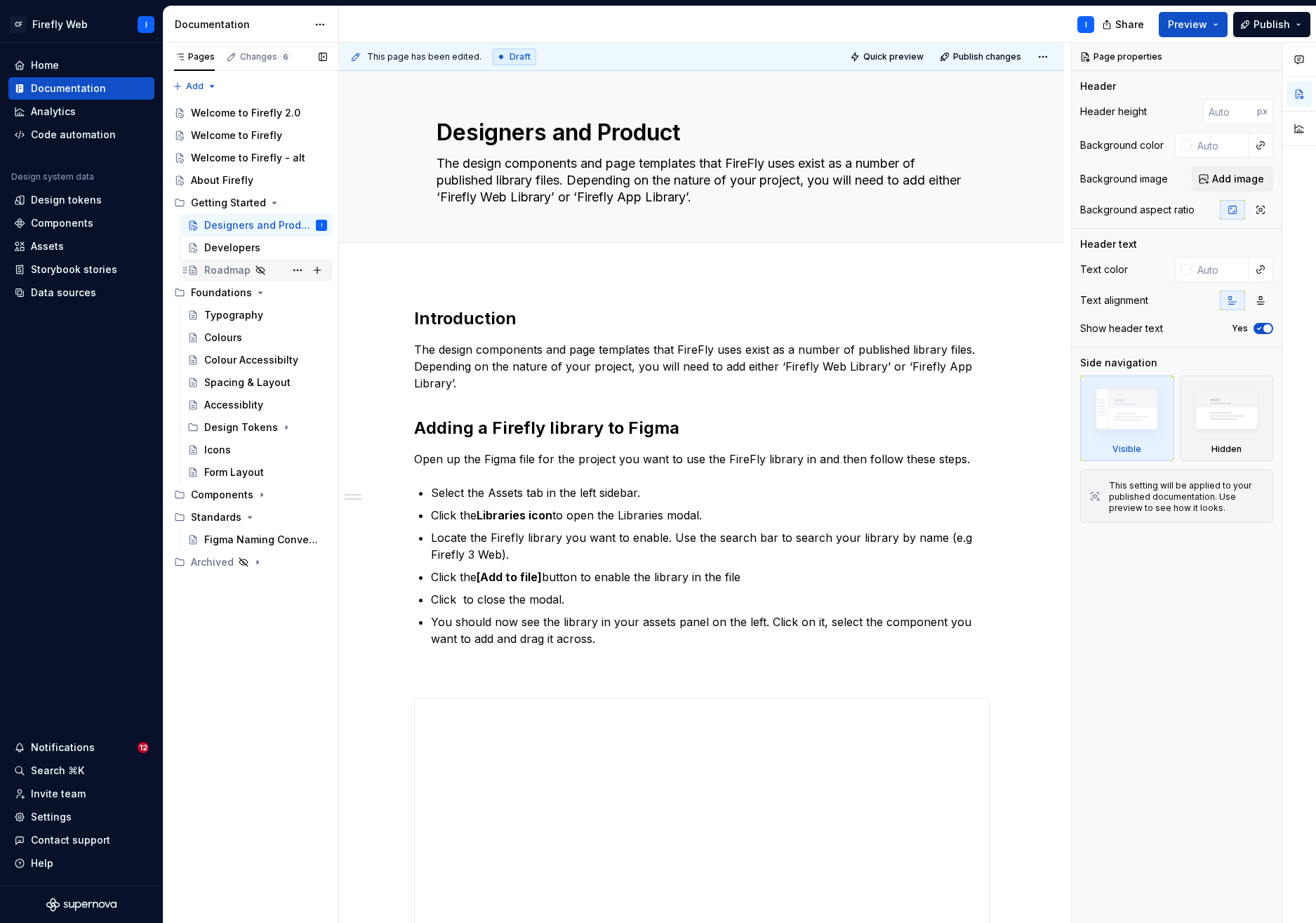
click at [229, 269] on div "Roadmap" at bounding box center [228, 270] width 47 height 14
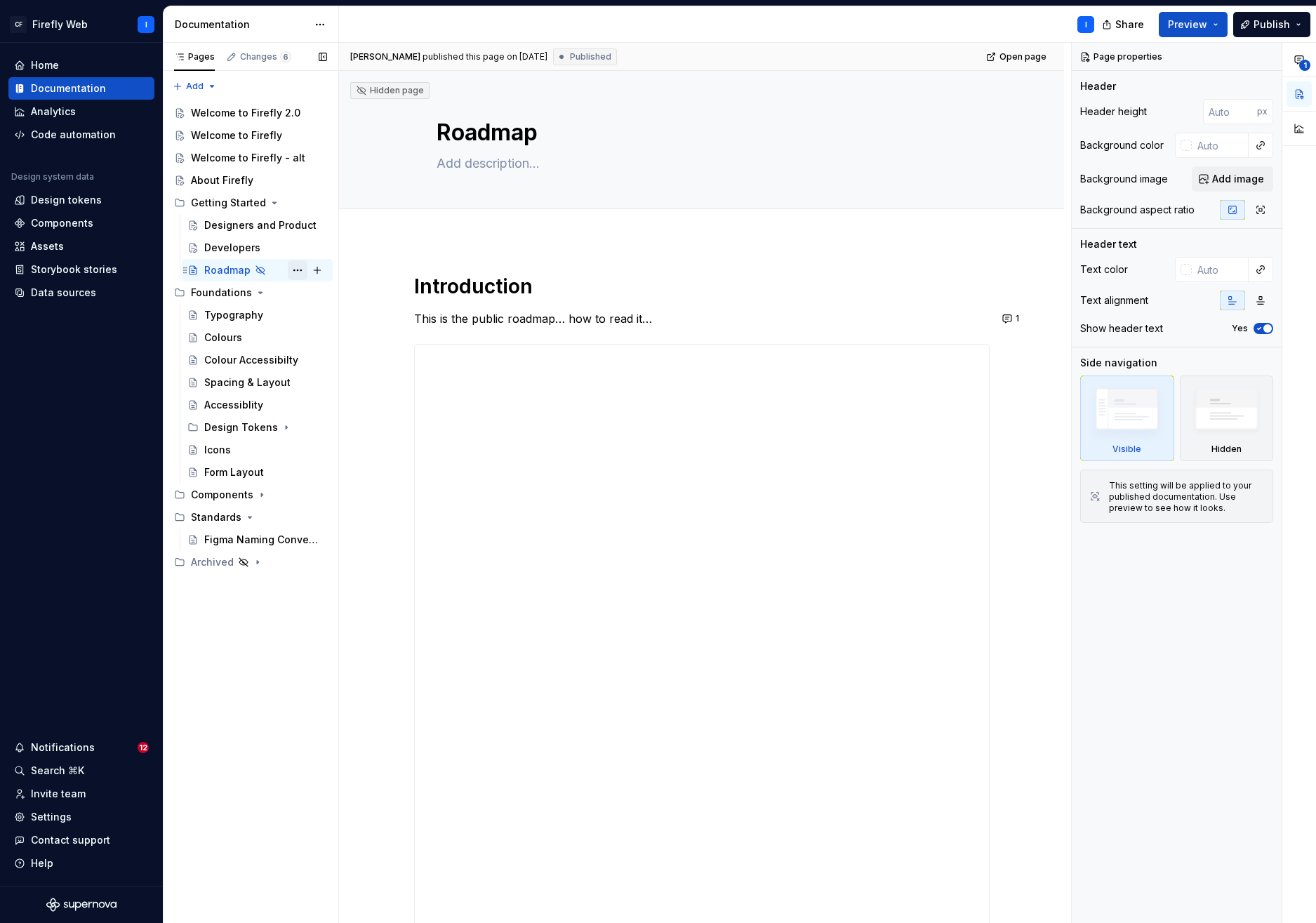
click at [302, 269] on button "Page tree" at bounding box center [298, 270] width 20 height 20
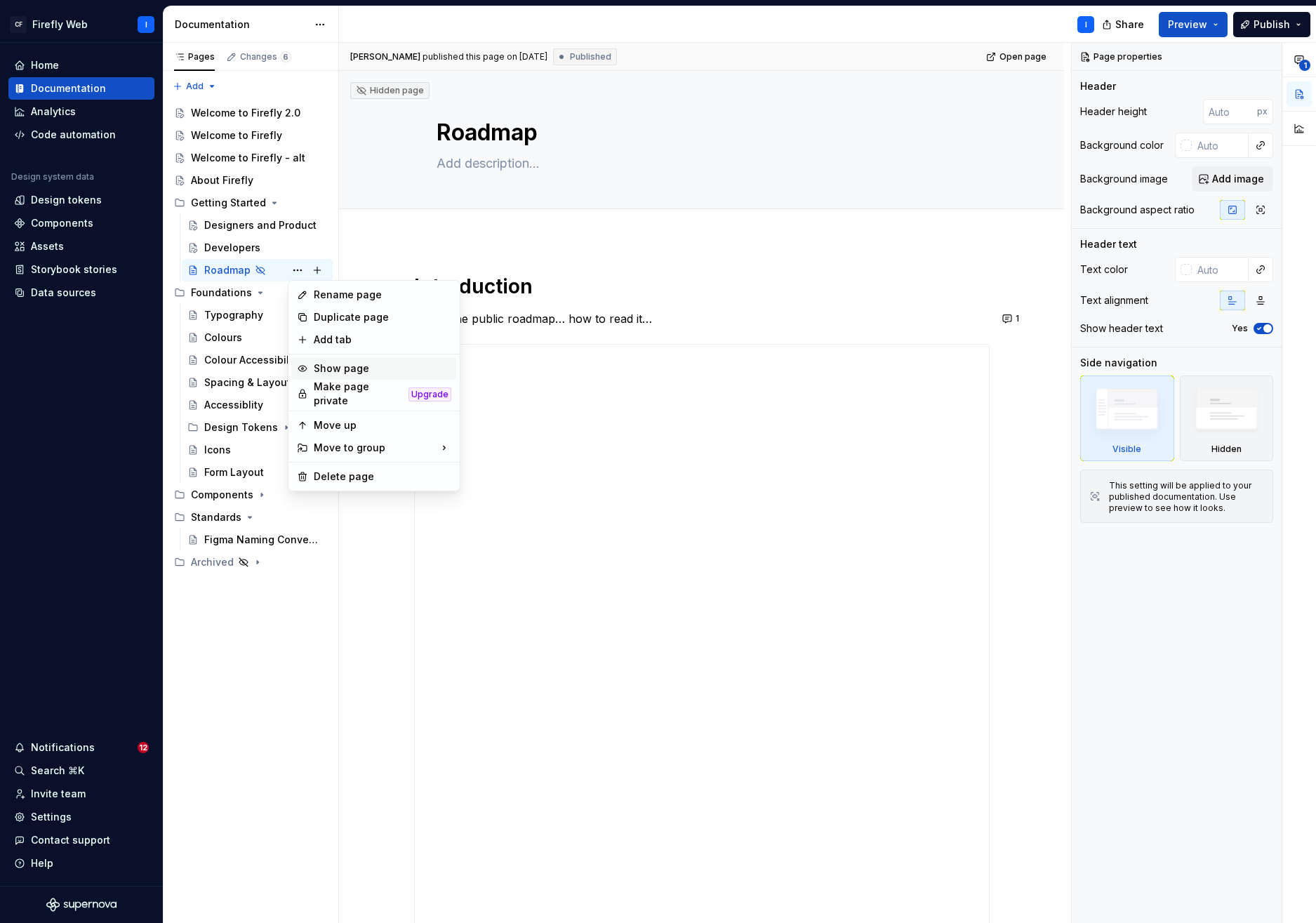
click at [352, 372] on div "Show page" at bounding box center [382, 369] width 137 height 14
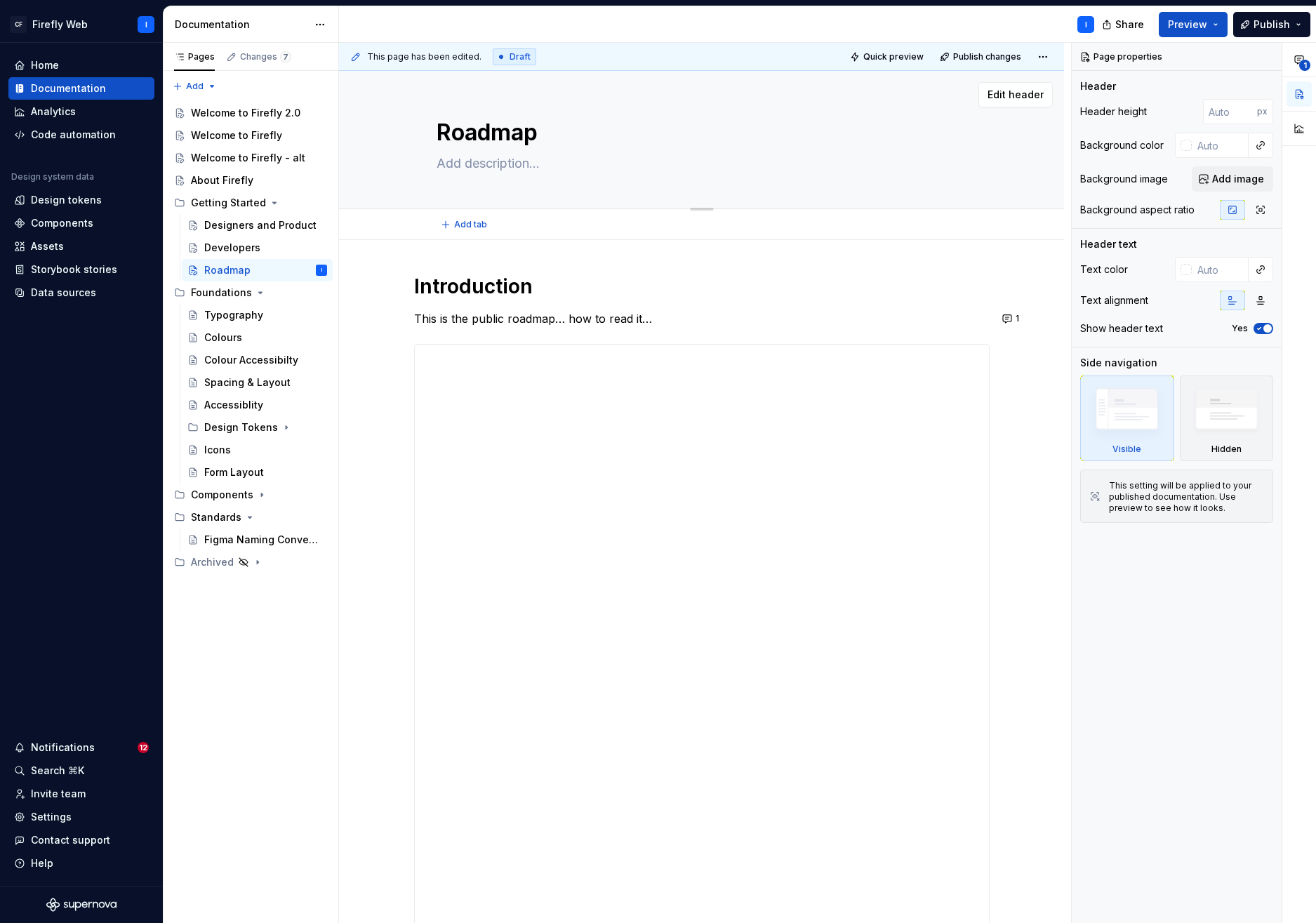
click at [456, 165] on textarea at bounding box center [698, 163] width 531 height 22
paste textarea "The Firefly roadmap gives visibility into how the design system is evolving ove…"
type textarea "*"
type textarea "The Firefly roadmap gives visibility into how the design system is evolving ove…"
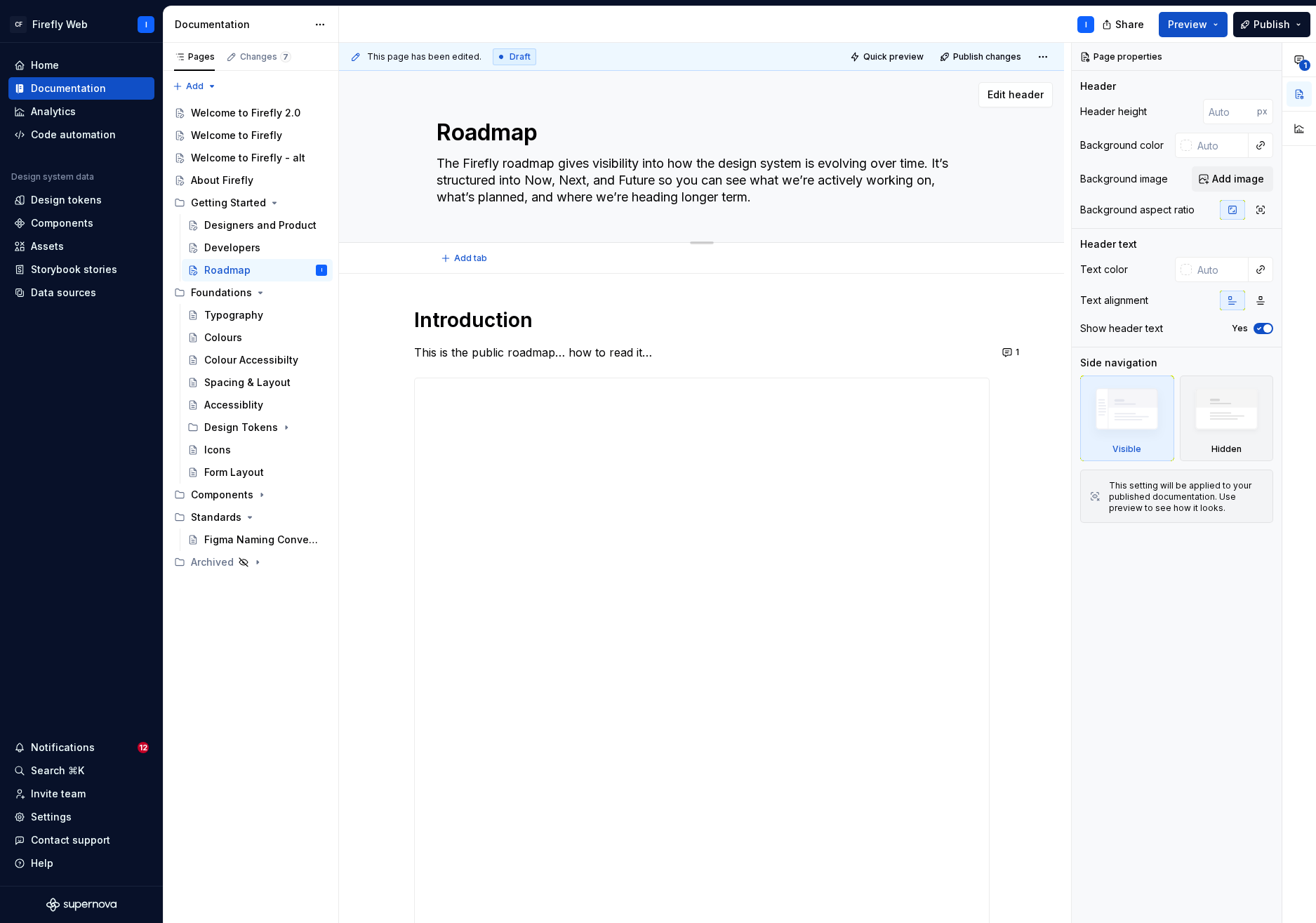
click at [505, 163] on textarea "The Firefly roadmap gives visibility into how the design system is evolving ove…" at bounding box center [698, 180] width 531 height 57
type textarea "*"
type textarea "The Firefly proadmap gives visibility into how the design system is evolving ov…"
type textarea "*"
type textarea "The Firefly puroadmap gives visibility into how the design system is evolving o…"
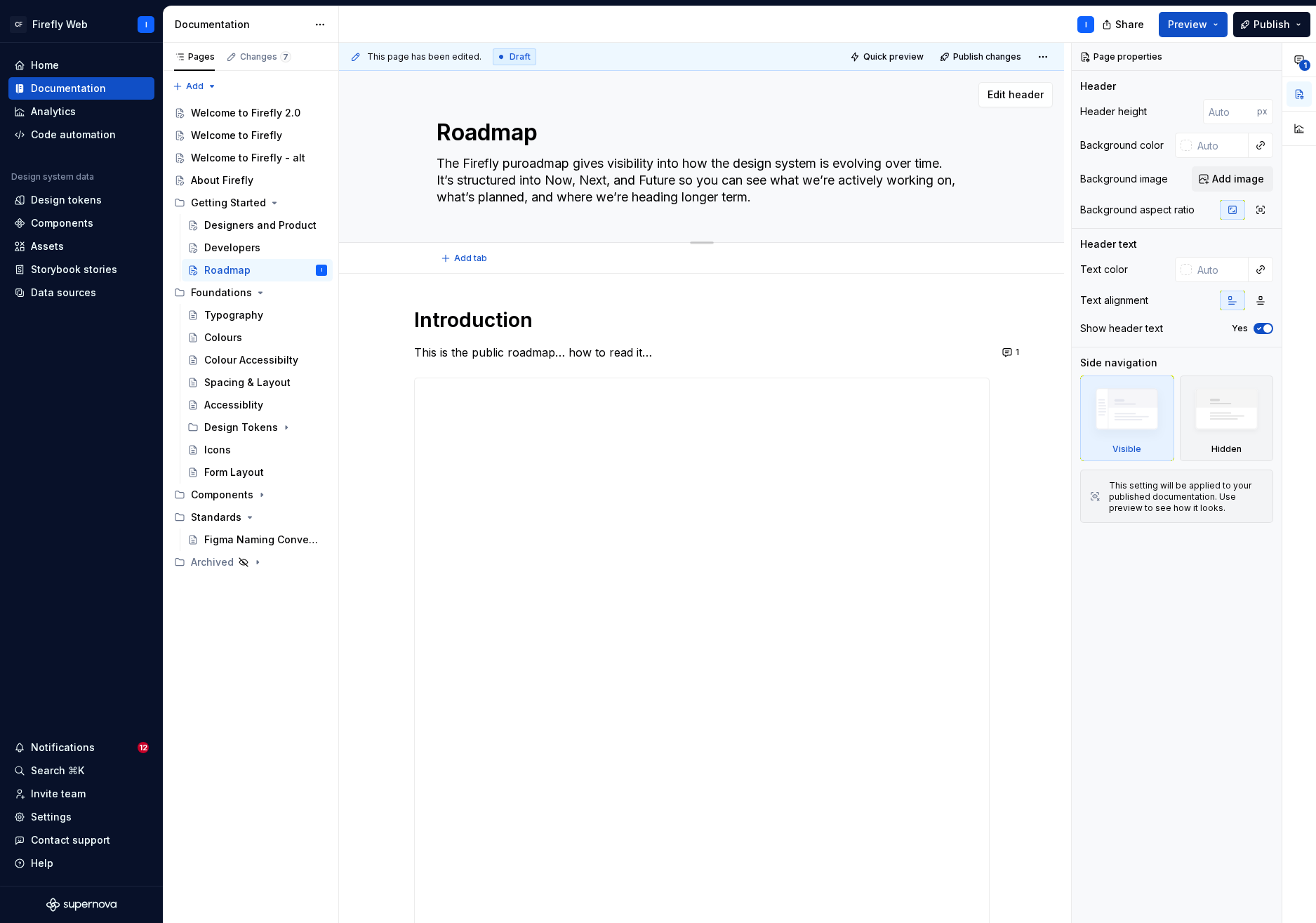
type textarea "*"
type textarea "The Firefly pubroadmap gives visibility into how the design system is evolving …"
type textarea "*"
type textarea "The Firefly publroadmap gives visibility into how the design system is evolving…"
type textarea "*"
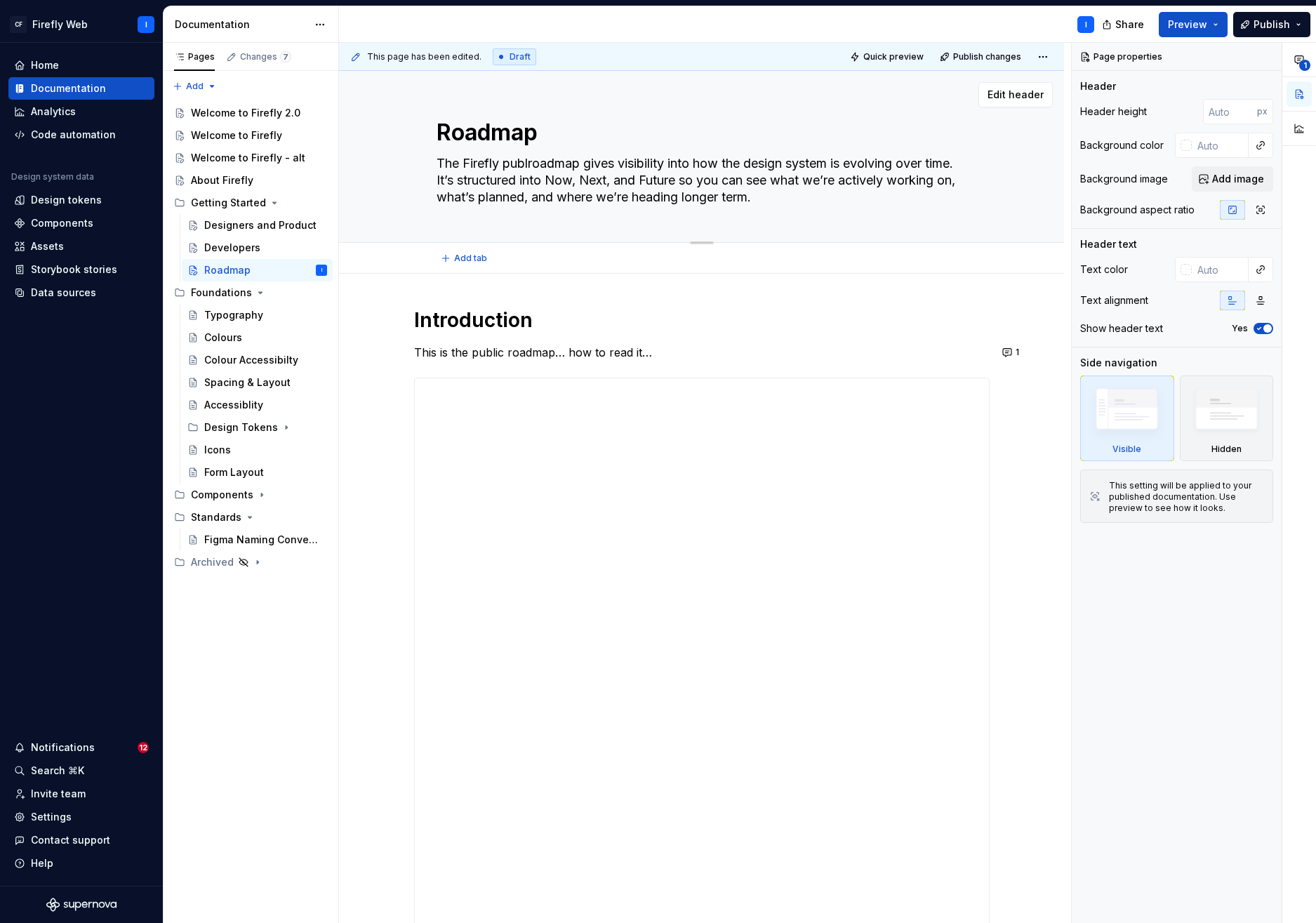
type textarea "The Firefly publiroadmap gives visibility into how the design system is evolvin…"
type textarea "*"
type textarea "The Firefly publicroadmap gives visibility into how the design system is evolvi…"
type textarea "*"
type textarea "The Firefly public roadmap gives visibility into how the design system is evolv…"
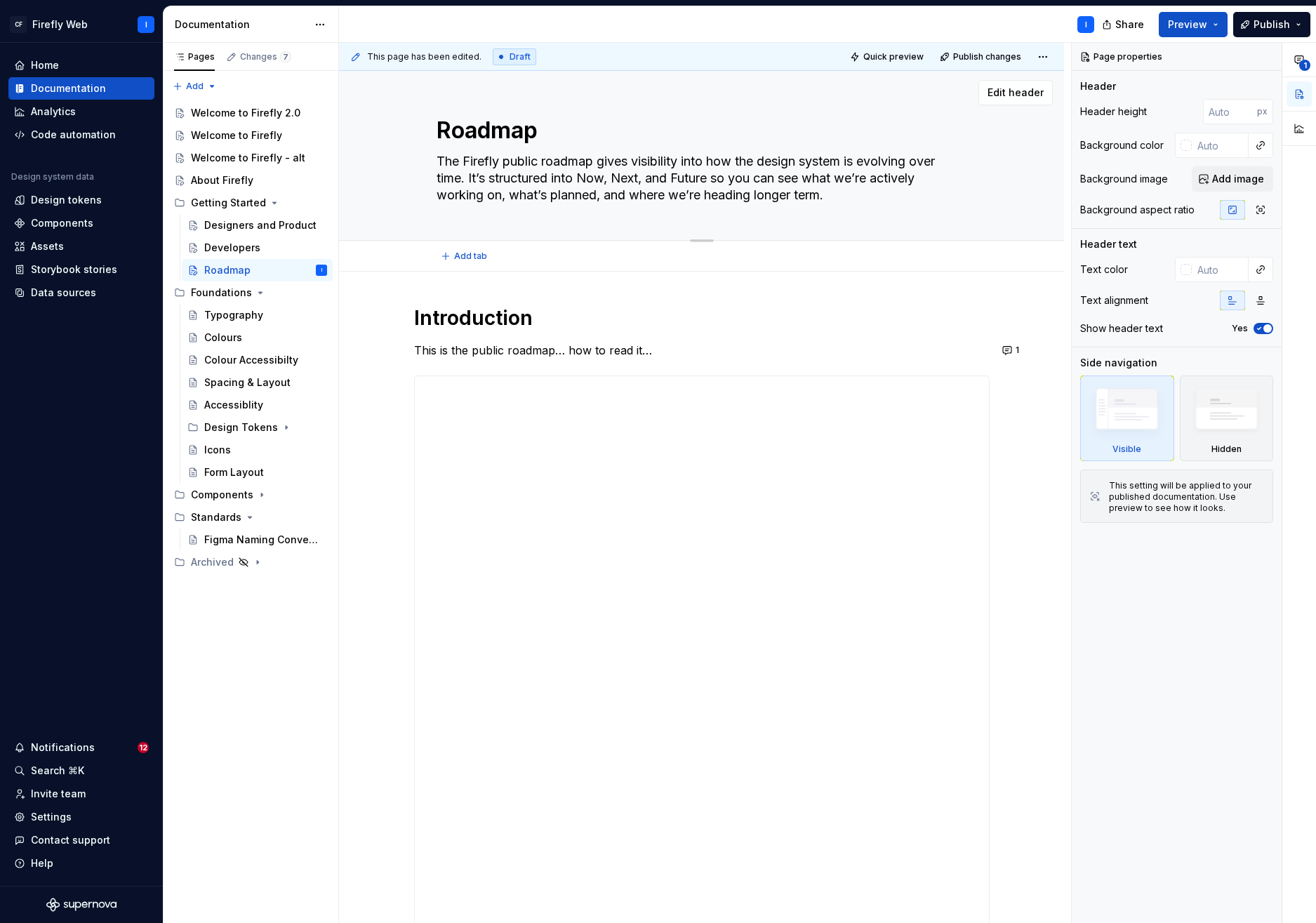
scroll to position [3, 0]
type textarea "*"
type textarea "The Firefly public roadmap gives visibility into how the design system is evolv…"
click at [537, 345] on p "This is the public roadmap… how to read it…" at bounding box center [701, 349] width 575 height 17
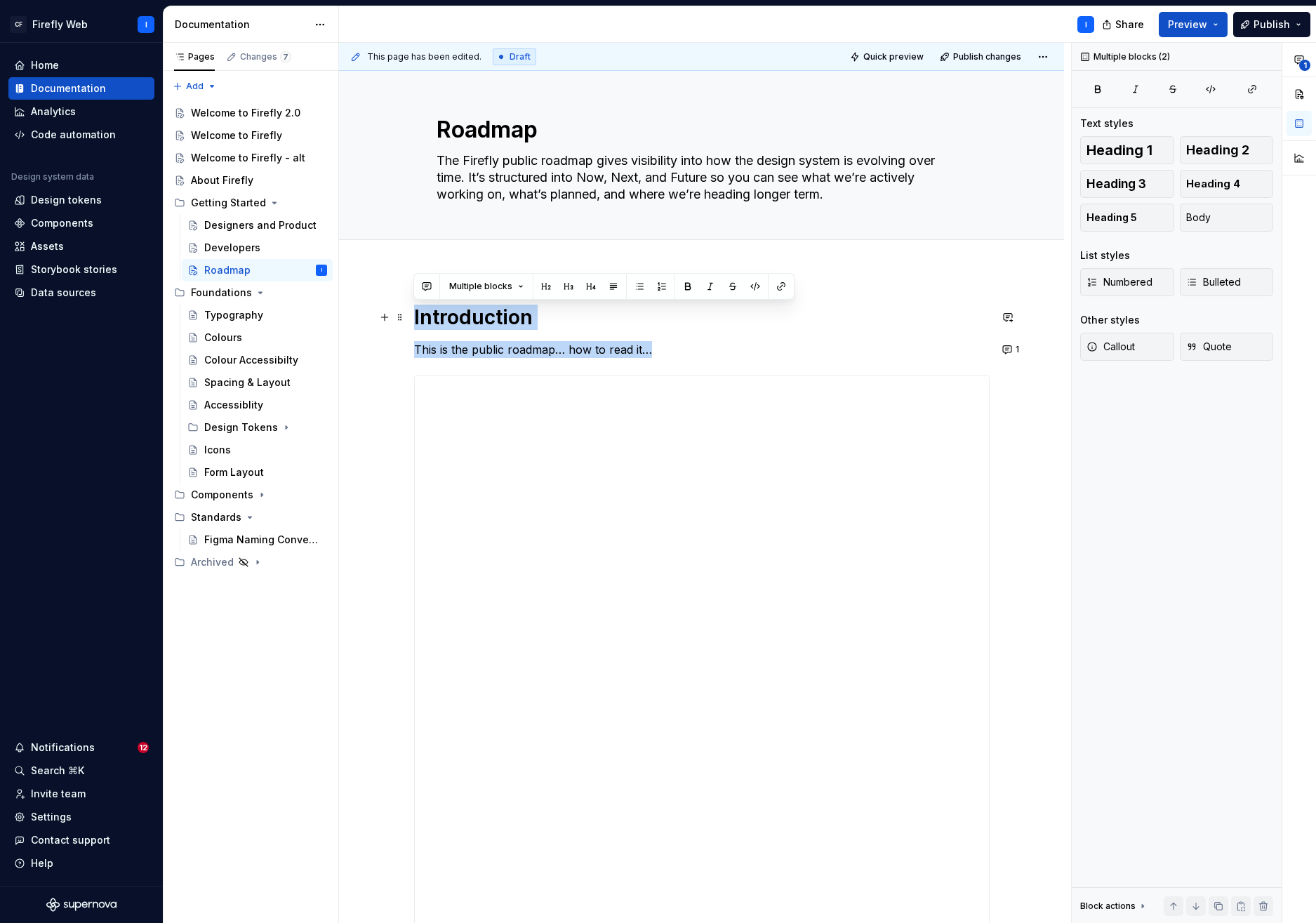
drag, startPoint x: 546, startPoint y: 340, endPoint x: 413, endPoint y: 322, distance: 134.2
click at [413, 322] on div "**********" at bounding box center [702, 822] width 725 height 1103
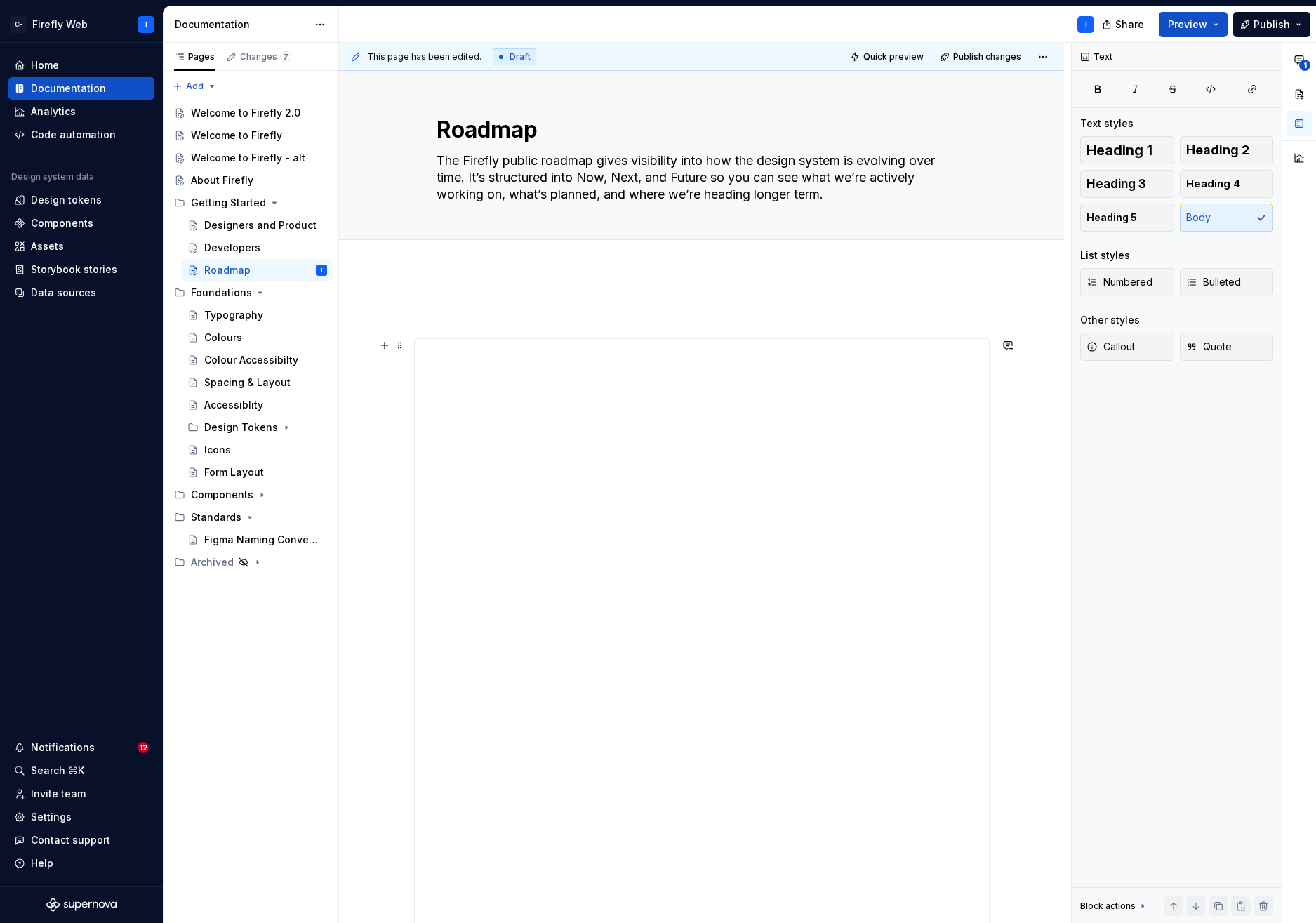
click at [383, 411] on div "**********" at bounding box center [702, 804] width 725 height 1066
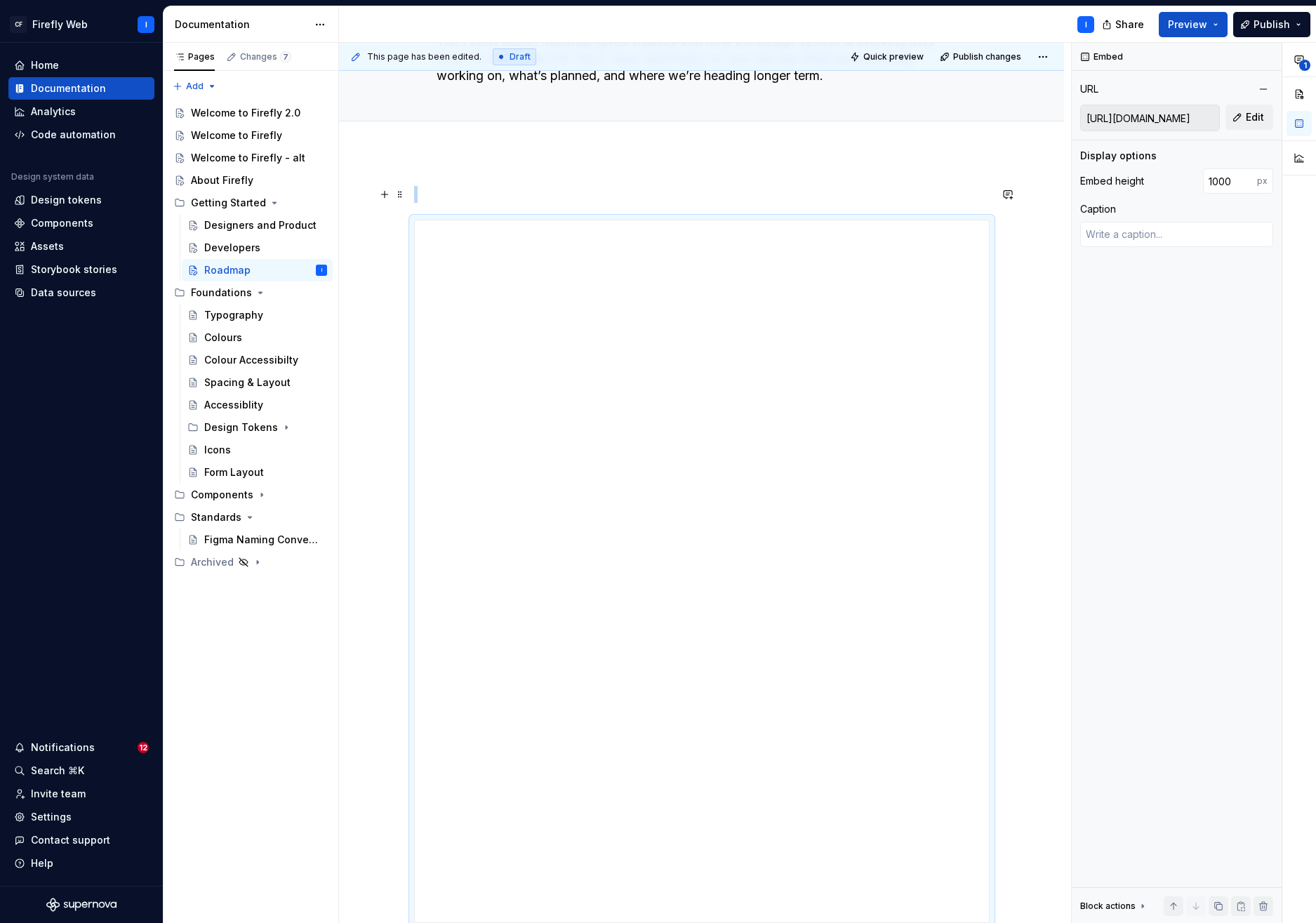
click at [426, 192] on p at bounding box center [701, 194] width 575 height 17
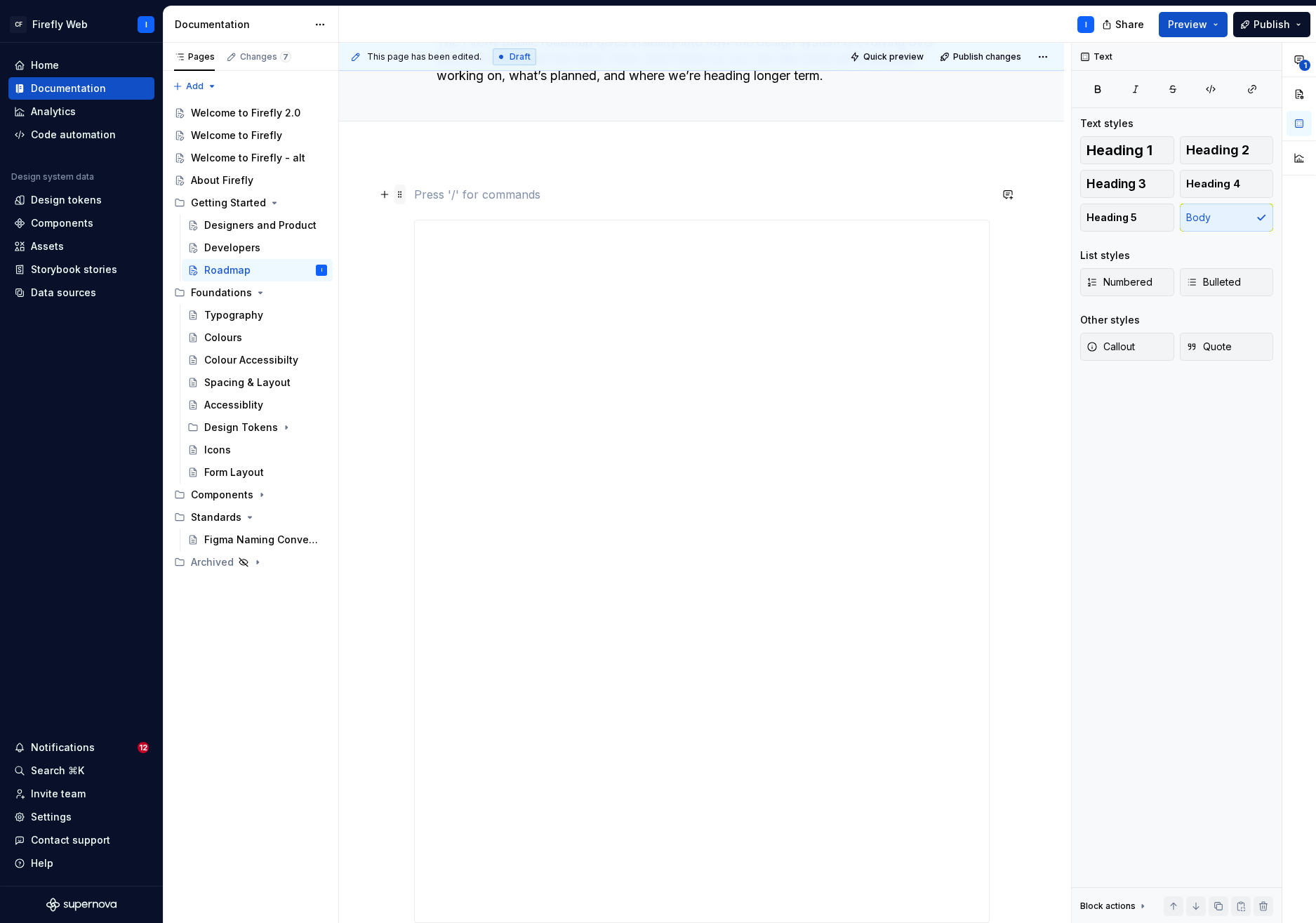
click at [400, 198] on span at bounding box center [400, 195] width 12 height 20
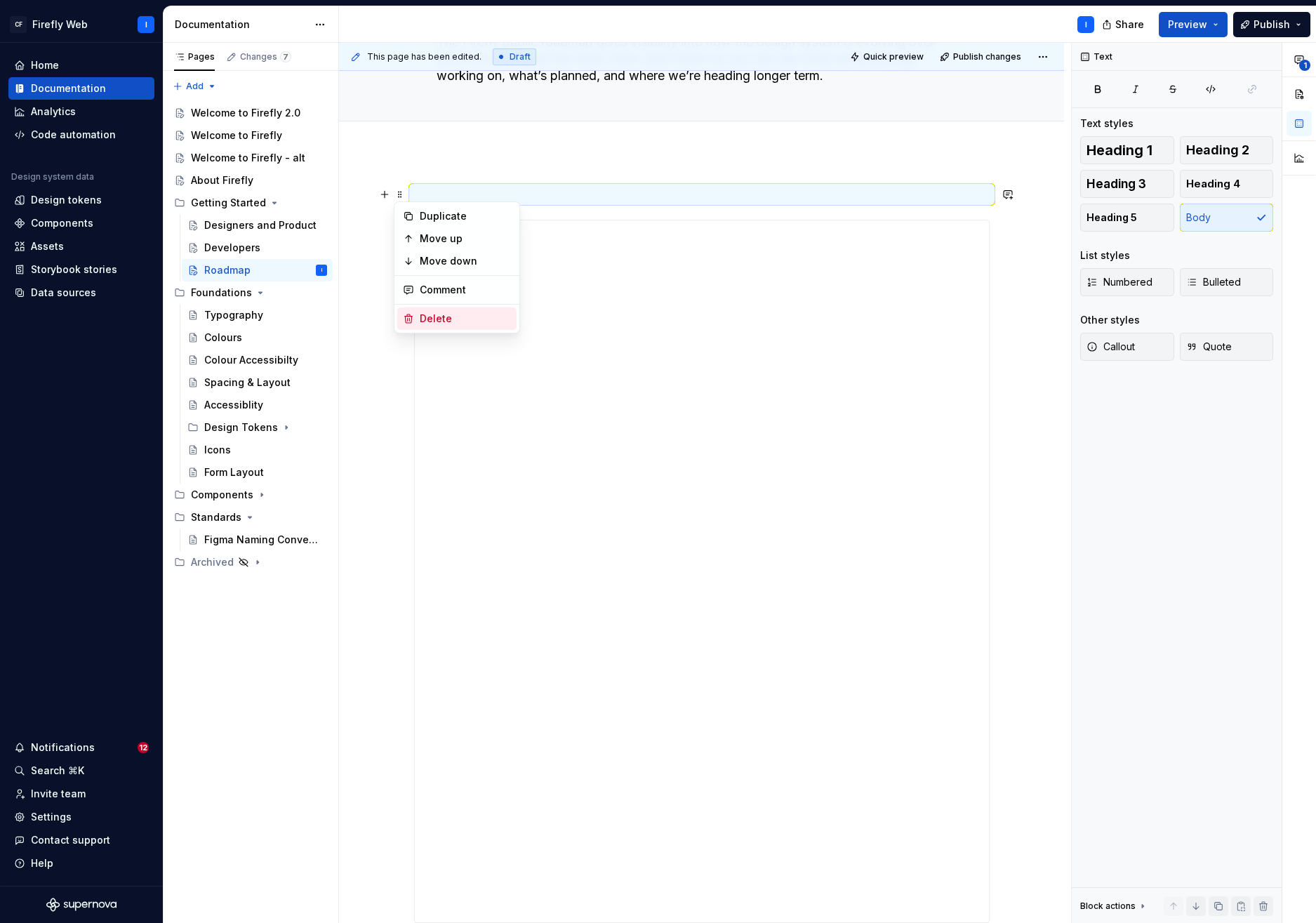
click at [452, 318] on div "Delete" at bounding box center [466, 319] width 92 height 14
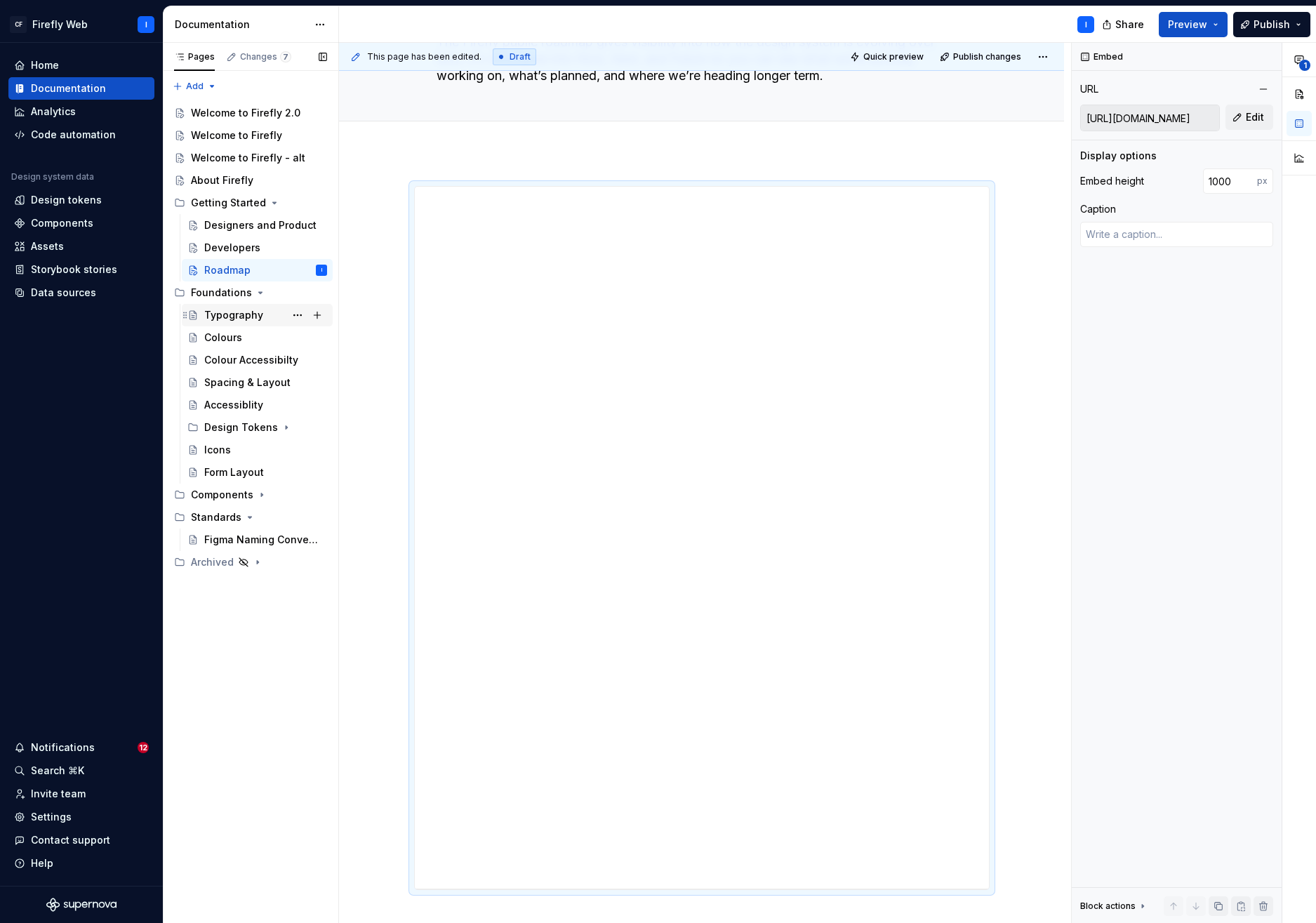
click at [224, 311] on div "Typography" at bounding box center [234, 315] width 59 height 14
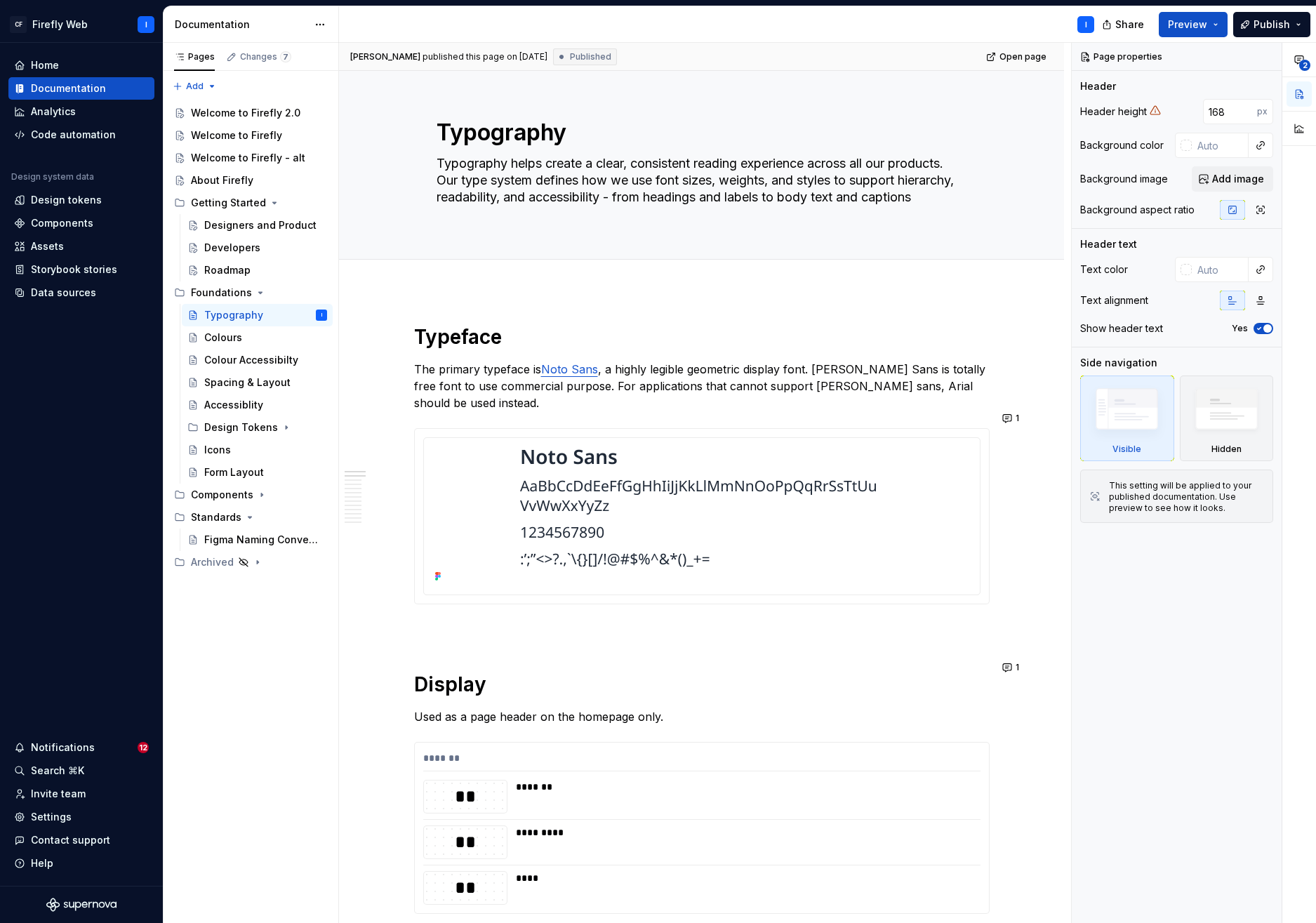
click at [425, 321] on div "[PERSON_NAME] published this page on [DATE] Published Open page Typography Typo…" at bounding box center [706, 483] width 733 height 881
type textarea "*"
click at [418, 338] on h1 "Typeface" at bounding box center [701, 337] width 575 height 25
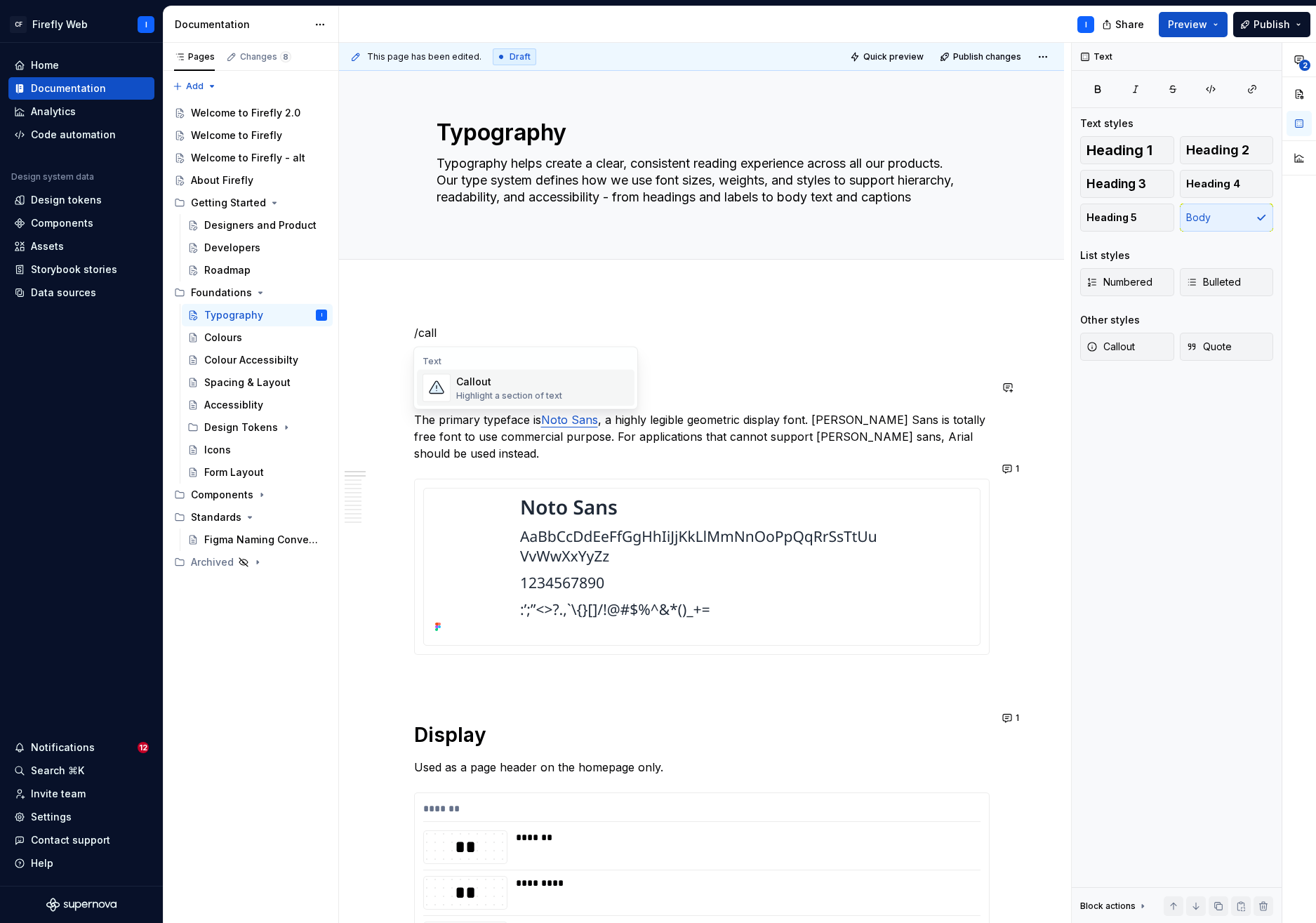
click at [469, 387] on div "Callout" at bounding box center [509, 382] width 106 height 14
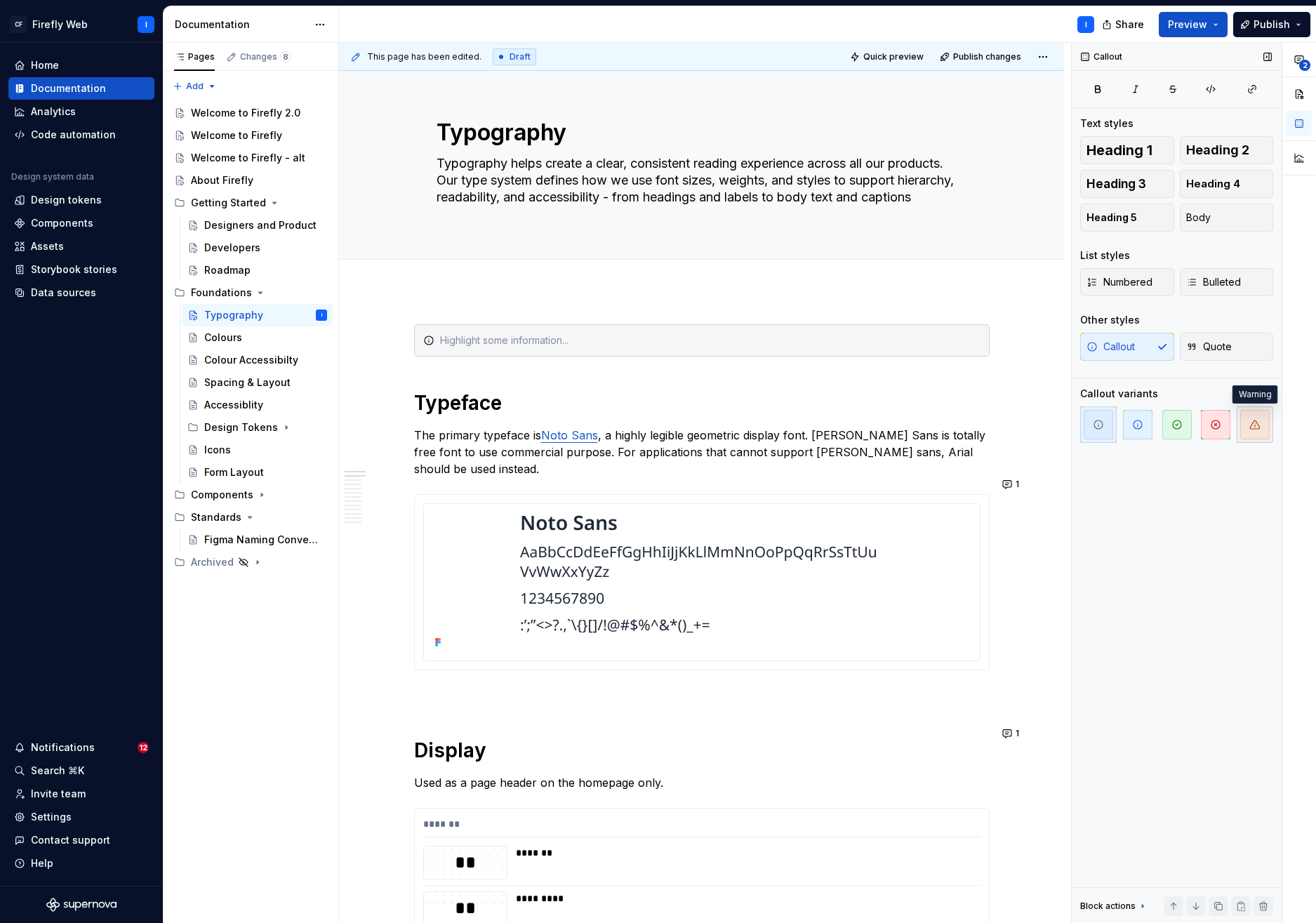
click at [1257, 428] on icon "button" at bounding box center [1255, 425] width 12 height 12
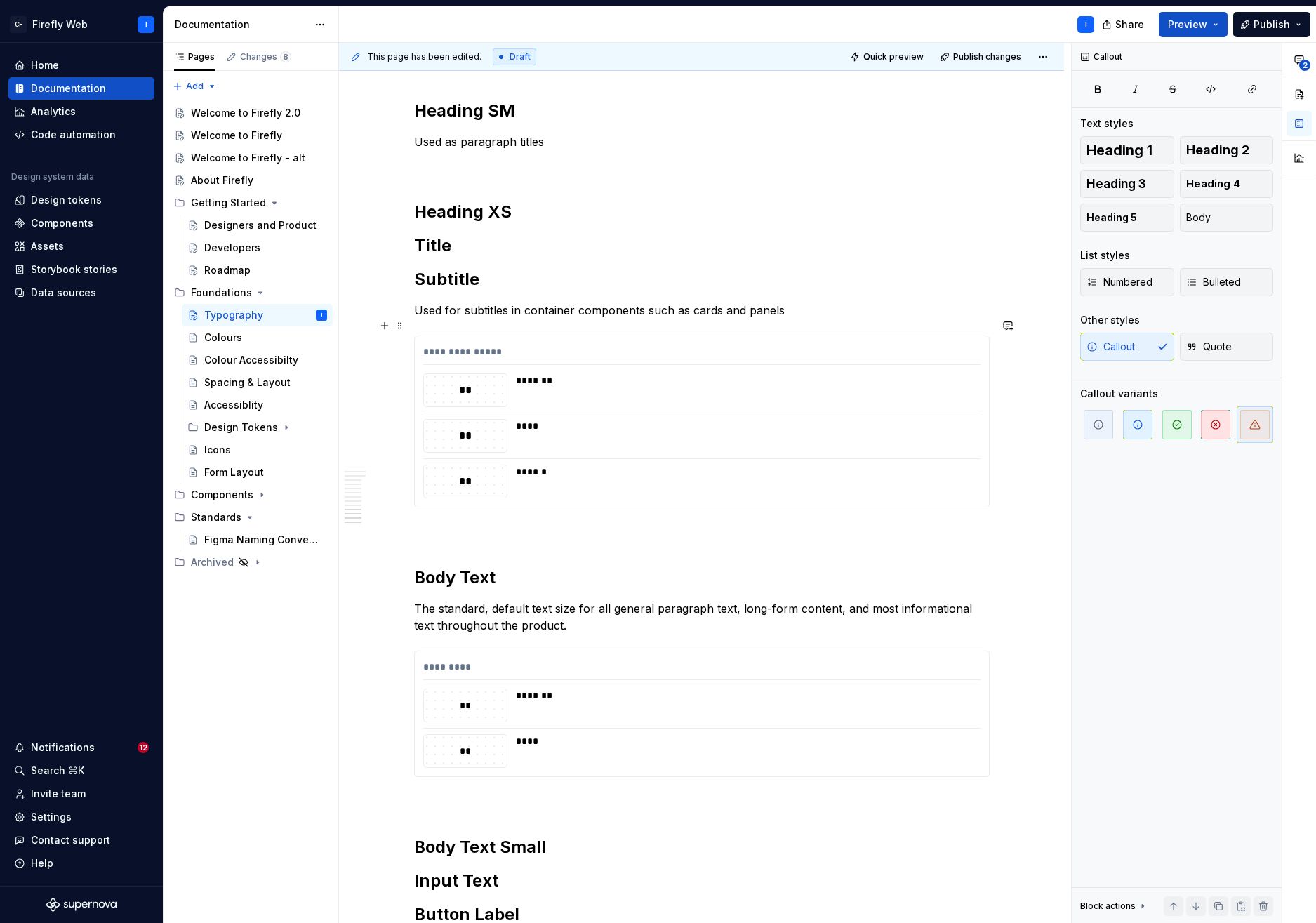
scroll to position [2357, 0]
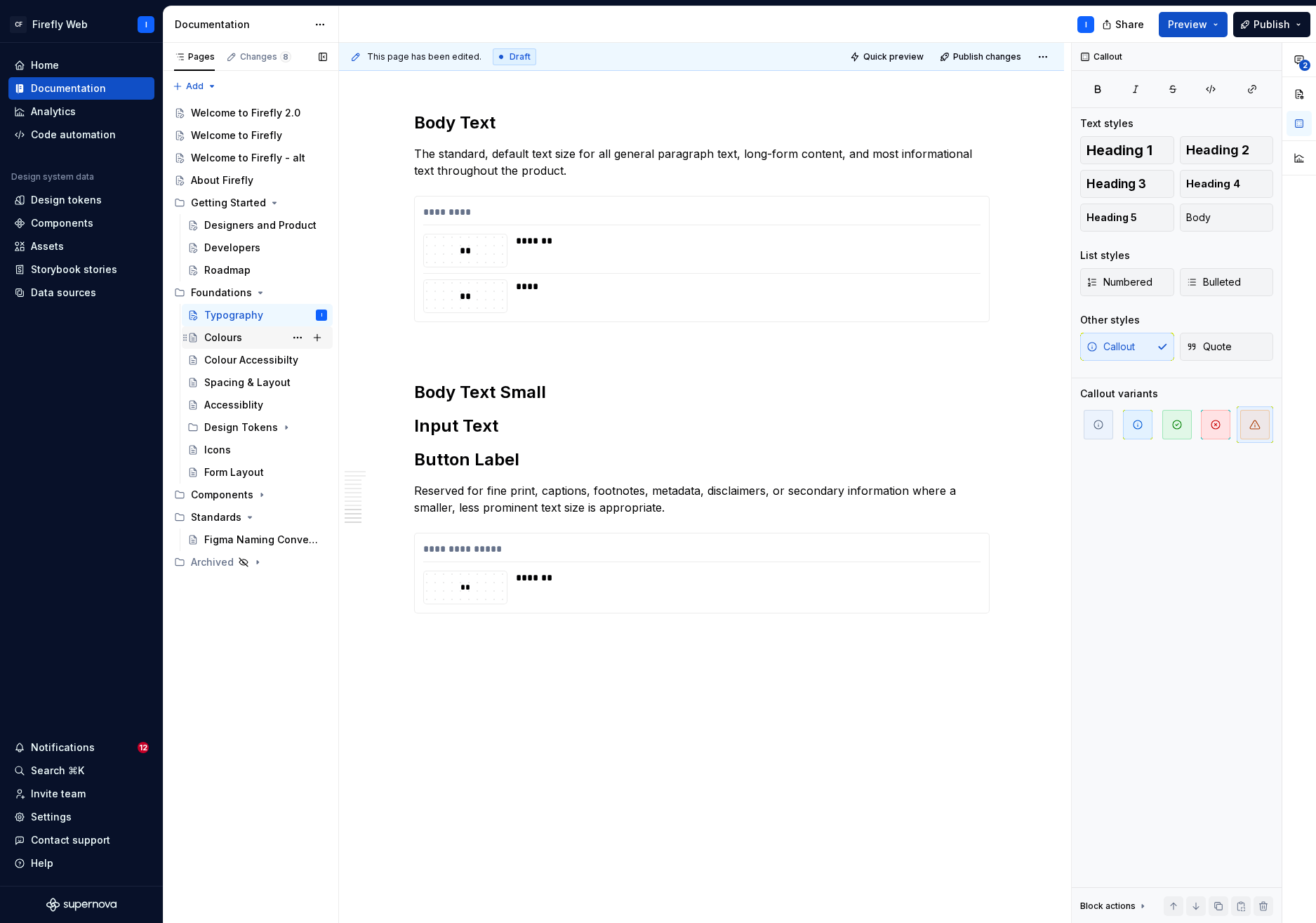
click at [215, 334] on div "Colours" at bounding box center [224, 338] width 38 height 14
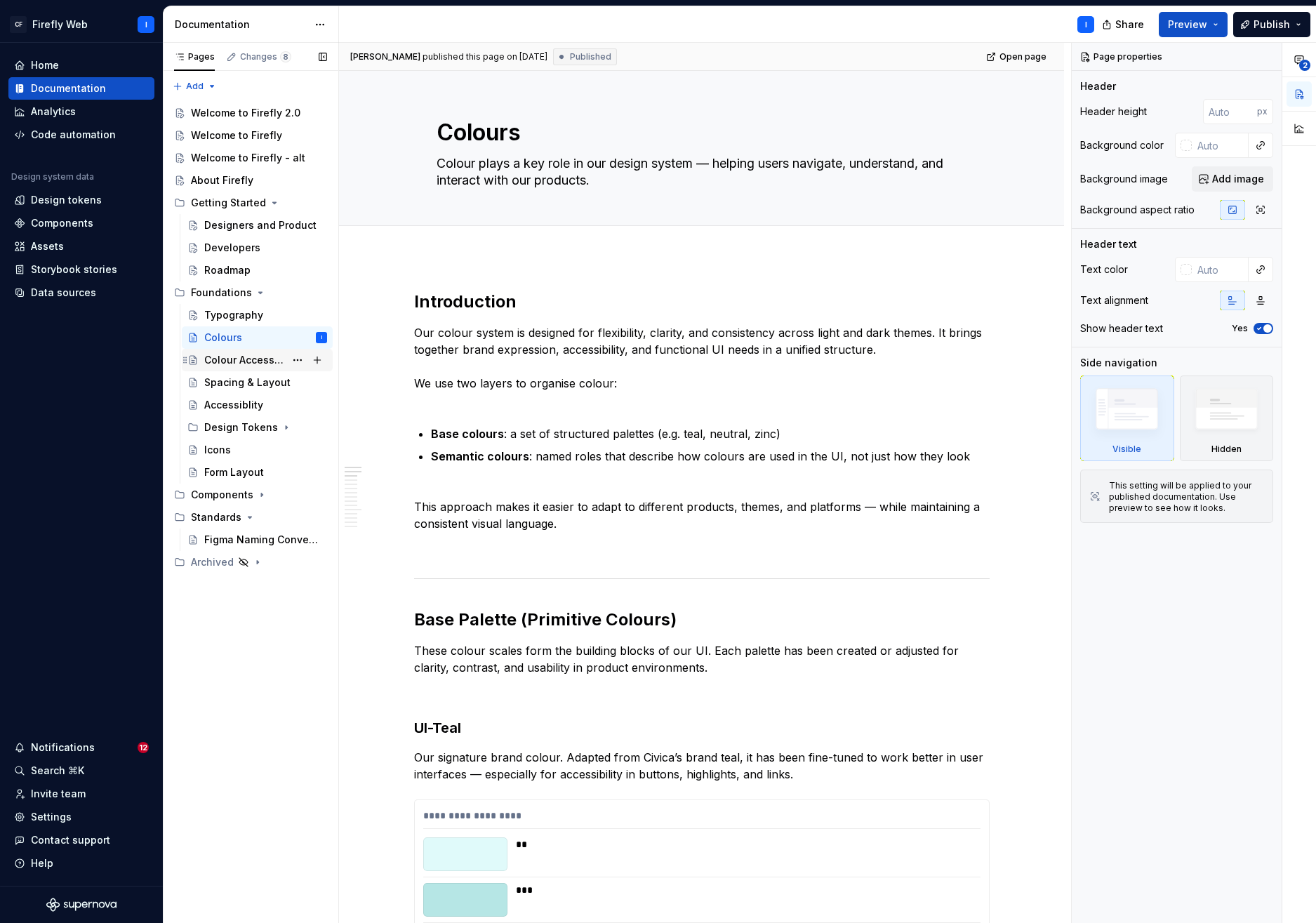
click at [241, 361] on div "Colour Accessibilty" at bounding box center [245, 360] width 81 height 14
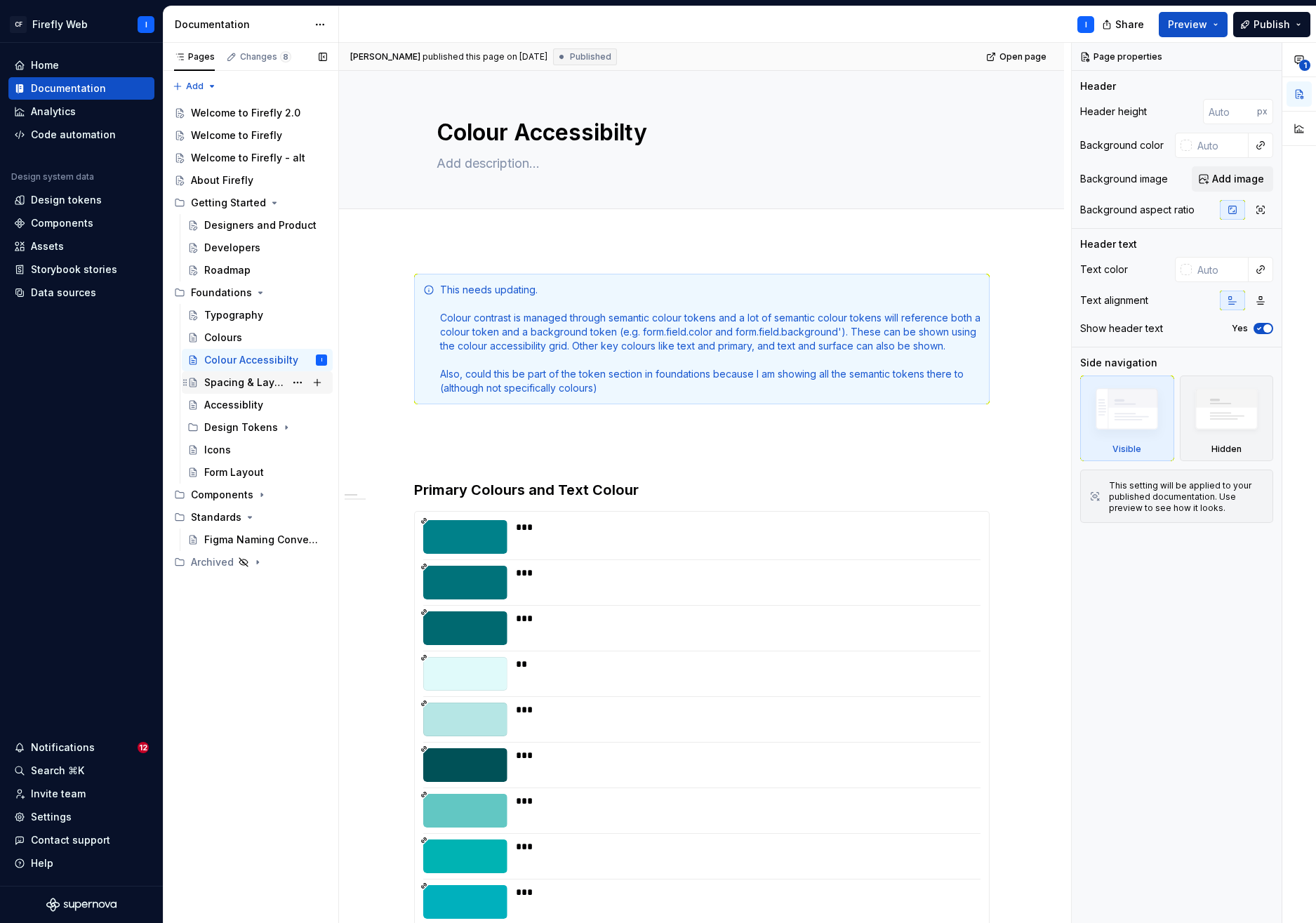
click at [229, 383] on div "Spacing & Layout" at bounding box center [245, 382] width 81 height 14
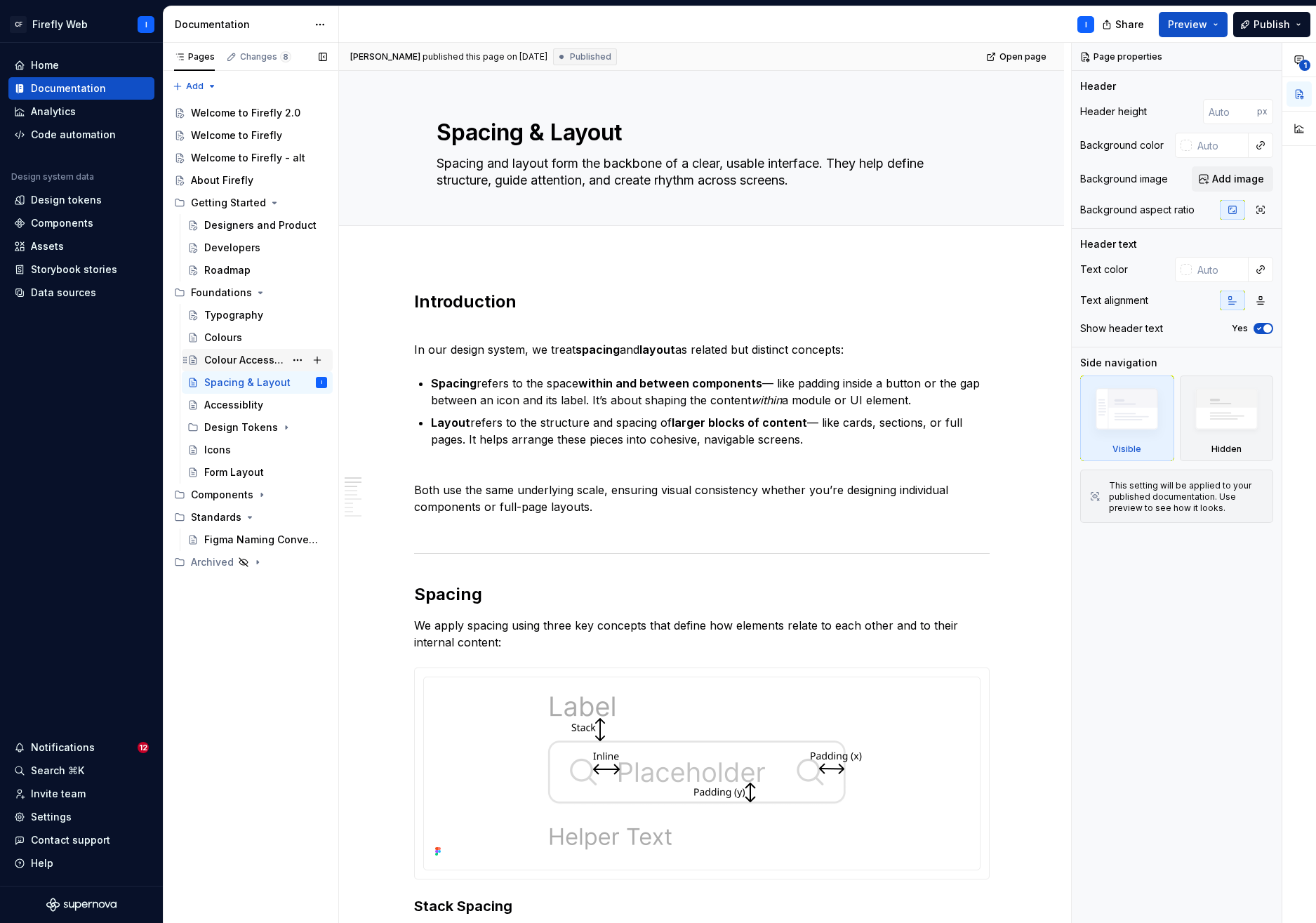
click at [226, 361] on div "Colour Accessibilty" at bounding box center [245, 360] width 81 height 14
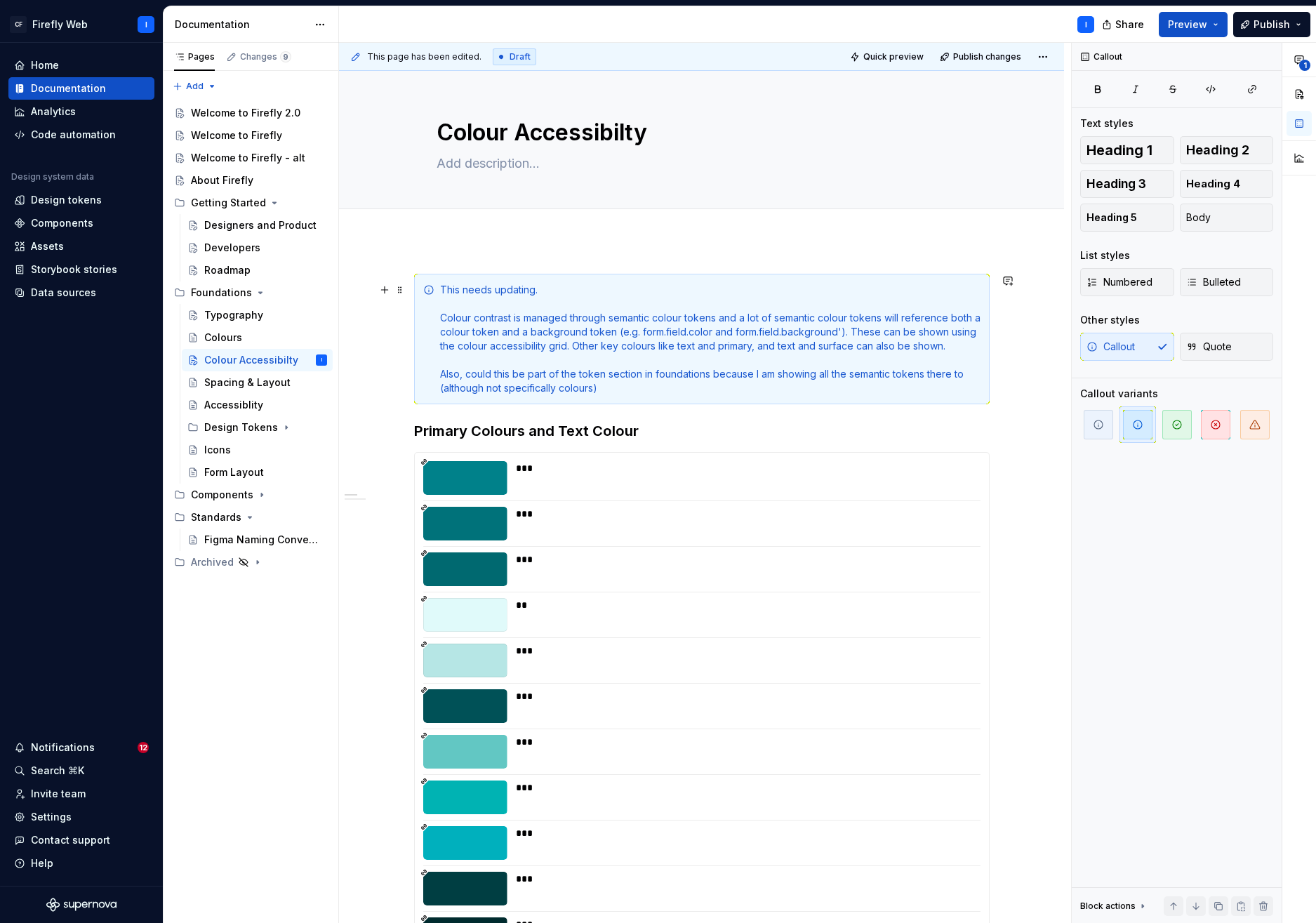
click at [426, 278] on div "This needs updating. Colour contrast is managed through semantic colour tokens …" at bounding box center [701, 338] width 575 height 130
click at [403, 291] on span at bounding box center [400, 290] width 12 height 20
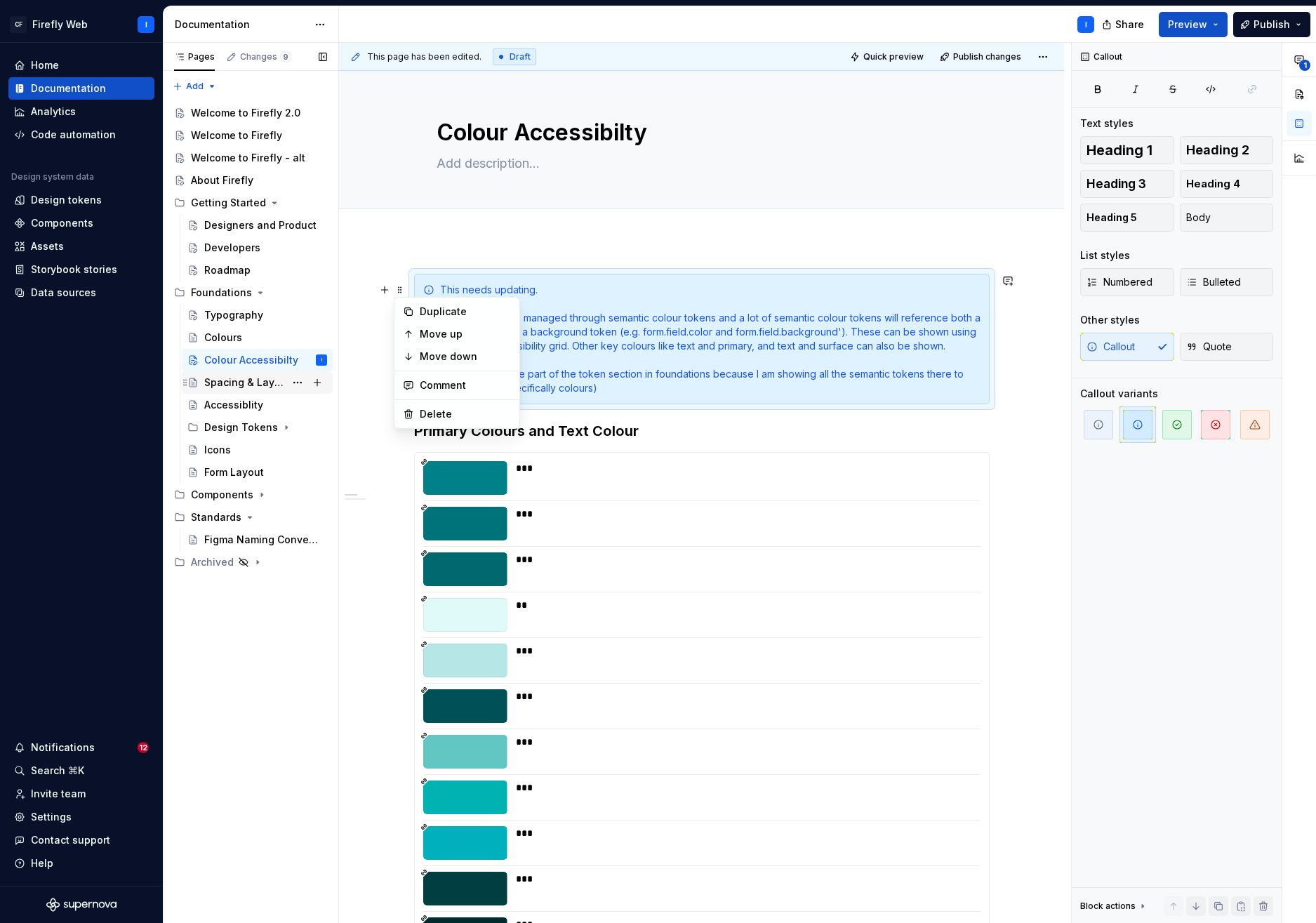
click at [244, 386] on div "Spacing & Layout" at bounding box center [245, 382] width 81 height 14
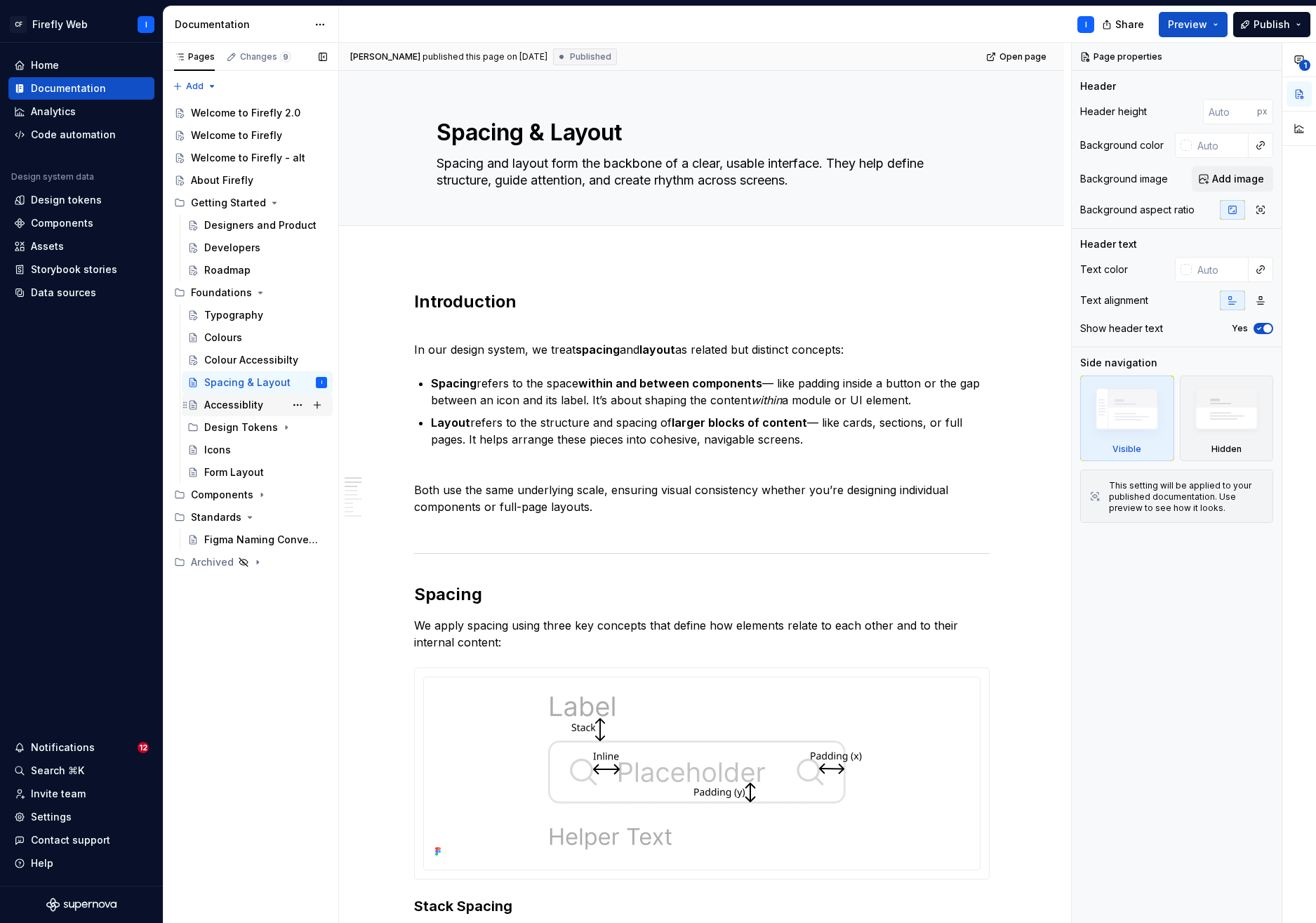
click at [221, 408] on div "Accessiblity" at bounding box center [234, 405] width 59 height 14
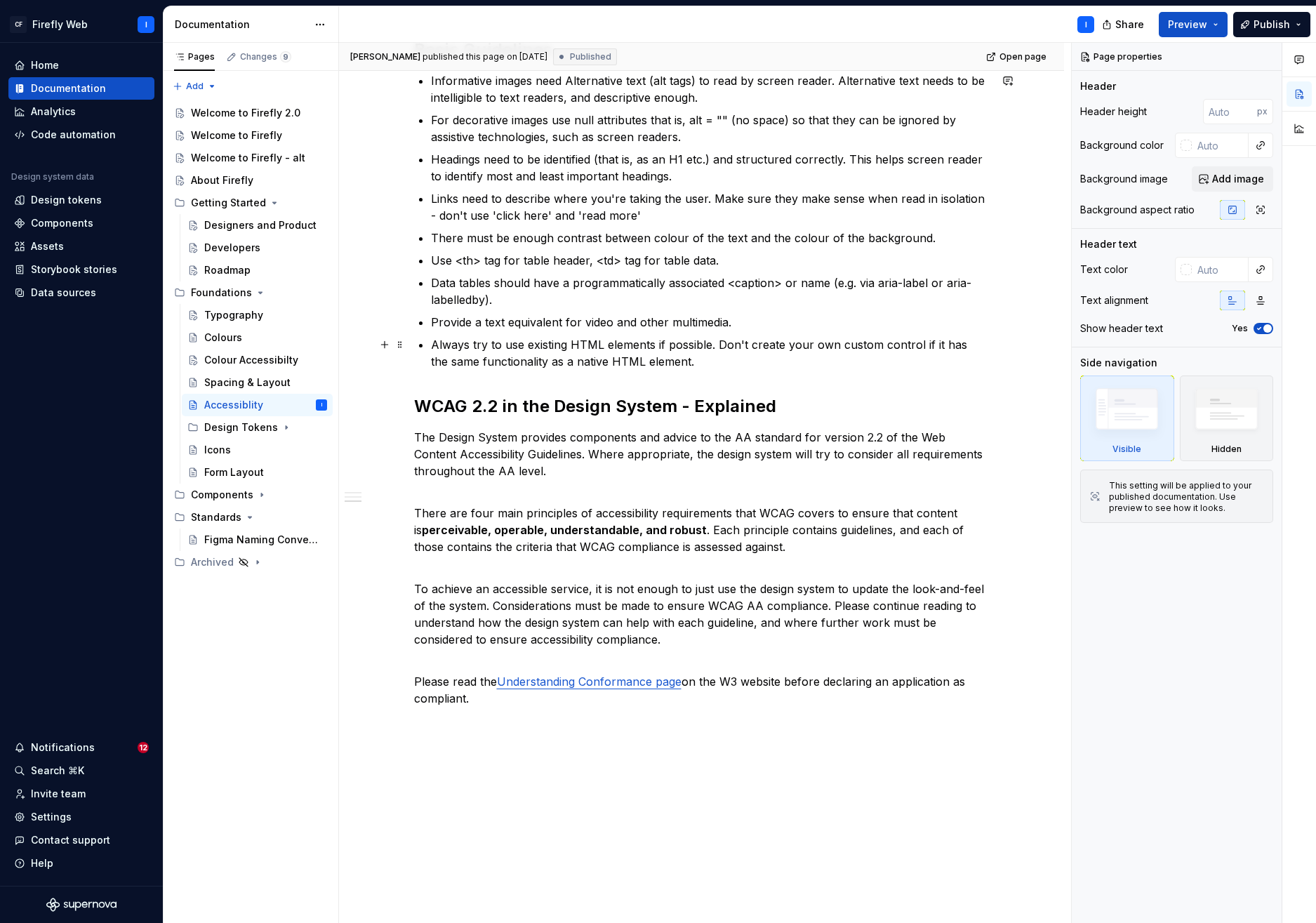
scroll to position [530, 0]
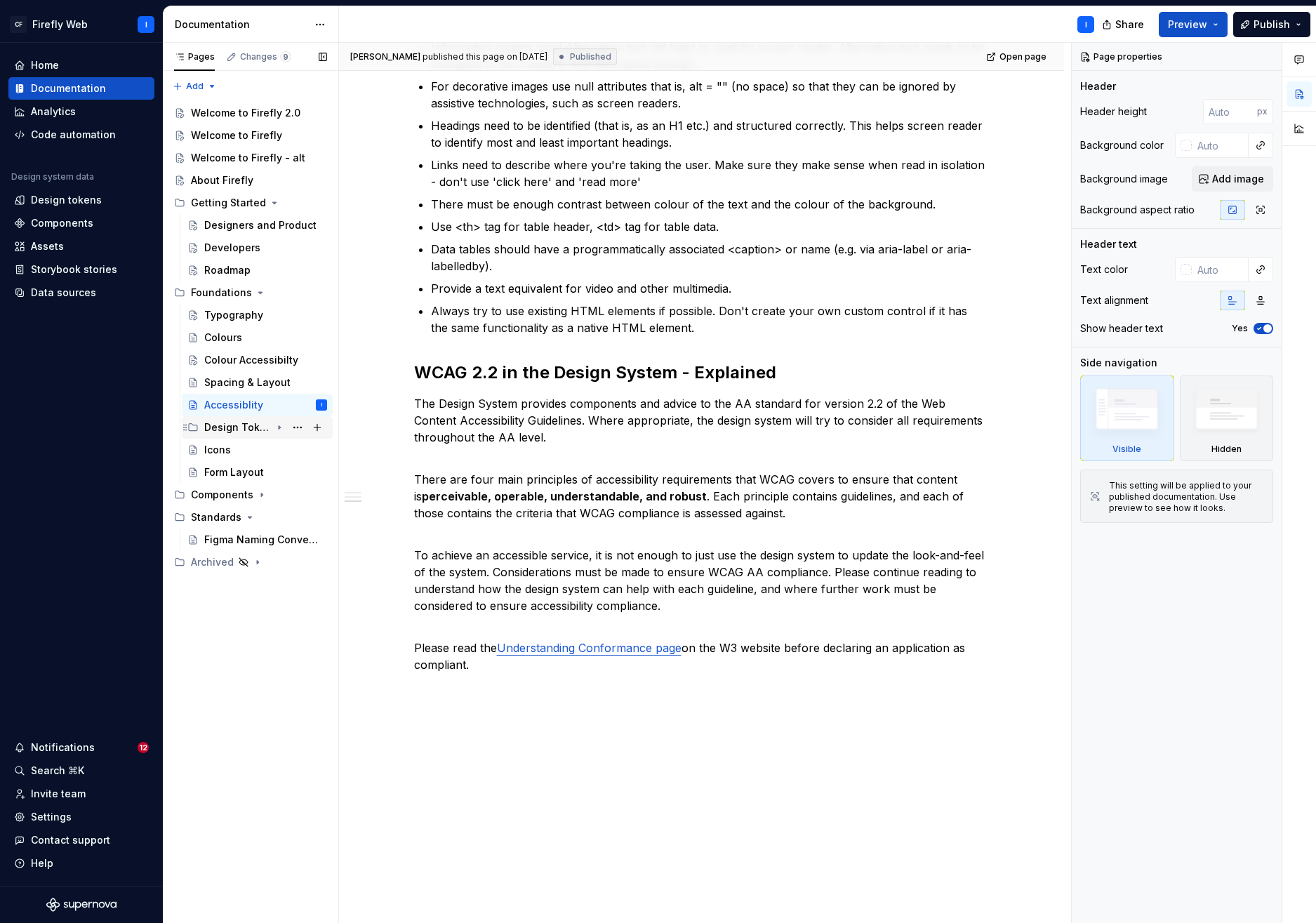
click at [224, 430] on div "Design Tokens" at bounding box center [238, 427] width 66 height 14
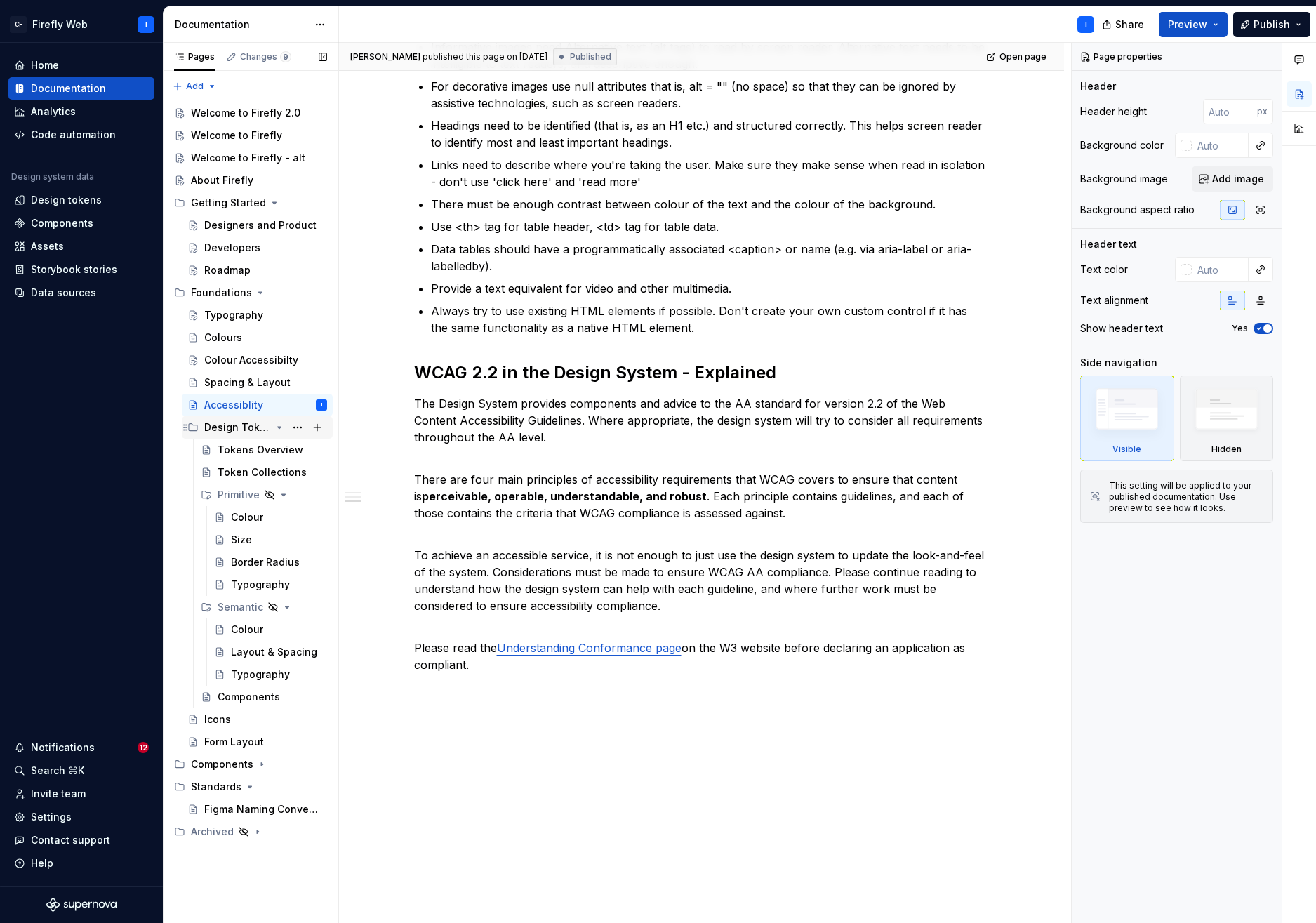
click at [278, 429] on icon "Page tree" at bounding box center [279, 427] width 12 height 12
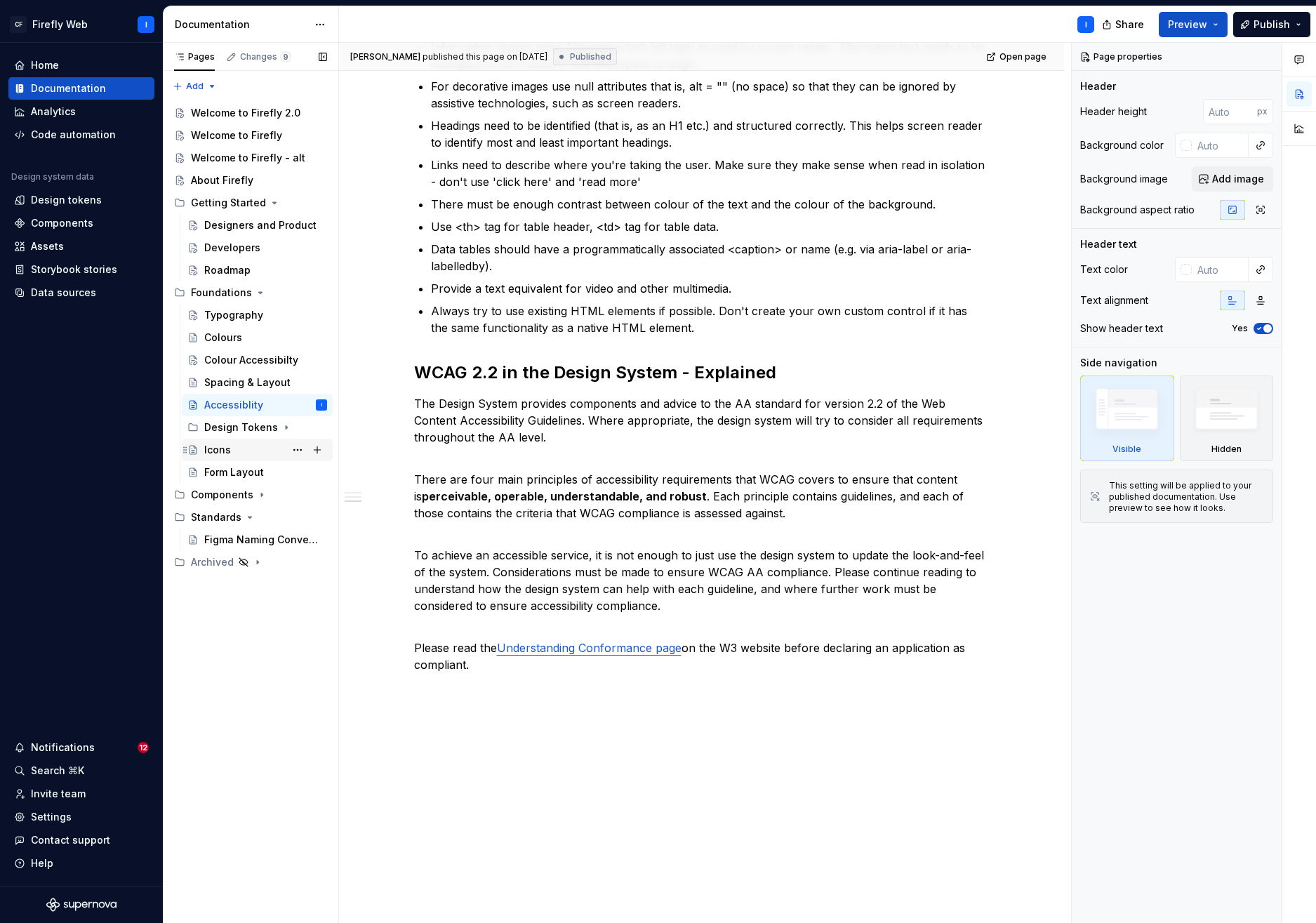
click at [216, 453] on div "Icons" at bounding box center [218, 450] width 27 height 14
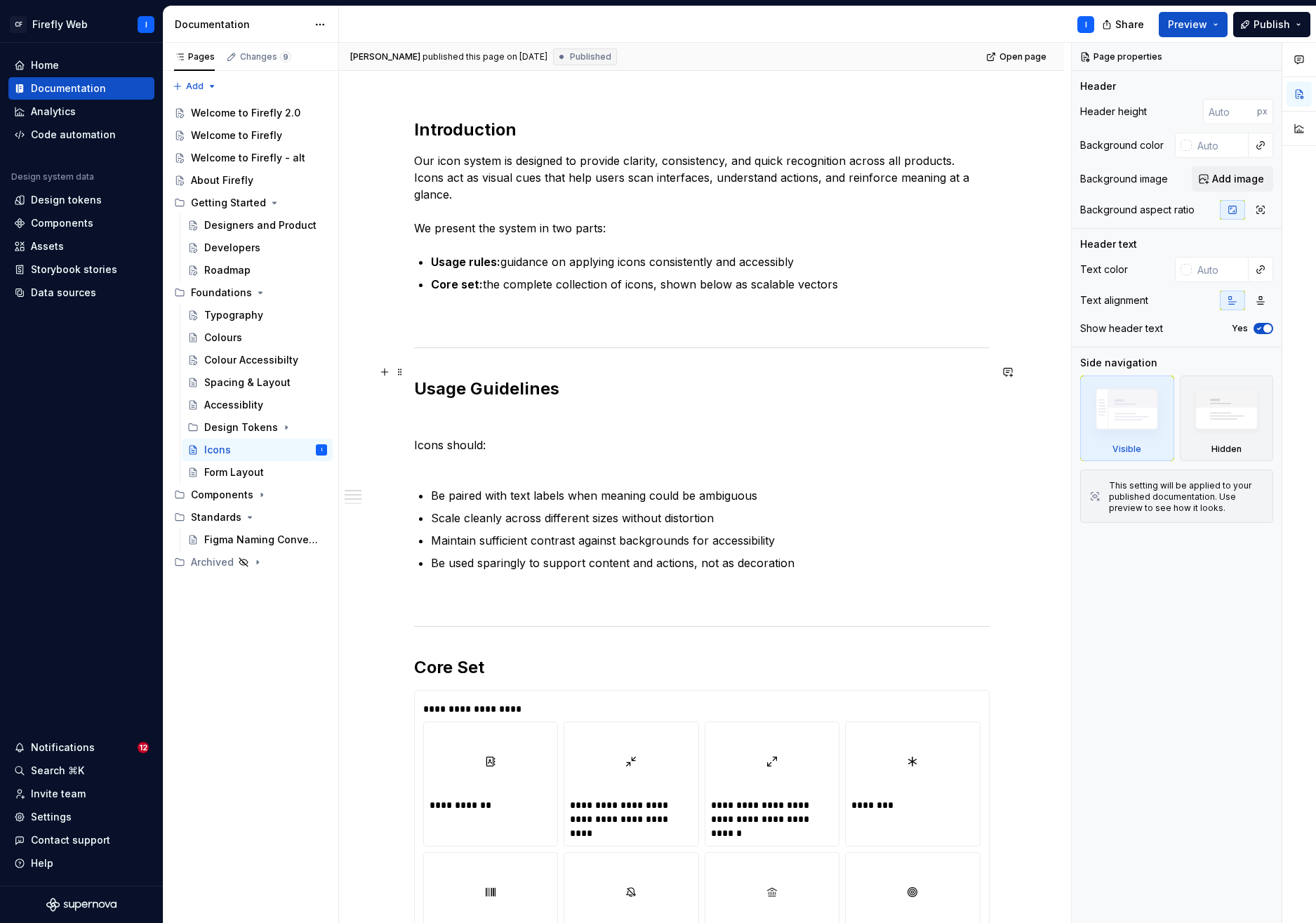
scroll to position [183, 0]
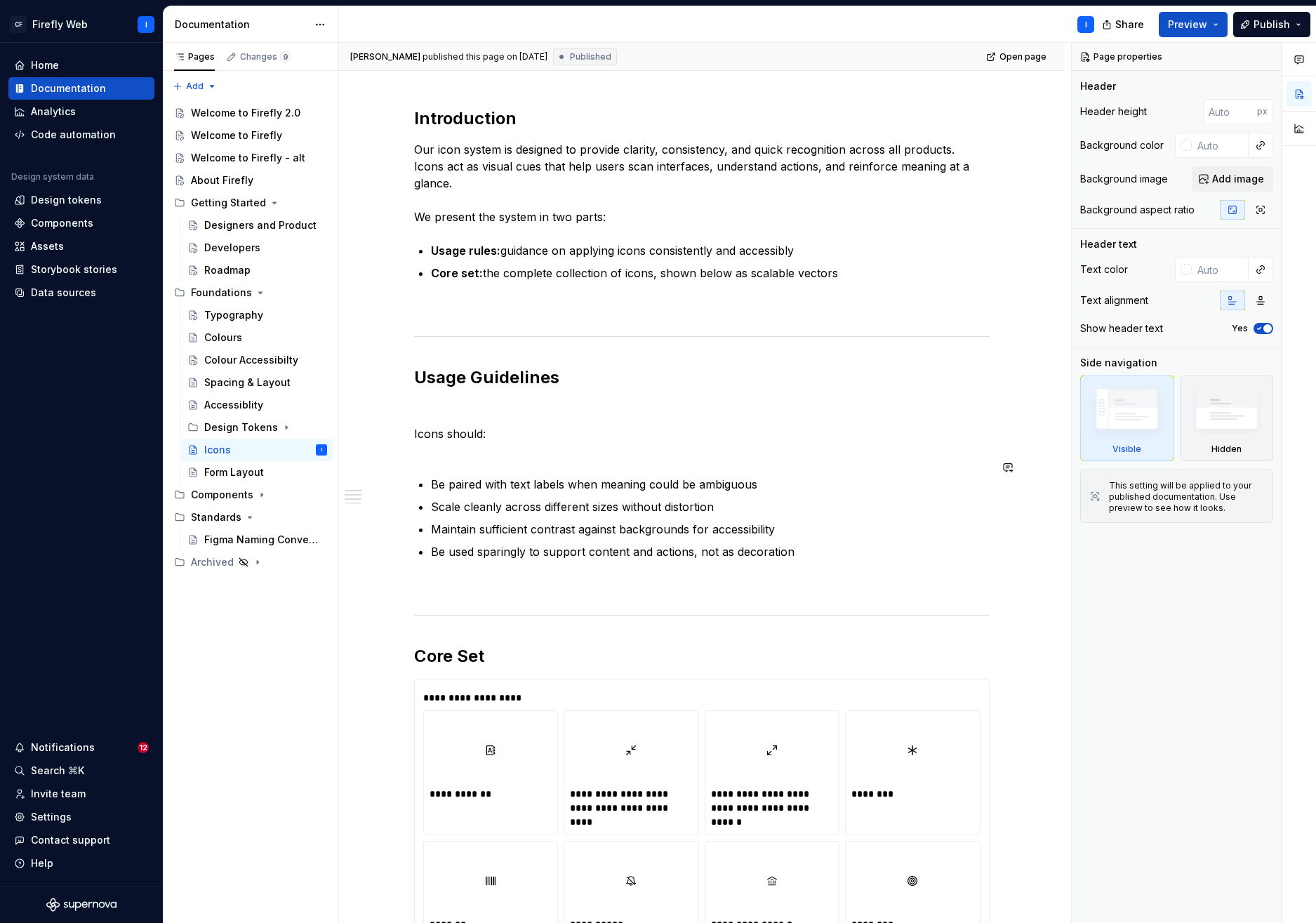
type textarea "*"
drag, startPoint x: 422, startPoint y: 444, endPoint x: 434, endPoint y: 442, distance: 12.2
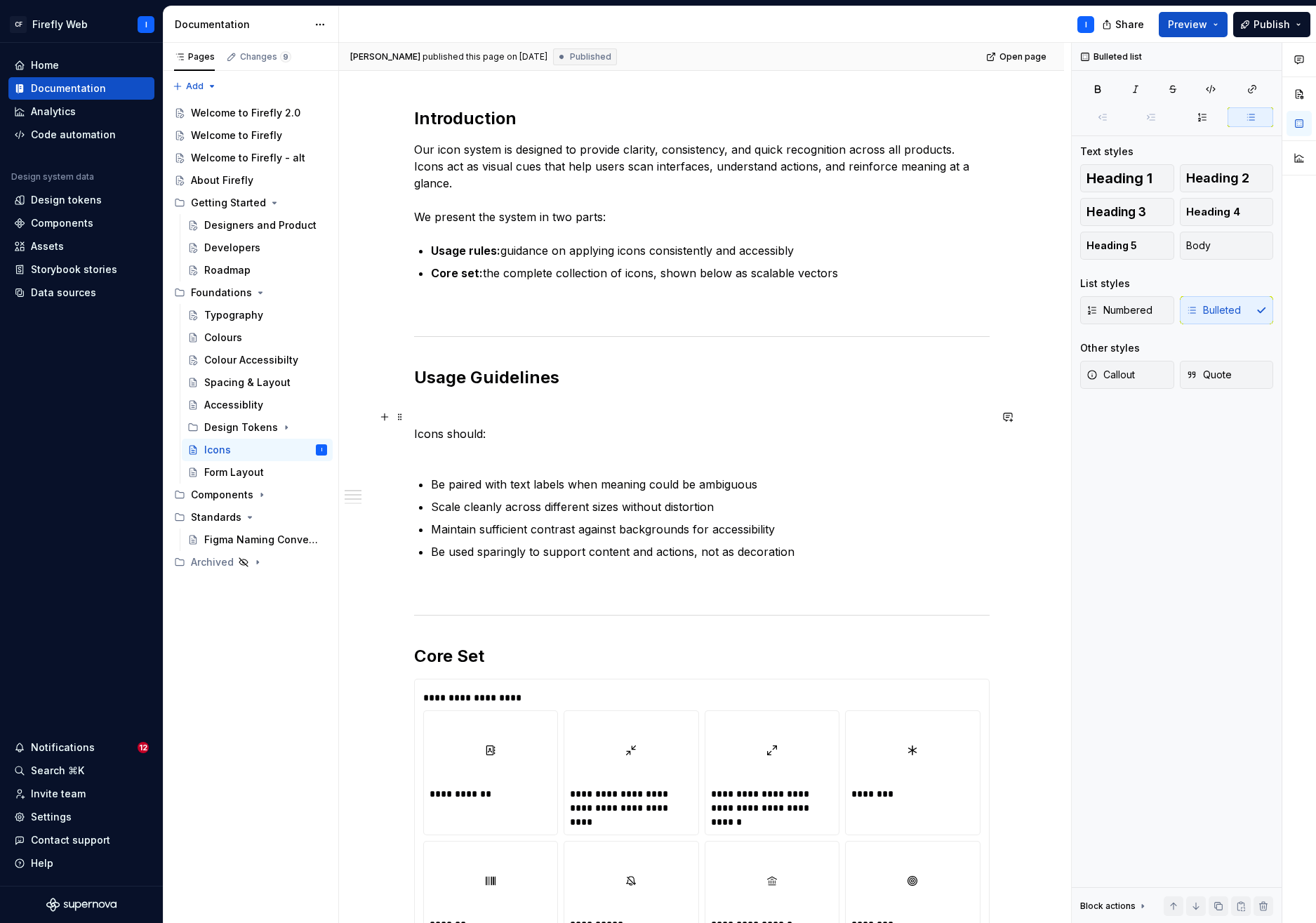
click at [437, 426] on p "Icons should:" at bounding box center [701, 443] width 575 height 34
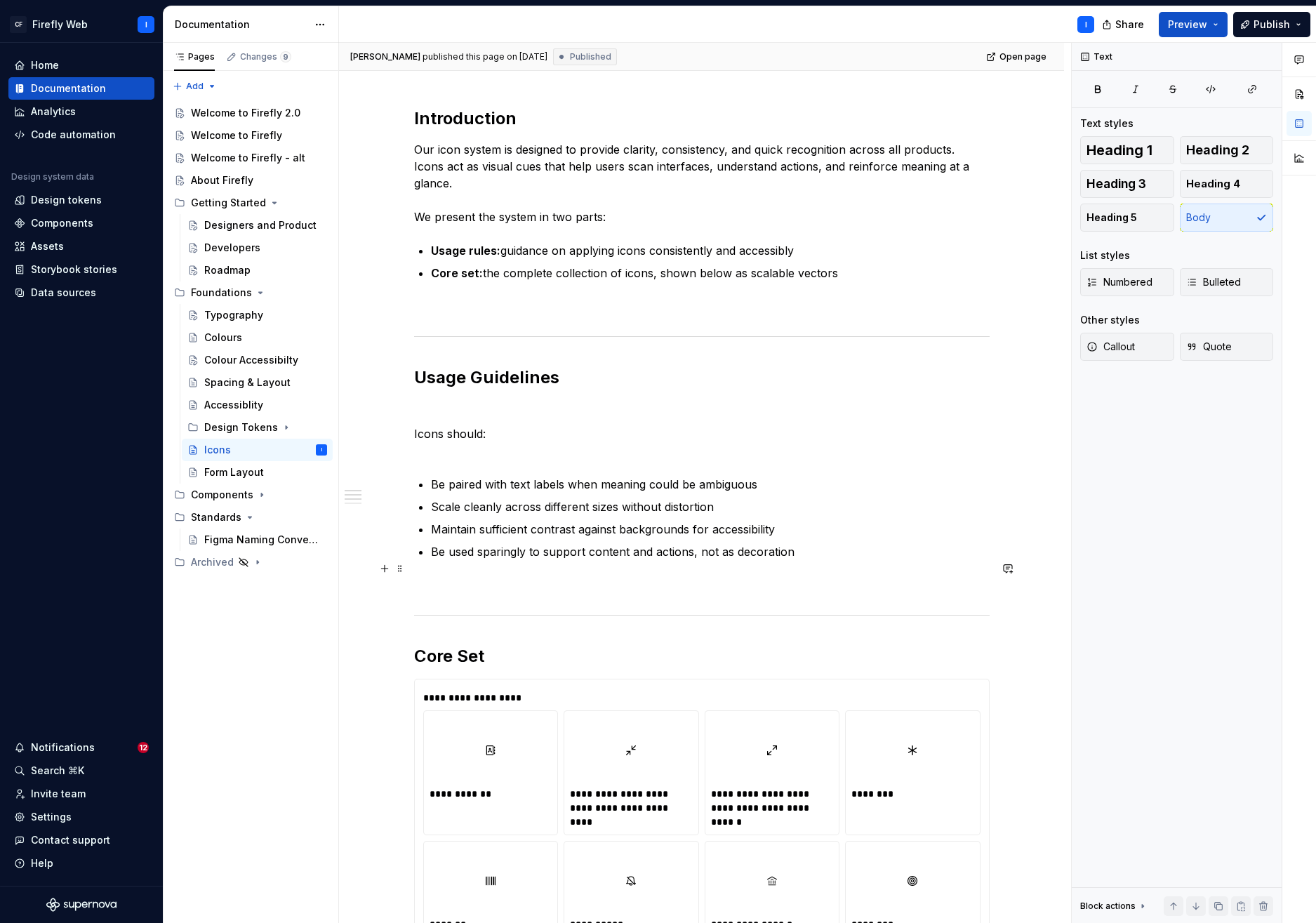
click at [491, 577] on p at bounding box center [701, 585] width 575 height 17
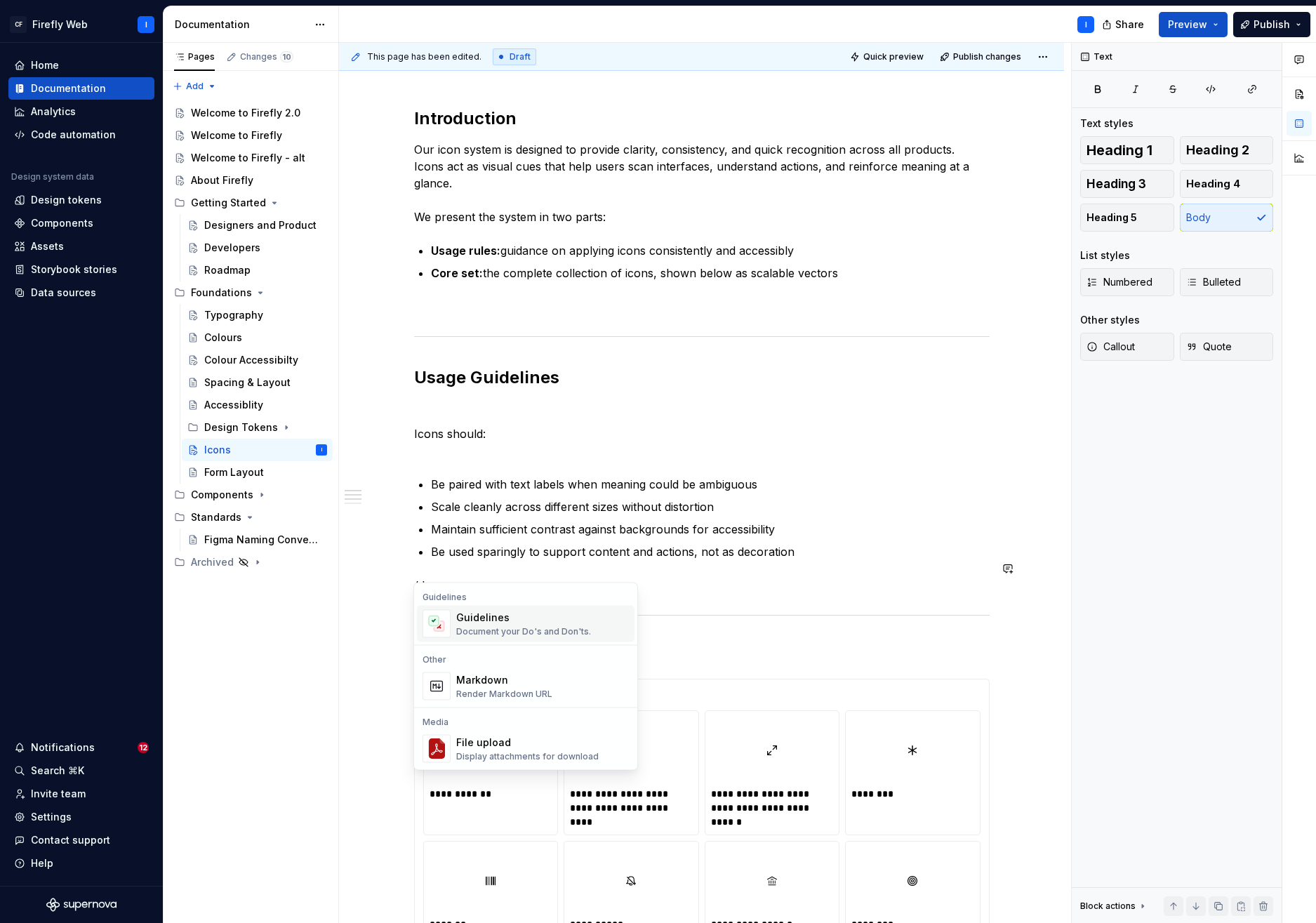
click at [487, 629] on div "Document your Do's and Don'ts." at bounding box center [523, 632] width 135 height 12
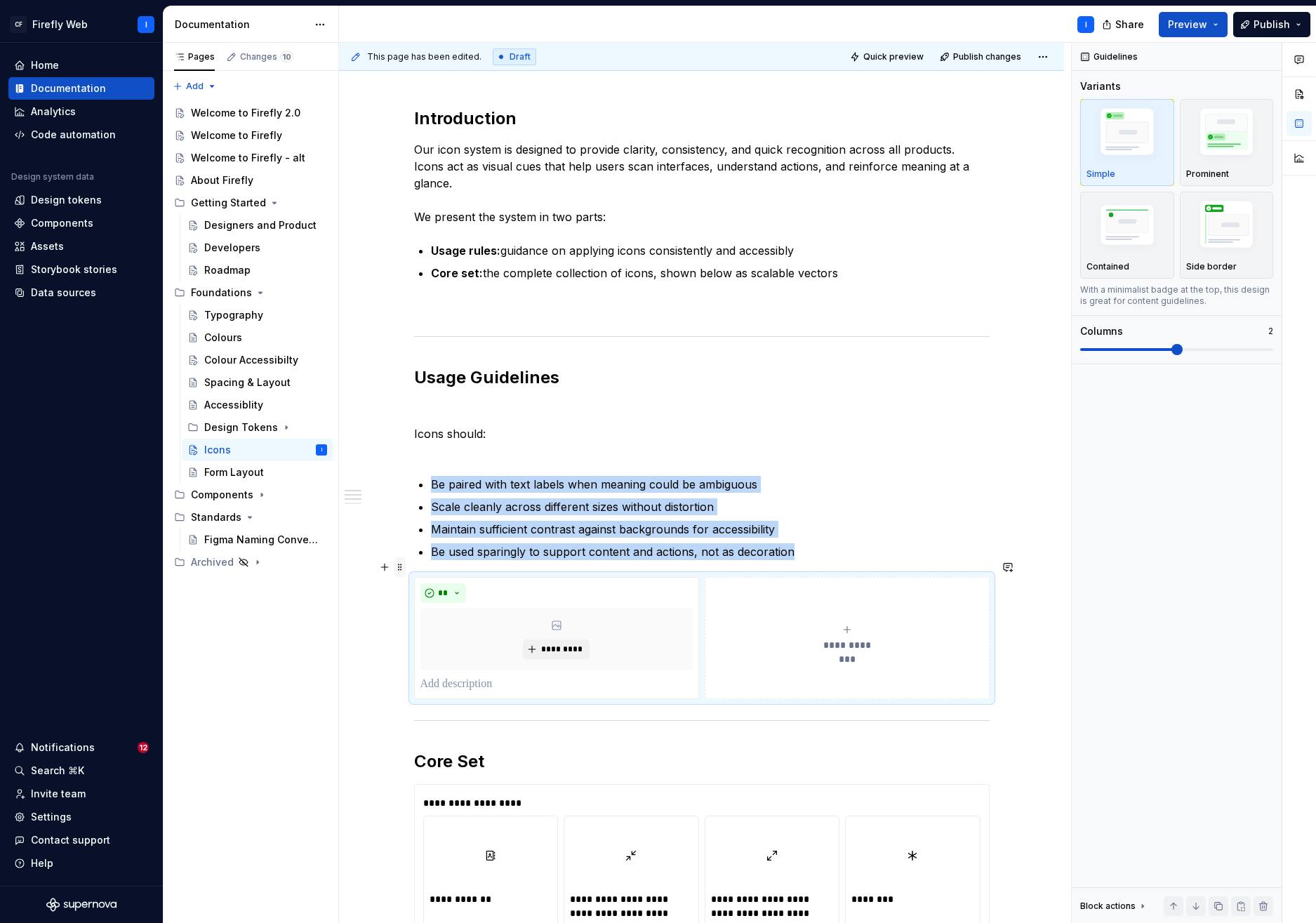
click at [403, 567] on span at bounding box center [400, 567] width 12 height 20
click at [449, 687] on div "Delete" at bounding box center [466, 692] width 92 height 14
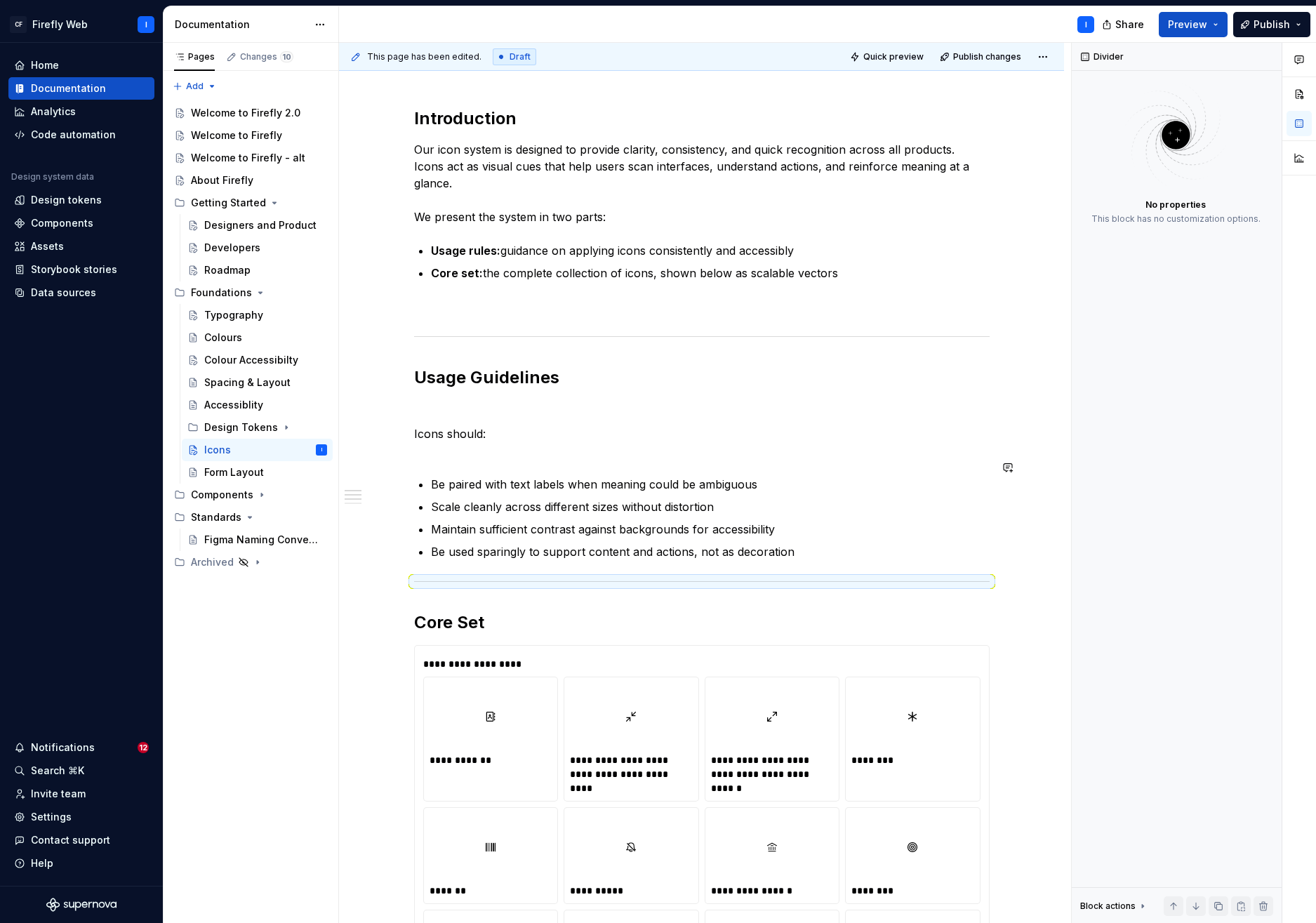
click at [433, 442] on p "Icons should:" at bounding box center [701, 443] width 575 height 34
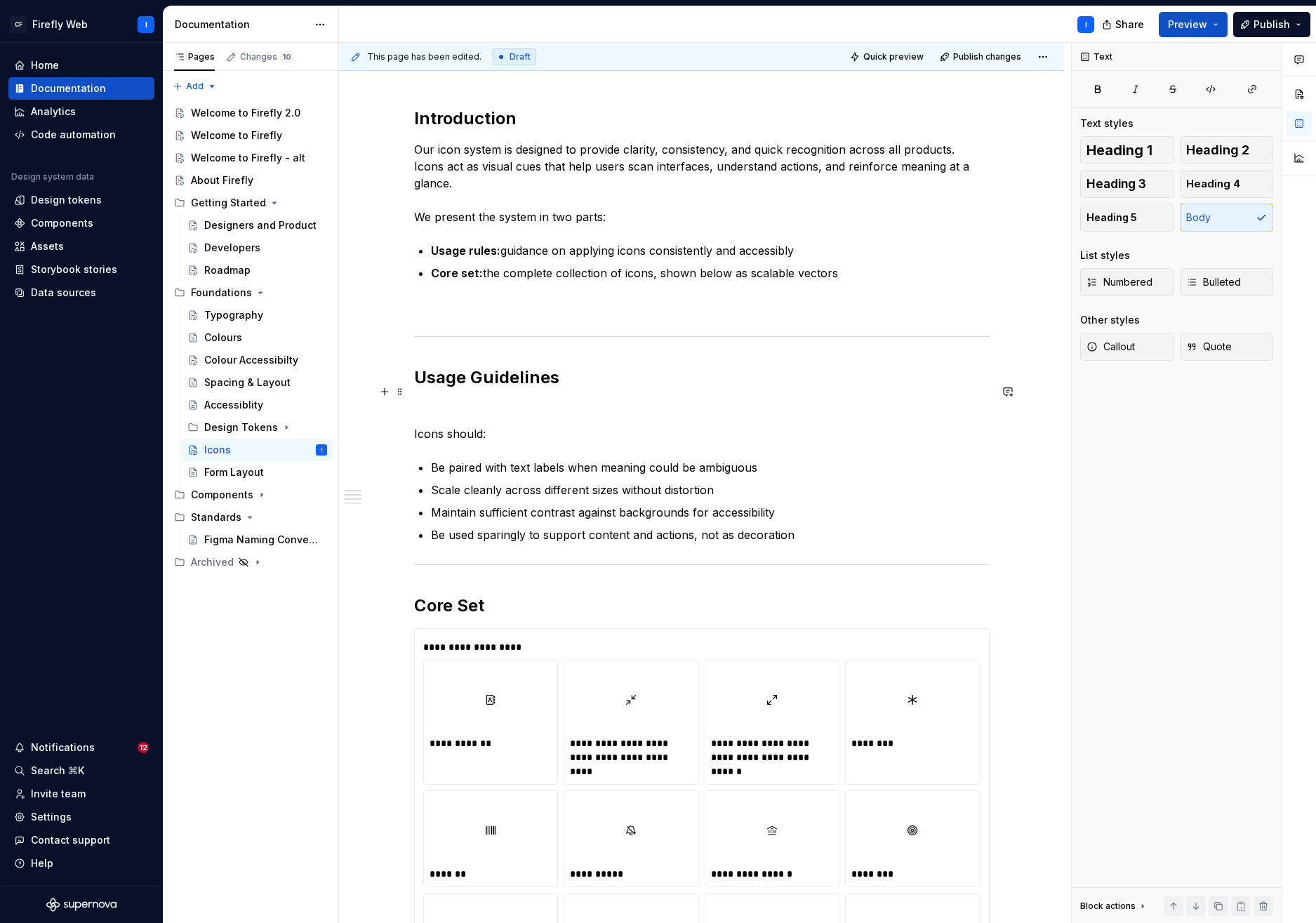
click at [425, 400] on p at bounding box center [701, 409] width 575 height 17
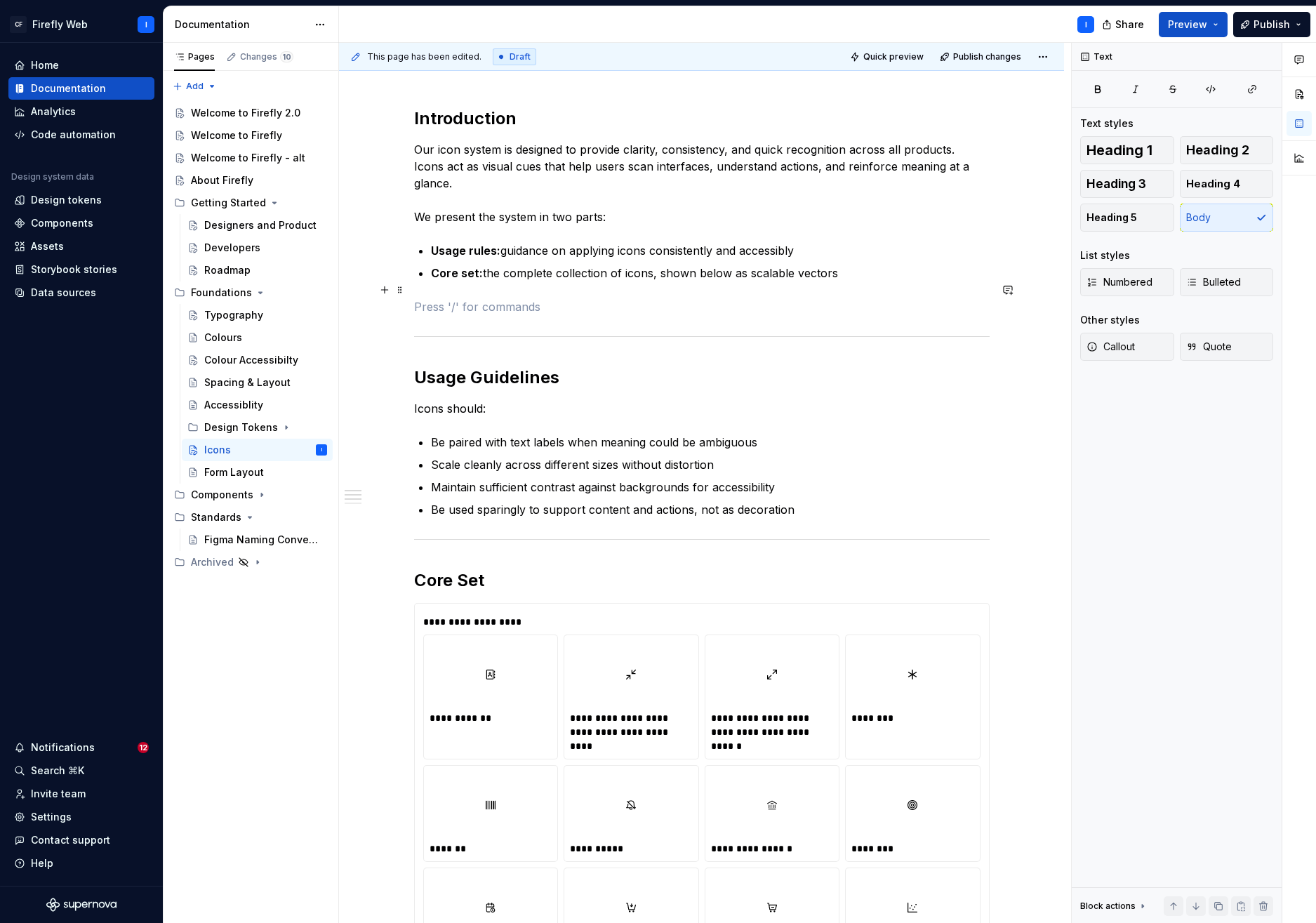
click at [455, 298] on p at bounding box center [701, 306] width 575 height 17
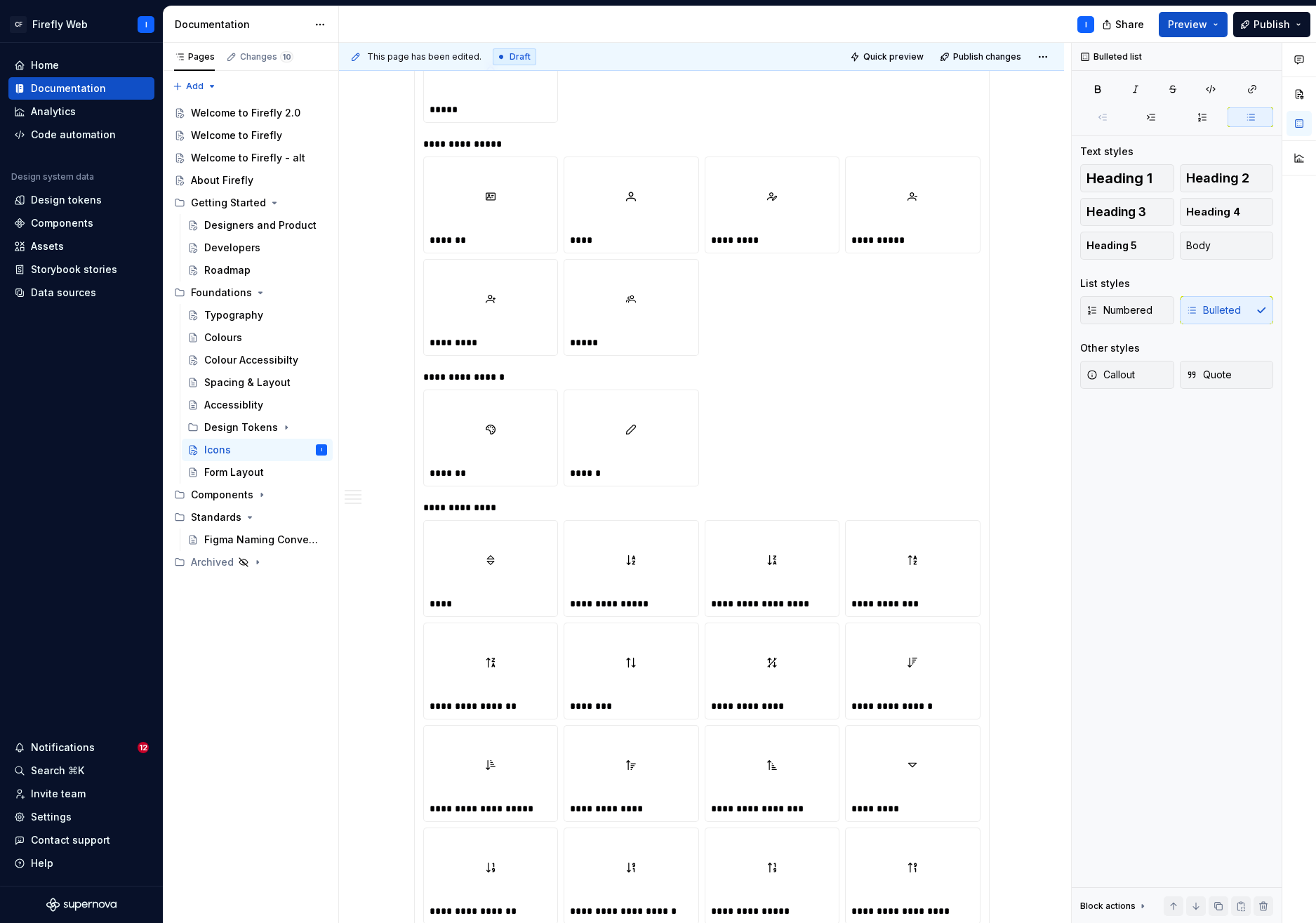
scroll to position [9703, 0]
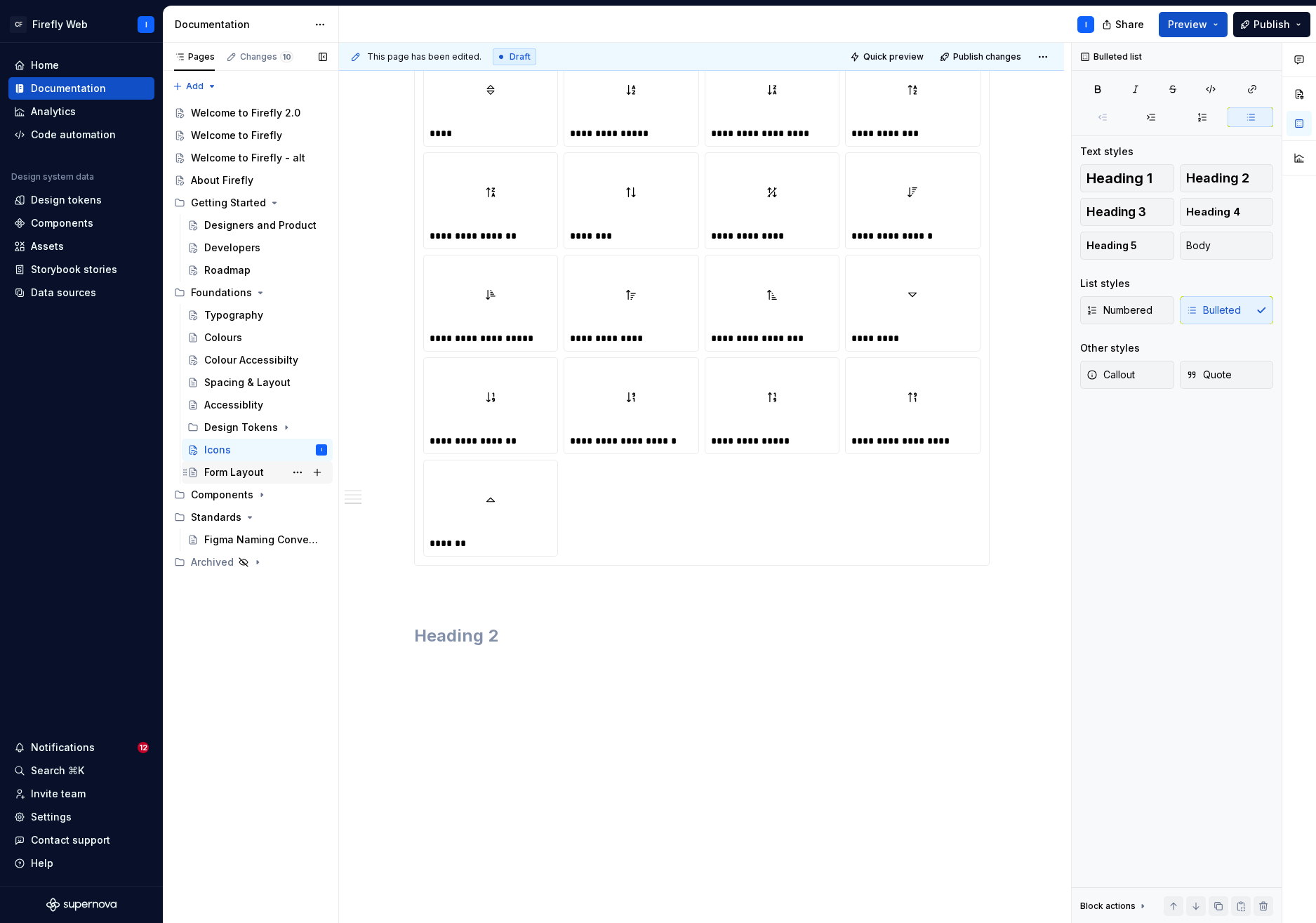
click at [224, 467] on div "Form Layout" at bounding box center [234, 473] width 59 height 14
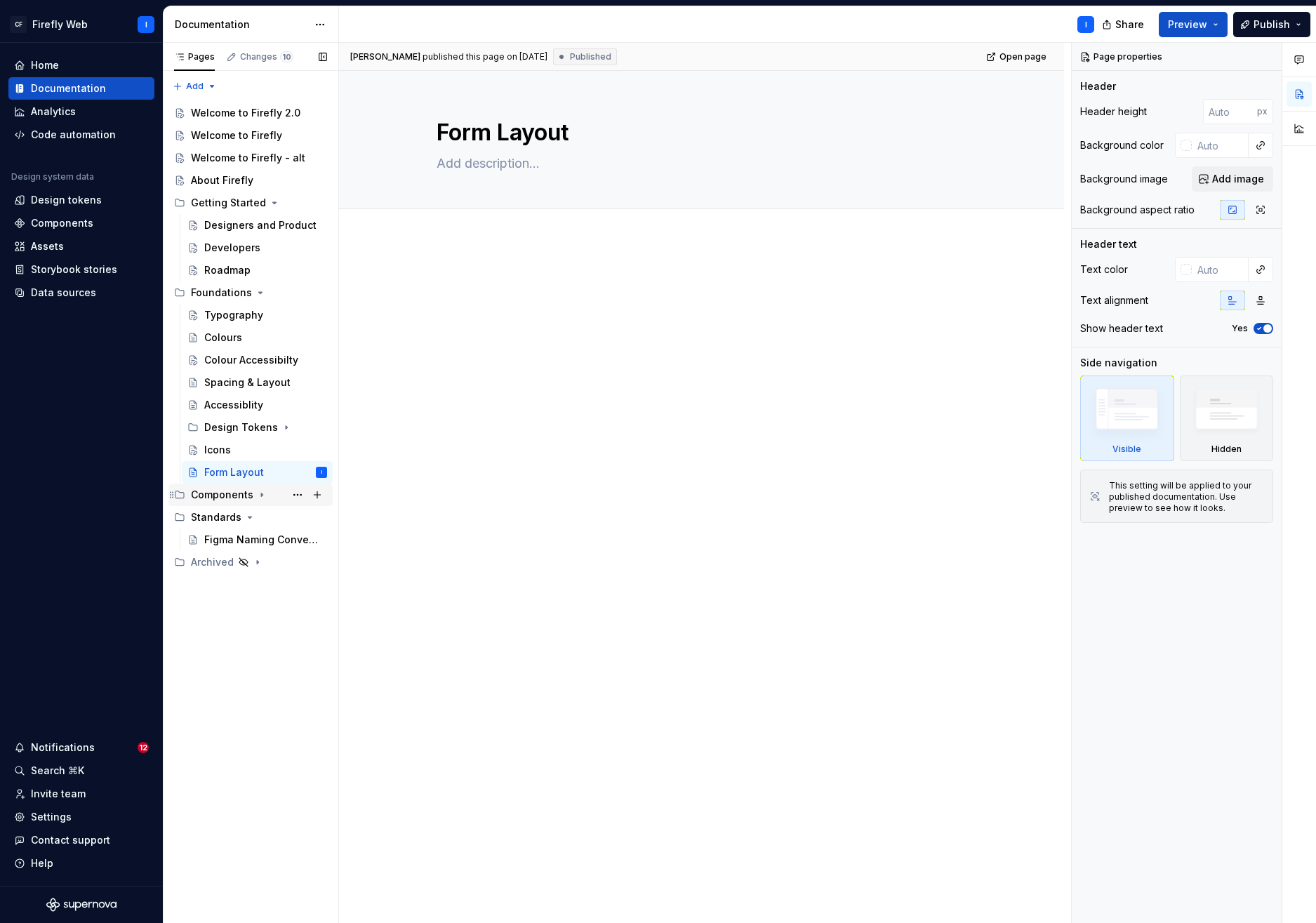
click at [224, 497] on div "Components" at bounding box center [223, 496] width 63 height 14
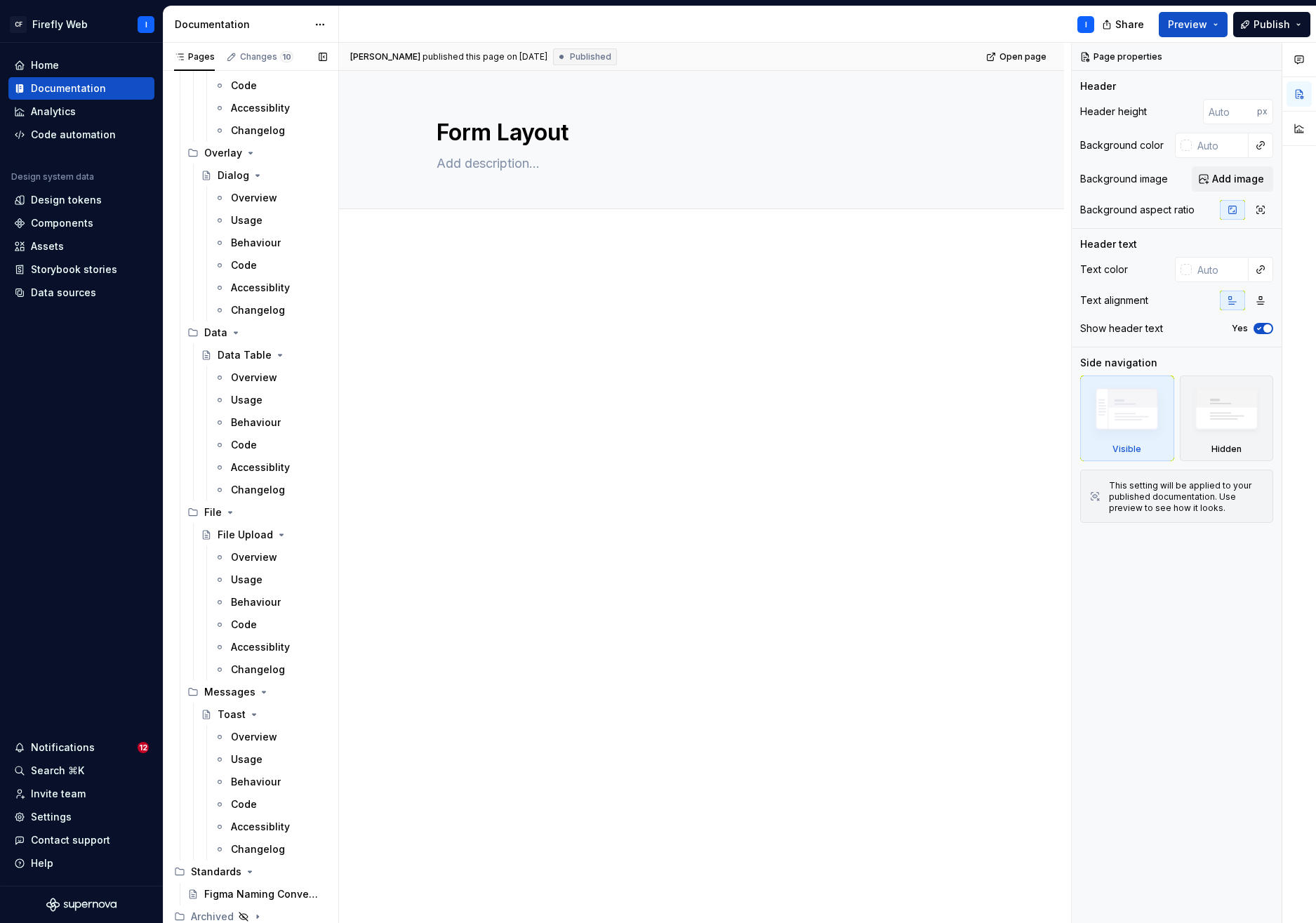
scroll to position [3872, 0]
click at [1220, 24] on button "Preview" at bounding box center [1193, 24] width 69 height 25
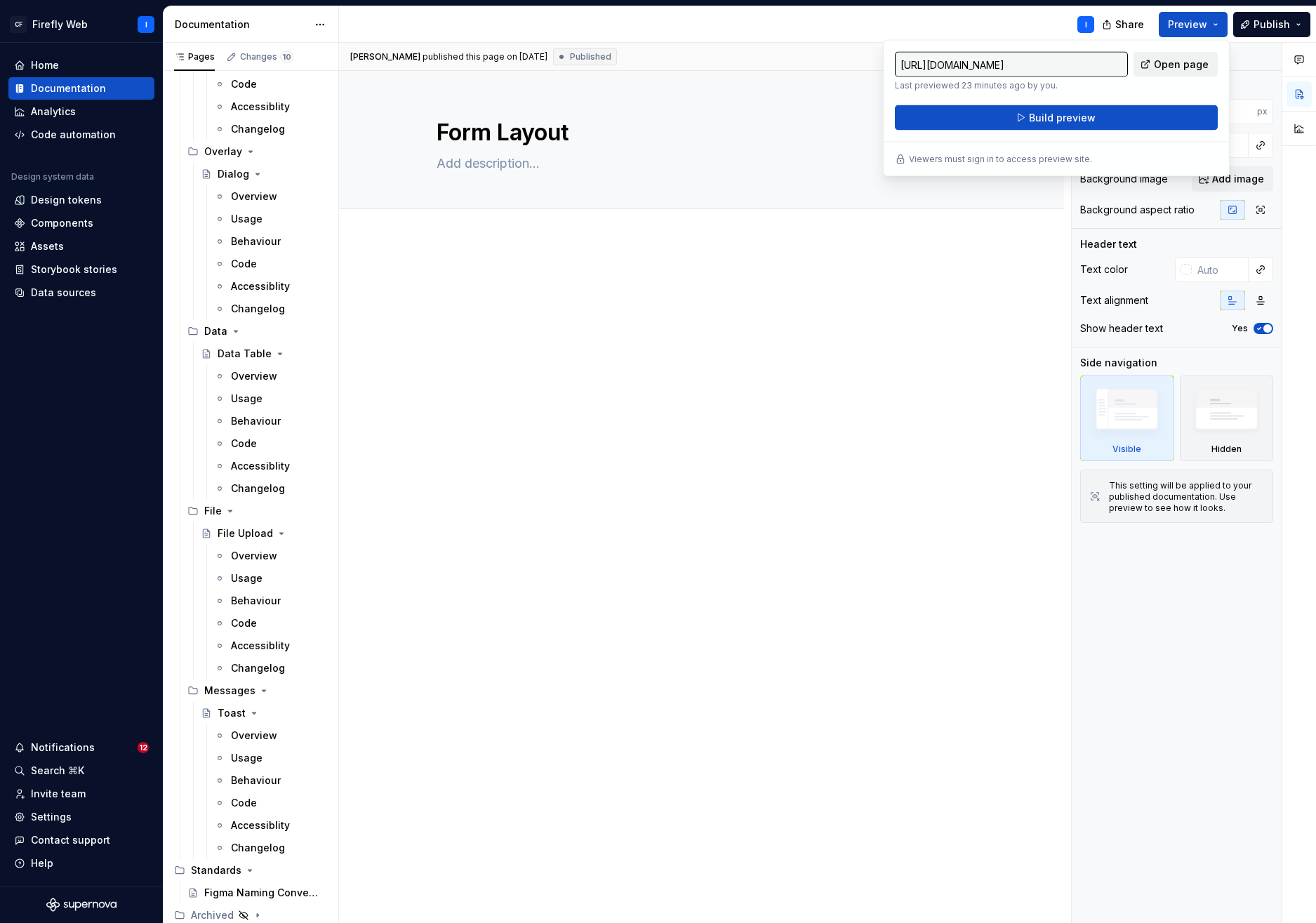
click at [1175, 64] on span "Open page" at bounding box center [1181, 65] width 55 height 14
click at [808, 422] on div at bounding box center [702, 430] width 725 height 382
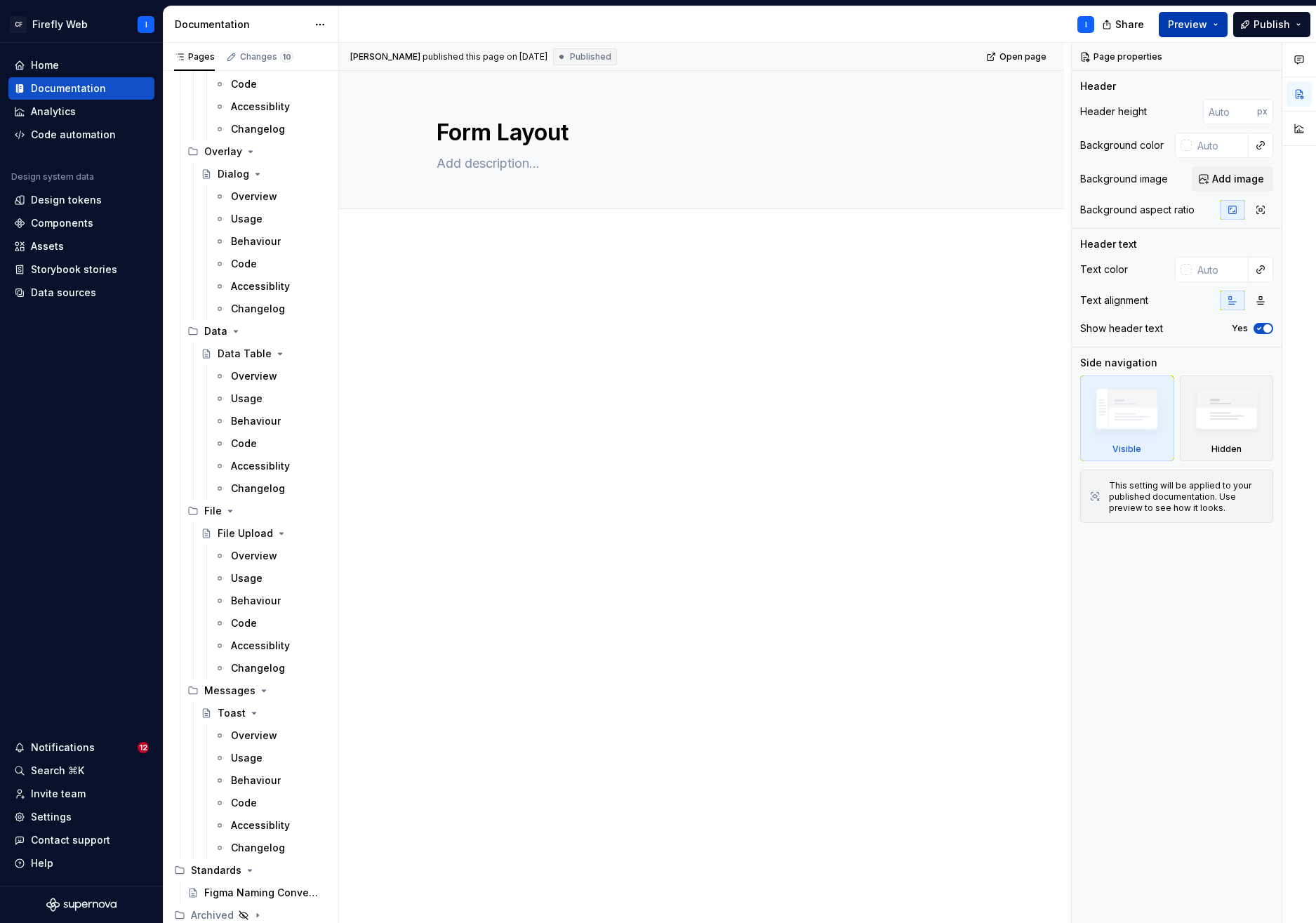
click at [1214, 24] on button "Preview" at bounding box center [1193, 24] width 69 height 25
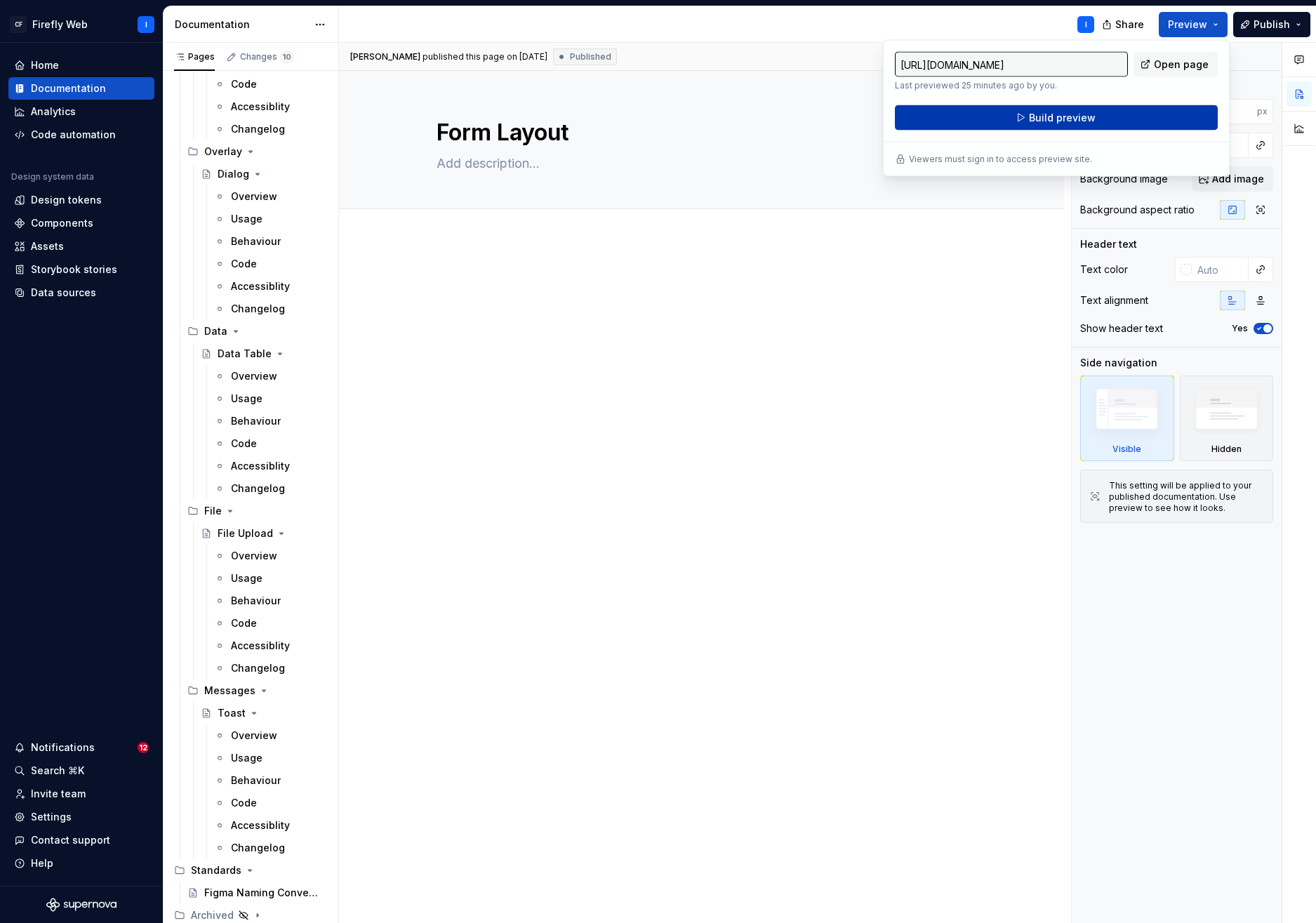
click at [1071, 118] on span "Build preview" at bounding box center [1063, 119] width 66 height 14
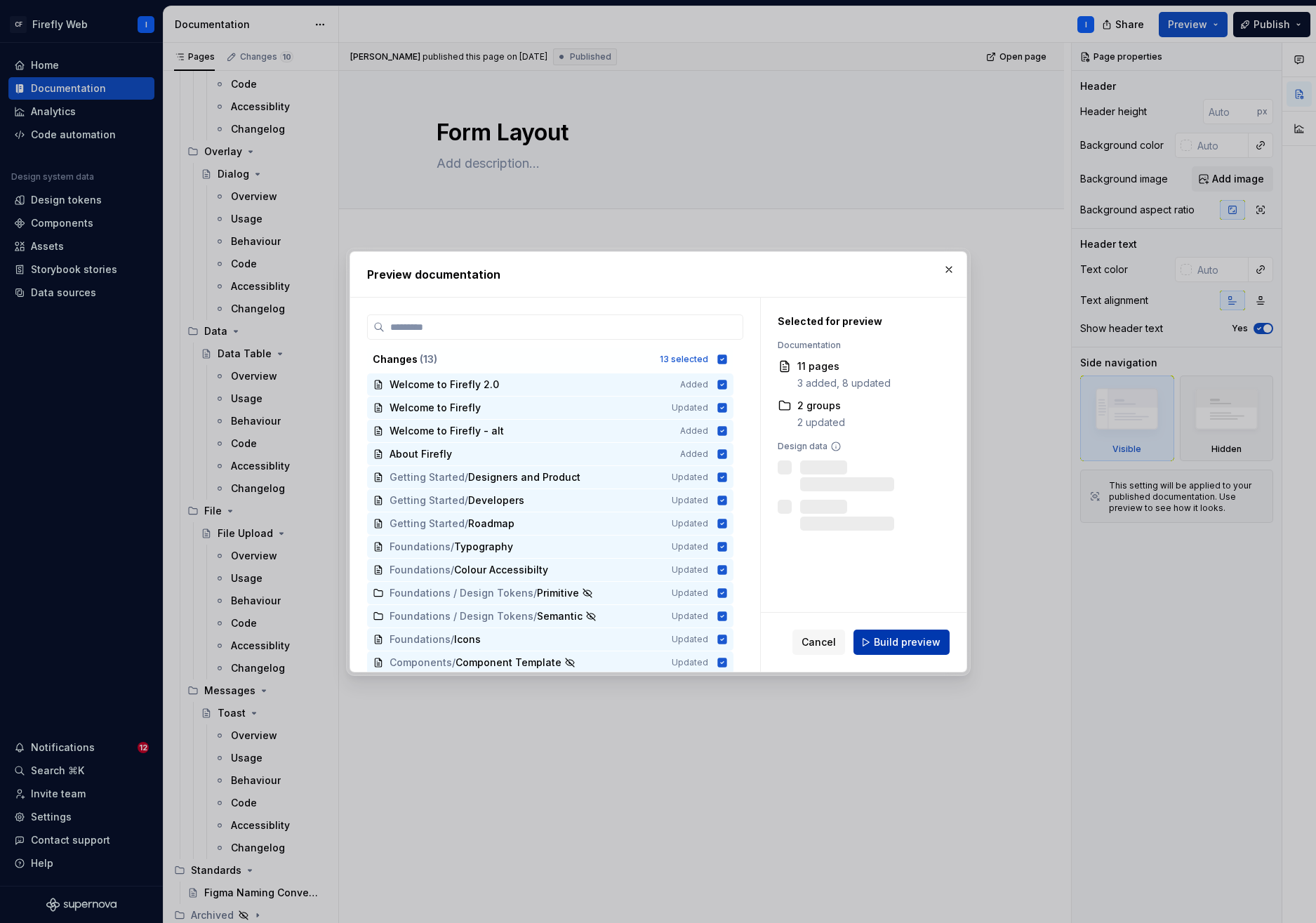
click at [917, 643] on span "Build preview" at bounding box center [908, 643] width 66 height 14
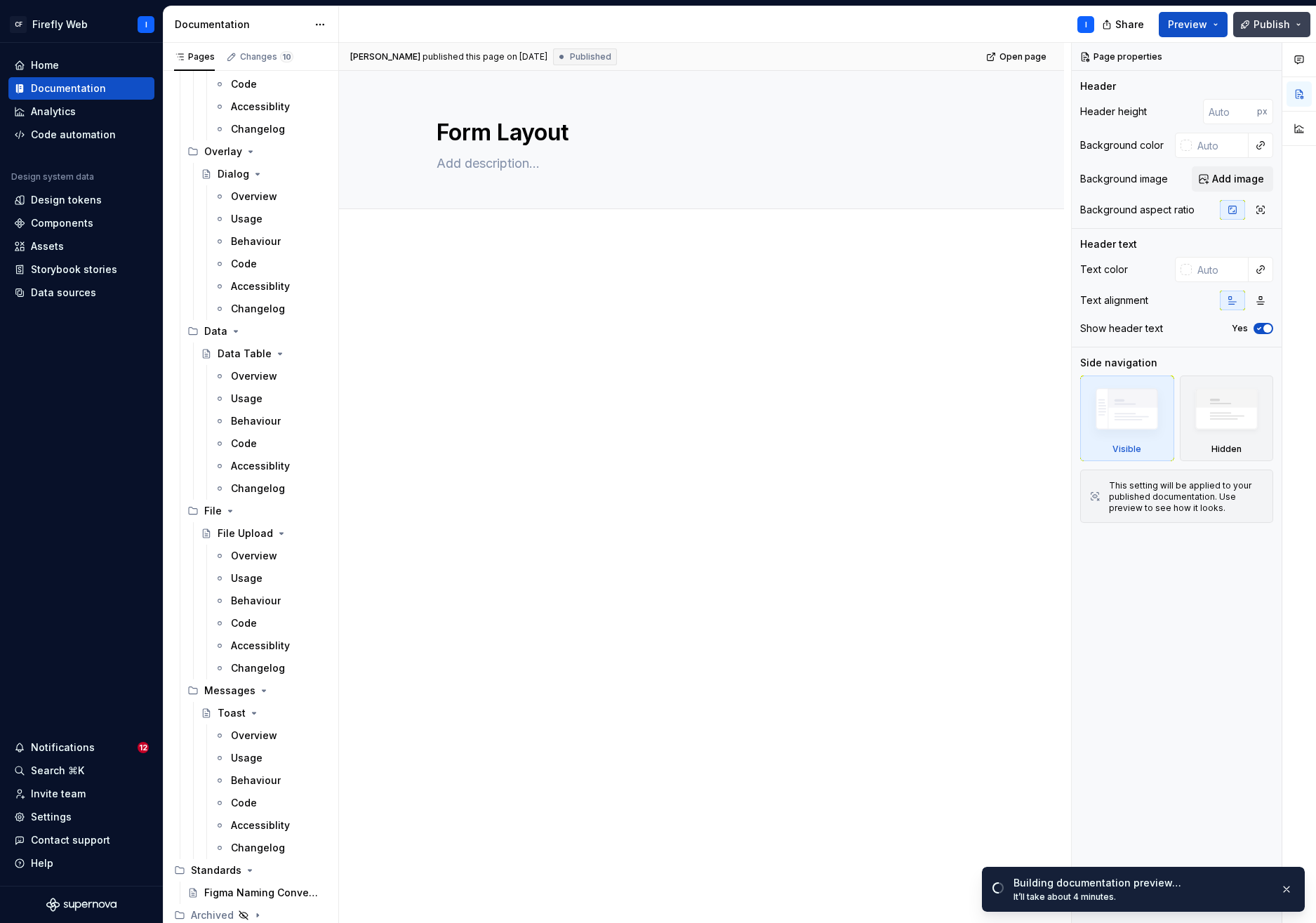
click at [1301, 26] on button "Publish" at bounding box center [1272, 24] width 77 height 25
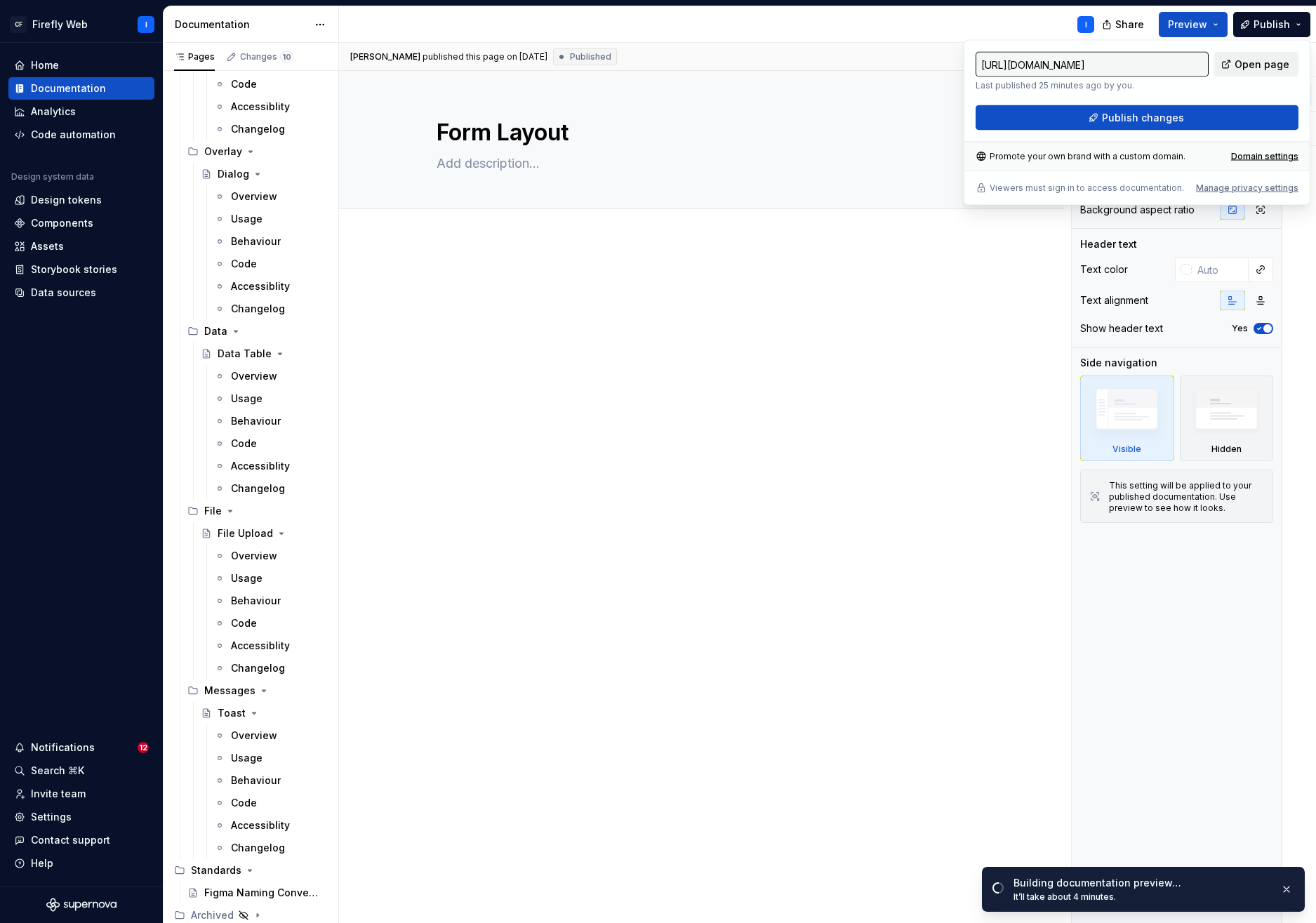
click at [1255, 61] on span "Open page" at bounding box center [1262, 65] width 55 height 14
type textarea "*"
click at [887, 347] on div at bounding box center [702, 430] width 725 height 382
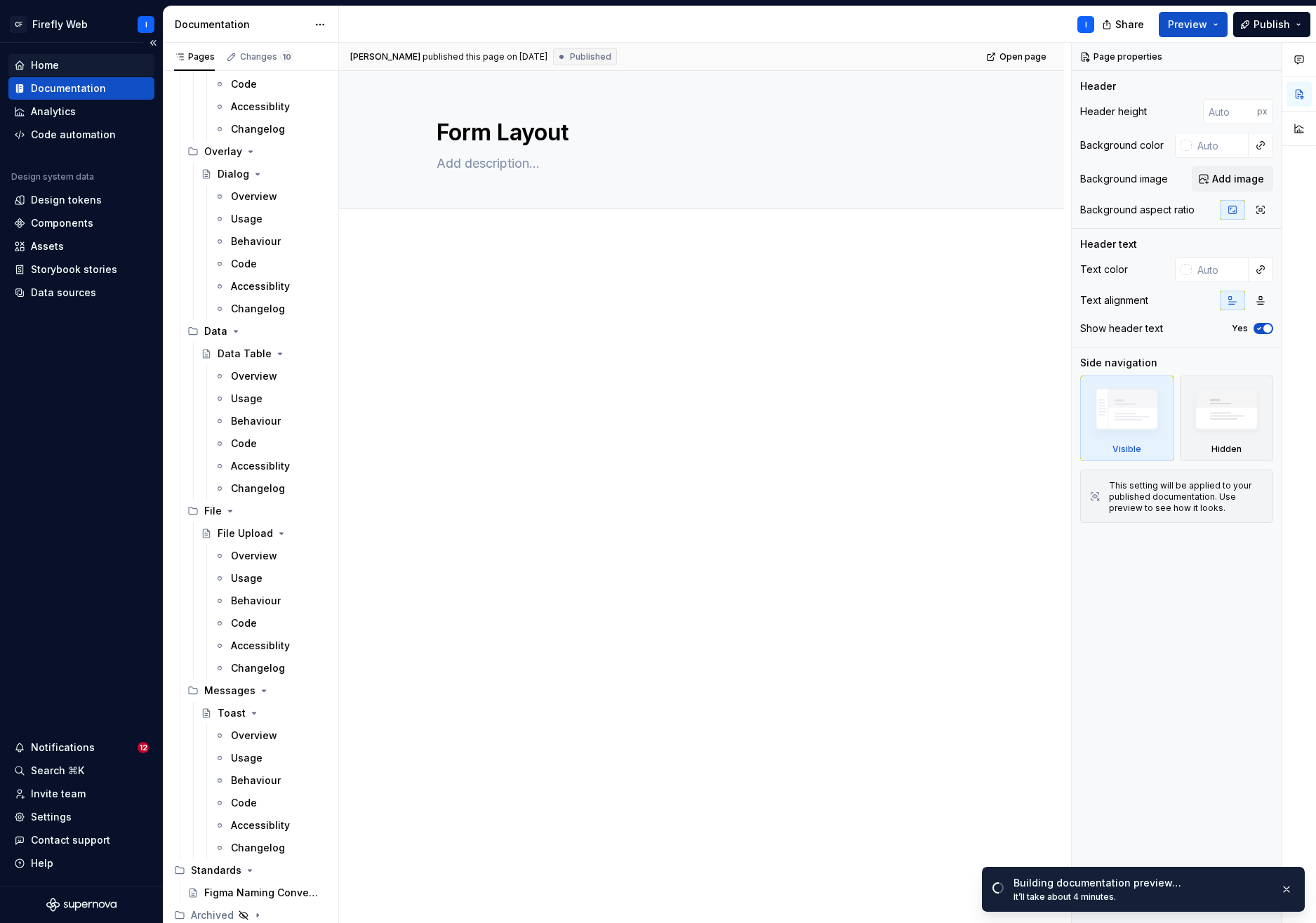
click at [52, 66] on div "Home" at bounding box center [44, 66] width 28 height 14
